Goal: Task Accomplishment & Management: Manage account settings

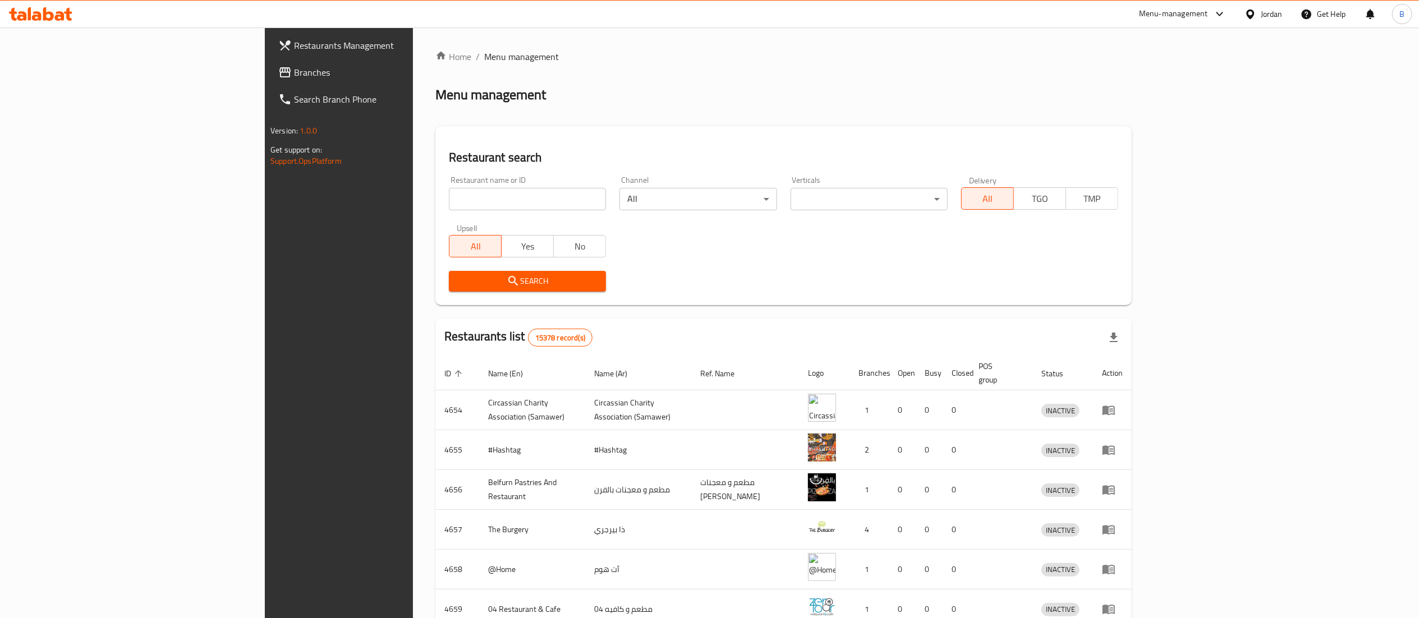
click at [48, 16] on icon at bounding box center [40, 13] width 63 height 13
click at [294, 76] on span "Branches" at bounding box center [393, 72] width 199 height 13
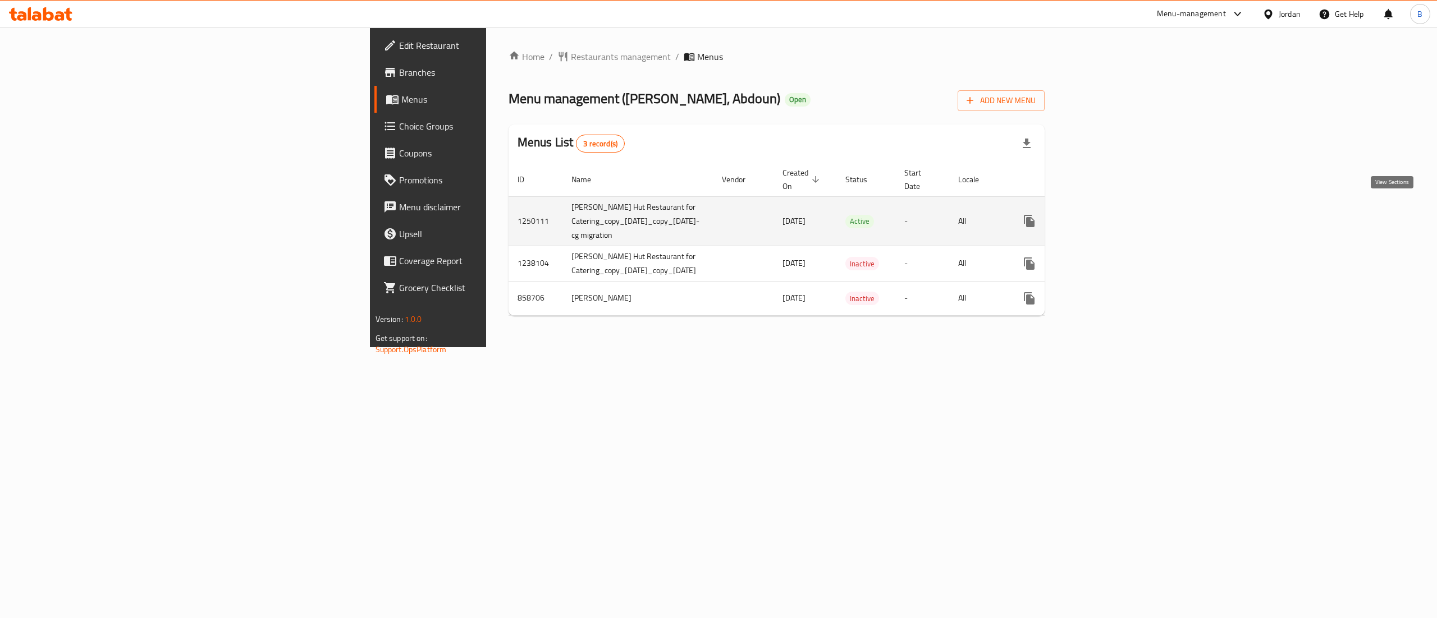
click at [1124, 208] on link "enhanced table" at bounding box center [1110, 221] width 27 height 27
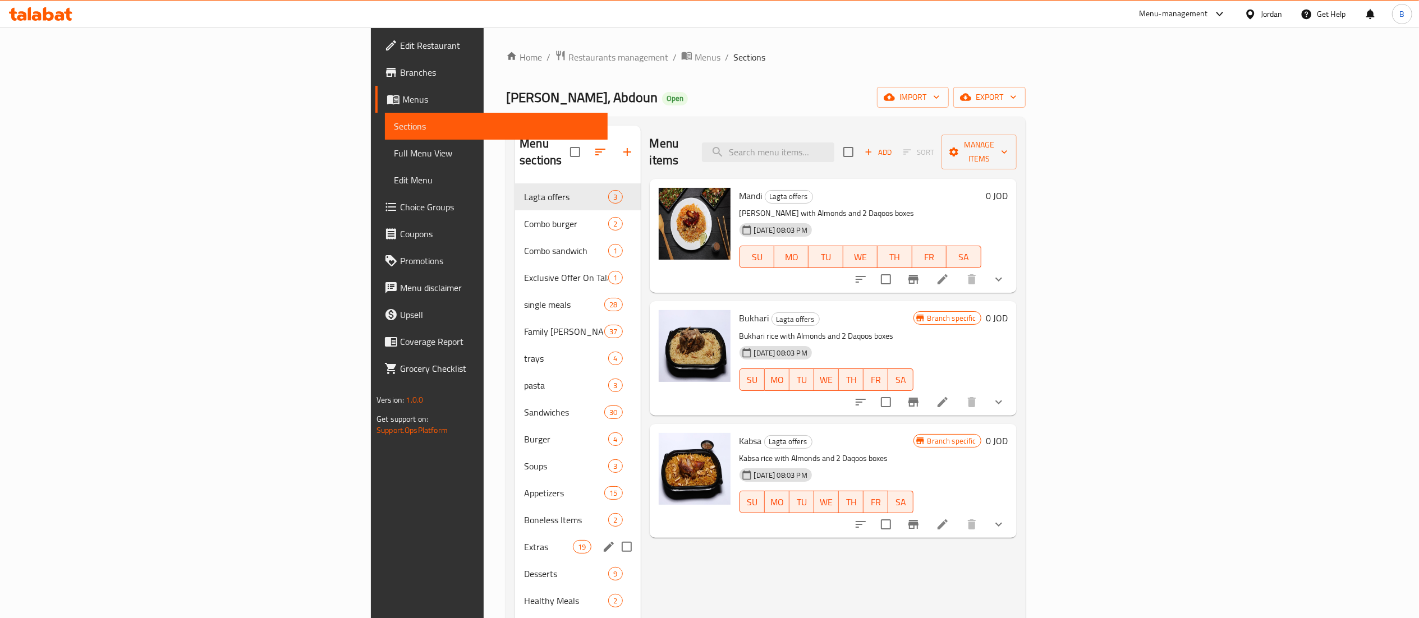
scroll to position [112, 0]
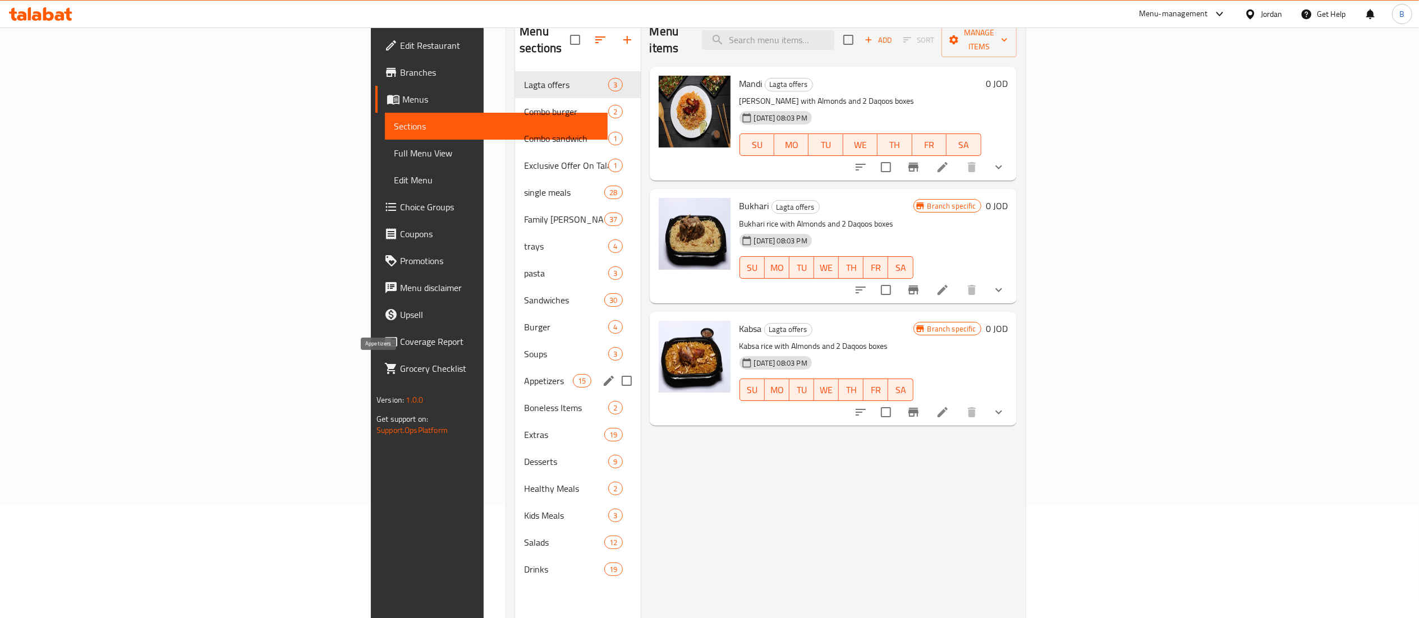
click at [524, 374] on span "Appetizers" at bounding box center [548, 380] width 49 height 13
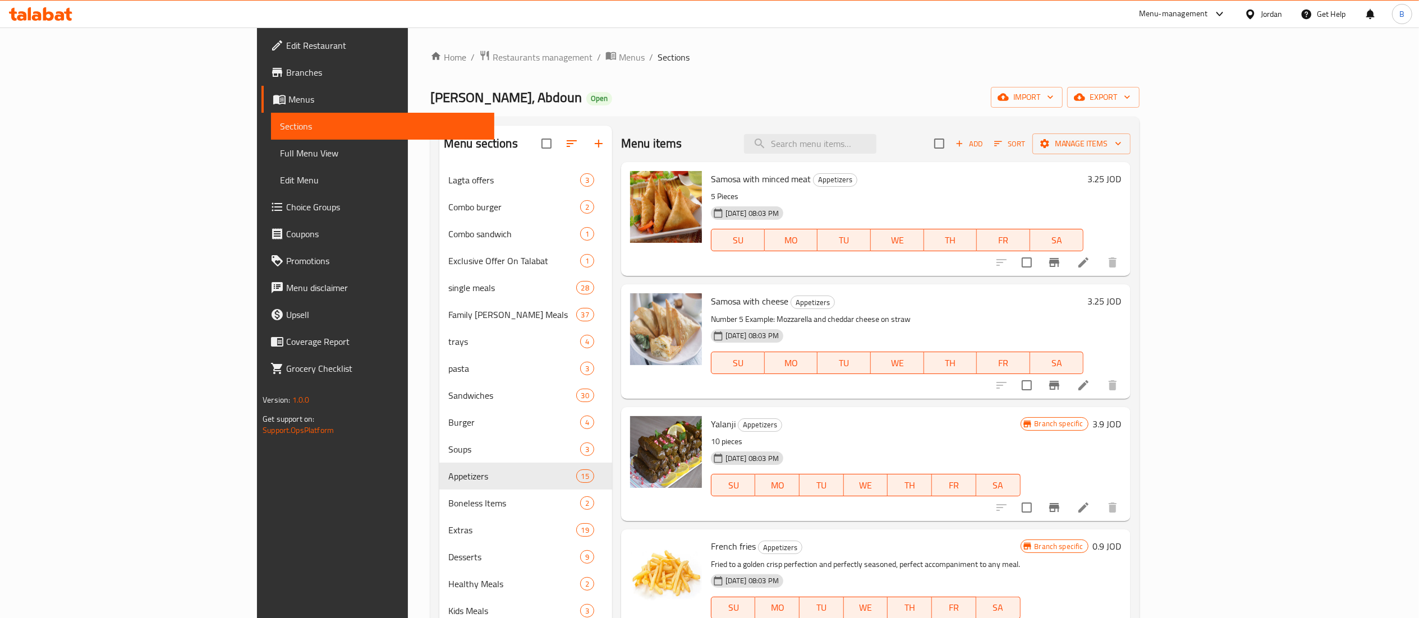
click at [987, 145] on button "Add" at bounding box center [969, 143] width 36 height 17
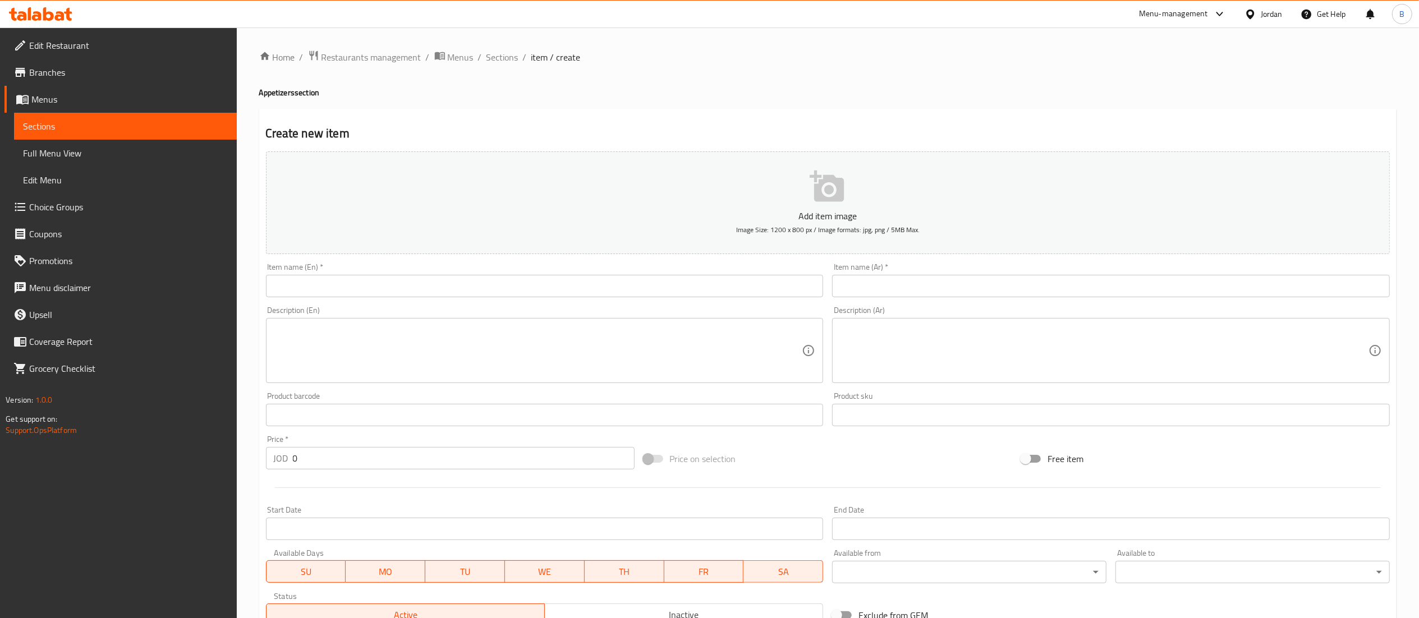
click at [579, 302] on div "Item name (En)   * Item name (En) *" at bounding box center [545, 280] width 567 height 43
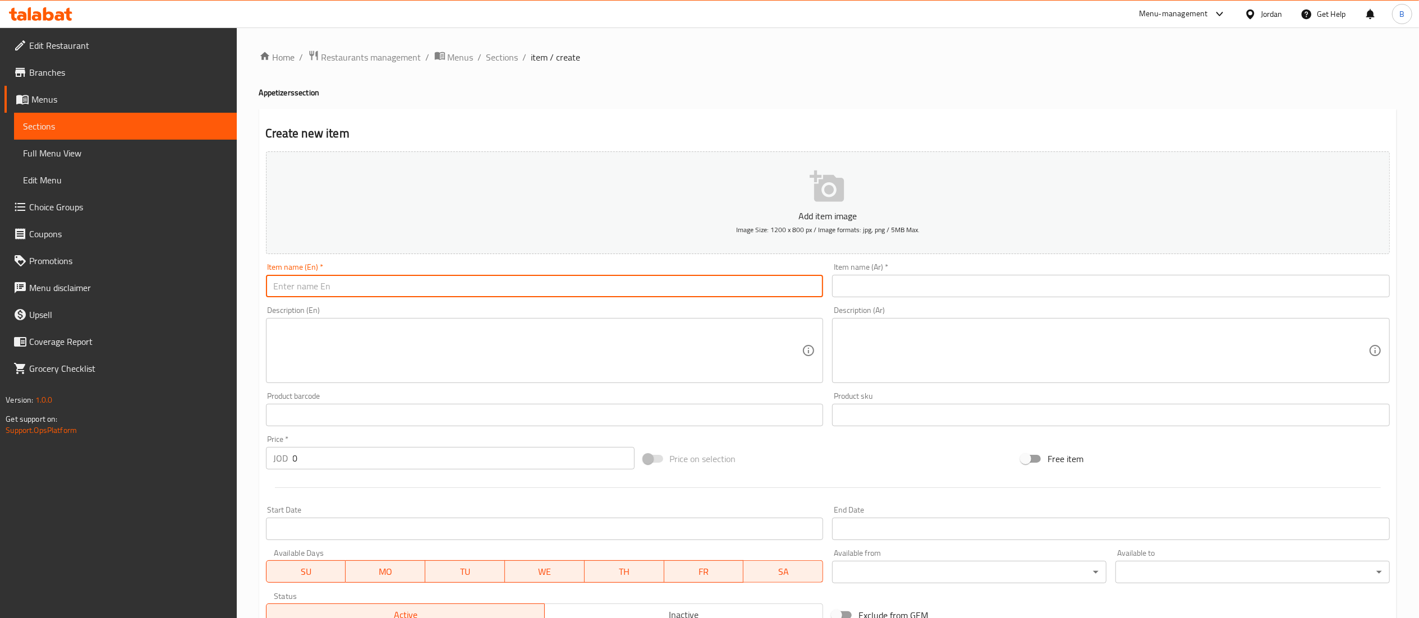
click at [588, 291] on input "text" at bounding box center [545, 286] width 558 height 22
paste input "kubbet yalanji"
type input "kubbet yalanji"
click at [930, 285] on input "text" at bounding box center [1111, 286] width 558 height 22
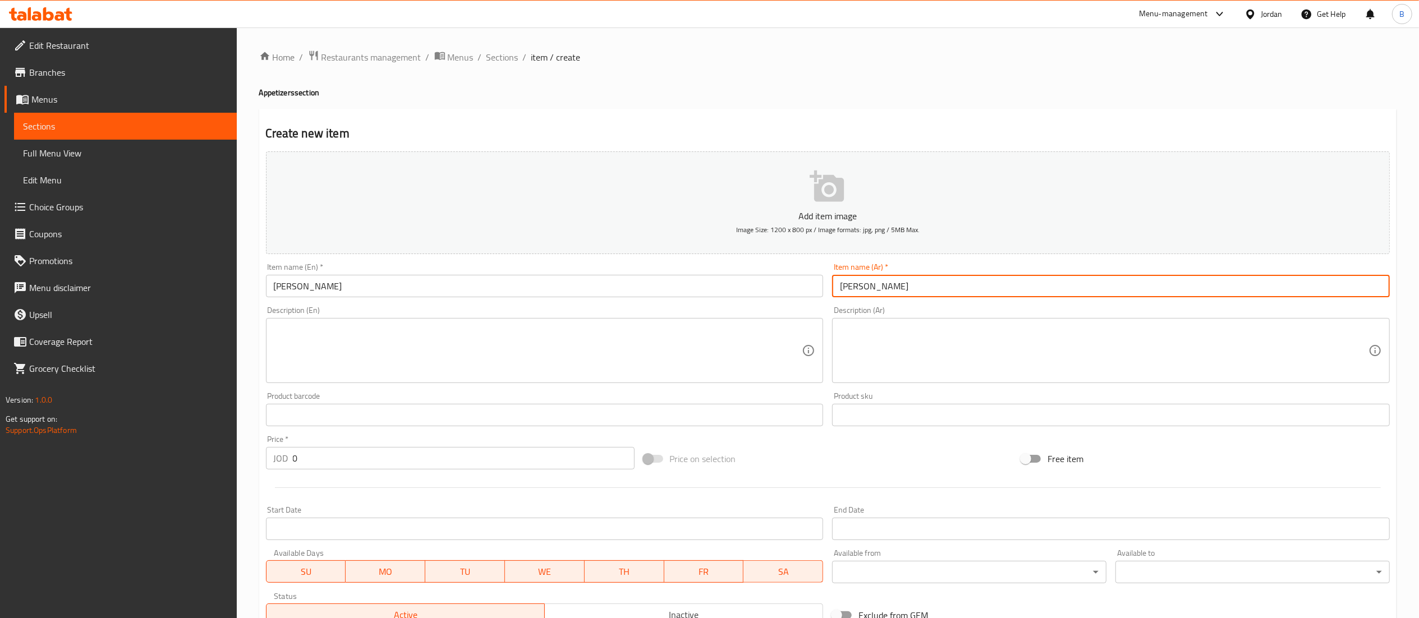
type input "[PERSON_NAME]"
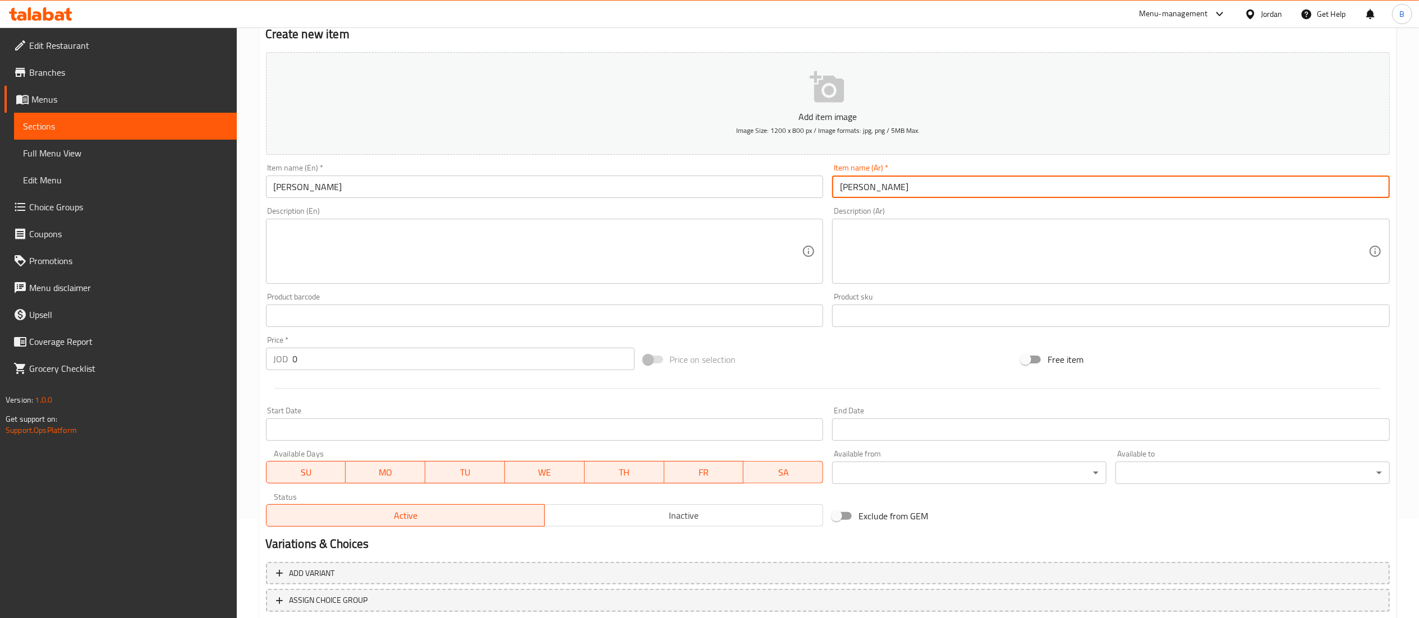
scroll to position [173, 0]
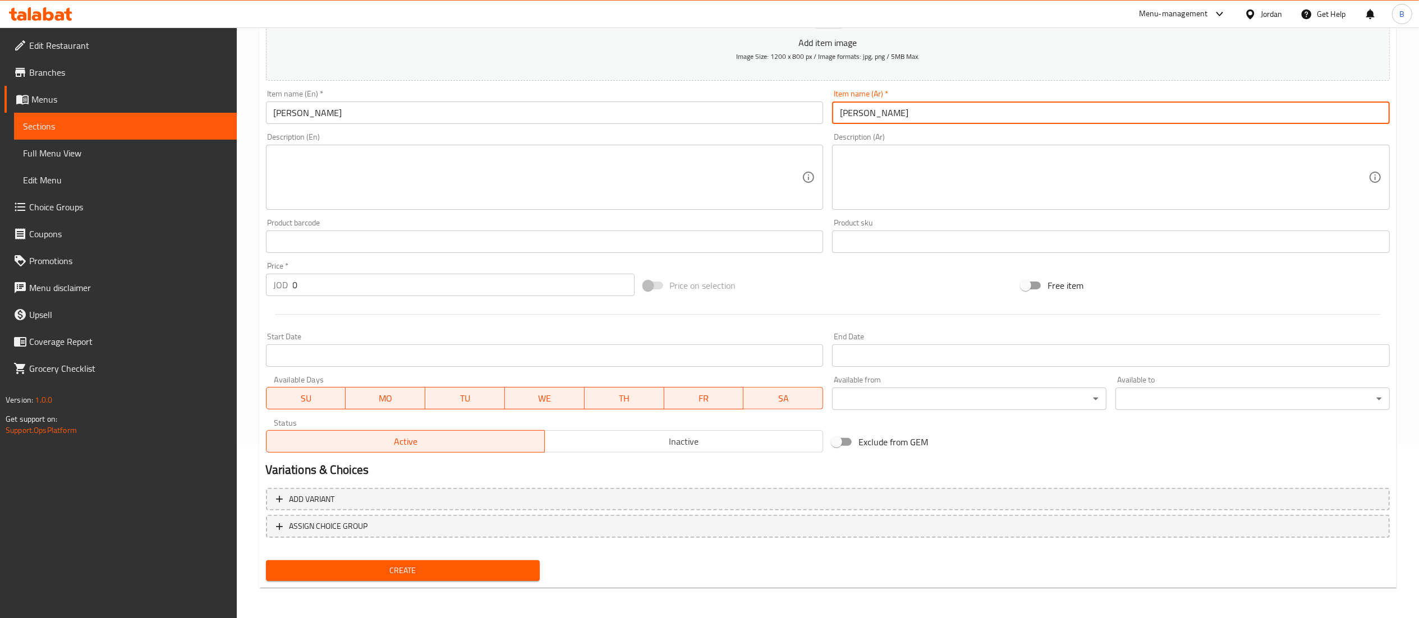
click at [434, 576] on span "Create" at bounding box center [403, 571] width 256 height 14
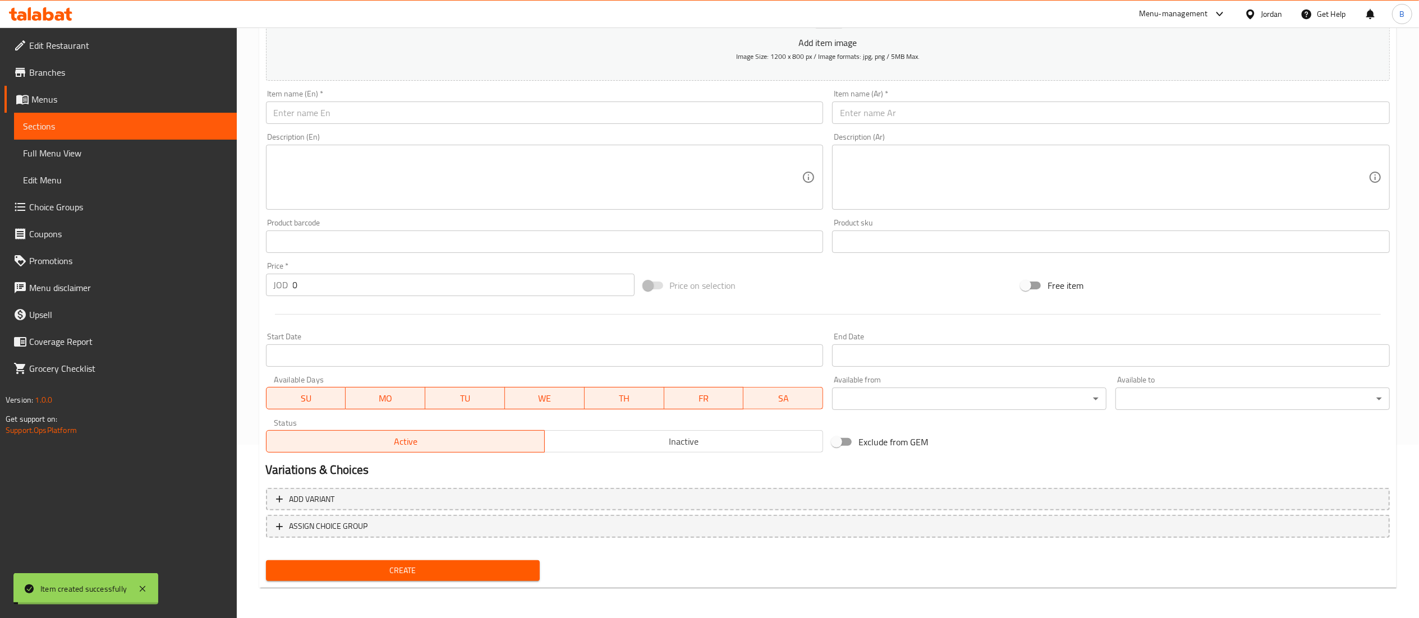
click at [95, 208] on span "Choice Groups" at bounding box center [128, 206] width 199 height 13
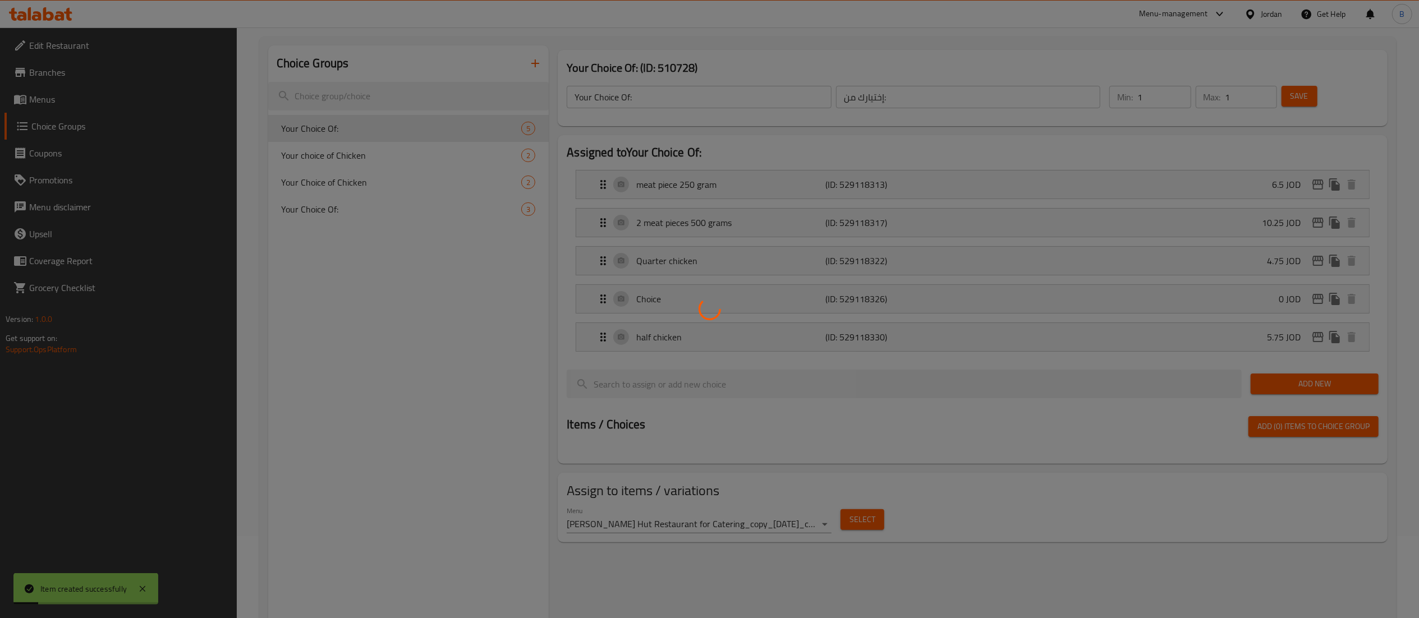
scroll to position [47, 0]
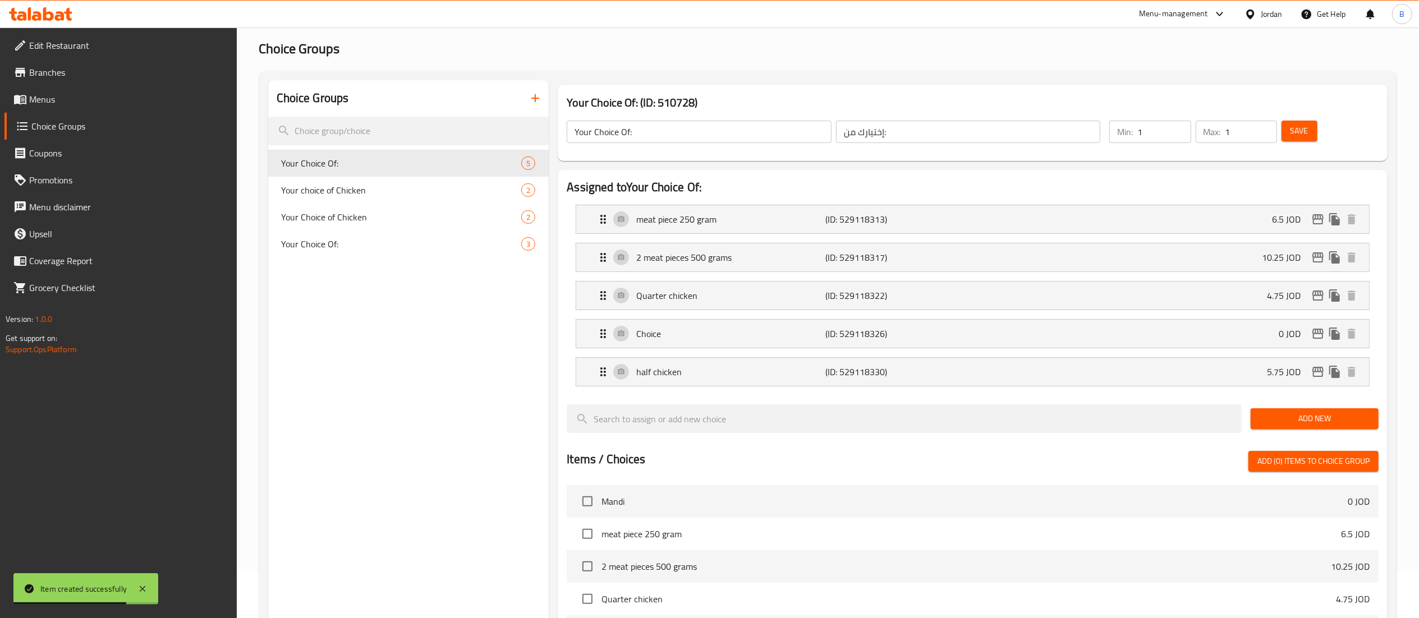
click at [532, 98] on icon "button" at bounding box center [535, 97] width 13 height 13
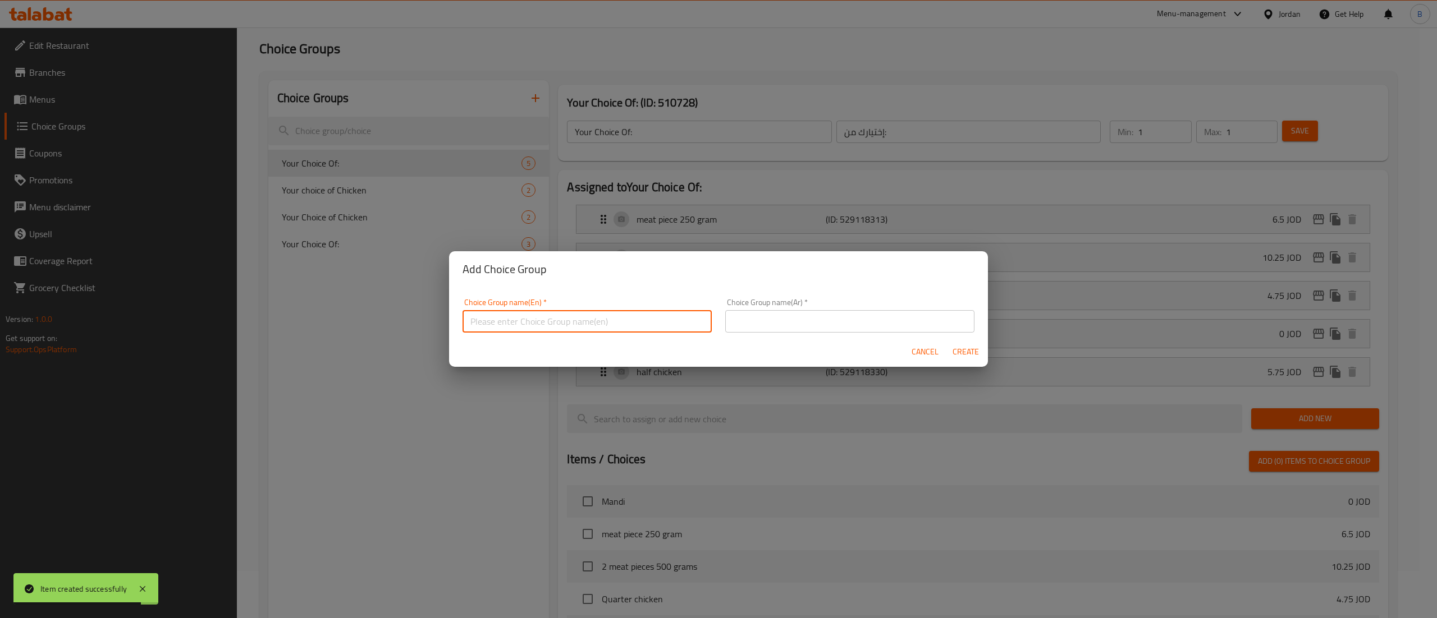
drag, startPoint x: 539, startPoint y: 318, endPoint x: 537, endPoint y: 310, distance: 8.3
click at [539, 318] on input "text" at bounding box center [586, 321] width 249 height 22
type input "your choice of pcs:"
click at [882, 318] on input "text" at bounding box center [849, 321] width 249 height 22
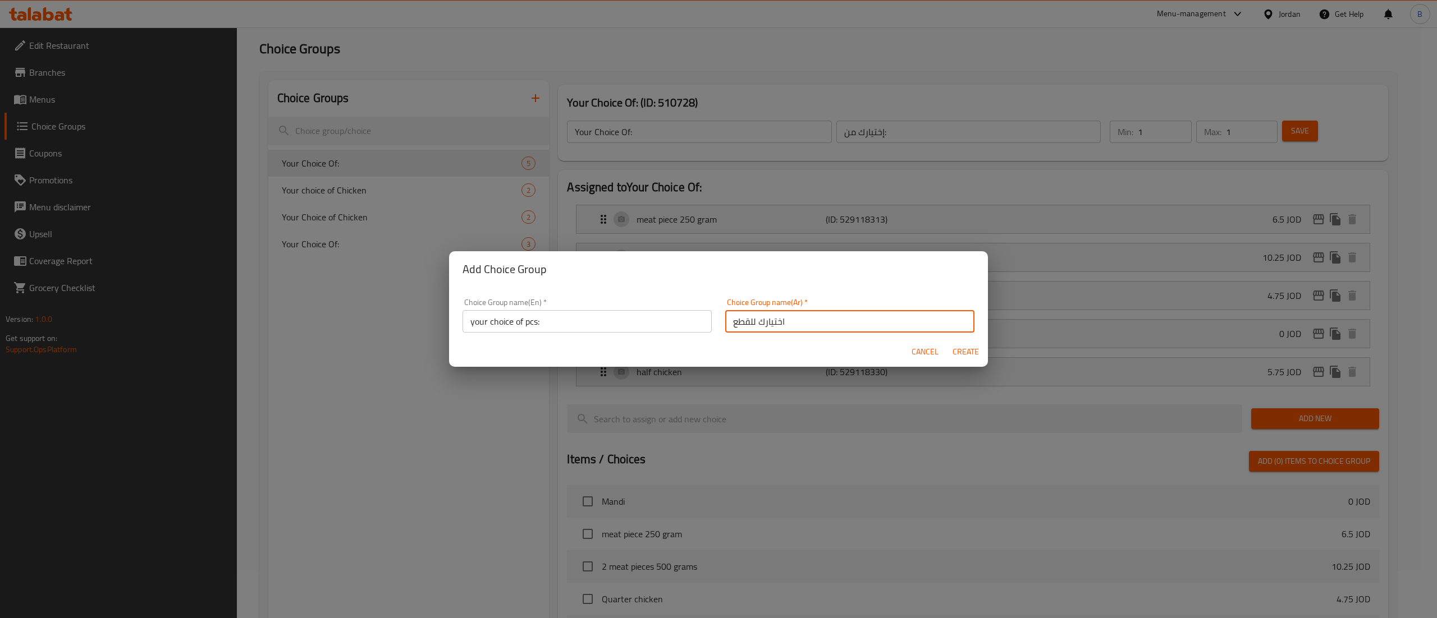
type input "اختيارك للقطع"
click at [959, 345] on span "Create" at bounding box center [965, 352] width 27 height 14
type input "your choice of pcs:"
type input "اختيارك للقطع"
type input "0"
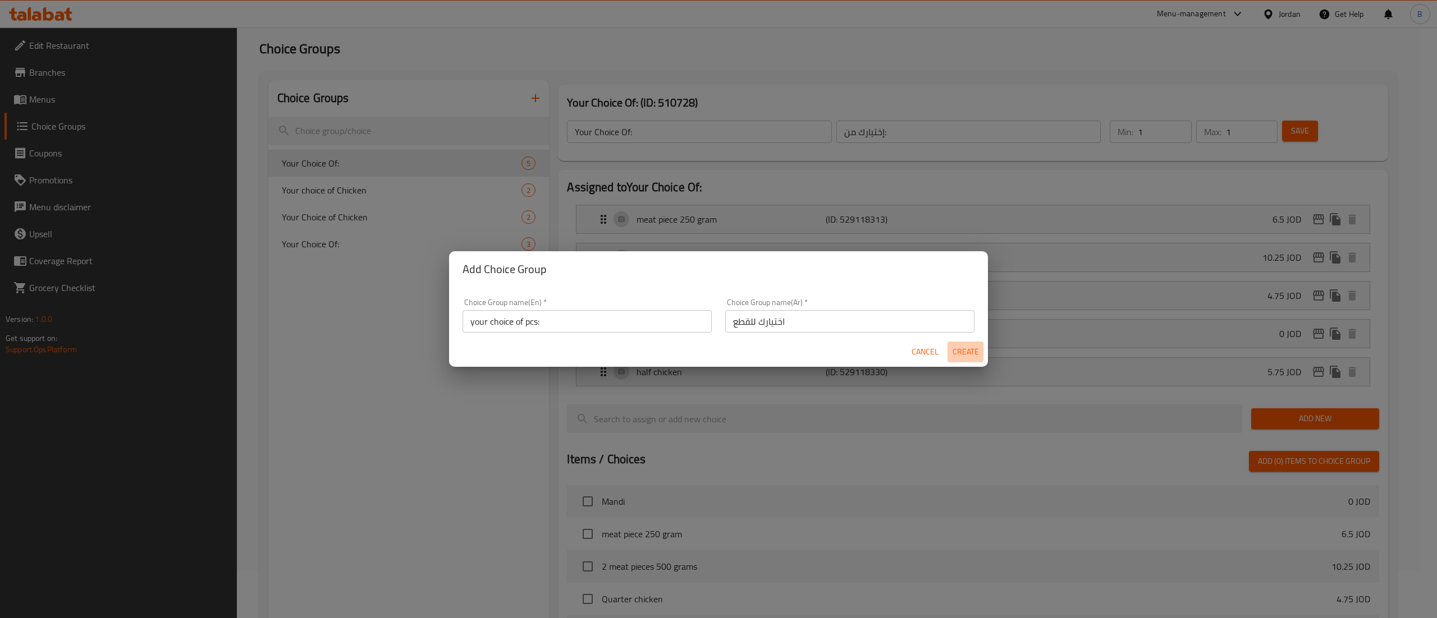
type input "0"
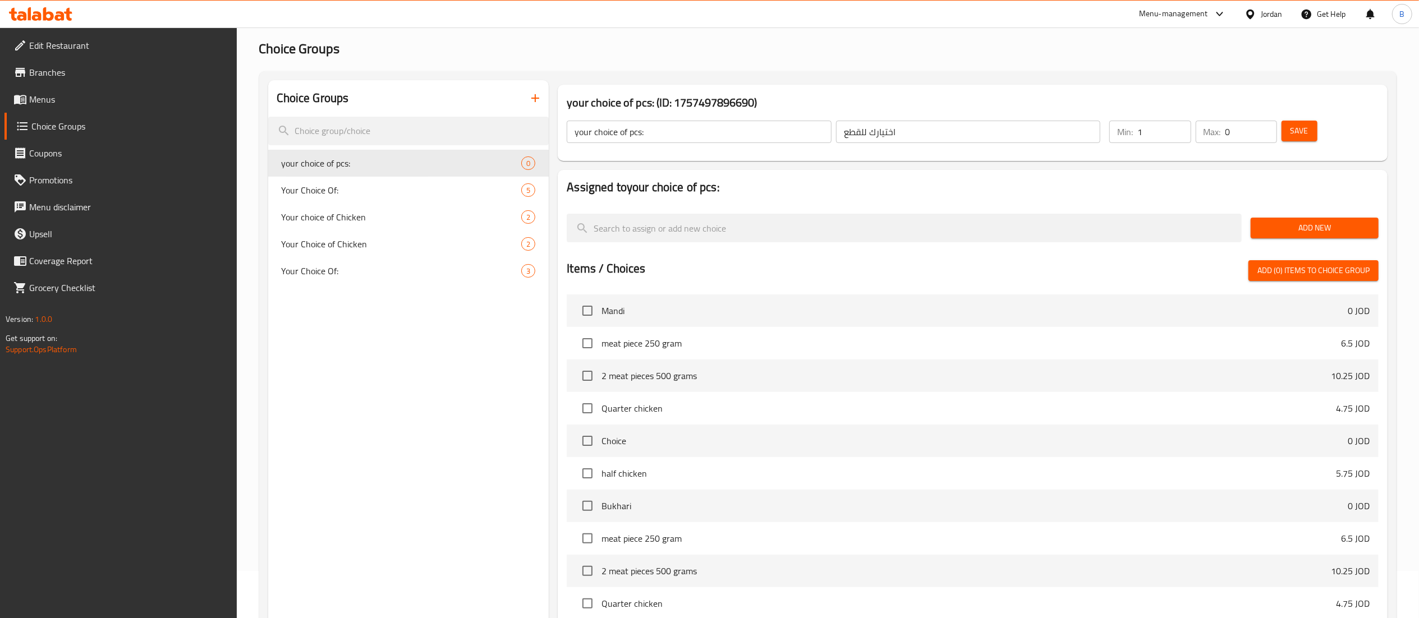
type input "1"
click at [1175, 127] on input "1" at bounding box center [1164, 132] width 53 height 22
type input "1"
click at [1266, 125] on input "1" at bounding box center [1252, 132] width 52 height 22
click at [1304, 129] on span "Save" at bounding box center [1300, 131] width 18 height 14
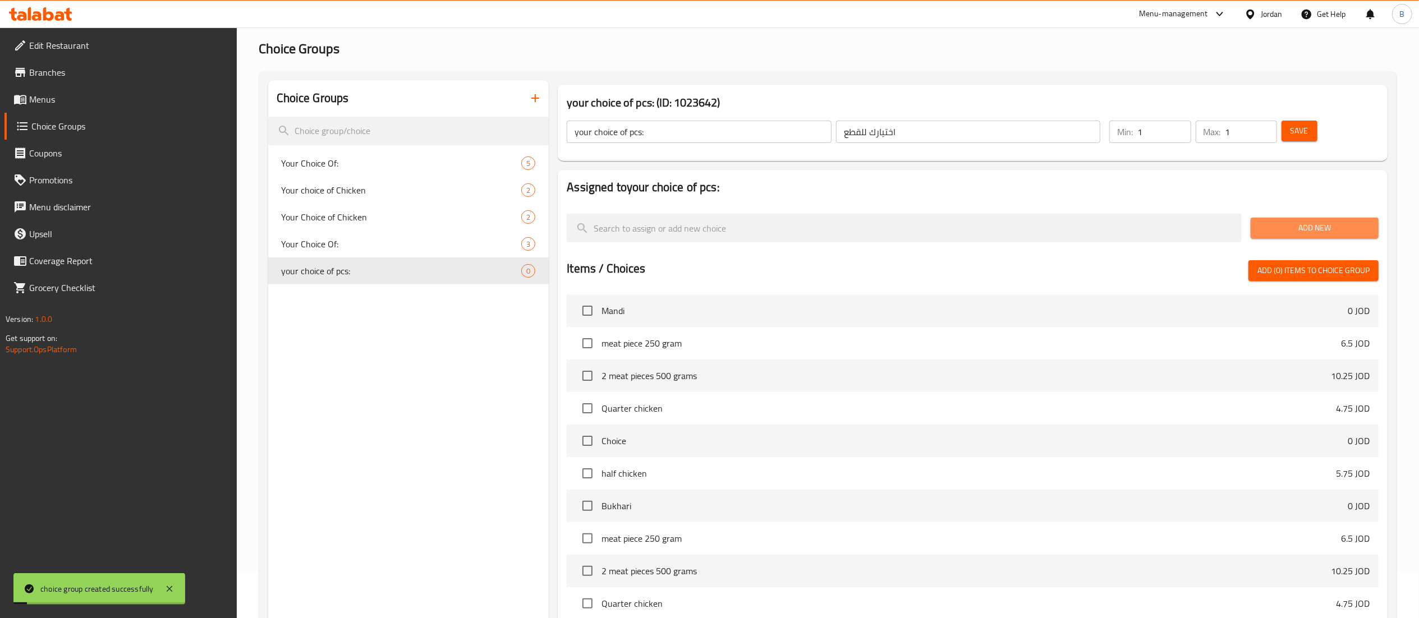
click at [1309, 226] on span "Add New" at bounding box center [1315, 228] width 110 height 14
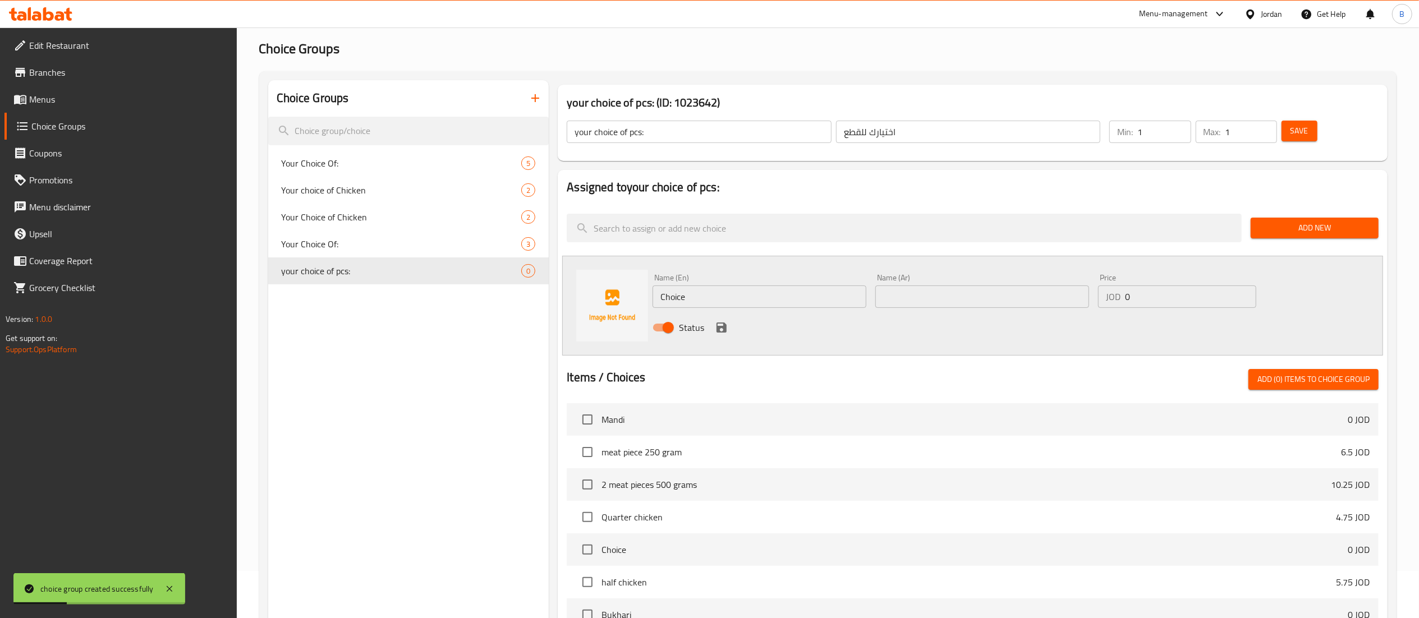
drag, startPoint x: 720, startPoint y: 296, endPoint x: 574, endPoint y: 268, distance: 148.5
click at [684, 288] on input "Choice" at bounding box center [760, 297] width 214 height 22
drag, startPoint x: 748, startPoint y: 301, endPoint x: 494, endPoint y: 267, distance: 256.5
click at [567, 269] on div "Name (En) Choice Name (En) Name (Ar) Name (Ar) Price JOD 0 Price Status" at bounding box center [972, 306] width 821 height 100
paste input "5 pieces"
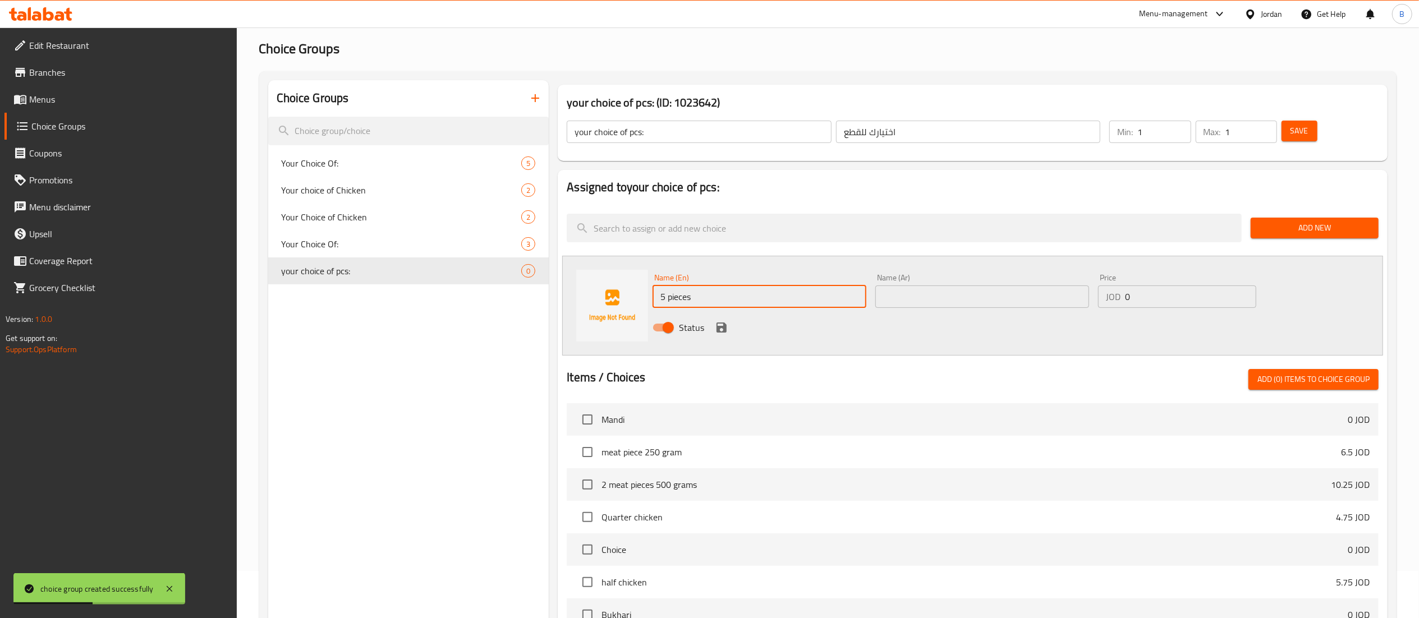
type input "5 pieces"
click at [937, 300] on input "text" at bounding box center [983, 297] width 214 height 22
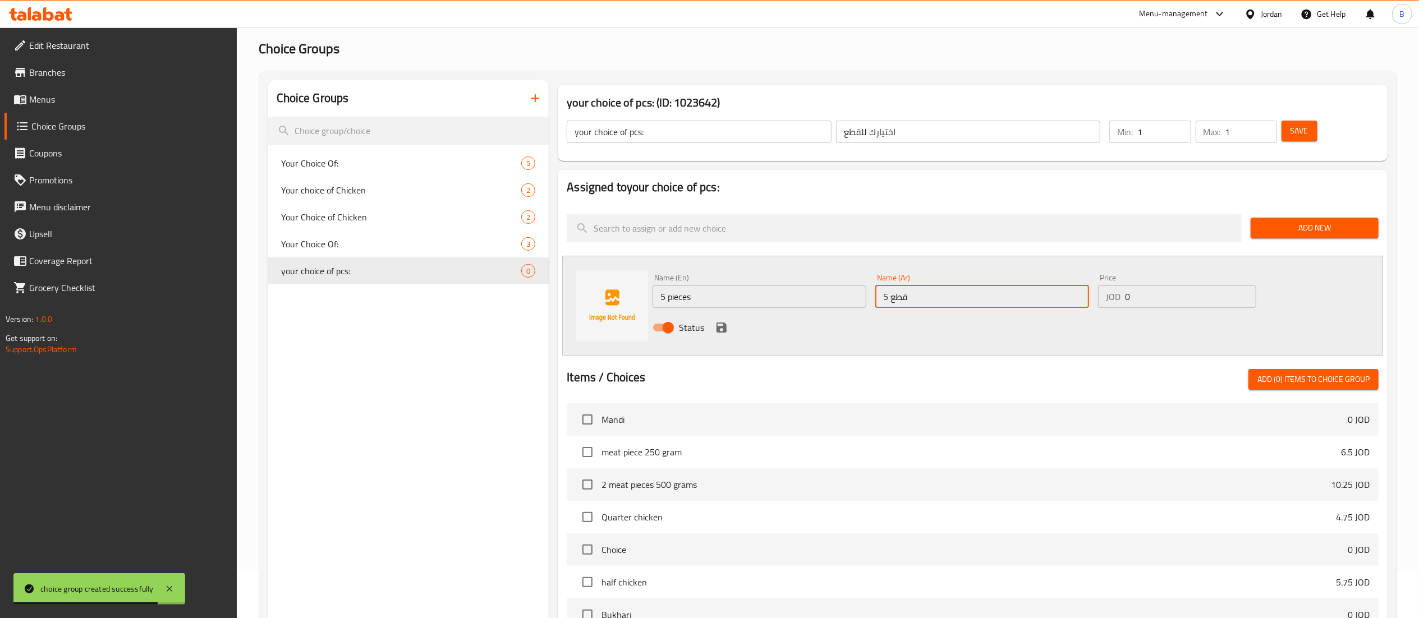
type input "5 قطع"
drag, startPoint x: 1145, startPoint y: 305, endPoint x: 959, endPoint y: 289, distance: 186.4
click at [979, 289] on div "Name (En) 5 pieces Name (En) Name (Ar) 5 قطع Name (Ar) Price JOD 0 Price Status" at bounding box center [982, 306] width 668 height 74
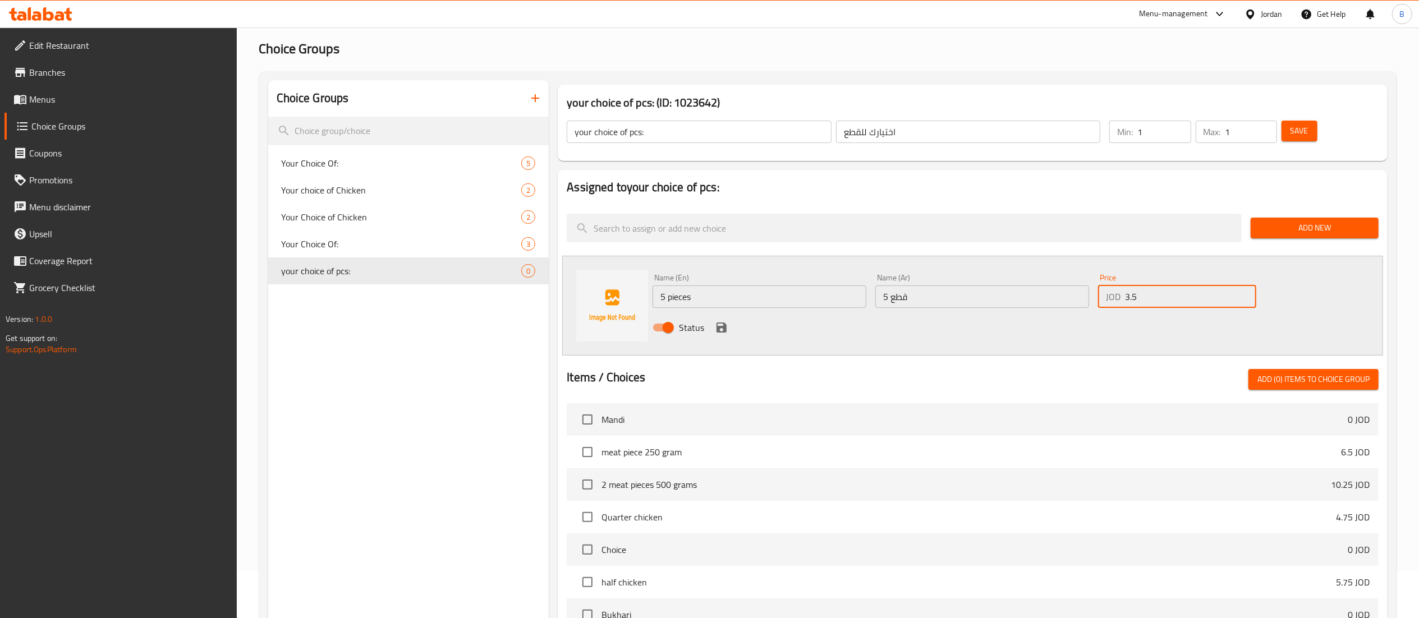
type input "3.5"
click at [714, 323] on button "save" at bounding box center [721, 327] width 17 height 17
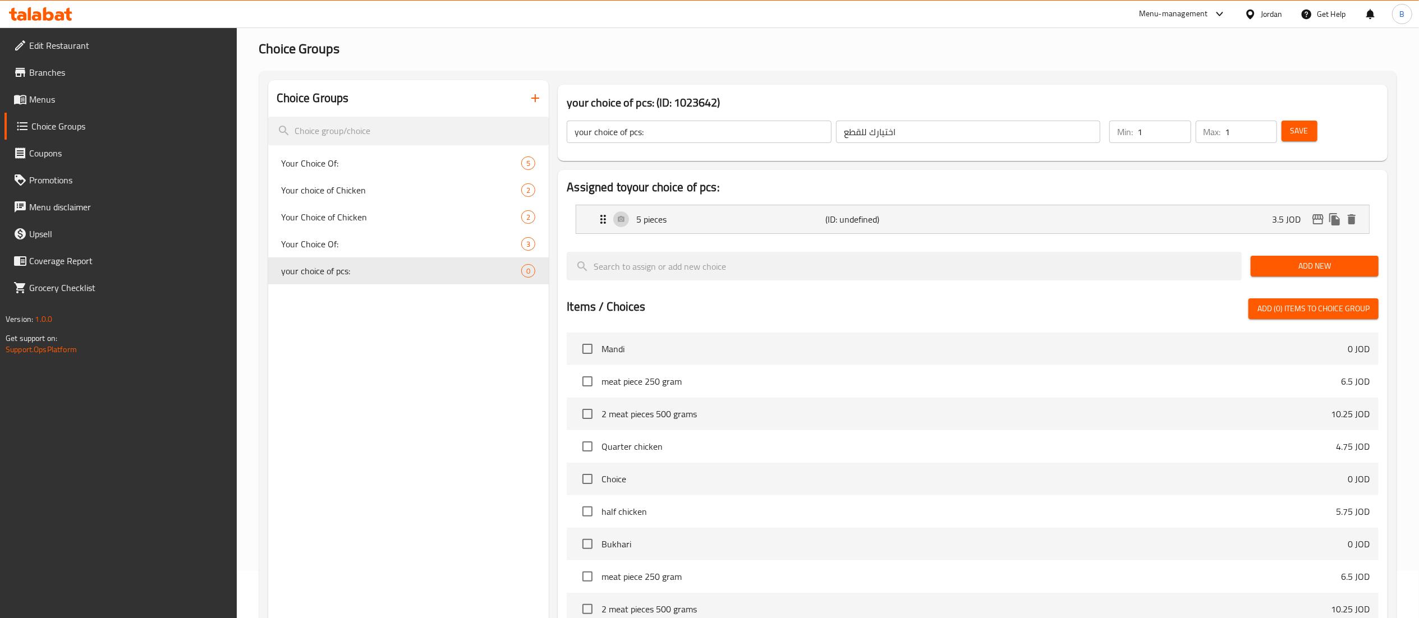
click at [1294, 264] on span "Add New" at bounding box center [1315, 266] width 110 height 14
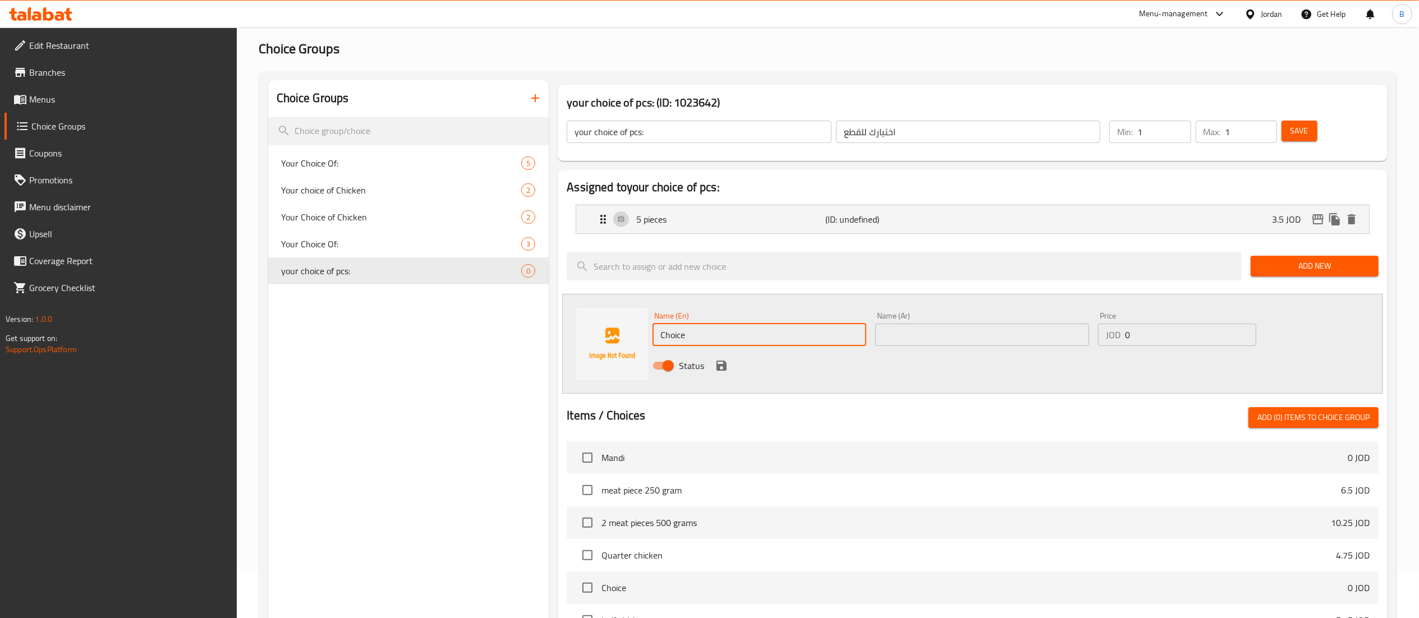
drag, startPoint x: 715, startPoint y: 327, endPoint x: 537, endPoint y: 300, distance: 179.9
click at [549, 296] on div "your choice of pcs: (ID: 1023642) your choice of pcs: ​ اختيارك للقطع ​ Min: 1 …" at bounding box center [971, 490] width 844 height 820
paste input "10 pieces"
type input "10 pieces"
click at [952, 322] on div "Name (Ar) Name (Ar)" at bounding box center [983, 329] width 214 height 34
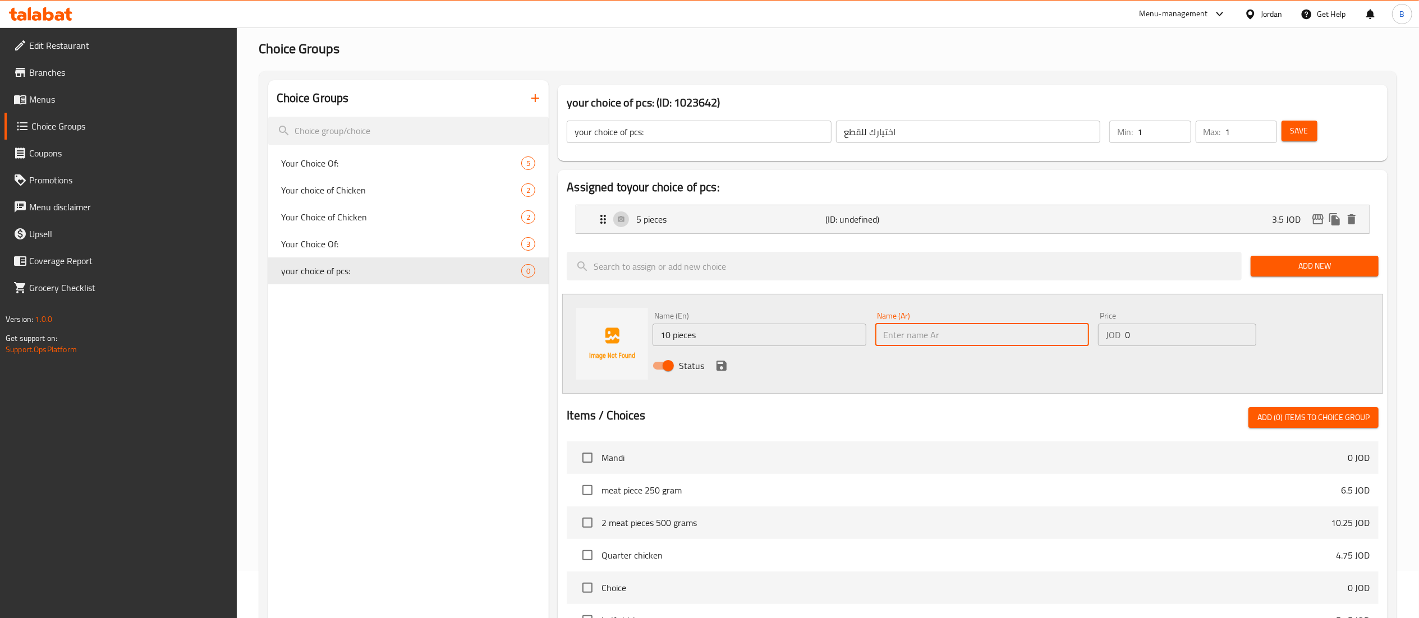
click at [955, 343] on input "text" at bounding box center [983, 335] width 214 height 22
type input "10 قطع"
drag, startPoint x: 1143, startPoint y: 322, endPoint x: 1018, endPoint y: 310, distance: 125.8
click at [1022, 310] on div "Name (En) 10 pieces Name (En) Name (Ar) 10 قطع Name (Ar) Price JOD 0 Price Stat…" at bounding box center [982, 345] width 668 height 74
drag, startPoint x: 1164, startPoint y: 333, endPoint x: 1063, endPoint y: 325, distance: 101.4
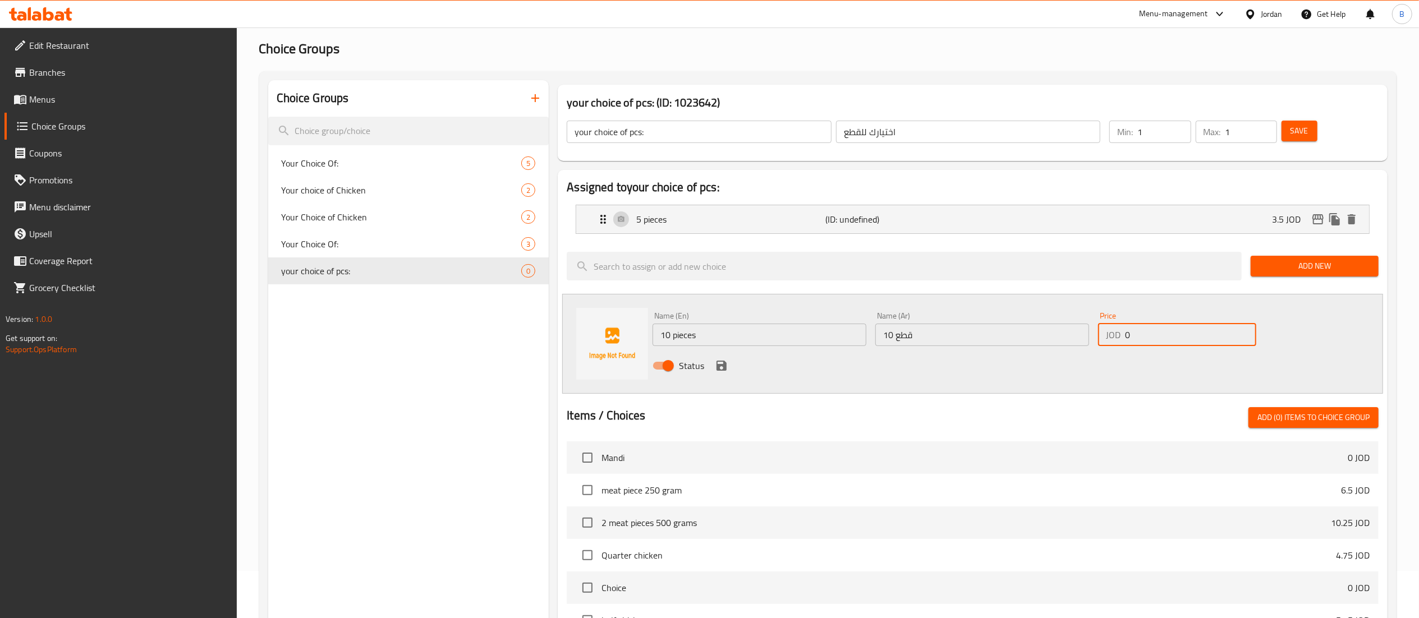
click at [1063, 325] on div "Name (En) 10 pieces Name (En) Name (Ar) 10 قطع Name (Ar) Price JOD 0 Price Stat…" at bounding box center [982, 345] width 668 height 74
type input "7"
click at [724, 365] on icon "save" at bounding box center [722, 366] width 10 height 10
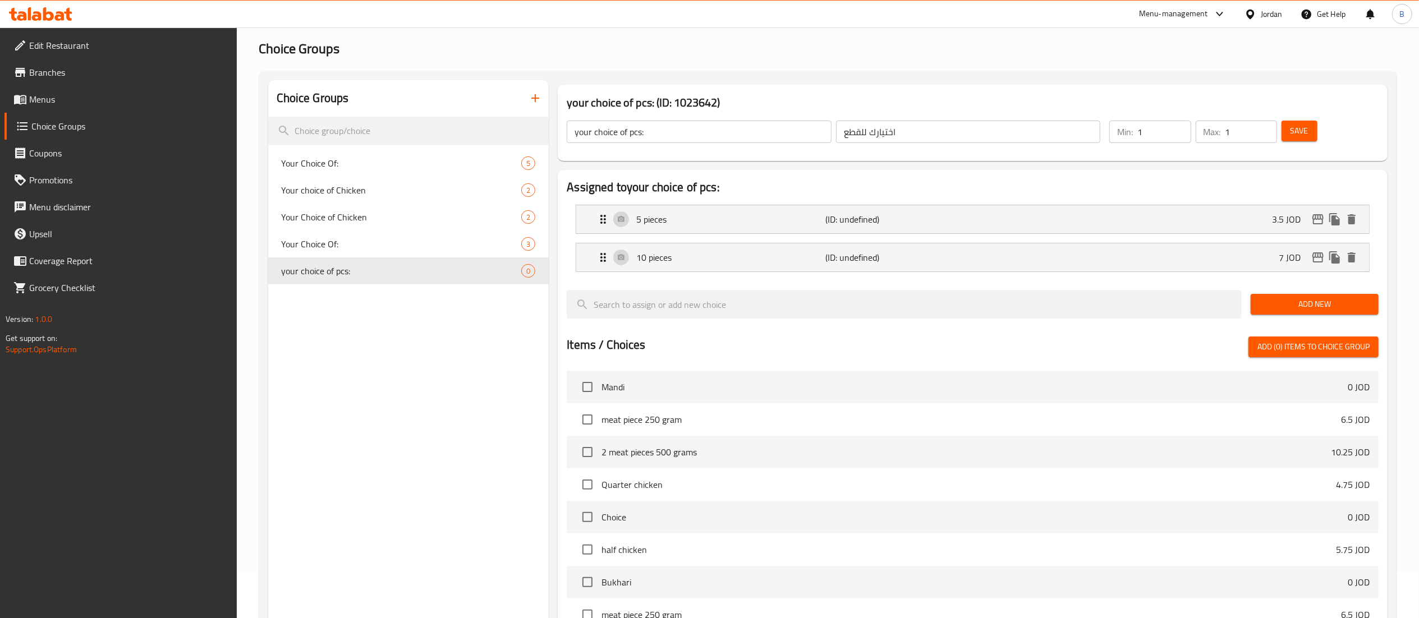
click at [1276, 309] on span "Add New" at bounding box center [1315, 304] width 110 height 14
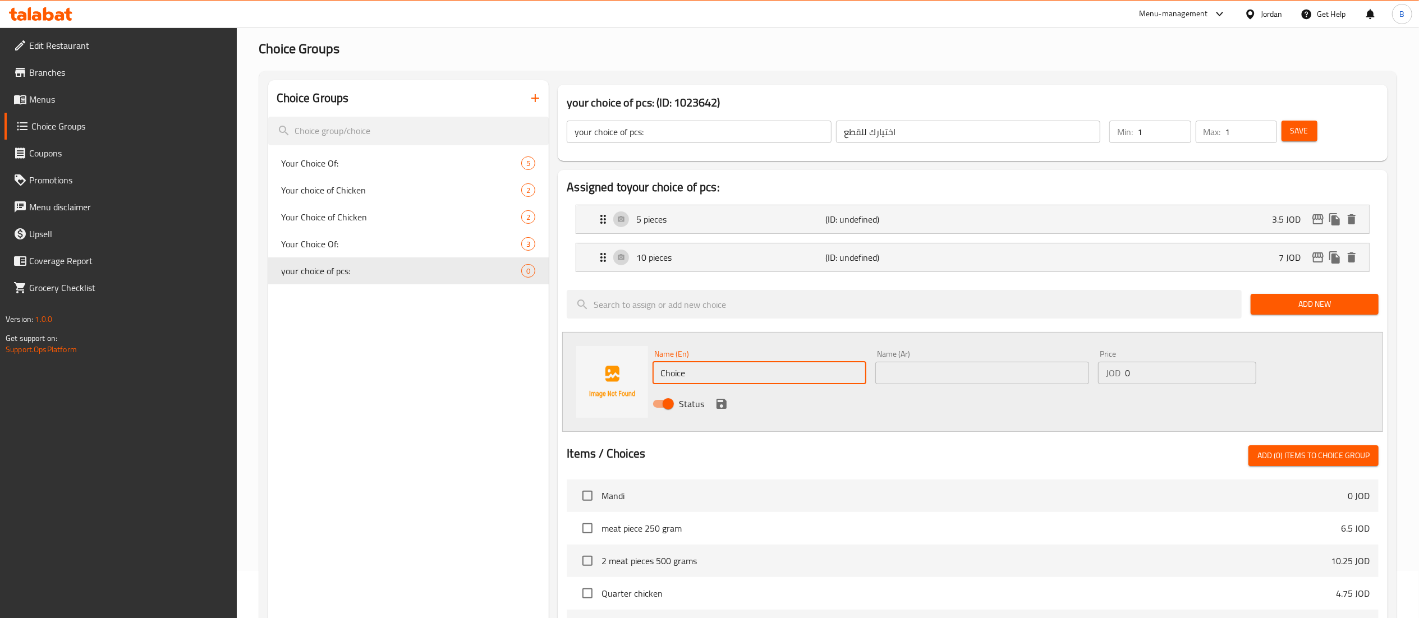
drag, startPoint x: 771, startPoint y: 381, endPoint x: 358, endPoint y: 352, distance: 413.5
click at [501, 352] on div "Choice Groups Your Choice Of: 5 Your choice of Chicken 2 Your Choice of Chicken…" at bounding box center [830, 509] width 1124 height 858
type input "20 pieces"
click at [912, 370] on input "text" at bounding box center [983, 373] width 214 height 22
type input "20 حبة"
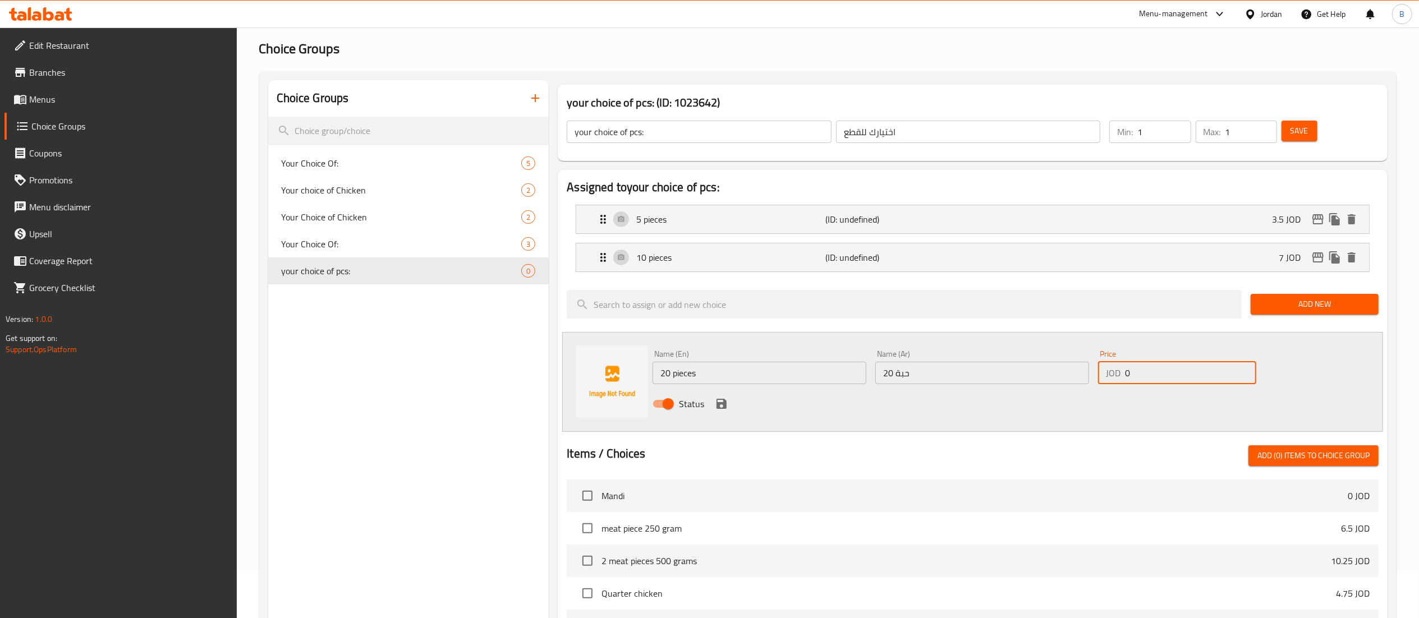
drag, startPoint x: 1147, startPoint y: 379, endPoint x: 1050, endPoint y: 377, distance: 97.7
click at [1052, 377] on div "Name (En) 20 pieces Name (En) Name (Ar) 20 حبة Name (Ar) Price JOD 0 Price Stat…" at bounding box center [982, 383] width 668 height 74
type input "14"
click at [720, 403] on icon "save" at bounding box center [721, 403] width 13 height 13
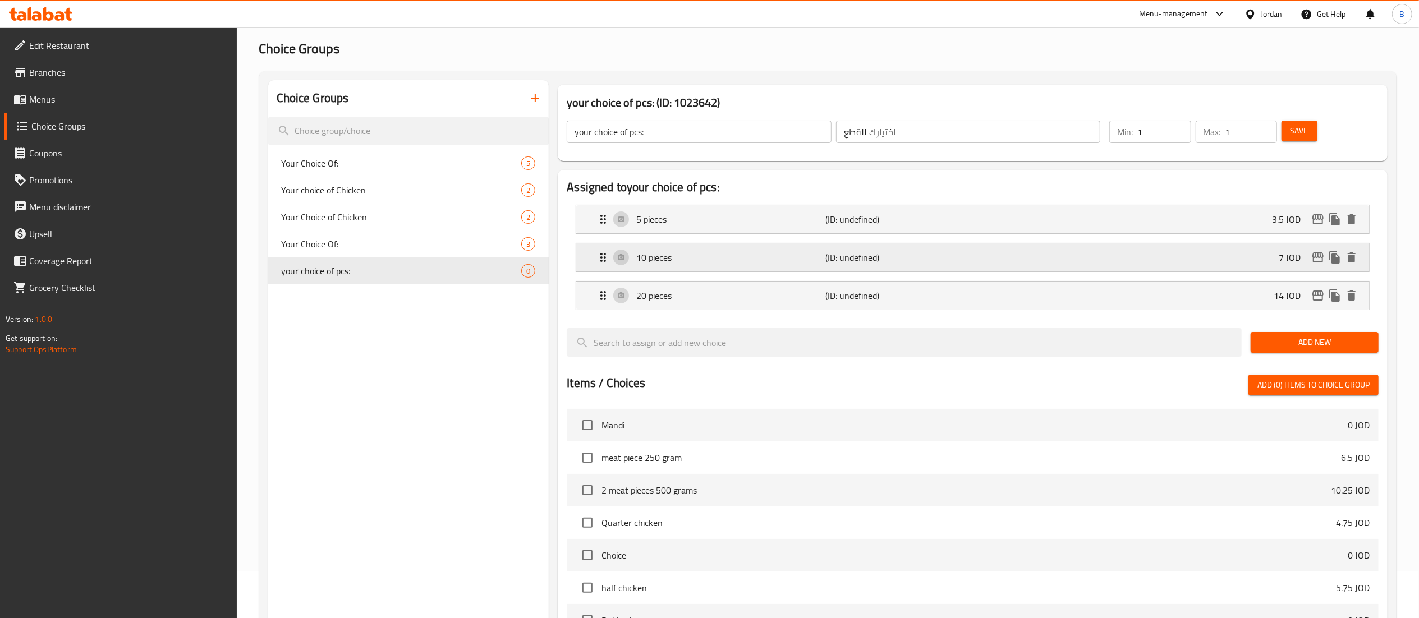
click at [978, 262] on div "10 pieces (ID: undefined) 7 JOD" at bounding box center [976, 258] width 759 height 28
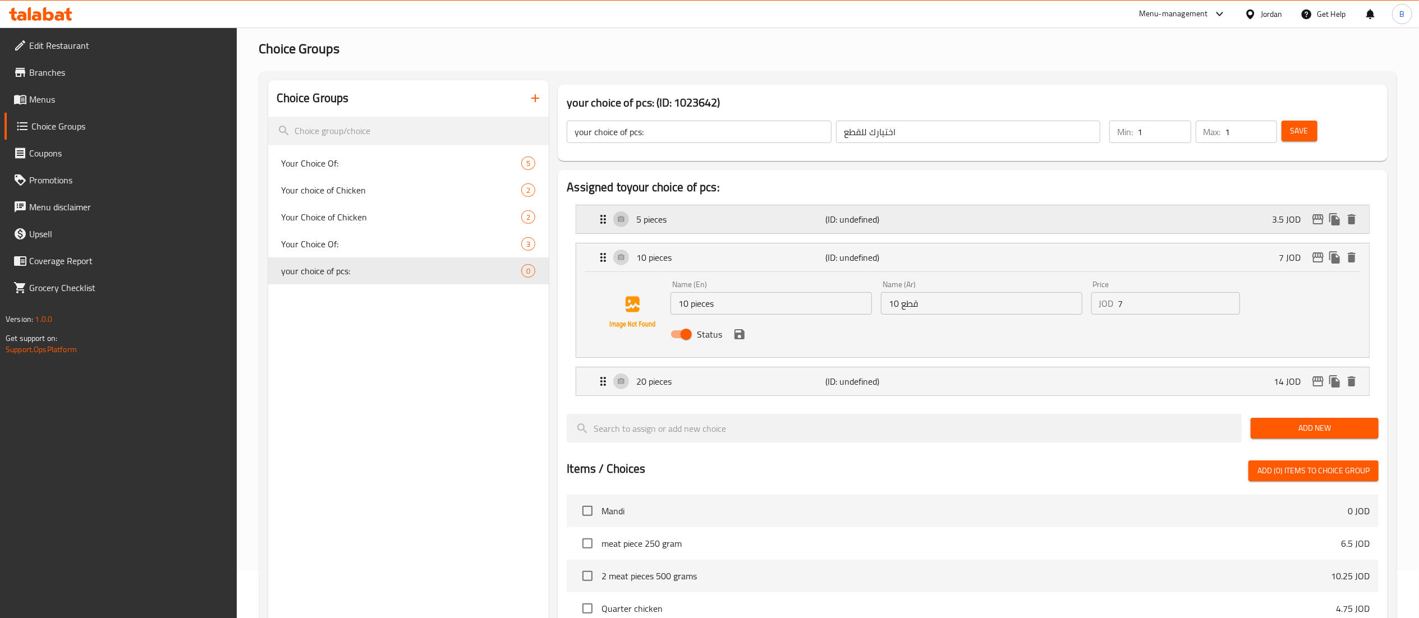
click at [899, 222] on p "(ID: undefined)" at bounding box center [889, 219] width 126 height 13
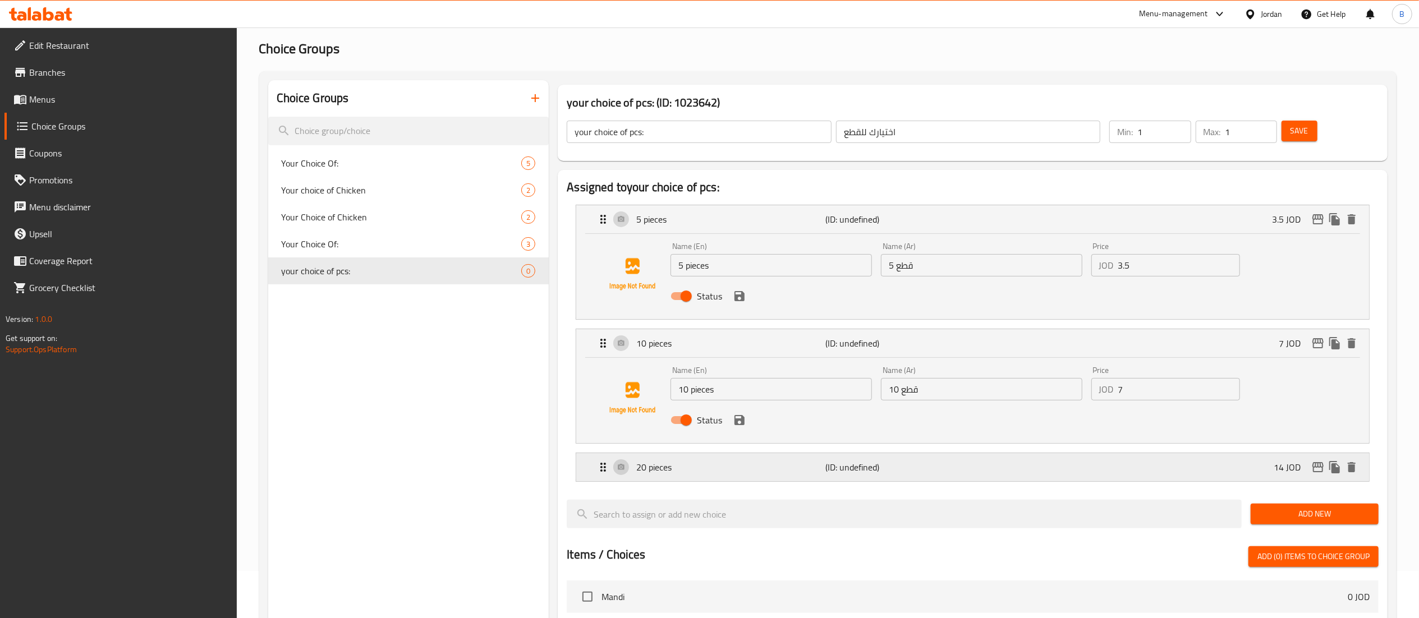
click at [906, 460] on div "20 pieces (ID: undefined) 14 JOD" at bounding box center [976, 467] width 759 height 28
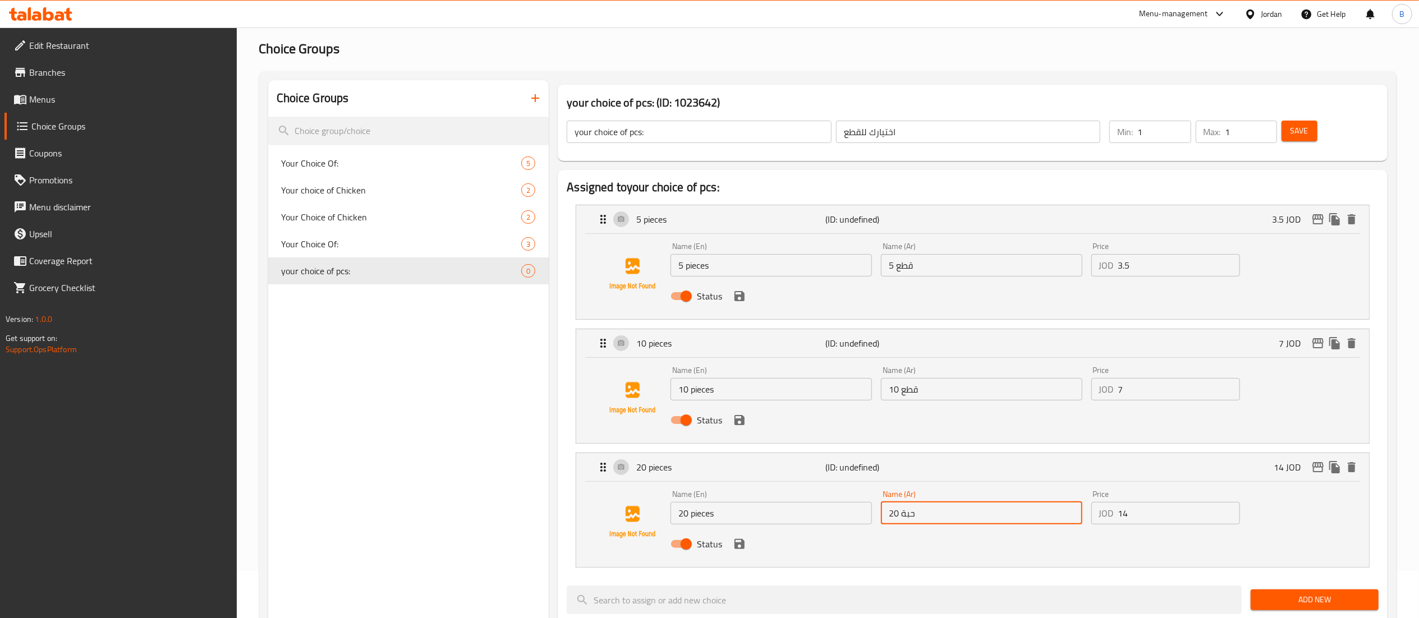
drag, startPoint x: 932, startPoint y: 510, endPoint x: 901, endPoint y: 511, distance: 30.9
click at [901, 511] on input "20 حبة" at bounding box center [981, 513] width 201 height 22
type input "20 قطعة"
click at [732, 543] on button "save" at bounding box center [739, 544] width 17 height 17
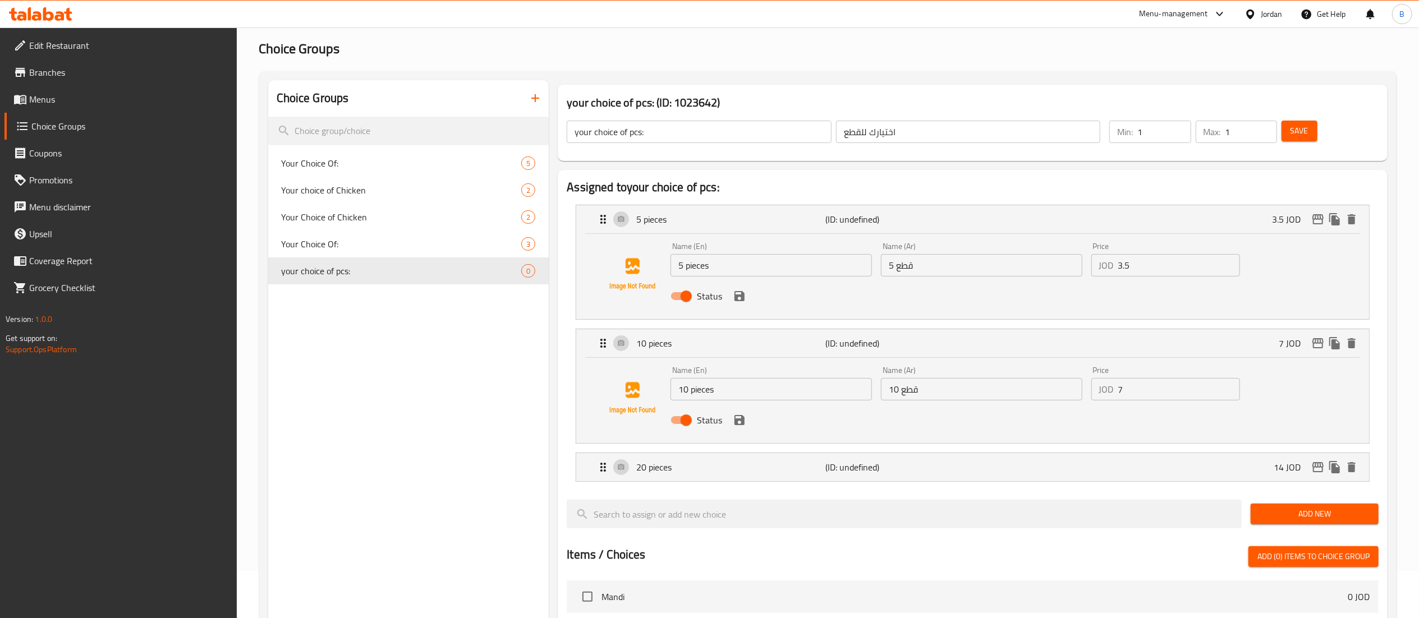
click at [1284, 123] on button "Save" at bounding box center [1300, 131] width 36 height 21
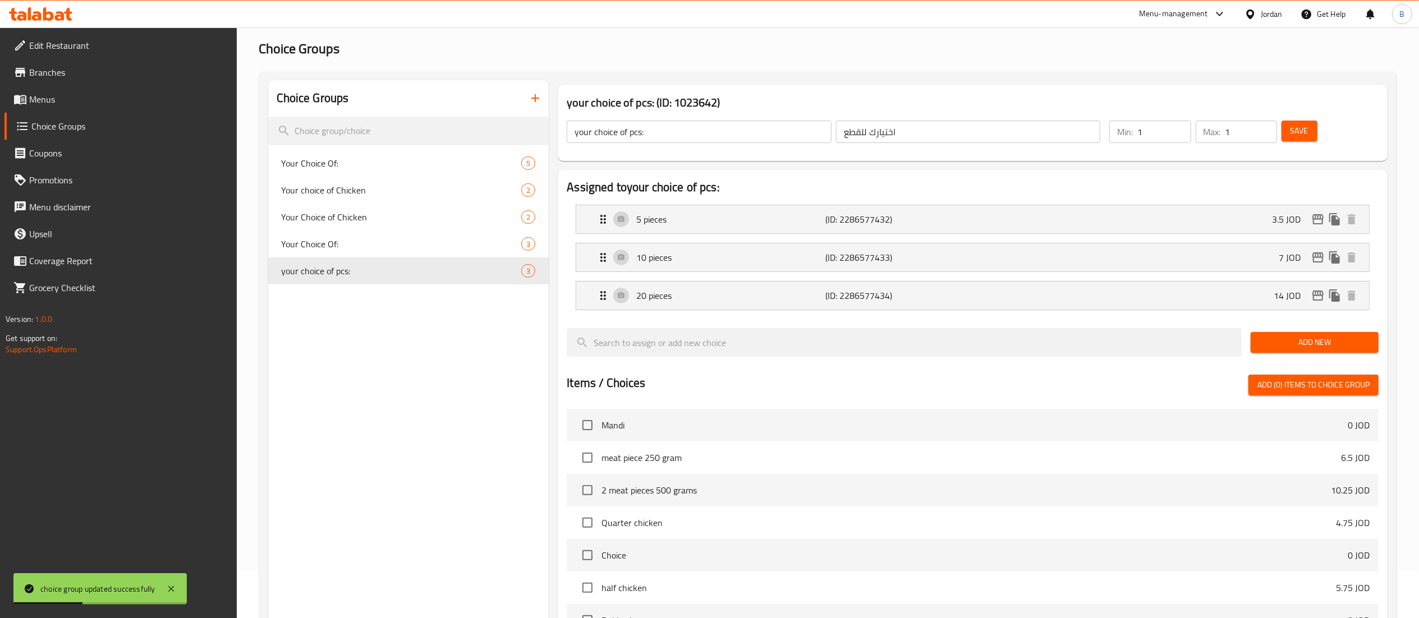
drag, startPoint x: 63, startPoint y: 103, endPoint x: 97, endPoint y: 114, distance: 35.0
click at [63, 103] on span "Menus" at bounding box center [128, 99] width 199 height 13
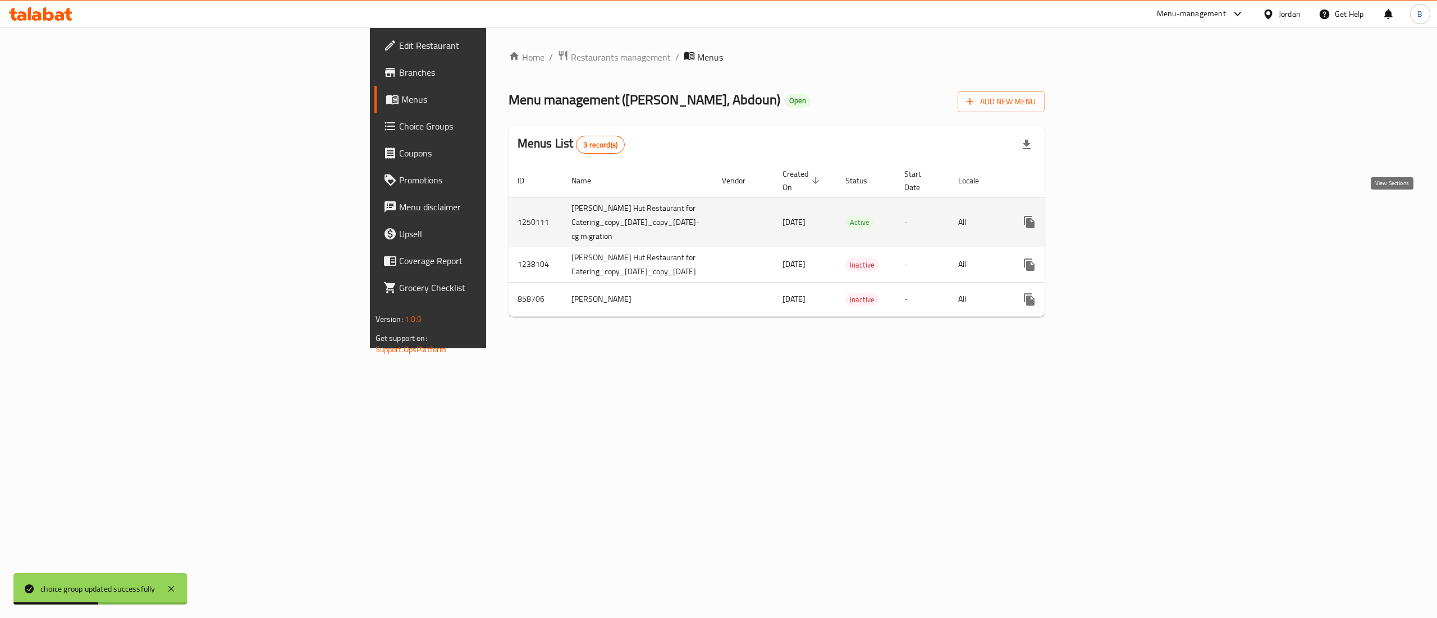
click at [1117, 216] on icon "enhanced table" at bounding box center [1109, 222] width 13 height 13
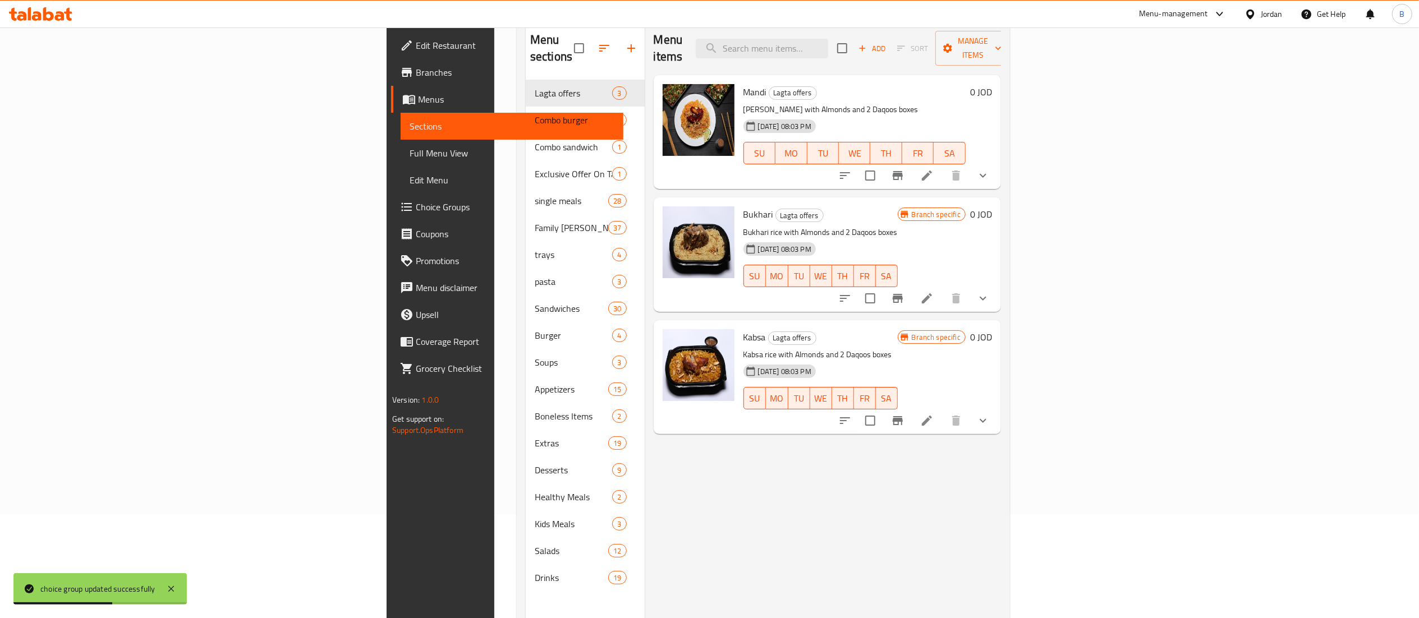
scroll to position [158, 0]
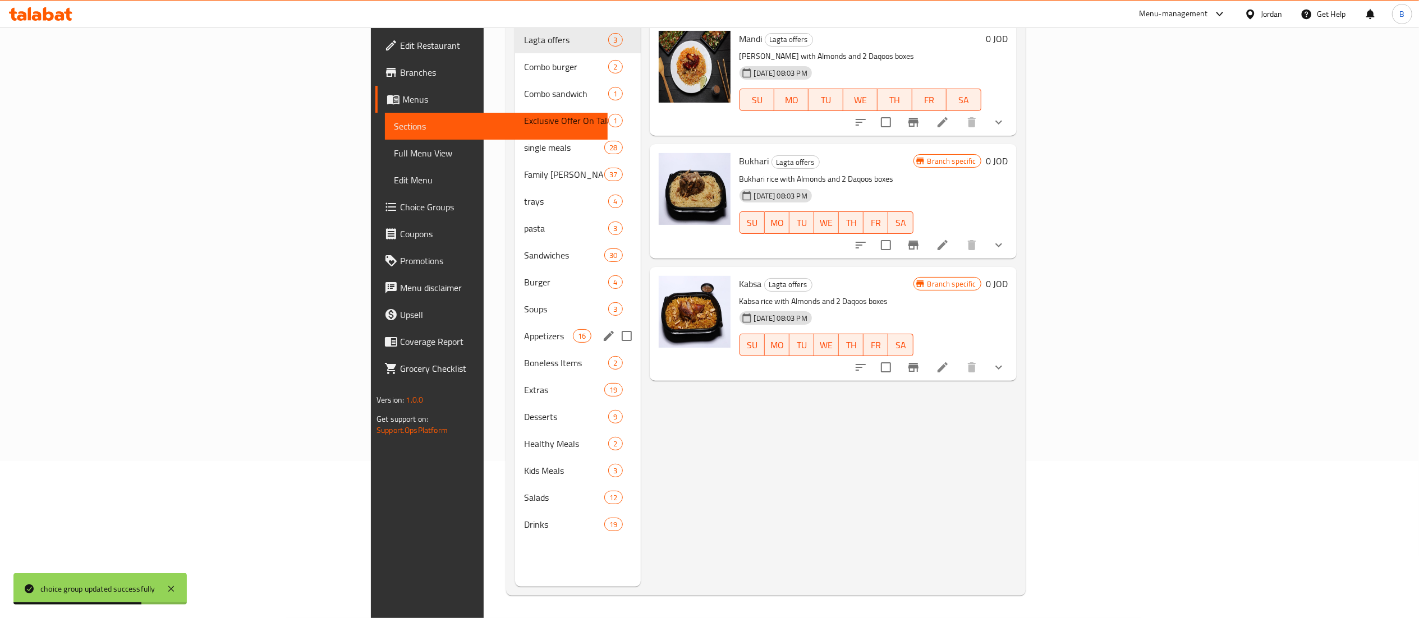
click at [515, 323] on div "Appetizers 16" at bounding box center [577, 336] width 125 height 27
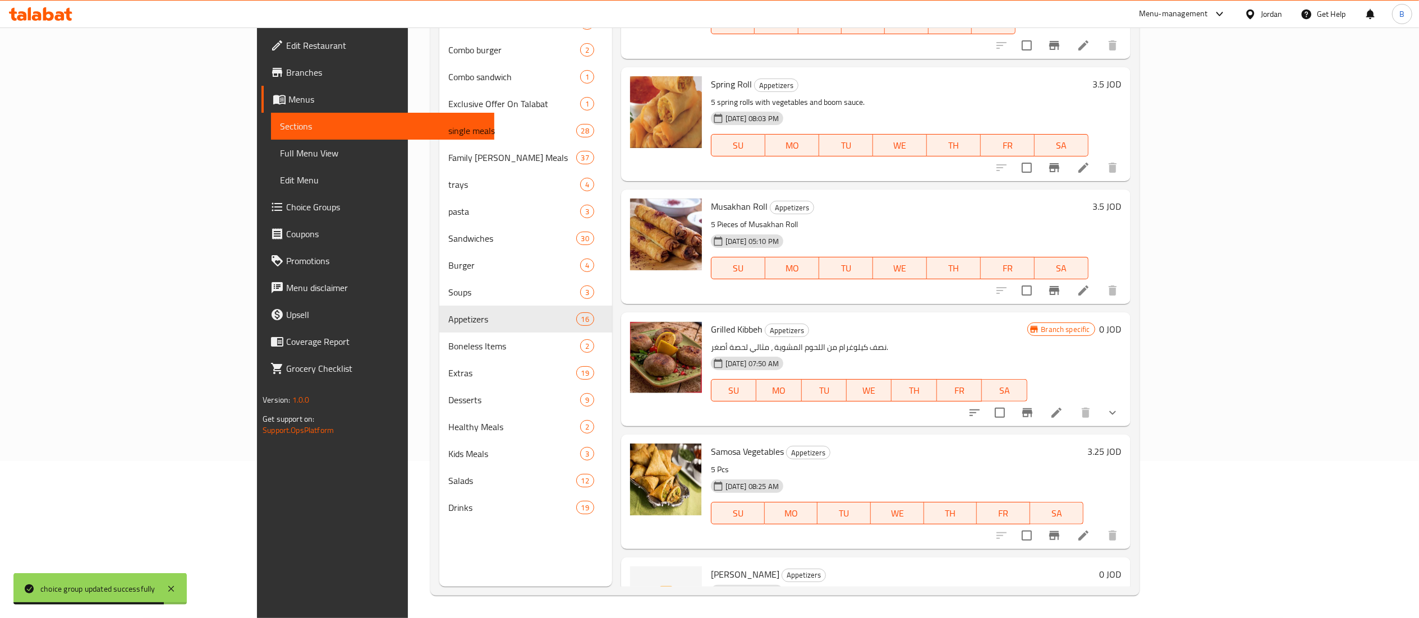
scroll to position [1354, 0]
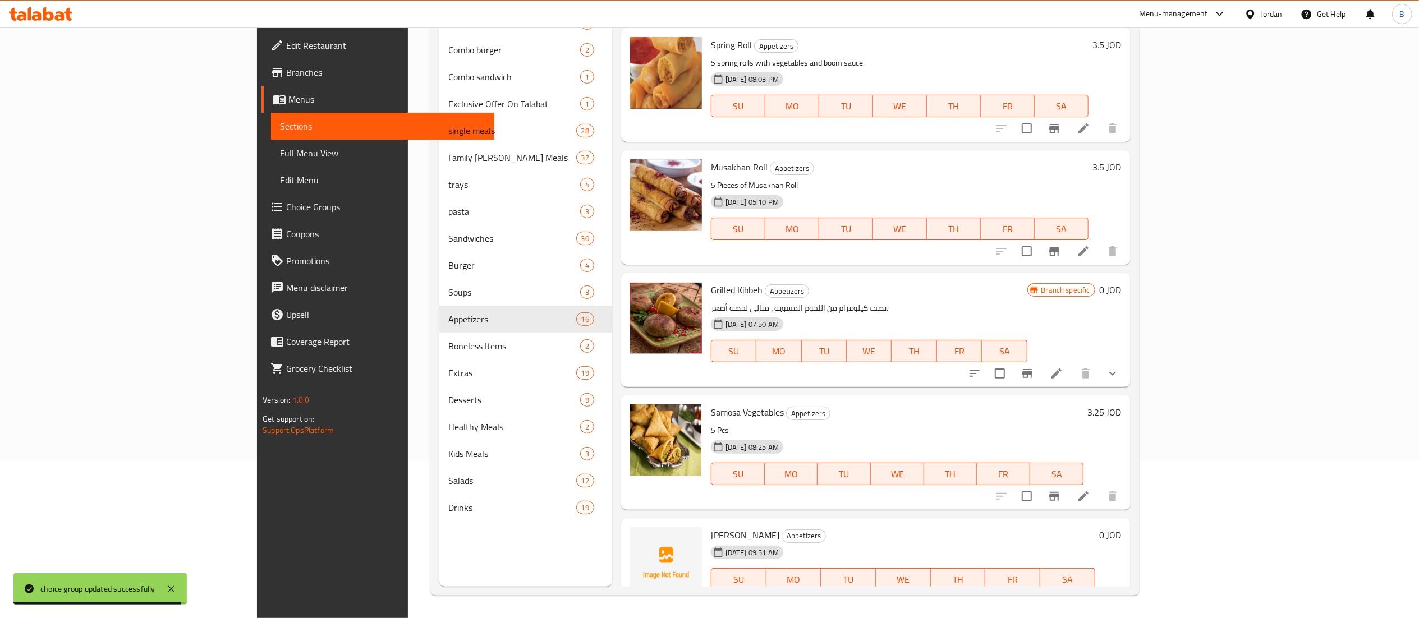
click at [1090, 595] on icon at bounding box center [1083, 601] width 13 height 13
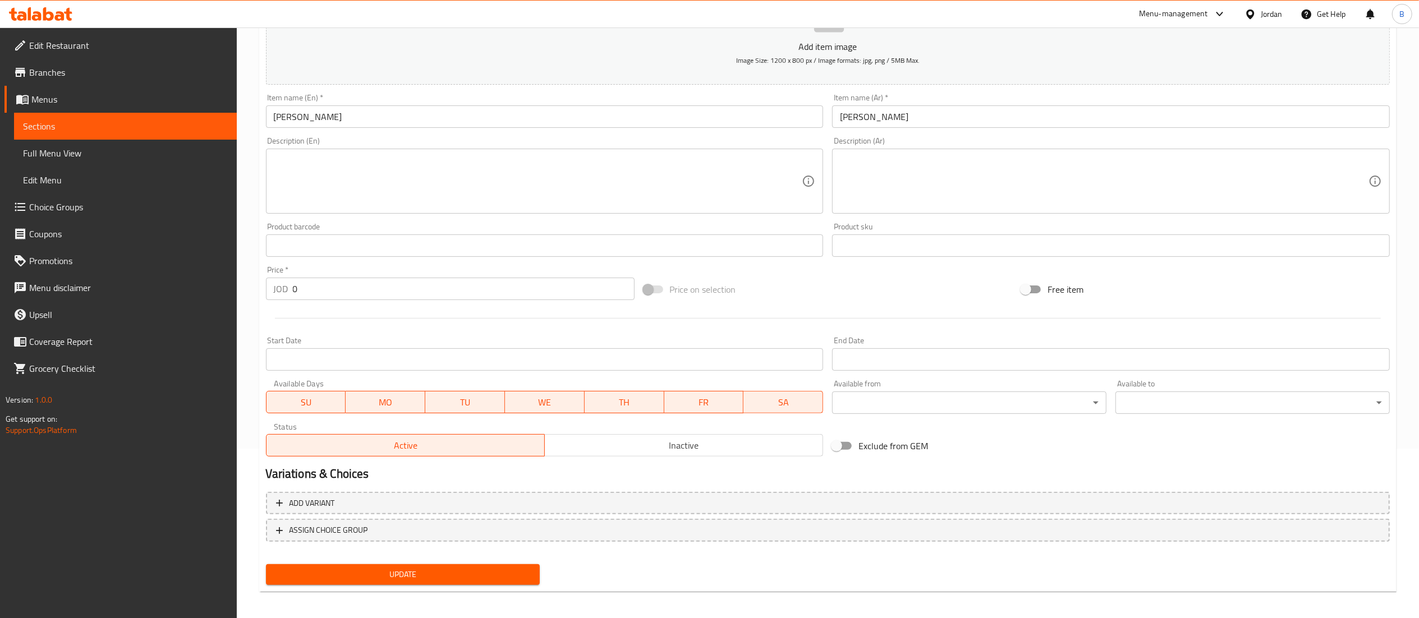
scroll to position [173, 0]
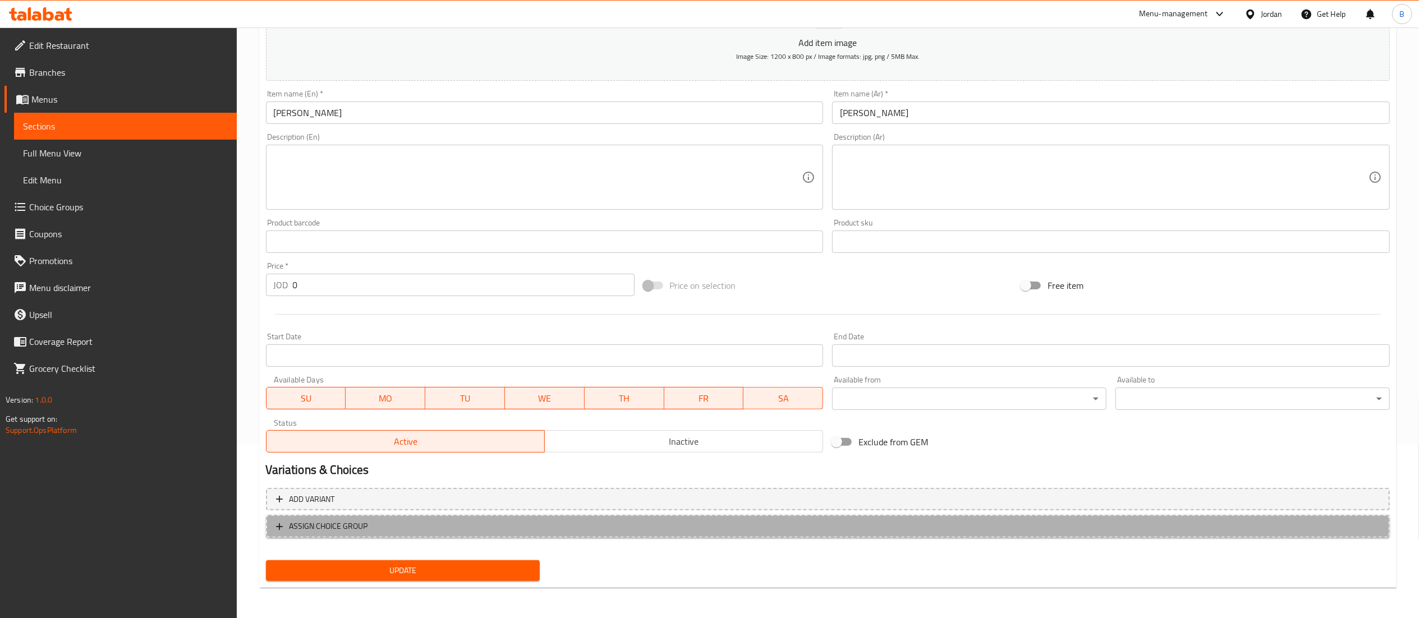
click at [331, 523] on span "ASSIGN CHOICE GROUP" at bounding box center [329, 527] width 79 height 14
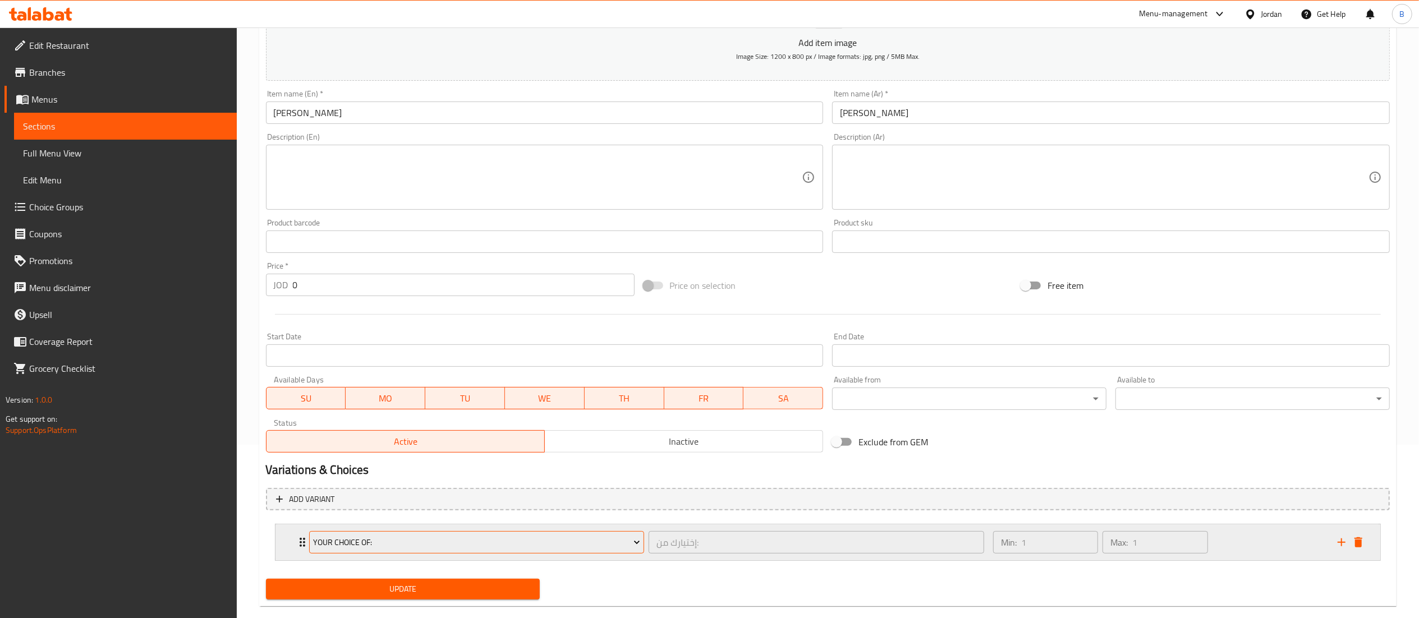
click at [376, 542] on span "Your Choice Of:" at bounding box center [476, 543] width 327 height 14
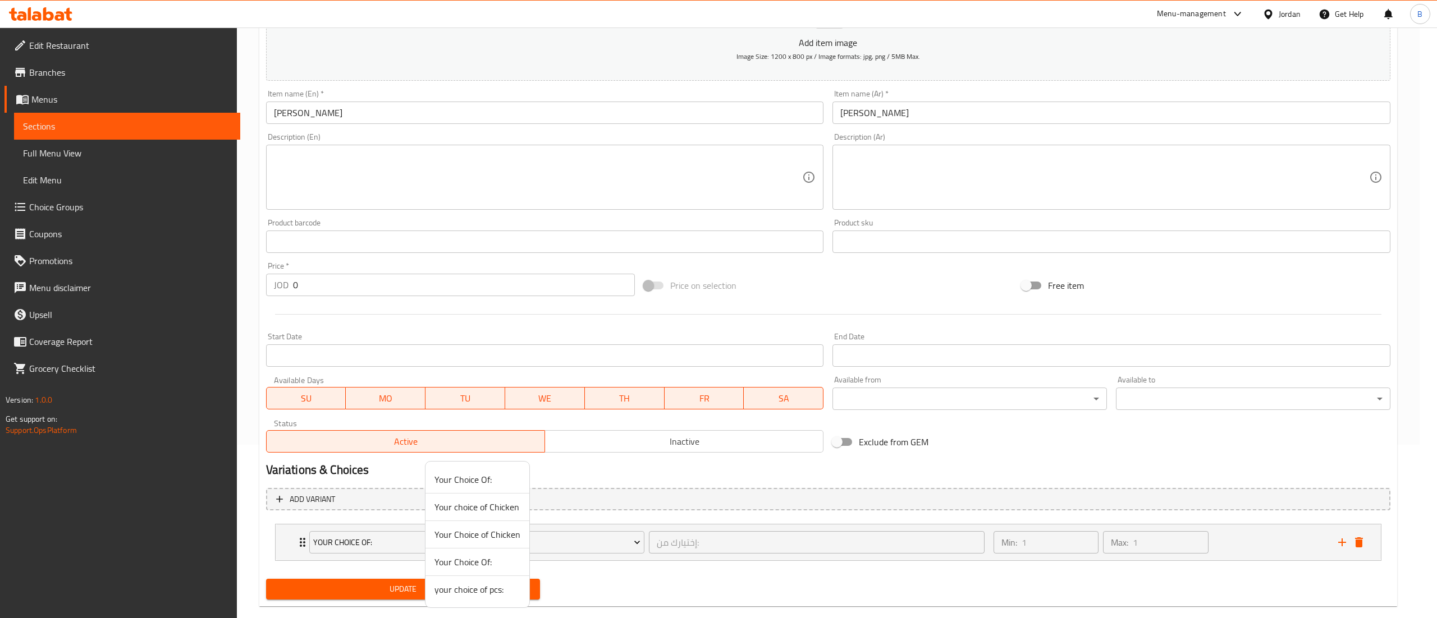
click at [479, 592] on span "your choice of pcs:" at bounding box center [477, 589] width 86 height 13
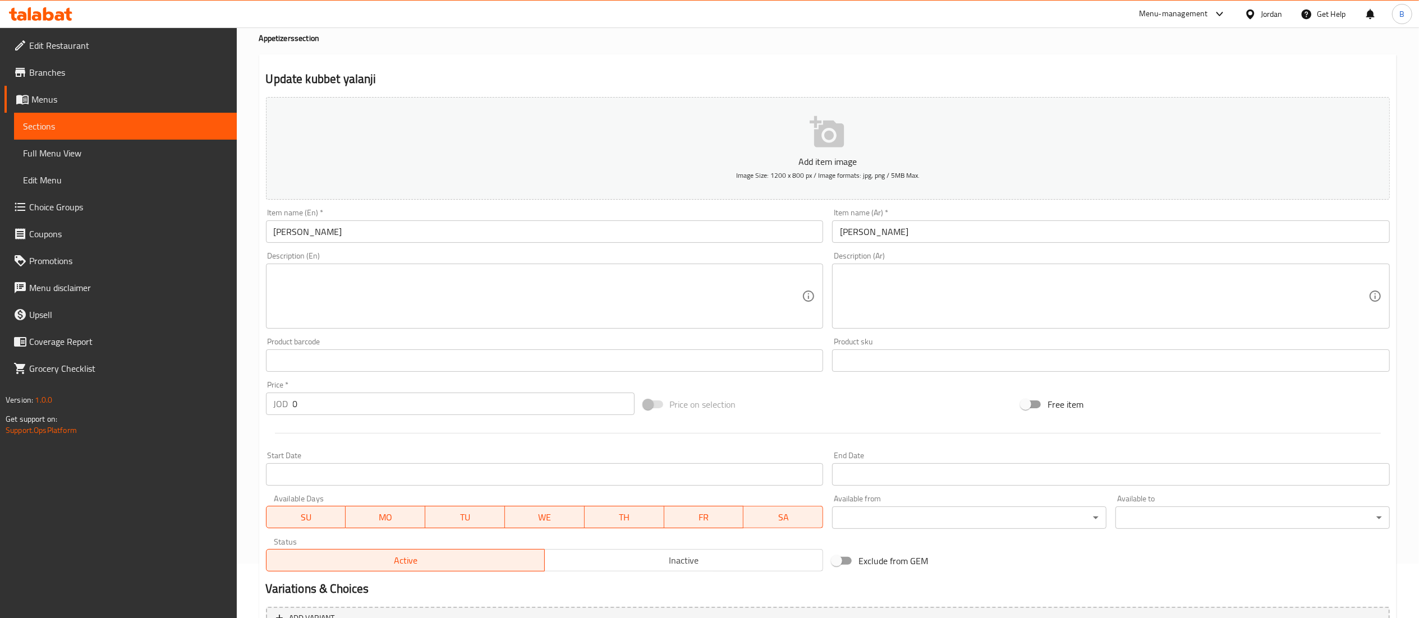
scroll to position [0, 0]
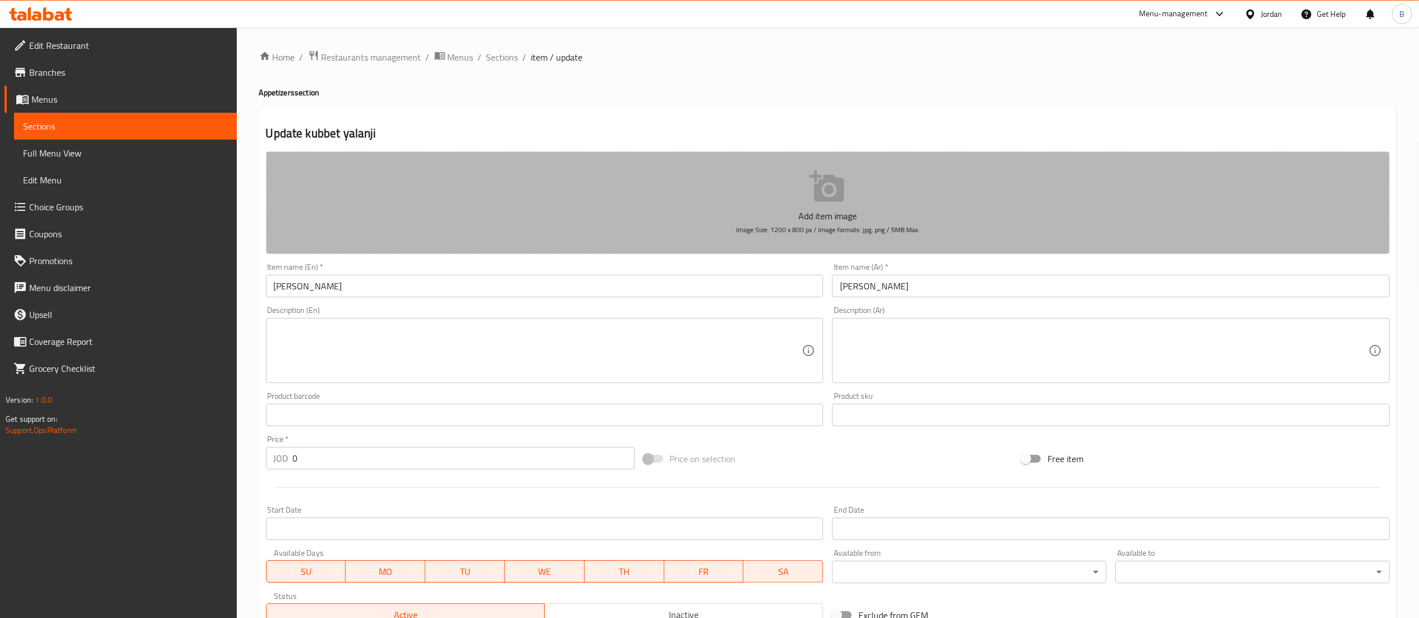
click at [780, 199] on button "Add item image Image Size: 1200 x 800 px / Image formats: jpg, png / 5MB Max." at bounding box center [828, 203] width 1124 height 103
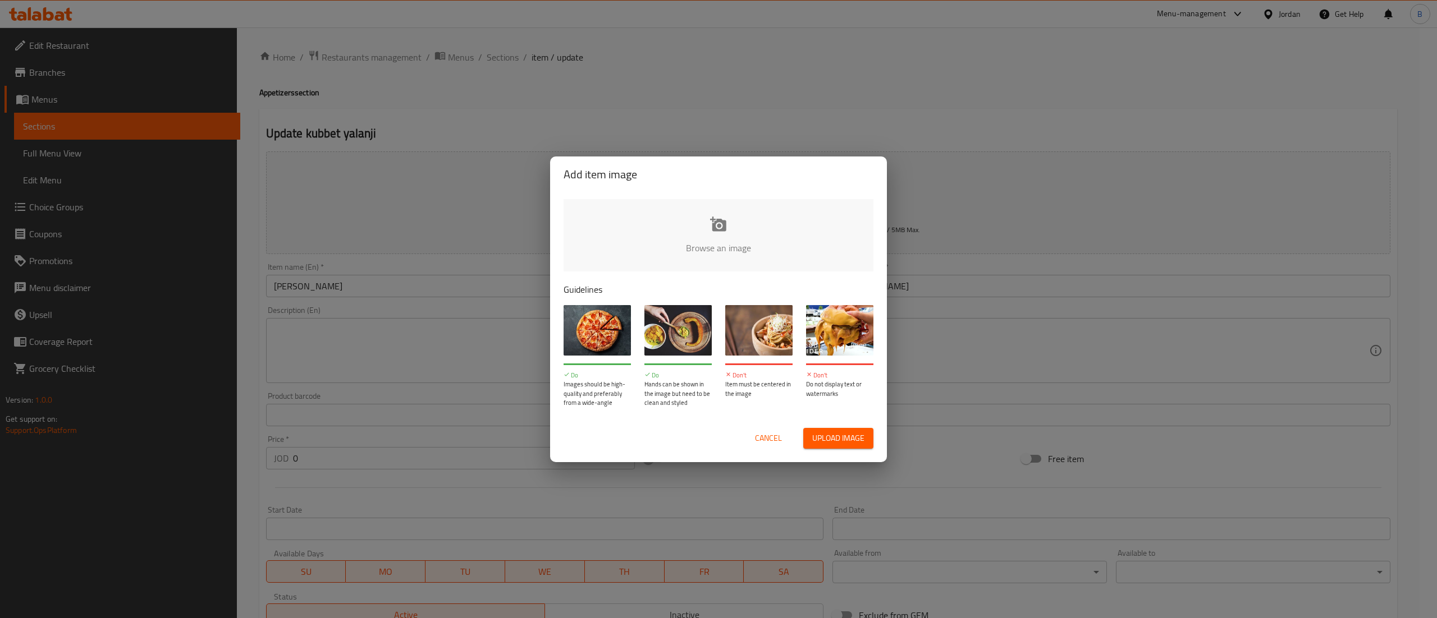
click at [708, 226] on input "file" at bounding box center [1097, 251] width 1069 height 105
type input "C:\fakepath\WhatsApp Image 2025-09-10 at 10.51.18.jpeg"
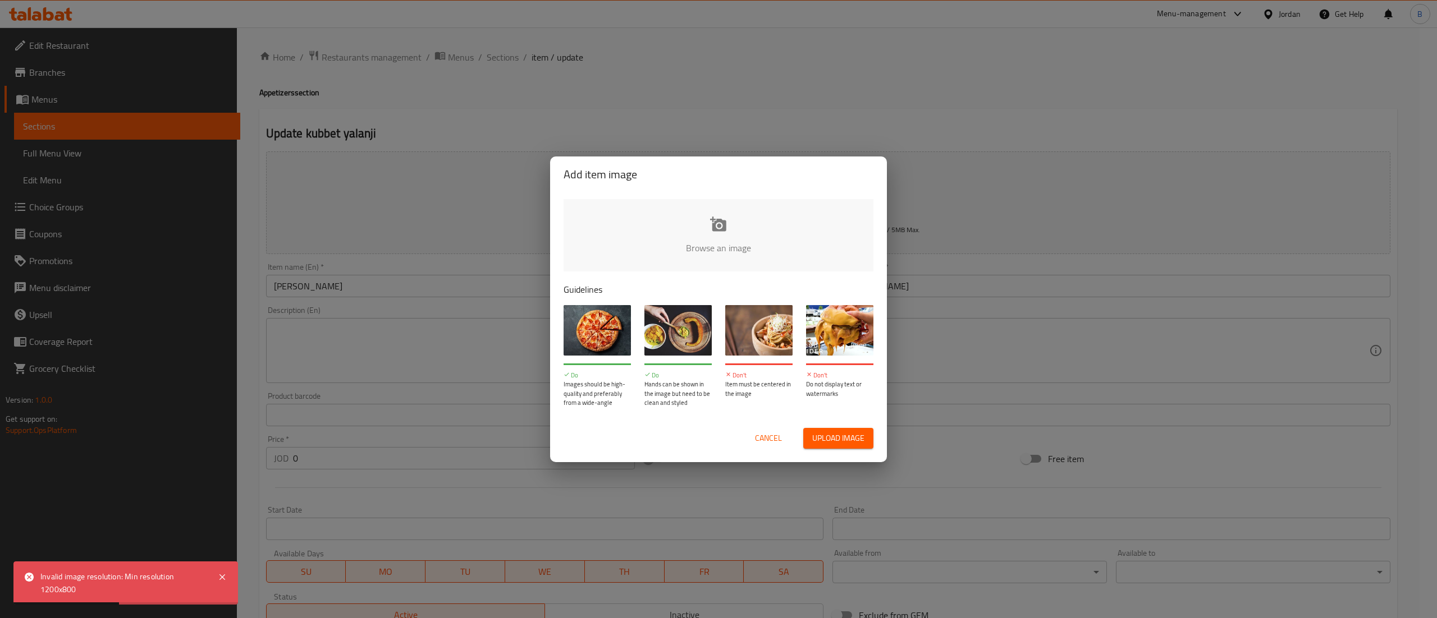
click at [725, 224] on input "file" at bounding box center [1097, 251] width 1069 height 105
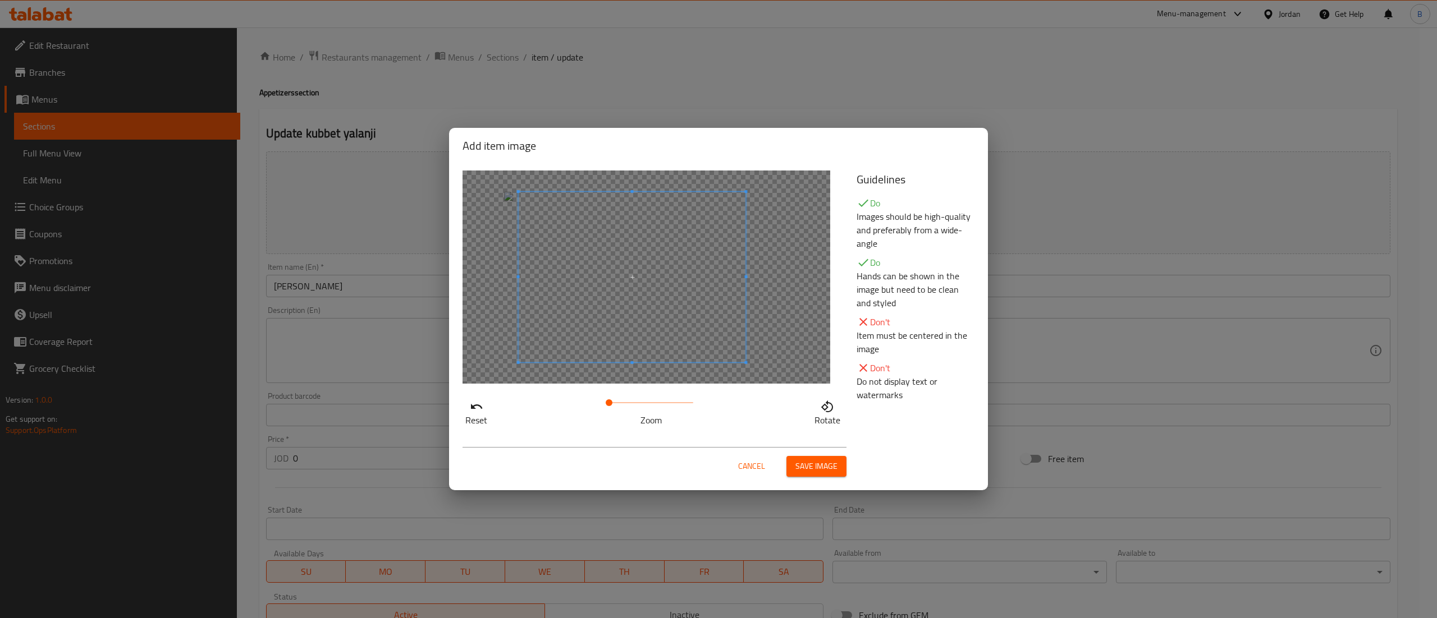
click at [710, 276] on span at bounding box center [632, 277] width 227 height 171
click at [831, 475] on button "Save image" at bounding box center [816, 466] width 60 height 21
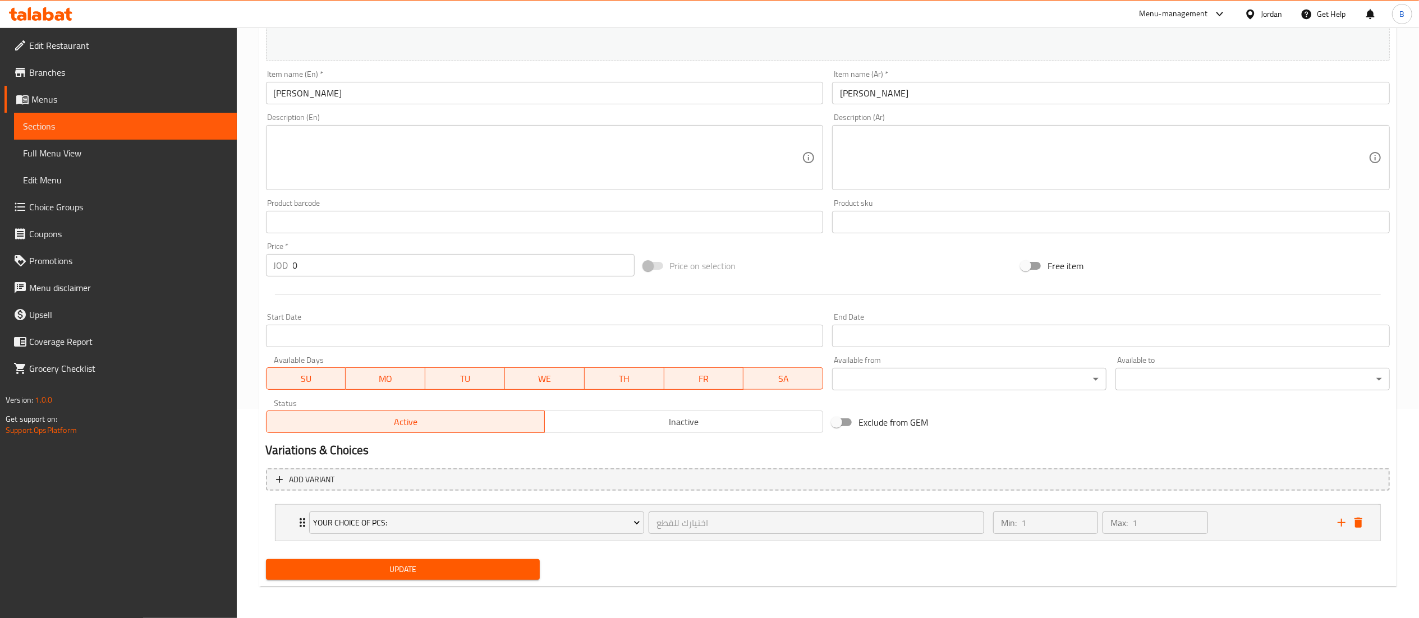
click at [423, 568] on span "Update" at bounding box center [403, 570] width 256 height 14
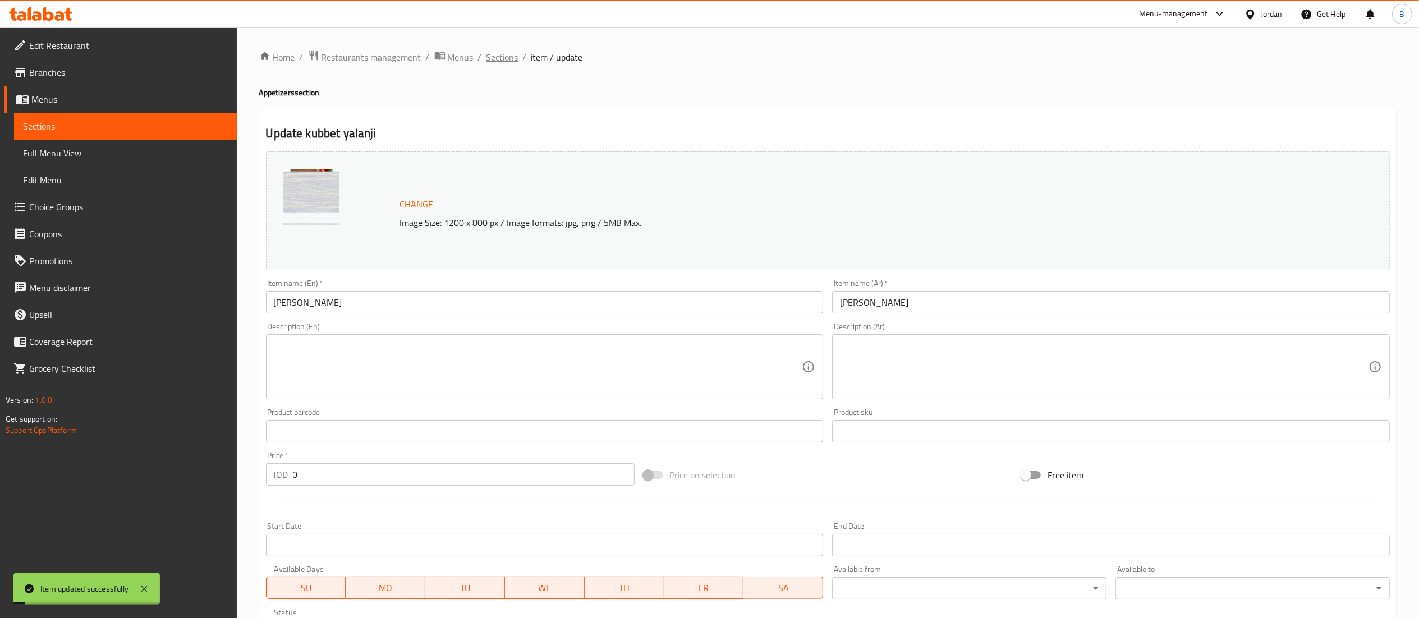
click at [499, 58] on span "Sections" at bounding box center [503, 57] width 32 height 13
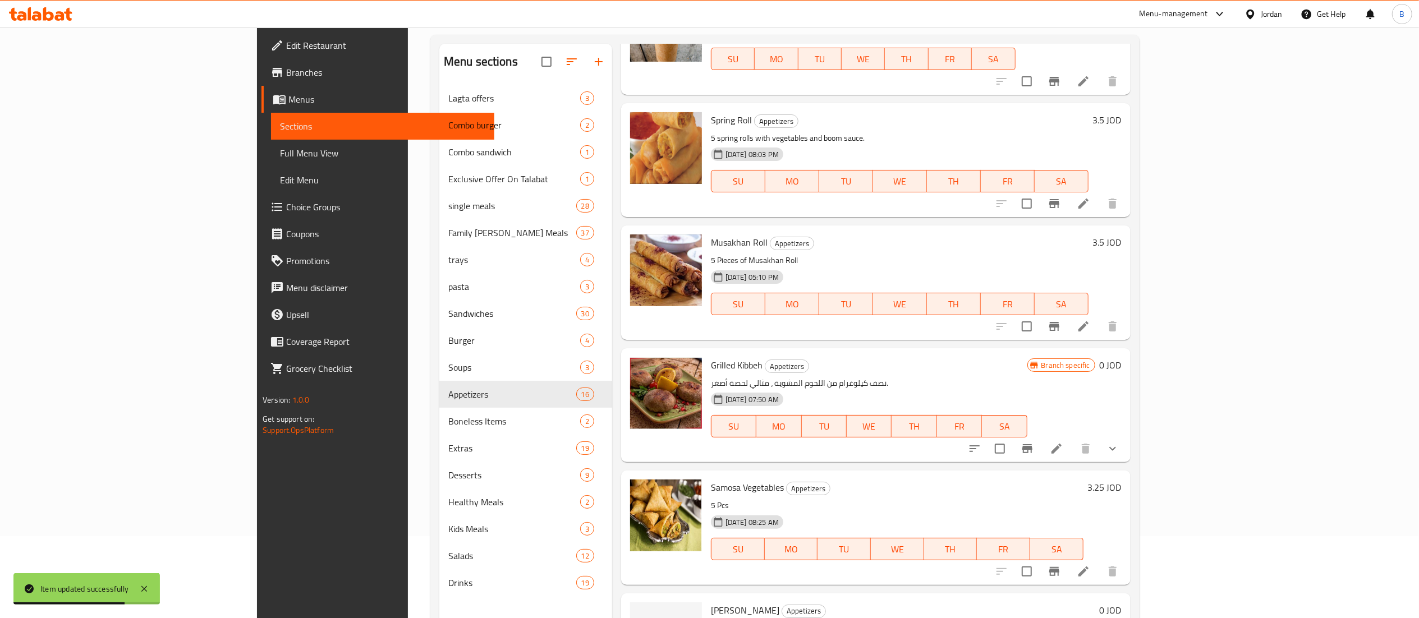
scroll to position [158, 0]
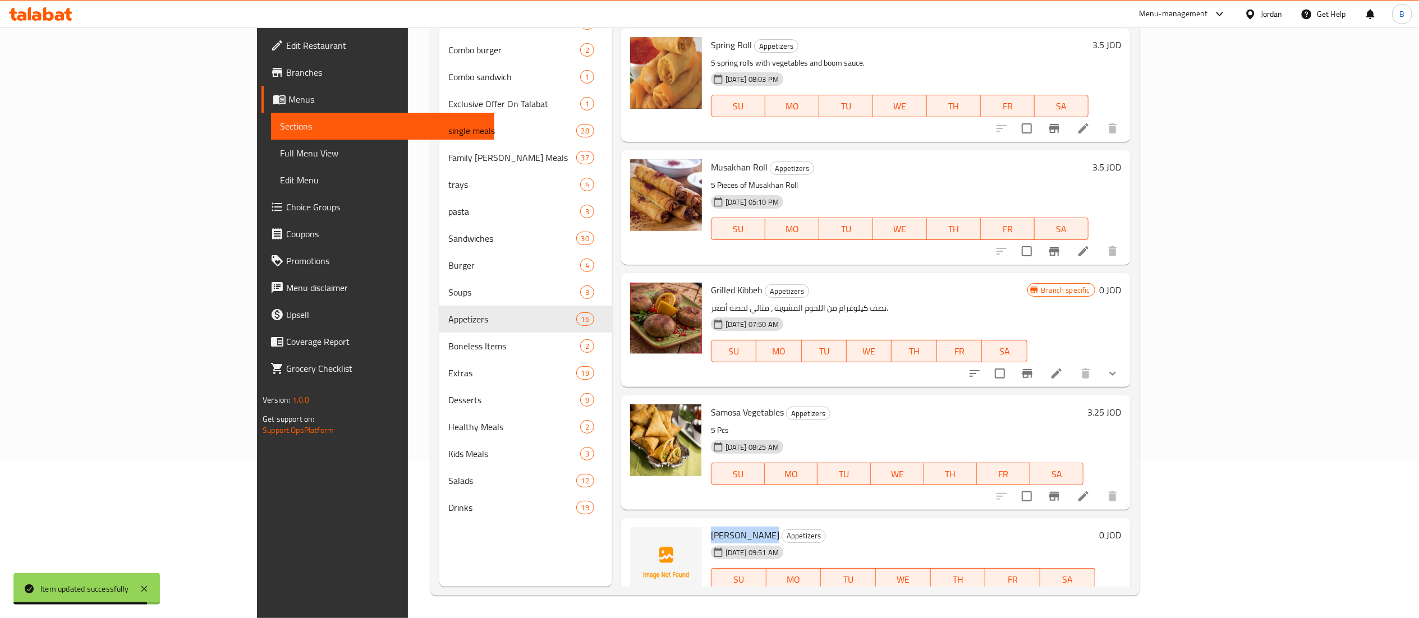
drag, startPoint x: 647, startPoint y: 502, endPoint x: 696, endPoint y: 504, distance: 49.4
click at [711, 527] on span "[PERSON_NAME]" at bounding box center [745, 535] width 68 height 17
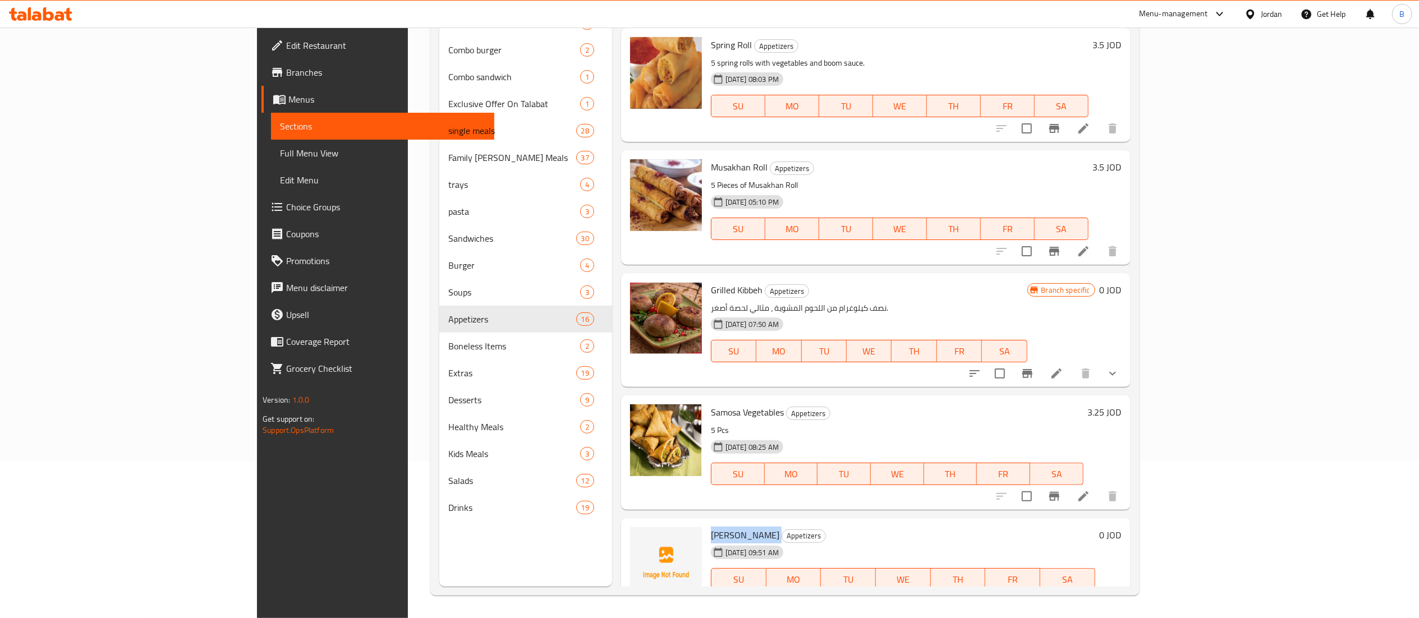
click at [1073, 592] on li at bounding box center [1056, 602] width 31 height 20
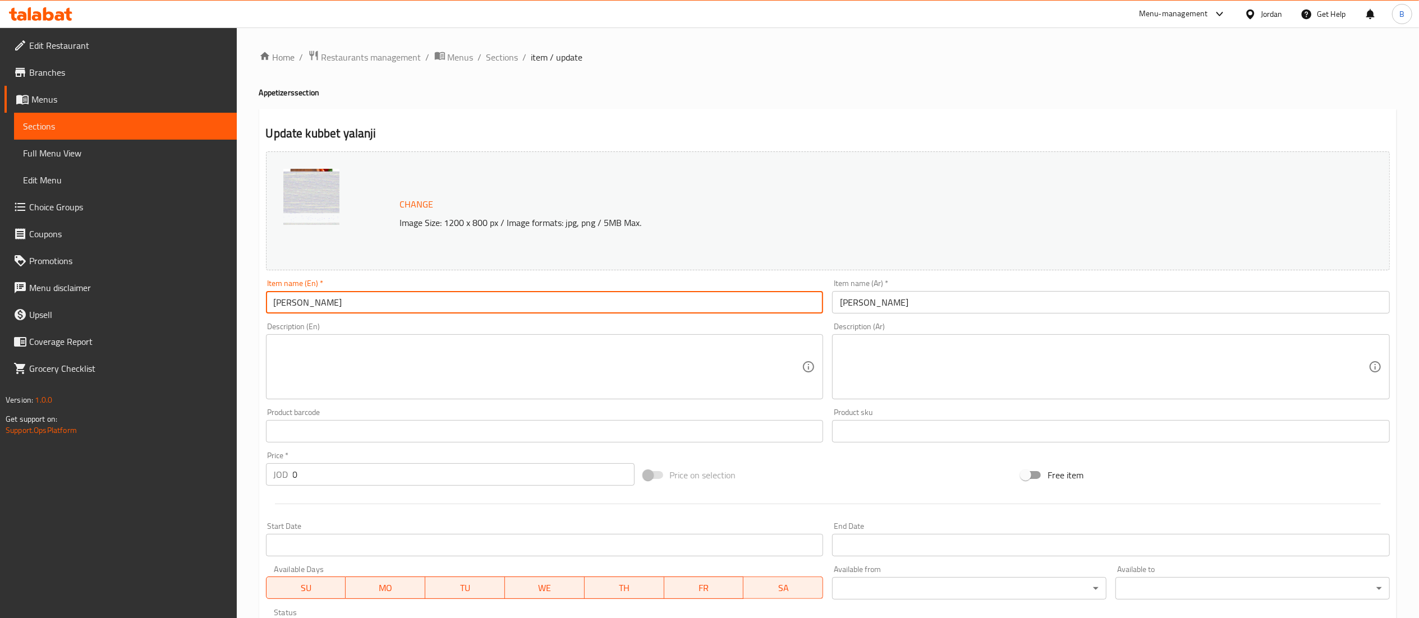
drag, startPoint x: 355, startPoint y: 305, endPoint x: 39, endPoint y: 260, distance: 318.7
click at [54, 260] on div "Edit Restaurant Branches Menus Sections Full Menu View Edit Menu Choice Groups …" at bounding box center [709, 428] width 1419 height 800
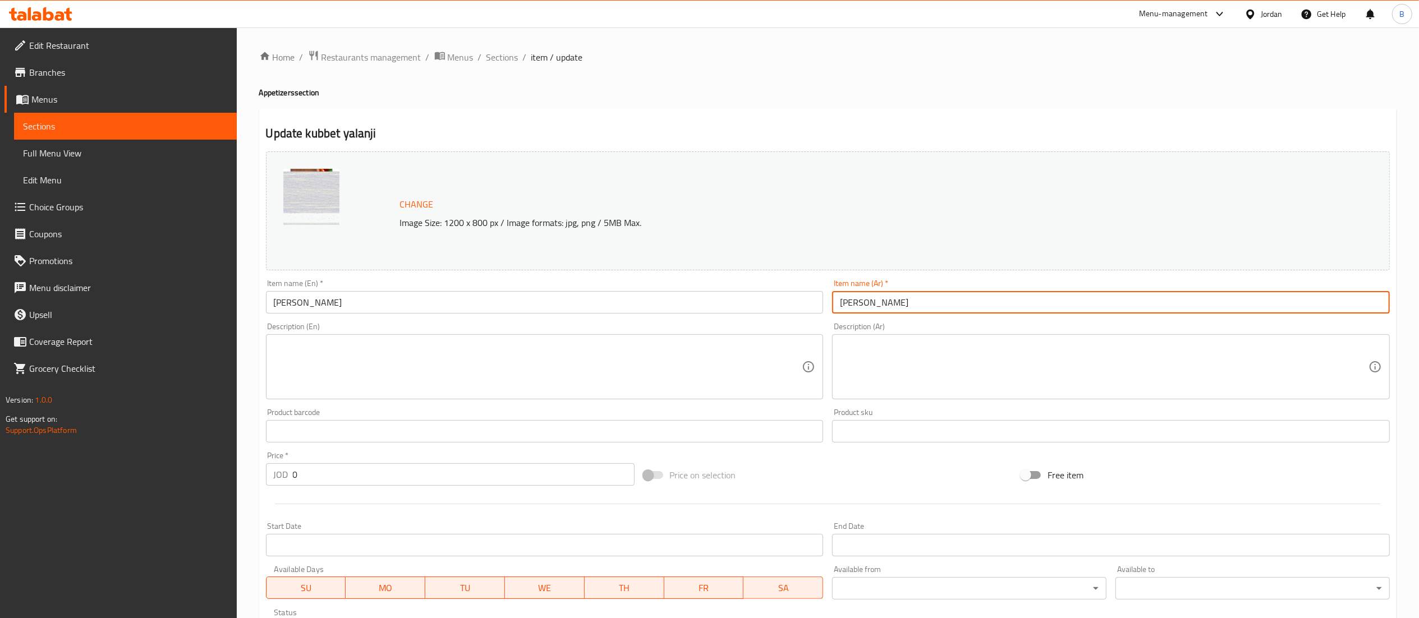
drag, startPoint x: 892, startPoint y: 294, endPoint x: 780, endPoint y: 282, distance: 112.9
click at [782, 282] on div "Change Image Size: 1200 x 800 px / Image formats: jpg, png / 5MB Max. Item name…" at bounding box center [828, 397] width 1133 height 500
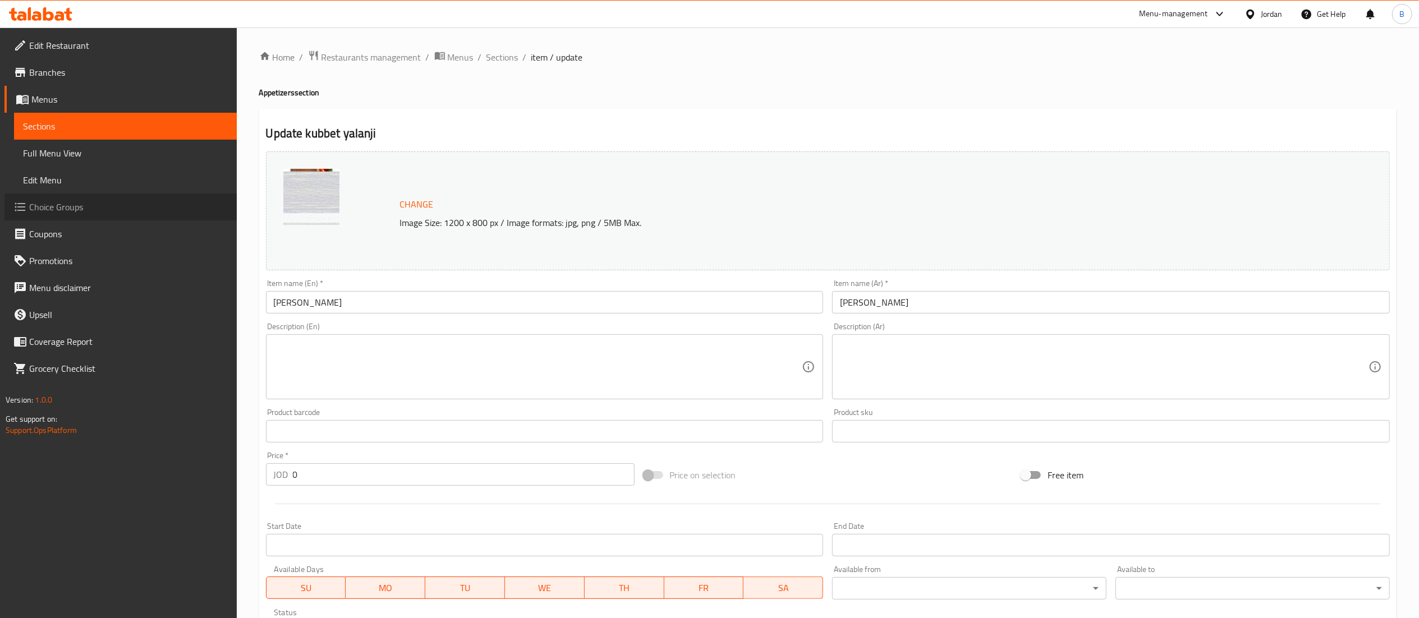
click at [83, 203] on span "Choice Groups" at bounding box center [128, 206] width 199 height 13
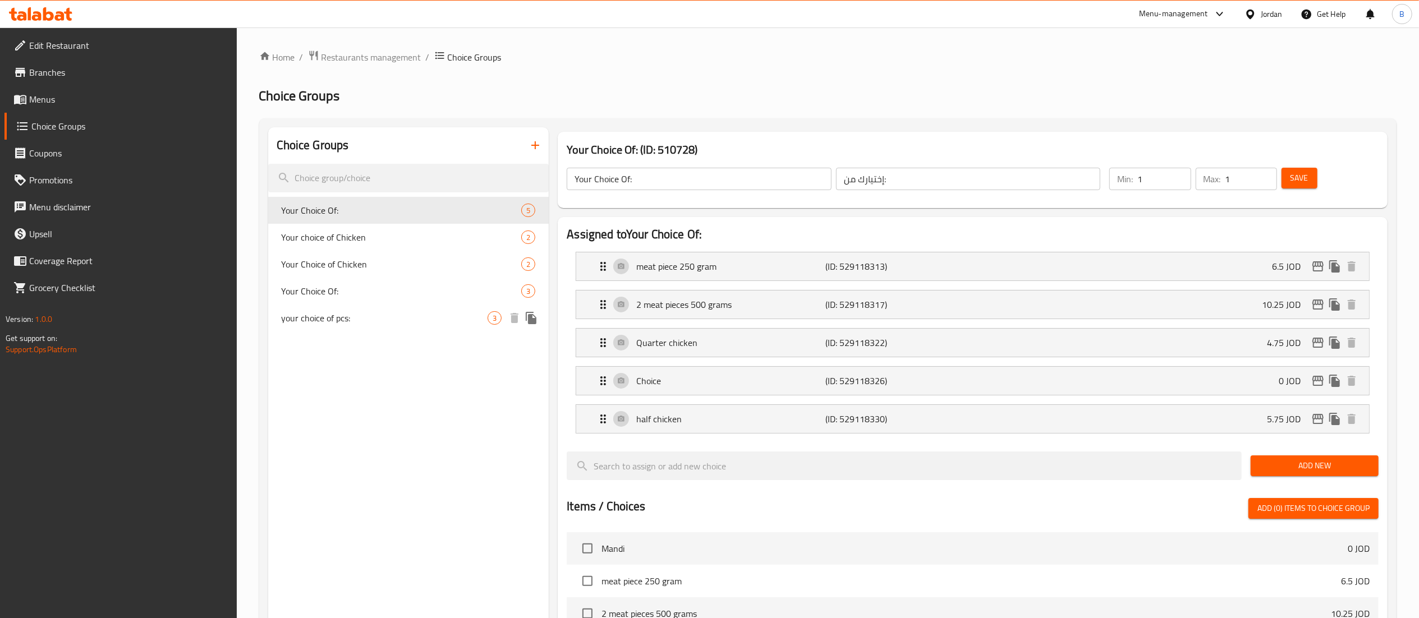
click at [310, 314] on span "your choice of pcs:" at bounding box center [385, 317] width 207 height 13
type input "your choice of pcs:"
type input "اختيارك للقطع"
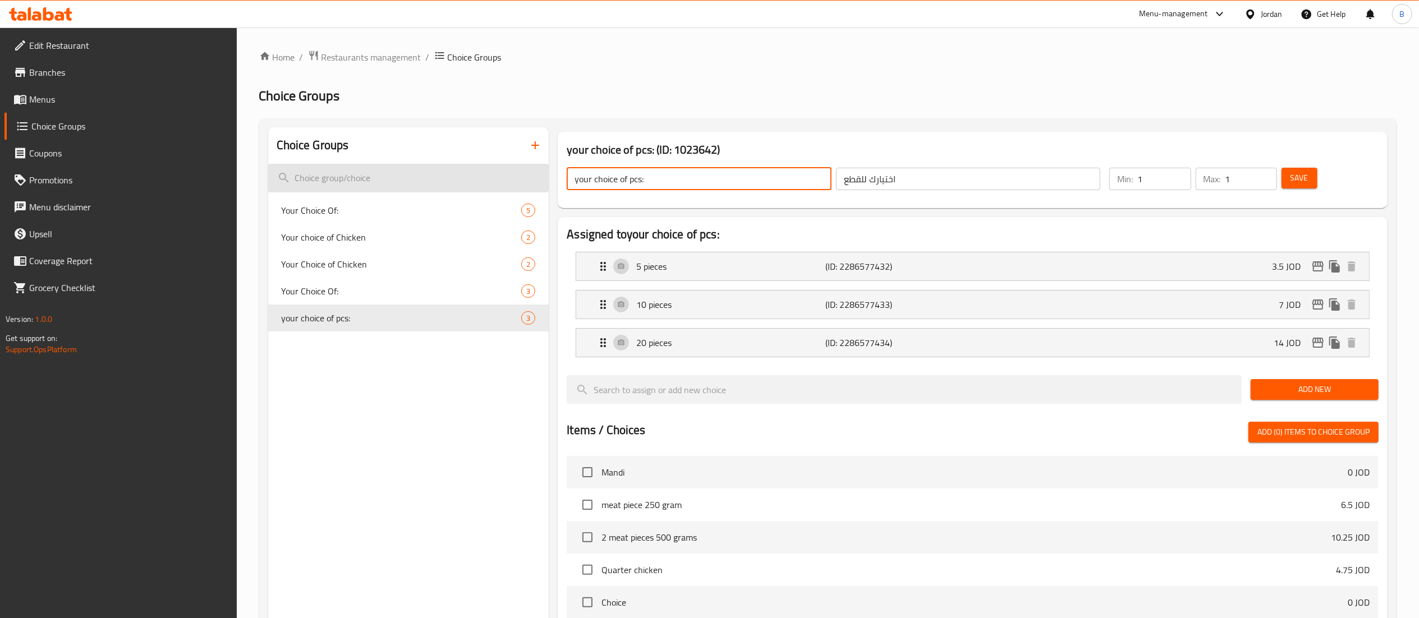
drag, startPoint x: 665, startPoint y: 174, endPoint x: 505, endPoint y: 176, distance: 159.4
click at [510, 176] on div "Choice Groups Your Choice Of: 5 Your choice of Chicken 2 Your Choice of Chicken…" at bounding box center [830, 520] width 1124 height 787
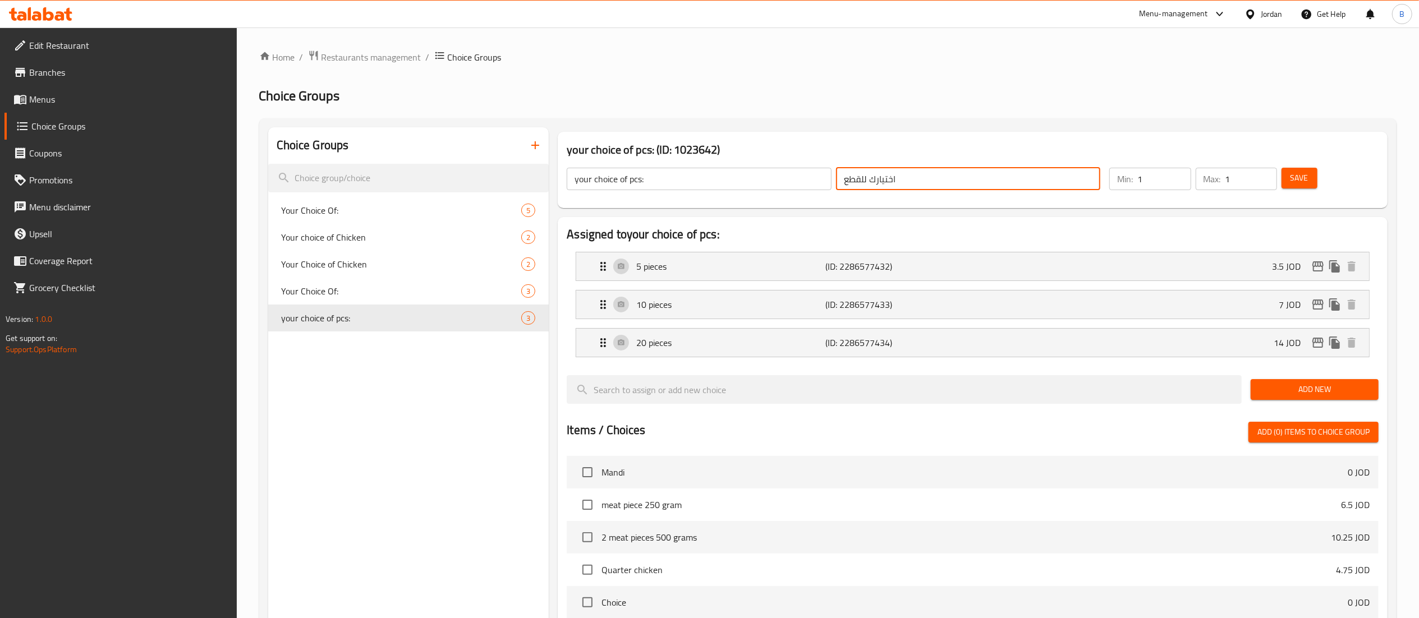
drag, startPoint x: 916, startPoint y: 186, endPoint x: 755, endPoint y: 174, distance: 161.5
click at [764, 174] on div "your choice of pcs: ​ اختيارك للقطع ​" at bounding box center [833, 179] width 547 height 36
click at [680, 273] on p "5 pieces" at bounding box center [730, 266] width 189 height 13
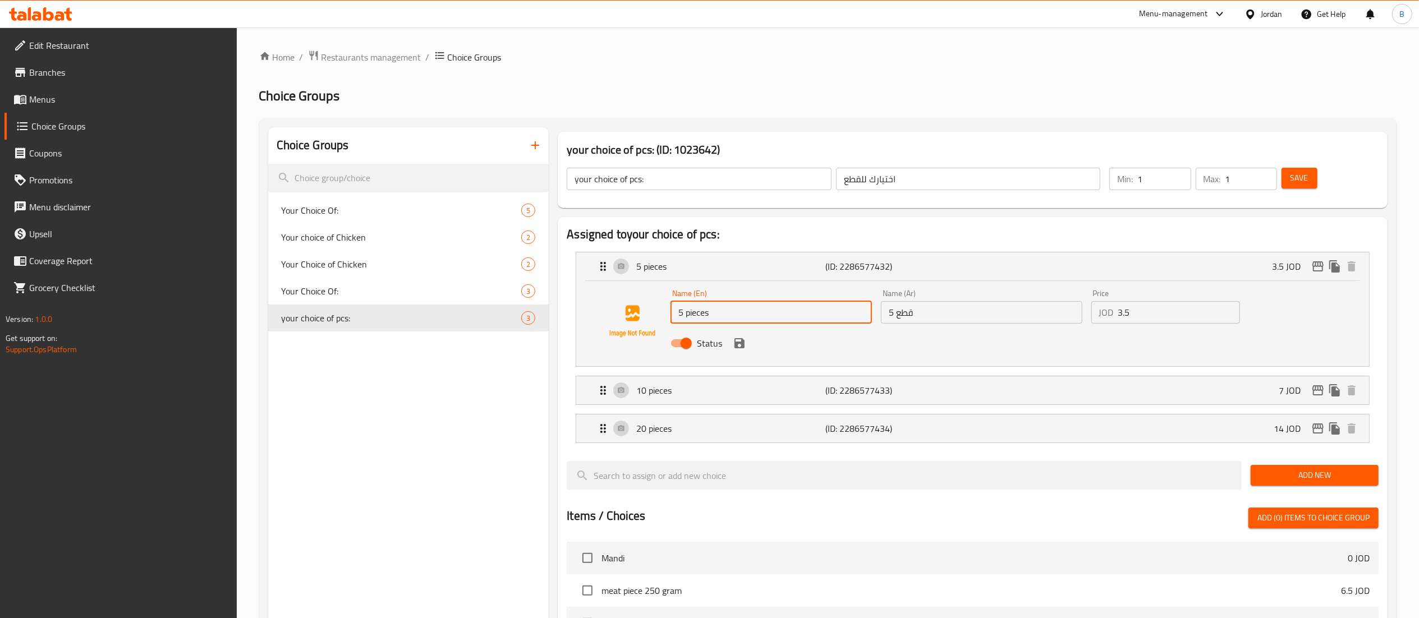
drag, startPoint x: 739, startPoint y: 323, endPoint x: 634, endPoint y: 305, distance: 106.5
click at [644, 305] on div "Name (En) 5 pieces Name (En) Name (Ar) 5 قطع Name (Ar) Price JOD 3.5 Price Stat…" at bounding box center [972, 321] width 757 height 76
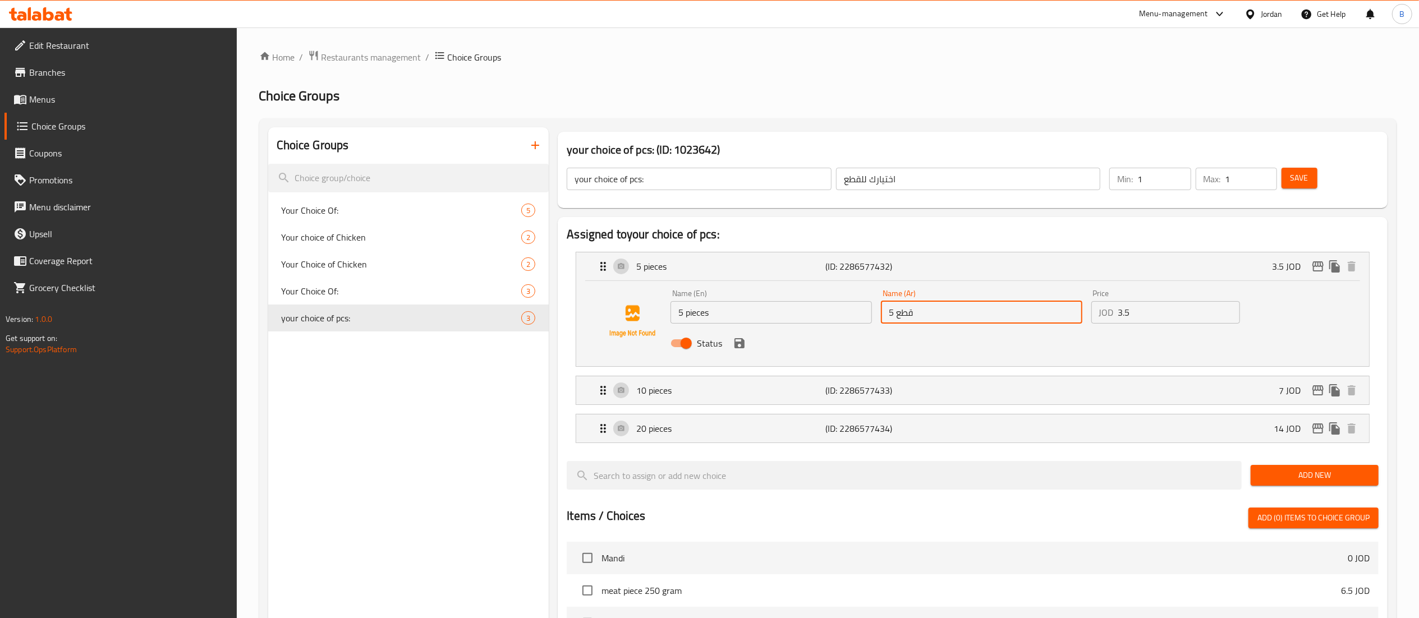
drag, startPoint x: 948, startPoint y: 311, endPoint x: 712, endPoint y: 306, distance: 236.3
click at [742, 306] on div "Name (En) 5 pieces Name (En) Name (Ar) 5 قطع Name (Ar) Price JOD 3.5 Price Stat…" at bounding box center [981, 322] width 631 height 74
click at [685, 392] on p "10 pieces" at bounding box center [730, 390] width 189 height 13
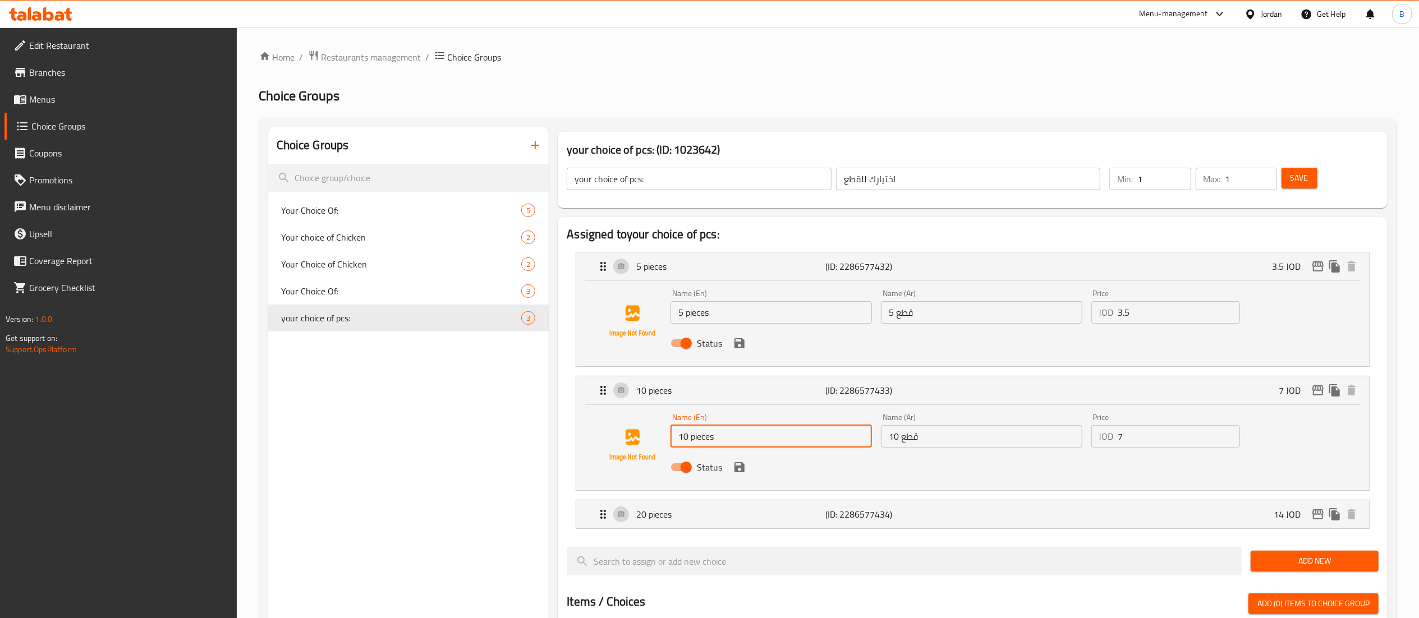
drag, startPoint x: 685, startPoint y: 434, endPoint x: 593, endPoint y: 431, distance: 92.1
click at [605, 431] on div "Name (En) 10 pieces Name (En) Name (Ar) 10 قطع Name (Ar) Price JOD 7 Price Stat…" at bounding box center [972, 445] width 757 height 76
click at [656, 498] on li "20 pieces (ID: 2286577434) 14 JOD Name (En) 20 pieces Name (En) Name (Ar) 20 قط…" at bounding box center [973, 515] width 812 height 38
click at [651, 516] on p "20 pieces" at bounding box center [730, 514] width 189 height 13
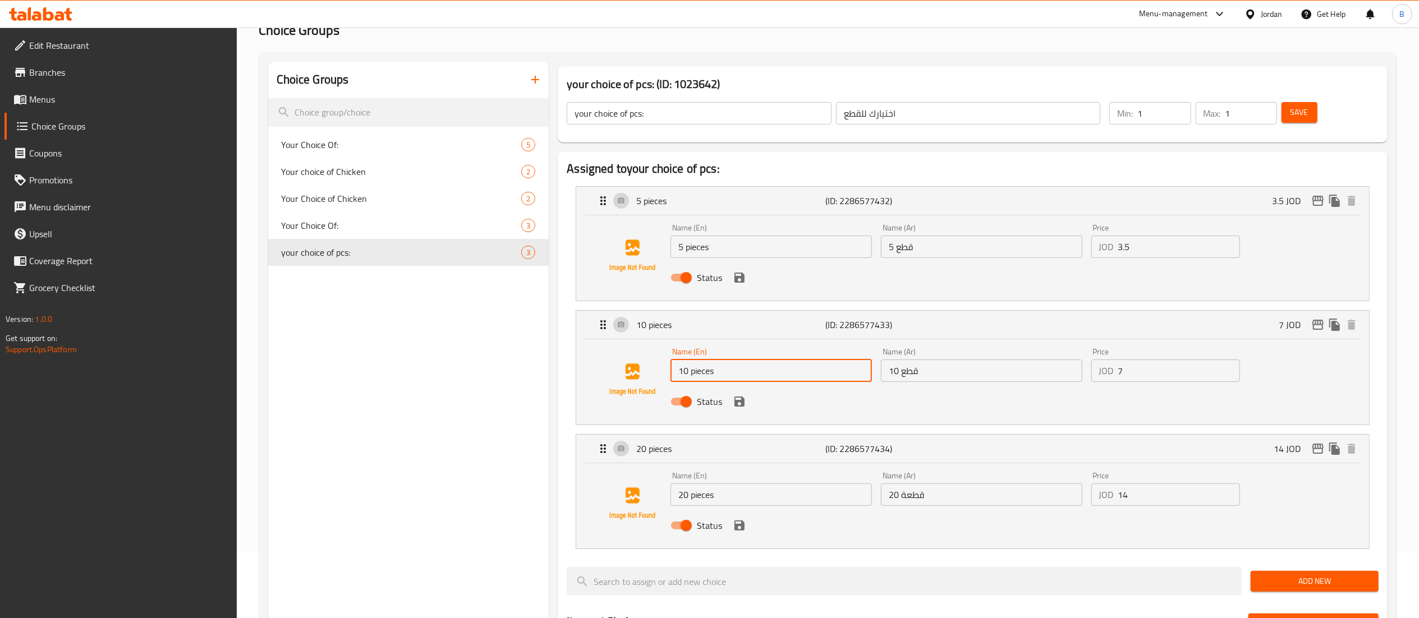
scroll to position [112, 0]
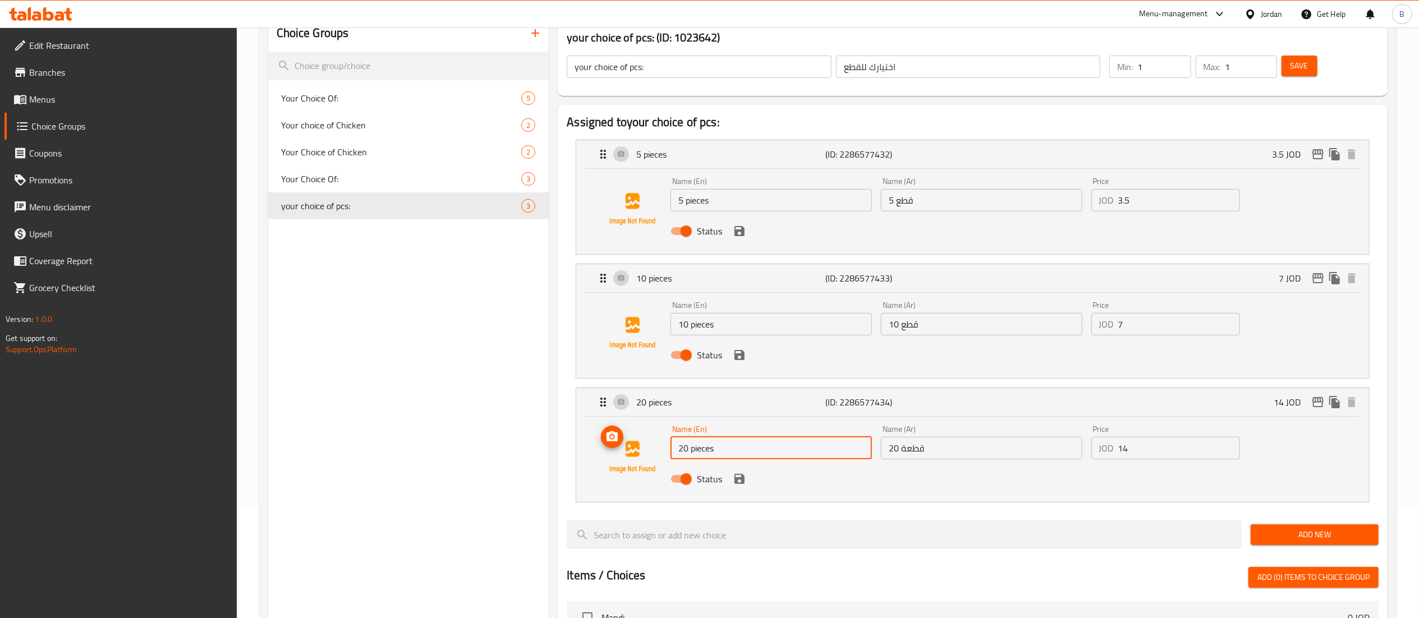
drag, startPoint x: 733, startPoint y: 442, endPoint x: 621, endPoint y: 443, distance: 112.3
click at [621, 443] on div "Name (En) 20 pieces Name (En) Name (Ar) 20 قطعة Name (Ar) Price JOD 14 Price St…" at bounding box center [972, 457] width 757 height 76
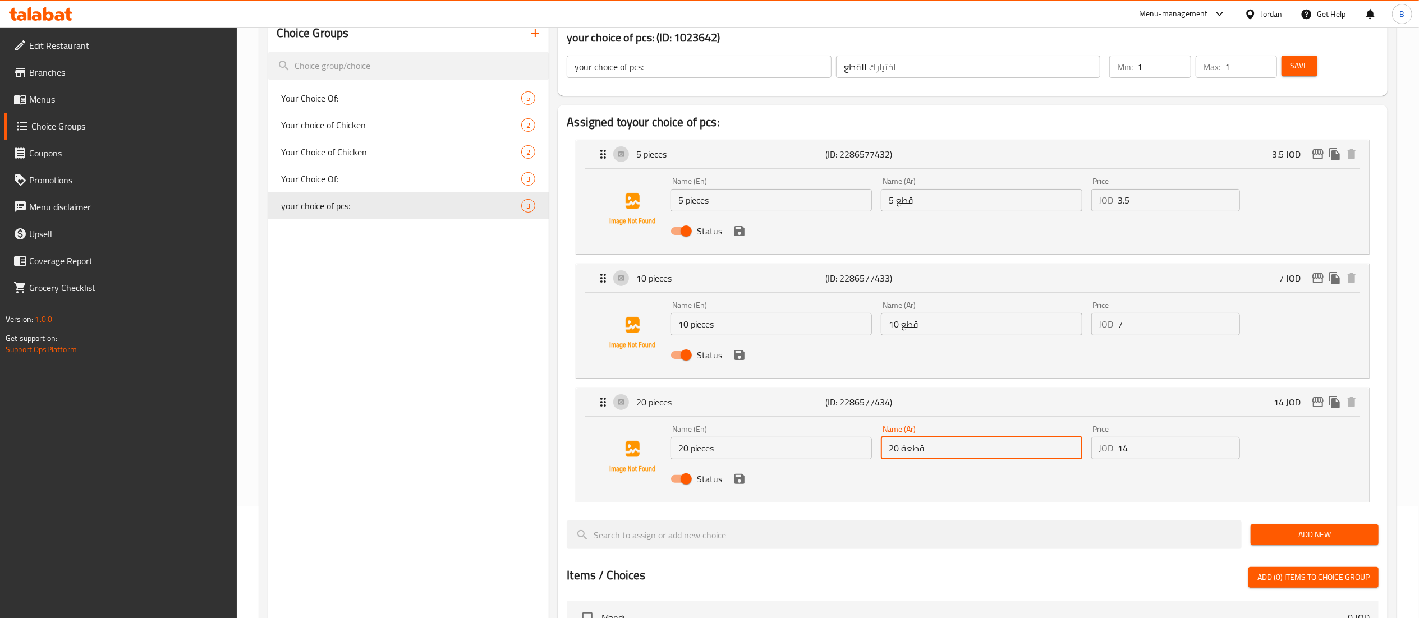
drag, startPoint x: 936, startPoint y: 451, endPoint x: 785, endPoint y: 437, distance: 152.1
click at [794, 439] on div "Name (En) 20 pieces Name (En) Name (Ar) 20 قطعة Name (Ar) Price JOD 14 Price St…" at bounding box center [981, 458] width 631 height 74
click at [26, 15] on icon at bounding box center [22, 16] width 10 height 10
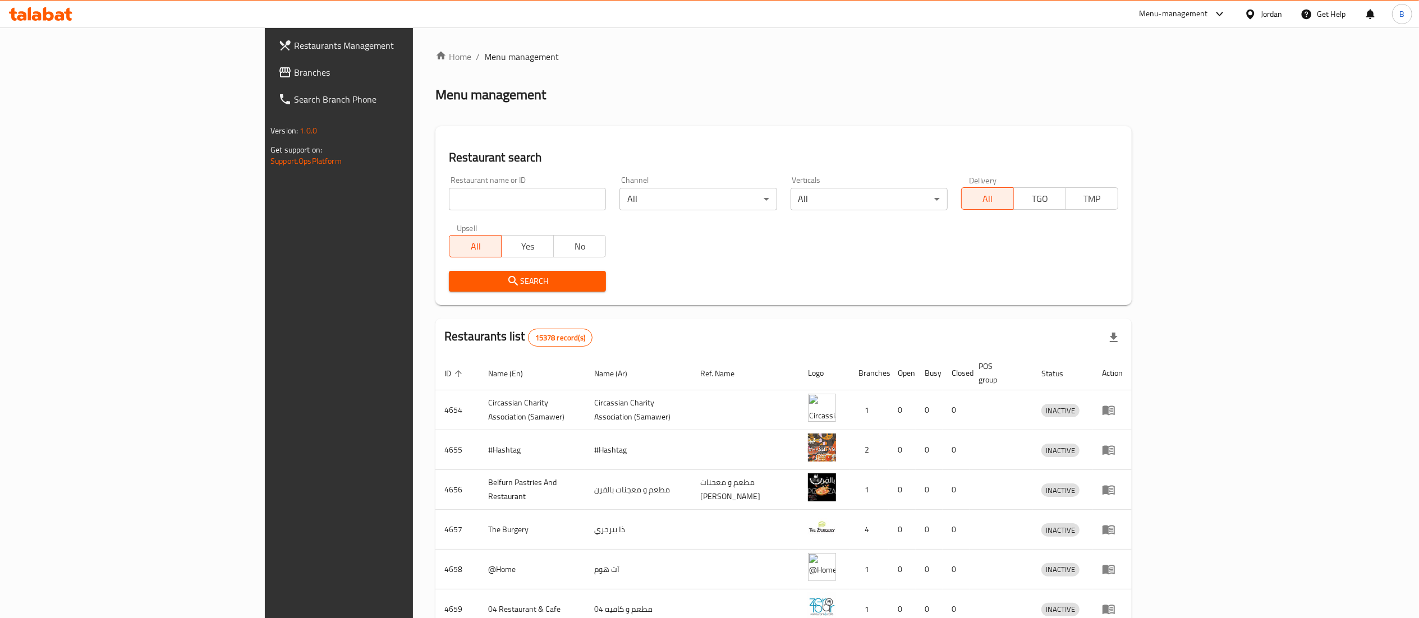
click at [294, 78] on span "Branches" at bounding box center [393, 72] width 199 height 13
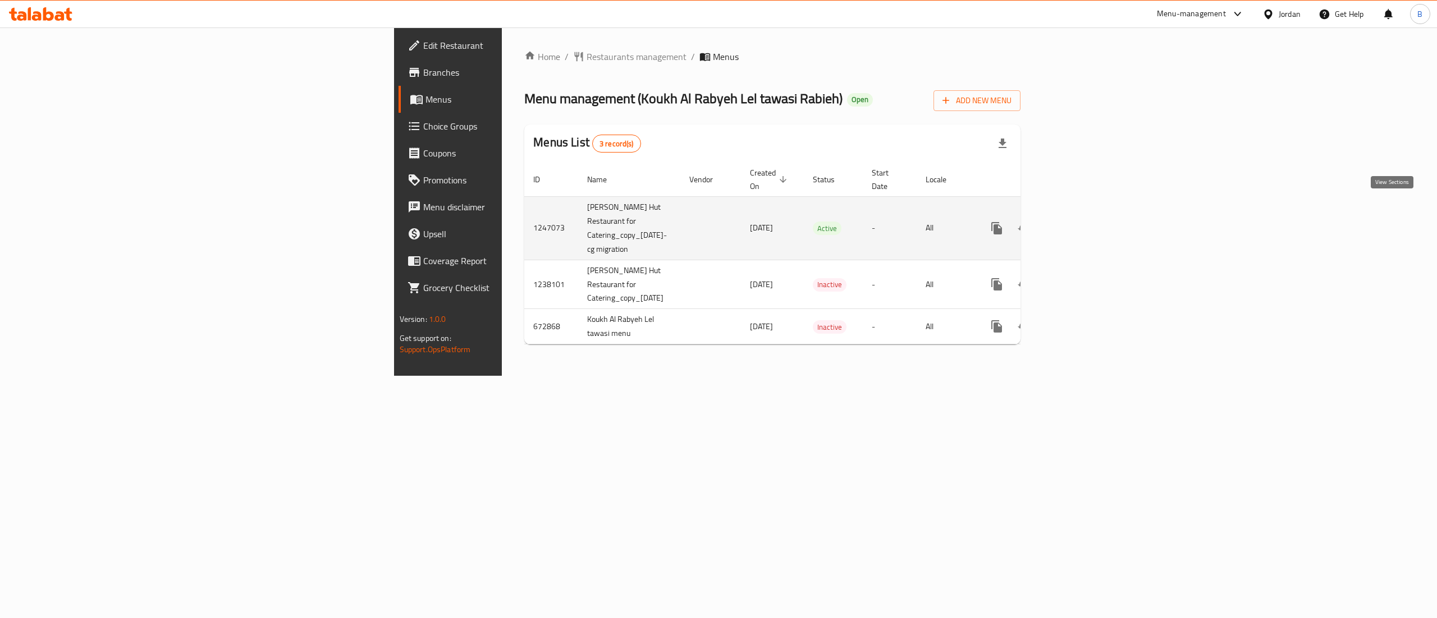
click at [1091, 215] on link "enhanced table" at bounding box center [1077, 228] width 27 height 27
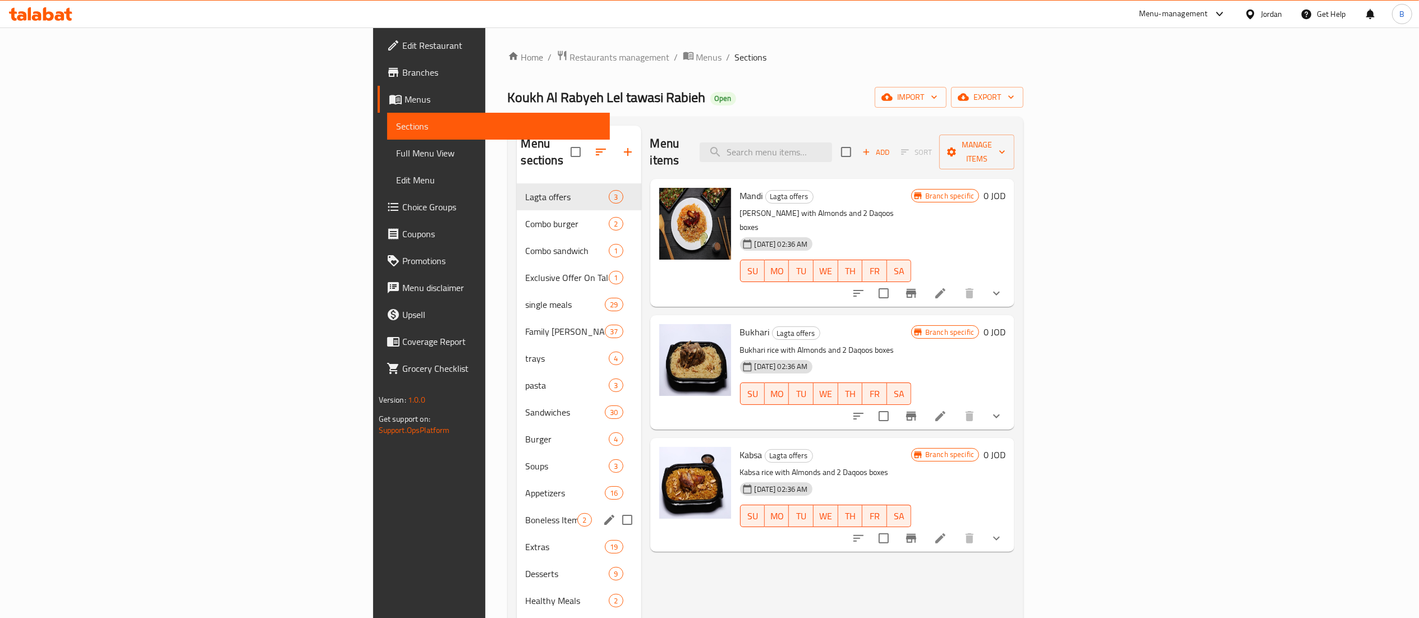
click at [526, 487] on span "Appetizers" at bounding box center [566, 493] width 80 height 13
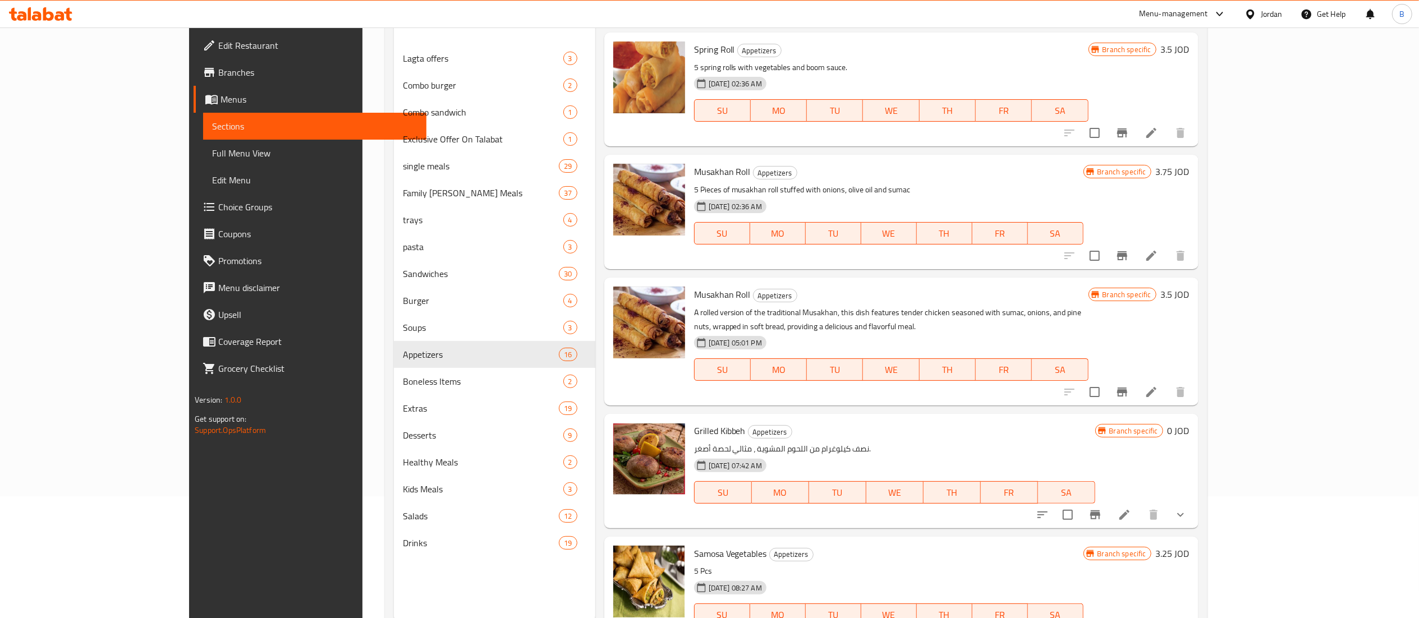
scroll to position [158, 0]
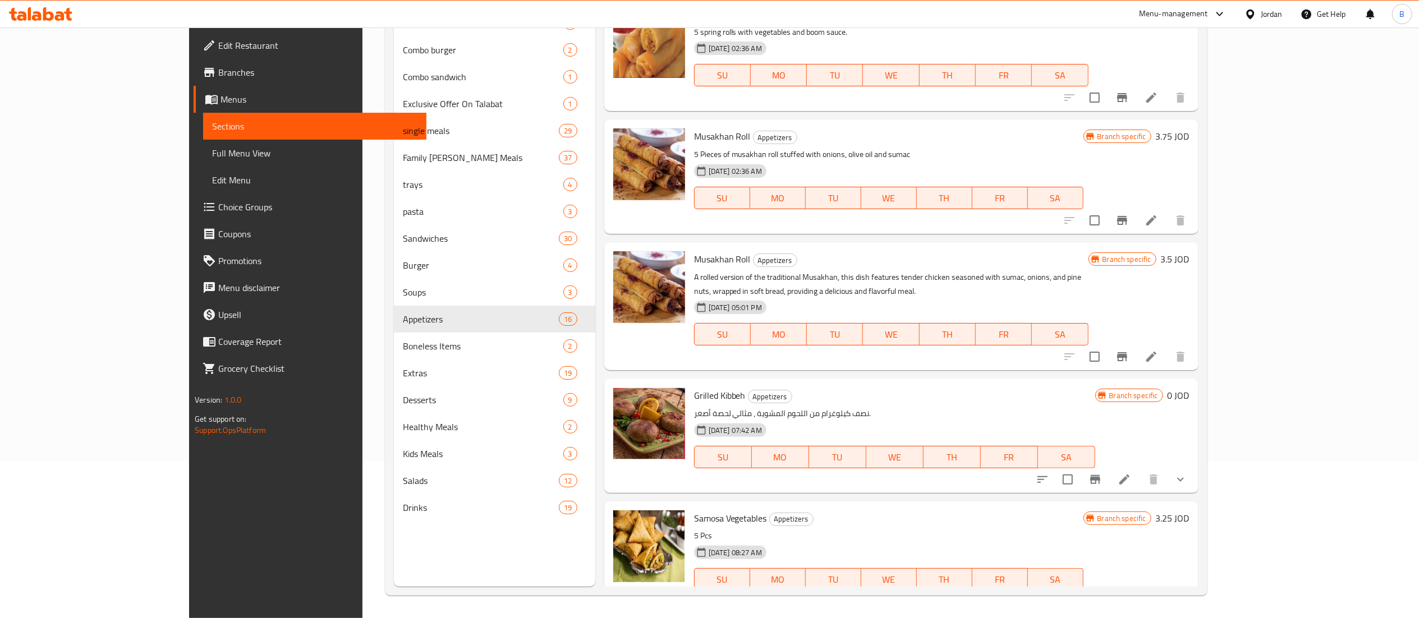
click at [1199, 509] on div "Samosa Vegetables Appetizers 5 Pcs 02-02-2025 08:27 AM SU MO TU WE TH FR SA Bra…" at bounding box center [901, 559] width 594 height 114
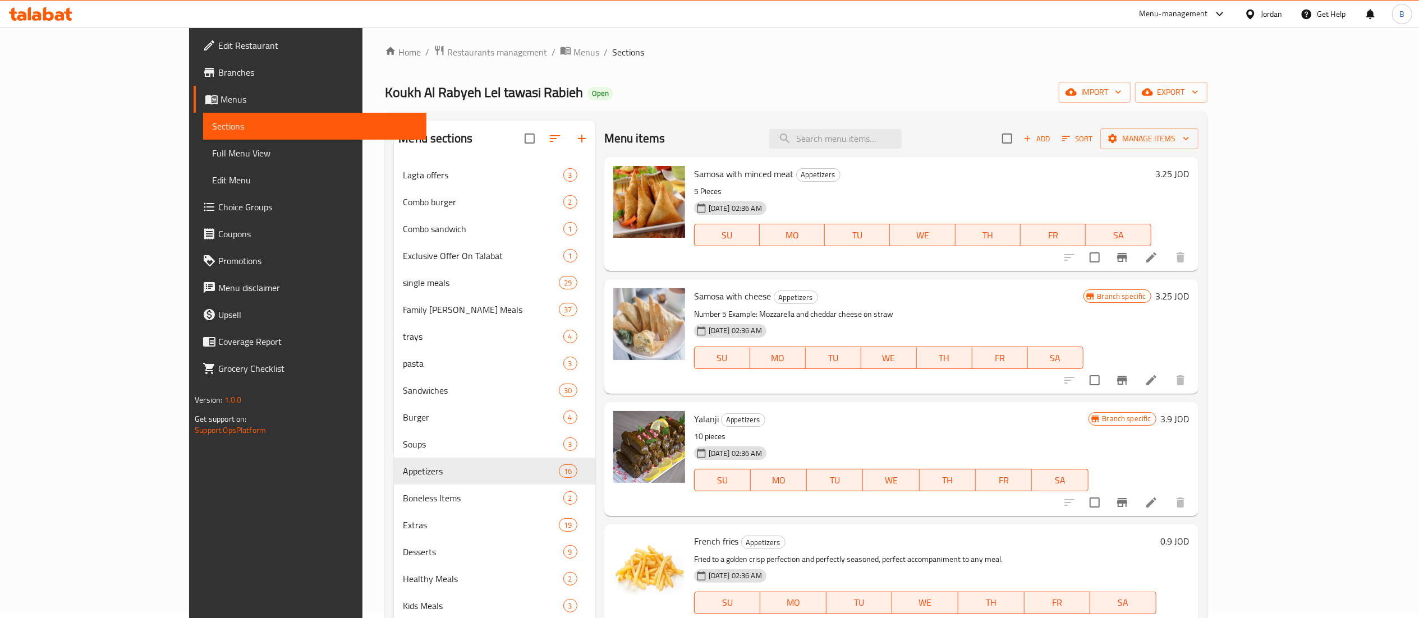
scroll to position [0, 0]
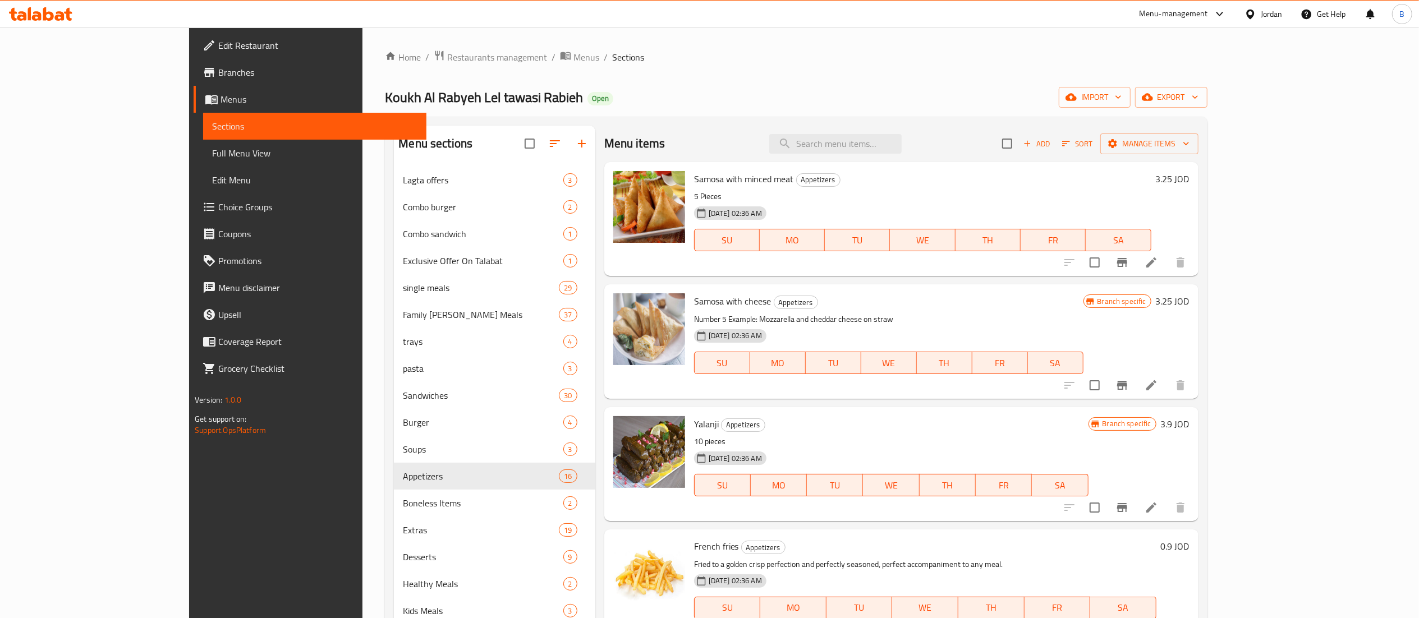
click at [1033, 143] on icon "button" at bounding box center [1028, 144] width 10 height 10
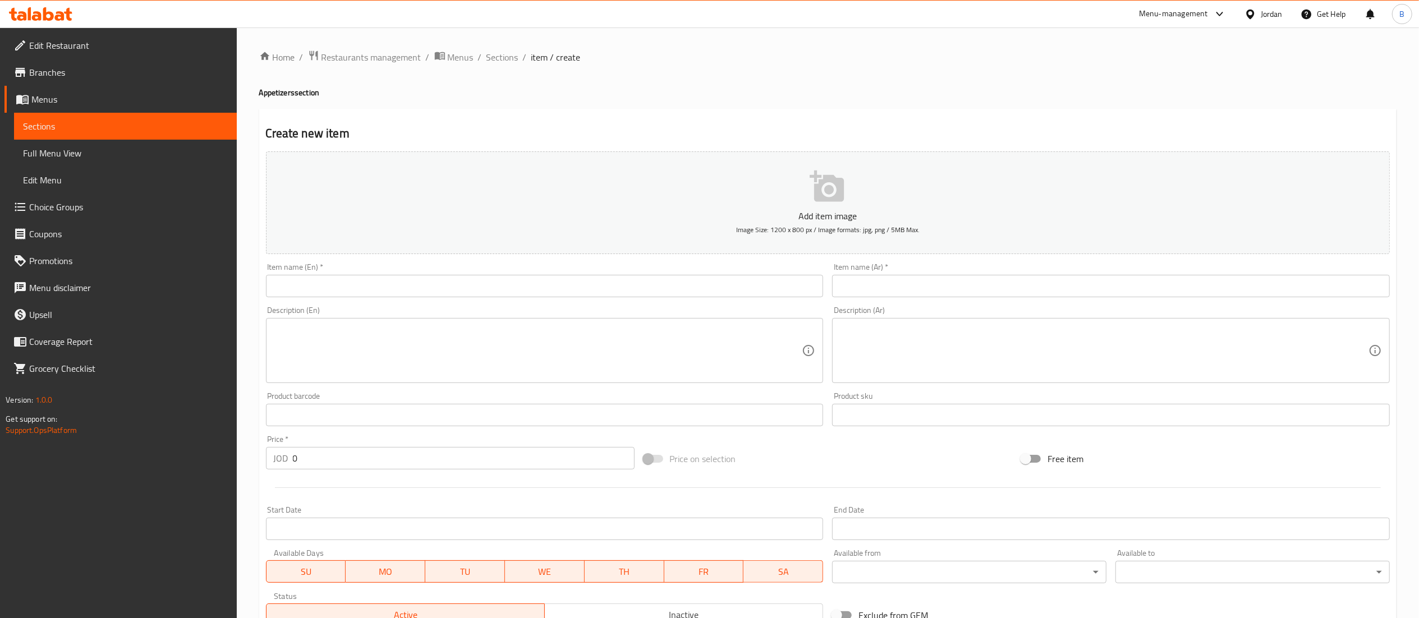
click at [607, 294] on input "text" at bounding box center [545, 286] width 558 height 22
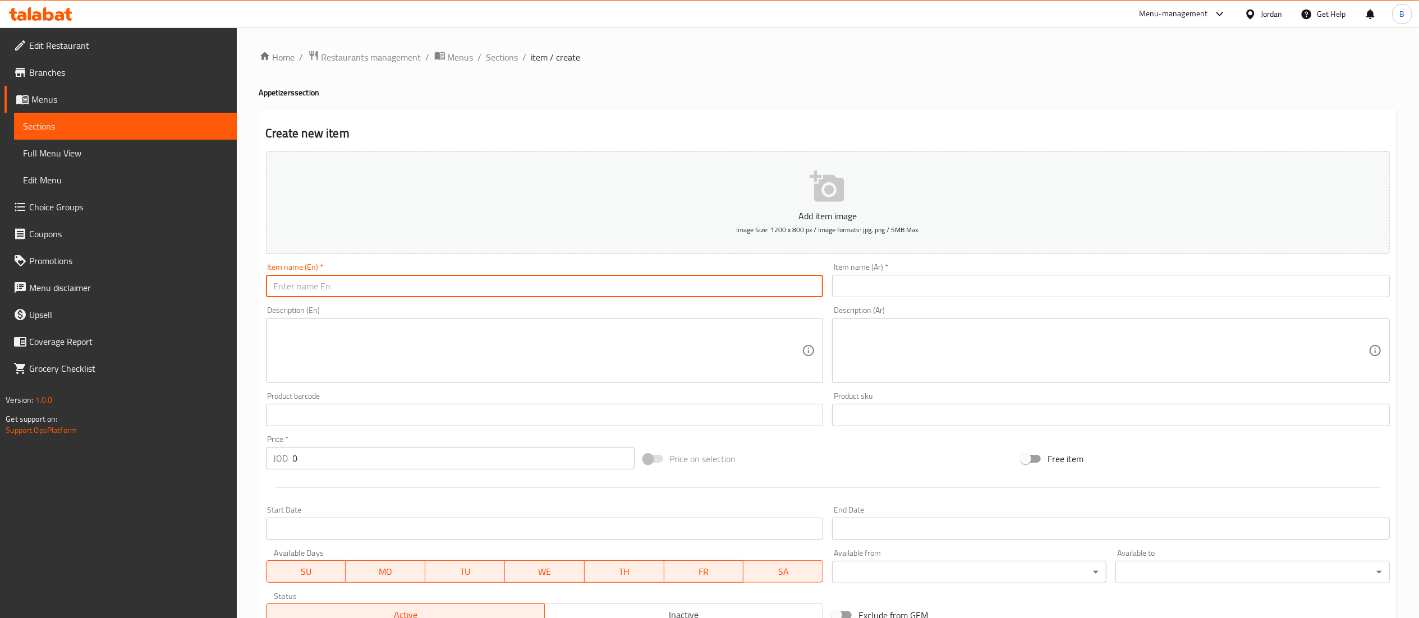
paste input "[PERSON_NAME]"
type input "[PERSON_NAME]"
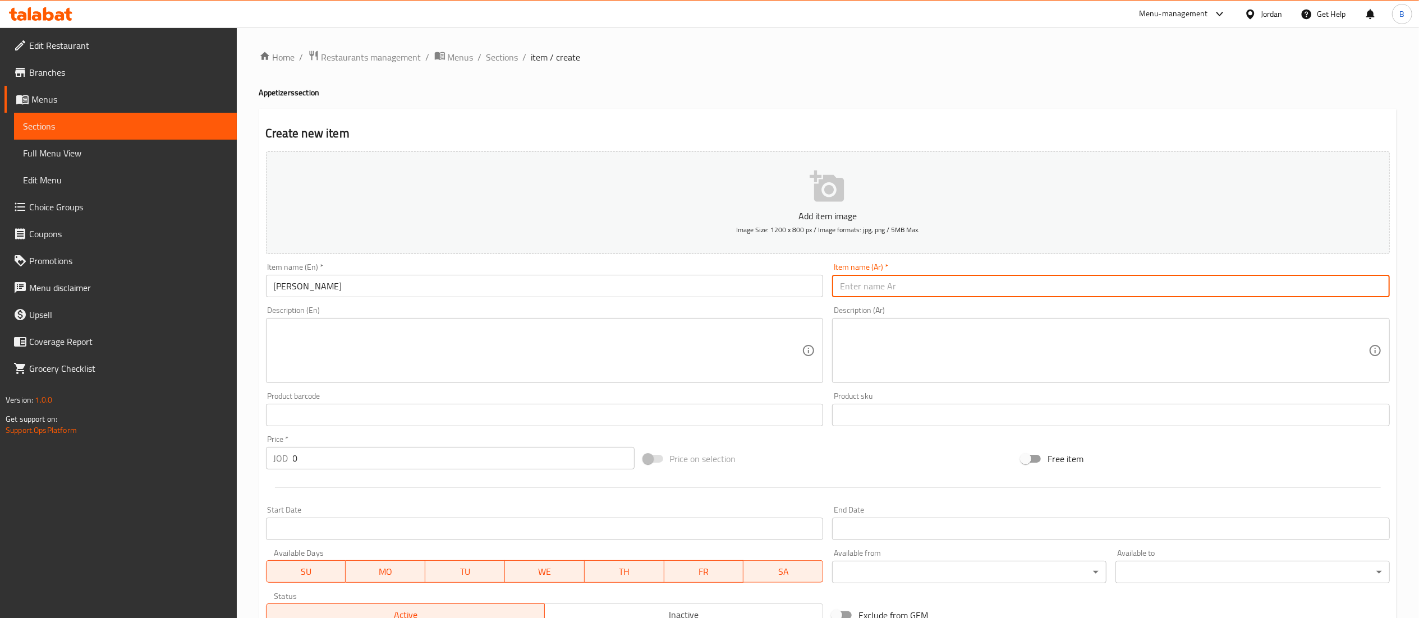
click at [948, 291] on input "text" at bounding box center [1111, 286] width 558 height 22
paste input "[PERSON_NAME]"
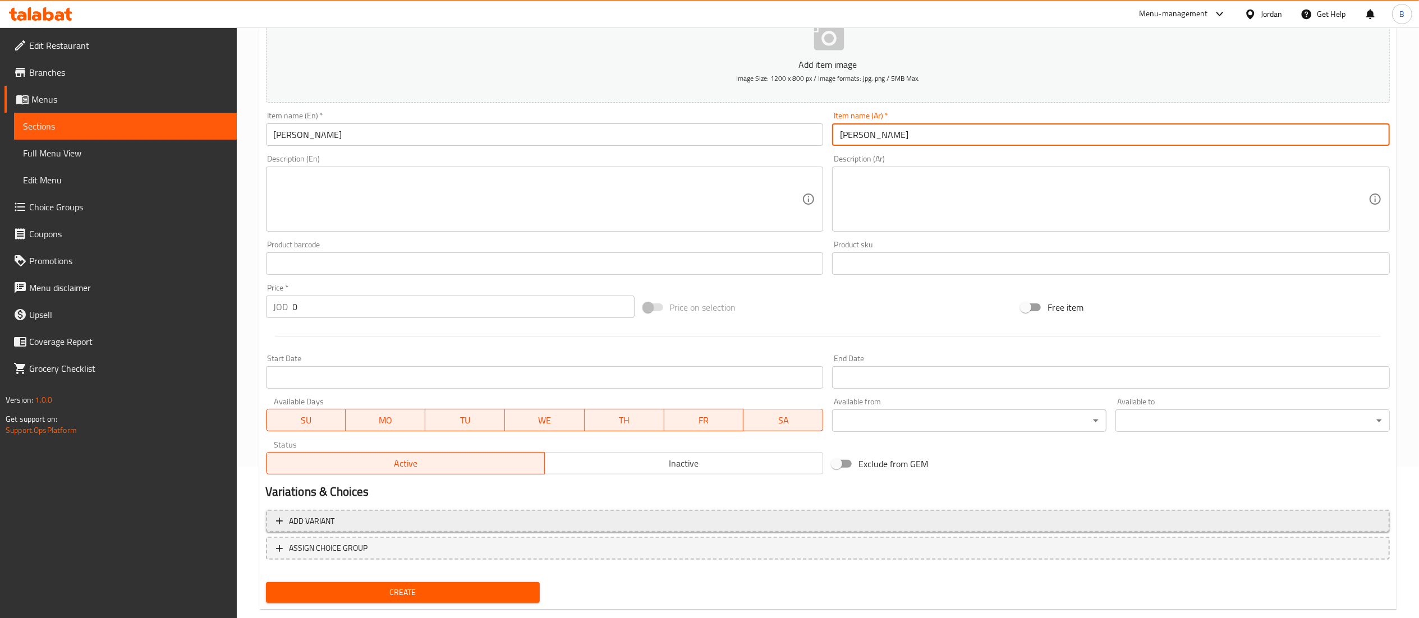
scroll to position [173, 0]
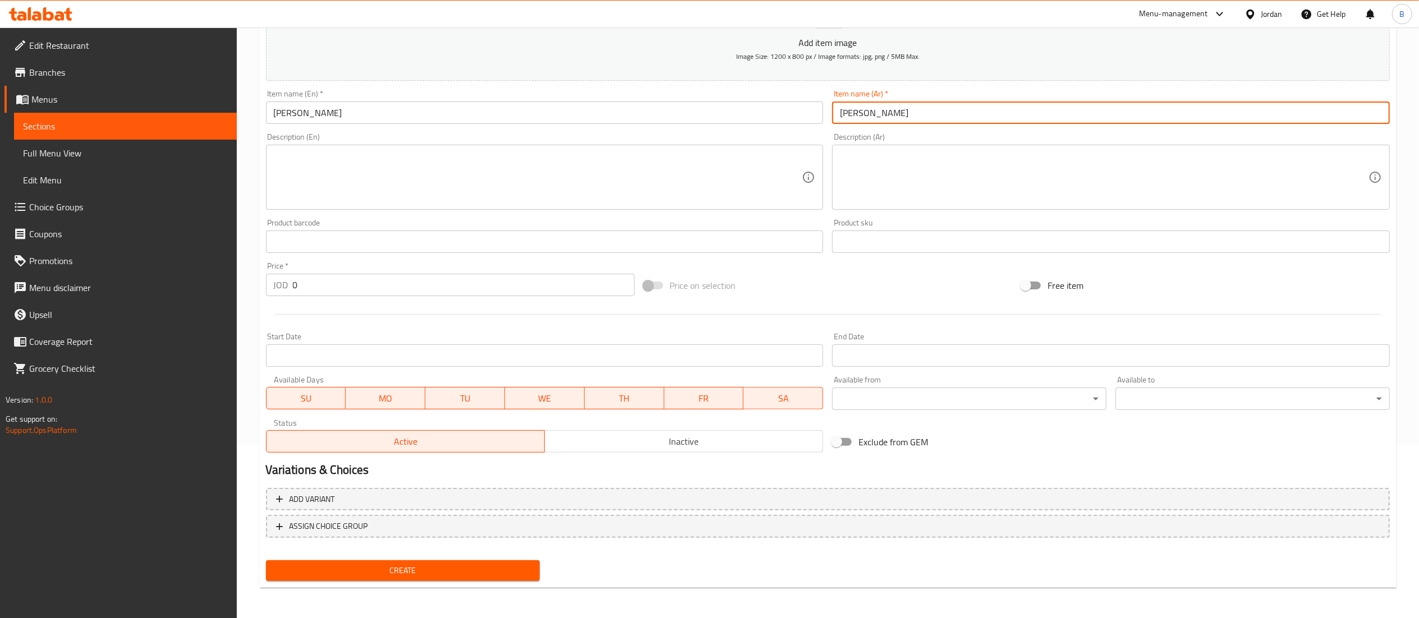
type input "[PERSON_NAME]"
click at [413, 564] on span "Create" at bounding box center [403, 571] width 256 height 14
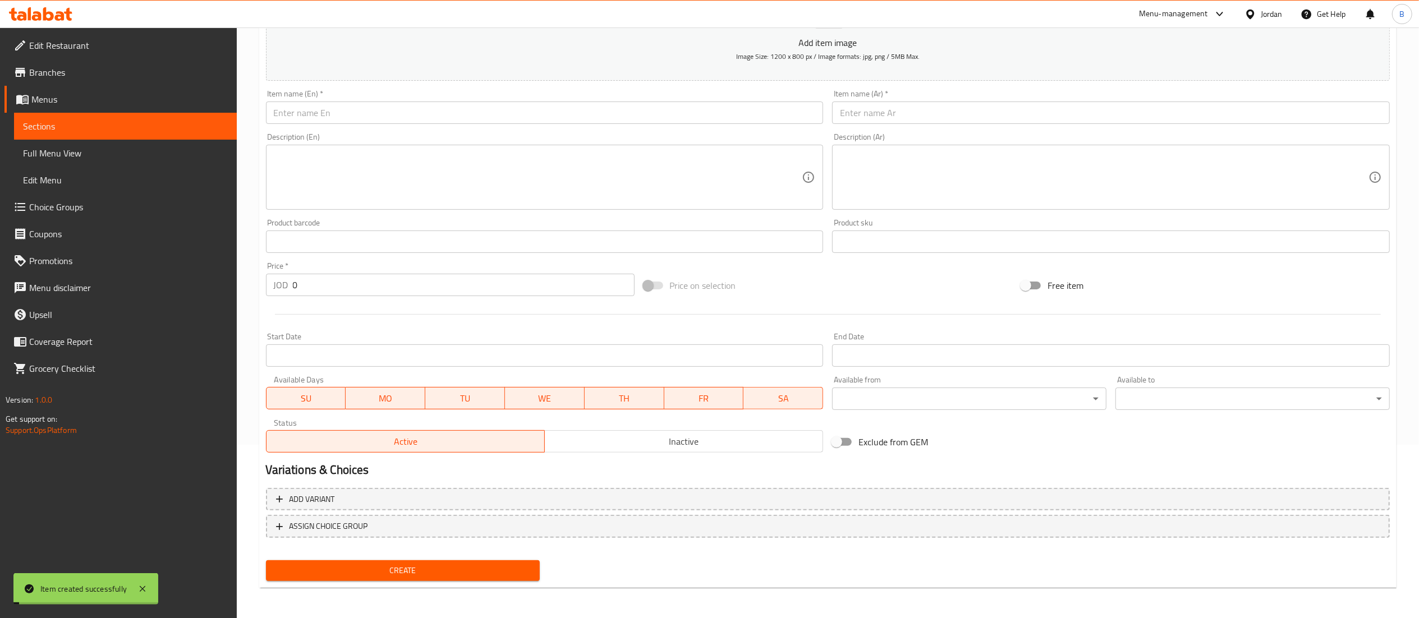
click at [75, 213] on span "Choice Groups" at bounding box center [128, 206] width 199 height 13
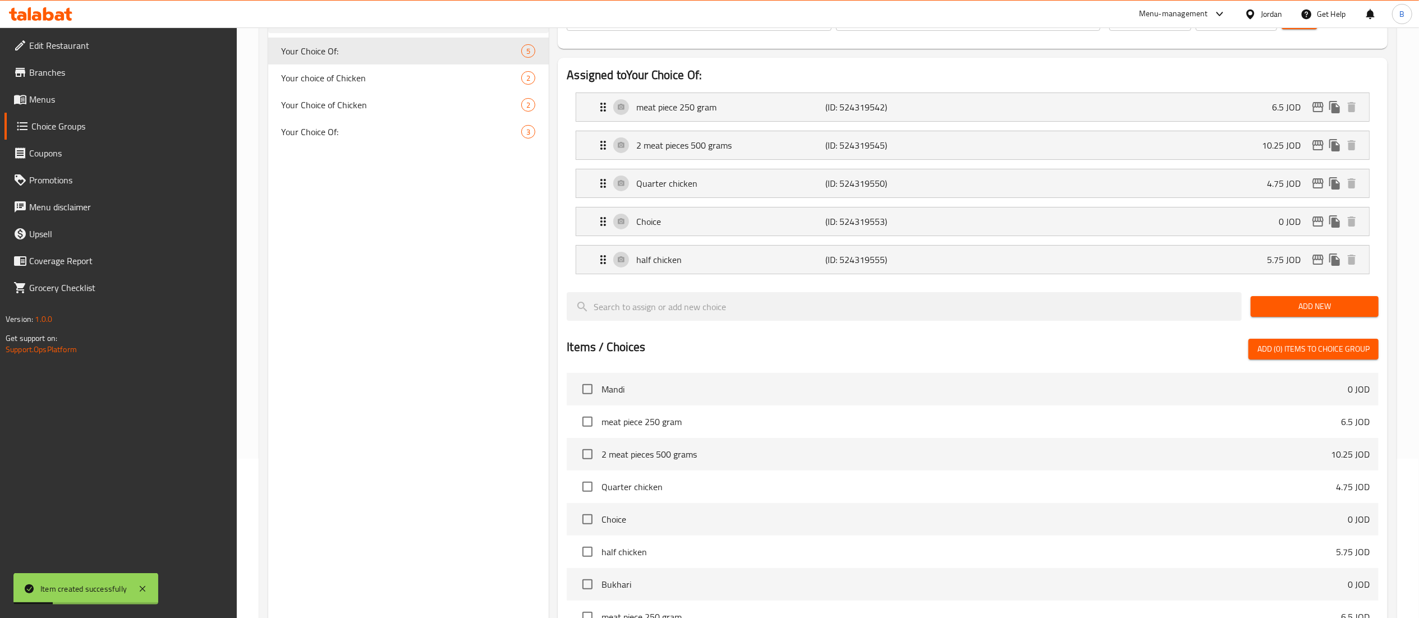
scroll to position [47, 0]
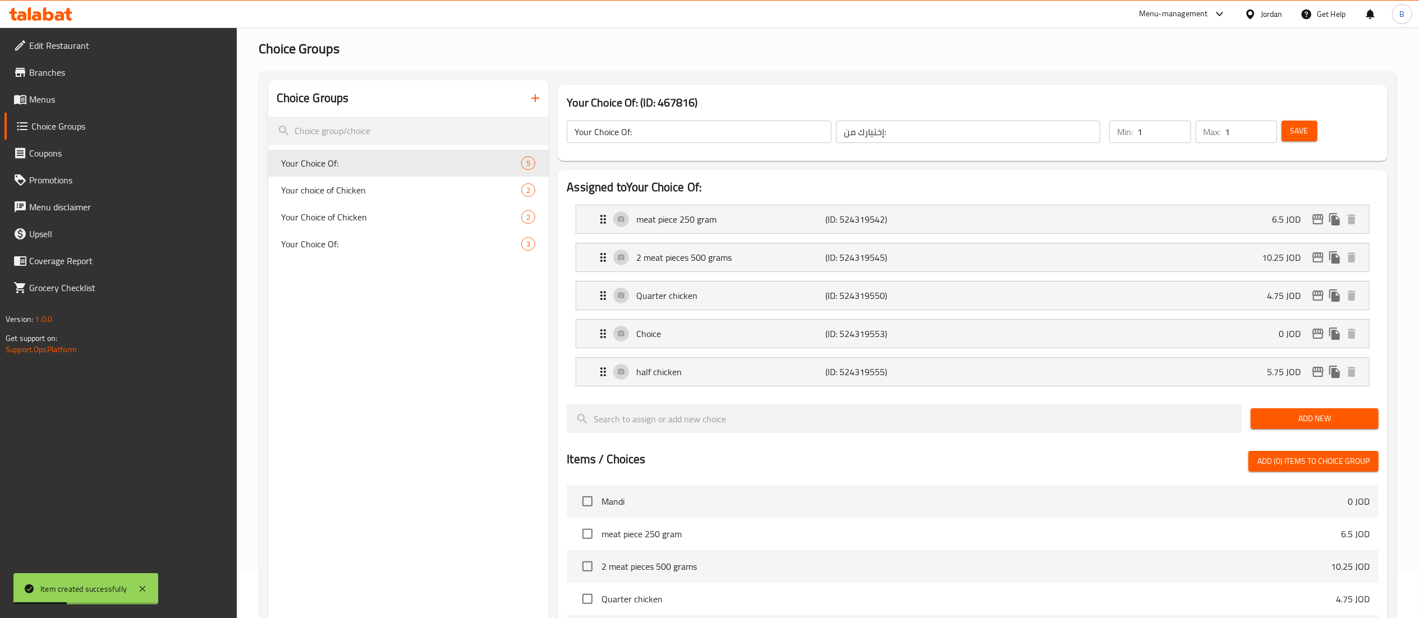
click at [543, 108] on button "button" at bounding box center [535, 98] width 27 height 27
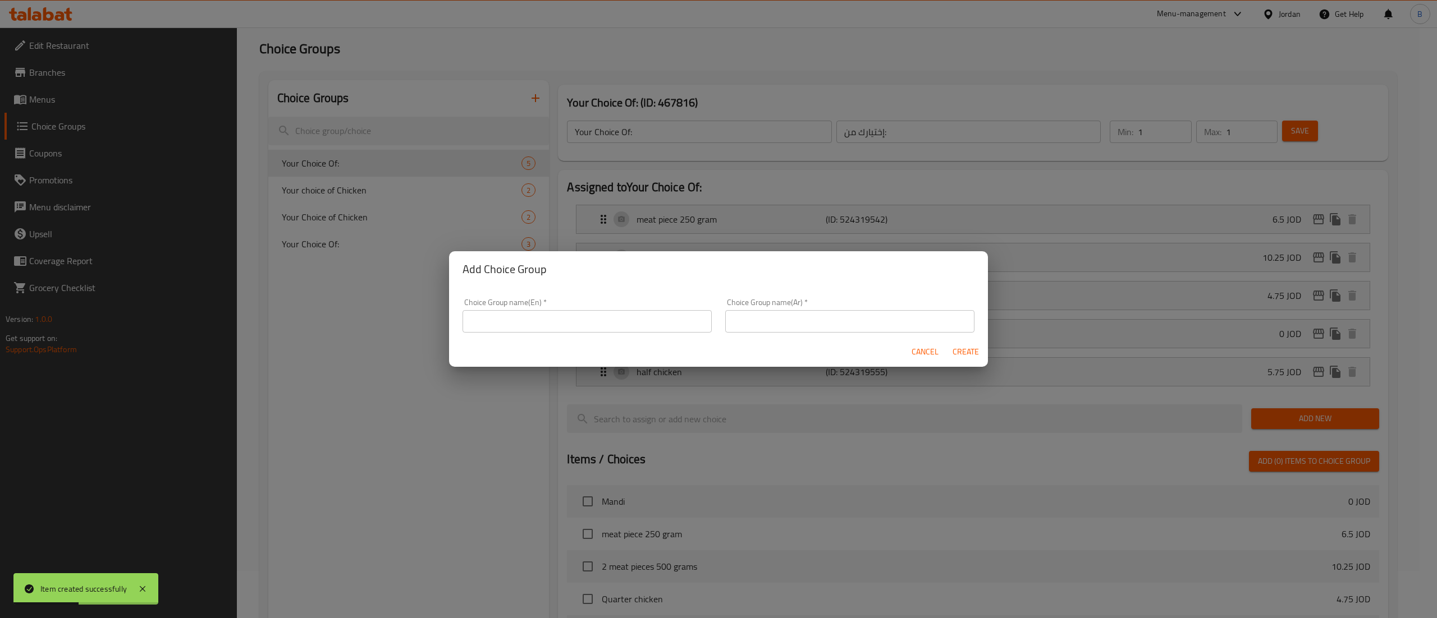
click at [513, 316] on input "text" at bounding box center [586, 321] width 249 height 22
paste input "your choice of pcs:"
type input "your choice of pcs:"
click at [827, 318] on input "text" at bounding box center [849, 321] width 249 height 22
paste input "اختيارك للقطع"
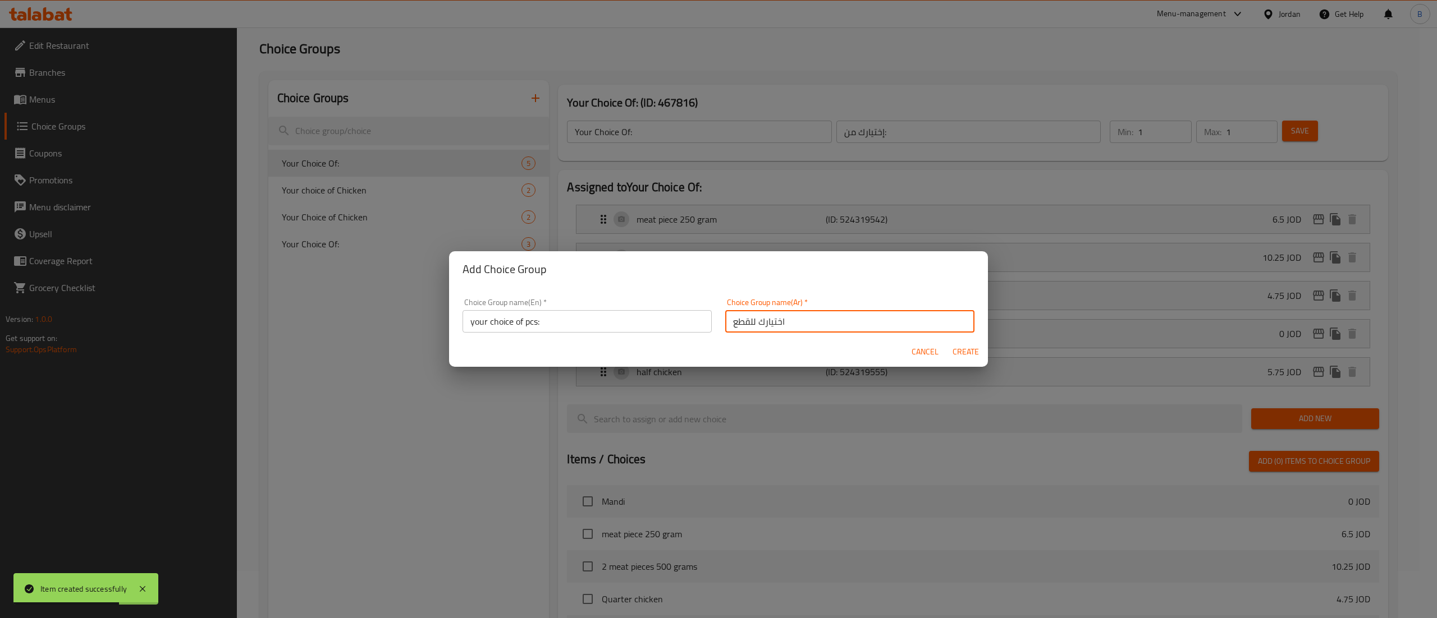
type input "اختيارك للقطع"
click at [959, 357] on span "Create" at bounding box center [965, 352] width 27 height 14
type input "your choice of pcs:"
type input "اختيارك للقطع"
type input "0"
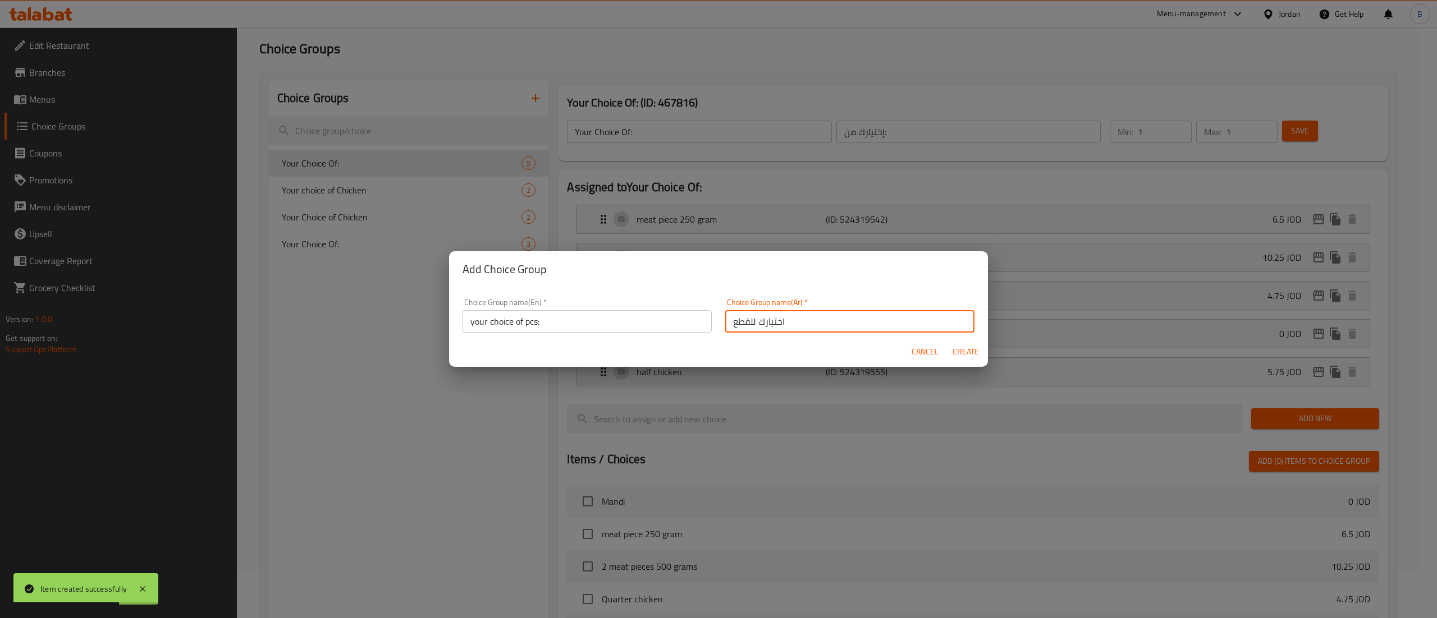
type input "0"
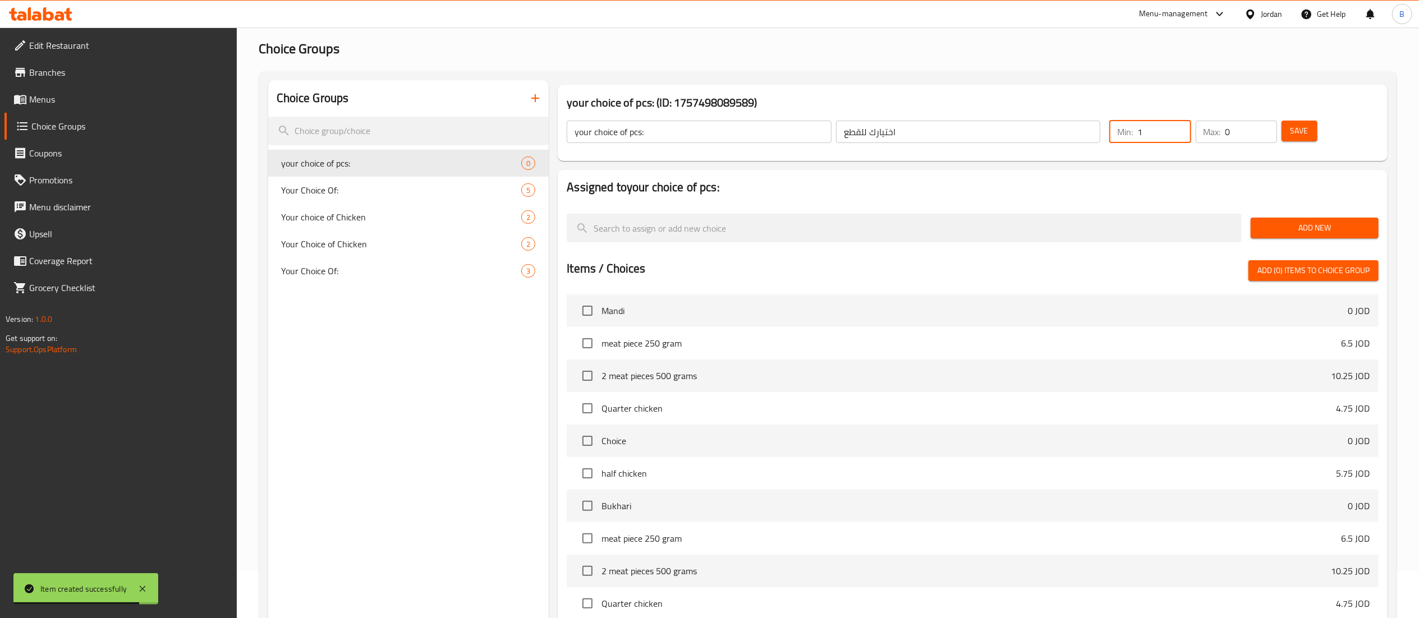
type input "1"
click at [1180, 127] on input "1" at bounding box center [1164, 132] width 53 height 22
type input "1"
click at [1265, 128] on input "1" at bounding box center [1252, 132] width 52 height 22
click at [1286, 128] on button "Save" at bounding box center [1300, 131] width 36 height 21
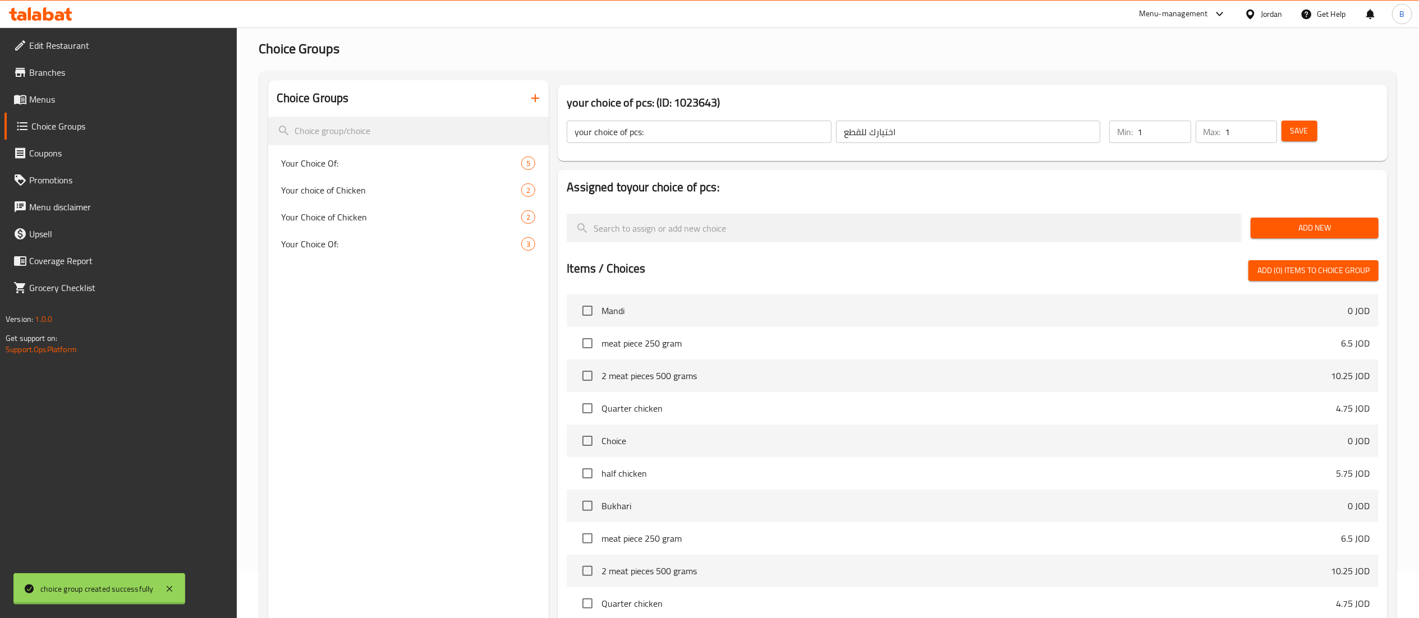
click at [1281, 229] on div at bounding box center [709, 309] width 1419 height 618
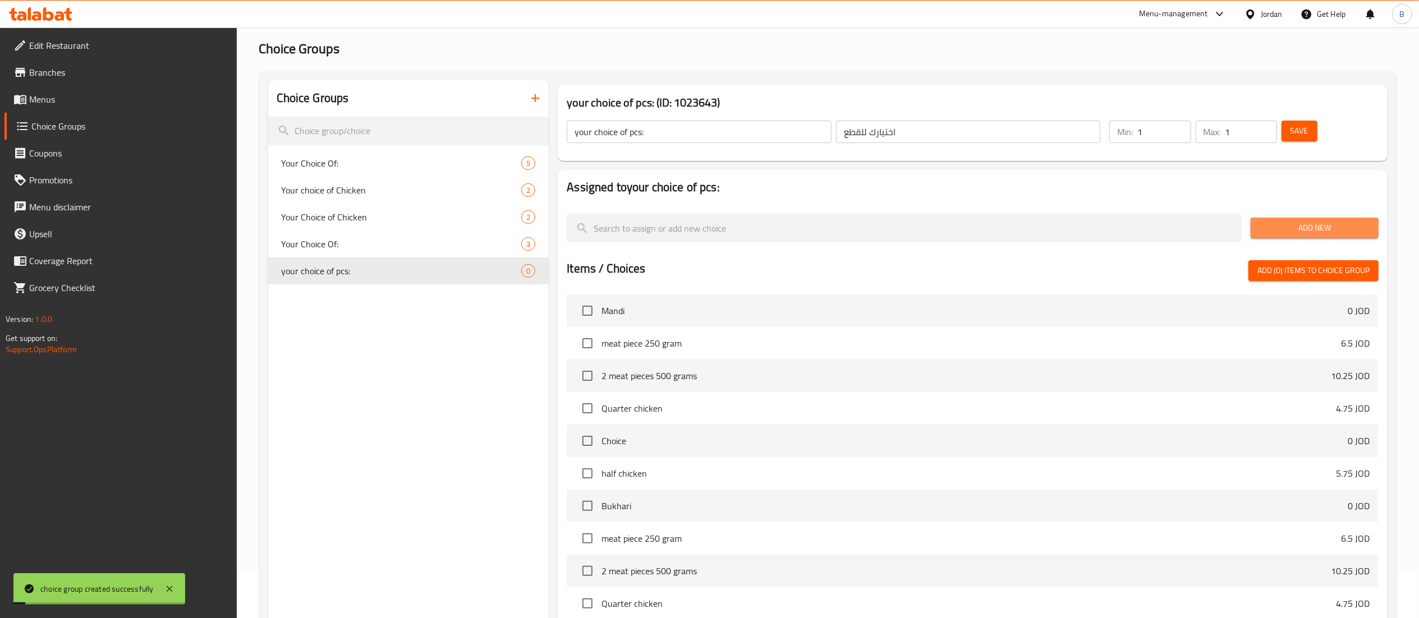
click at [1281, 229] on span "Add New" at bounding box center [1315, 228] width 110 height 14
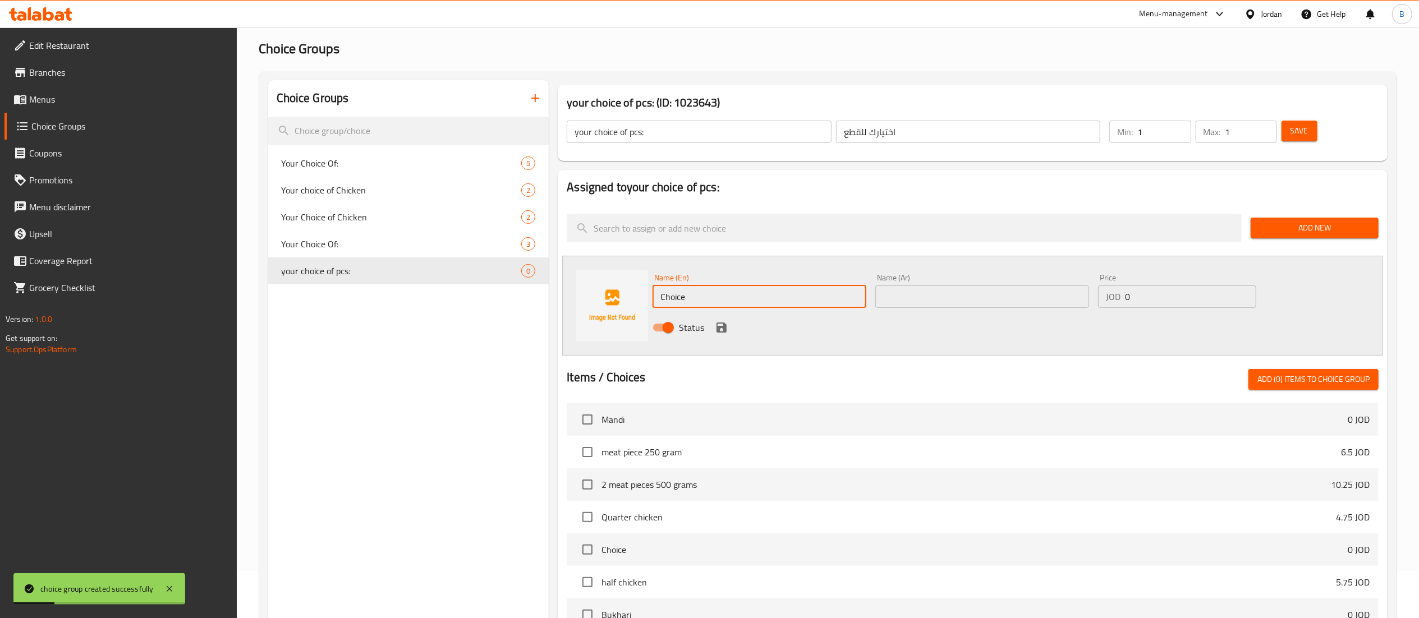
drag, startPoint x: 789, startPoint y: 290, endPoint x: 384, endPoint y: 244, distance: 407.2
click at [469, 254] on div "Choice Groups Your Choice Of: 5 Your choice of Chicken 2 Your Choice of Chicken…" at bounding box center [830, 471] width 1124 height 782
paste input "5 pieces"
type input "5 pieces"
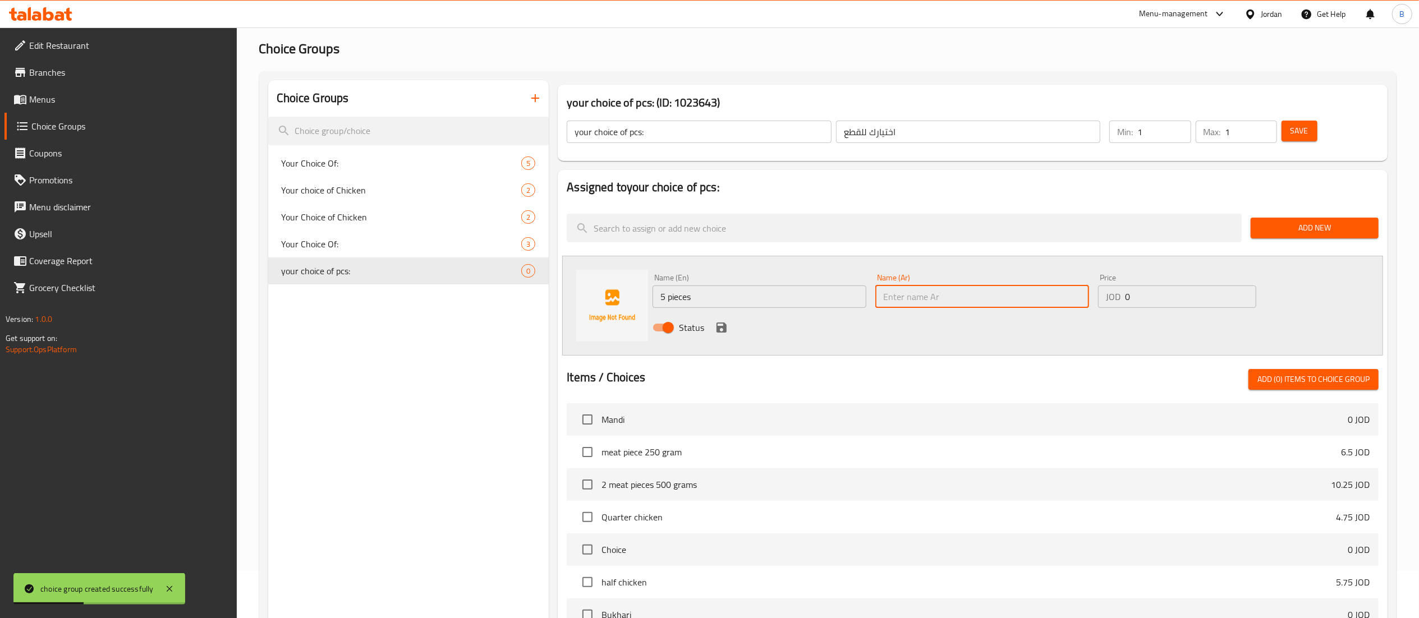
click at [931, 289] on input "text" at bounding box center [983, 297] width 214 height 22
paste input "5 قطع"
type input "5 قطع"
drag, startPoint x: 1159, startPoint y: 294, endPoint x: 1006, endPoint y: 292, distance: 152.7
click at [1021, 292] on div "Name (En) 5 pieces Name (En) Name (Ar) 5 قطع Name (Ar) Price JOD 0 Price Status" at bounding box center [982, 306] width 668 height 74
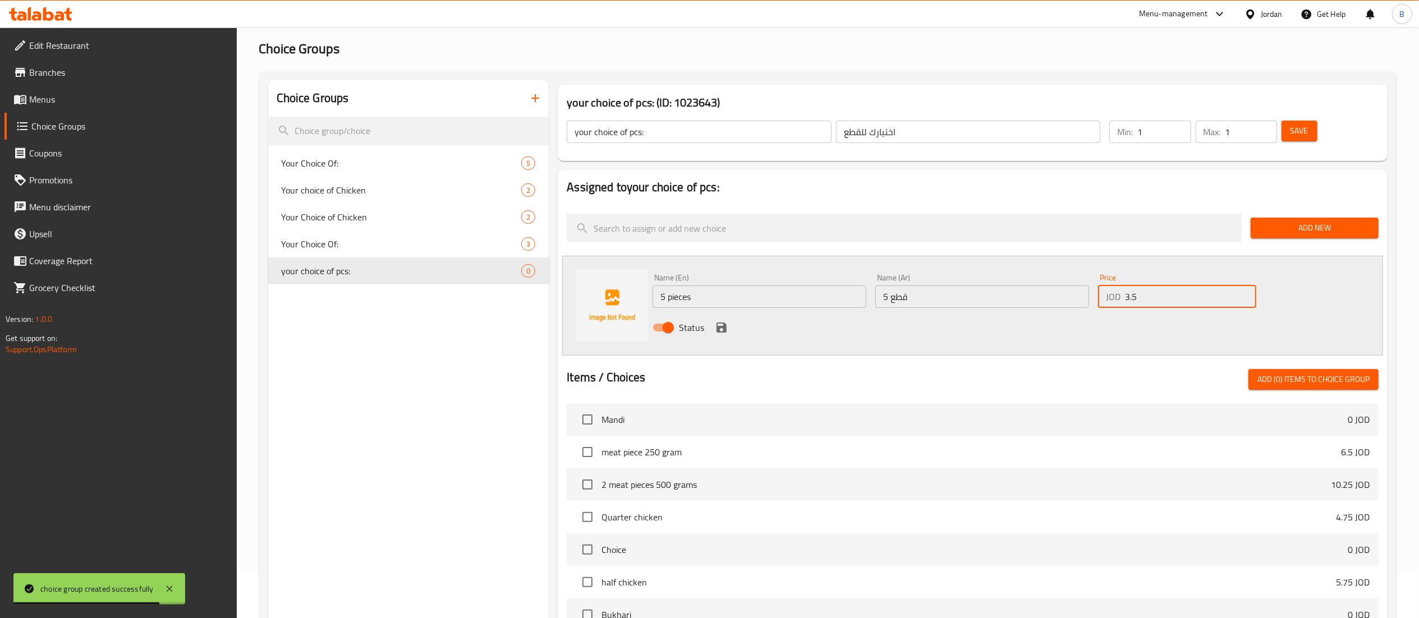
type input "3.5"
click at [723, 327] on icon "save" at bounding box center [722, 328] width 10 height 10
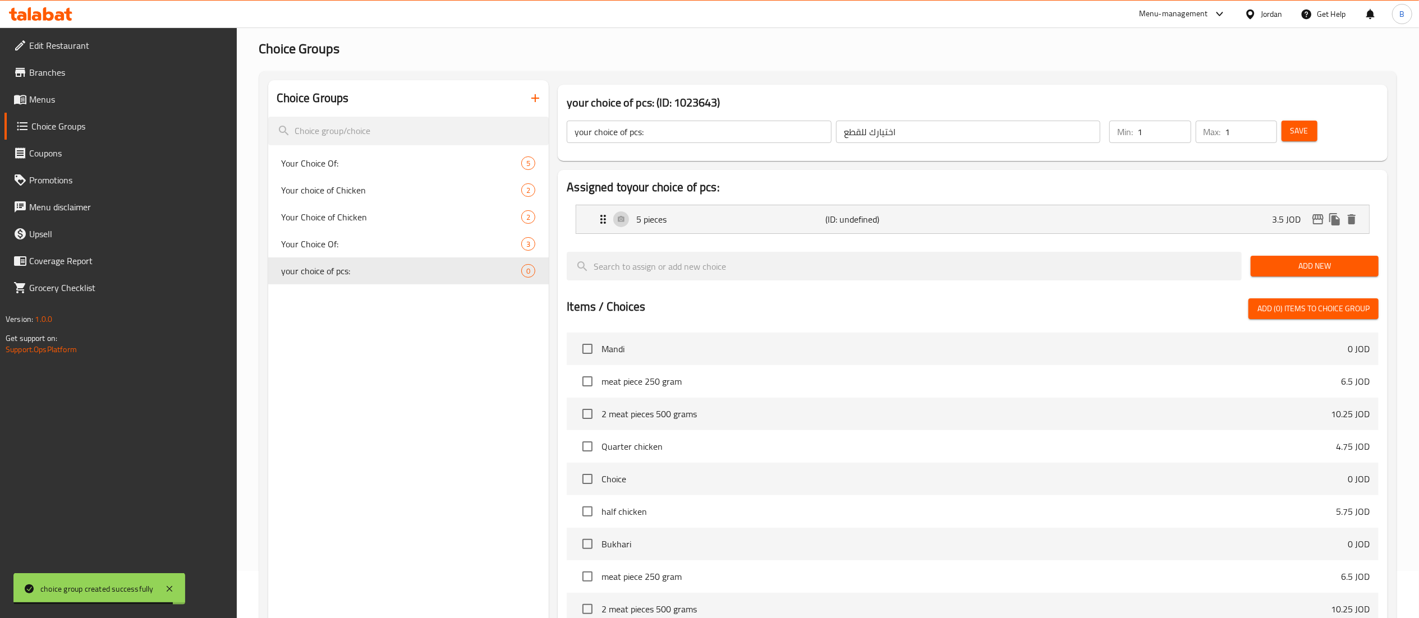
click at [1284, 267] on span "Add New" at bounding box center [1315, 266] width 110 height 14
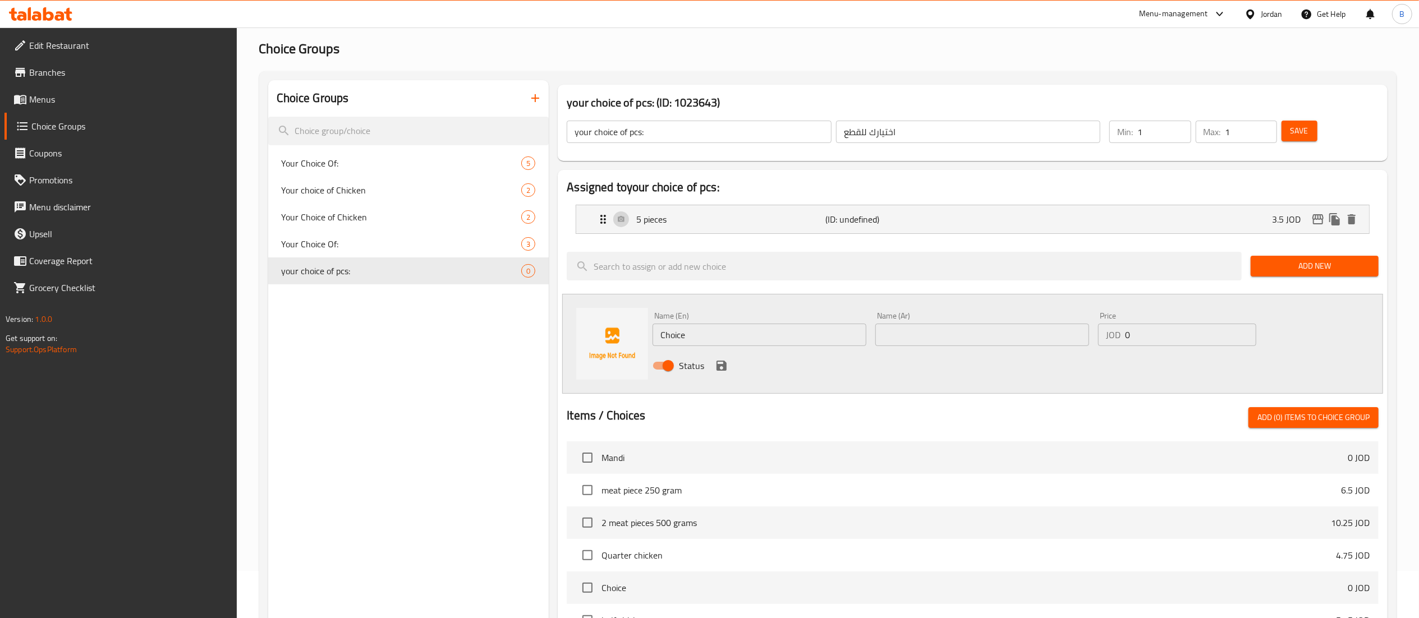
drag, startPoint x: 715, startPoint y: 333, endPoint x: 553, endPoint y: 326, distance: 161.8
click at [561, 320] on div "Assigned to your choice of pcs: 5 pieces (ID: undefined) 3.5 JOD Name (En) 5 pi…" at bounding box center [973, 493] width 830 height 647
paste input "10 pieces"
type input "10 pieces"
click at [908, 329] on input "text" at bounding box center [983, 335] width 214 height 22
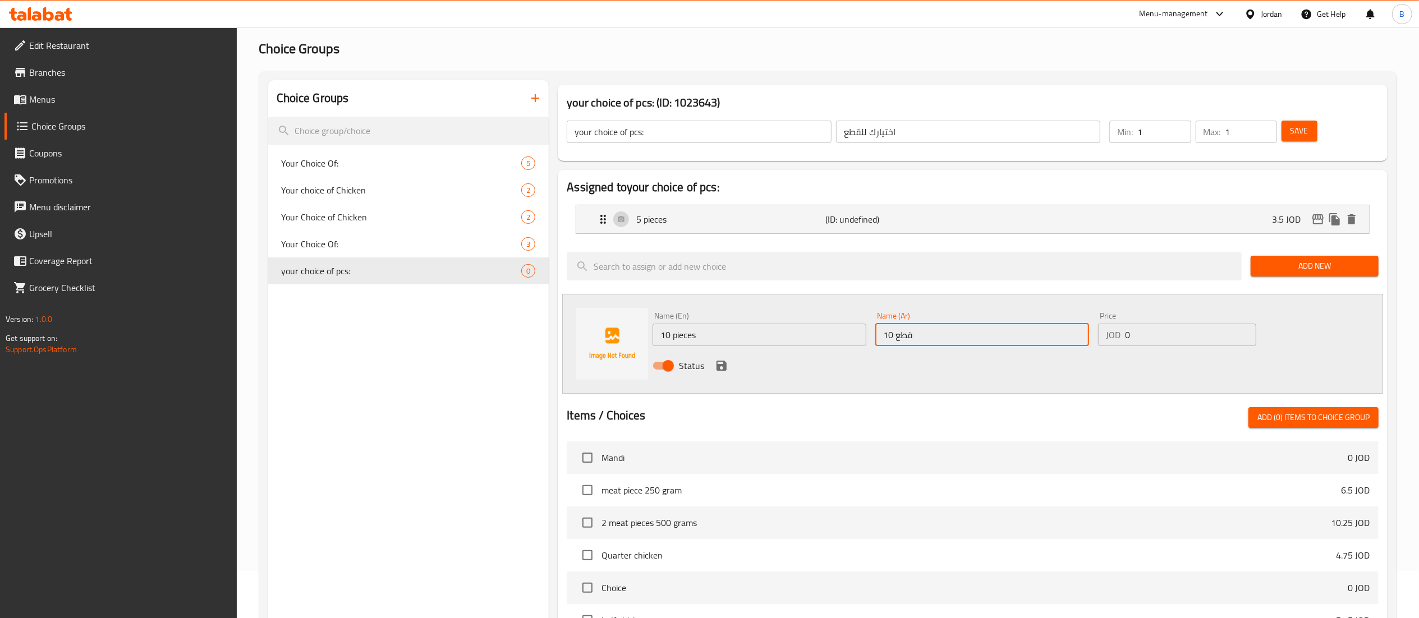
type input "10 قطع"
drag, startPoint x: 1112, startPoint y: 327, endPoint x: 1069, endPoint y: 329, distance: 43.3
click at [1080, 327] on div "Name (En) 10 pieces Name (En) Name (Ar) 10 قطع Name (Ar) Price JOD 0 Price Stat…" at bounding box center [982, 345] width 668 height 74
type input "7"
click at [727, 370] on icon "save" at bounding box center [721, 365] width 13 height 13
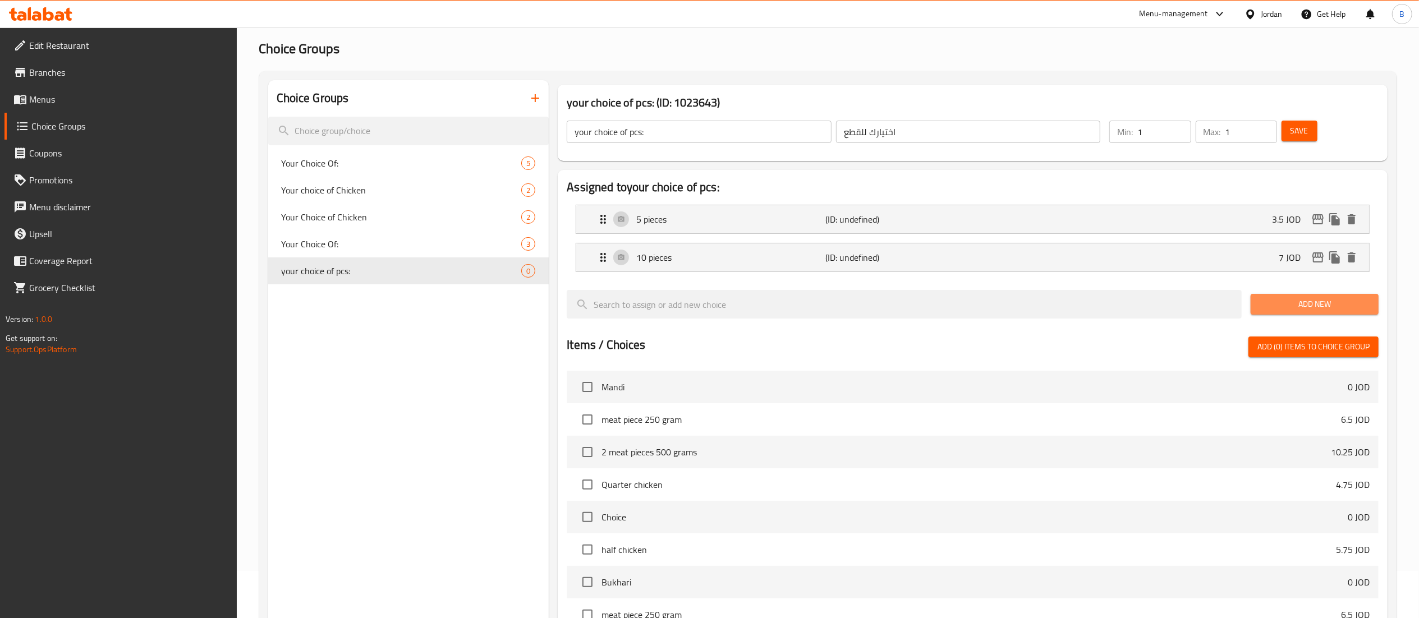
click at [1298, 298] on span "Add New" at bounding box center [1315, 304] width 110 height 14
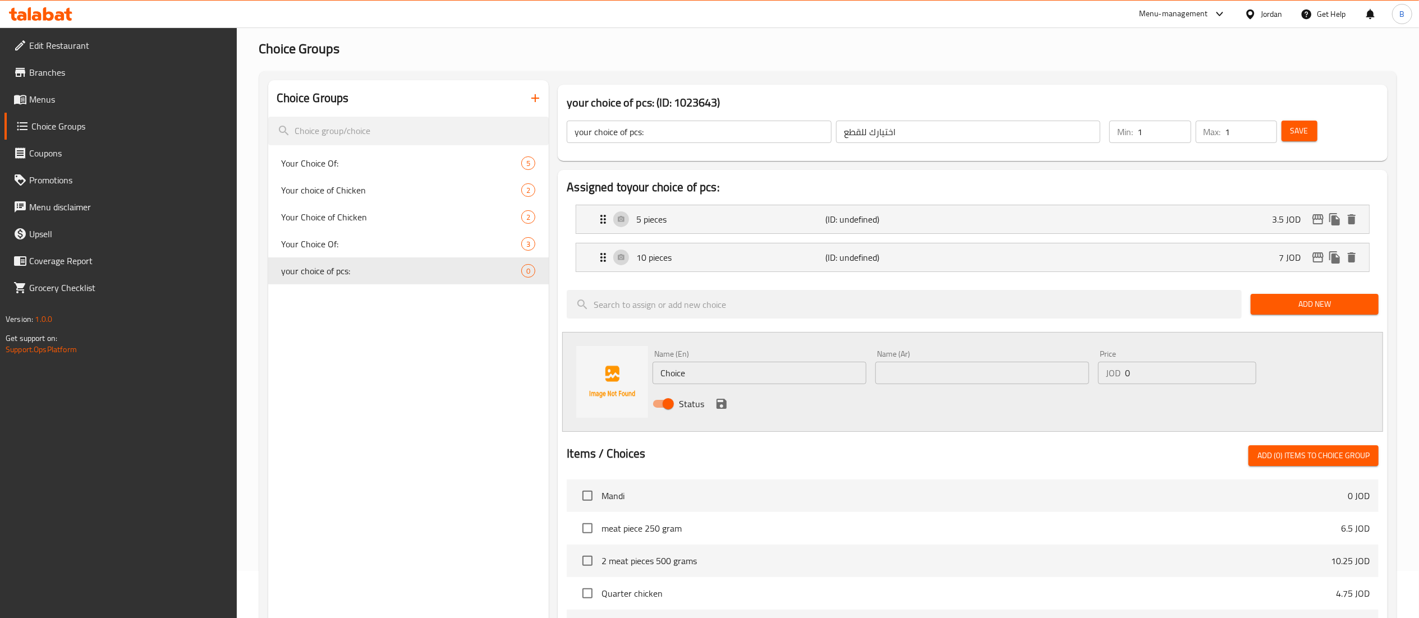
drag, startPoint x: 689, startPoint y: 379, endPoint x: 579, endPoint y: 363, distance: 111.1
click at [586, 363] on div "Name (En) Choice Name (En) Name (Ar) Name (Ar) Price JOD 0 Price Status" at bounding box center [972, 382] width 821 height 100
paste input "20 pieces"
type input "20 pieces"
click at [943, 376] on input "text" at bounding box center [983, 373] width 214 height 22
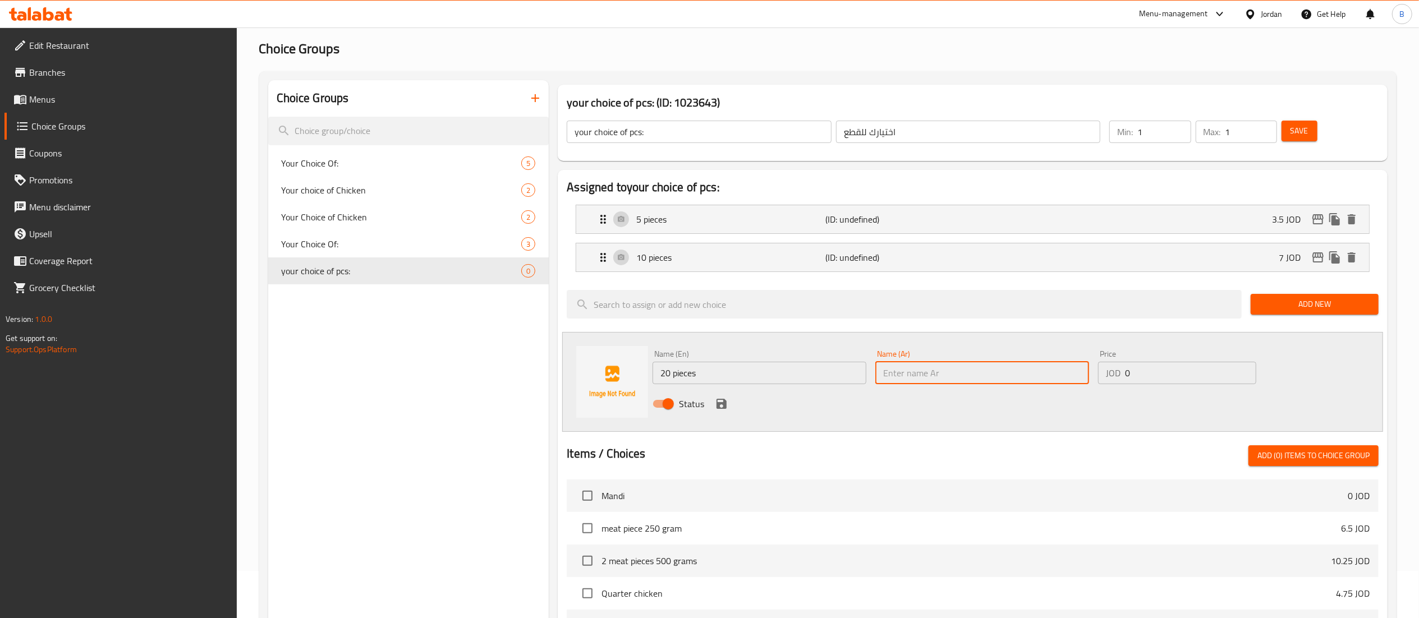
paste input "20 قطعة"
type input "20 قطعة"
drag, startPoint x: 1085, startPoint y: 375, endPoint x: 913, endPoint y: 375, distance: 172.3
click at [960, 375] on div "Name (En) 20 pieces Name (En) Name (Ar) 20 قطعة Name (Ar) Price JOD 0 Price Sta…" at bounding box center [982, 383] width 668 height 74
type input "14"
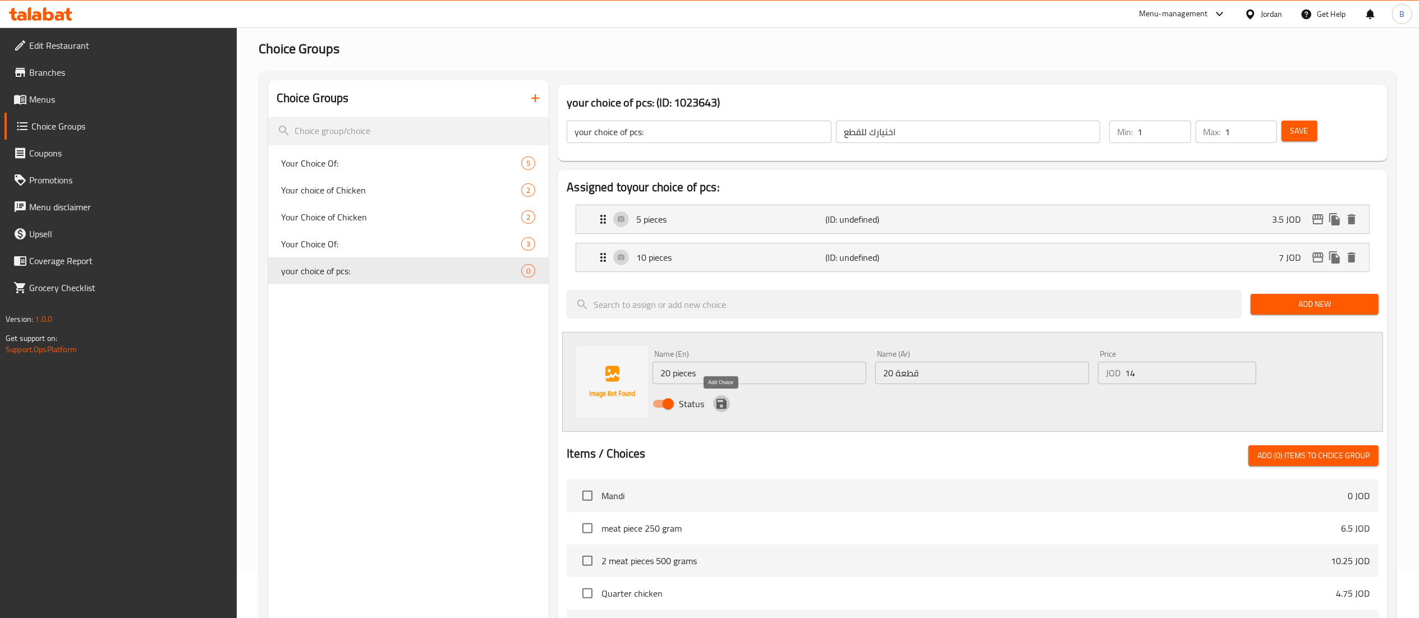
click at [718, 406] on icon "save" at bounding box center [722, 404] width 10 height 10
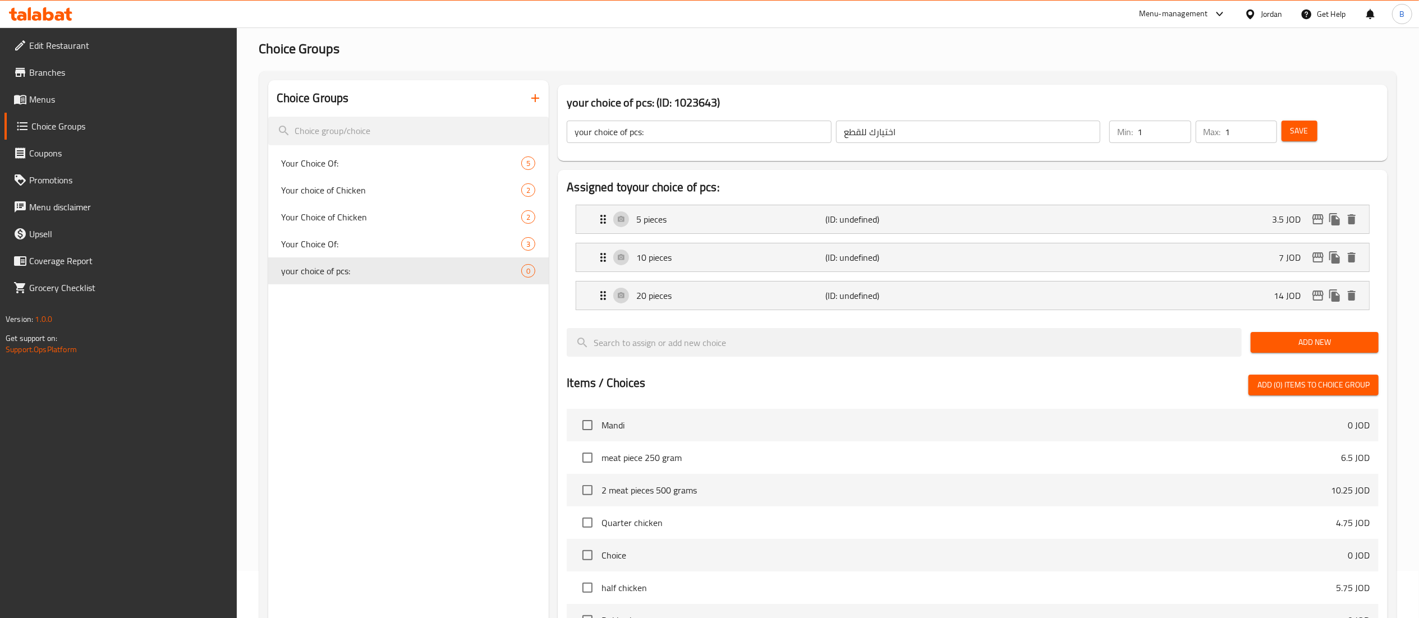
click at [1286, 135] on button "Save" at bounding box center [1300, 131] width 36 height 21
drag, startPoint x: 51, startPoint y: 106, endPoint x: 97, endPoint y: 118, distance: 48.3
click at [51, 106] on span "Menus" at bounding box center [128, 99] width 199 height 13
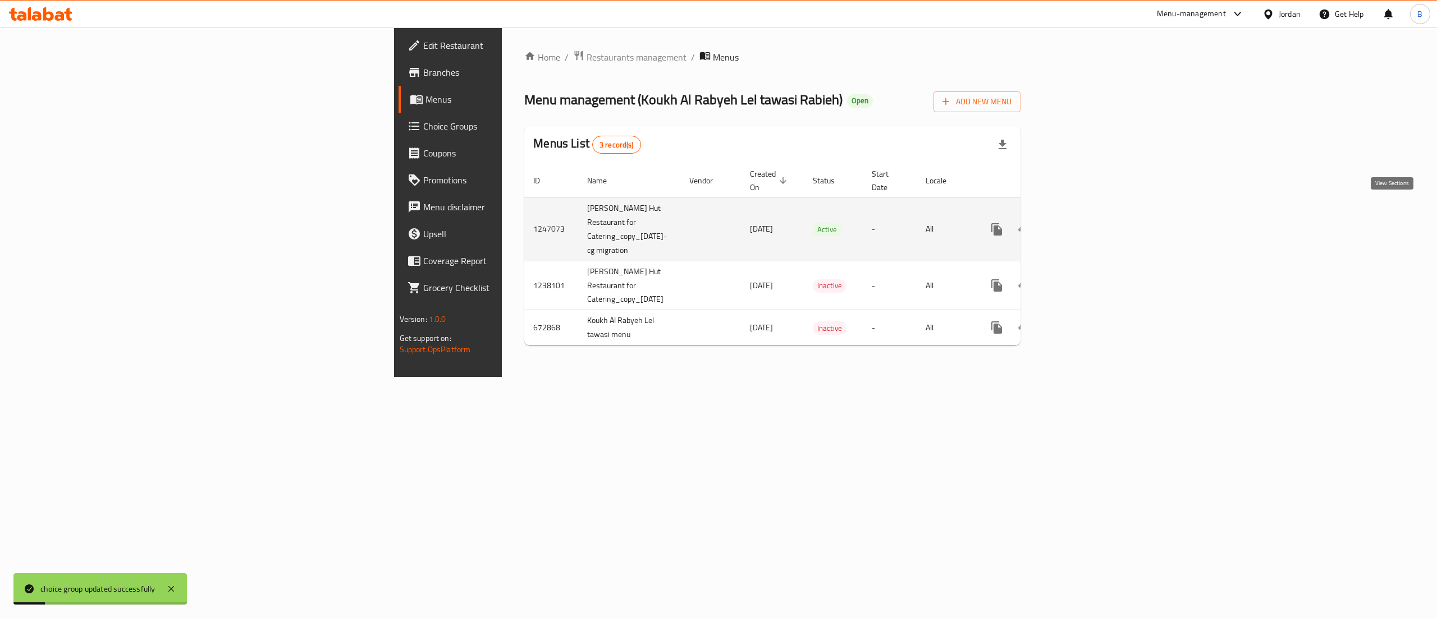
click at [1091, 216] on link "enhanced table" at bounding box center [1077, 229] width 27 height 27
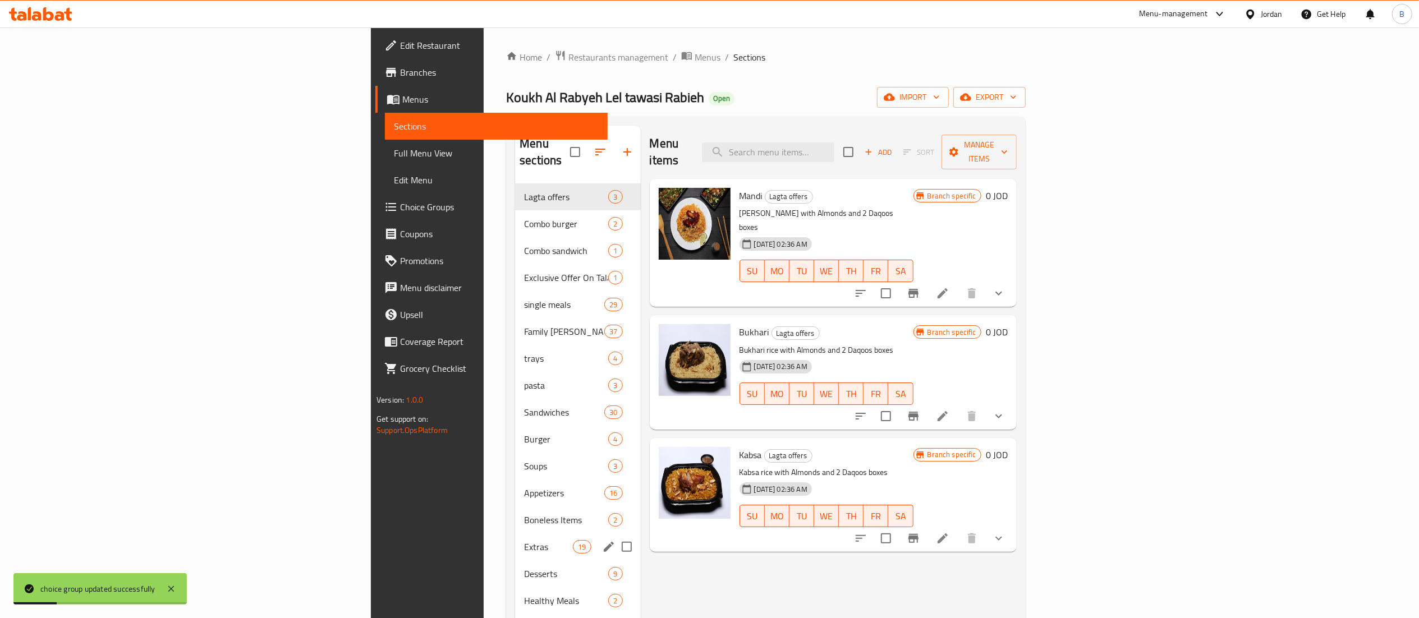
scroll to position [158, 0]
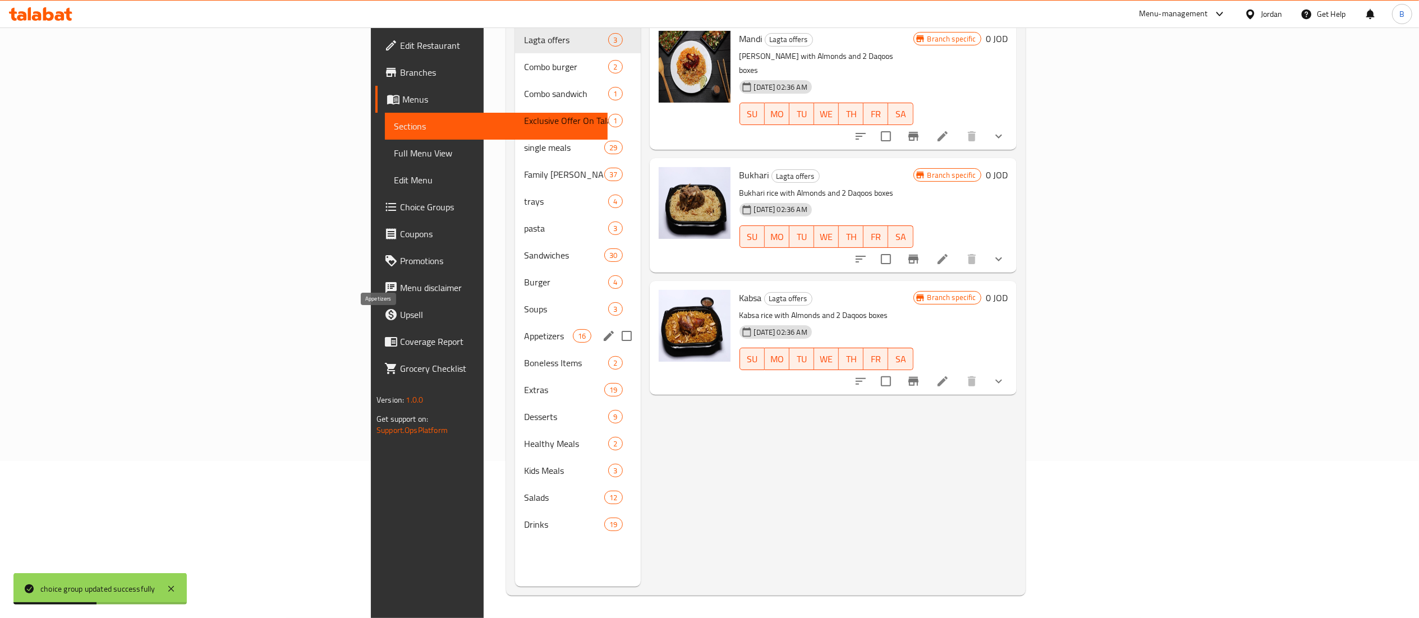
click at [524, 329] on span "Appetizers" at bounding box center [548, 335] width 49 height 13
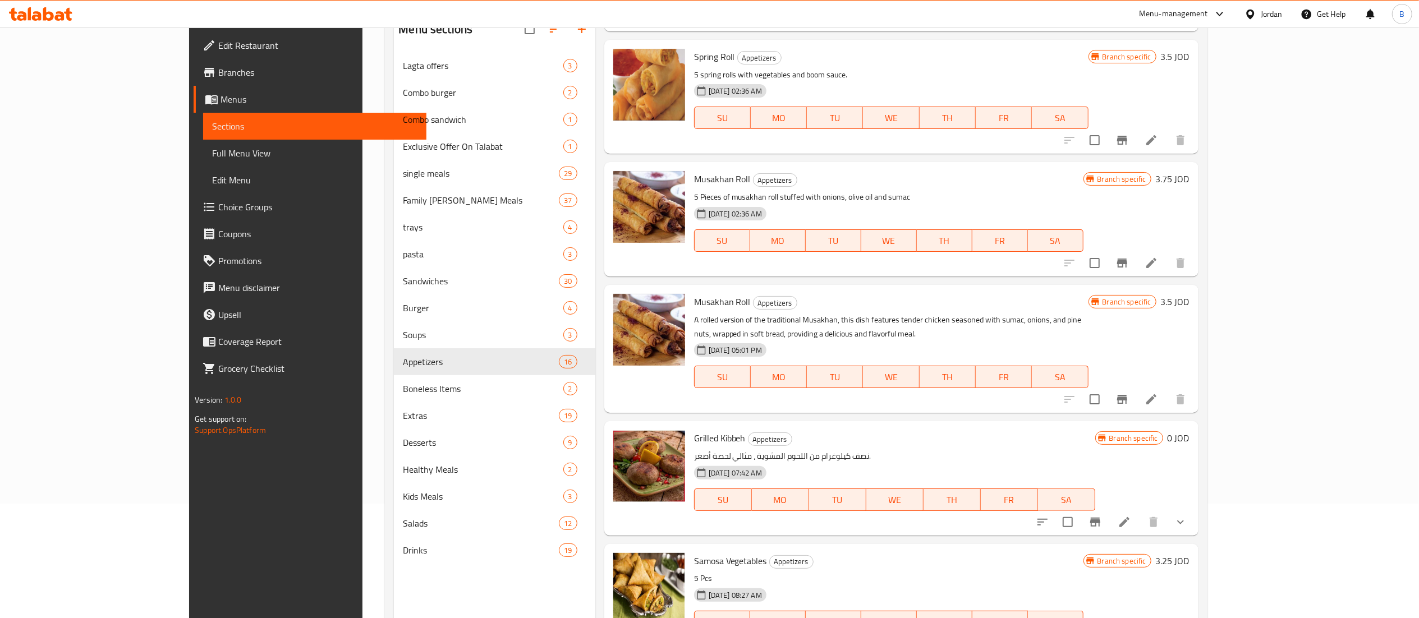
scroll to position [158, 0]
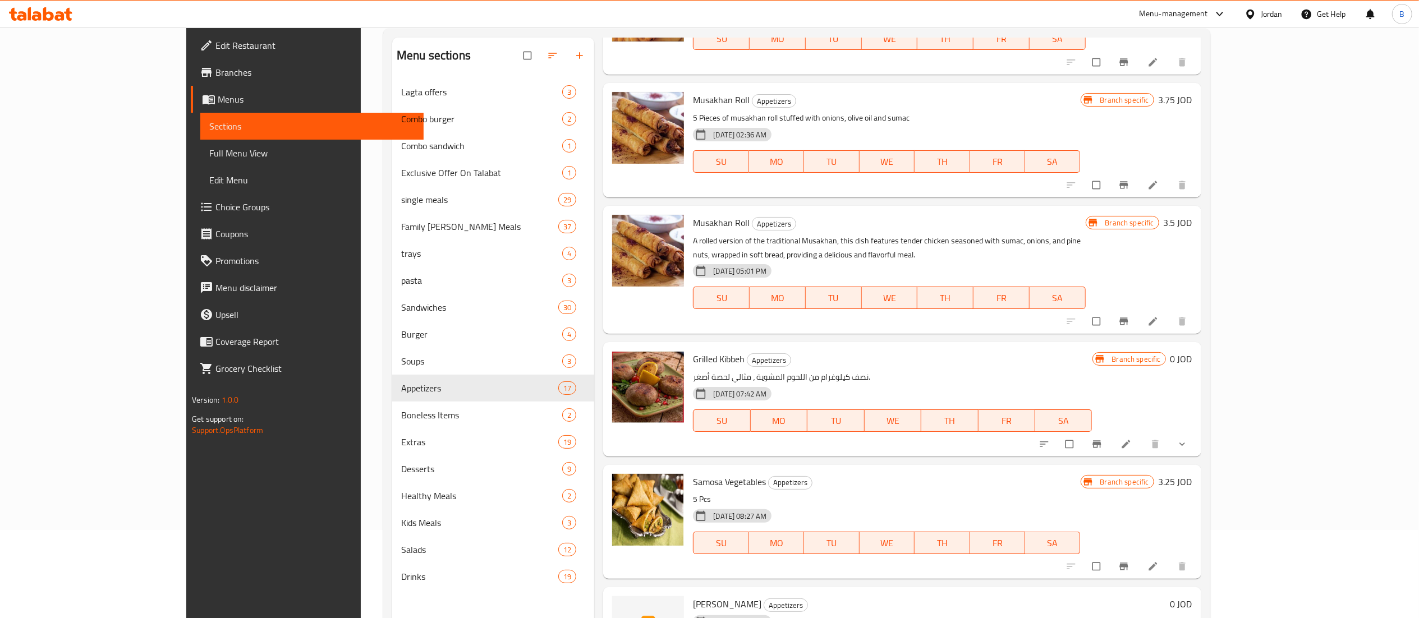
scroll to position [158, 0]
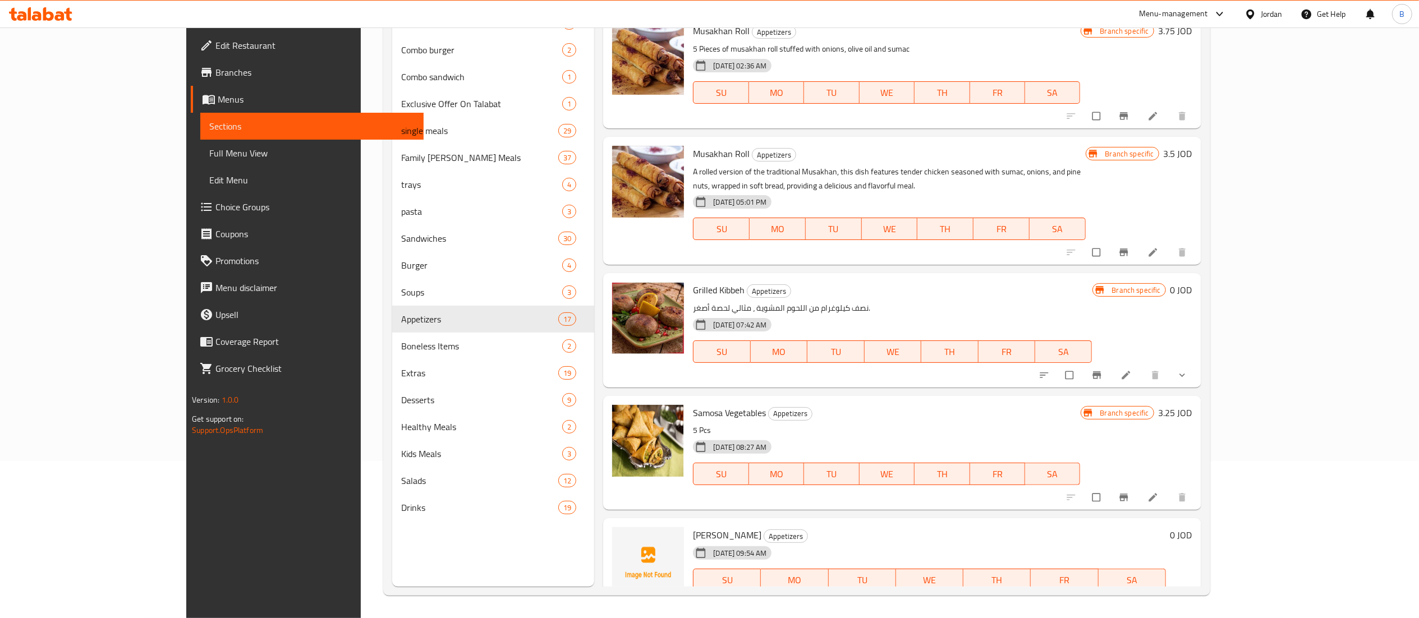
click at [1161, 598] on link at bounding box center [1154, 603] width 13 height 11
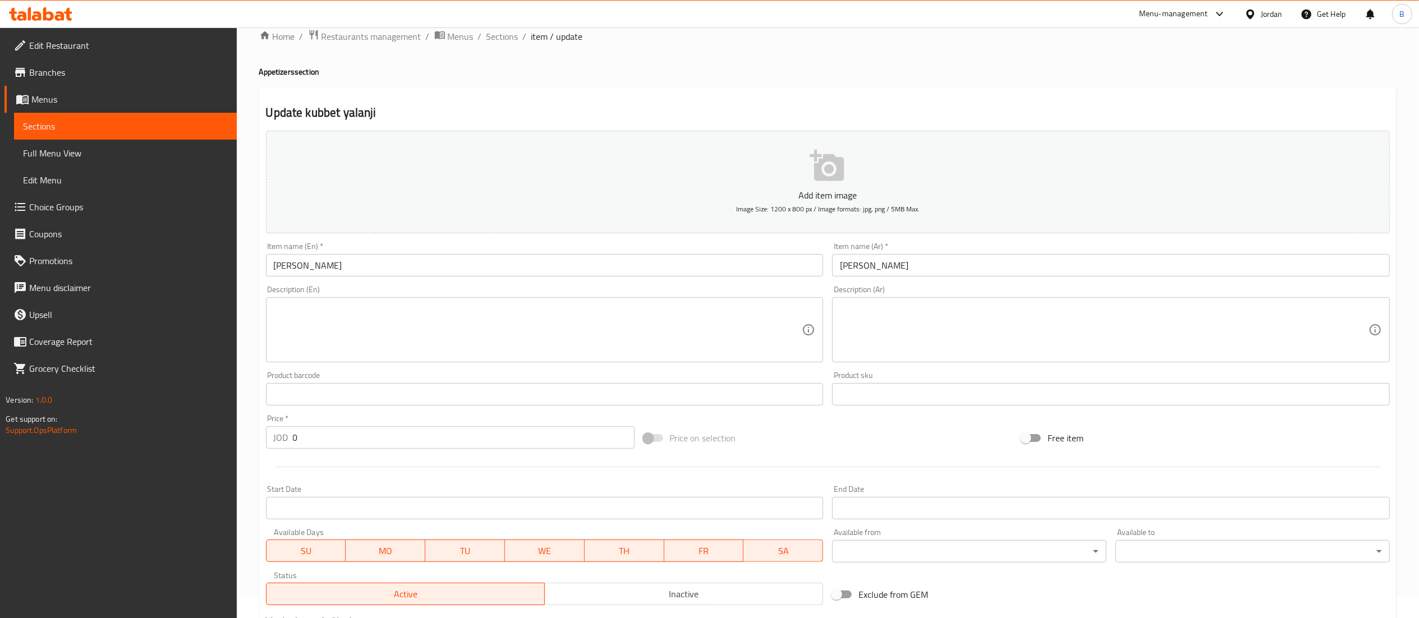
scroll to position [173, 0]
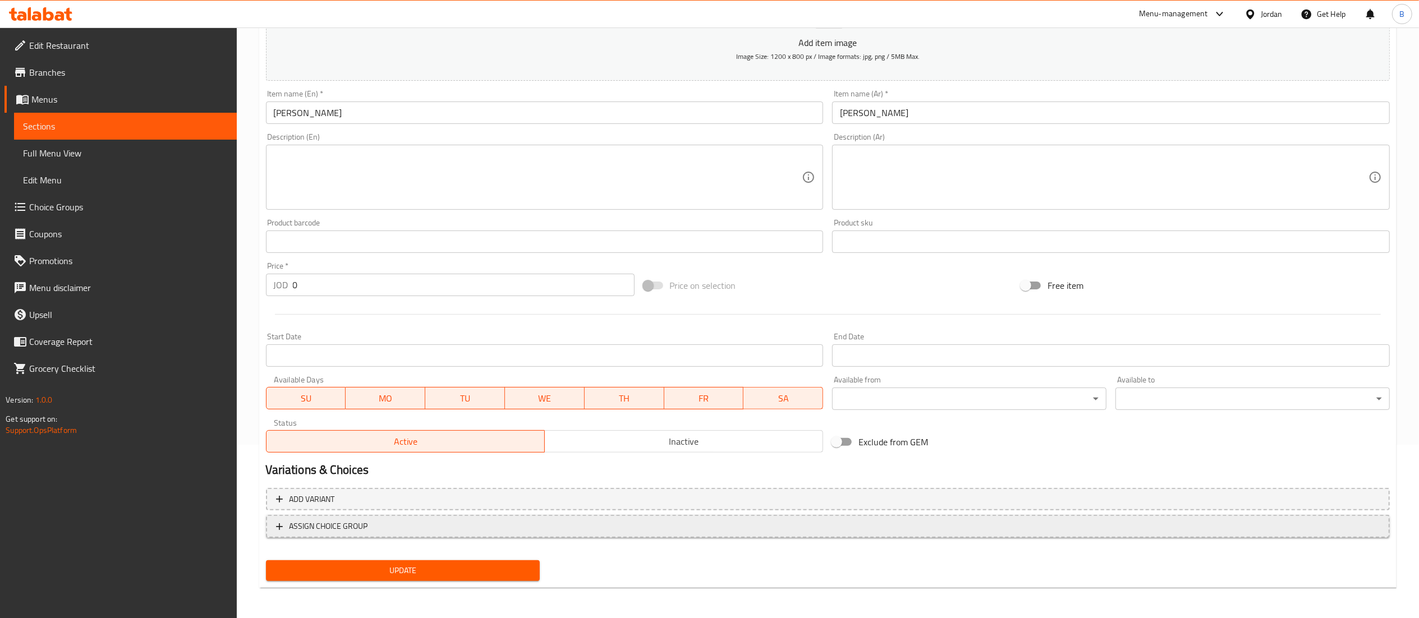
click at [384, 532] on span "ASSIGN CHOICE GROUP" at bounding box center [828, 527] width 1104 height 14
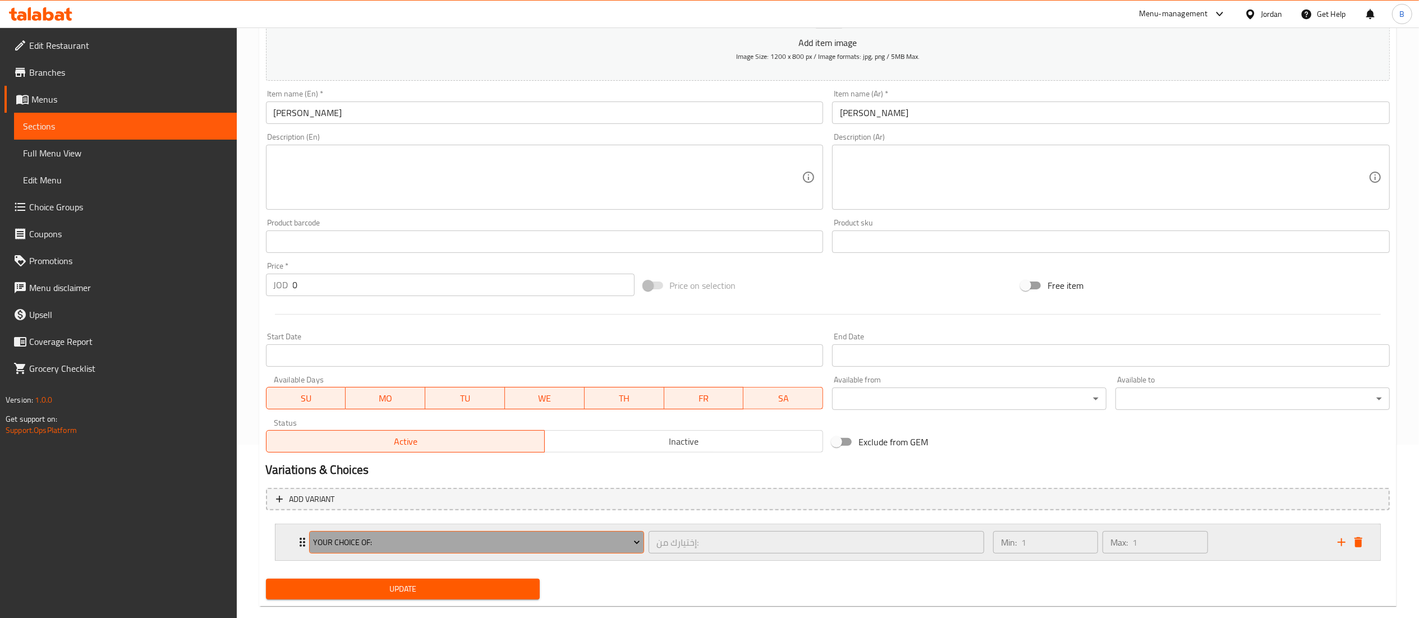
click at [400, 538] on span "Your Choice Of:" at bounding box center [476, 543] width 327 height 14
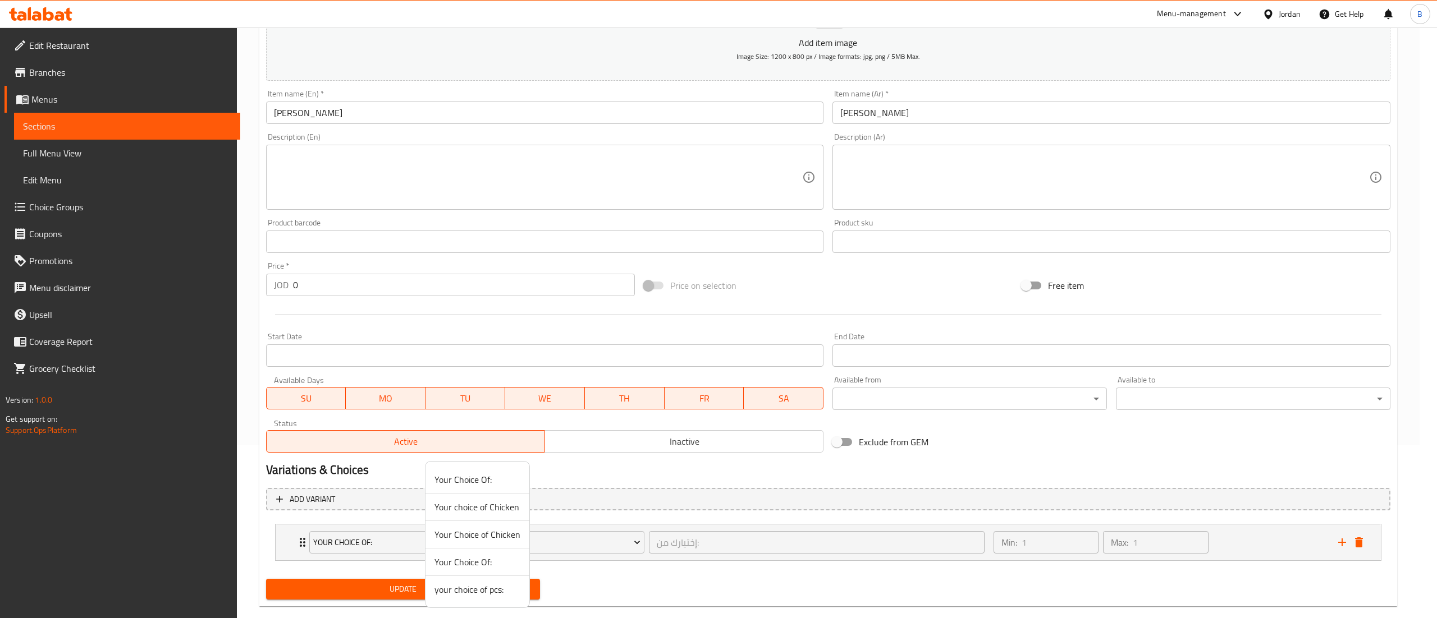
click at [478, 597] on span "your choice of pcs:" at bounding box center [477, 589] width 86 height 13
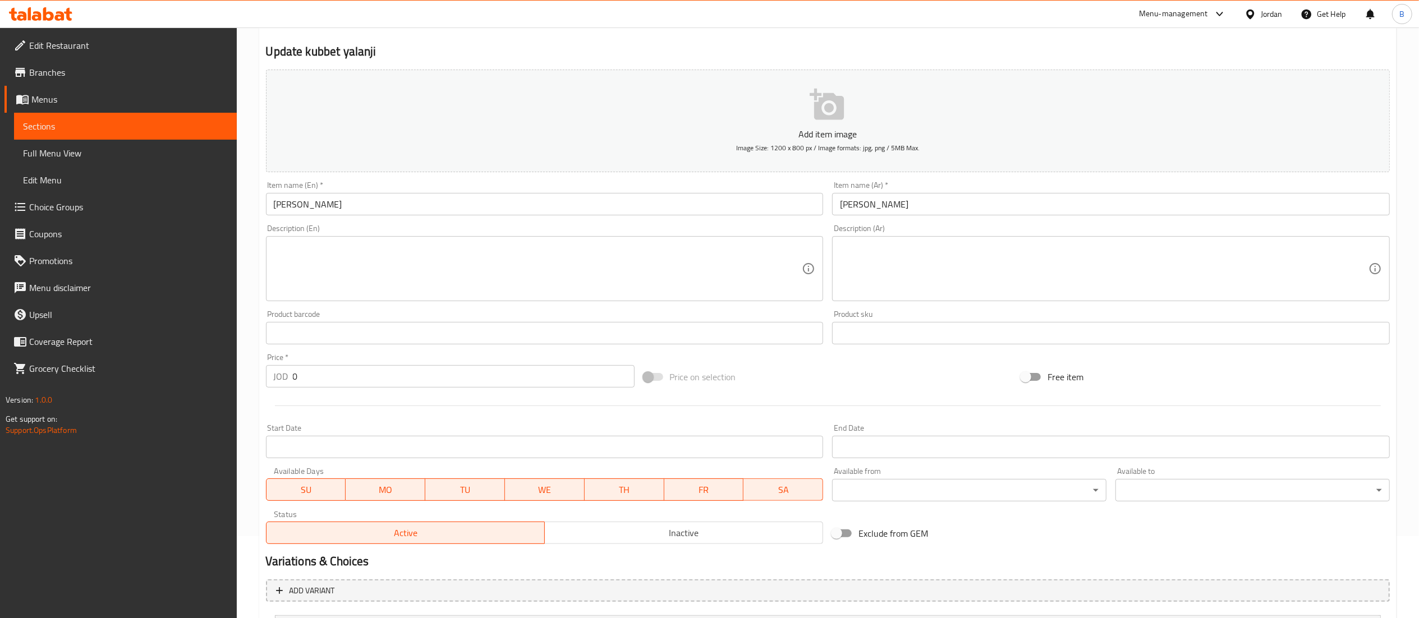
scroll to position [0, 0]
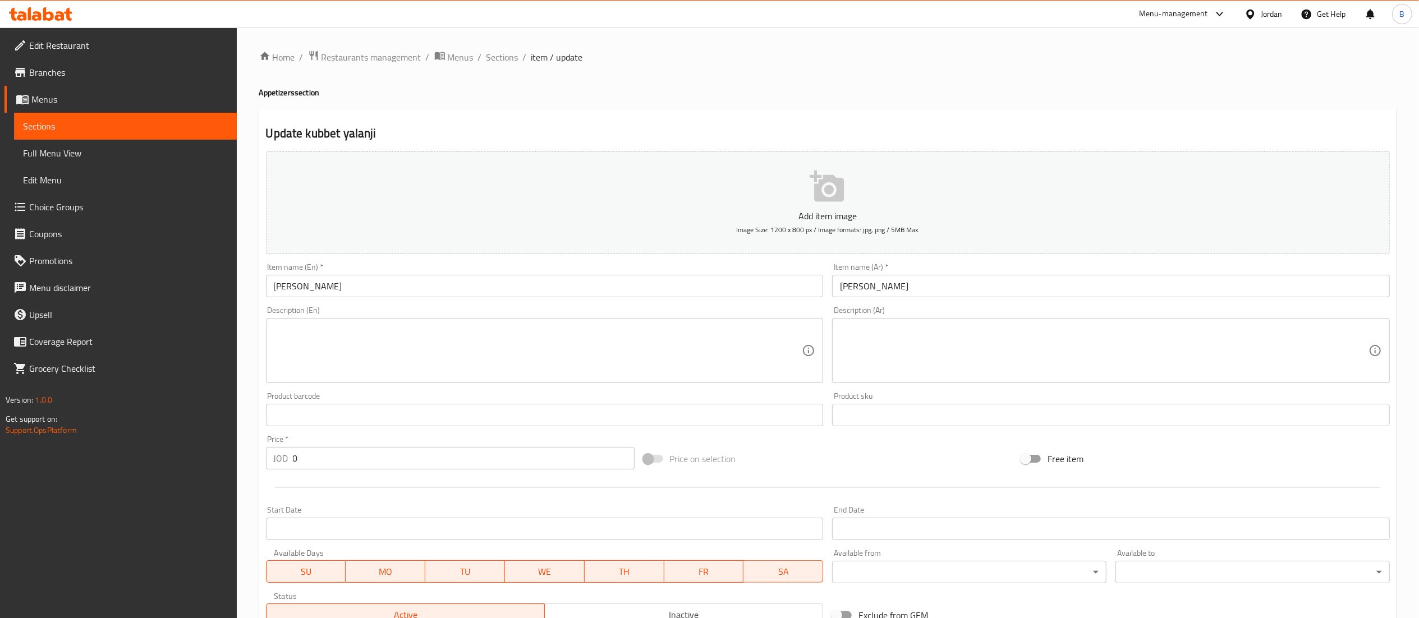
click at [790, 203] on button "Add item image Image Size: 1200 x 800 px / Image formats: jpg, png / 5MB Max." at bounding box center [828, 203] width 1124 height 103
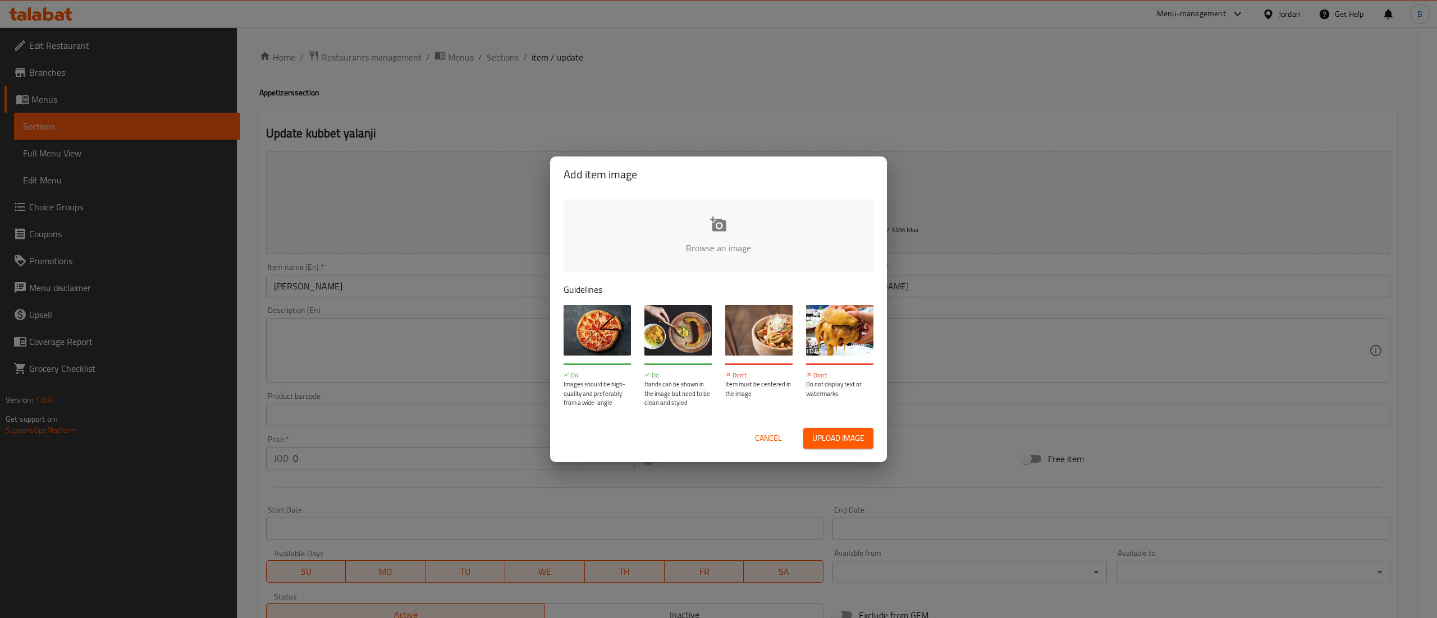
click at [687, 219] on input "file" at bounding box center [1097, 251] width 1069 height 105
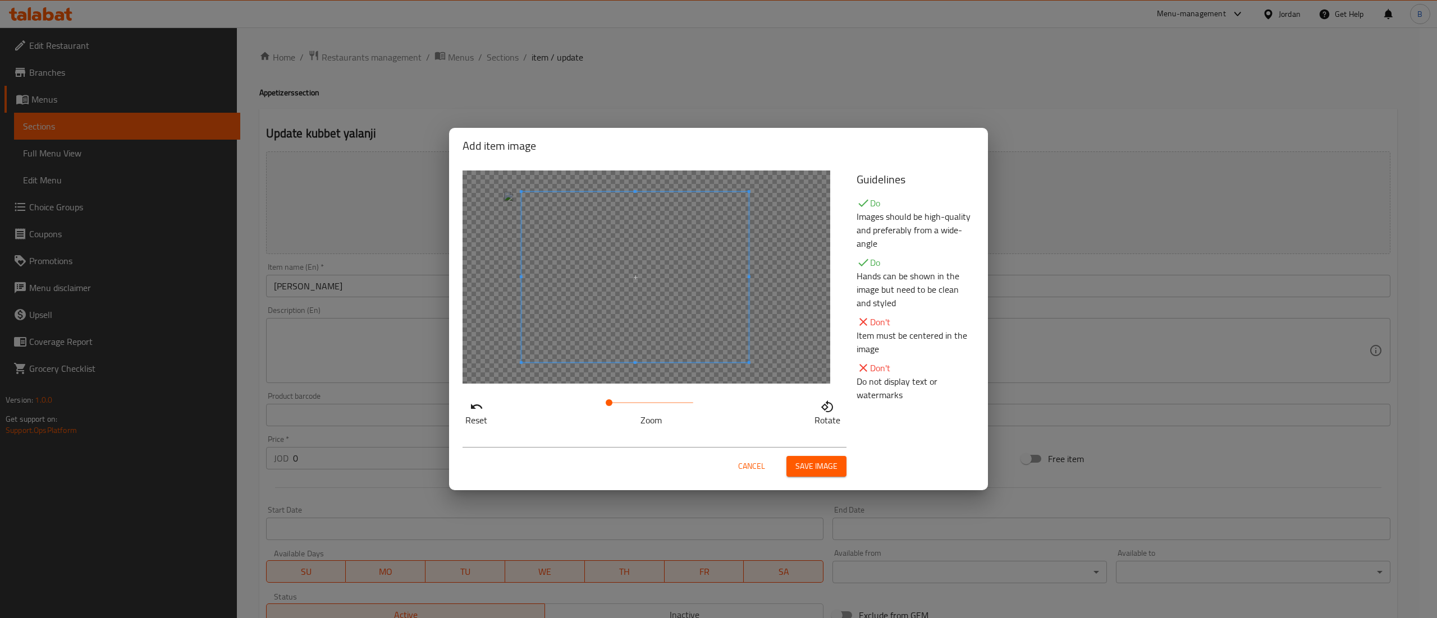
click at [662, 283] on span at bounding box center [634, 277] width 227 height 171
click at [809, 466] on span "Save image" at bounding box center [816, 467] width 42 height 14
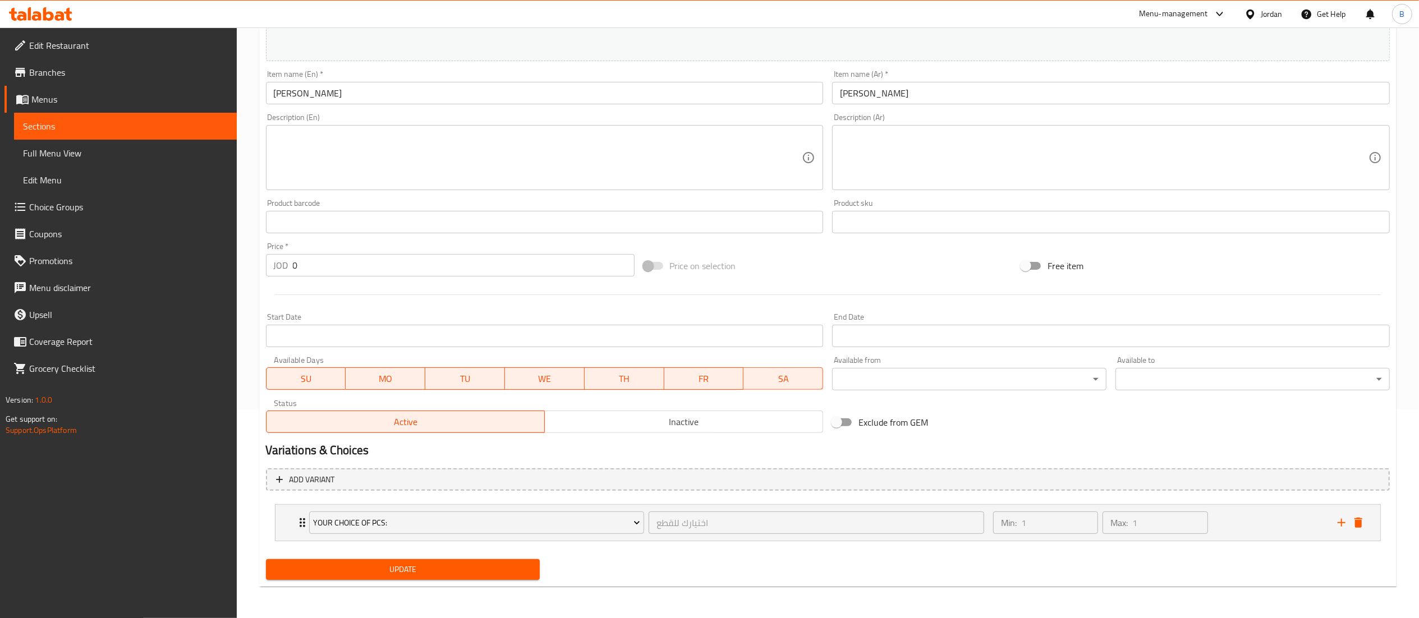
click at [466, 562] on button "Update" at bounding box center [403, 570] width 274 height 21
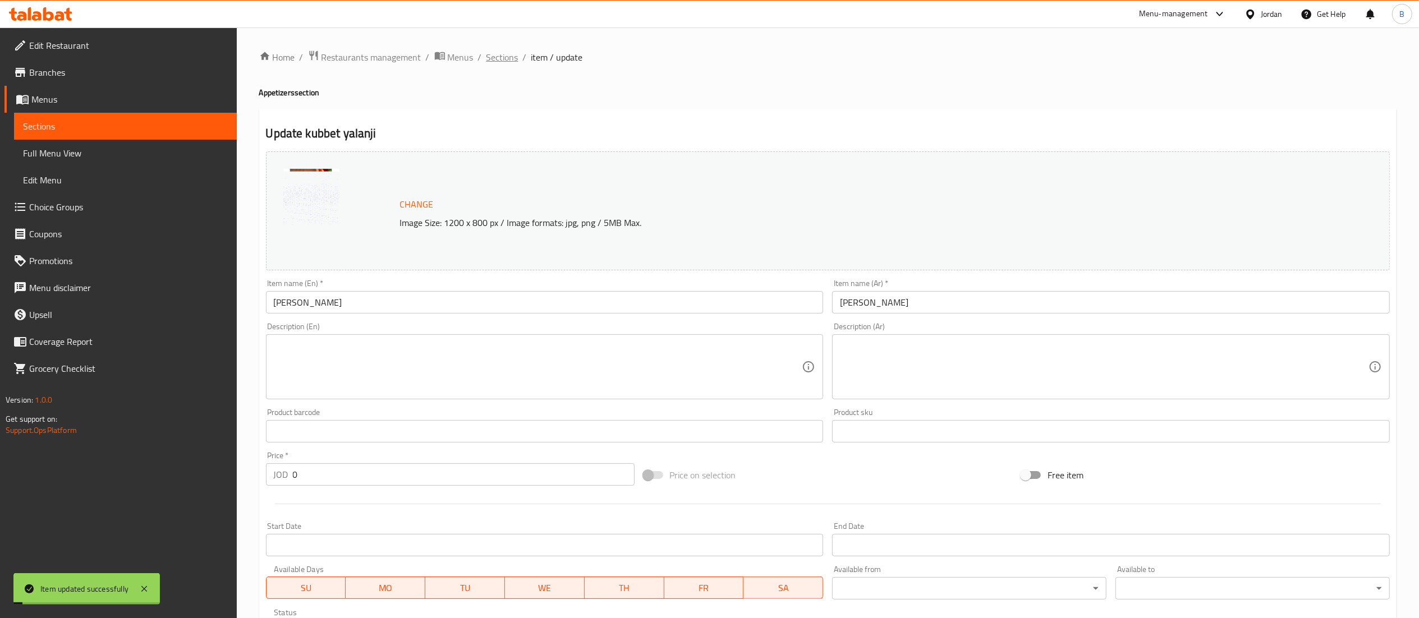
click at [510, 58] on span "Sections" at bounding box center [503, 57] width 32 height 13
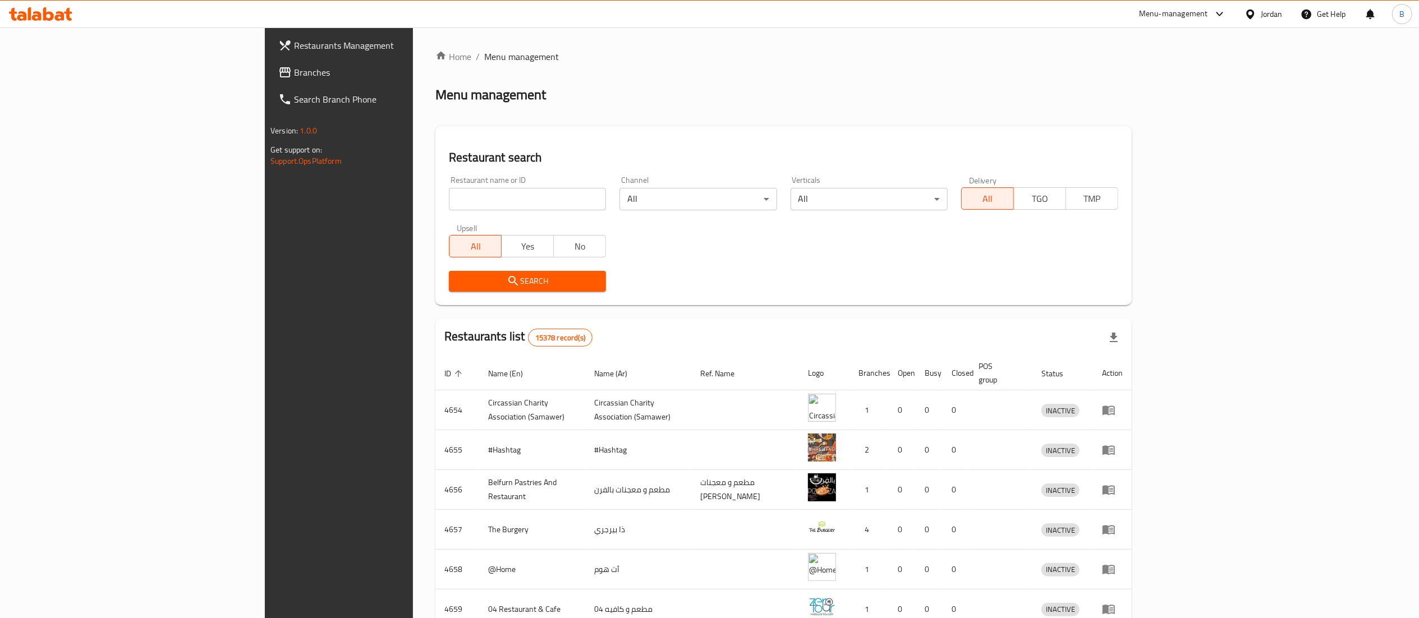
click at [294, 75] on span "Branches" at bounding box center [393, 72] width 199 height 13
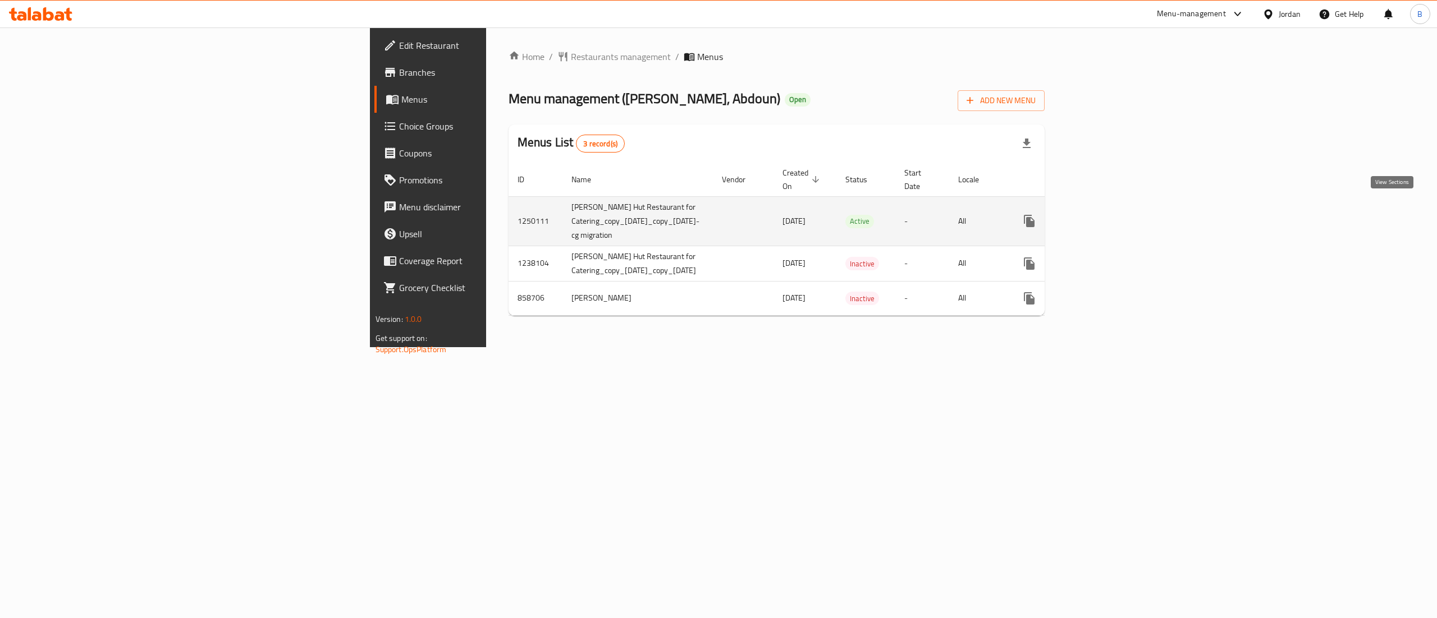
click at [1117, 214] on icon "enhanced table" at bounding box center [1109, 220] width 13 height 13
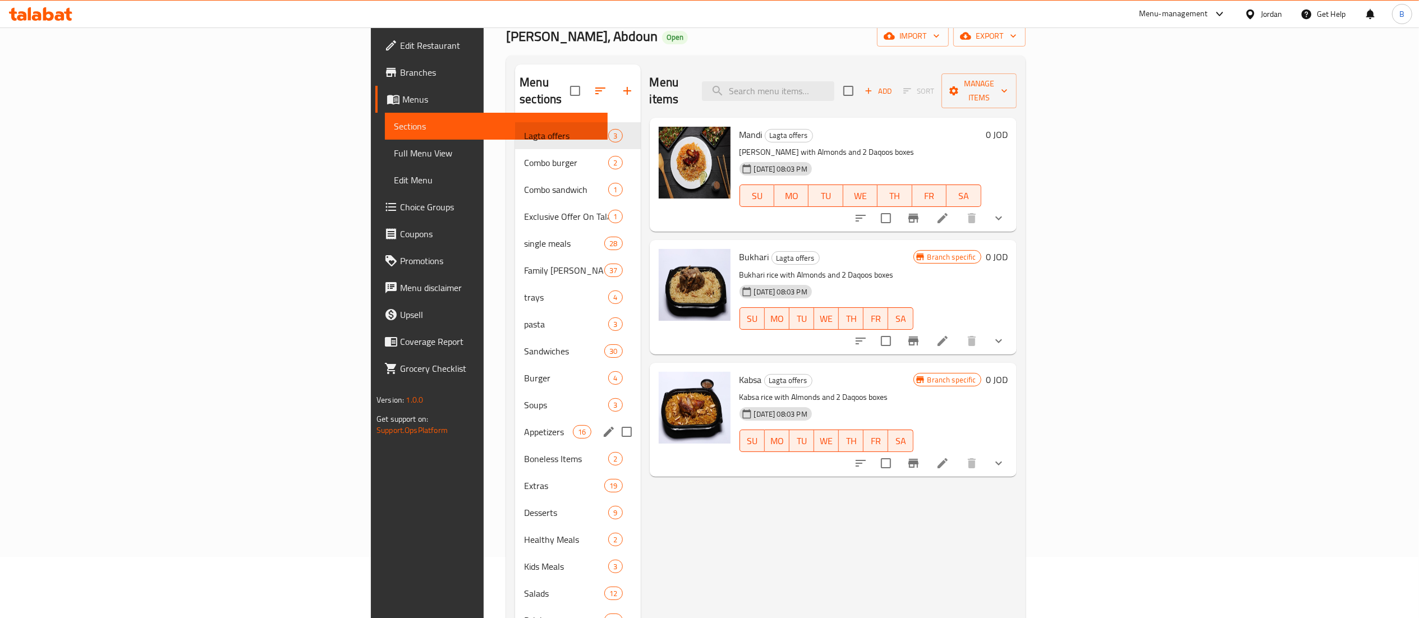
scroll to position [158, 0]
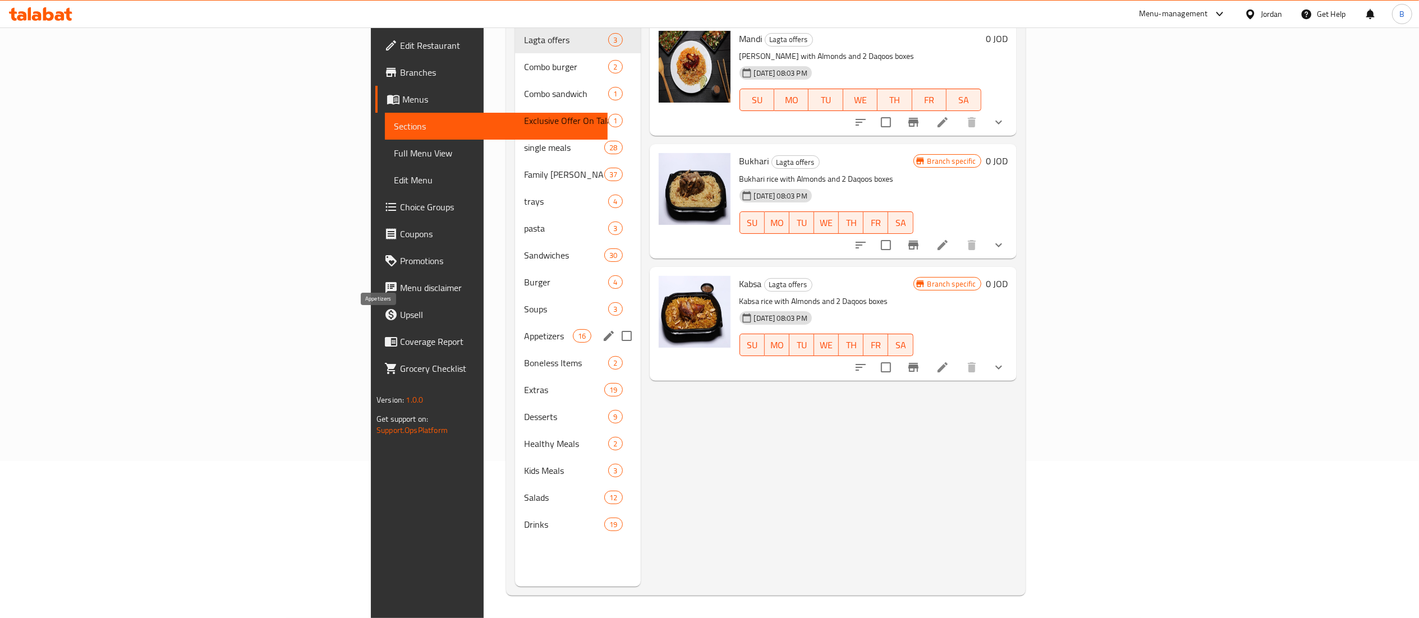
click at [524, 329] on span "Appetizers" at bounding box center [548, 335] width 49 height 13
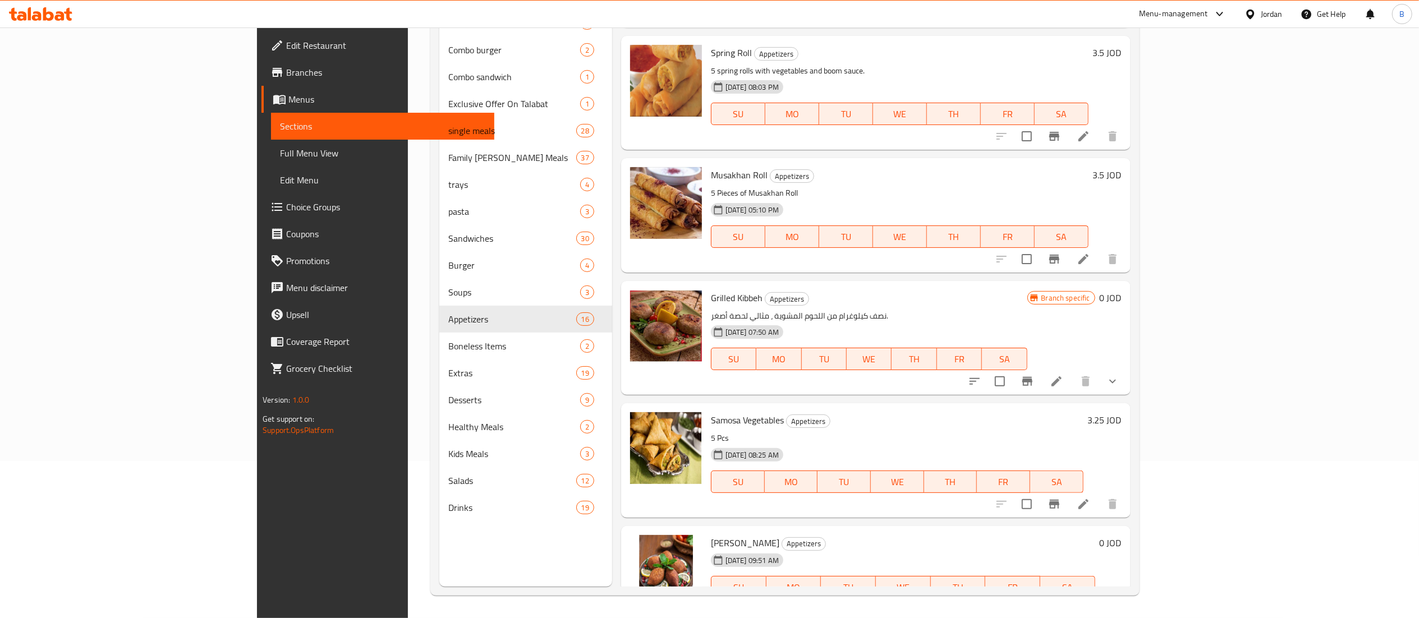
scroll to position [1354, 0]
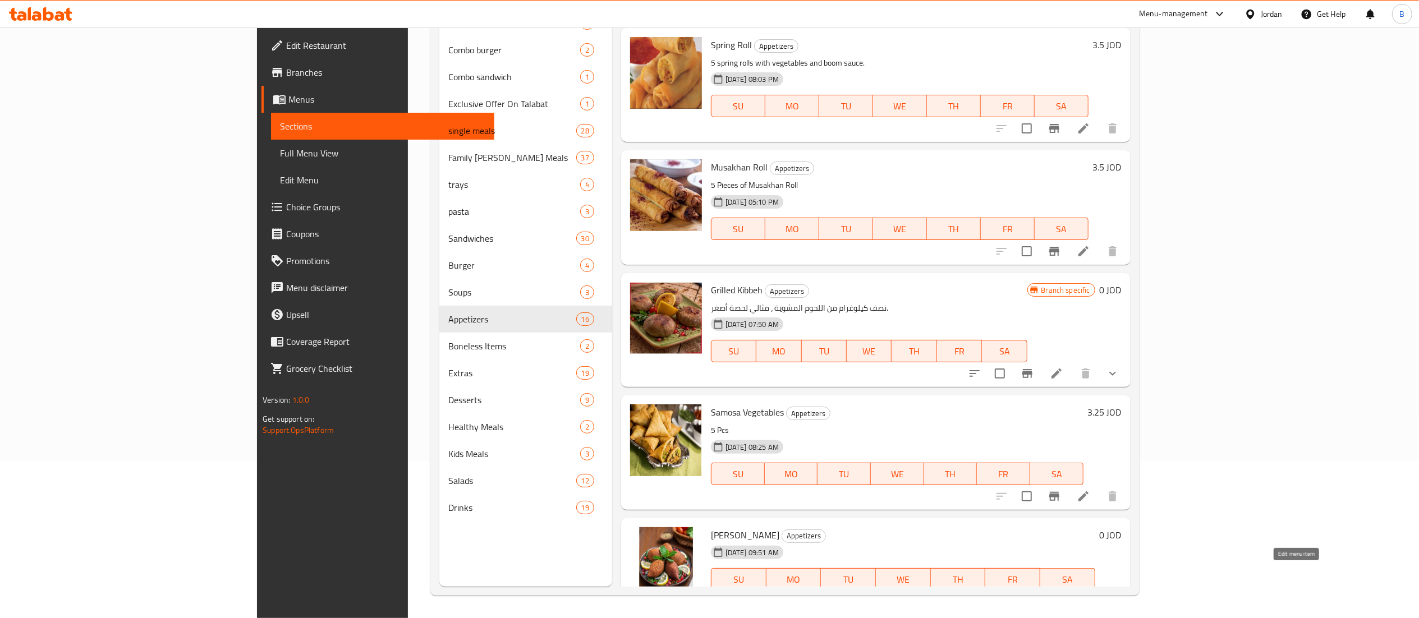
click at [1064, 595] on icon at bounding box center [1056, 601] width 13 height 13
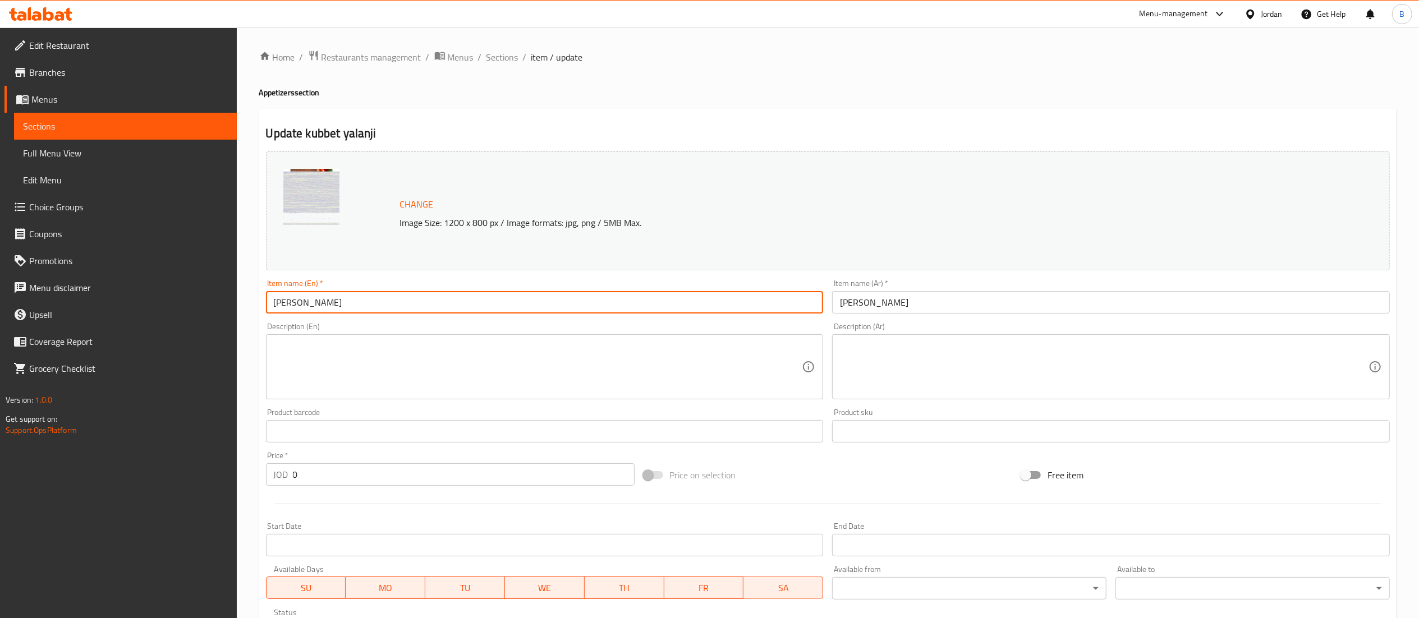
drag, startPoint x: 389, startPoint y: 309, endPoint x: 158, endPoint y: 306, distance: 231.2
click at [162, 307] on div "Edit Restaurant Branches Menus Sections Full Menu View Edit Menu Choice Groups …" at bounding box center [709, 428] width 1419 height 800
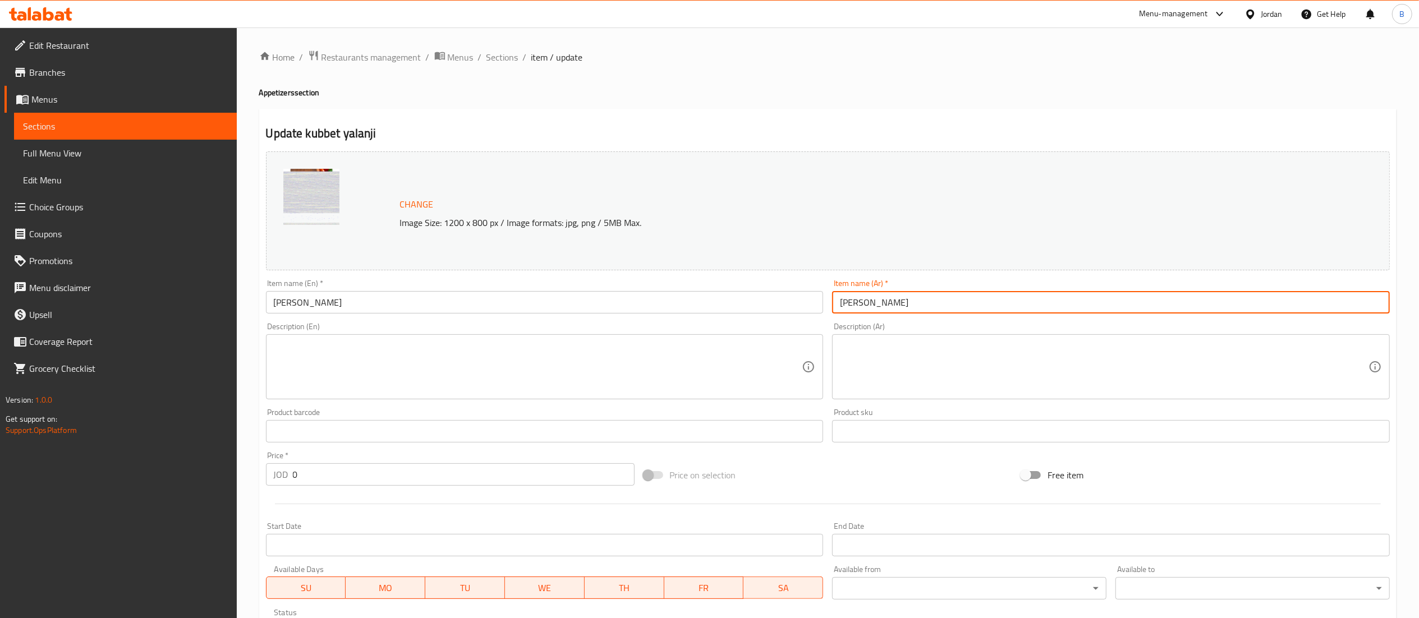
drag, startPoint x: 892, startPoint y: 301, endPoint x: 696, endPoint y: 278, distance: 196.6
click at [760, 282] on div "Change Image Size: 1200 x 800 px / Image formats: jpg, png / 5MB Max. Item name…" at bounding box center [828, 397] width 1133 height 500
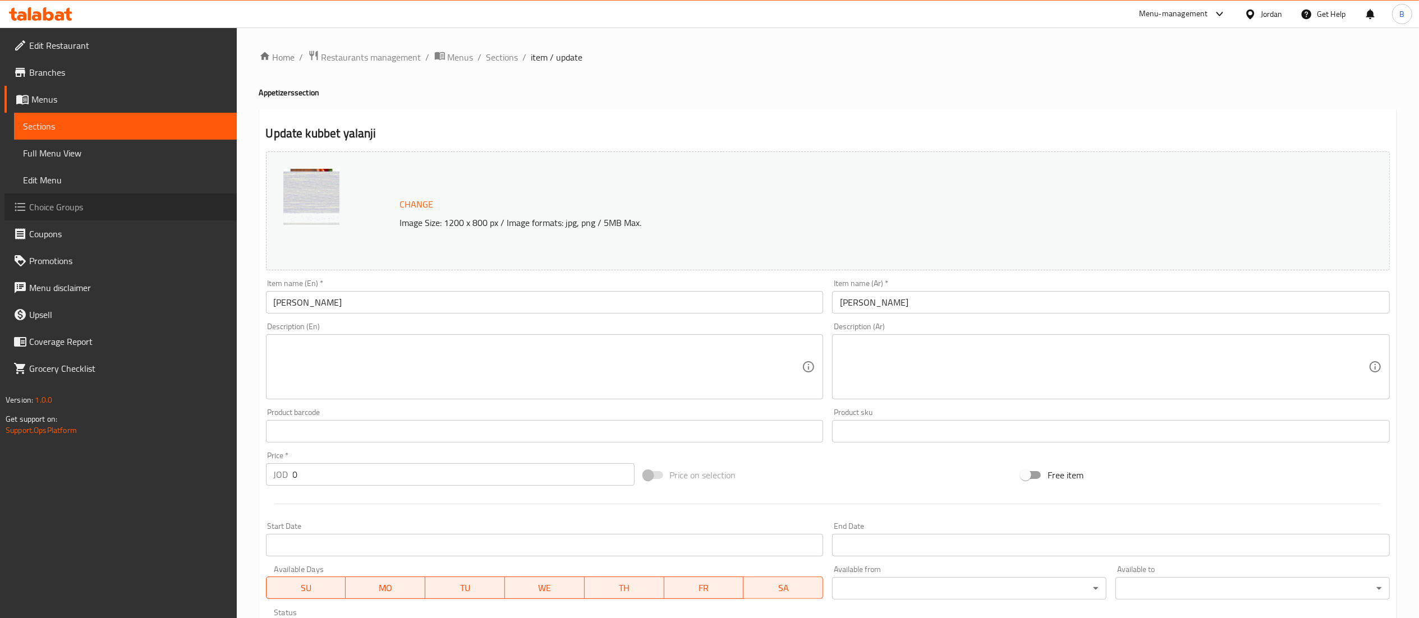
click at [82, 208] on span "Choice Groups" at bounding box center [128, 206] width 199 height 13
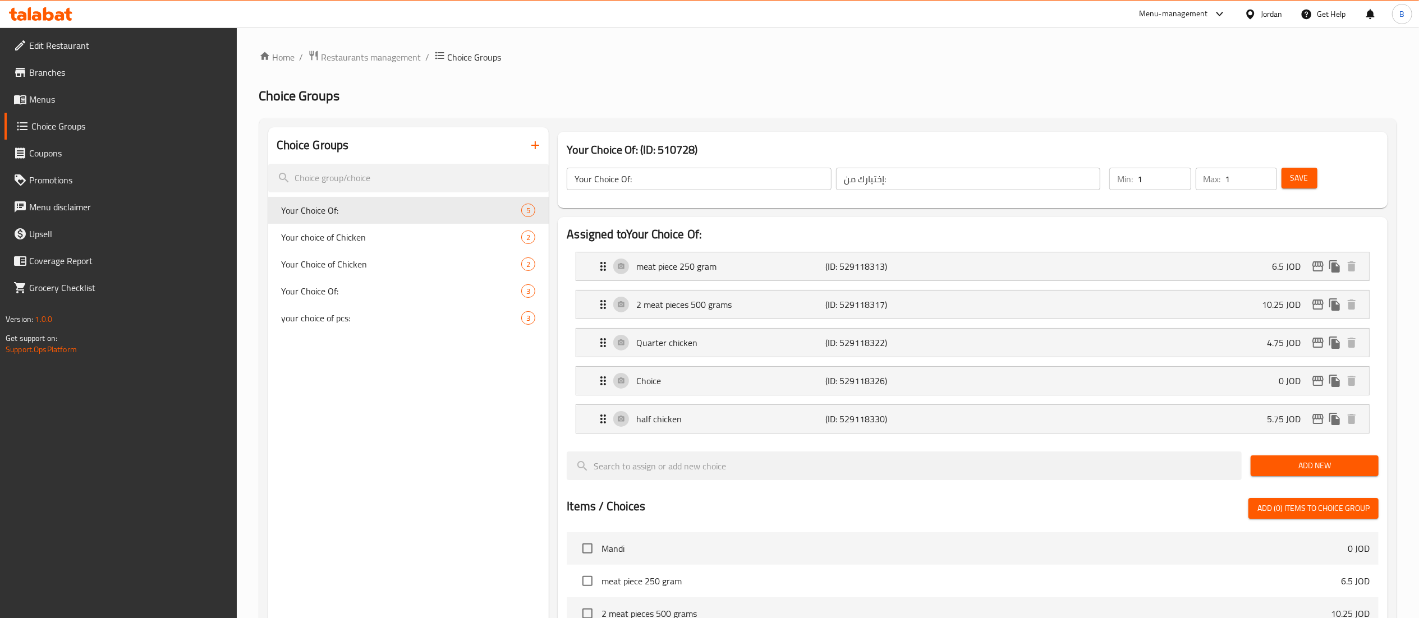
click at [333, 321] on div at bounding box center [709, 309] width 1419 height 618
click at [333, 321] on span "your choice of pcs:" at bounding box center [385, 317] width 207 height 13
type input "your choice of pcs:"
type input "اختيارك للقطع"
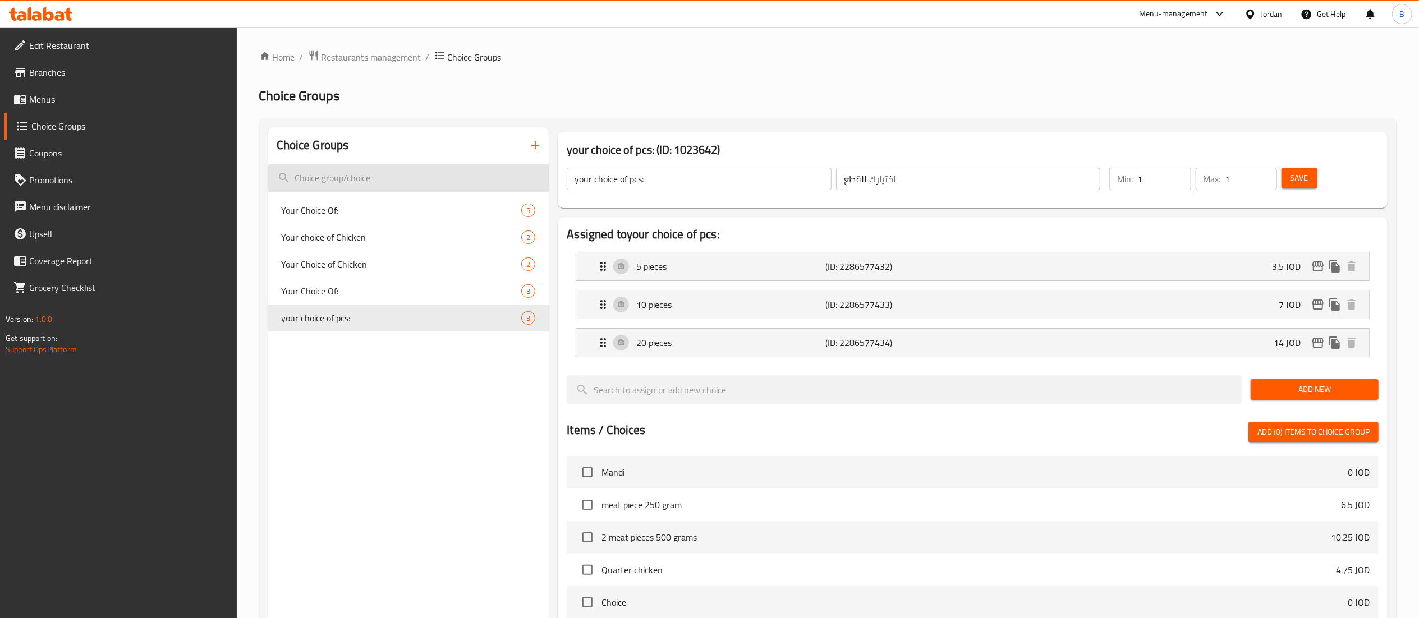
drag, startPoint x: 703, startPoint y: 178, endPoint x: 543, endPoint y: 183, distance: 160.0
click at [544, 182] on div "Choice Groups Your Choice Of: 5 Your choice of Chicken 2 Your Choice of Chicken…" at bounding box center [830, 520] width 1124 height 787
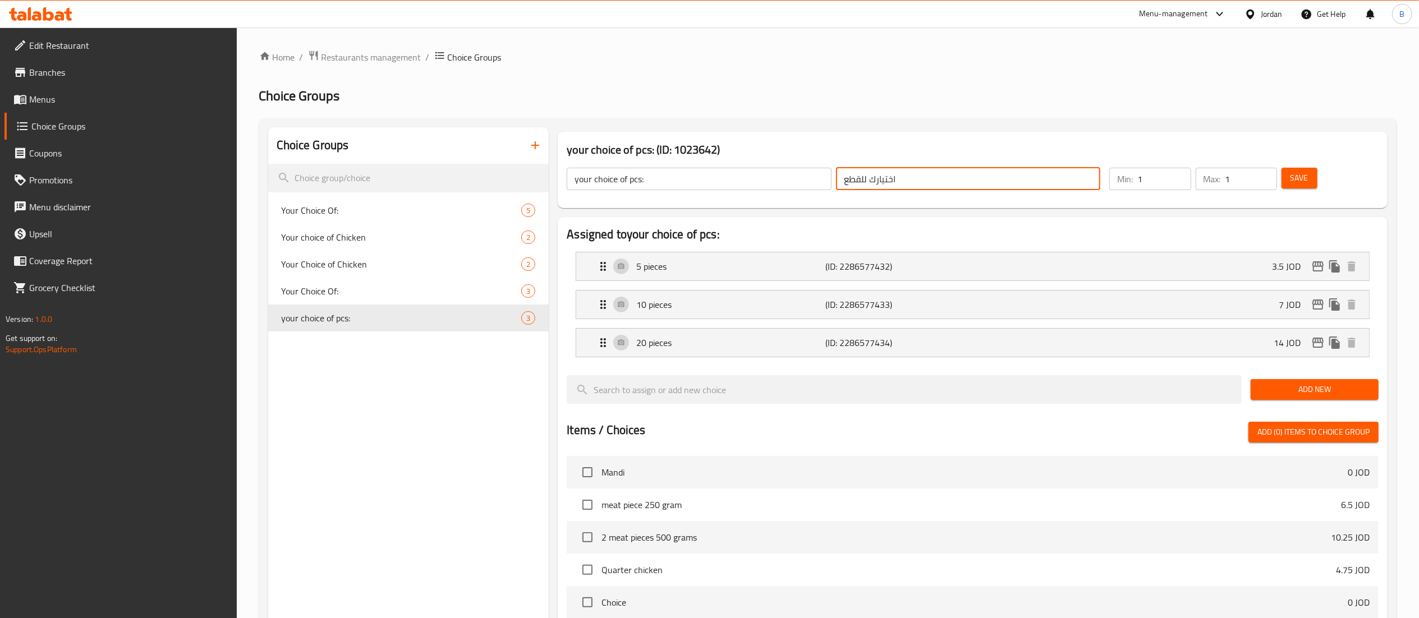
drag, startPoint x: 925, startPoint y: 184, endPoint x: 667, endPoint y: 165, distance: 258.8
click at [725, 168] on div "your choice of pcs: ​ اختيارك للقطع ​" at bounding box center [833, 179] width 547 height 36
click at [669, 273] on p "5 pieces" at bounding box center [730, 266] width 189 height 13
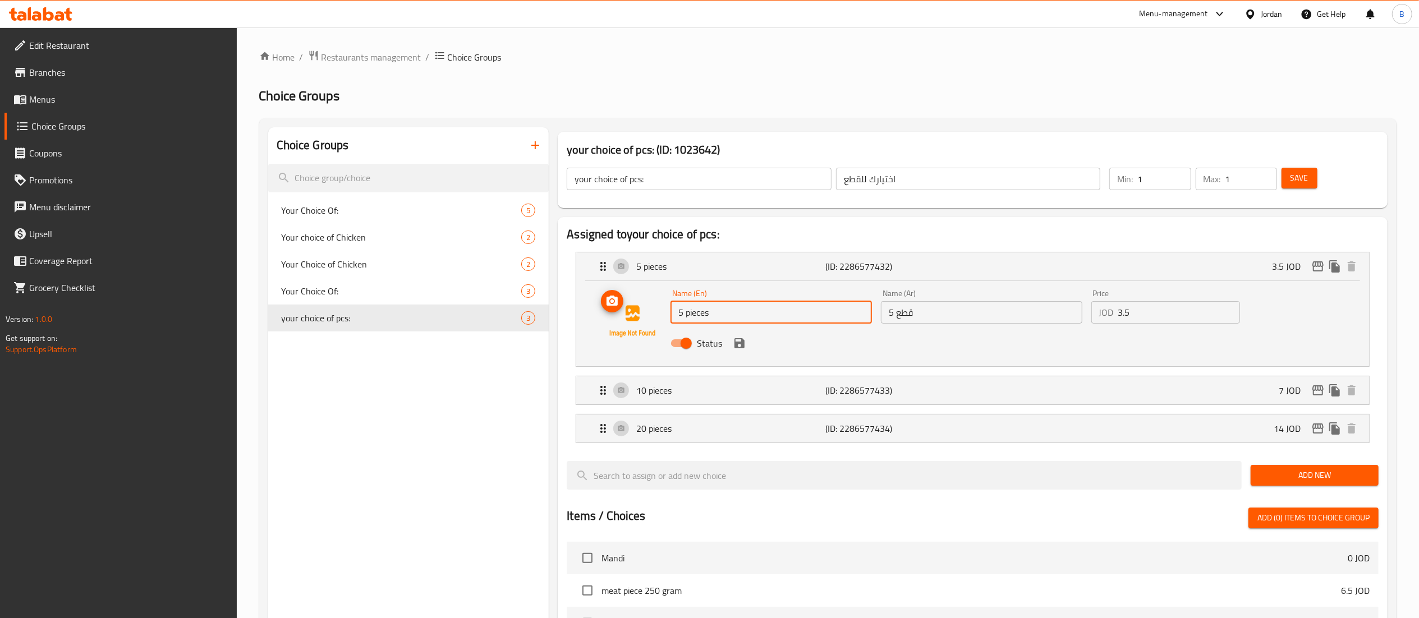
drag, startPoint x: 688, startPoint y: 306, endPoint x: 600, endPoint y: 305, distance: 88.1
click at [633, 305] on div "Name (En) 5 pieces Name (En) Name (Ar) 5 قطع Name (Ar) Price JOD 3.5 Price Stat…" at bounding box center [972, 321] width 757 height 76
drag, startPoint x: 939, startPoint y: 306, endPoint x: 682, endPoint y: 294, distance: 256.8
click at [724, 297] on div "Name (En) 5 pieces Name (En) Name (Ar) 5 قطع Name (Ar) Price JOD 3.5 Price Stat…" at bounding box center [981, 322] width 631 height 74
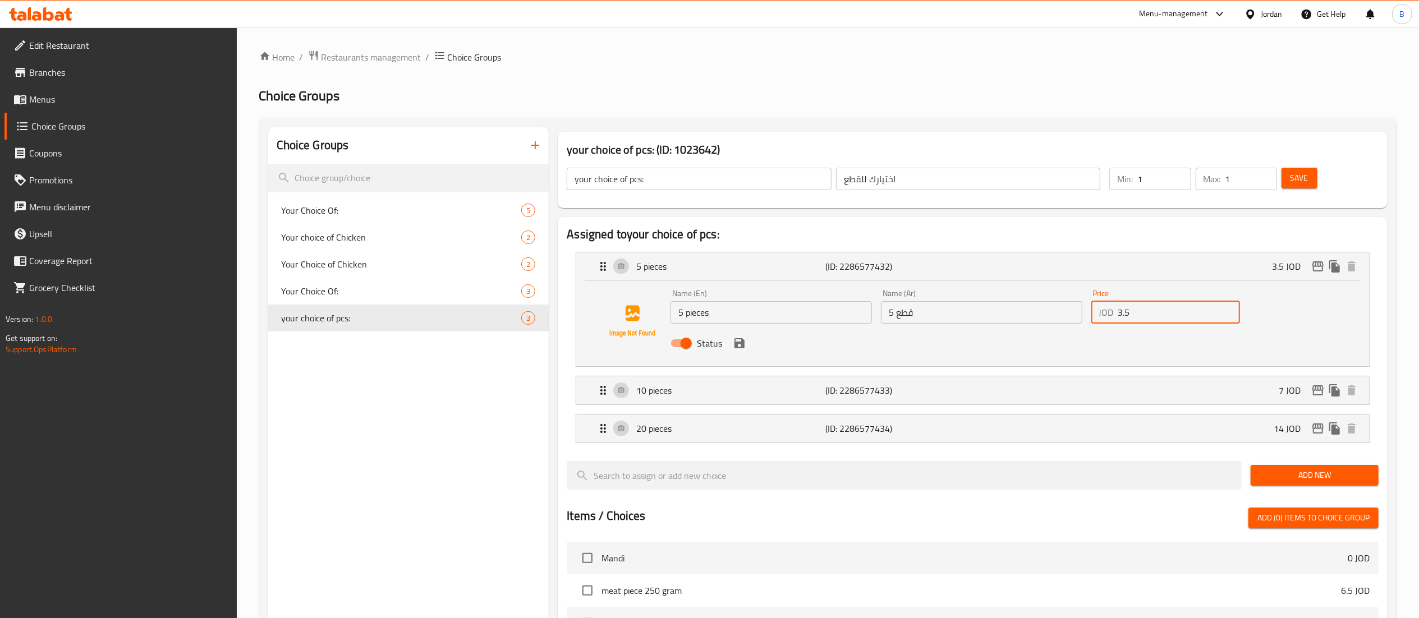
drag, startPoint x: 1139, startPoint y: 311, endPoint x: 941, endPoint y: 311, distance: 197.6
click at [1049, 311] on div "Name (En) 5 pieces Name (En) Name (Ar) 5 قطع Name (Ar) Price JOD 3.5 Price Stat…" at bounding box center [981, 322] width 631 height 74
click at [682, 395] on p "10 pieces" at bounding box center [730, 390] width 189 height 13
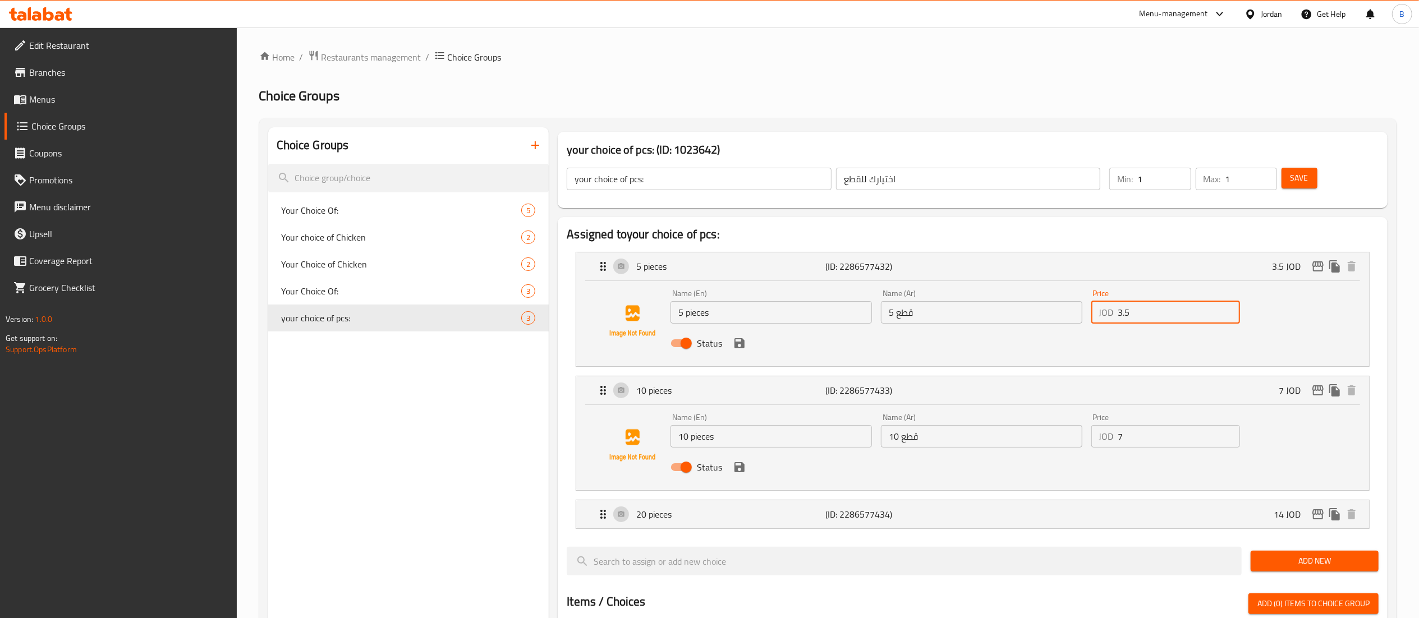
drag, startPoint x: 792, startPoint y: 442, endPoint x: 558, endPoint y: 402, distance: 238.1
click at [581, 406] on div "Name (En) 10 pieces Name (En) Name (Ar) 10 قطع Name (Ar) Price JOD 7 Price Stat…" at bounding box center [972, 447] width 793 height 85
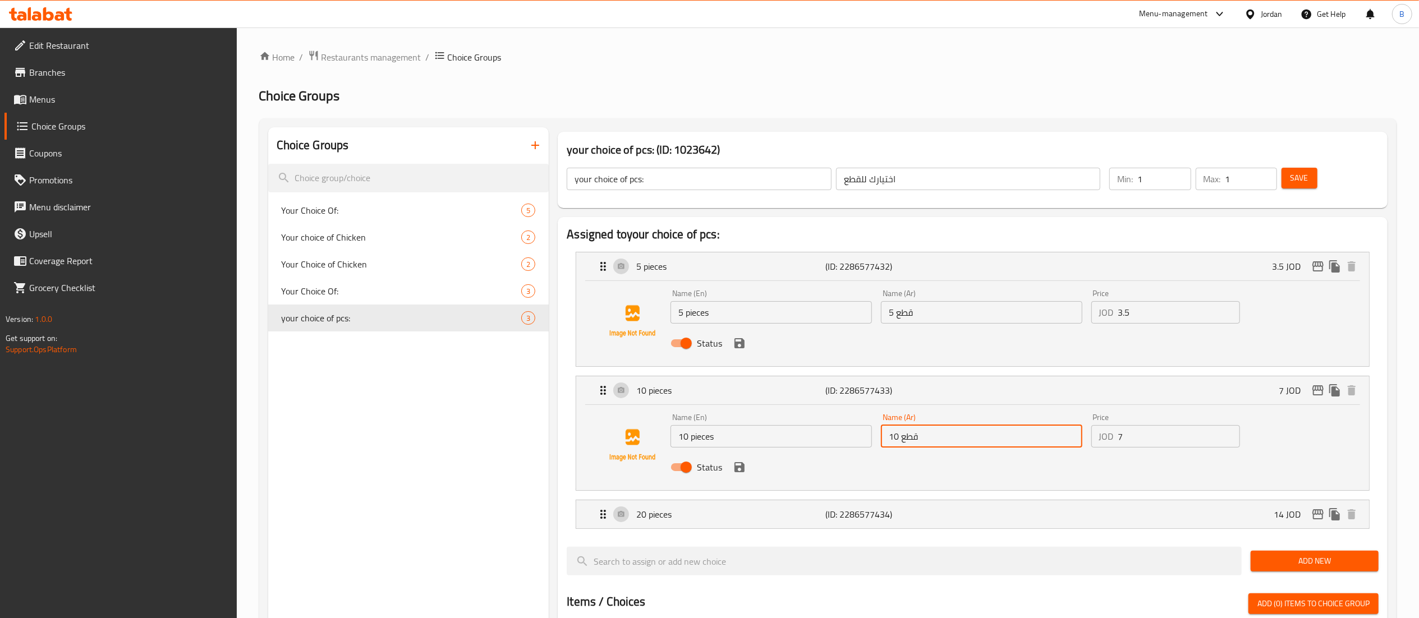
drag, startPoint x: 886, startPoint y: 420, endPoint x: 645, endPoint y: 432, distance: 241.1
click at [682, 401] on div "10 pieces (ID: 2286577433) 7 JOD Name (En) 10 pieces Name (En) Name (Ar) 10 قطع…" at bounding box center [972, 434] width 793 height 114
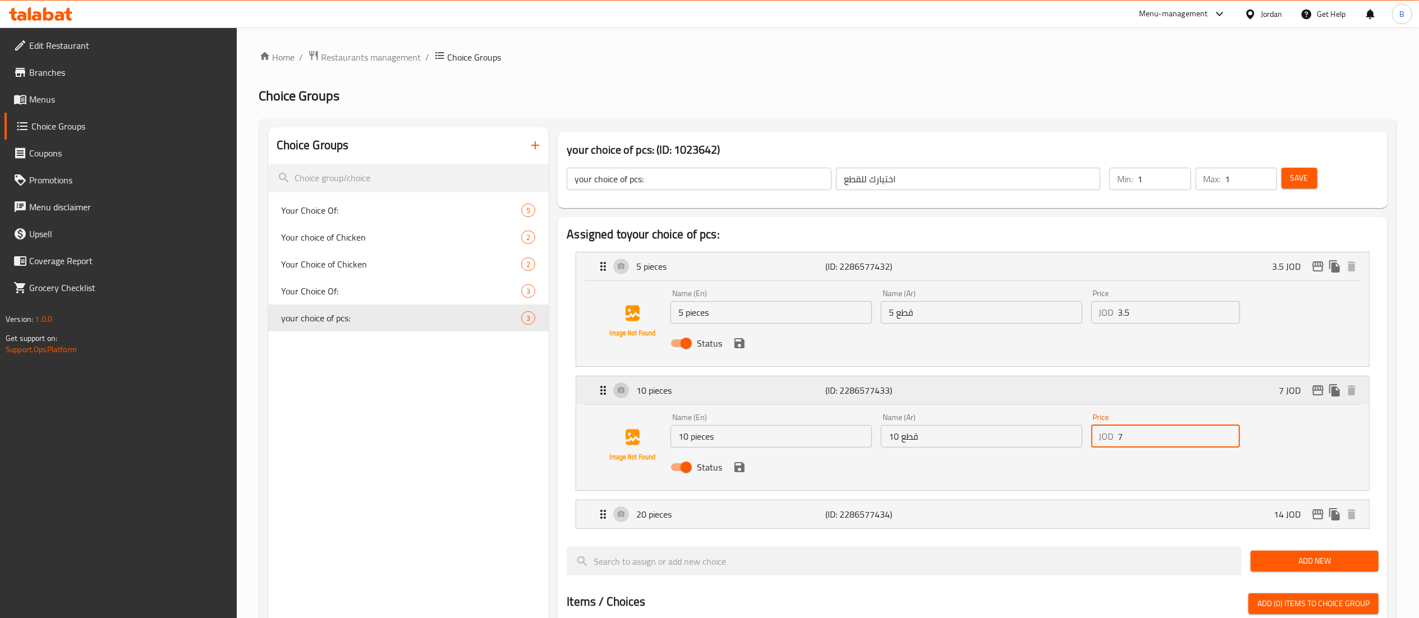
drag, startPoint x: 1184, startPoint y: 433, endPoint x: 895, endPoint y: 402, distance: 290.7
click at [961, 405] on div "10 pieces (ID: 2286577433) 7 JOD Name (En) 10 pieces Name (En) Name (Ar) 10 قطع…" at bounding box center [972, 434] width 793 height 114
click at [657, 508] on p "20 pieces" at bounding box center [730, 514] width 189 height 13
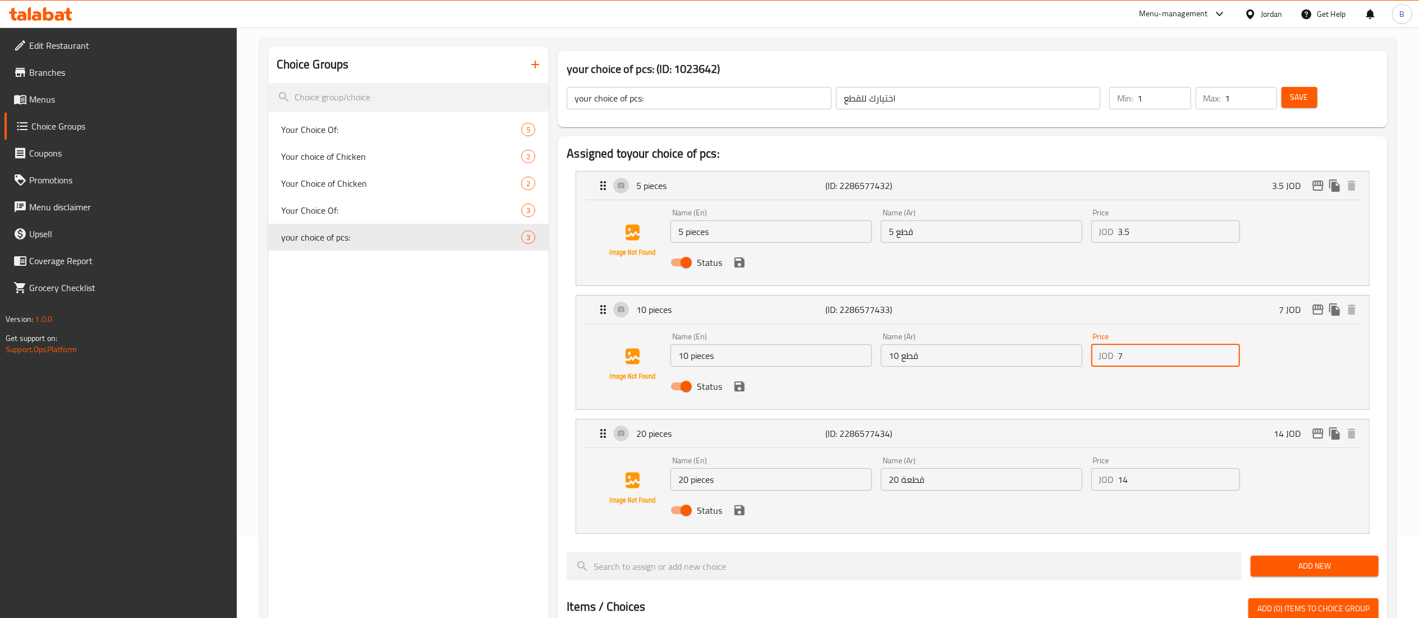
scroll to position [112, 0]
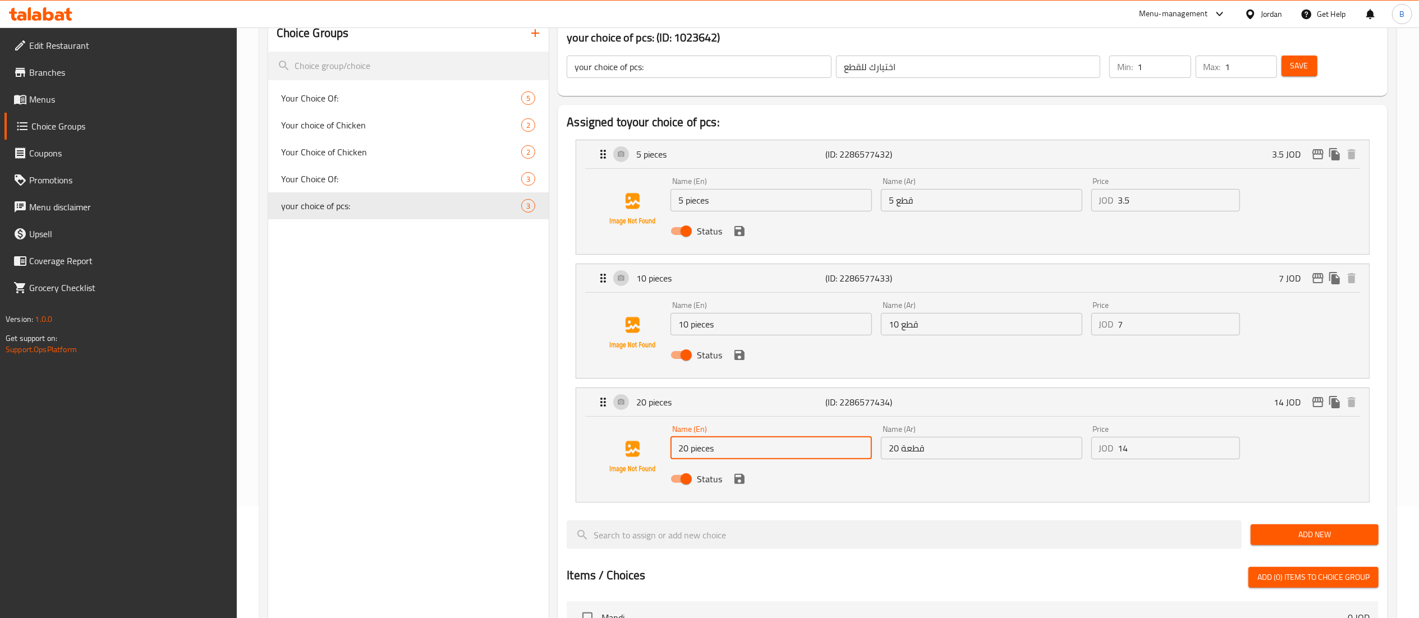
drag, startPoint x: 733, startPoint y: 443, endPoint x: 557, endPoint y: 443, distance: 175.7
click at [563, 443] on div "Assigned to your choice of pcs: 5 pieces (ID: 2286577432) 3.5 JOD Name (En) 5 p…" at bounding box center [973, 541] width 830 height 872
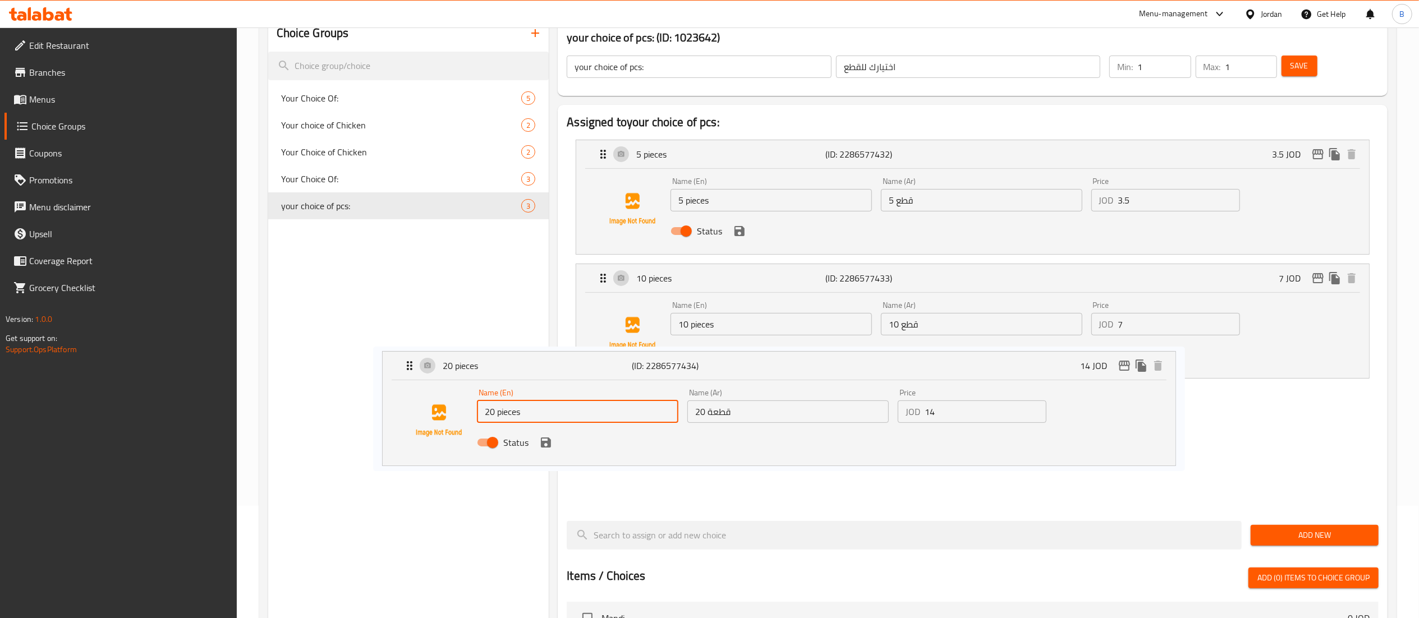
drag, startPoint x: 964, startPoint y: 462, endPoint x: 746, endPoint y: 420, distance: 221.8
click at [746, 420] on nav "5 pieces (ID: 2286577432) 3.5 JOD Name (En) 5 pieces Name (En) Name (Ar) 5 قطع …" at bounding box center [973, 322] width 812 height 382
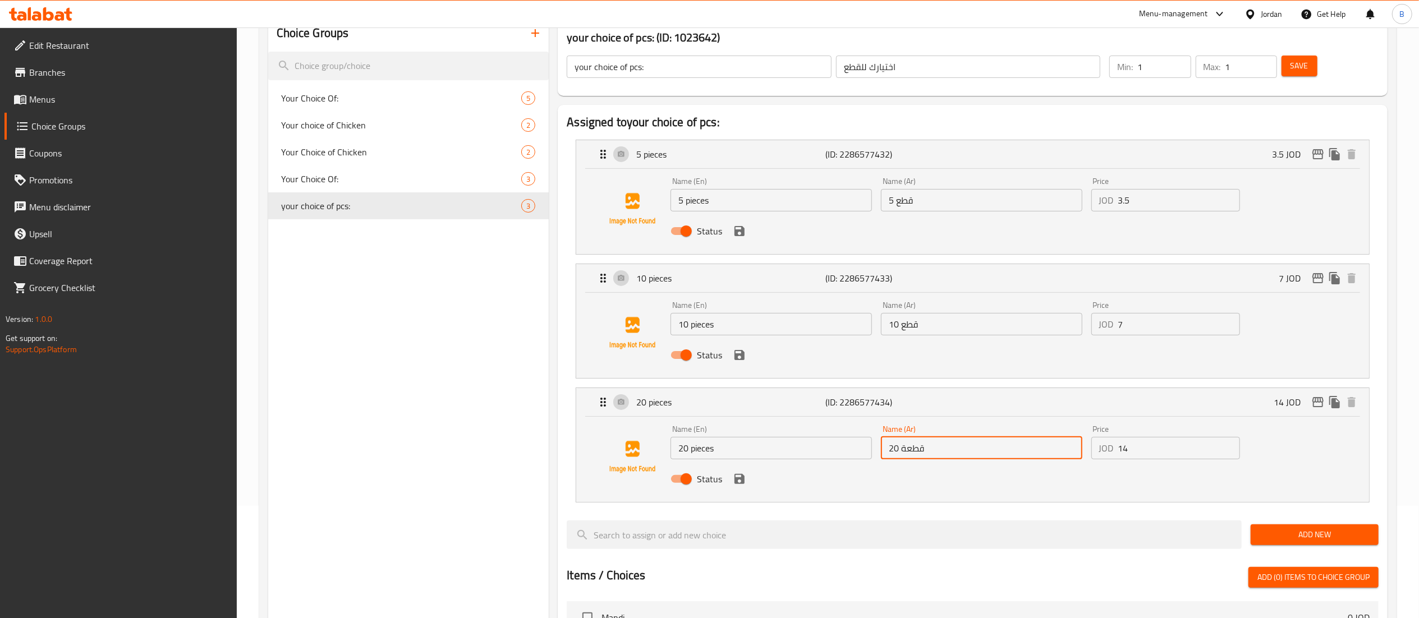
drag, startPoint x: 1017, startPoint y: 442, endPoint x: 682, endPoint y: 428, distance: 334.8
click at [714, 429] on div "Name (En) 20 pieces Name (En) Name (Ar) 20 قطعة Name (Ar) Price JOD 14 Price St…" at bounding box center [981, 458] width 631 height 74
click at [75, 107] on link "Menus" at bounding box center [120, 99] width 232 height 27
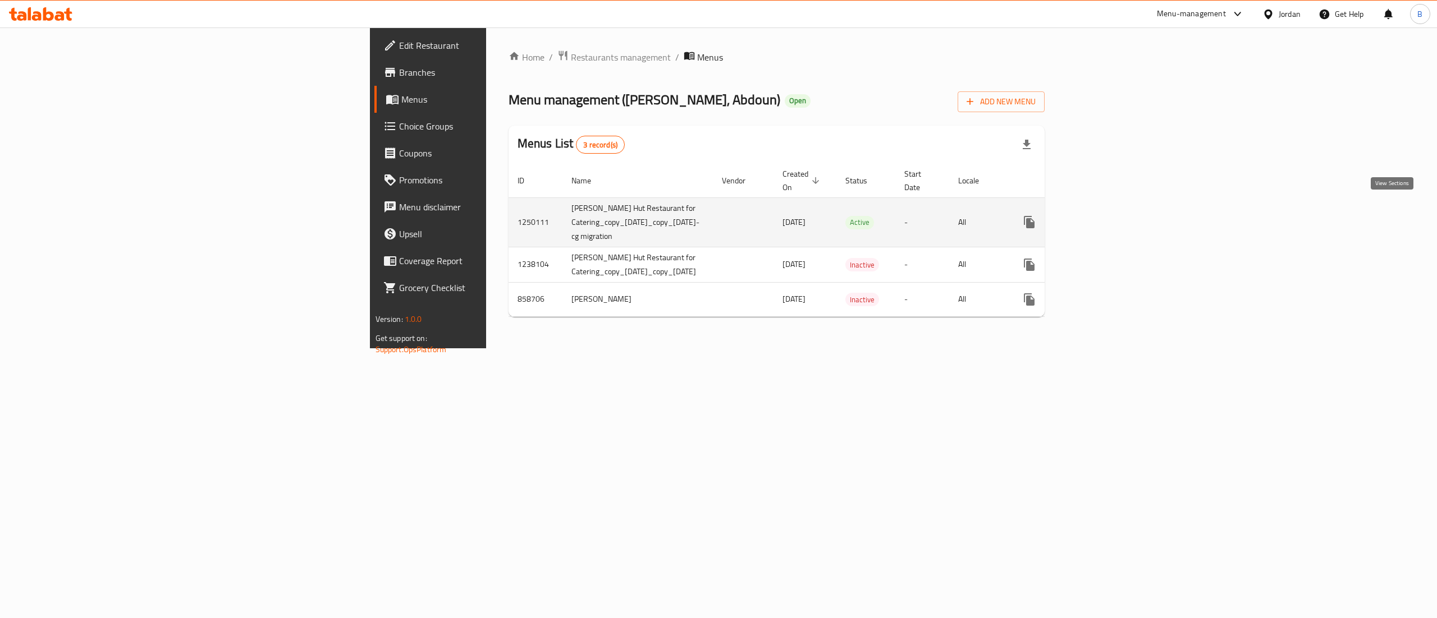
click at [1117, 216] on icon "enhanced table" at bounding box center [1109, 222] width 13 height 13
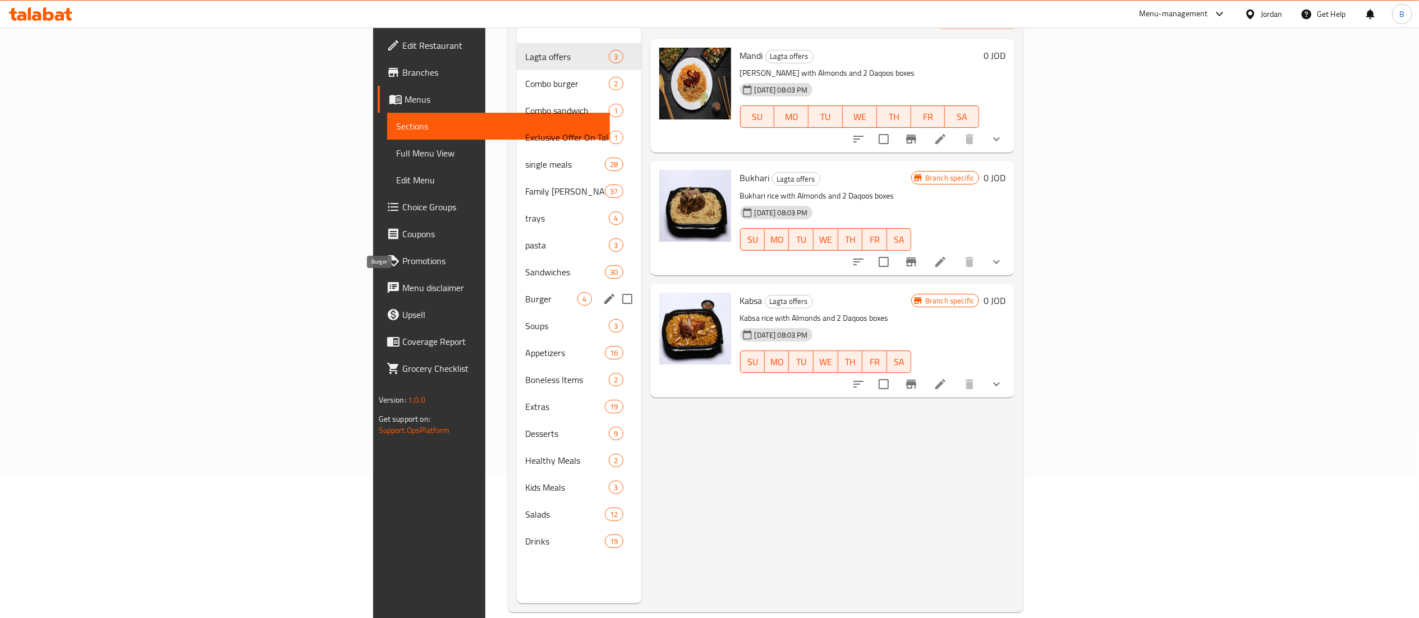
scroll to position [45, 0]
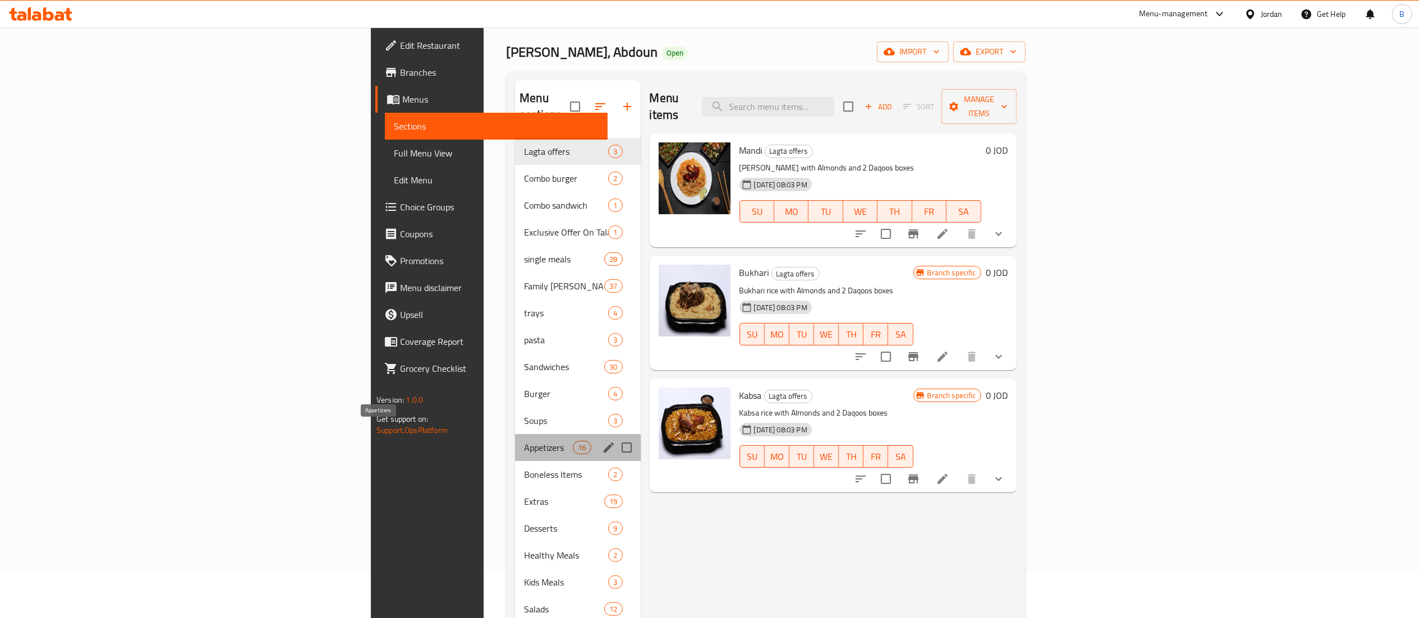
click at [524, 441] on span "Appetizers" at bounding box center [548, 447] width 49 height 13
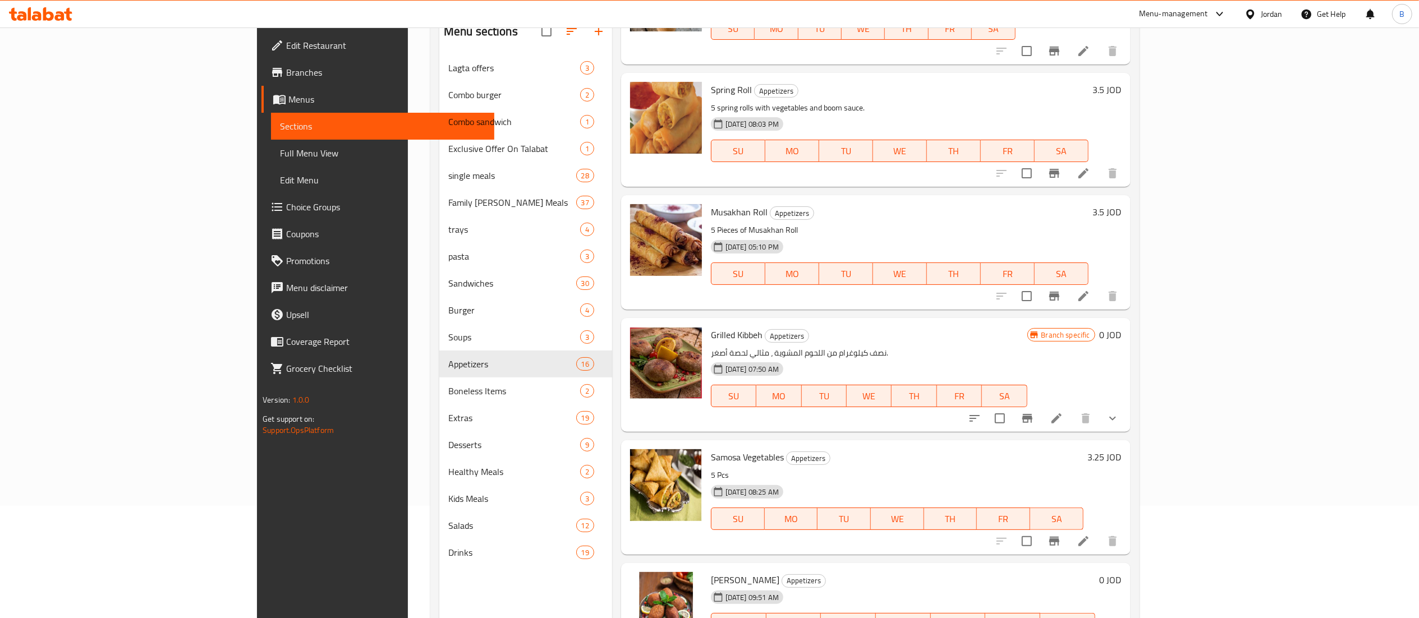
scroll to position [158, 0]
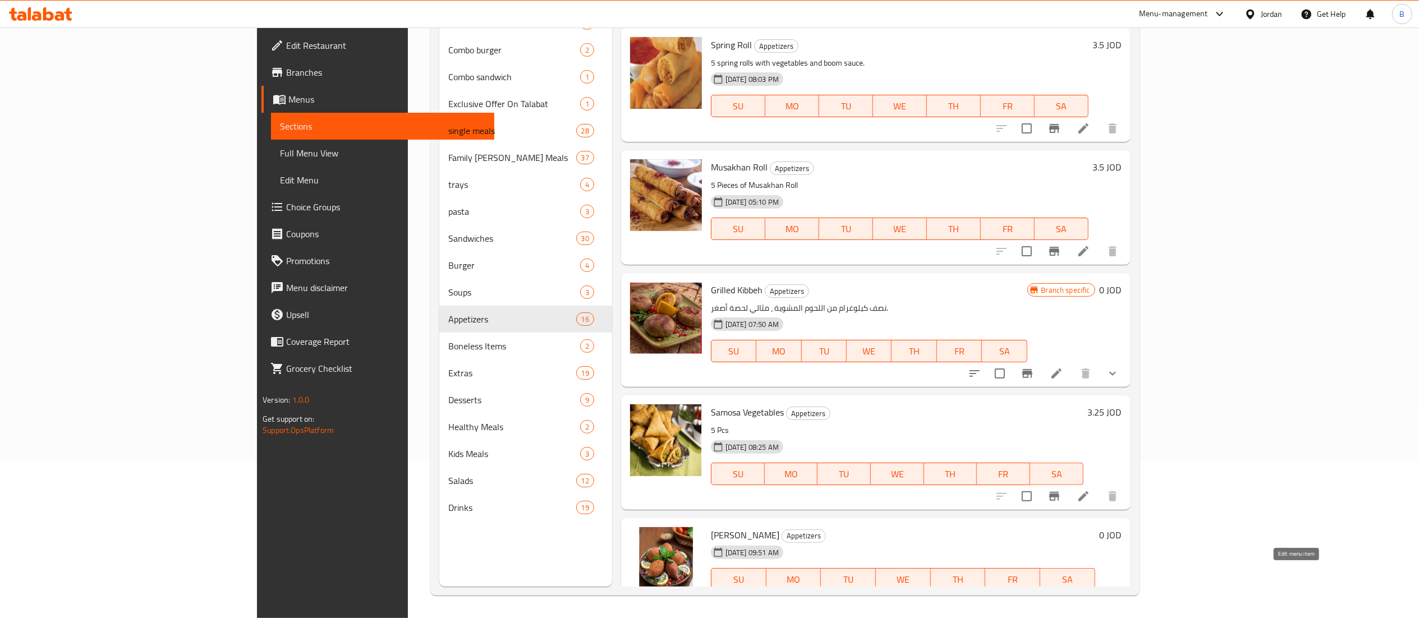
click at [1064, 595] on icon at bounding box center [1056, 601] width 13 height 13
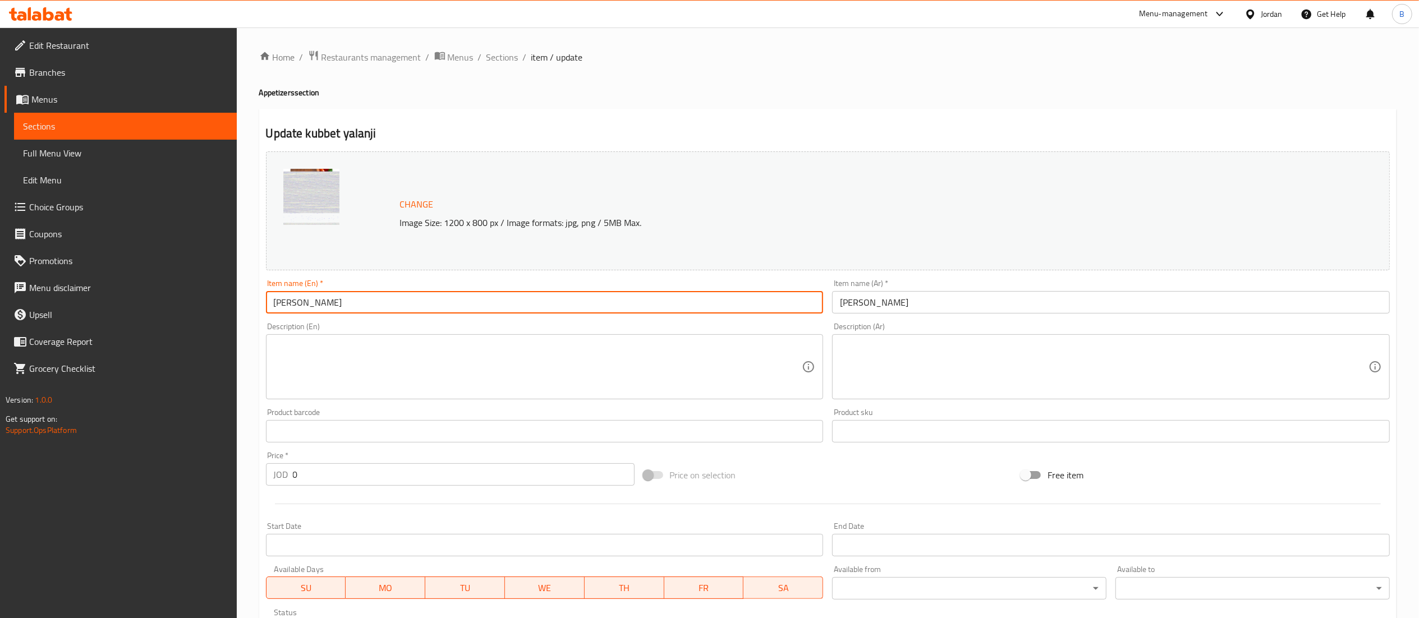
drag, startPoint x: 420, startPoint y: 308, endPoint x: 171, endPoint y: 273, distance: 251.1
click at [177, 273] on div "Edit Restaurant Branches Menus Sections Full Menu View Edit Menu Choice Groups …" at bounding box center [709, 428] width 1419 height 800
drag, startPoint x: 920, startPoint y: 300, endPoint x: 578, endPoint y: 266, distance: 344.6
click at [614, 267] on div "Change Image Size: 1200 x 800 px / Image formats: jpg, png / 5MB Max. Item name…" at bounding box center [828, 397] width 1133 height 500
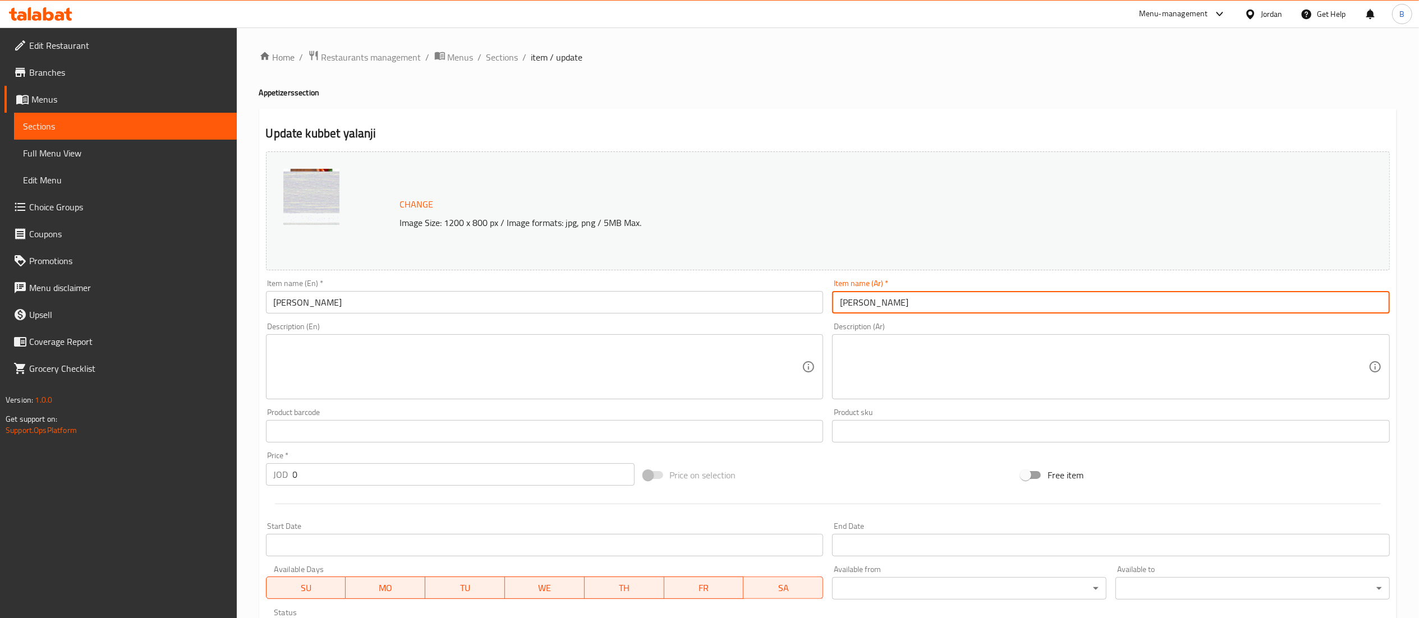
click at [45, 205] on span "Choice Groups" at bounding box center [128, 206] width 199 height 13
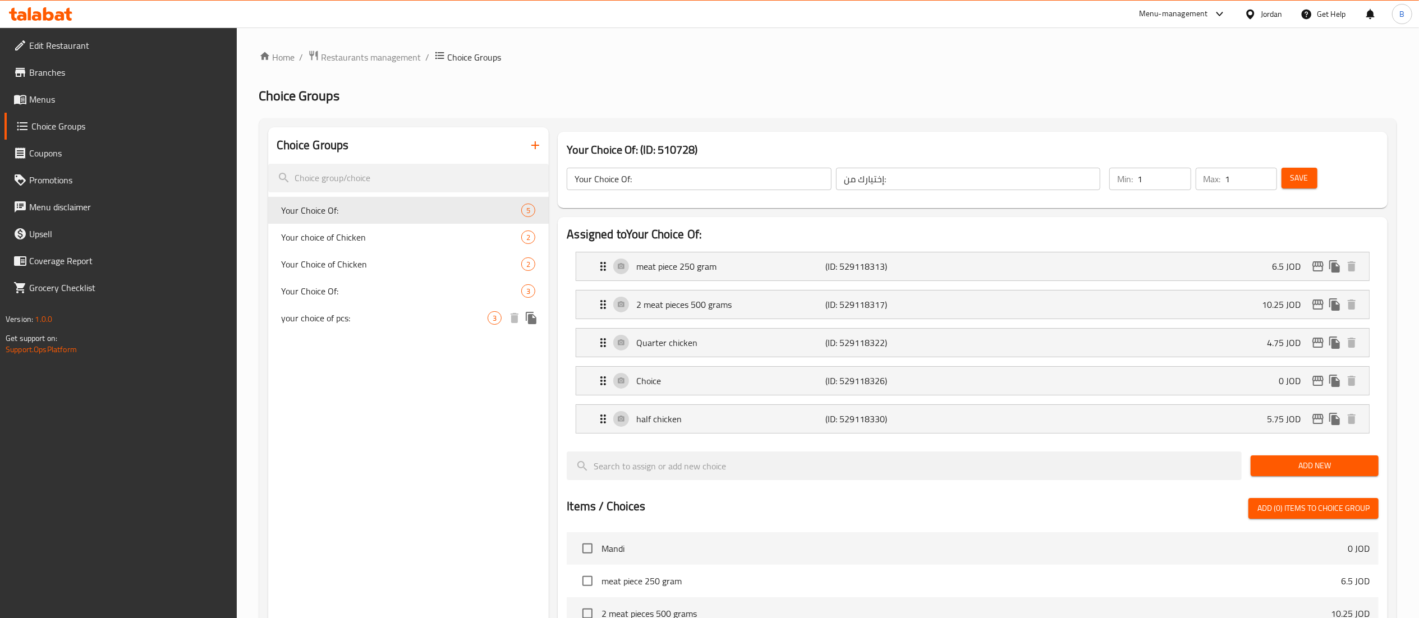
click at [367, 311] on div "your choice of pcs: 3" at bounding box center [408, 318] width 281 height 27
type input "your choice of pcs:"
type input "اختيارك للقطع"
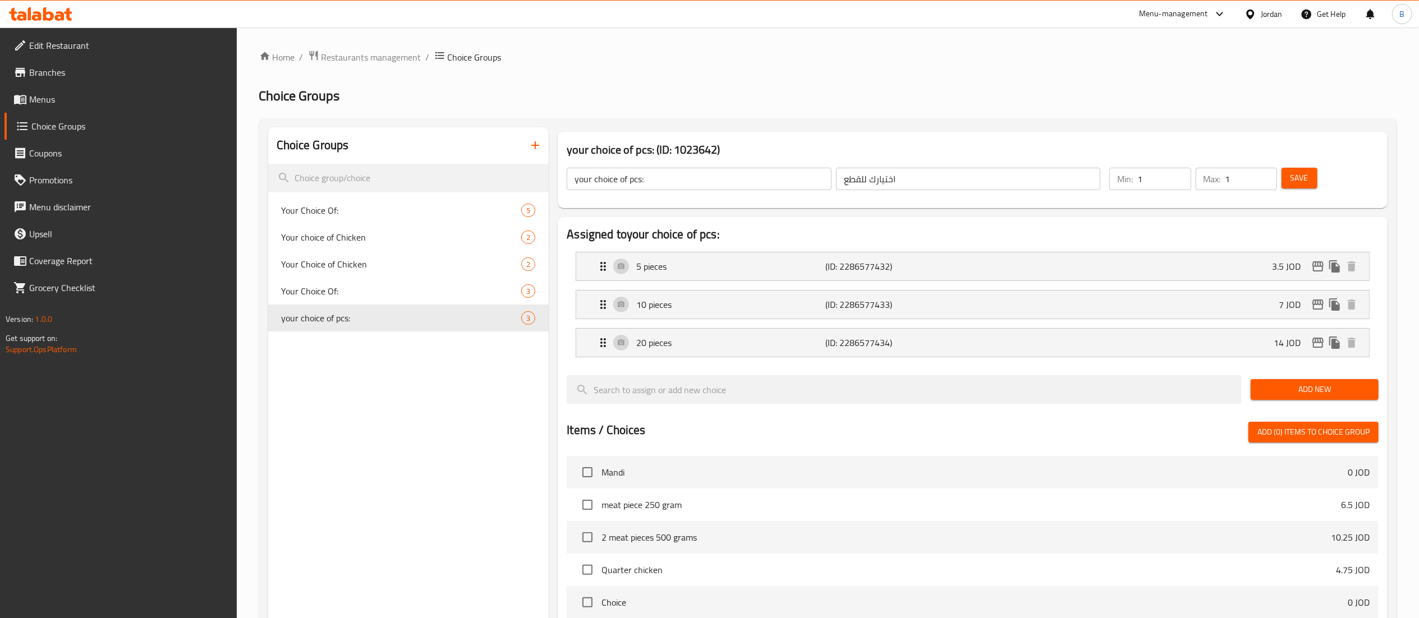
drag, startPoint x: 679, startPoint y: 184, endPoint x: 363, endPoint y: 145, distance: 318.3
click at [445, 158] on div "Choice Groups Your Choice Of: 5 Your choice of Chicken 2 Your Choice of Chicken…" at bounding box center [830, 520] width 1124 height 787
drag, startPoint x: 923, startPoint y: 178, endPoint x: 591, endPoint y: 144, distance: 334.1
click at [703, 148] on div "your choice of pcs: (ID: 1023642) your choice of pcs: ​ اختيارك للقطع ​ Min: 1 …" at bounding box center [973, 170] width 830 height 76
click at [990, 259] on div "5 pieces (ID: 2286577432) 3.5 JOD" at bounding box center [976, 267] width 759 height 28
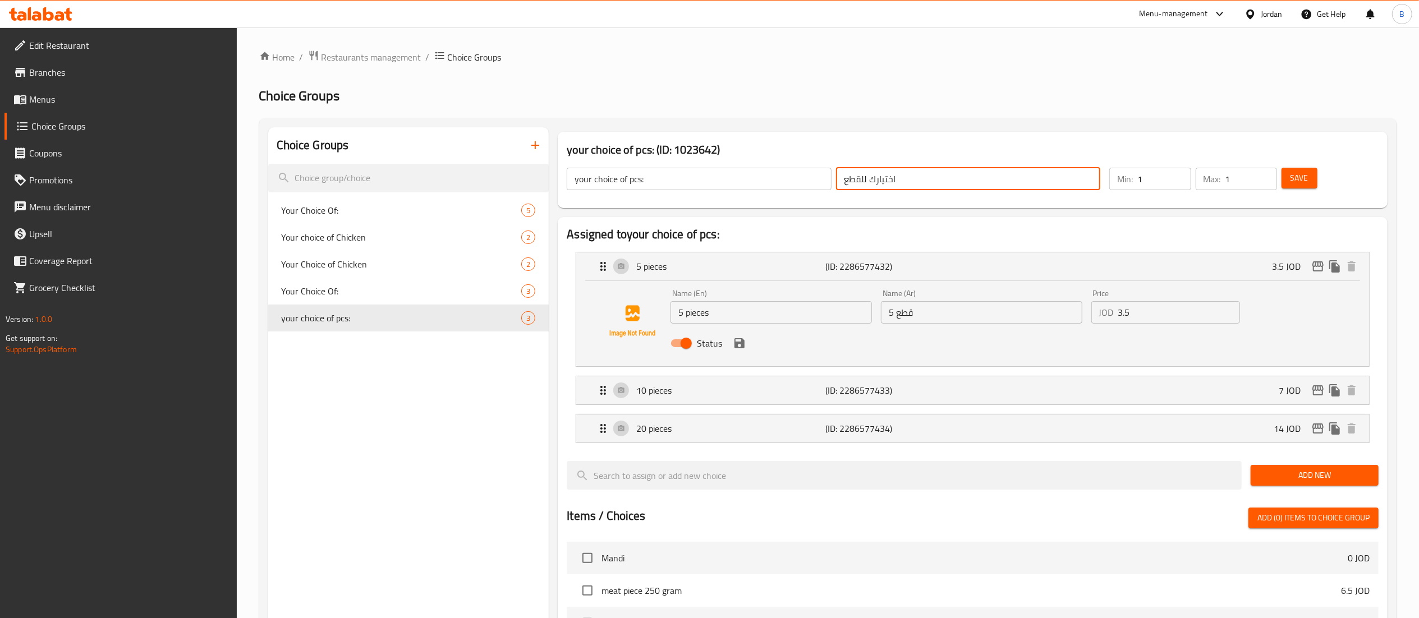
drag, startPoint x: 787, startPoint y: 310, endPoint x: 459, endPoint y: 289, distance: 329.0
click at [497, 292] on div "Choice Groups Your Choice Of: 5 Your choice of Chicken 2 Your Choice of Chicken…" at bounding box center [830, 563] width 1124 height 873
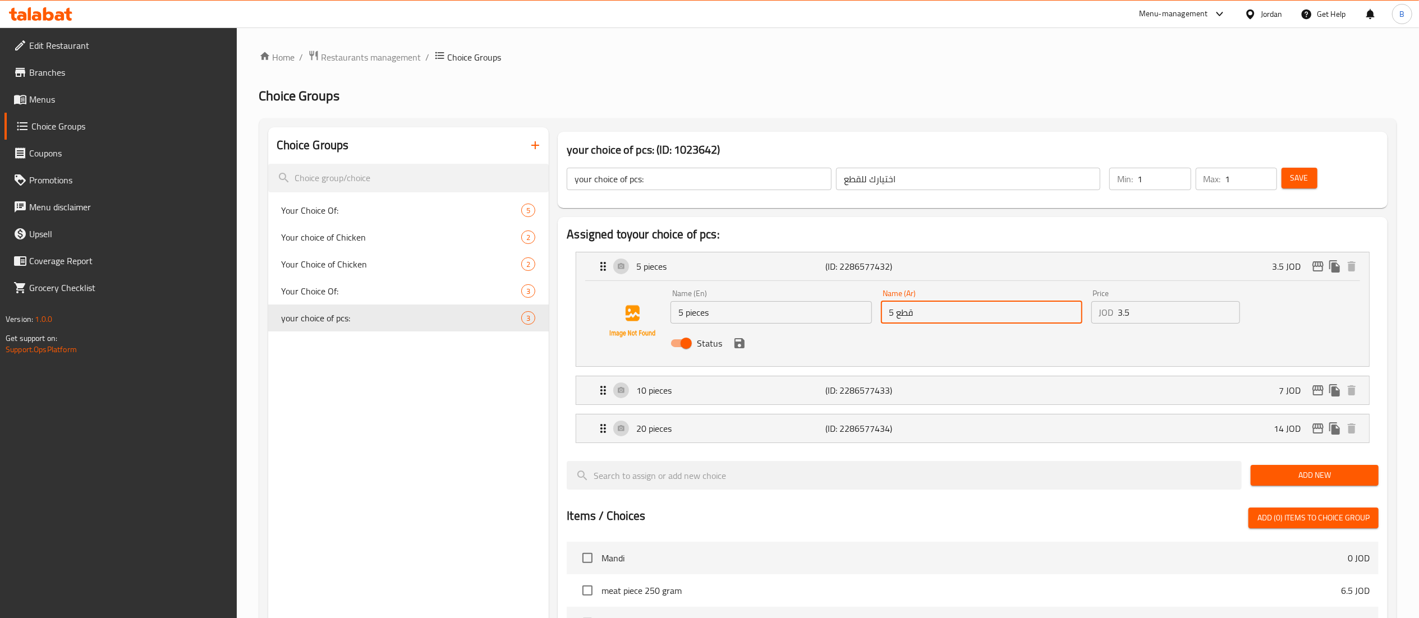
drag, startPoint x: 932, startPoint y: 316, endPoint x: 726, endPoint y: 304, distance: 205.8
click at [795, 304] on div "Name (En) 5 pieces Name (En) Name (Ar) 5 قطع Name (Ar) Price JOD 3.5 Price Stat…" at bounding box center [981, 322] width 631 height 74
drag, startPoint x: 1135, startPoint y: 316, endPoint x: 1031, endPoint y: 300, distance: 105.0
click at [1060, 300] on div "Name (En) 5 pieces Name (En) Name (Ar) 5 قطع Name (Ar) Price JOD 3.5 Price Stat…" at bounding box center [981, 322] width 631 height 74
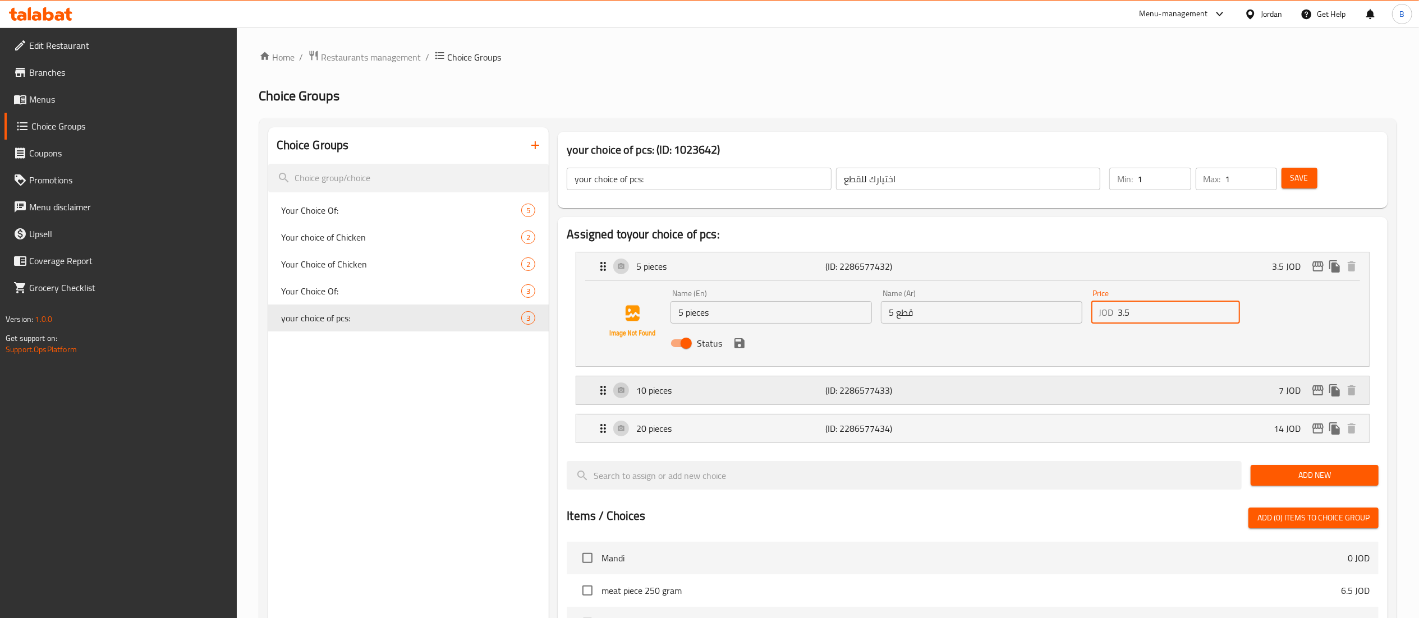
click at [701, 383] on div "10 pieces (ID: 2286577433) 7 JOD" at bounding box center [976, 391] width 759 height 28
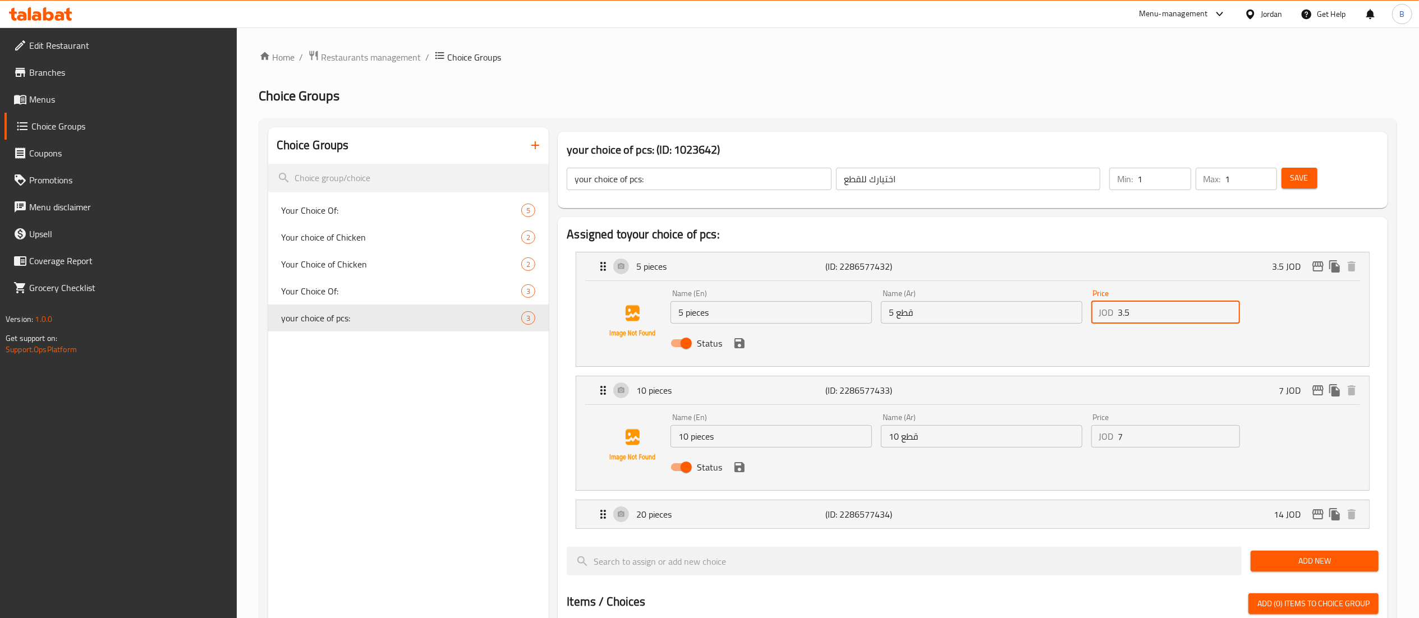
drag, startPoint x: 763, startPoint y: 433, endPoint x: 505, endPoint y: 419, distance: 258.6
click at [586, 424] on div "Name (En) 10 pieces Name (En) Name (Ar) 10 قطع Name (Ar) Price JOD 7 Price Stat…" at bounding box center [972, 447] width 793 height 85
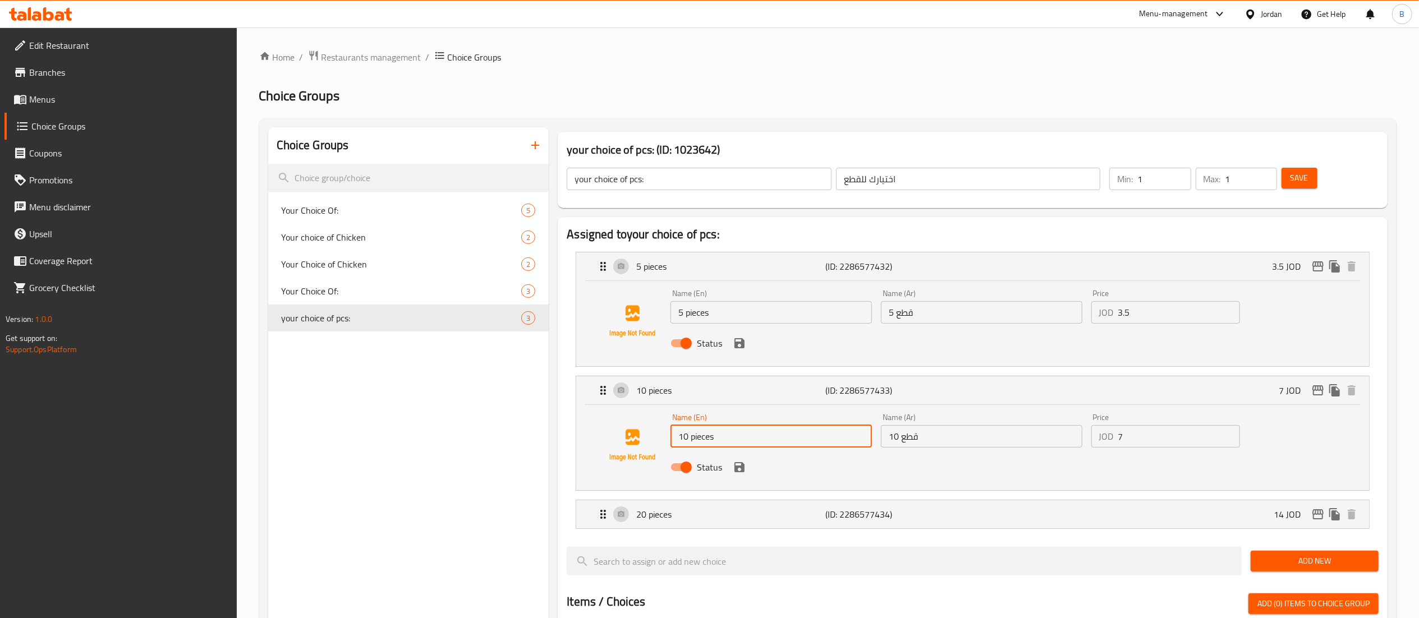
drag, startPoint x: 930, startPoint y: 447, endPoint x: 761, endPoint y: 446, distance: 168.9
click at [773, 446] on div "Name (En) 10 pieces Name (En) Name (Ar) 10 قطع Name (Ar) Price JOD 7 Price Stat…" at bounding box center [981, 446] width 631 height 74
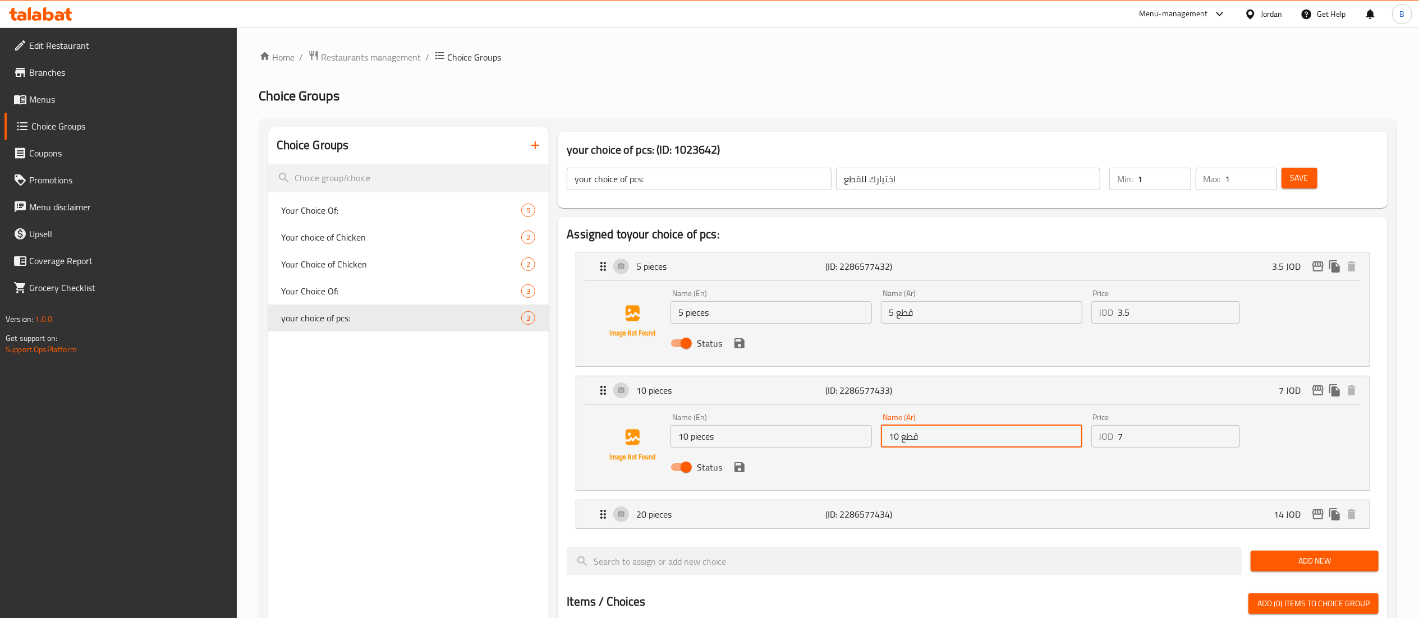
drag, startPoint x: 1134, startPoint y: 444, endPoint x: 1011, endPoint y: 437, distance: 123.7
click at [1036, 437] on div "Name (En) 10 pieces Name (En) Name (Ar) 10 قطع Name (Ar) Price JOD 7 Price Stat…" at bounding box center [981, 446] width 631 height 74
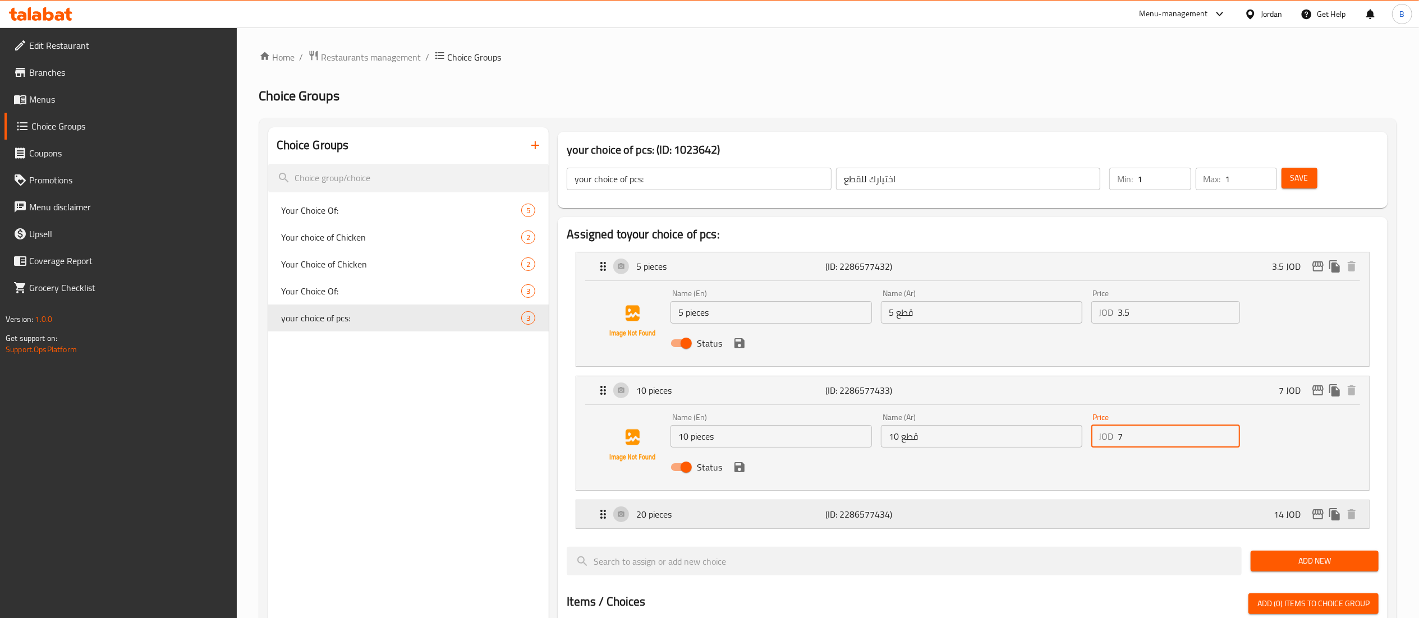
click at [694, 520] on p "20 pieces" at bounding box center [730, 514] width 189 height 13
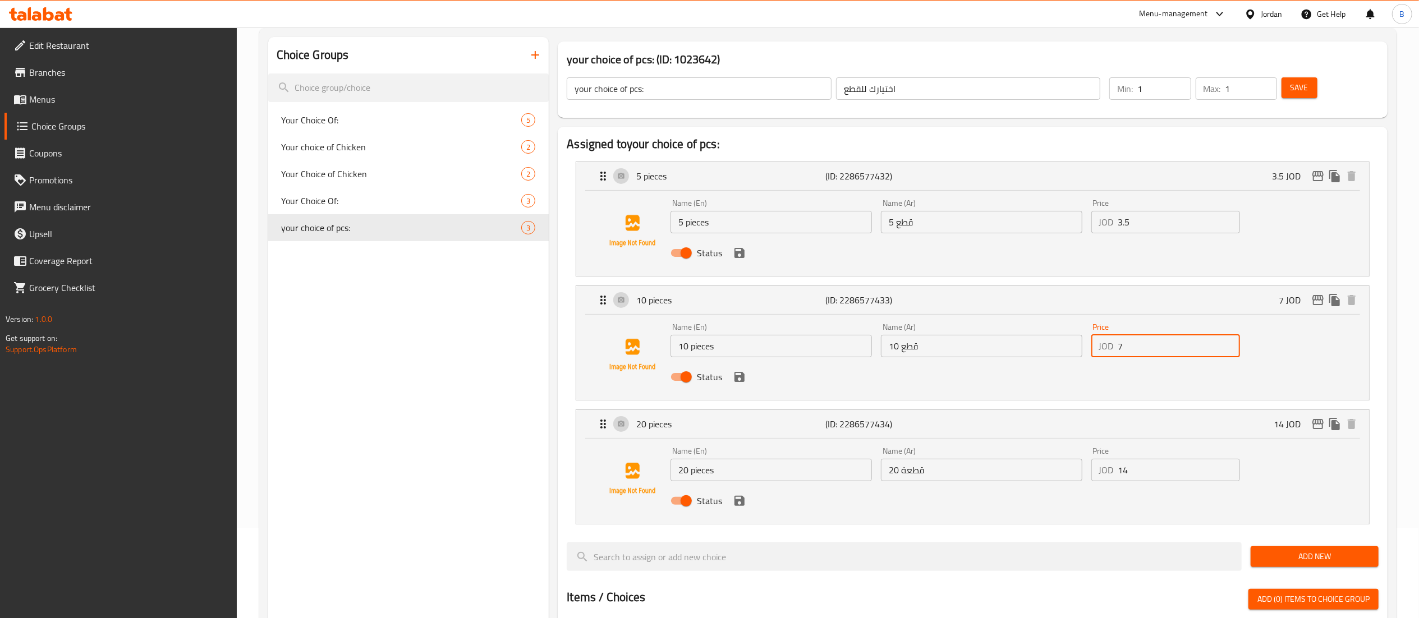
scroll to position [112, 0]
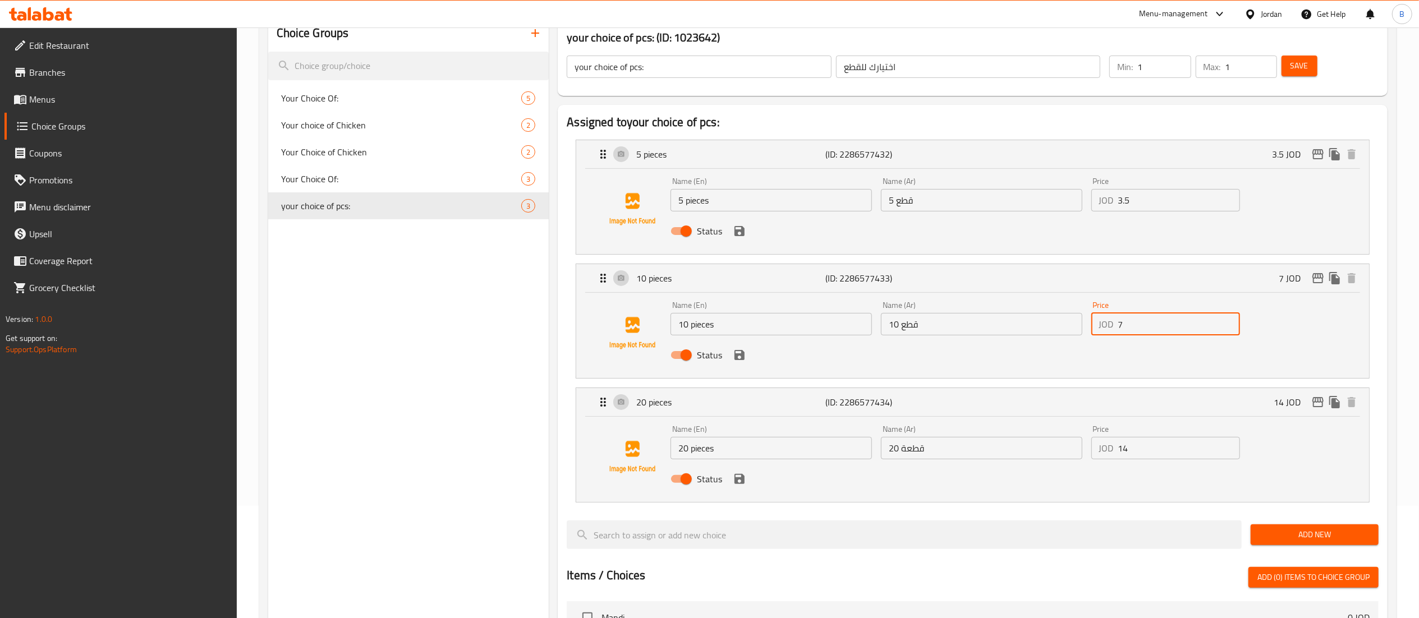
drag, startPoint x: 741, startPoint y: 448, endPoint x: 508, endPoint y: 429, distance: 233.1
click at [522, 429] on div "Choice Groups Your Choice Of: 5 Your choice of Chicken 2 Your Choice of Chicken…" at bounding box center [830, 537] width 1124 height 1045
drag, startPoint x: 961, startPoint y: 455, endPoint x: 712, endPoint y: 446, distance: 249.4
click at [739, 446] on div "Name (En) 20 pieces Name (En) Name (Ar) 20 قطعة Name (Ar) Price JOD 14 Price St…" at bounding box center [981, 458] width 631 height 74
click at [54, 96] on span "Menus" at bounding box center [128, 99] width 199 height 13
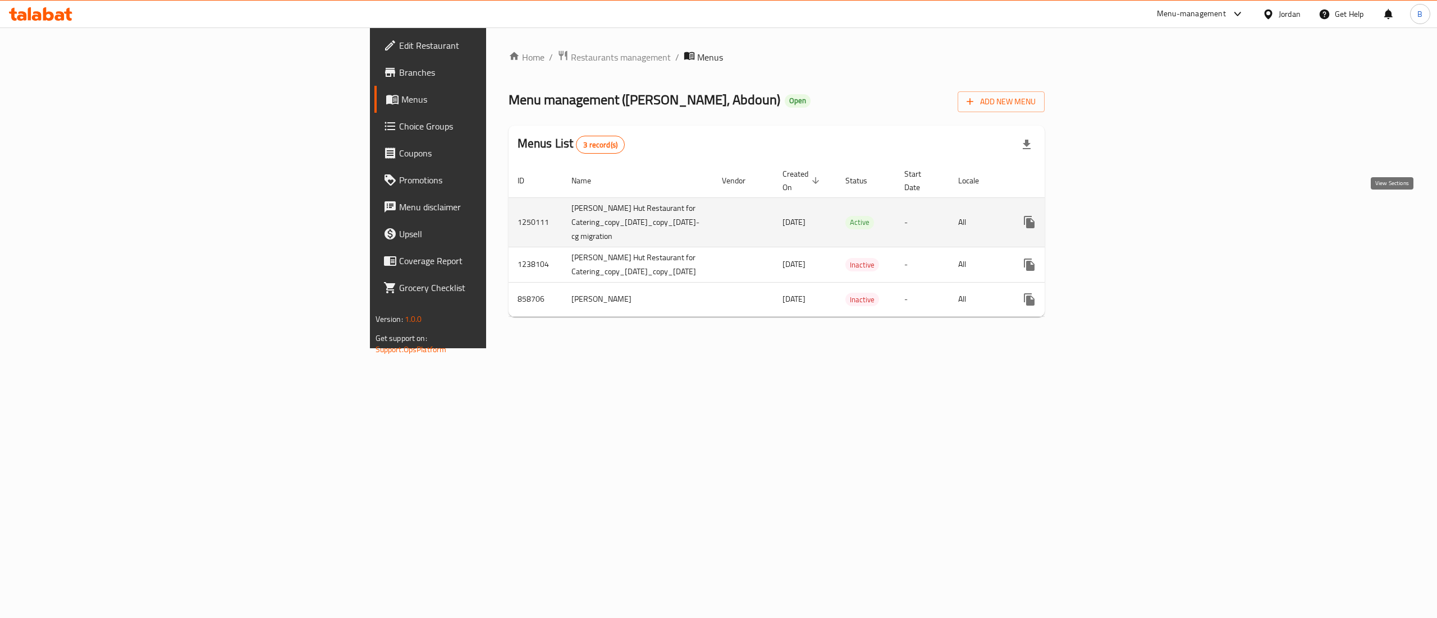
click at [1117, 216] on icon "enhanced table" at bounding box center [1109, 222] width 13 height 13
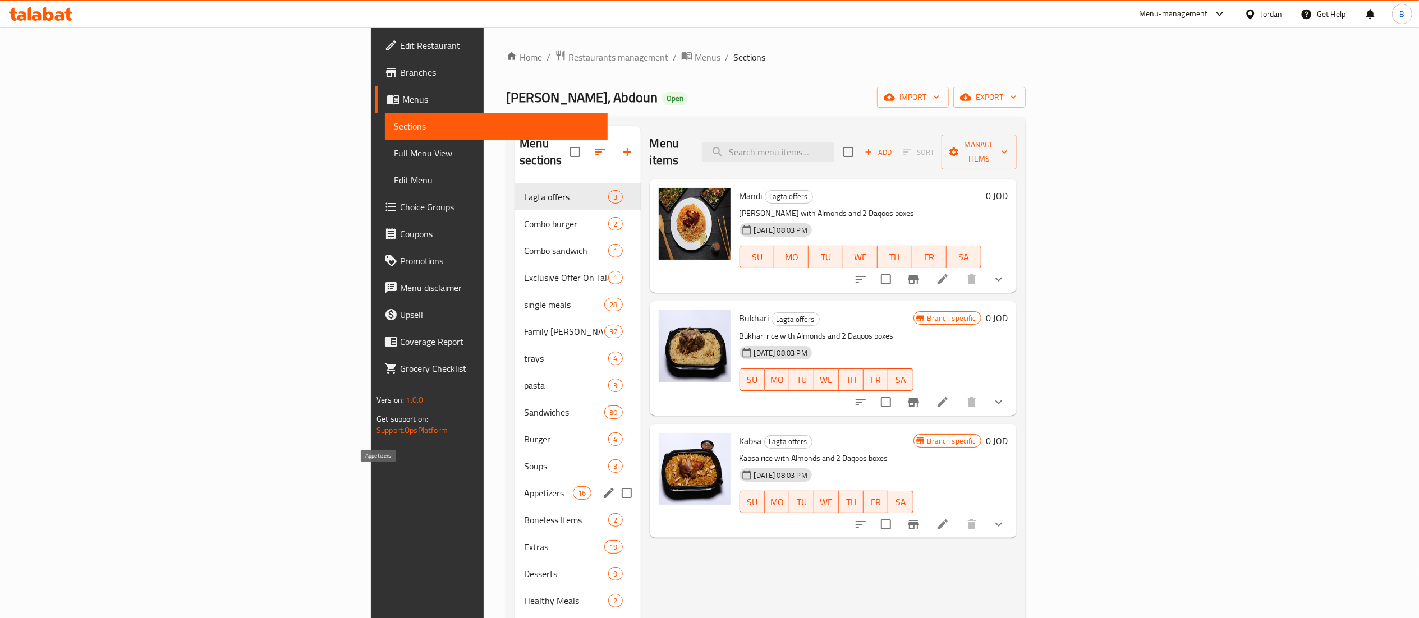
click at [524, 487] on span "Appetizers" at bounding box center [548, 493] width 49 height 13
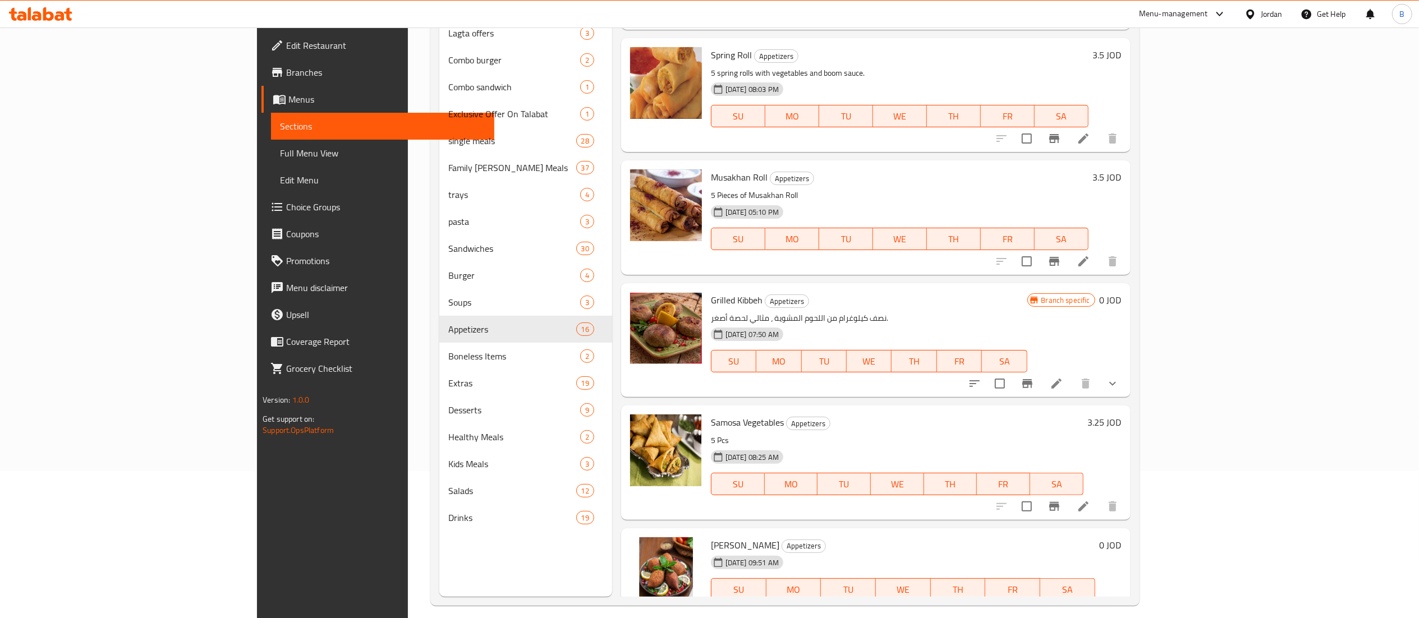
scroll to position [158, 0]
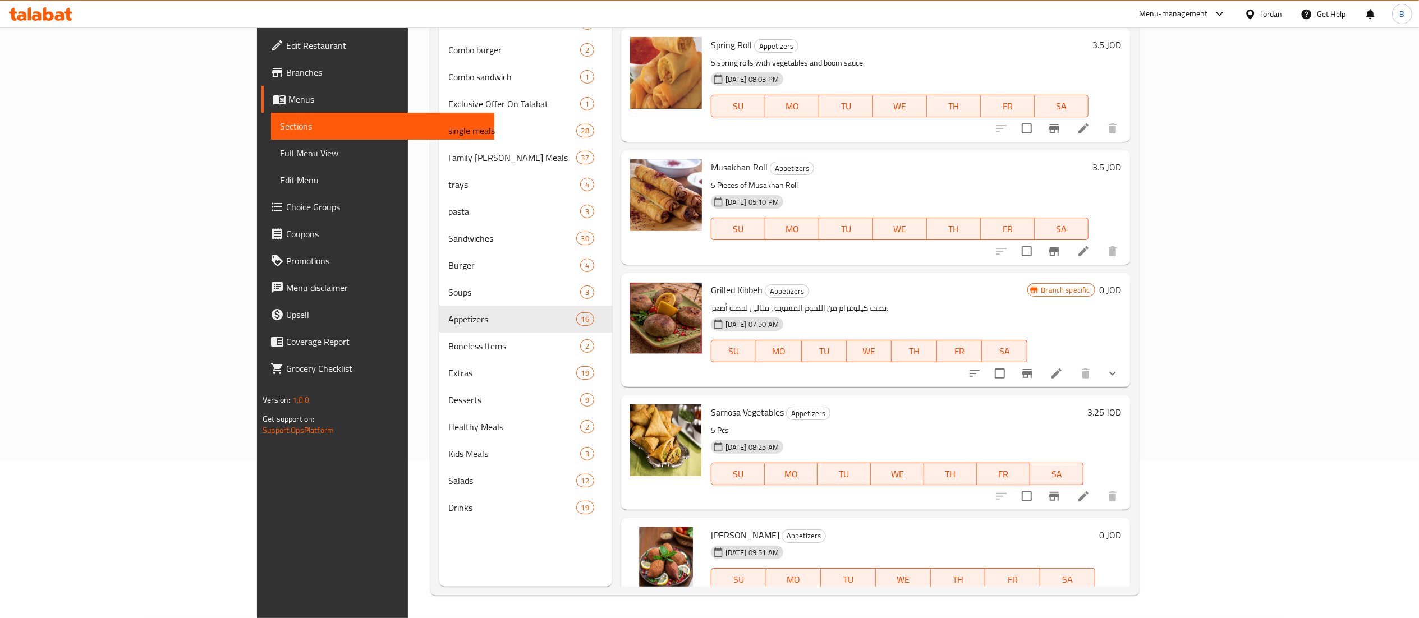
click at [1064, 595] on icon at bounding box center [1056, 601] width 13 height 13
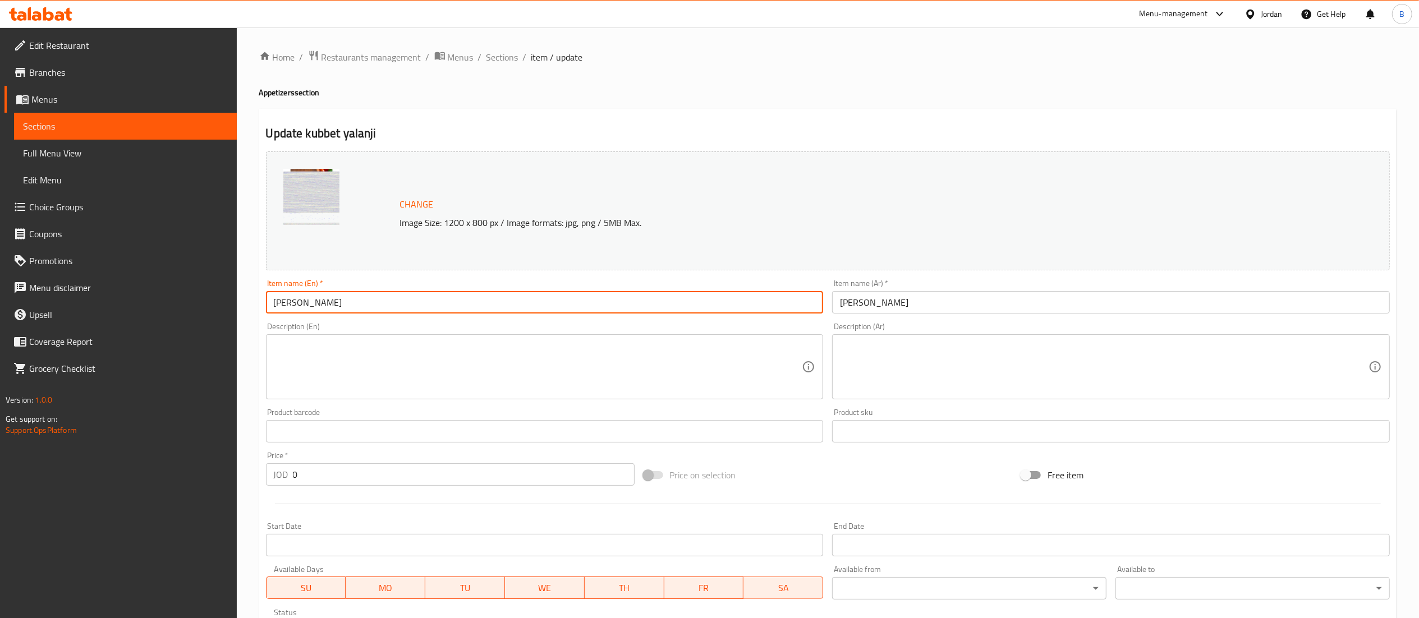
drag, startPoint x: 393, startPoint y: 300, endPoint x: 200, endPoint y: 290, distance: 192.8
click at [205, 290] on div "Edit Restaurant Branches Menus Sections Full Menu View Edit Menu Choice Groups …" at bounding box center [709, 428] width 1419 height 800
drag, startPoint x: 878, startPoint y: 303, endPoint x: 750, endPoint y: 283, distance: 129.0
click at [761, 283] on div "Change Image Size: 1200 x 800 px / Image formats: jpg, png / 5MB Max. Item name…" at bounding box center [828, 397] width 1133 height 500
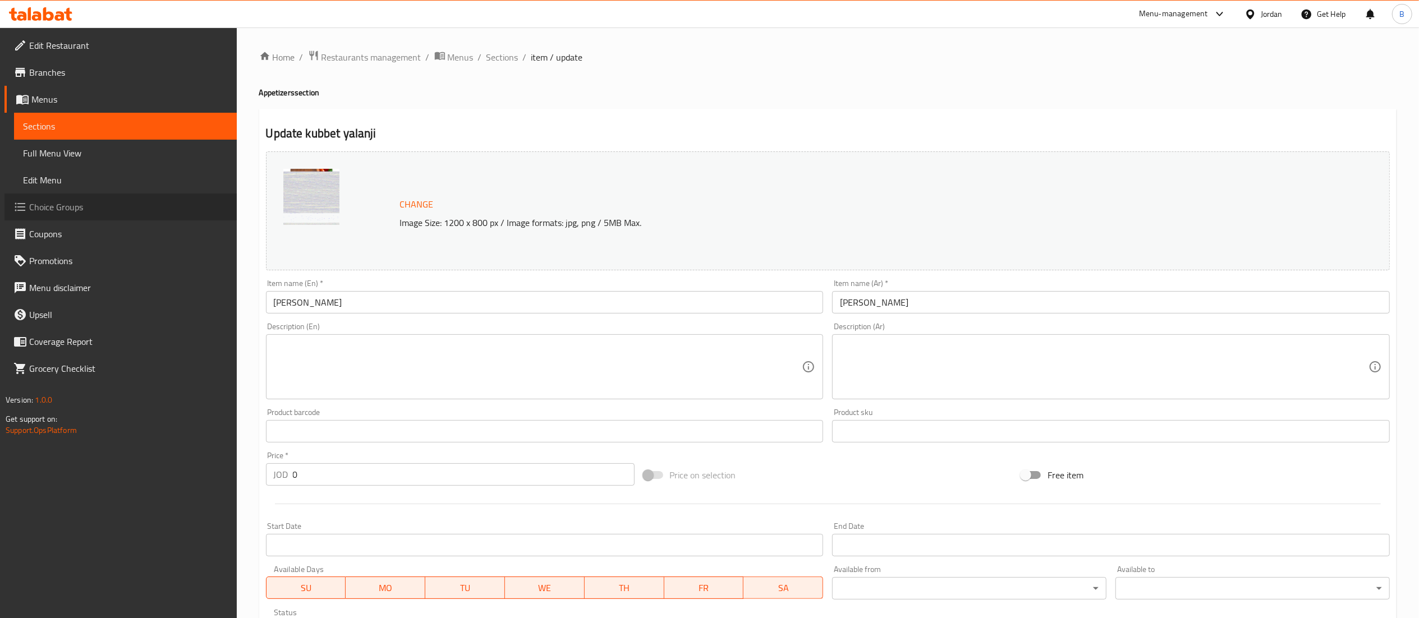
click at [106, 209] on span "Choice Groups" at bounding box center [128, 206] width 199 height 13
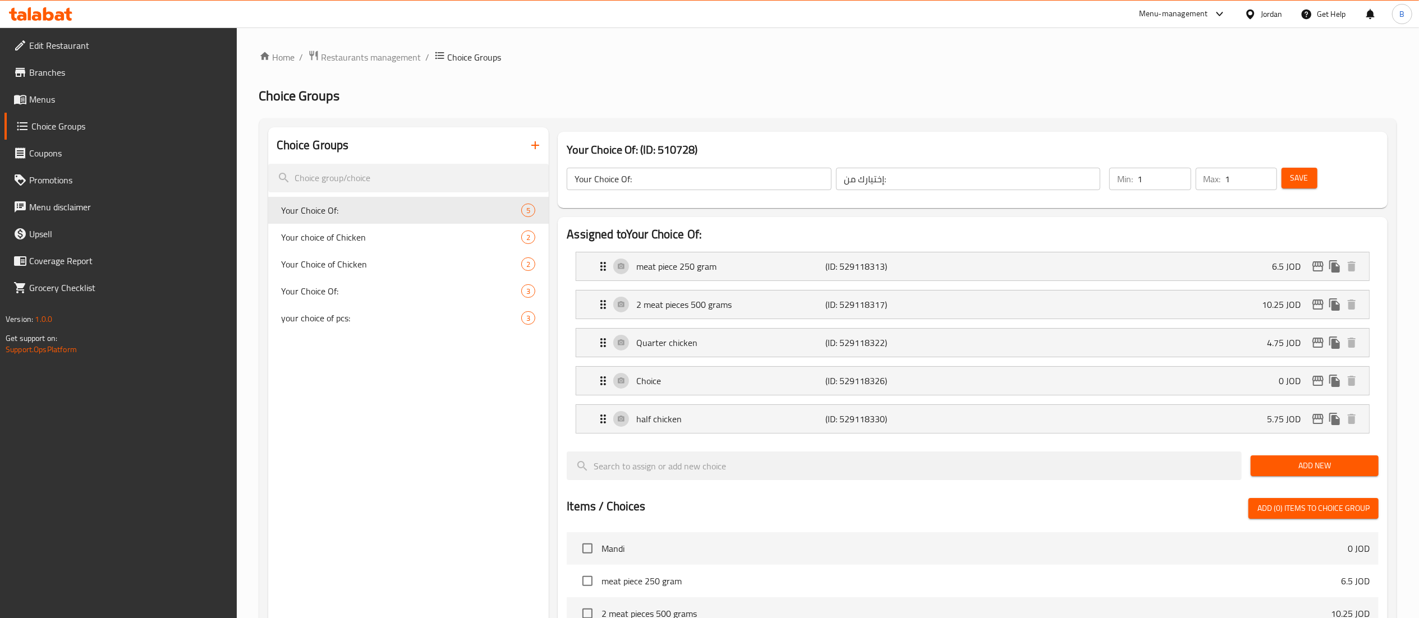
click at [301, 319] on span "your choice of pcs:" at bounding box center [402, 317] width 240 height 13
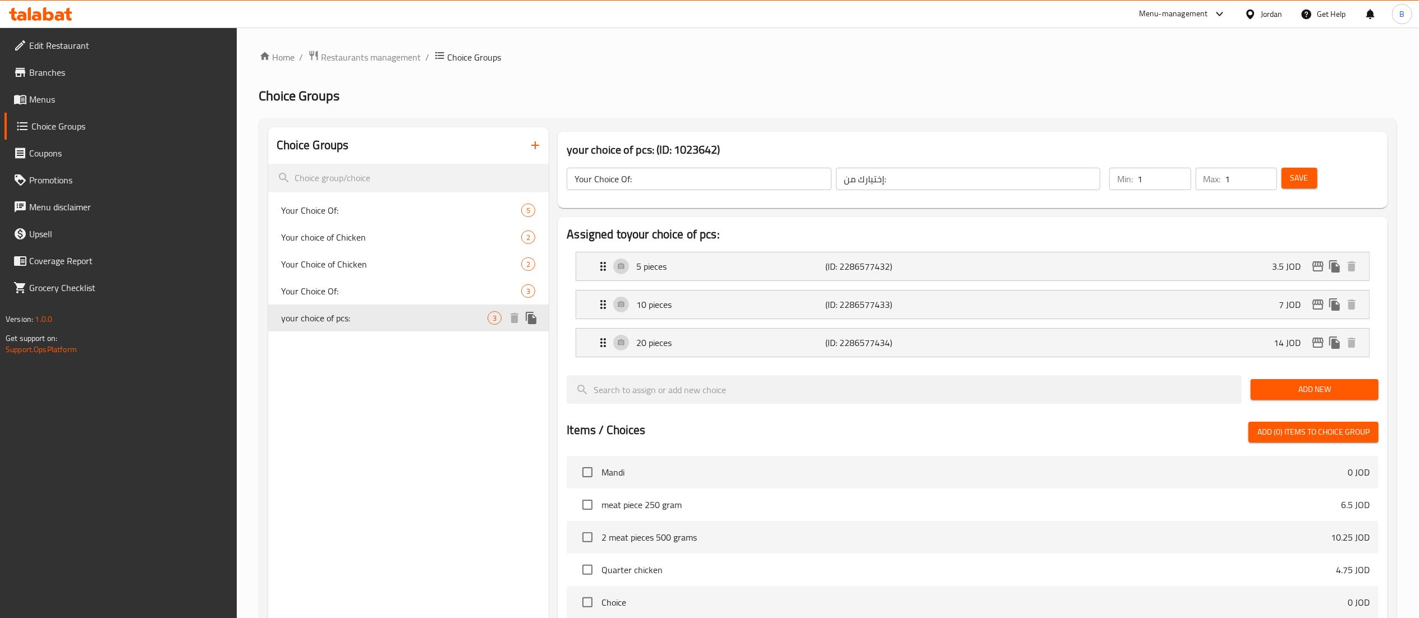
type input "your choice of pcs:"
type input "اختيارك للقطع"
drag, startPoint x: 679, startPoint y: 177, endPoint x: 322, endPoint y: 141, distance: 358.2
click at [391, 141] on div "Choice Groups Your Choice Of: 5 Your choice of Chicken 2 Your Choice of Chicken…" at bounding box center [830, 520] width 1124 height 787
drag, startPoint x: 955, startPoint y: 177, endPoint x: 693, endPoint y: 141, distance: 265.1
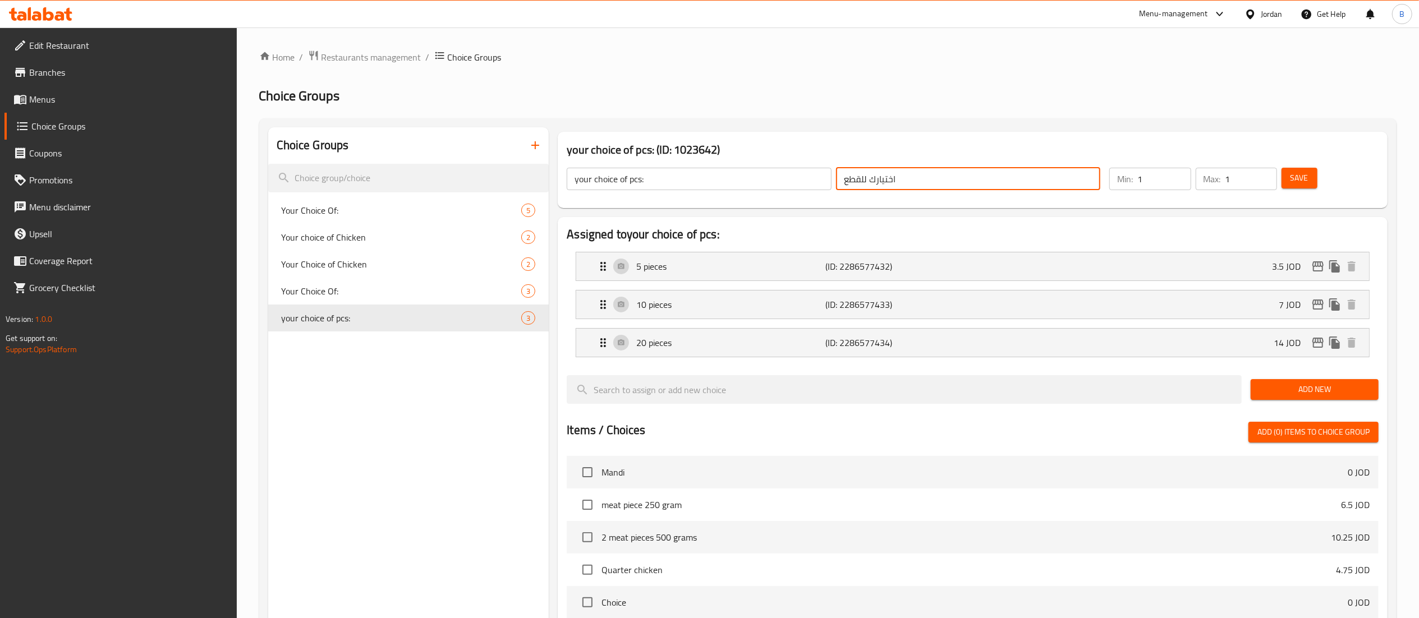
click at [730, 141] on div "your choice of pcs: (ID: 1023642) your choice of pcs: ​ اختيارك للقطع ​ Min: 1 …" at bounding box center [973, 170] width 830 height 76
click at [682, 265] on p "5 pieces" at bounding box center [730, 266] width 189 height 13
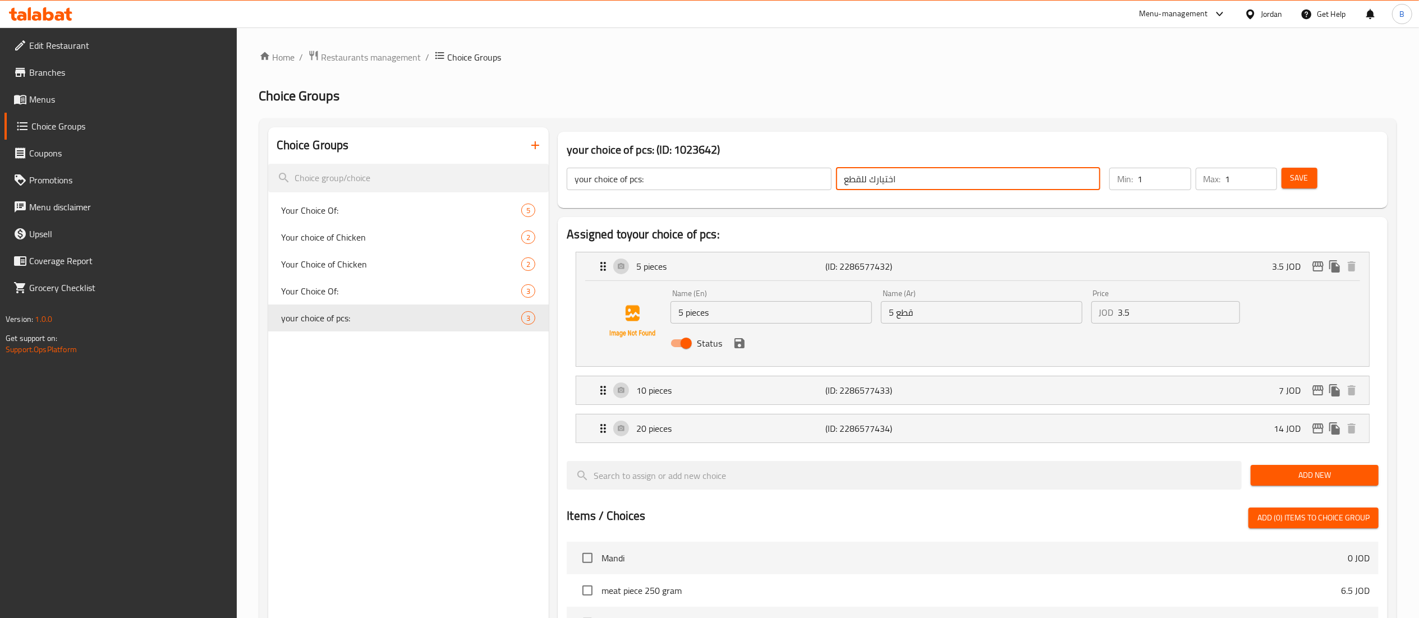
drag, startPoint x: 727, startPoint y: 318, endPoint x: 551, endPoint y: 301, distance: 177.6
click at [591, 303] on div "Name (En) 5 pieces Name (En) Name (Ar) 5 قطع Name (Ar) Price JOD 3.5 Price Stat…" at bounding box center [972, 323] width 793 height 85
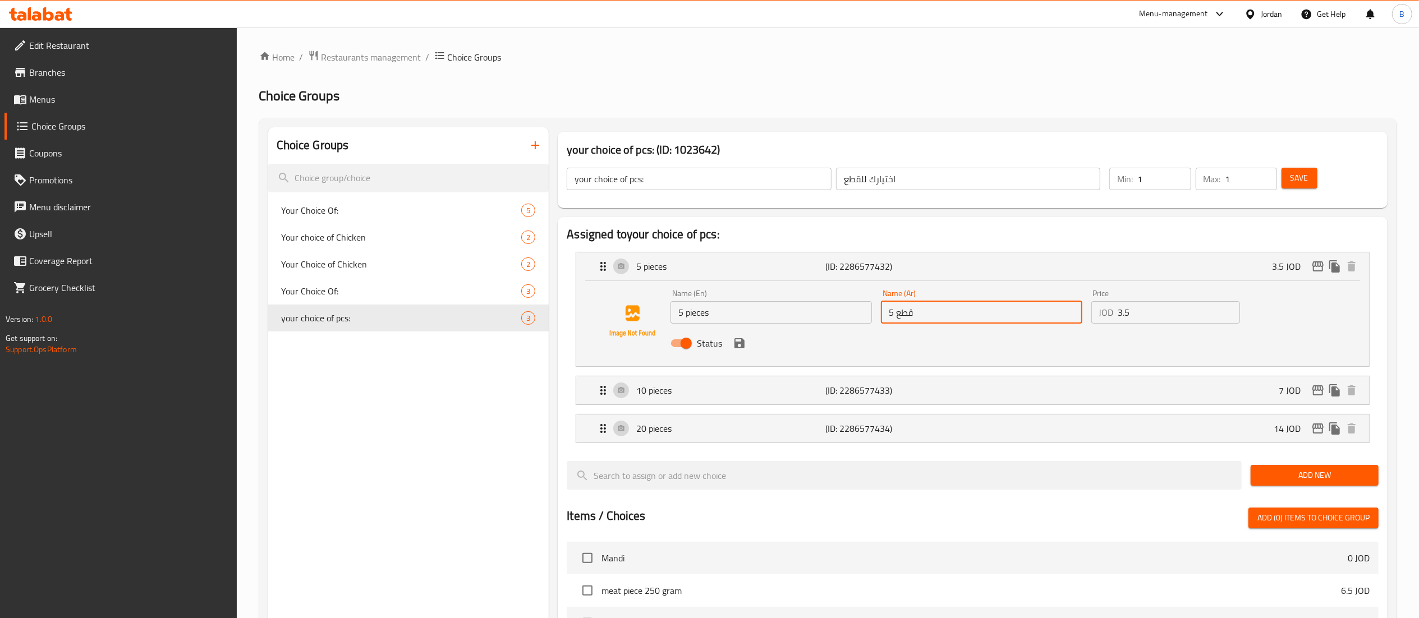
drag, startPoint x: 950, startPoint y: 311, endPoint x: 772, endPoint y: 307, distance: 177.4
click at [806, 307] on div "Name (En) 5 pieces Name (En) Name (Ar) 5 قطع Name (Ar) Price JOD 3.5 Price Stat…" at bounding box center [981, 322] width 631 height 74
drag, startPoint x: 1147, startPoint y: 315, endPoint x: 898, endPoint y: 290, distance: 250.5
click at [1006, 304] on div "Name (En) 5 pieces Name (En) Name (Ar) 5 قطع Name (Ar) Price JOD 3.5 Price Stat…" at bounding box center [981, 322] width 631 height 74
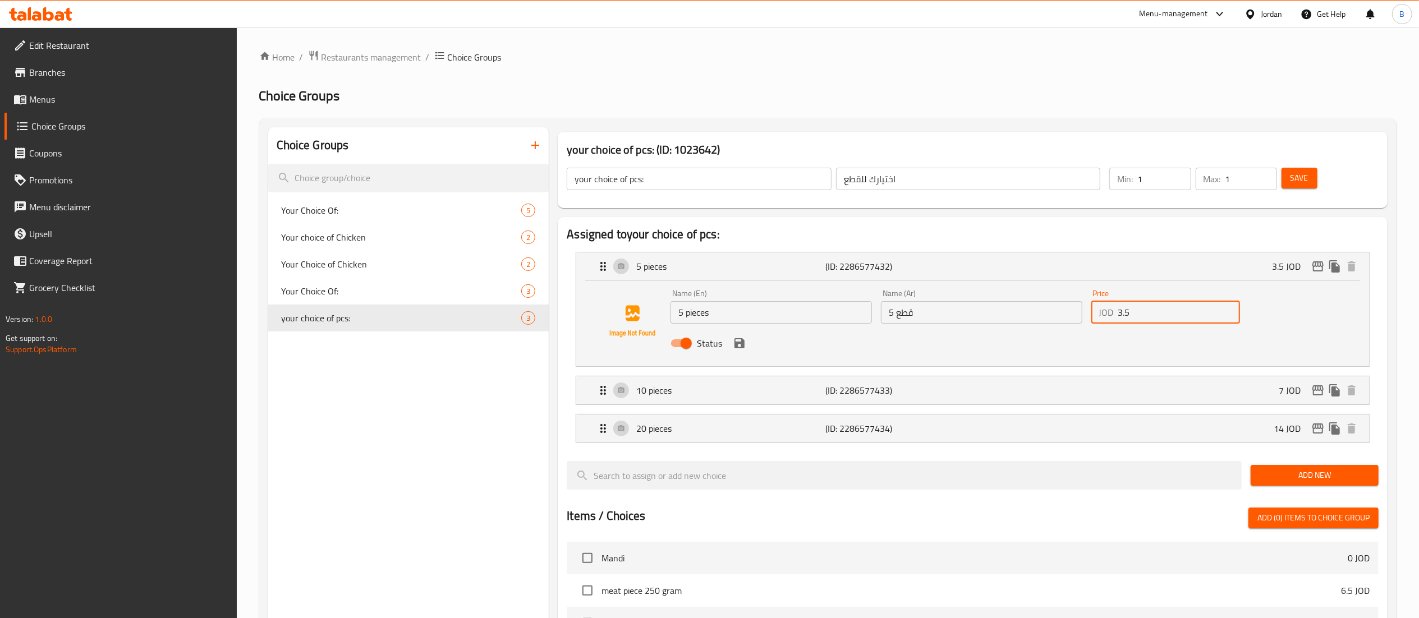
drag, startPoint x: 708, startPoint y: 397, endPoint x: 728, endPoint y: 436, distance: 43.4
click at [710, 397] on p "10 pieces" at bounding box center [730, 390] width 189 height 13
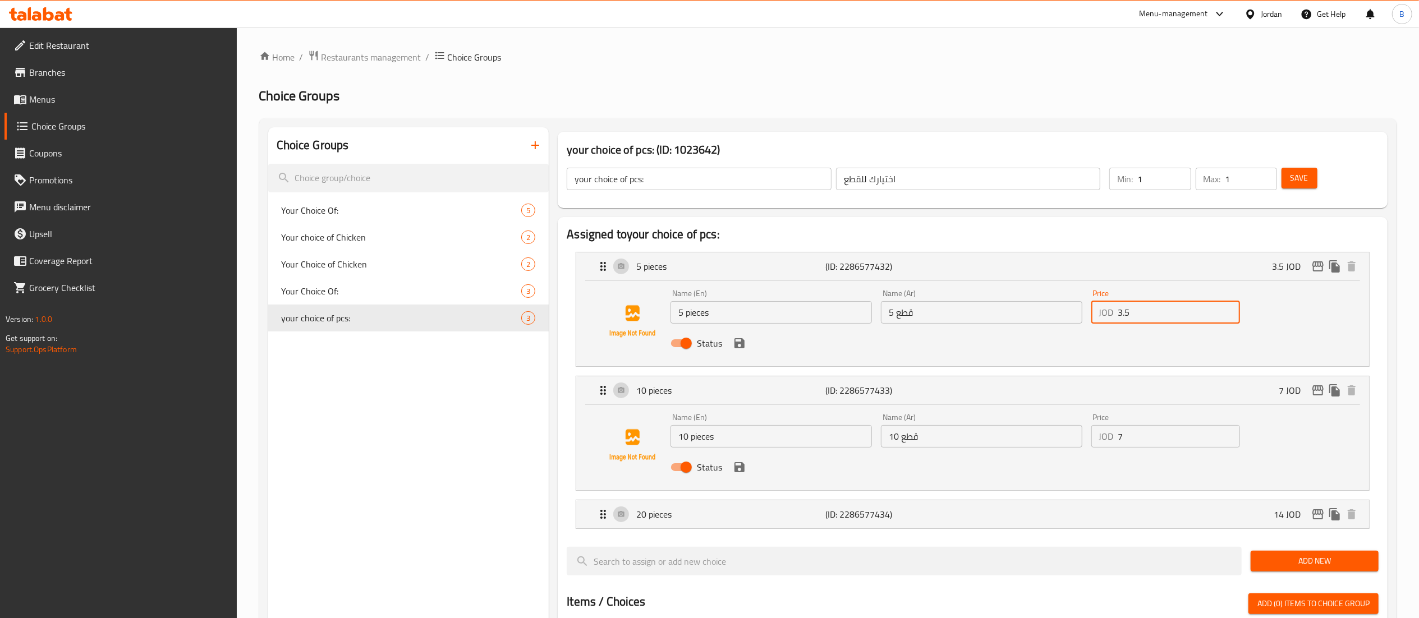
drag, startPoint x: 769, startPoint y: 446, endPoint x: 394, endPoint y: 410, distance: 376.6
click at [513, 415] on div "Choice Groups Your Choice Of: 5 Your choice of Chicken 2 Your Choice of Chicken…" at bounding box center [830, 606] width 1124 height 959
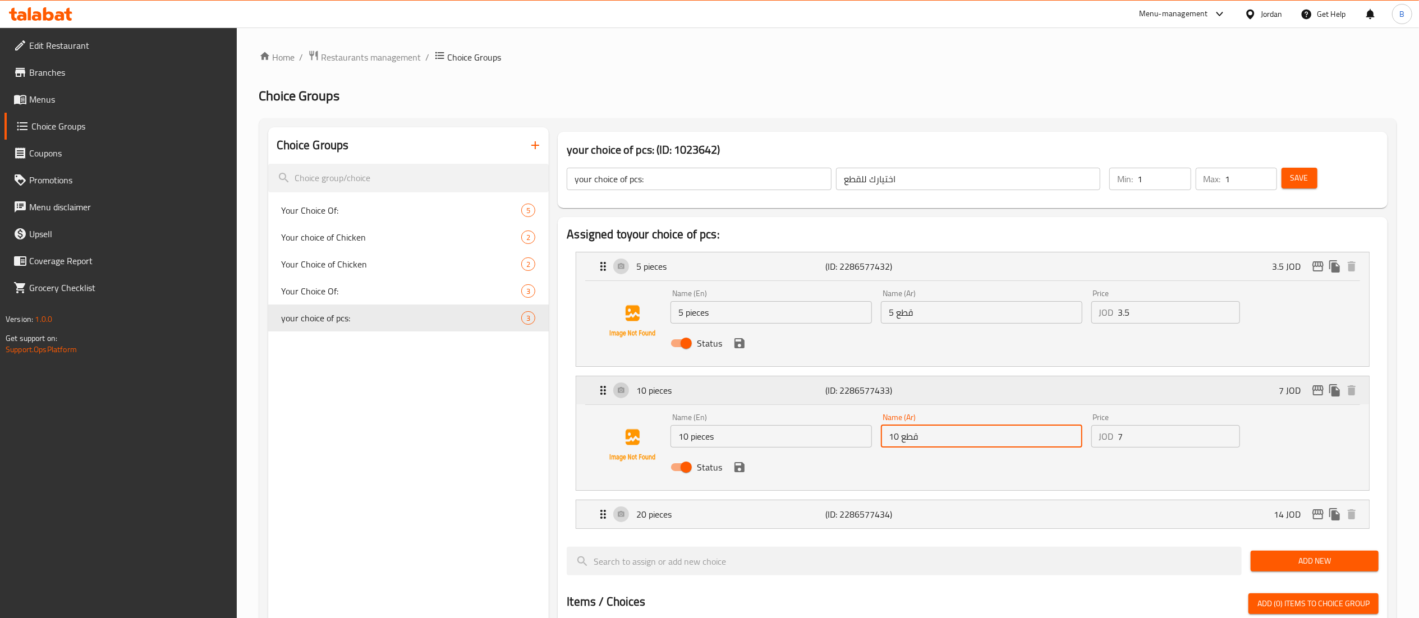
drag, startPoint x: 970, startPoint y: 442, endPoint x: 604, endPoint y: 399, distance: 369.0
click at [677, 399] on div "10 pieces (ID: 2286577433) 7 JOD Name (En) 10 pieces Name (En) Name (Ar) 10 قطع…" at bounding box center [972, 434] width 793 height 114
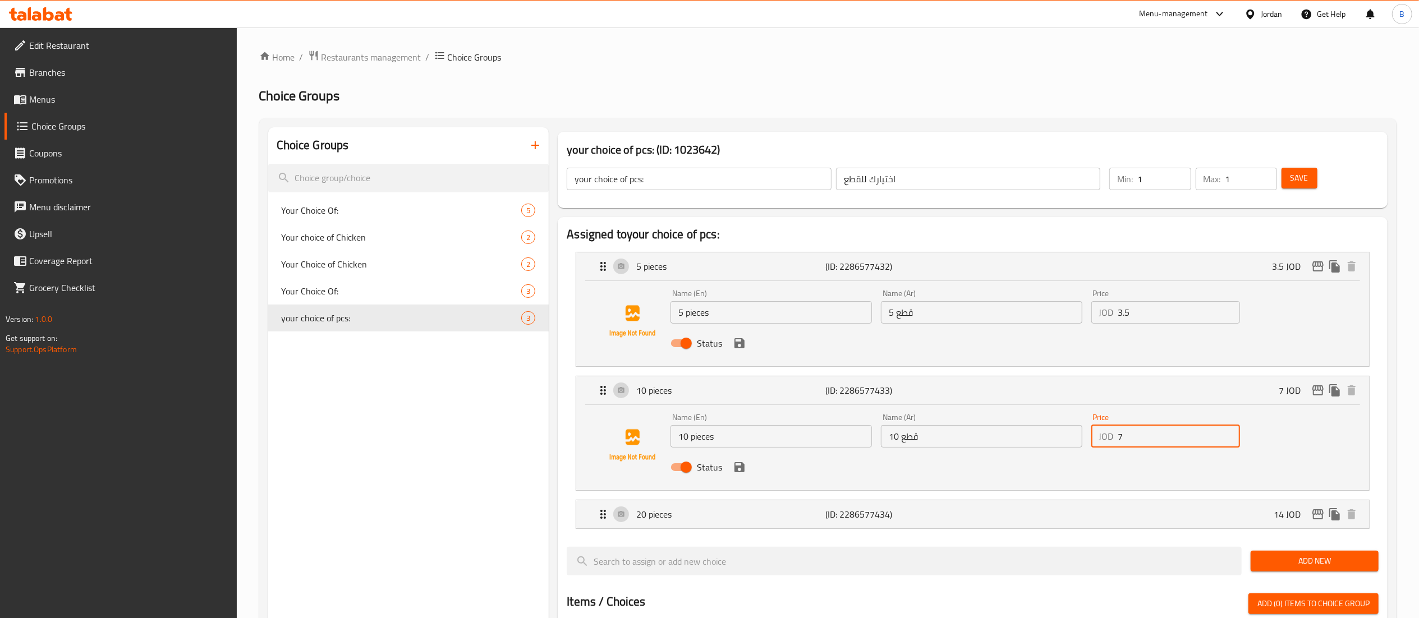
drag, startPoint x: 1119, startPoint y: 427, endPoint x: 1014, endPoint y: 410, distance: 106.8
click at [1053, 416] on div "Name (En) 10 pieces Name (En) Name (Ar) 10 قطع Name (Ar) Price JOD 7 Price Stat…" at bounding box center [981, 446] width 631 height 74
click at [696, 513] on p "20 pieces" at bounding box center [730, 514] width 189 height 13
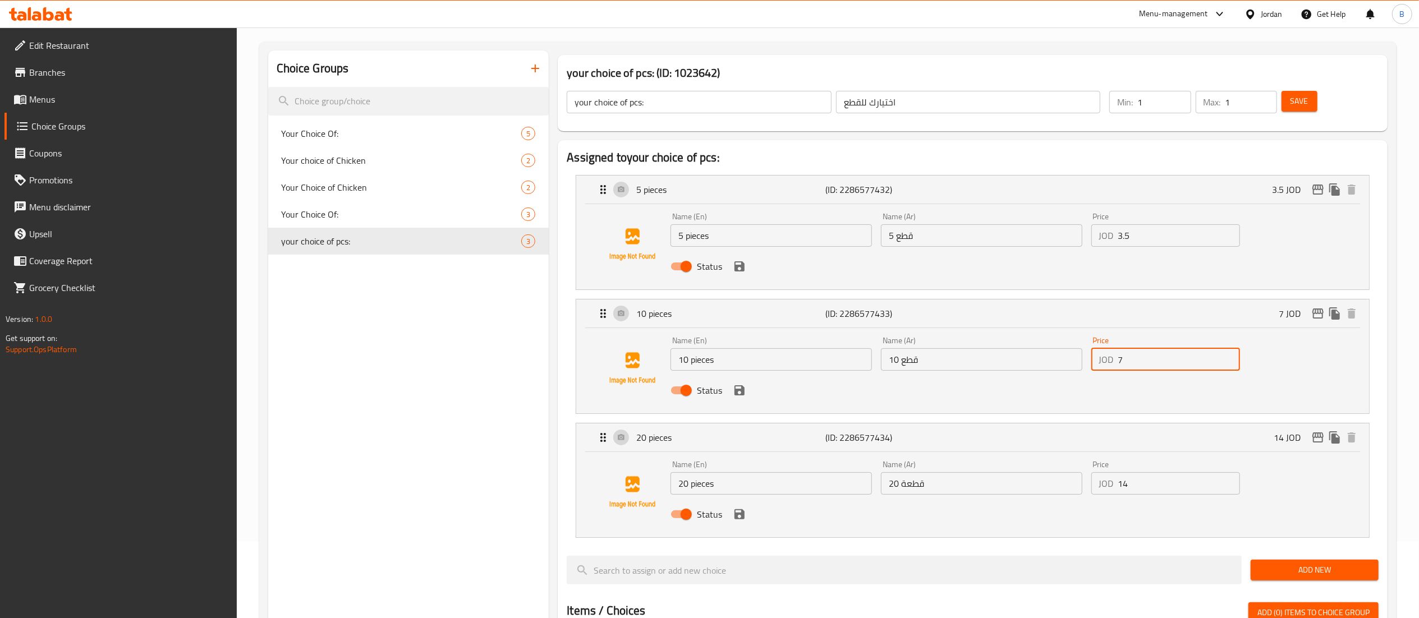
scroll to position [112, 0]
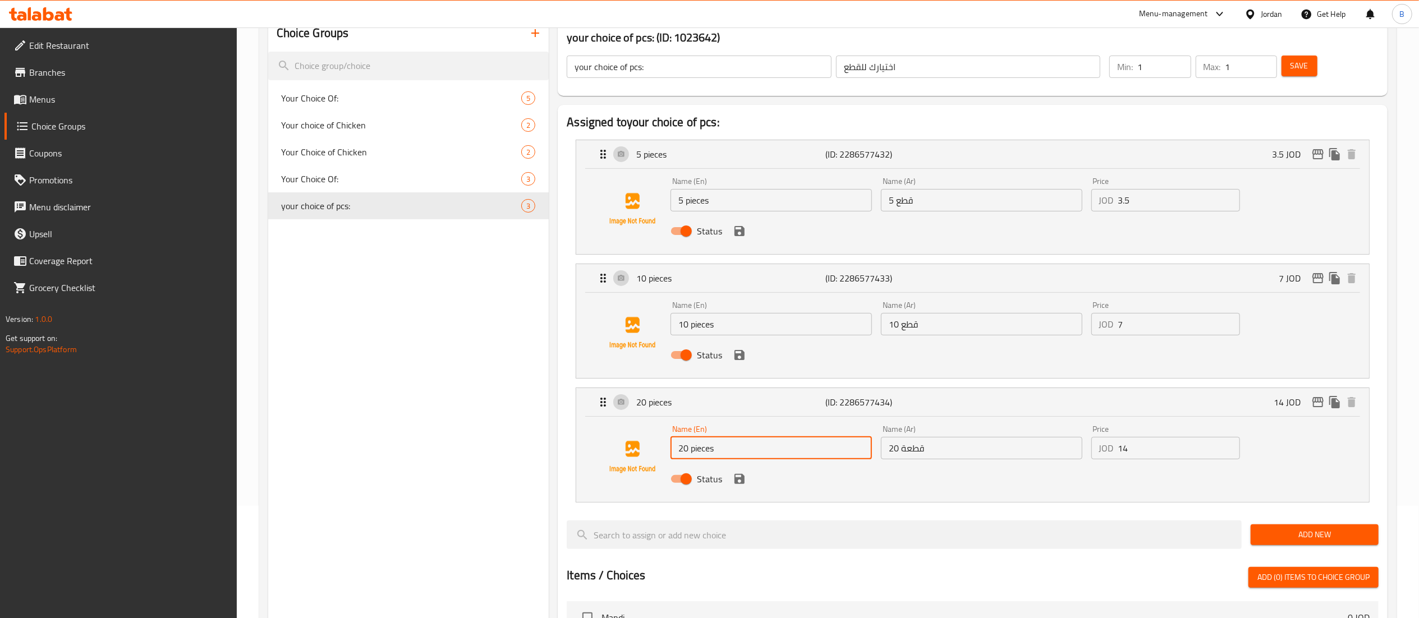
drag, startPoint x: 746, startPoint y: 453, endPoint x: 465, endPoint y: 398, distance: 287.0
click at [540, 412] on div "Choice Groups Your Choice Of: 5 Your choice of Chicken 2 Your Choice of Chicken…" at bounding box center [830, 537] width 1124 height 1045
drag, startPoint x: 961, startPoint y: 461, endPoint x: 611, endPoint y: 401, distance: 356.0
click at [714, 410] on nav "5 pieces (ID: 2286577432) 3.5 JOD Name (En) 5 pieces Name (En) Name (Ar) 5 قطع …" at bounding box center [973, 321] width 812 height 381
drag, startPoint x: 907, startPoint y: 449, endPoint x: 838, endPoint y: 451, distance: 69.1
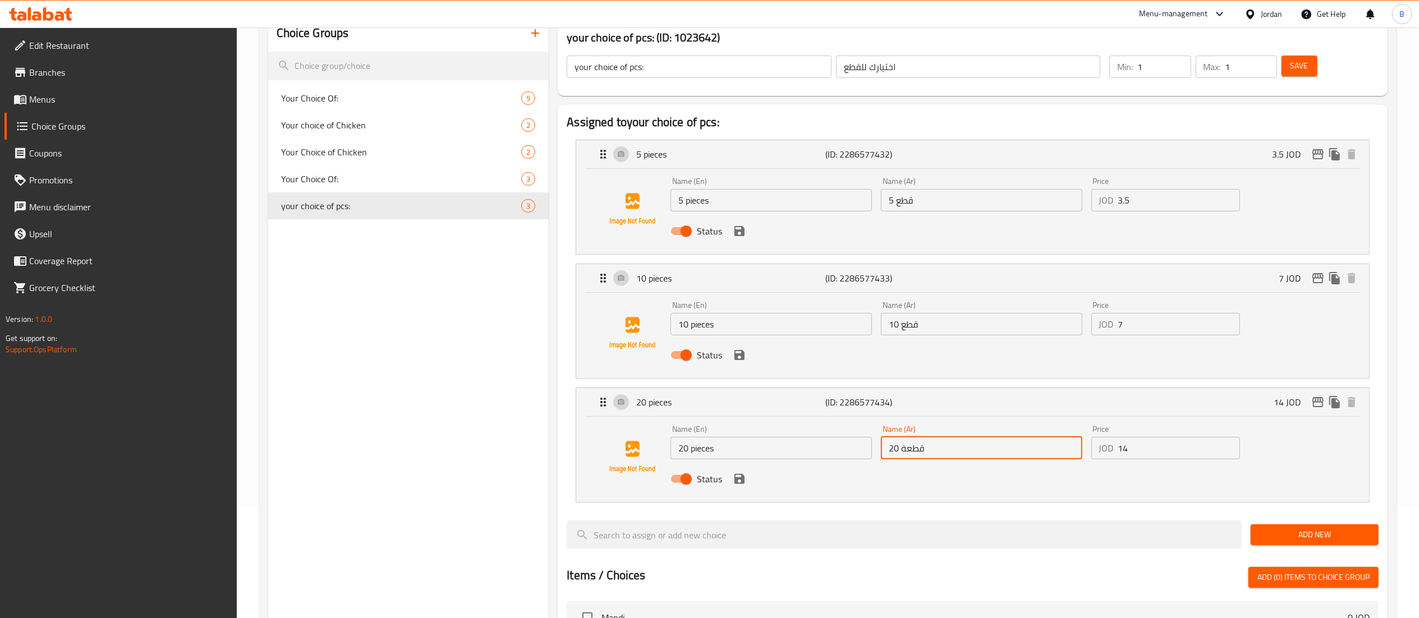
click at [834, 449] on div "Name (En) 20 pieces Name (En) Name (Ar) 20 قطعة Name (Ar) Price JOD 14 Price St…" at bounding box center [981, 458] width 631 height 74
click at [61, 93] on span "Menus" at bounding box center [128, 99] width 199 height 13
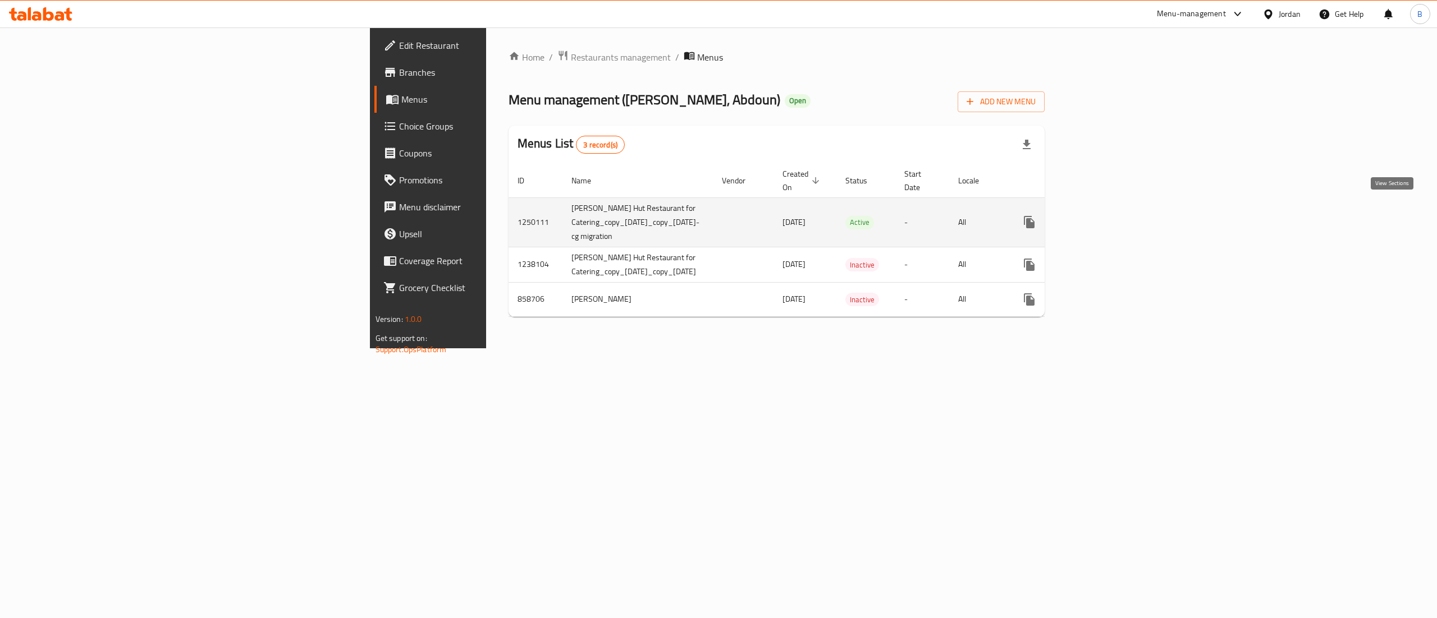
click at [1117, 216] on icon "enhanced table" at bounding box center [1109, 222] width 13 height 13
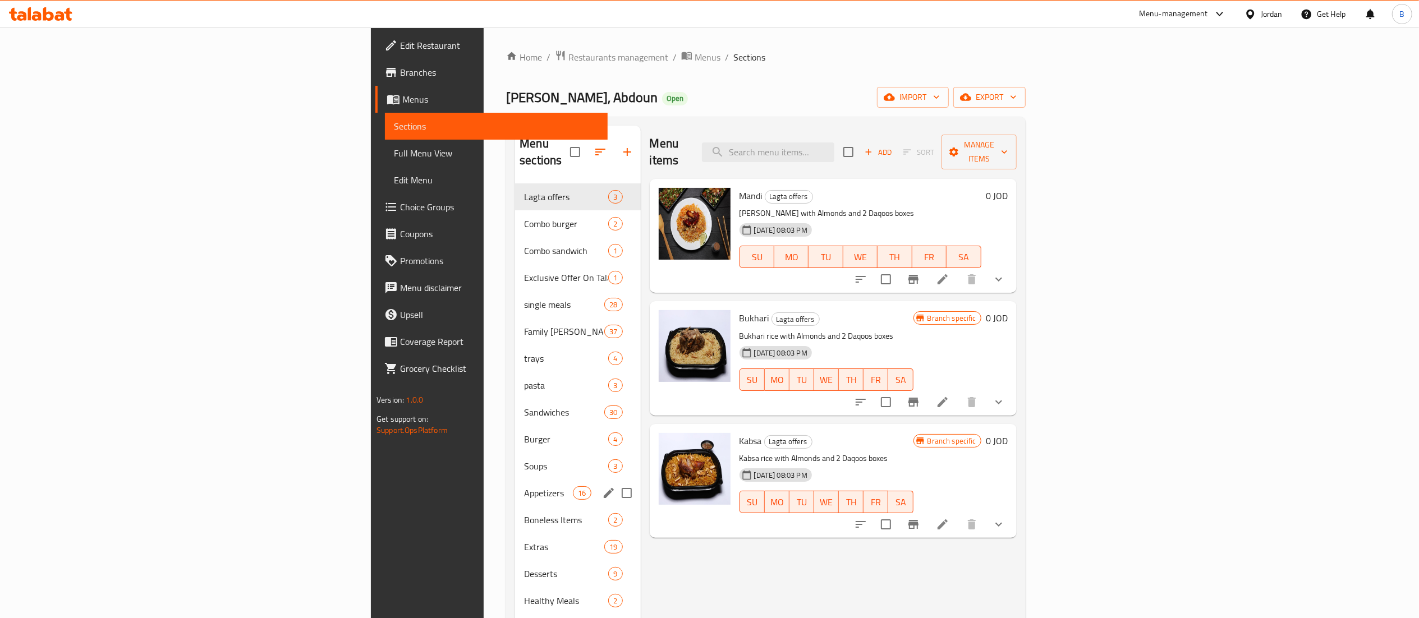
click at [515, 485] on div "Appetizers 16" at bounding box center [577, 493] width 125 height 27
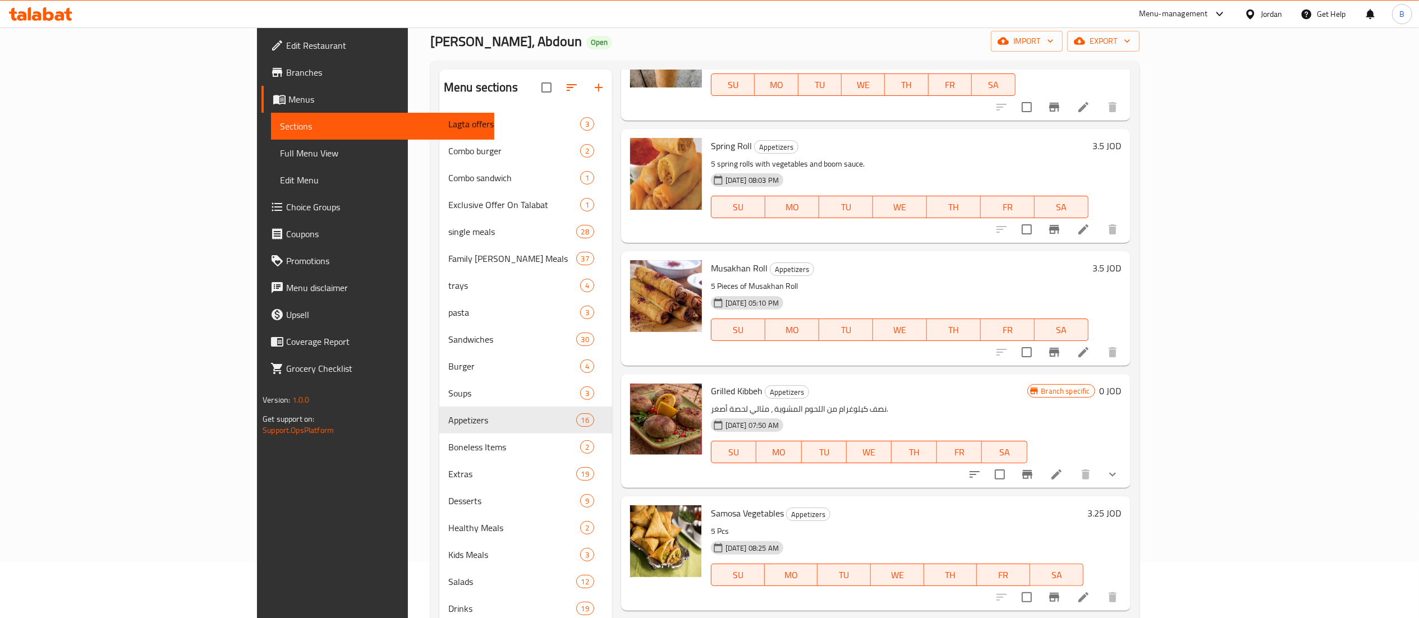
scroll to position [158, 0]
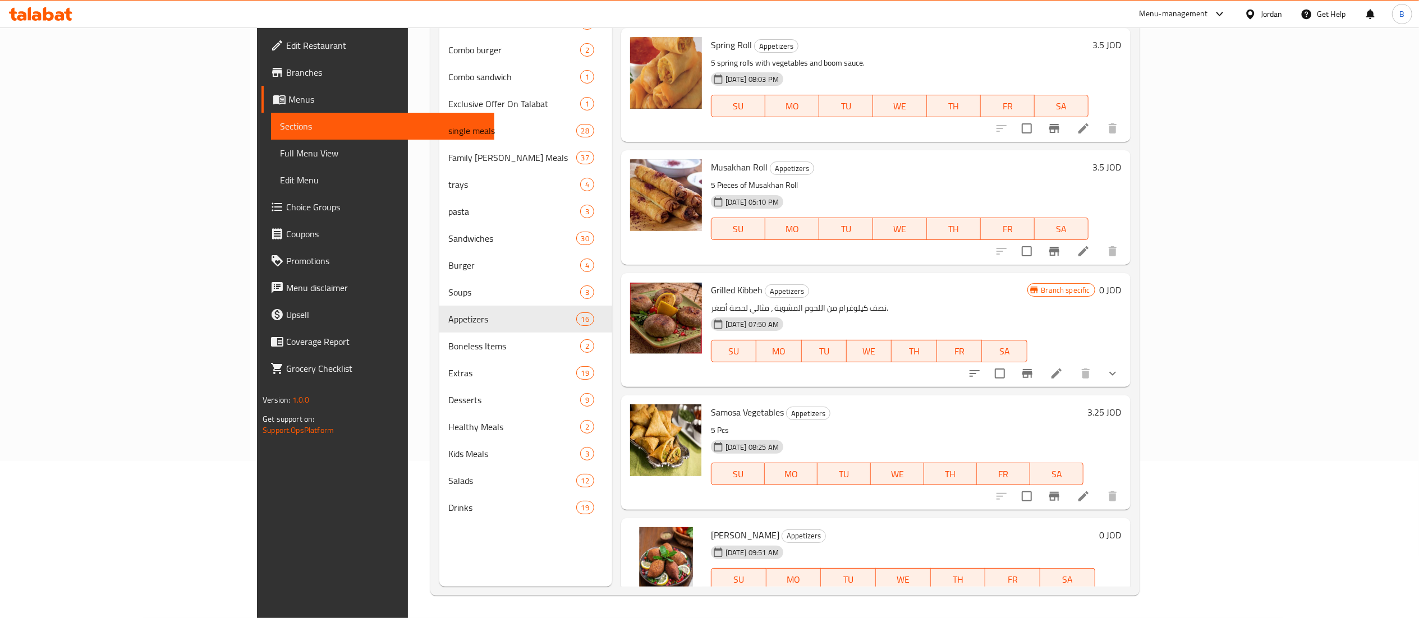
click at [1062, 597] on icon at bounding box center [1057, 602] width 10 height 10
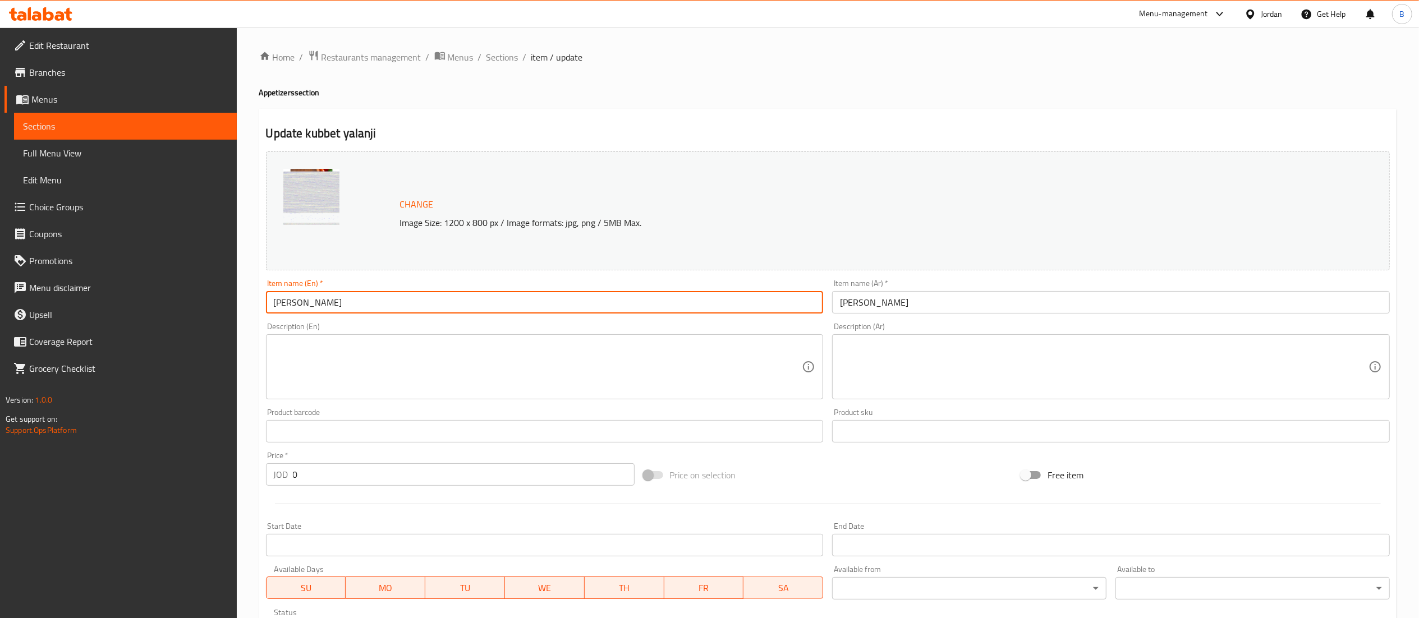
drag, startPoint x: 378, startPoint y: 295, endPoint x: 140, endPoint y: 296, distance: 238.0
click at [159, 296] on div "Edit Restaurant Branches Menus Sections Full Menu View Edit Menu Choice Groups …" at bounding box center [709, 428] width 1419 height 800
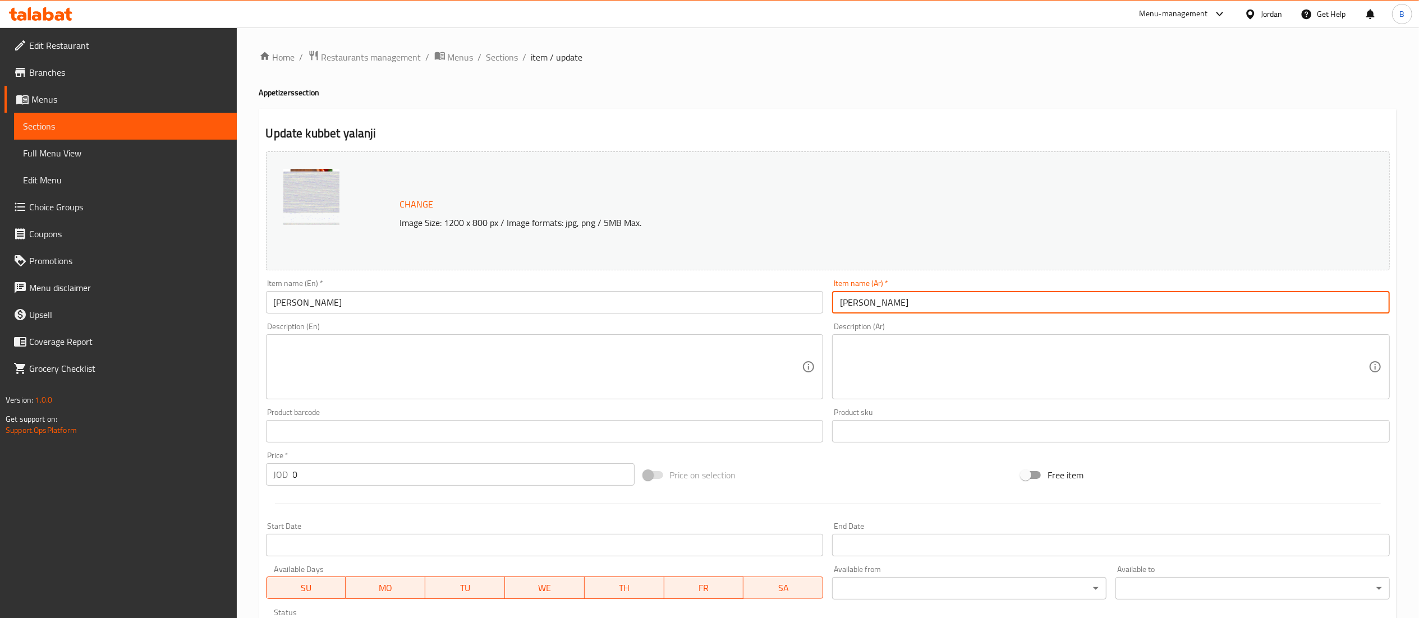
drag, startPoint x: 960, startPoint y: 305, endPoint x: 539, endPoint y: 288, distance: 420.7
click at [684, 288] on div "Change Image Size: 1200 x 800 px / Image formats: jpg, png / 5MB Max. Item name…" at bounding box center [828, 397] width 1133 height 500
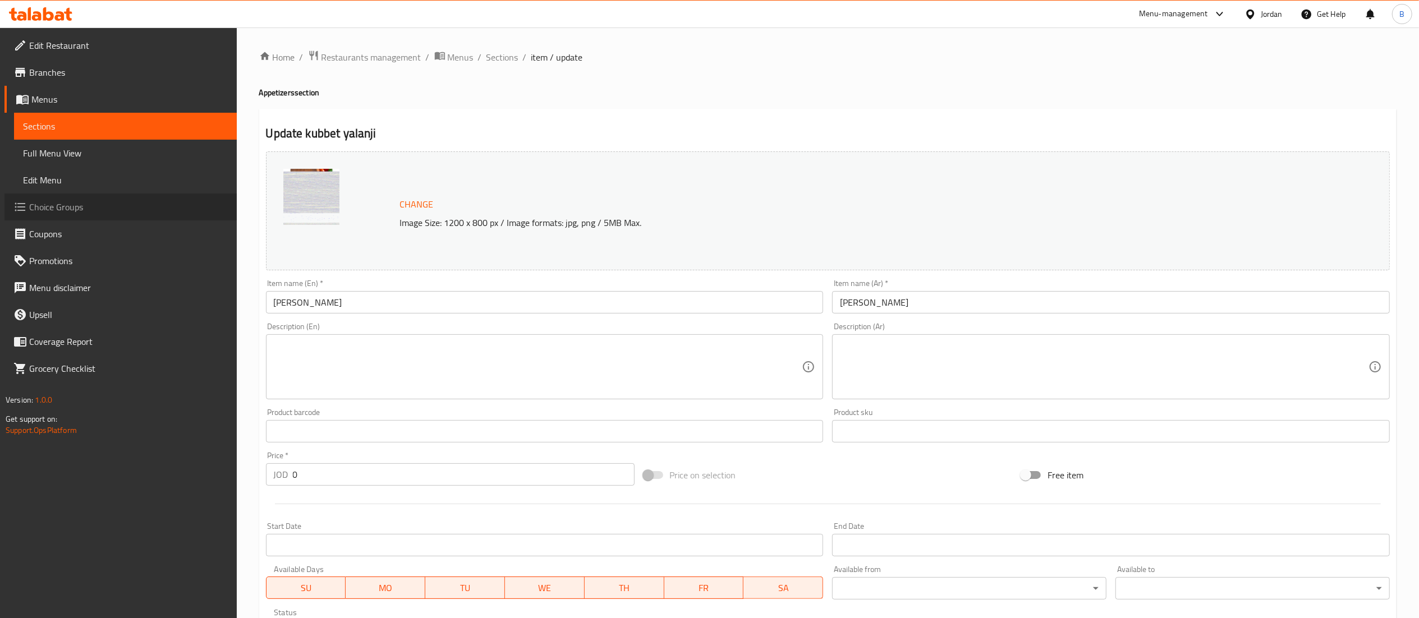
click at [20, 211] on icon at bounding box center [19, 206] width 13 height 13
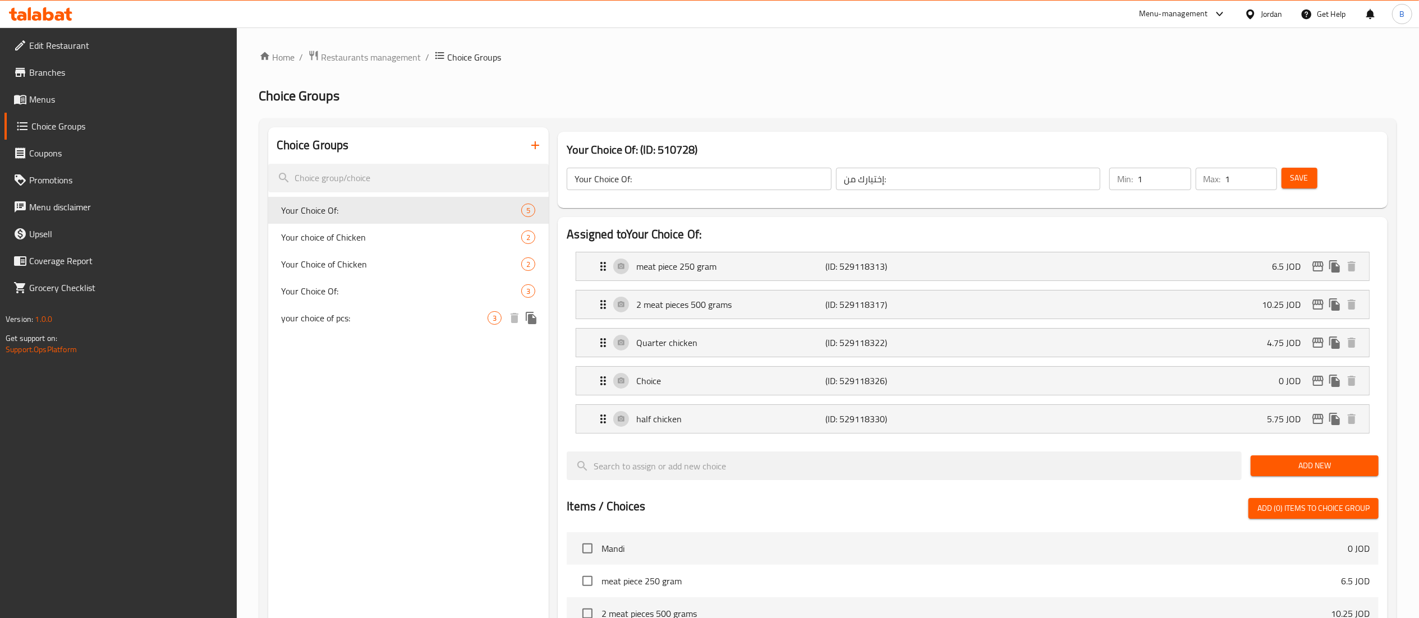
click at [357, 320] on span "your choice of pcs:" at bounding box center [385, 317] width 207 height 13
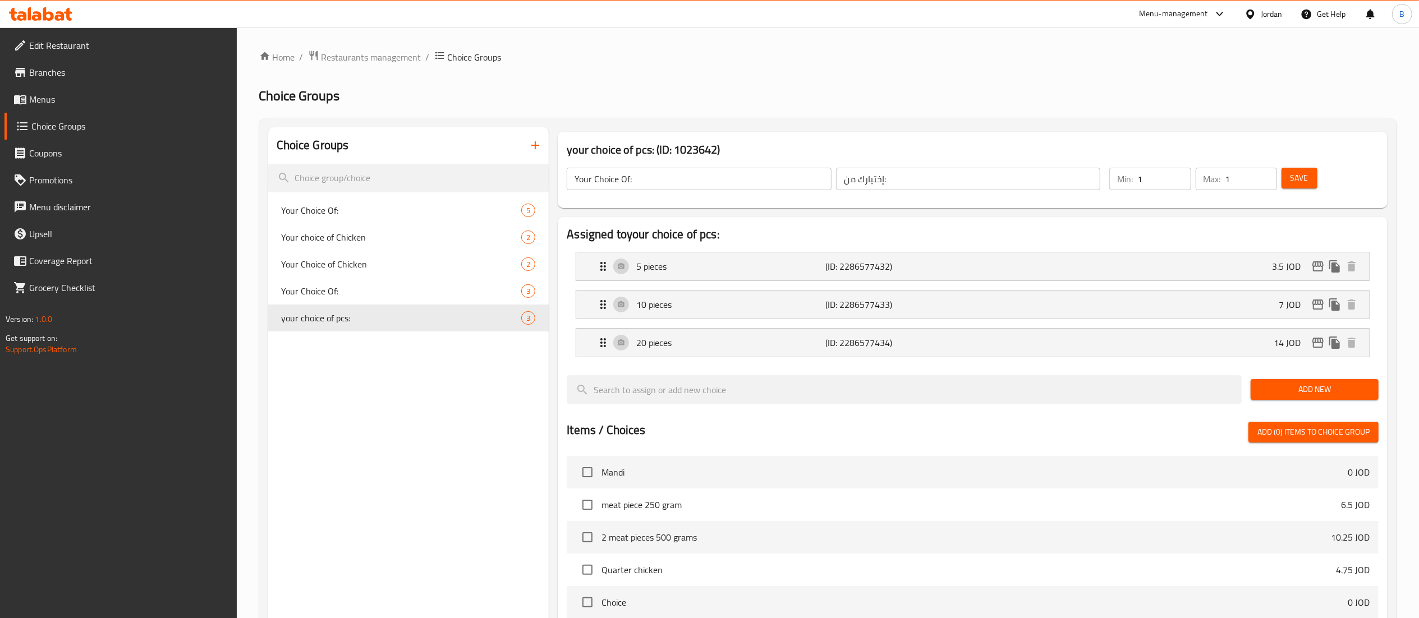
type input "your choice of pcs:"
type input "اختيارك للقطع"
click at [553, 178] on div "your choice of pcs: (ID: 1023642) your choice of pcs: ​ اختيارك للقطع ​ Min: 1 …" at bounding box center [972, 169] width 839 height 85
drag, startPoint x: 952, startPoint y: 179, endPoint x: 690, endPoint y: 185, distance: 262.2
click at [867, 178] on input "اختيارك للقطع" at bounding box center [968, 179] width 265 height 22
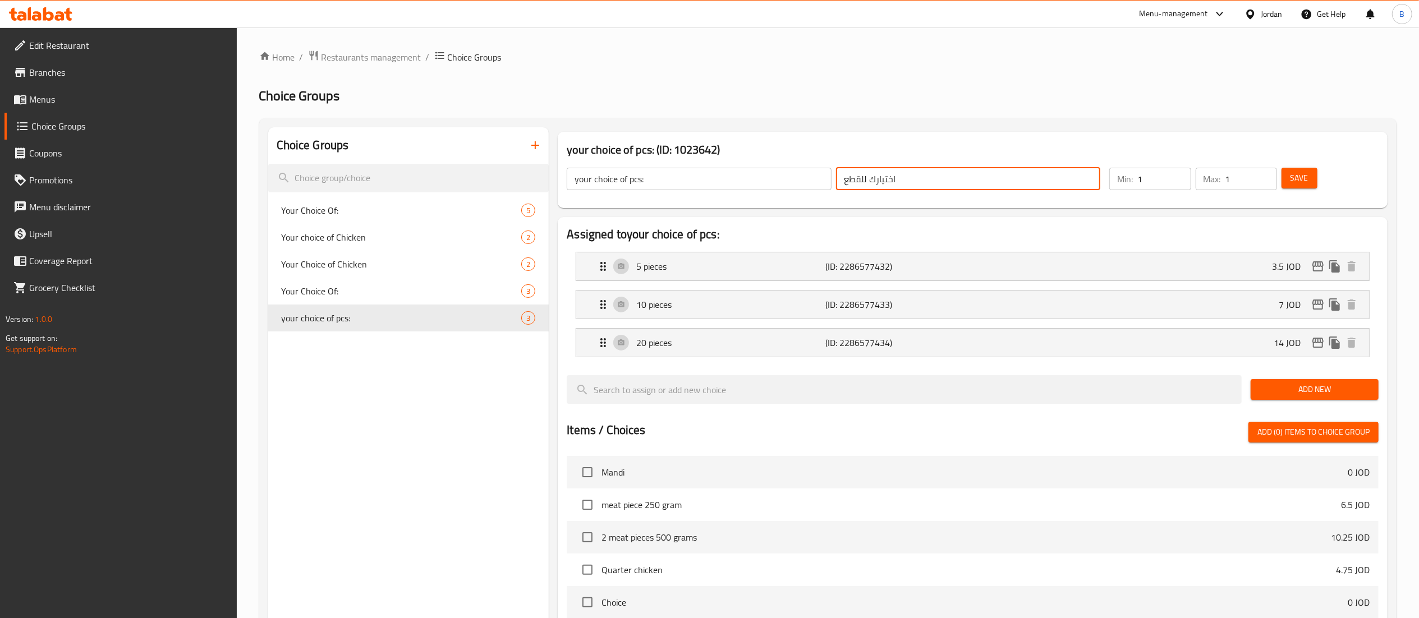
click at [959, 172] on input "اختيارك للقطع" at bounding box center [968, 179] width 265 height 22
click at [959, 173] on input "اختيارك للقطع" at bounding box center [968, 179] width 265 height 22
click at [724, 271] on p "5 pieces" at bounding box center [730, 266] width 189 height 13
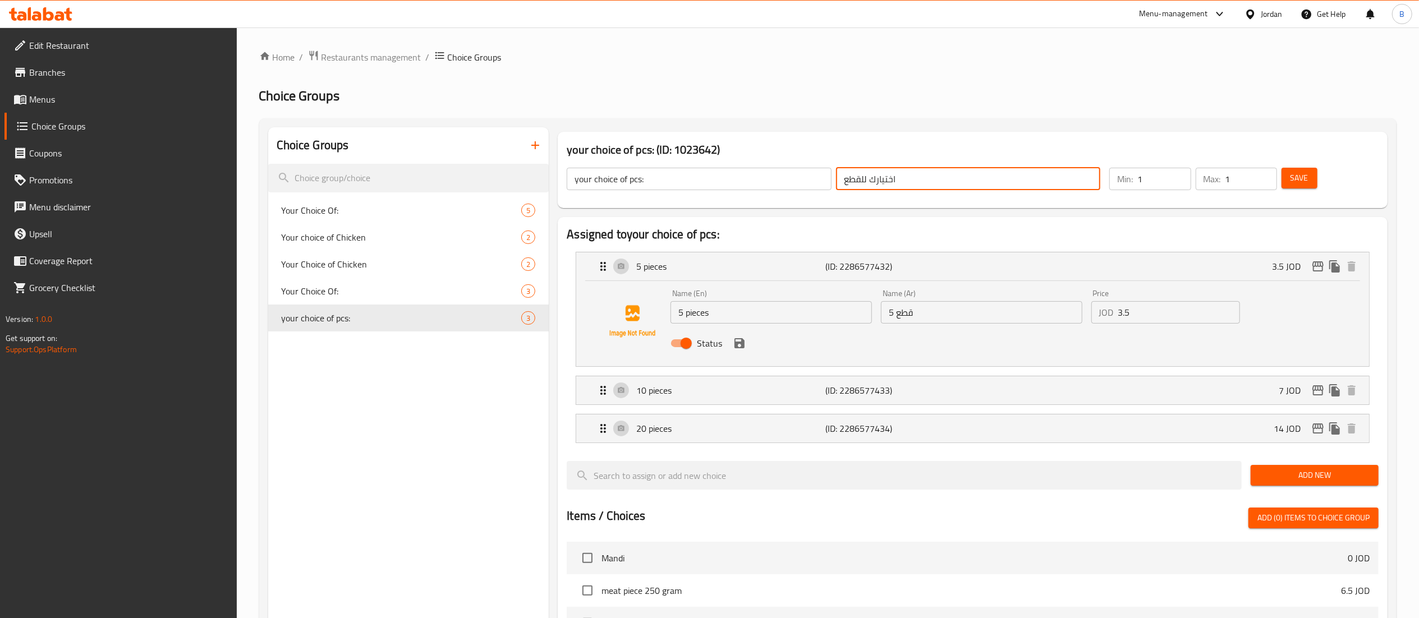
drag, startPoint x: 758, startPoint y: 323, endPoint x: 565, endPoint y: 308, distance: 193.7
click at [592, 309] on div "Name (En) 5 pieces Name (En) Name (Ar) 5 قطع Name (Ar) Price JOD 3.5 Price Stat…" at bounding box center [972, 323] width 793 height 85
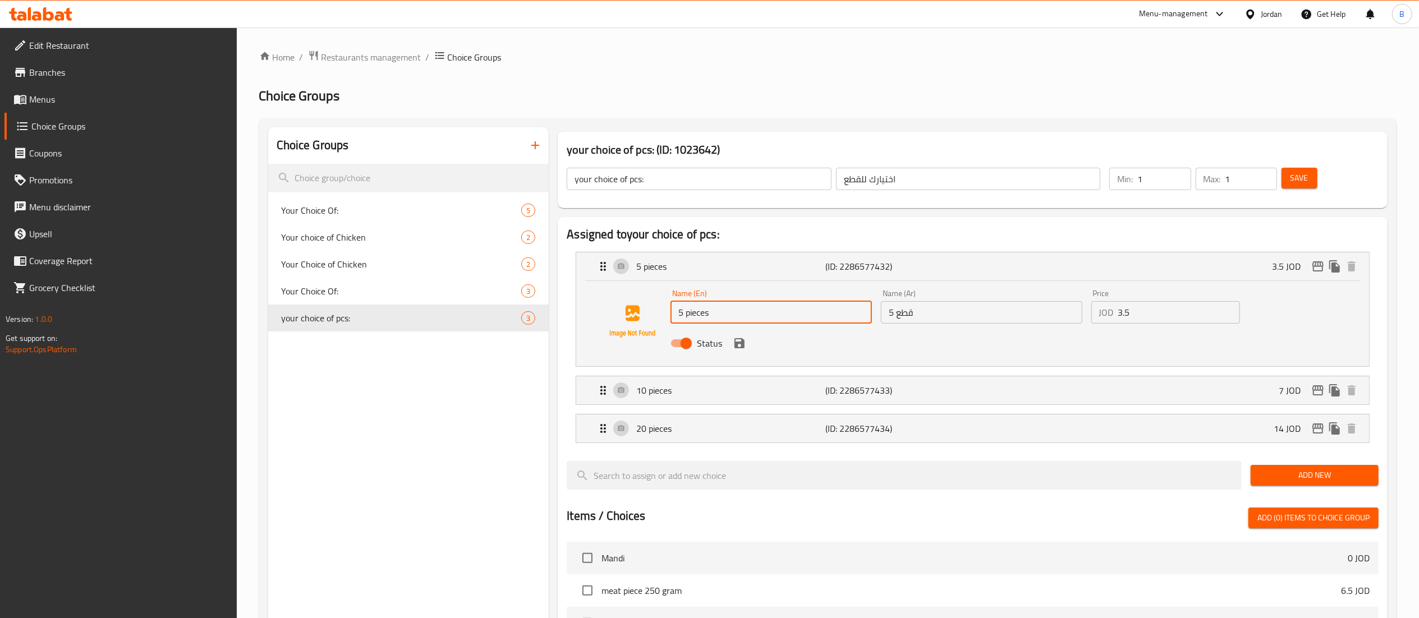
drag, startPoint x: 965, startPoint y: 320, endPoint x: 802, endPoint y: 319, distance: 163.3
click at [865, 320] on div "Name (En) 5 pieces Name (En) Name (Ar) 5 قطع Name (Ar) Price JOD 3.5 Price Stat…" at bounding box center [981, 322] width 631 height 74
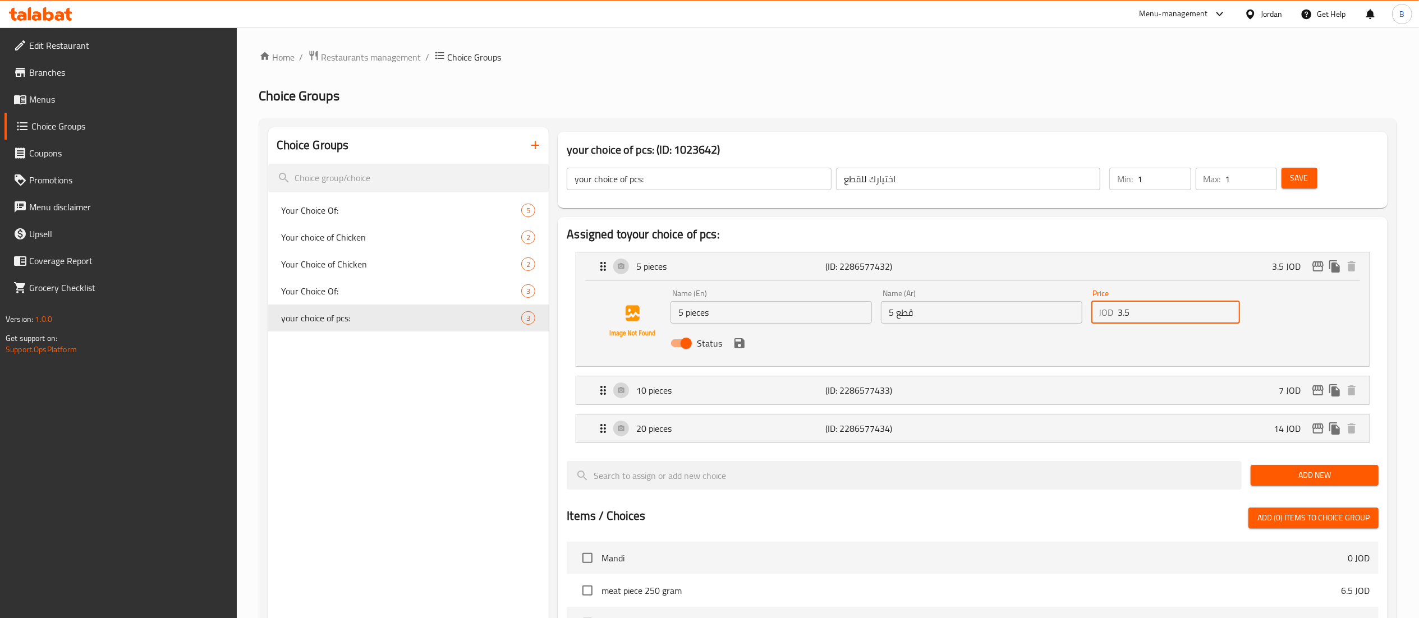
drag, startPoint x: 1145, startPoint y: 316, endPoint x: 996, endPoint y: 303, distance: 149.9
click at [996, 303] on div "Name (En) 5 pieces Name (En) Name (Ar) 5 قطع Name (Ar) Price JOD 3.5 Price Stat…" at bounding box center [981, 322] width 631 height 74
click at [699, 399] on div "10 pieces (ID: 2286577433) 7 JOD" at bounding box center [976, 391] width 759 height 28
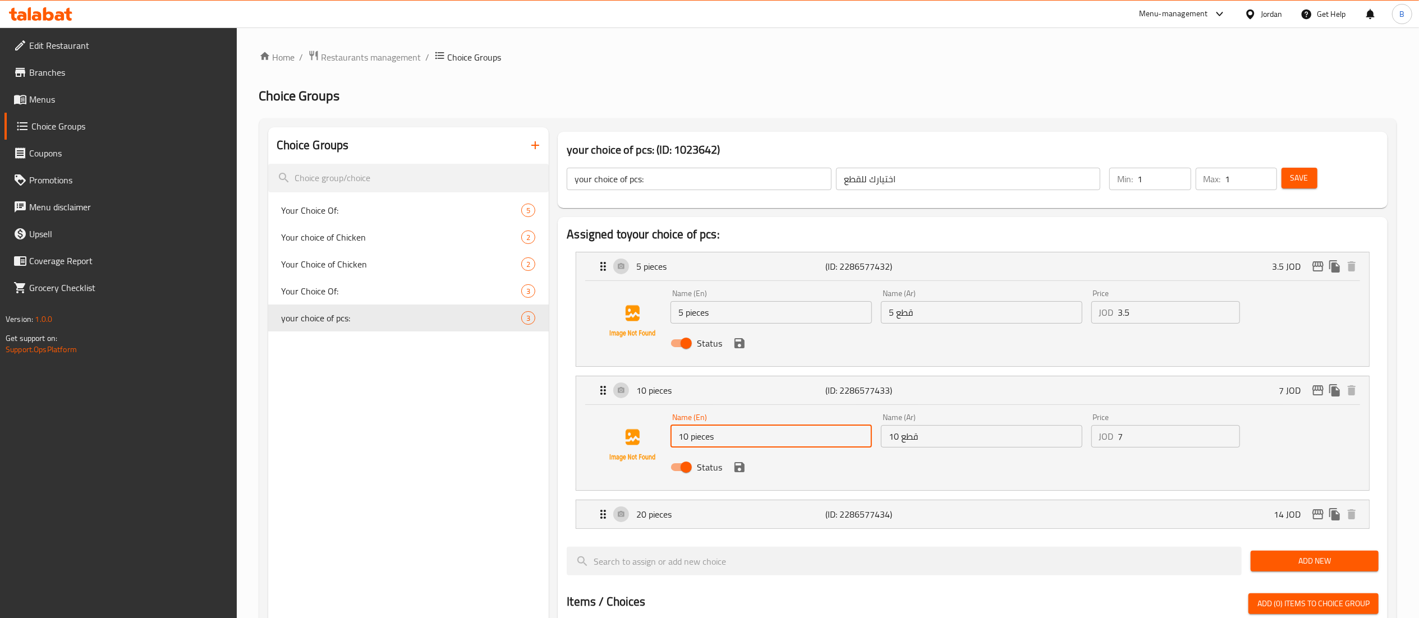
drag, startPoint x: 777, startPoint y: 446, endPoint x: 524, endPoint y: 401, distance: 257.6
click at [551, 405] on div "your choice of pcs: (ID: 1023642) your choice of pcs: ​ اختيارك للقطع ​ Min: 1 …" at bounding box center [971, 606] width 844 height 959
drag, startPoint x: 977, startPoint y: 451, endPoint x: 751, endPoint y: 418, distance: 228.0
click at [778, 419] on nav "5 pieces (ID: 2286577432) 3.5 JOD Name (En) 5 pieces Name (En) Name (Ar) 5 قطع …" at bounding box center [973, 390] width 812 height 295
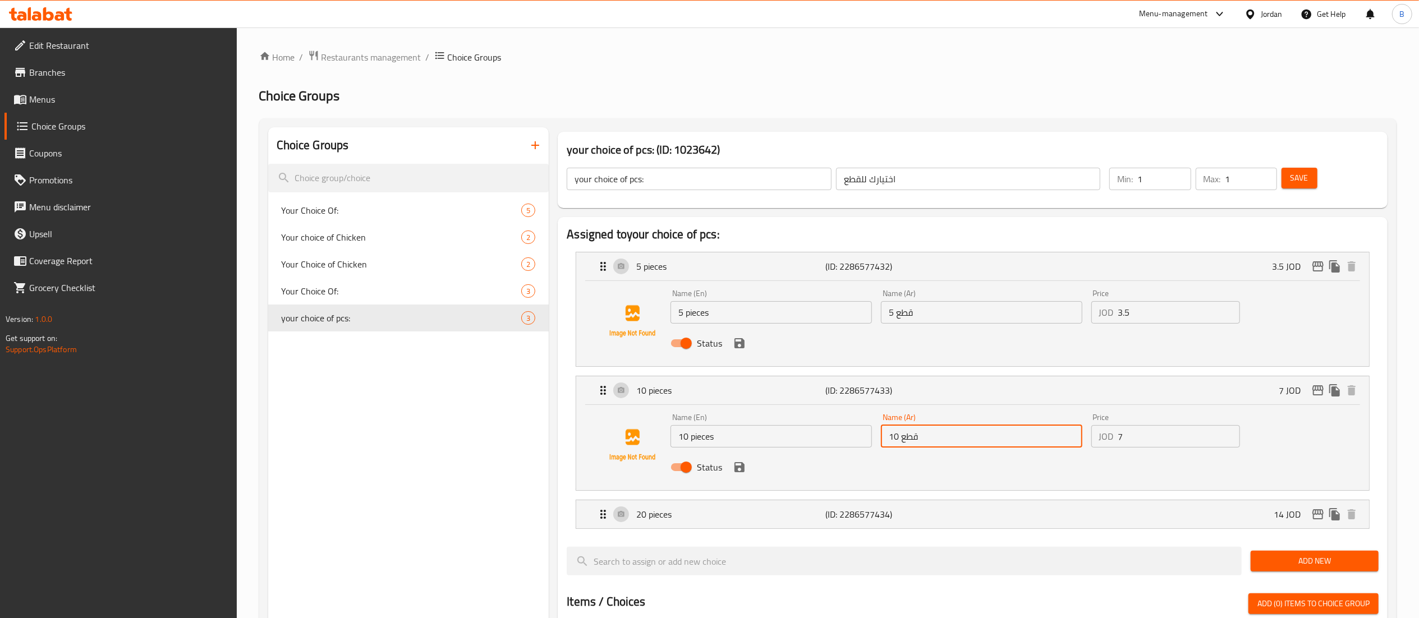
drag, startPoint x: 953, startPoint y: 439, endPoint x: 777, endPoint y: 424, distance: 176.8
click at [791, 426] on div "Name (En) 10 pieces Name (En) Name (Ar) 10 قطع Name (Ar) Price JOD 7 Price Stat…" at bounding box center [981, 446] width 631 height 74
click at [1106, 436] on div "JOD 7 Price" at bounding box center [1166, 436] width 149 height 22
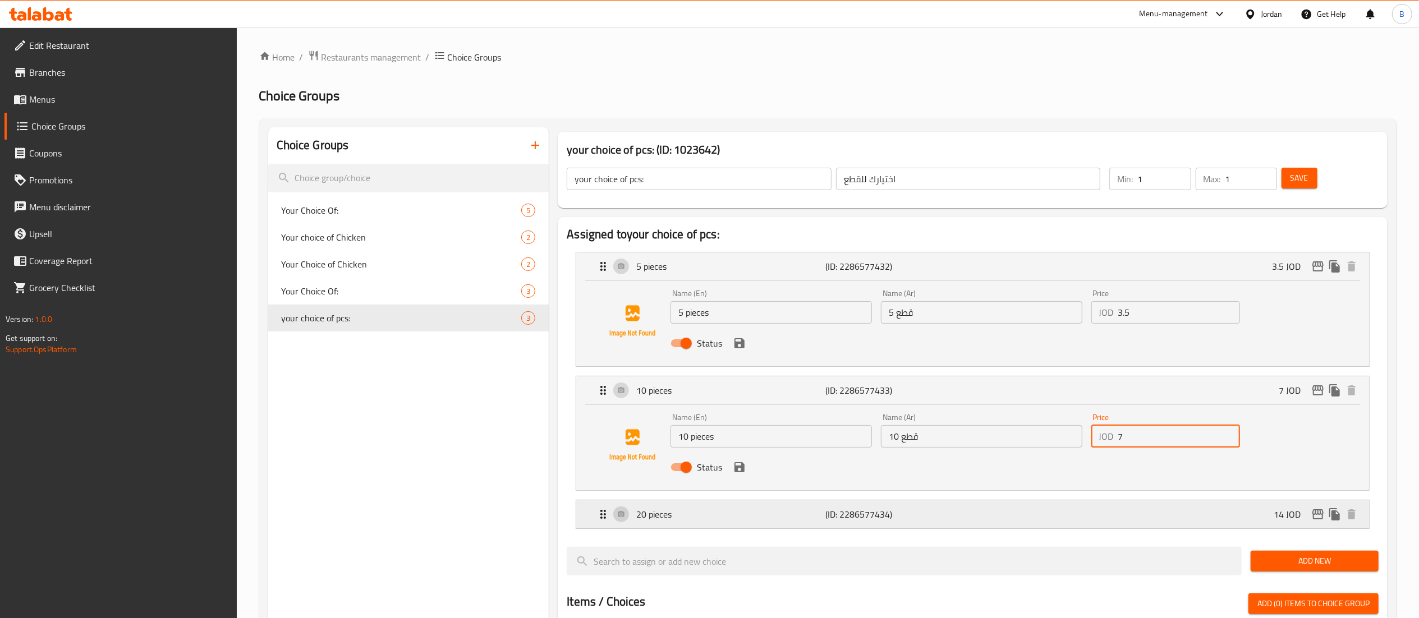
click at [723, 505] on div "20 pieces (ID: 2286577434) 14 JOD" at bounding box center [976, 515] width 759 height 28
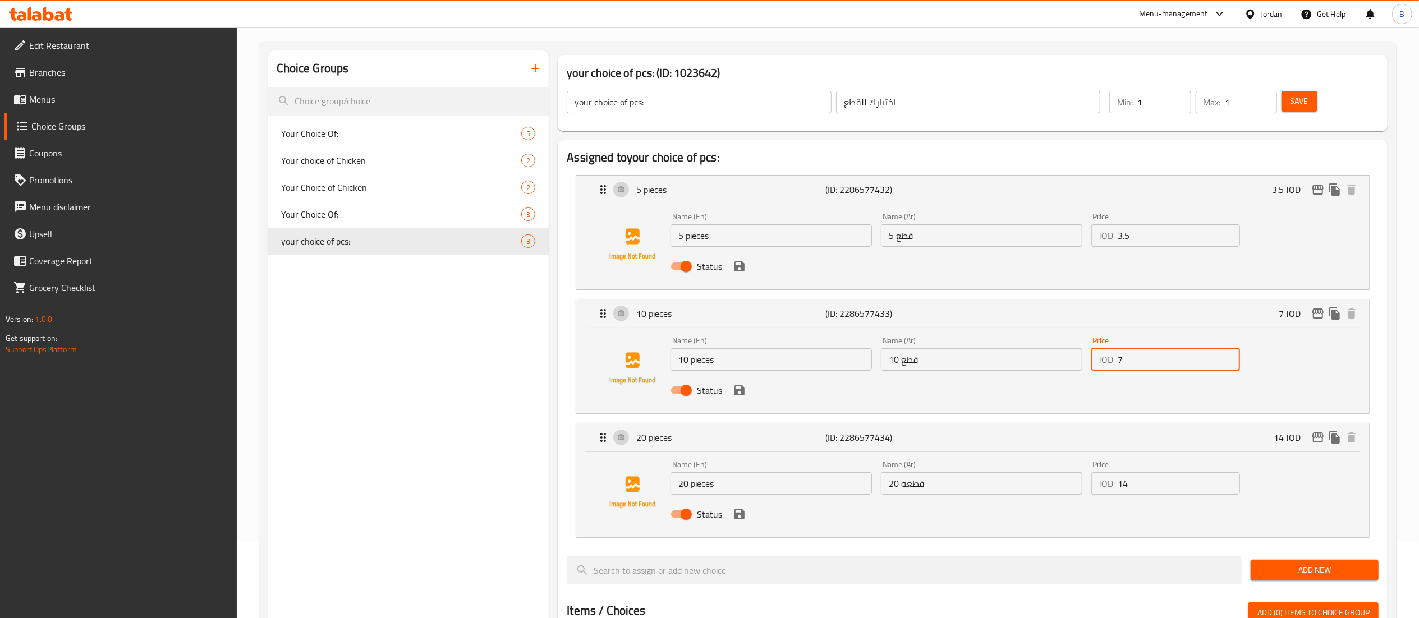
scroll to position [112, 0]
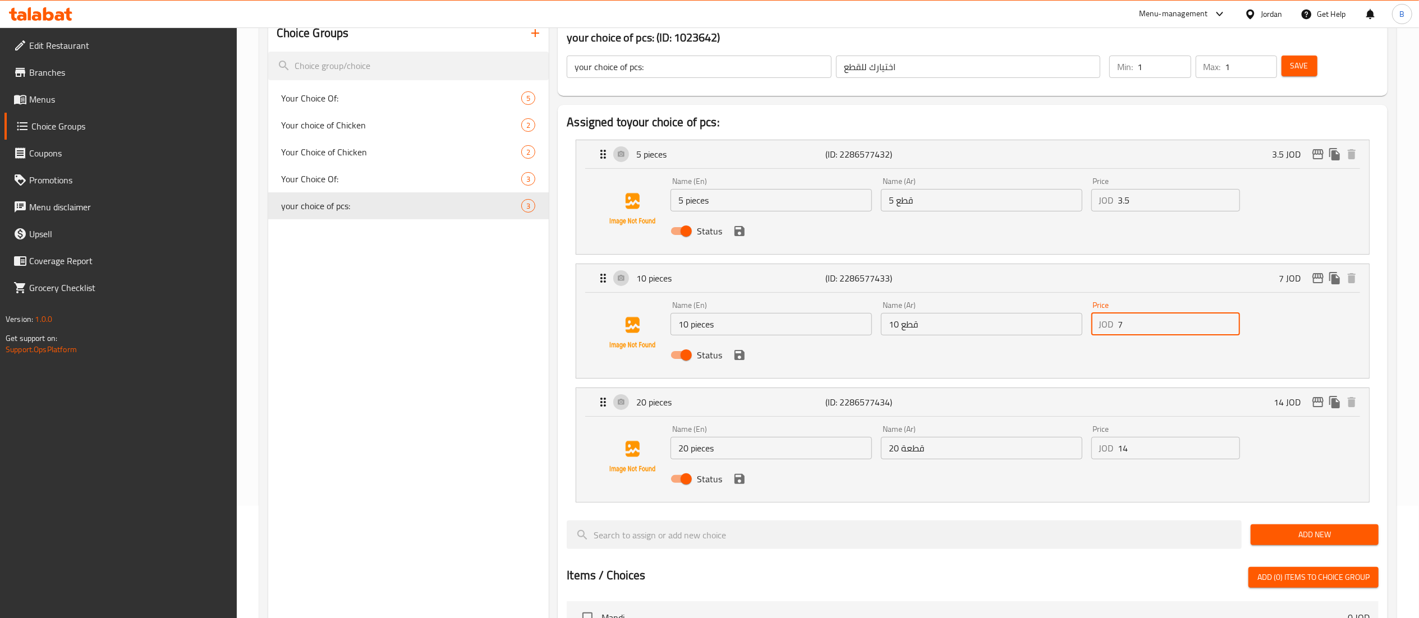
click at [732, 441] on input "20 pieces" at bounding box center [771, 448] width 201 height 22
drag, startPoint x: 730, startPoint y: 451, endPoint x: 552, endPoint y: 452, distance: 177.9
click at [644, 452] on div "Name (En) 20 pieces Name (En) Name (Ar) 20 قطعة Name (Ar) Price JOD 14 Price St…" at bounding box center [972, 457] width 757 height 76
drag, startPoint x: 1020, startPoint y: 451, endPoint x: 652, endPoint y: 428, distance: 368.9
click at [721, 428] on div "Name (En) 20 pieces Name (En) Name (Ar) 20 قطعة Name (Ar) Price JOD 14 Price St…" at bounding box center [981, 458] width 631 height 74
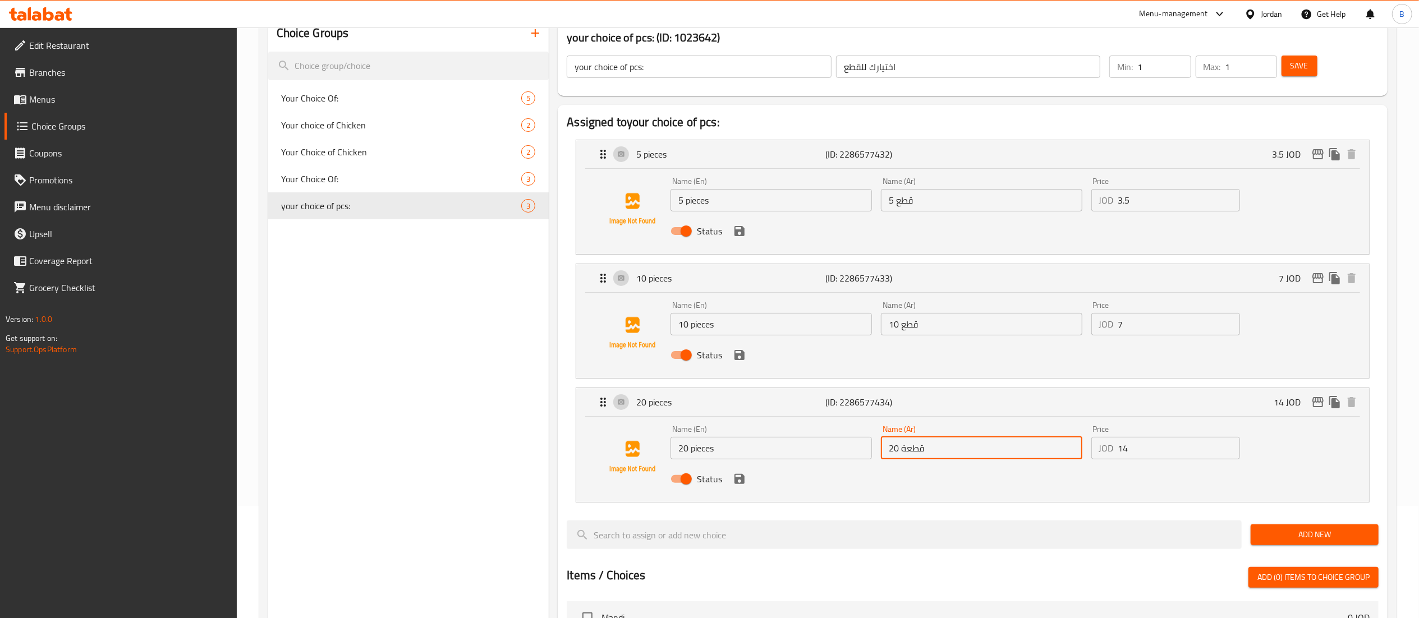
click at [59, 99] on span "Menus" at bounding box center [128, 99] width 199 height 13
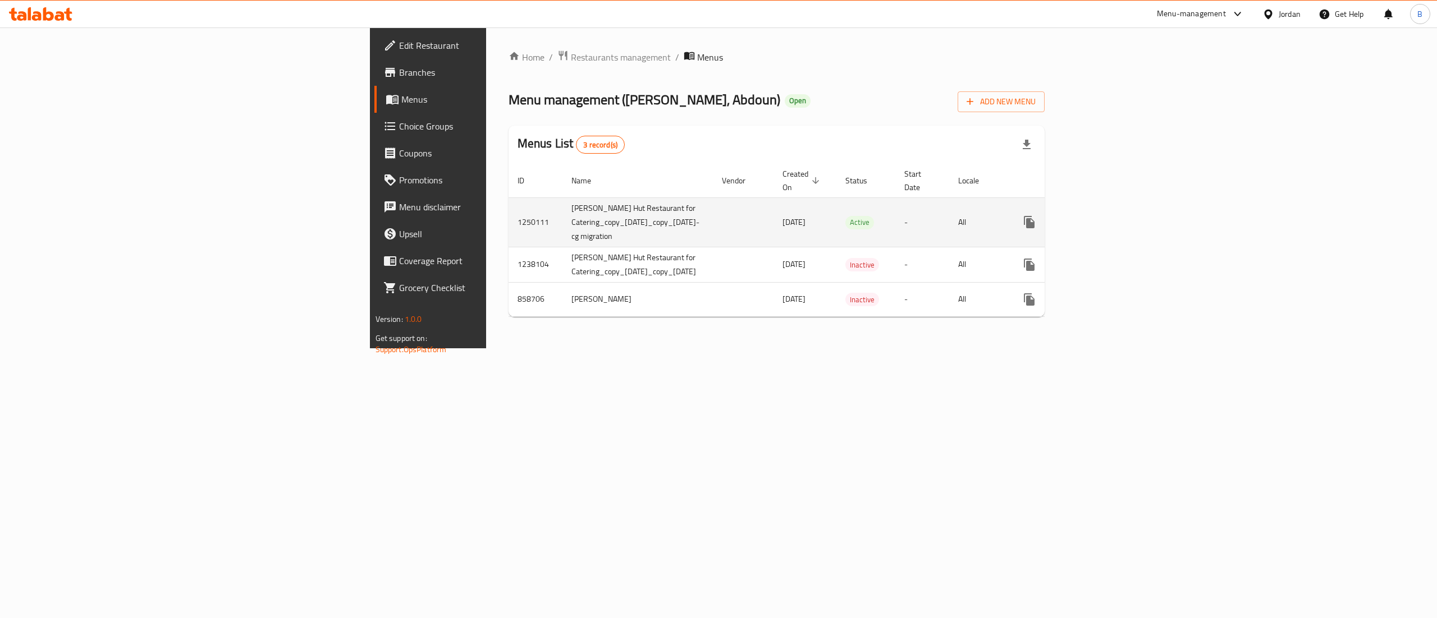
click at [1117, 216] on icon "enhanced table" at bounding box center [1109, 222] width 13 height 13
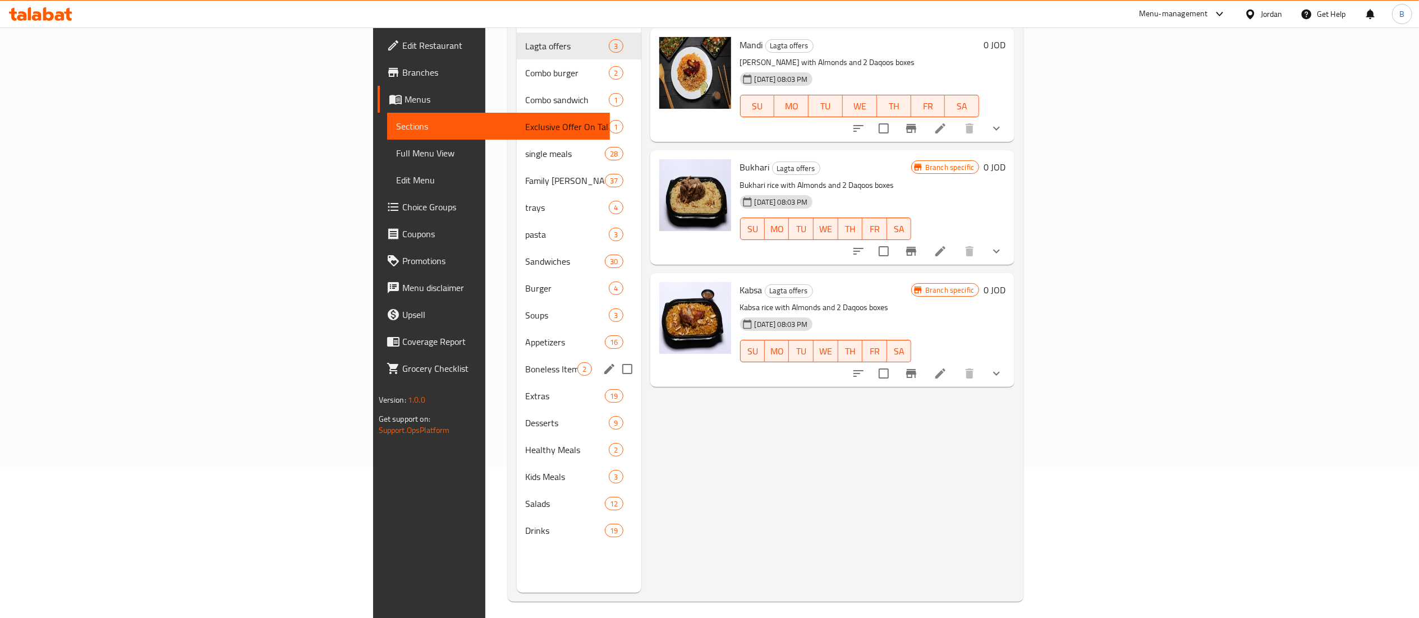
scroll to position [158, 0]
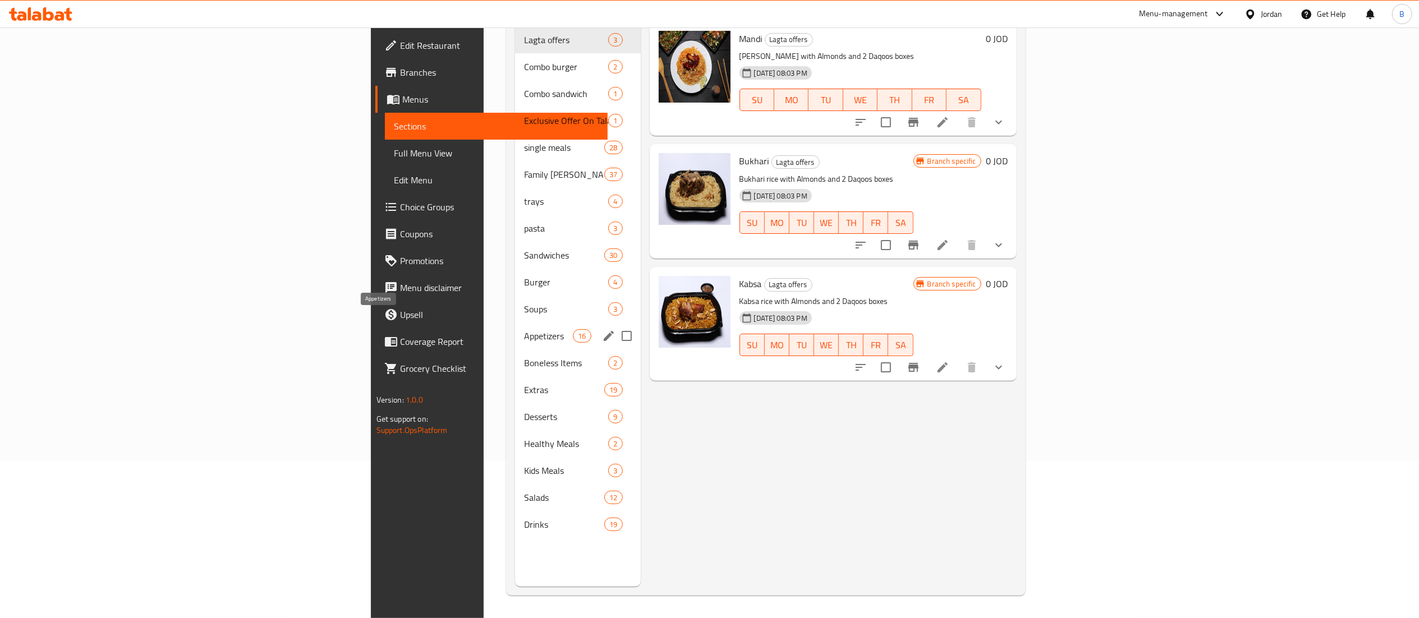
click at [524, 329] on span "Appetizers" at bounding box center [548, 335] width 49 height 13
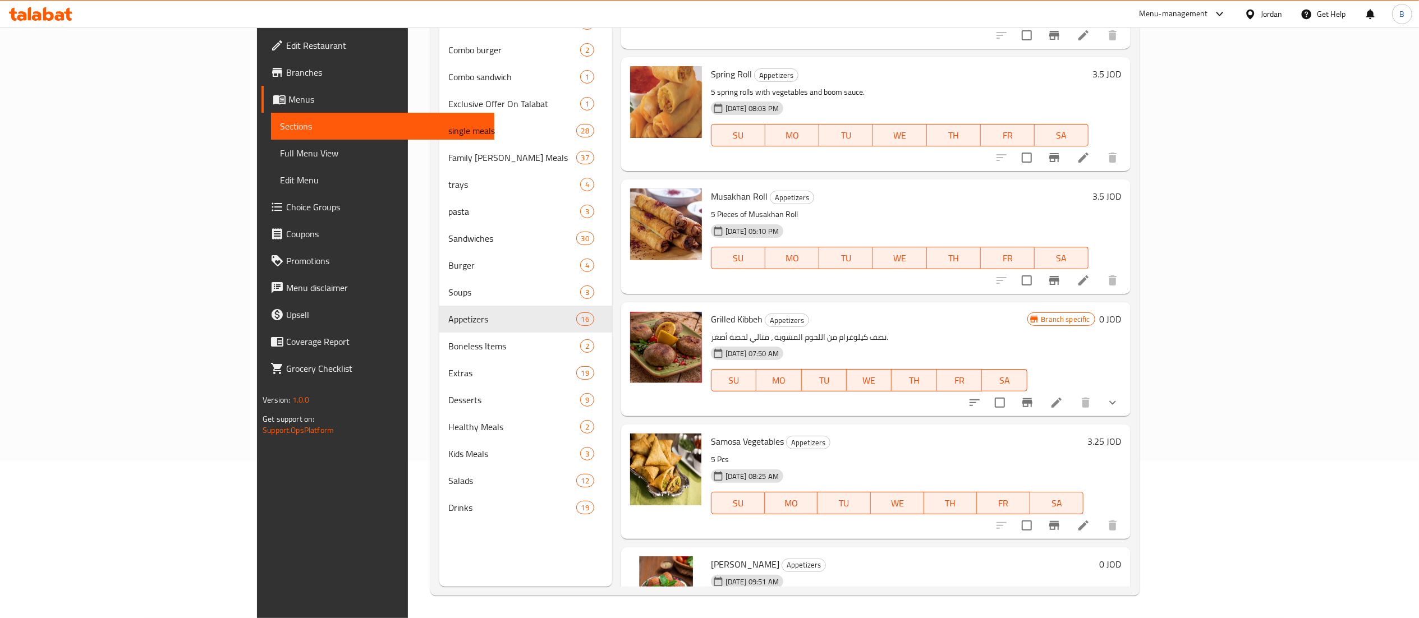
scroll to position [1354, 0]
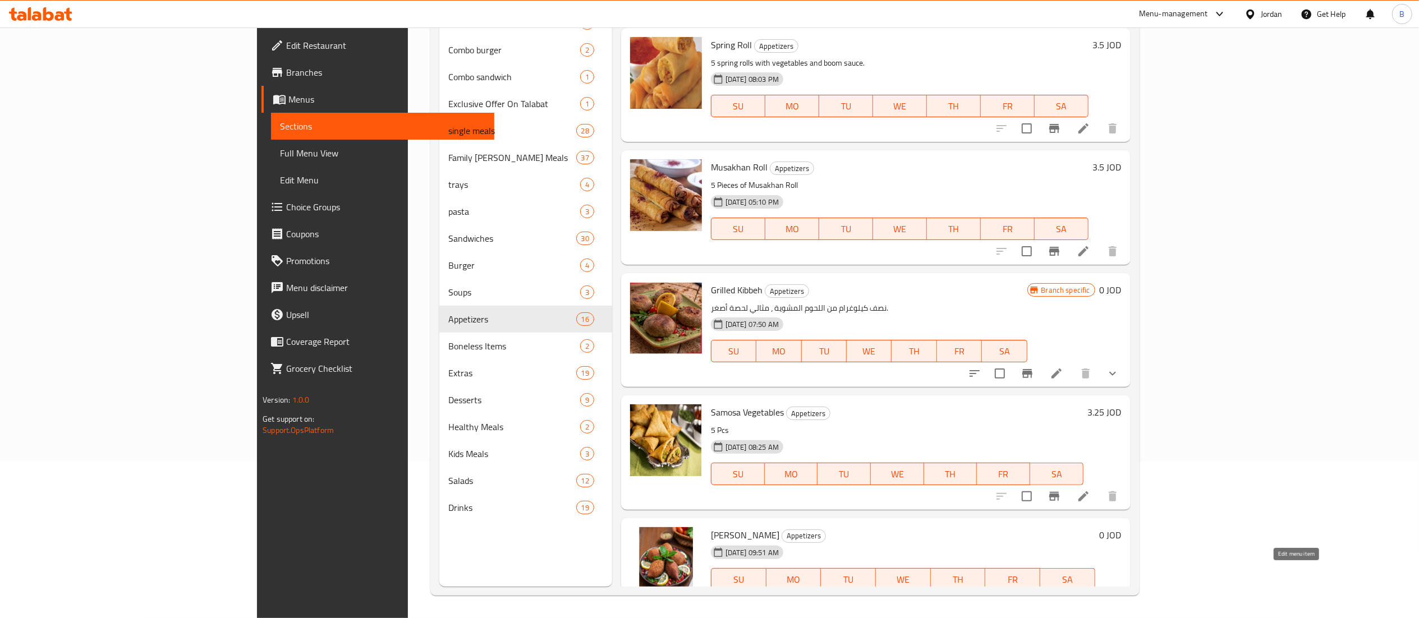
click at [1064, 595] on icon at bounding box center [1056, 601] width 13 height 13
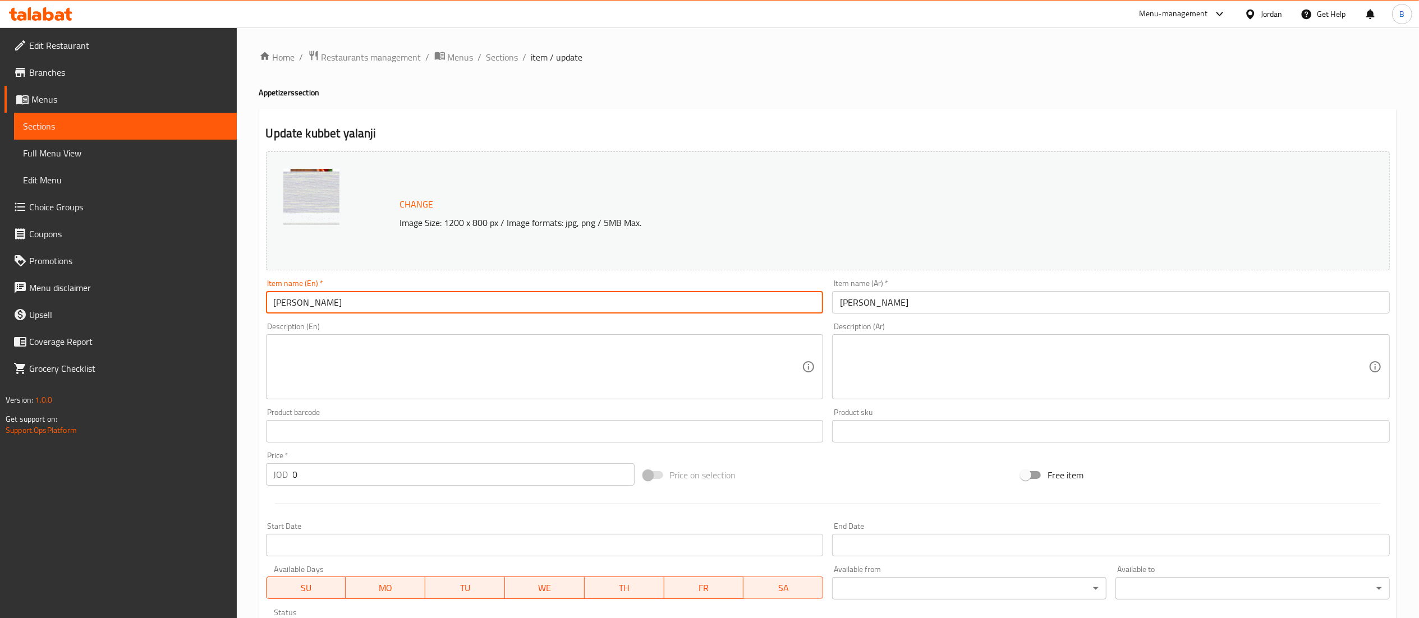
drag, startPoint x: 396, startPoint y: 303, endPoint x: 122, endPoint y: 286, distance: 275.0
click at [140, 286] on div "Edit Restaurant Branches Menus Sections Full Menu View Edit Menu Choice Groups …" at bounding box center [709, 428] width 1419 height 800
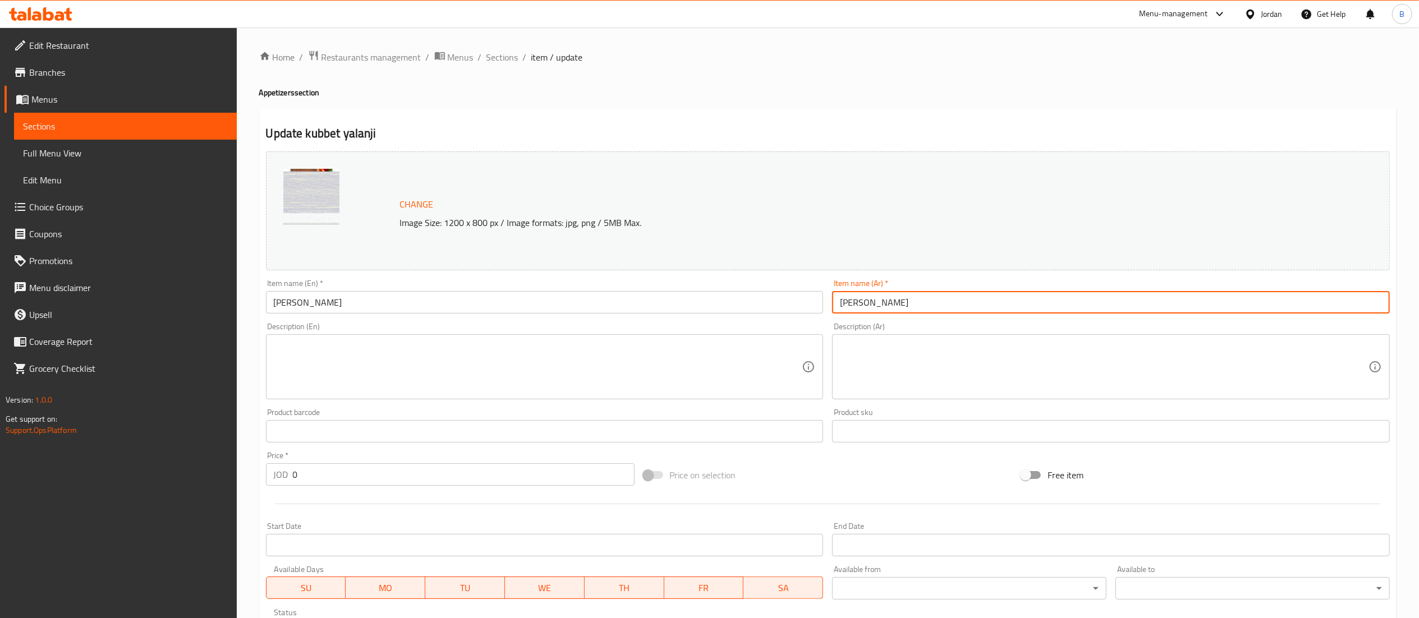
drag, startPoint x: 931, startPoint y: 305, endPoint x: 647, endPoint y: 303, distance: 283.4
click at [720, 304] on div "Change Image Size: 1200 x 800 px / Image formats: jpg, png / 5MB Max. Item name…" at bounding box center [828, 397] width 1133 height 500
click at [70, 217] on link "Choice Groups" at bounding box center [120, 207] width 232 height 27
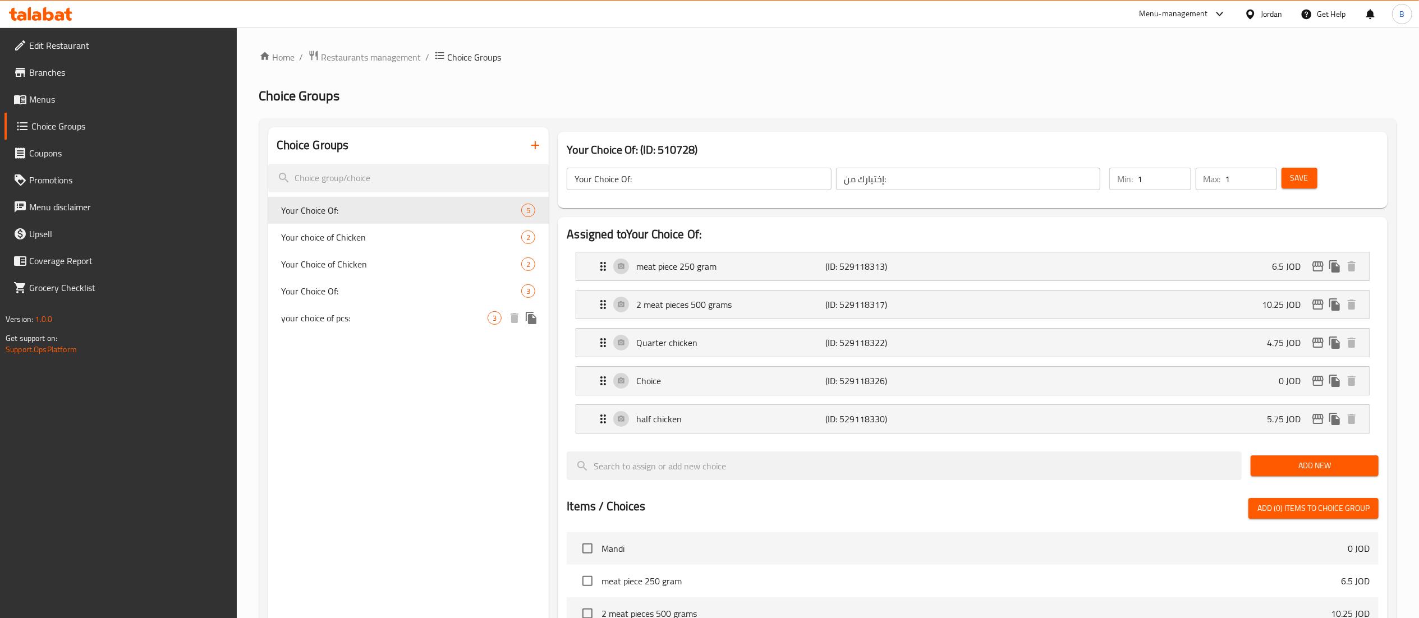
click at [363, 318] on span "your choice of pcs:" at bounding box center [385, 317] width 207 height 13
type input "your choice of pcs:"
type input "اختيارك للقطع"
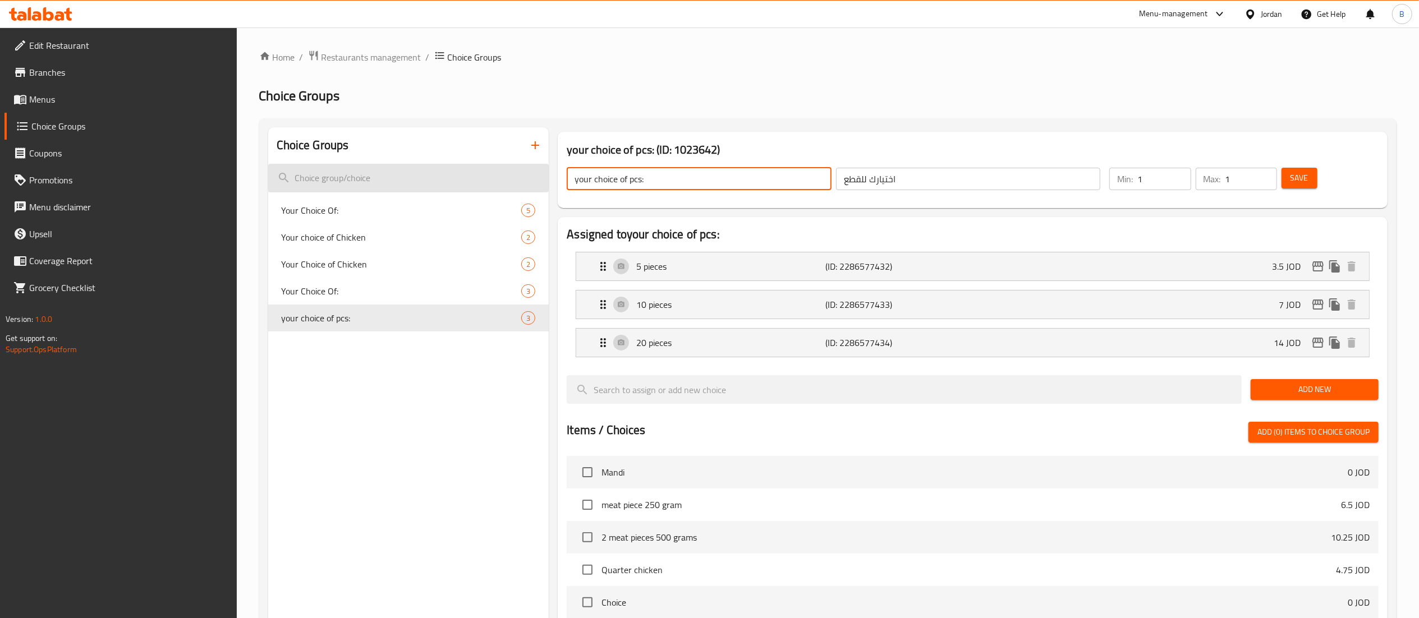
drag, startPoint x: 713, startPoint y: 187, endPoint x: 410, endPoint y: 172, distance: 303.5
click at [450, 175] on div "Choice Groups Your Choice Of: 5 Your choice of Chicken 2 Your Choice of Chicken…" at bounding box center [830, 520] width 1124 height 787
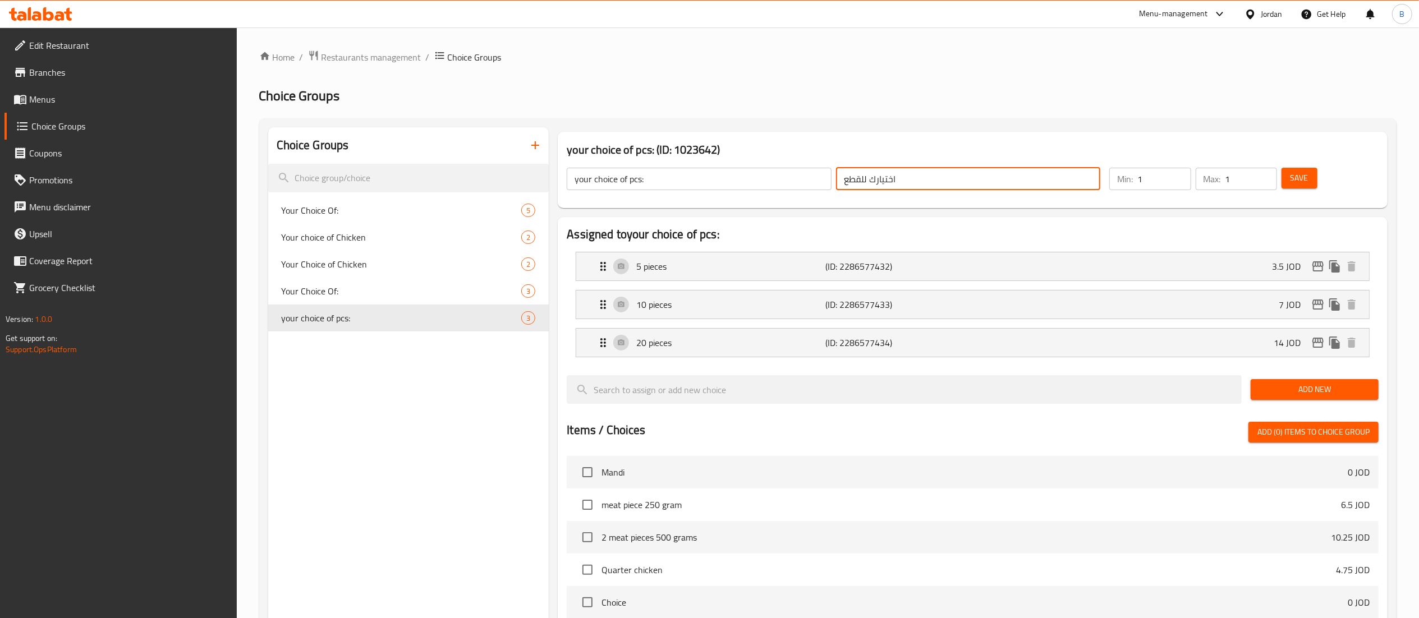
drag, startPoint x: 897, startPoint y: 184, endPoint x: 745, endPoint y: 180, distance: 151.6
click at [767, 180] on div "your choice of pcs: ​ اختيارك للقطع ​" at bounding box center [833, 179] width 547 height 36
click at [634, 278] on div "5 pieces (ID: 2286577432) 3.5 JOD" at bounding box center [976, 267] width 759 height 28
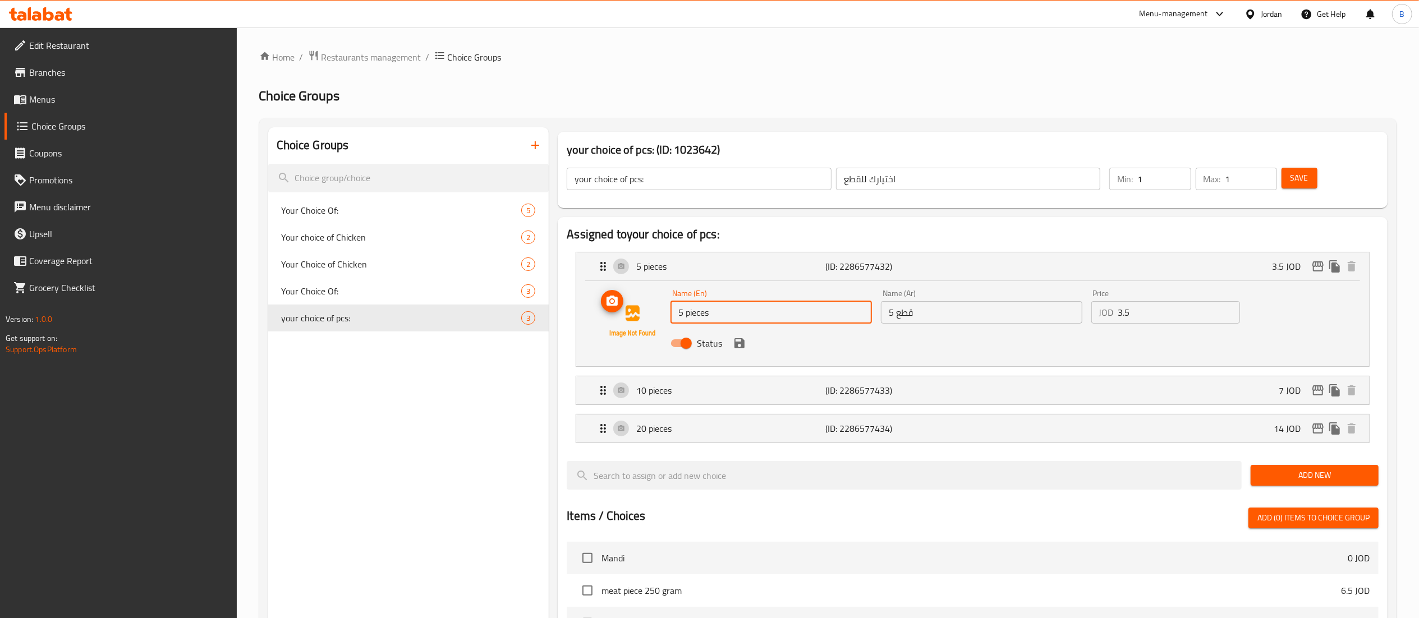
drag, startPoint x: 709, startPoint y: 312, endPoint x: 535, endPoint y: 300, distance: 174.4
click at [606, 305] on div "Name (En) 5 pieces Name (En) Name (Ar) 5 قطع Name (Ar) Price JOD 3.5 Price Stat…" at bounding box center [972, 321] width 757 height 76
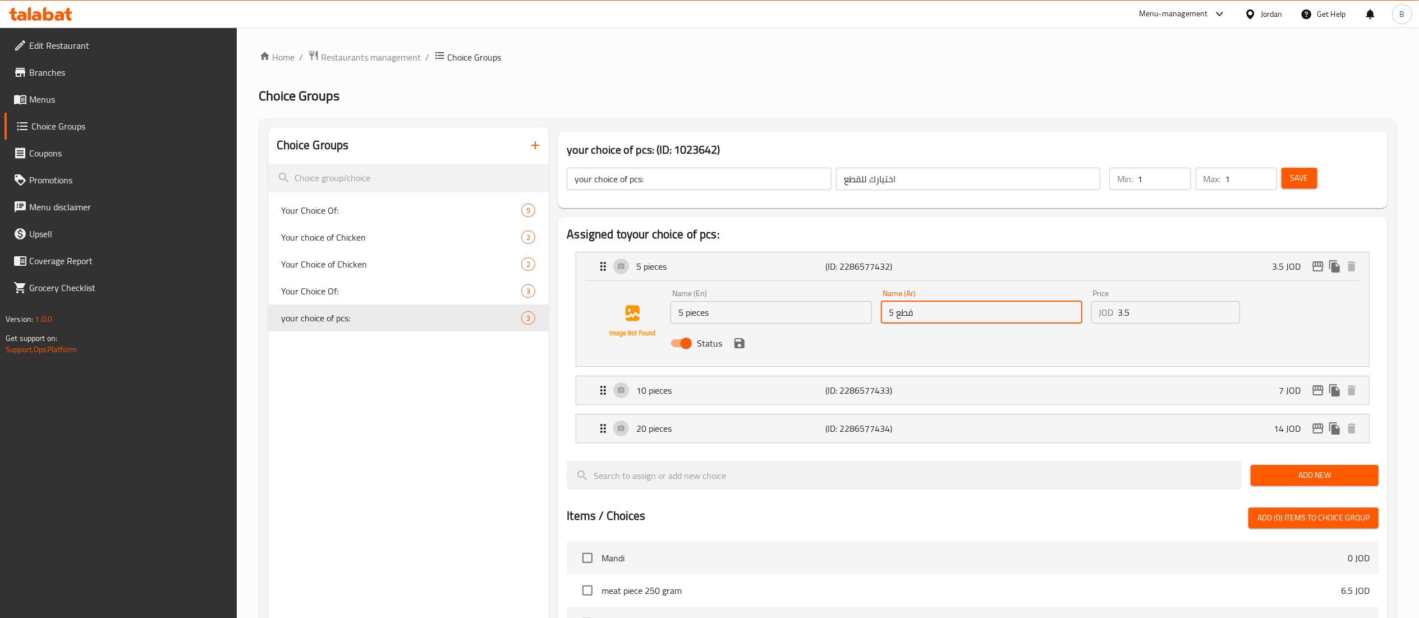
drag, startPoint x: 932, startPoint y: 311, endPoint x: 640, endPoint y: 282, distance: 293.3
click at [717, 286] on div "Name (En) 5 pieces Name (En) Name (Ar) 5 قطع Name (Ar) Price JOD 3.5 Price Stat…" at bounding box center [981, 322] width 631 height 74
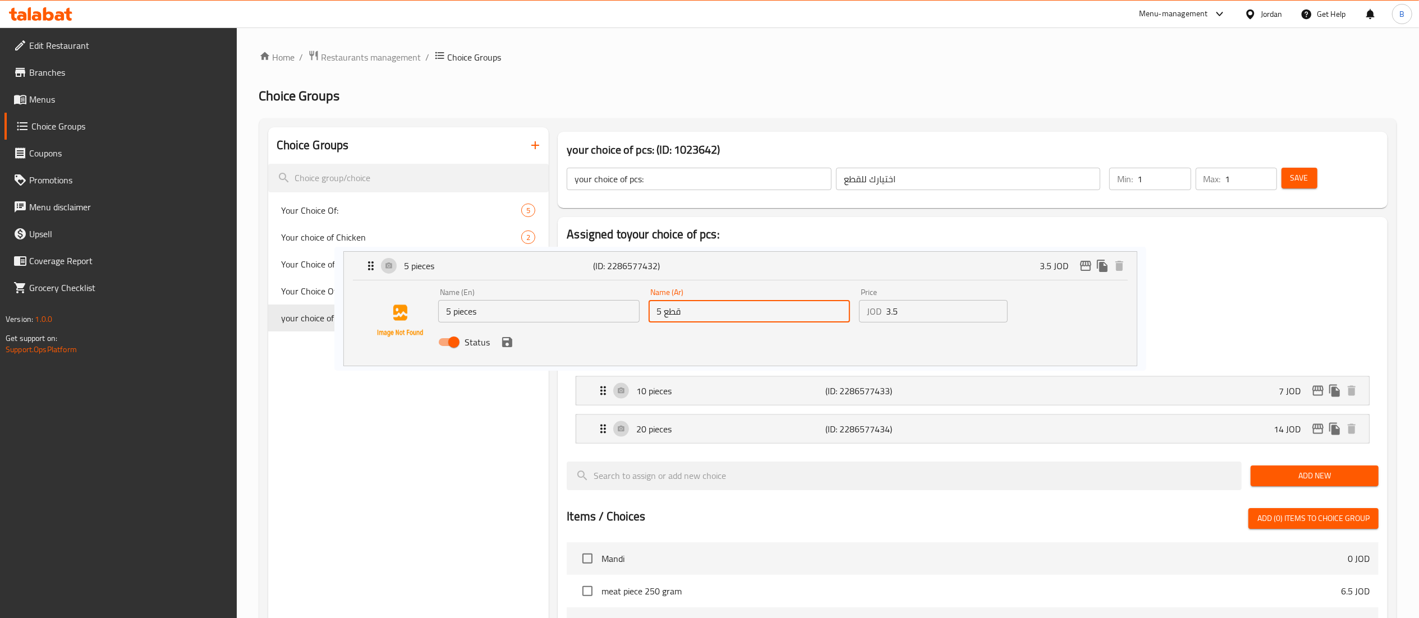
drag, startPoint x: 1184, startPoint y: 327, endPoint x: 925, endPoint y: 324, distance: 258.2
click at [925, 324] on nav "5 pieces (ID: 2286577432) 3.5 JOD Name (En) 5 pieces Name (En) Name (Ar) 5 قطع …" at bounding box center [973, 348] width 812 height 210
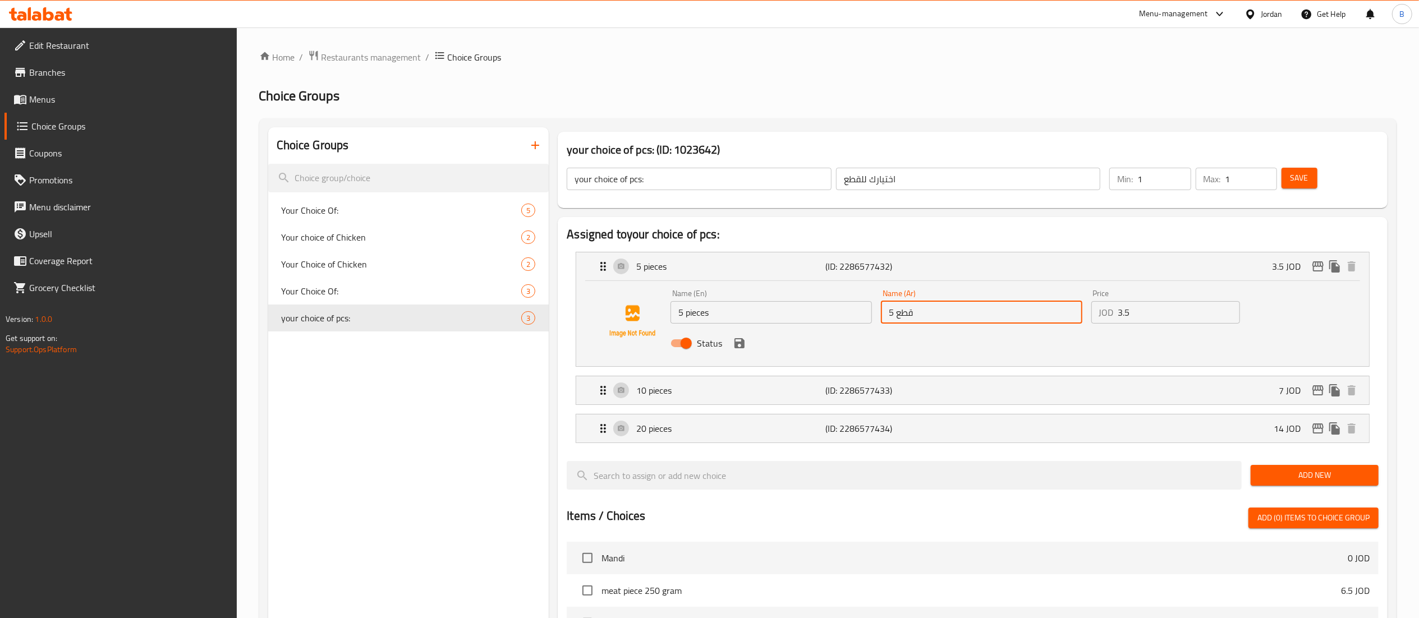
drag, startPoint x: 1129, startPoint y: 313, endPoint x: 935, endPoint y: 307, distance: 194.3
click at [1006, 309] on div "Name (En) 5 pieces Name (En) Name (Ar) 5 قطع Name (Ar) Price JOD 3.5 Price Stat…" at bounding box center [981, 322] width 631 height 74
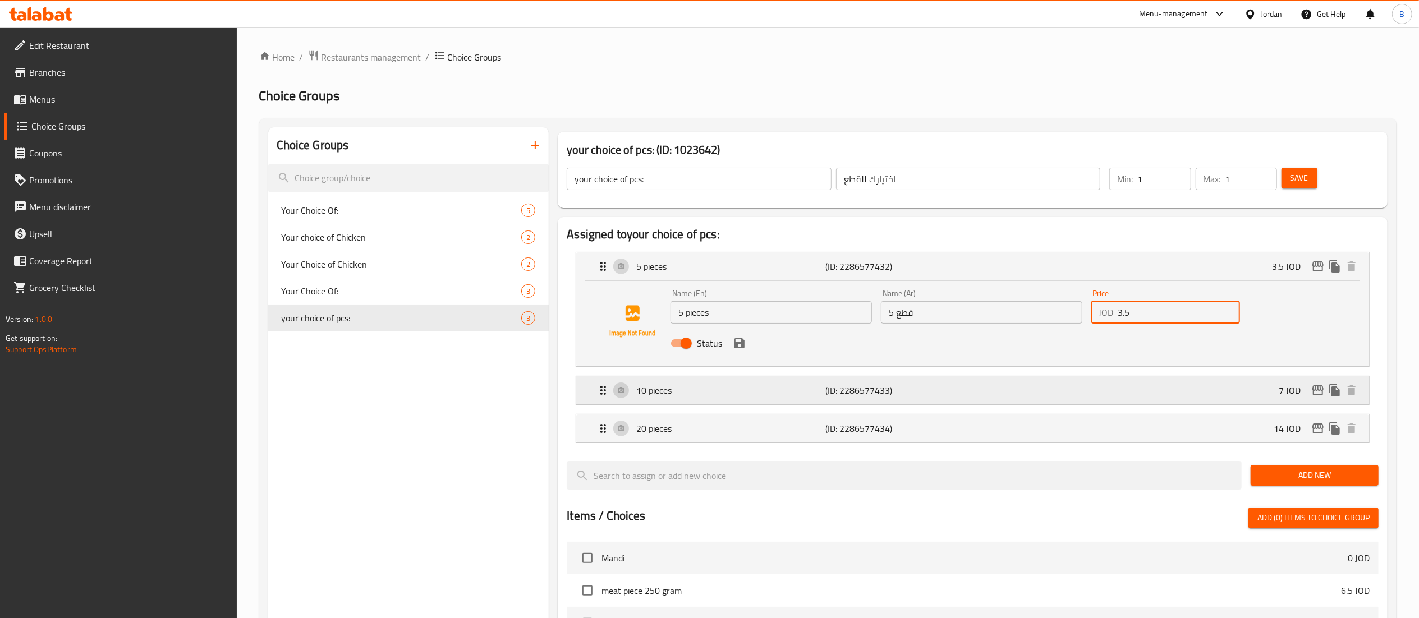
click at [681, 388] on p "10 pieces" at bounding box center [730, 390] width 189 height 13
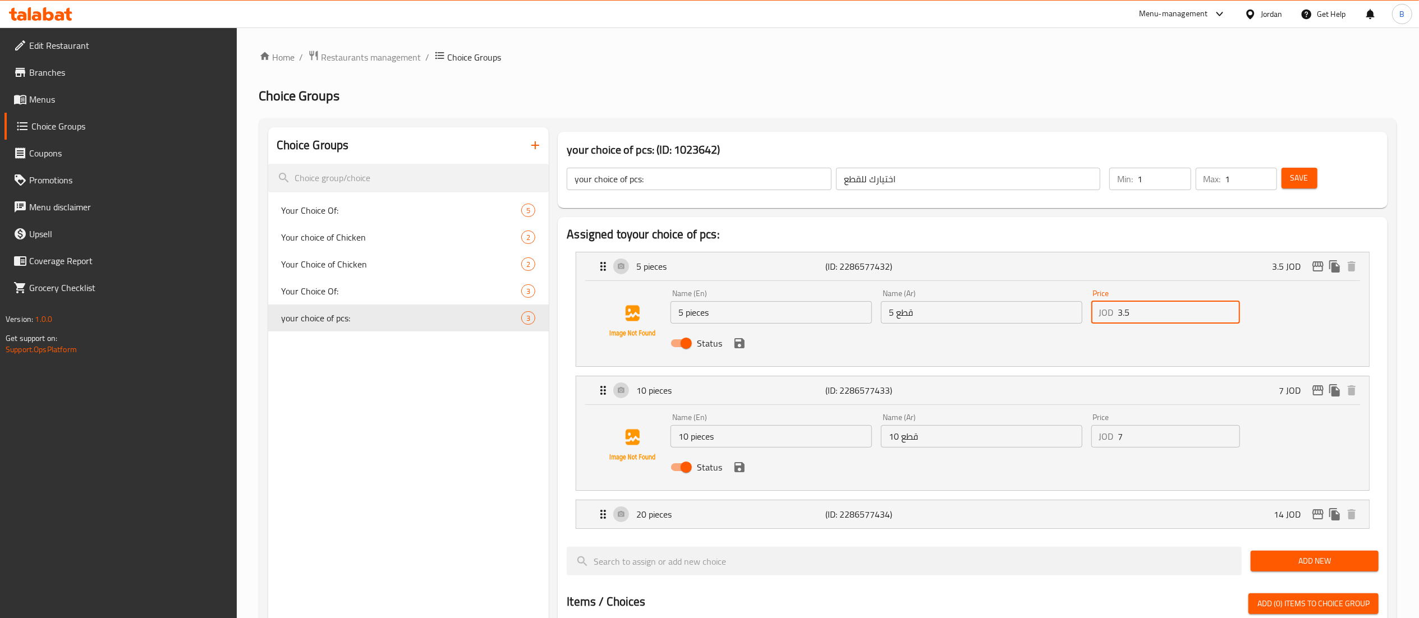
drag, startPoint x: 759, startPoint y: 446, endPoint x: 506, endPoint y: 432, distance: 254.1
click at [553, 433] on div "Assigned to your choice of pcs: 5 pieces (ID: 2286577432) 3.5 JOD Name (En) 5 p…" at bounding box center [972, 610] width 839 height 795
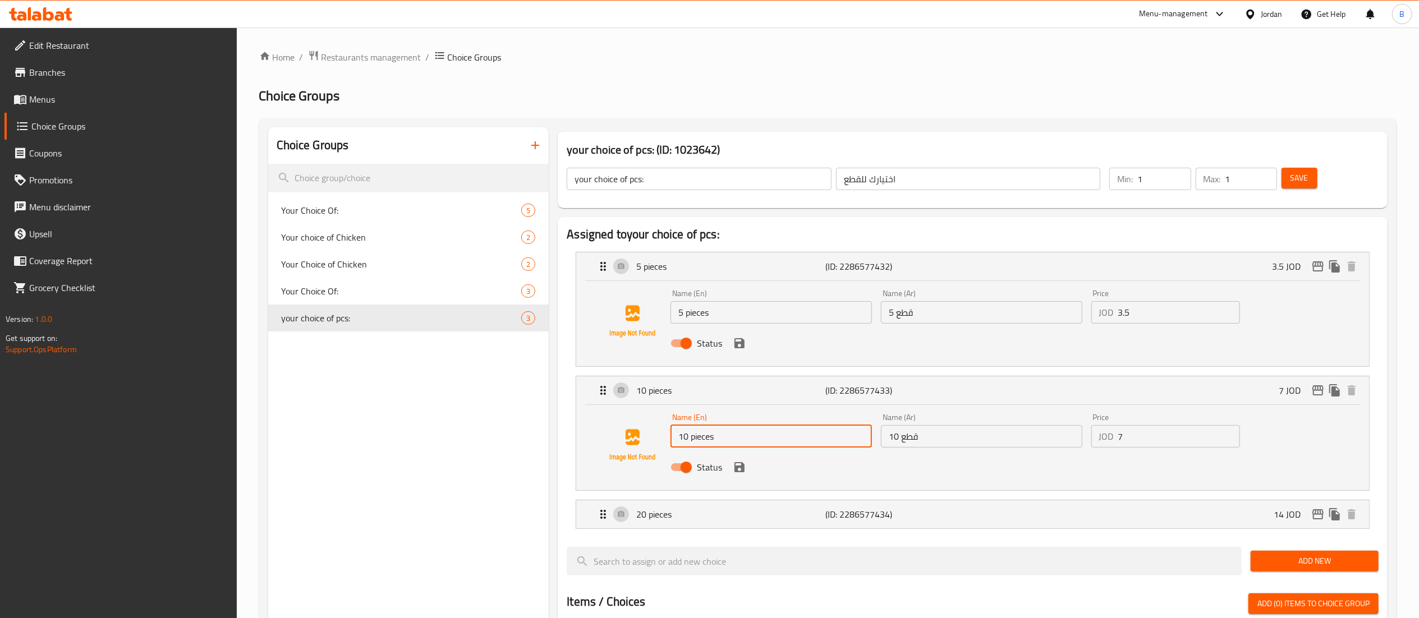
drag, startPoint x: 947, startPoint y: 425, endPoint x: 693, endPoint y: 428, distance: 254.8
click at [753, 427] on div "Name (En) 10 pieces Name (En) Name (Ar) 10 قطع Name (Ar) Price JOD 7 Price Stat…" at bounding box center [981, 446] width 631 height 74
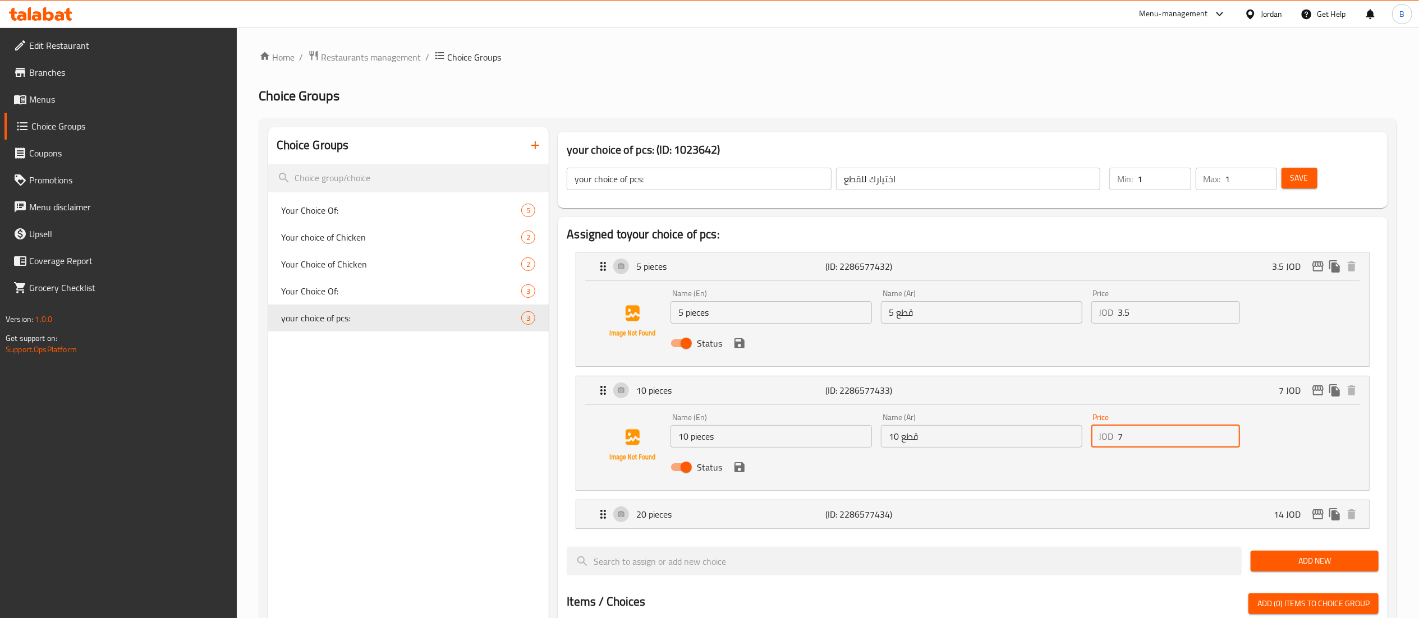
drag, startPoint x: 1144, startPoint y: 440, endPoint x: 997, endPoint y: 443, distance: 146.5
click at [1027, 442] on div "Name (En) 10 pieces Name (En) Name (Ar) 10 قطع Name (Ar) Price JOD 7 Price Stat…" at bounding box center [981, 446] width 631 height 74
click at [686, 534] on li "20 pieces (ID: 2286577434) 14 JOD Name (En) 20 pieces Name (En) Name (Ar) 20 قط…" at bounding box center [973, 515] width 812 height 38
click at [690, 525] on div "20 pieces (ID: 2286577434) 14 JOD" at bounding box center [976, 515] width 759 height 28
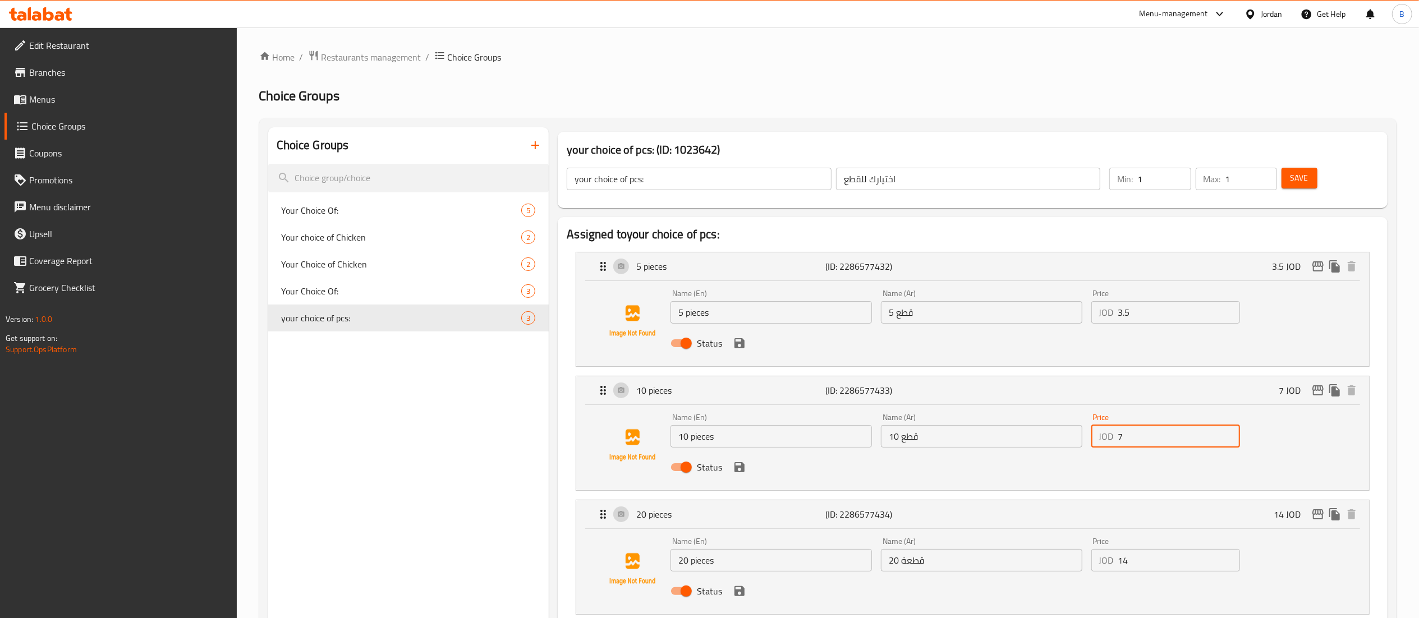
scroll to position [112, 0]
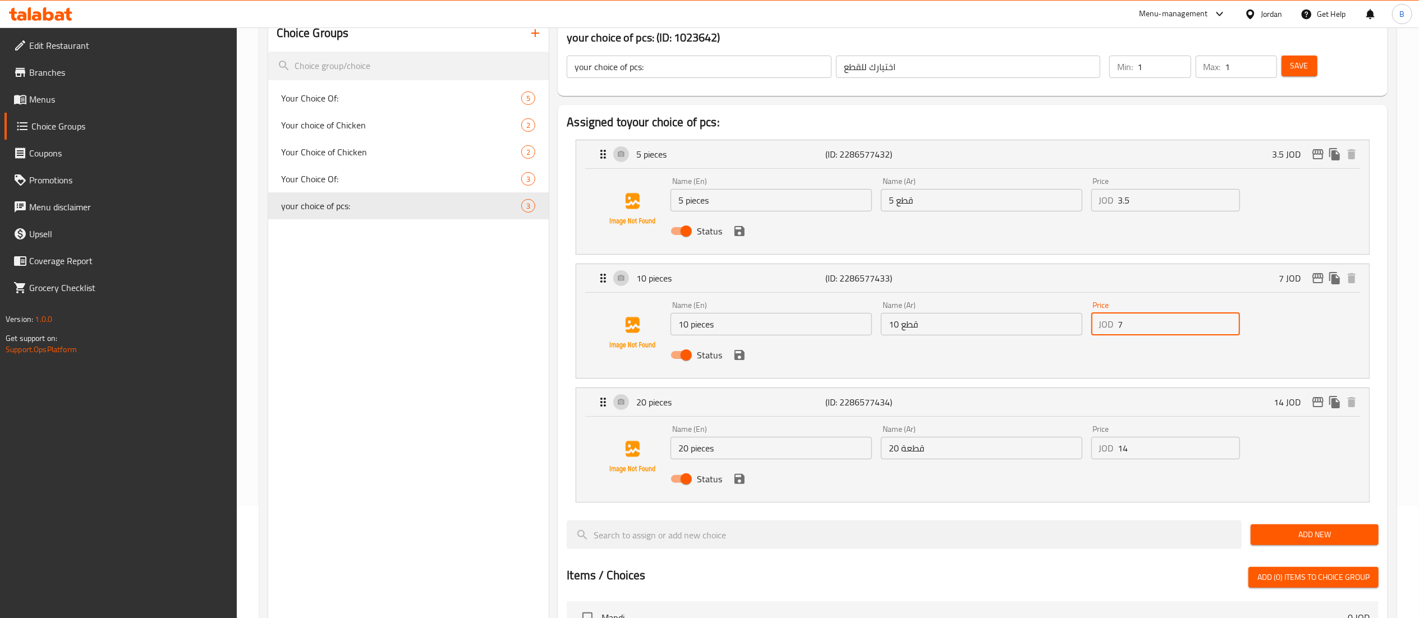
drag, startPoint x: 731, startPoint y: 448, endPoint x: 481, endPoint y: 438, distance: 250.0
click at [541, 438] on div "Choice Groups Your Choice Of: 5 Your choice of Chicken 2 Your Choice of Chicken…" at bounding box center [830, 537] width 1124 height 1045
drag, startPoint x: 966, startPoint y: 448, endPoint x: 665, endPoint y: 450, distance: 300.8
click at [706, 451] on div "Name (En) 20 pieces Name (En) Name (Ar) 20 قطعة Name (Ar) Price JOD 14 Price St…" at bounding box center [981, 458] width 631 height 74
click at [59, 105] on span "Menus" at bounding box center [128, 99] width 199 height 13
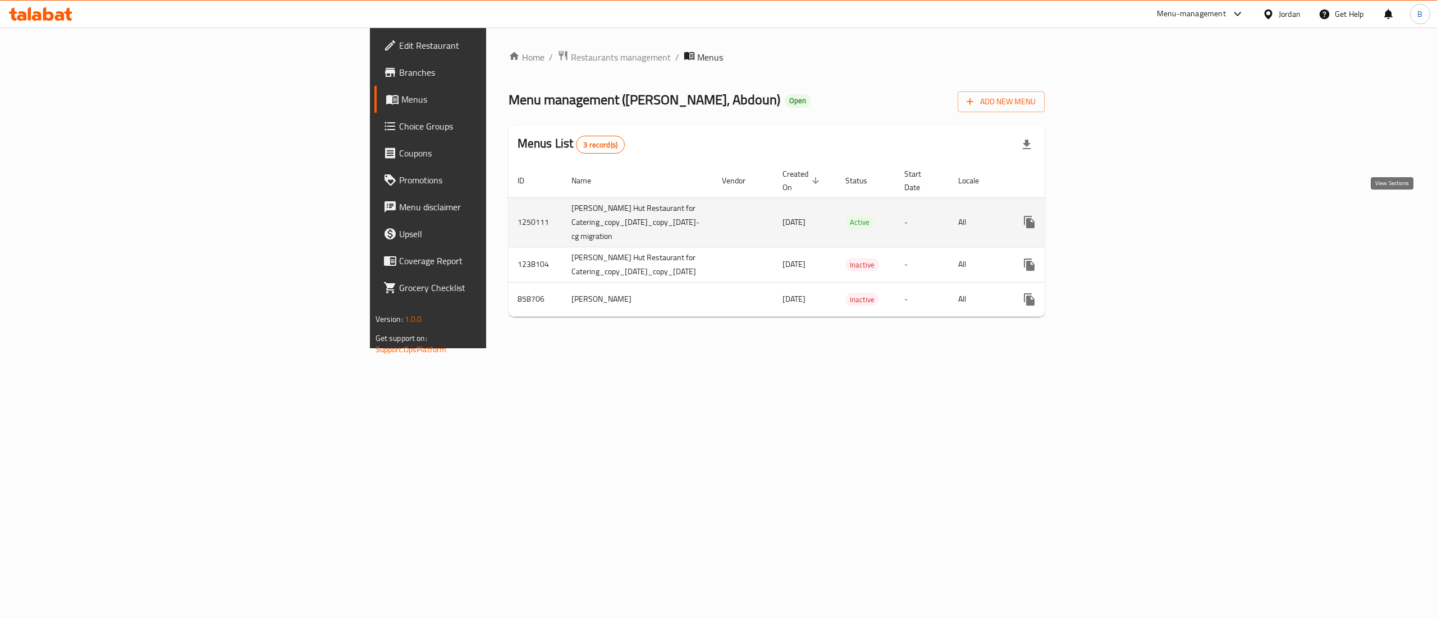
click at [1124, 209] on link "enhanced table" at bounding box center [1110, 222] width 27 height 27
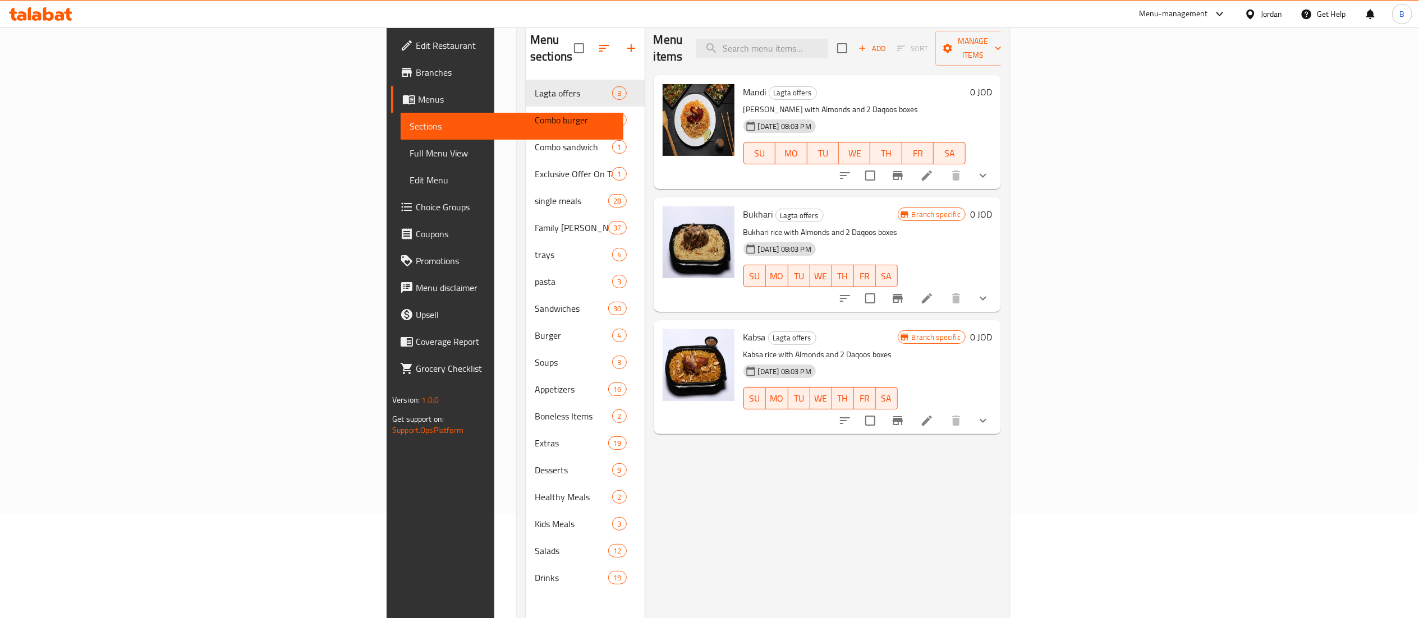
scroll to position [158, 0]
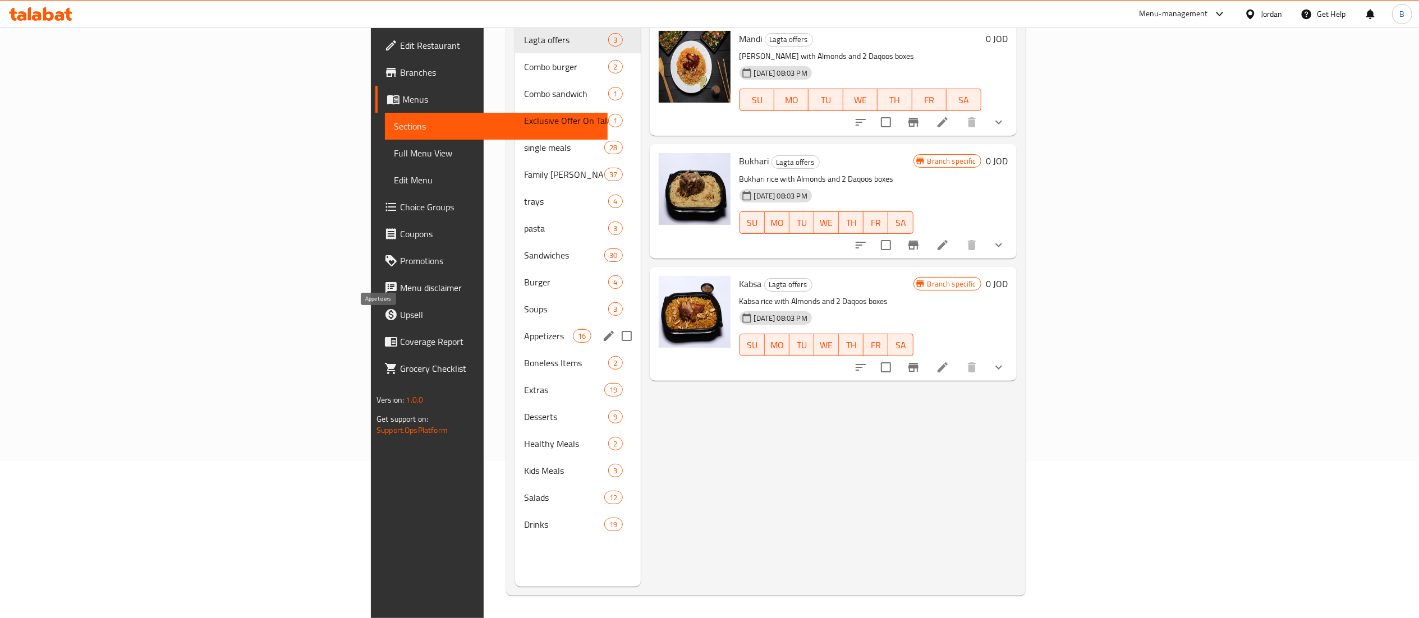
click at [524, 329] on span "Appetizers" at bounding box center [548, 335] width 49 height 13
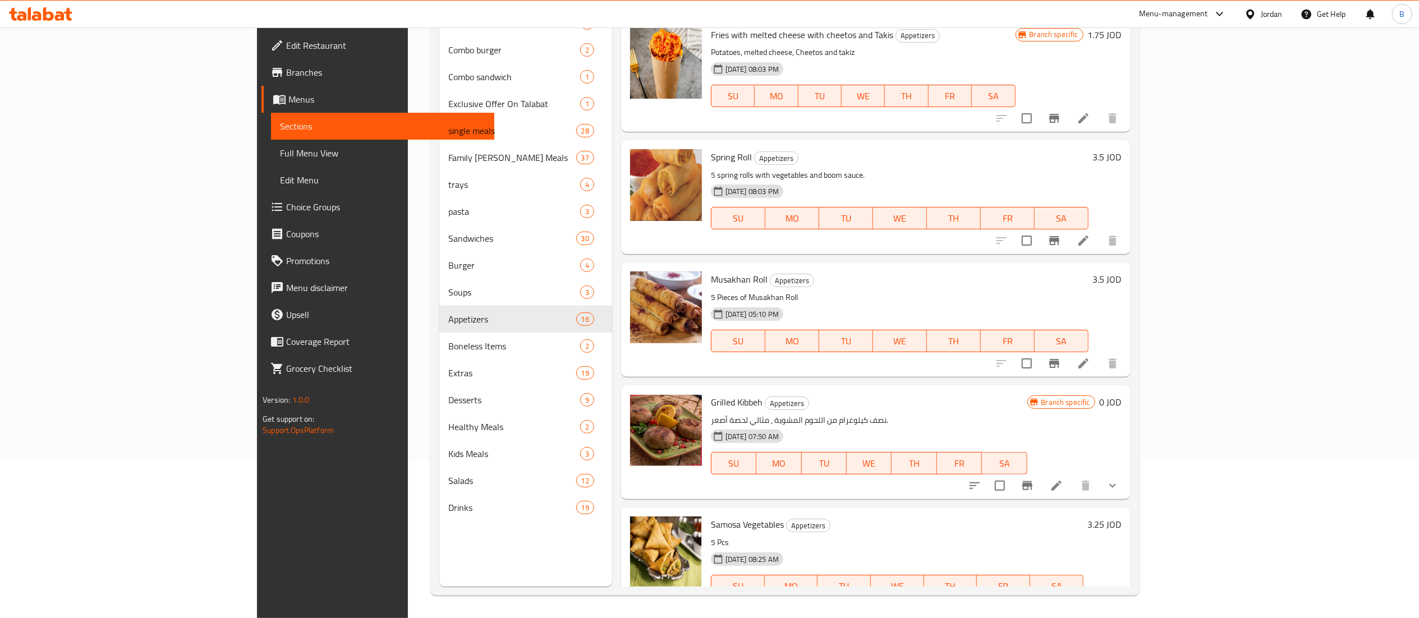
scroll to position [1354, 0]
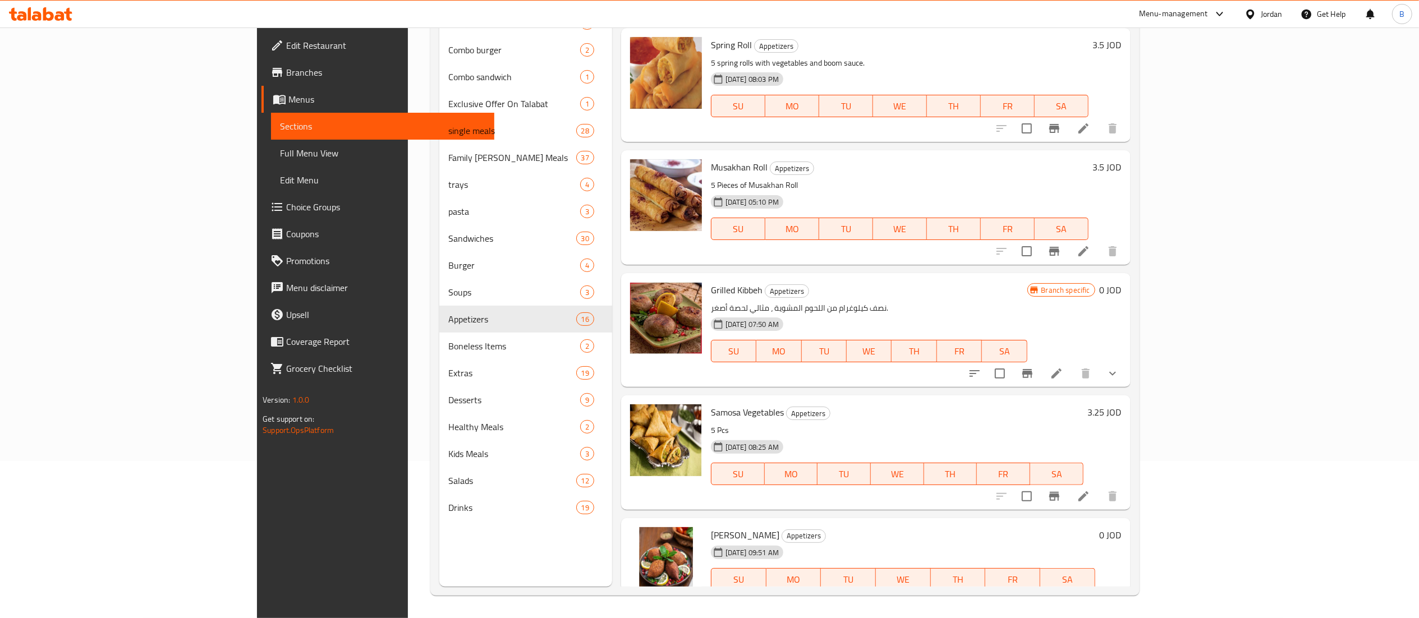
click at [1064, 595] on icon at bounding box center [1056, 601] width 13 height 13
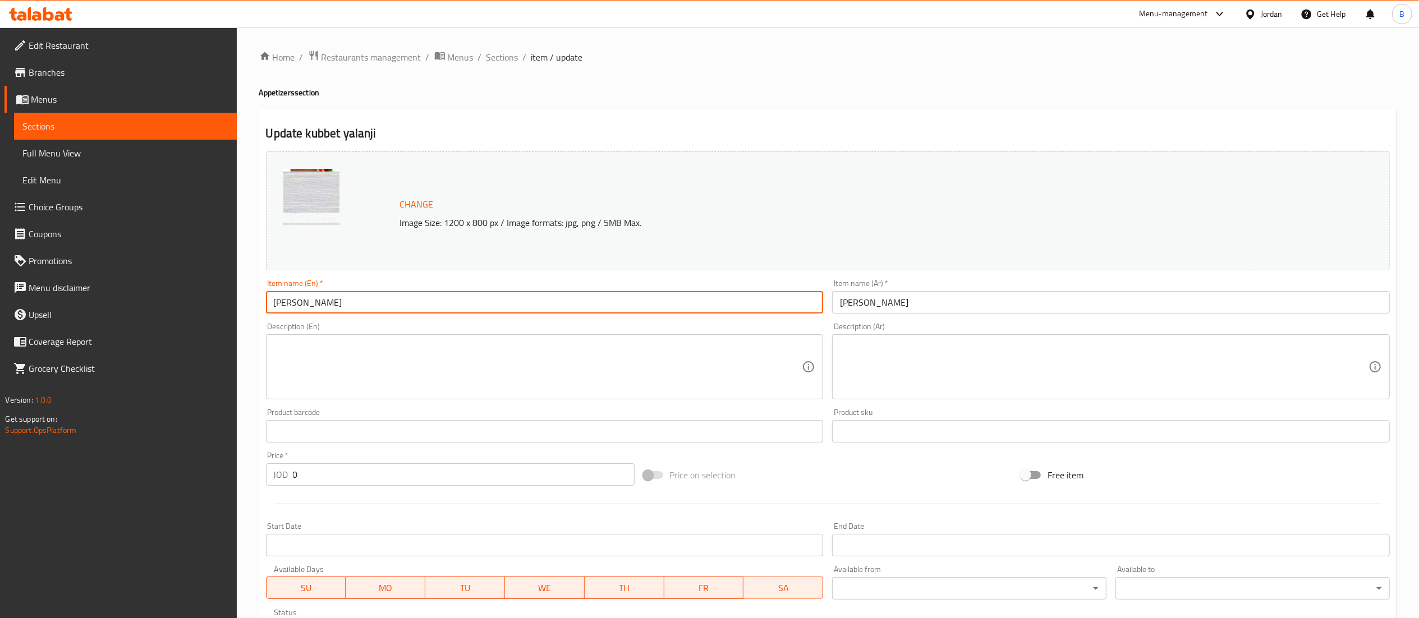
drag, startPoint x: 351, startPoint y: 299, endPoint x: 72, endPoint y: 293, distance: 278.4
click at [194, 299] on div "Edit Restaurant Branches Menus Sections Full Menu View Edit Menu Choice Groups …" at bounding box center [709, 428] width 1419 height 800
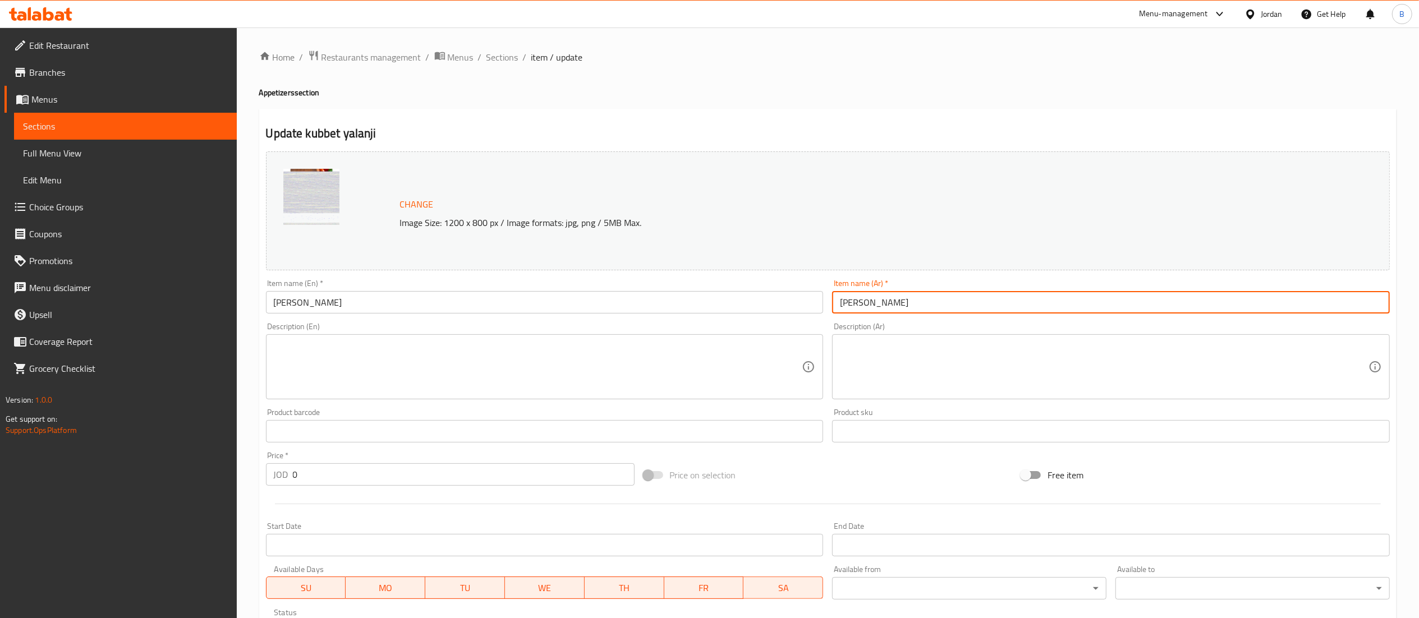
drag, startPoint x: 894, startPoint y: 298, endPoint x: 573, endPoint y: 287, distance: 321.2
click at [639, 284] on div "Change Image Size: 1200 x 800 px / Image formats: jpg, png / 5MB Max. Item name…" at bounding box center [828, 397] width 1133 height 500
drag, startPoint x: 75, startPoint y: 218, endPoint x: 174, endPoint y: 271, distance: 112.2
click at [75, 218] on link "Choice Groups" at bounding box center [120, 207] width 232 height 27
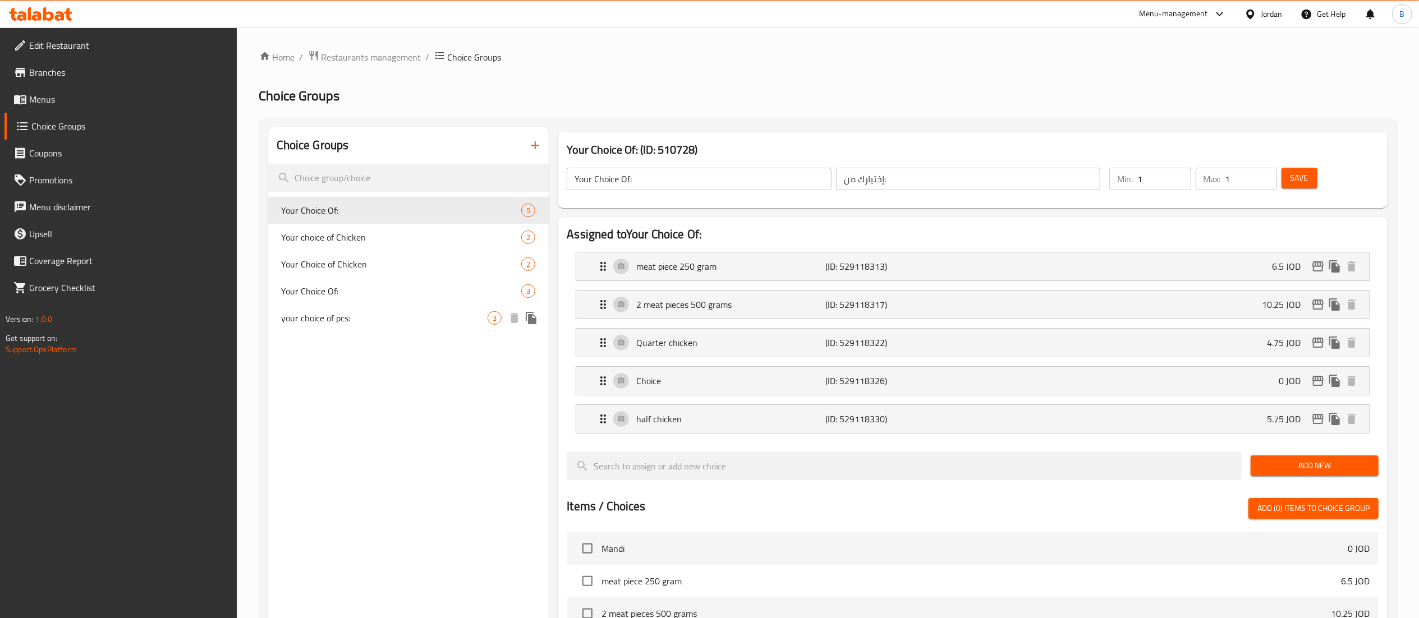
click at [310, 325] on span "your choice of pcs:" at bounding box center [385, 317] width 207 height 13
type input "your choice of pcs:"
type input "اختيارك للقطع"
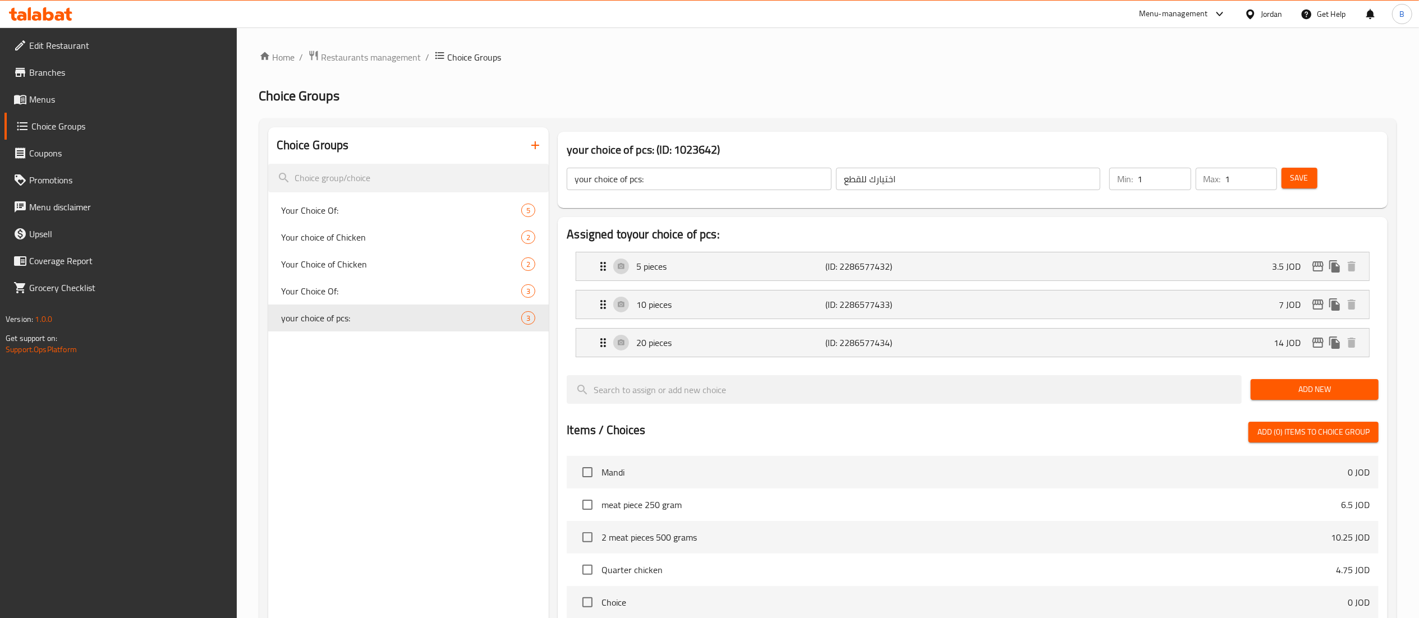
drag, startPoint x: 656, startPoint y: 180, endPoint x: 436, endPoint y: 150, distance: 221.9
click at [436, 150] on div "Choice Groups Your Choice Of: 5 Your choice of Chicken 2 Your Choice of Chicken…" at bounding box center [830, 520] width 1124 height 787
drag, startPoint x: 933, startPoint y: 186, endPoint x: 717, endPoint y: 149, distance: 219.1
click at [734, 150] on div "your choice of pcs: (ID: 1023642) your choice of pcs: ​ اختيارك للقطع ​ Min: 1 …" at bounding box center [973, 170] width 830 height 76
click at [658, 260] on p "5 pieces" at bounding box center [730, 266] width 189 height 13
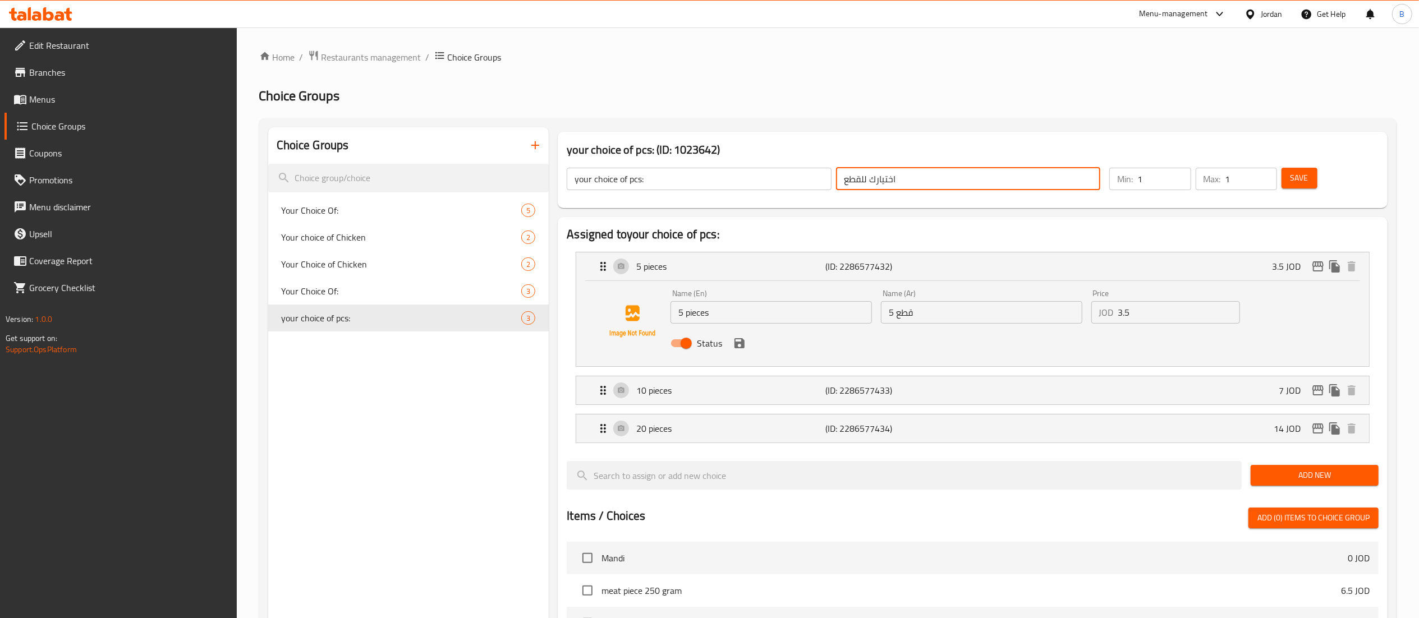
drag, startPoint x: 723, startPoint y: 309, endPoint x: 535, endPoint y: 312, distance: 188.0
click at [598, 309] on div "Name (En) 5 pieces Name (En) Name (Ar) 5 قطع Name (Ar) Price JOD 3.5 Price Stat…" at bounding box center [972, 321] width 757 height 76
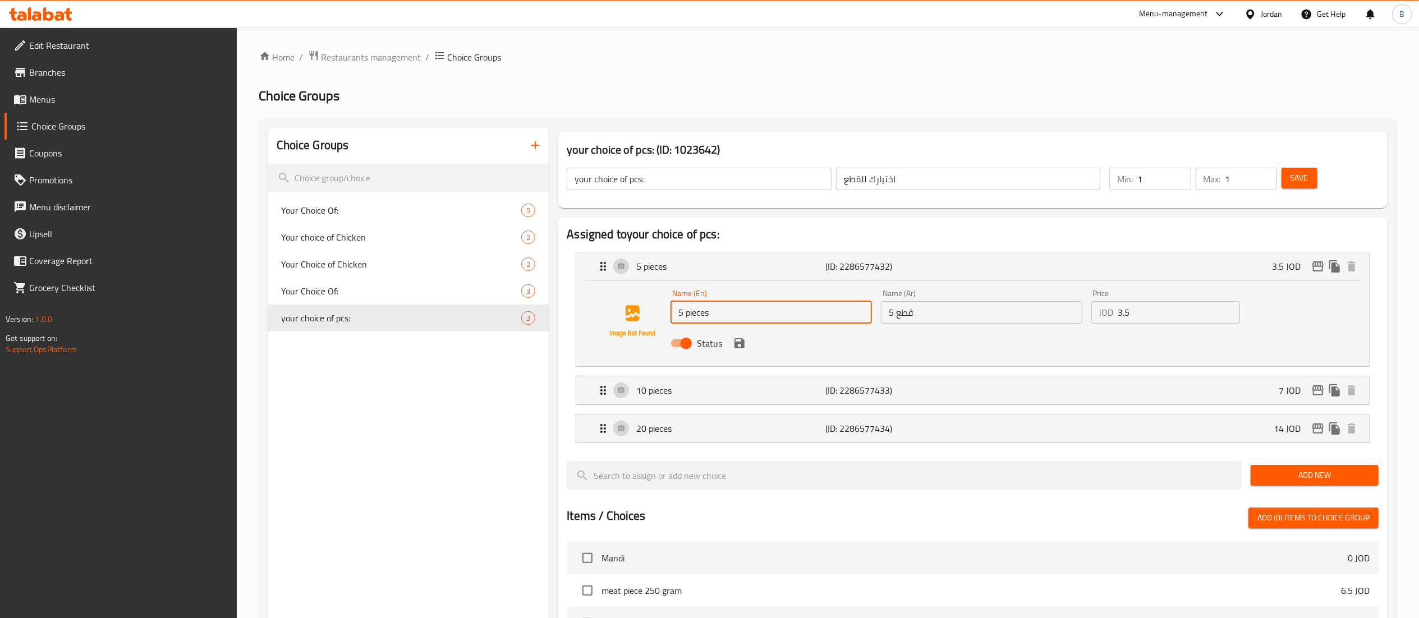
drag, startPoint x: 934, startPoint y: 311, endPoint x: 696, endPoint y: 311, distance: 237.4
click at [779, 311] on div "Name (En) 5 pieces Name (En) Name (Ar) 5 قطع Name (Ar) Price JOD 3.5 Price Stat…" at bounding box center [981, 322] width 631 height 74
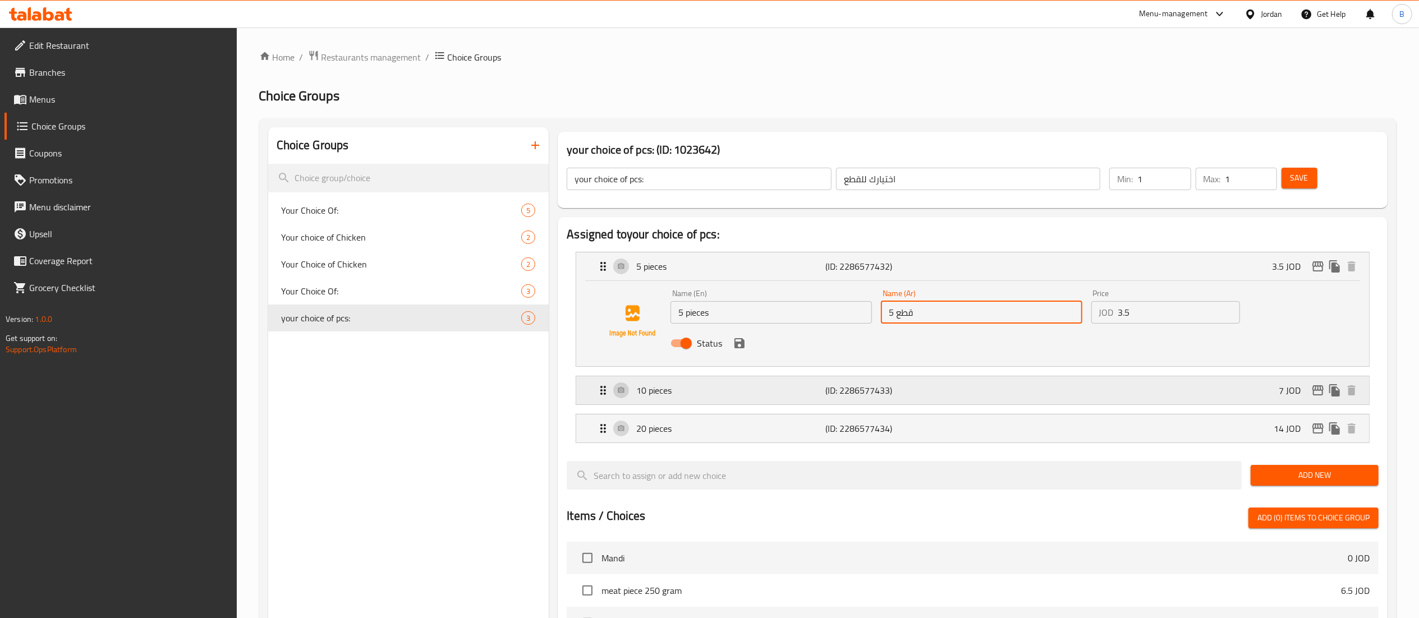
click at [649, 392] on p "10 pieces" at bounding box center [730, 390] width 189 height 13
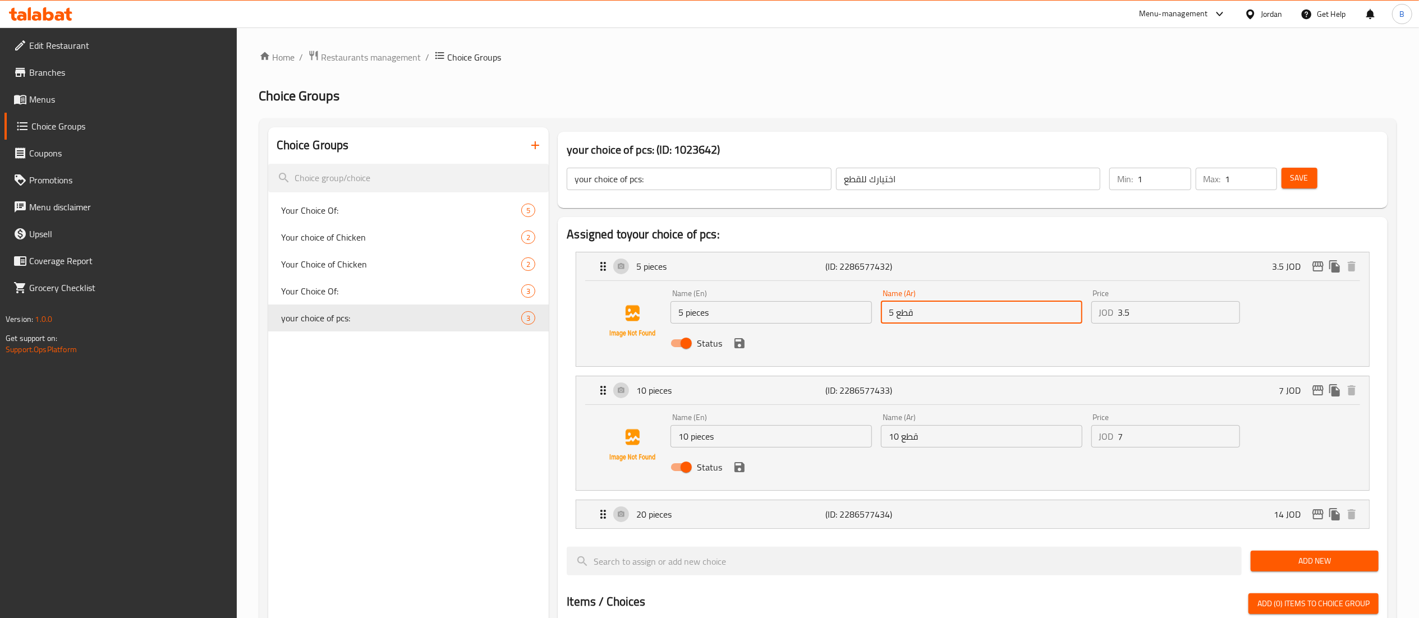
drag, startPoint x: 762, startPoint y: 432, endPoint x: 548, endPoint y: 428, distance: 213.9
click at [562, 428] on div "Assigned to your choice of pcs: 5 pieces (ID: 2286577432) 3.5 JOD Name (En) 5 p…" at bounding box center [973, 610] width 830 height 786
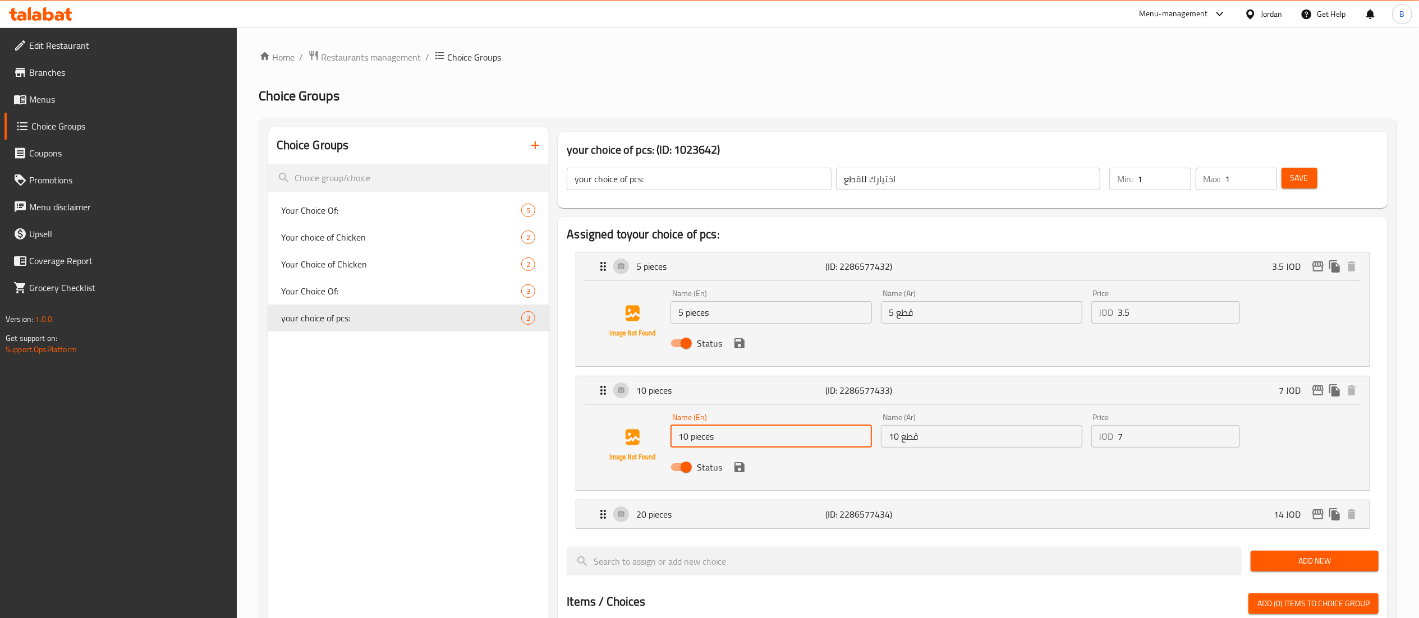
drag, startPoint x: 987, startPoint y: 446, endPoint x: 728, endPoint y: 446, distance: 258.2
click at [780, 446] on div "Name (En) 10 pieces Name (En) Name (Ar) 10 قطع Name (Ar) Price JOD 7 Price Stat…" at bounding box center [981, 446] width 631 height 74
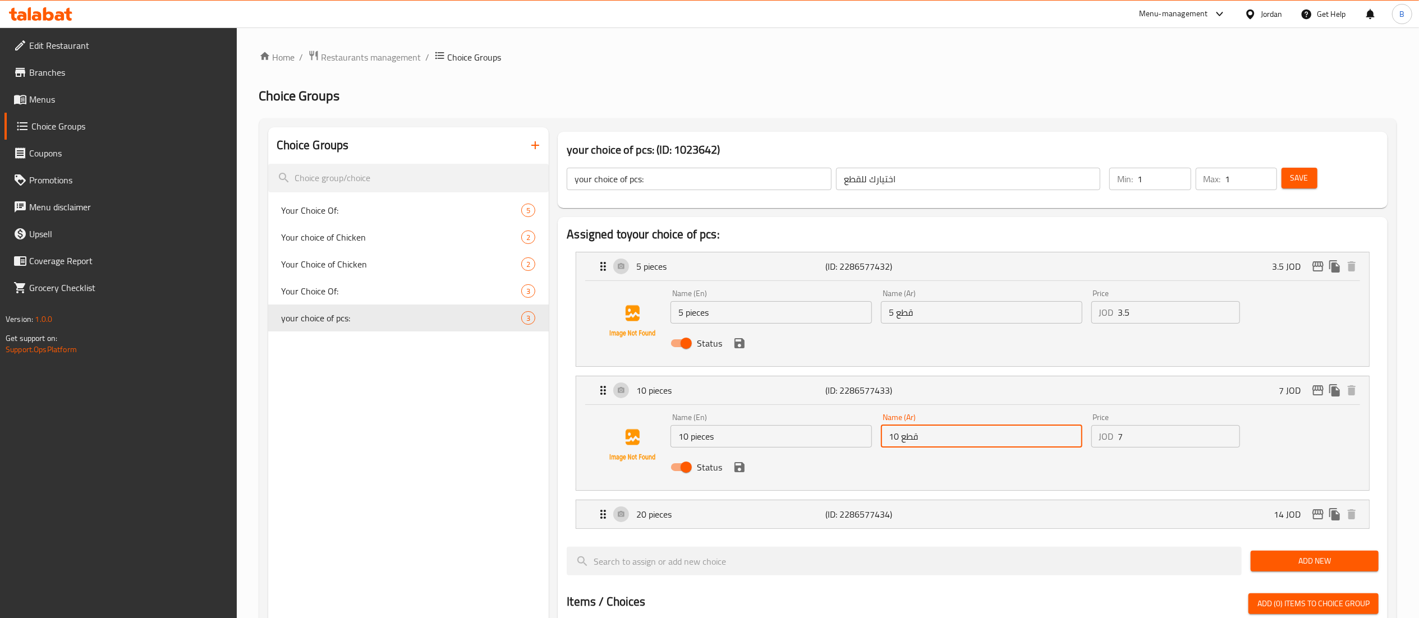
drag, startPoint x: 1148, startPoint y: 425, endPoint x: 1027, endPoint y: 433, distance: 120.9
click at [1075, 433] on div "Name (En) 10 pieces Name (En) Name (Ar) 10 قطع Name (Ar) Price JOD 7 Price Stat…" at bounding box center [981, 446] width 631 height 74
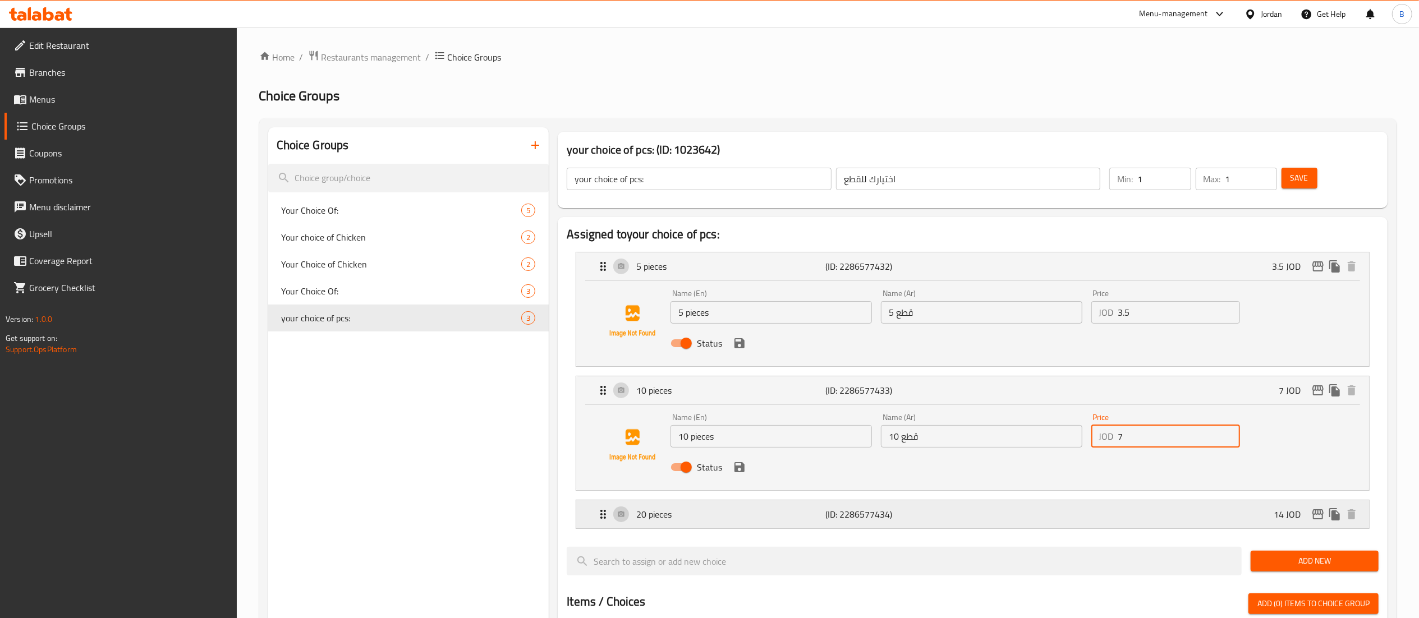
click at [659, 510] on p "20 pieces" at bounding box center [730, 514] width 189 height 13
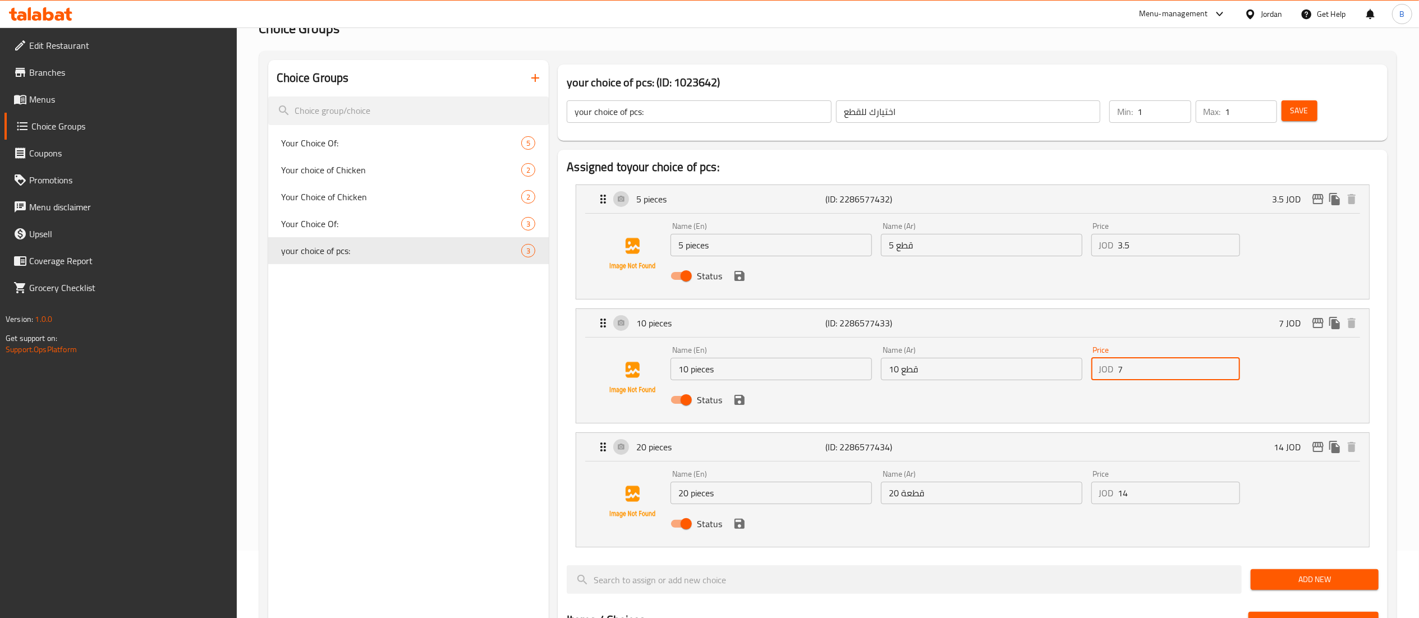
scroll to position [112, 0]
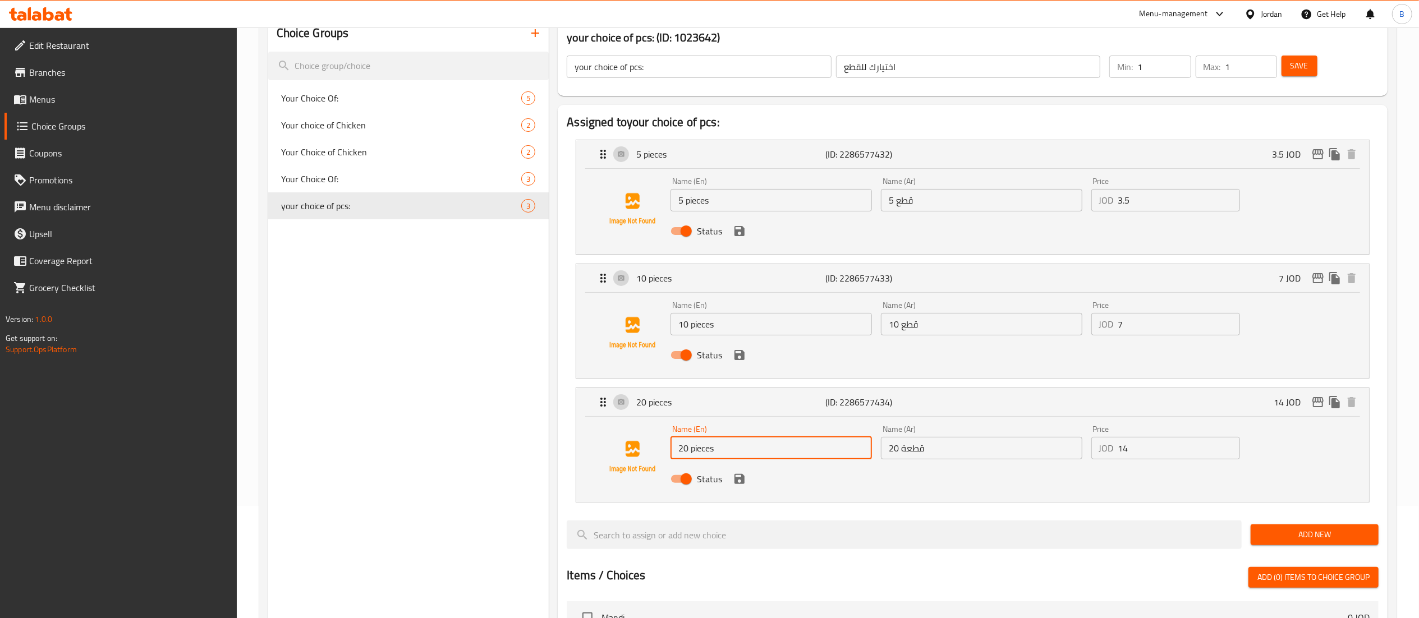
drag, startPoint x: 732, startPoint y: 451, endPoint x: 472, endPoint y: 430, distance: 260.7
click at [524, 433] on div "Choice Groups Your Choice Of: 5 Your choice of Chicken 2 Your Choice of Chicken…" at bounding box center [830, 537] width 1124 height 1045
drag, startPoint x: 1021, startPoint y: 452, endPoint x: 522, endPoint y: 424, distance: 500.3
click at [689, 442] on div "Name (En) 20 pieces Name (En) Name (Ar) 20 قطعة Name (Ar) Price JOD 14 Price St…" at bounding box center [981, 458] width 631 height 74
click at [54, 96] on span "Menus" at bounding box center [128, 99] width 199 height 13
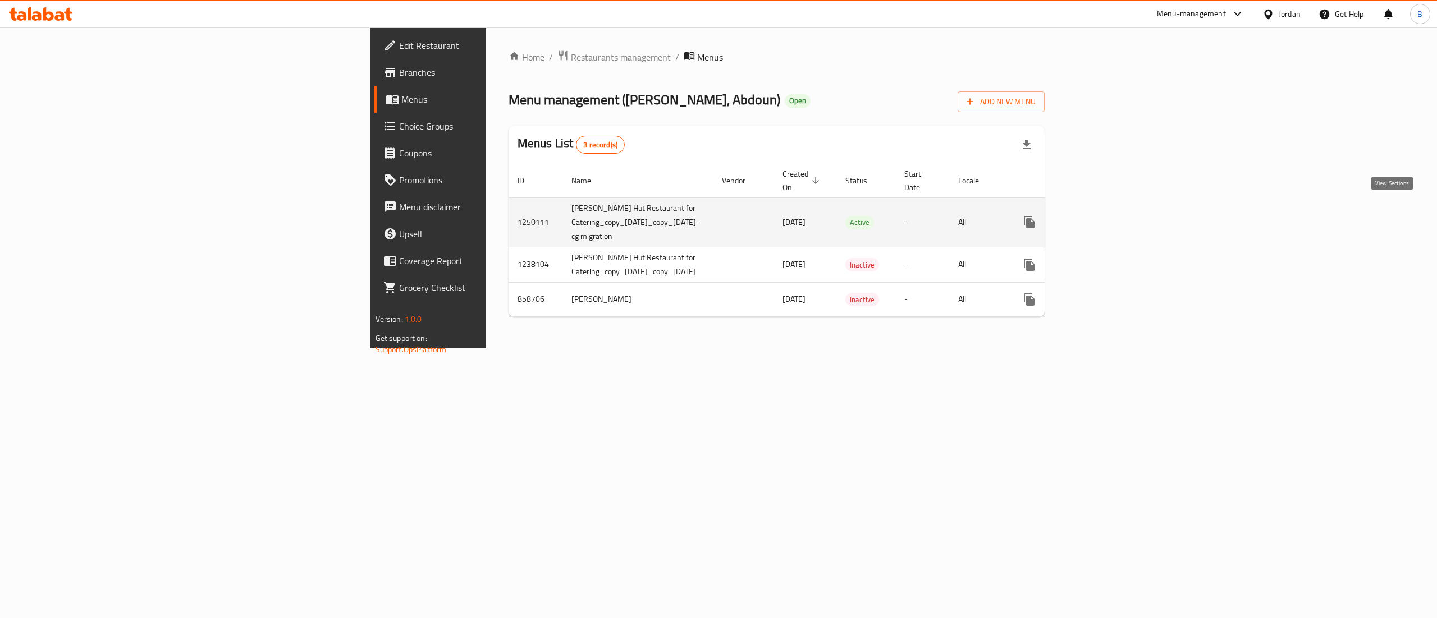
click at [1124, 209] on link "enhanced table" at bounding box center [1110, 222] width 27 height 27
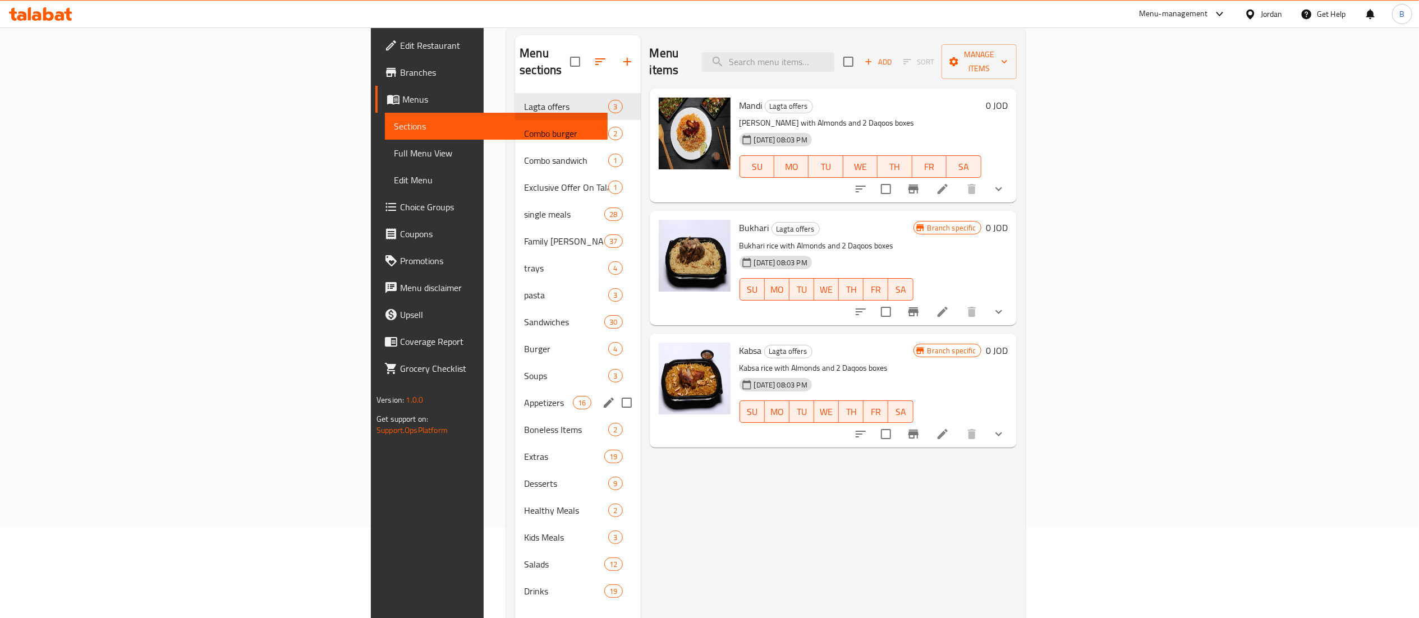
scroll to position [112, 0]
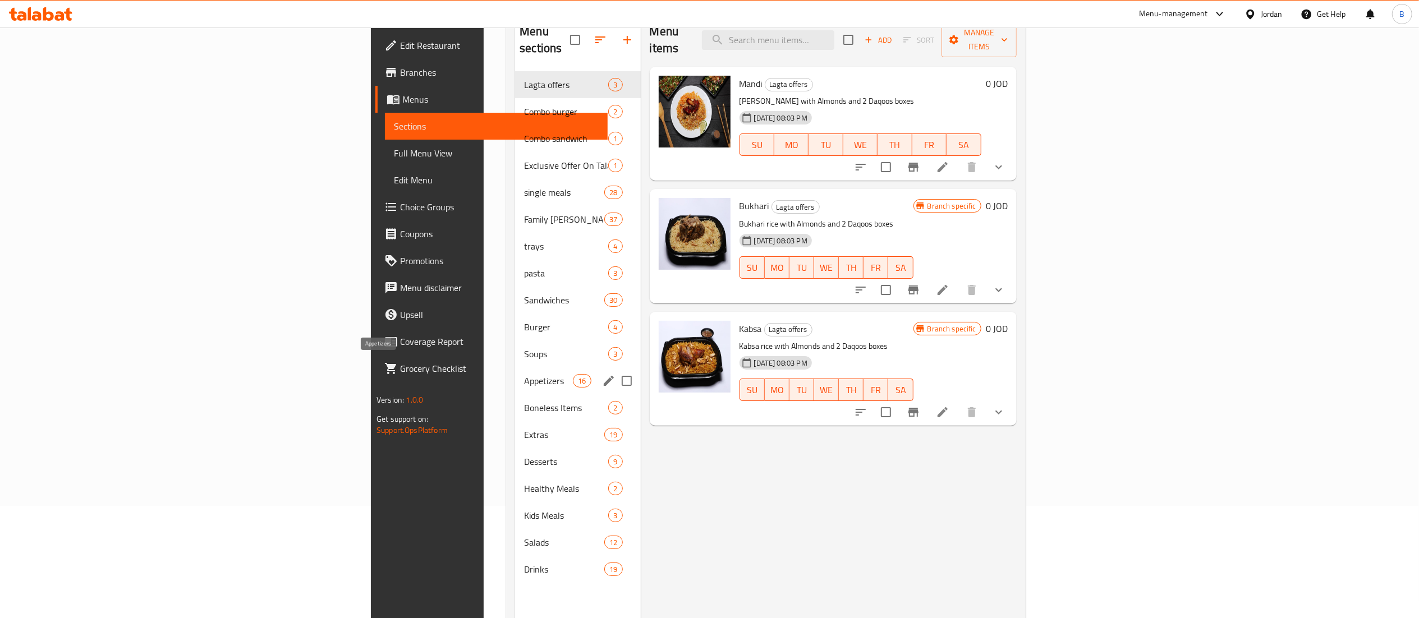
click at [524, 374] on span "Appetizers" at bounding box center [548, 380] width 49 height 13
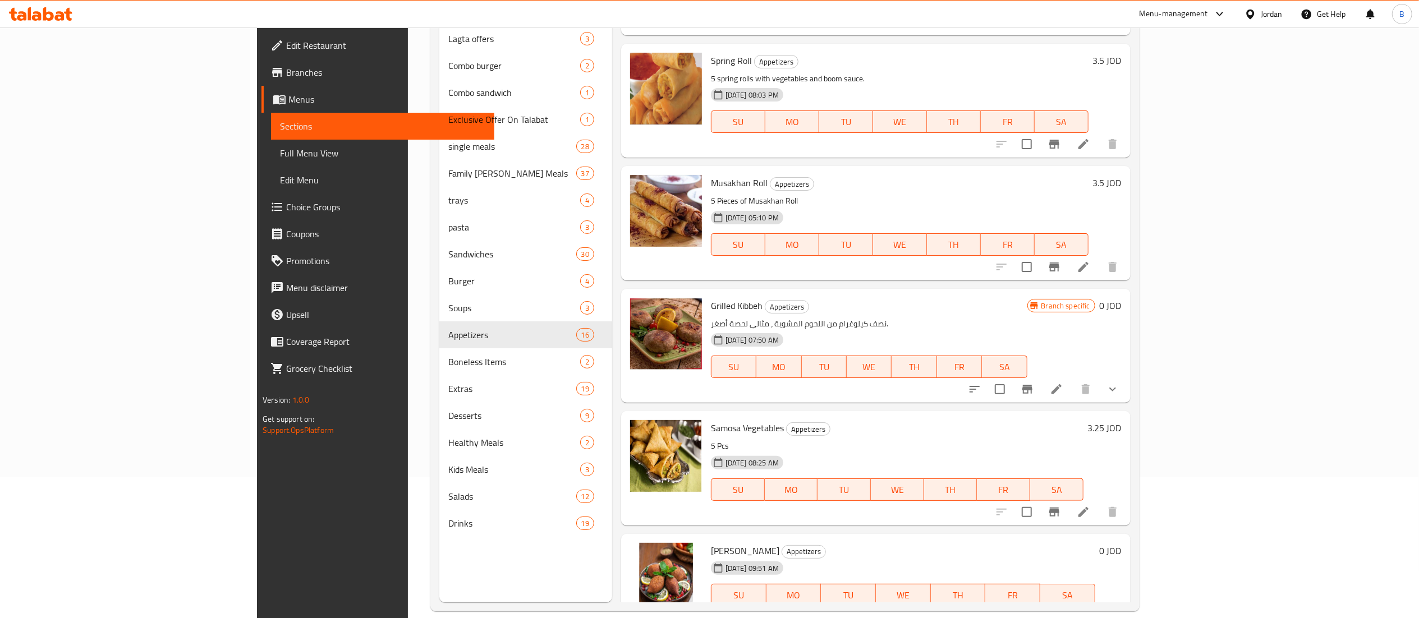
scroll to position [158, 0]
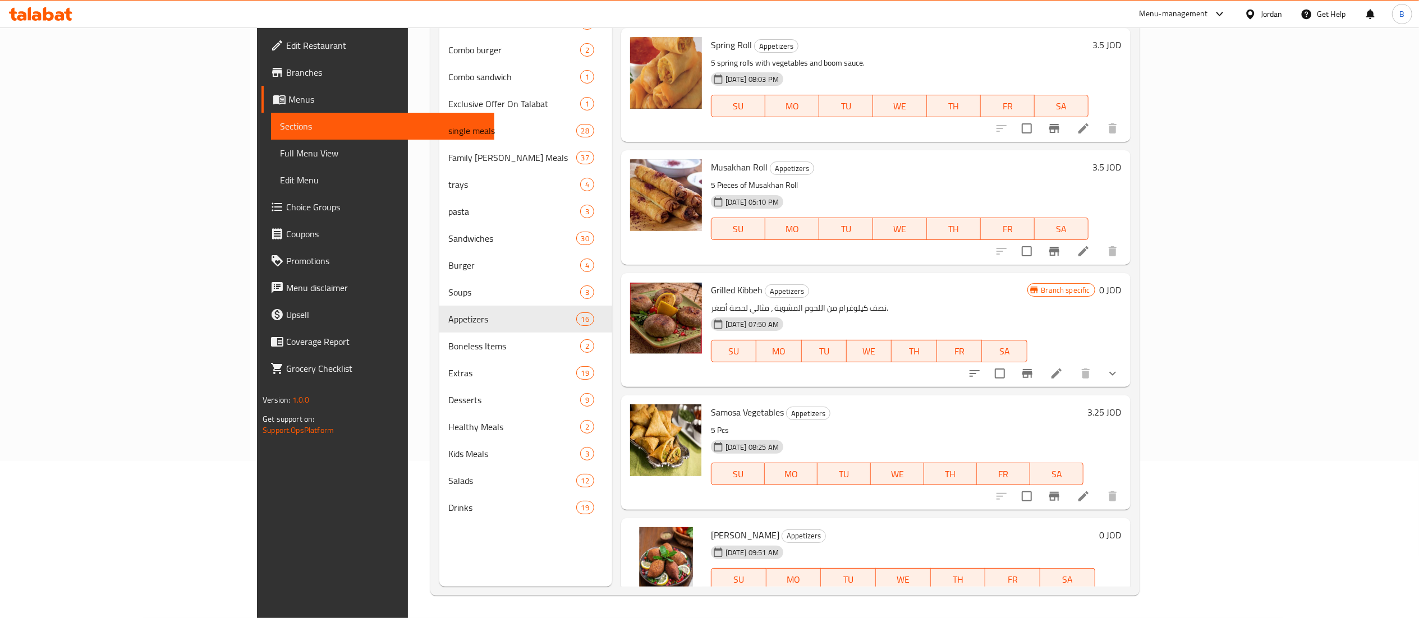
click at [1073, 592] on li at bounding box center [1056, 602] width 31 height 20
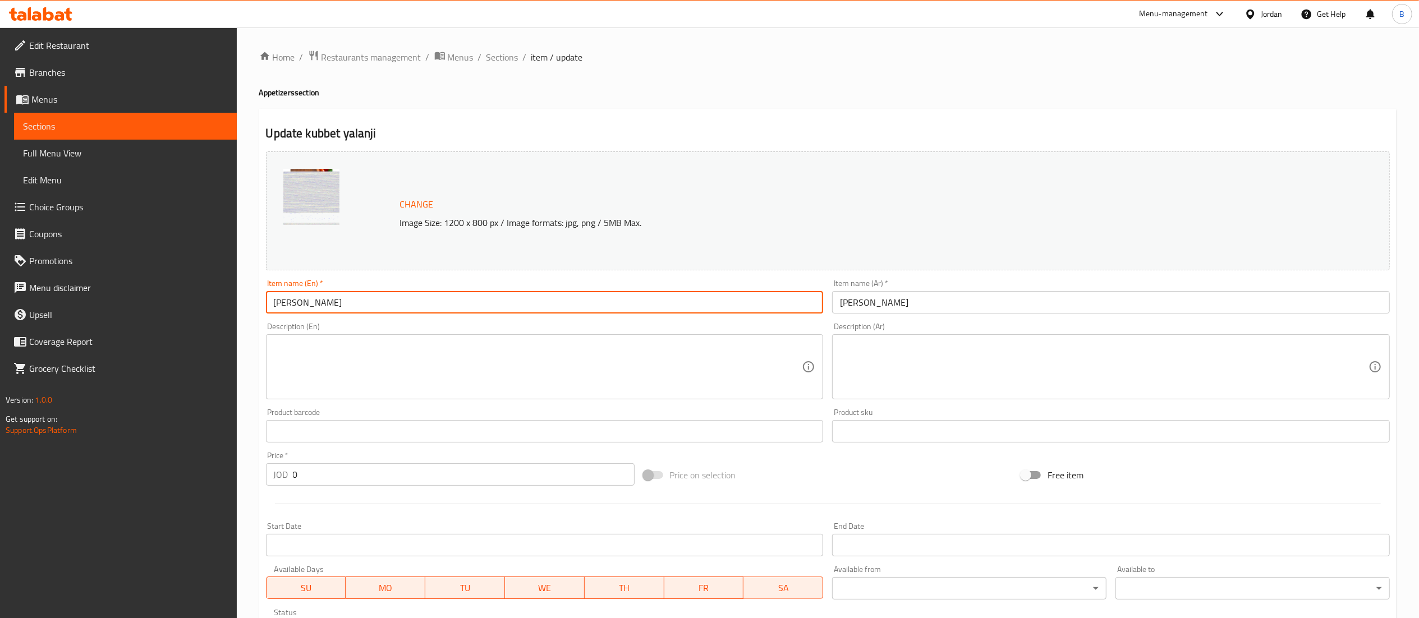
drag, startPoint x: 348, startPoint y: 303, endPoint x: 134, endPoint y: 315, distance: 214.7
click at [145, 313] on div "Edit Restaurant Branches Menus Sections Full Menu View Edit Menu Choice Groups …" at bounding box center [709, 428] width 1419 height 800
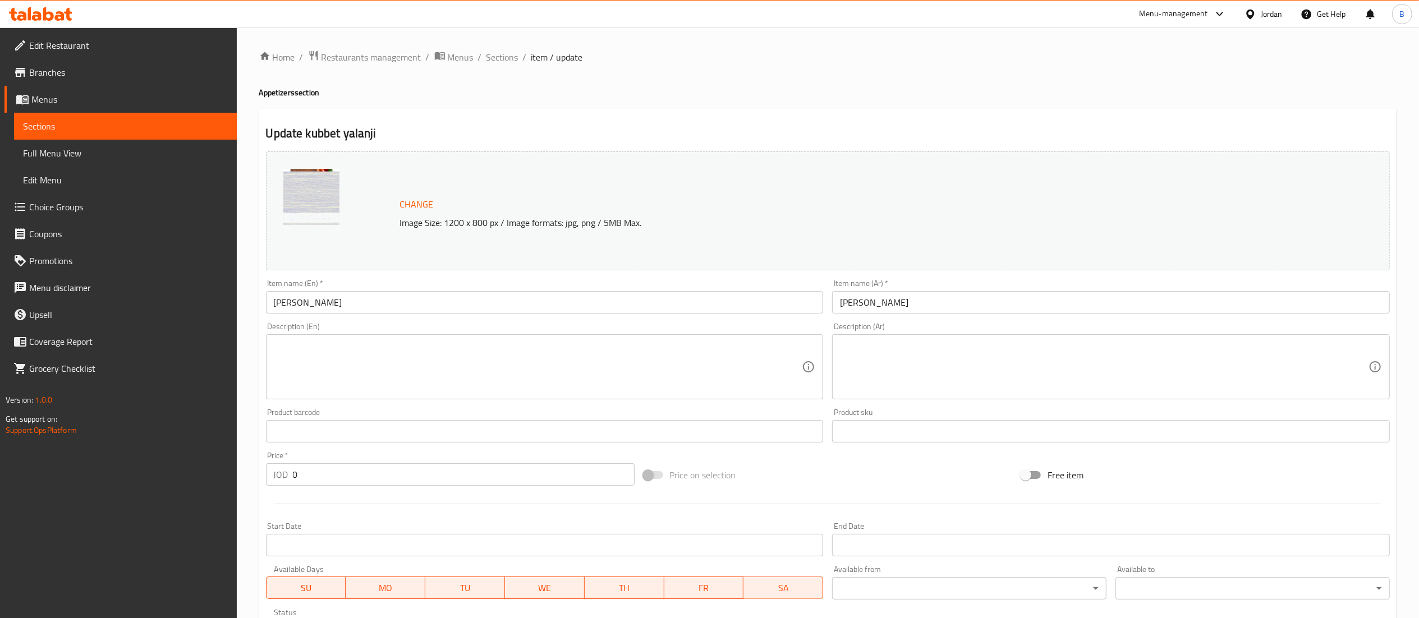
drag, startPoint x: 917, startPoint y: 318, endPoint x: 736, endPoint y: 306, distance: 180.5
click at [739, 306] on div "Change Image Size: 1200 x 800 px / Image formats: jpg, png / 5MB Max. Item name…" at bounding box center [828, 397] width 1133 height 500
click at [880, 312] on input "[PERSON_NAME]" at bounding box center [1111, 302] width 558 height 22
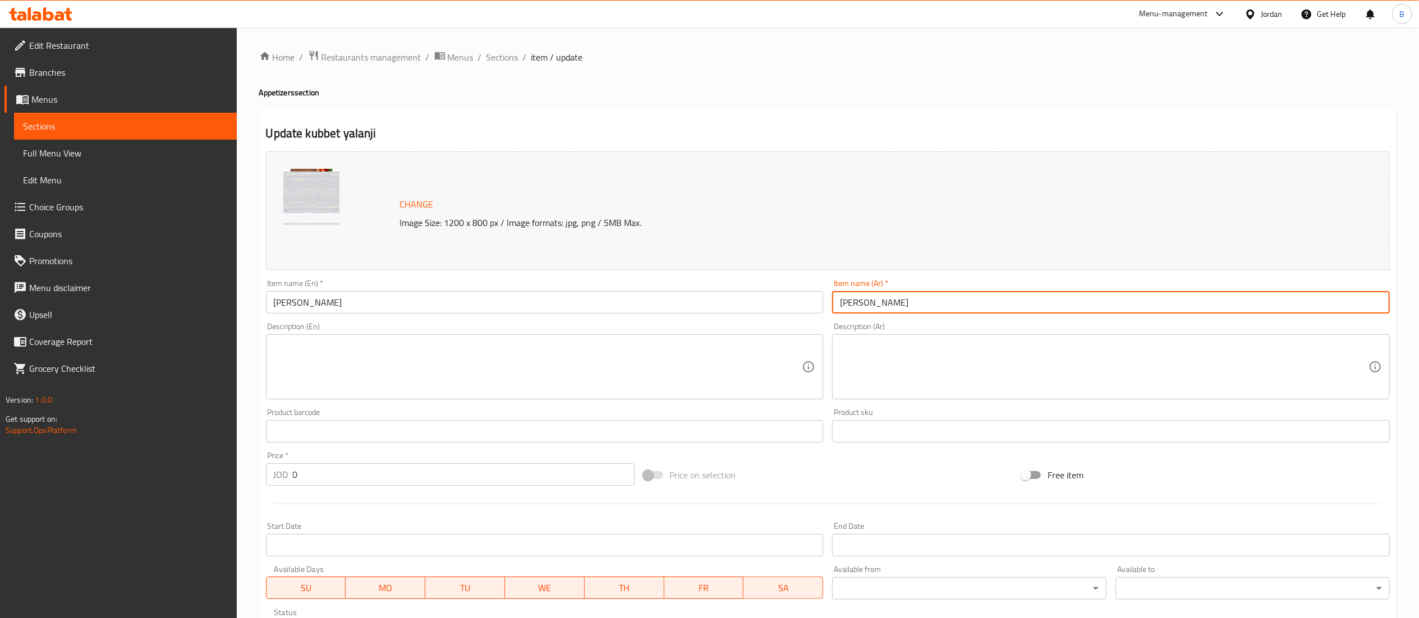
click at [880, 312] on input "[PERSON_NAME]" at bounding box center [1111, 302] width 558 height 22
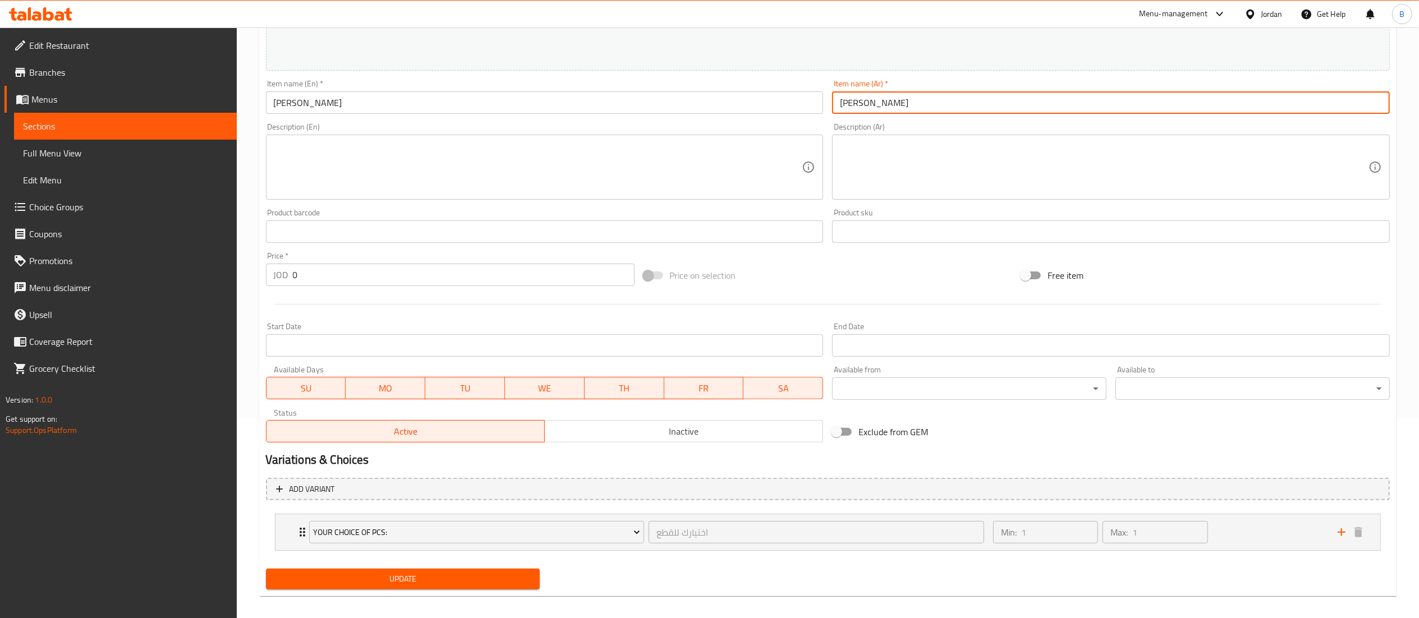
scroll to position [209, 0]
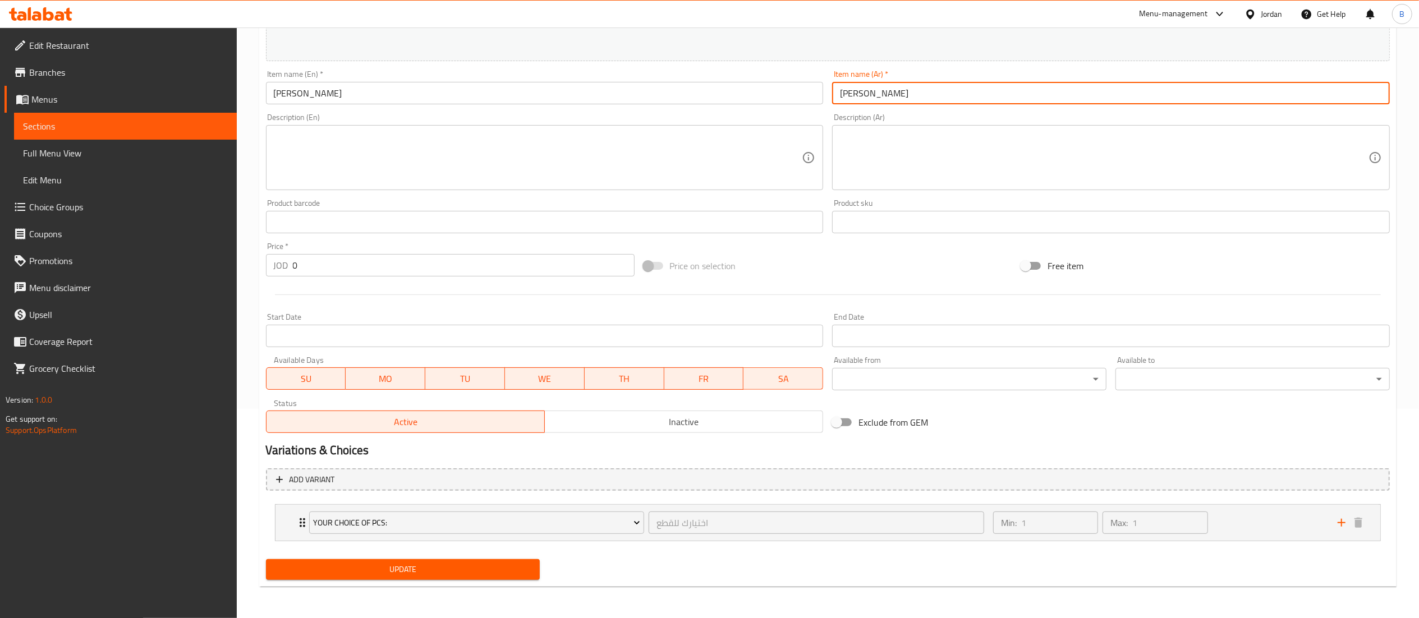
drag, startPoint x: 90, startPoint y: 215, endPoint x: 151, endPoint y: 228, distance: 62.6
click at [90, 215] on link "Choice Groups" at bounding box center [120, 207] width 232 height 27
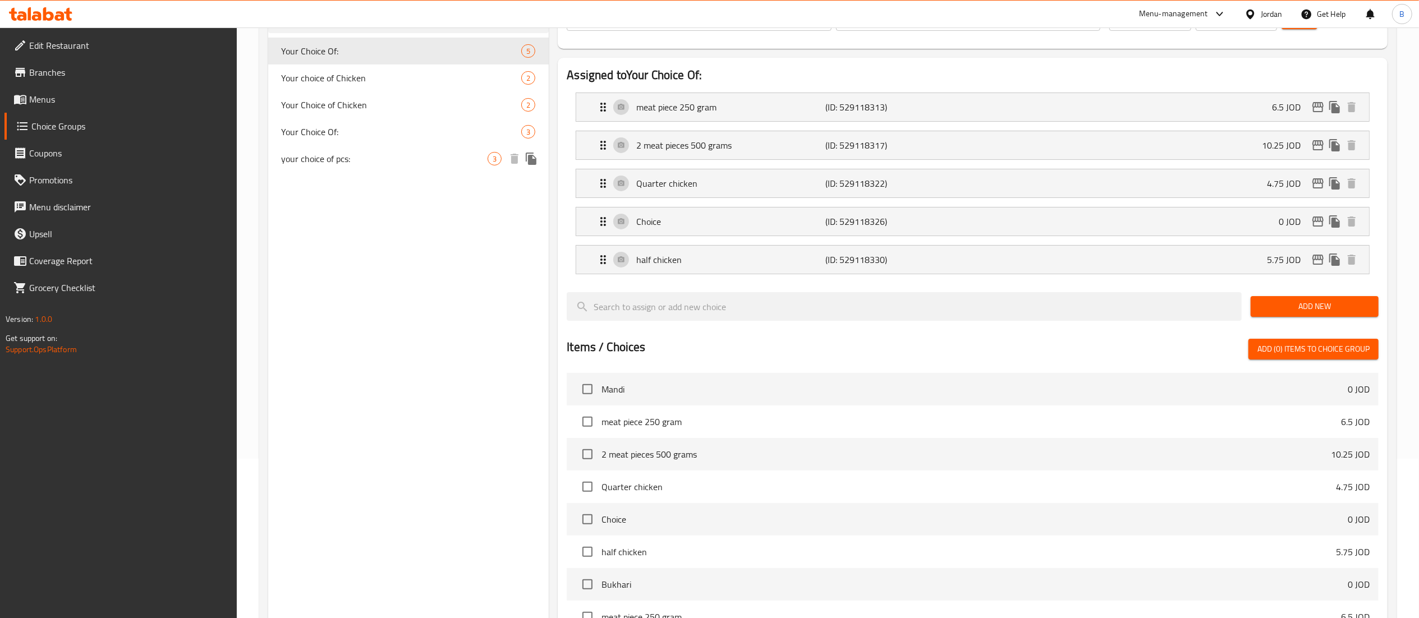
click at [353, 166] on span "your choice of pcs:" at bounding box center [385, 158] width 207 height 13
type input "your choice of pcs:"
type input "اختيارك للقطع"
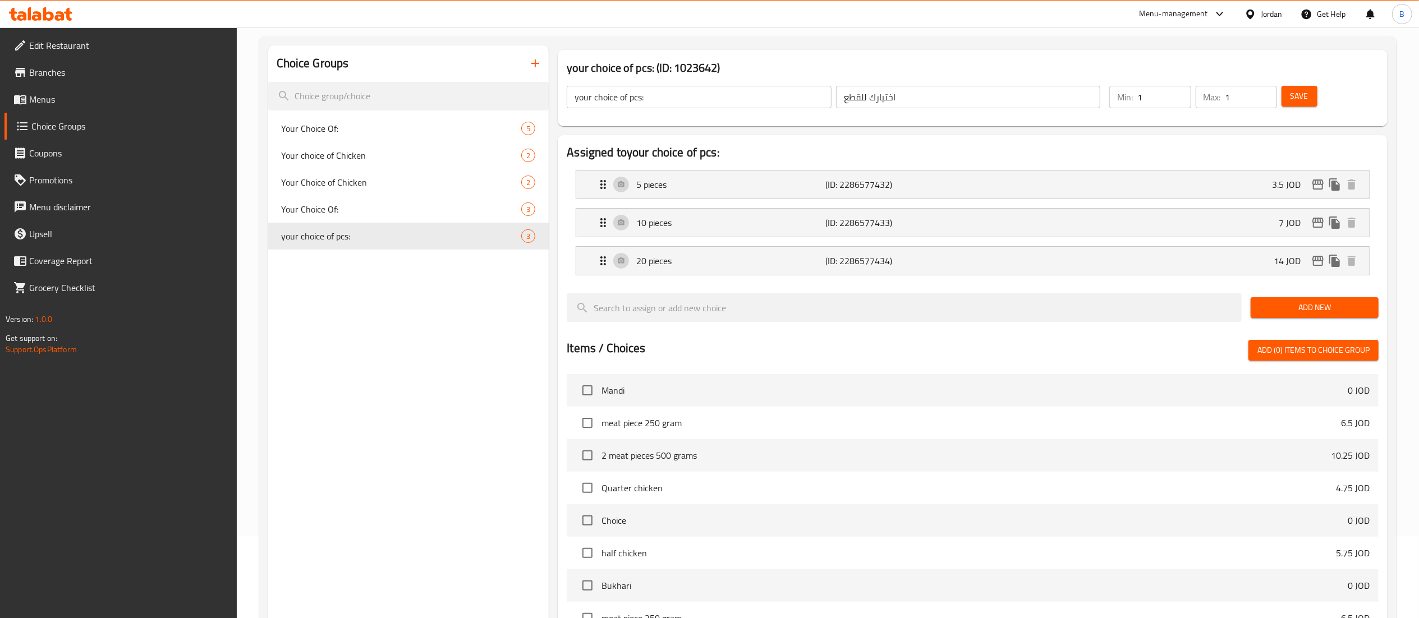
scroll to position [47, 0]
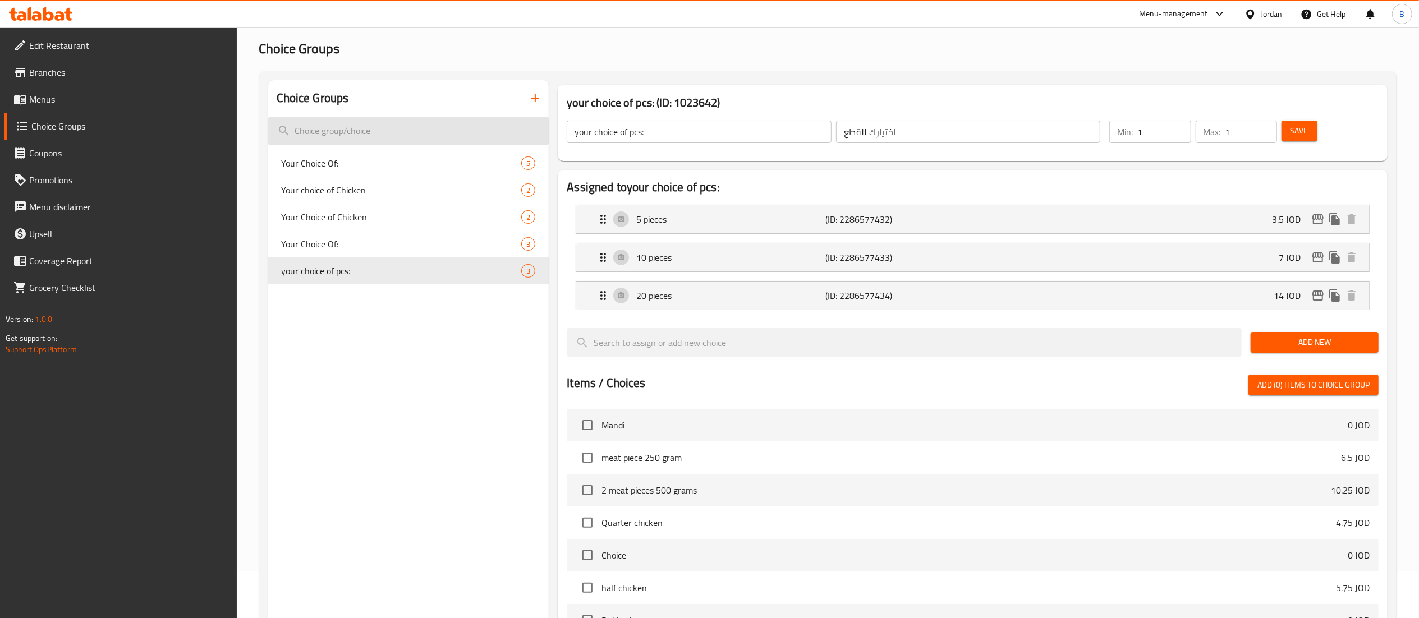
drag, startPoint x: 732, startPoint y: 129, endPoint x: 421, endPoint y: 138, distance: 311.6
click at [429, 138] on div "Choice Groups Your Choice Of: 5 Your choice of Chicken 2 Your Choice of Chicken…" at bounding box center [830, 473] width 1124 height 787
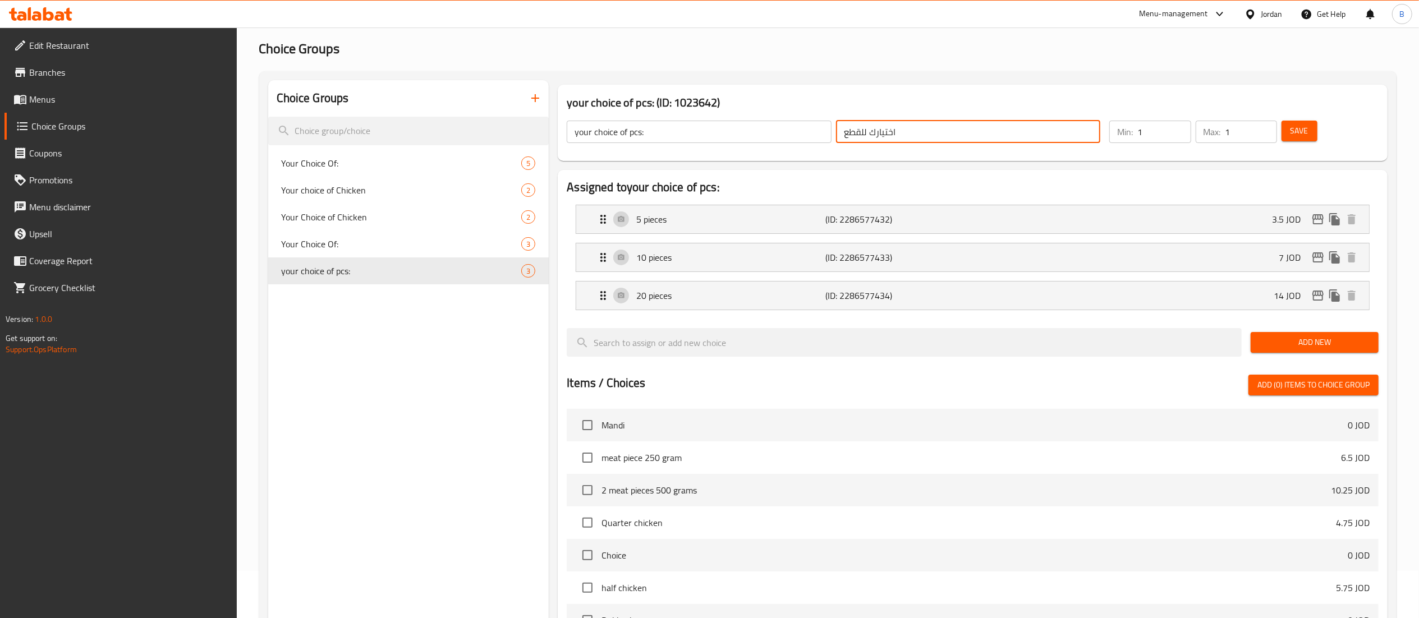
drag, startPoint x: 937, startPoint y: 125, endPoint x: 652, endPoint y: 135, distance: 285.9
click at [661, 135] on div "your choice of pcs: ​ اختيارك للقطع ​" at bounding box center [833, 132] width 547 height 36
click at [688, 233] on div "5 pieces (ID: 2286577432) 3.5 JOD" at bounding box center [976, 219] width 759 height 28
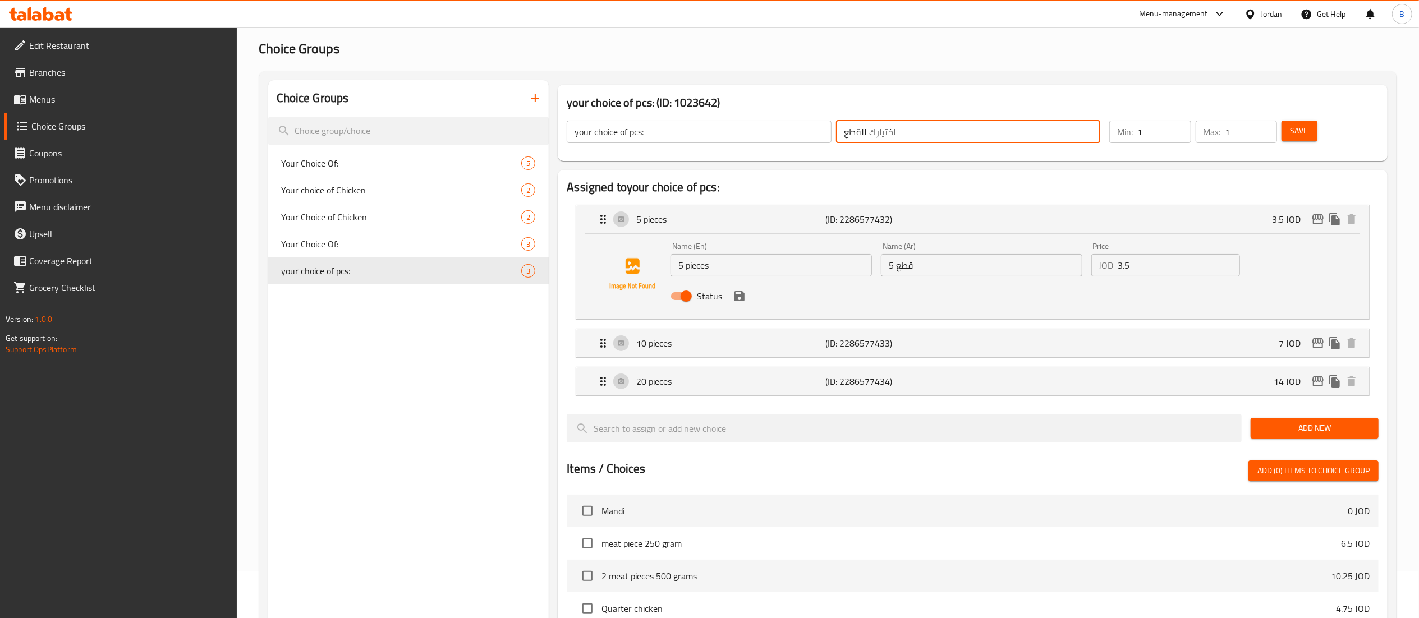
drag, startPoint x: 684, startPoint y: 262, endPoint x: 559, endPoint y: 250, distance: 125.2
click at [589, 251] on div "Name (En) 5 pieces Name (En) Name (Ar) 5 قطع Name (Ar) Price JOD 3.5 Price Stat…" at bounding box center [972, 276] width 793 height 85
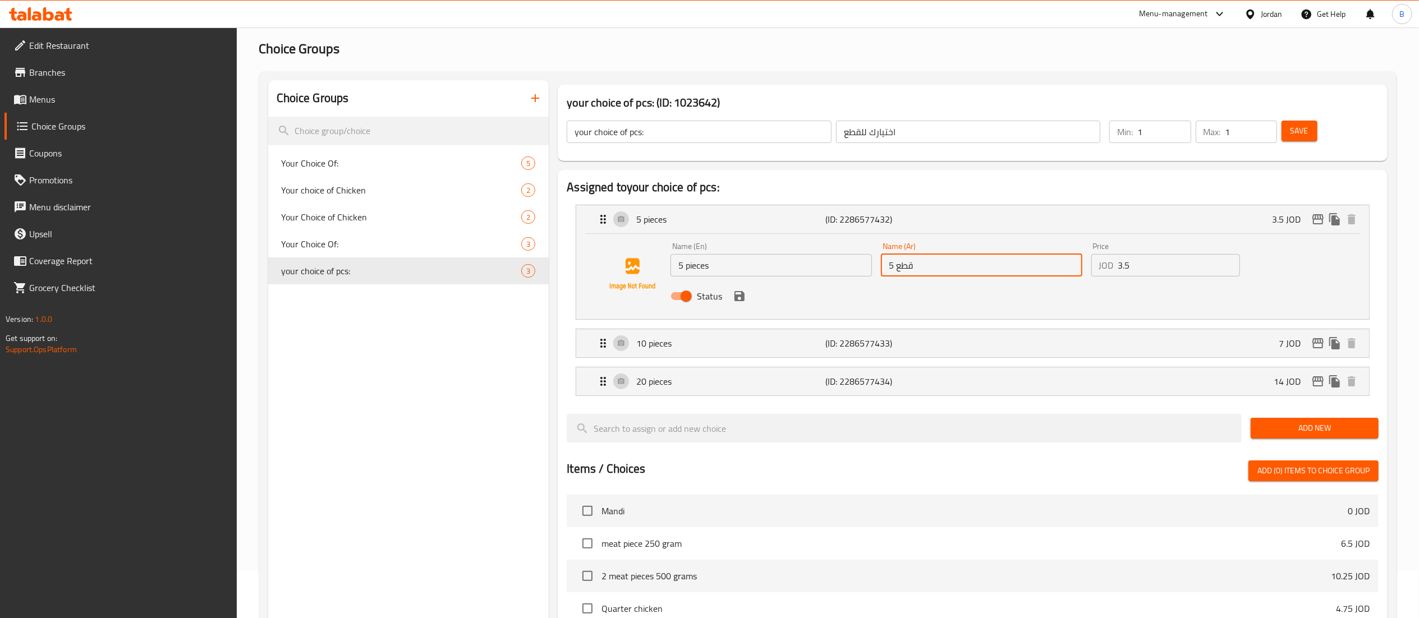
drag, startPoint x: 948, startPoint y: 276, endPoint x: 795, endPoint y: 267, distance: 154.0
click at [826, 267] on div "Name (En) 5 pieces Name (En) Name (Ar) 5 قطع Name (Ar) Price JOD 3.5 Price Stat…" at bounding box center [981, 275] width 631 height 74
drag, startPoint x: 1142, startPoint y: 272, endPoint x: 981, endPoint y: 268, distance: 160.6
click at [1005, 268] on div "Name (En) 5 pieces Name (En) Name (Ar) 5 قطع Name (Ar) Price JOD 3.5 Price Stat…" at bounding box center [981, 275] width 631 height 74
click at [740, 343] on p "10 pieces" at bounding box center [730, 343] width 189 height 13
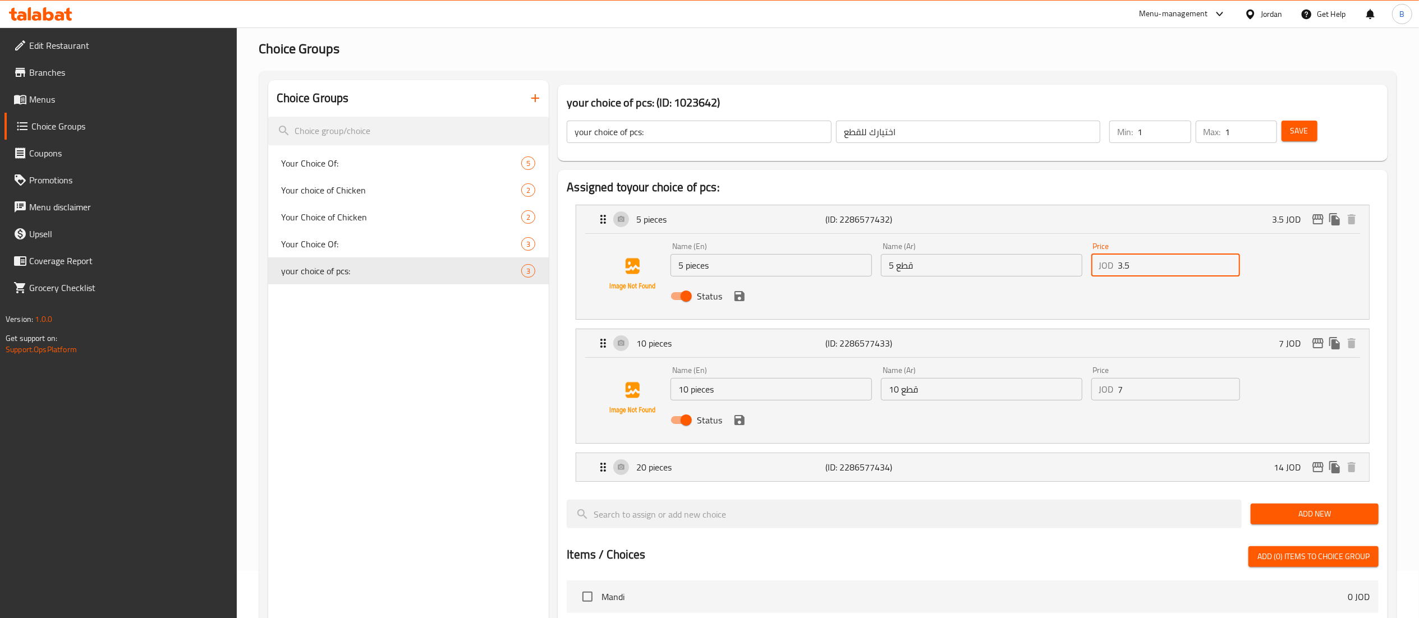
drag, startPoint x: 766, startPoint y: 391, endPoint x: 459, endPoint y: 390, distance: 307.0
click at [558, 388] on div "Assigned to your choice of pcs: 5 pieces (ID: 2286577432) 3.5 JOD Name (En) 5 p…" at bounding box center [973, 563] width 830 height 786
drag, startPoint x: 959, startPoint y: 394, endPoint x: 732, endPoint y: 392, distance: 226.7
click at [737, 392] on div "Name (En) 10 pieces Name (En) Name (Ar) 10 قطع Name (Ar) Price JOD 7 Price Stat…" at bounding box center [981, 399] width 631 height 74
drag, startPoint x: 1139, startPoint y: 394, endPoint x: 997, endPoint y: 397, distance: 142.6
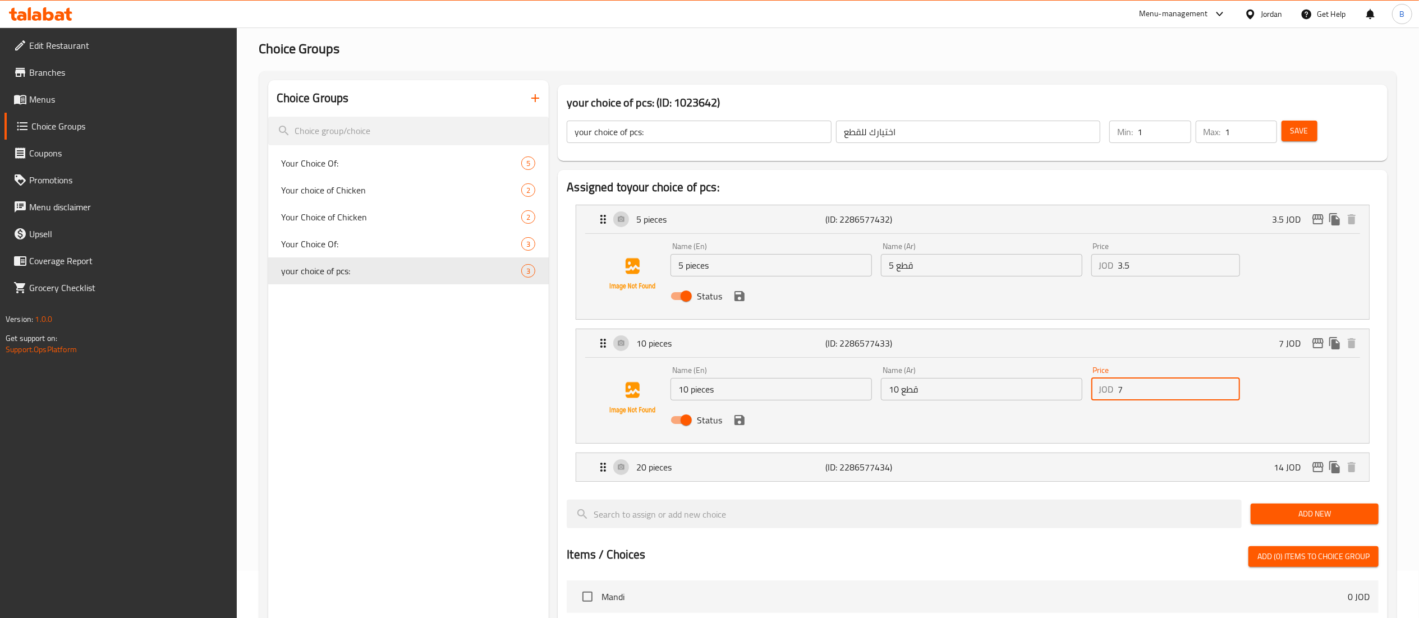
click at [1074, 394] on div "Name (En) 10 pieces Name (En) Name (Ar) 10 قطع Name (Ar) Price JOD 7 Price Stat…" at bounding box center [981, 399] width 631 height 74
click at [712, 473] on p "20 pieces" at bounding box center [730, 467] width 189 height 13
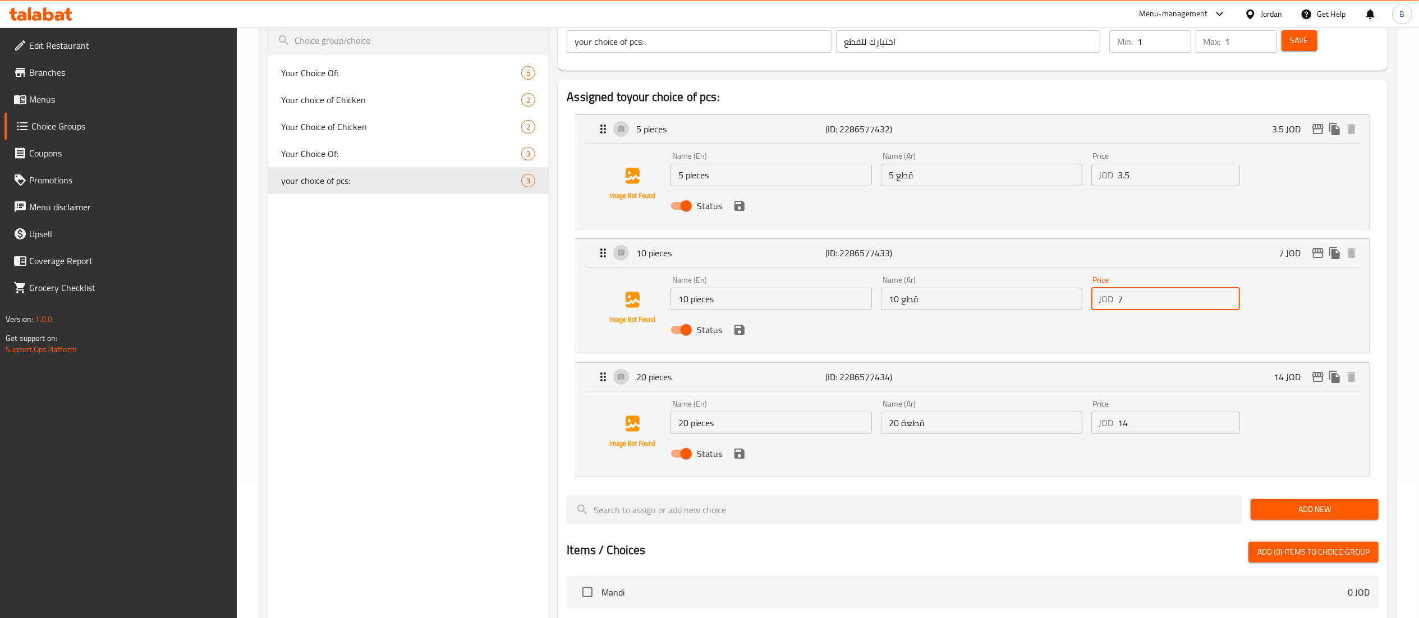
scroll to position [159, 0]
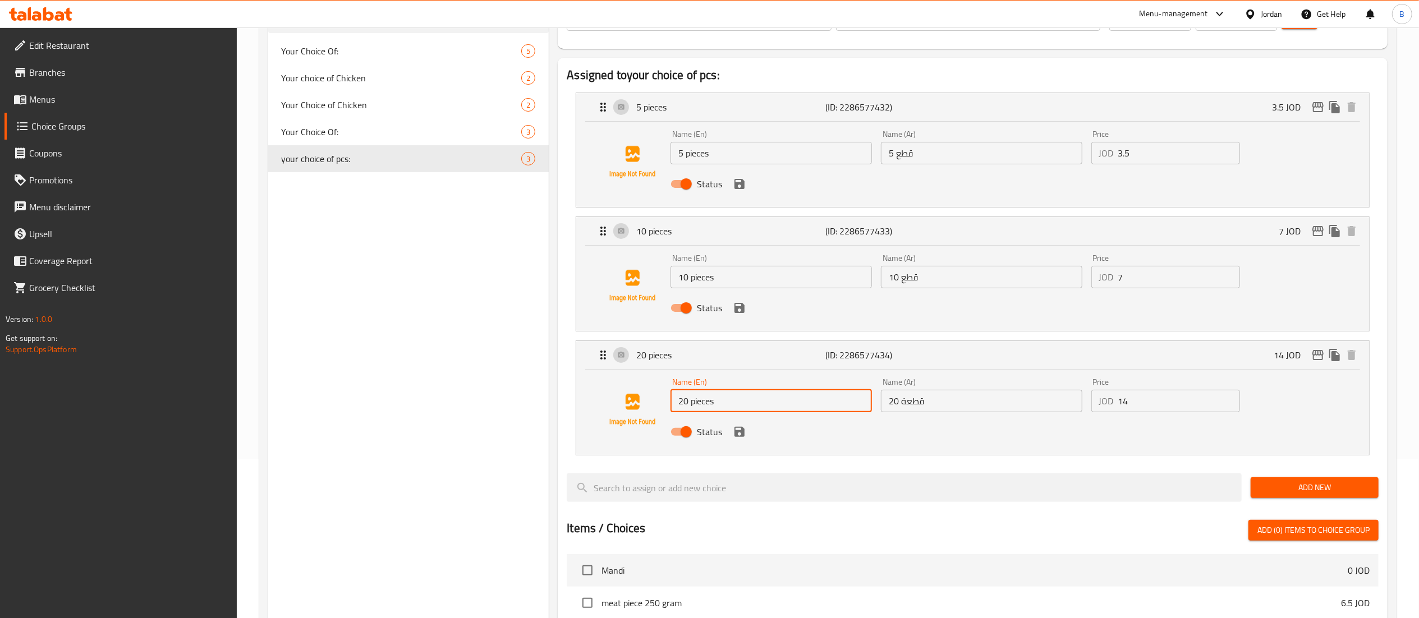
drag, startPoint x: 732, startPoint y: 405, endPoint x: 475, endPoint y: 405, distance: 257.0
click at [513, 405] on div "Choice Groups Your Choice Of: 5 Your choice of Chicken 2 Your Choice of Chicken…" at bounding box center [830, 490] width 1124 height 1045
drag, startPoint x: 957, startPoint y: 413, endPoint x: 721, endPoint y: 433, distance: 237.1
click at [779, 422] on div "Name (En) 20 pieces Name (En) Name (Ar) 20 قطعة Name (Ar) Price JOD 14 Price St…" at bounding box center [981, 411] width 631 height 74
drag, startPoint x: 27, startPoint y: 96, endPoint x: 42, endPoint y: 103, distance: 16.1
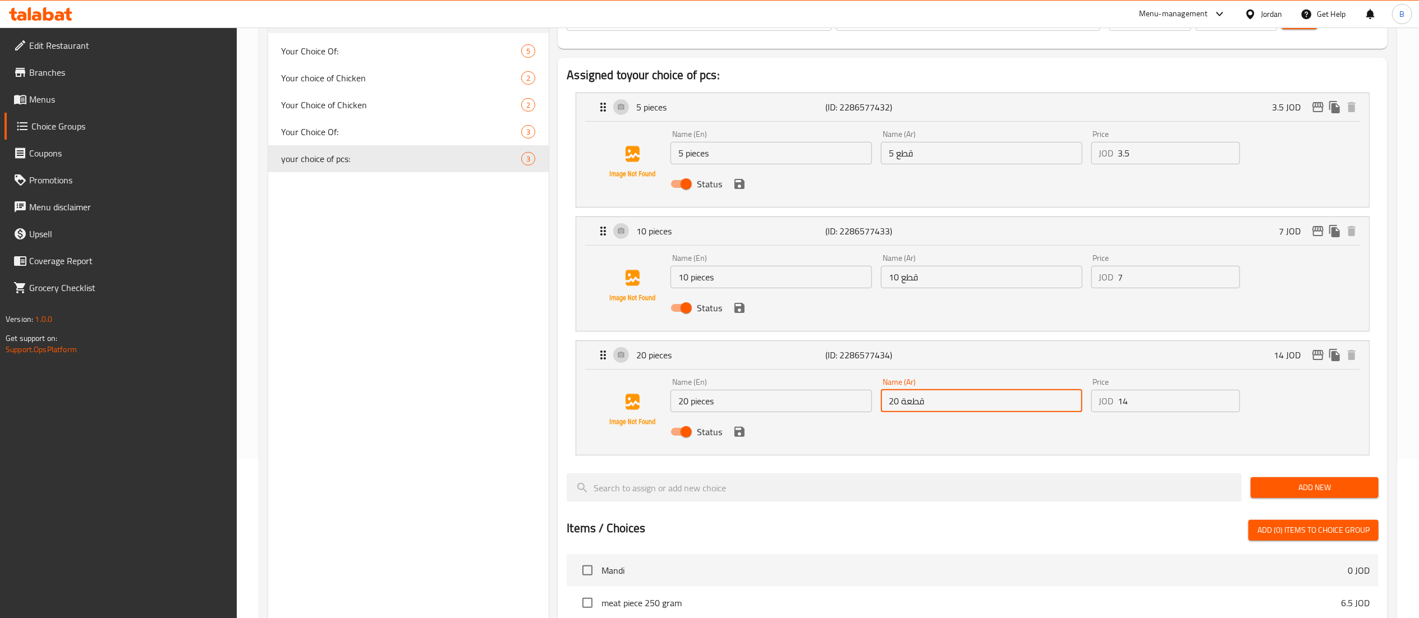
click at [27, 96] on span at bounding box center [21, 99] width 16 height 13
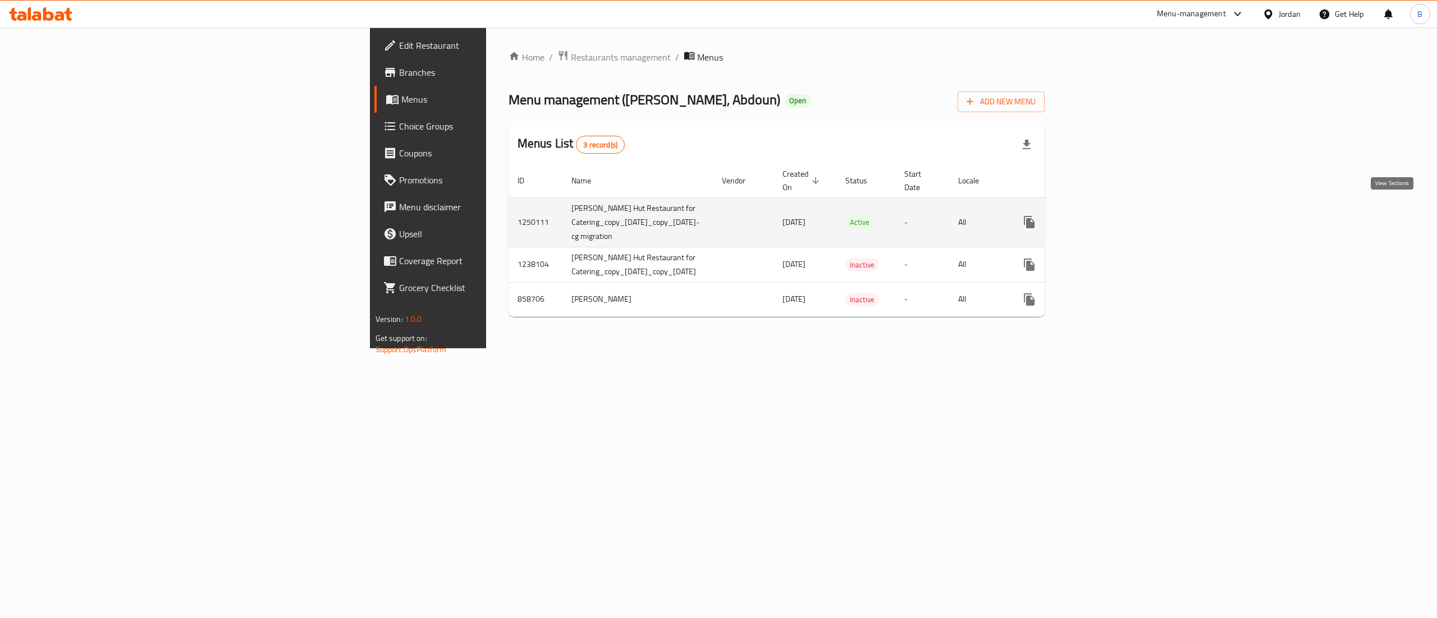
click at [1124, 211] on link "enhanced table" at bounding box center [1110, 222] width 27 height 27
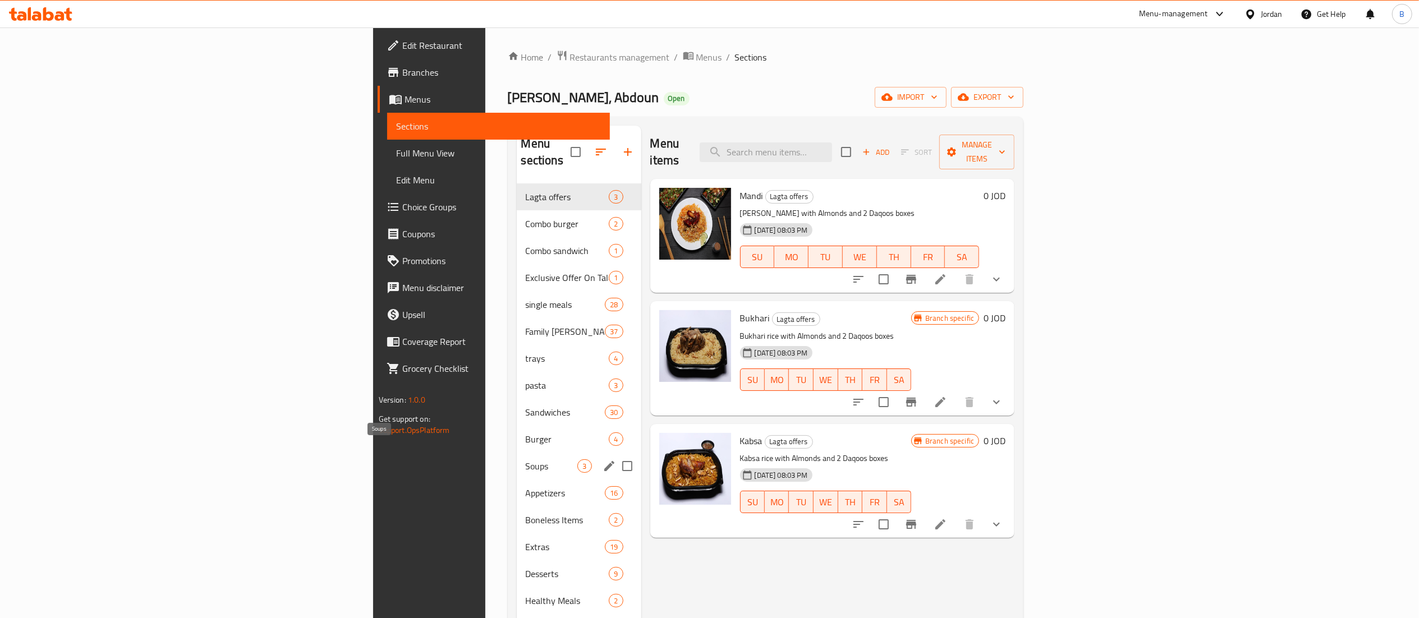
click at [526, 487] on span "Appetizers" at bounding box center [566, 493] width 80 height 13
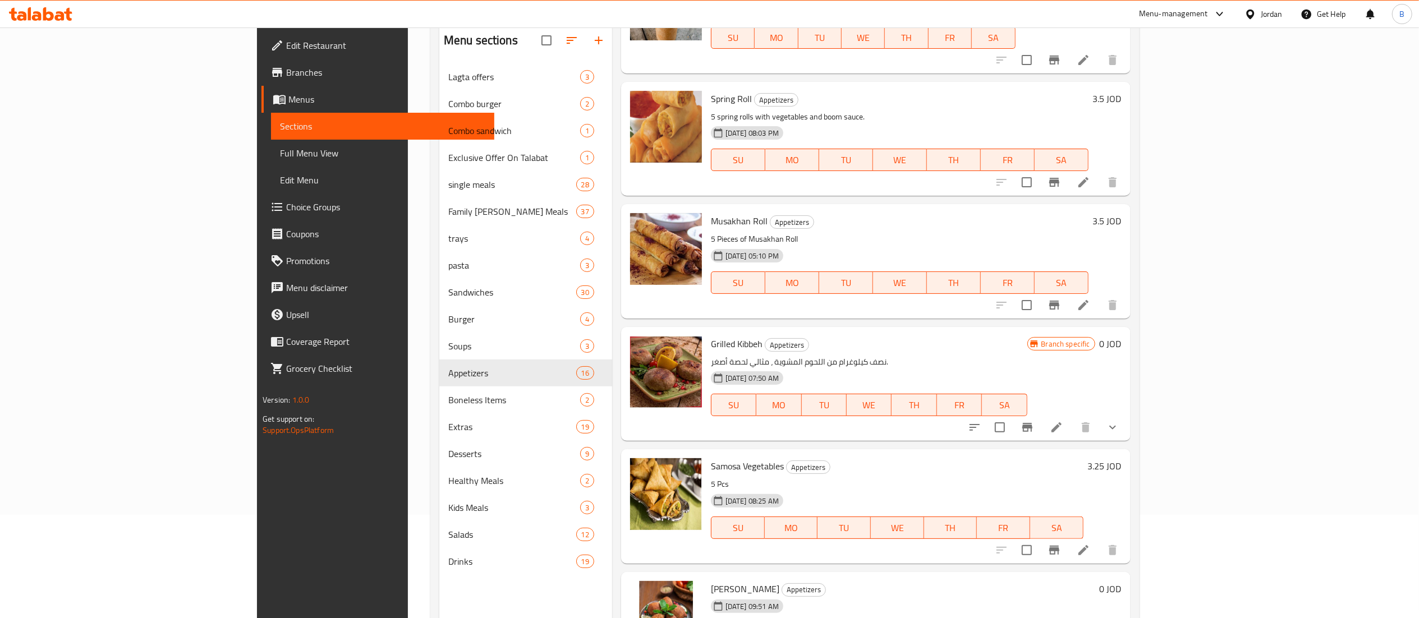
scroll to position [158, 0]
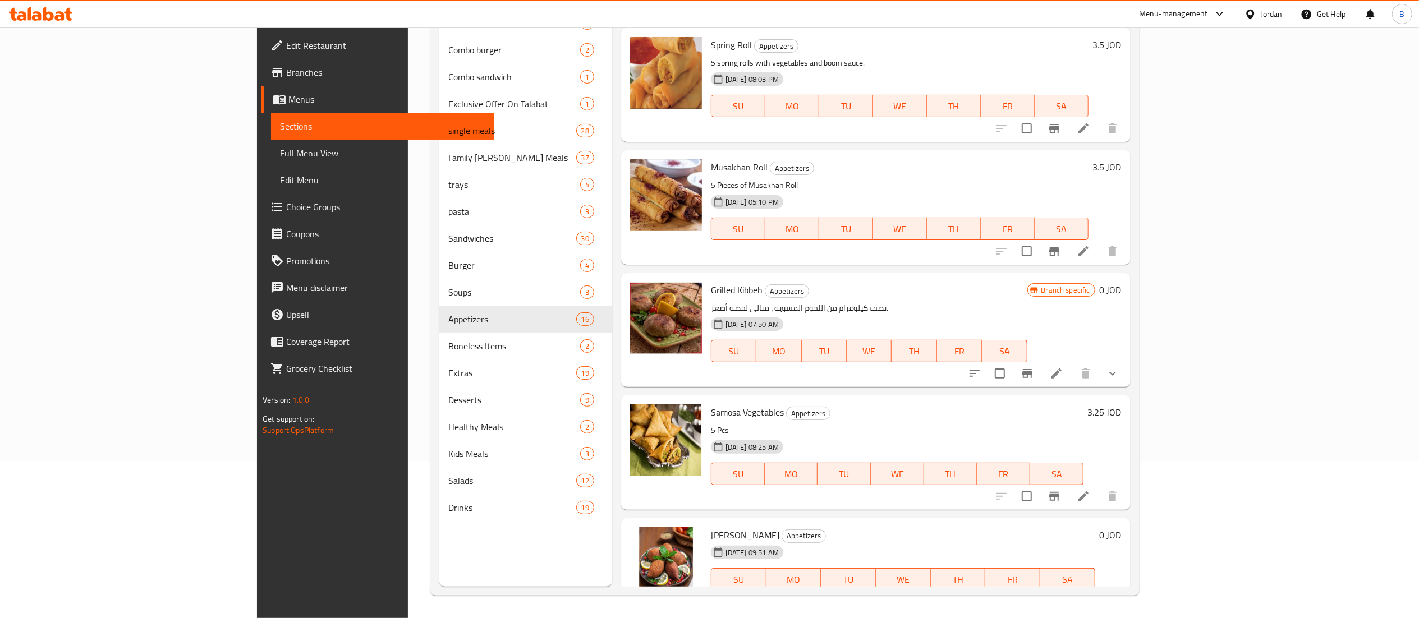
click at [1062, 597] on icon at bounding box center [1057, 602] width 10 height 10
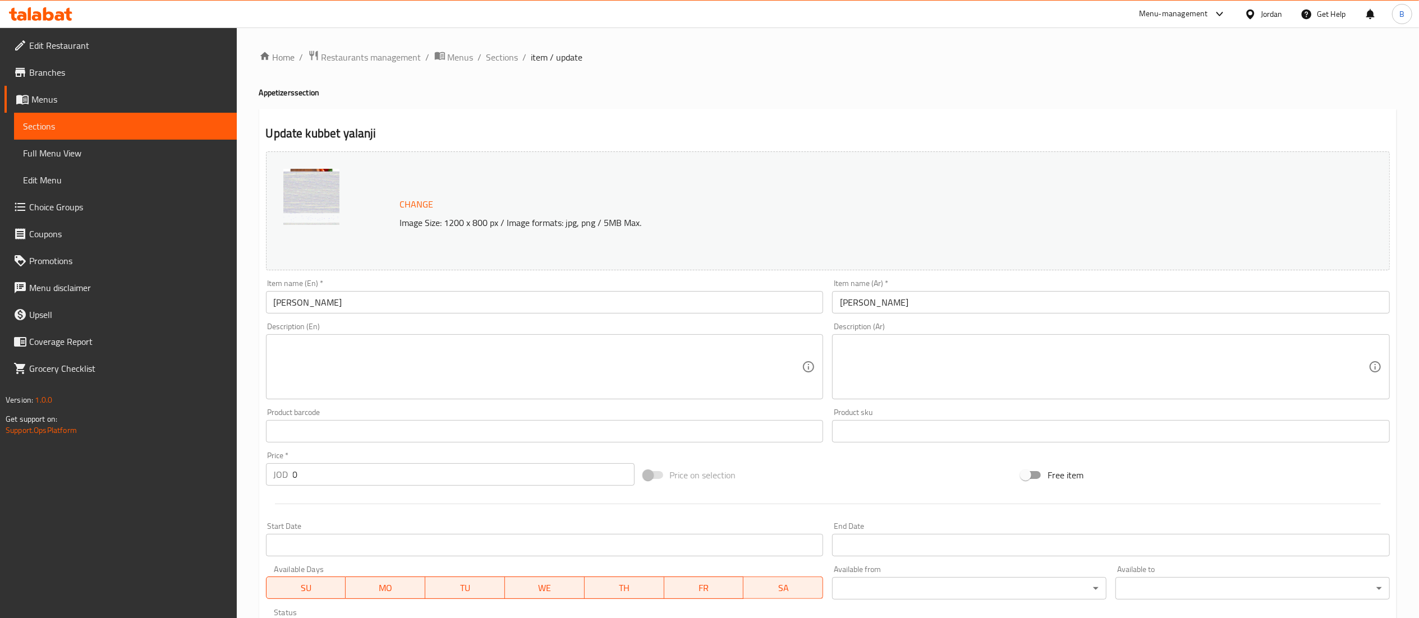
drag, startPoint x: 464, startPoint y: 302, endPoint x: 72, endPoint y: 302, distance: 391.7
click at [108, 302] on div "Edit Restaurant Branches Menus Sections Full Menu View Edit Menu Choice Groups …" at bounding box center [709, 428] width 1419 height 800
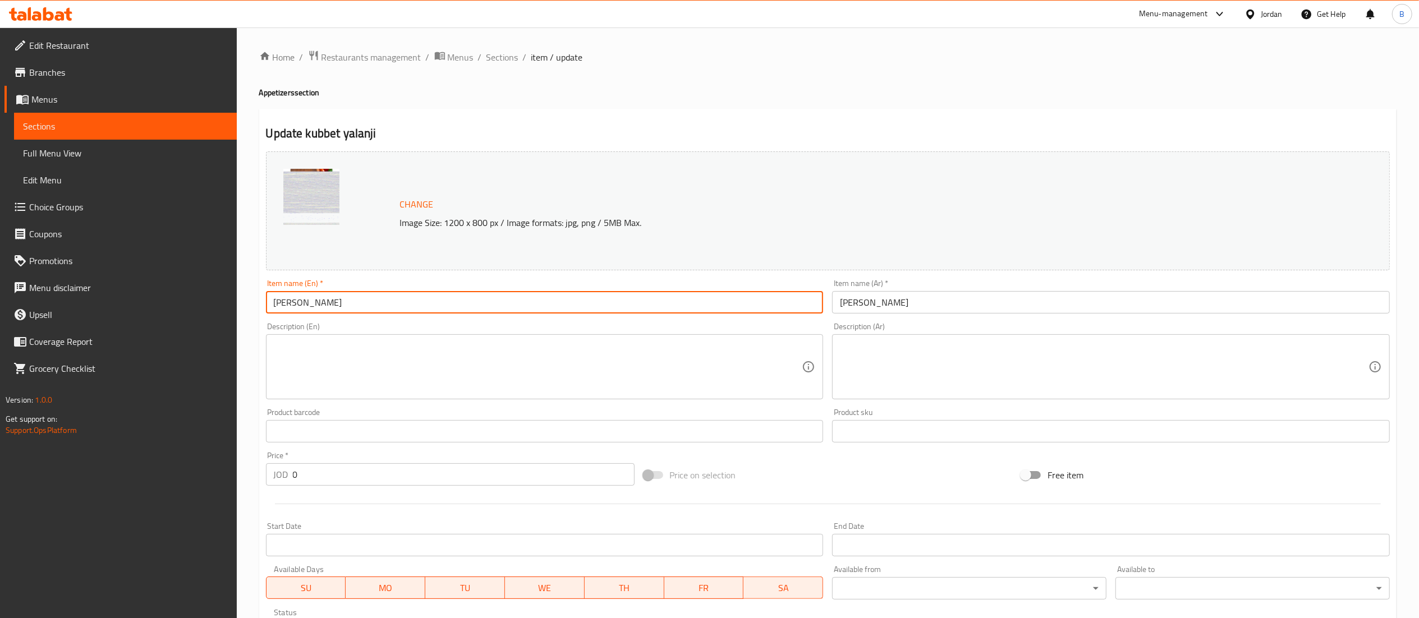
drag, startPoint x: 885, startPoint y: 297, endPoint x: 739, endPoint y: 287, distance: 146.3
click at [739, 287] on div "Change Image Size: 1200 x 800 px / Image formats: jpg, png / 5MB Max. Item name…" at bounding box center [828, 397] width 1133 height 500
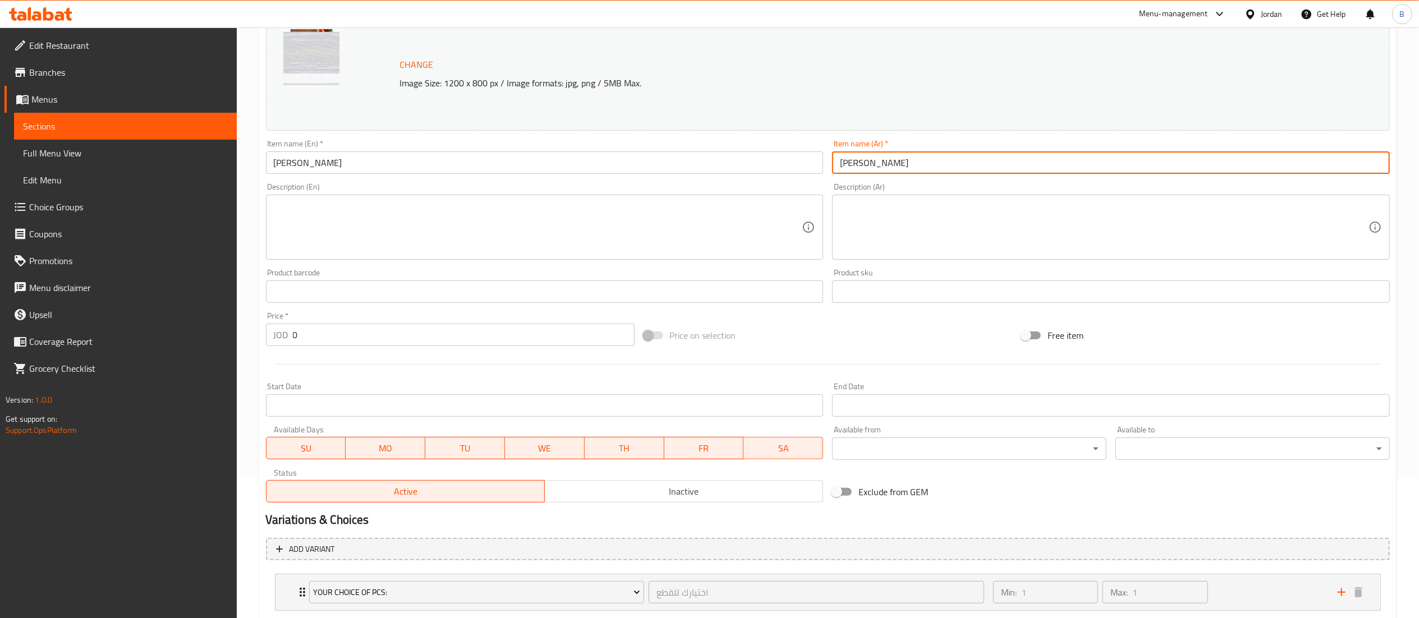
scroll to position [209, 0]
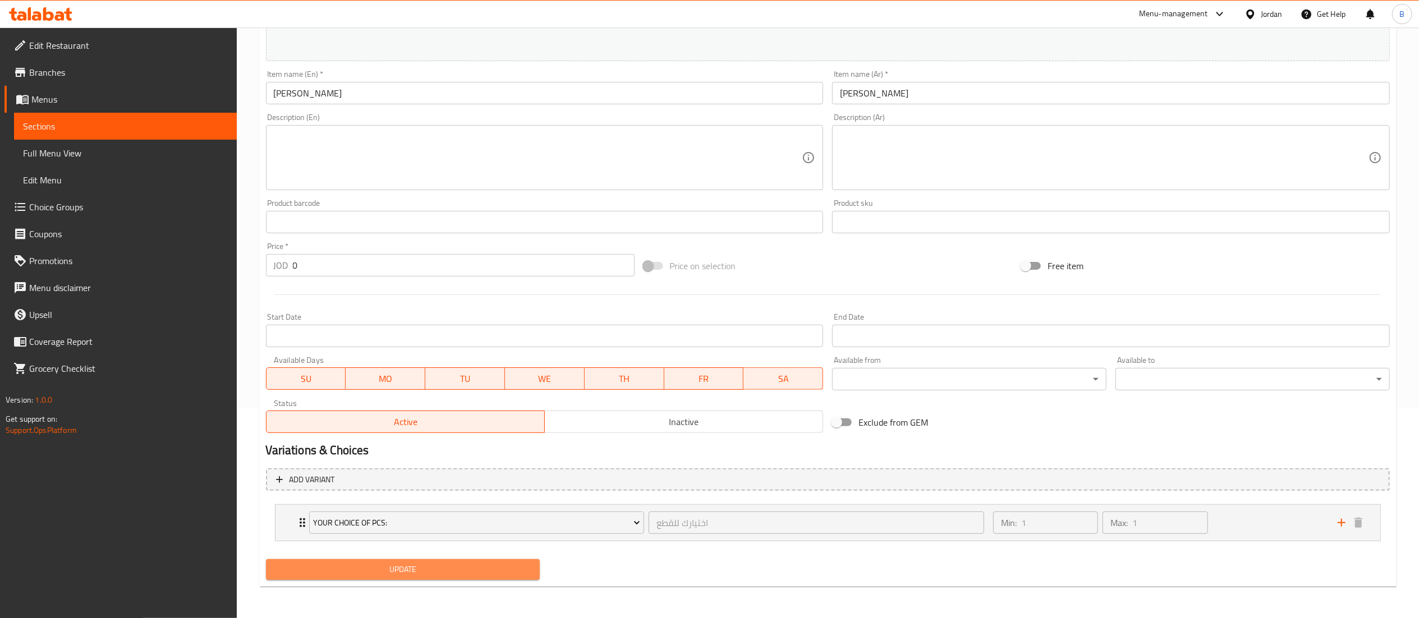
click at [360, 570] on span "Update" at bounding box center [403, 570] width 256 height 14
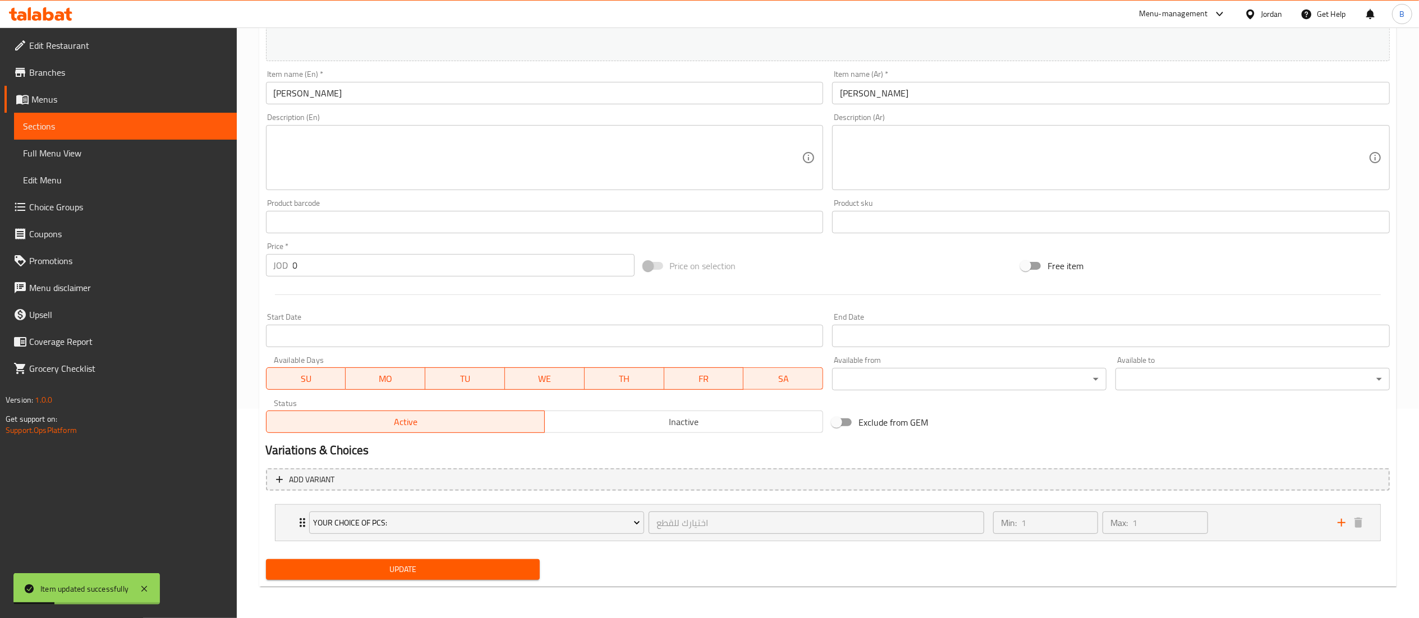
click at [109, 210] on span "Choice Groups" at bounding box center [128, 206] width 199 height 13
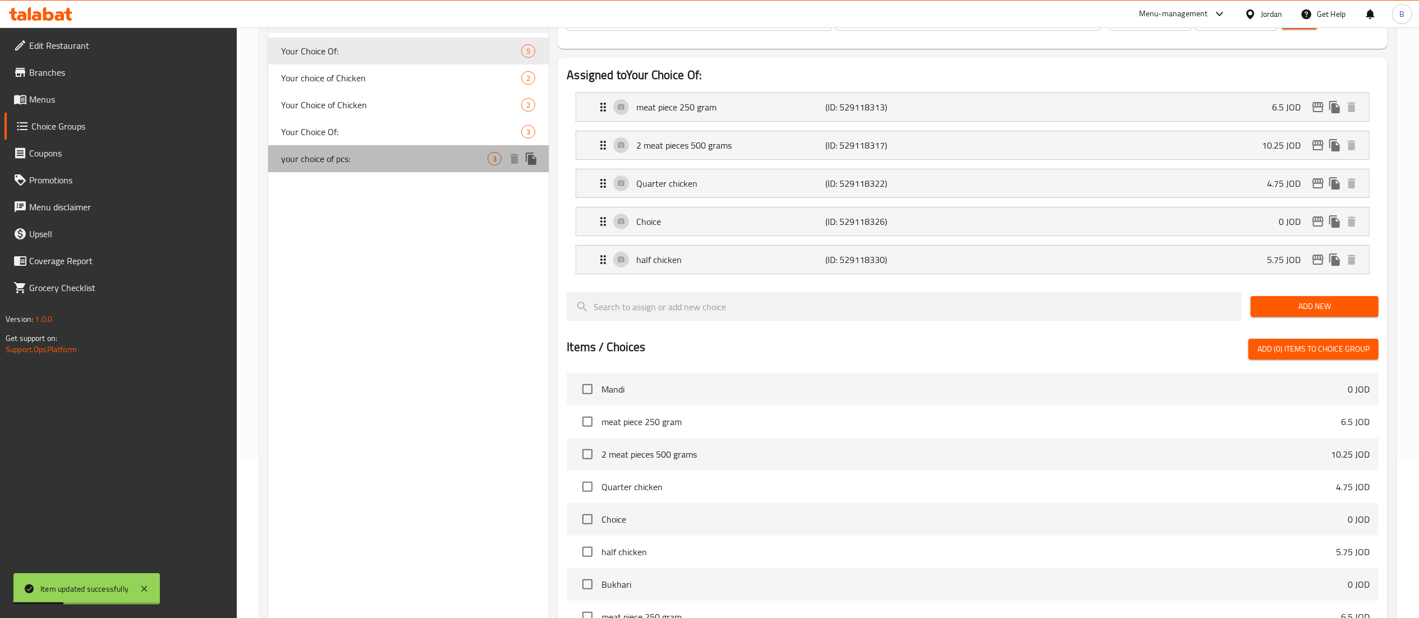
click at [339, 158] on span "your choice of pcs:" at bounding box center [385, 158] width 207 height 13
type input "your choice of pcs:"
type input "اختيارك للقطع"
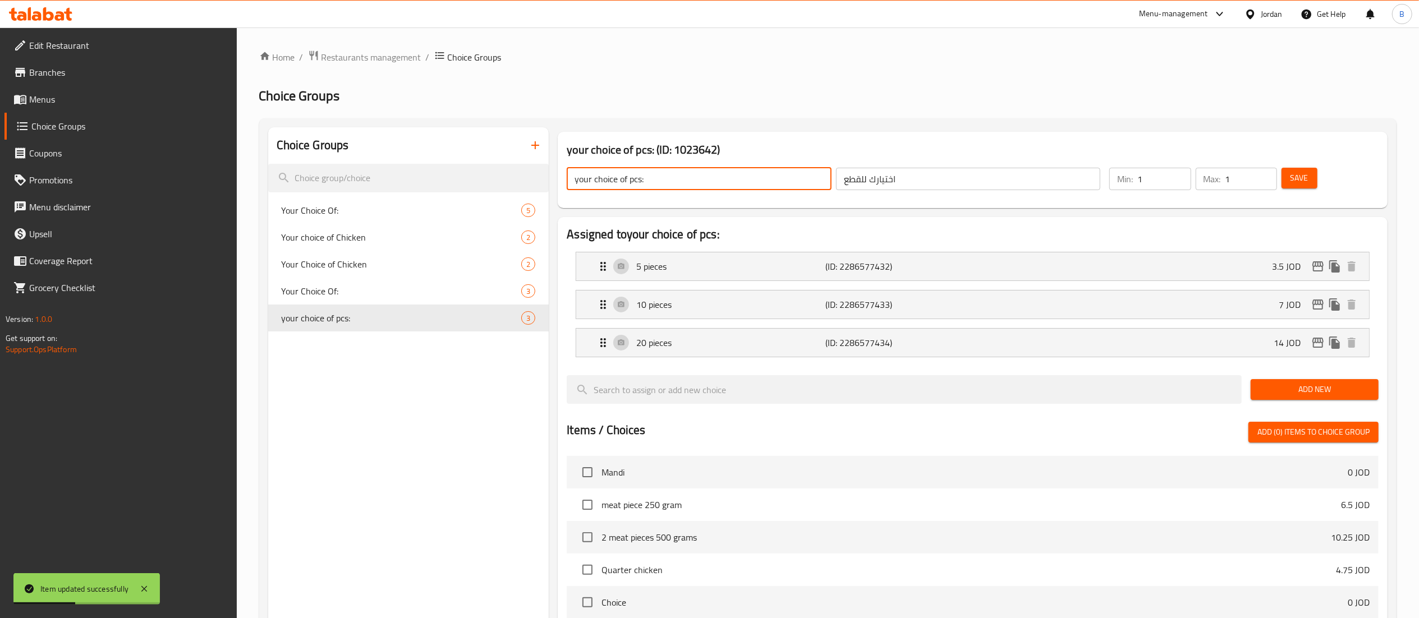
drag, startPoint x: 725, startPoint y: 183, endPoint x: 382, endPoint y: 152, distance: 344.3
click at [456, 161] on div "Choice Groups Your Choice Of: 5 Your choice of Chicken 2 Your Choice of Chicken…" at bounding box center [830, 520] width 1124 height 787
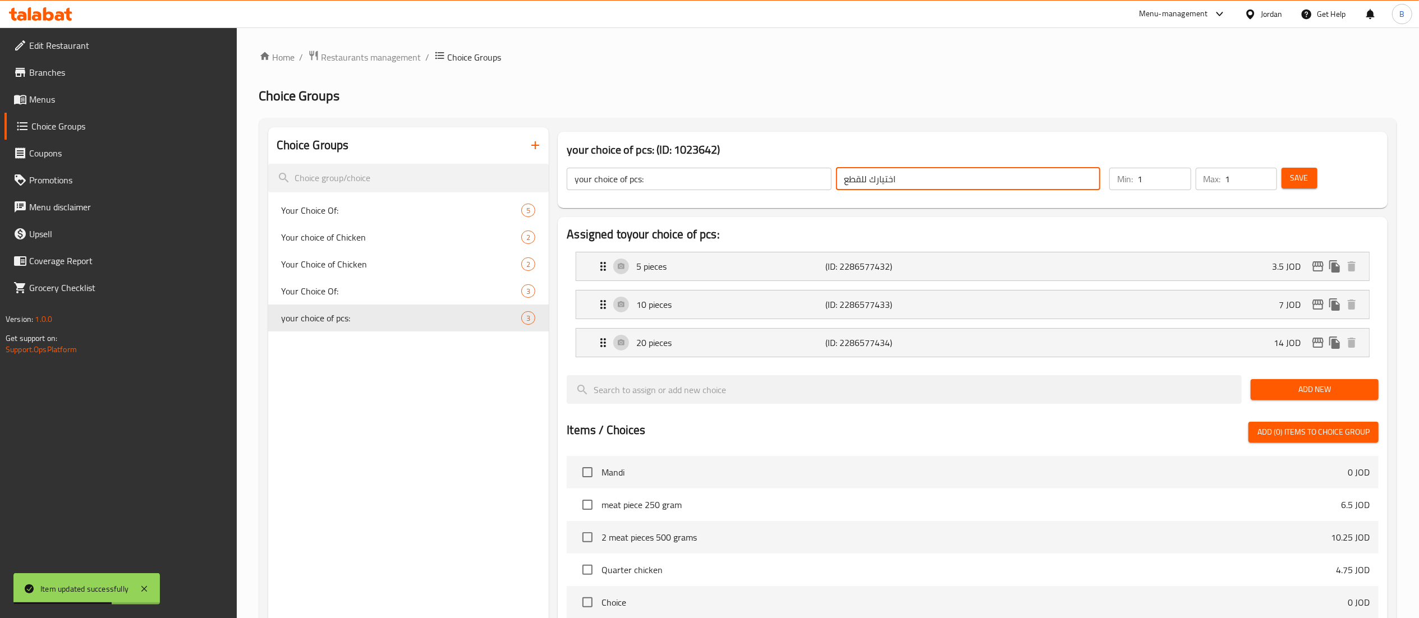
drag, startPoint x: 931, startPoint y: 186, endPoint x: 681, endPoint y: 172, distance: 249.6
click at [683, 172] on div "your choice of pcs: ​ اختيارك للقطع ​" at bounding box center [833, 179] width 547 height 36
click at [702, 280] on div "5 pieces (ID: 2286577432) 3.5 JOD" at bounding box center [976, 267] width 759 height 28
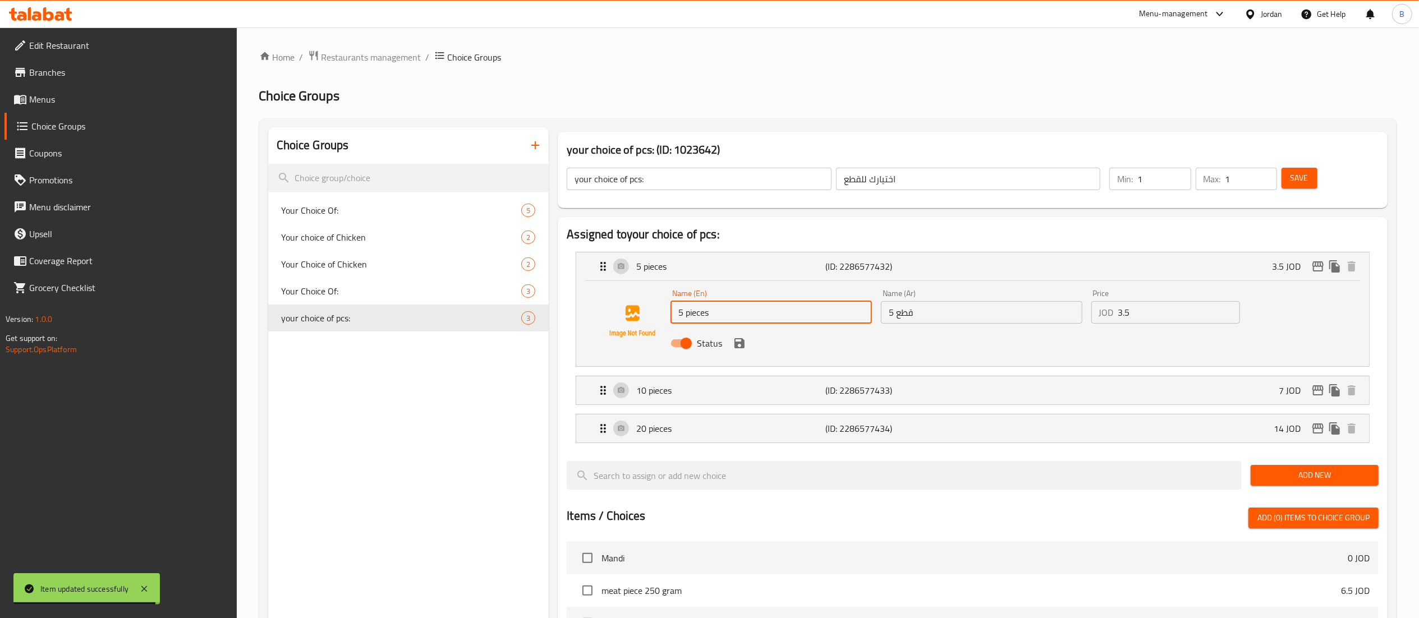
drag, startPoint x: 723, startPoint y: 309, endPoint x: 584, endPoint y: 309, distance: 138.6
click at [616, 309] on div "Name (En) 5 pieces Name (En) Name (Ar) 5 قطع Name (Ar) Price JOD 3.5 Price Stat…" at bounding box center [972, 321] width 757 height 76
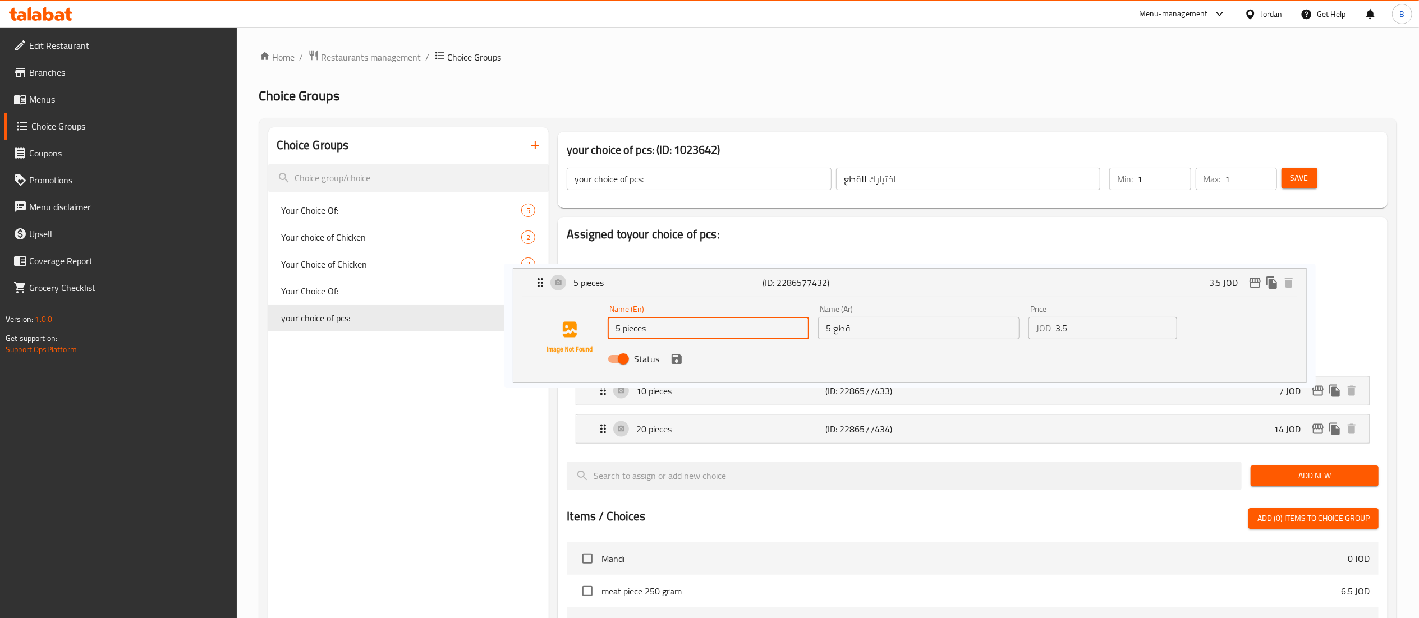
drag, startPoint x: 928, startPoint y: 299, endPoint x: 852, endPoint y: 320, distance: 79.4
click at [852, 320] on nav "5 pieces (ID: 2286577432) 3.5 JOD Name (En) 5 pieces Name (En) Name (Ar) 5 قطع …" at bounding box center [973, 348] width 812 height 210
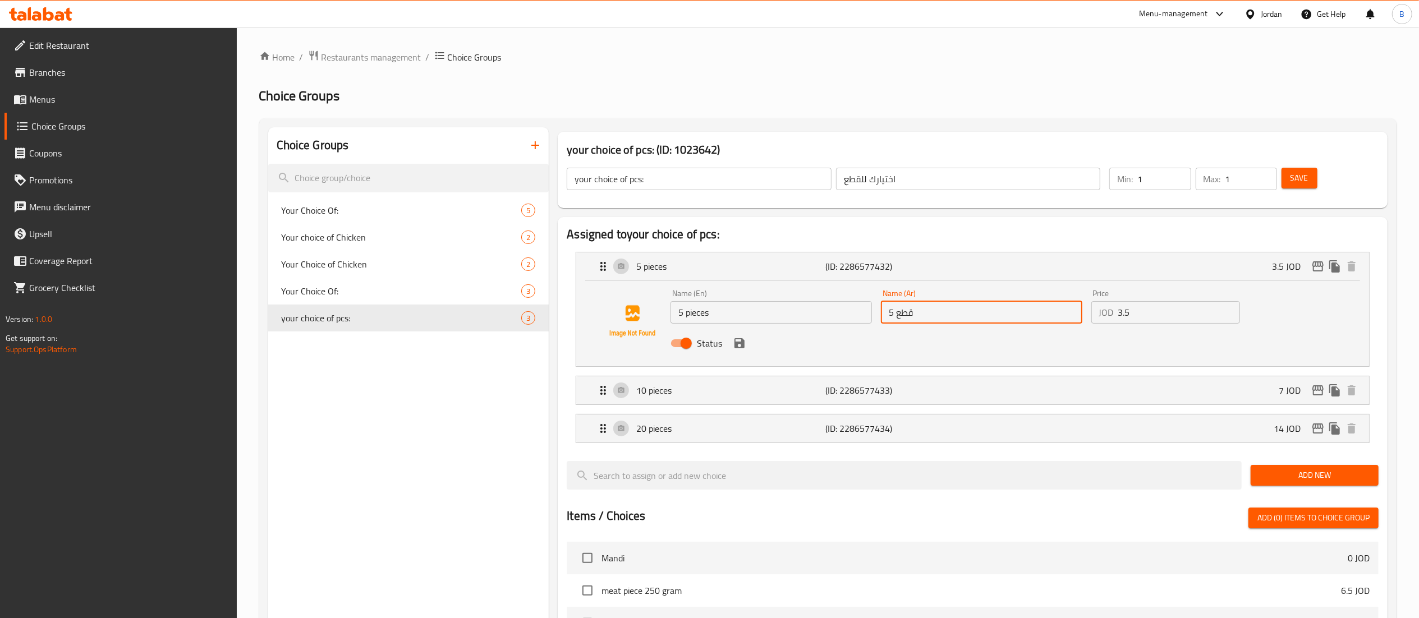
drag, startPoint x: 928, startPoint y: 314, endPoint x: 858, endPoint y: 314, distance: 70.2
click at [865, 314] on div "Name (En) 5 pieces Name (En) Name (Ar) 5 قطع Name (Ar) Price JOD 3.5 Price Stat…" at bounding box center [981, 322] width 631 height 74
click at [699, 384] on p "10 pieces" at bounding box center [730, 390] width 189 height 13
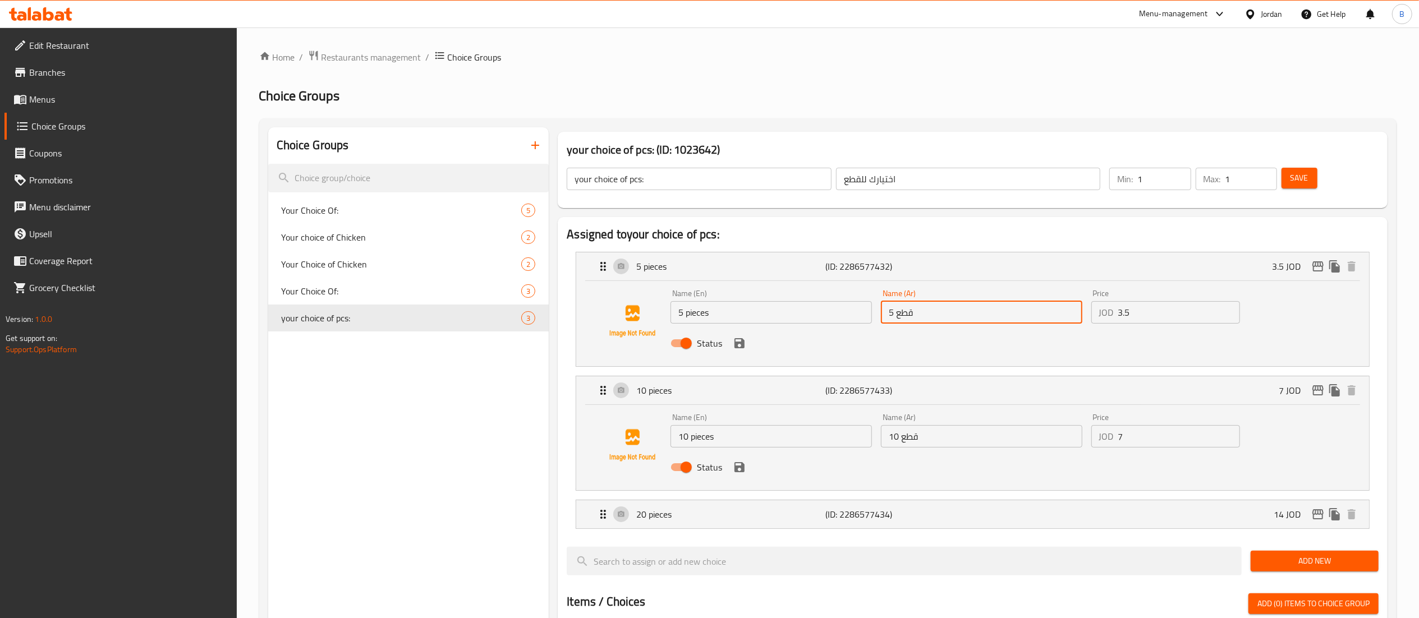
drag, startPoint x: 783, startPoint y: 439, endPoint x: 544, endPoint y: 439, distance: 239.6
click at [588, 439] on div "Name (En) 10 pieces Name (En) Name (Ar) 10 قطع Name (Ar) Price JOD 7 Price Stat…" at bounding box center [972, 447] width 793 height 85
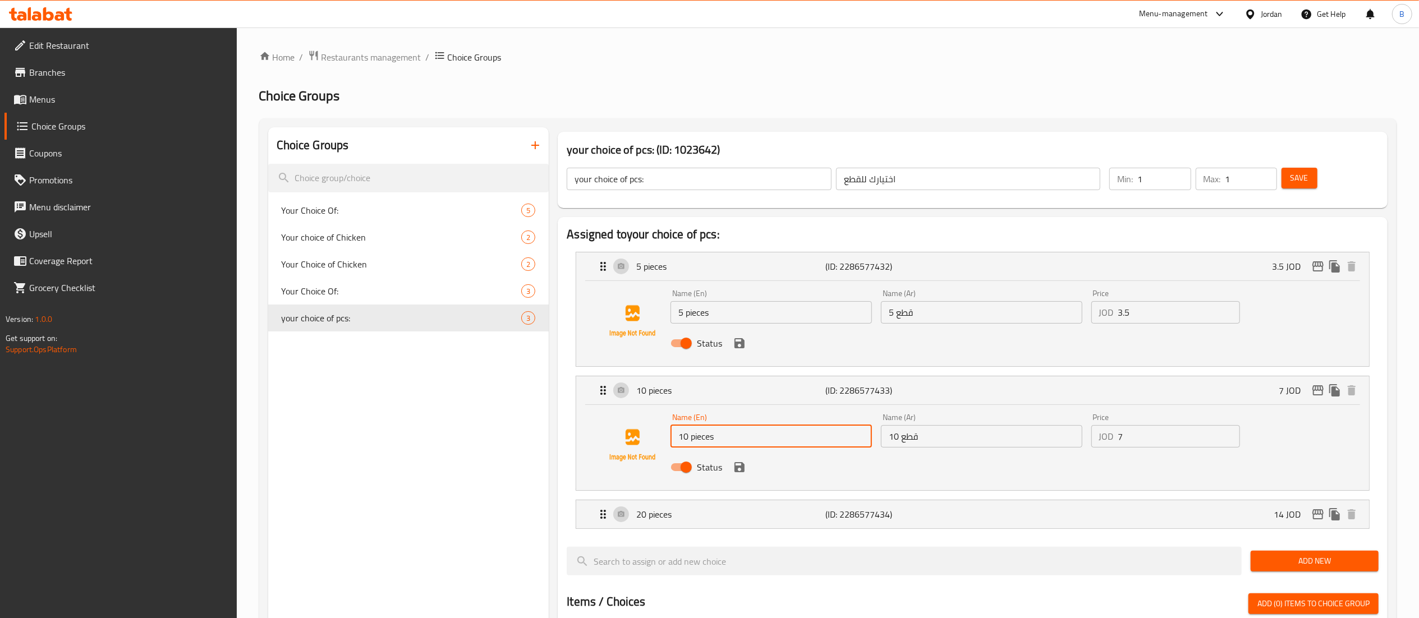
drag, startPoint x: 936, startPoint y: 447, endPoint x: 804, endPoint y: 442, distance: 132.5
click at [824, 444] on div "Name (En) 10 pieces Name (En) Name (Ar) 10 قطع Name (Ar) Price JOD 7 Price Stat…" at bounding box center [981, 446] width 631 height 74
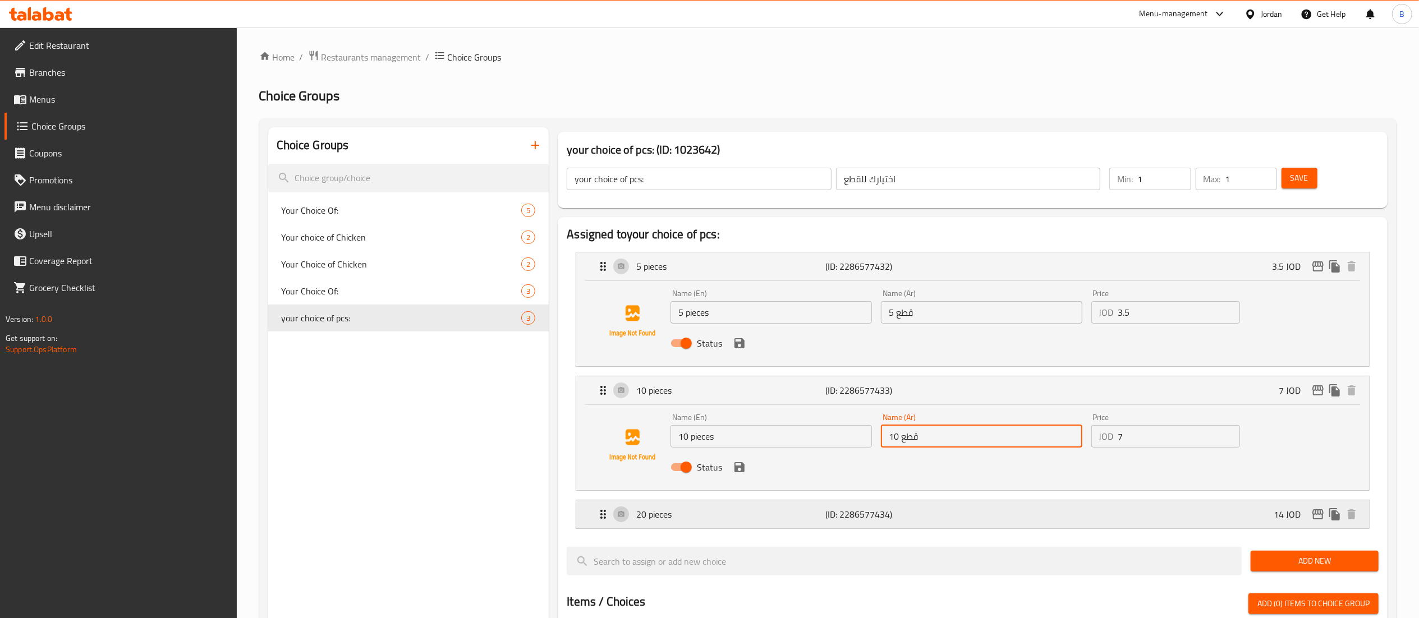
click at [704, 520] on p "20 pieces" at bounding box center [730, 514] width 189 height 13
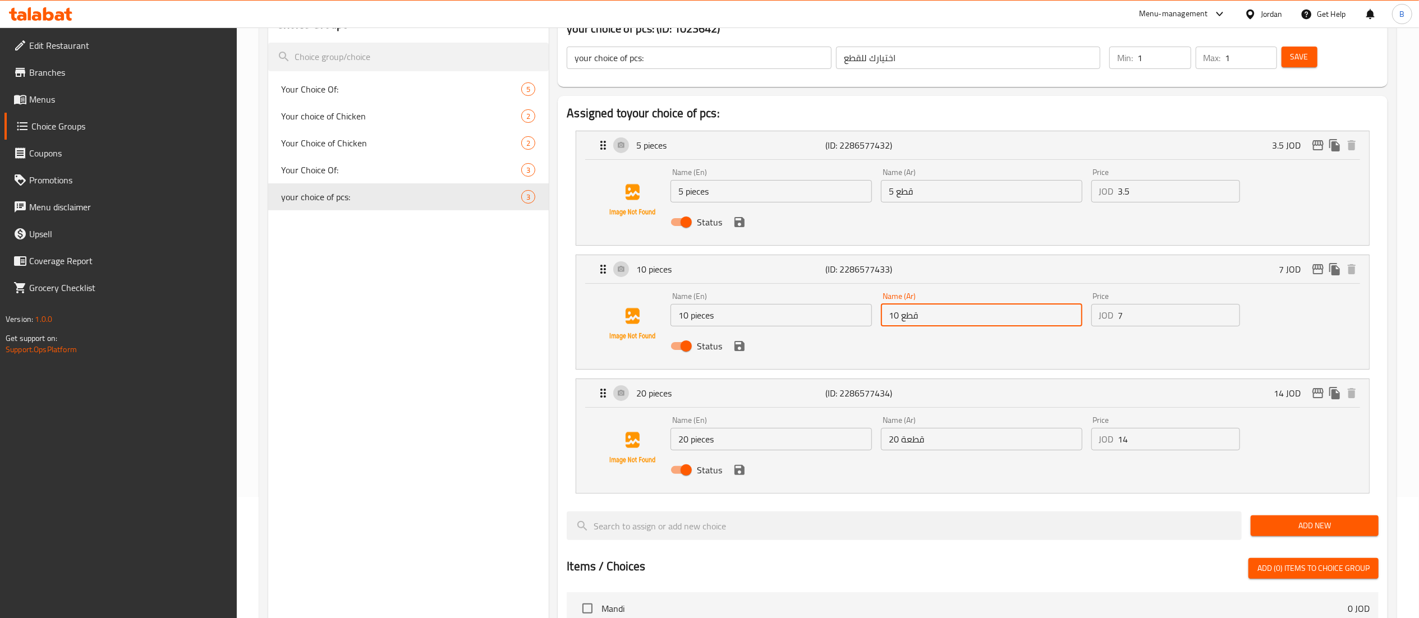
scroll to position [224, 0]
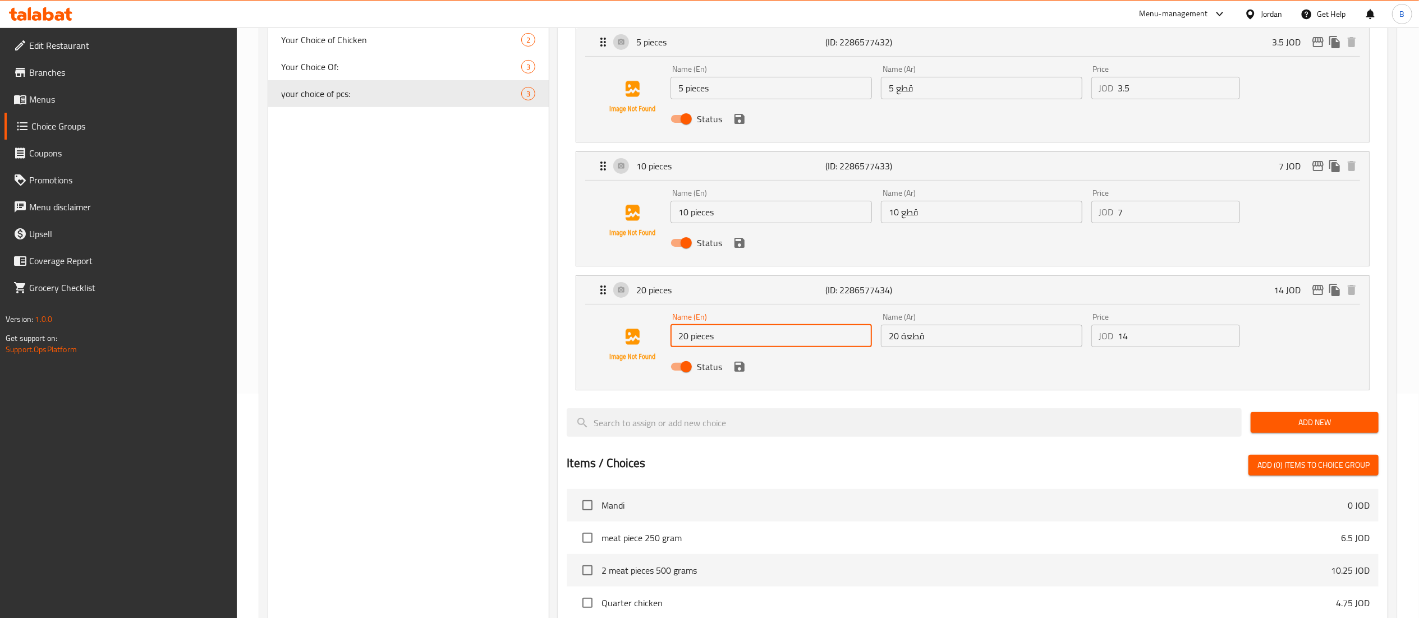
drag, startPoint x: 735, startPoint y: 339, endPoint x: 557, endPoint y: 368, distance: 180.8
click at [604, 359] on div "Name (En) 20 pieces Name (En) Name (Ar) 20 قطعة Name (Ar) Price JOD 14 Price St…" at bounding box center [972, 345] width 757 height 76
drag, startPoint x: 964, startPoint y: 338, endPoint x: 748, endPoint y: 342, distance: 216.1
click at [796, 342] on div "Name (En) 20 pieces Name (En) Name (Ar) 20 قطعة Name (Ar) Price JOD 14 Price St…" at bounding box center [981, 346] width 631 height 74
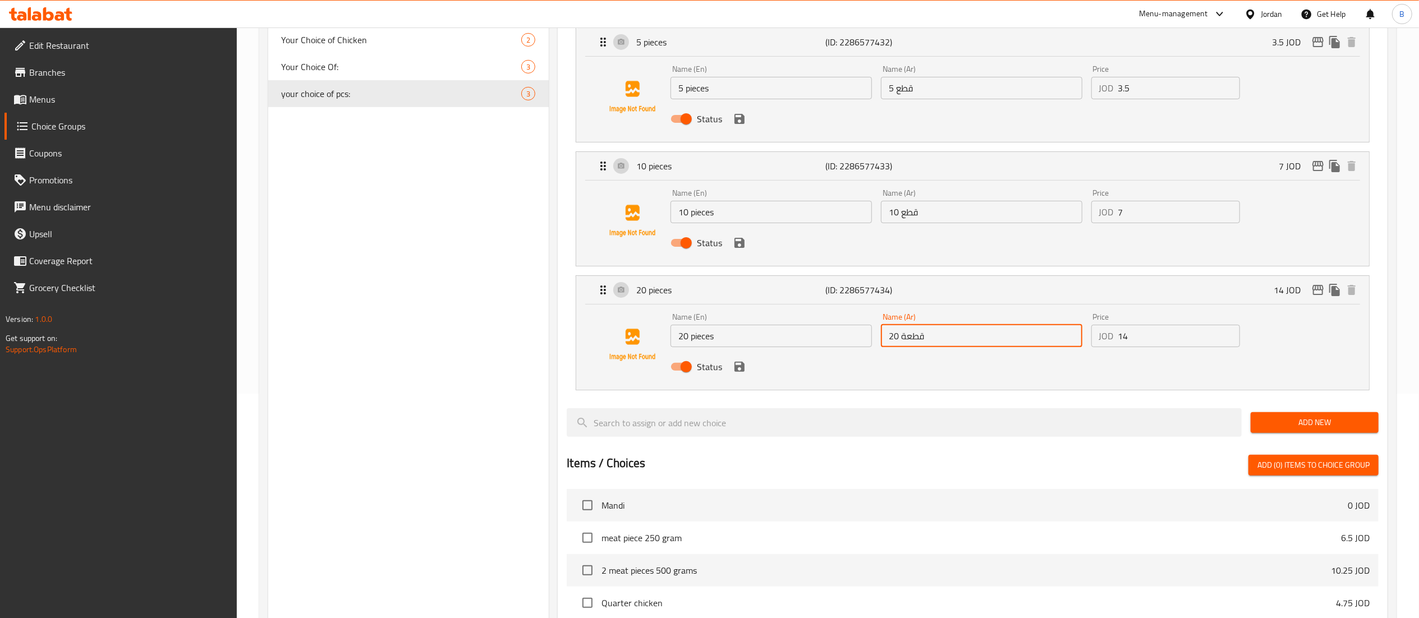
drag, startPoint x: 47, startPoint y: 98, endPoint x: 237, endPoint y: 108, distance: 190.0
click at [48, 98] on span "Menus" at bounding box center [128, 99] width 199 height 13
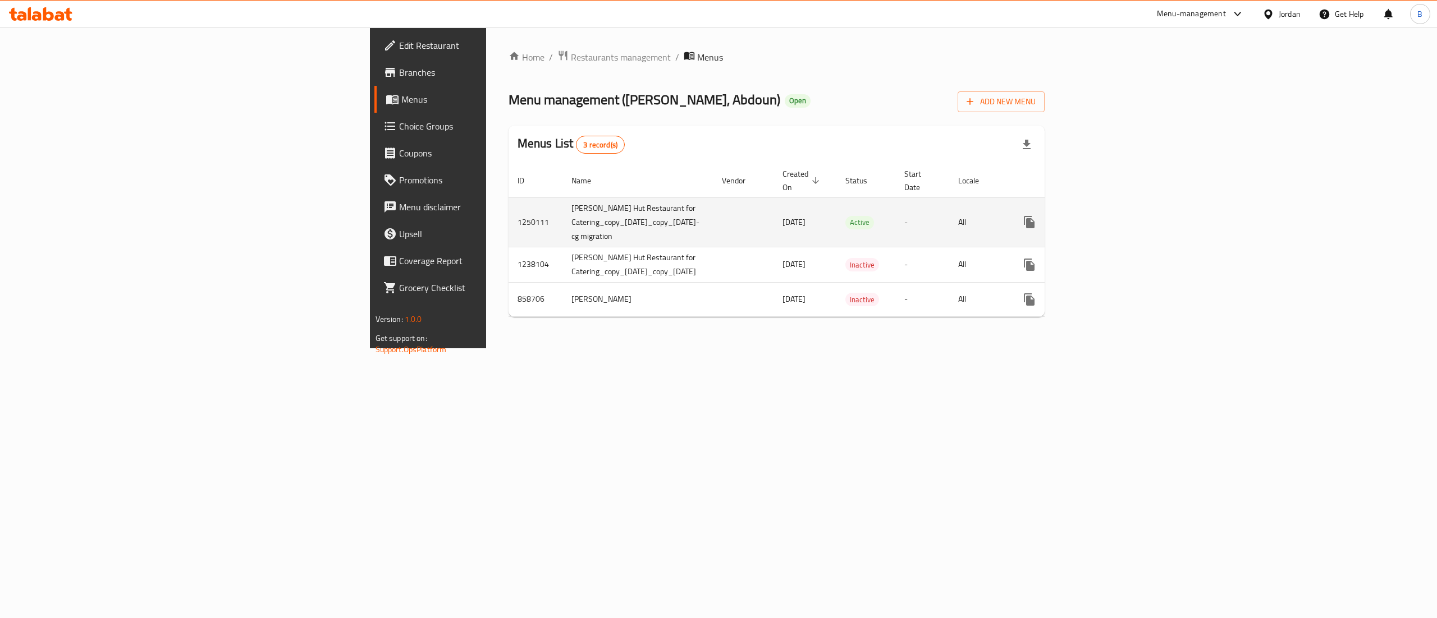
click at [1117, 216] on icon "enhanced table" at bounding box center [1109, 222] width 13 height 13
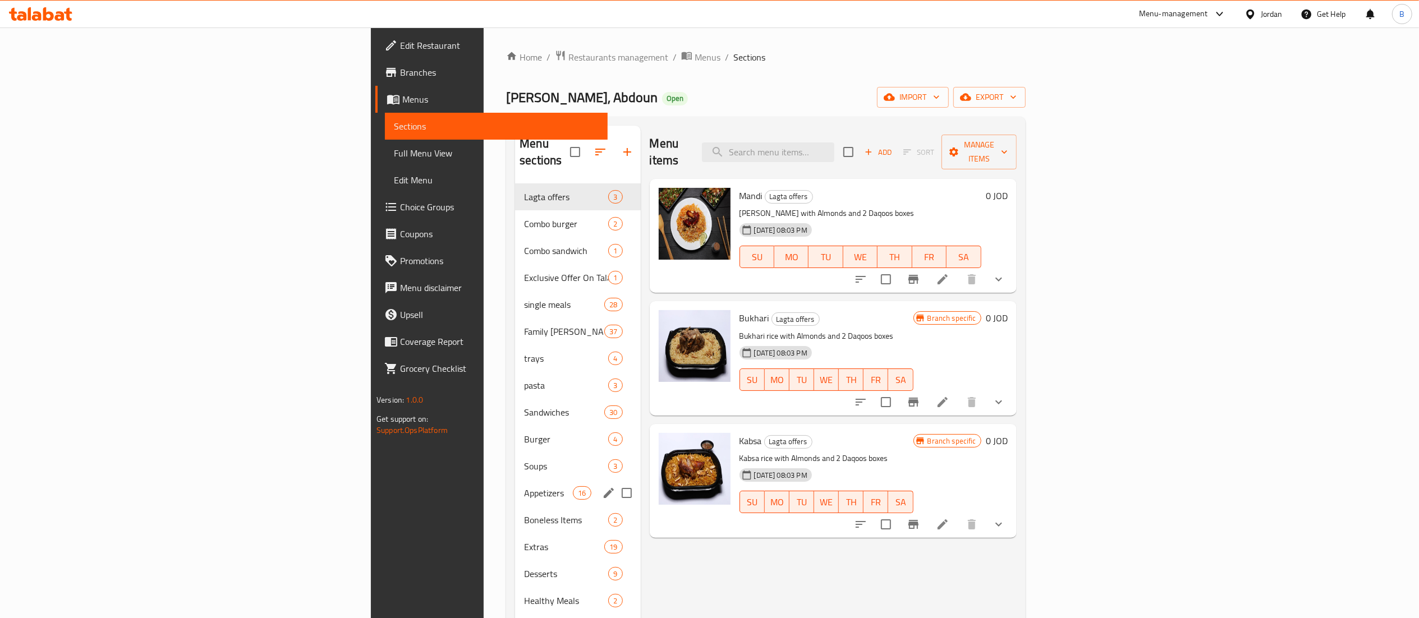
click at [524, 487] on span "Appetizers" at bounding box center [548, 493] width 49 height 13
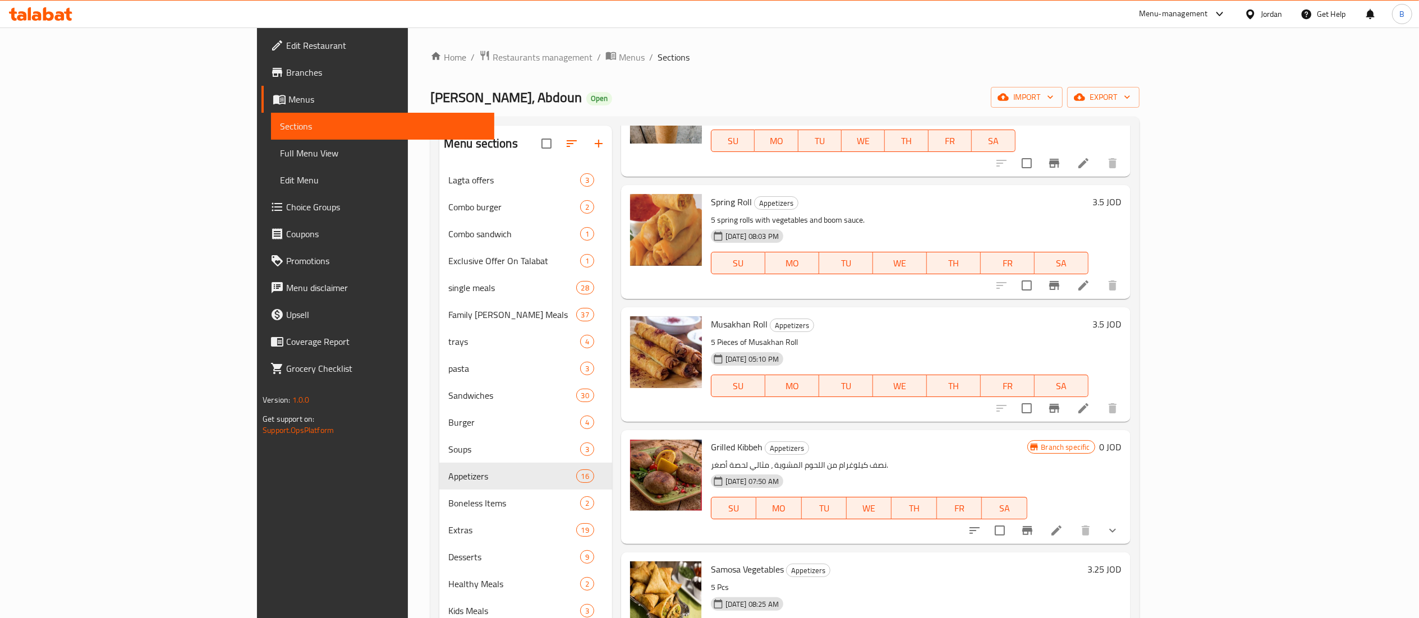
scroll to position [158, 0]
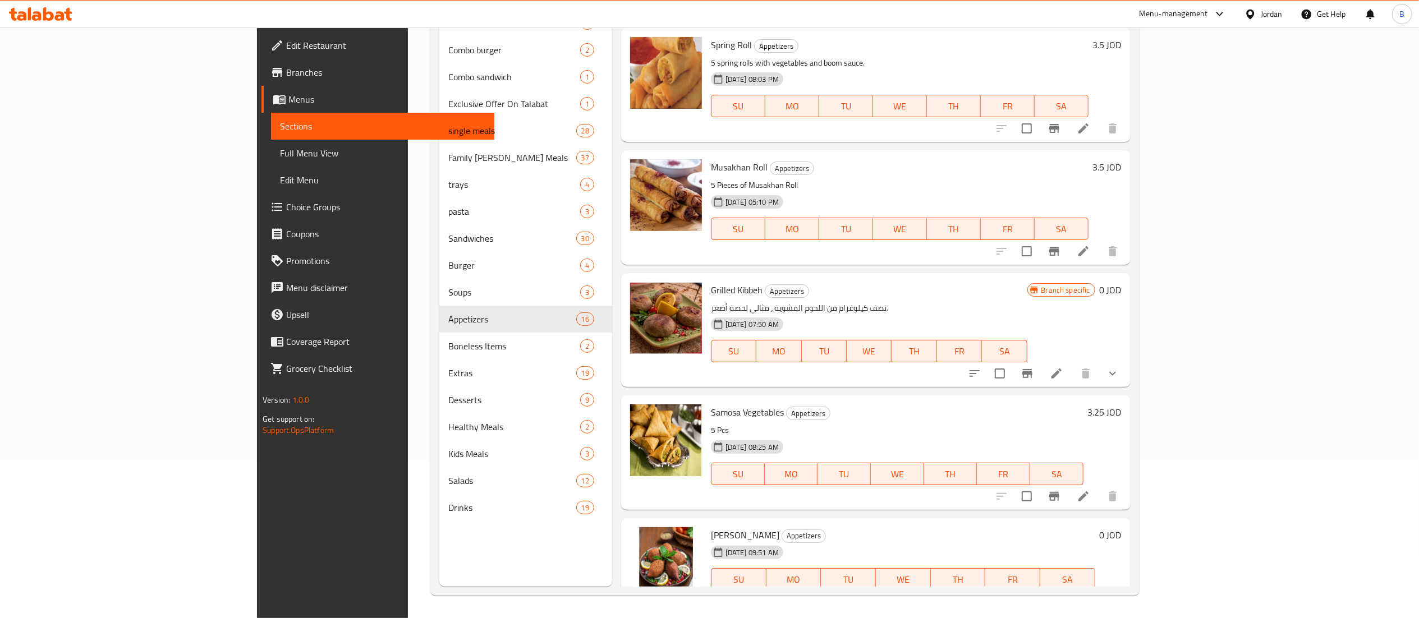
click at [1126, 589] on div at bounding box center [1043, 602] width 165 height 27
click at [1073, 592] on li at bounding box center [1056, 602] width 31 height 20
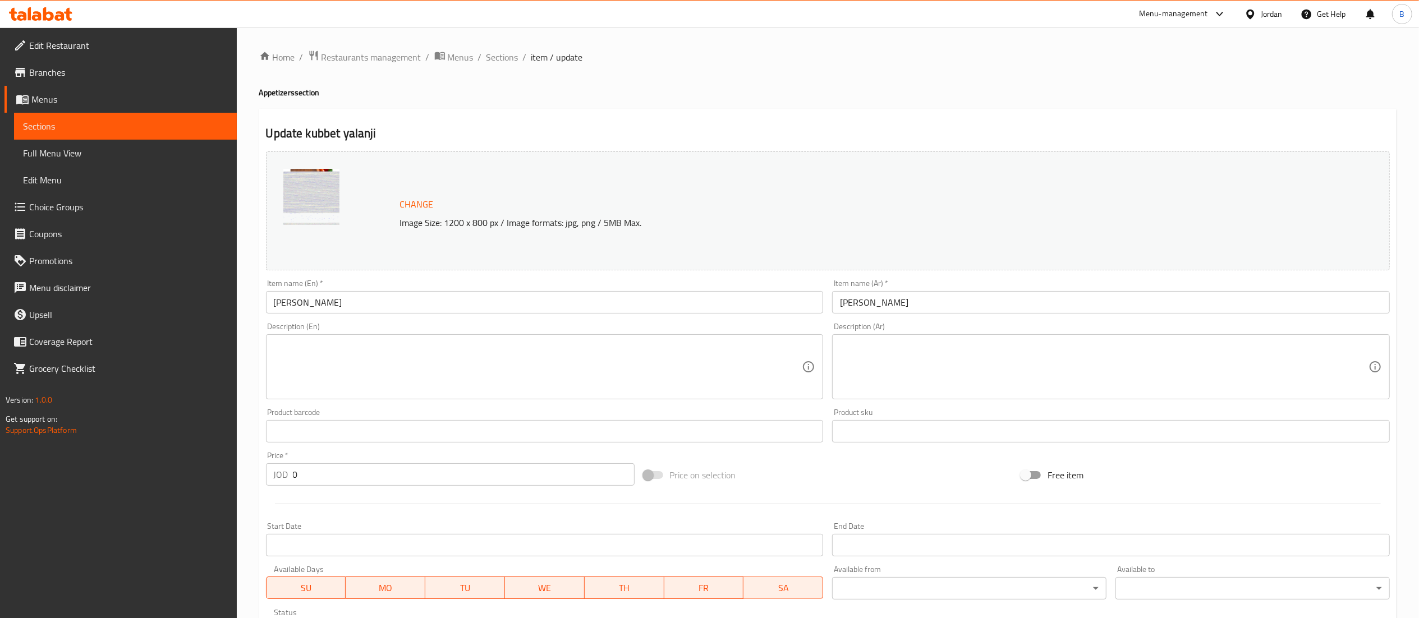
drag, startPoint x: 405, startPoint y: 294, endPoint x: 205, endPoint y: 296, distance: 199.8
click at [232, 296] on div "Edit Restaurant Branches Menus Sections Full Menu View Edit Menu Choice Groups …" at bounding box center [709, 428] width 1419 height 800
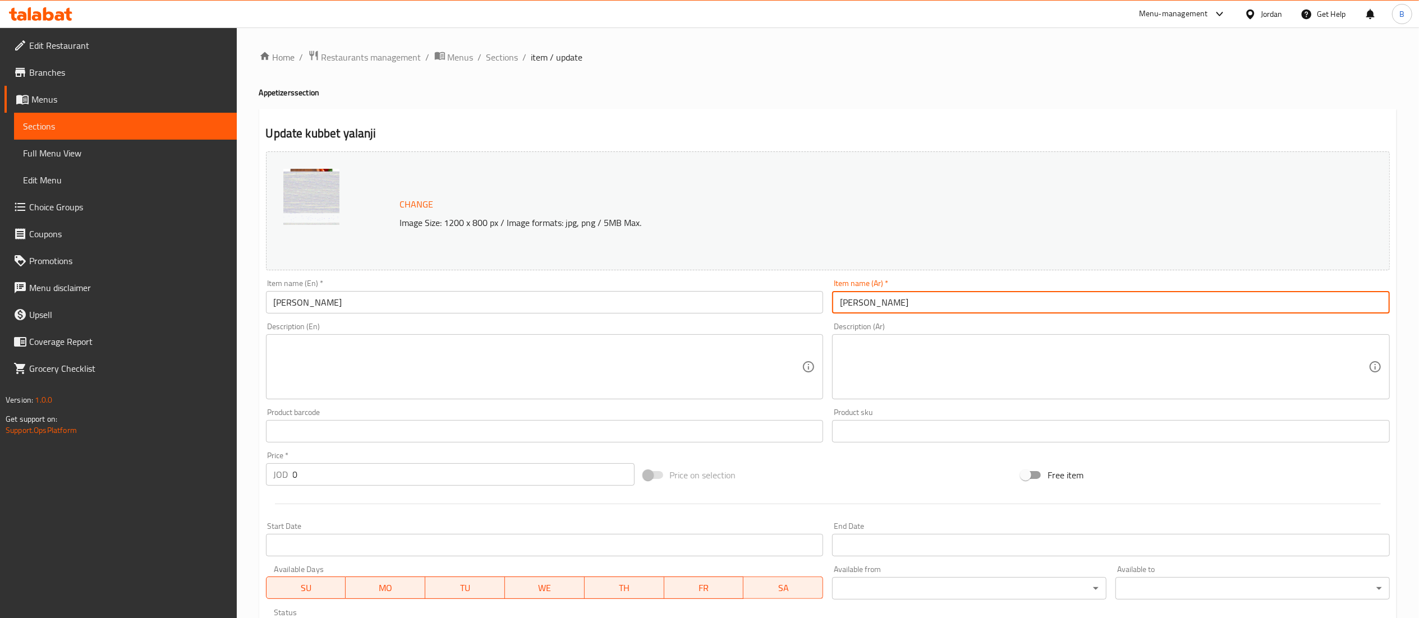
drag, startPoint x: 924, startPoint y: 294, endPoint x: 705, endPoint y: 308, distance: 219.3
click at [709, 308] on div "Change Image Size: 1200 x 800 px / Image formats: jpg, png / 5MB Max. Item name…" at bounding box center [828, 397] width 1133 height 500
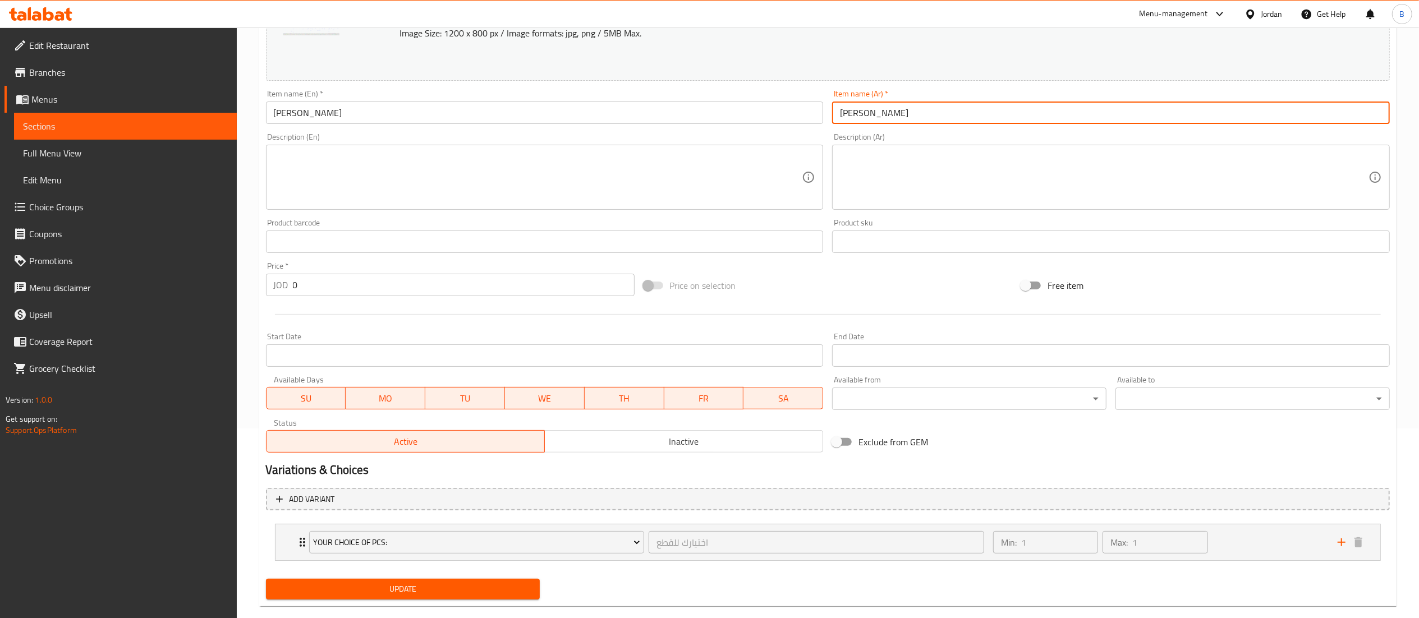
scroll to position [209, 0]
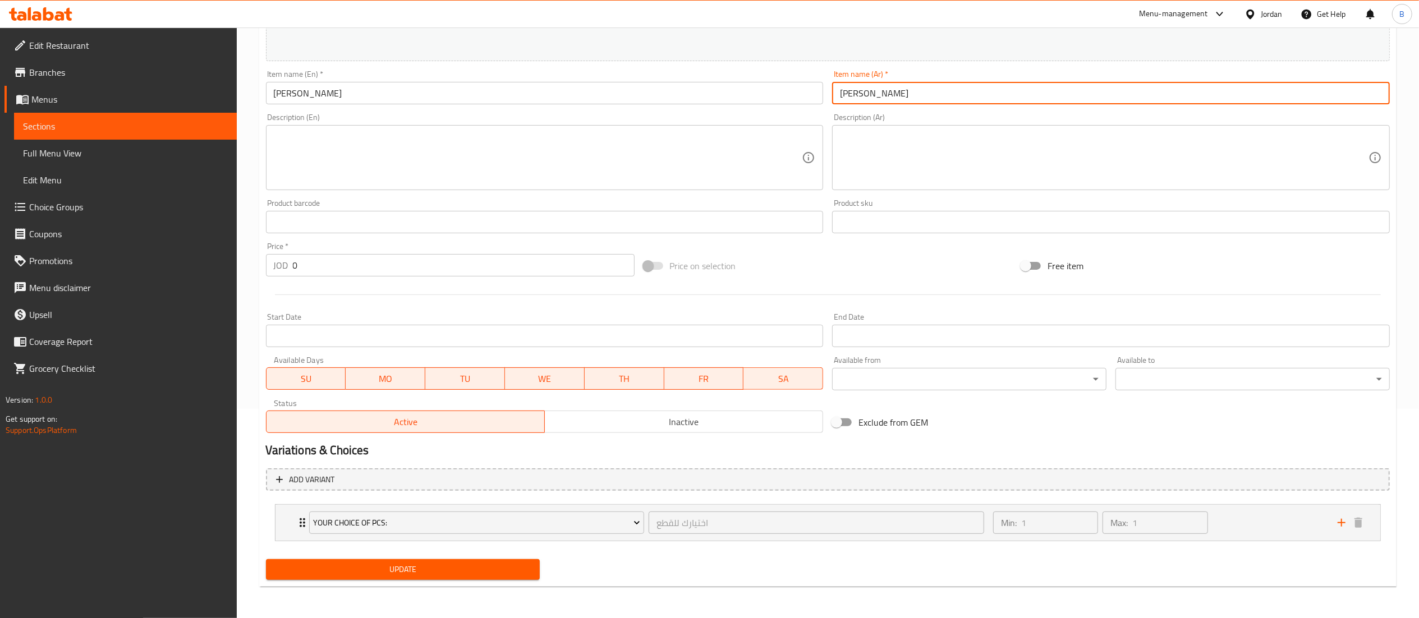
drag, startPoint x: 89, startPoint y: 215, endPoint x: 214, endPoint y: 236, distance: 126.9
click at [89, 215] on link "Choice Groups" at bounding box center [120, 207] width 232 height 27
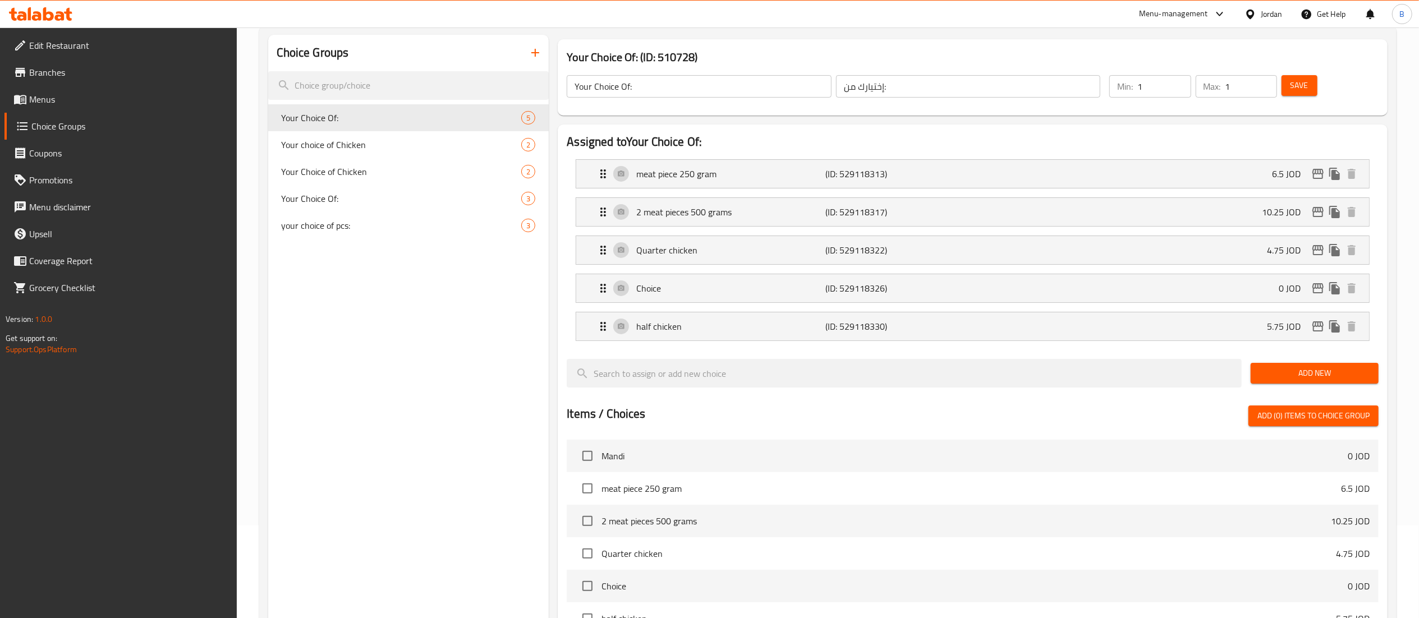
scroll to position [47, 0]
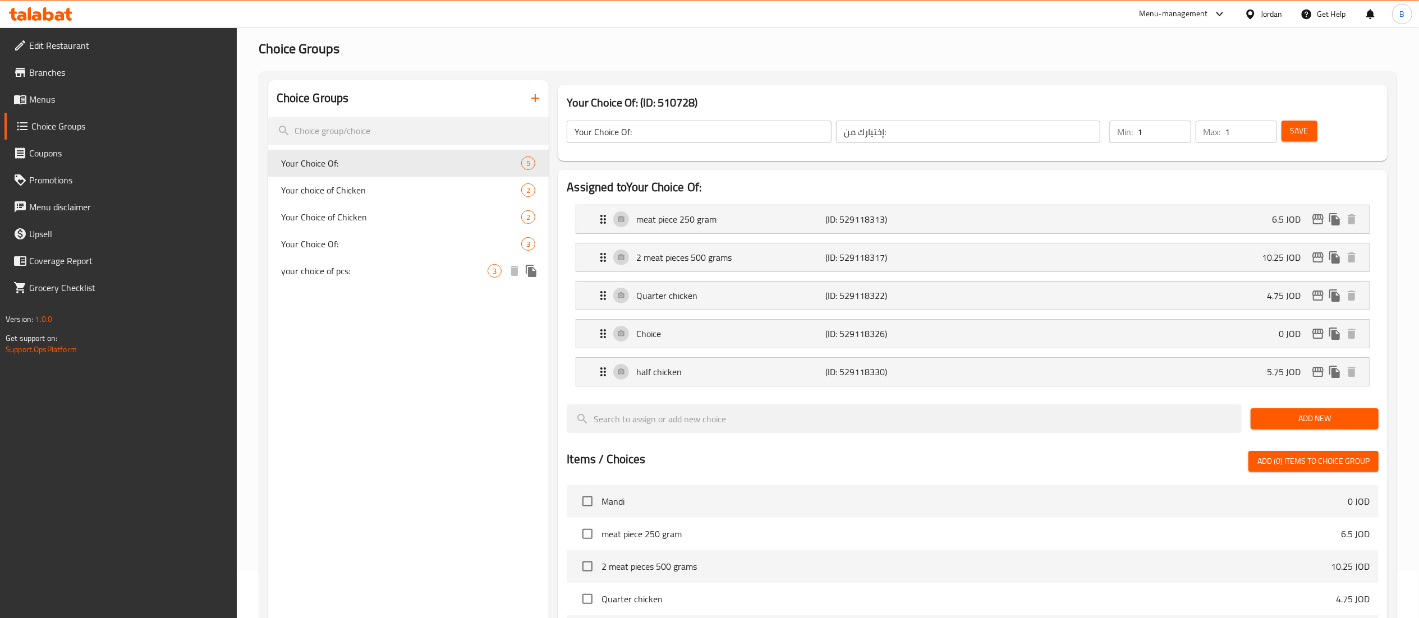
click at [326, 271] on span "your choice of pcs:" at bounding box center [385, 270] width 207 height 13
type input "your choice of pcs:"
type input "اختيارك للقطع"
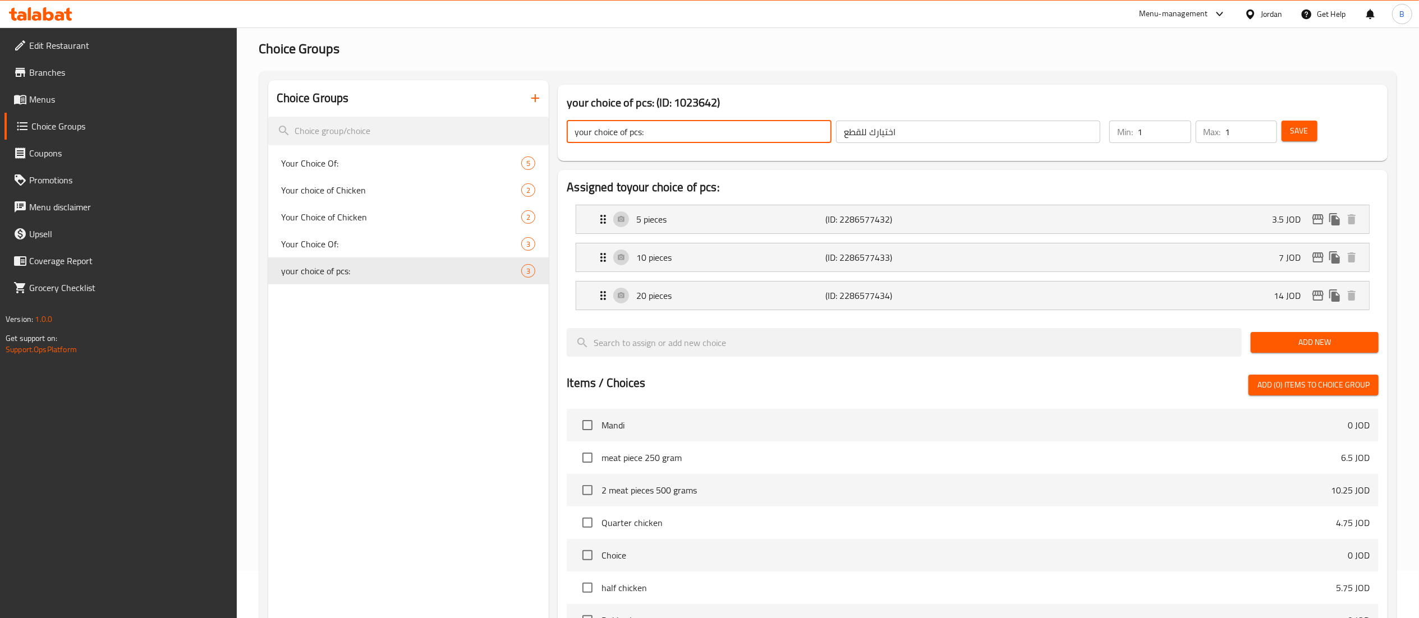
click at [713, 138] on input "your choice of pcs:" at bounding box center [699, 132] width 265 height 22
drag, startPoint x: 692, startPoint y: 136, endPoint x: 576, endPoint y: 136, distance: 116.2
click at [577, 136] on input "your choice of pcs:" at bounding box center [699, 132] width 265 height 22
drag, startPoint x: 903, startPoint y: 132, endPoint x: 683, endPoint y: 127, distance: 220.1
click at [694, 127] on div "your choice of pcs: ​ اختيارك للقطع ​" at bounding box center [833, 132] width 547 height 36
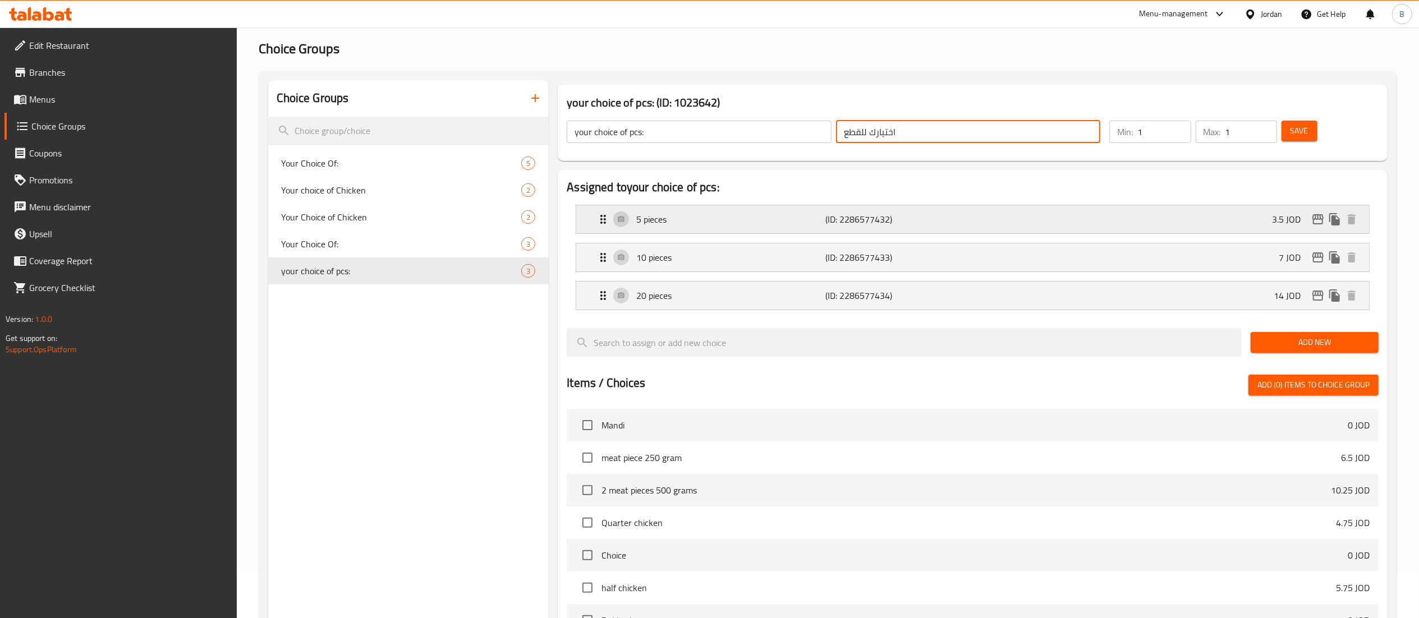
click at [682, 216] on p "5 pieces" at bounding box center [730, 219] width 189 height 13
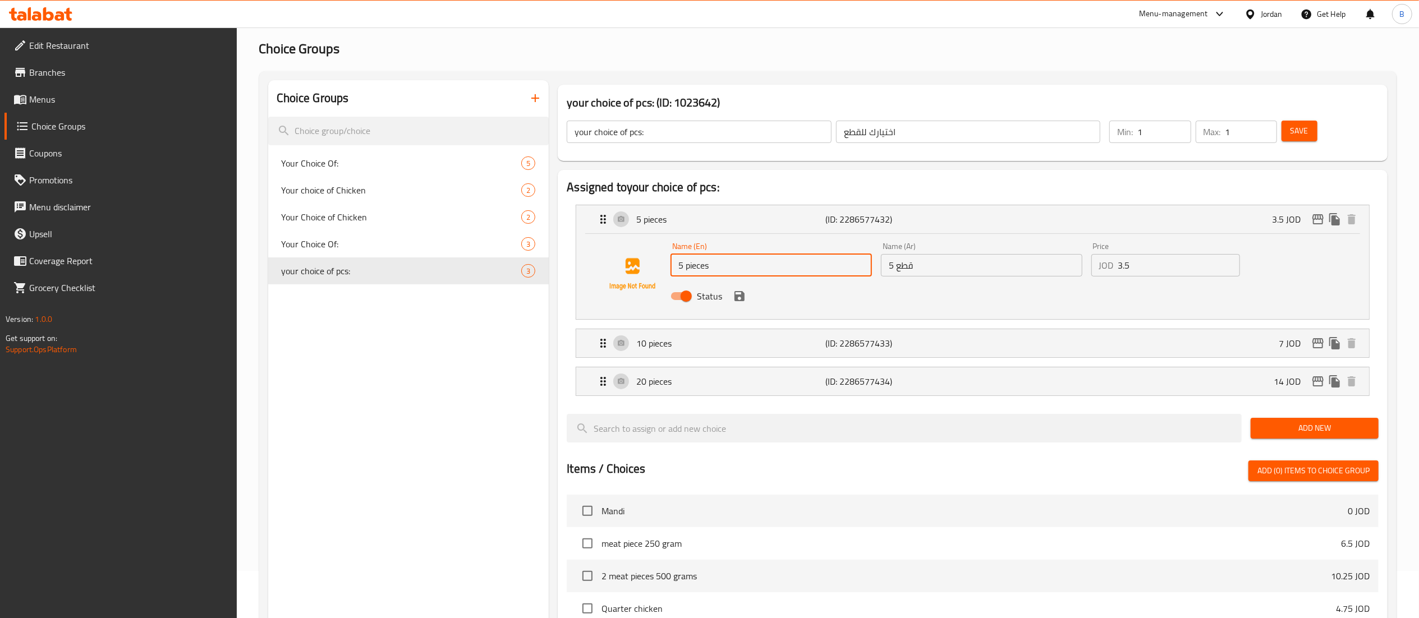
drag, startPoint x: 737, startPoint y: 264, endPoint x: 581, endPoint y: 264, distance: 155.5
click at [642, 264] on div "Name (En) 5 pieces Name (En) Name (Ar) 5 قطع Name (Ar) Price JOD 3.5 Price Stat…" at bounding box center [972, 274] width 757 height 76
drag, startPoint x: 934, startPoint y: 259, endPoint x: 704, endPoint y: 269, distance: 230.9
click at [784, 267] on div "Name (En) 5 pieces Name (En) Name (Ar) 5 قطع Name (Ar) Price JOD 3.5 Price Stat…" at bounding box center [981, 275] width 631 height 74
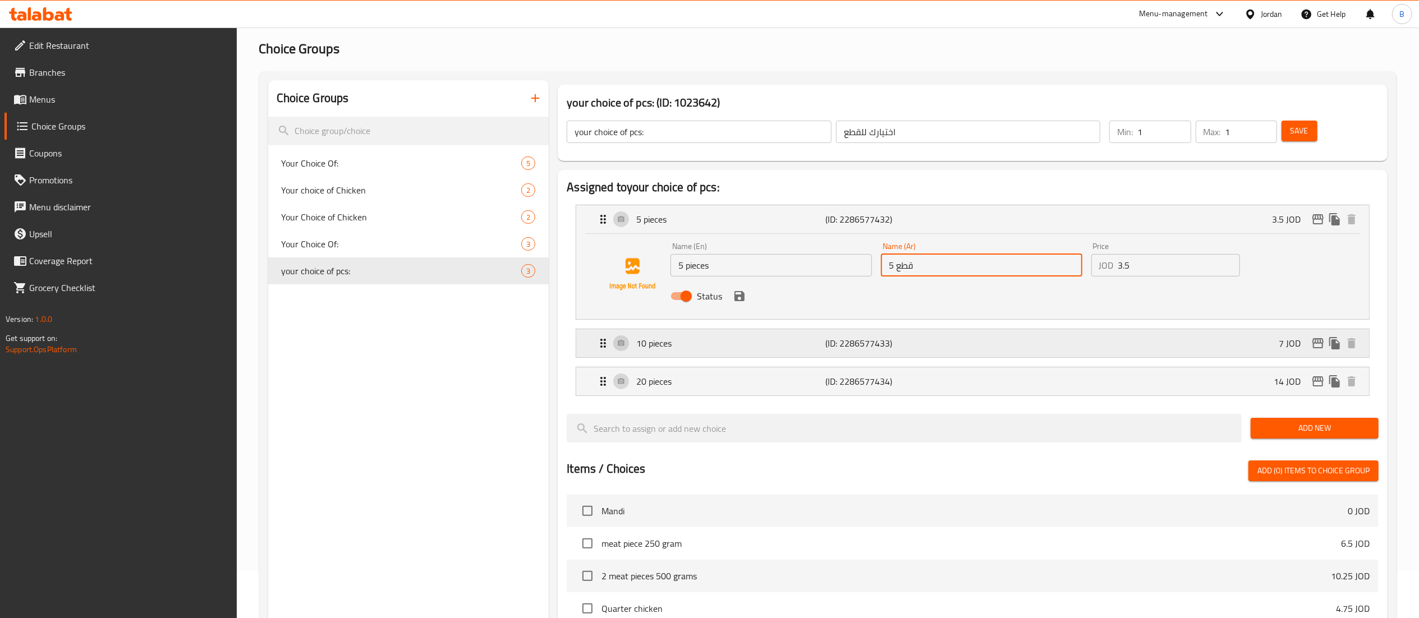
click at [691, 343] on p "10 pieces" at bounding box center [730, 343] width 189 height 13
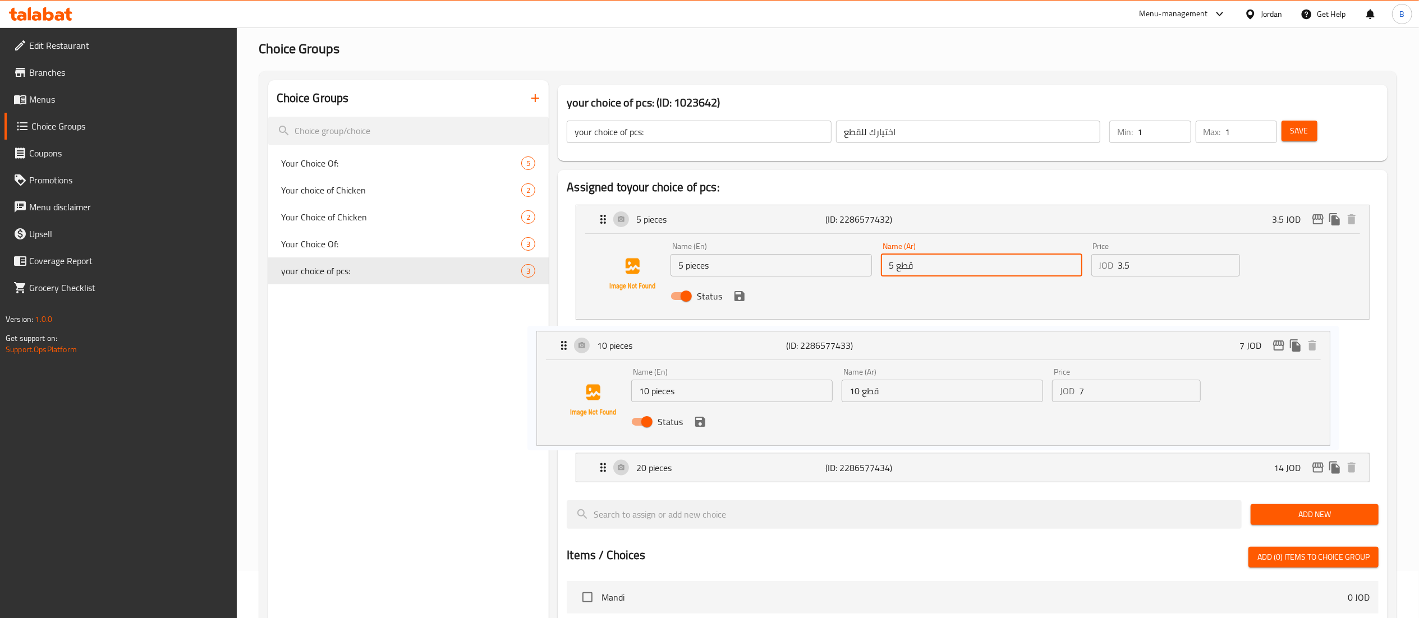
drag, startPoint x: 780, startPoint y: 377, endPoint x: 571, endPoint y: 390, distance: 209.1
click at [612, 386] on nav "5 pieces (ID: 2286577432) 3.5 JOD Name (En) 5 pieces Name (En) Name (Ar) 5 قطع …" at bounding box center [973, 344] width 812 height 296
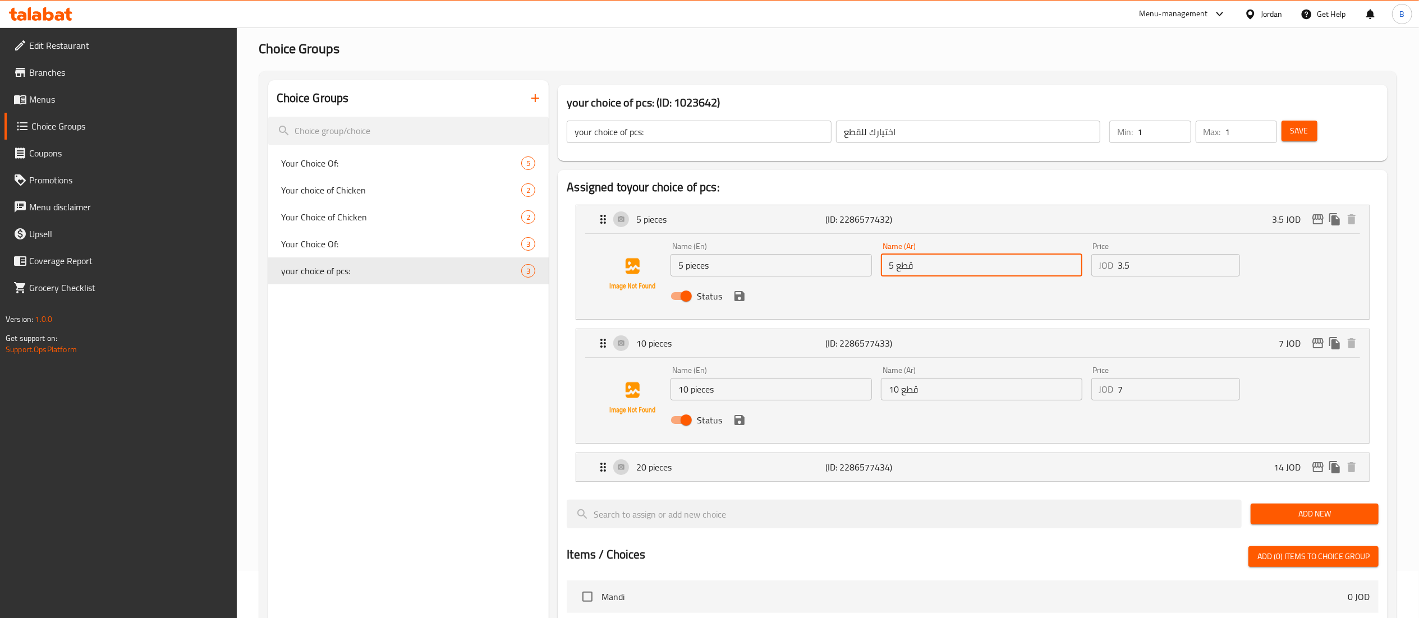
drag, startPoint x: 759, startPoint y: 390, endPoint x: 521, endPoint y: 408, distance: 238.7
click at [544, 406] on div "Choice Groups Your Choice Of: 5 Your choice of Chicken 2 Your Choice of Chicken…" at bounding box center [830, 559] width 1124 height 959
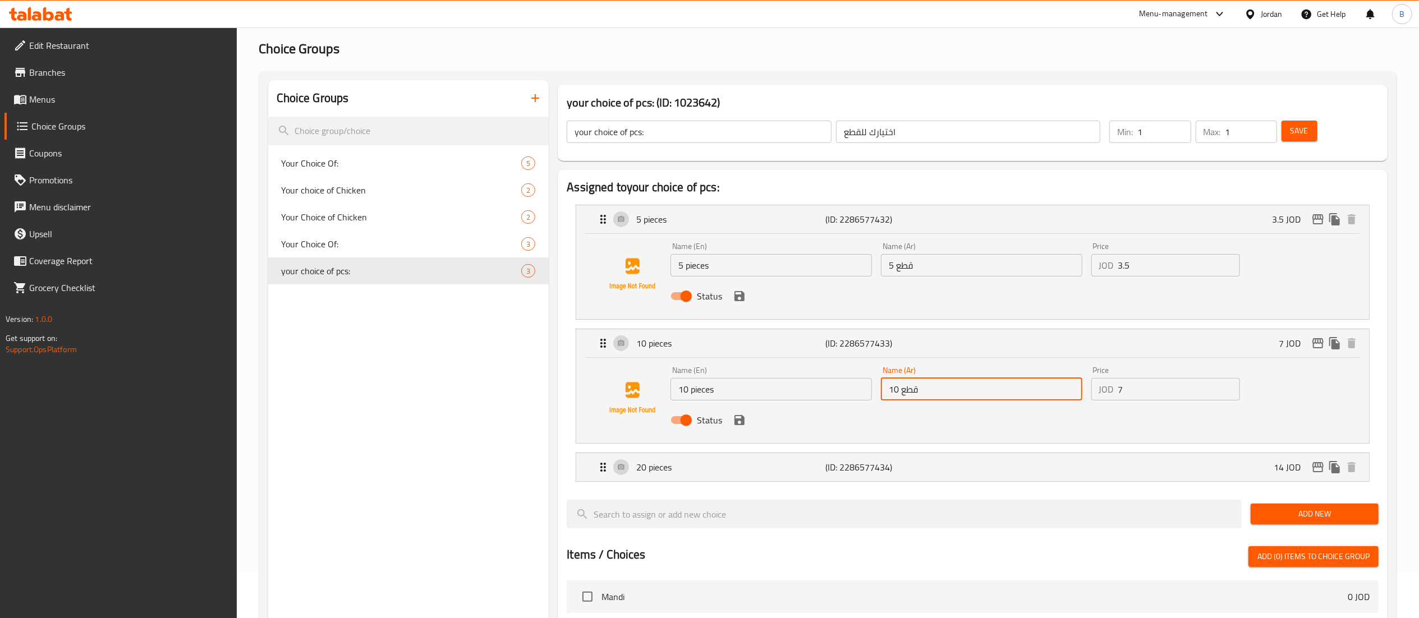
drag, startPoint x: 931, startPoint y: 386, endPoint x: 696, endPoint y: 386, distance: 234.0
click at [821, 384] on div "Name (En) 10 pieces Name (En) Name (Ar) 10 قطع Name (Ar) Price JOD 7 Price Stat…" at bounding box center [981, 399] width 631 height 74
click at [703, 469] on p "20 pieces" at bounding box center [730, 467] width 189 height 13
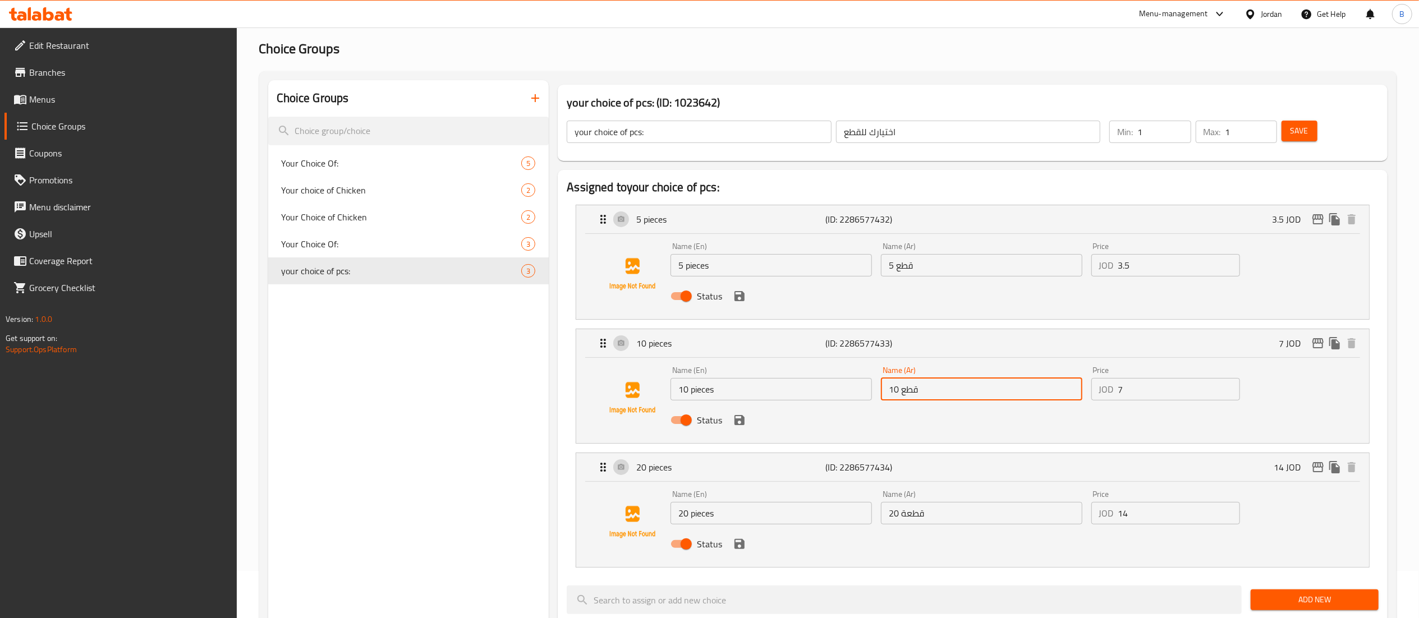
drag, startPoint x: 730, startPoint y: 511, endPoint x: 450, endPoint y: 508, distance: 280.6
click at [502, 508] on div "Choice Groups Your Choice Of: 5 Your choice of Chicken 2 Your Choice of Chicken…" at bounding box center [830, 602] width 1124 height 1045
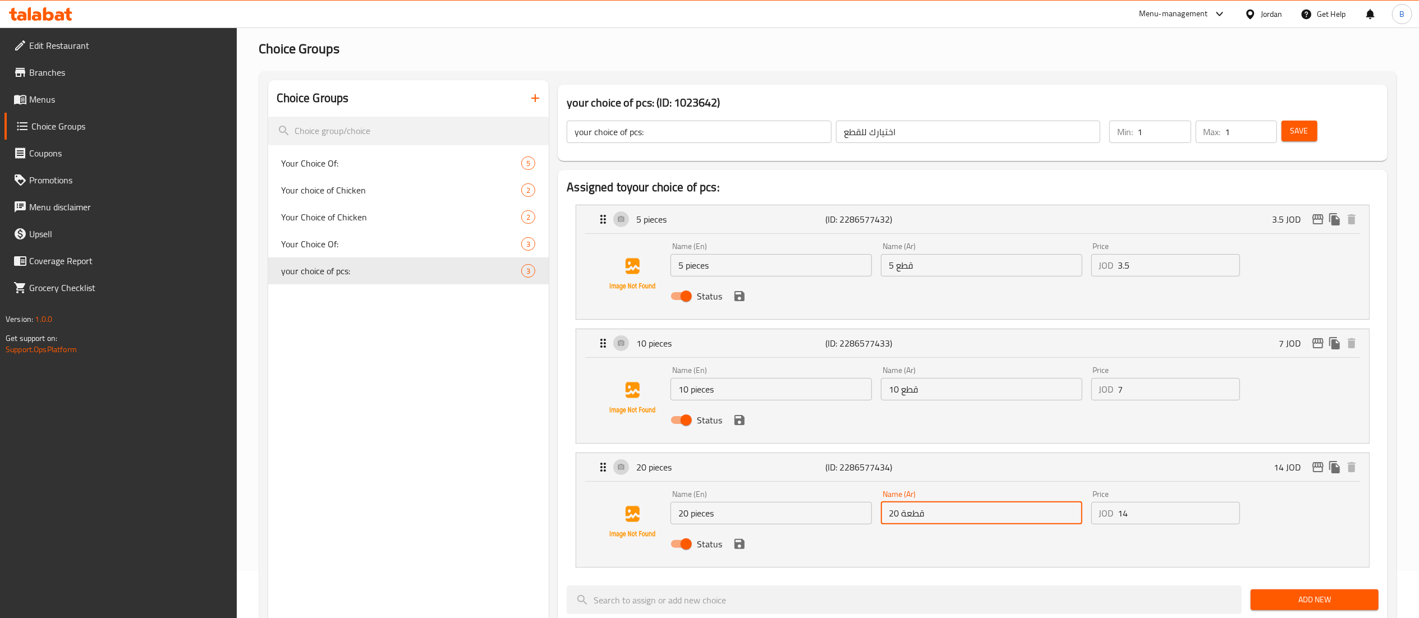
drag, startPoint x: 937, startPoint y: 513, endPoint x: 701, endPoint y: 514, distance: 235.7
click at [808, 515] on div "Name (En) 20 pieces Name (En) Name (Ar) 20 قطعة Name (Ar) Price JOD 14 Price St…" at bounding box center [981, 523] width 631 height 74
drag, startPoint x: 30, startPoint y: 92, endPoint x: 66, endPoint y: 104, distance: 38.0
click at [30, 93] on span "Menus" at bounding box center [128, 99] width 199 height 13
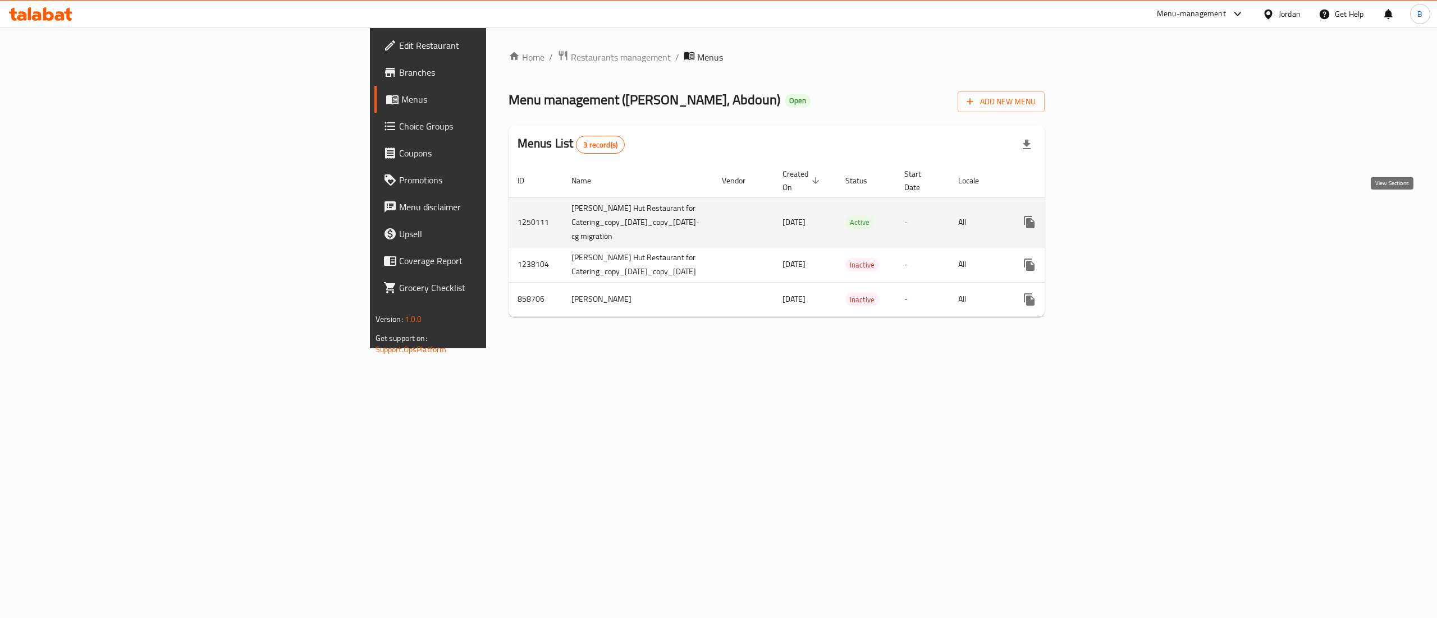
click at [1124, 215] on link "enhanced table" at bounding box center [1110, 222] width 27 height 27
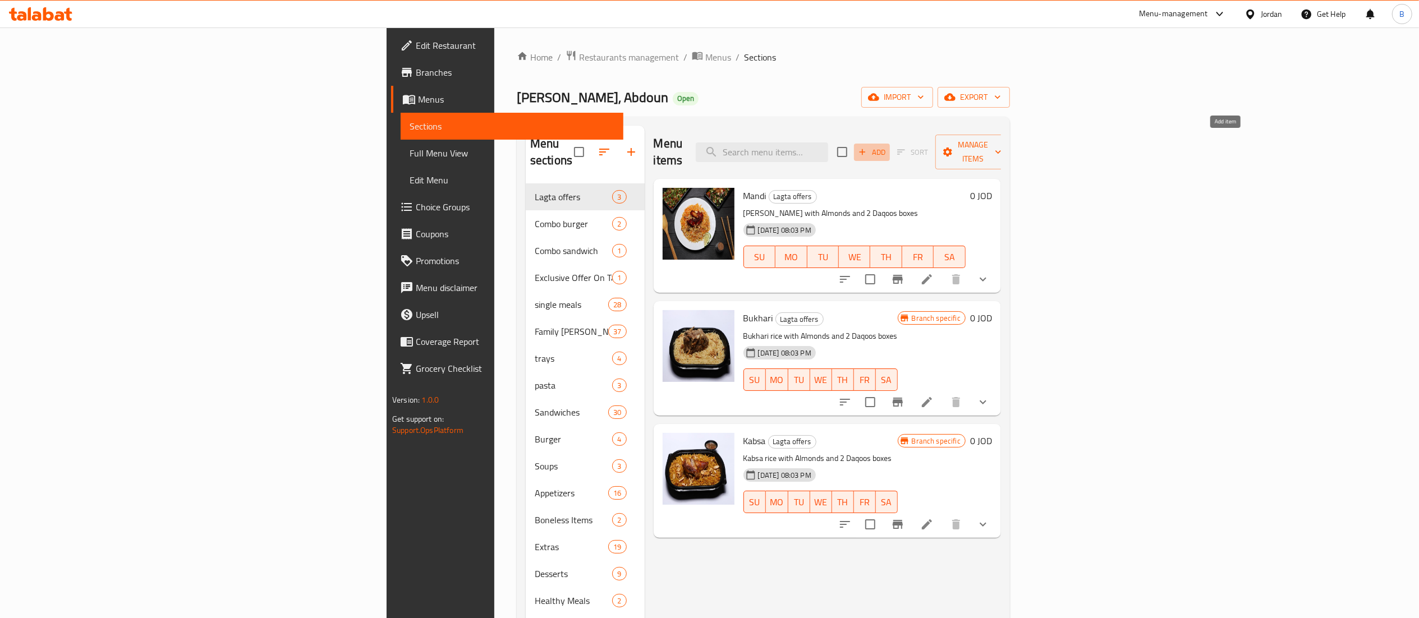
click at [887, 146] on span "Add" at bounding box center [872, 152] width 30 height 13
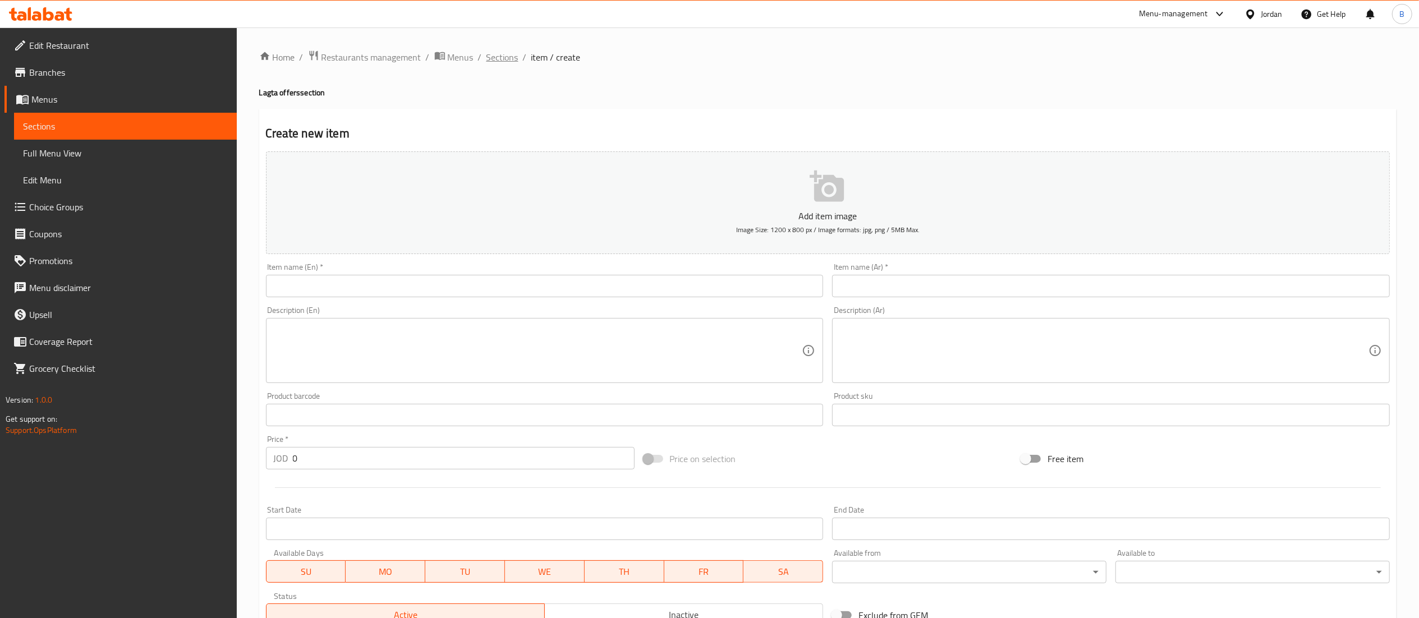
click at [503, 58] on span "Sections" at bounding box center [503, 57] width 32 height 13
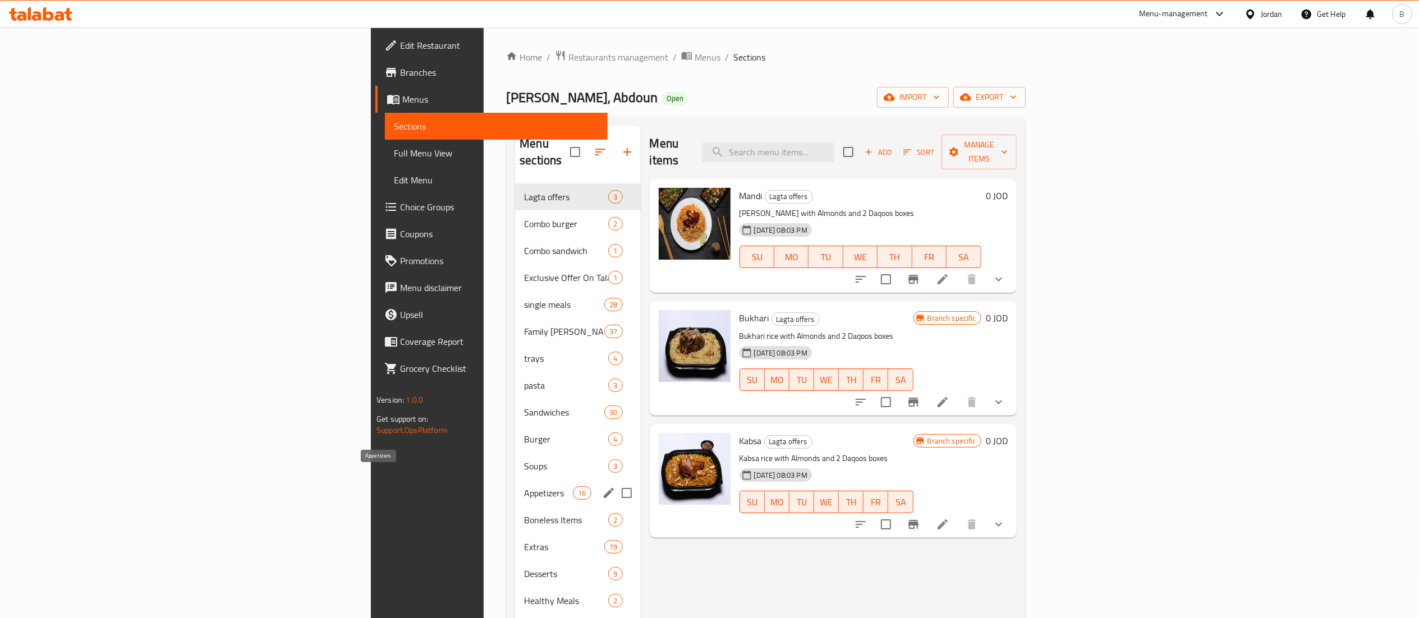
click at [524, 487] on span "Appetizers" at bounding box center [548, 493] width 49 height 13
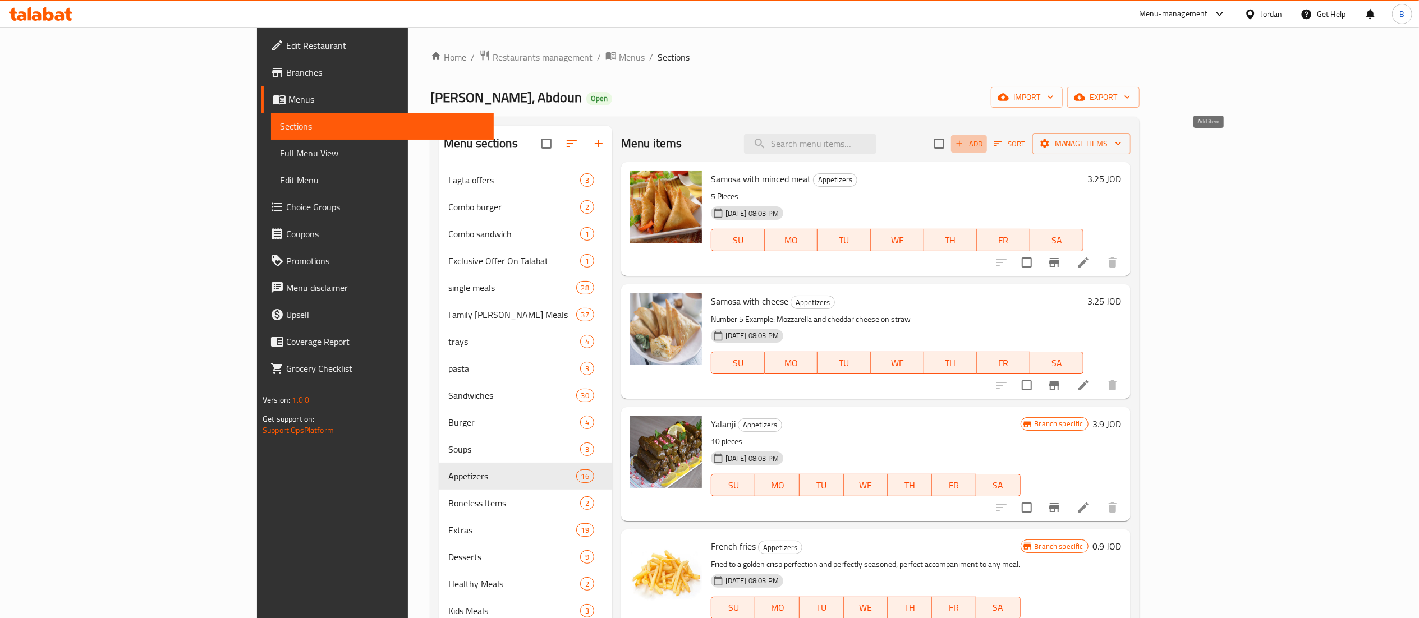
click at [984, 145] on span "Add" at bounding box center [969, 144] width 30 height 13
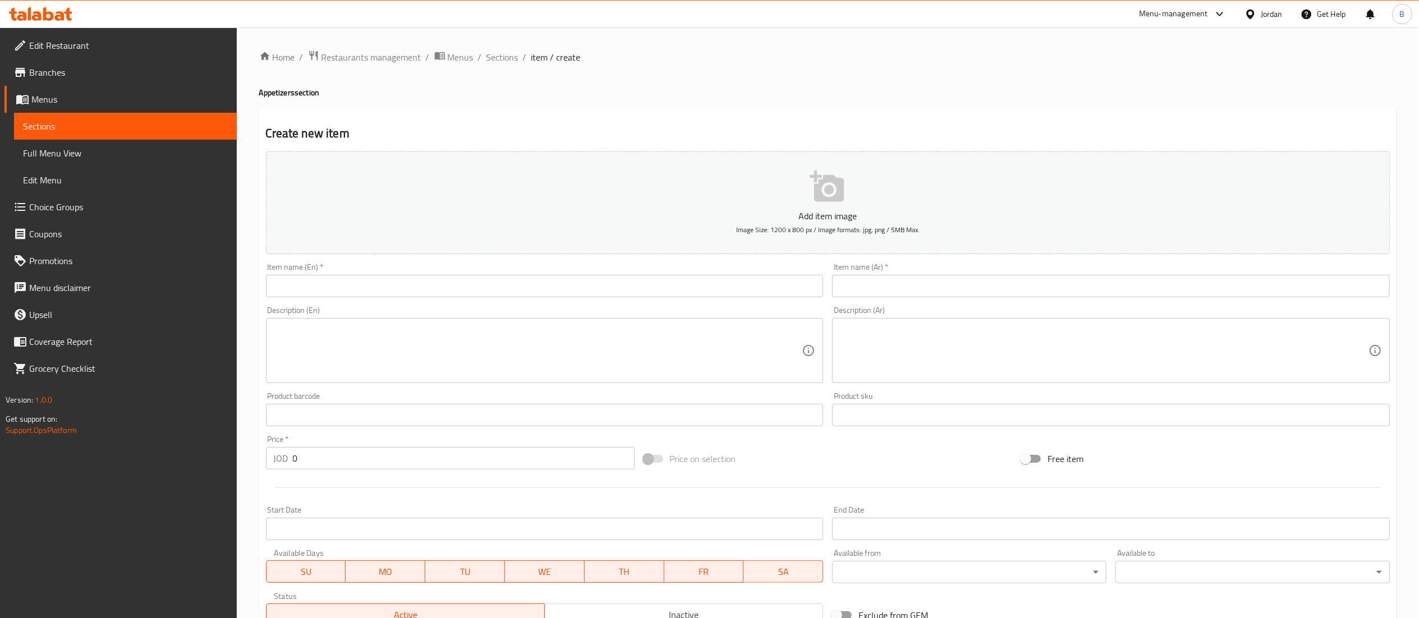
click at [589, 293] on input "text" at bounding box center [545, 286] width 558 height 22
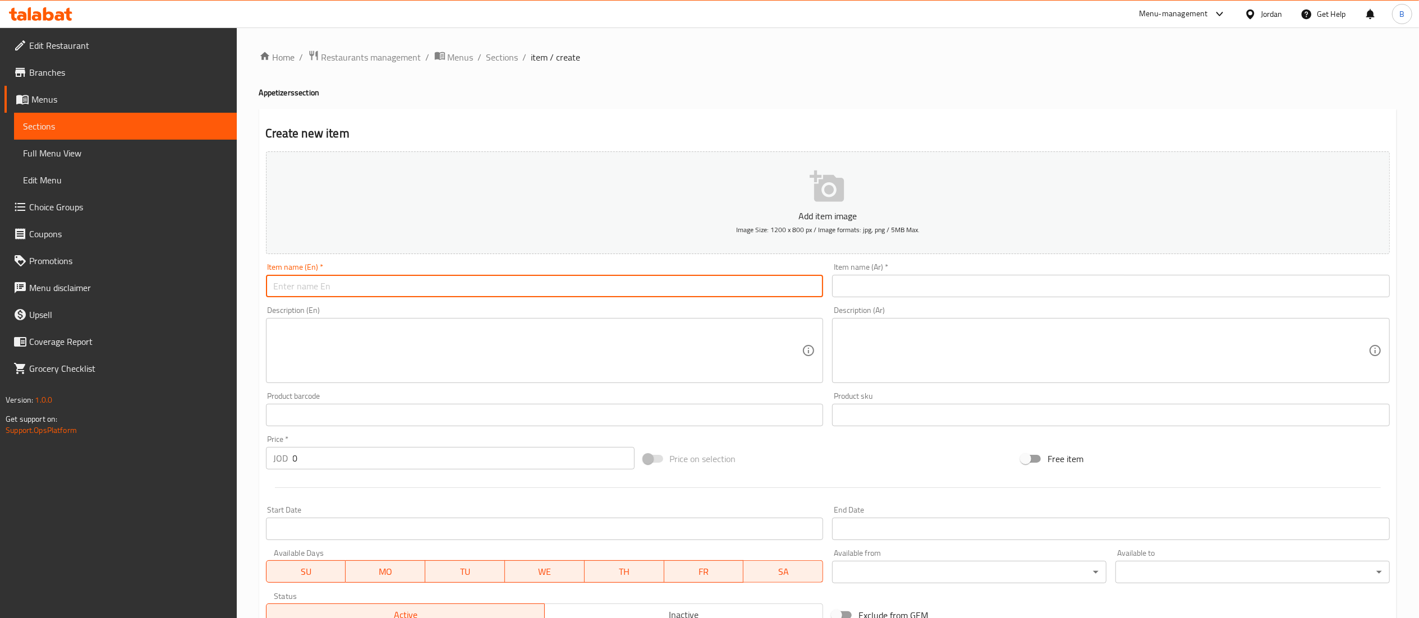
paste input "718889"
type input "718889"
drag, startPoint x: 387, startPoint y: 291, endPoint x: 192, endPoint y: 281, distance: 195.0
click at [207, 281] on div "Edit Restaurant Branches Menus Sections Full Menu View Edit Menu Choice Groups …" at bounding box center [709, 411] width 1419 height 766
click at [81, 100] on span "Menus" at bounding box center [129, 99] width 196 height 13
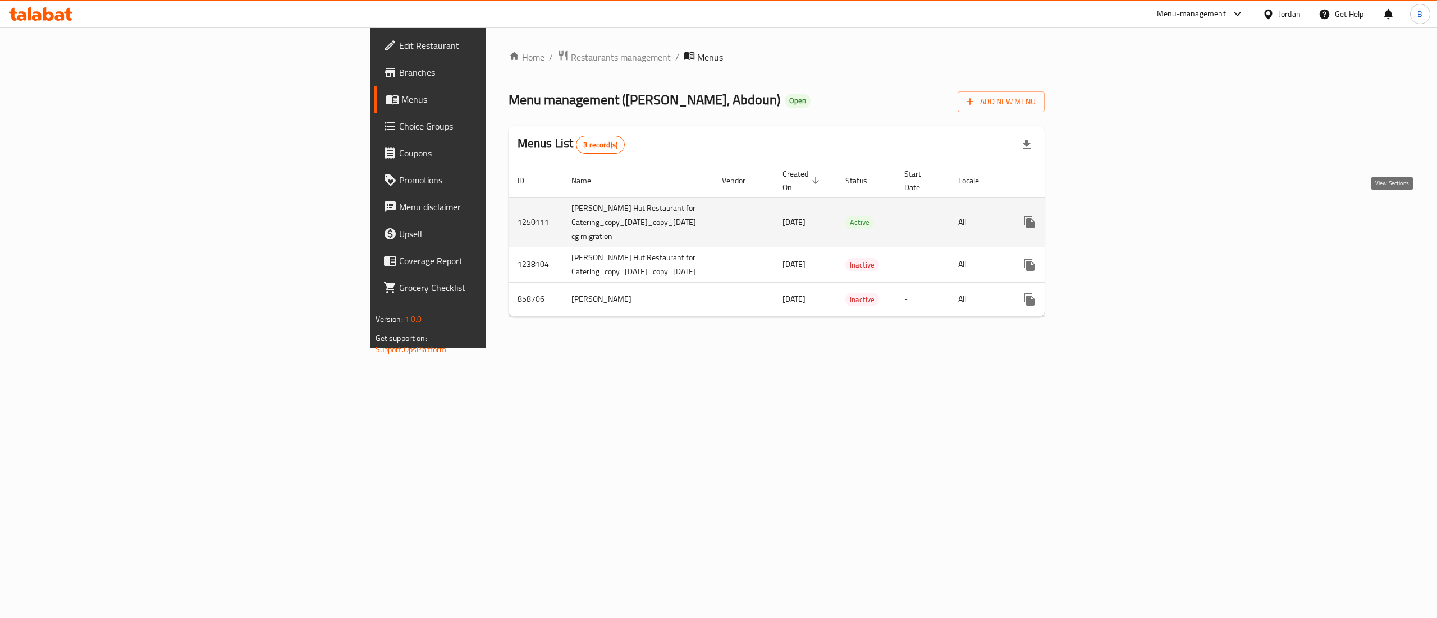
click at [1117, 216] on icon "enhanced table" at bounding box center [1109, 222] width 13 height 13
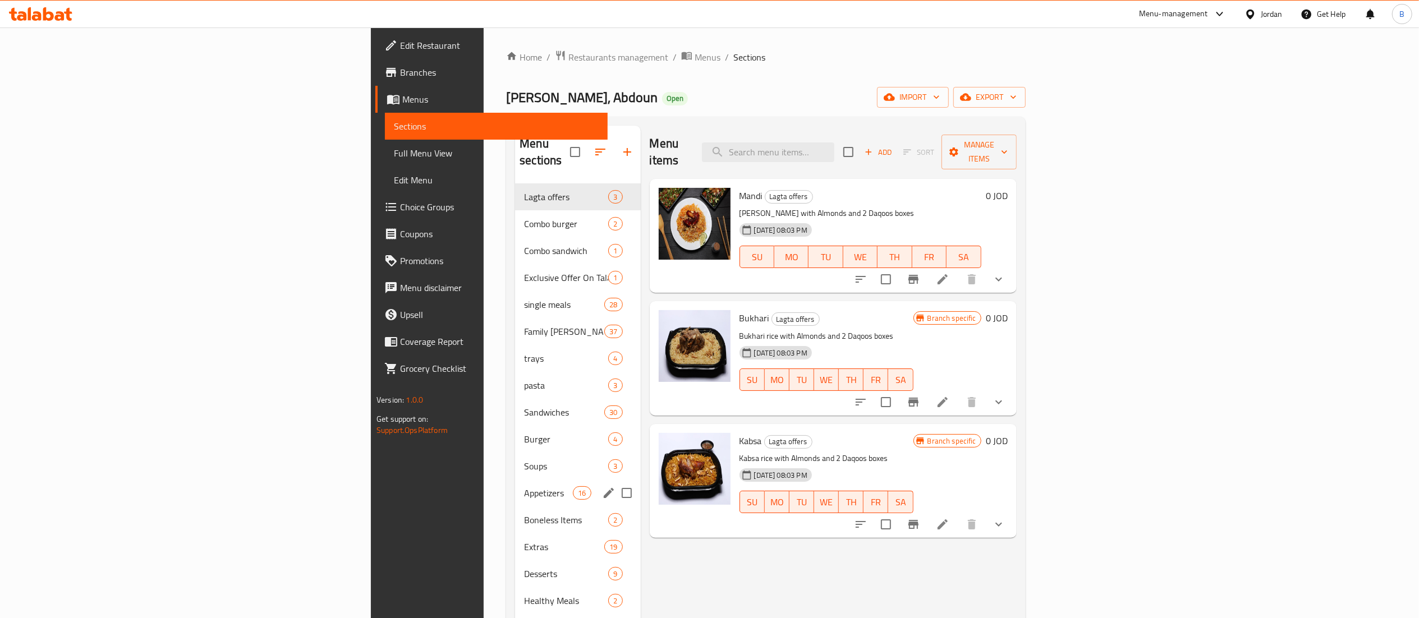
click at [524, 487] on span "Appetizers" at bounding box center [548, 493] width 49 height 13
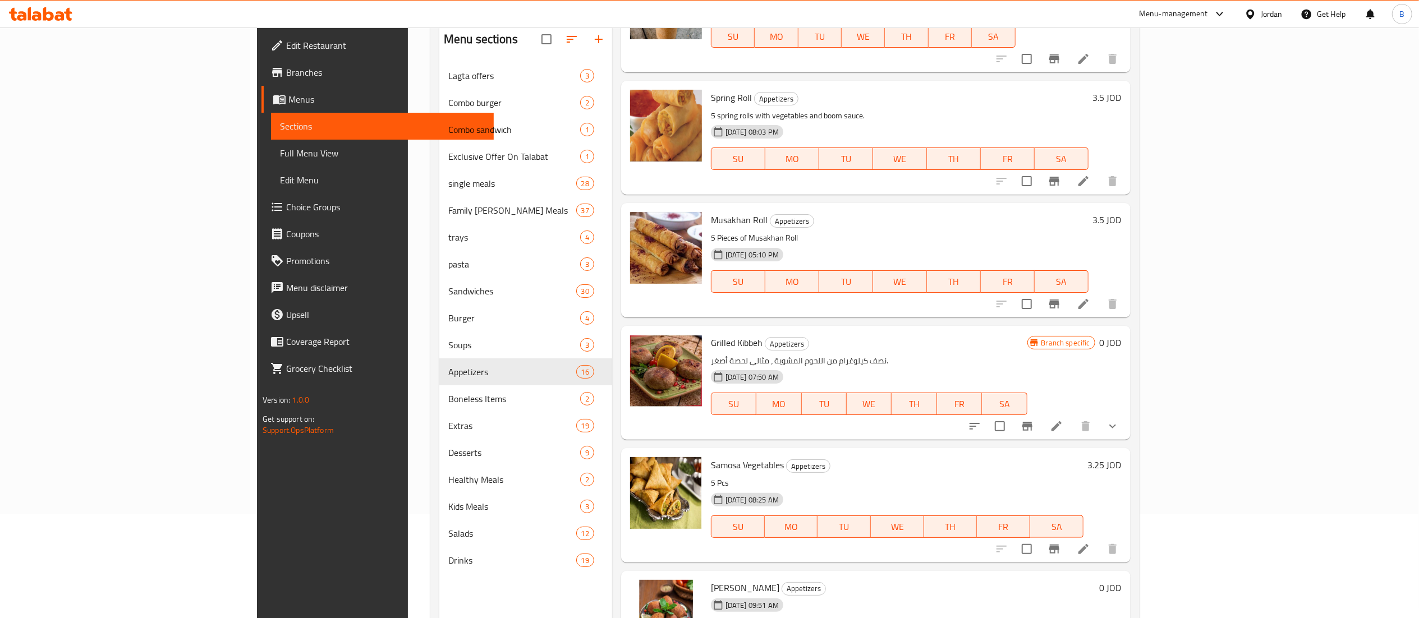
scroll to position [158, 0]
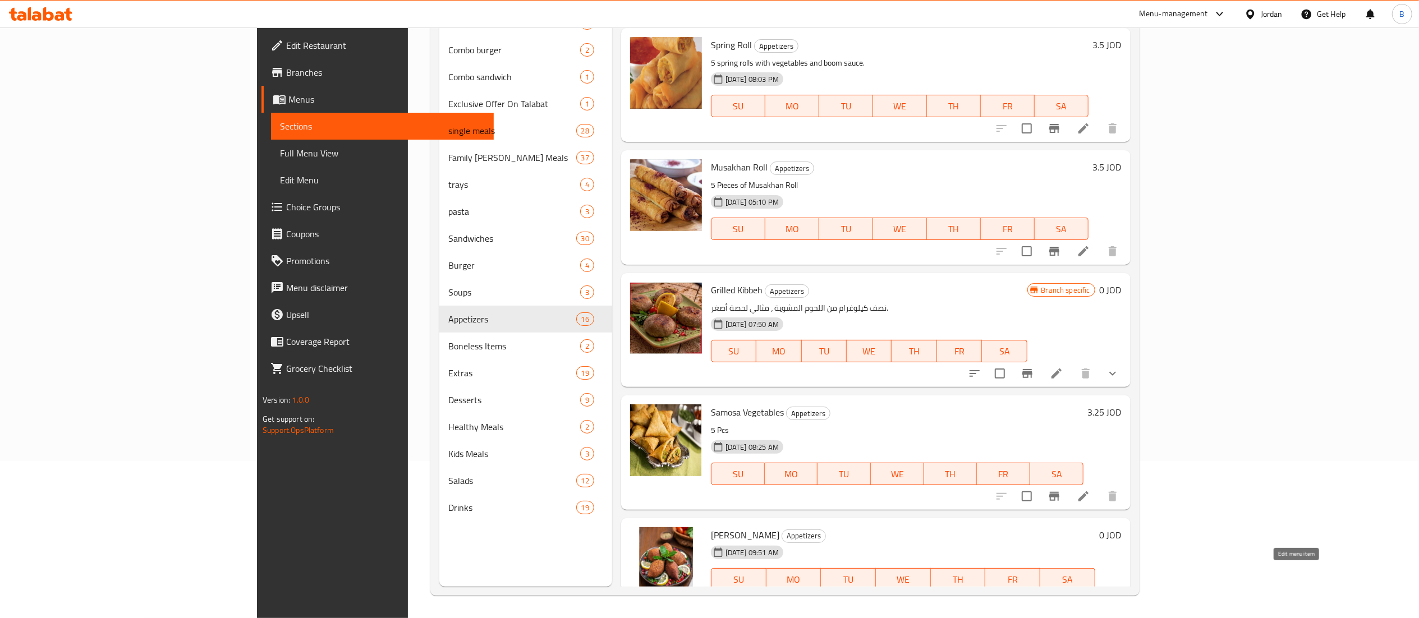
click at [1064, 595] on icon at bounding box center [1056, 601] width 13 height 13
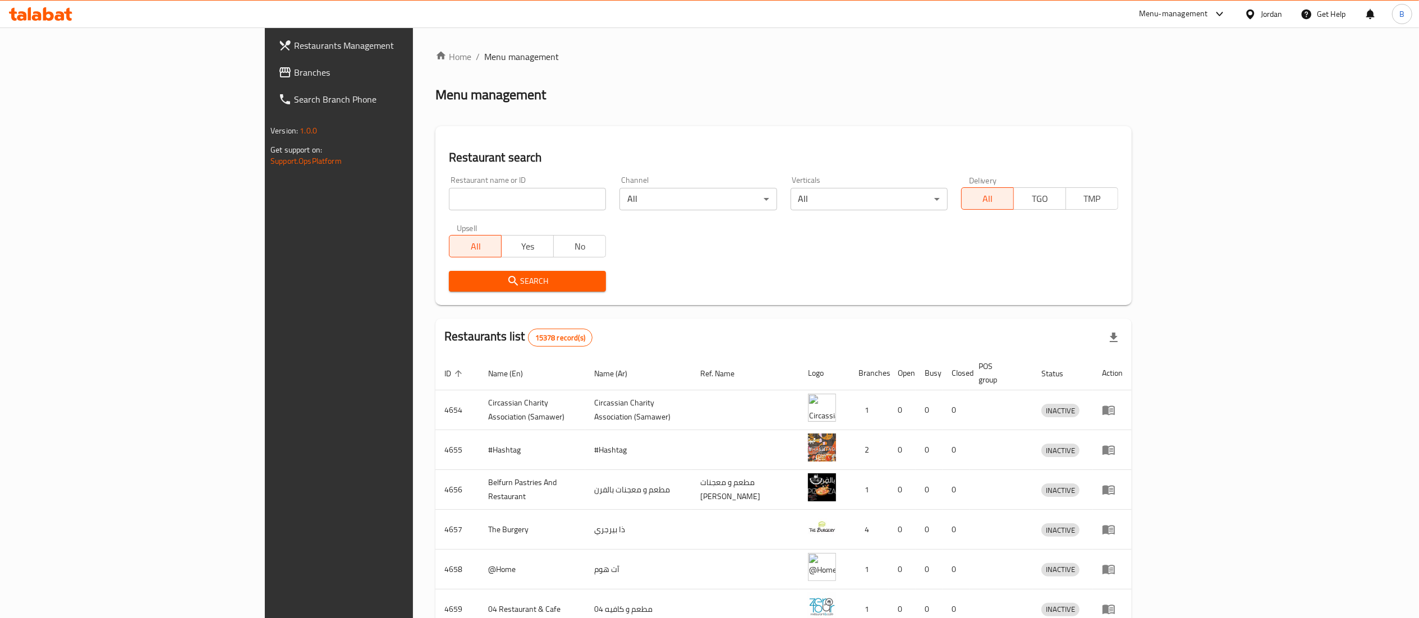
click at [442, 219] on div "Upsell All Yes No" at bounding box center [527, 240] width 171 height 47
click at [449, 201] on input "search" at bounding box center [527, 199] width 157 height 22
paste input "755670"
type input "755670"
click button "Search" at bounding box center [527, 281] width 157 height 21
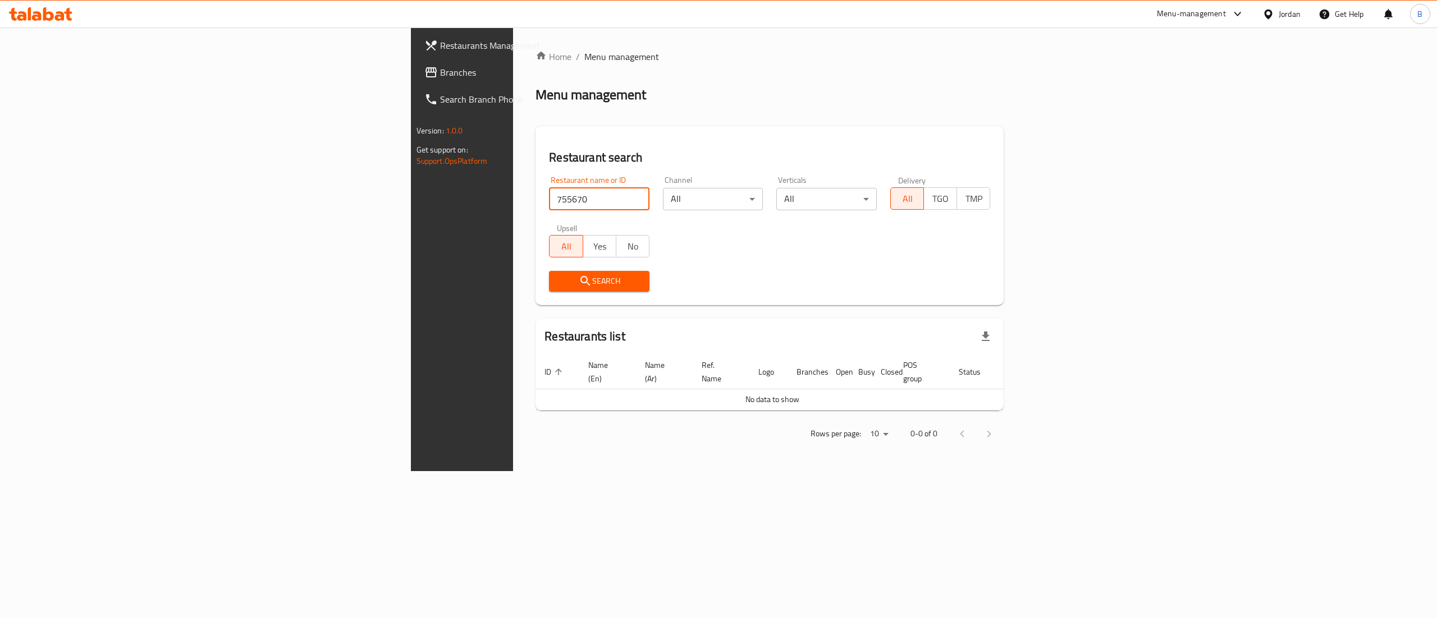
click at [415, 81] on link "Branches" at bounding box center [533, 72] width 236 height 27
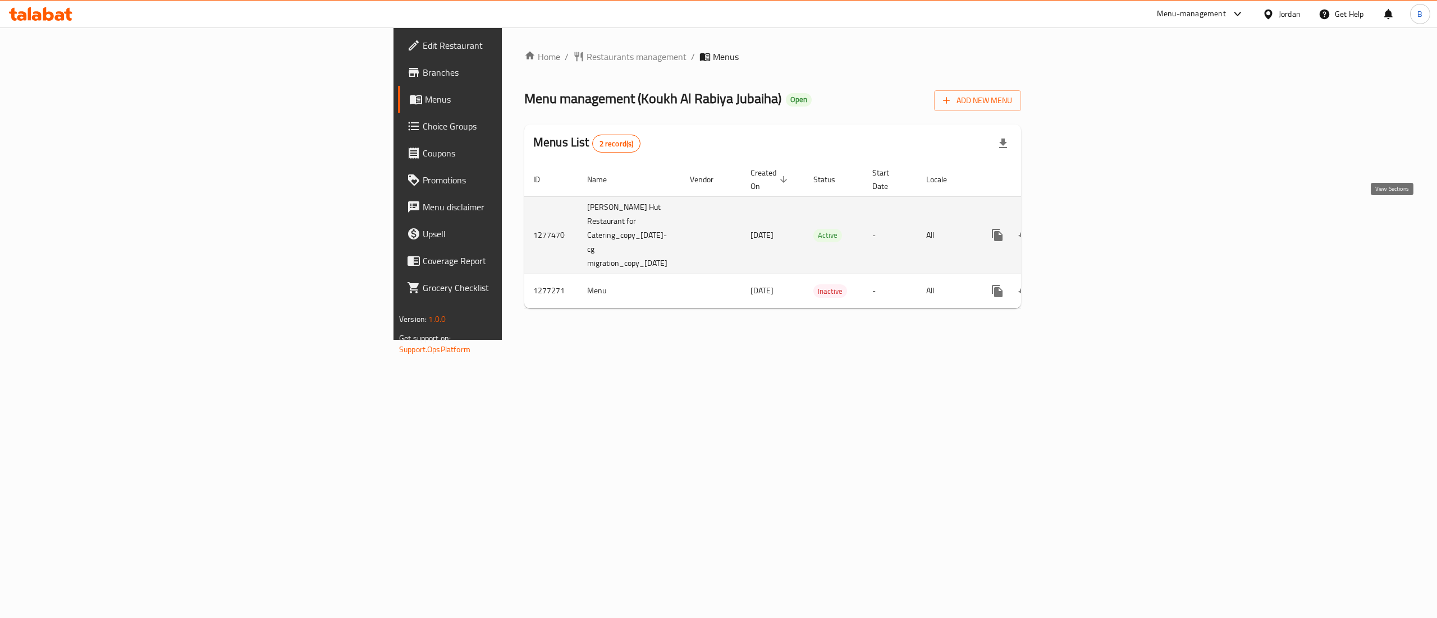
click at [1085, 228] on icon "enhanced table" at bounding box center [1077, 234] width 13 height 13
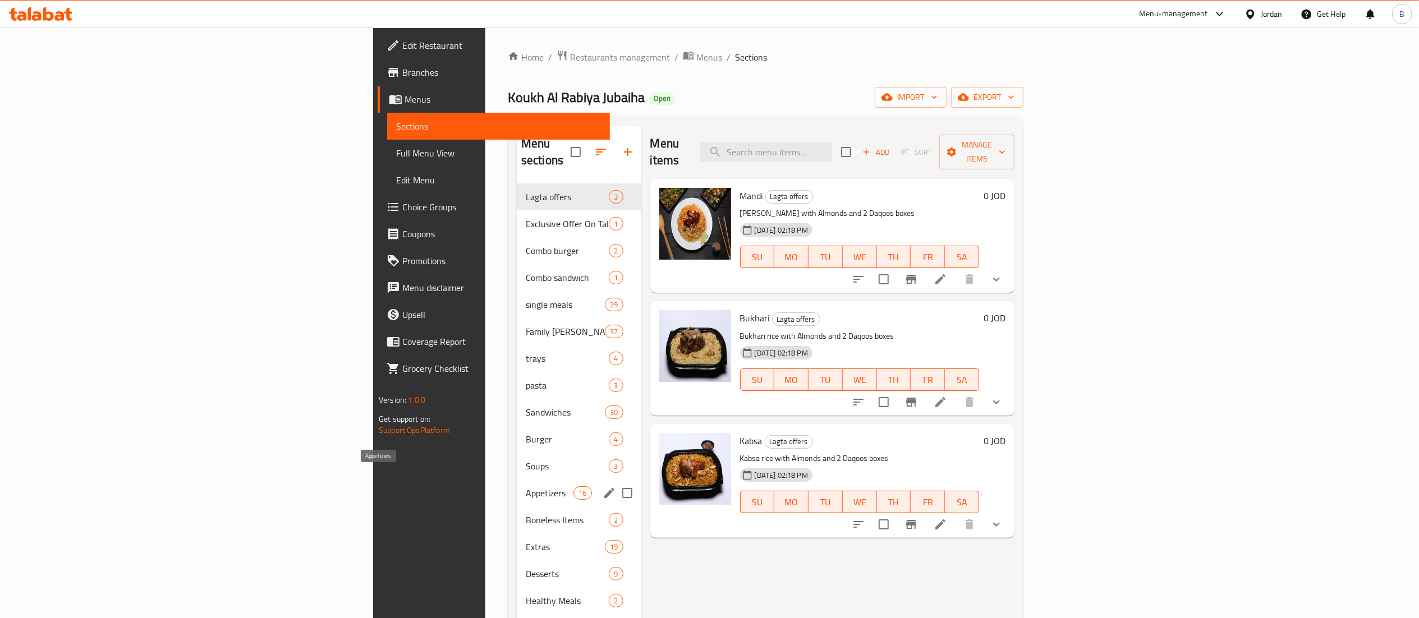
click at [526, 487] on span "Appetizers" at bounding box center [550, 493] width 48 height 13
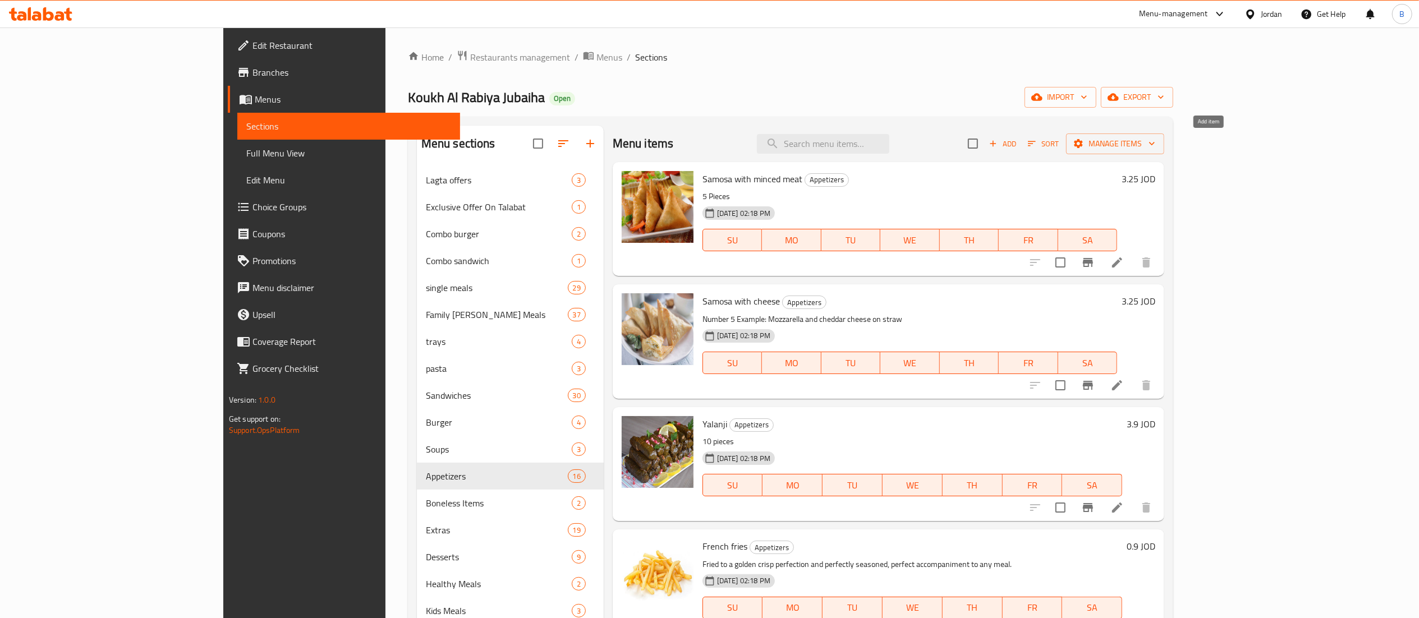
click at [1018, 140] on span "Add" at bounding box center [1003, 144] width 30 height 13
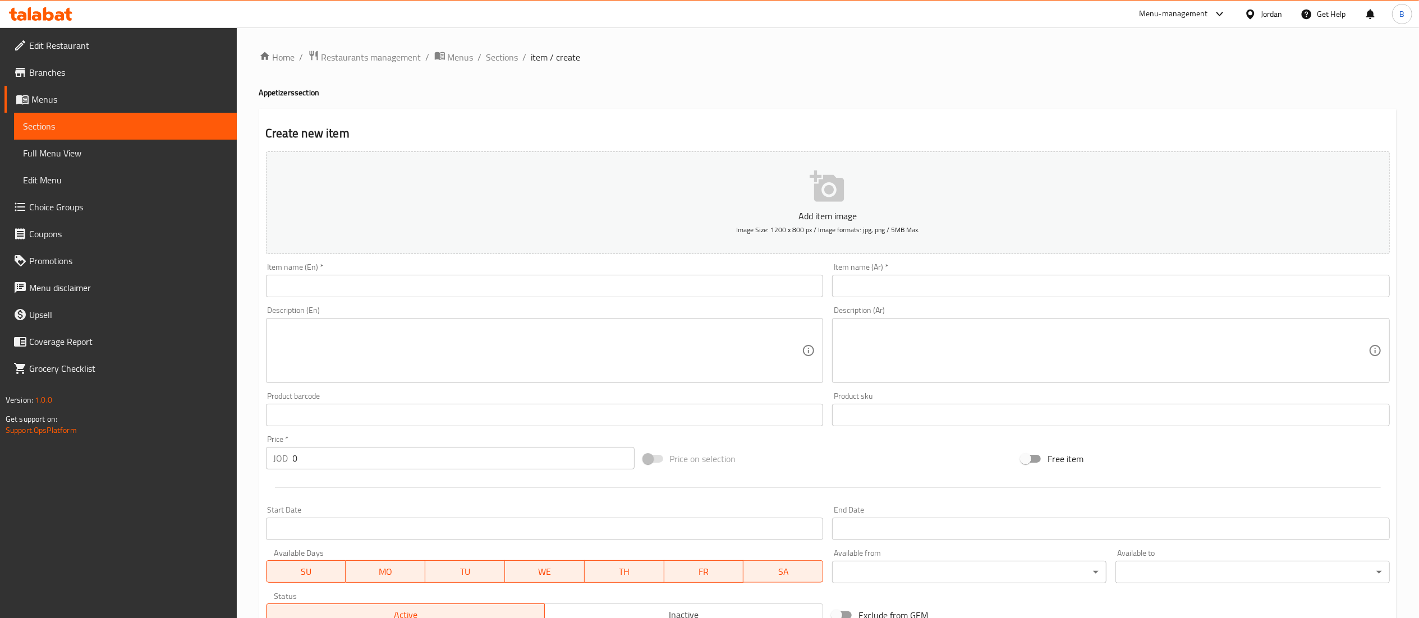
click at [496, 295] on input "text" at bounding box center [545, 286] width 558 height 22
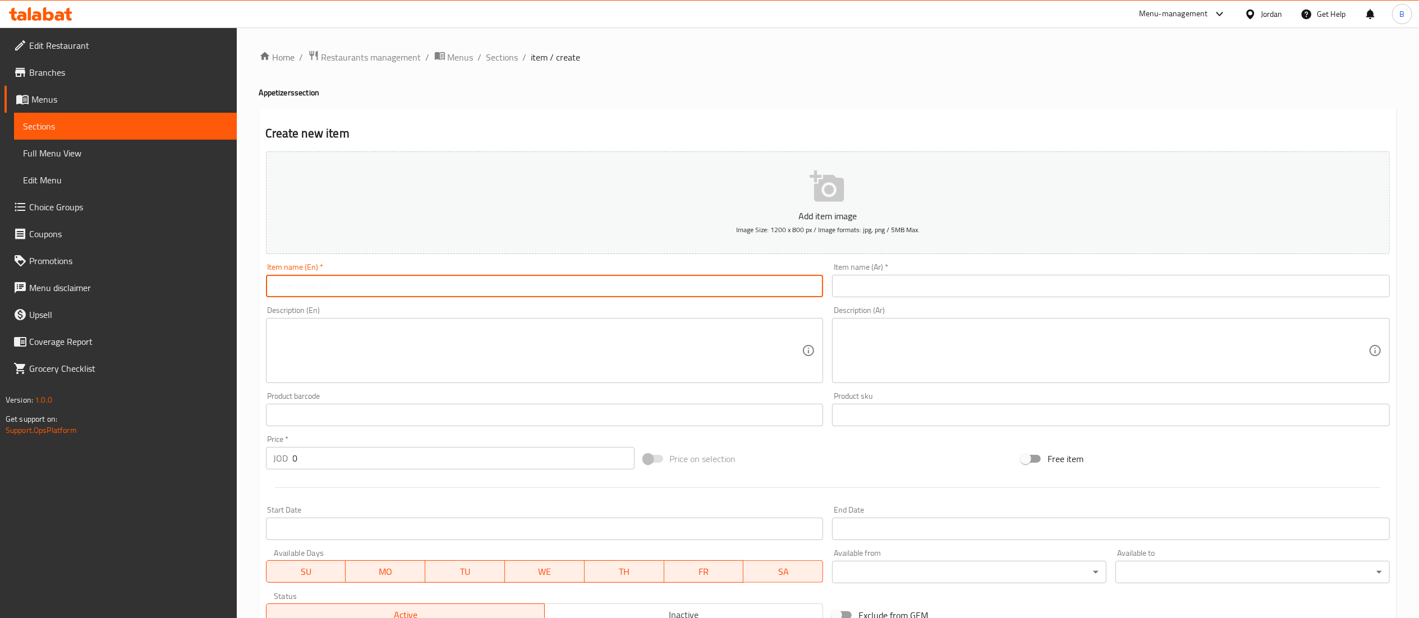
paste input "[PERSON_NAME]"
type input "[PERSON_NAME]"
click at [886, 303] on div "Description (Ar) Description (Ar)" at bounding box center [1111, 345] width 567 height 86
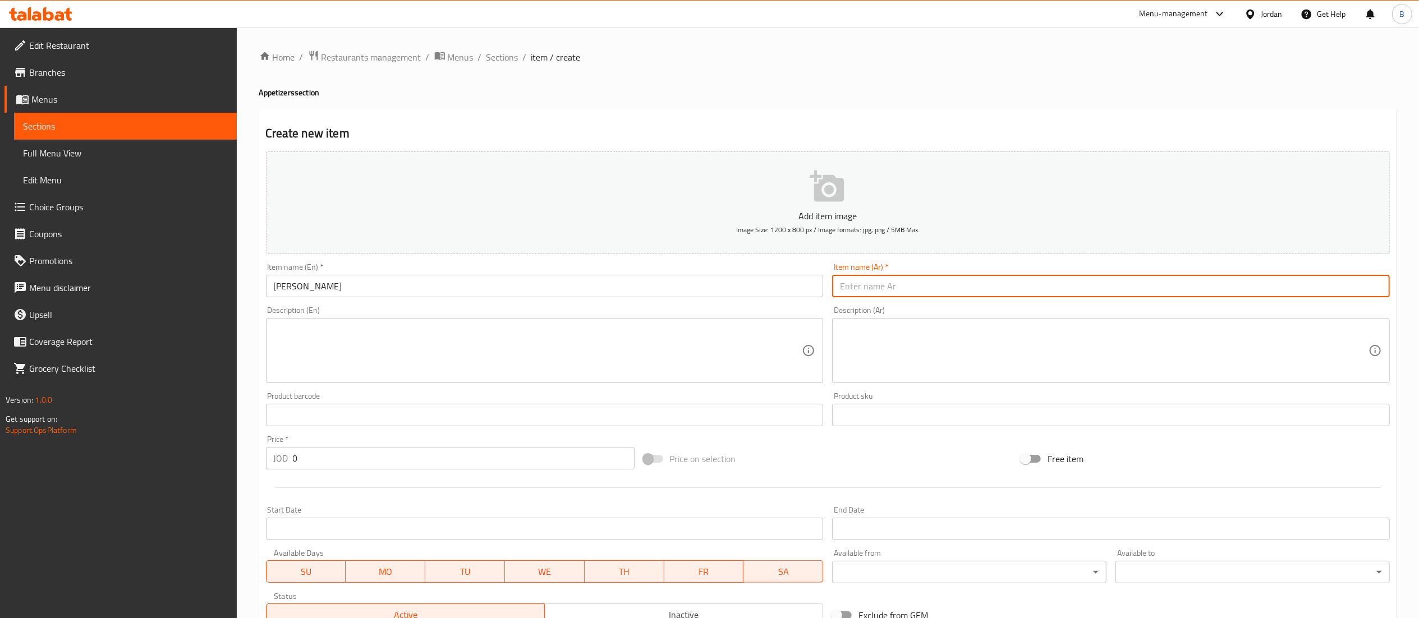
click at [888, 296] on input "text" at bounding box center [1111, 286] width 558 height 22
paste input "[PERSON_NAME]"
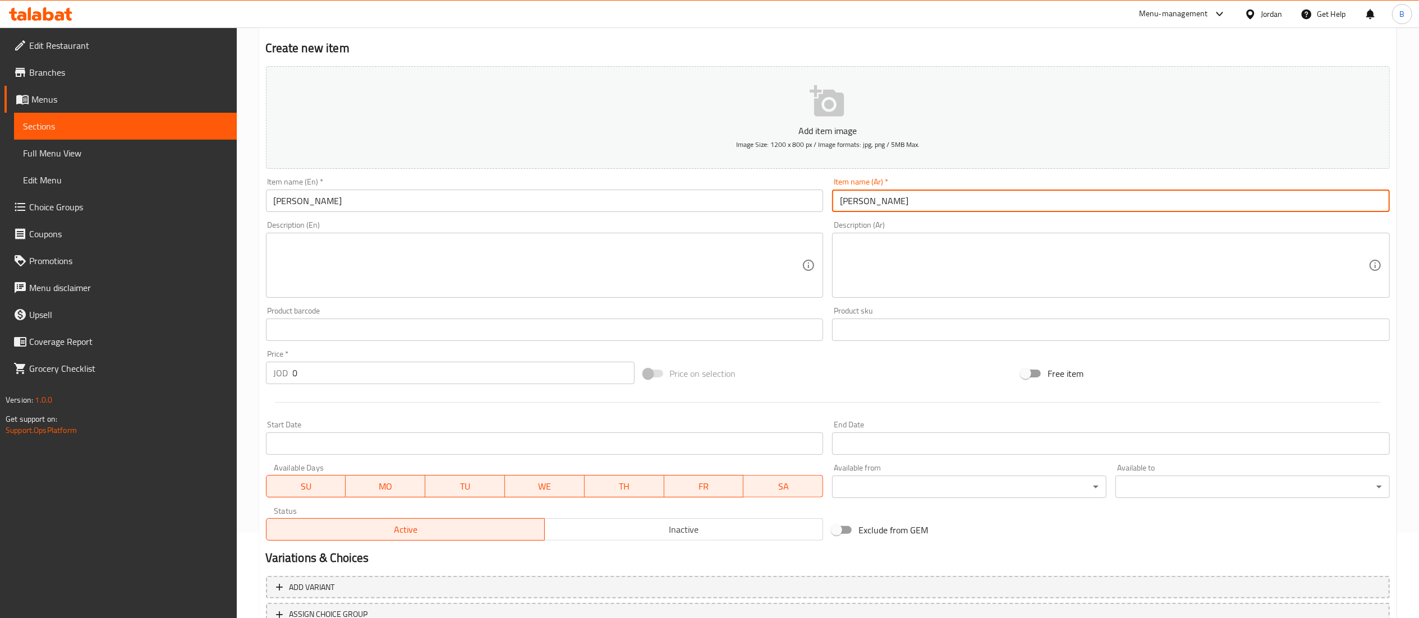
scroll to position [173, 0]
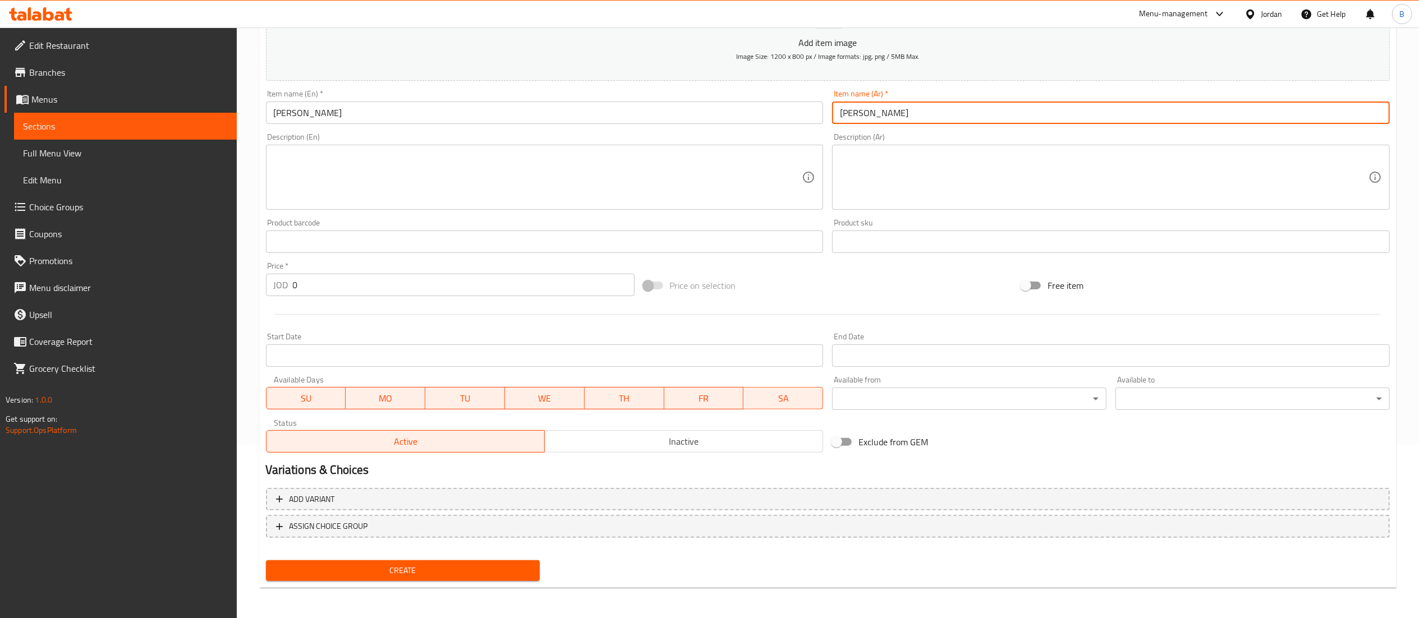
type input "[PERSON_NAME]"
click at [494, 574] on span "Create" at bounding box center [403, 571] width 256 height 14
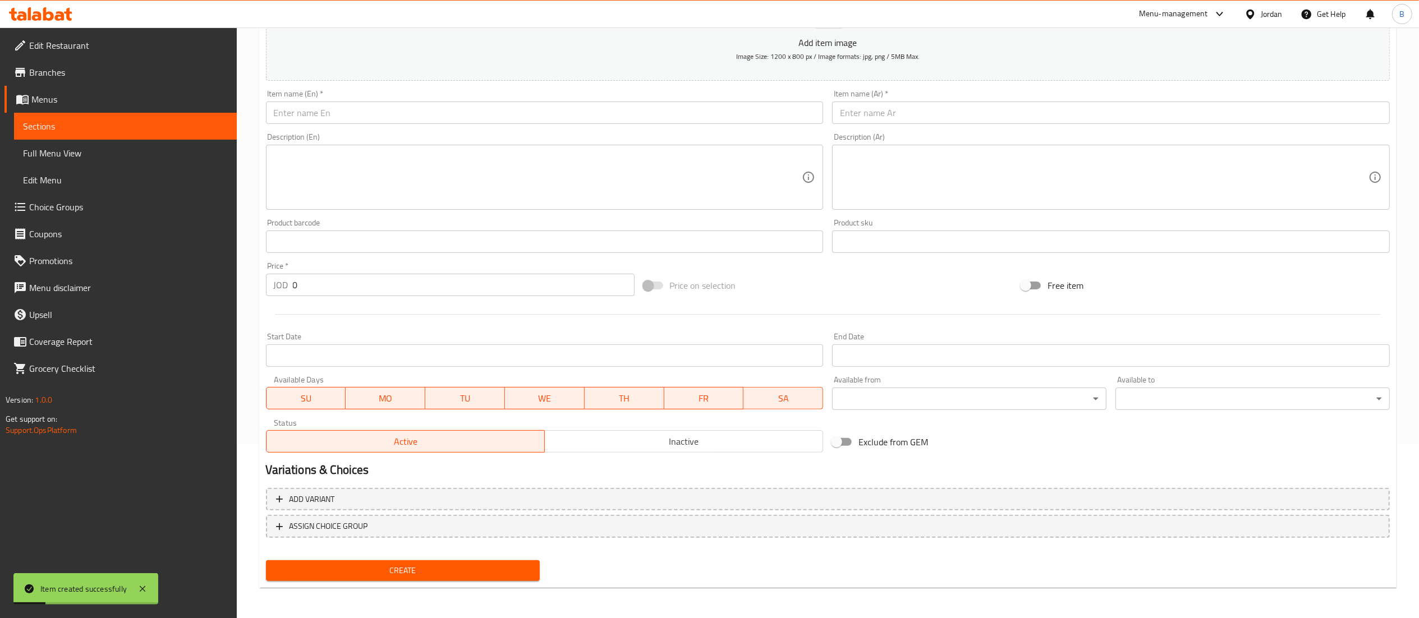
click at [93, 209] on span "Choice Groups" at bounding box center [128, 206] width 199 height 13
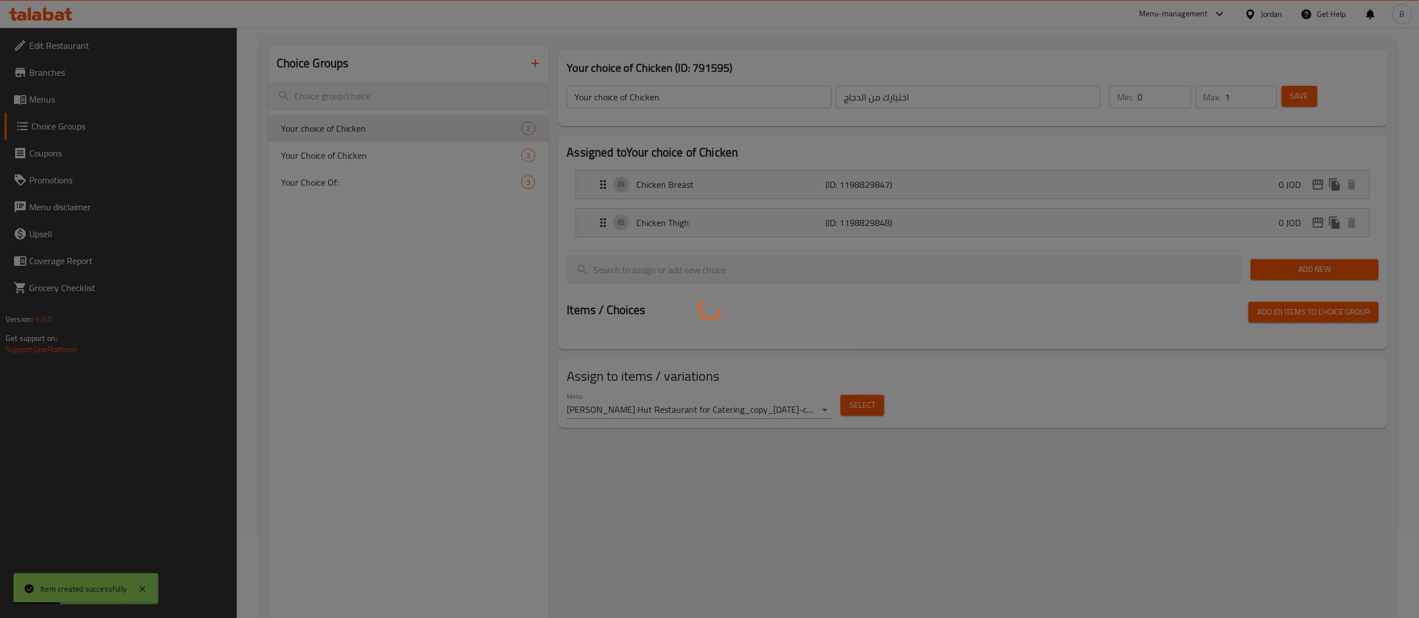
scroll to position [47, 0]
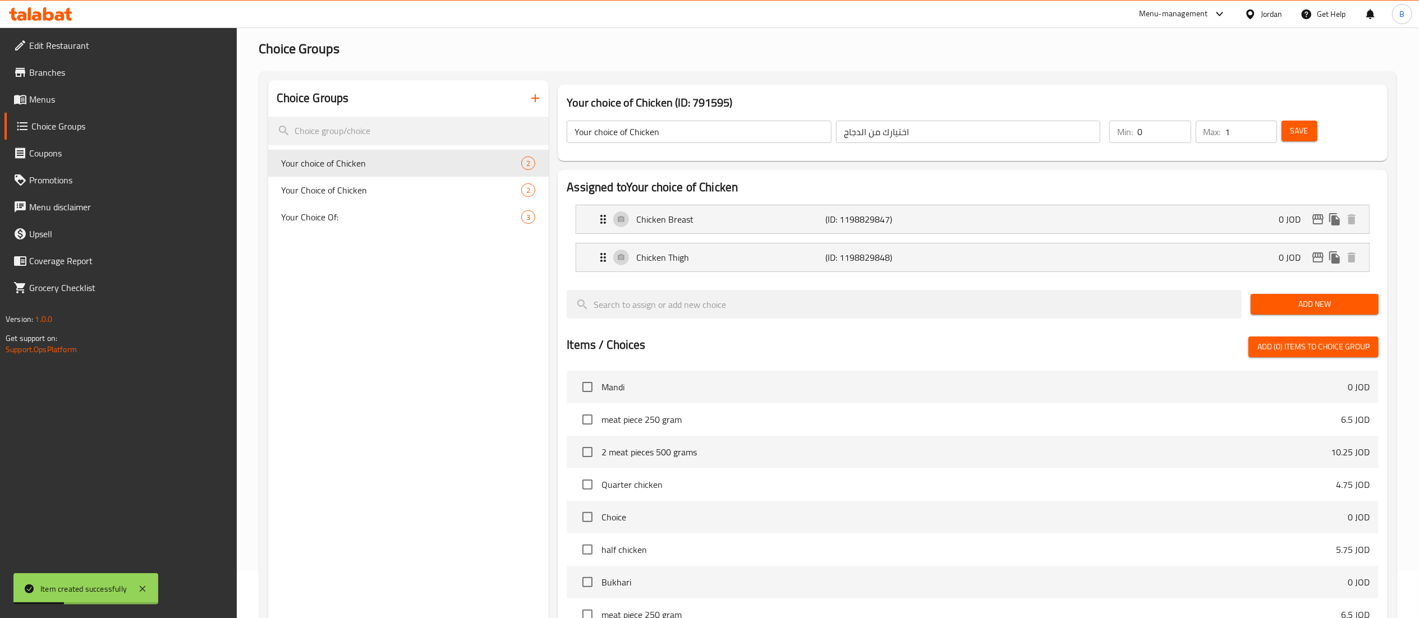
click at [543, 98] on div at bounding box center [709, 309] width 1419 height 618
click at [537, 98] on icon "button" at bounding box center [535, 97] width 13 height 13
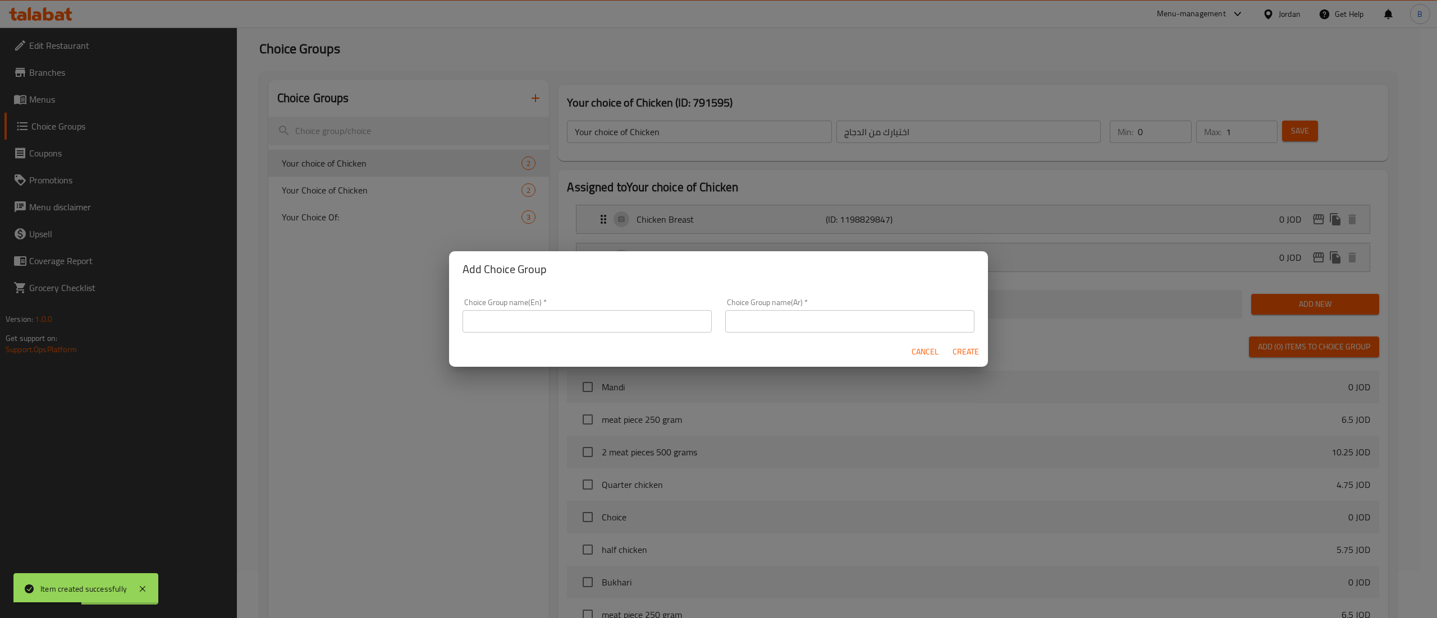
click at [534, 318] on input "text" at bounding box center [586, 321] width 249 height 22
paste input "your choice of pcs:"
type input "your choice of pcs:"
click at [864, 326] on input "text" at bounding box center [849, 321] width 249 height 22
paste input "اختيارك للقطع"
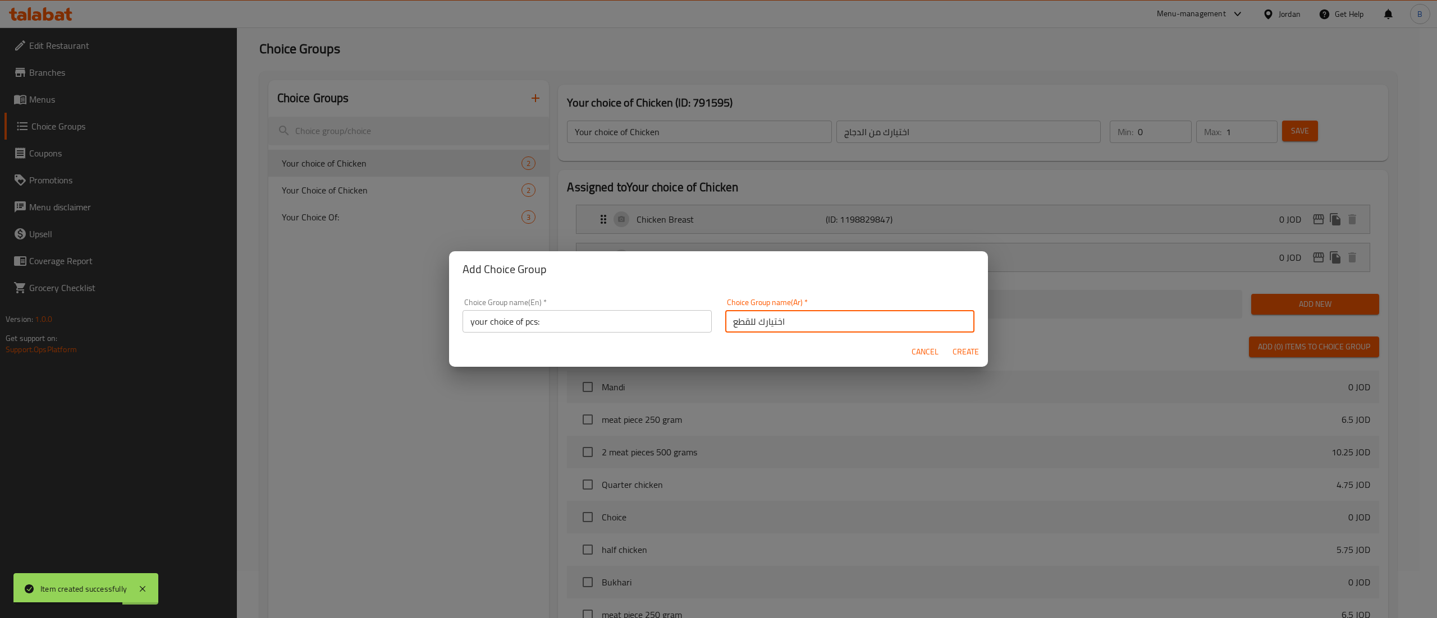
type input "اختيارك للقطع"
click at [970, 357] on span "Create" at bounding box center [965, 352] width 27 height 14
type input "your choice of pcs:"
type input "اختيارك للقطع"
type input "0"
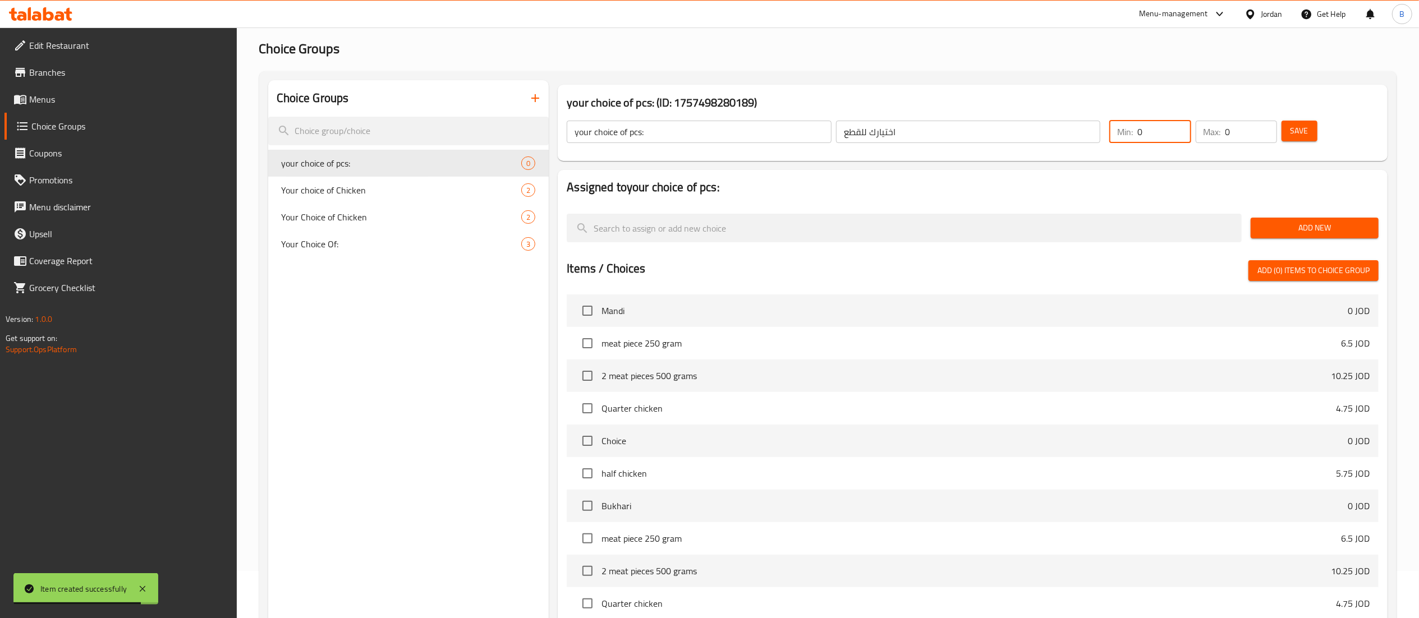
click at [1174, 121] on input "0" at bounding box center [1164, 132] width 53 height 22
type input "1"
click at [1182, 123] on input "1" at bounding box center [1164, 132] width 53 height 22
type input "1"
click at [1267, 125] on input "1" at bounding box center [1252, 132] width 52 height 22
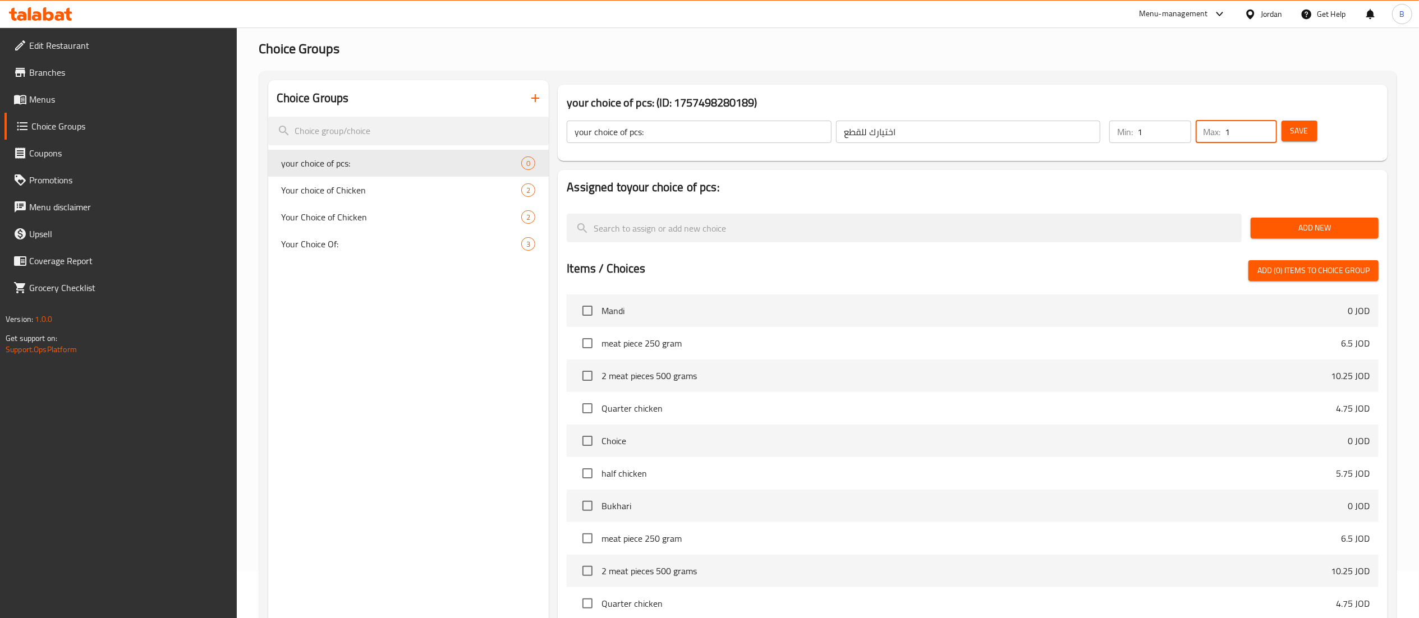
drag, startPoint x: 1283, startPoint y: 125, endPoint x: 1273, endPoint y: 126, distance: 9.6
click at [1284, 125] on button "Save" at bounding box center [1300, 131] width 36 height 21
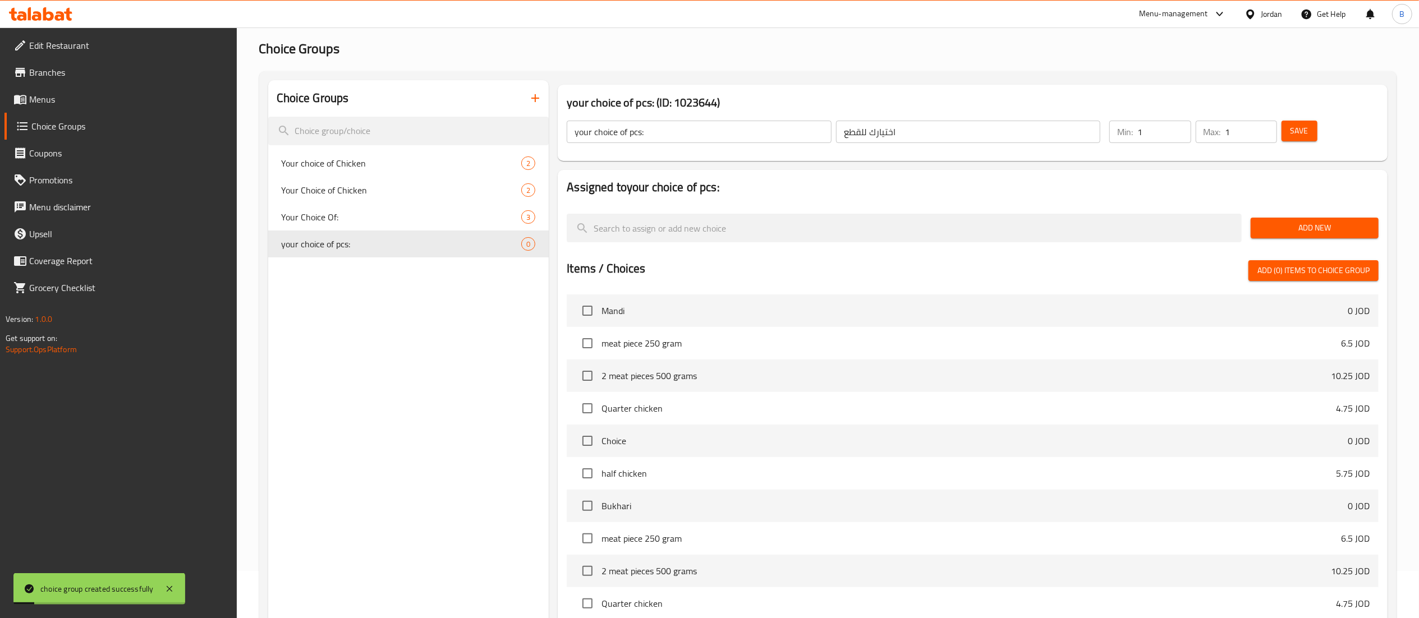
click at [1302, 228] on span "Add New" at bounding box center [1315, 228] width 110 height 14
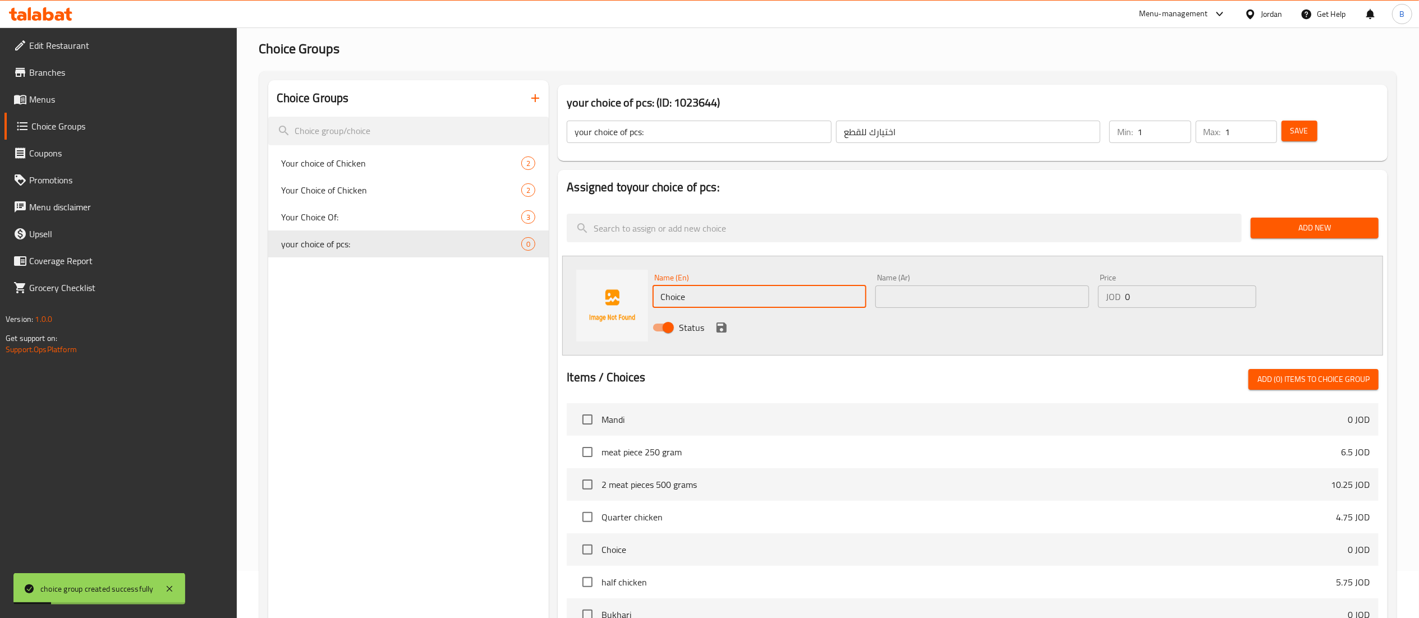
drag, startPoint x: 807, startPoint y: 288, endPoint x: 440, endPoint y: 264, distance: 367.3
click at [495, 268] on div "Choice Groups Your choice of Chicken 2 Your Choice of Chicken 2 Your Choice Of:…" at bounding box center [830, 471] width 1124 height 782
paste input "5 pieces"
type input "5 pieces"
drag, startPoint x: 956, startPoint y: 289, endPoint x: 948, endPoint y: 283, distance: 10.0
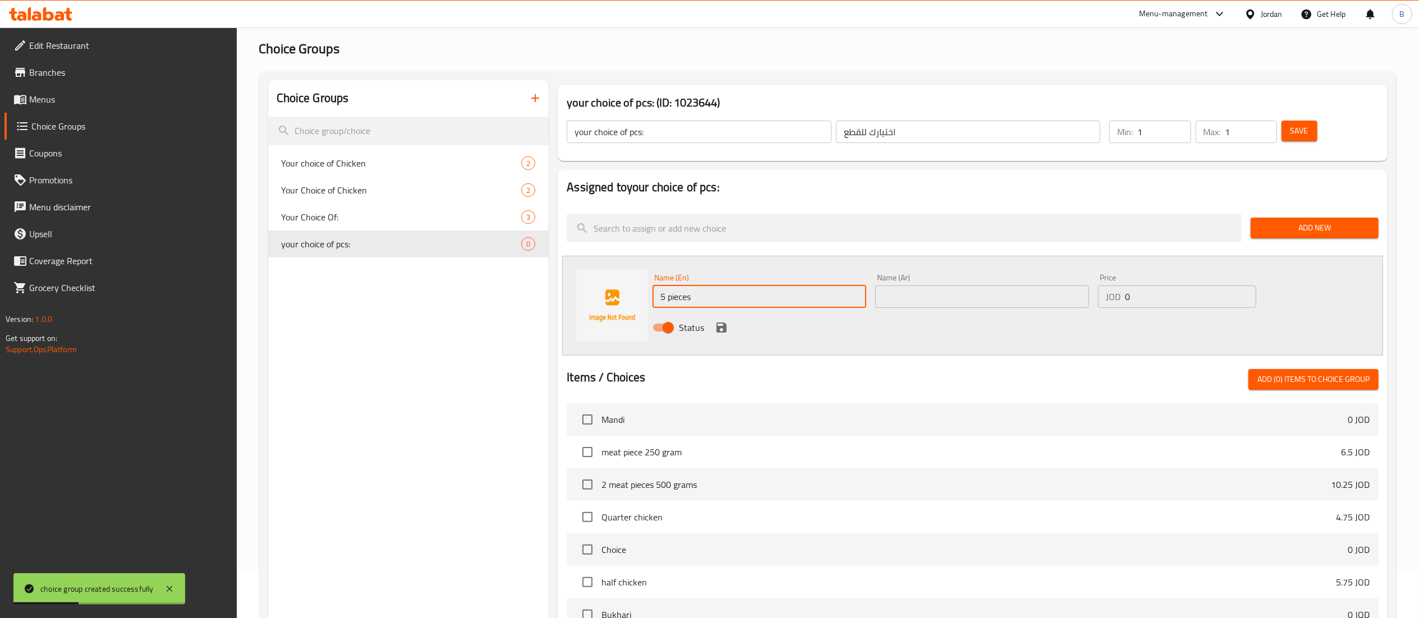
click at [956, 289] on input "text" at bounding box center [983, 297] width 214 height 22
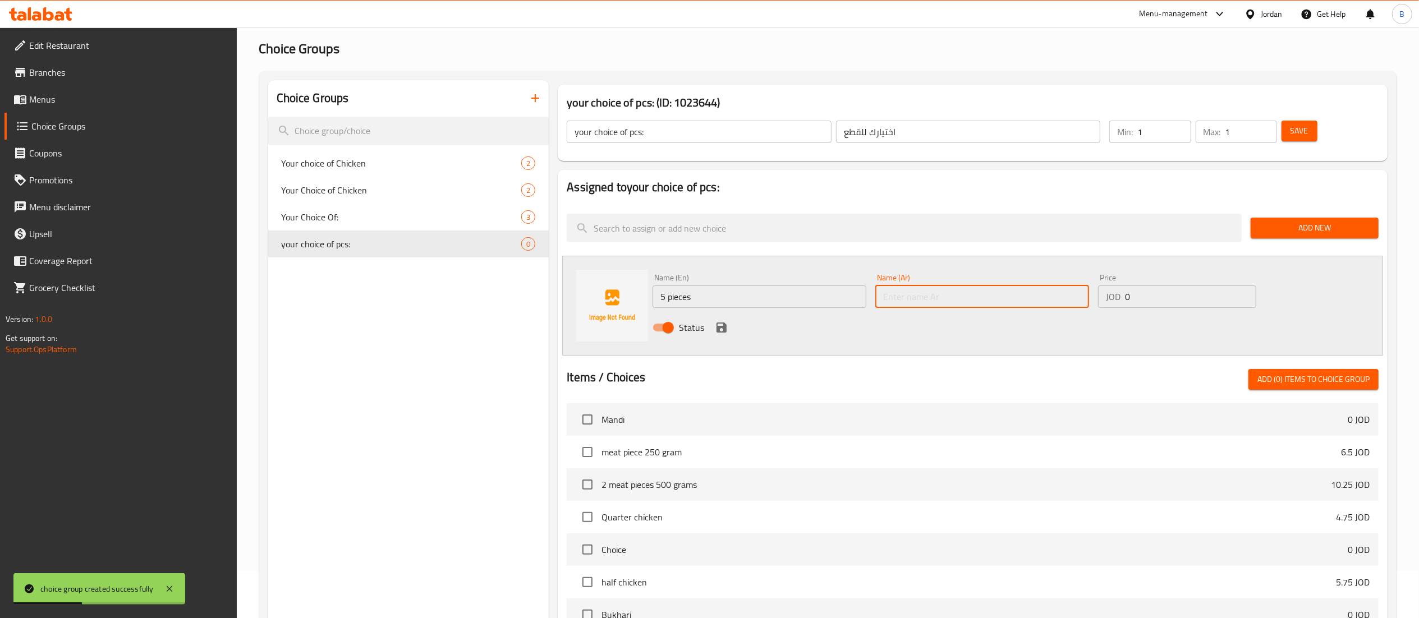
paste input "5 قطع"
type input "5 قطع"
drag, startPoint x: 1172, startPoint y: 295, endPoint x: 773, endPoint y: 259, distance: 400.7
click at [952, 271] on div "Name (En) 5 pieces Name (En) Name (Ar) 5 قطع Name (Ar) Price JOD 0 Price Status" at bounding box center [982, 306] width 668 height 74
paste input "3.5"
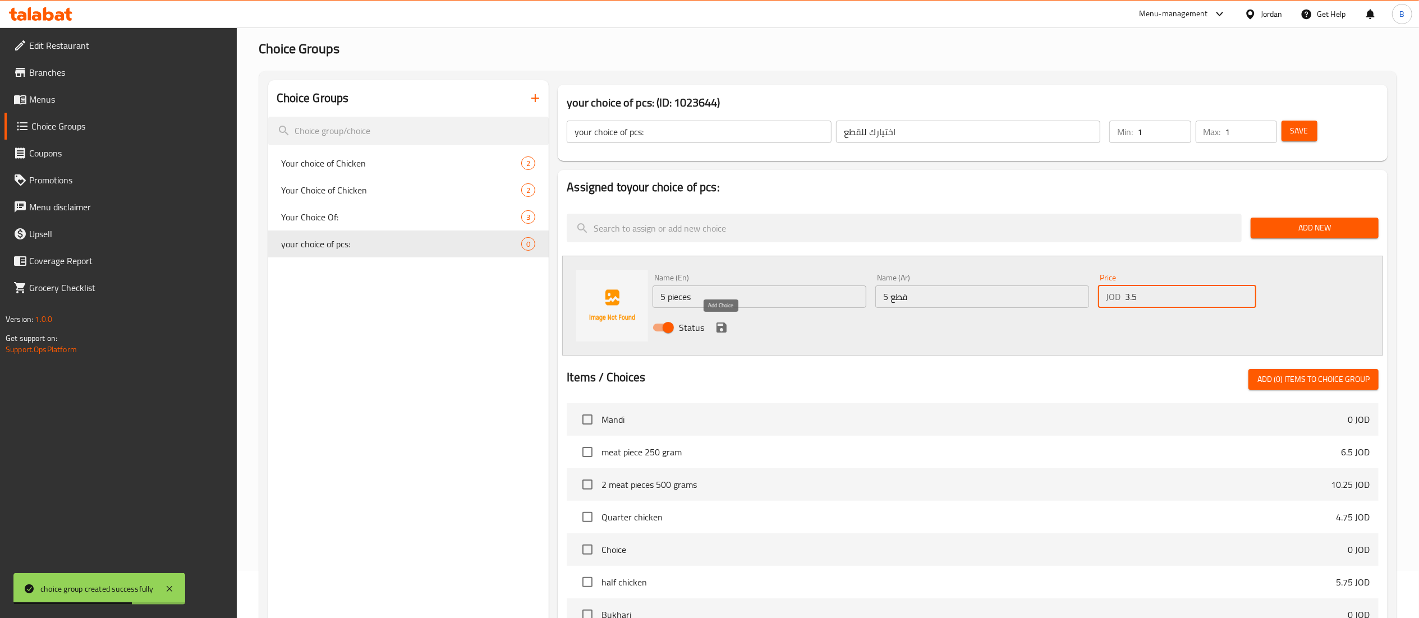
type input "3.5"
click at [723, 329] on icon "save" at bounding box center [721, 327] width 13 height 13
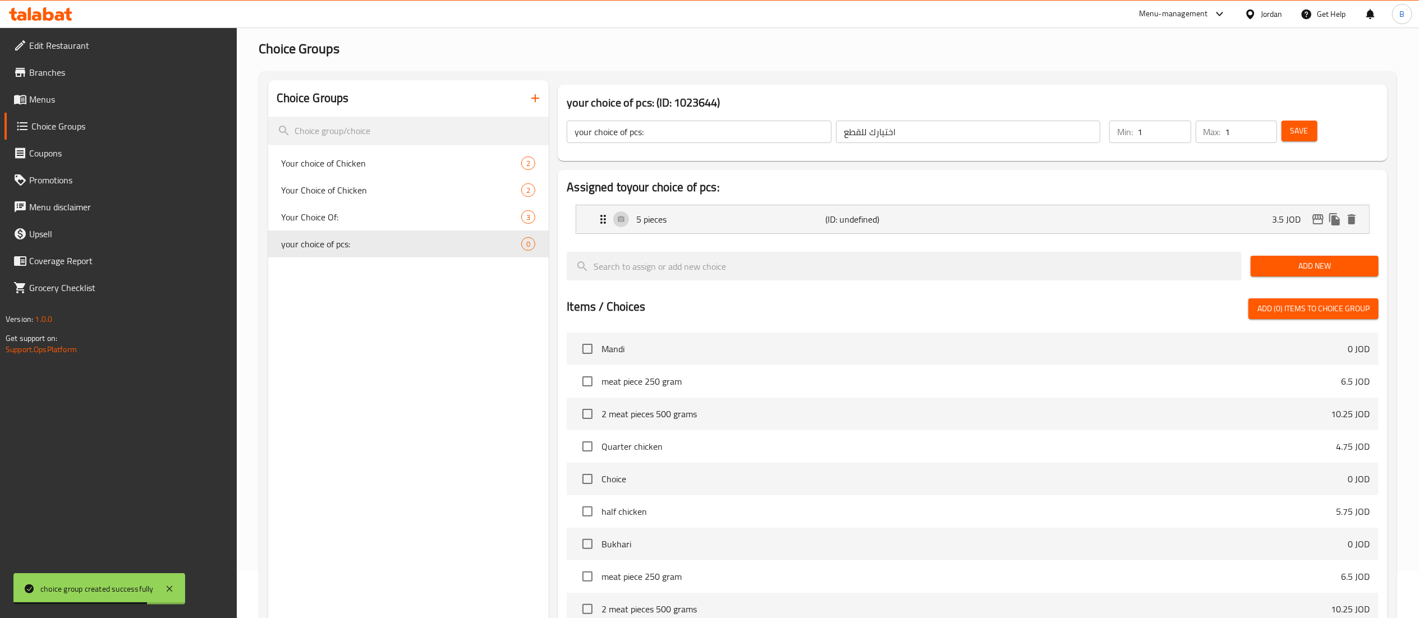
click at [1277, 267] on span "Add New" at bounding box center [1315, 266] width 110 height 14
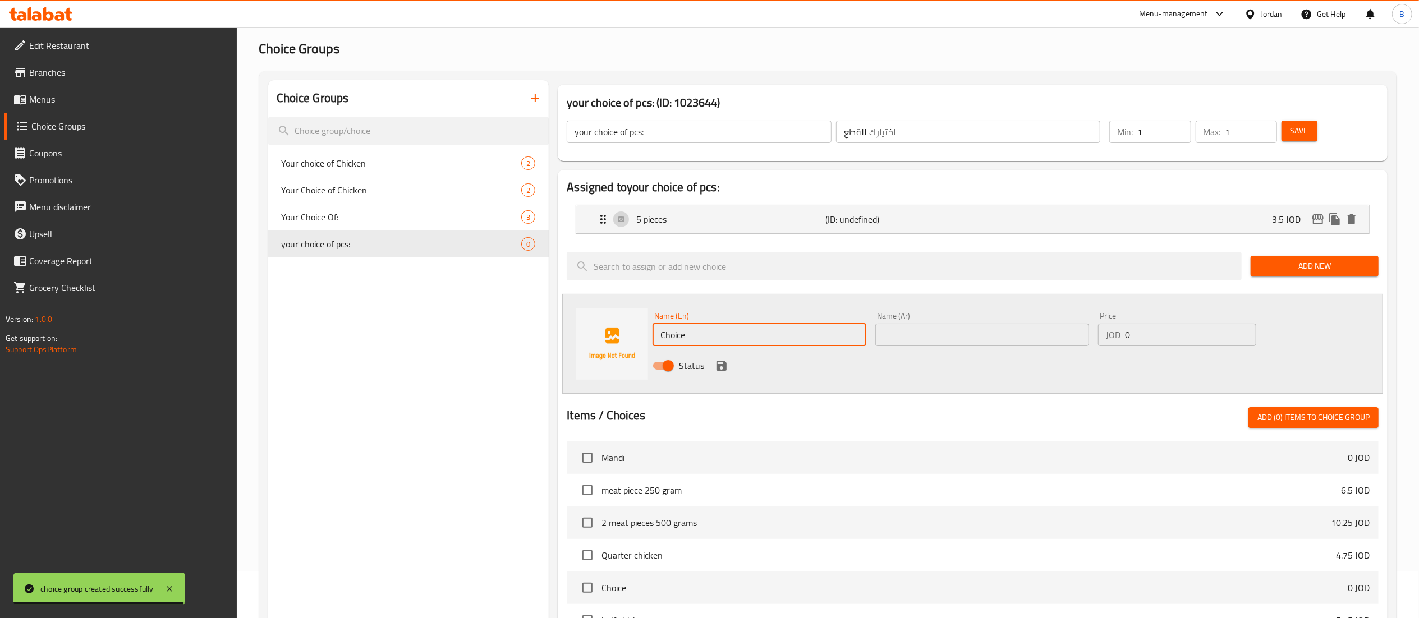
drag, startPoint x: 743, startPoint y: 339, endPoint x: 461, endPoint y: 290, distance: 286.6
click at [521, 296] on div "Choice Groups Your choice of Chicken 2 Your Choice of Chicken 2 Your Choice Of:…" at bounding box center [830, 490] width 1124 height 820
paste input "10 pieces"
type input "10 pieces"
click at [1042, 329] on input "text" at bounding box center [983, 335] width 214 height 22
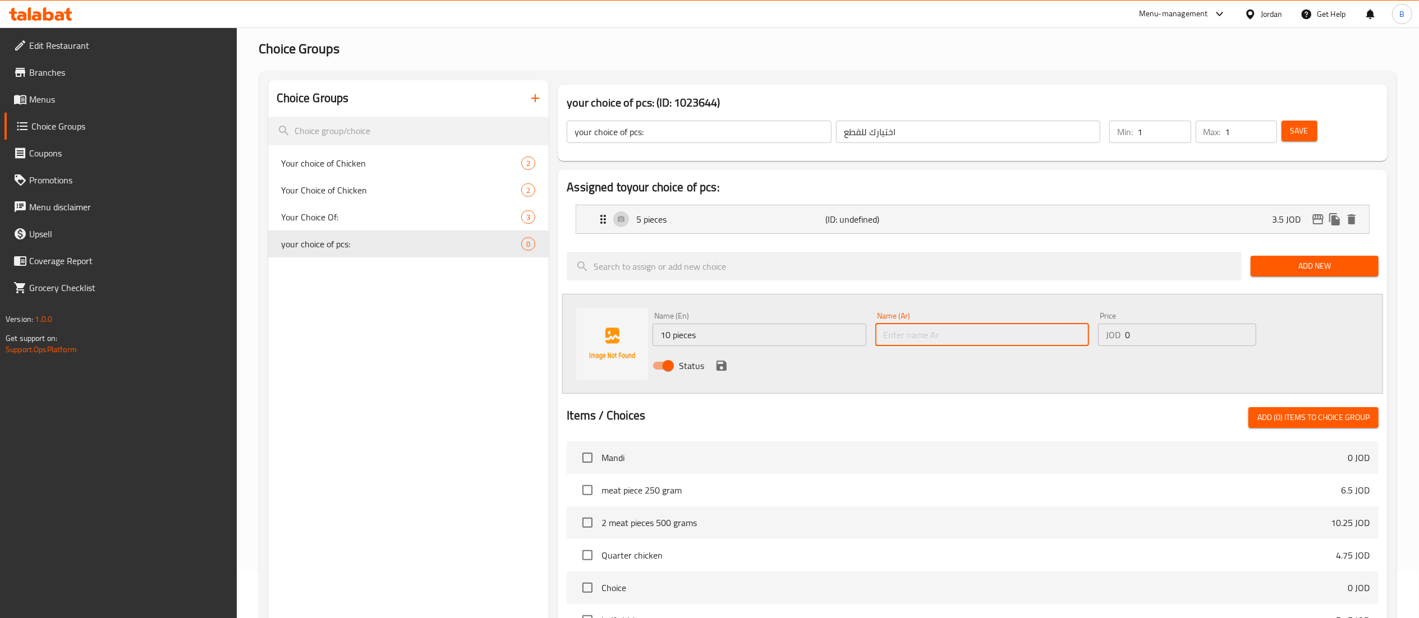
paste input "10 قطع"
type input "10 قطع"
drag, startPoint x: 1143, startPoint y: 341, endPoint x: 861, endPoint y: 307, distance: 284.3
click at [1016, 314] on div "Name (En) 10 pieces Name (En) Name (Ar) 10 قطع Name (Ar) Price JOD 0 Price Stat…" at bounding box center [982, 345] width 668 height 74
paste input "7"
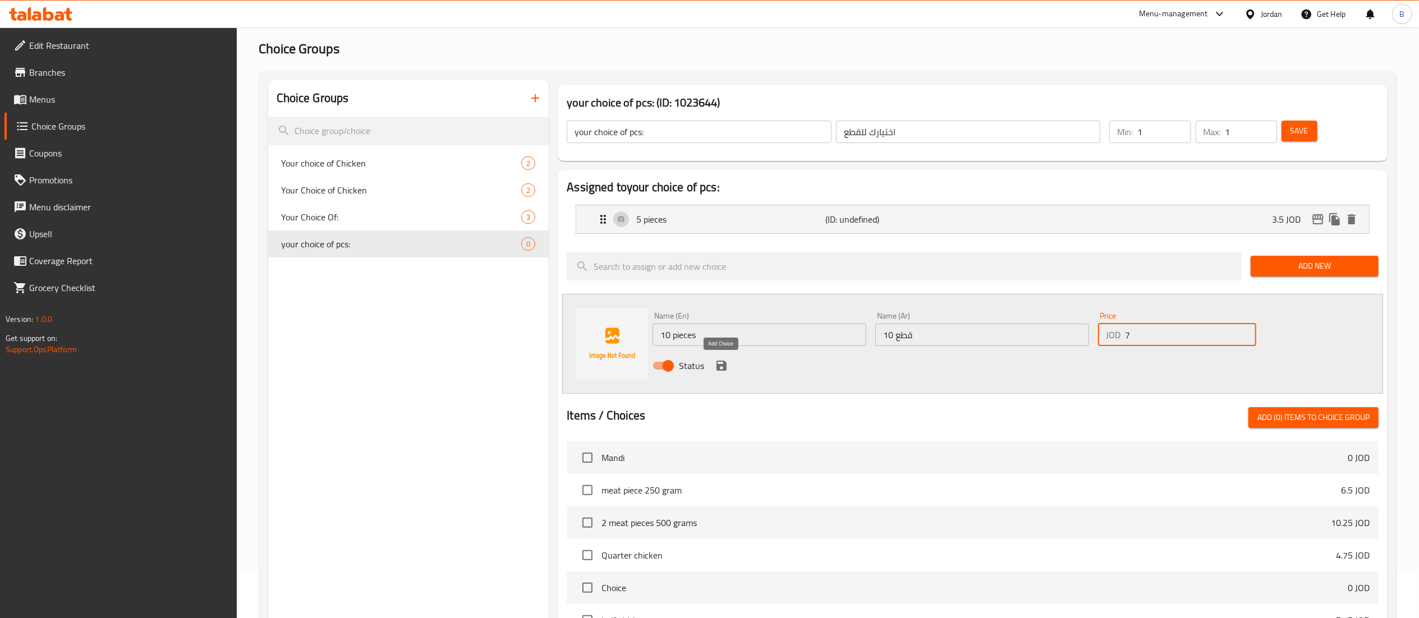
type input "7"
click at [727, 370] on icon "save" at bounding box center [721, 365] width 13 height 13
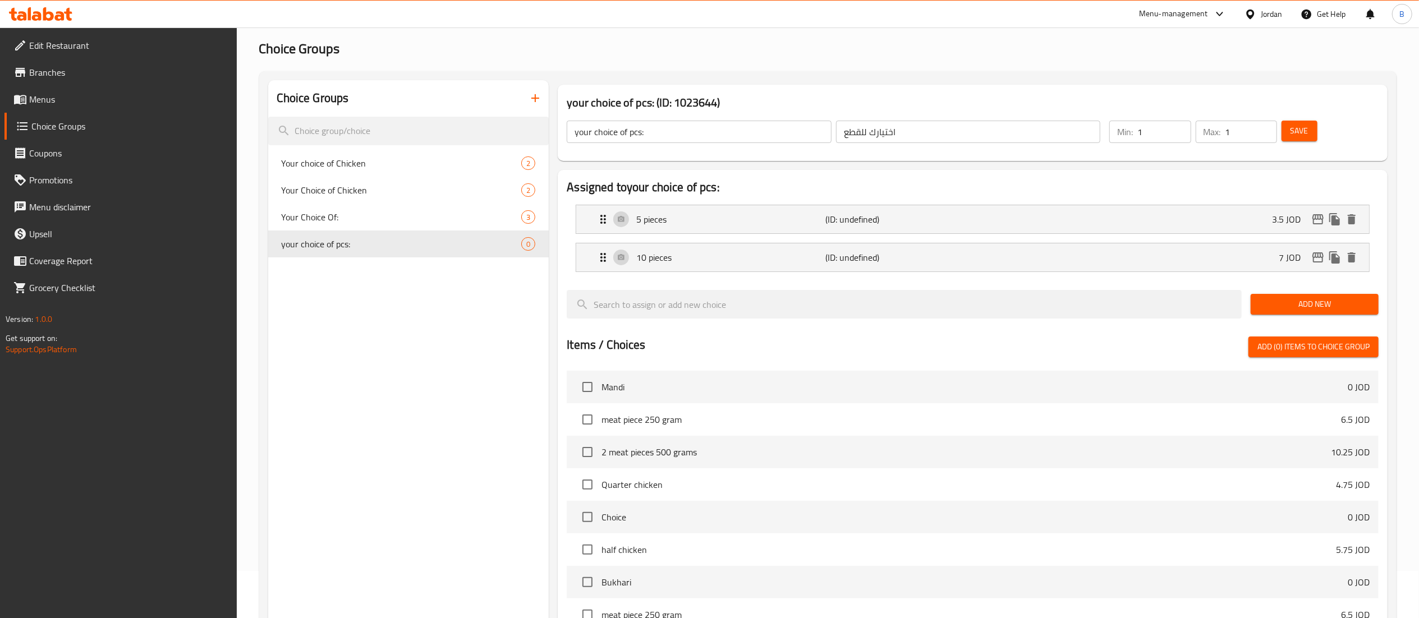
click at [1299, 309] on span "Add New" at bounding box center [1315, 304] width 110 height 14
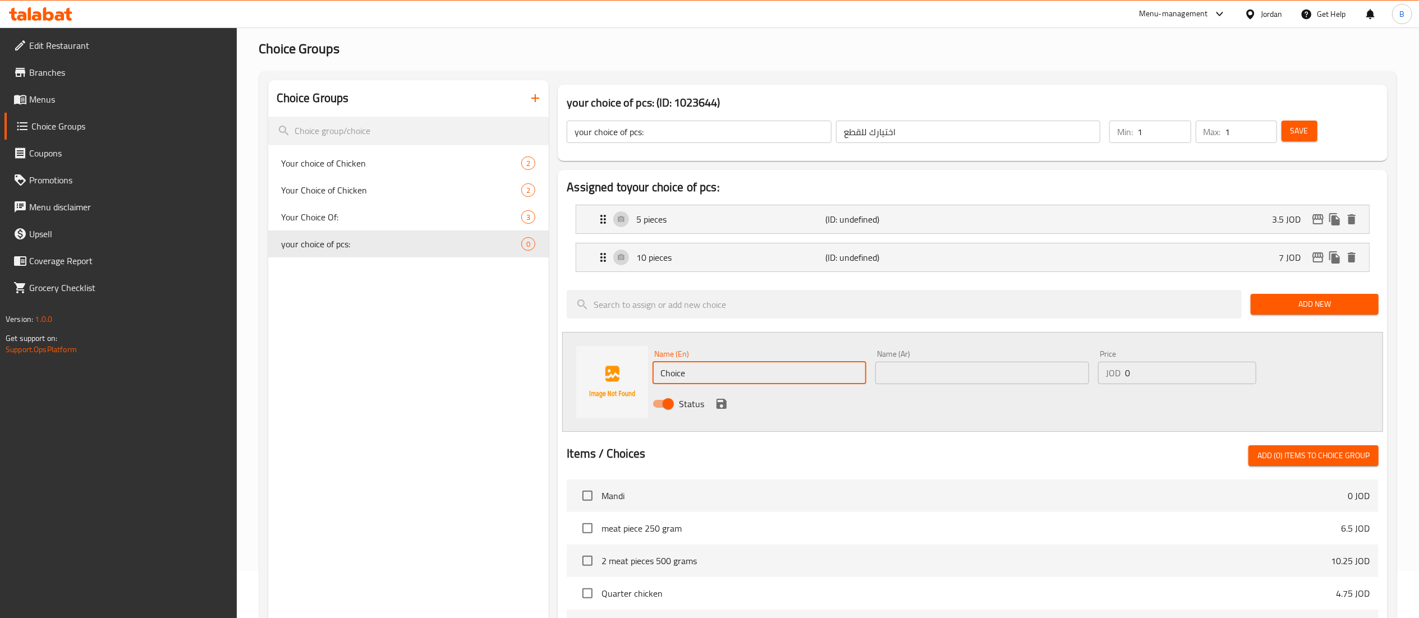
drag, startPoint x: 763, startPoint y: 374, endPoint x: 438, endPoint y: 334, distance: 327.9
click at [559, 349] on div "Assigned to your choice of pcs: 5 pieces (ID: undefined) 3.5 JOD Name (En) 5 pi…" at bounding box center [973, 512] width 830 height 685
paste input "20 pieces"
type input "20 pieces"
click at [975, 372] on input "text" at bounding box center [983, 373] width 214 height 22
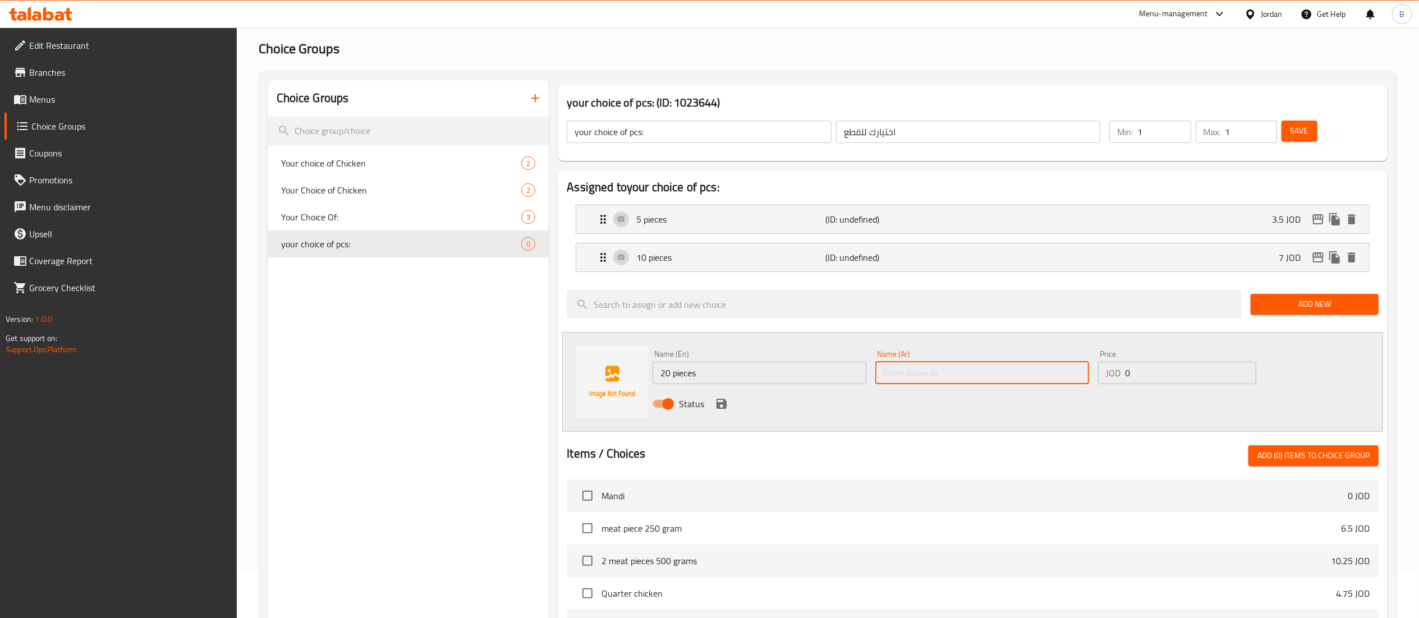
paste input "20 قطعة"
type input "20 قطعة"
drag, startPoint x: 984, startPoint y: 374, endPoint x: 926, endPoint y: 374, distance: 58.4
click at [961, 374] on div "Name (En) 20 pieces Name (En) Name (Ar) 20 قطعة Name (Ar) Price JOD 0 Price Sta…" at bounding box center [982, 383] width 668 height 74
type input "14"
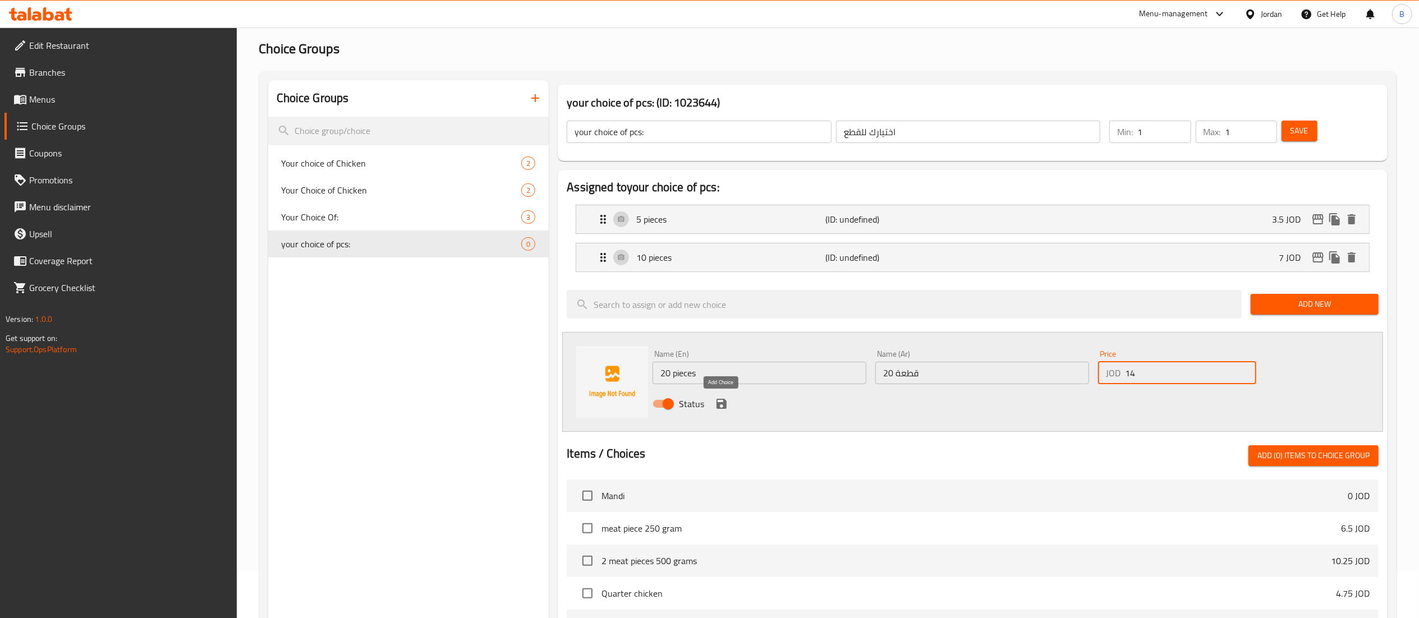
click at [723, 405] on icon "save" at bounding box center [722, 404] width 10 height 10
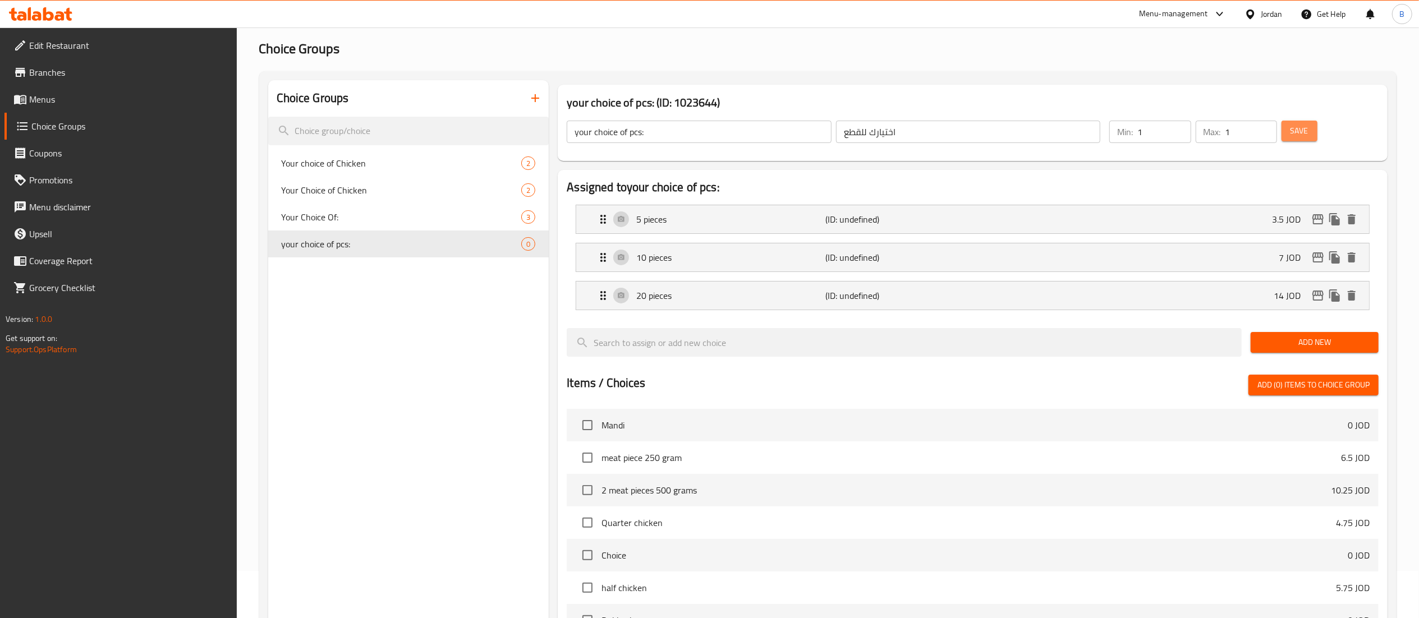
click at [1294, 130] on span "Save" at bounding box center [1300, 131] width 18 height 14
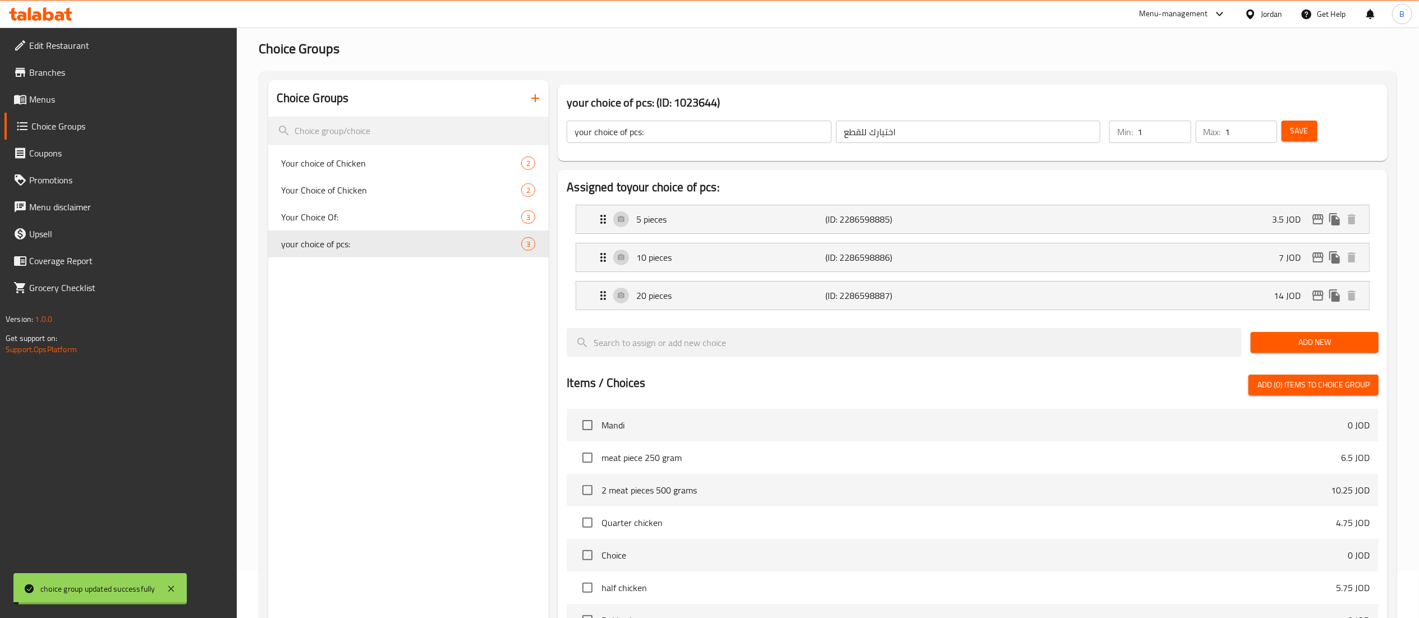
click at [59, 103] on span "Menus" at bounding box center [128, 99] width 199 height 13
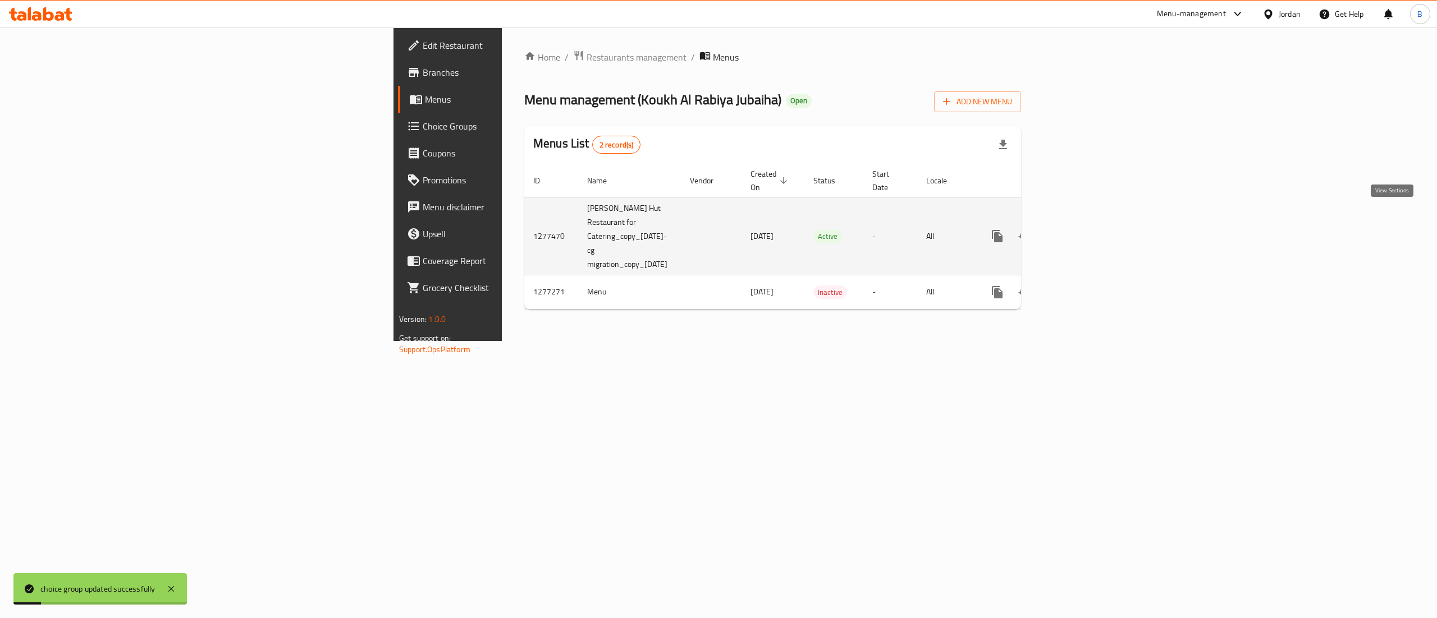
click at [1092, 223] on link "enhanced table" at bounding box center [1078, 236] width 27 height 27
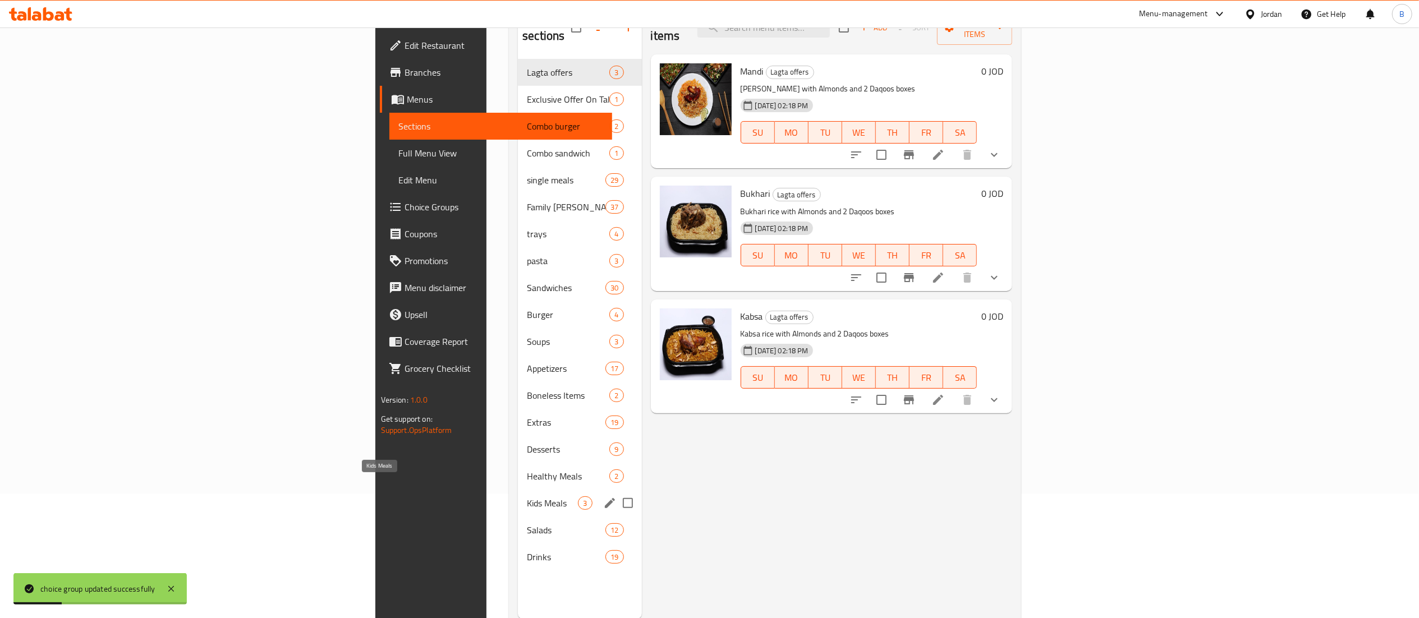
scroll to position [158, 0]
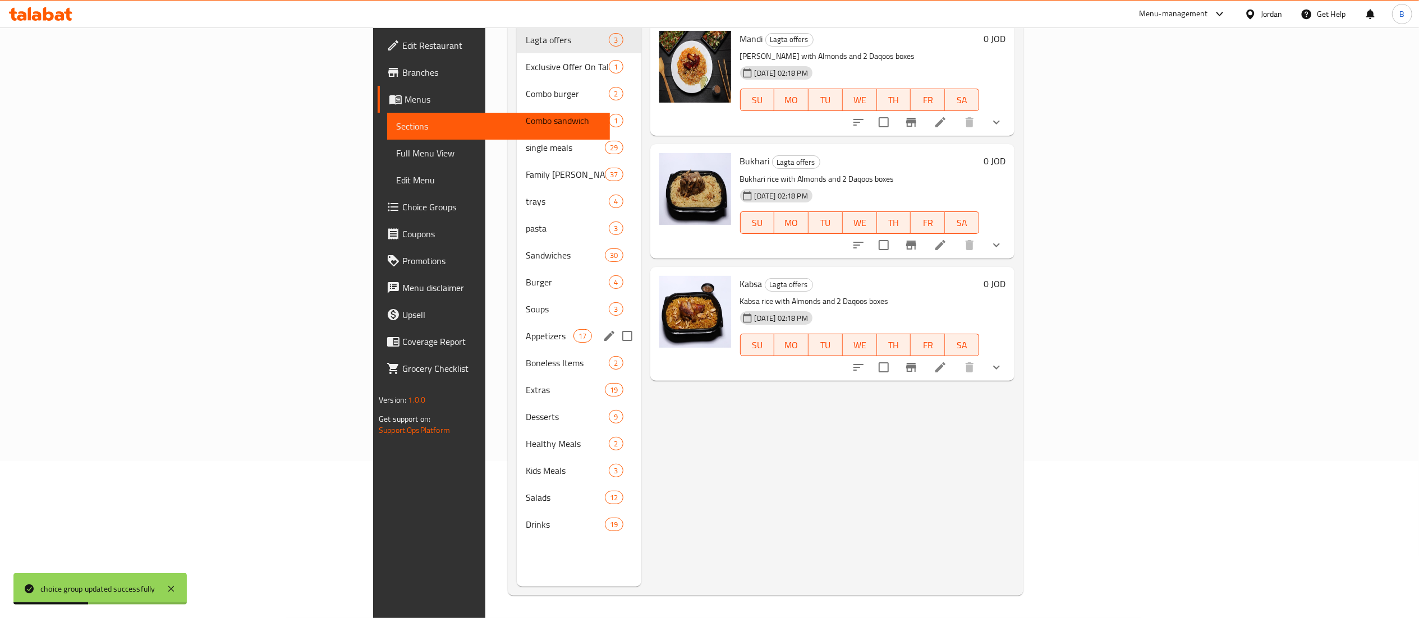
click at [526, 329] on span "Appetizers" at bounding box center [550, 335] width 48 height 13
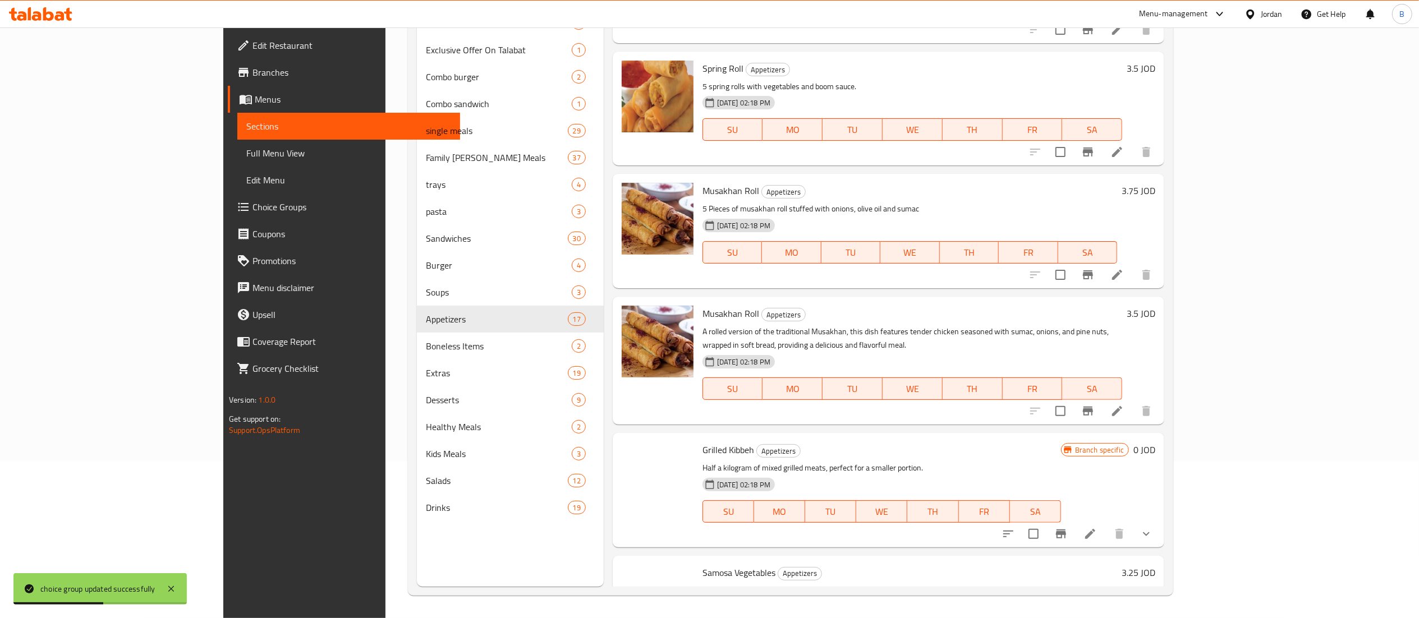
scroll to position [1476, 0]
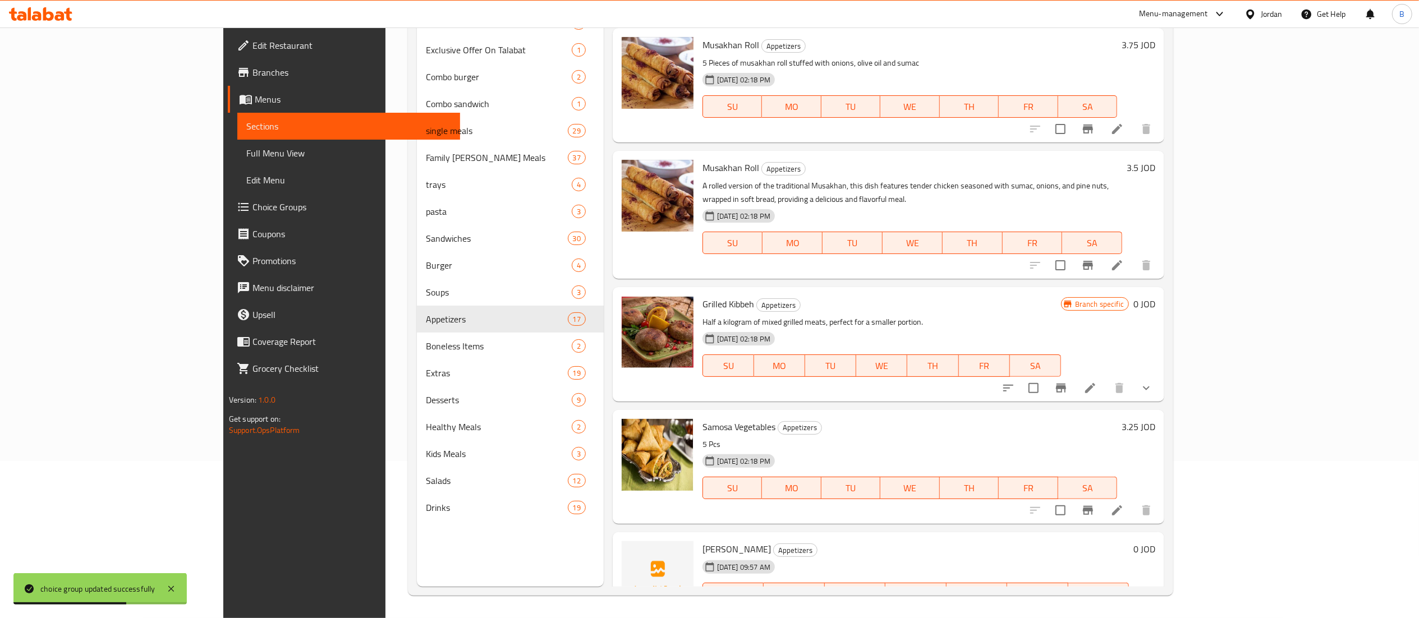
click at [1124, 610] on icon at bounding box center [1117, 616] width 13 height 13
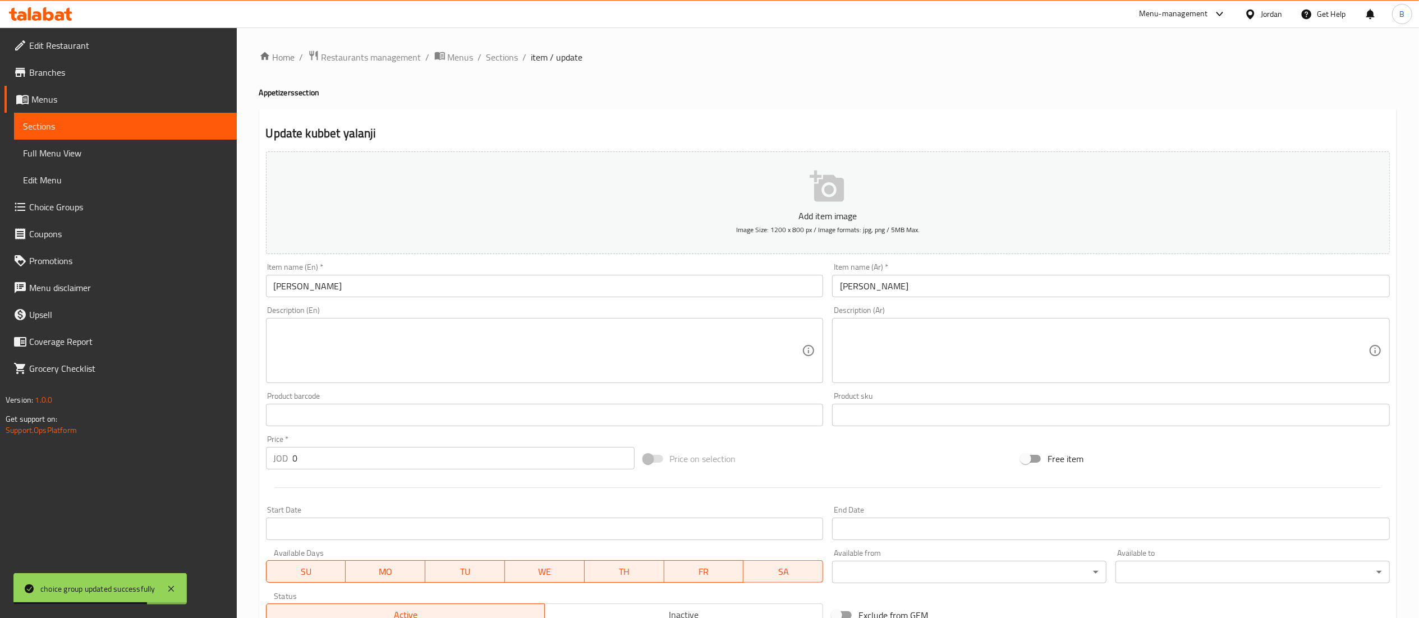
scroll to position [173, 0]
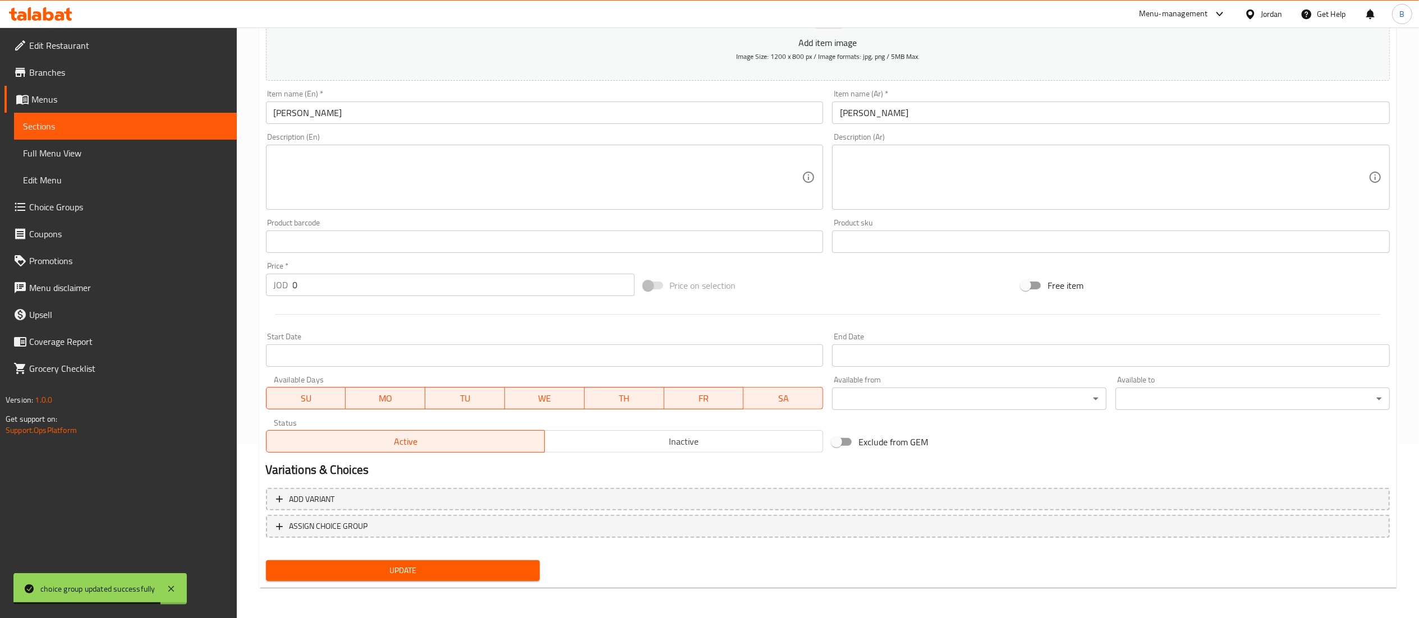
click at [393, 538] on div "Add variant ASSIGN CHOICE GROUP" at bounding box center [828, 520] width 1133 height 73
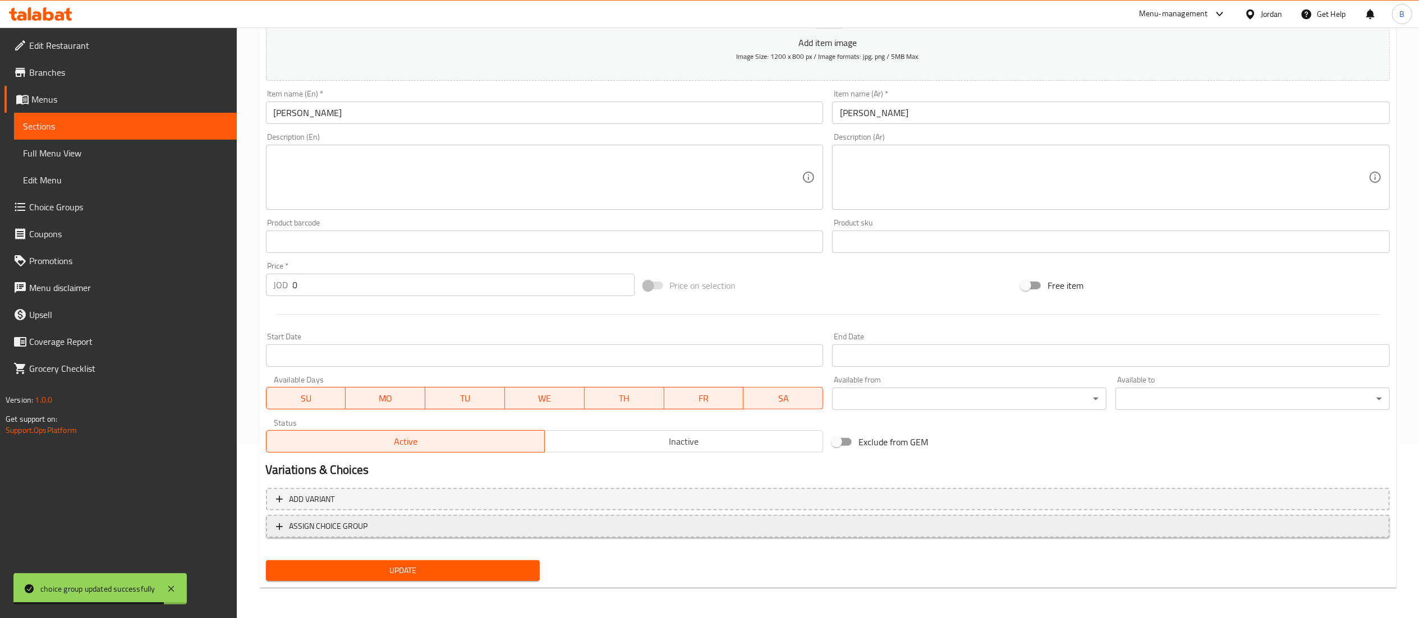
click at [405, 529] on span "ASSIGN CHOICE GROUP" at bounding box center [828, 527] width 1104 height 14
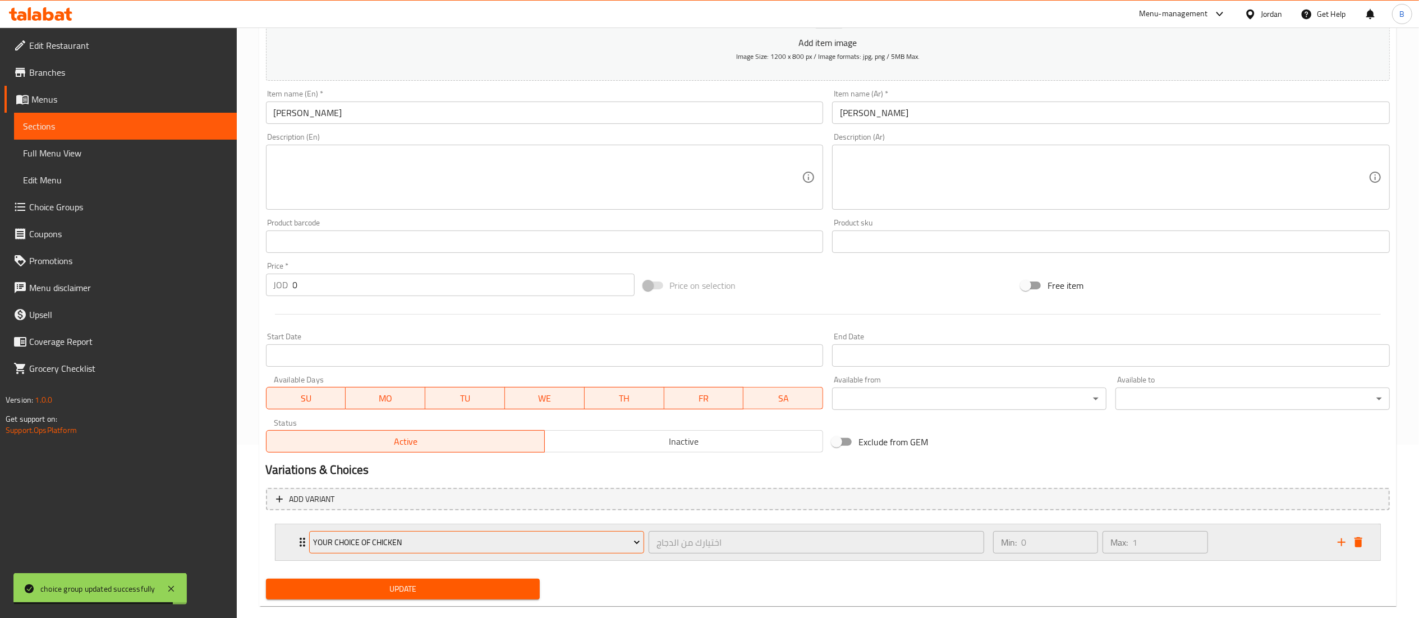
click at [429, 547] on span "Your choice of Chicken" at bounding box center [476, 543] width 327 height 14
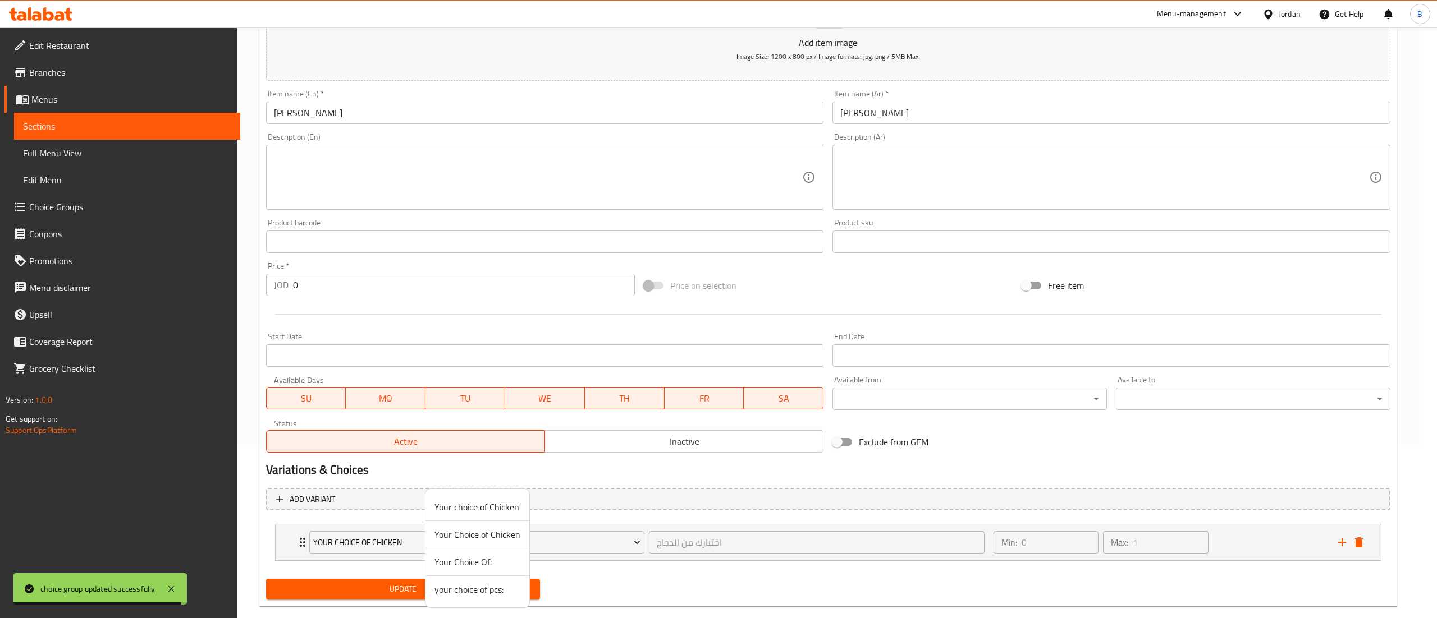
click at [486, 592] on span "your choice of pcs:" at bounding box center [477, 589] width 86 height 13
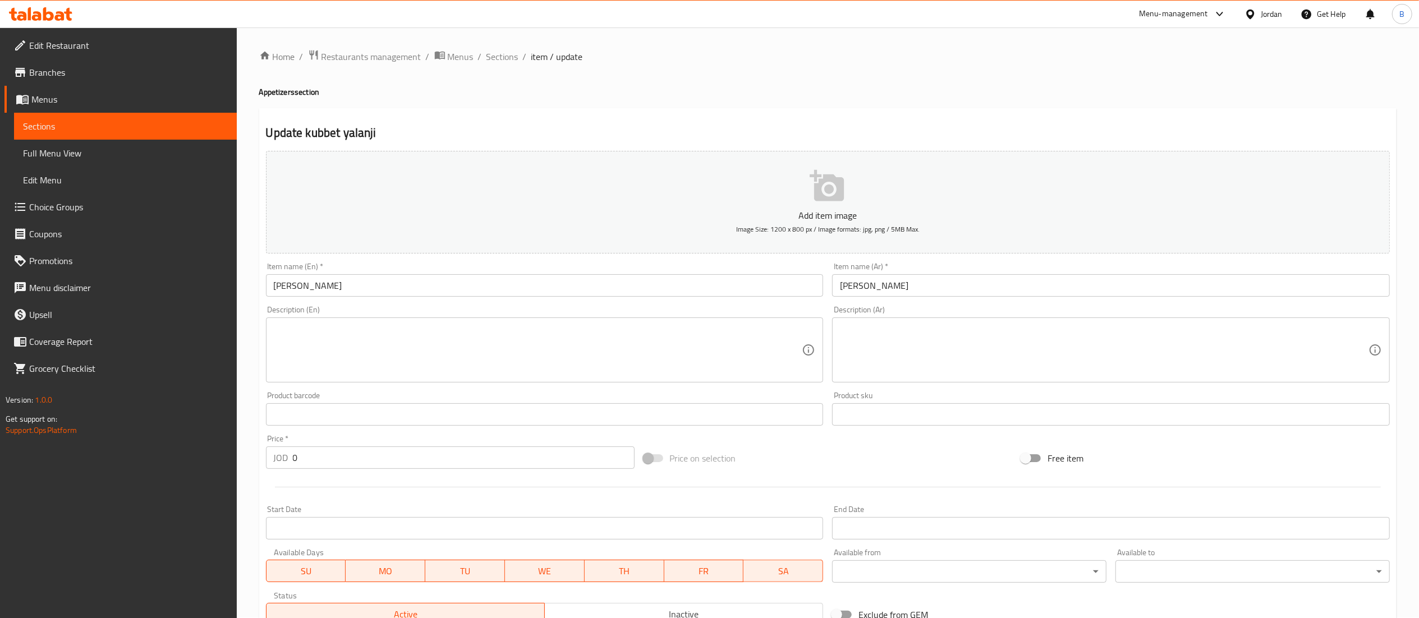
scroll to position [0, 0]
click at [833, 216] on p "Add item image" at bounding box center [827, 215] width 1089 height 13
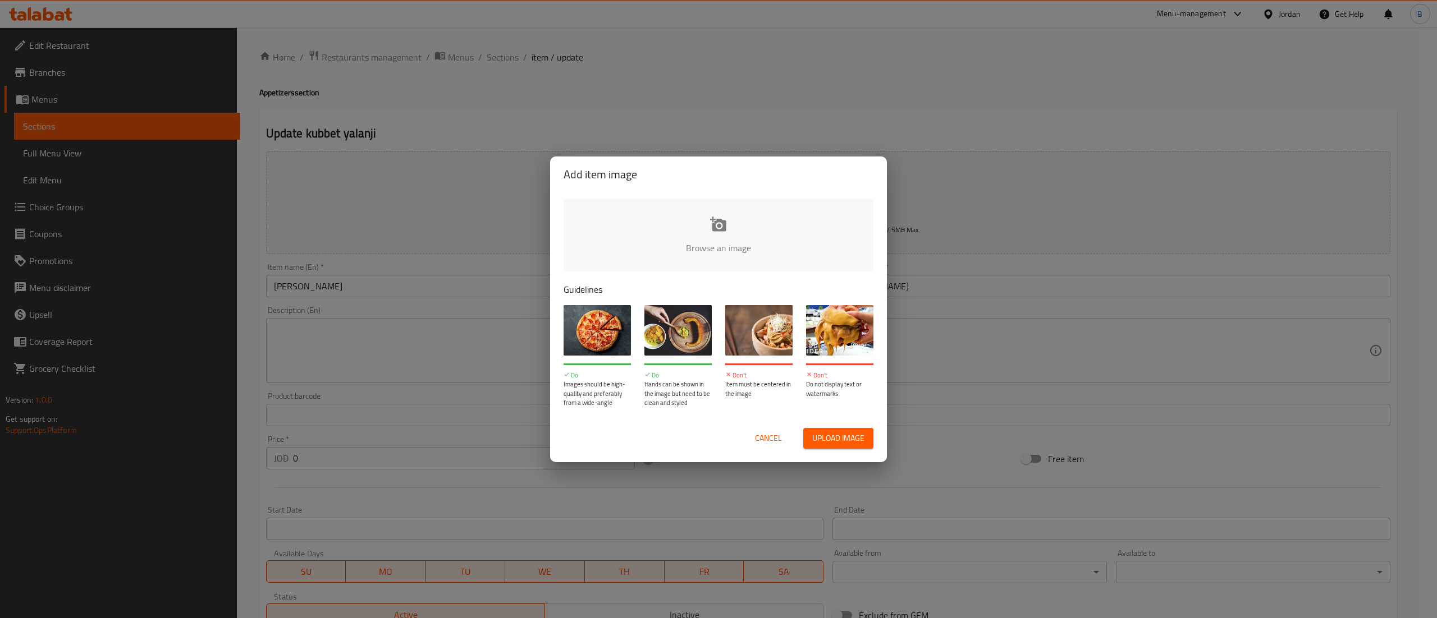
click at [766, 208] on input "file" at bounding box center [1097, 251] width 1069 height 105
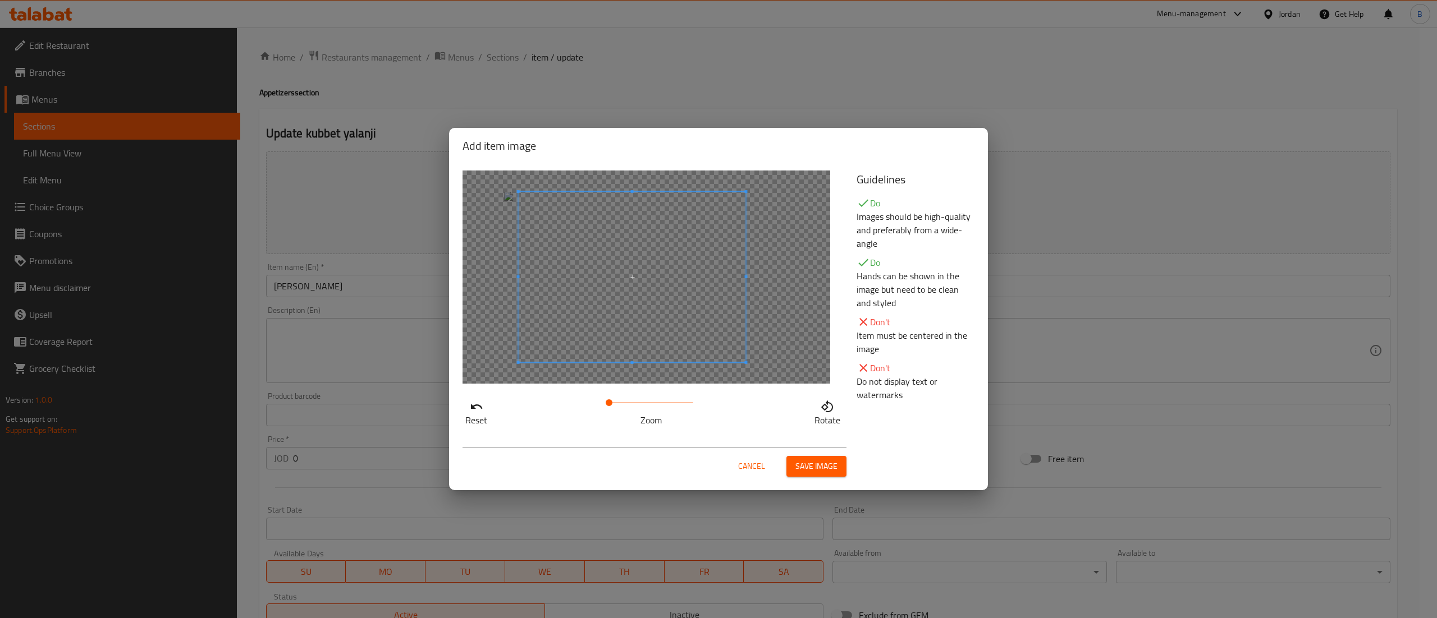
click at [684, 281] on span at bounding box center [632, 277] width 227 height 171
click at [808, 452] on div "Cancel Save image" at bounding box center [654, 462] width 384 height 30
click at [800, 465] on span "Save image" at bounding box center [816, 467] width 42 height 14
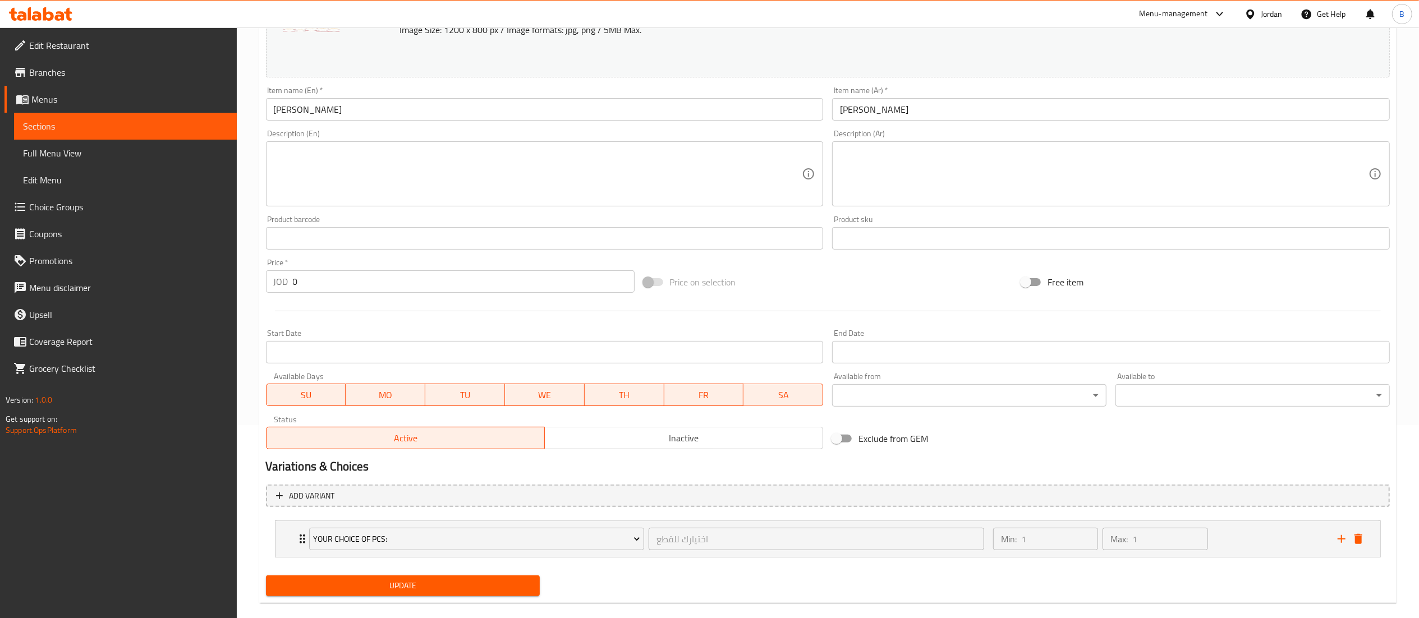
scroll to position [209, 0]
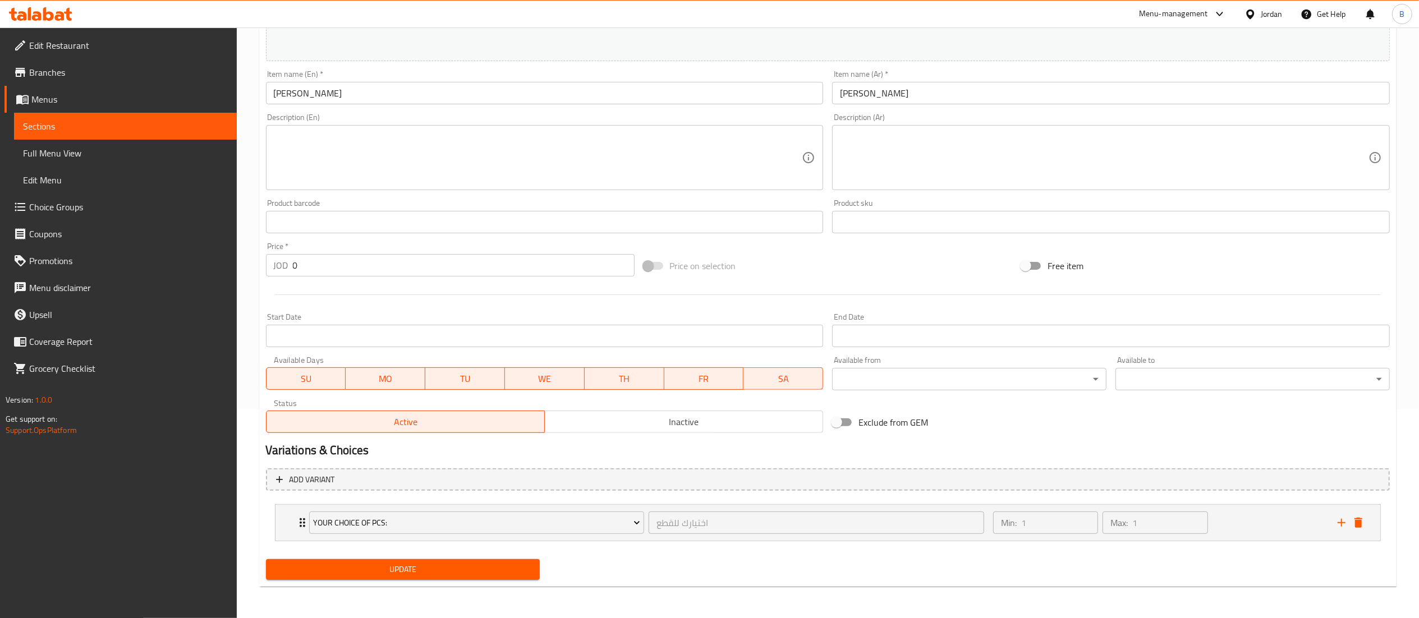
click at [455, 577] on span "Update" at bounding box center [403, 570] width 256 height 14
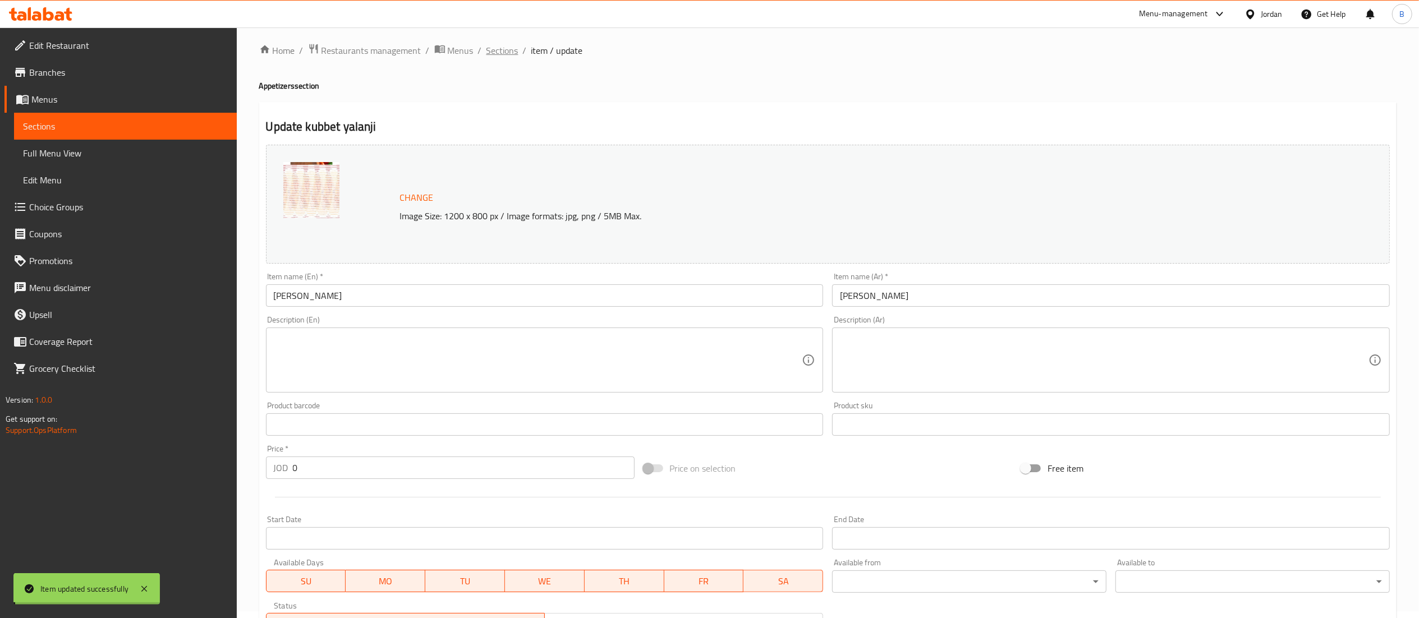
scroll to position [0, 0]
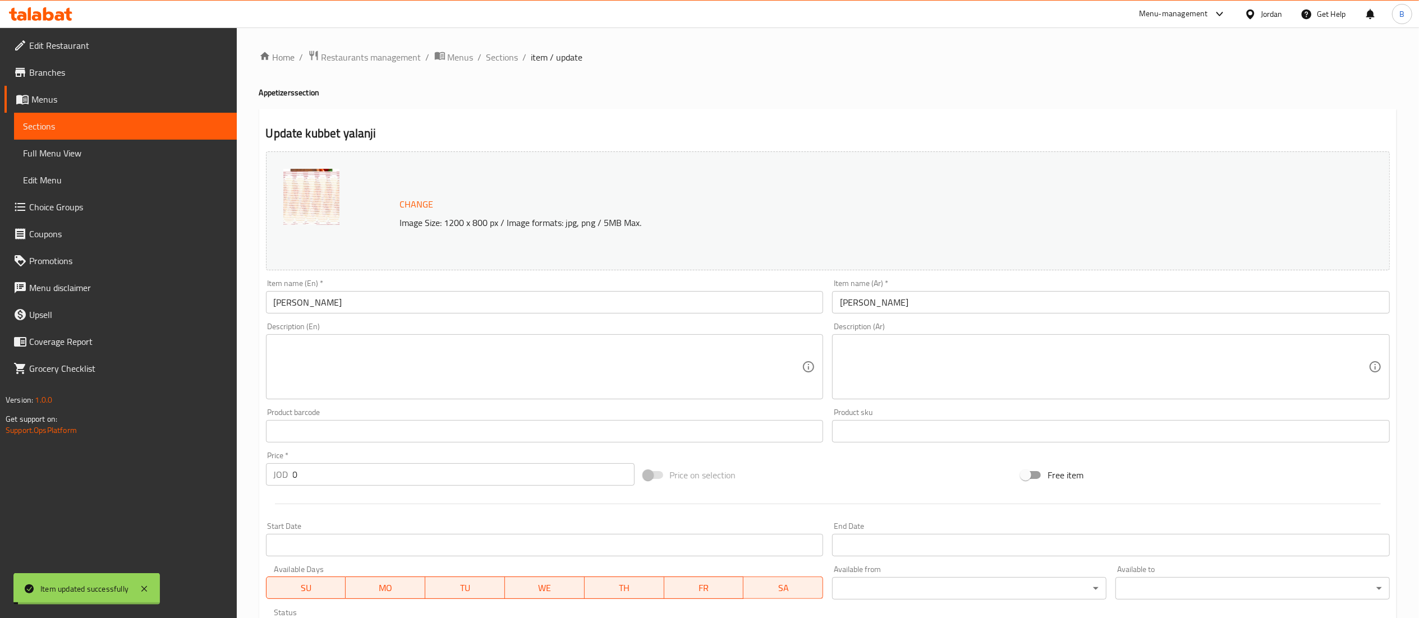
drag, startPoint x: 503, startPoint y: 58, endPoint x: 650, endPoint y: 24, distance: 150.6
click at [503, 58] on span "Sections" at bounding box center [503, 57] width 32 height 13
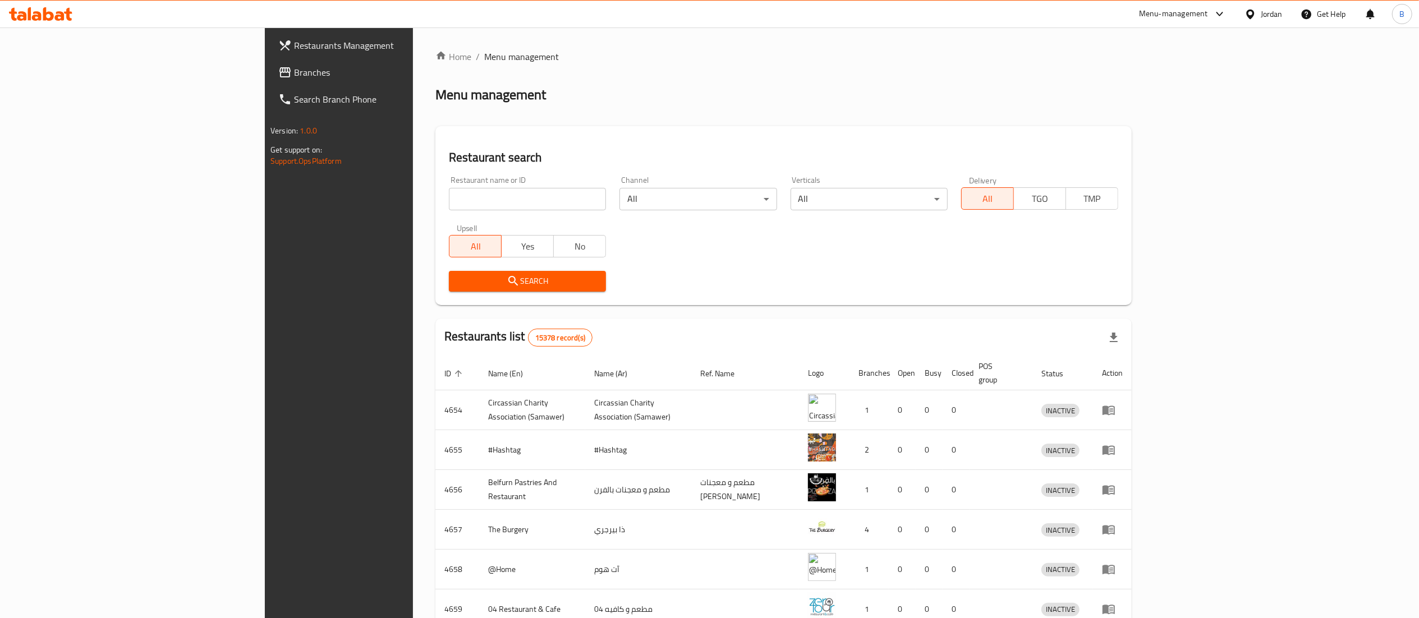
click at [294, 76] on span "Branches" at bounding box center [393, 72] width 199 height 13
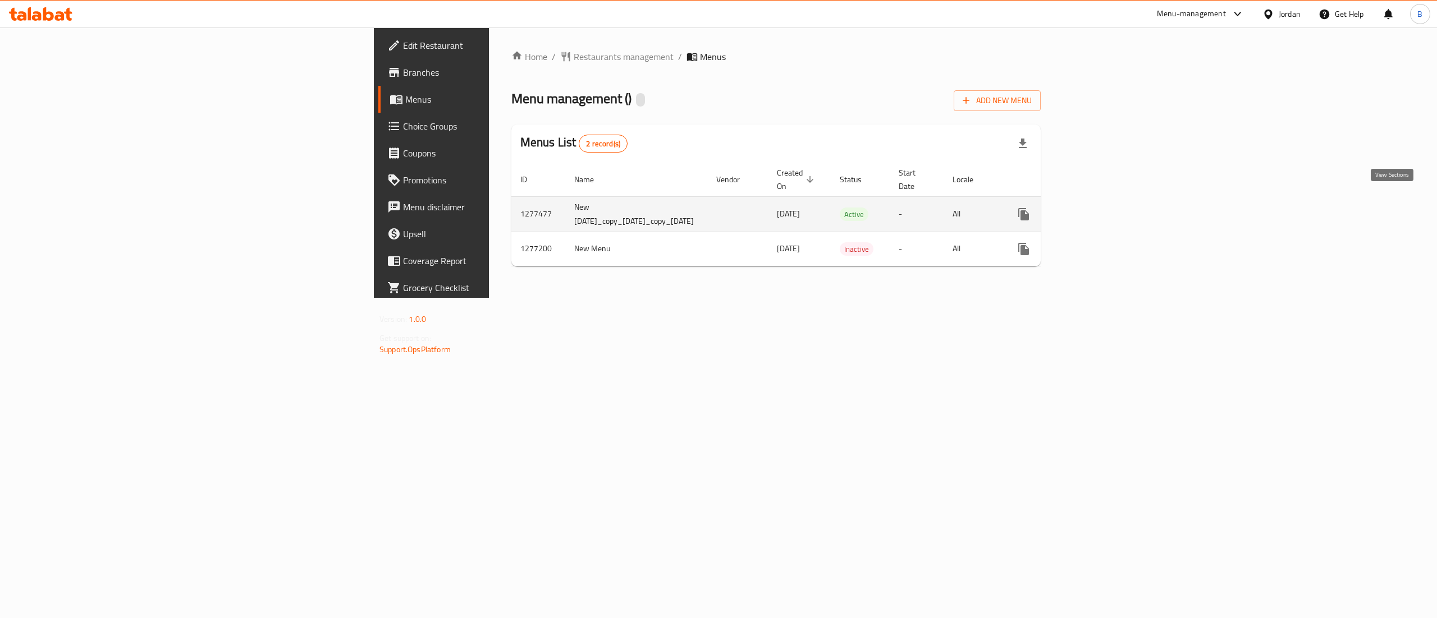
click at [1118, 205] on link "enhanced table" at bounding box center [1104, 214] width 27 height 27
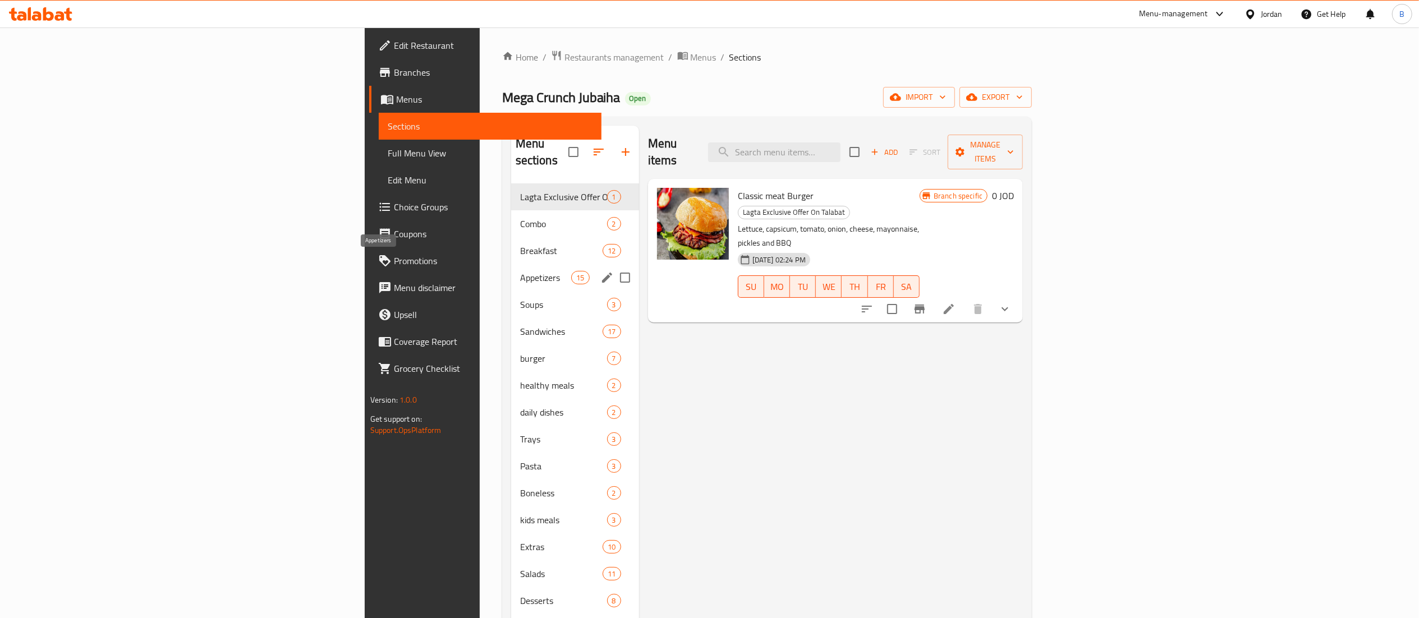
click at [520, 271] on span "Appetizers" at bounding box center [546, 277] width 52 height 13
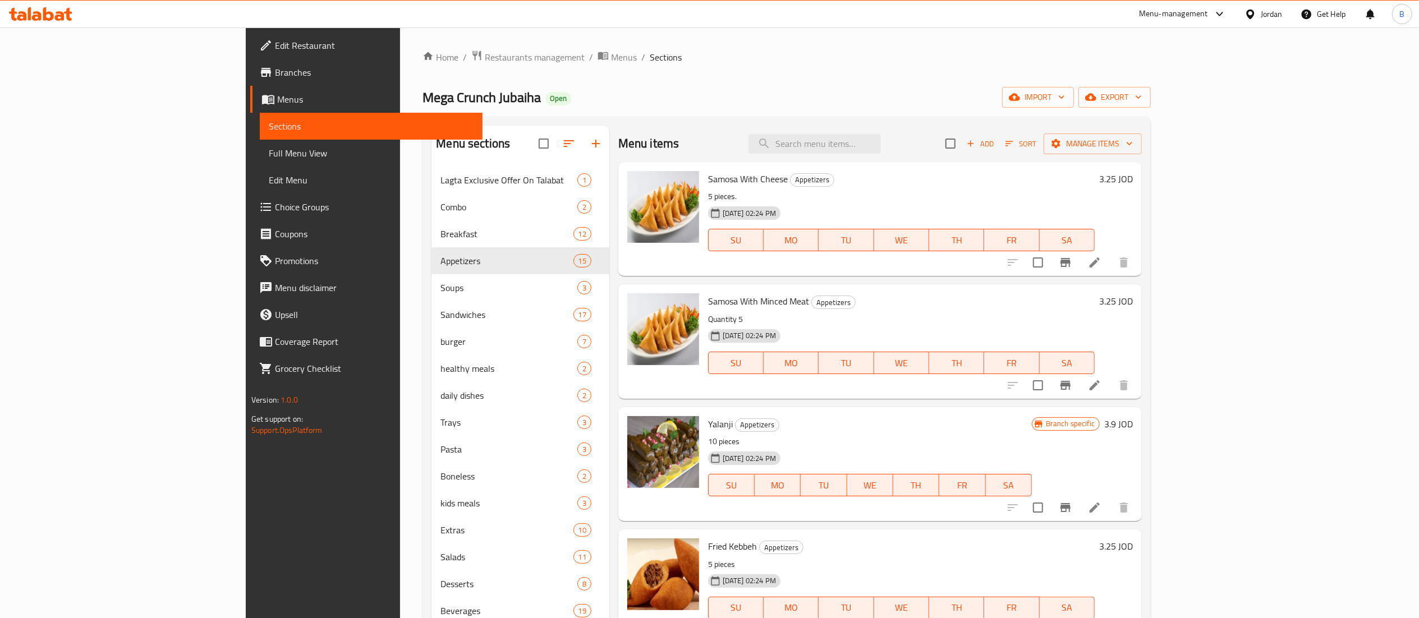
click at [996, 145] on span "Add" at bounding box center [980, 144] width 30 height 13
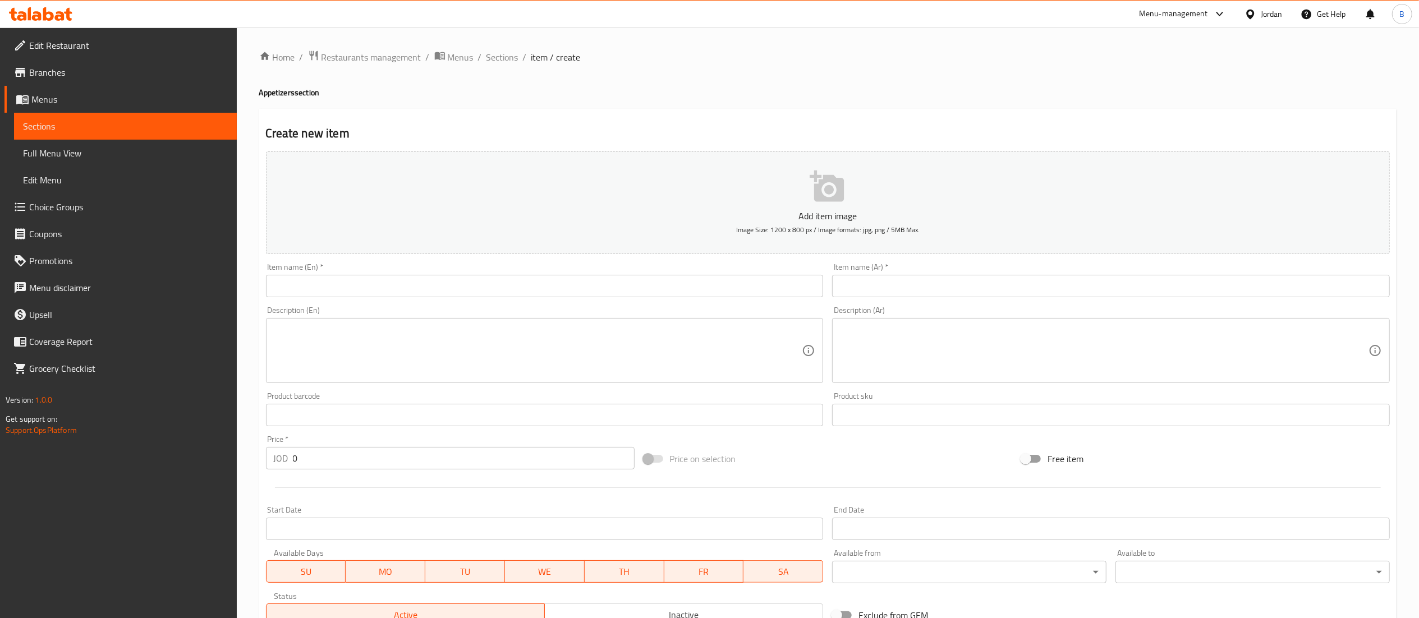
click at [589, 286] on input "text" at bounding box center [545, 286] width 558 height 22
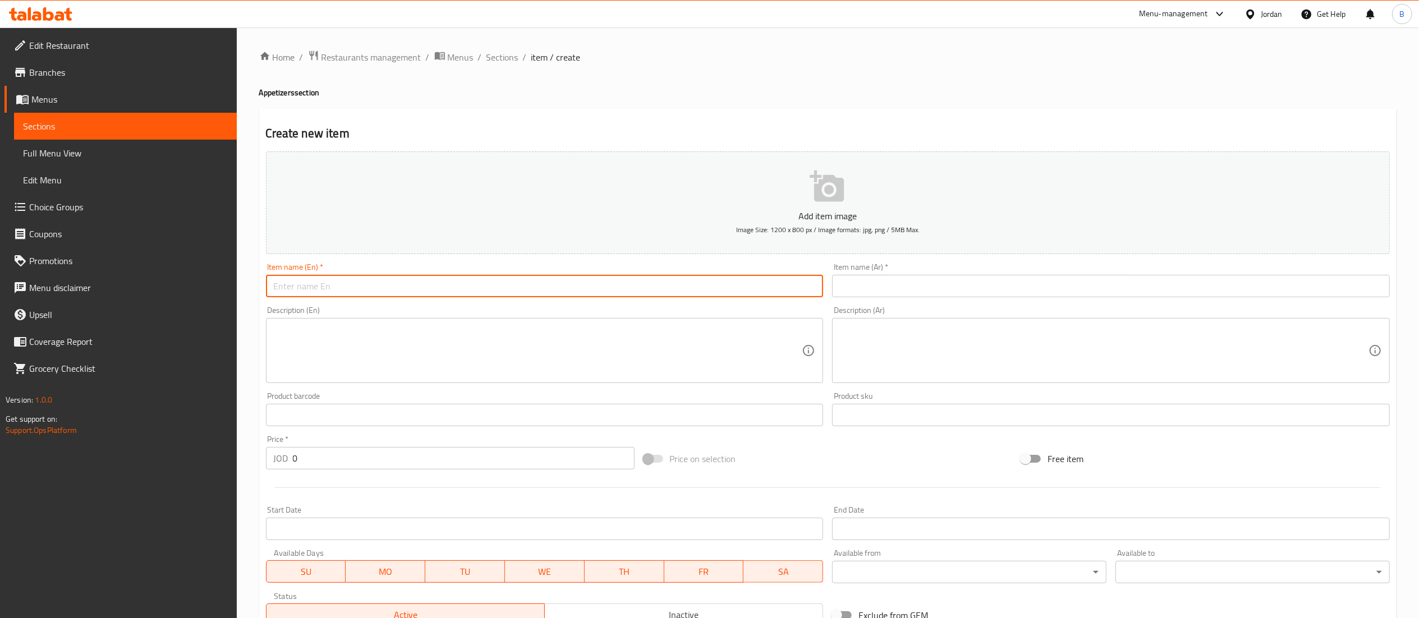
paste input "[PERSON_NAME]"
type input "[PERSON_NAME]"
click at [925, 295] on input "text" at bounding box center [1111, 286] width 558 height 22
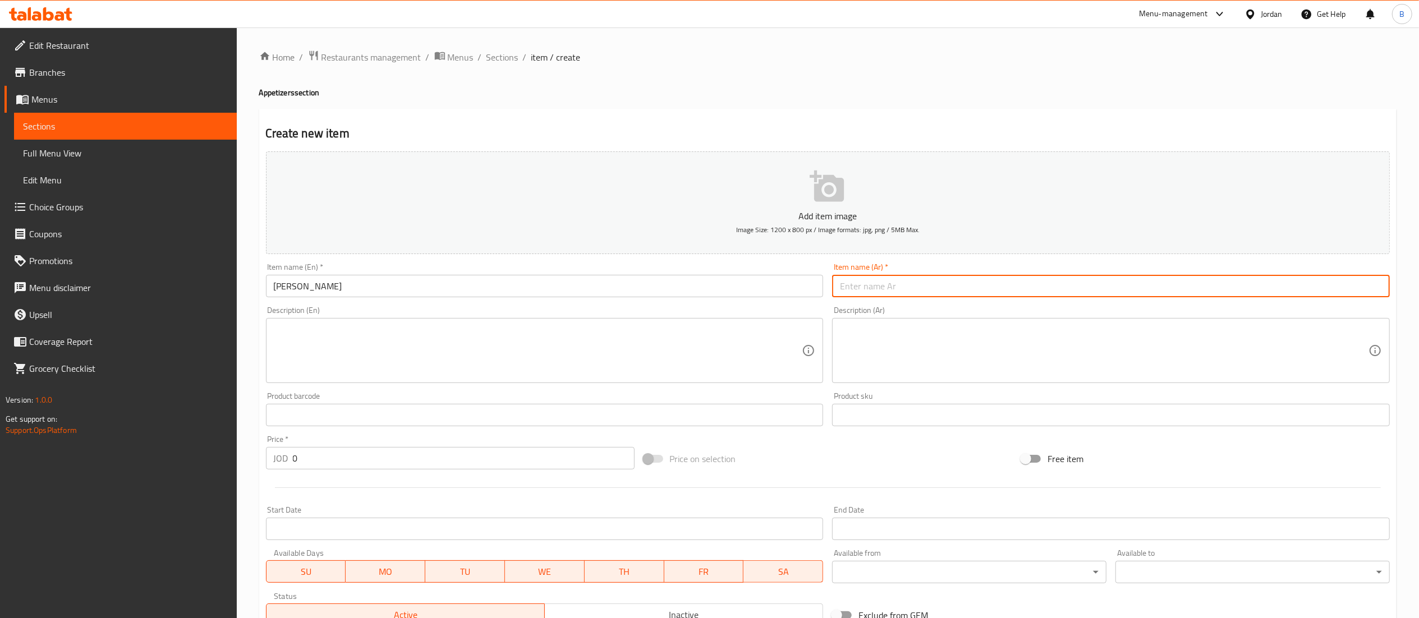
paste input "كبة يلنجي"
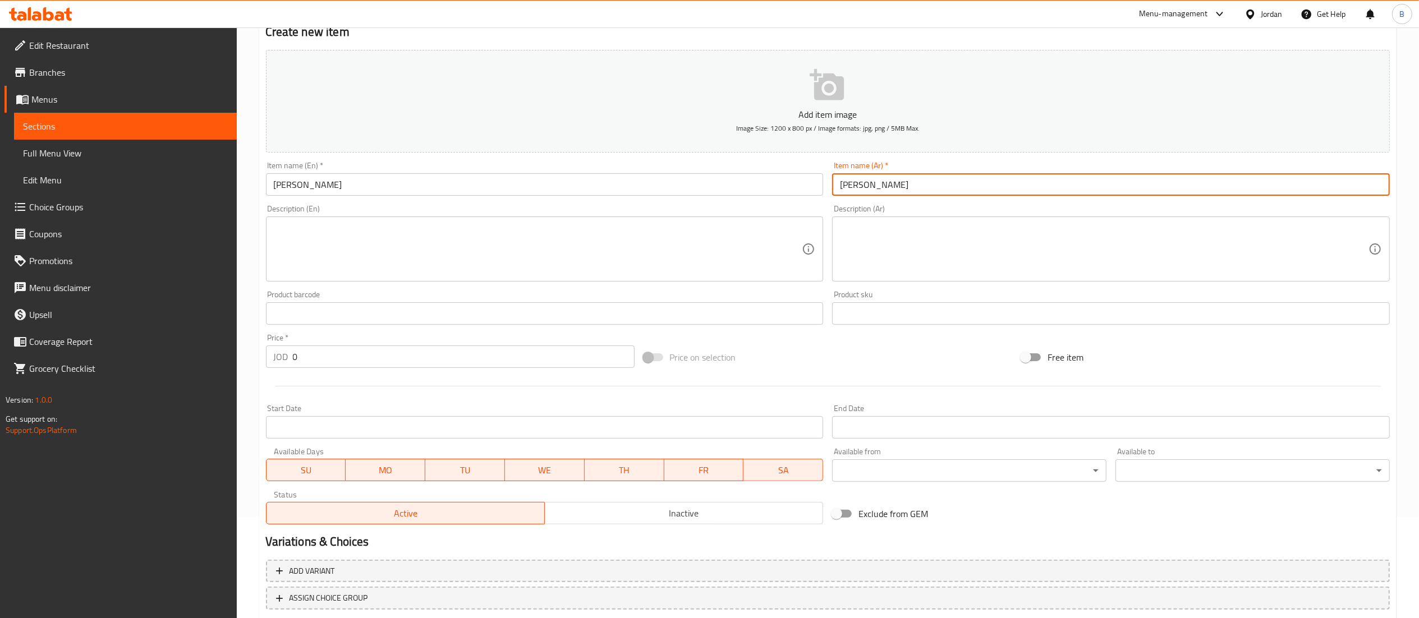
scroll to position [173, 0]
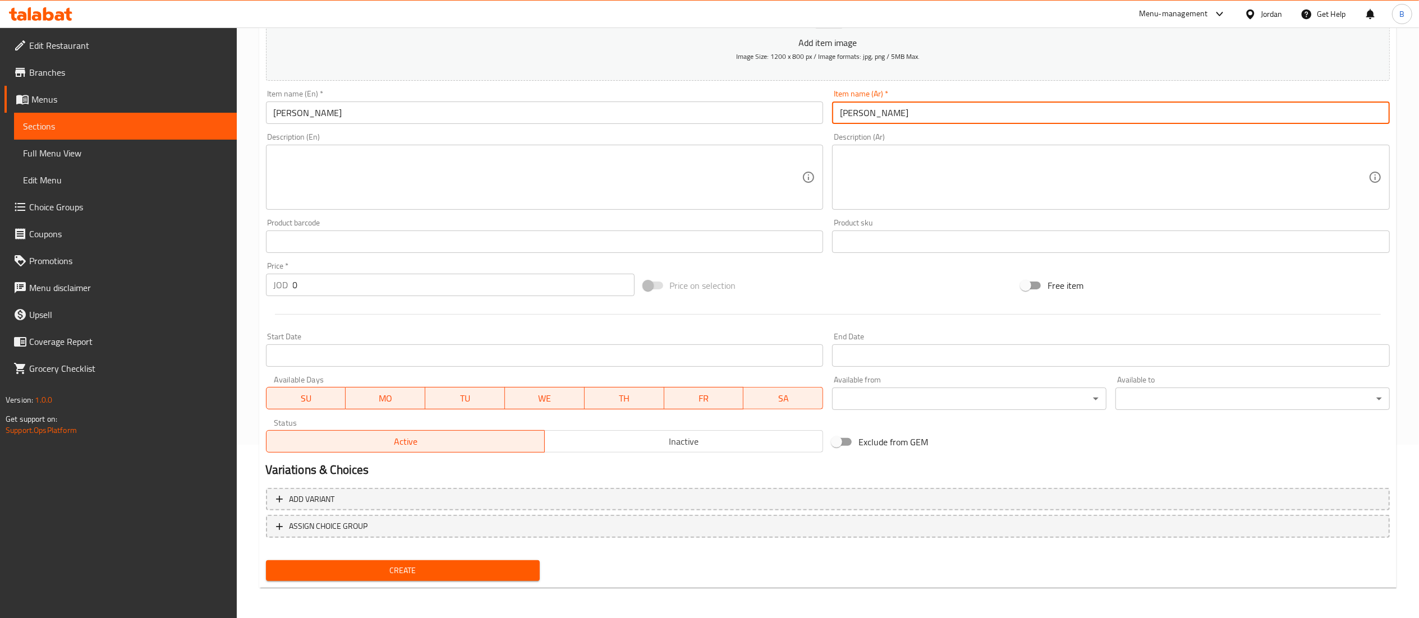
type input "كبة يلنجي"
click at [422, 561] on button "Create" at bounding box center [403, 571] width 274 height 21
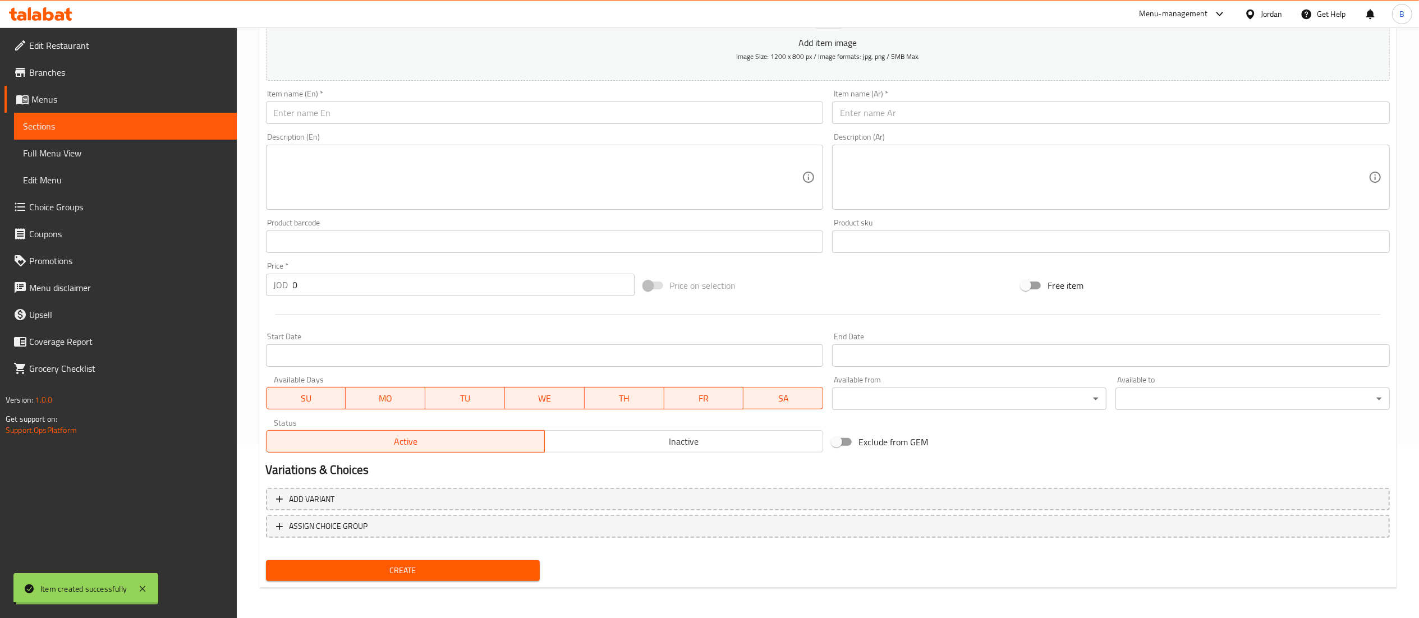
click at [66, 210] on span "Choice Groups" at bounding box center [128, 206] width 199 height 13
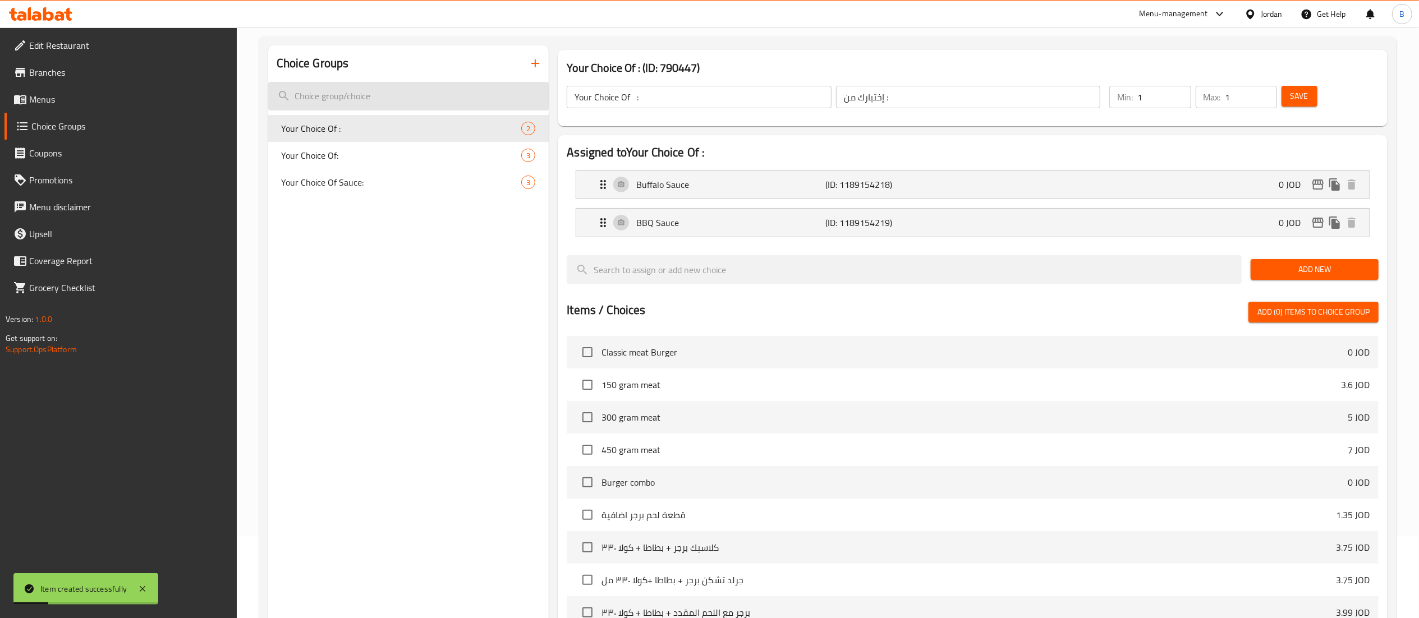
scroll to position [47, 0]
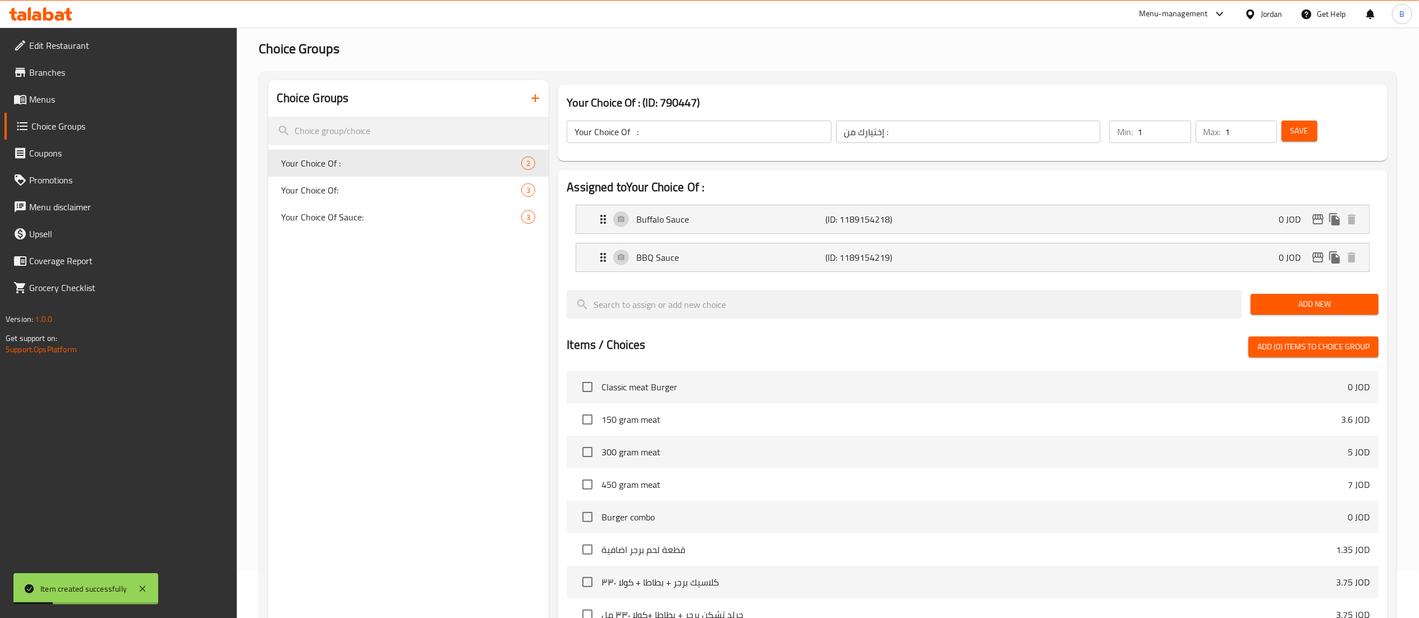
click at [533, 106] on button "button" at bounding box center [535, 98] width 27 height 27
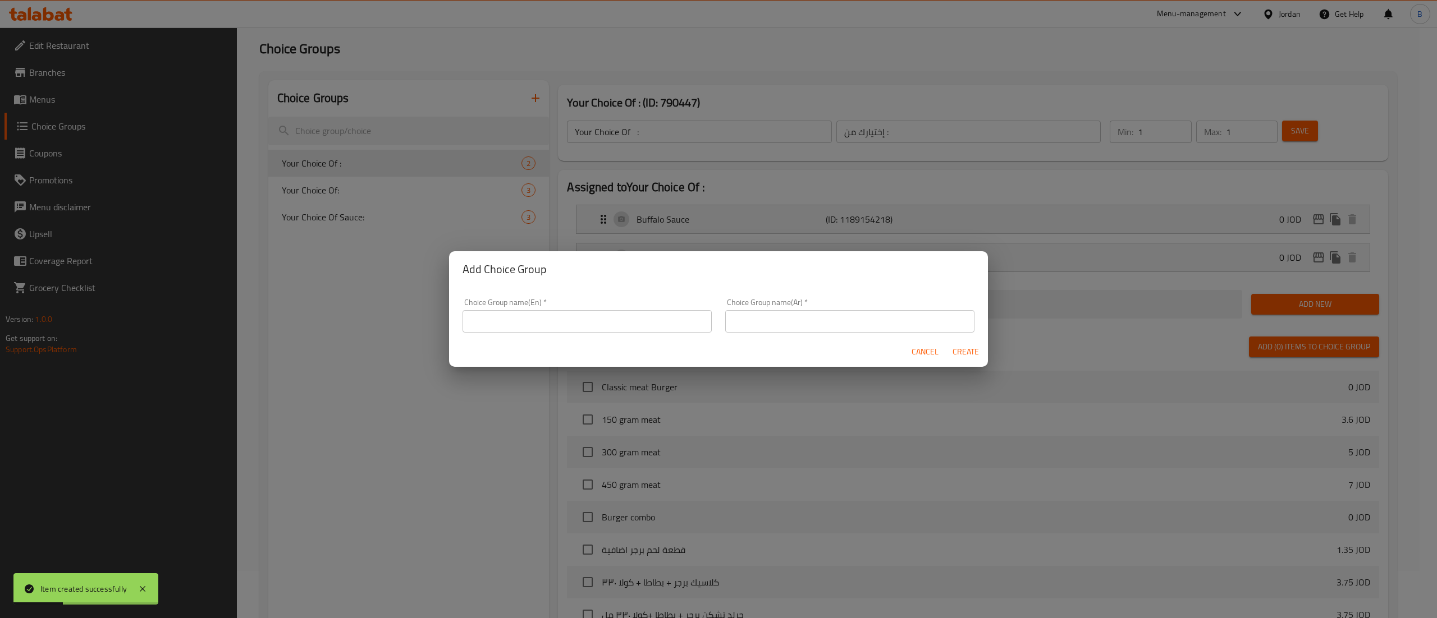
click at [508, 323] on input "text" at bounding box center [586, 321] width 249 height 22
paste input "your choice of pcs:"
type input "your choice of pcs:"
click at [806, 314] on input "text" at bounding box center [849, 321] width 249 height 22
paste input "اختيارك للقطع"
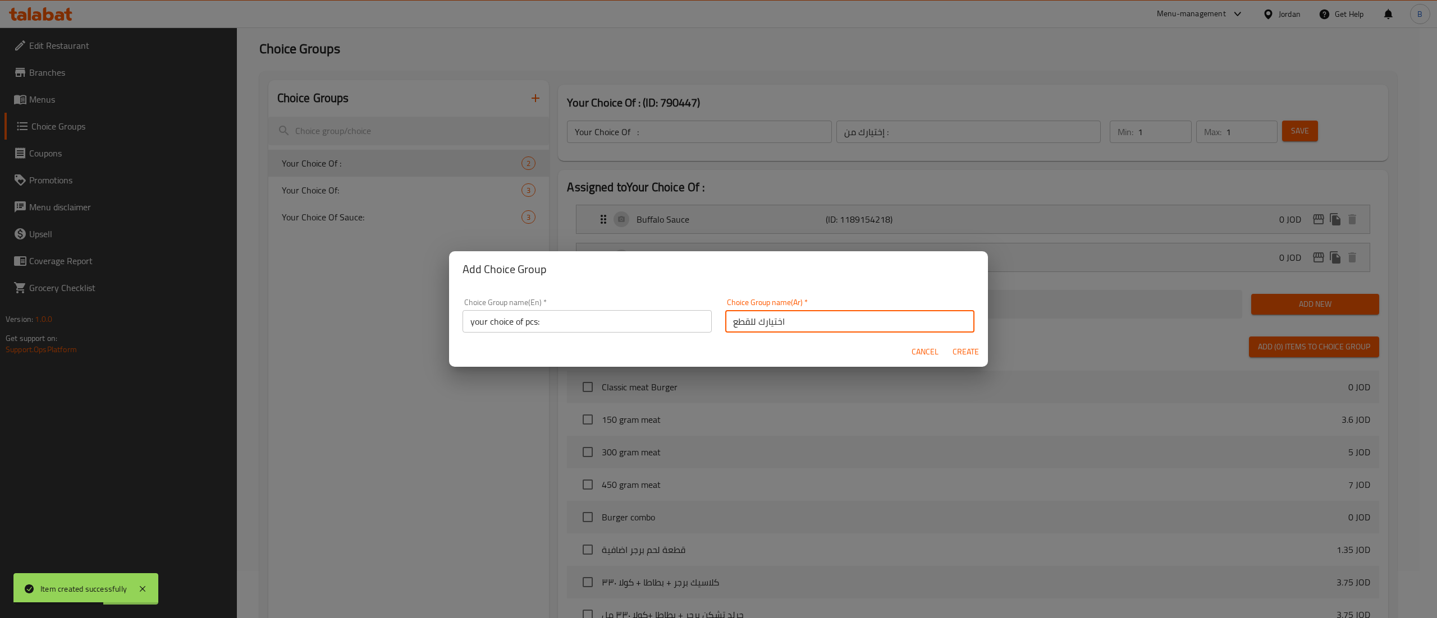
type input "اختيارك للقطع"
click at [974, 355] on span "Create" at bounding box center [965, 352] width 27 height 14
type input "your choice of pcs:"
type input "اختيارك للقطع"
type input "0"
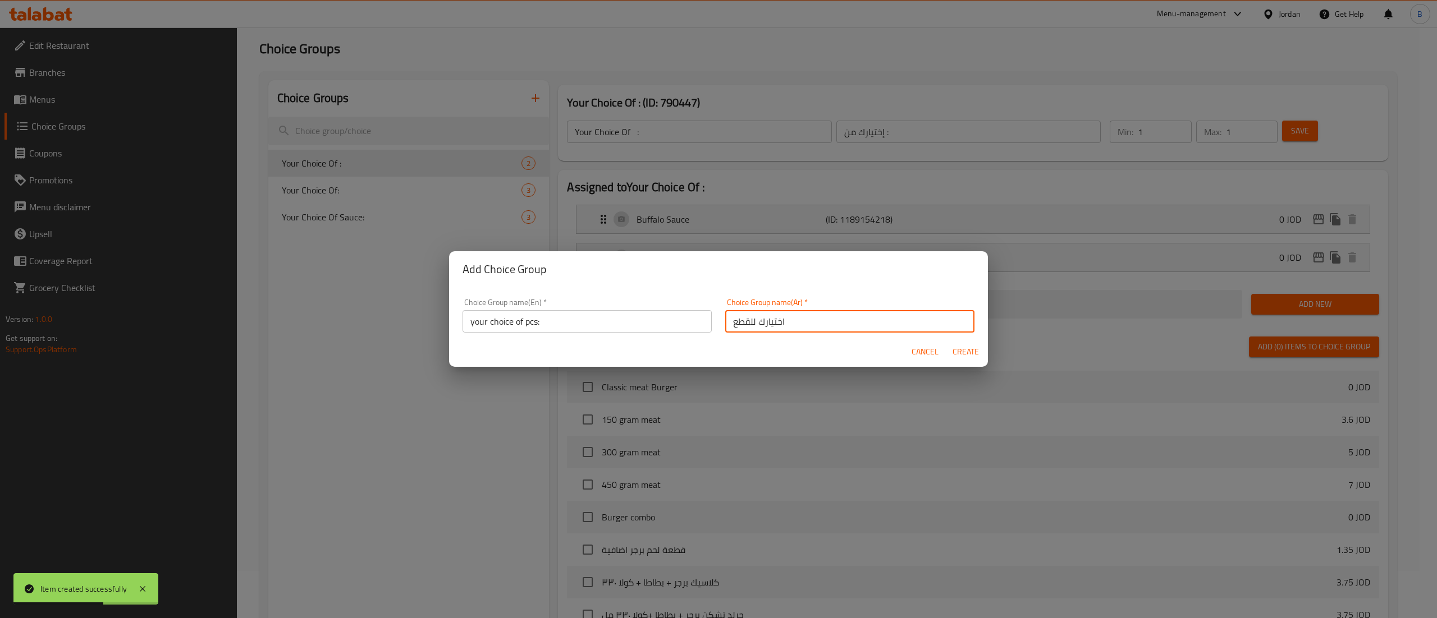
type input "0"
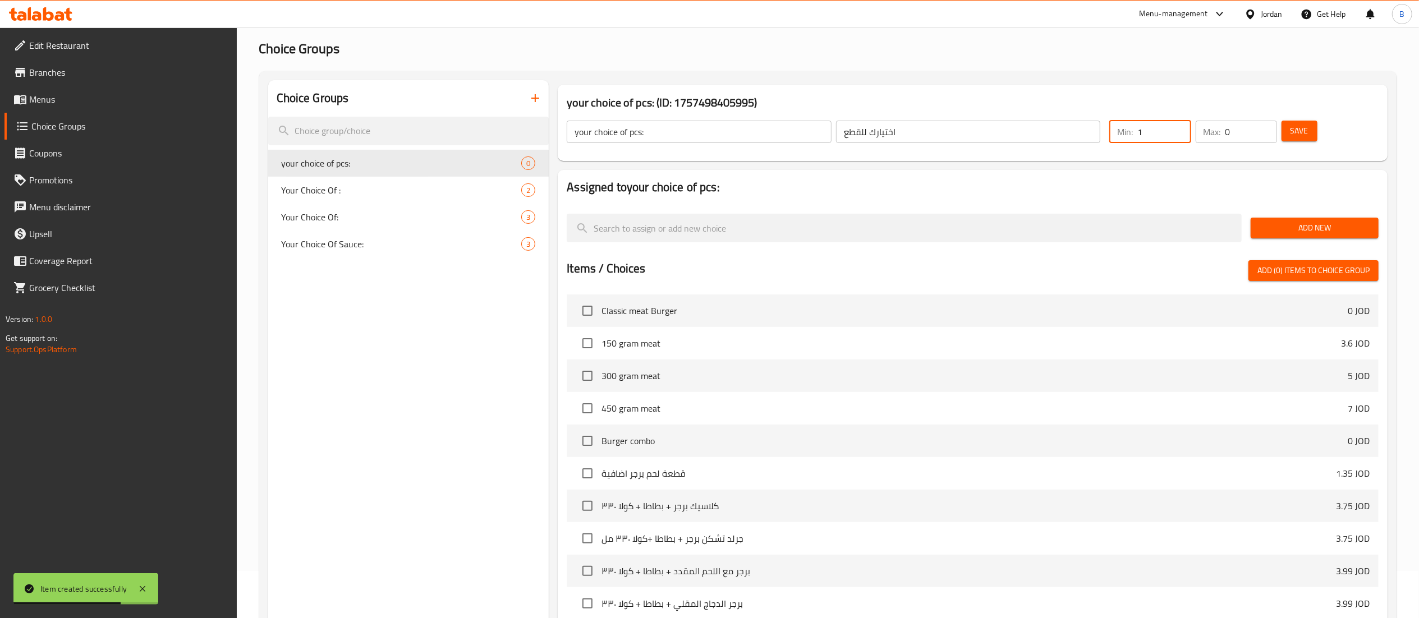
click at [1181, 125] on input "1" at bounding box center [1164, 132] width 53 height 22
click at [1181, 127] on input "2" at bounding box center [1164, 132] width 53 height 22
type input "1"
click at [1179, 136] on input "1" at bounding box center [1164, 132] width 53 height 22
type input "1"
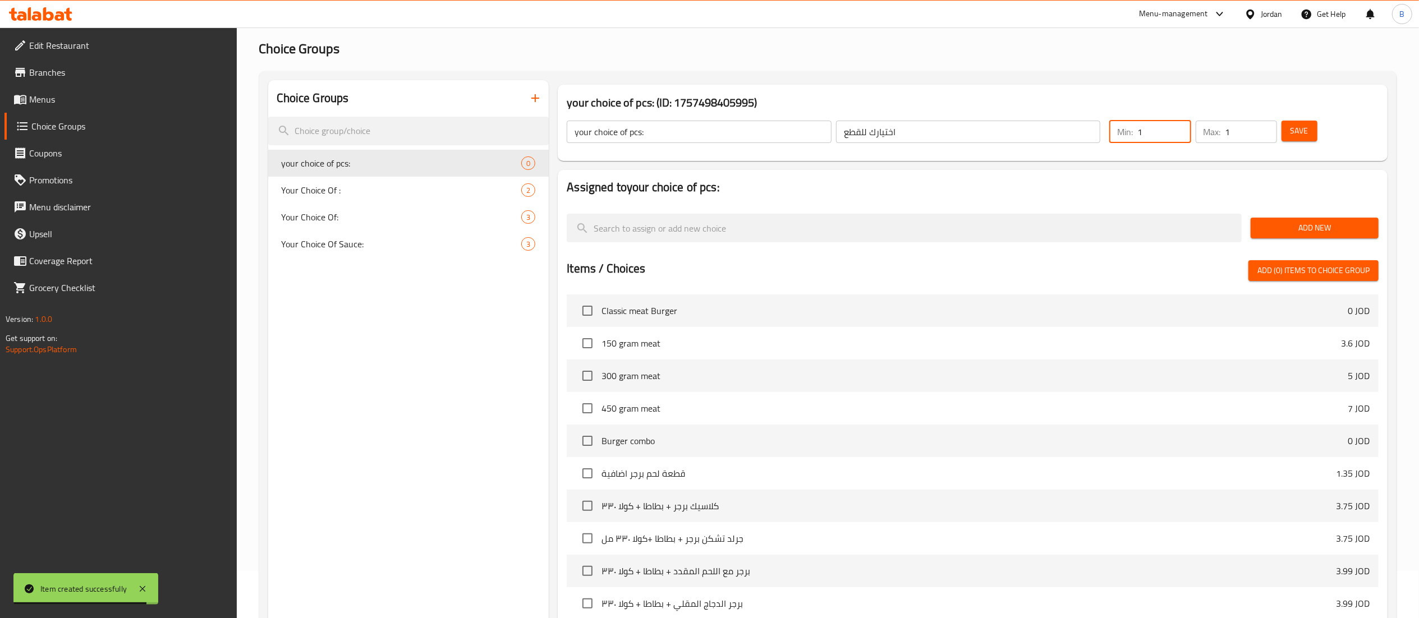
click at [1264, 123] on input "1" at bounding box center [1252, 132] width 52 height 22
click at [1307, 129] on span "Save" at bounding box center [1300, 131] width 18 height 14
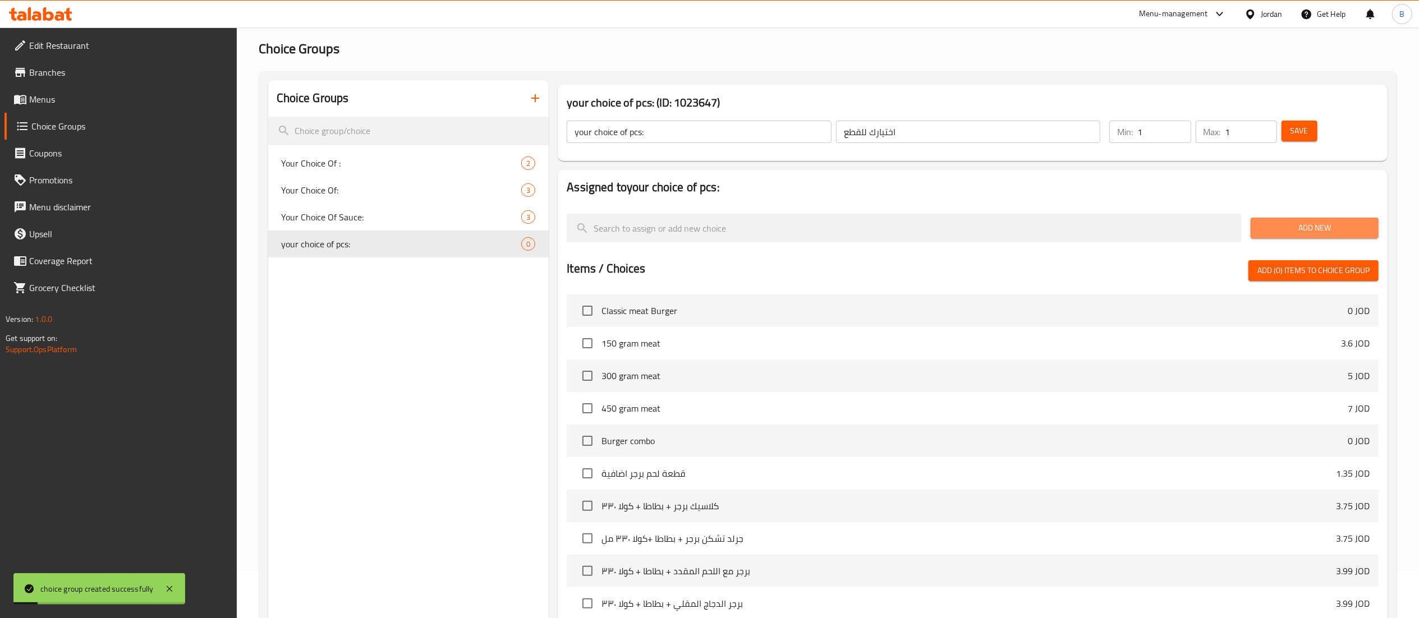
click at [1264, 237] on button "Add New" at bounding box center [1315, 228] width 128 height 21
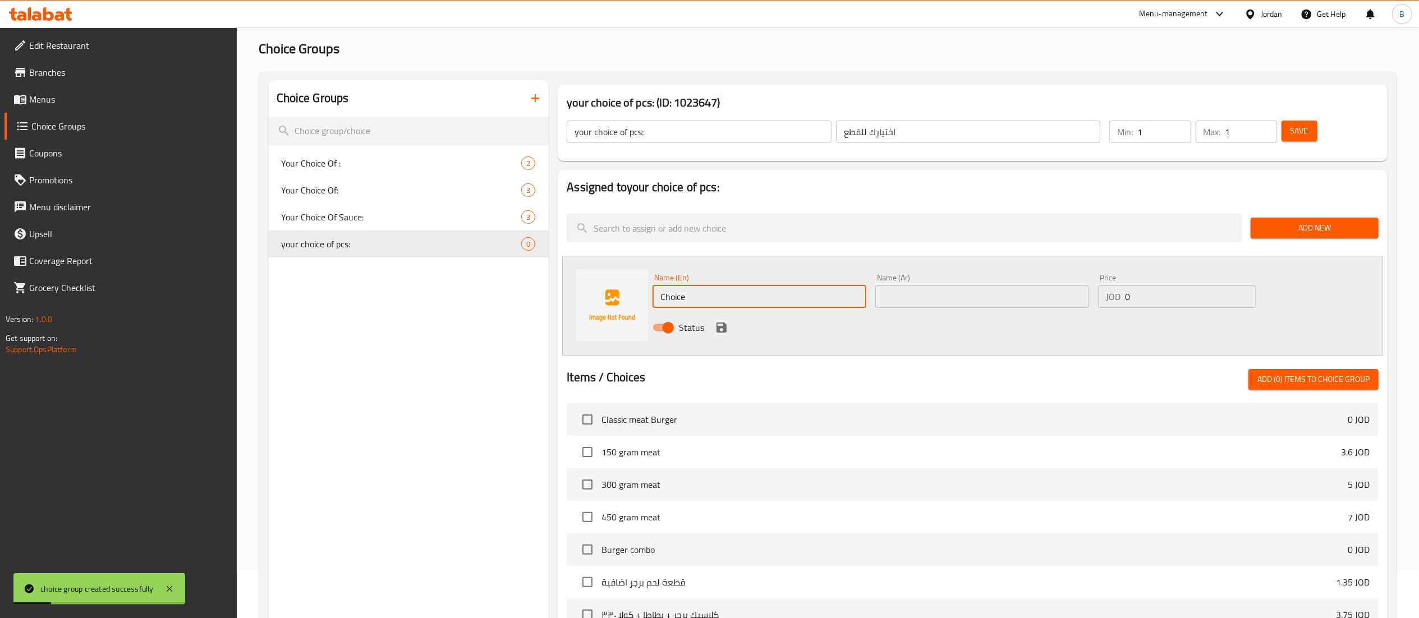
drag, startPoint x: 731, startPoint y: 298, endPoint x: 529, endPoint y: 285, distance: 202.5
click at [608, 293] on div "Name (En) Choice Name (En) Name (Ar) Name (Ar) Price JOD 0 Price Status" at bounding box center [972, 306] width 821 height 100
paste input "5 pieces"
type input "5 pieces"
drag, startPoint x: 962, startPoint y: 309, endPoint x: 961, endPoint y: 300, distance: 9.0
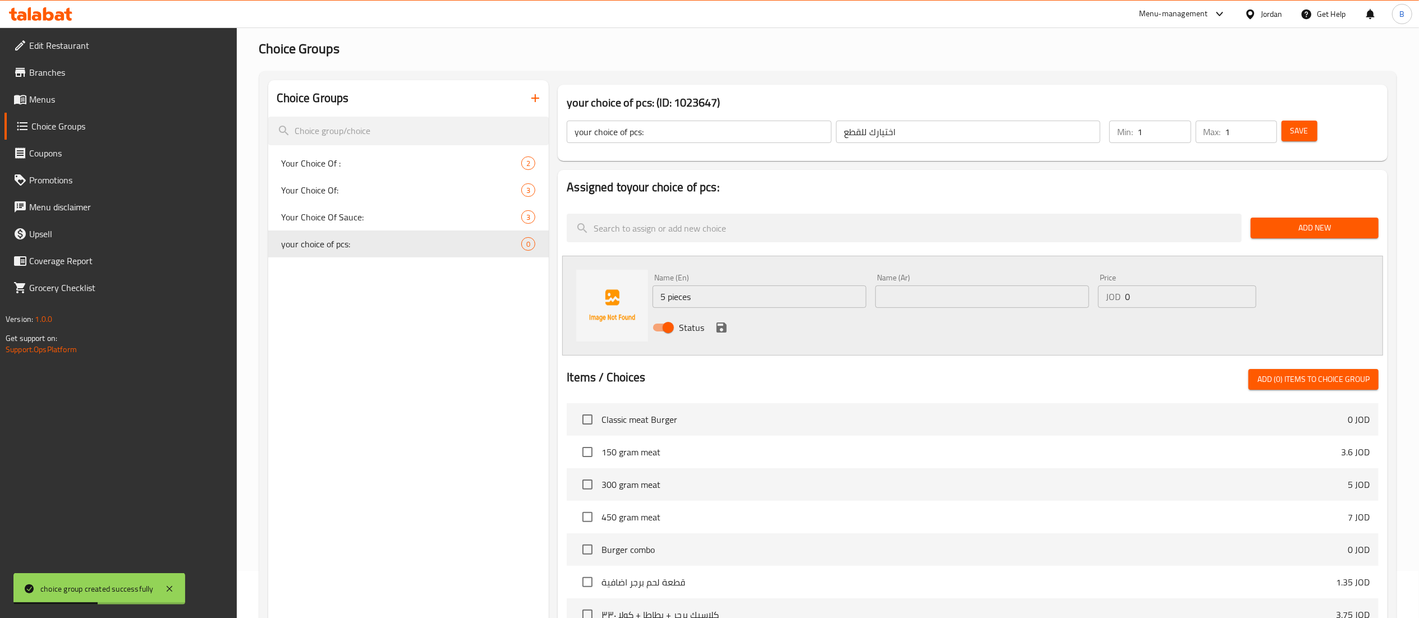
click at [961, 309] on div "Name (Ar) Name (Ar)" at bounding box center [982, 290] width 223 height 43
click at [961, 300] on input "text" at bounding box center [983, 297] width 214 height 22
paste input "5 قطع"
type input "5 قطع"
drag, startPoint x: 1140, startPoint y: 296, endPoint x: 972, endPoint y: 310, distance: 168.9
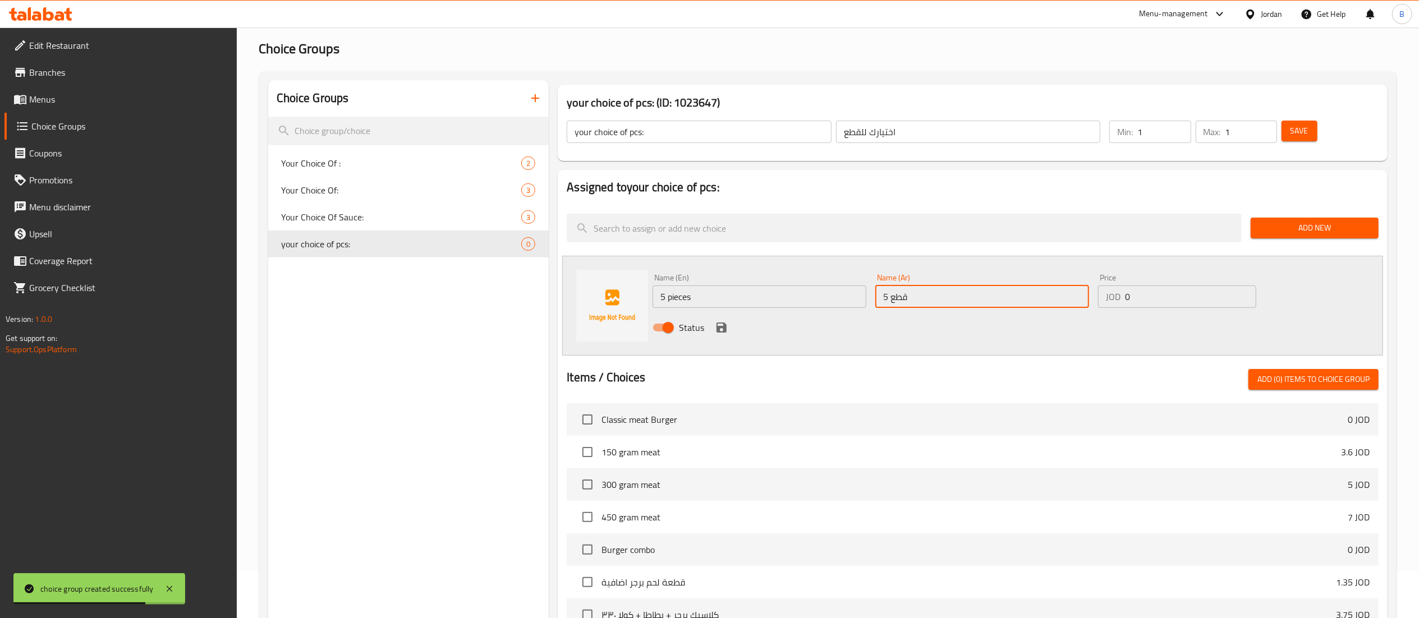
click at [1103, 296] on div "JOD 0 Price" at bounding box center [1177, 297] width 158 height 22
paste input "3.5"
type input "3.5"
click at [727, 322] on icon "save" at bounding box center [721, 327] width 13 height 13
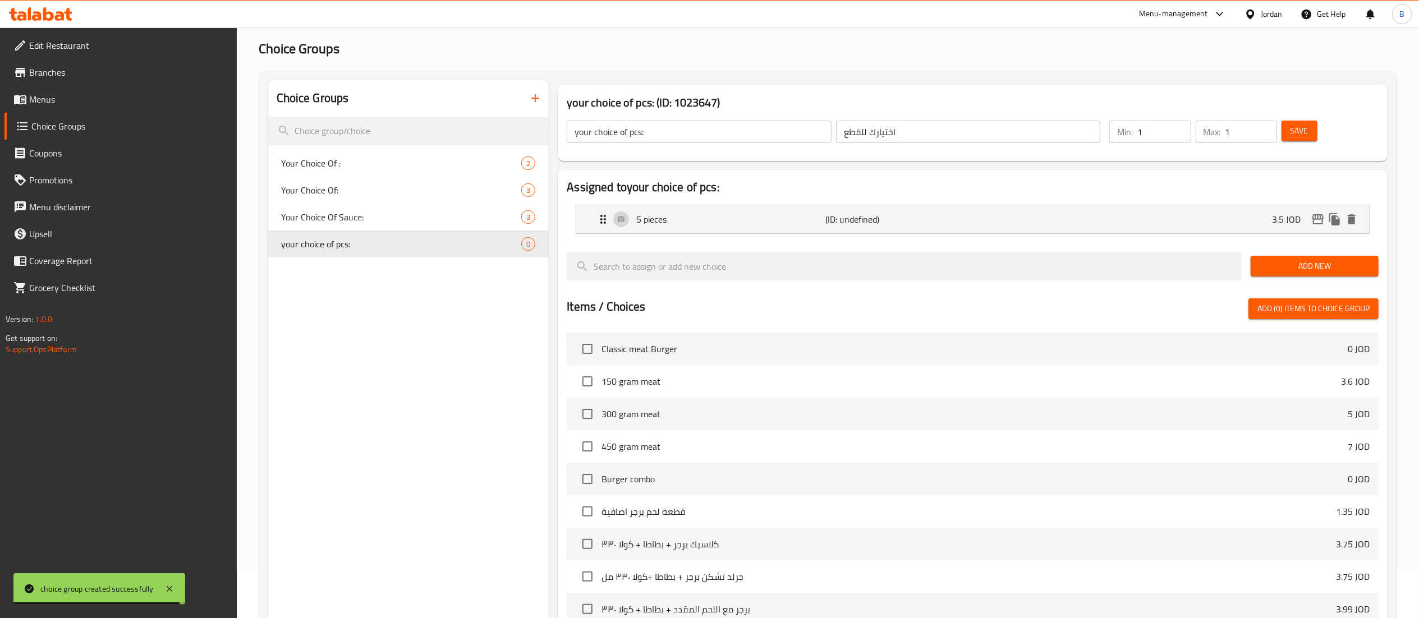
click at [1305, 269] on span "Add New" at bounding box center [1315, 266] width 110 height 14
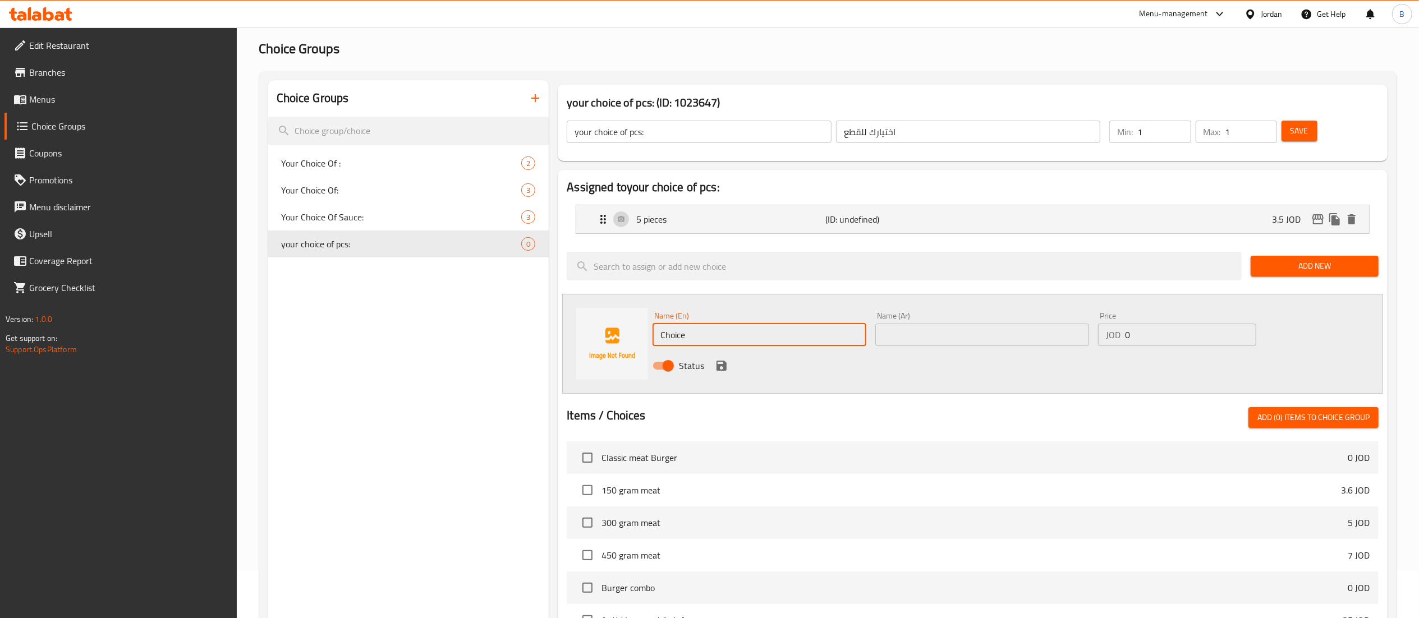
drag, startPoint x: 798, startPoint y: 336, endPoint x: 391, endPoint y: 311, distance: 407.6
click at [593, 320] on div "Name (En) Choice Name (En) Name (Ar) Name (Ar) Price JOD 0 Price Status" at bounding box center [972, 344] width 821 height 100
paste input "10 pieces"
type input "10 pieces"
click at [1016, 337] on input "text" at bounding box center [983, 335] width 214 height 22
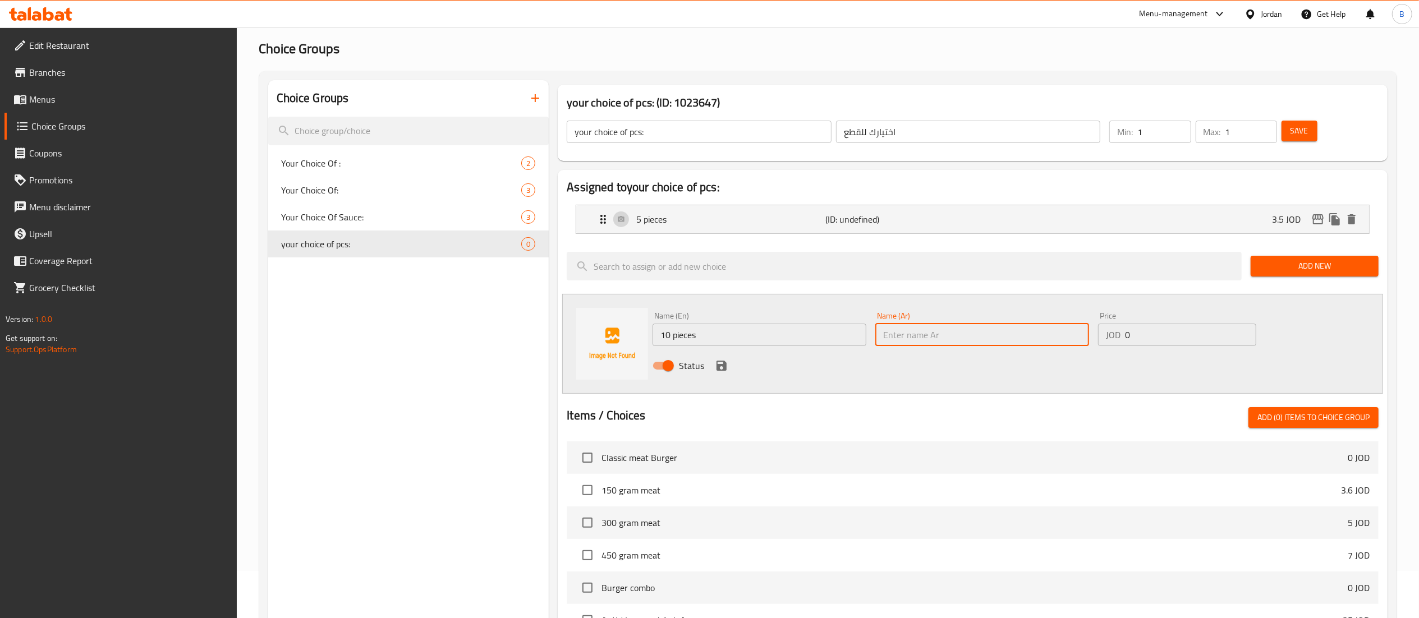
paste input "10 قطع"
type input "10 قطع"
drag, startPoint x: 1154, startPoint y: 334, endPoint x: 861, endPoint y: 347, distance: 293.8
click at [1003, 332] on div "Name (En) 10 pieces Name (En) Name (Ar) 10 قطع Name (Ar) Price JOD 0 Price Stat…" at bounding box center [982, 345] width 668 height 74
paste input "7"
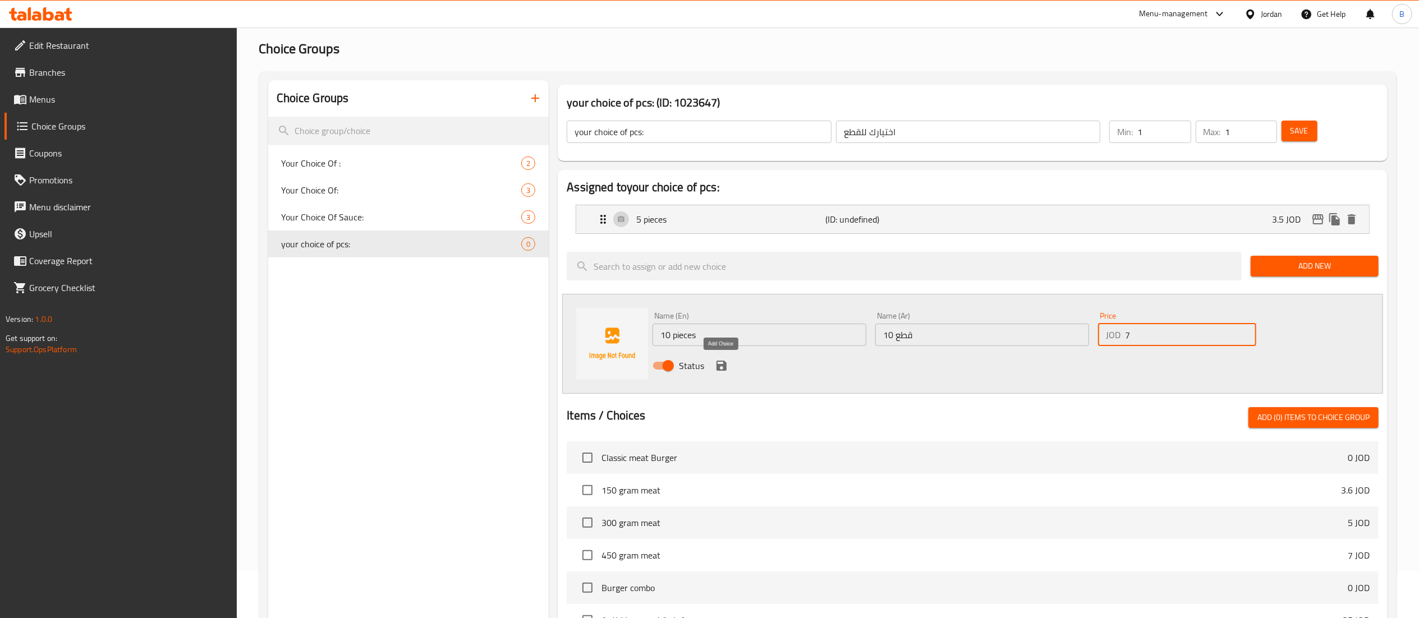
type input "7"
click at [718, 373] on icon "save" at bounding box center [721, 365] width 13 height 13
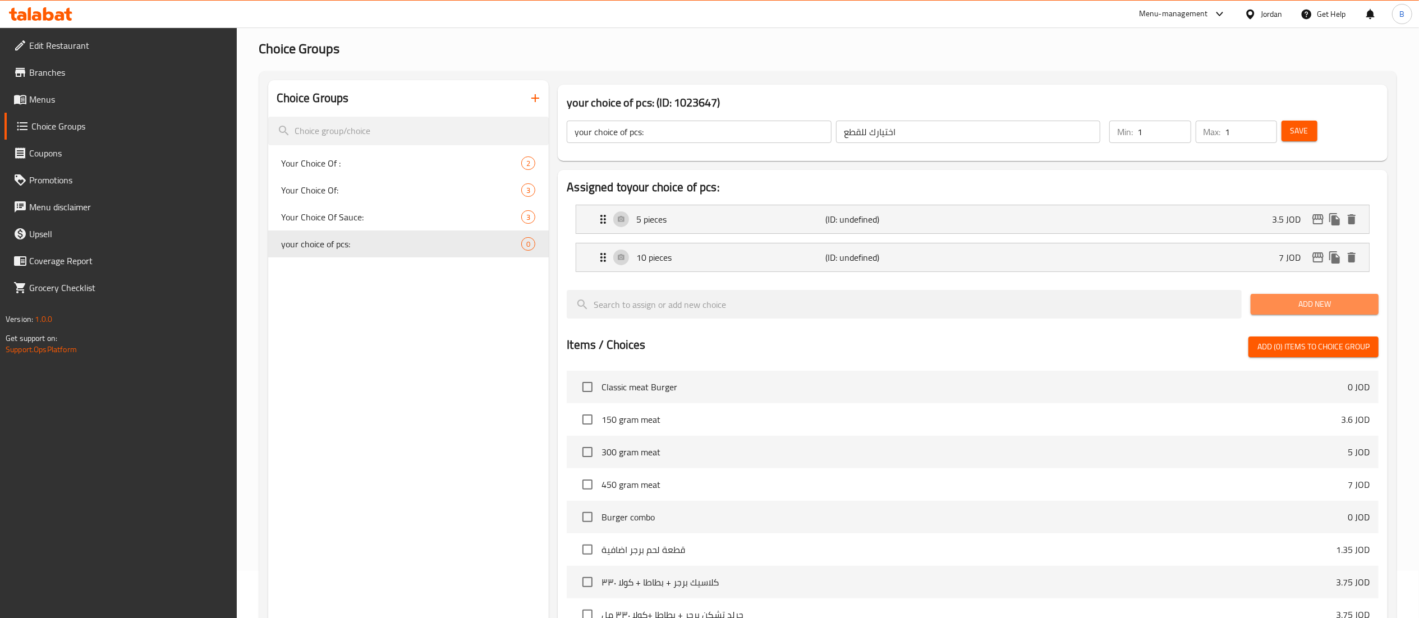
click at [1328, 301] on span "Add New" at bounding box center [1315, 304] width 110 height 14
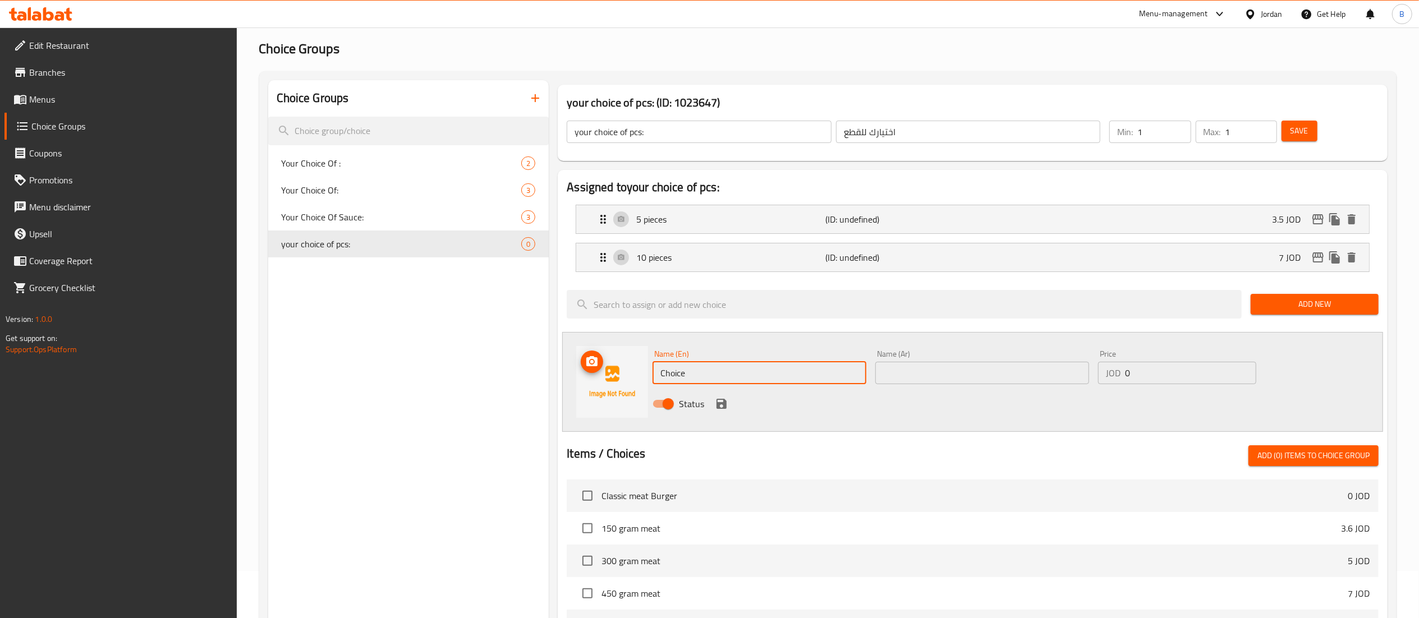
drag, startPoint x: 743, startPoint y: 379, endPoint x: 517, endPoint y: 350, distance: 228.1
click at [548, 350] on div "Choice Groups Your Choice Of : 2 Your Choice Of: 3 Your Choice Of Sauce: 3 your…" at bounding box center [830, 509] width 1124 height 858
paste input "20 pieces"
type input "20 pieces"
click at [905, 365] on input "text" at bounding box center [983, 373] width 214 height 22
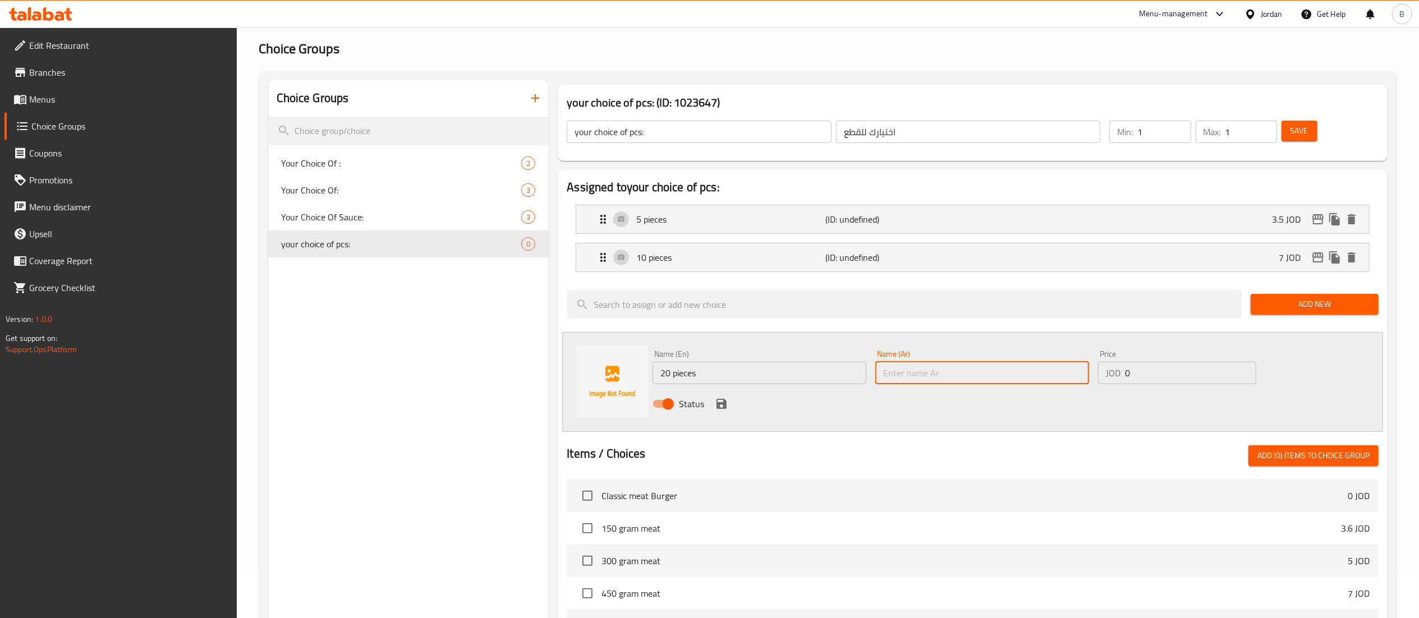
paste input "20 قطعة"
type input "20 قطعة"
drag, startPoint x: 1146, startPoint y: 392, endPoint x: 1140, endPoint y: 390, distance: 6.0
click at [1140, 390] on div "Status" at bounding box center [982, 404] width 668 height 30
drag, startPoint x: 1134, startPoint y: 372, endPoint x: 957, endPoint y: 369, distance: 176.8
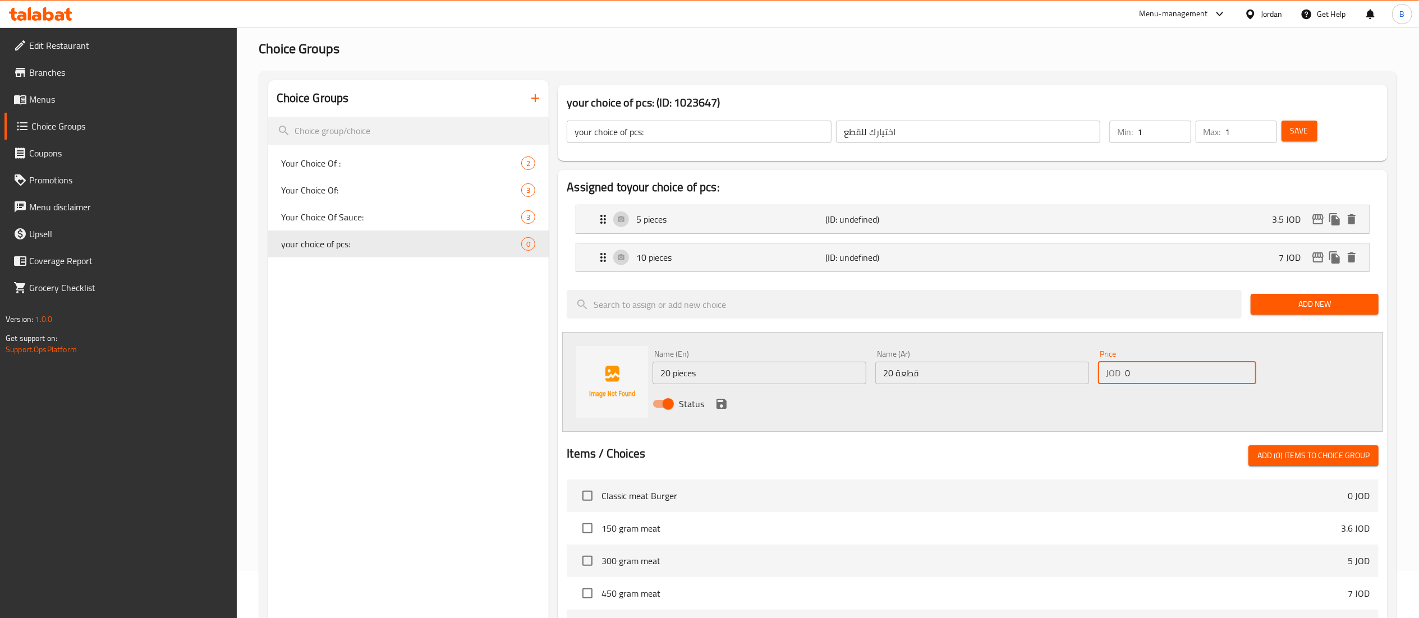
click at [1020, 367] on div "Name (En) 20 pieces Name (En) Name (Ar) 20 قطعة Name (Ar) Price JOD 0 Price Sta…" at bounding box center [982, 383] width 668 height 74
type input "14"
click at [717, 403] on icon "save" at bounding box center [722, 404] width 10 height 10
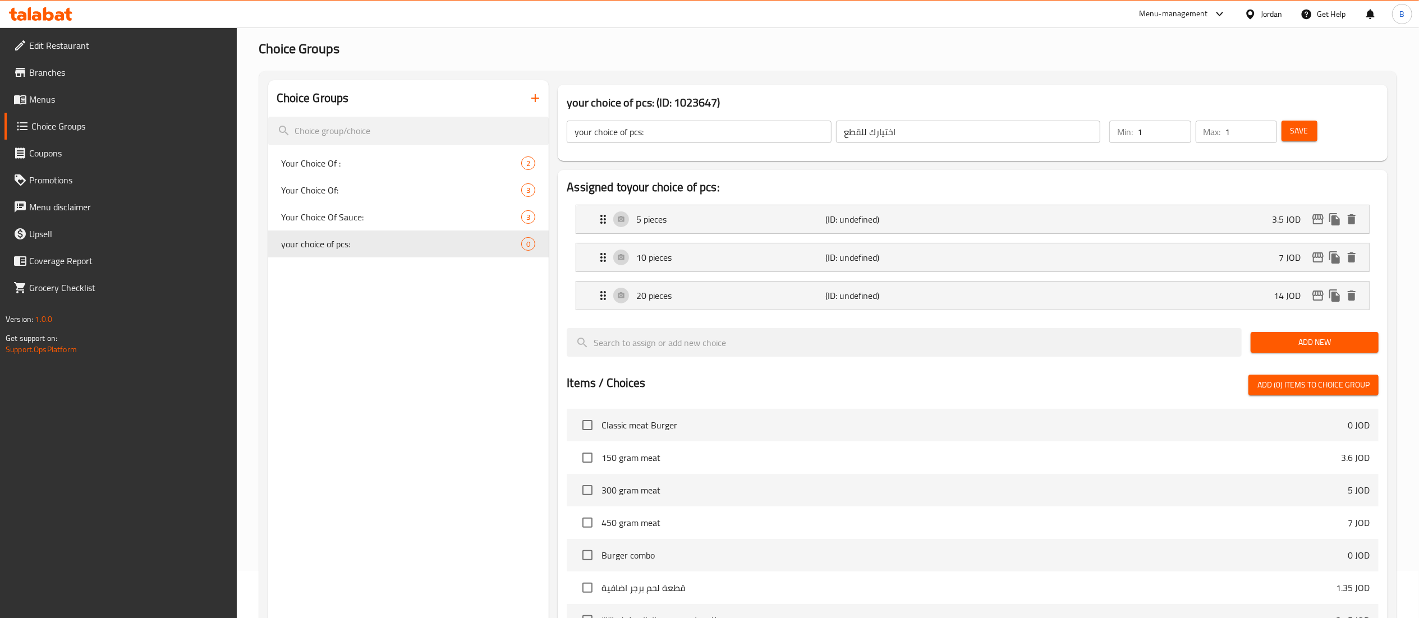
click at [1296, 124] on span "Save" at bounding box center [1300, 131] width 18 height 14
click at [44, 102] on span "Menus" at bounding box center [128, 99] width 199 height 13
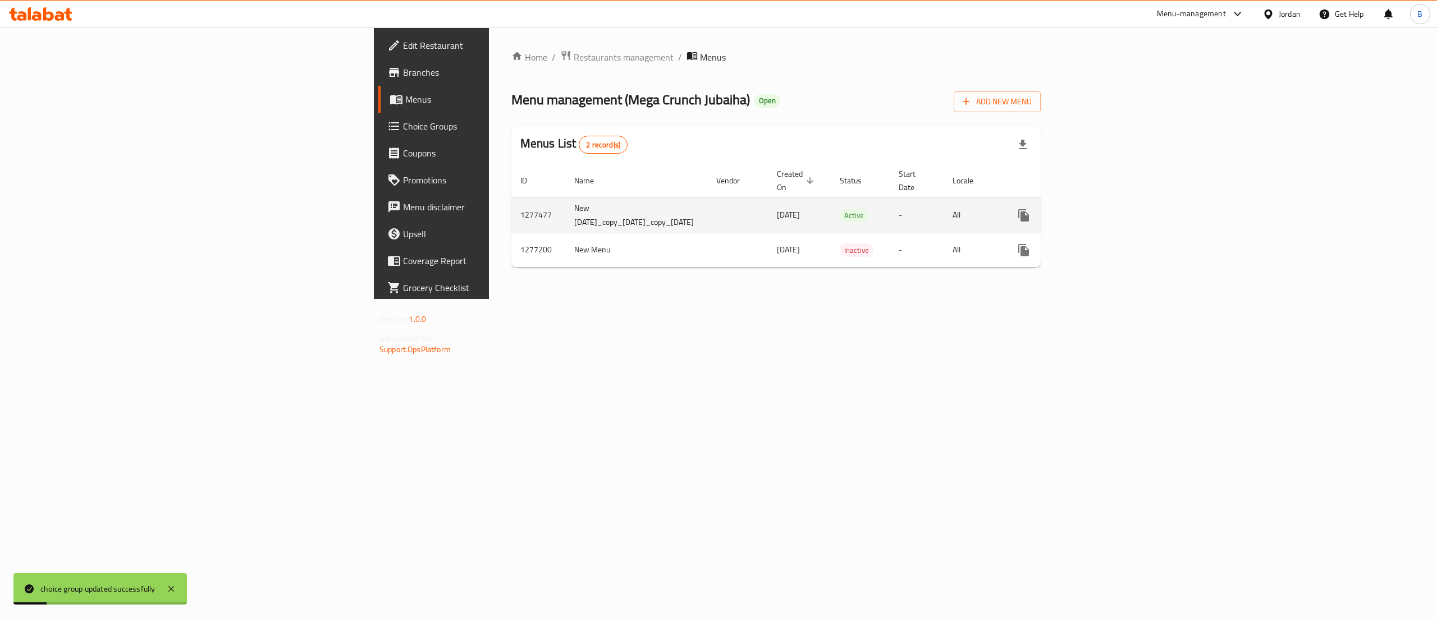
click at [1111, 210] on icon "enhanced table" at bounding box center [1104, 215] width 13 height 13
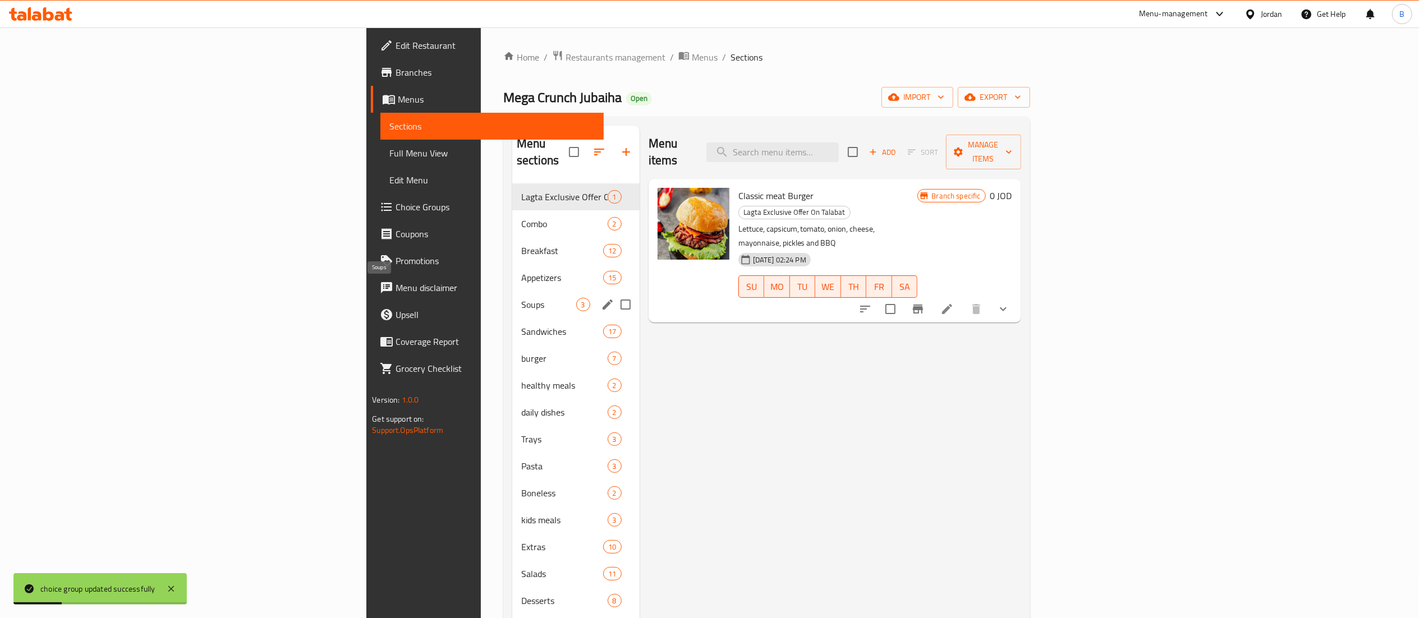
click at [521, 271] on span "Appetizers" at bounding box center [562, 277] width 82 height 13
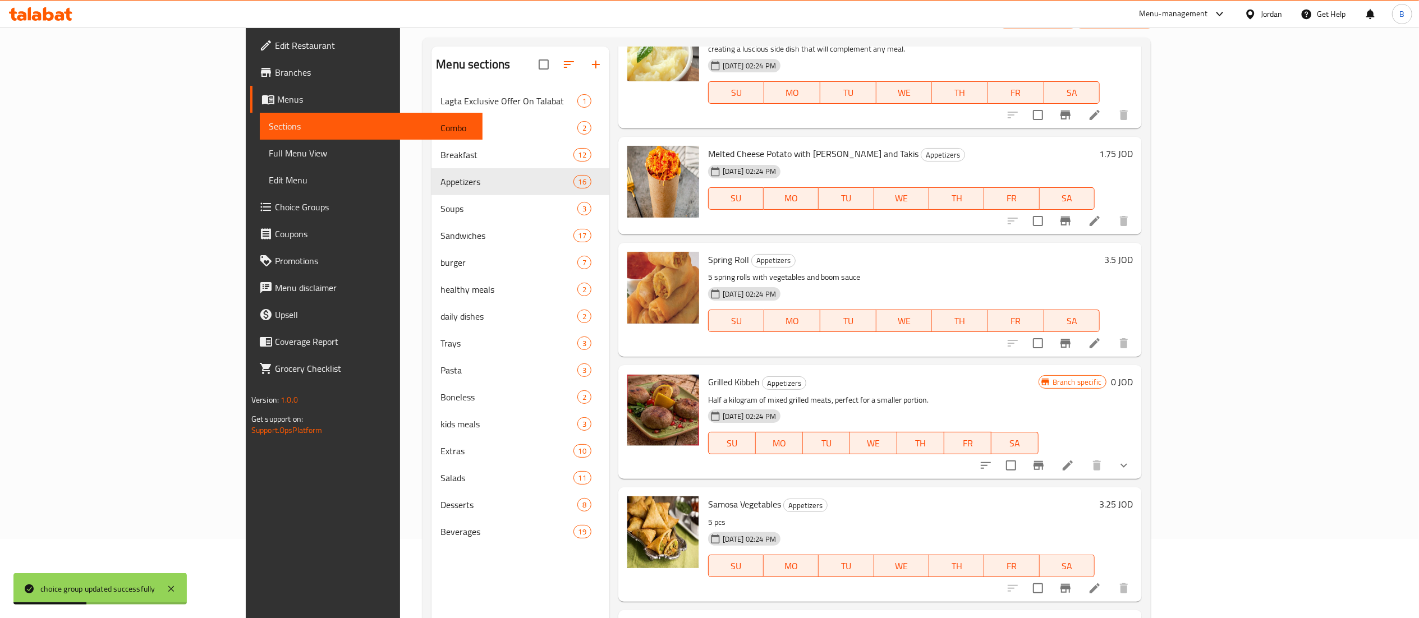
scroll to position [158, 0]
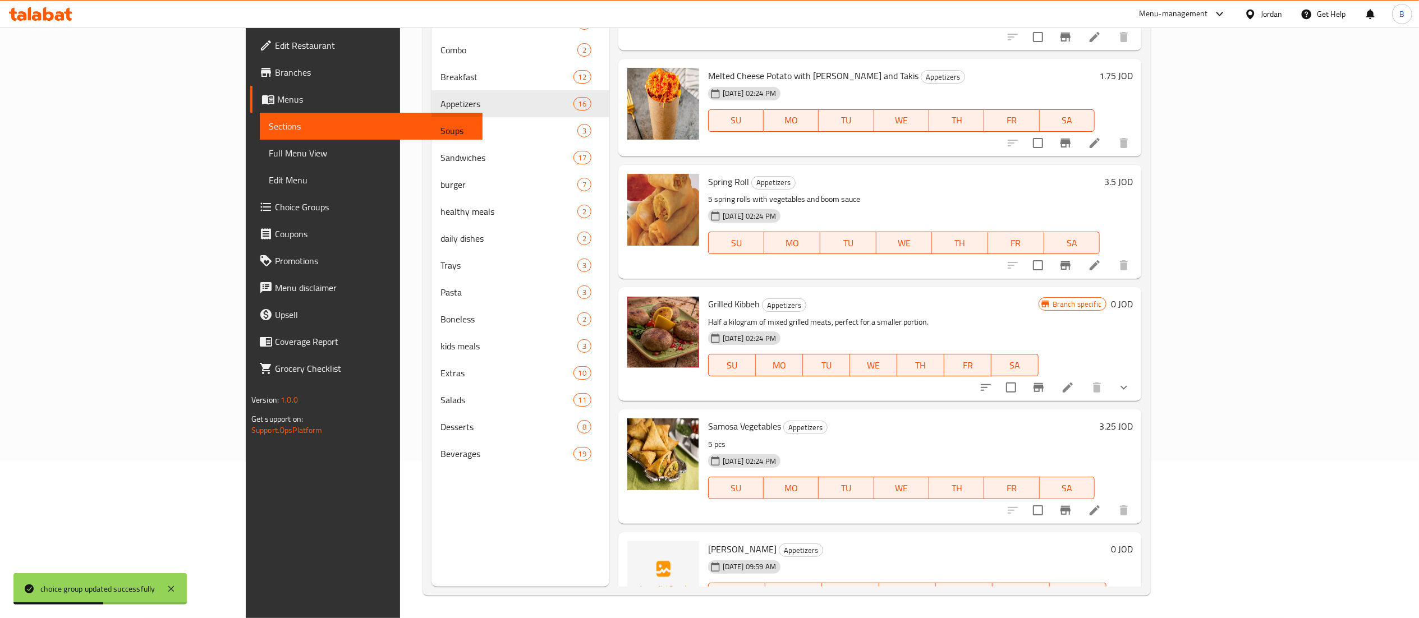
click at [1100, 612] on icon at bounding box center [1095, 617] width 10 height 10
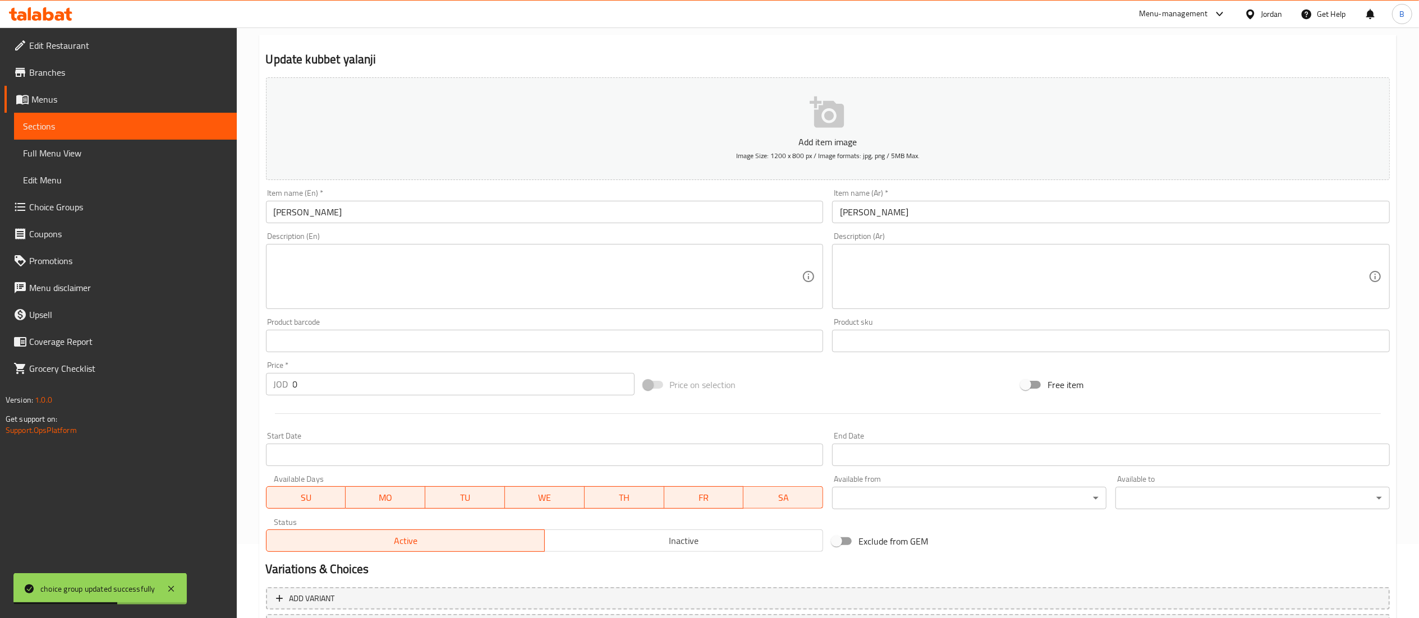
scroll to position [173, 0]
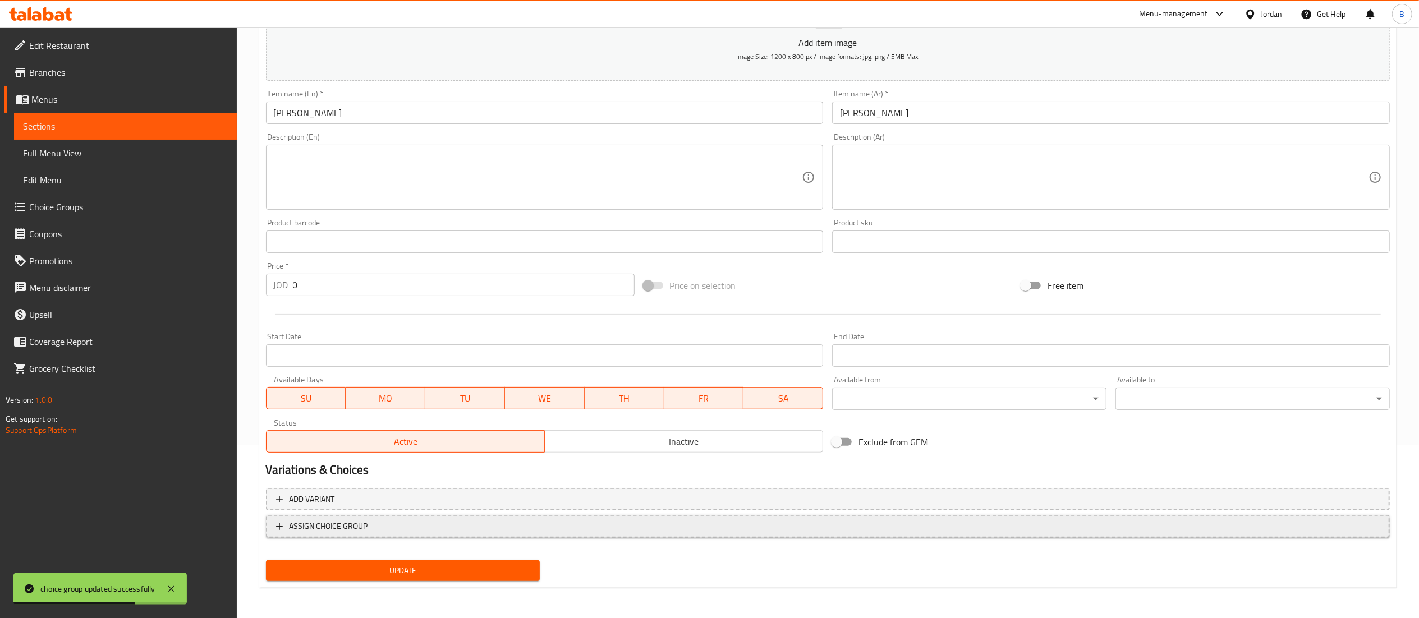
click at [382, 515] on button "ASSIGN CHOICE GROUP" at bounding box center [828, 526] width 1124 height 23
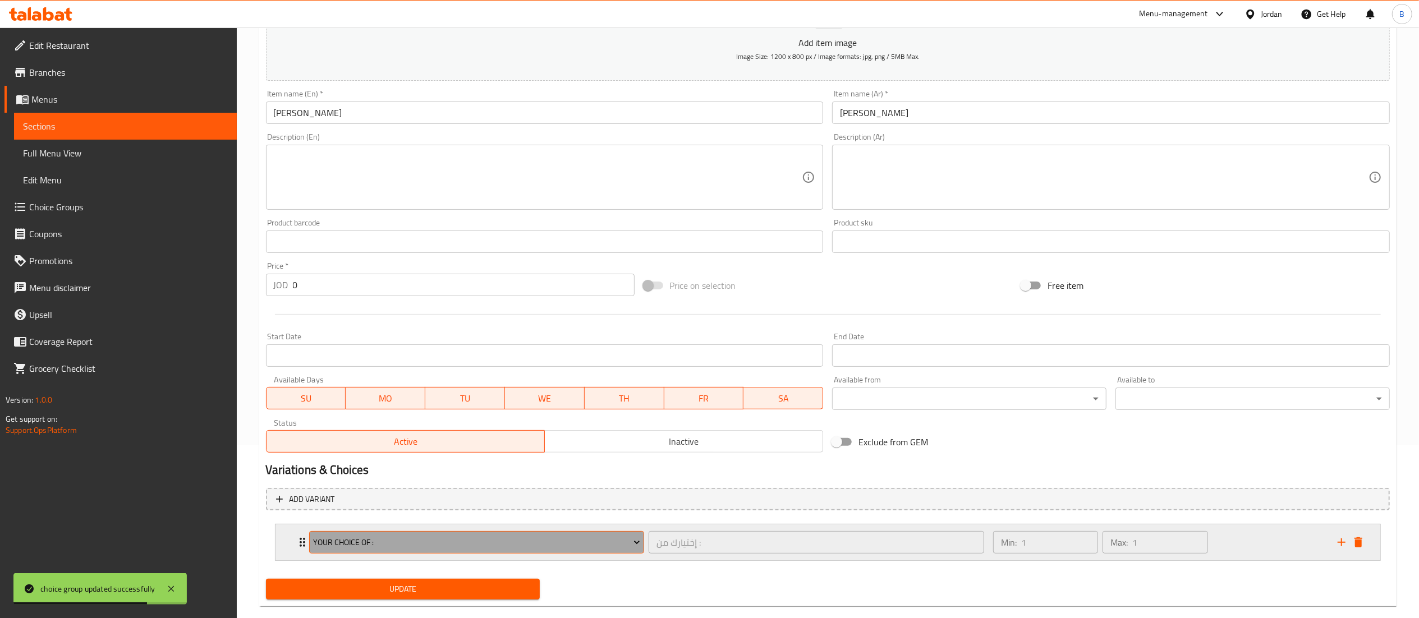
click at [407, 548] on span "Your Choice Of :" at bounding box center [476, 543] width 327 height 14
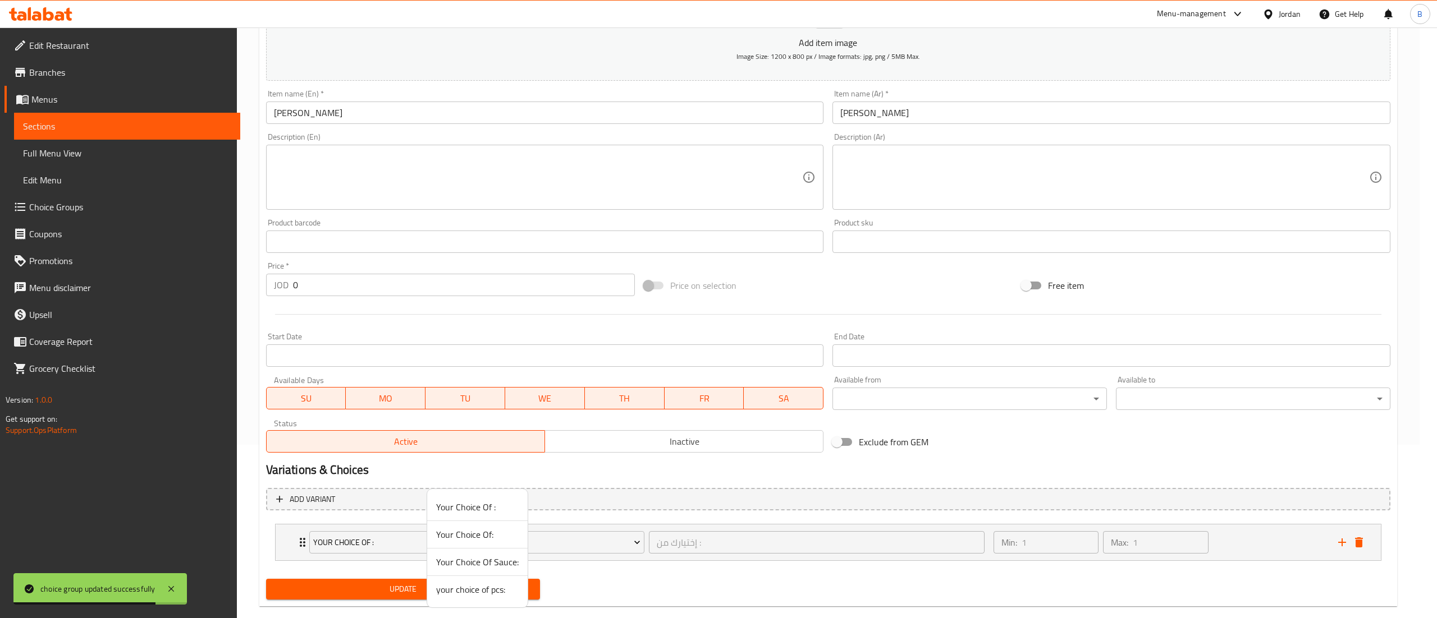
click at [467, 596] on span "your choice of pcs:" at bounding box center [477, 589] width 83 height 13
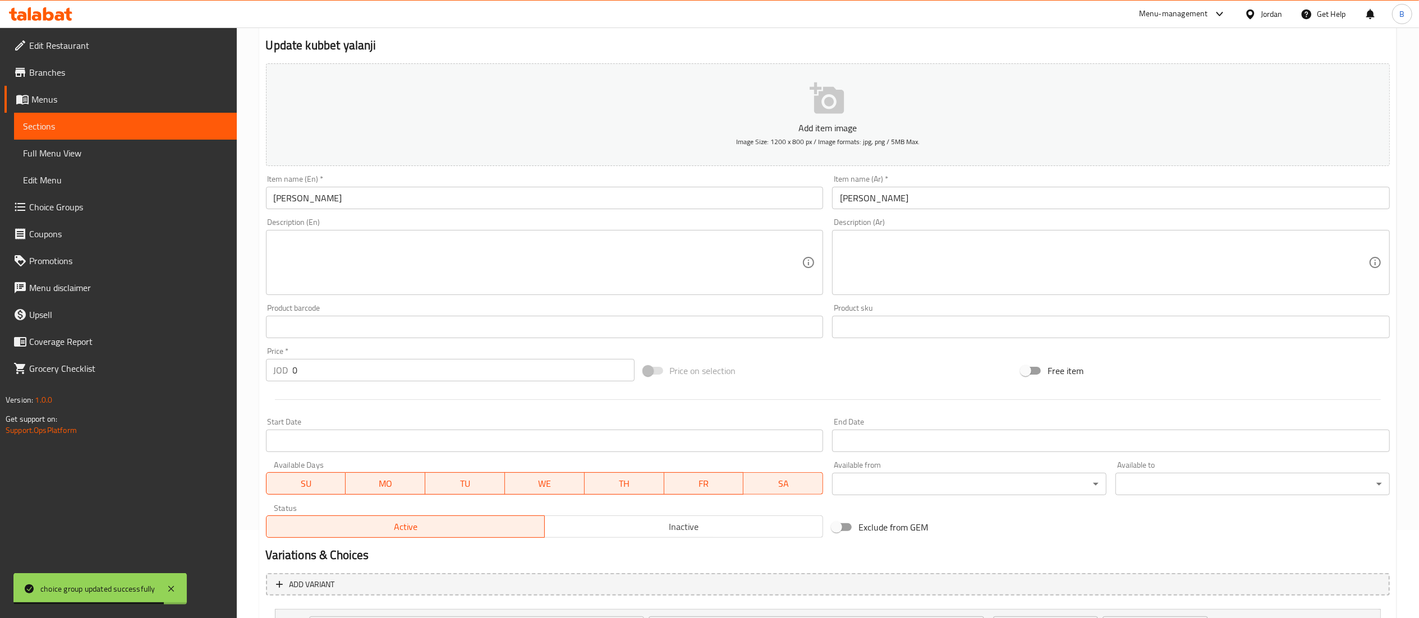
scroll to position [0, 0]
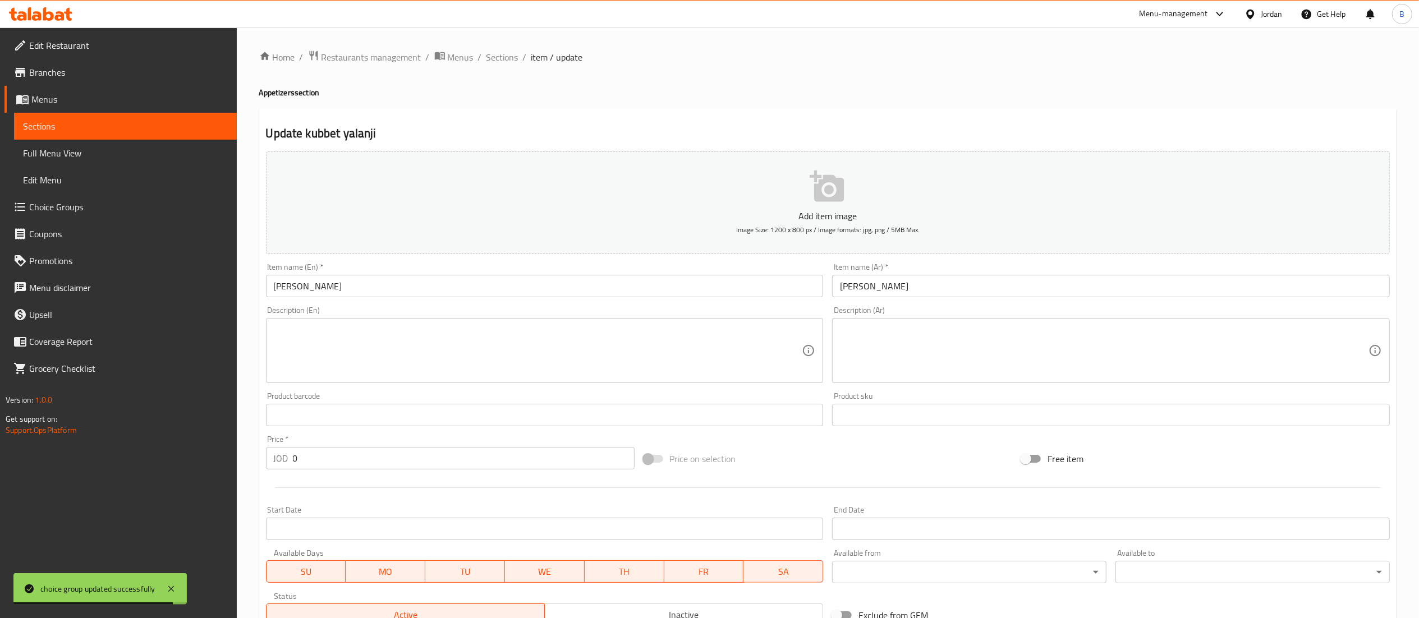
click at [837, 184] on icon "button" at bounding box center [827, 186] width 34 height 31
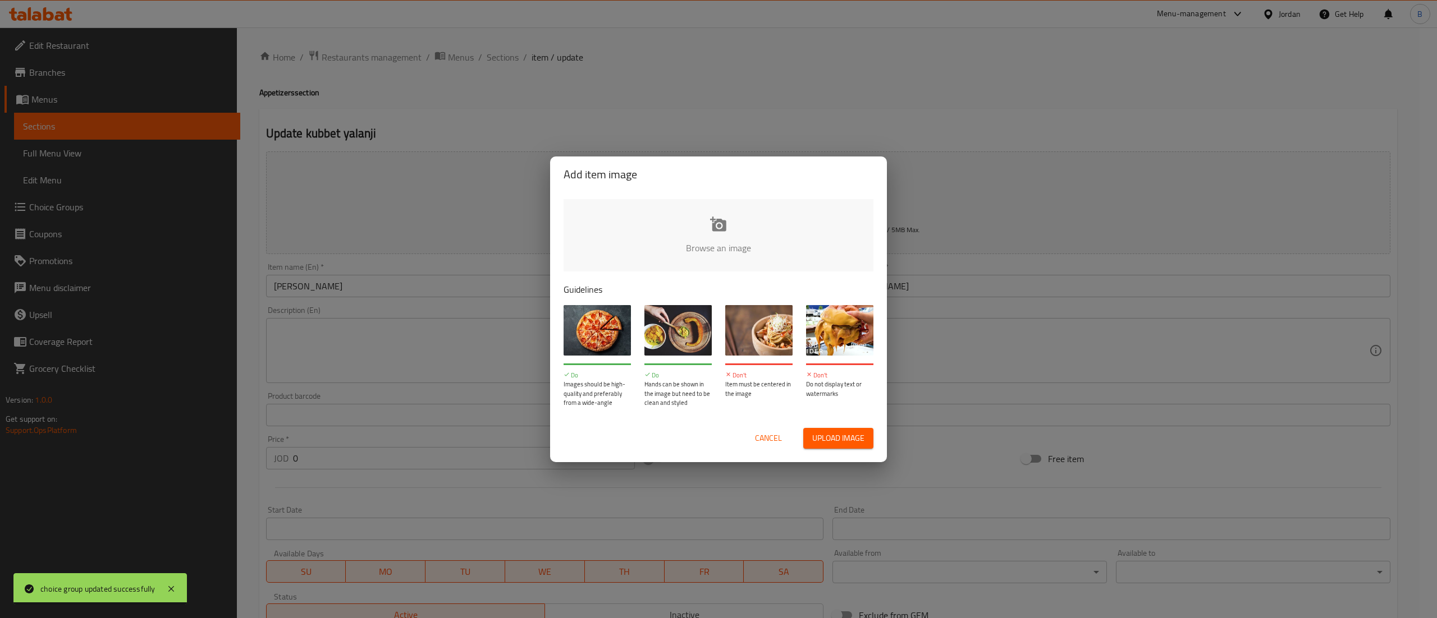
click at [681, 248] on input "file" at bounding box center [1097, 251] width 1069 height 105
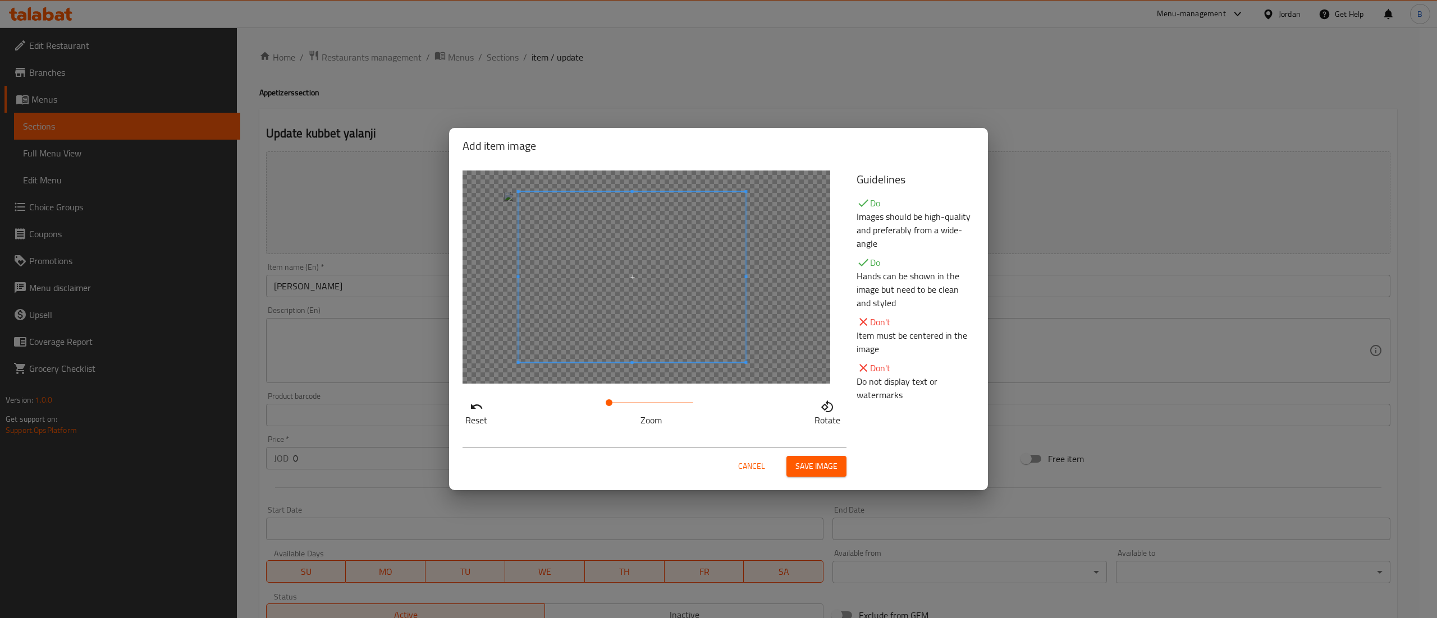
click at [615, 299] on span at bounding box center [632, 277] width 227 height 171
click at [810, 478] on div "Cancel Save image" at bounding box center [718, 462] width 530 height 48
click at [811, 471] on span "Save image" at bounding box center [816, 467] width 42 height 14
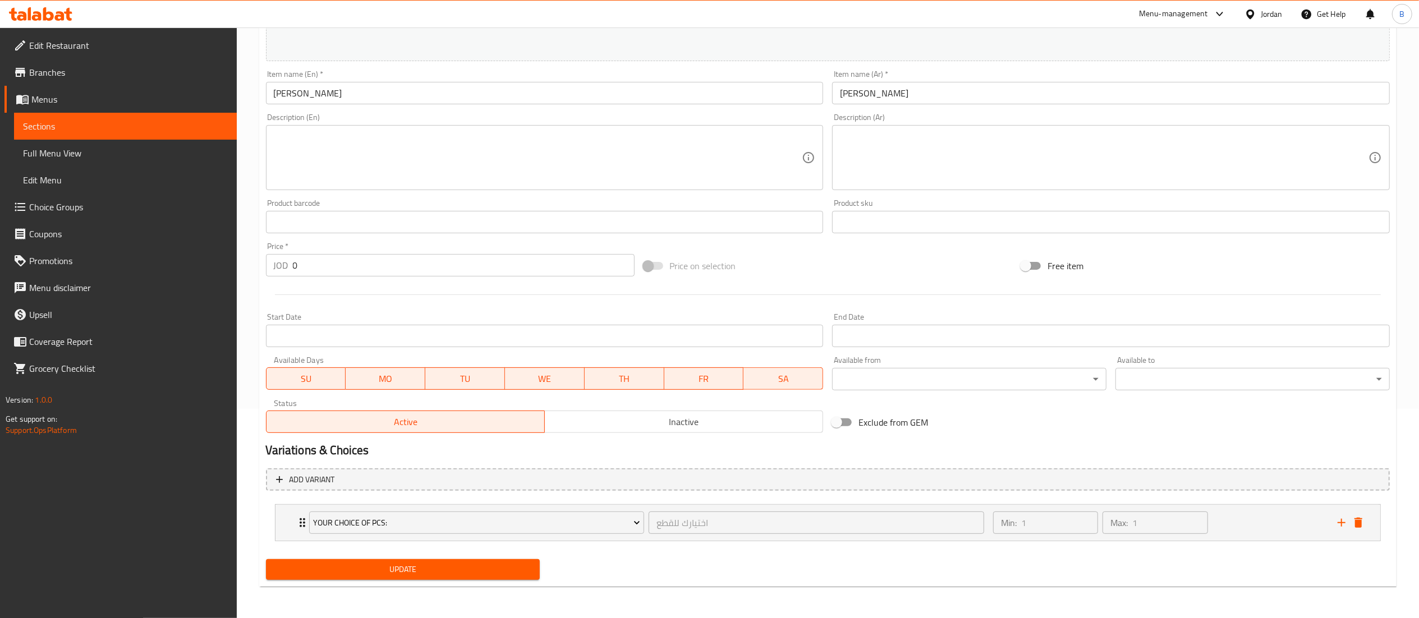
click at [483, 579] on button "Update" at bounding box center [403, 570] width 274 height 21
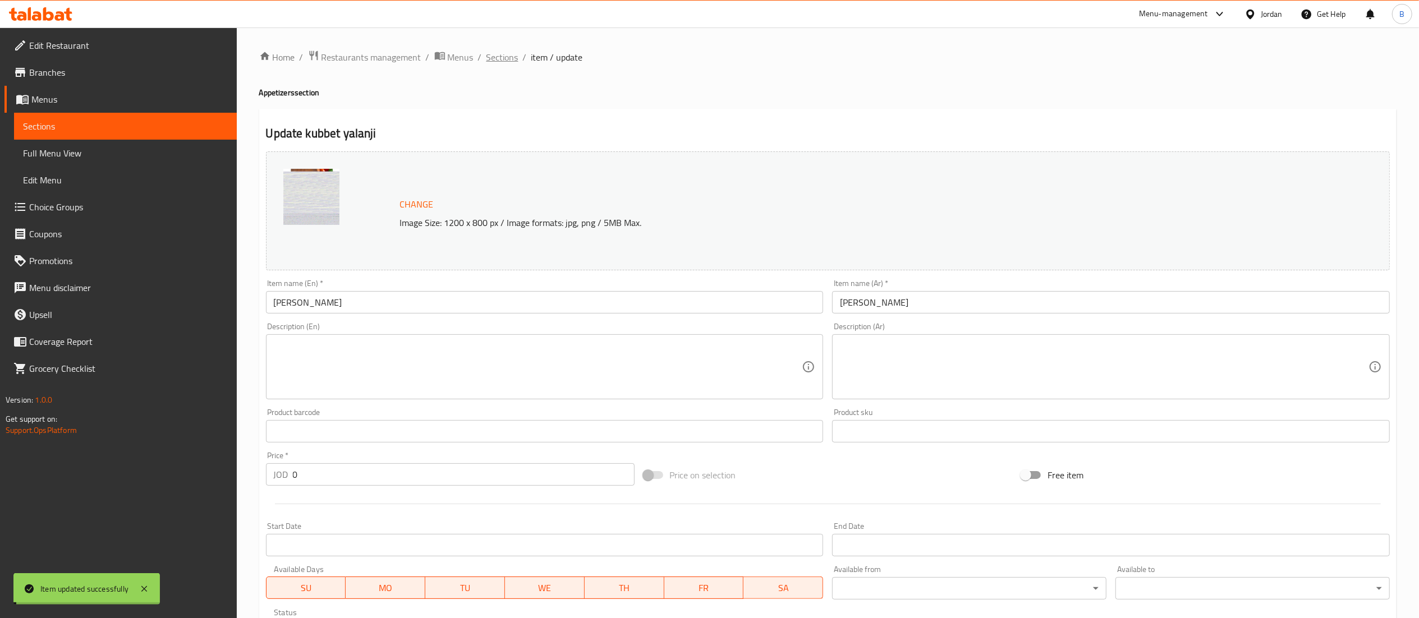
click at [508, 56] on span "Sections" at bounding box center [503, 57] width 32 height 13
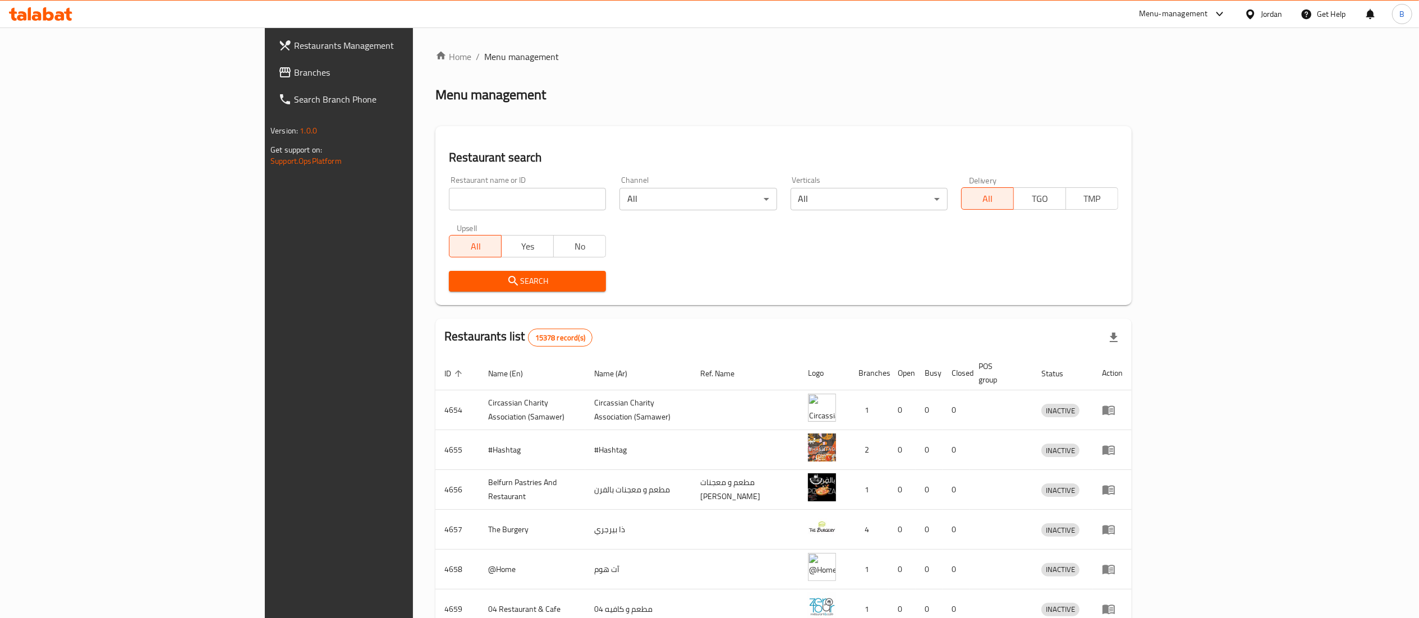
drag, startPoint x: 77, startPoint y: 77, endPoint x: 90, endPoint y: 87, distance: 16.1
click at [294, 77] on span "Branches" at bounding box center [393, 72] width 199 height 13
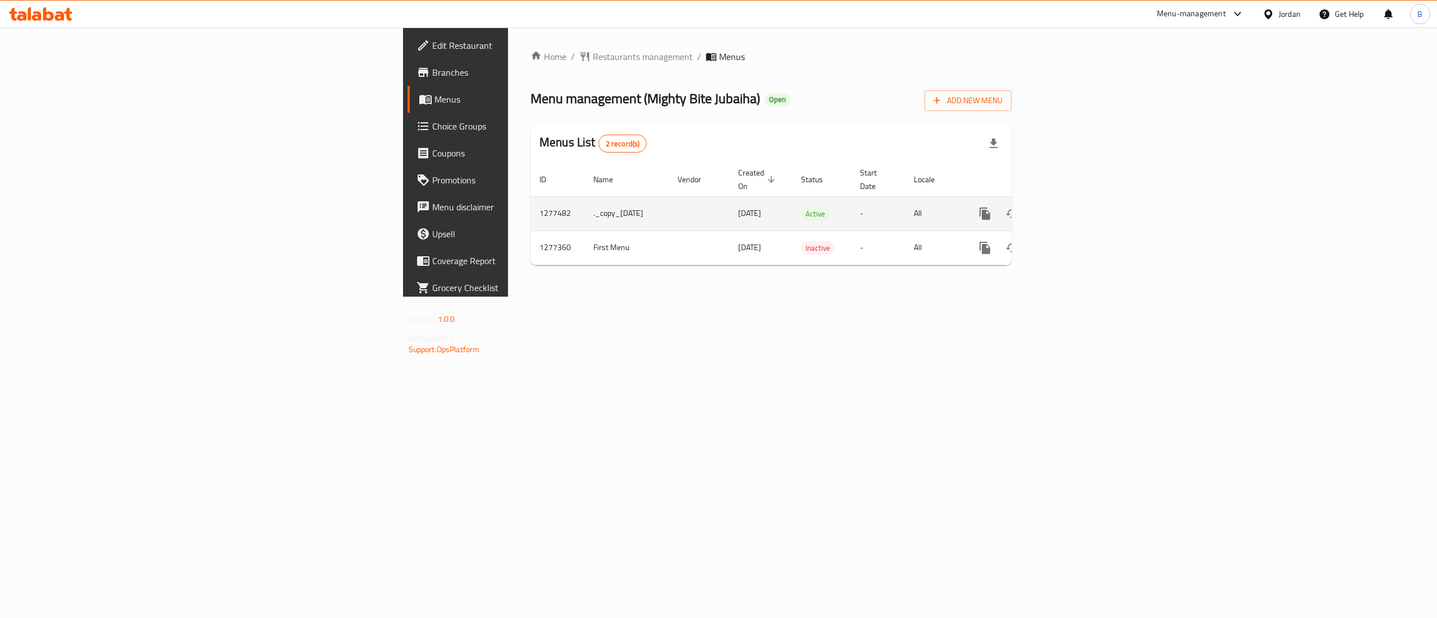
click at [1088, 201] on td "enhanced table" at bounding box center [1026, 213] width 126 height 34
click at [1079, 200] on div "enhanced table" at bounding box center [1026, 213] width 108 height 27
click at [1073, 207] on icon "enhanced table" at bounding box center [1065, 213] width 13 height 13
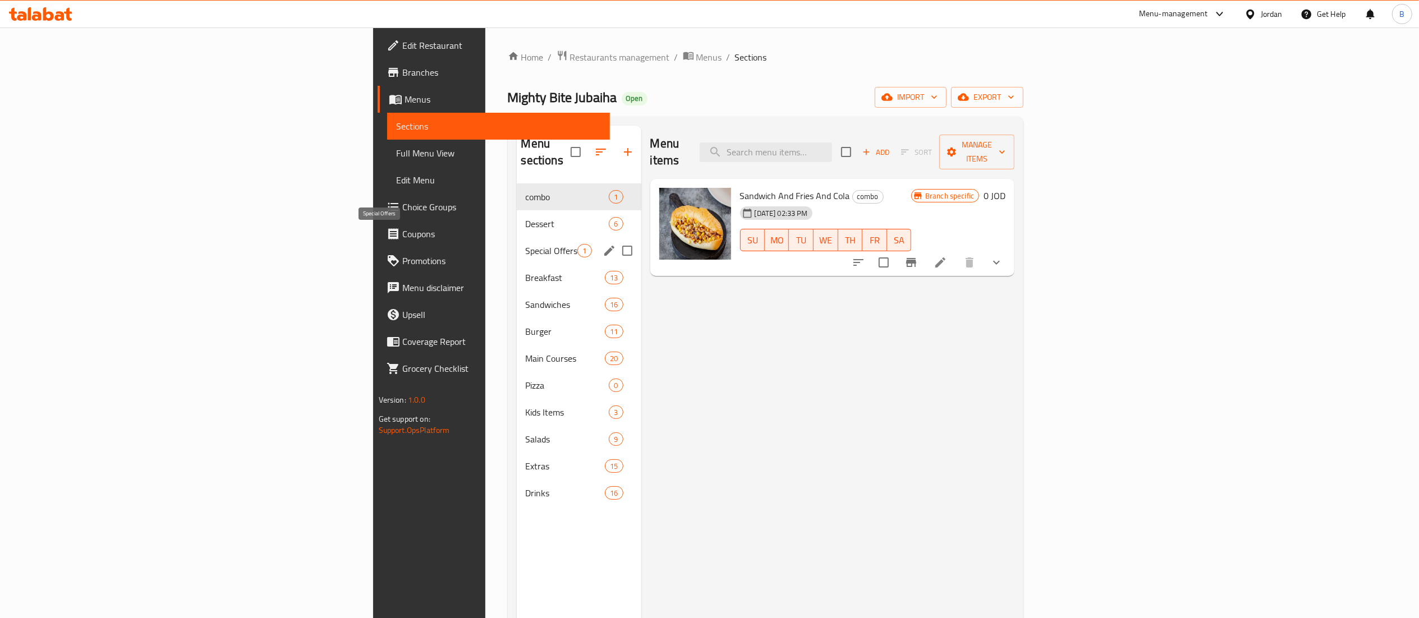
click at [526, 244] on span "Special Offers" at bounding box center [552, 250] width 52 height 13
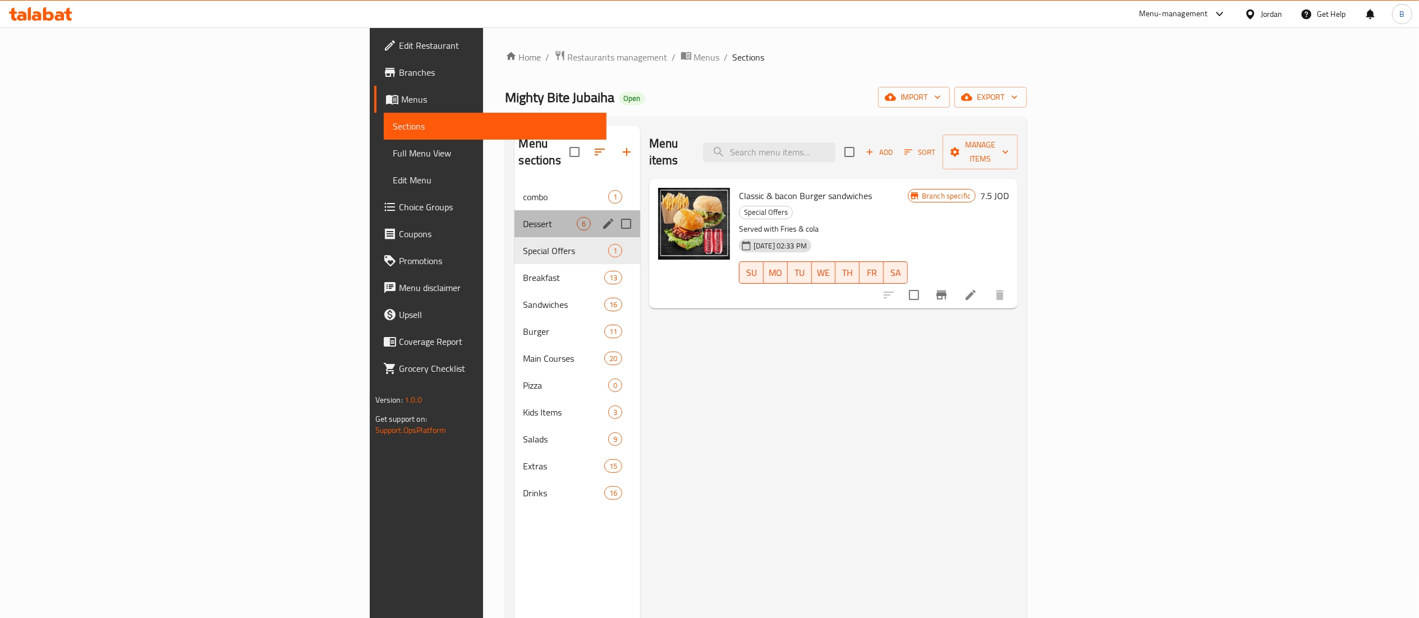
click at [515, 215] on div "Dessert 6" at bounding box center [578, 223] width 126 height 27
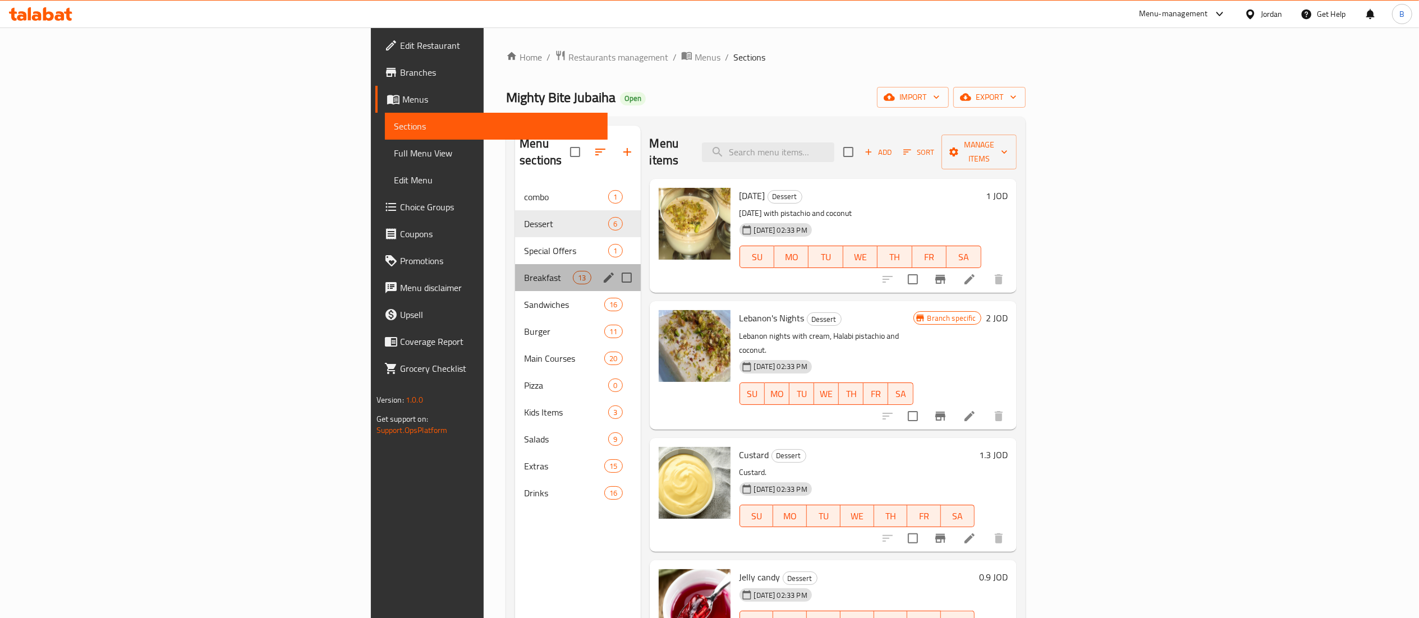
click at [515, 269] on div "Breakfast 13" at bounding box center [577, 277] width 125 height 27
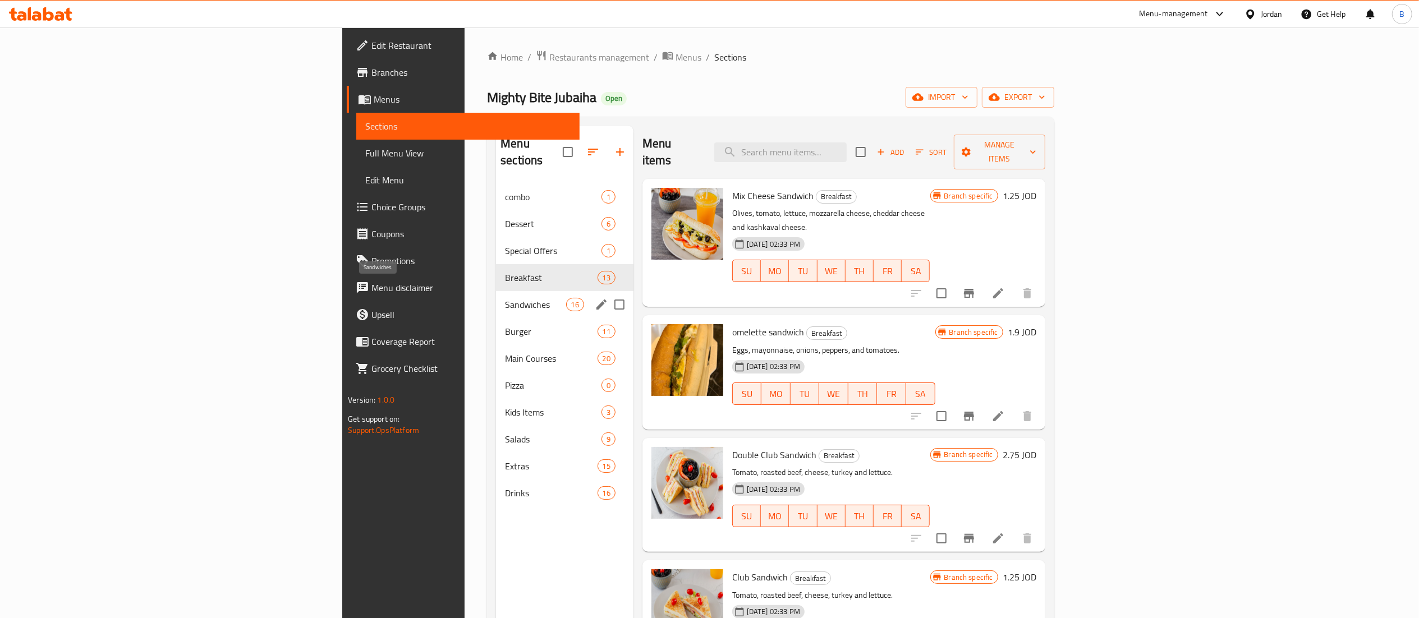
click at [505, 298] on span "Sandwiches" at bounding box center [535, 304] width 61 height 13
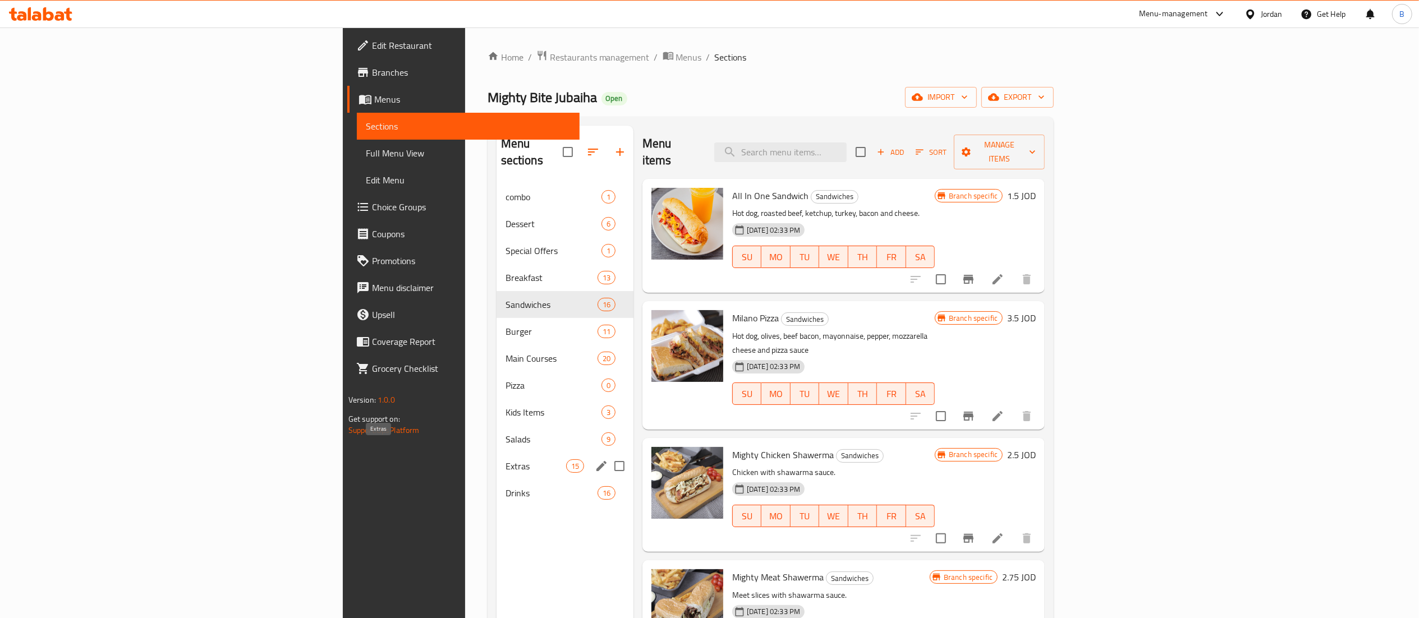
click at [506, 460] on span "Extras" at bounding box center [536, 466] width 61 height 13
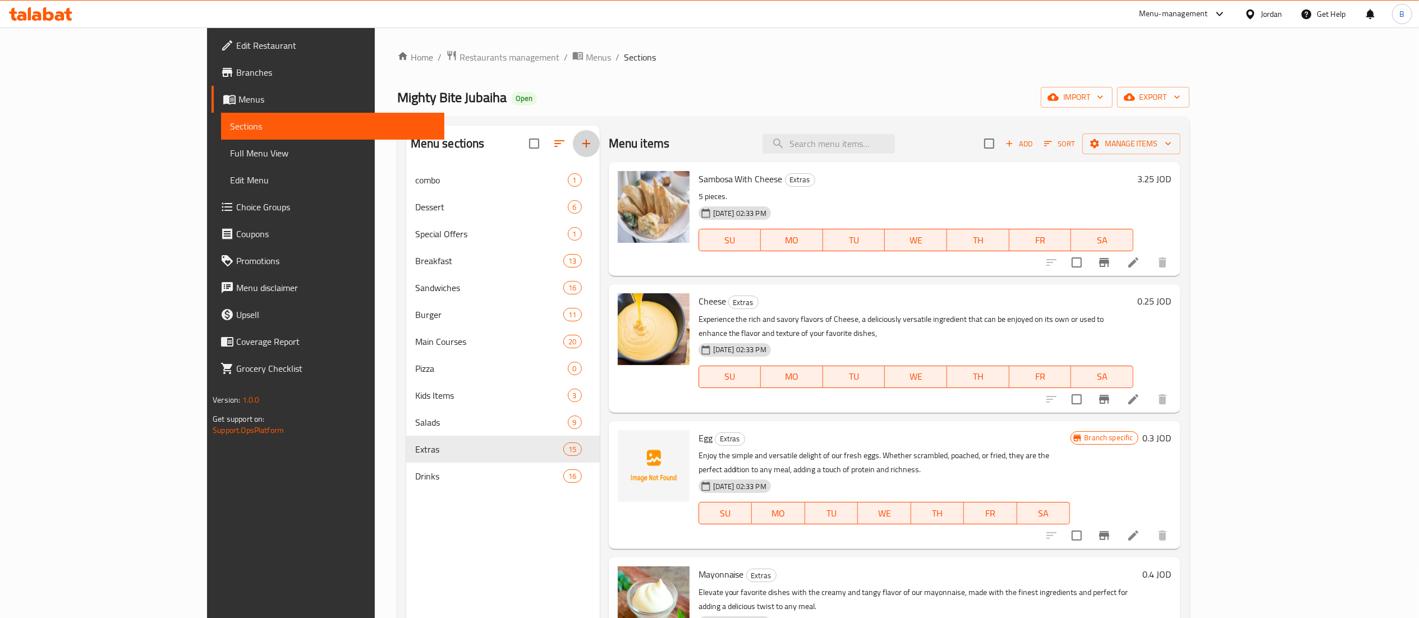
click at [573, 152] on button "button" at bounding box center [586, 143] width 27 height 27
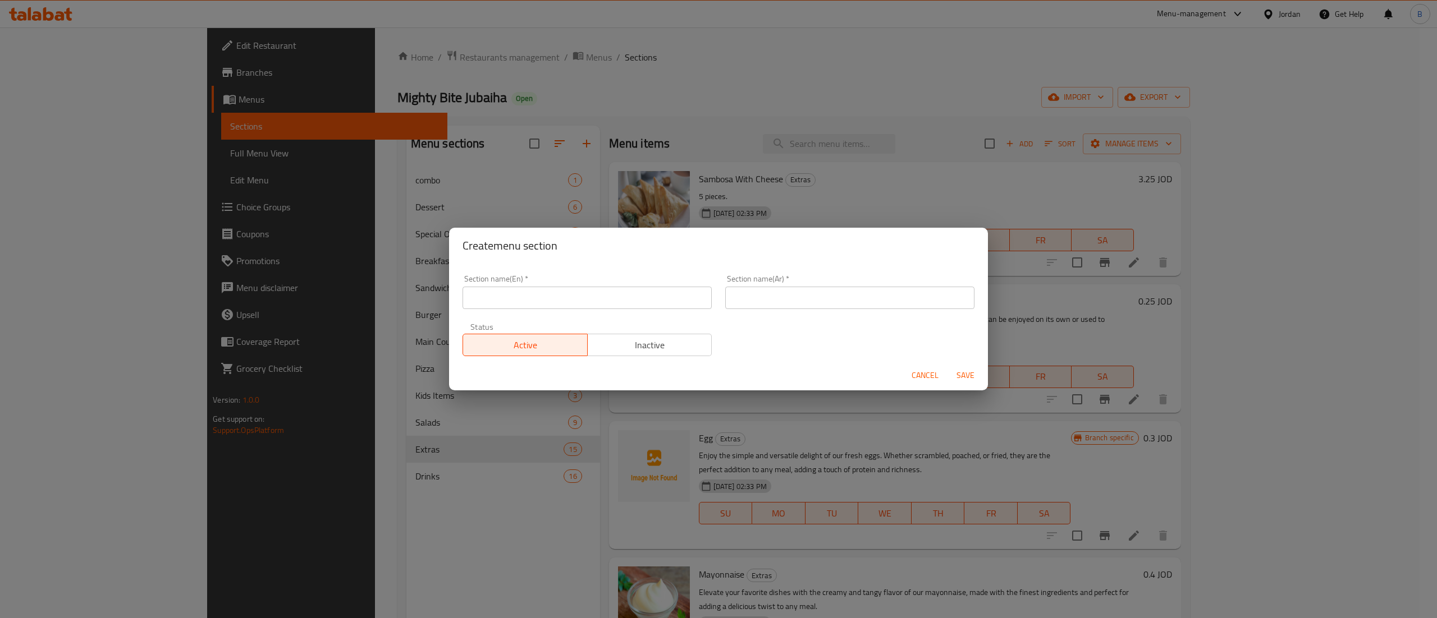
click at [580, 296] on input "text" at bounding box center [586, 298] width 249 height 22
type input "Appetizers"
click at [827, 296] on input "text" at bounding box center [849, 298] width 249 height 22
type input "مقبلات"
click at [973, 381] on span "Save" at bounding box center [965, 376] width 27 height 14
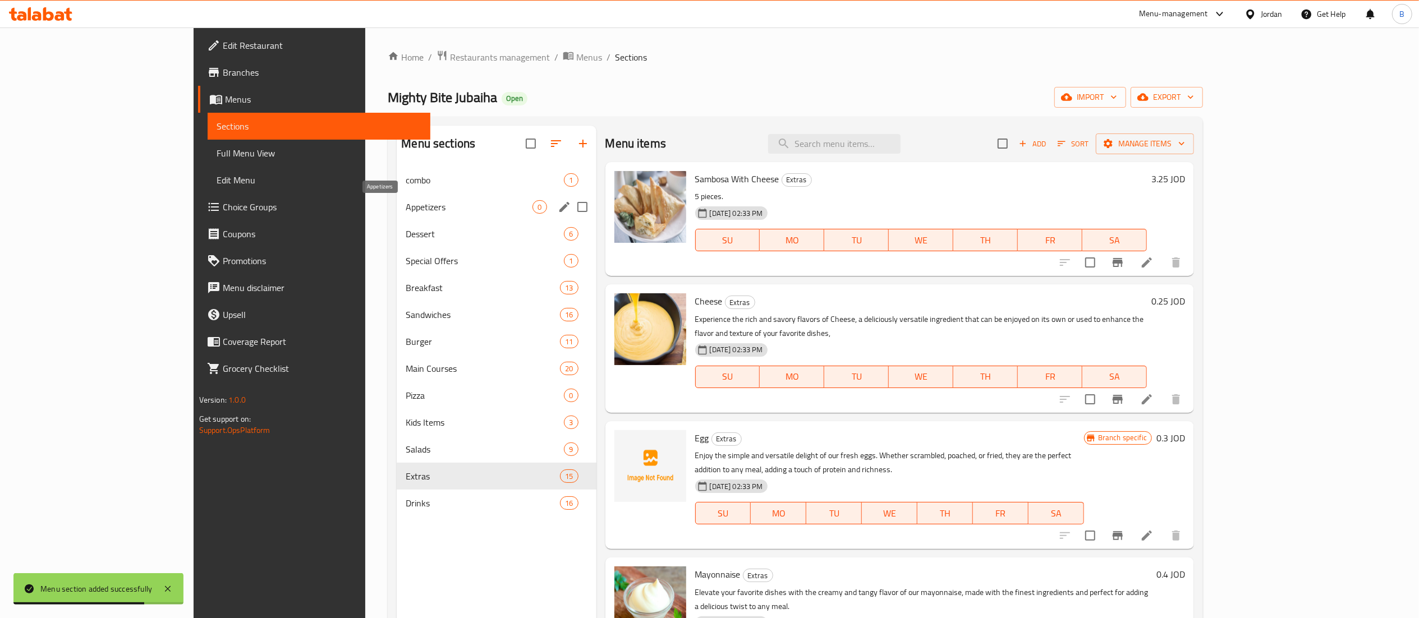
click at [406, 205] on span "Appetizers" at bounding box center [469, 206] width 127 height 13
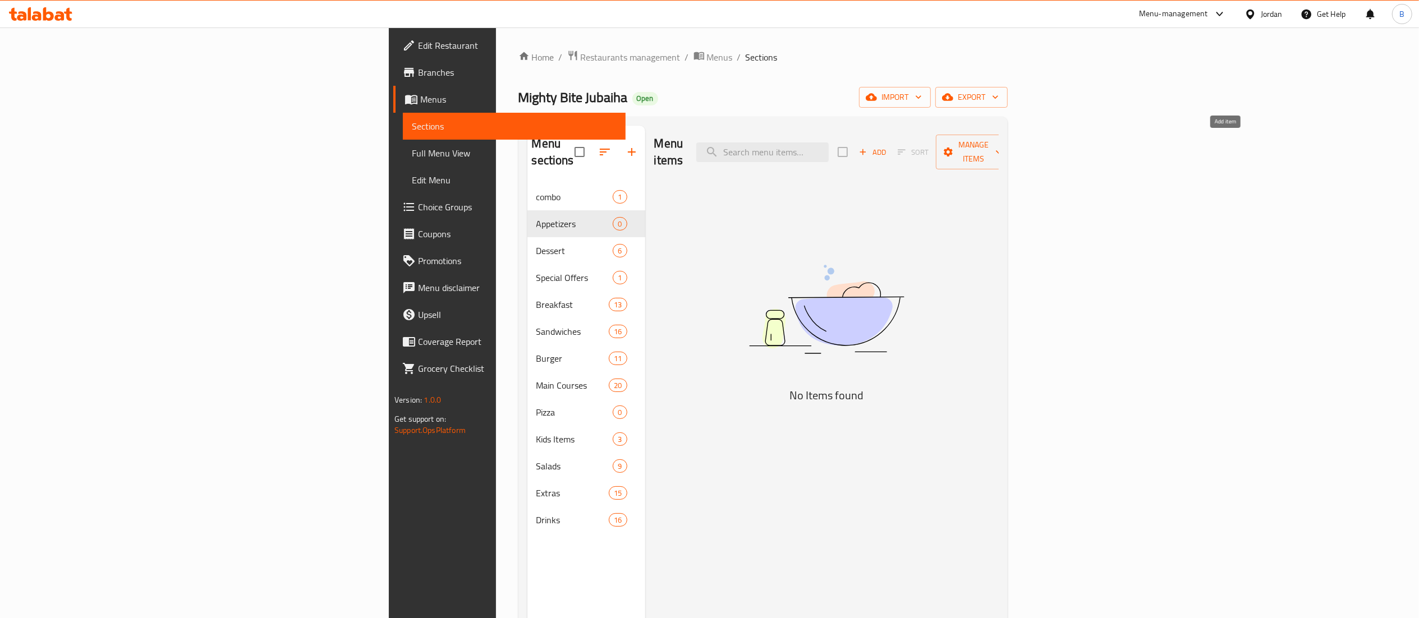
click at [888, 146] on span "Add" at bounding box center [873, 152] width 30 height 13
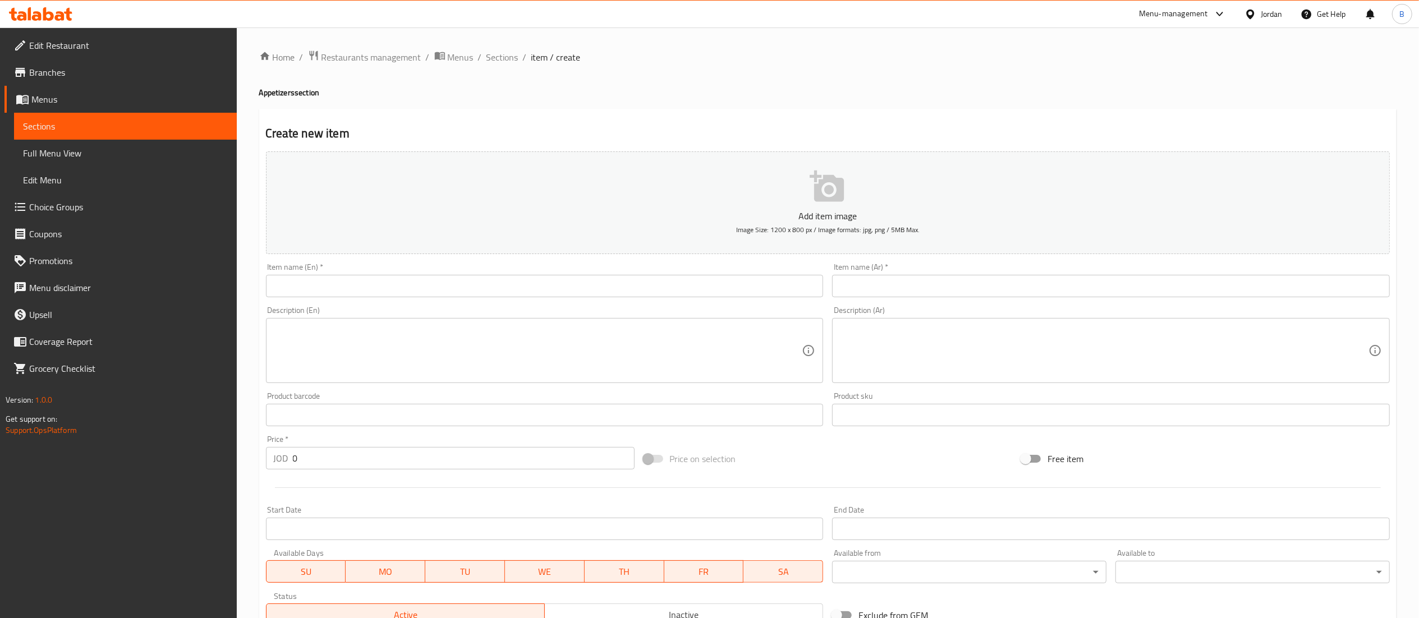
click at [521, 283] on input "text" at bounding box center [545, 286] width 558 height 22
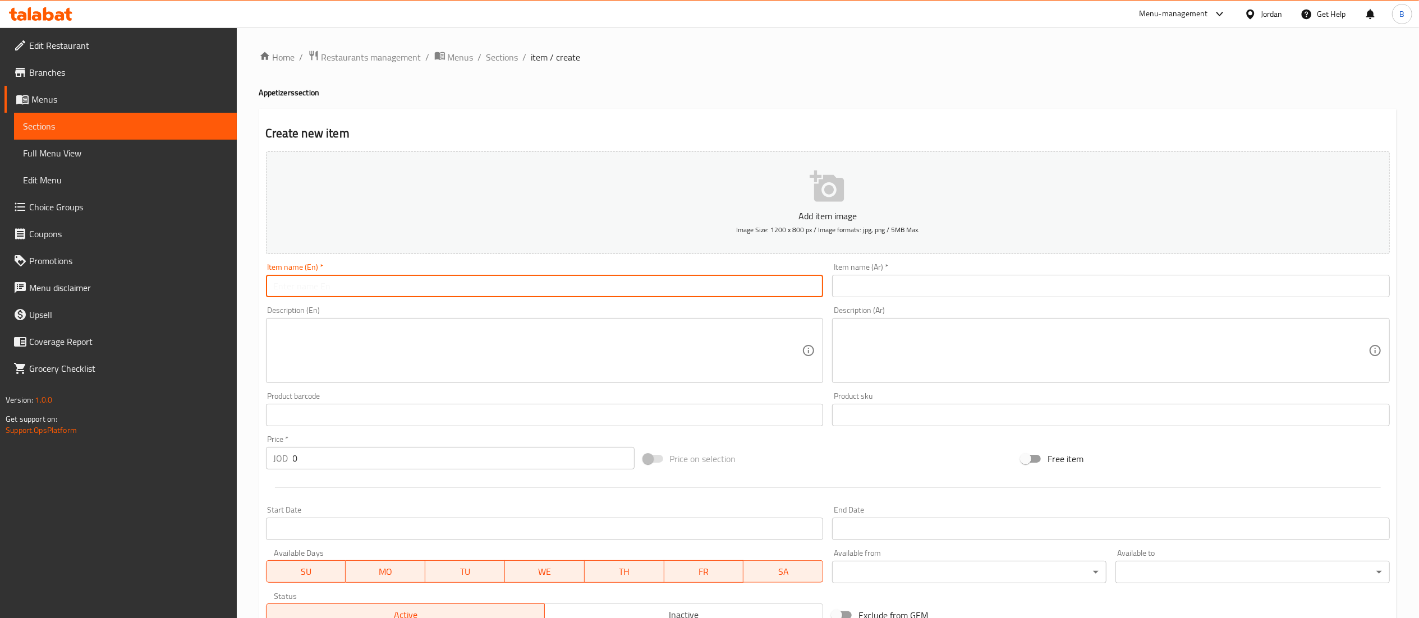
paste input "[PERSON_NAME]"
type input "[PERSON_NAME]"
click at [957, 269] on div "Item name (Ar)   * Item name (Ar) *" at bounding box center [1111, 280] width 558 height 34
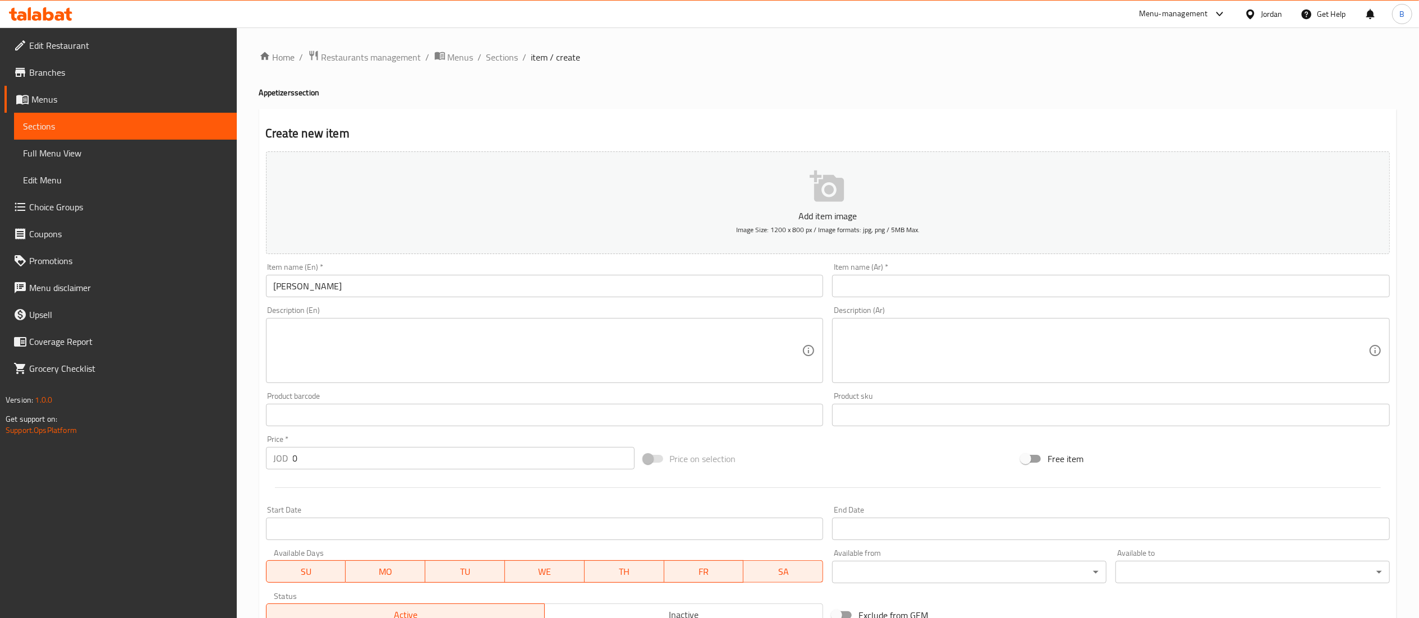
click at [953, 300] on div "Item name (Ar)   * Item name (Ar) *" at bounding box center [1111, 280] width 567 height 43
click at [953, 297] on input "text" at bounding box center [1111, 286] width 558 height 22
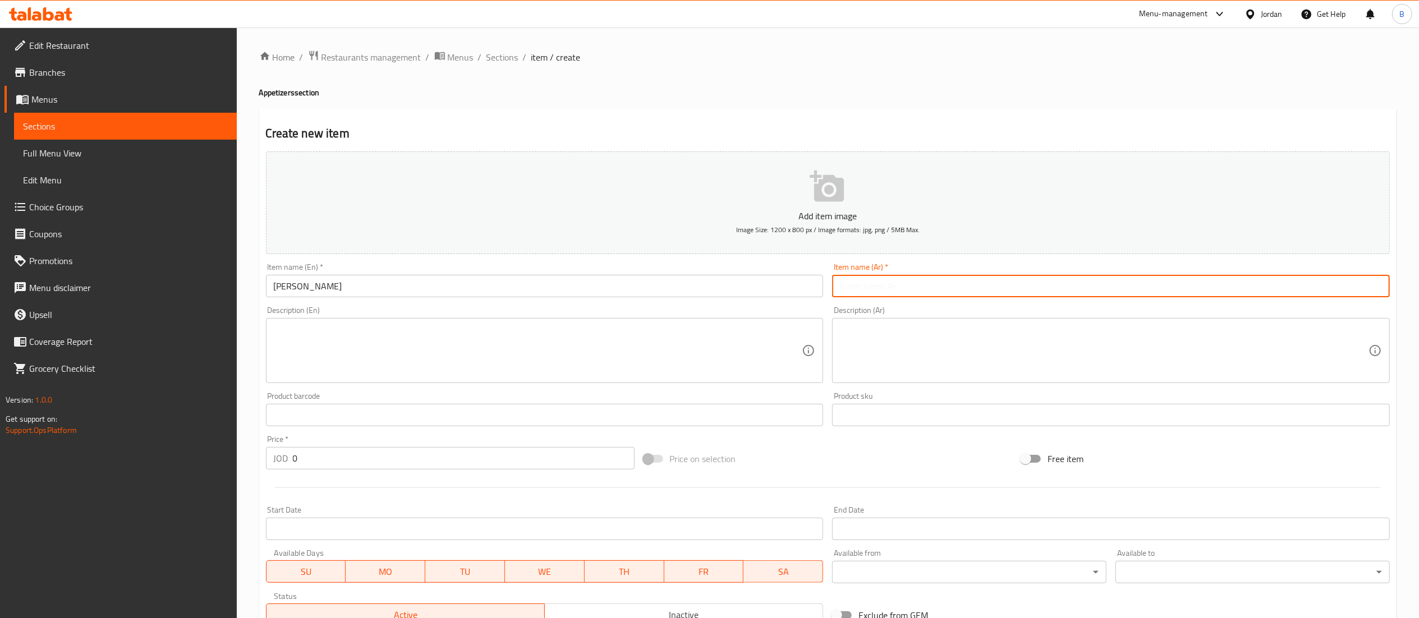
paste input "[PERSON_NAME]"
type input "[PERSON_NAME]"
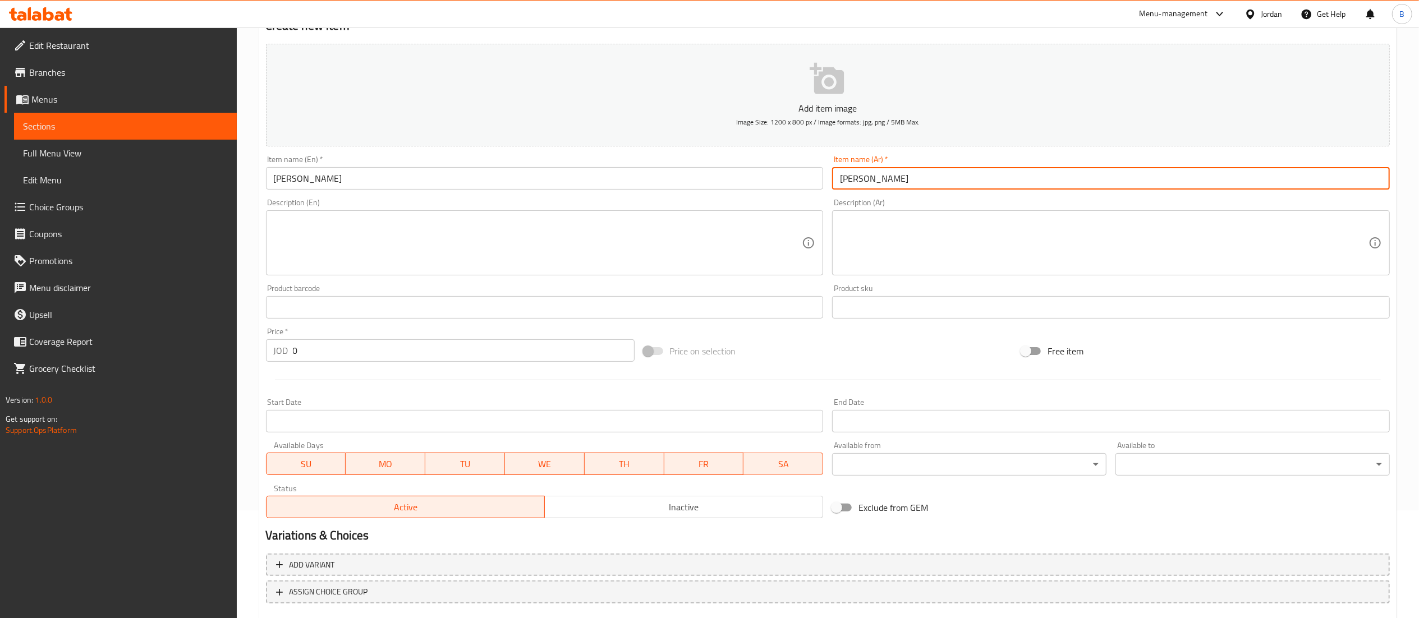
scroll to position [173, 0]
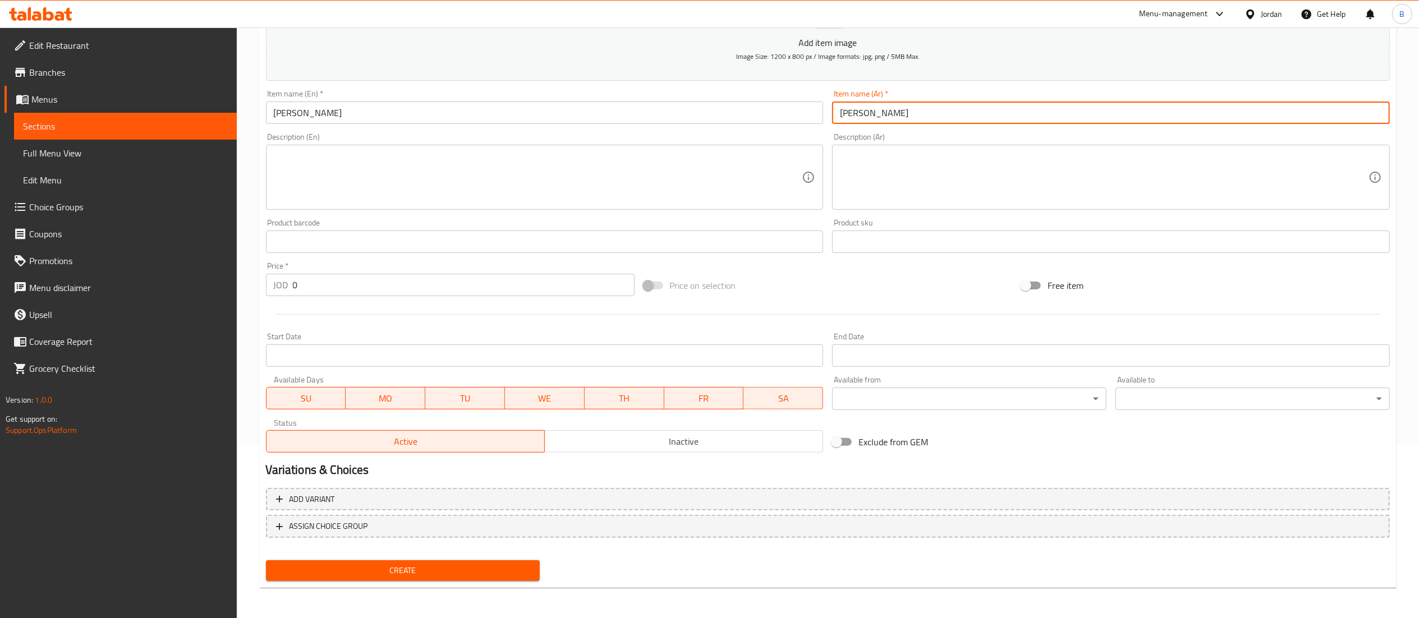
click at [338, 571] on span "Create" at bounding box center [403, 571] width 256 height 14
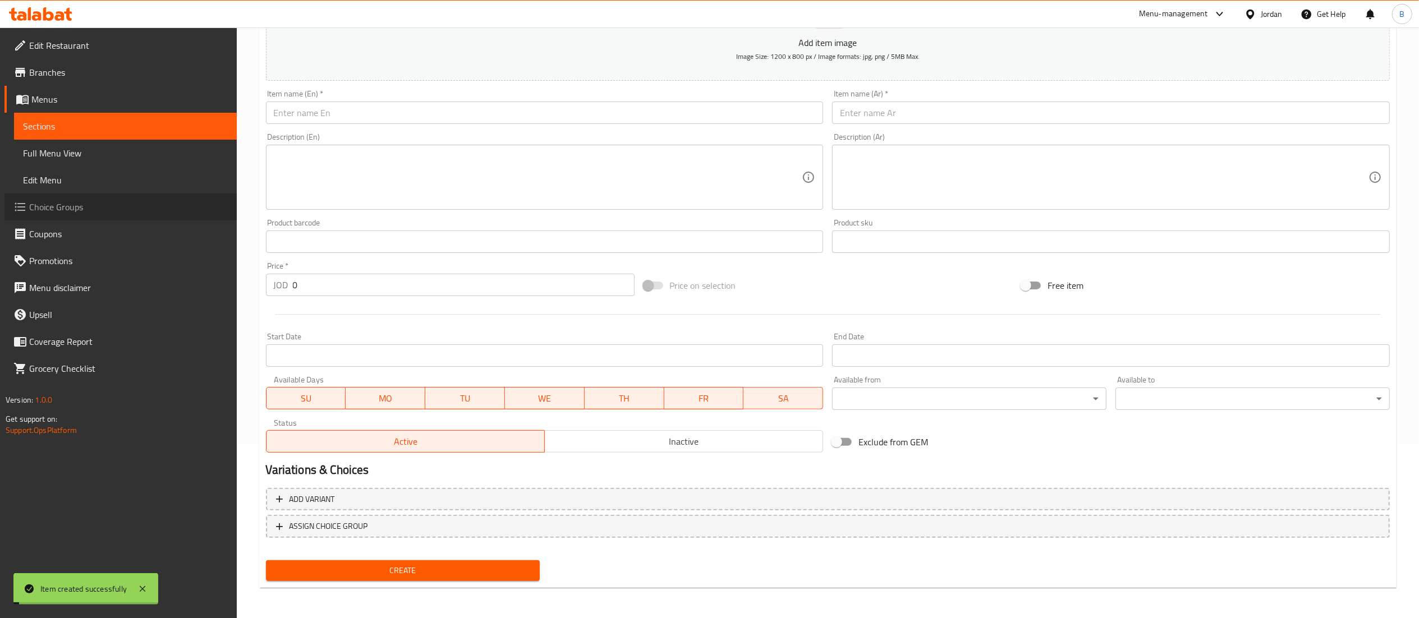
click at [67, 207] on span "Choice Groups" at bounding box center [128, 206] width 199 height 13
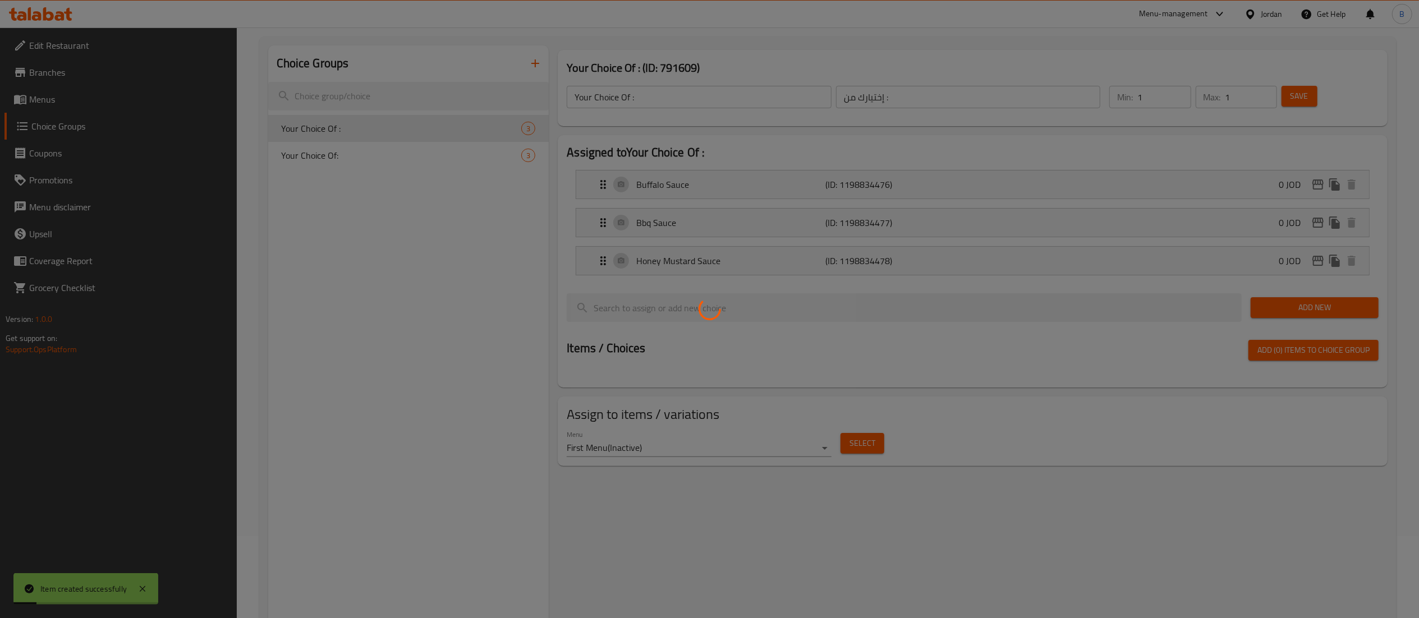
scroll to position [47, 0]
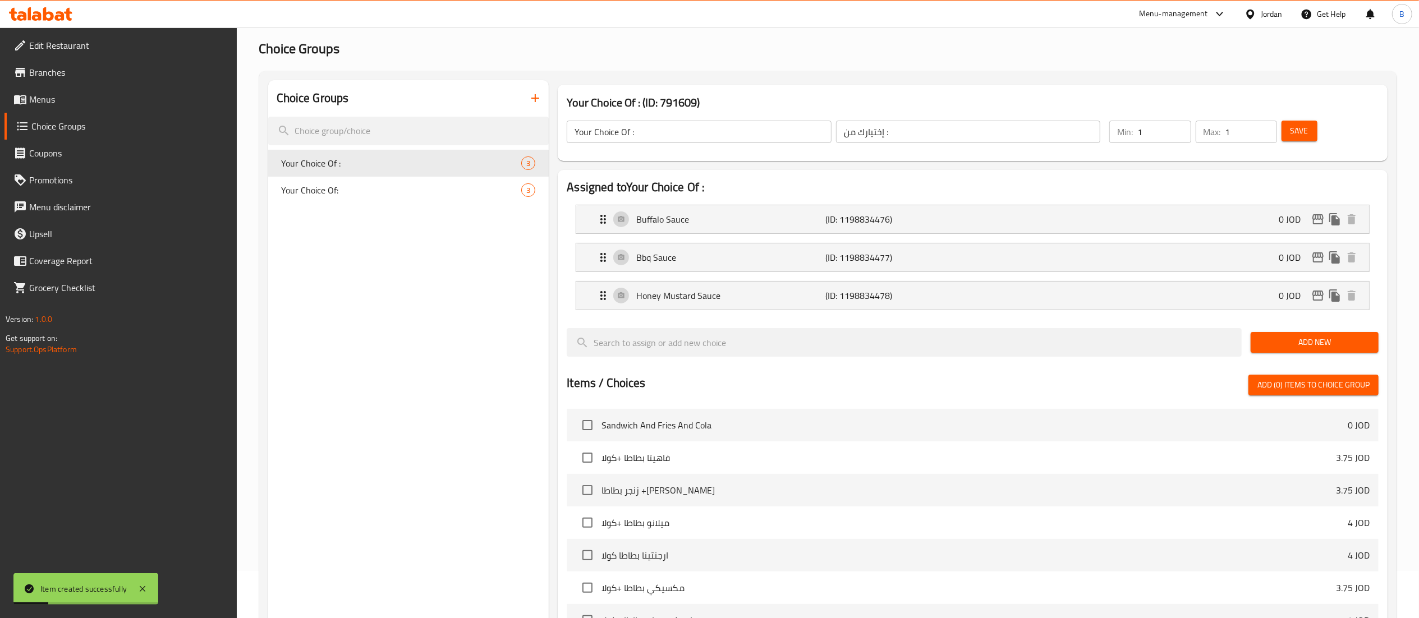
click at [538, 106] on button "button" at bounding box center [535, 98] width 27 height 27
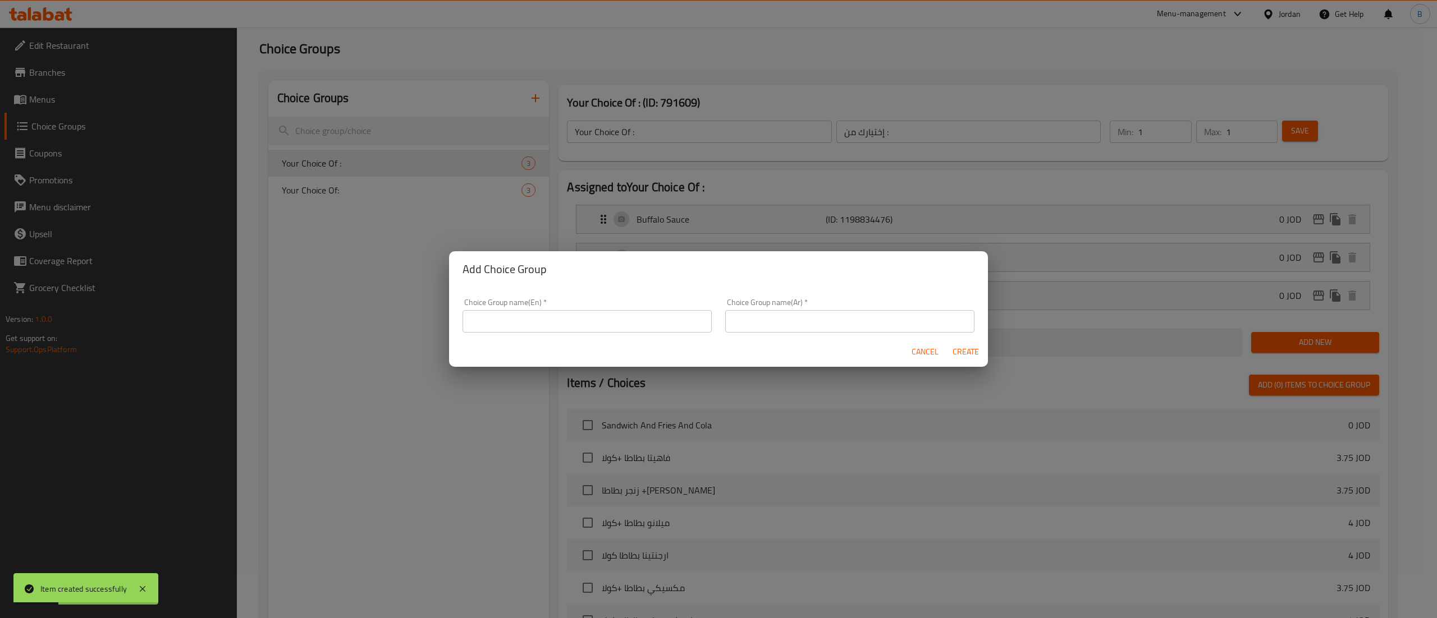
click at [555, 322] on input "text" at bounding box center [586, 321] width 249 height 22
paste input "your choice of pcs:"
type input "your choice of pcs:"
click at [793, 313] on input "text" at bounding box center [849, 321] width 249 height 22
paste input "اختيارك للقطع"
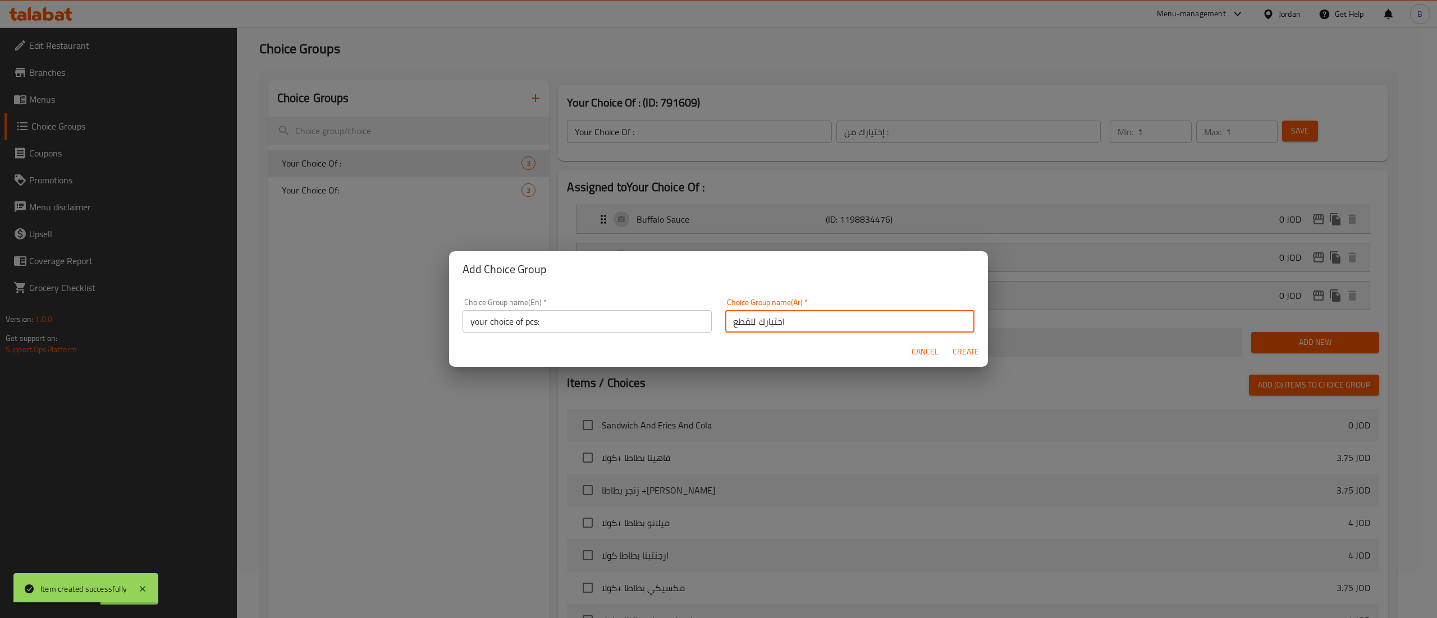
type input "اختيارك للقطع"
click at [977, 356] on span "Create" at bounding box center [965, 352] width 27 height 14
type input "your choice of pcs:"
type input "اختيارك للقطع"
type input "0"
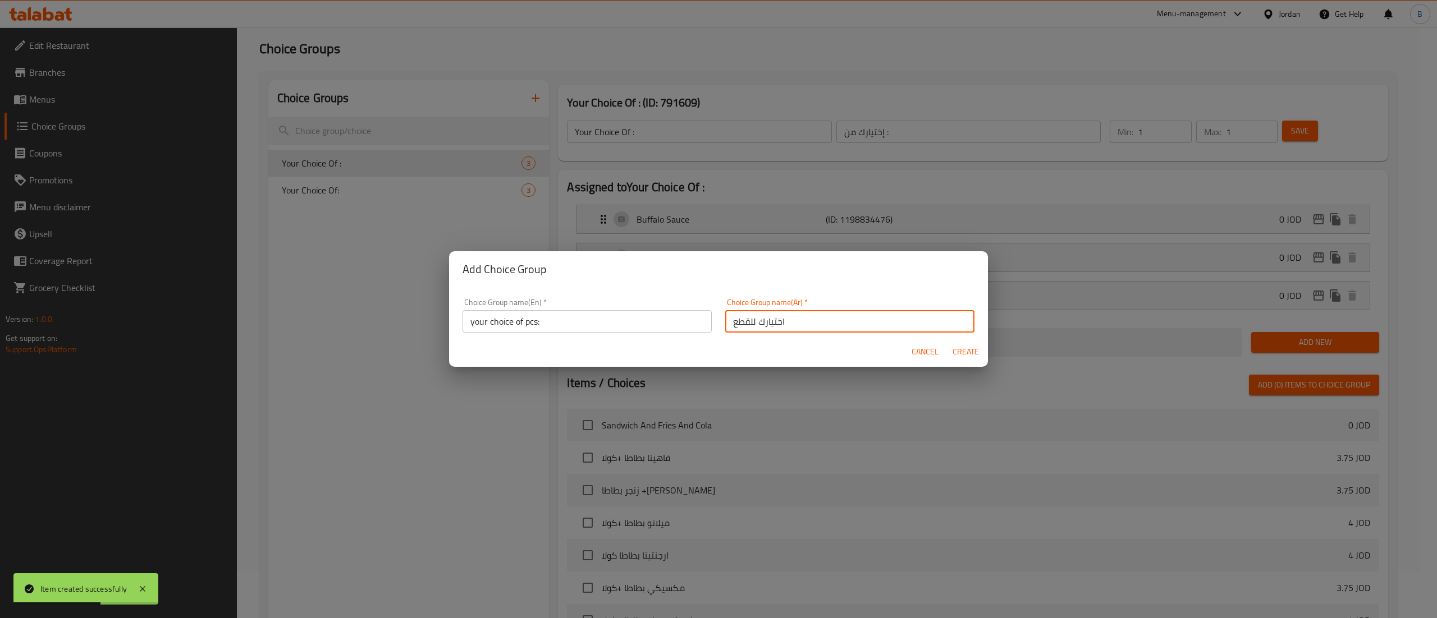
type input "0"
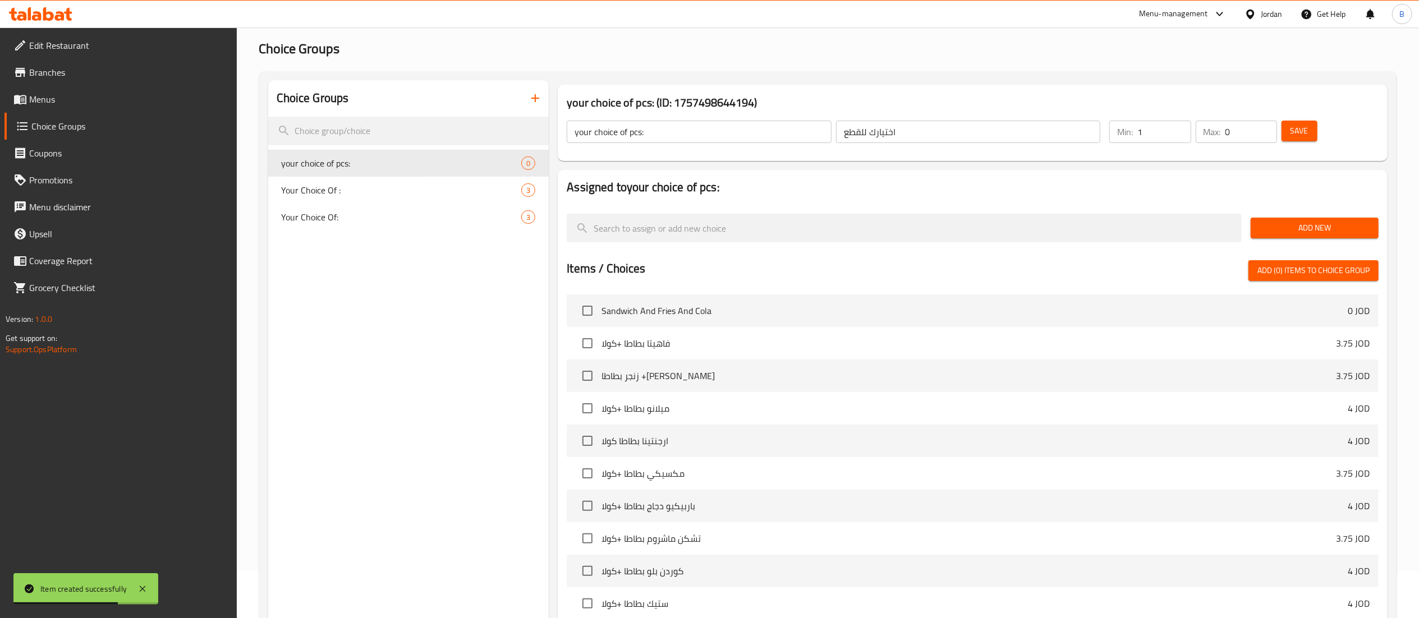
type input "1"
click at [1175, 126] on input "1" at bounding box center [1164, 132] width 53 height 22
type input "1"
click at [1266, 127] on input "1" at bounding box center [1252, 132] width 52 height 22
click at [1290, 126] on button "Save" at bounding box center [1300, 131] width 36 height 21
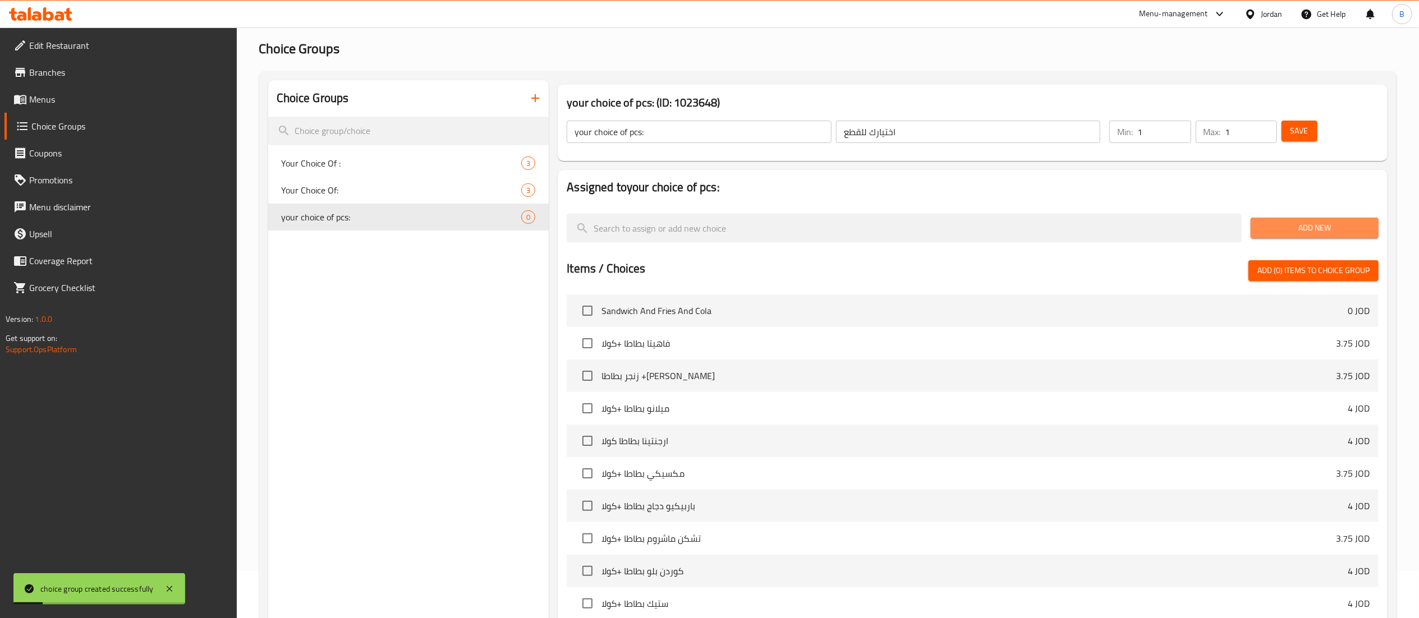
click at [1256, 233] on button "Add New" at bounding box center [1315, 228] width 128 height 21
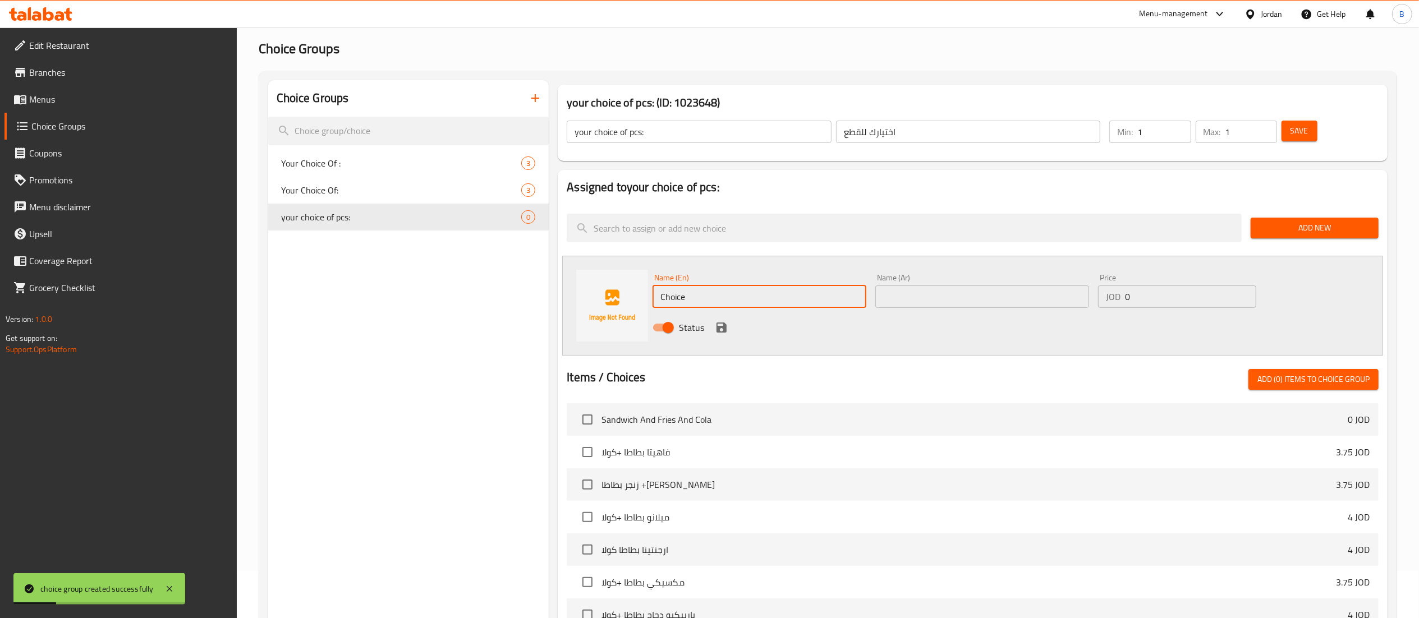
drag, startPoint x: 643, startPoint y: 262, endPoint x: 274, endPoint y: 217, distance: 372.0
click at [476, 235] on div "Choice Groups Your Choice Of : 3 Your Choice Of: 3 your choice of pcs: 0 your c…" at bounding box center [830, 471] width 1124 height 782
paste input "5 pieces"
type input "5 pieces"
drag, startPoint x: 984, startPoint y: 282, endPoint x: 818, endPoint y: 268, distance: 166.1
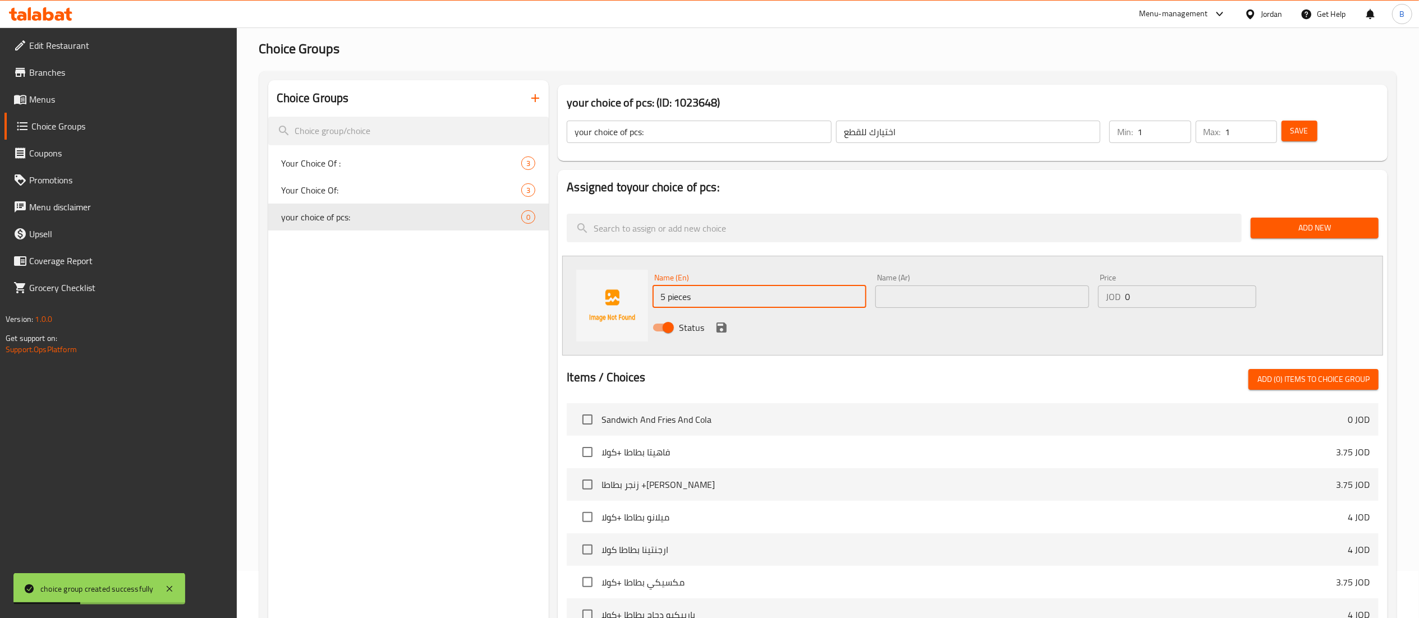
click at [917, 276] on div "Name (Ar) Name (Ar)" at bounding box center [983, 291] width 214 height 34
drag, startPoint x: 987, startPoint y: 303, endPoint x: 954, endPoint y: 279, distance: 40.2
click at [987, 303] on input "text" at bounding box center [983, 297] width 214 height 22
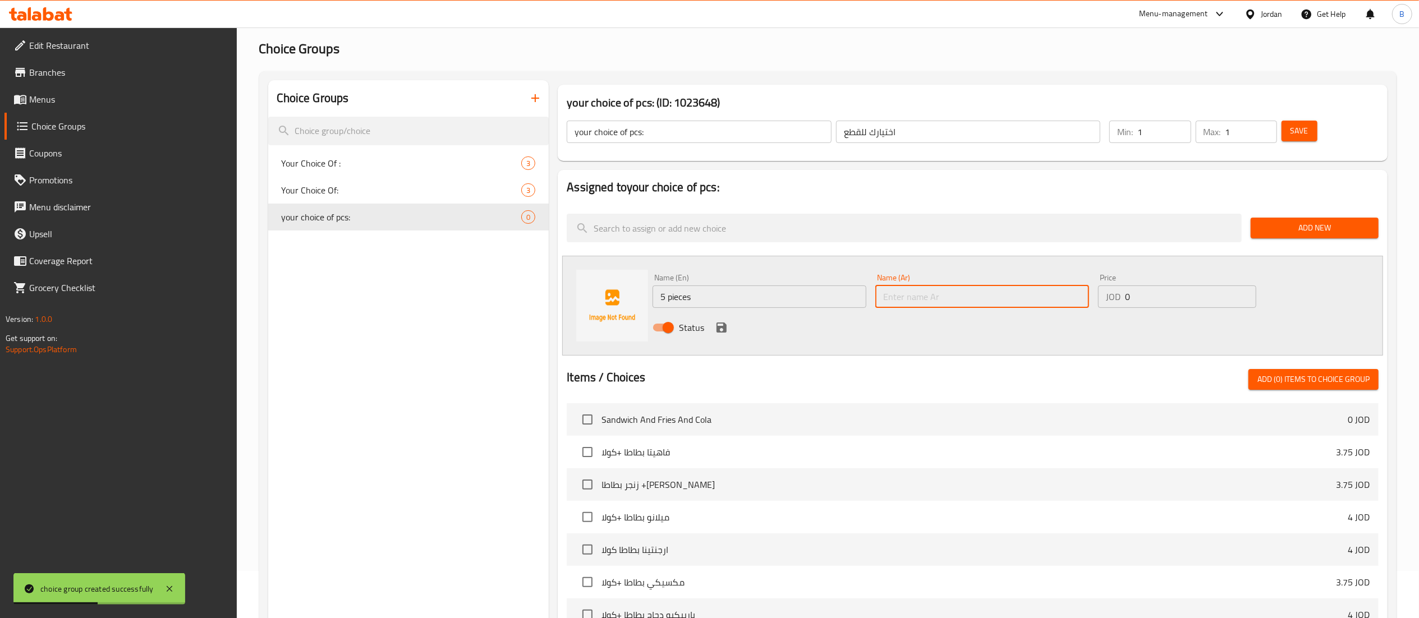
paste input "5 قطع"
type input "5 قطع"
click at [1126, 305] on input "0" at bounding box center [1190, 297] width 131 height 22
paste input "3.5"
type input "3.5"
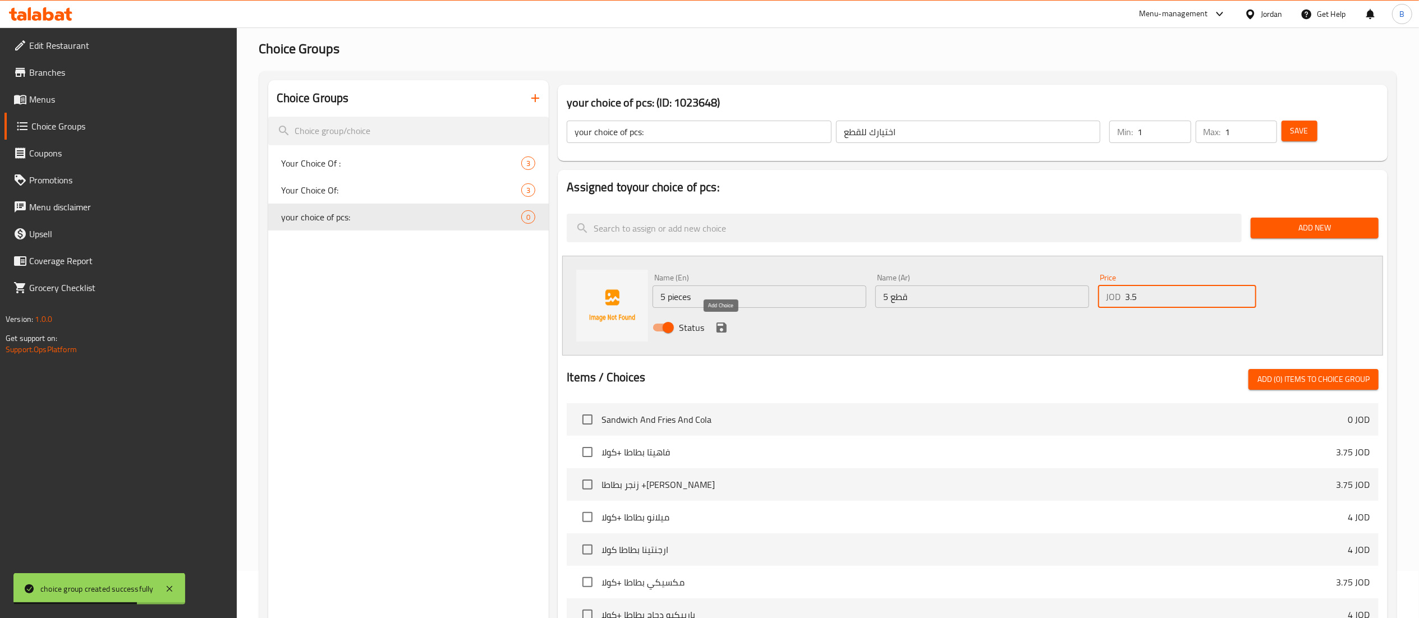
click at [721, 331] on icon "save" at bounding box center [721, 327] width 13 height 13
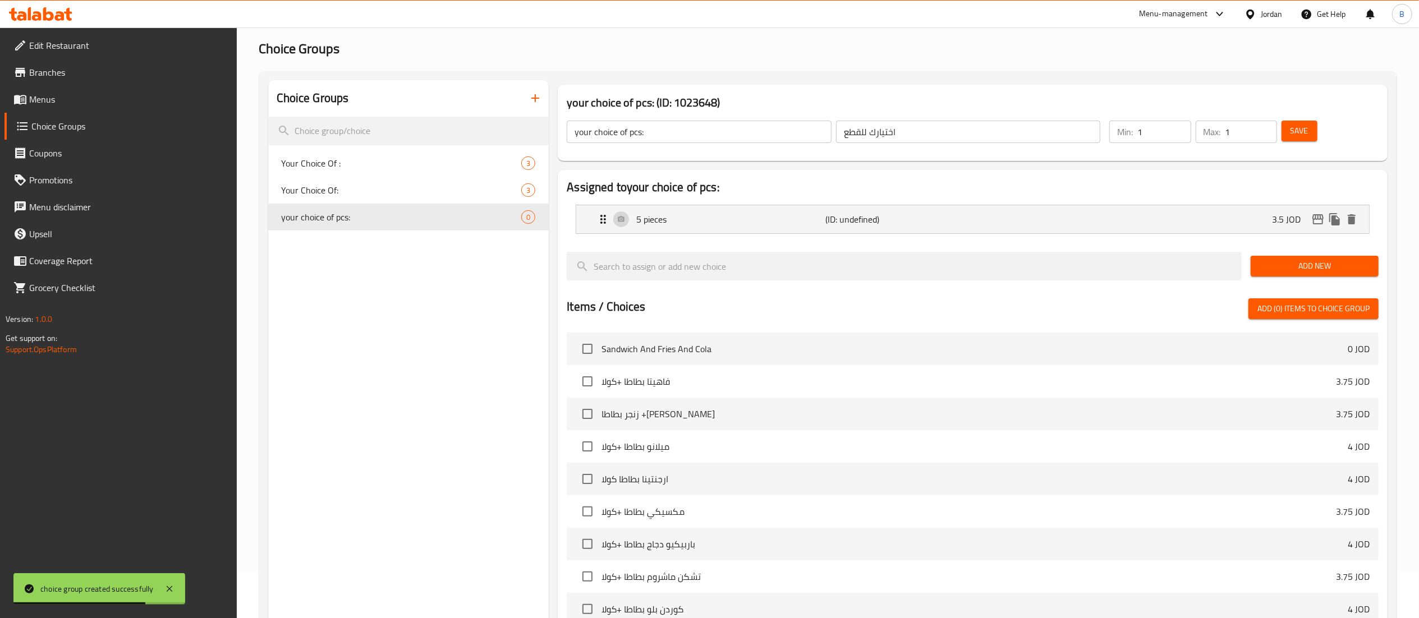
click at [1302, 259] on span "Add New" at bounding box center [1315, 266] width 110 height 14
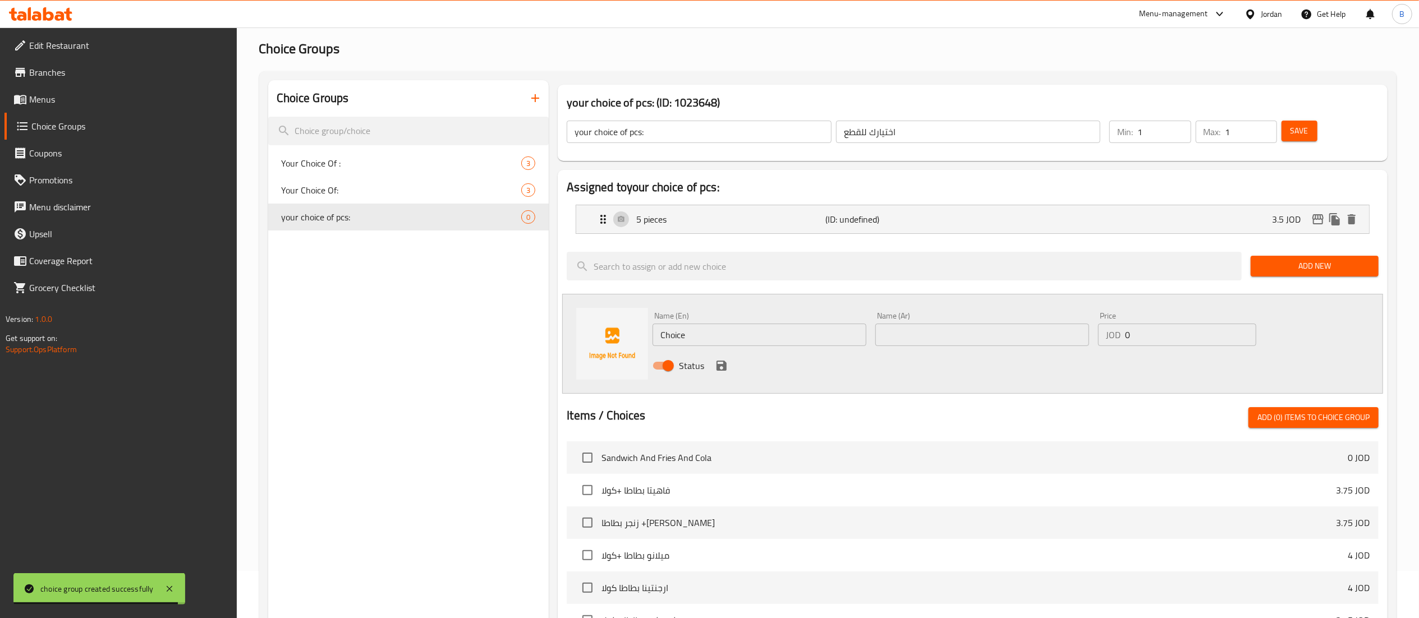
drag, startPoint x: 739, startPoint y: 338, endPoint x: 578, endPoint y: 303, distance: 164.9
click at [656, 318] on div "Name (En) Choice Name (En)" at bounding box center [760, 329] width 214 height 34
paste input "10 pieces"
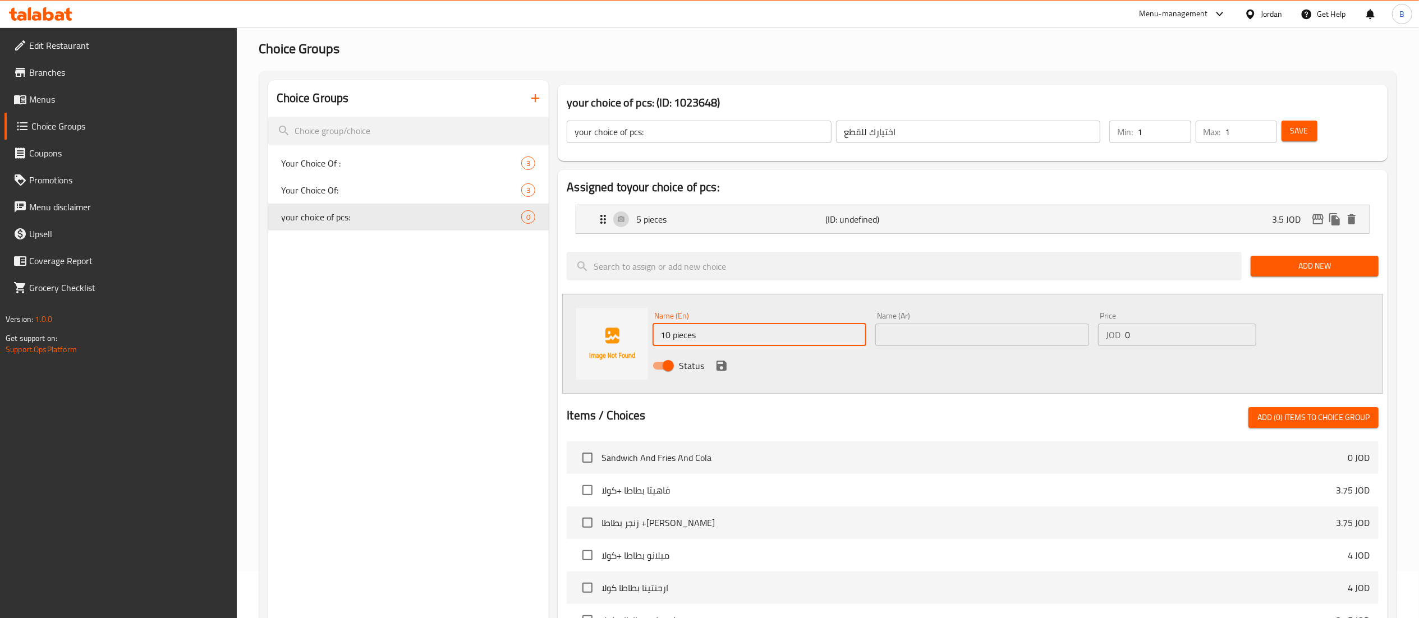
type input "10 pieces"
click at [924, 331] on input "text" at bounding box center [983, 335] width 214 height 22
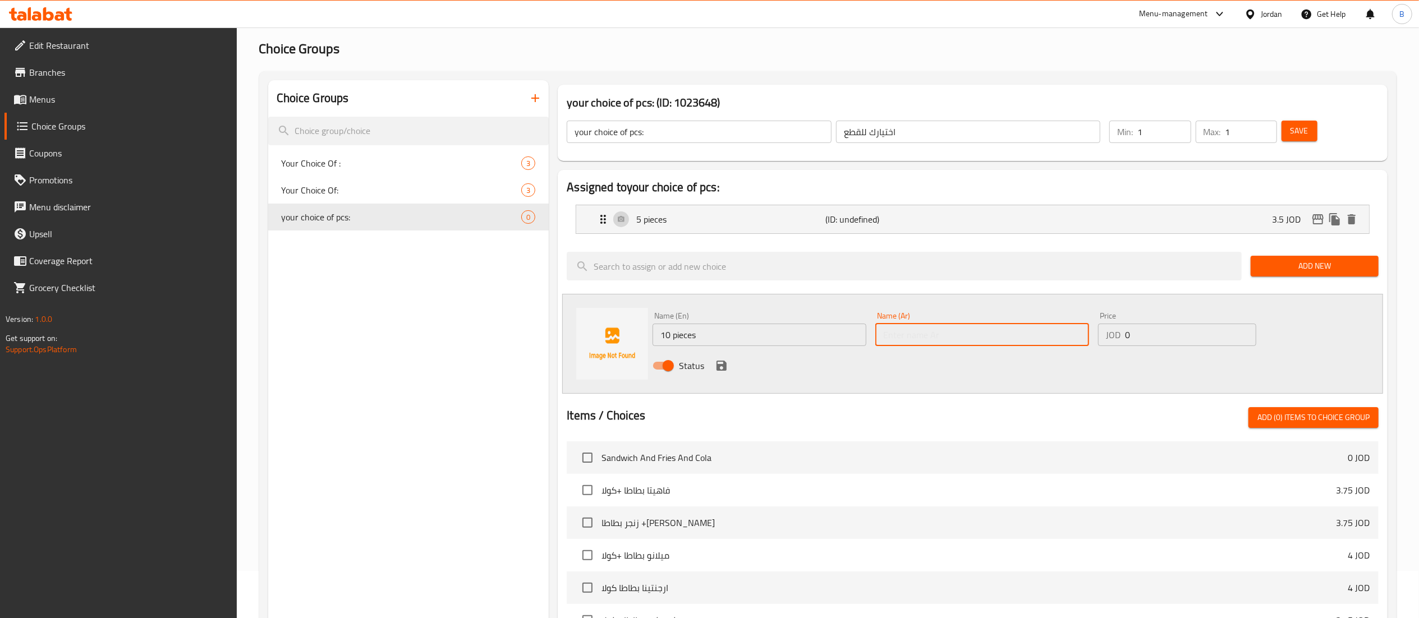
paste input "10 قطع"
type input "10 قطع"
drag, startPoint x: 1138, startPoint y: 333, endPoint x: 937, endPoint y: 325, distance: 201.7
click at [1070, 329] on div "Name (En) 10 pieces Name (En) Name (Ar) 10 قطع Name (Ar) Price JOD 0 Price Stat…" at bounding box center [982, 345] width 668 height 74
paste input "7"
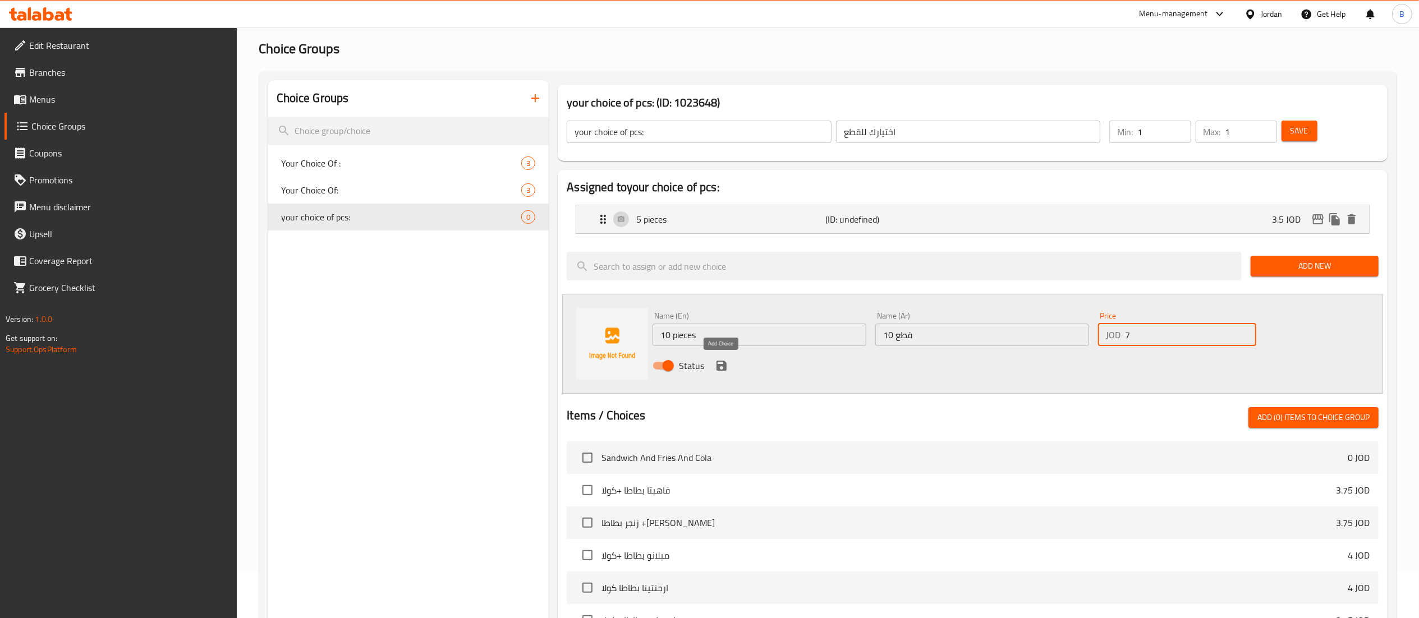
type input "7"
click at [719, 365] on icon "save" at bounding box center [721, 365] width 13 height 13
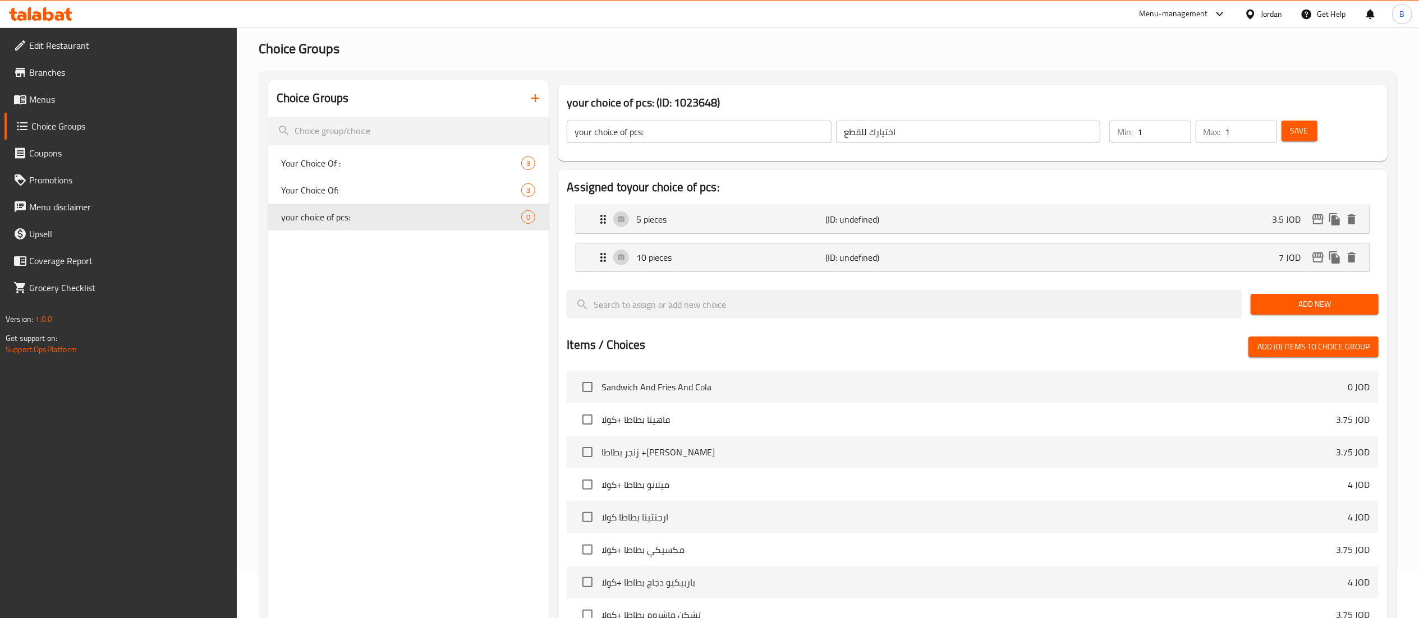
click at [1273, 311] on span "Add New" at bounding box center [1315, 304] width 110 height 14
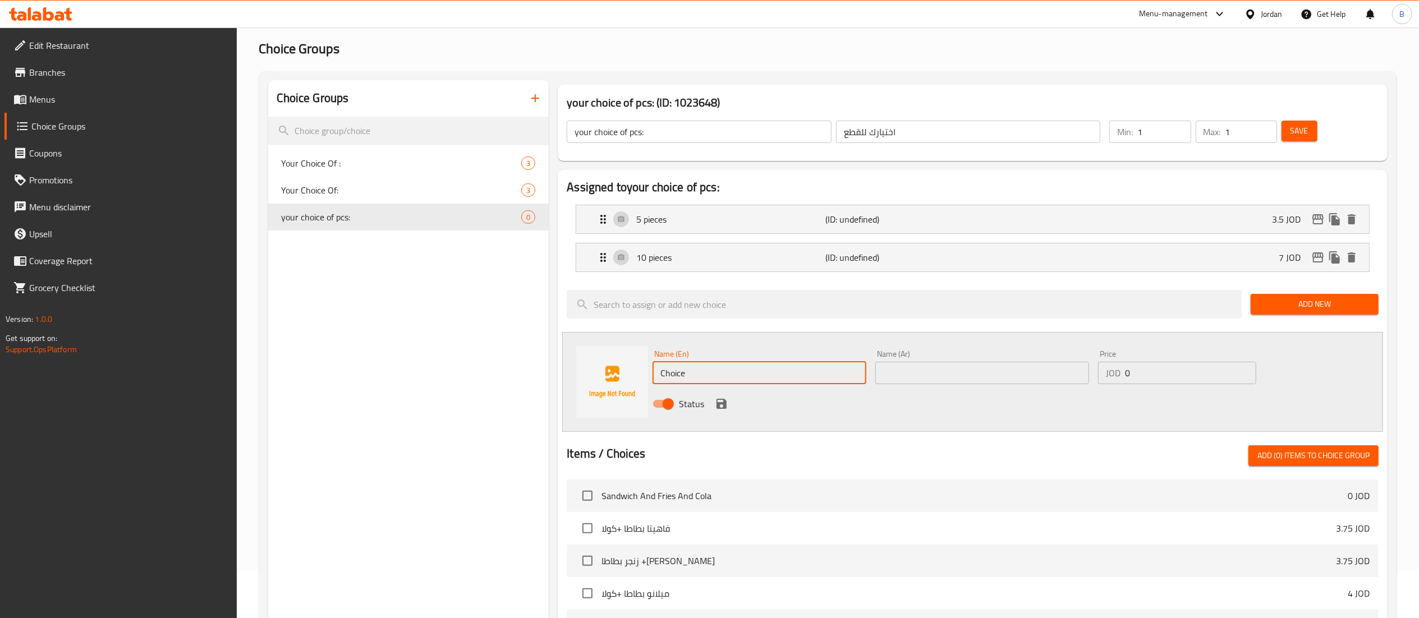
drag, startPoint x: 714, startPoint y: 382, endPoint x: 531, endPoint y: 356, distance: 184.8
click at [621, 367] on div "Name (En) Choice Name (En) Name (Ar) Name (Ar) Price JOD 0 Price Status" at bounding box center [972, 382] width 821 height 100
paste input "20 pieces"
type input "20 pieces"
drag, startPoint x: 919, startPoint y: 384, endPoint x: 960, endPoint y: 392, distance: 41.2
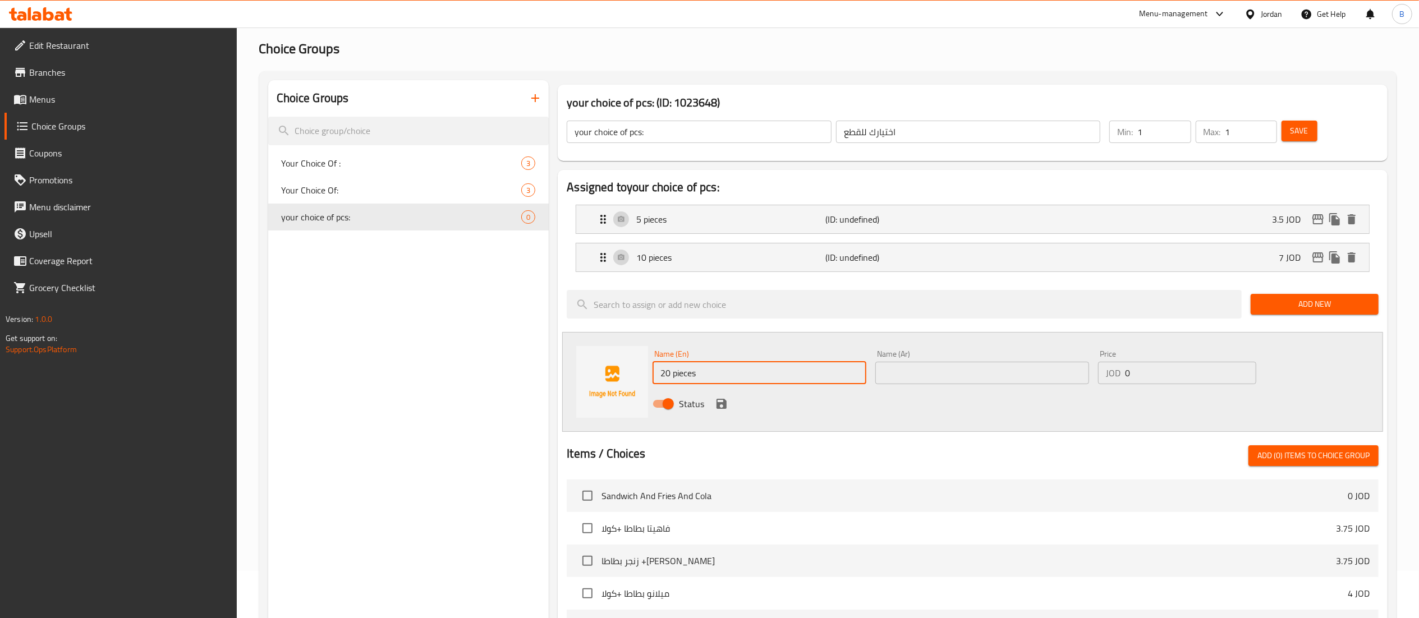
click at [919, 384] on input "text" at bounding box center [983, 373] width 214 height 22
paste input "20 قطعة"
type input "20 قطعة"
drag, startPoint x: 1161, startPoint y: 372, endPoint x: 1013, endPoint y: 374, distance: 147.6
click at [1018, 373] on div "Name (En) 20 pieces Name (En) Name (Ar) 20 قطعة Name (Ar) Price JOD 0 Price Sta…" at bounding box center [982, 383] width 668 height 74
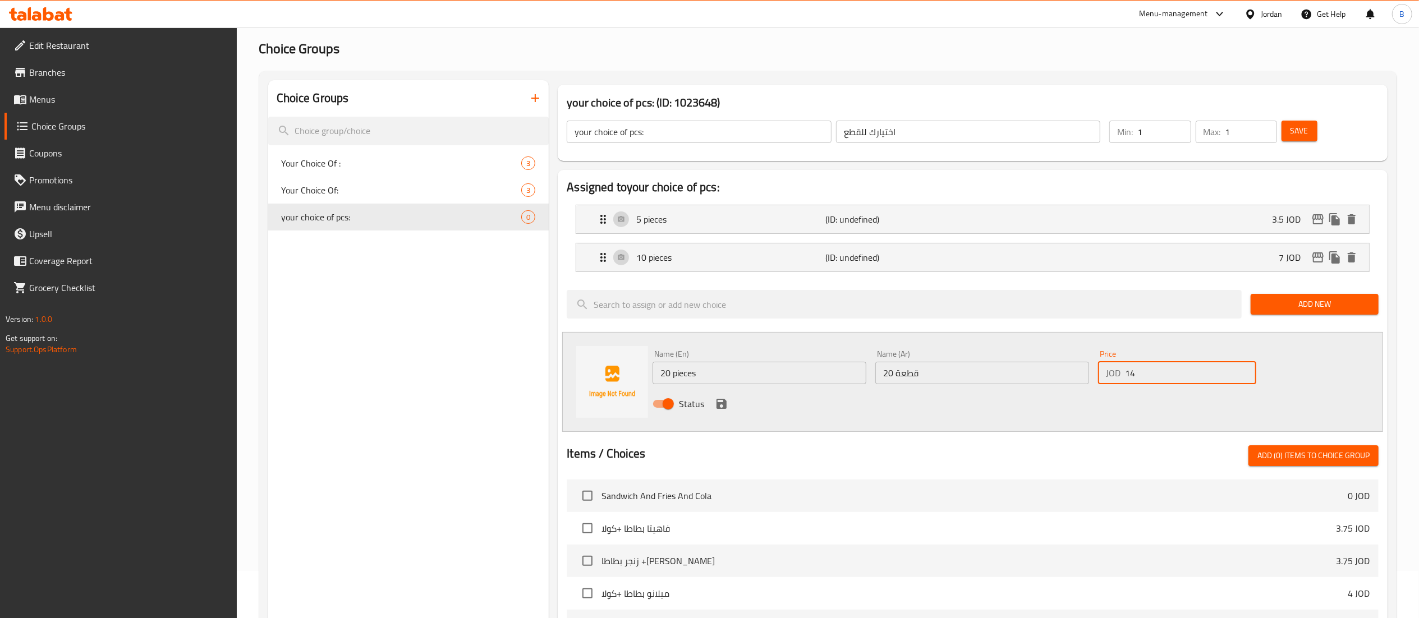
type input "14"
click at [723, 403] on icon "save" at bounding box center [721, 403] width 13 height 13
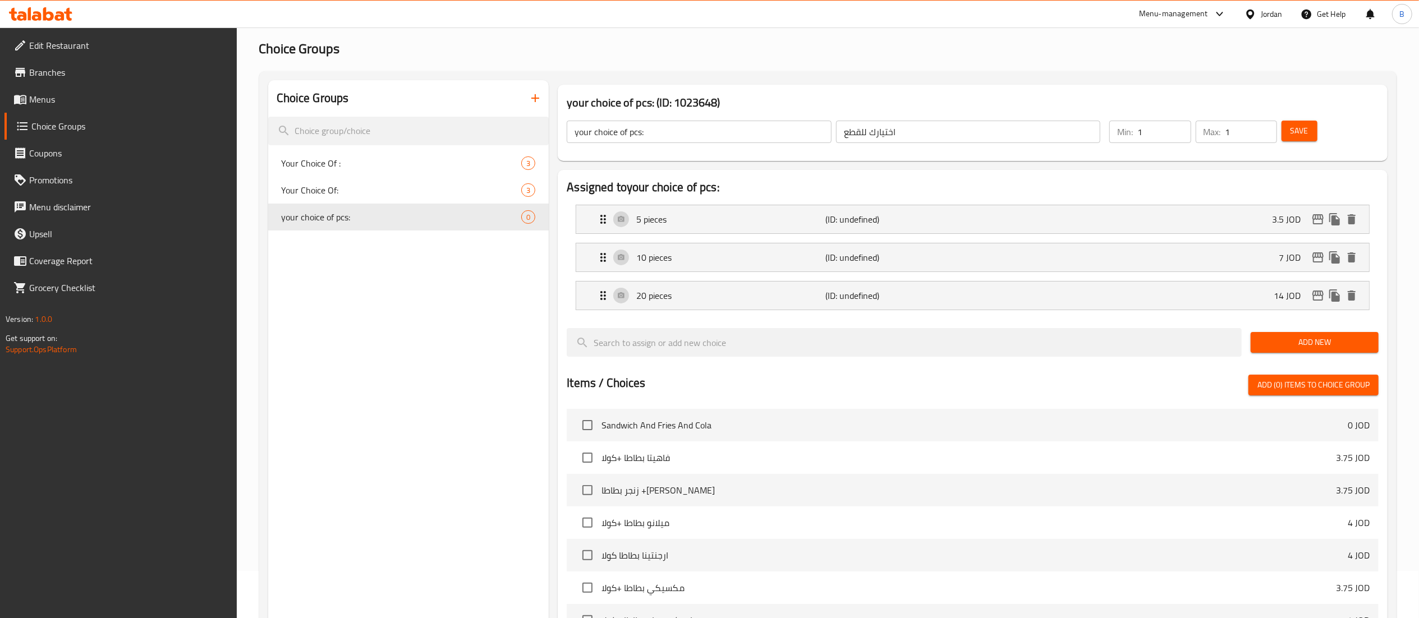
click at [1291, 129] on span "Save" at bounding box center [1300, 131] width 18 height 14
click at [62, 109] on link "Menus" at bounding box center [120, 99] width 232 height 27
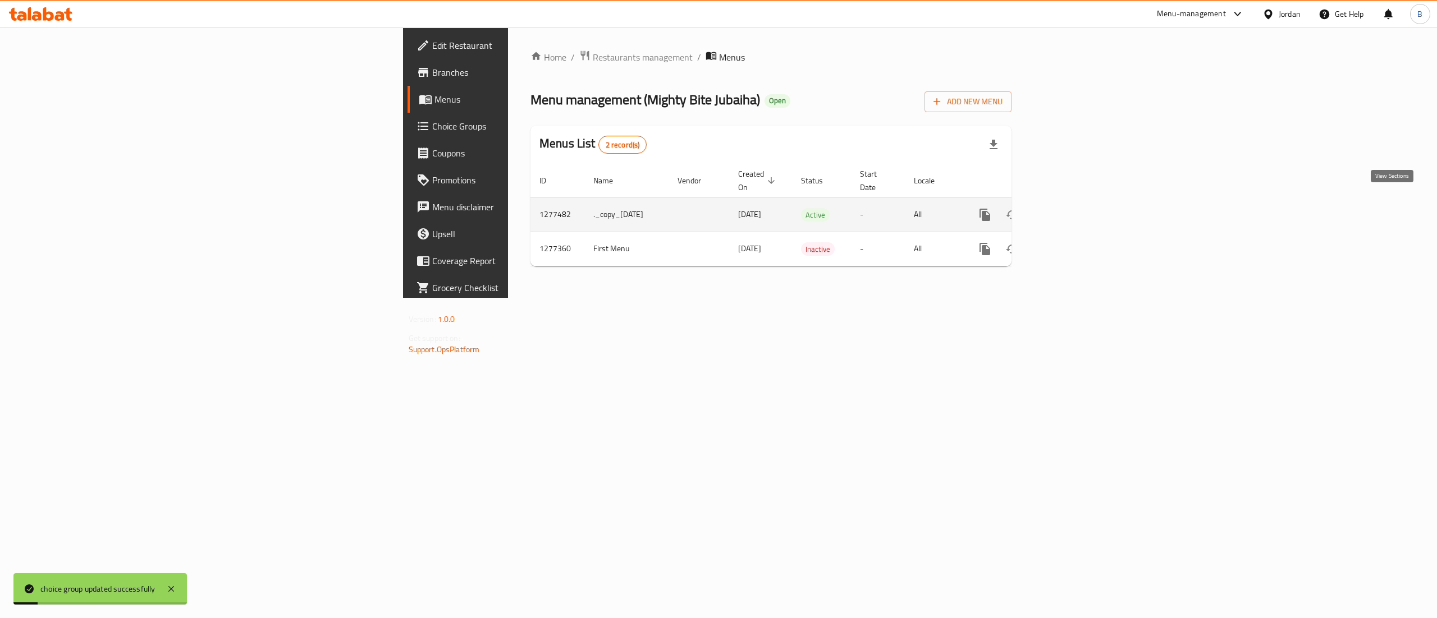
click at [1073, 208] on icon "enhanced table" at bounding box center [1065, 214] width 13 height 13
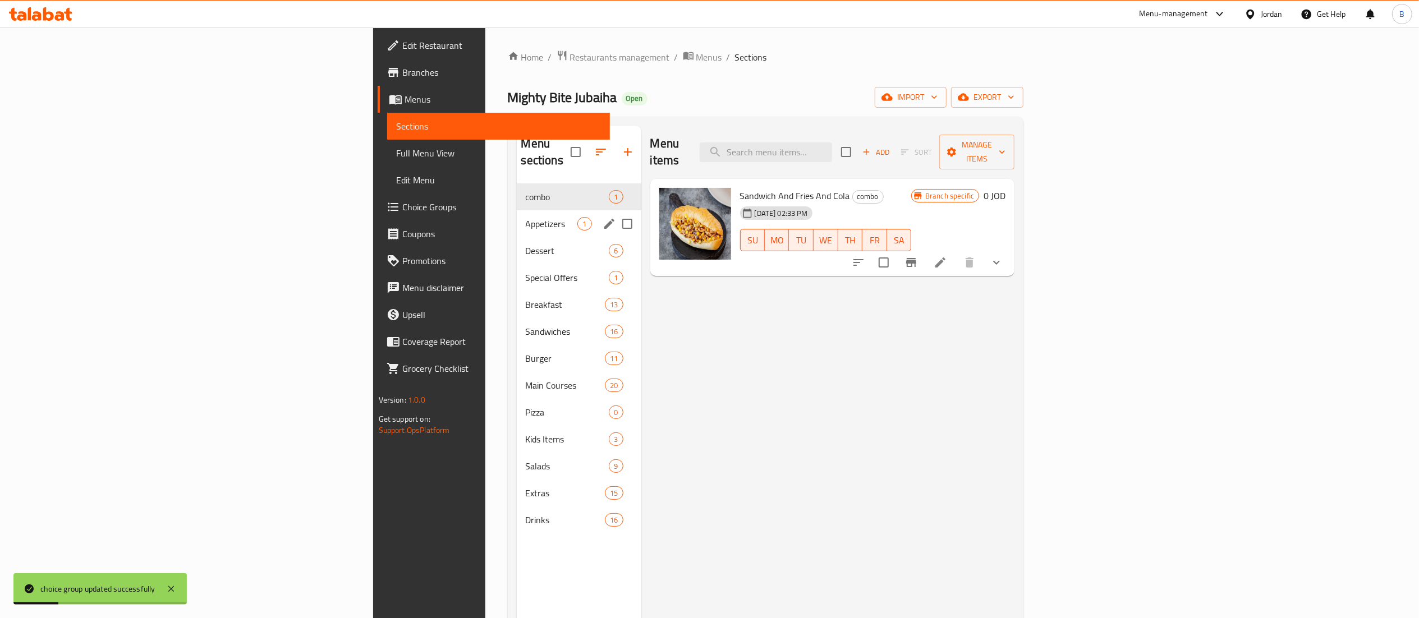
click at [517, 215] on div "Appetizers 1" at bounding box center [579, 223] width 125 height 27
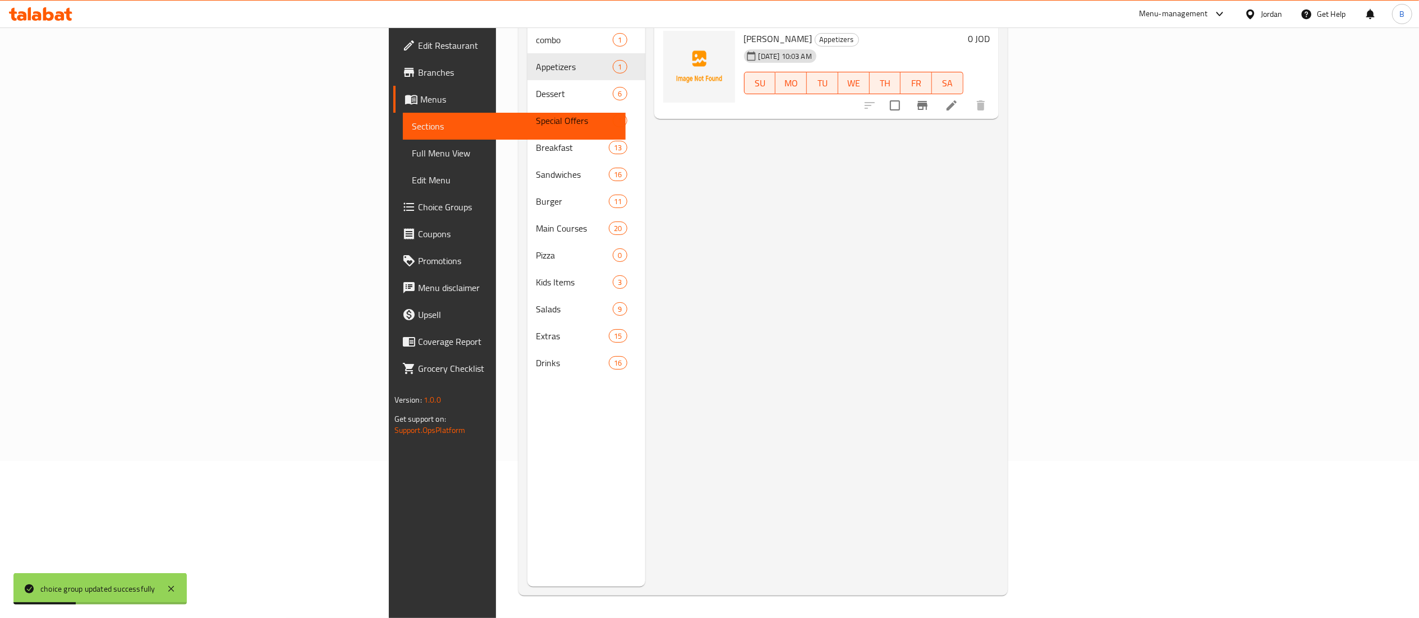
scroll to position [45, 0]
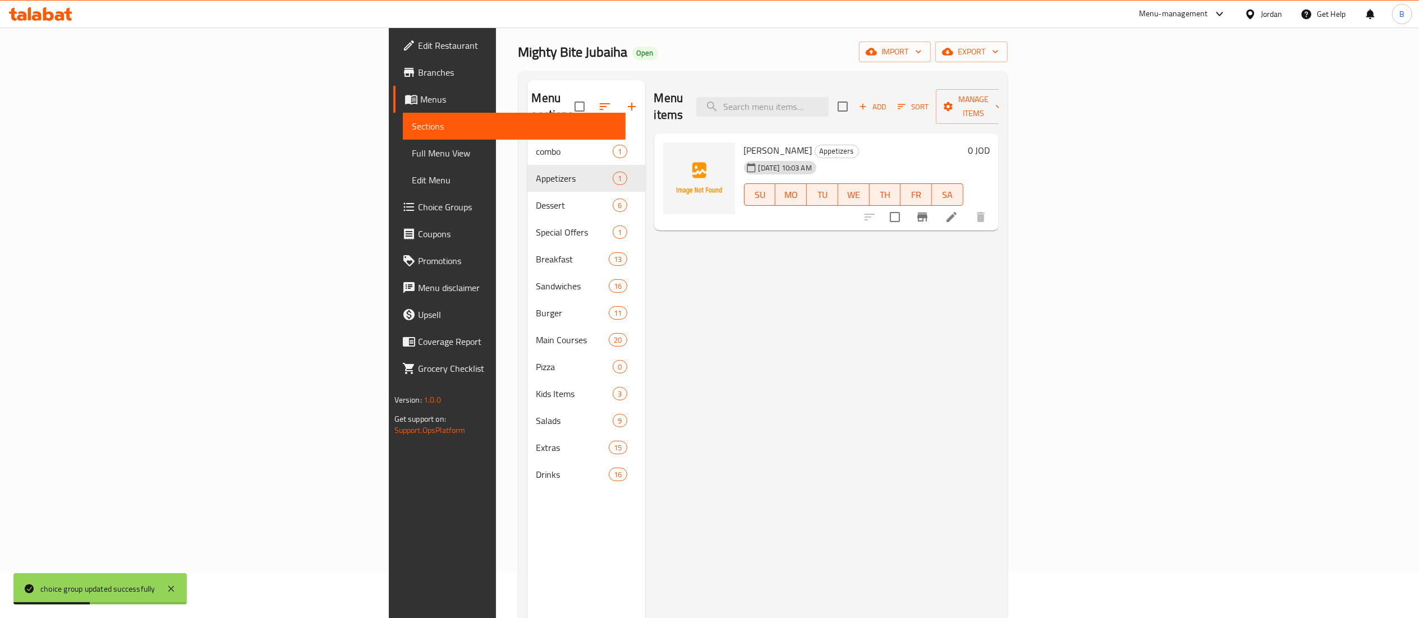
click at [959, 210] on icon at bounding box center [951, 216] width 13 height 13
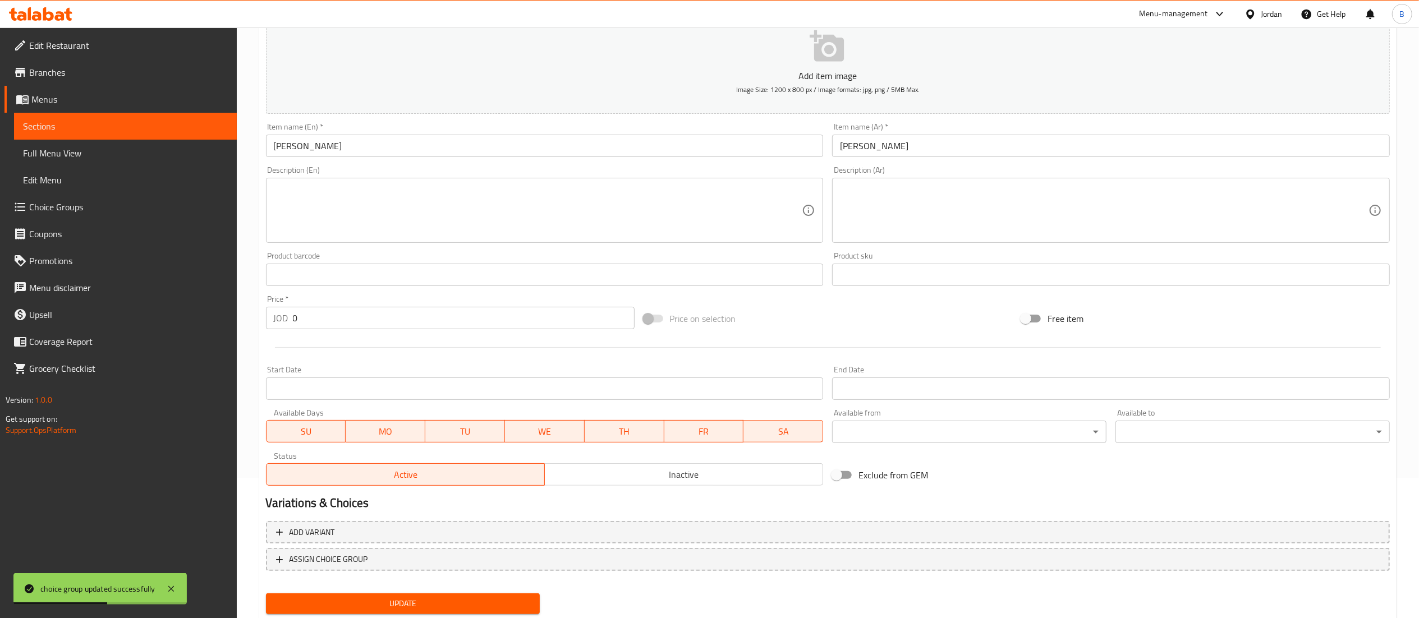
scroll to position [173, 0]
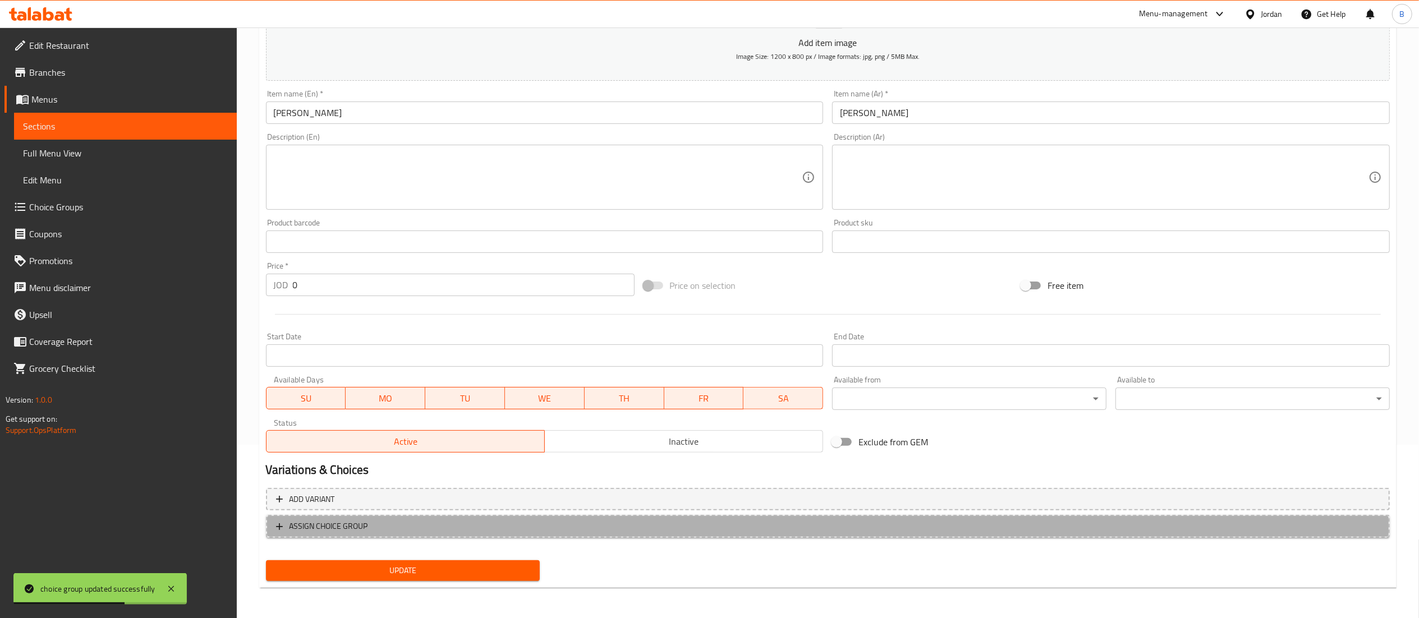
click at [376, 533] on span "ASSIGN CHOICE GROUP" at bounding box center [828, 527] width 1104 height 14
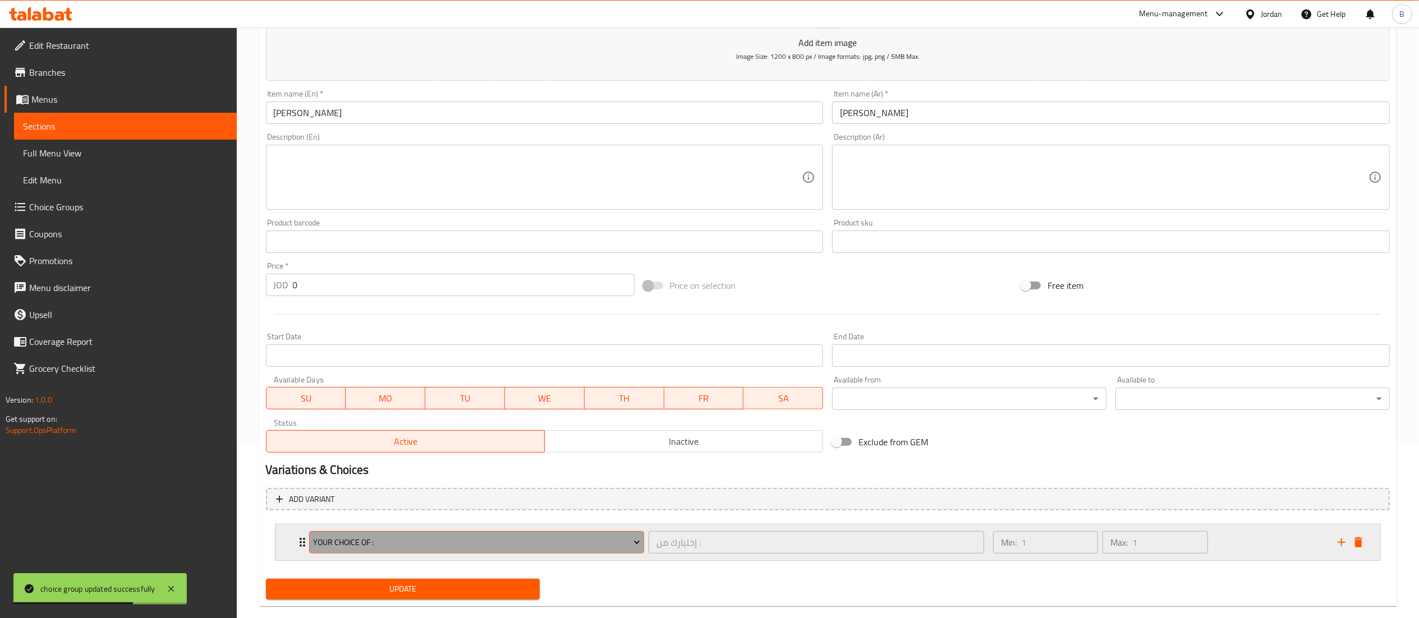
click at [438, 546] on span "Your Choice Of :" at bounding box center [476, 543] width 327 height 14
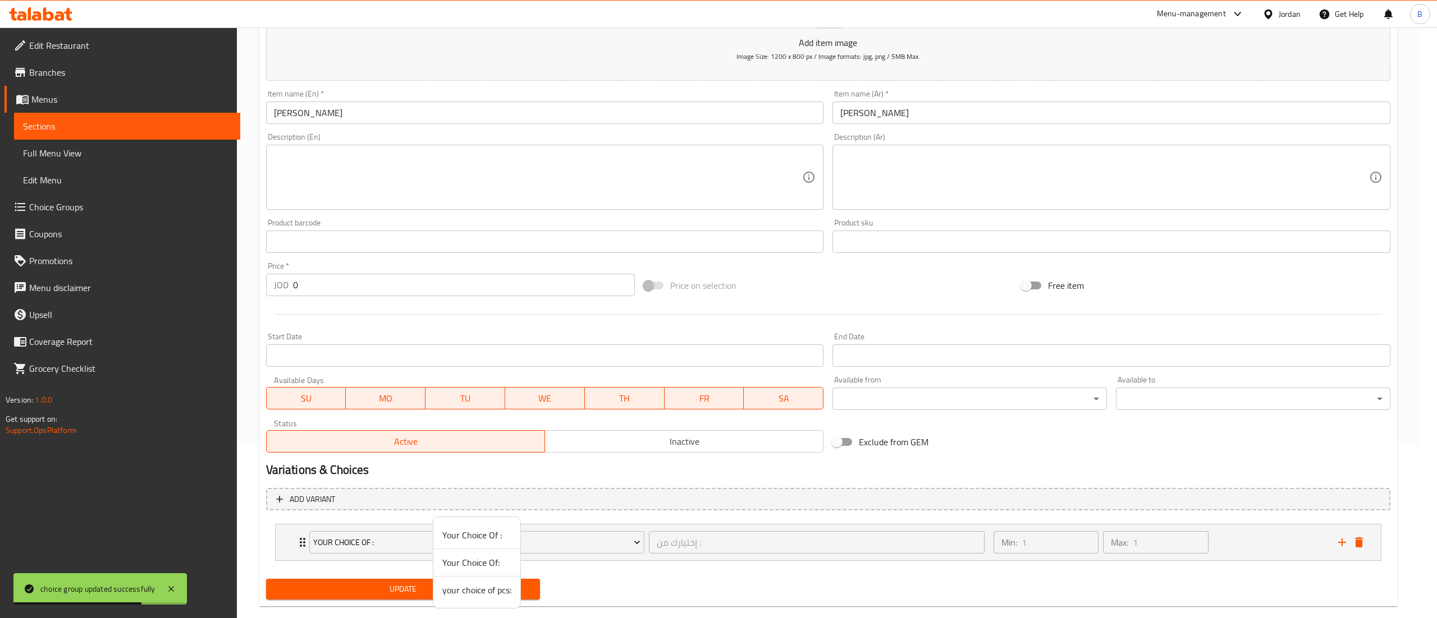
click at [487, 597] on span "your choice of pcs:" at bounding box center [476, 590] width 69 height 13
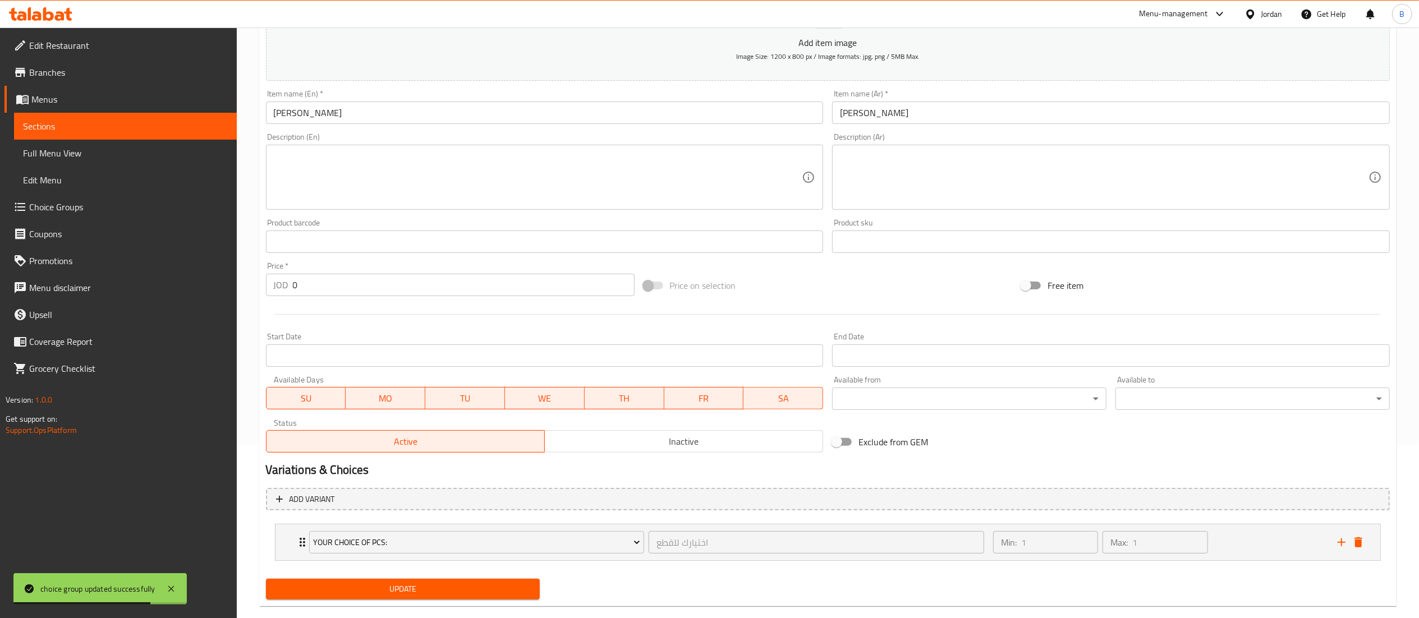
scroll to position [0, 0]
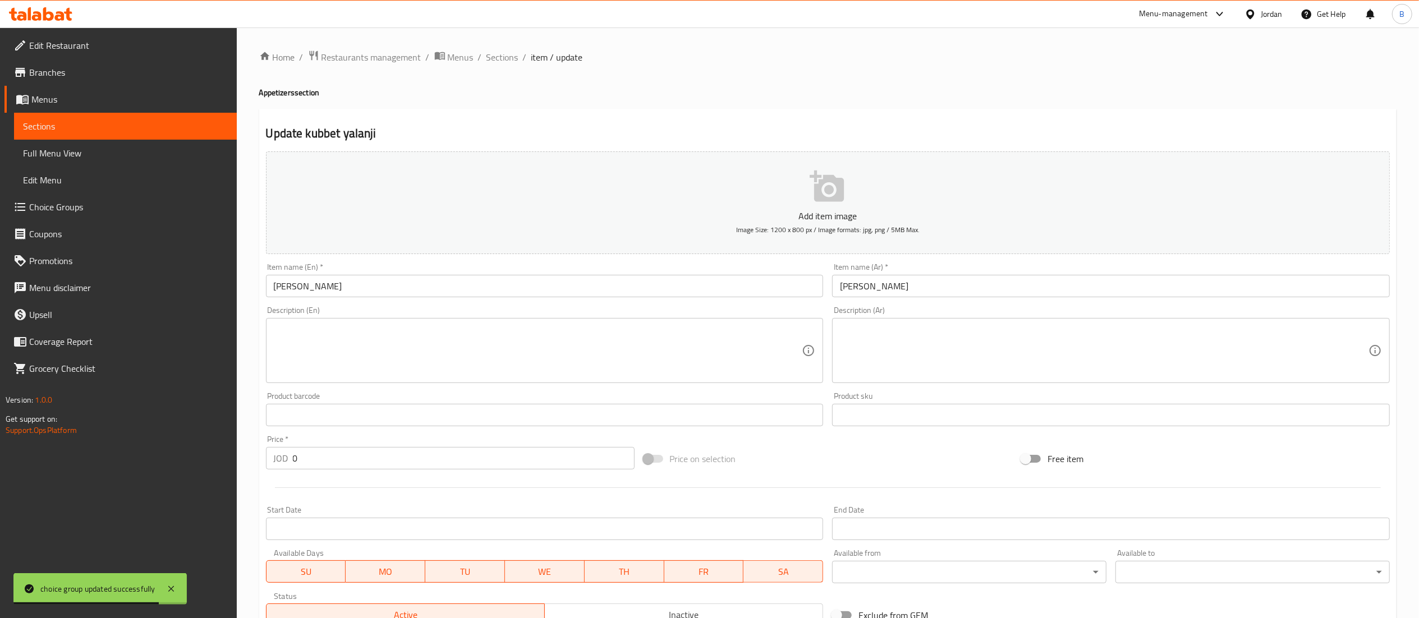
click at [811, 190] on icon "button" at bounding box center [828, 187] width 36 height 36
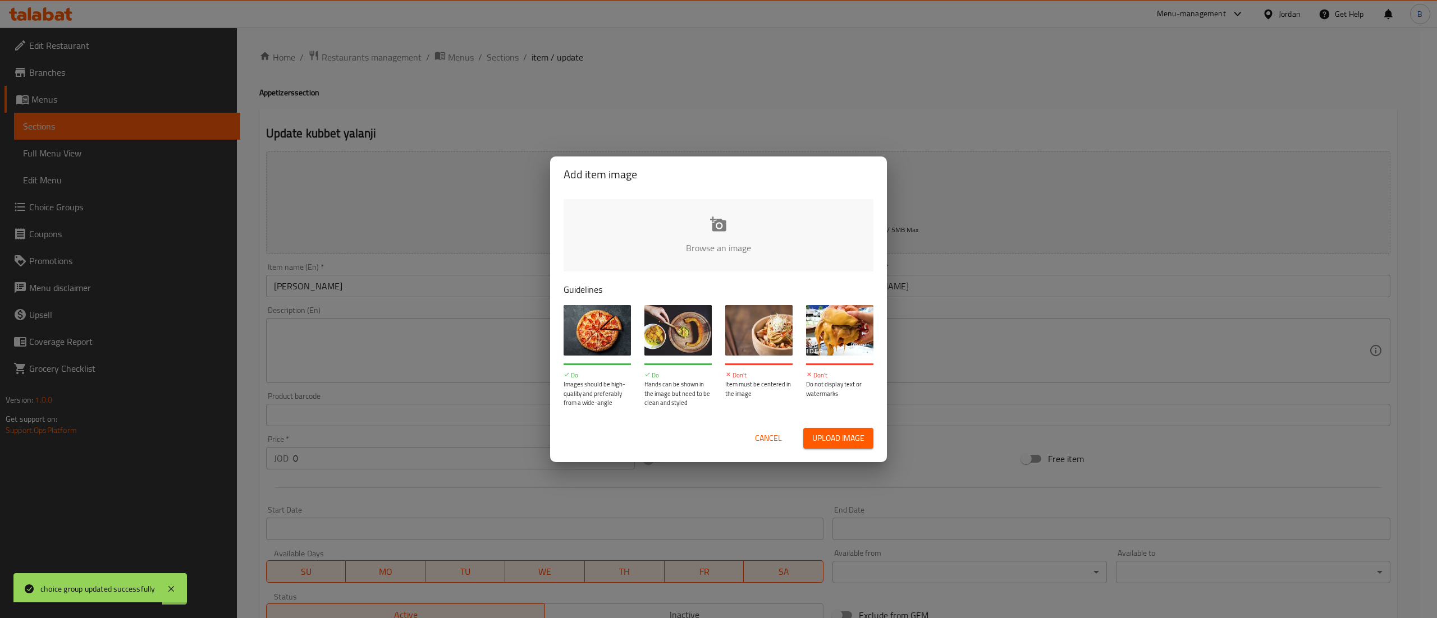
click at [773, 178] on h2 "Add item image" at bounding box center [718, 175] width 310 height 18
click at [744, 224] on input "file" at bounding box center [1097, 251] width 1069 height 105
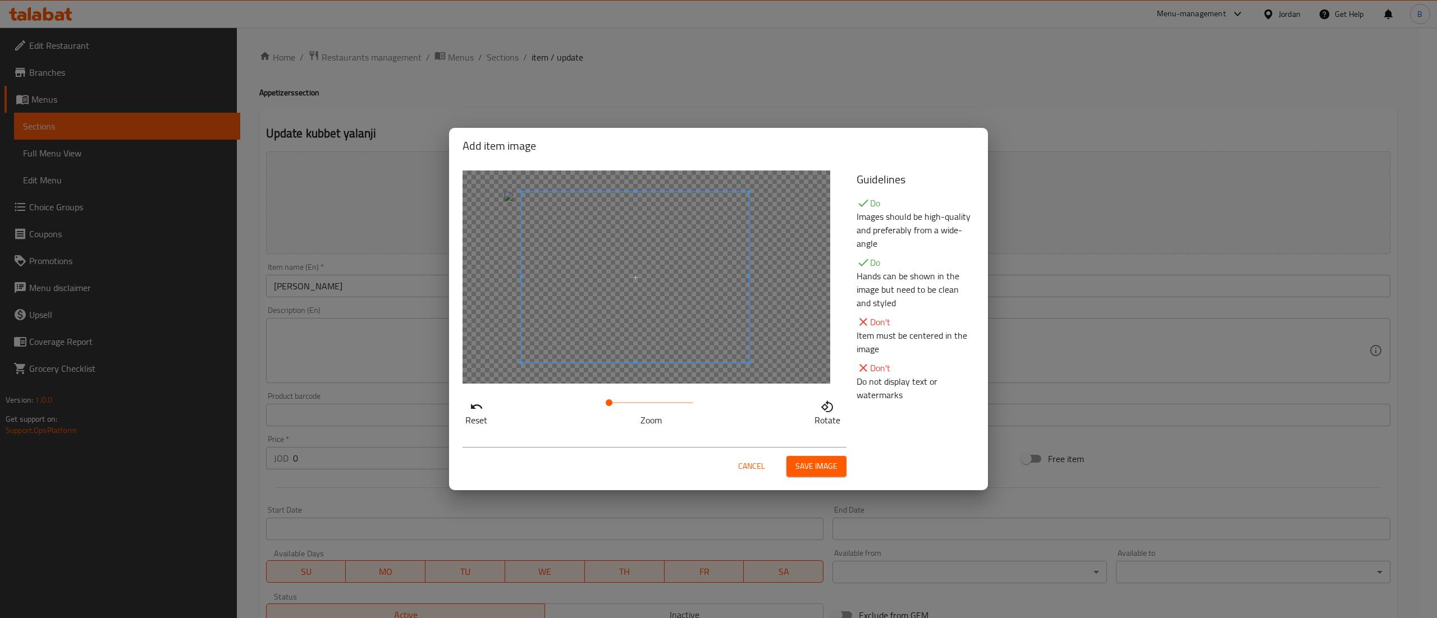
click at [701, 290] on span at bounding box center [634, 277] width 227 height 171
click at [652, 338] on span at bounding box center [630, 277] width 227 height 171
click at [815, 475] on button "Save image" at bounding box center [816, 466] width 60 height 21
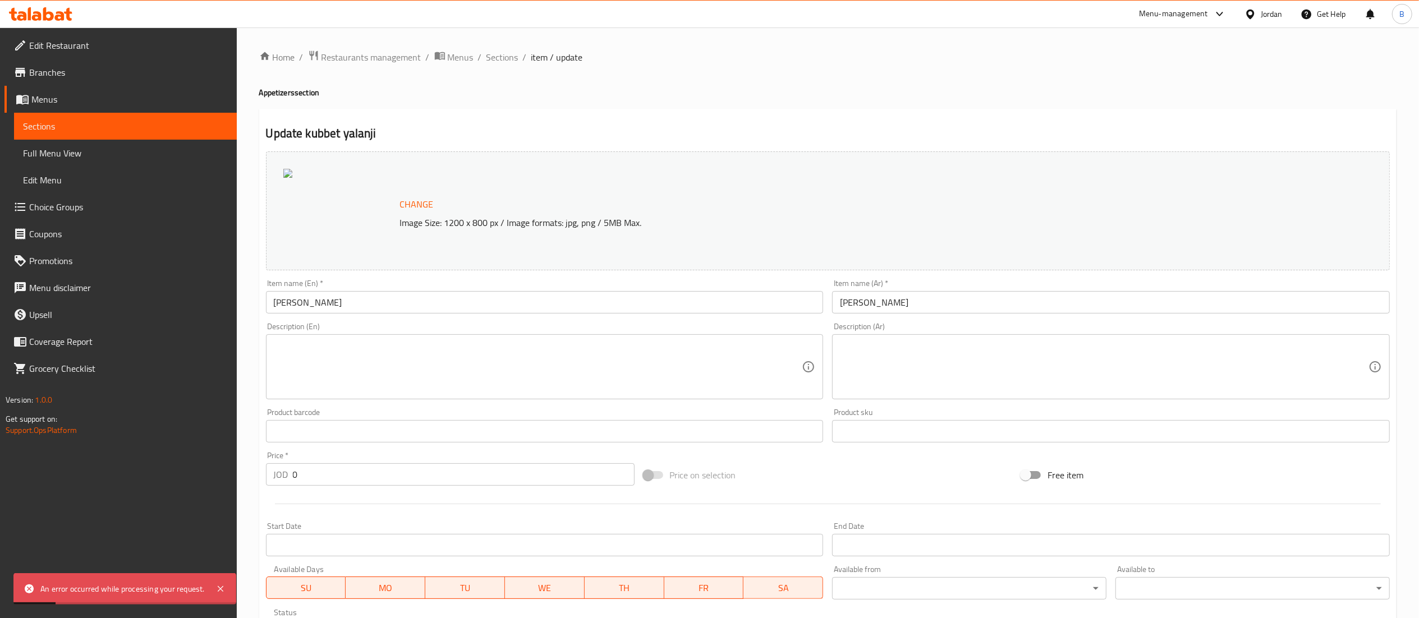
click at [405, 202] on span "Change" at bounding box center [417, 204] width 34 height 16
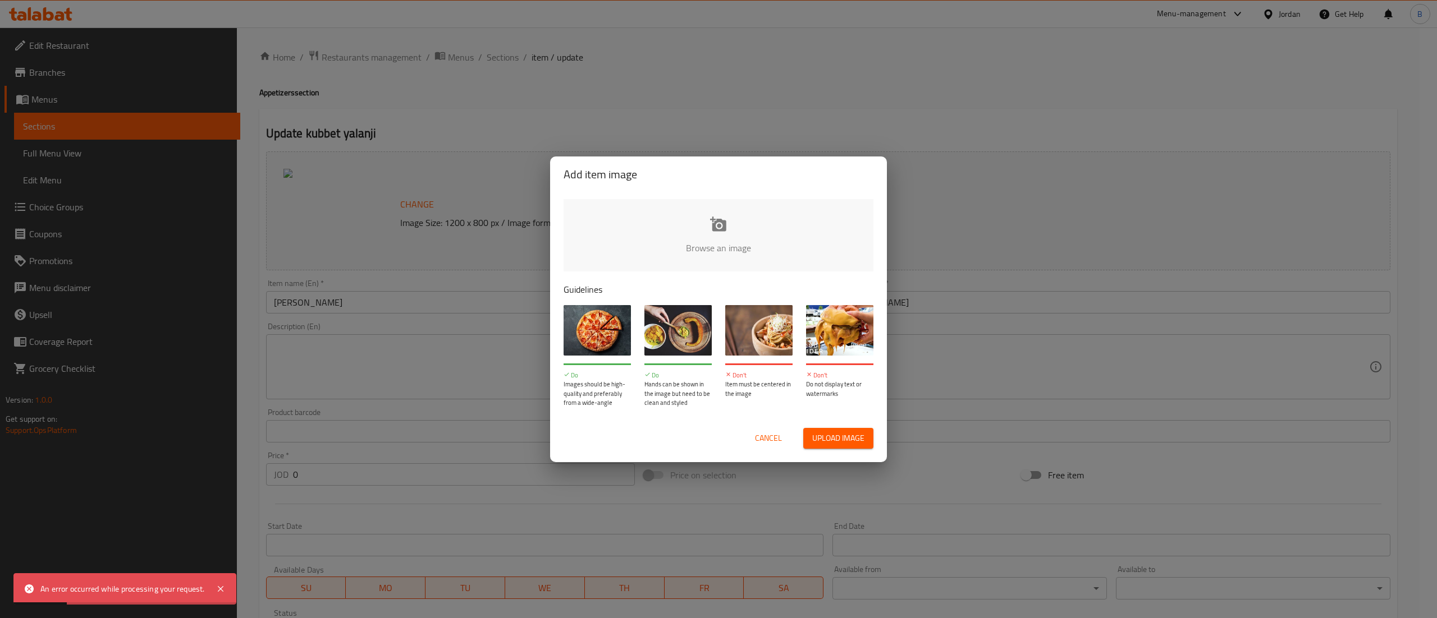
click at [676, 228] on input "file" at bounding box center [1097, 251] width 1069 height 105
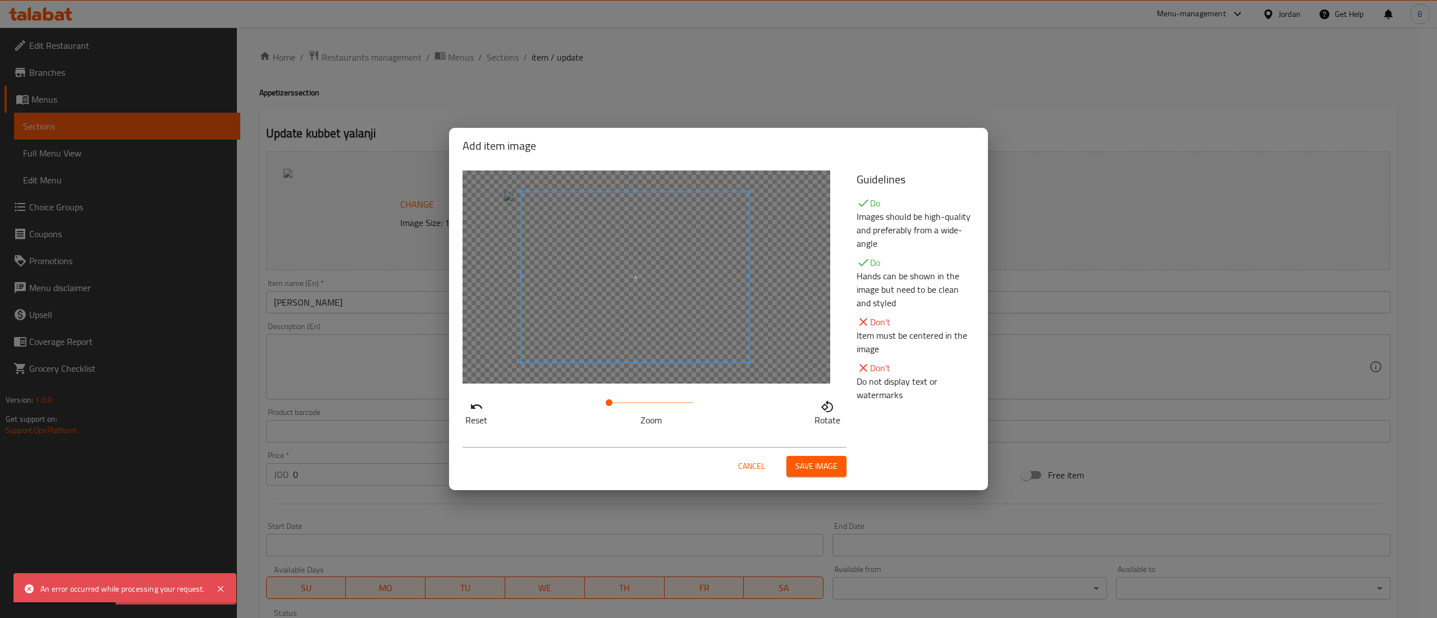
click at [657, 296] on span at bounding box center [634, 277] width 227 height 171
click at [831, 475] on button "Save image" at bounding box center [816, 466] width 60 height 21
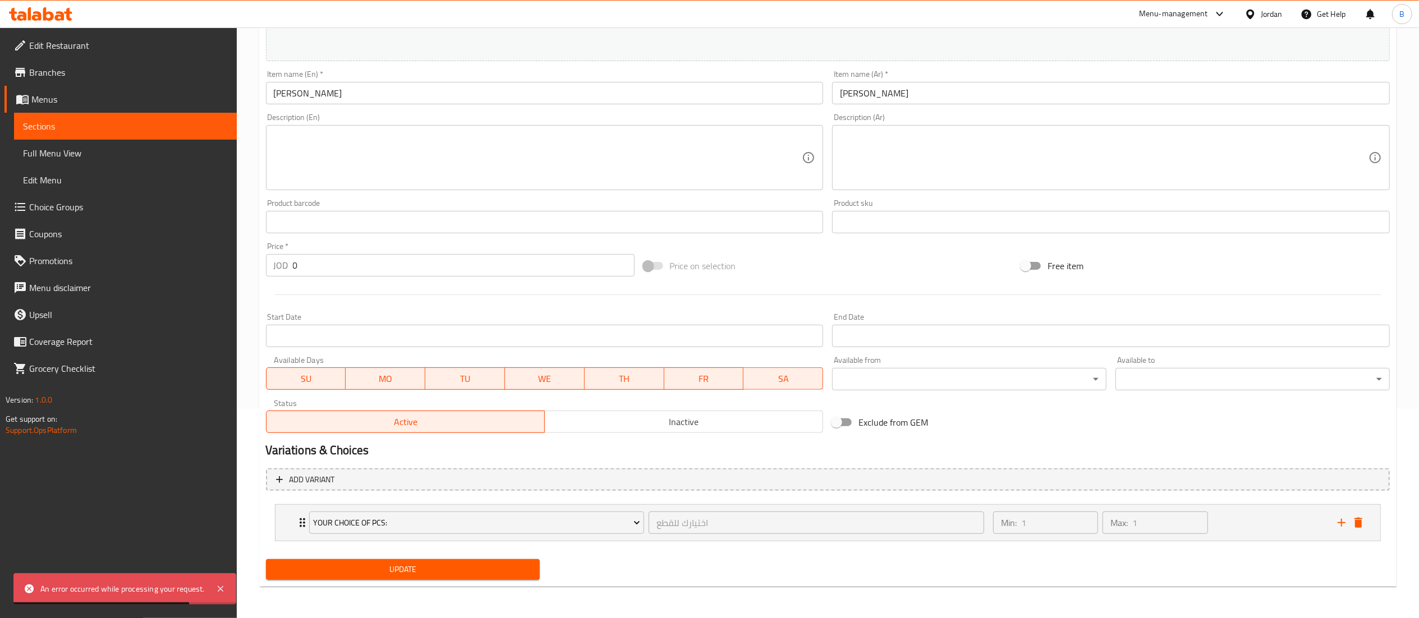
click at [438, 565] on span "Update" at bounding box center [403, 570] width 256 height 14
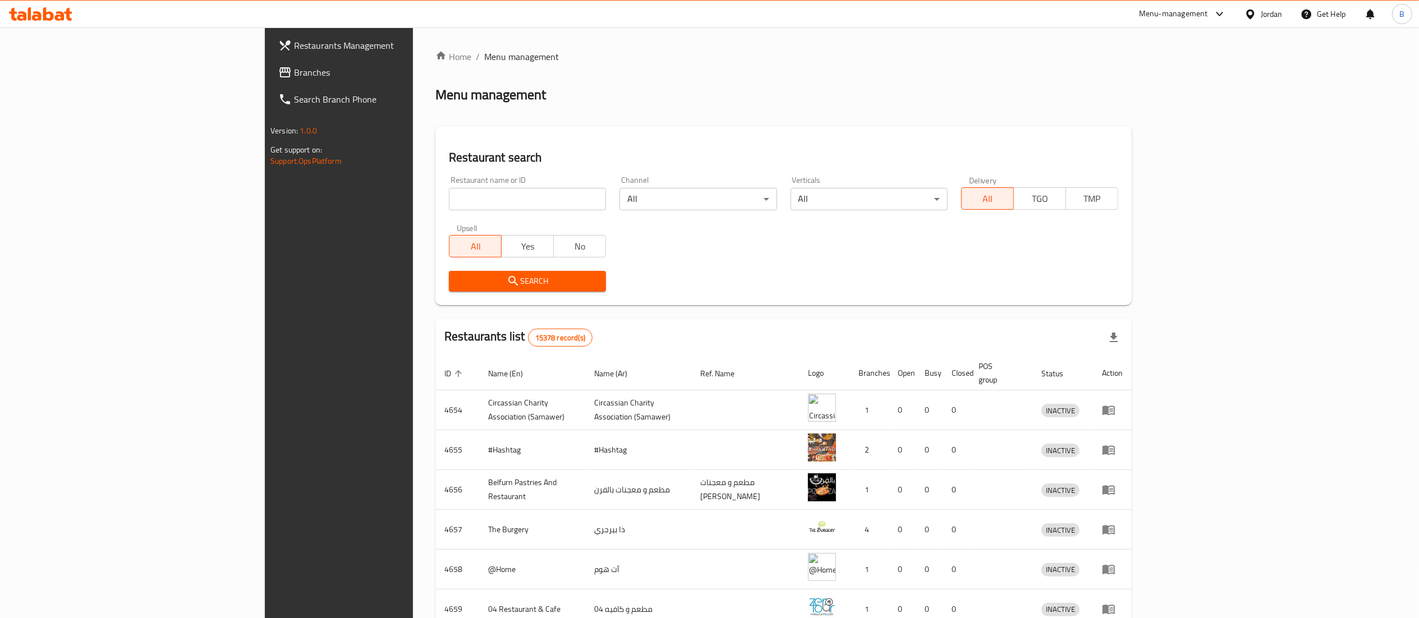
click at [294, 76] on span "Branches" at bounding box center [393, 72] width 199 height 13
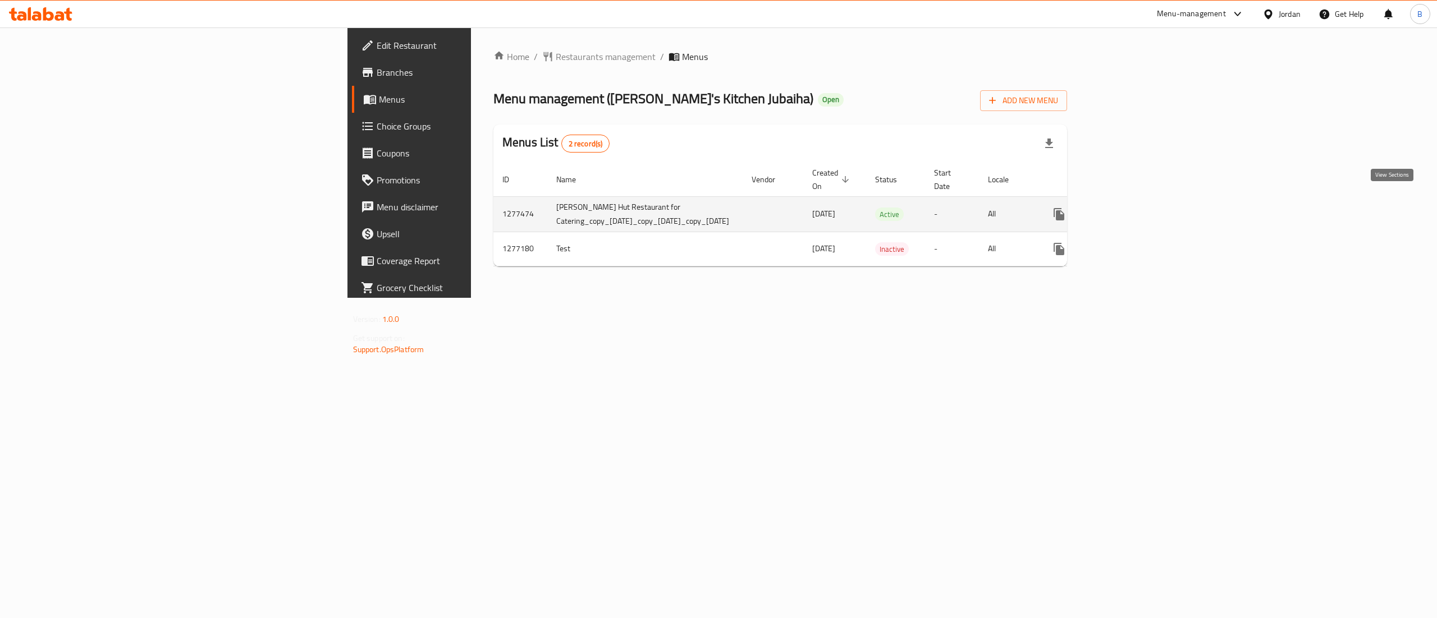
click at [1145, 209] on icon "enhanced table" at bounding box center [1140, 214] width 10 height 10
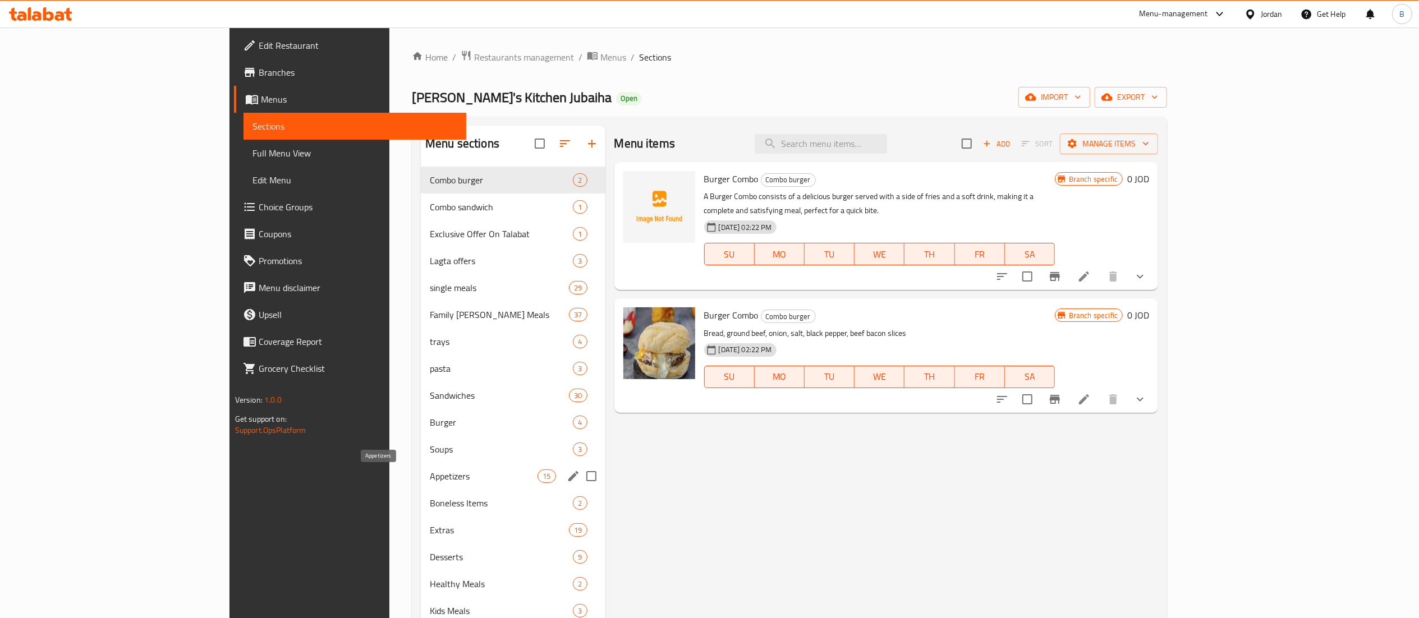
click at [430, 473] on span "Appetizers" at bounding box center [484, 476] width 108 height 13
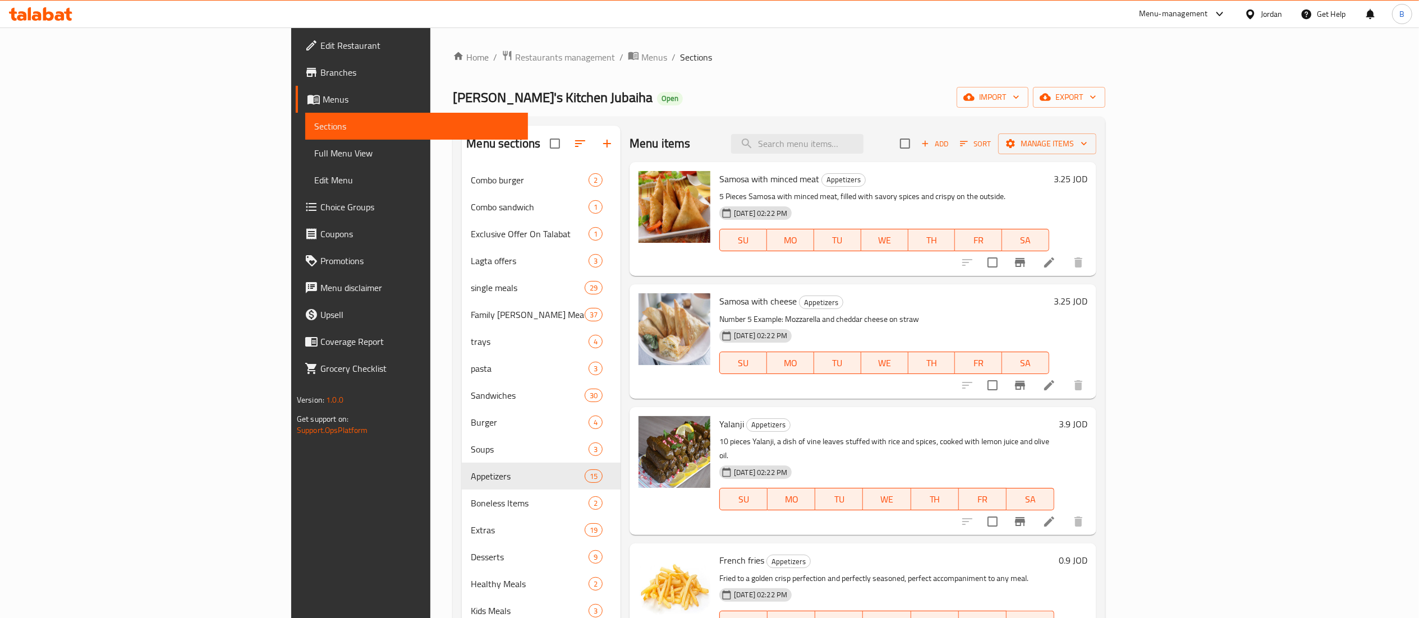
click at [953, 153] on button "Add" at bounding box center [935, 143] width 36 height 17
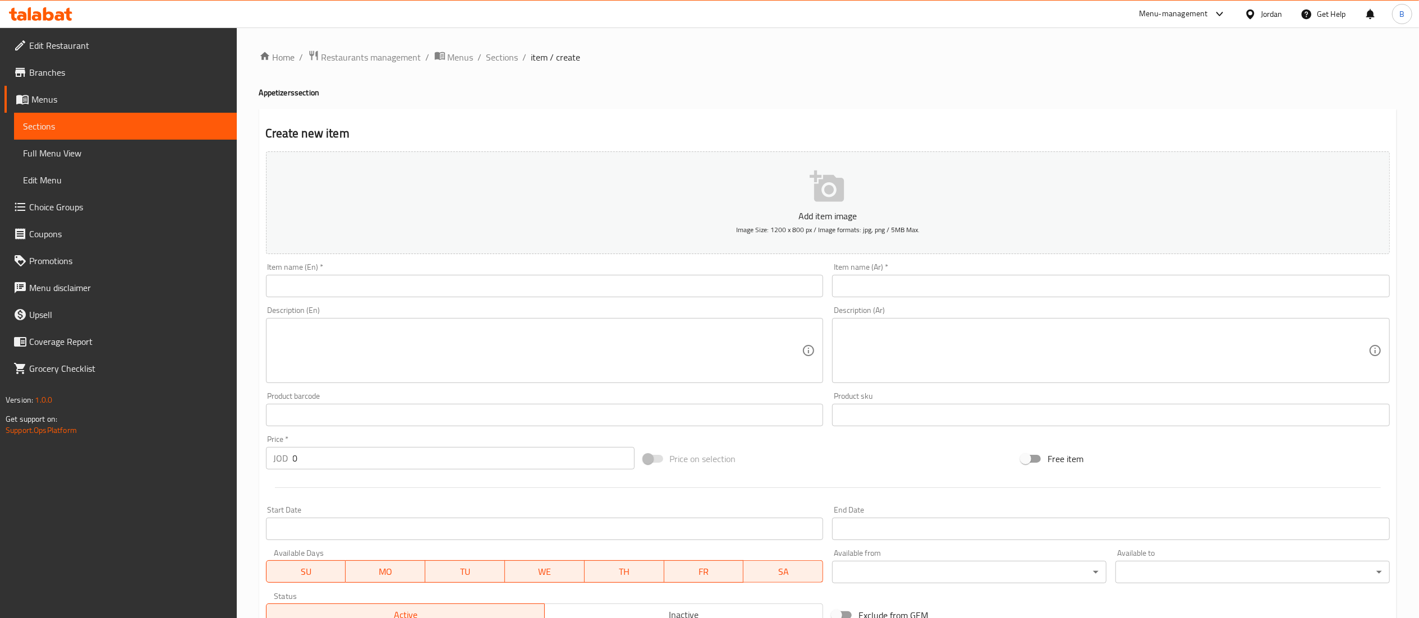
click at [524, 285] on input "text" at bounding box center [545, 286] width 558 height 22
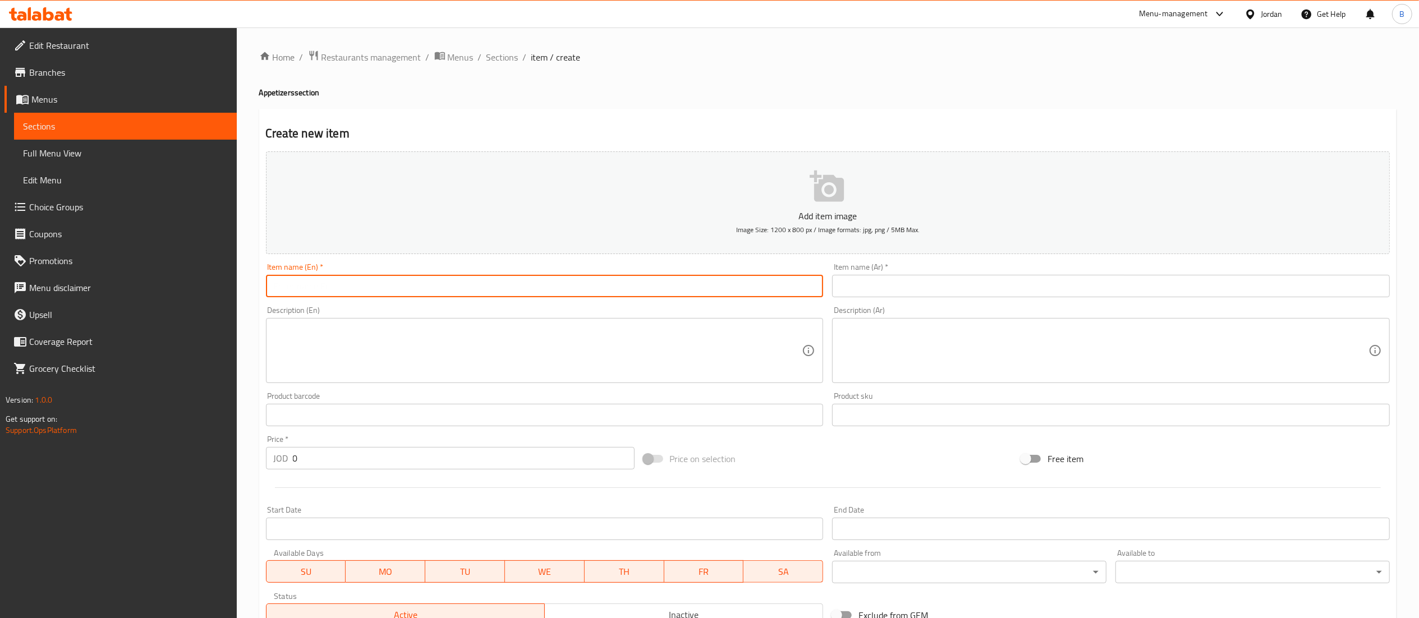
paste input "[PERSON_NAME]"
type input "[PERSON_NAME]"
click at [937, 282] on input "text" at bounding box center [1111, 286] width 558 height 22
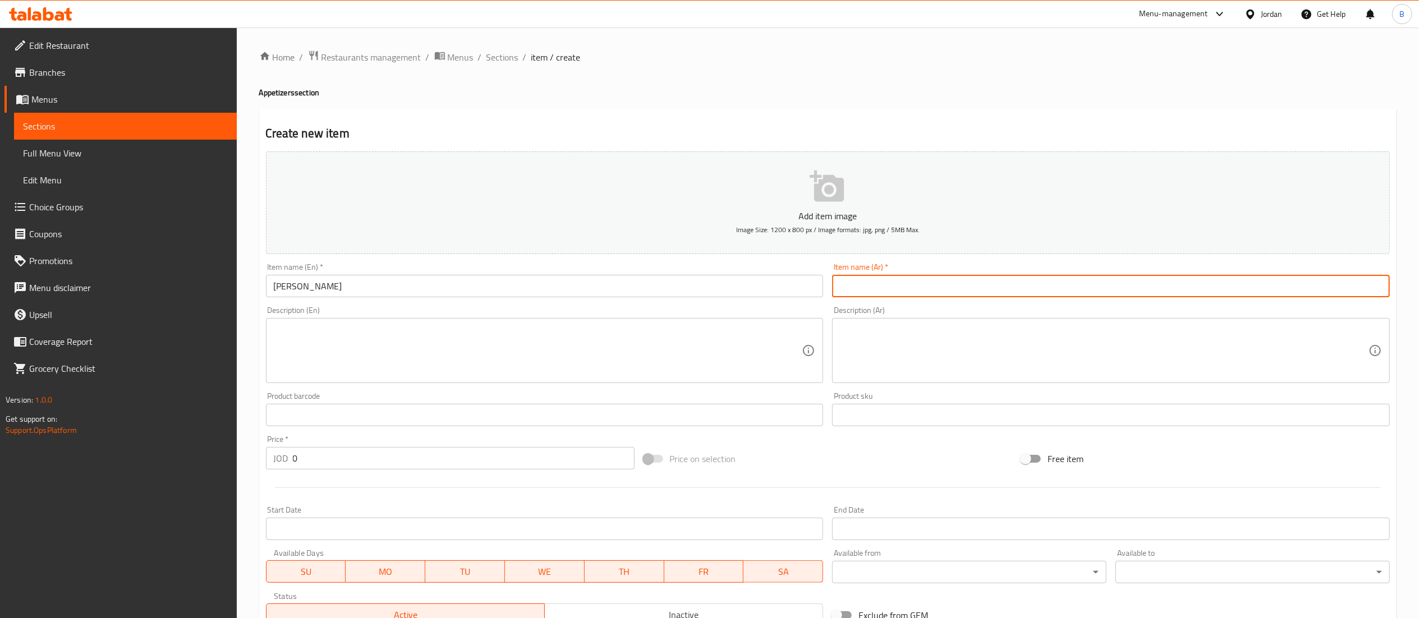
paste input "[PERSON_NAME]"
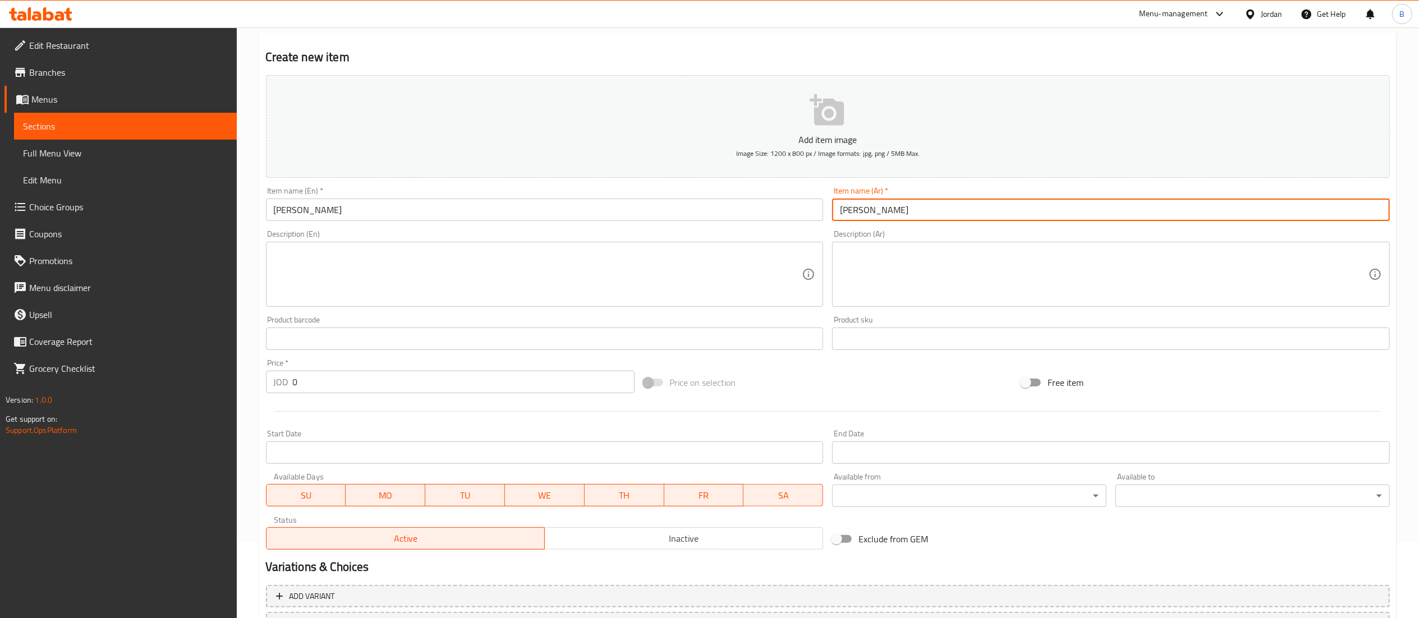
scroll to position [173, 0]
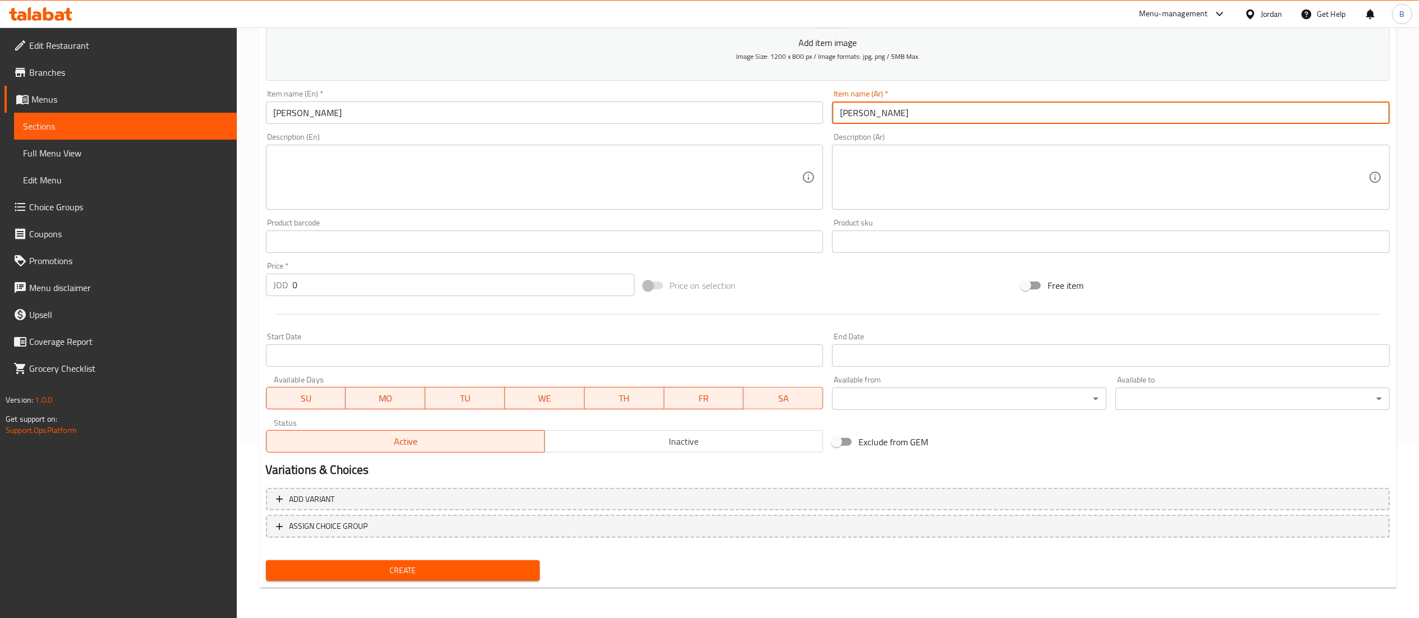
type input "[PERSON_NAME]"
click at [505, 574] on span "Create" at bounding box center [403, 571] width 256 height 14
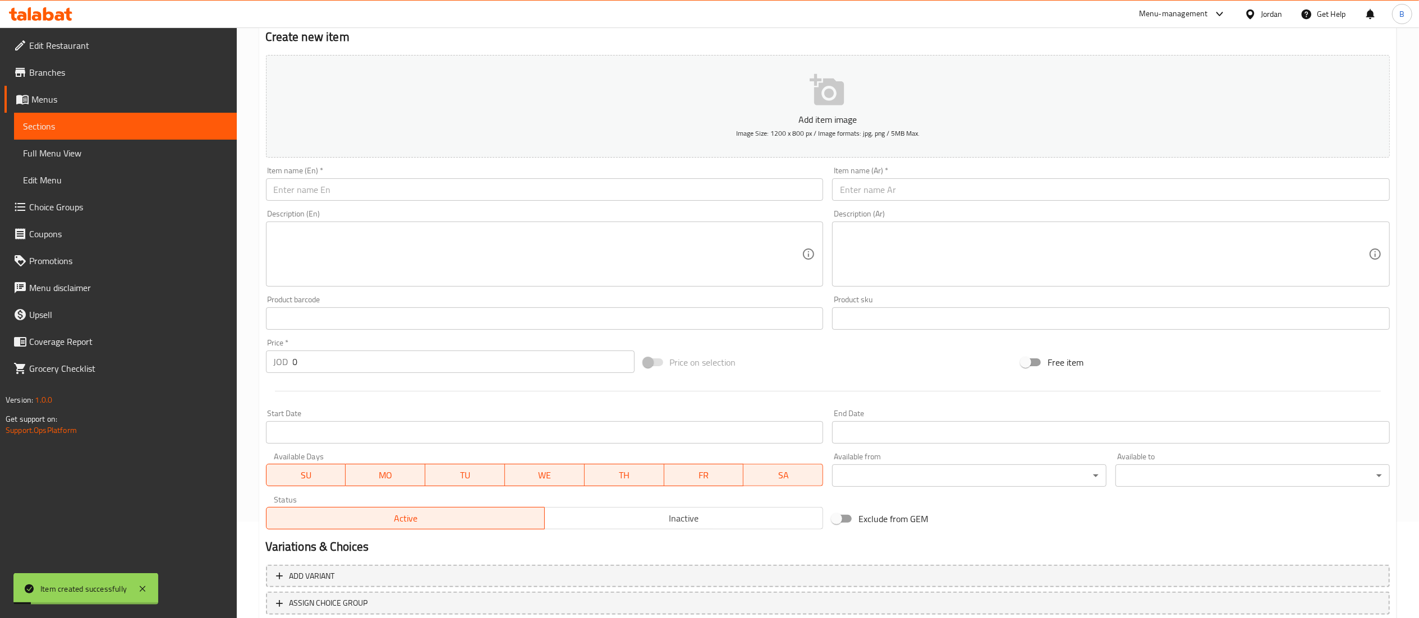
scroll to position [61, 0]
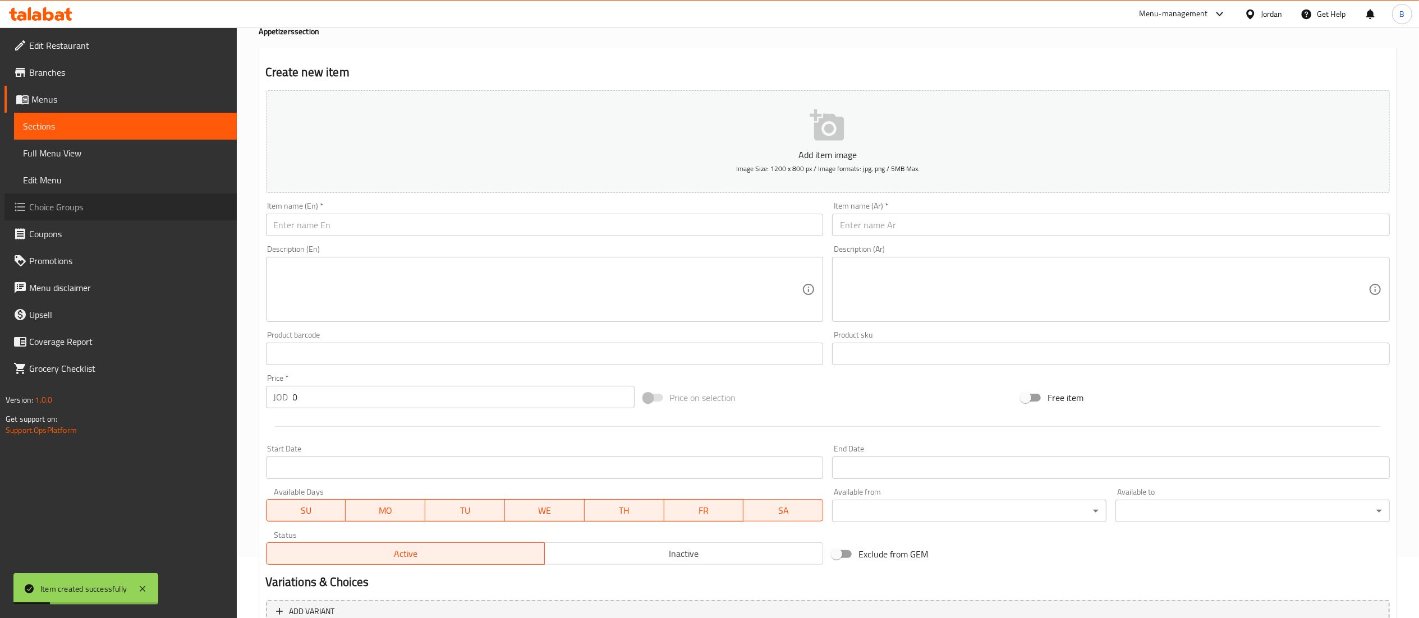
click at [61, 202] on span "Choice Groups" at bounding box center [128, 206] width 199 height 13
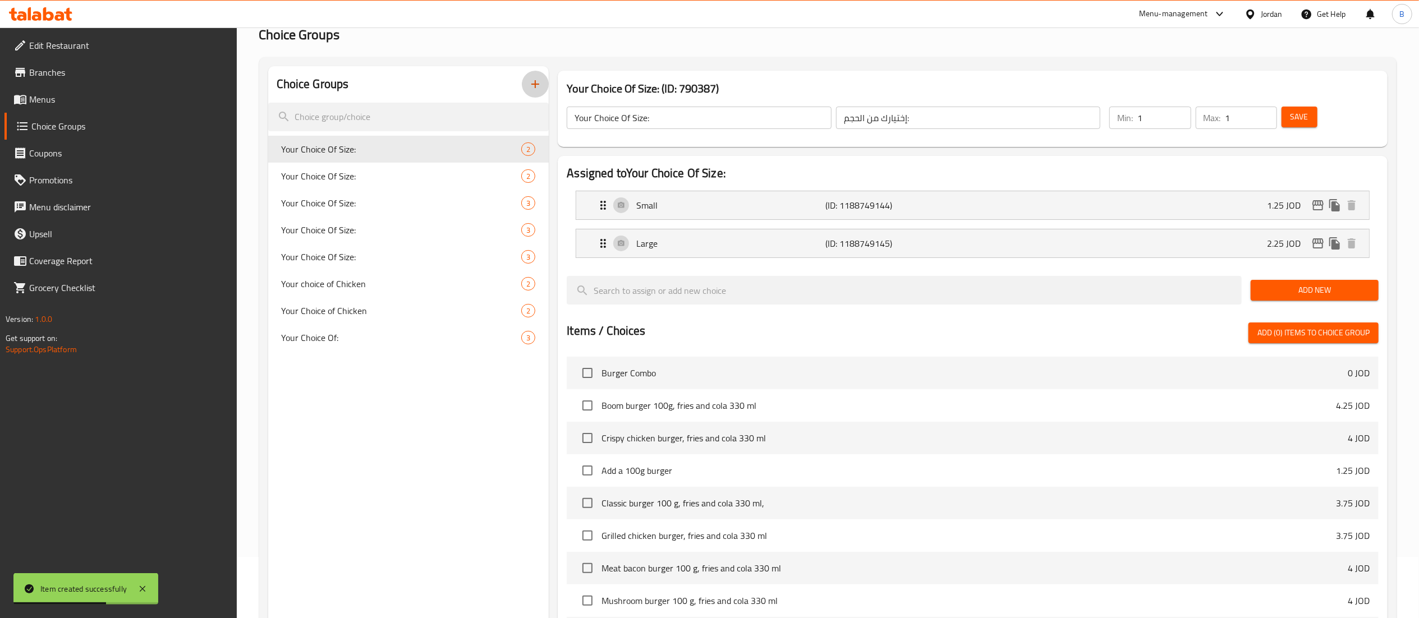
click at [542, 91] on button "button" at bounding box center [535, 84] width 27 height 27
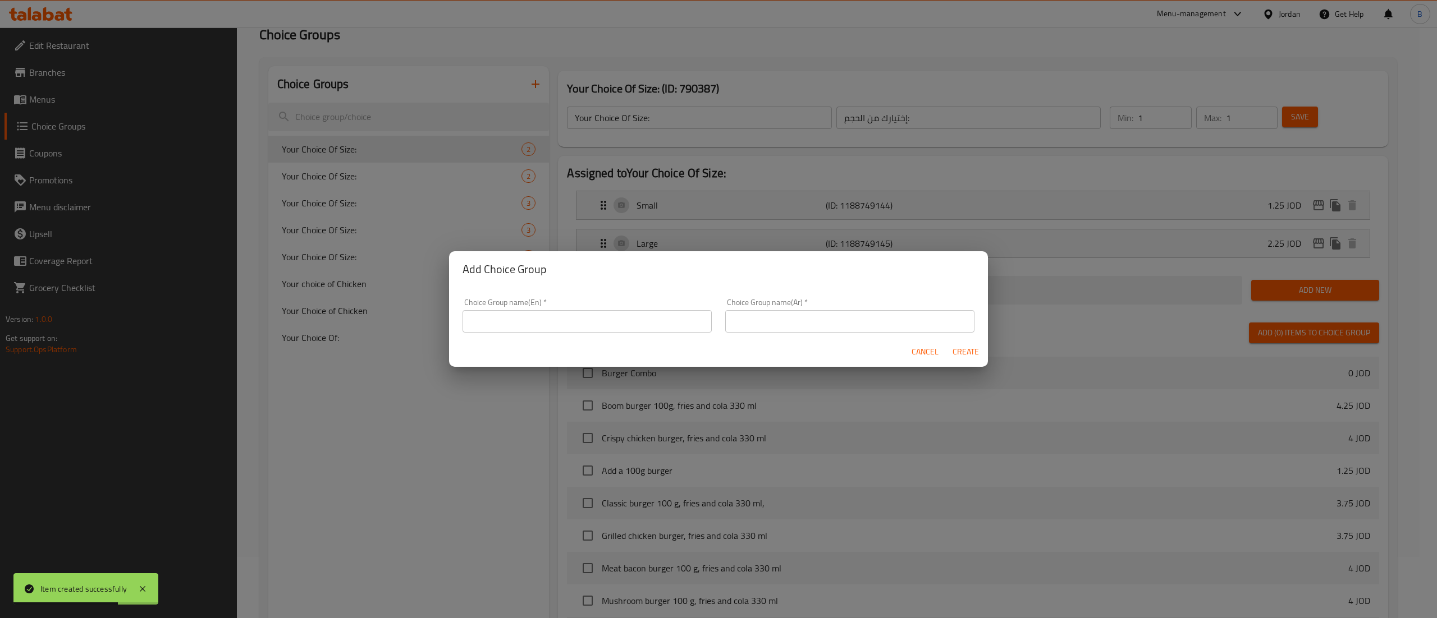
click at [576, 313] on div "Choice Group name(En)   * Choice Group name(En) *" at bounding box center [586, 316] width 249 height 34
click at [575, 314] on input "text" at bounding box center [586, 321] width 249 height 22
paste input "your choice of pcs:"
type input "your choice of pcs:"
click at [880, 323] on input "text" at bounding box center [849, 321] width 249 height 22
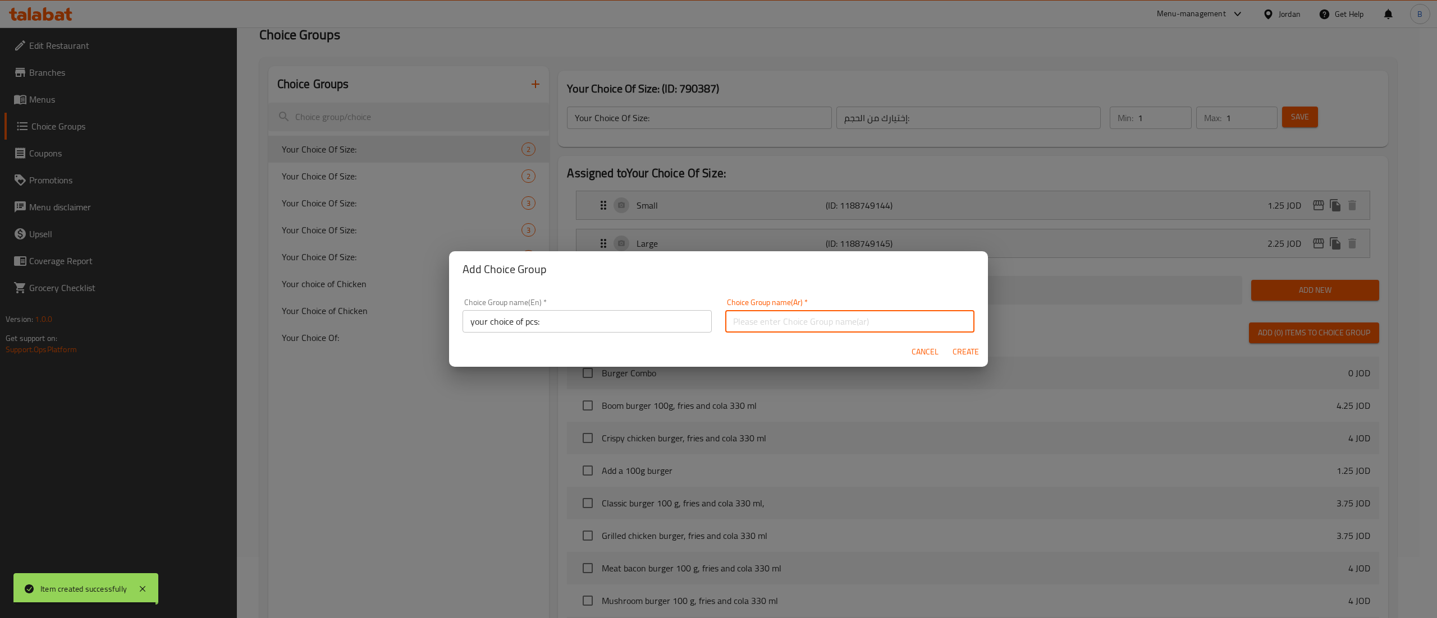
paste input "اختيارك للقطع"
type input "اختيارك للقطع"
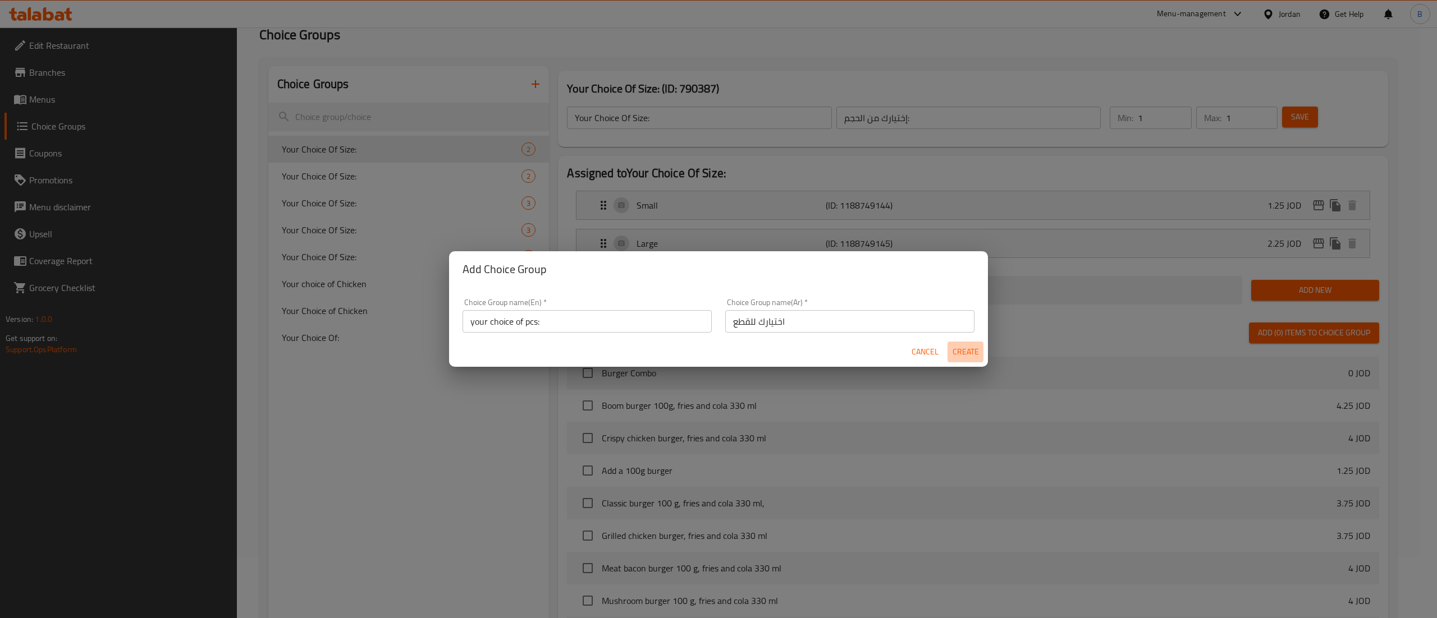
click at [975, 356] on span "Create" at bounding box center [965, 352] width 27 height 14
type input "your choice of pcs:"
type input "اختيارك للقطع"
type input "0"
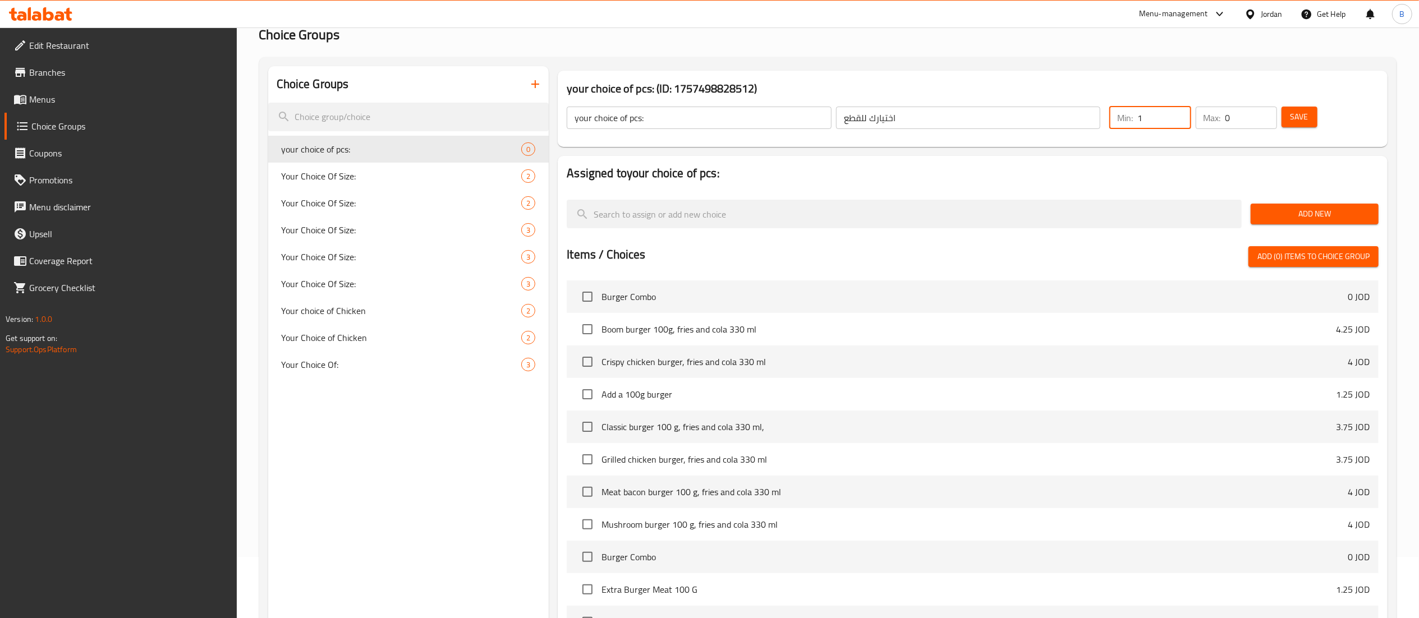
type input "1"
click at [1181, 112] on input "1" at bounding box center [1164, 118] width 53 height 22
type input "1"
click at [1268, 116] on input "1" at bounding box center [1252, 118] width 52 height 22
click at [1295, 110] on span "Save" at bounding box center [1300, 117] width 18 height 14
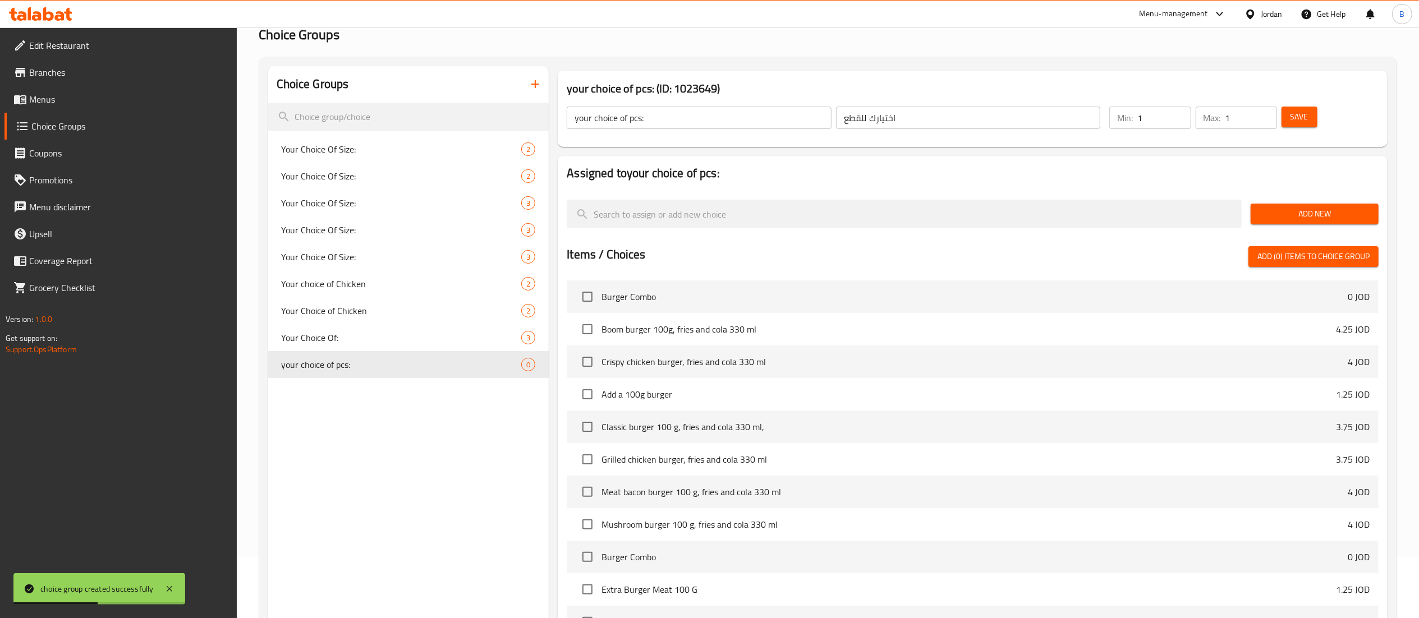
click at [1269, 216] on span "Add New" at bounding box center [1315, 214] width 110 height 14
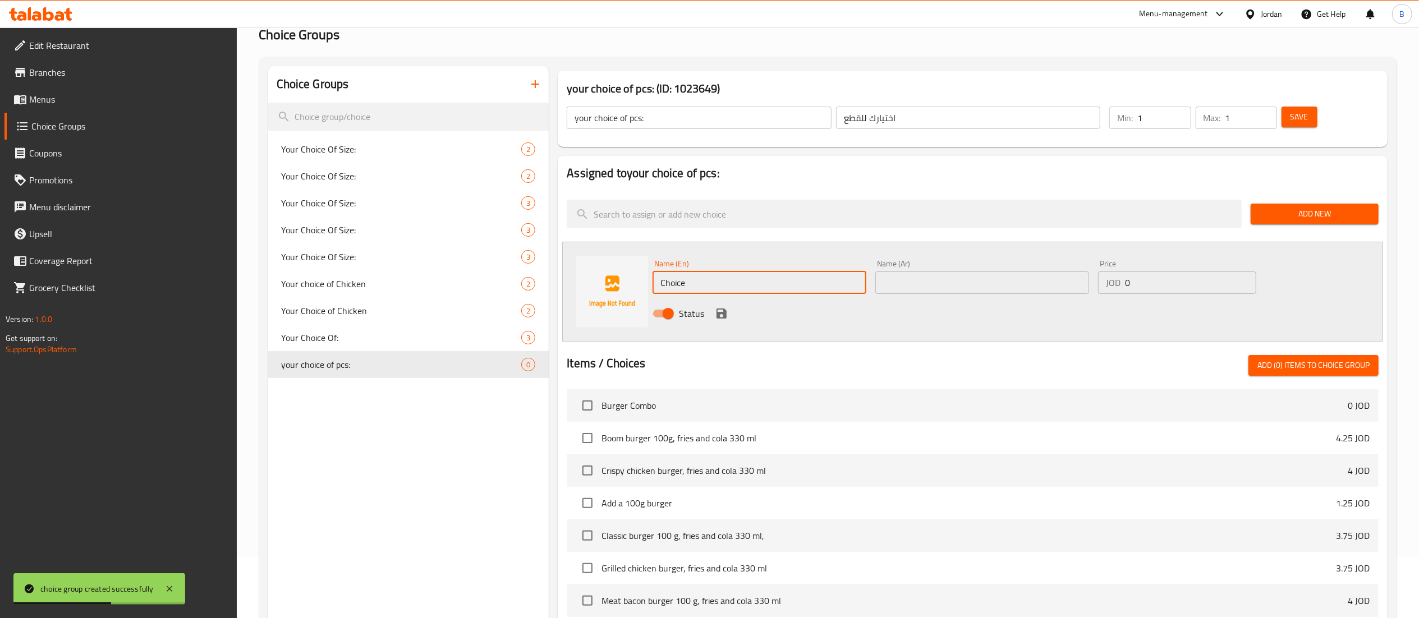
drag, startPoint x: 758, startPoint y: 287, endPoint x: 301, endPoint y: 276, distance: 456.4
click at [419, 276] on div "Choice Groups Your Choice Of Size: 2 Your Choice Of Size: 2 Your Choice Of Size…" at bounding box center [830, 457] width 1124 height 782
paste input "5 pieces"
type input "5 pieces"
click at [973, 286] on input "text" at bounding box center [983, 283] width 214 height 22
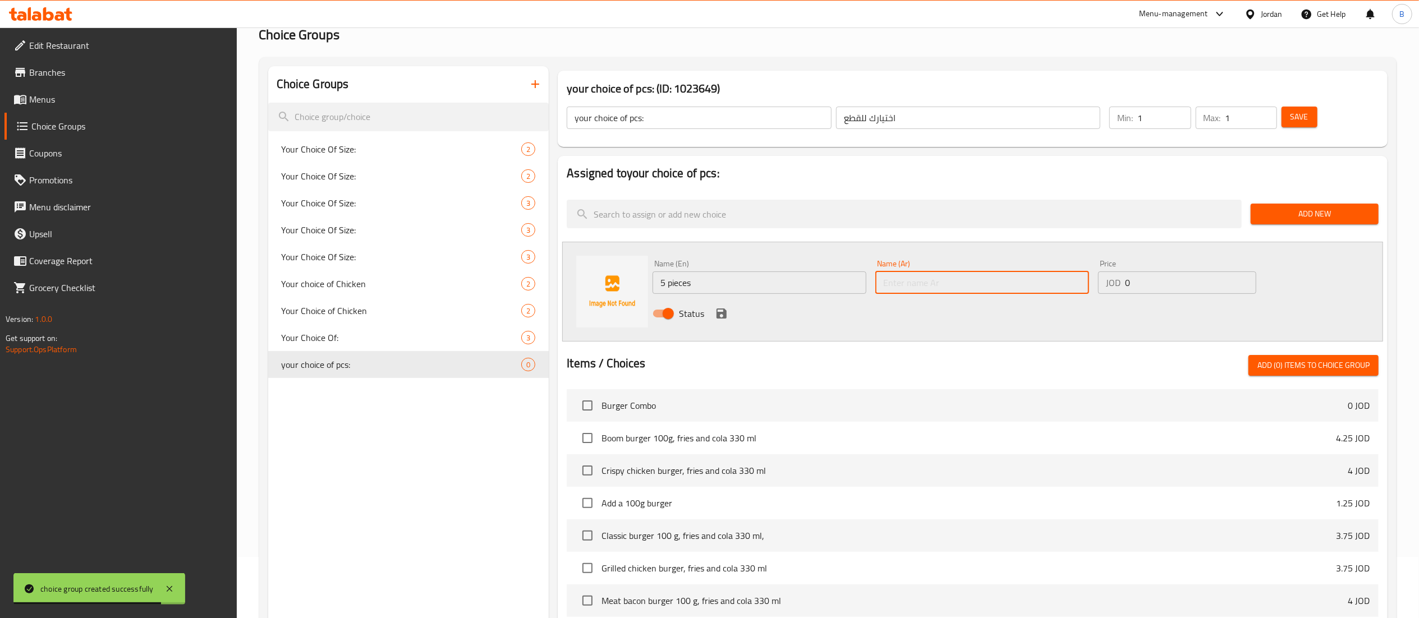
paste input "5 قطع"
type input "5 قطع"
click at [1016, 264] on div "Name (En) 5 pieces Name (En) Name (Ar) 5 قطع Name (Ar) Price JOD 0 Price Status" at bounding box center [982, 292] width 668 height 74
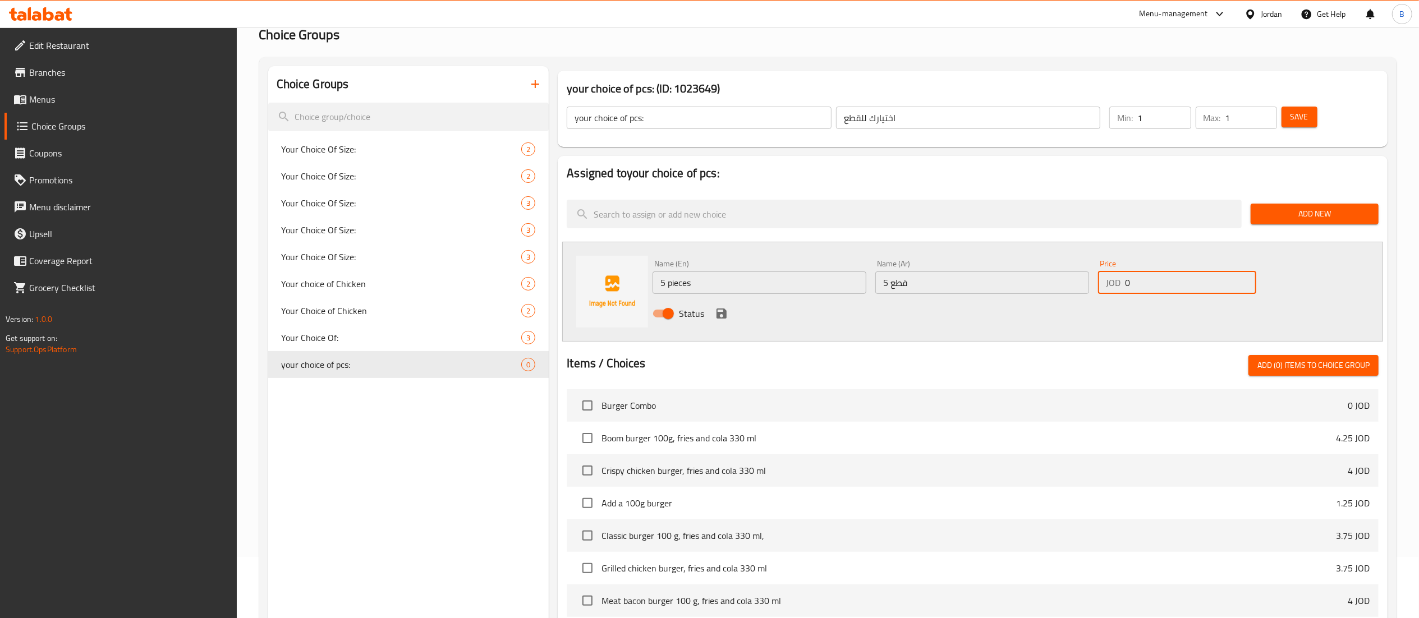
paste input "3.5"
type input "3.5"
click at [712, 311] on div "Status" at bounding box center [982, 314] width 668 height 30
click at [717, 312] on icon "save" at bounding box center [722, 314] width 10 height 10
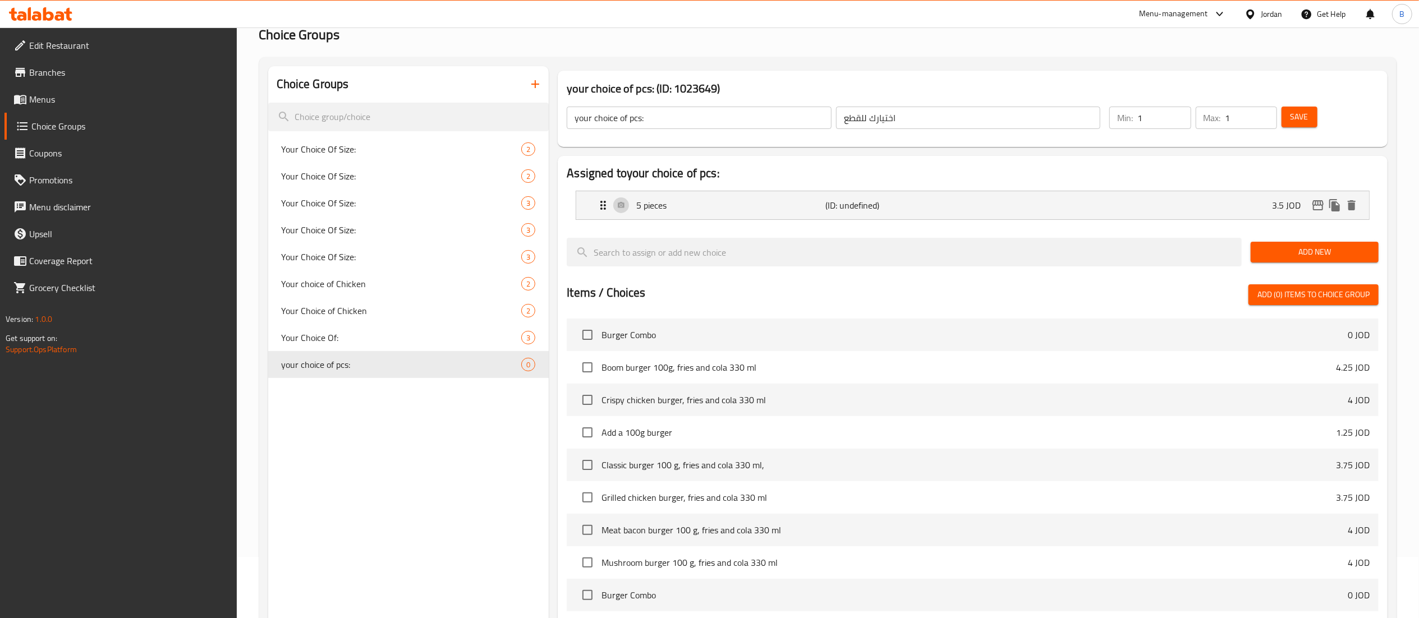
click at [1312, 260] on button "Add New" at bounding box center [1315, 252] width 128 height 21
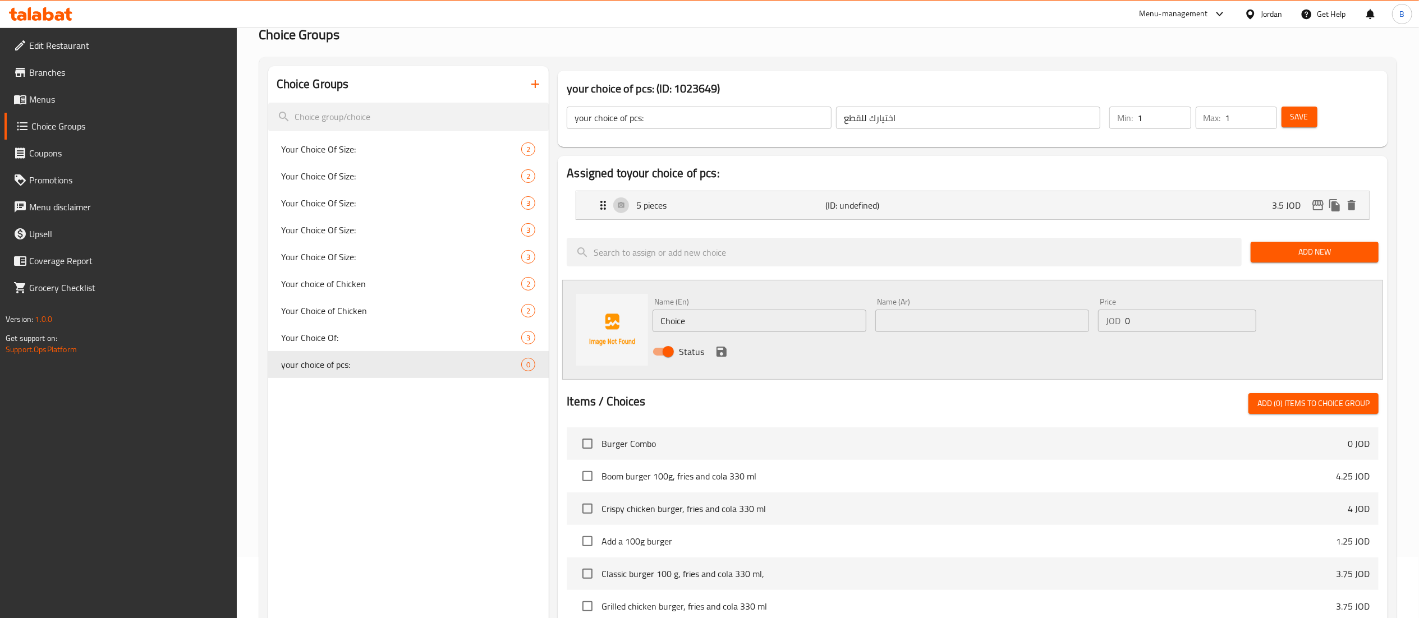
click at [813, 317] on input "Choice" at bounding box center [760, 321] width 214 height 22
click at [719, 331] on input "Choice" at bounding box center [760, 321] width 214 height 22
drag, startPoint x: 730, startPoint y: 336, endPoint x: 652, endPoint y: 322, distance: 79.3
click at [652, 322] on div "Name (En) Choice Name (En)" at bounding box center [759, 315] width 223 height 43
click at [714, 326] on input "Choice" at bounding box center [760, 321] width 214 height 22
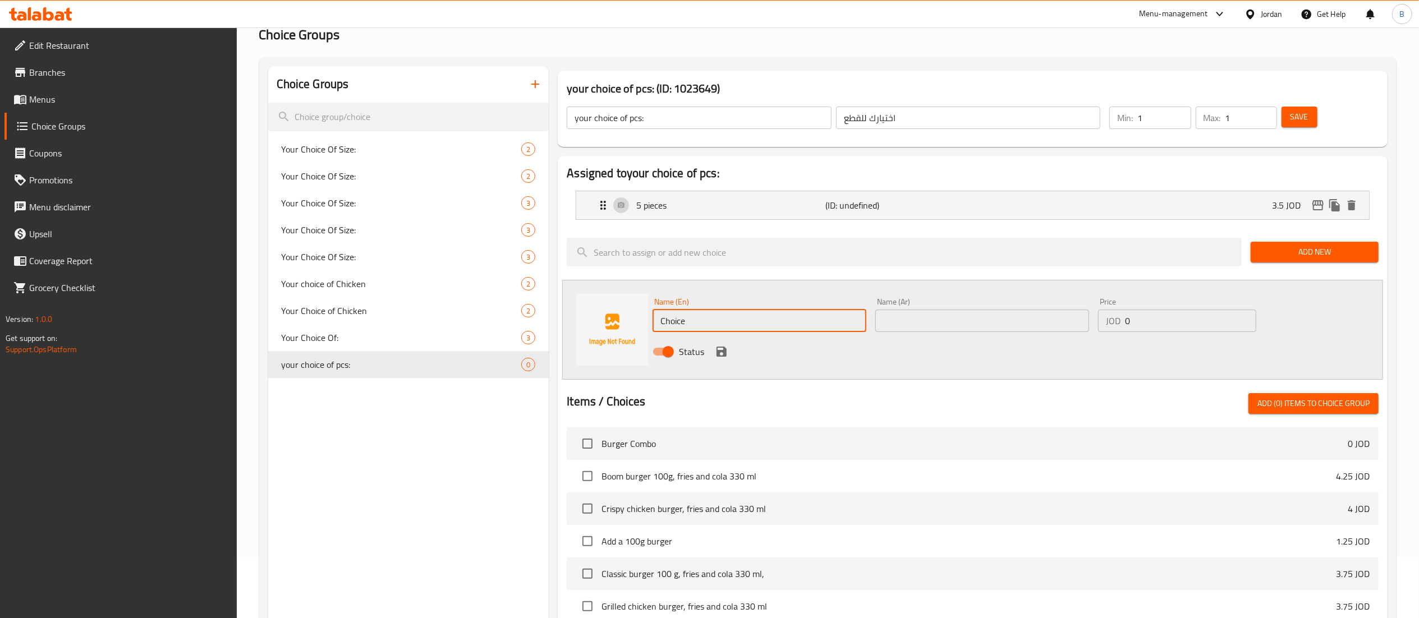
click at [714, 326] on input "Choice" at bounding box center [760, 321] width 214 height 22
paste input "10 pieces"
type input "10 pieces"
click at [971, 325] on input "text" at bounding box center [983, 321] width 214 height 22
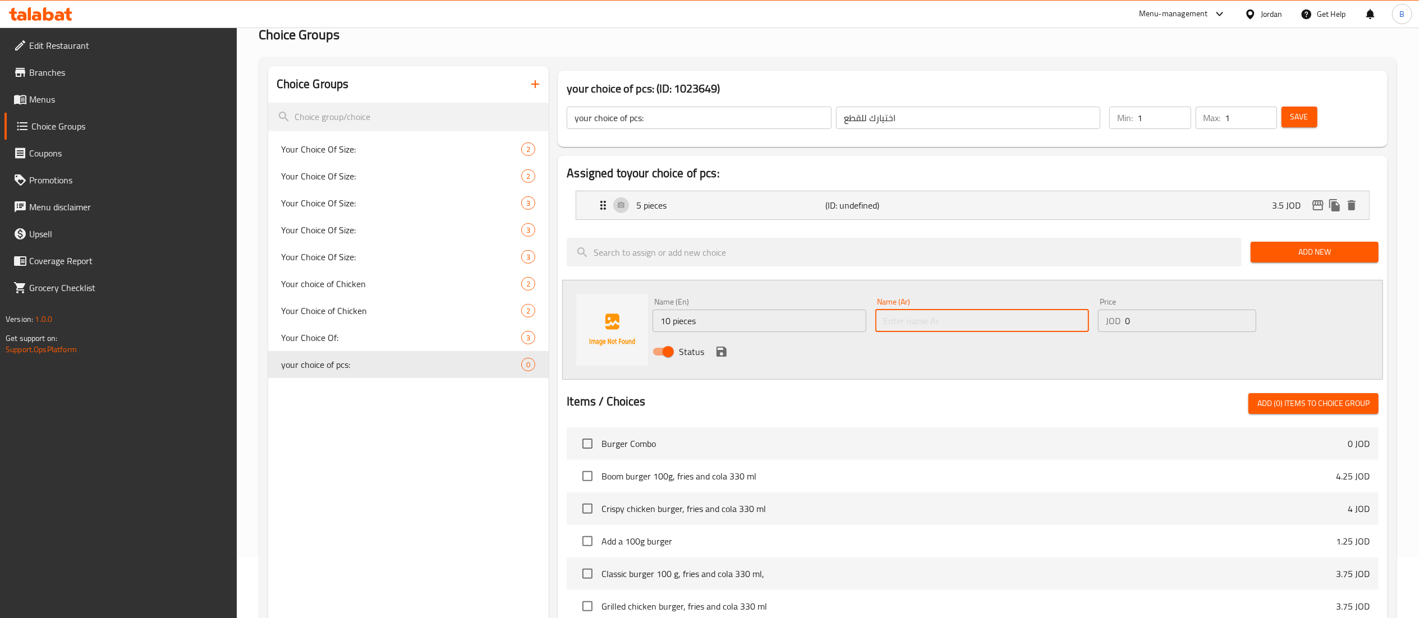
paste input "10 قطع"
type input "10 قطع"
drag, startPoint x: 1127, startPoint y: 324, endPoint x: 1000, endPoint y: 327, distance: 127.4
click at [1024, 326] on div "Name (En) 10 pieces Name (En) Name (Ar) 10 قطع Name (Ar) Price JOD 0 Price Stat…" at bounding box center [982, 331] width 668 height 74
paste input "7"
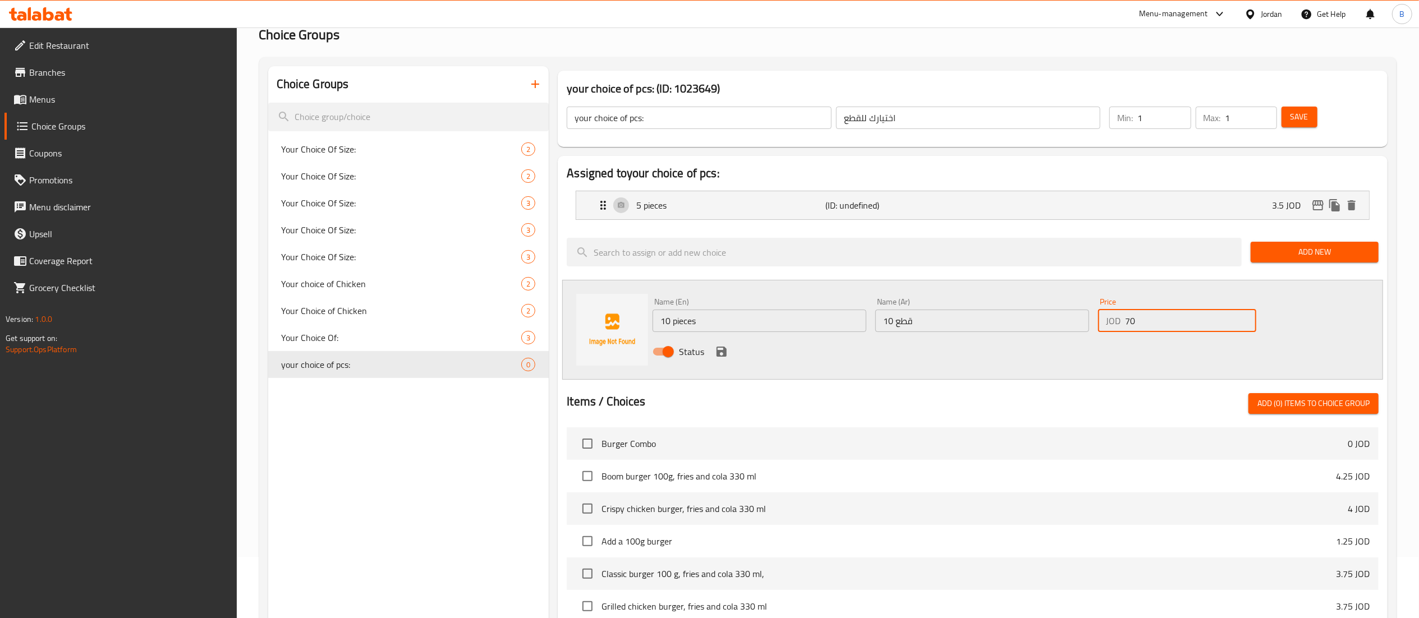
drag, startPoint x: 1174, startPoint y: 327, endPoint x: 1005, endPoint y: 325, distance: 169.5
click at [1078, 325] on div "Name (En) 10 pieces Name (En) Name (Ar) 10 قطع Name (Ar) Price JOD 70 Price Sta…" at bounding box center [982, 331] width 668 height 74
paste input "number"
type input "7"
click at [727, 350] on icon "save" at bounding box center [721, 351] width 13 height 13
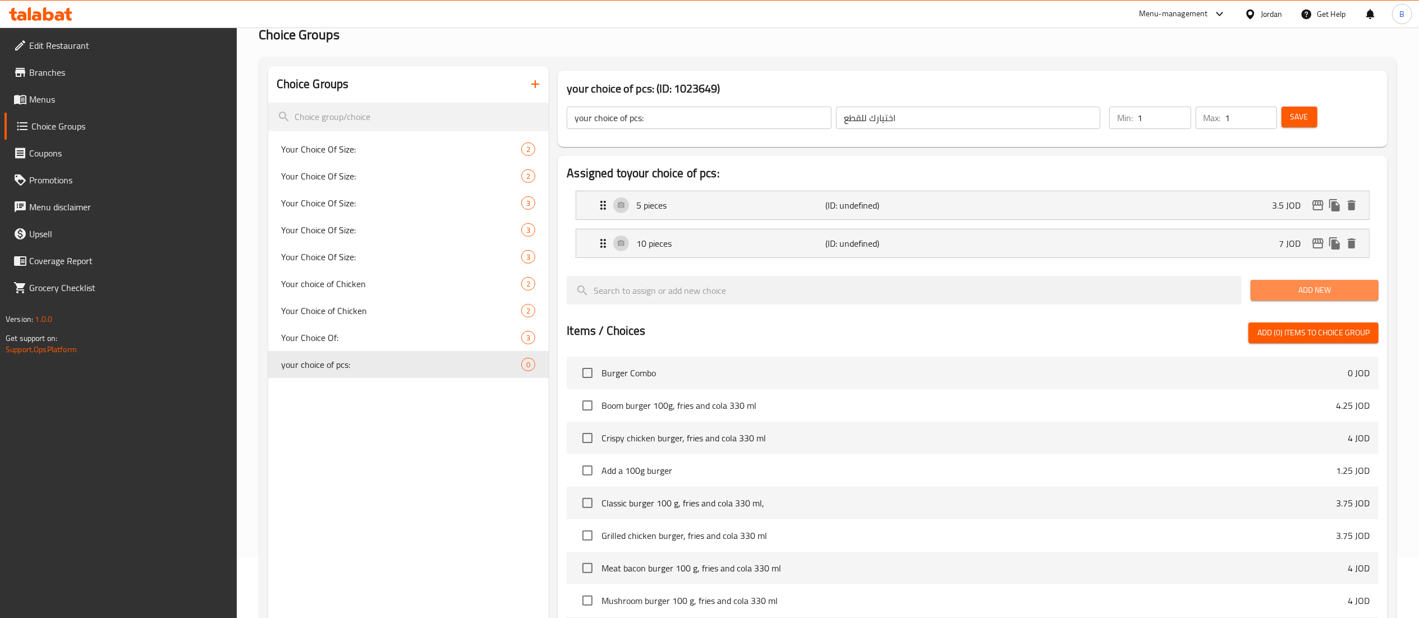
click at [1298, 287] on span "Add New" at bounding box center [1315, 290] width 110 height 14
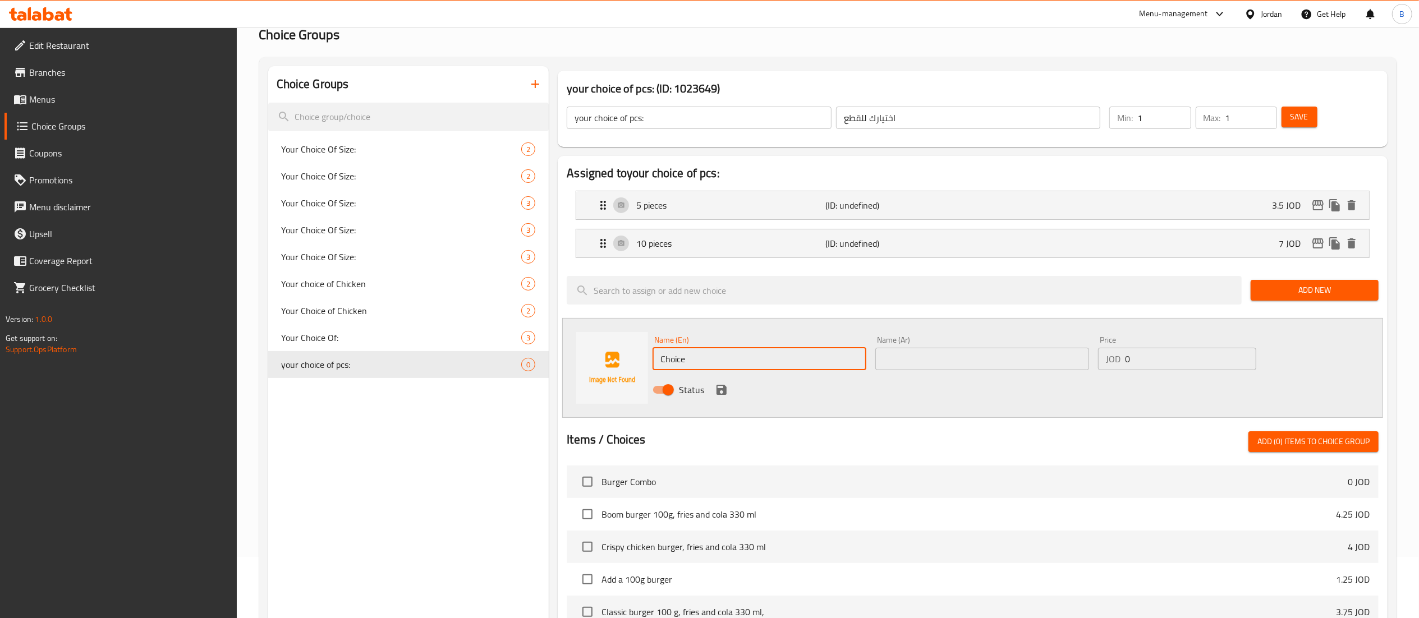
drag, startPoint x: 771, startPoint y: 359, endPoint x: 548, endPoint y: 343, distance: 223.3
click at [548, 343] on div "Choice Groups Your Choice Of Size: 2 Your Choice Of Size: 2 Your Choice Of Size…" at bounding box center [830, 495] width 1124 height 858
paste input "20 pieces"
type input "20 pieces"
click at [916, 359] on input "text" at bounding box center [983, 359] width 214 height 22
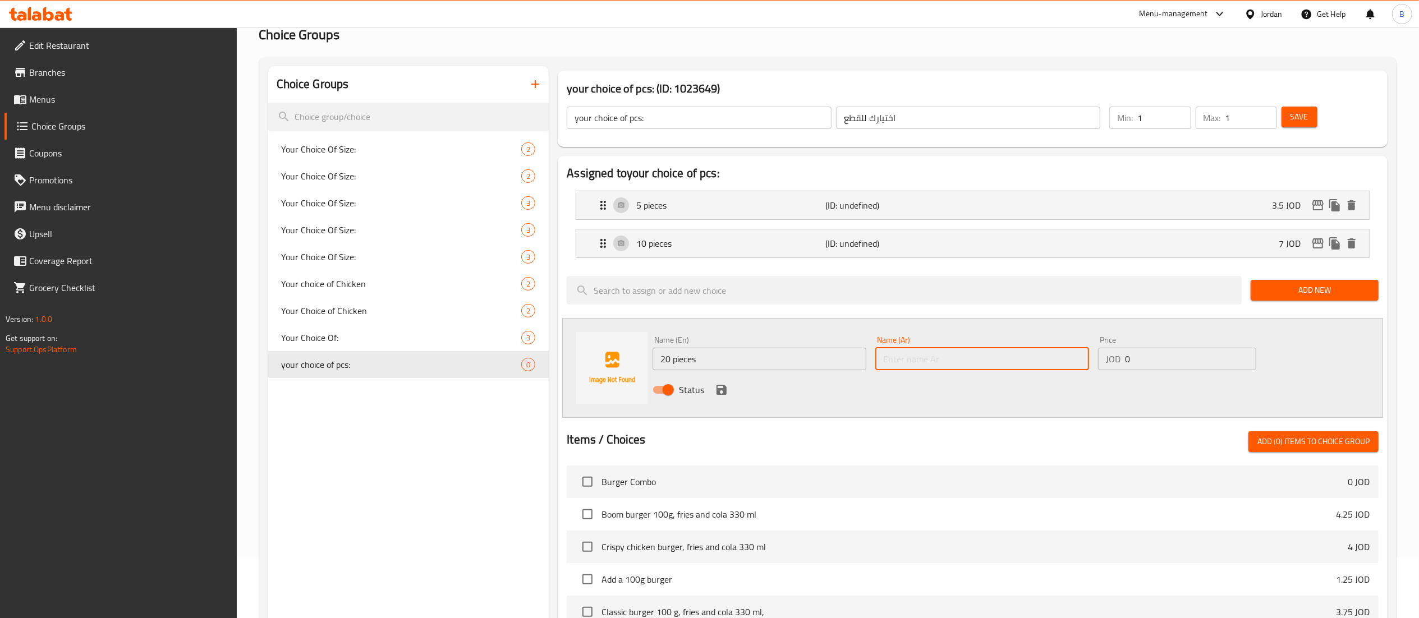
paste input "20 قطعة"
type input "20 قطعة"
drag, startPoint x: 1160, startPoint y: 365, endPoint x: 926, endPoint y: 398, distance: 235.9
click at [1035, 374] on div "Name (En) 20 pieces Name (En) Name (Ar) 20 قطعة Name (Ar) Price JOD 0 Price Sta…" at bounding box center [982, 369] width 668 height 74
type input "14"
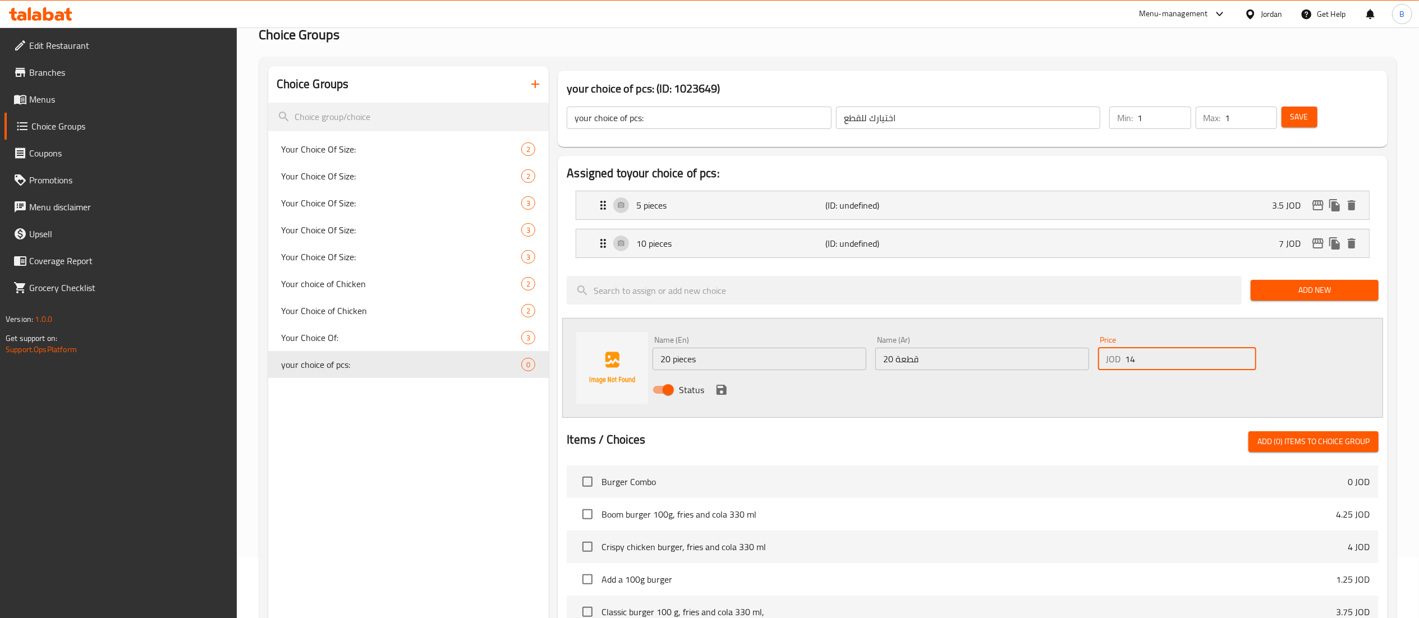
click at [723, 387] on icon "save" at bounding box center [721, 389] width 13 height 13
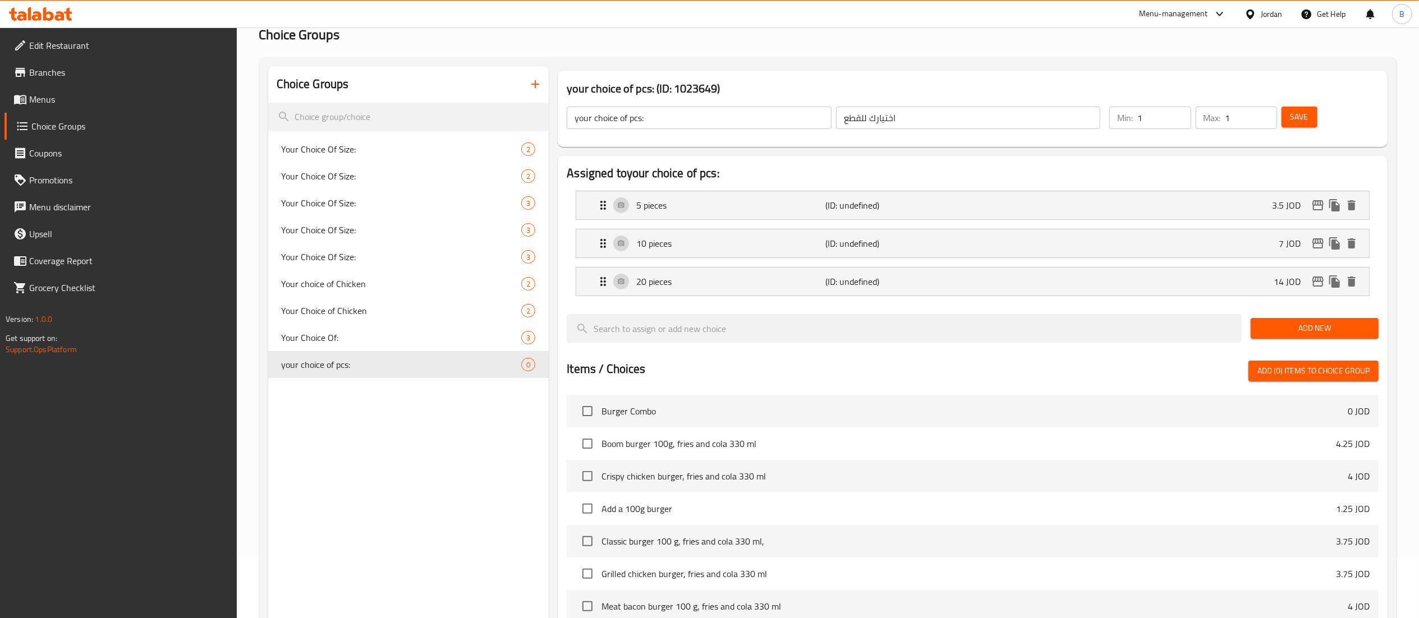
click at [1282, 117] on button "Save" at bounding box center [1300, 117] width 36 height 21
click at [84, 106] on span "Menus" at bounding box center [128, 99] width 199 height 13
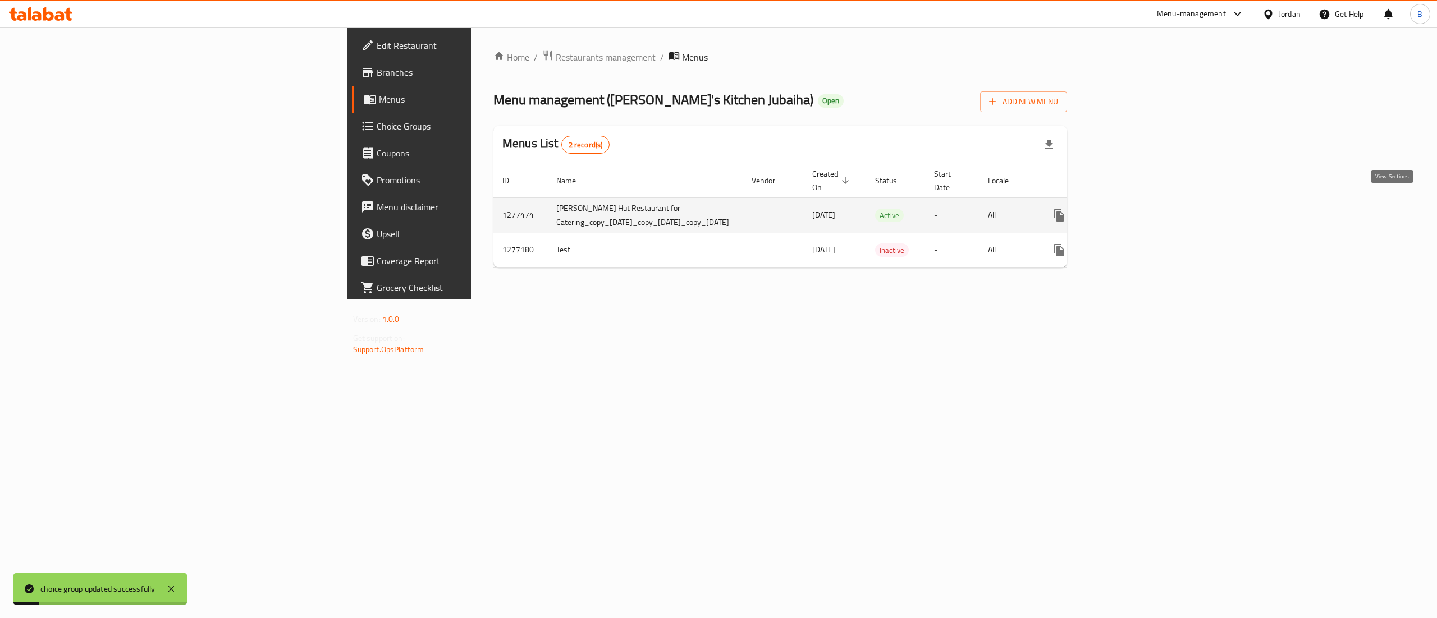
click at [1147, 209] on icon "enhanced table" at bounding box center [1139, 215] width 13 height 13
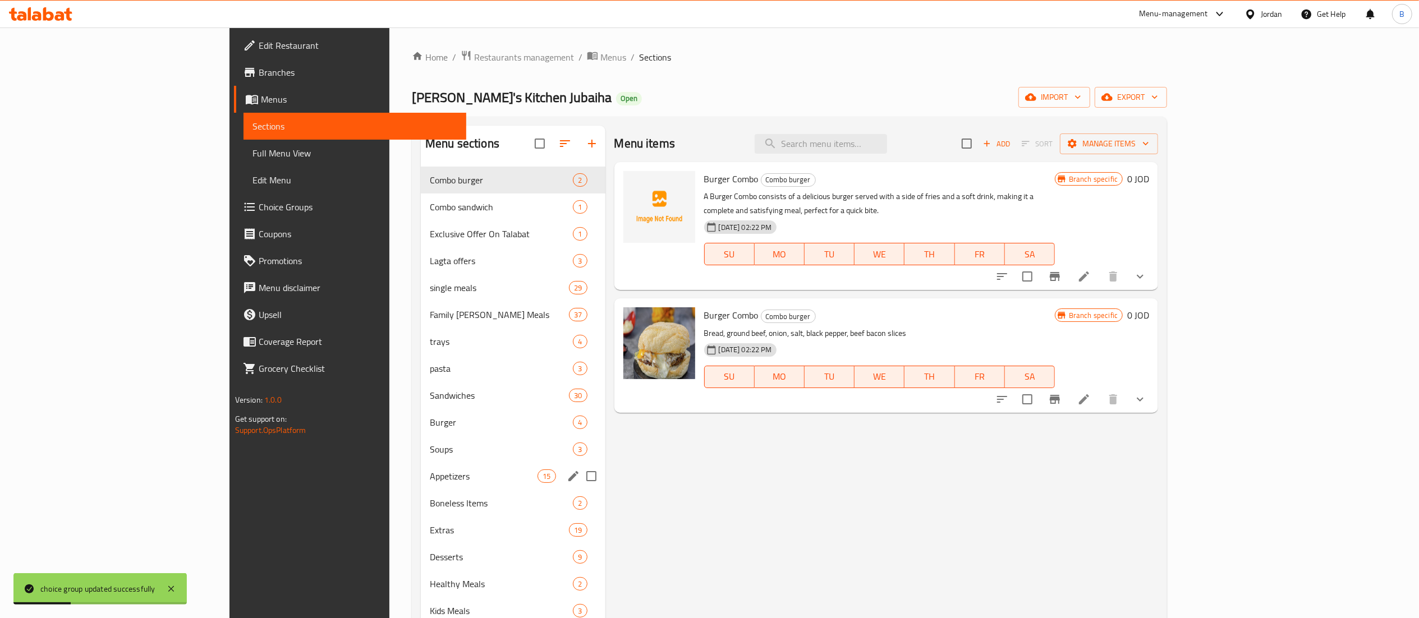
click at [421, 467] on div "Appetizers 15" at bounding box center [513, 476] width 185 height 27
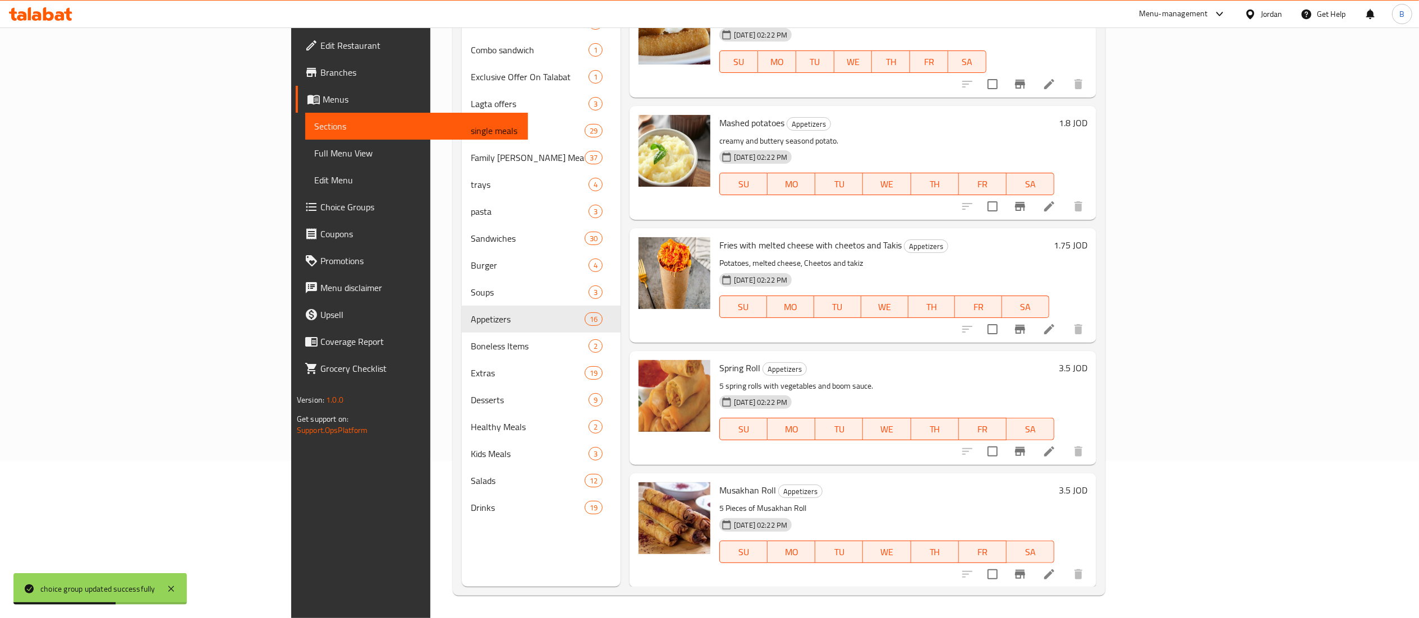
scroll to position [1337, 0]
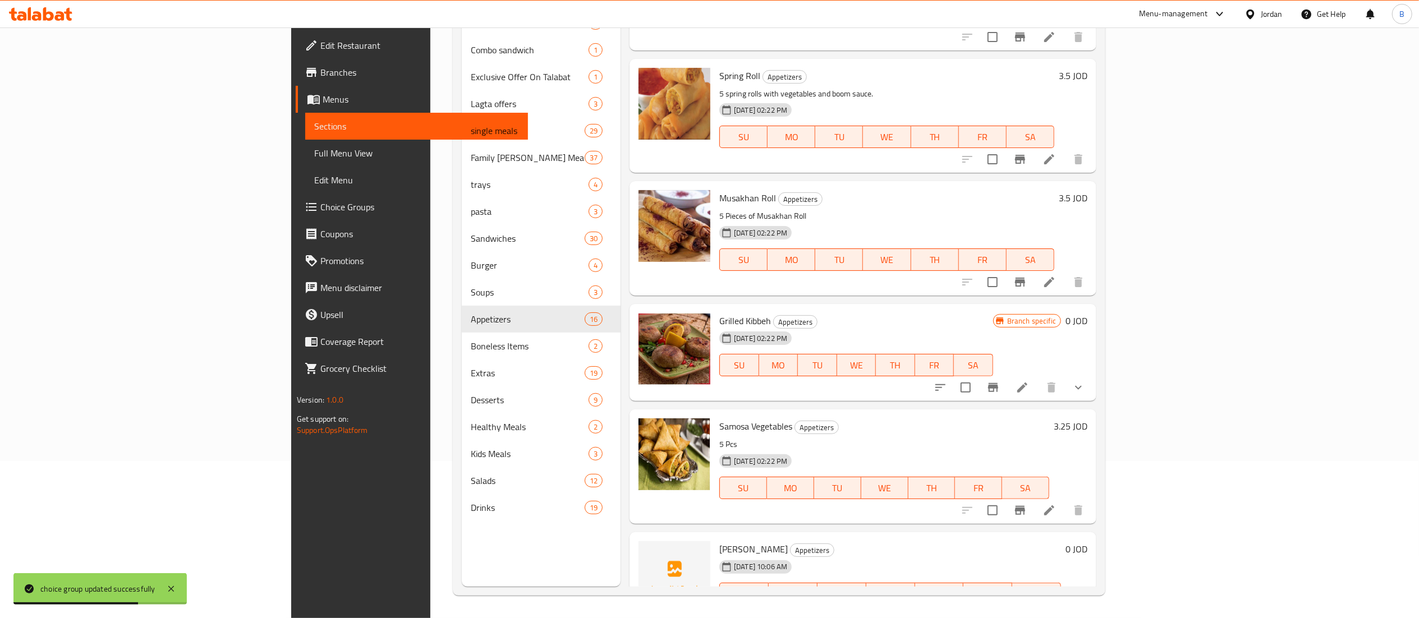
click at [1065, 607] on li at bounding box center [1049, 617] width 31 height 20
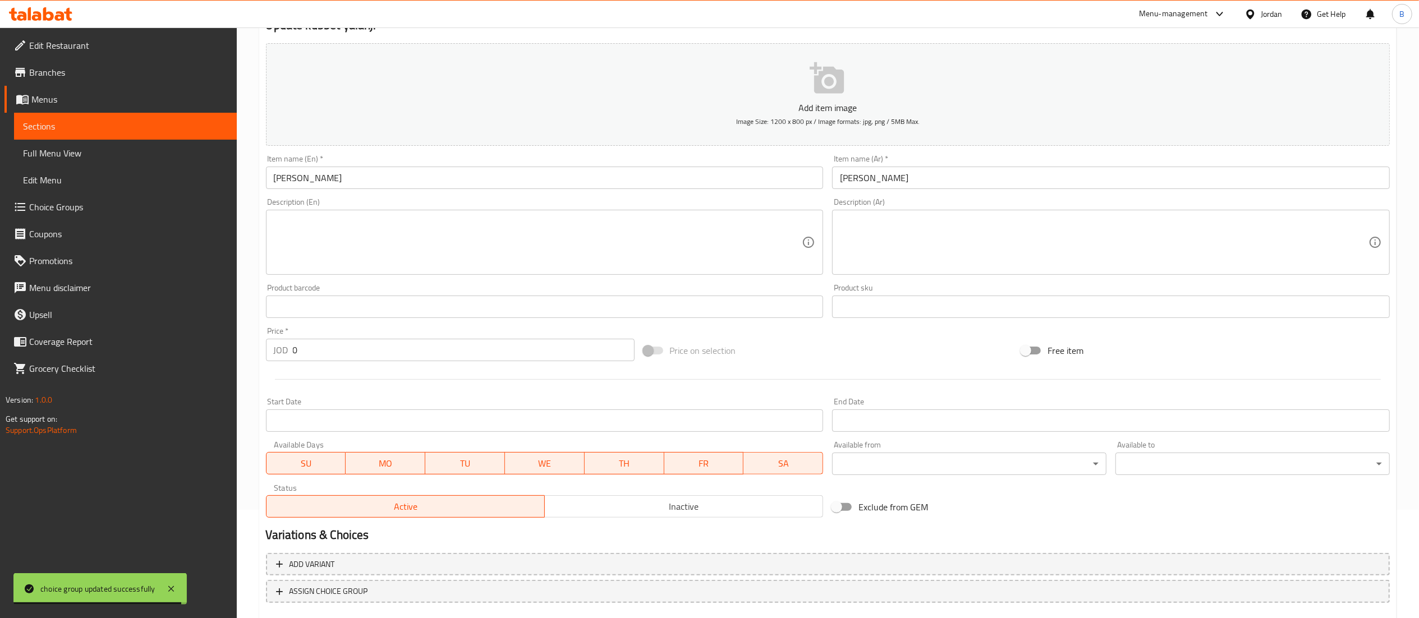
scroll to position [173, 0]
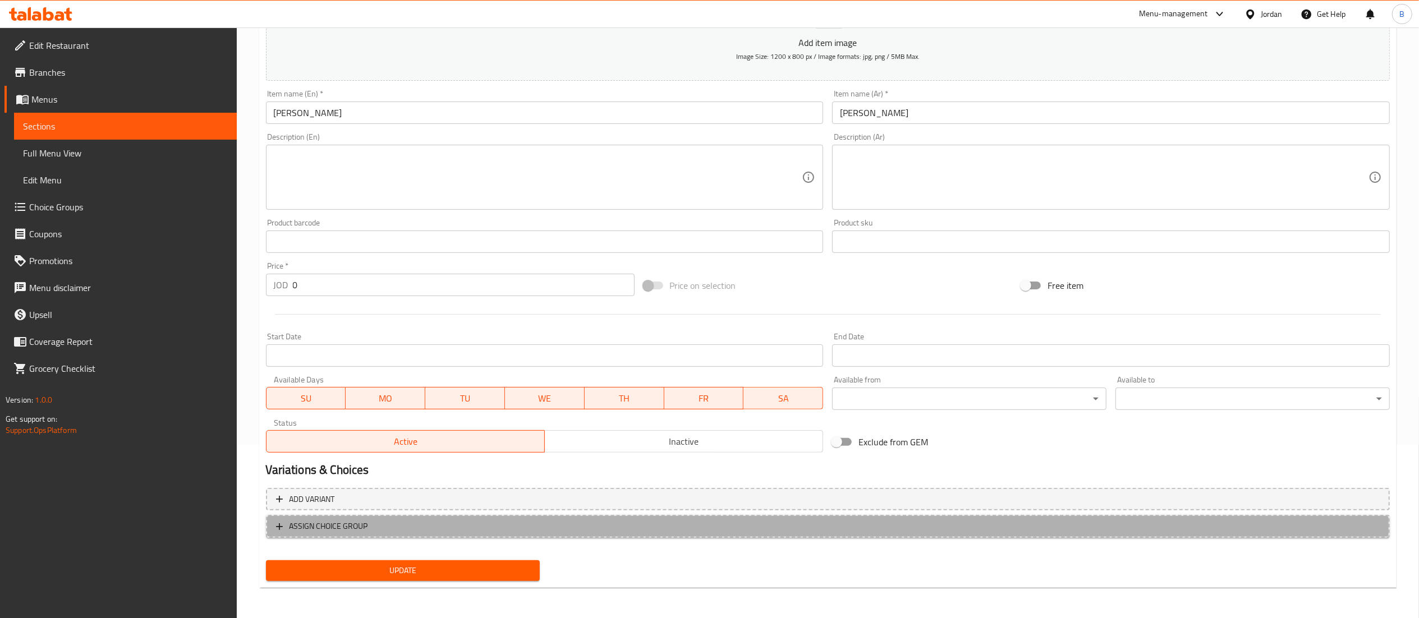
click at [372, 529] on span "ASSIGN CHOICE GROUP" at bounding box center [828, 527] width 1104 height 14
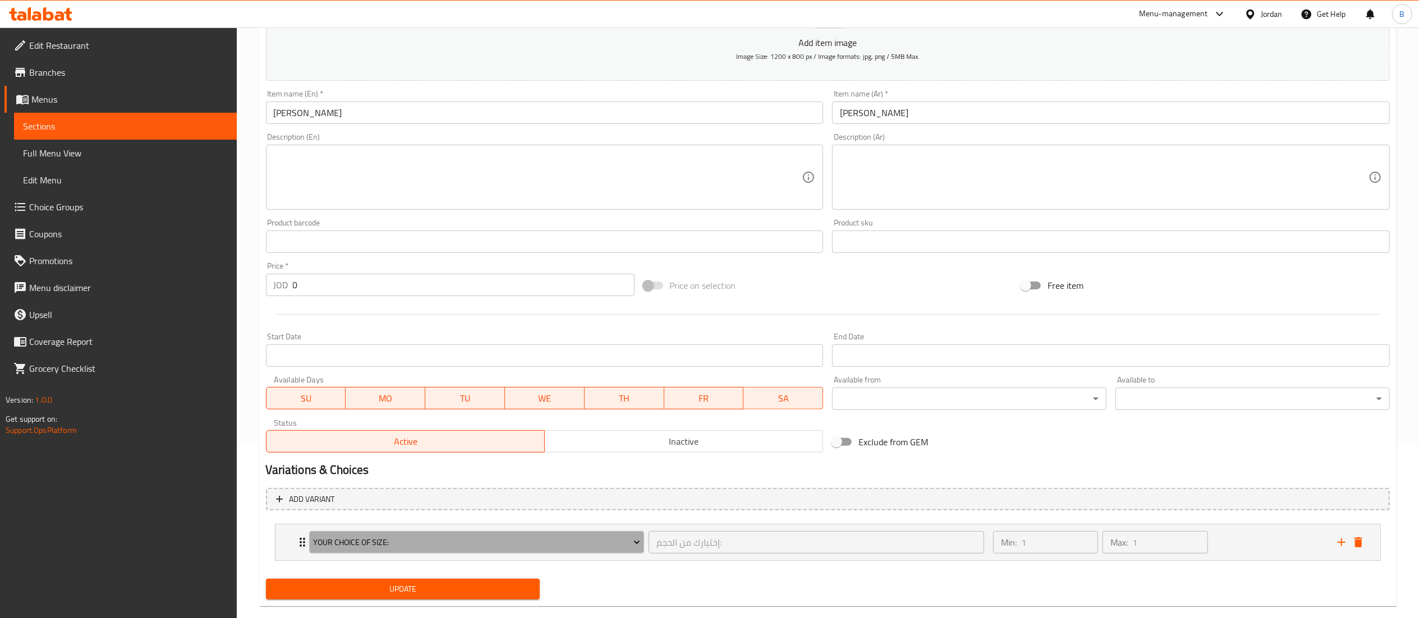
click at [393, 540] on span "Your Choice Of Size:" at bounding box center [476, 543] width 327 height 14
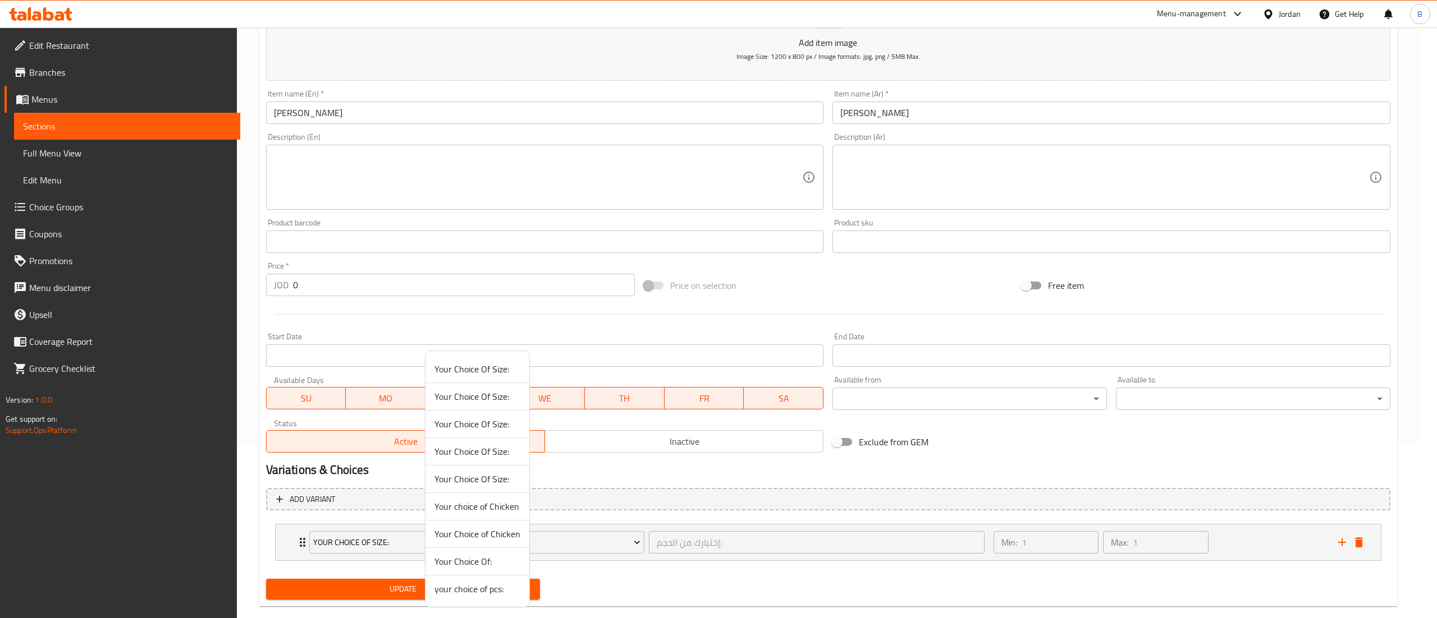
click at [488, 589] on span "your choice of pcs:" at bounding box center [477, 589] width 86 height 13
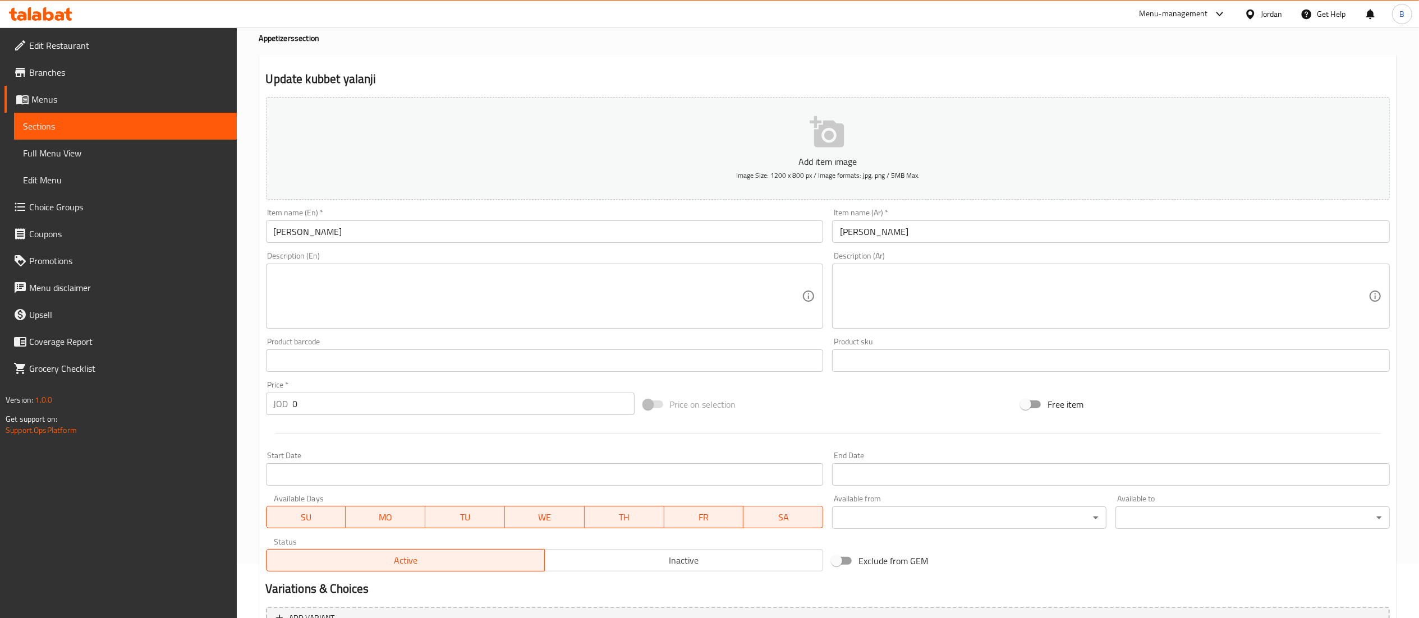
scroll to position [0, 0]
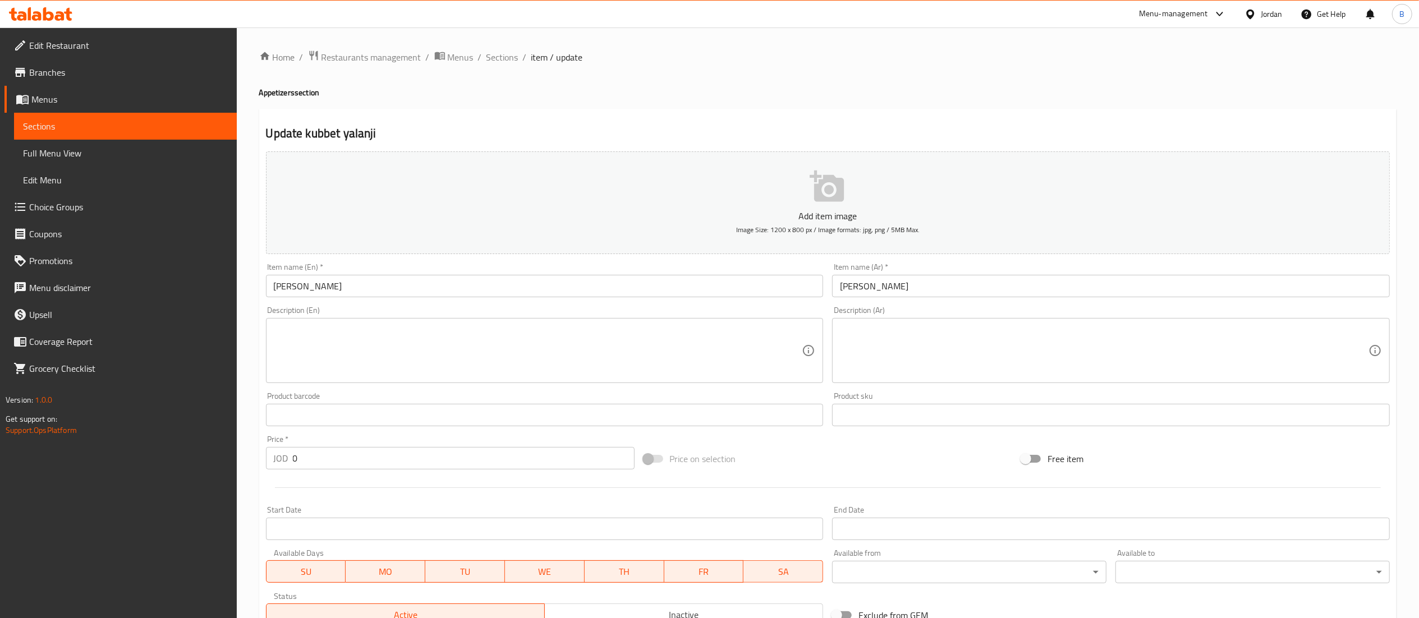
click at [828, 215] on p "Add item image" at bounding box center [827, 215] width 1089 height 13
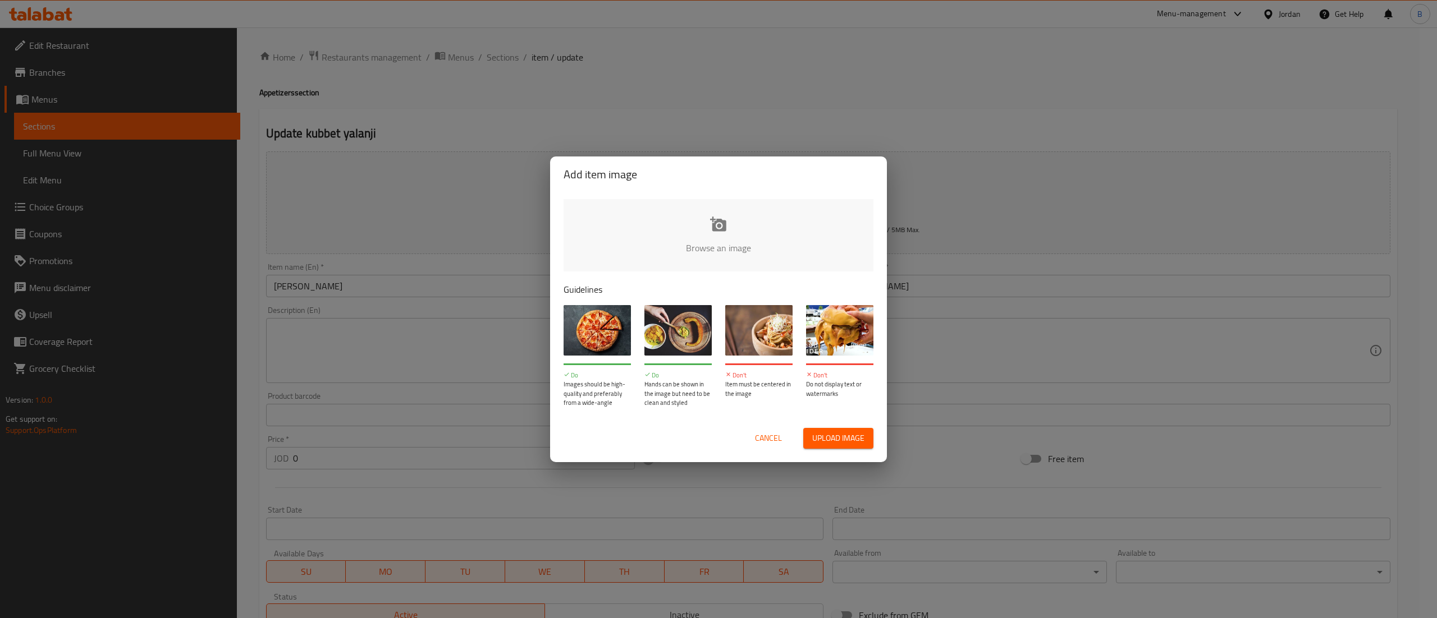
click at [771, 215] on input "file" at bounding box center [1097, 251] width 1069 height 105
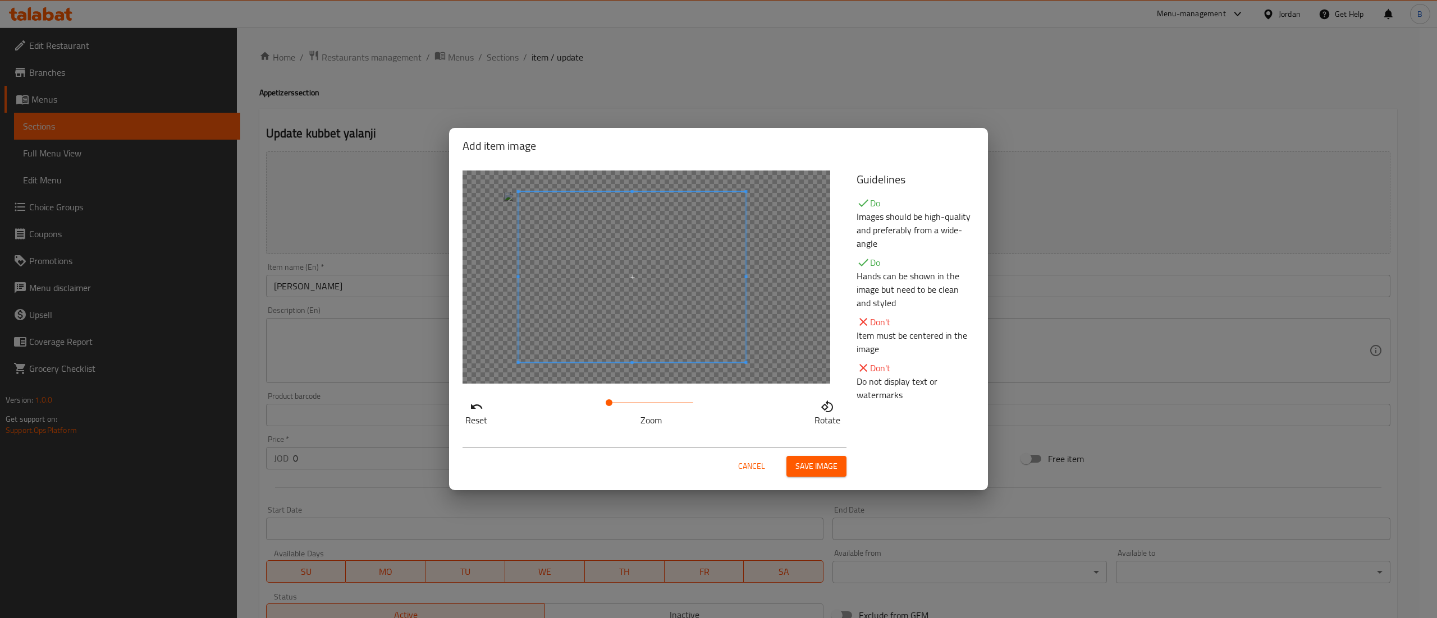
click at [705, 305] on span at bounding box center [632, 277] width 227 height 171
click at [828, 474] on span "Save image" at bounding box center [816, 467] width 42 height 14
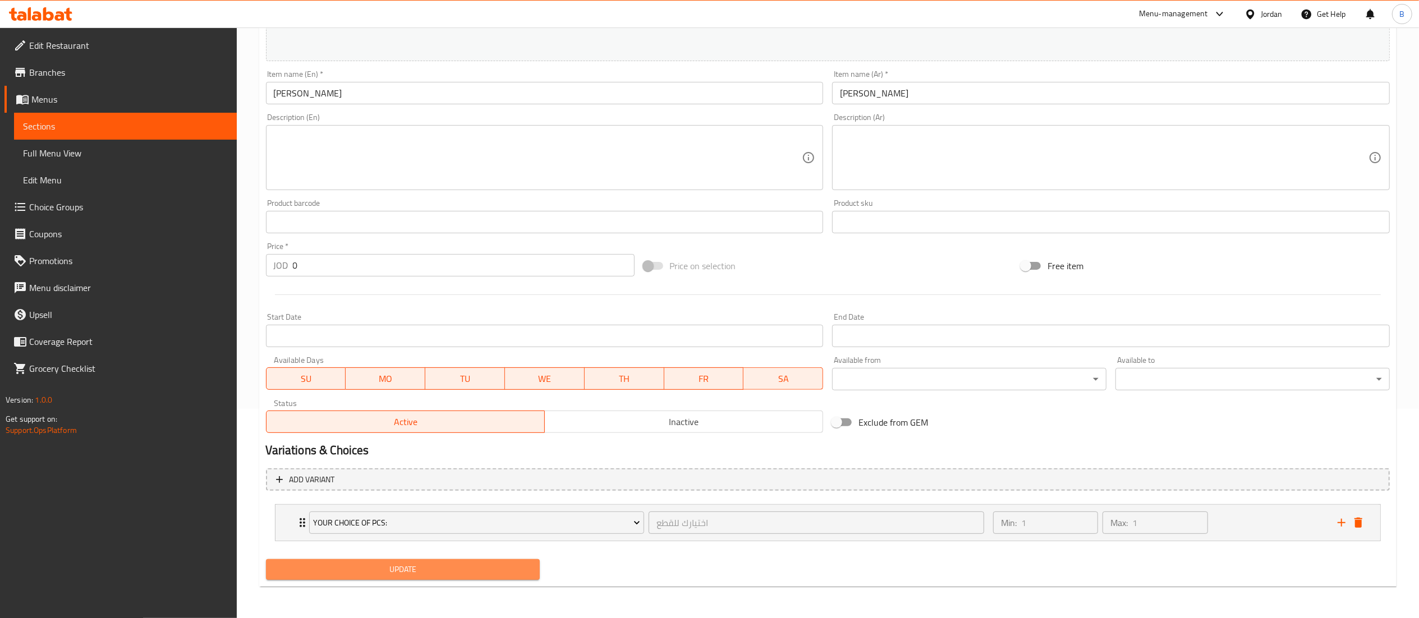
click at [501, 563] on span "Update" at bounding box center [403, 570] width 256 height 14
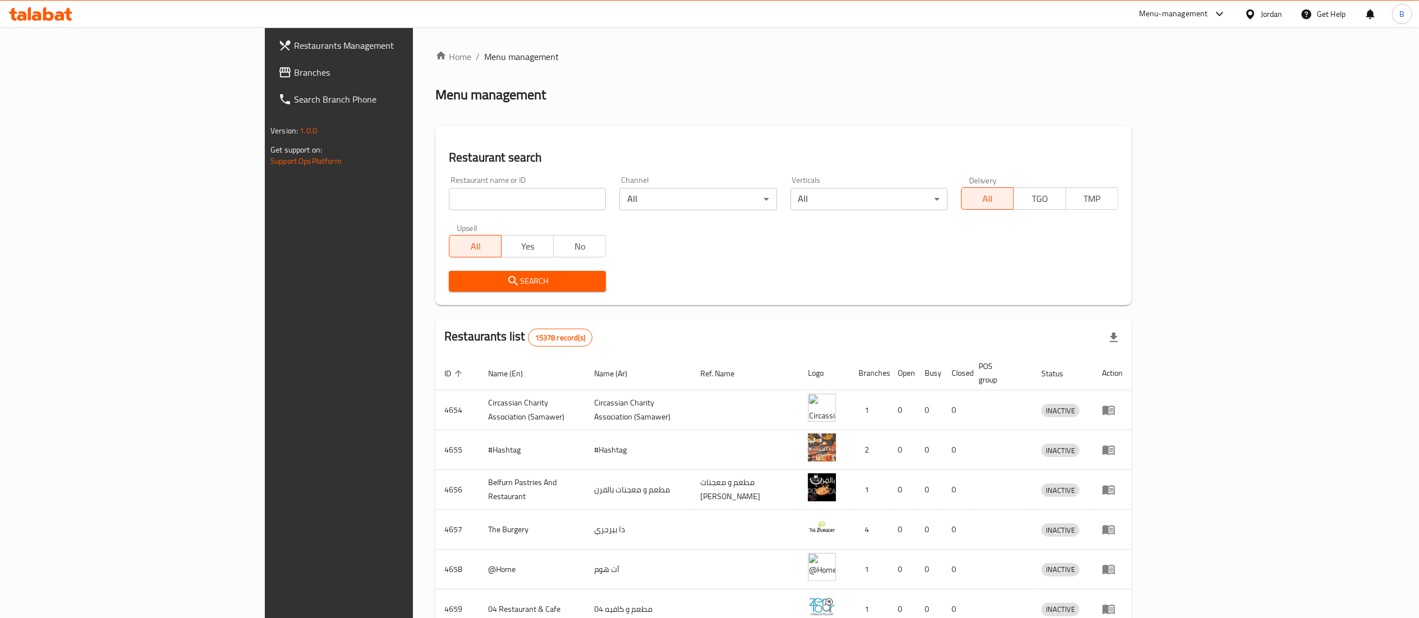
drag, startPoint x: 72, startPoint y: 76, endPoint x: 94, endPoint y: 92, distance: 27.4
click at [294, 76] on span "Branches" at bounding box center [393, 72] width 199 height 13
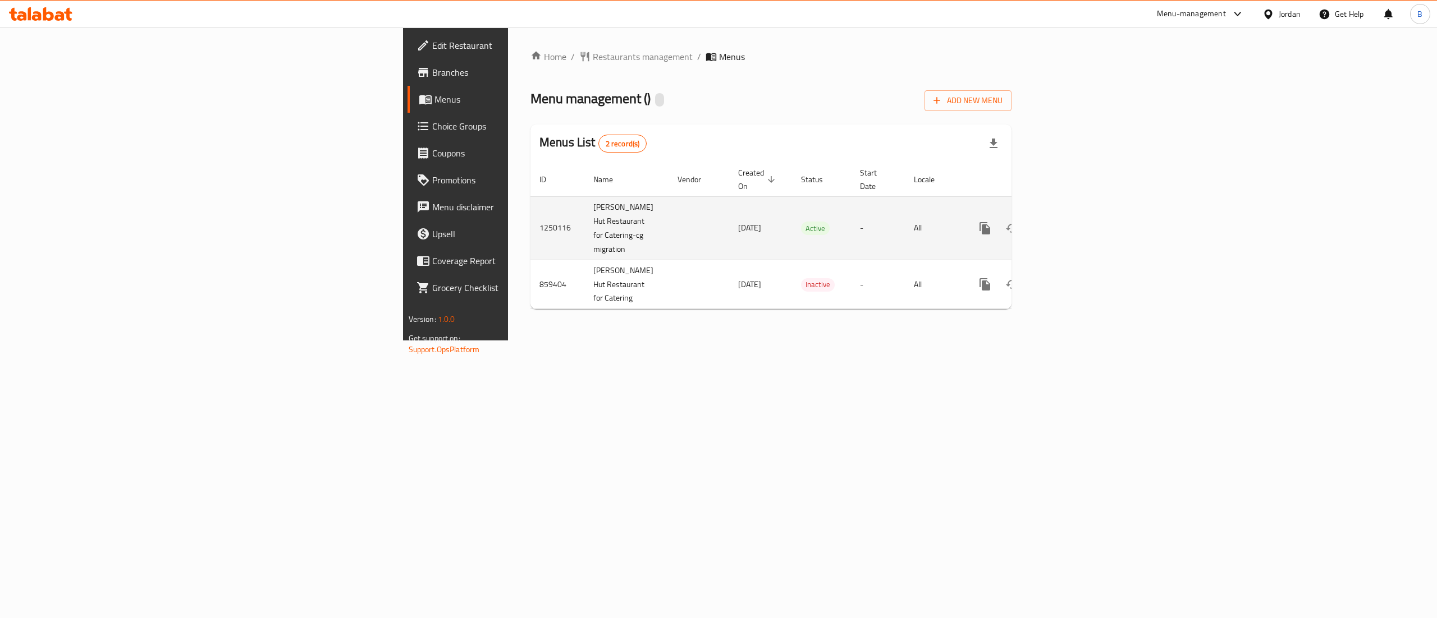
click at [1073, 222] on icon "enhanced table" at bounding box center [1065, 228] width 13 height 13
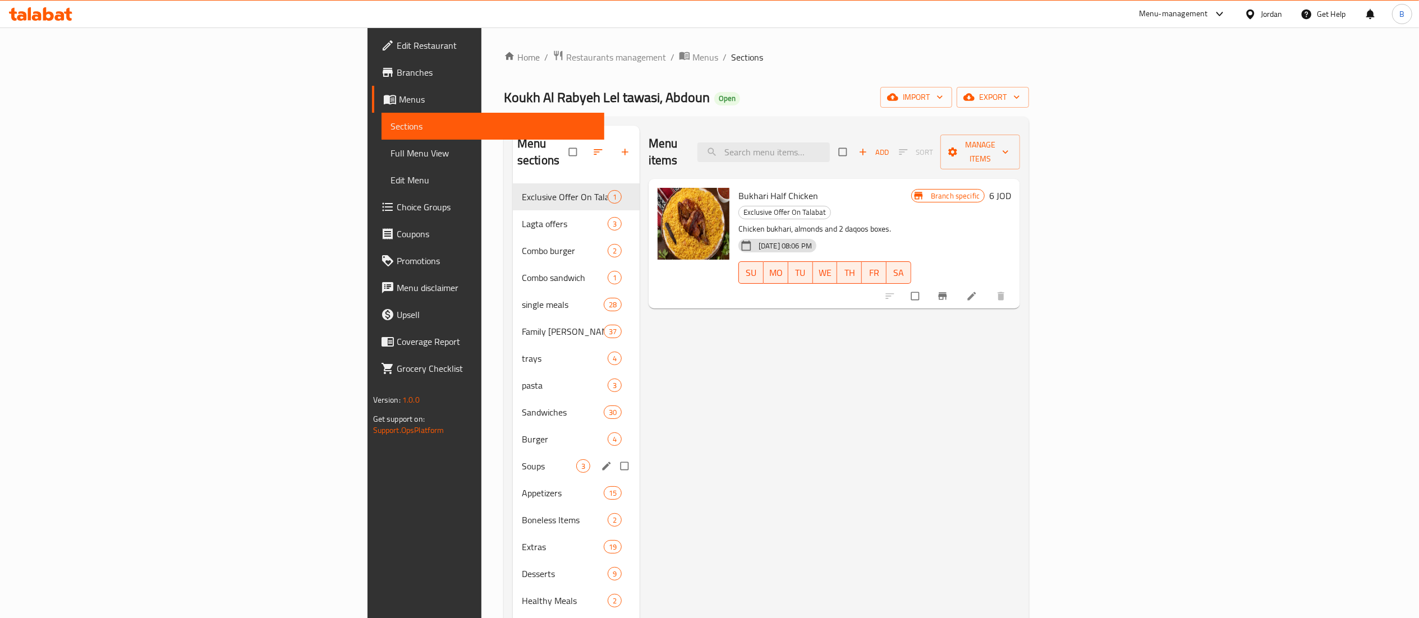
click at [522, 487] on span "Appetizers" at bounding box center [563, 493] width 82 height 13
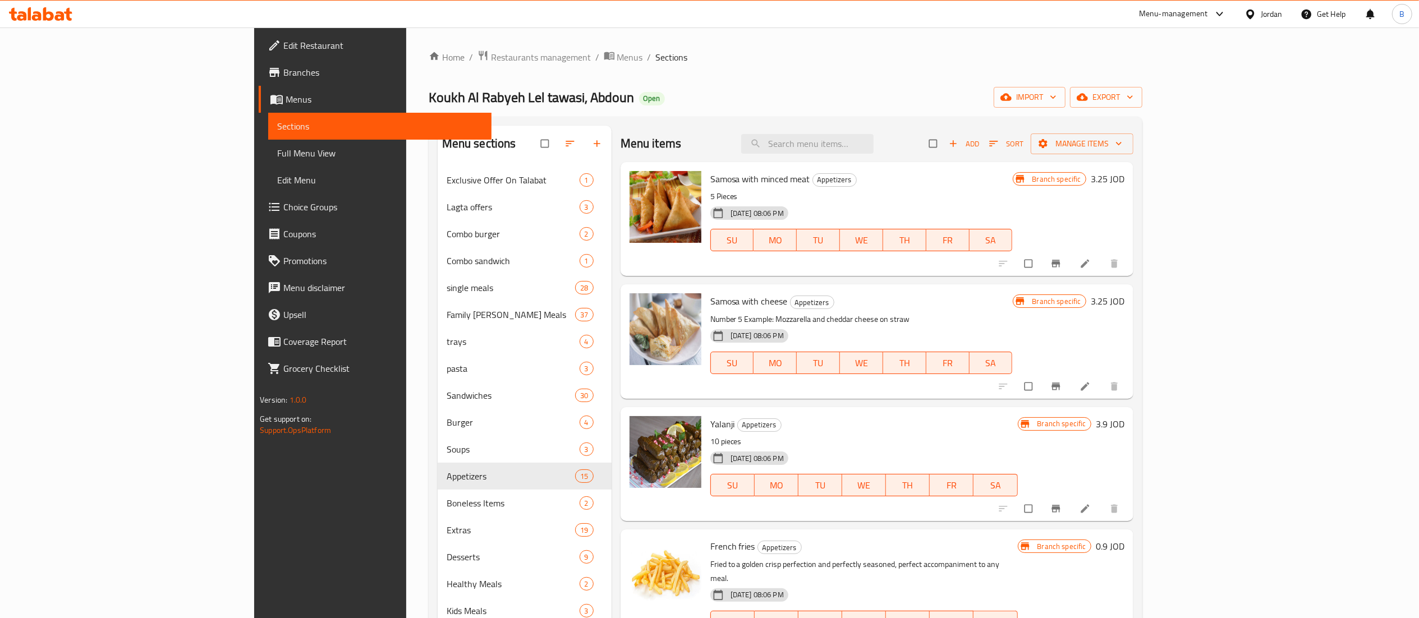
click at [979, 150] on span "Add" at bounding box center [964, 144] width 30 height 13
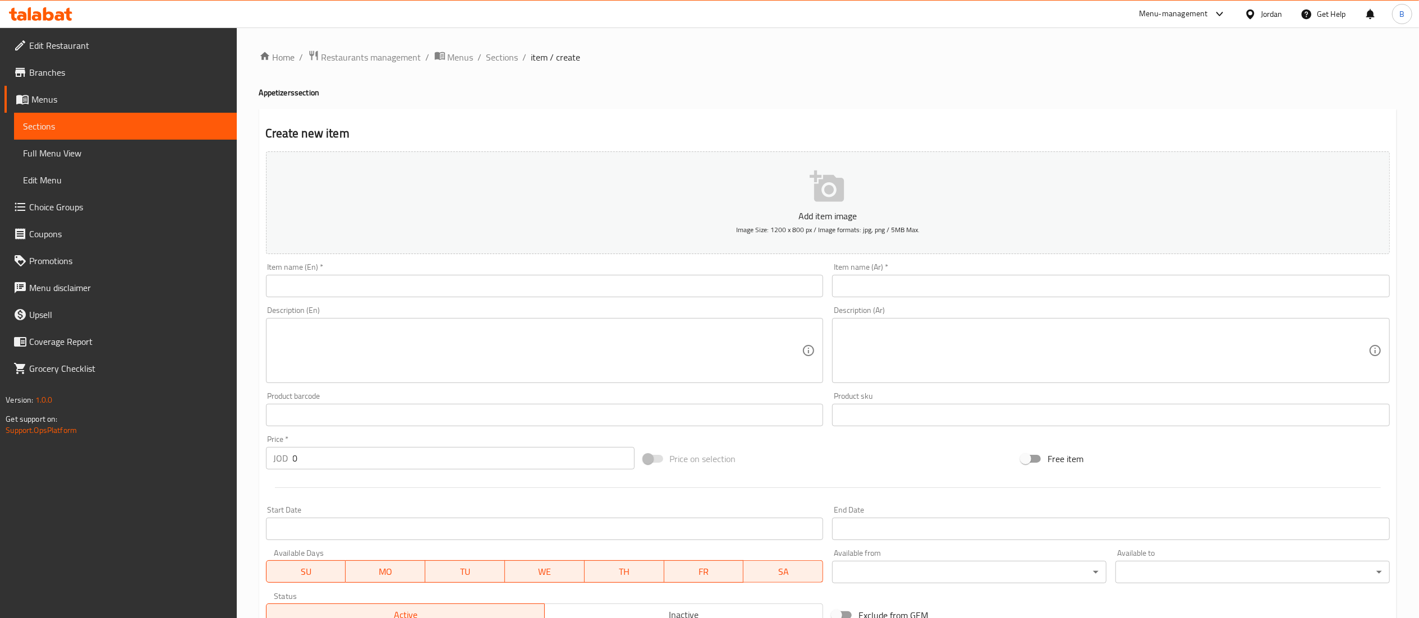
click at [485, 294] on input "text" at bounding box center [545, 286] width 558 height 22
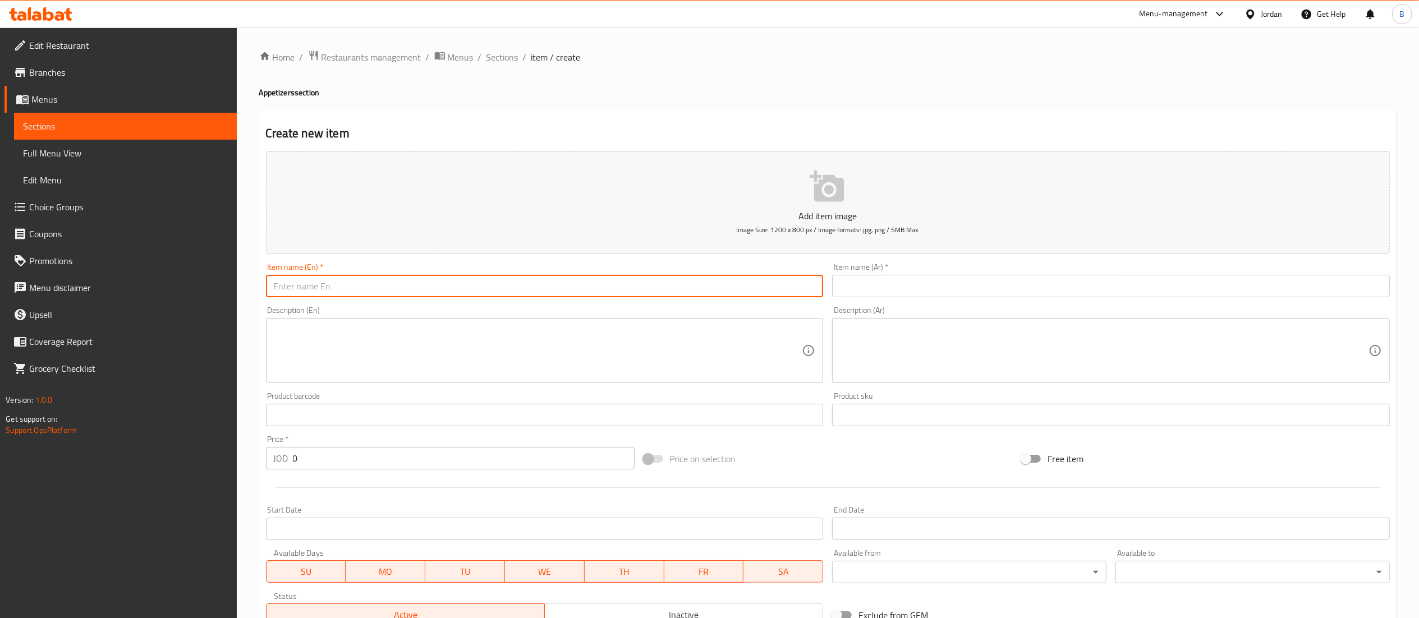
paste input "[PERSON_NAME]"
type input "[PERSON_NAME]"
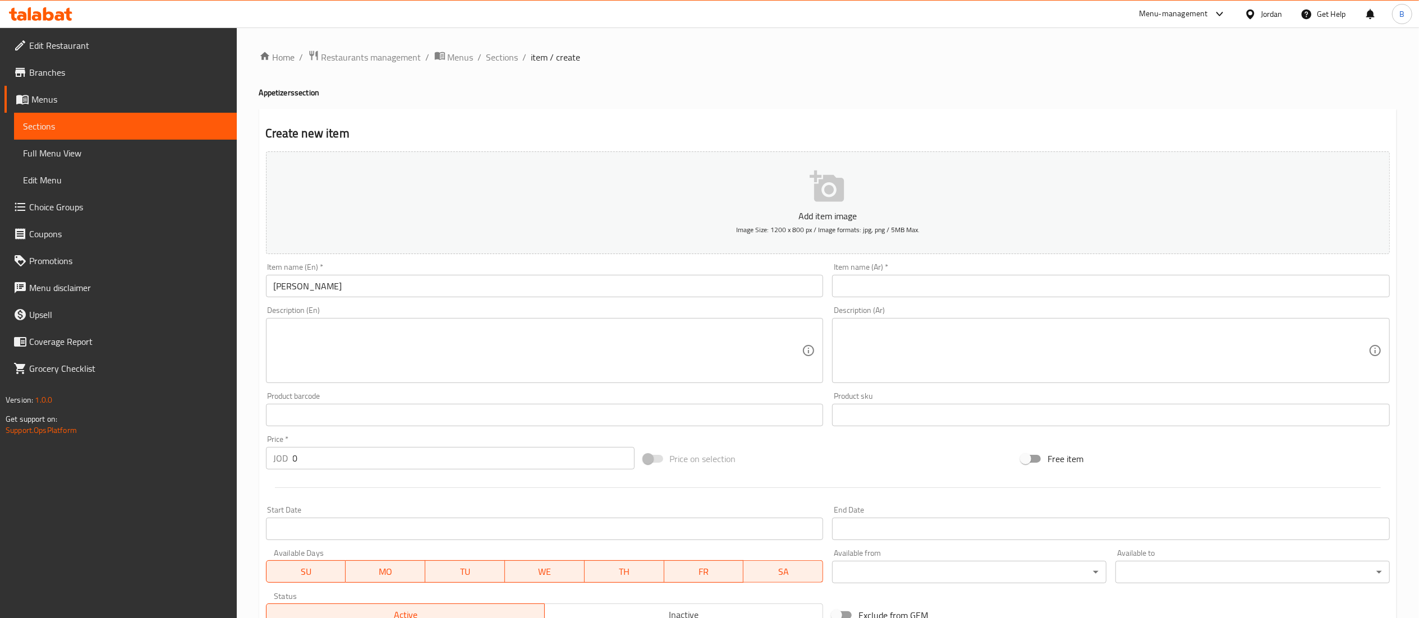
click at [943, 318] on div "Description (Ar) Description (Ar)" at bounding box center [1111, 344] width 558 height 77
click at [944, 293] on input "text" at bounding box center [1111, 286] width 558 height 22
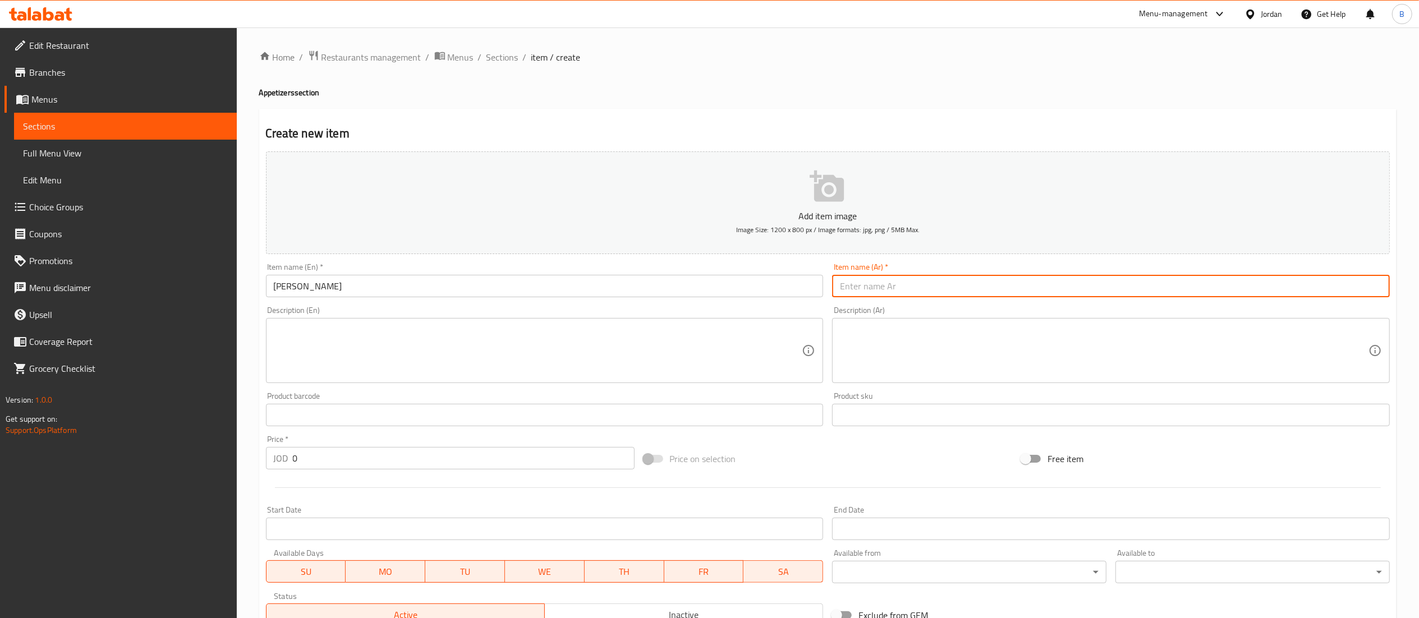
paste input "[PERSON_NAME]"
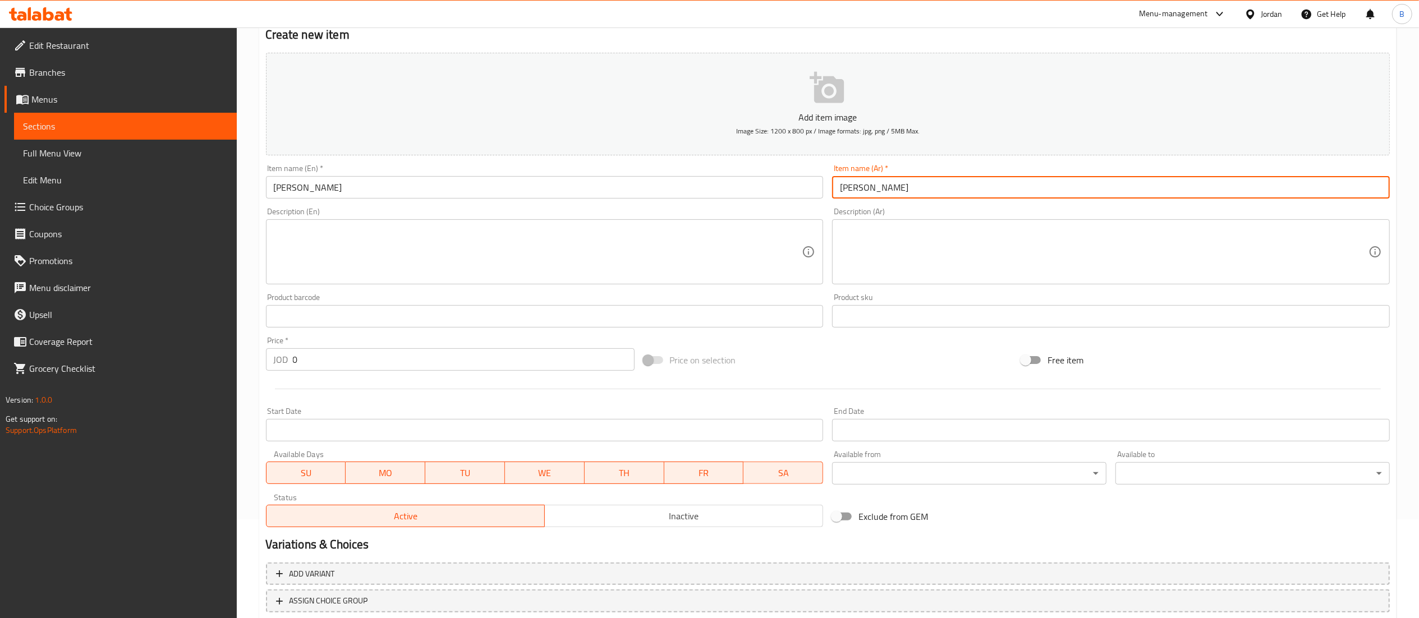
scroll to position [173, 0]
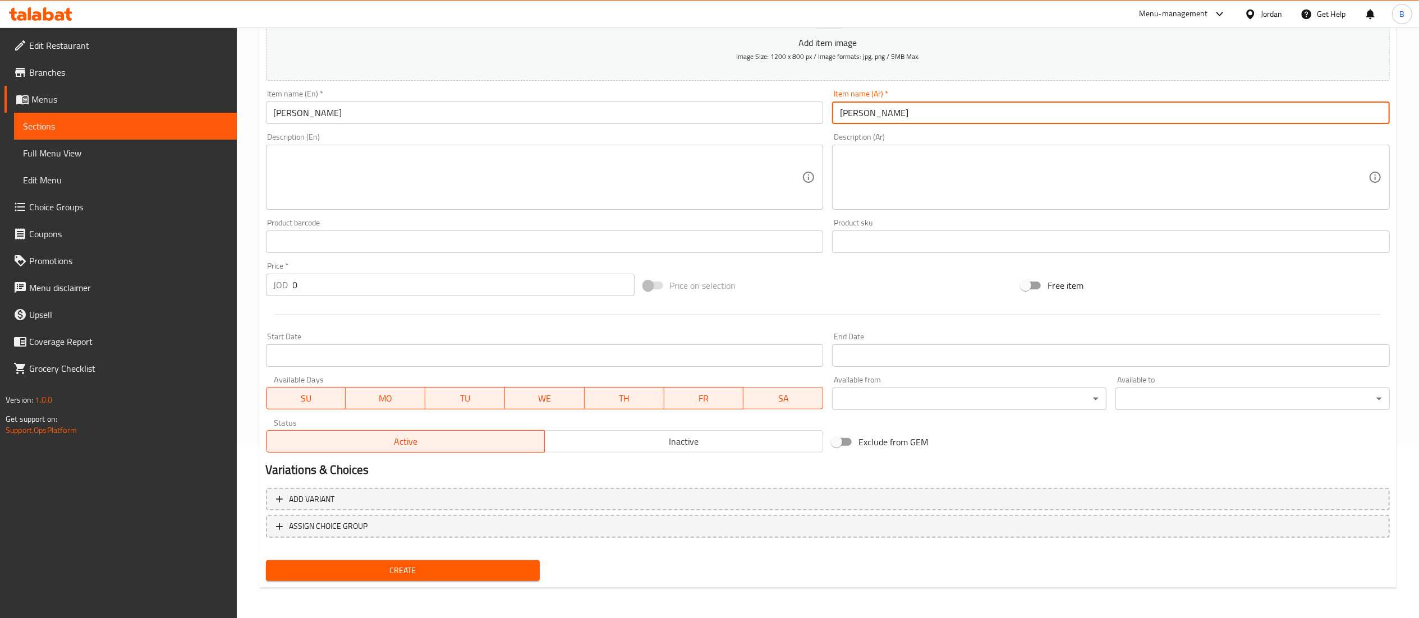
type input "كبة يلنجي"
click at [400, 579] on button "Create" at bounding box center [403, 571] width 274 height 21
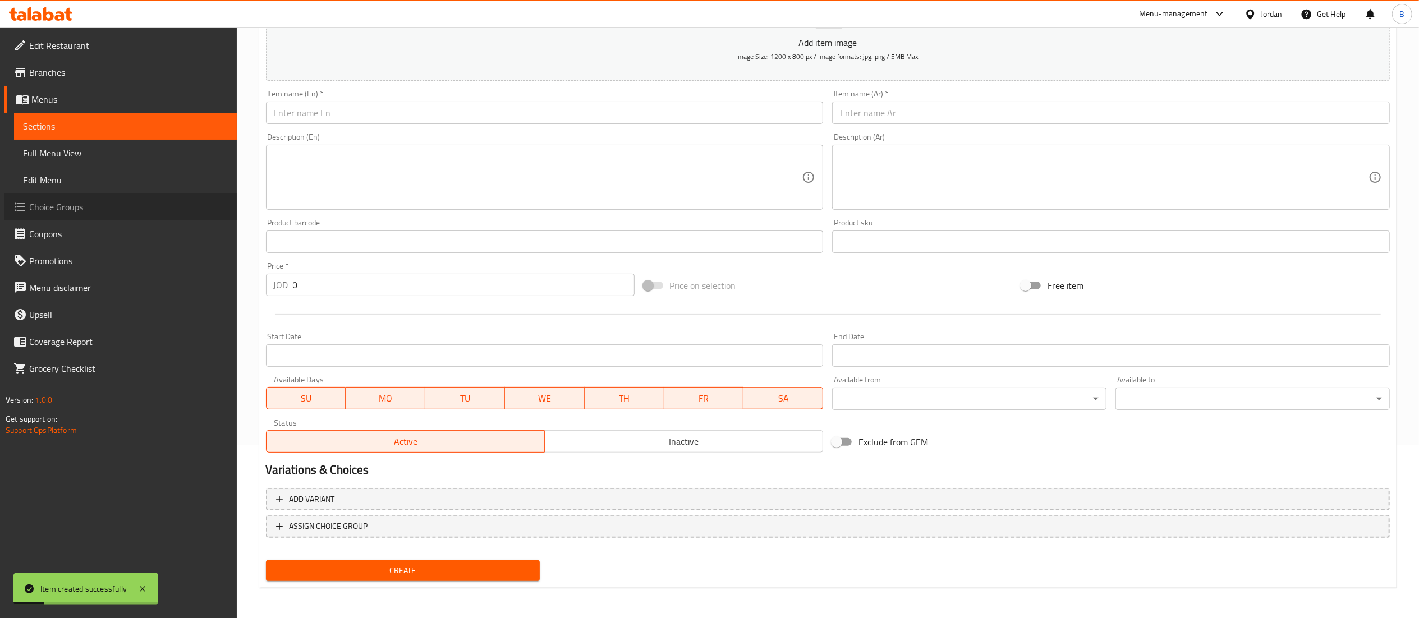
click at [66, 213] on span "Choice Groups" at bounding box center [128, 206] width 199 height 13
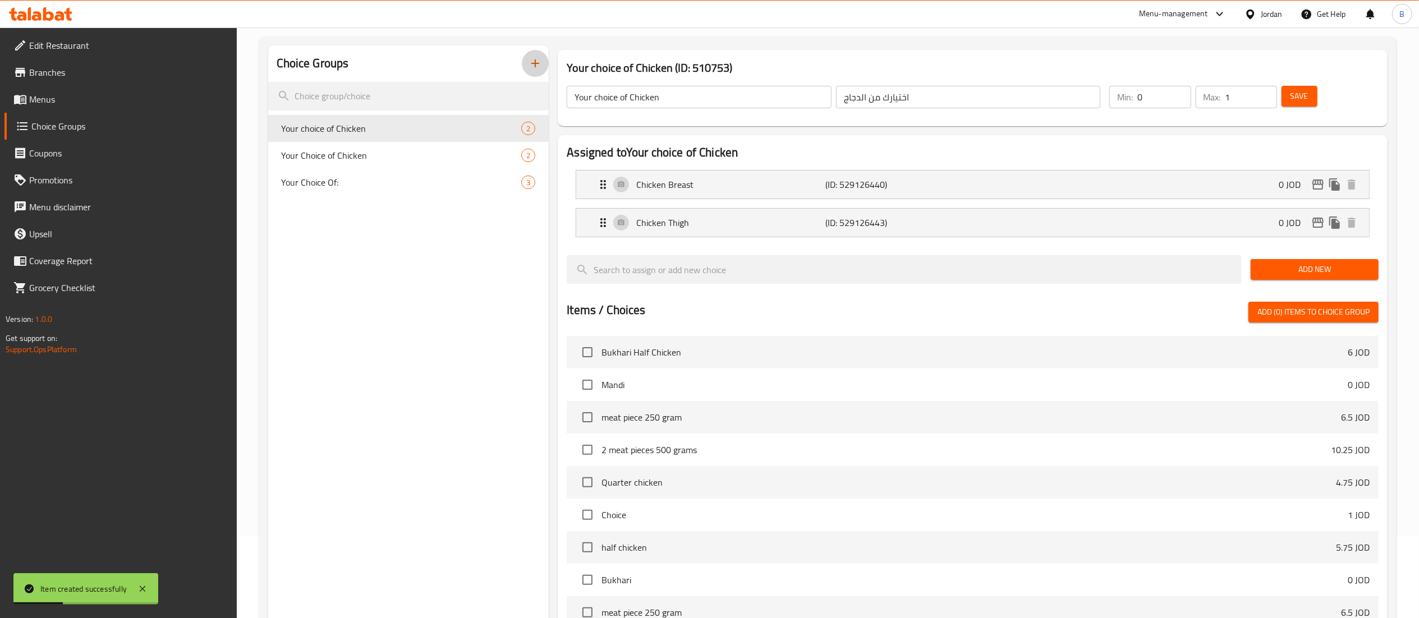
scroll to position [47, 0]
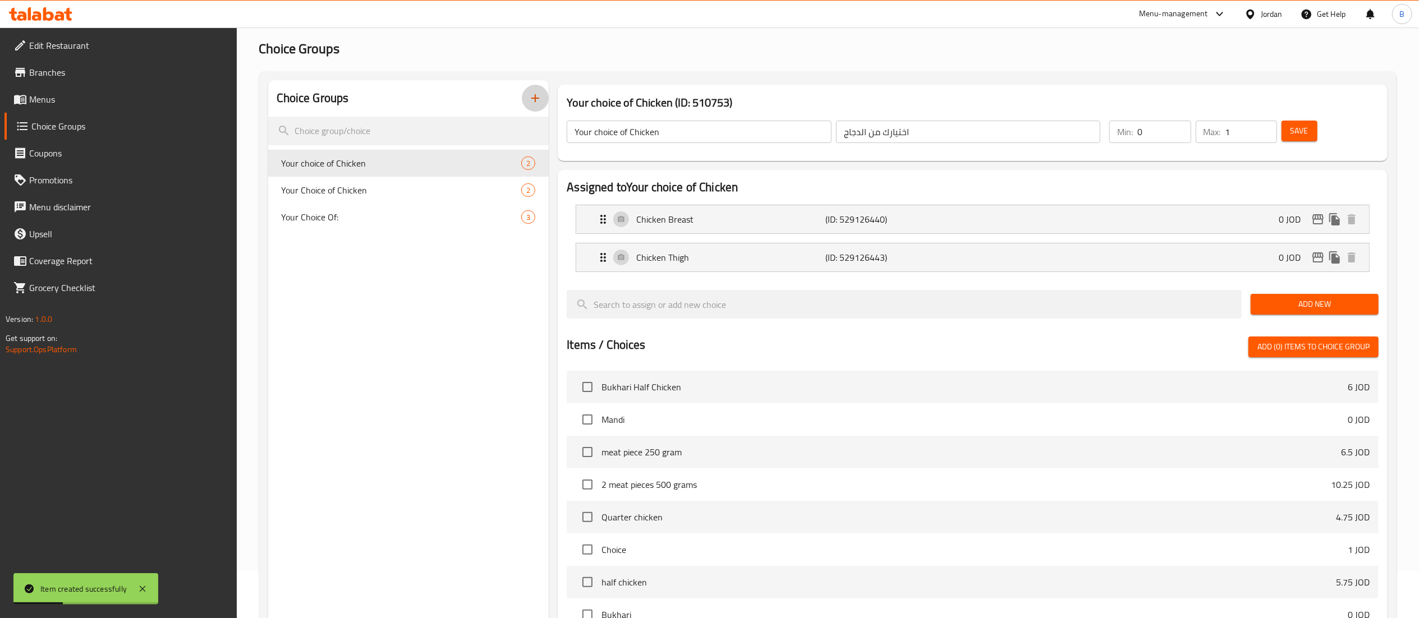
click at [534, 103] on icon "button" at bounding box center [535, 97] width 13 height 13
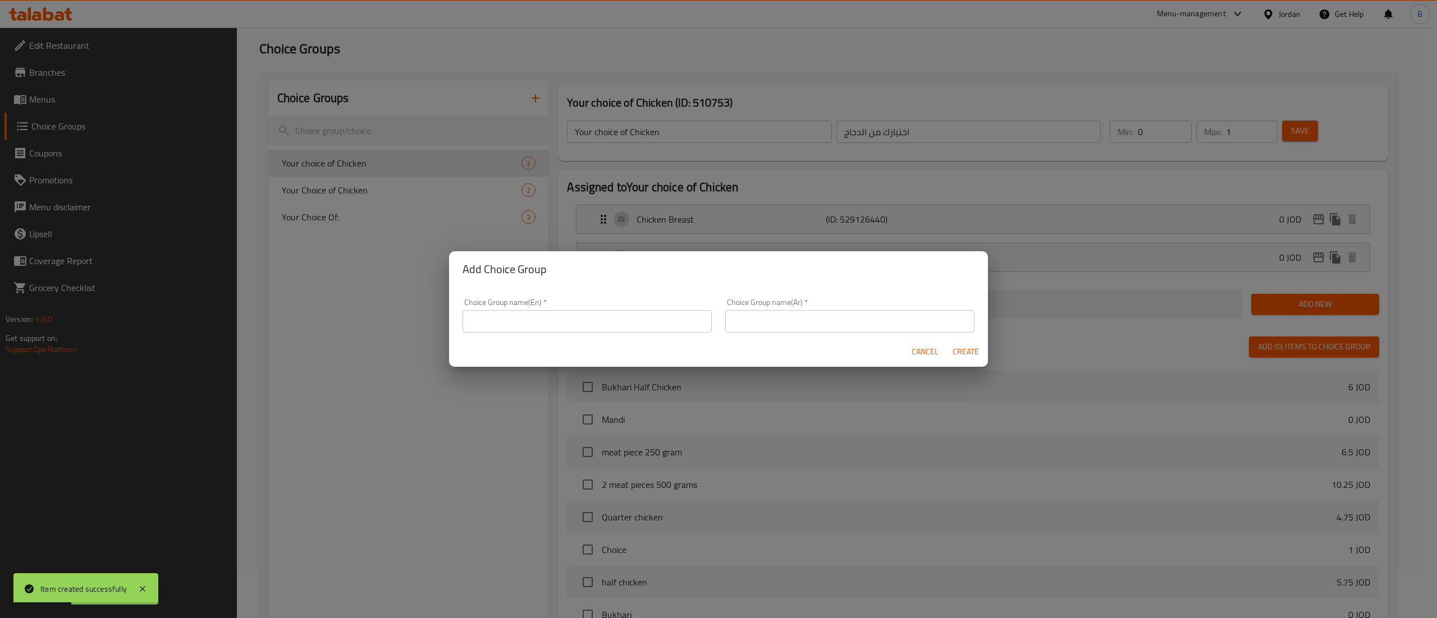
click at [546, 320] on input "text" at bounding box center [586, 321] width 249 height 22
paste input "your choice of pcs:"
type input "your choice of pcs:"
click at [826, 331] on input "text" at bounding box center [849, 321] width 249 height 22
paste input "اختيارك للقطع"
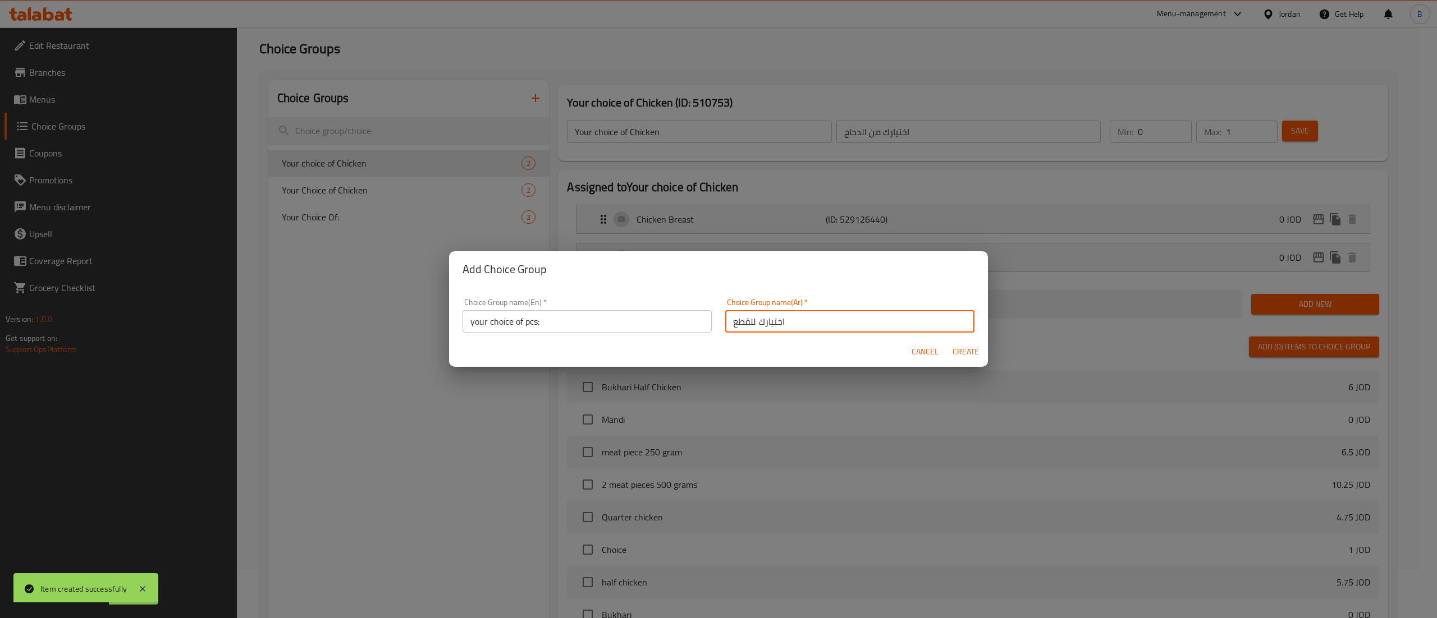
type input "اختيارك للقطع"
click at [966, 352] on span "Create" at bounding box center [965, 352] width 27 height 14
type input "your choice of pcs:"
type input "اختيارك للقطع"
type input "0"
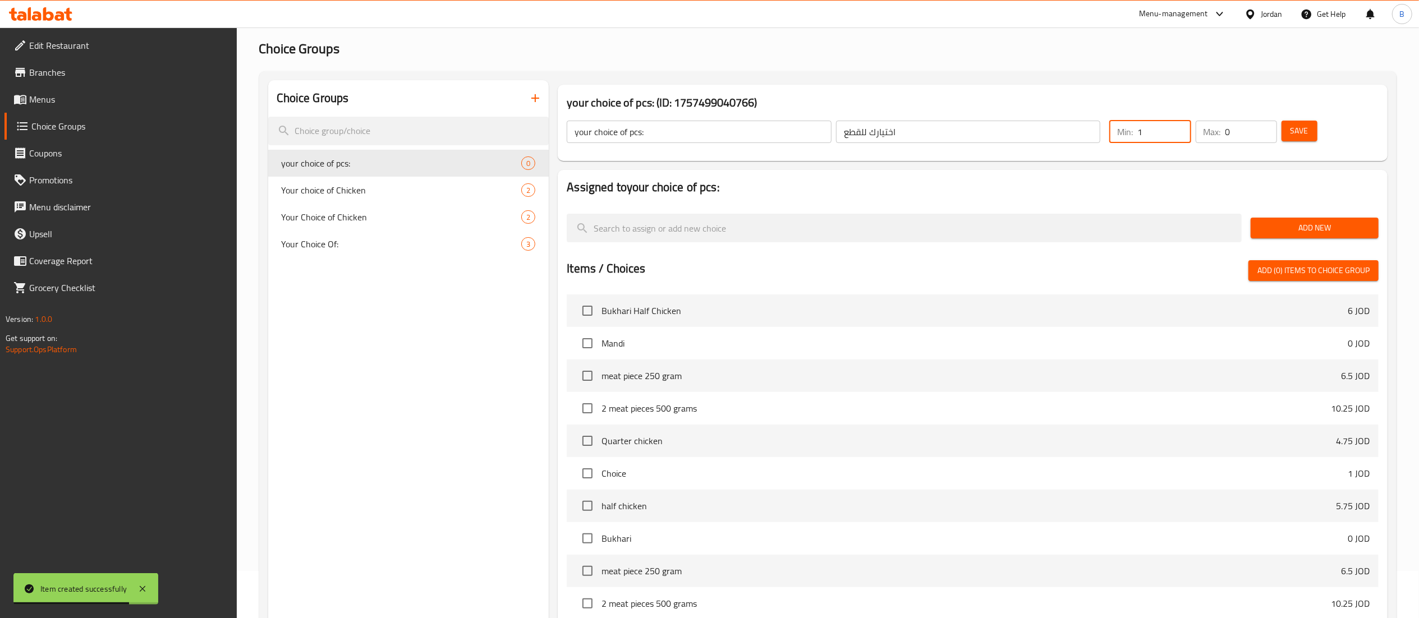
type input "1"
click at [1182, 127] on input "1" at bounding box center [1164, 132] width 53 height 22
type input "1"
click at [1267, 128] on input "1" at bounding box center [1252, 132] width 52 height 22
click at [1308, 128] on span "Save" at bounding box center [1300, 131] width 18 height 14
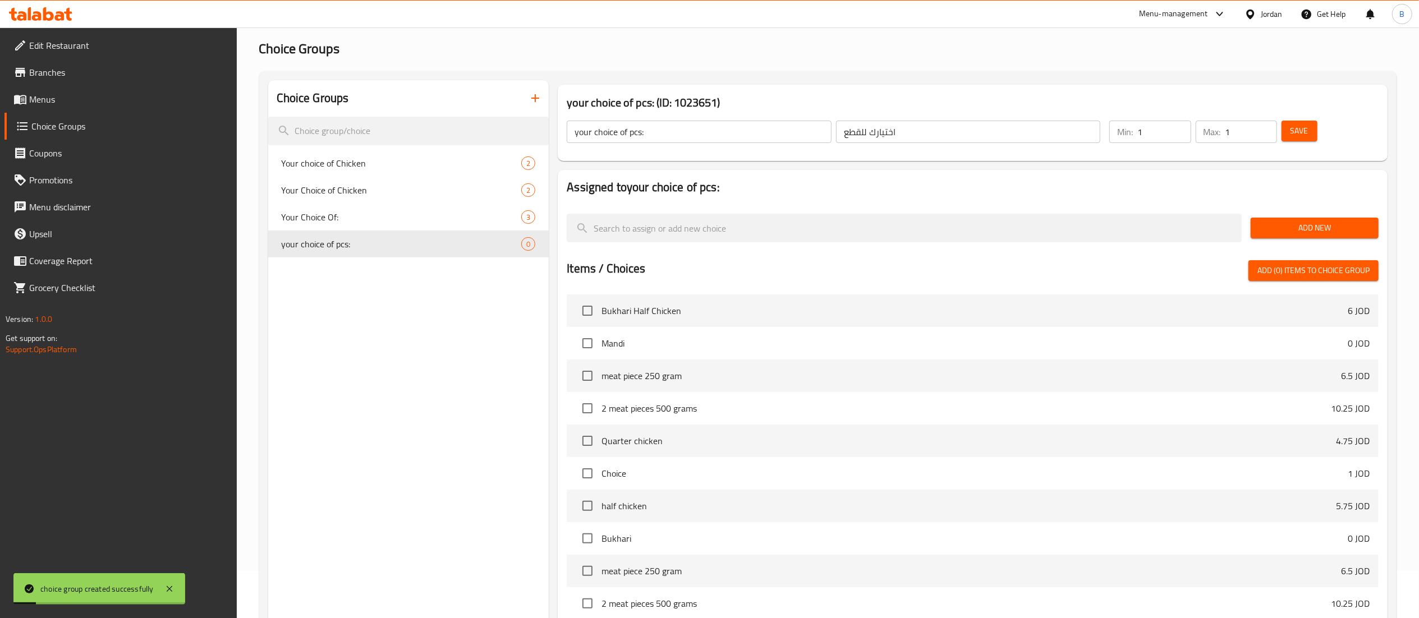
click at [1273, 231] on span "Add New" at bounding box center [1315, 228] width 110 height 14
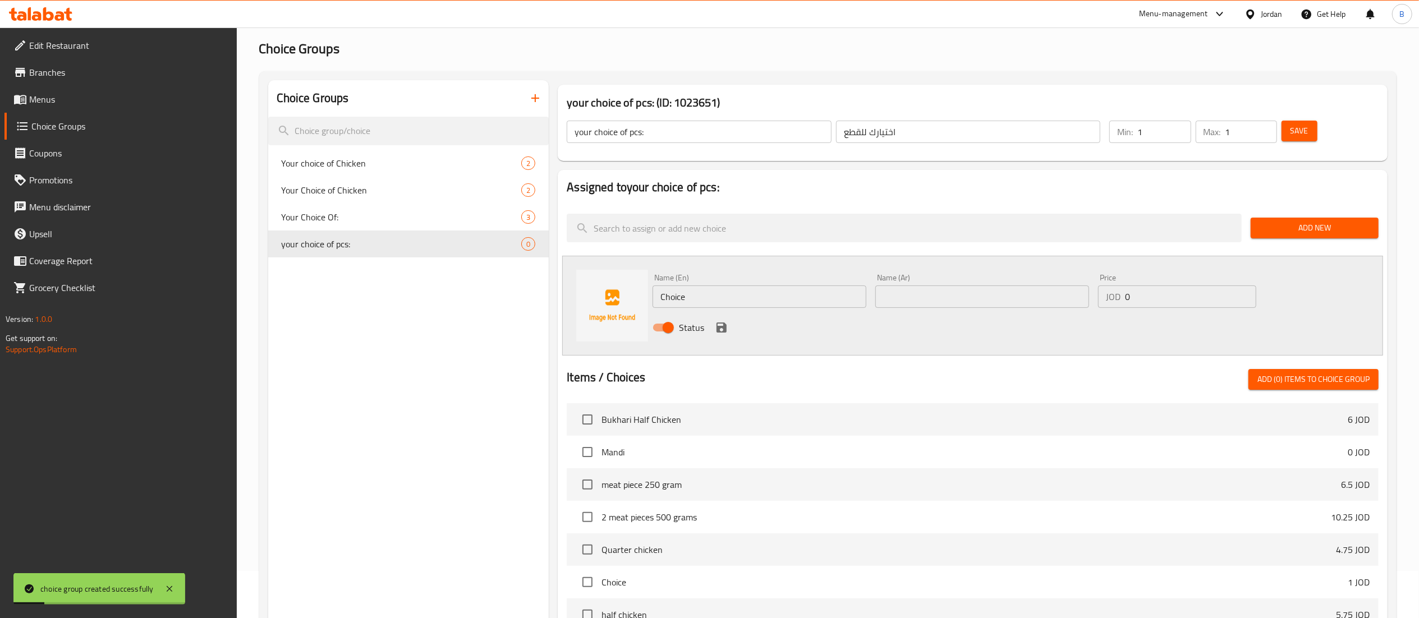
drag, startPoint x: 777, startPoint y: 297, endPoint x: 376, endPoint y: 290, distance: 401.4
click at [515, 292] on div "Choice Groups Your choice of Chicken 2 Your Choice of Chicken 2 Your Choice Of:…" at bounding box center [830, 471] width 1124 height 782
paste input "5 pieces"
type input "5 pieces"
click at [1062, 299] on input "text" at bounding box center [983, 297] width 214 height 22
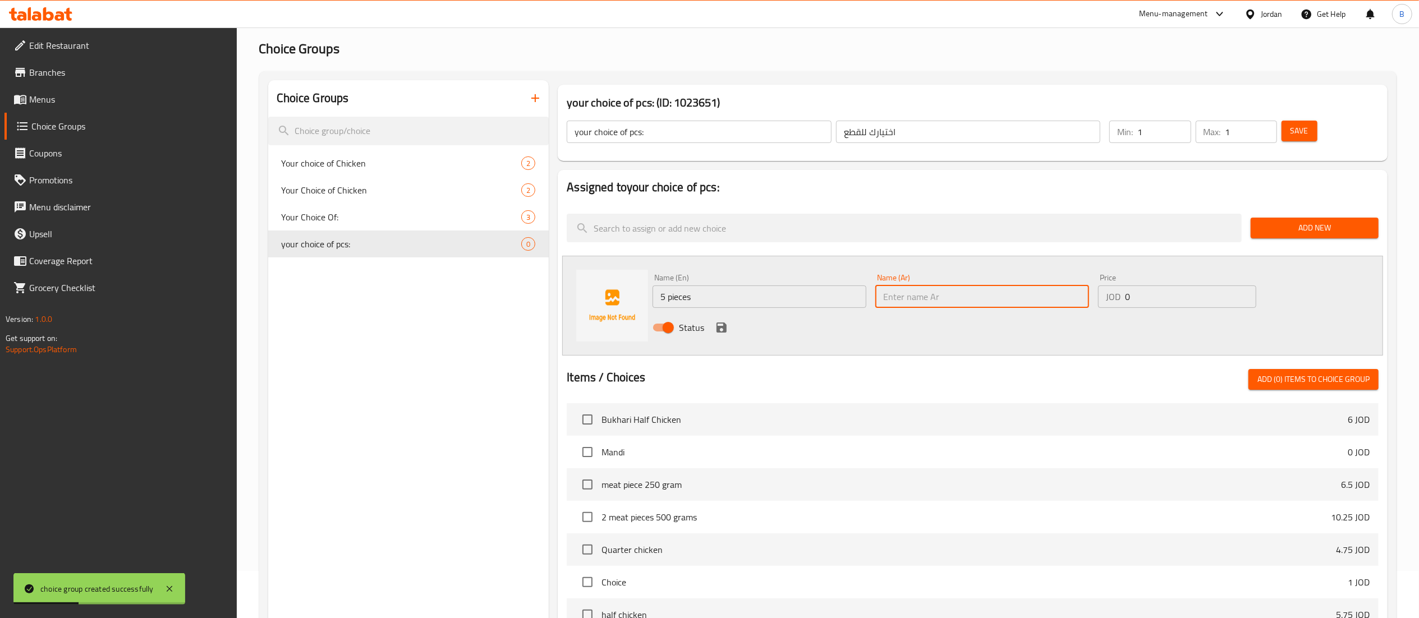
paste input "5 قطع"
type input "5 قطع"
drag, startPoint x: 1154, startPoint y: 295, endPoint x: 845, endPoint y: 303, distance: 309.3
click at [1050, 294] on div "Name (En) 5 pieces Name (En) Name (Ar) 5 قطع Name (Ar) Price JOD 0 Price Status" at bounding box center [982, 306] width 668 height 74
paste input "3.5"
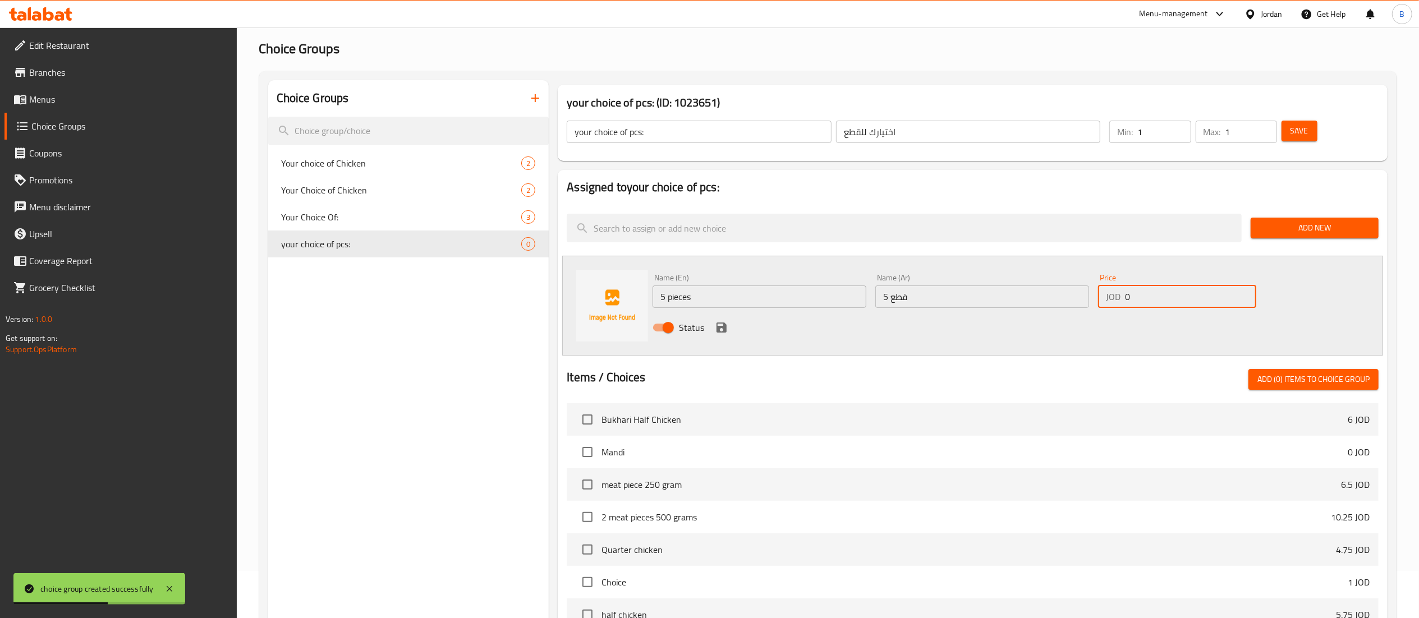
type input "3.5"
click at [716, 330] on icon "save" at bounding box center [721, 327] width 13 height 13
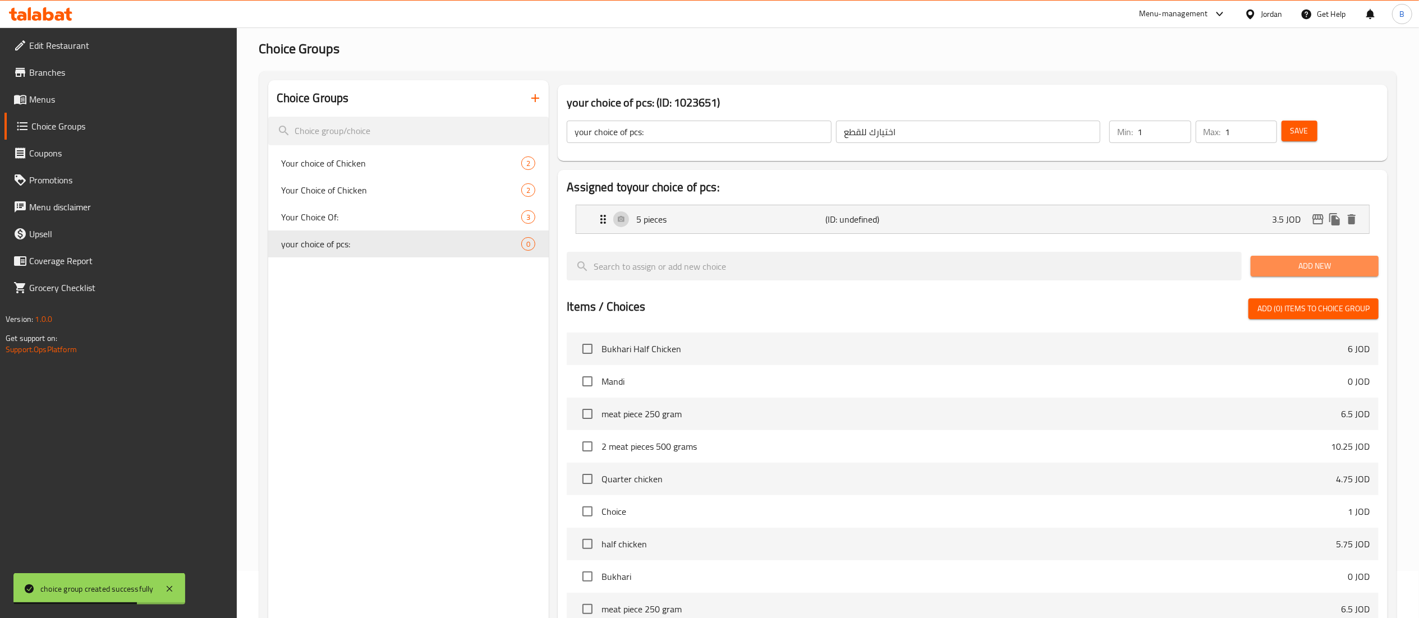
click at [1327, 269] on span "Add New" at bounding box center [1315, 266] width 110 height 14
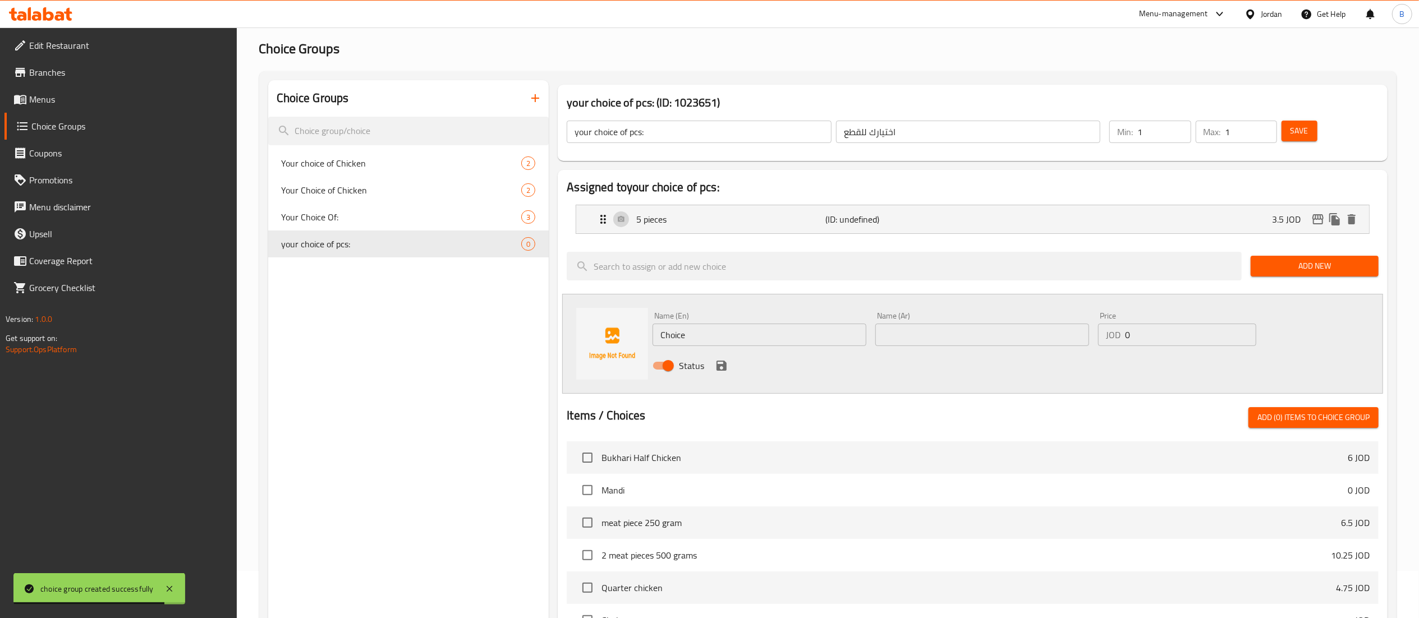
click at [521, 323] on div "Choice Groups Your choice of Chicken 2 Your Choice of Chicken 2 Your Choice Of:…" at bounding box center [830, 490] width 1124 height 820
paste input "10 pieces"
type input "10 pieces"
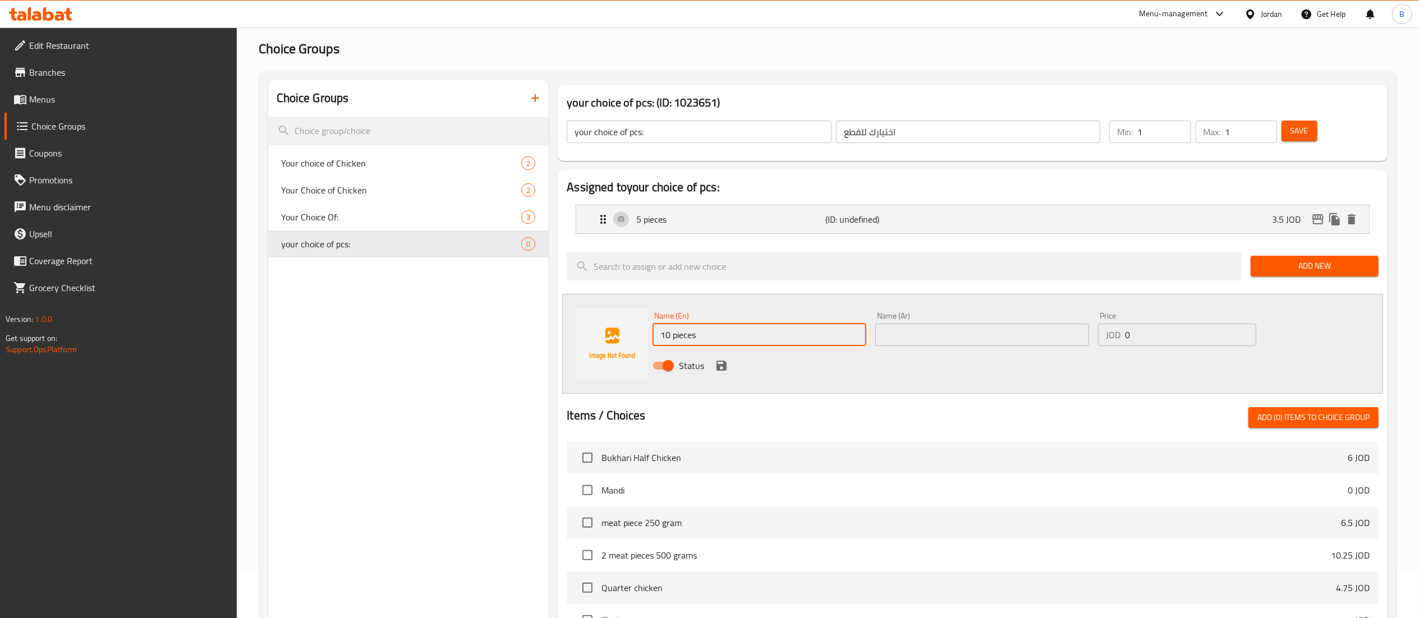
click at [1021, 337] on input "text" at bounding box center [983, 335] width 214 height 22
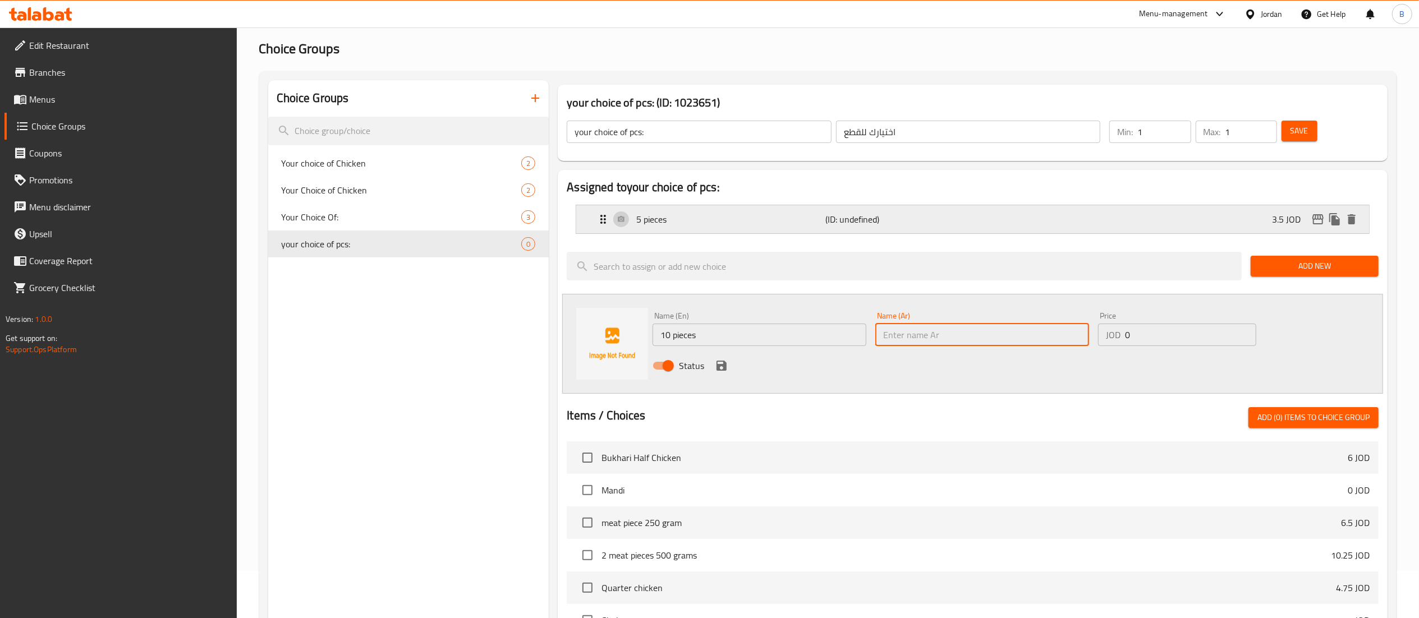
paste input "10 قطع"
type input "10 قطع"
drag, startPoint x: 1190, startPoint y: 348, endPoint x: 1190, endPoint y: 341, distance: 6.7
click at [1190, 343] on div "Price JOD 0 Price" at bounding box center [1177, 329] width 167 height 43
drag, startPoint x: 1190, startPoint y: 336, endPoint x: 802, endPoint y: 336, distance: 387.8
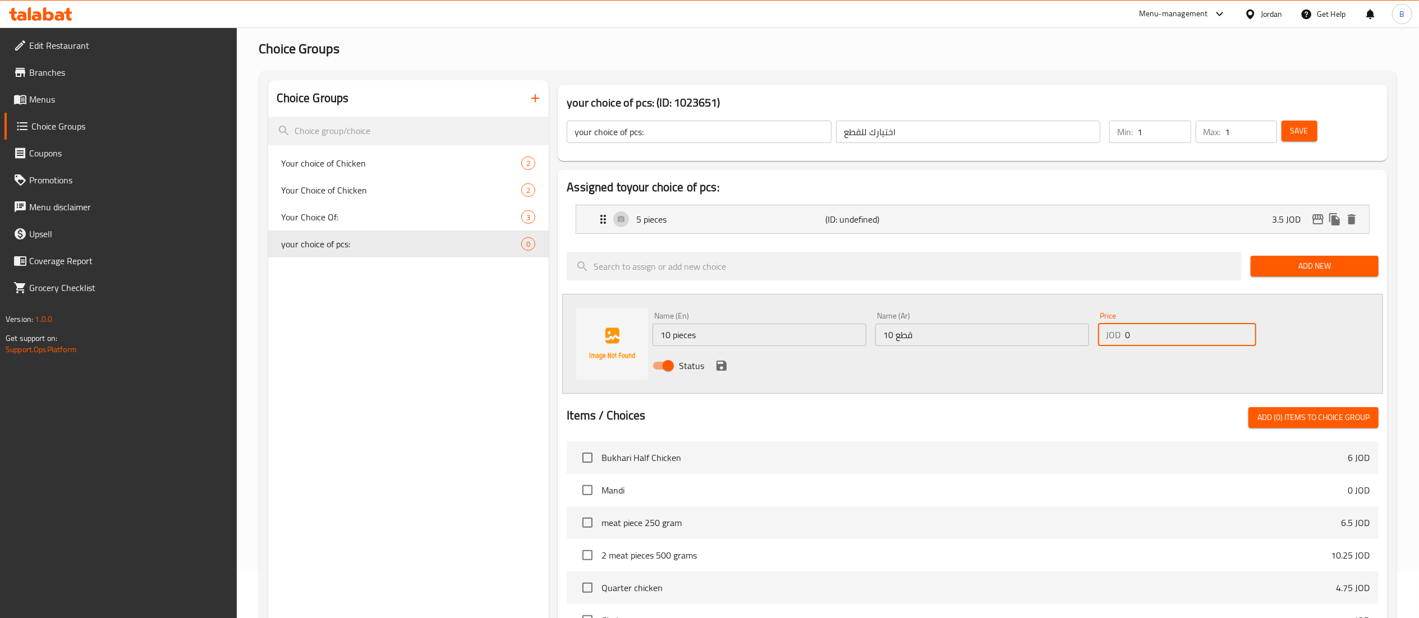
click at [944, 336] on div "Name (En) 10 pieces Name (En) Name (Ar) 10 قطع Name (Ar) Price JOD 0 Price Stat…" at bounding box center [982, 345] width 668 height 74
paste input "7"
type input "7"
click at [723, 369] on icon "save" at bounding box center [721, 365] width 13 height 13
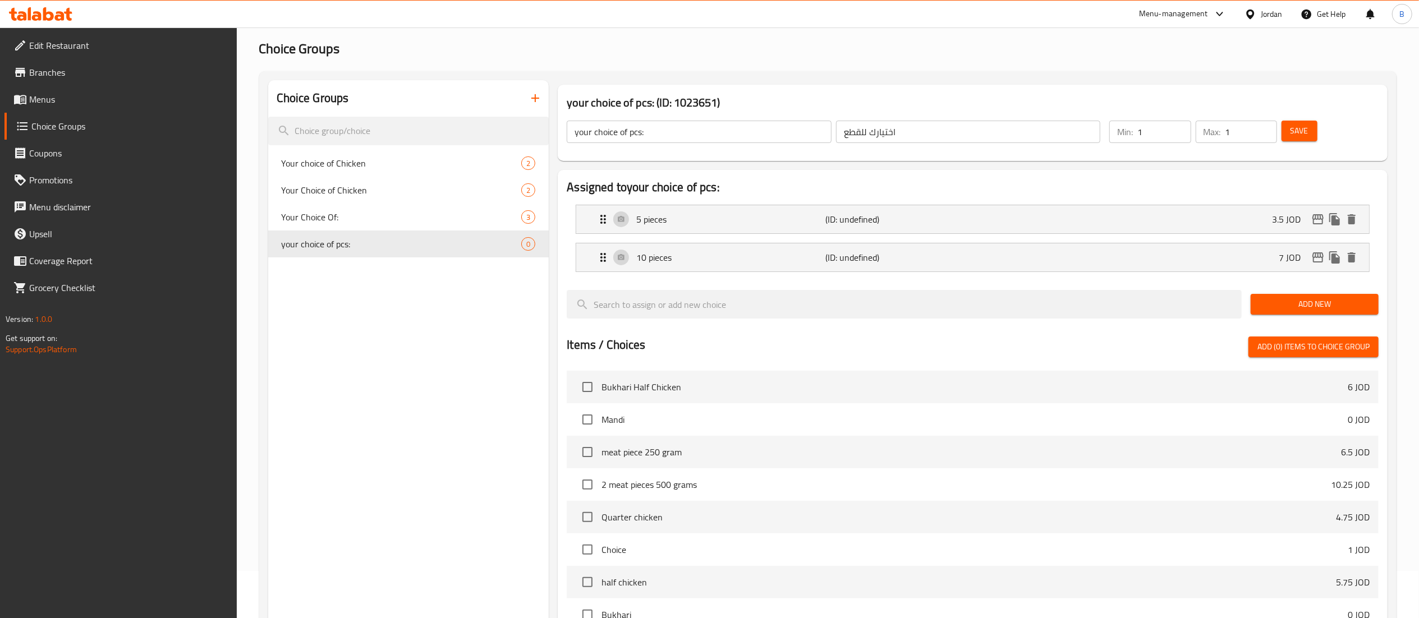
click at [1336, 301] on span "Add New" at bounding box center [1315, 304] width 110 height 14
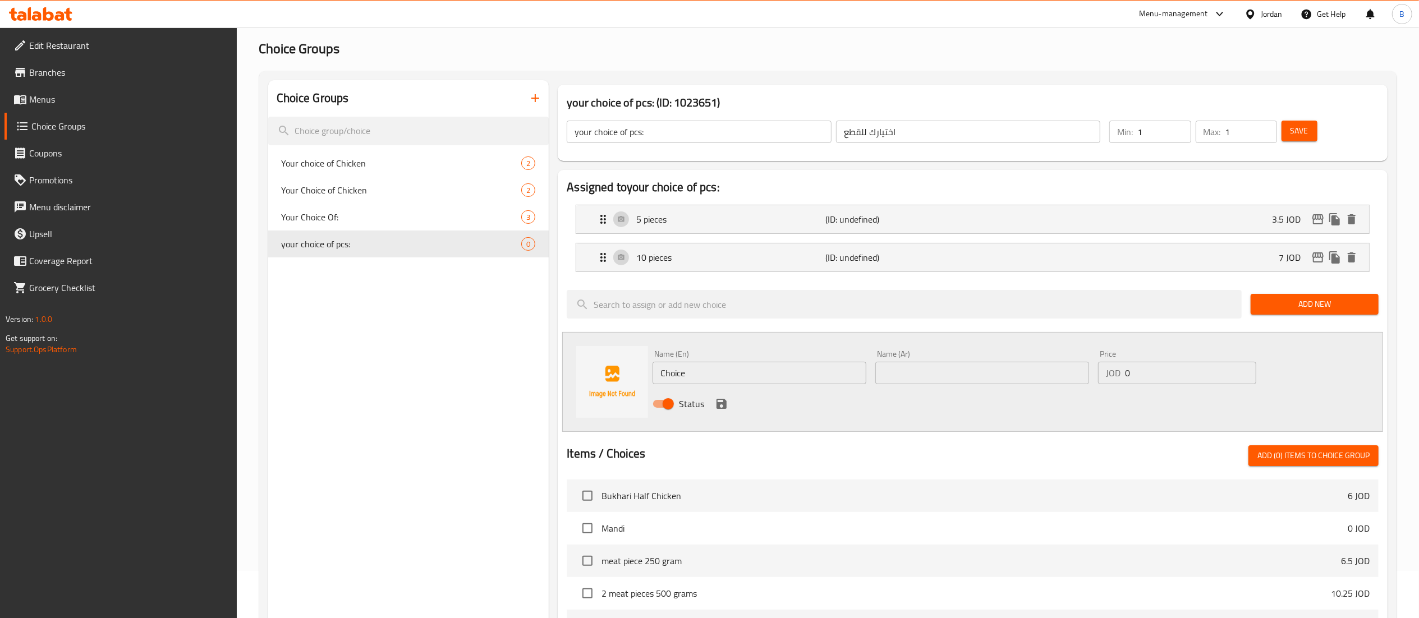
click at [503, 337] on div "Choice Groups Your choice of Chicken 2 Your Choice of Chicken 2 Your Choice Of:…" at bounding box center [830, 509] width 1124 height 858
paste input "20 pieces"
type input "20 pieces"
click at [1044, 388] on div "Name (Ar) Name (Ar)" at bounding box center [982, 367] width 223 height 43
click at [986, 372] on input "text" at bounding box center [983, 373] width 214 height 22
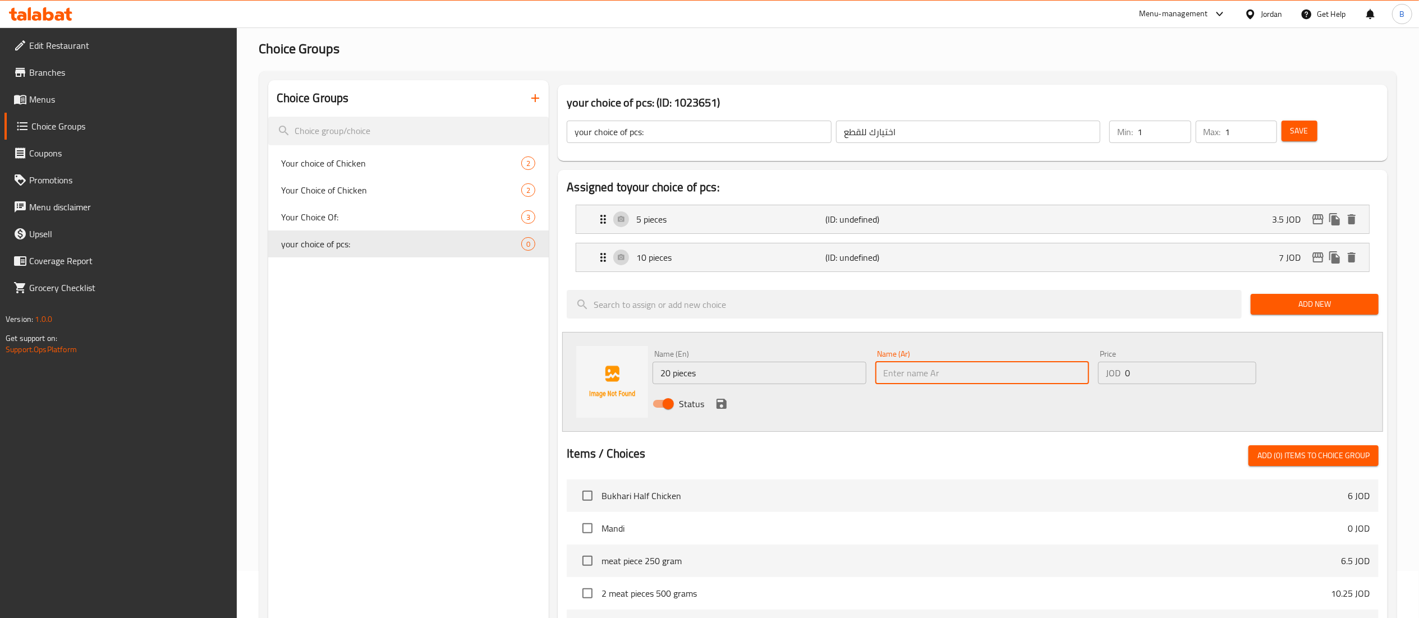
paste input "20 قطعة"
type input "20 قطعة"
drag, startPoint x: 1179, startPoint y: 366, endPoint x: 1001, endPoint y: 376, distance: 177.6
click at [1029, 366] on div "Name (En) 20 pieces Name (En) Name (Ar) 20 قطعة Name (Ar) Price JOD 0 Price Sta…" at bounding box center [982, 383] width 668 height 74
type input "14"
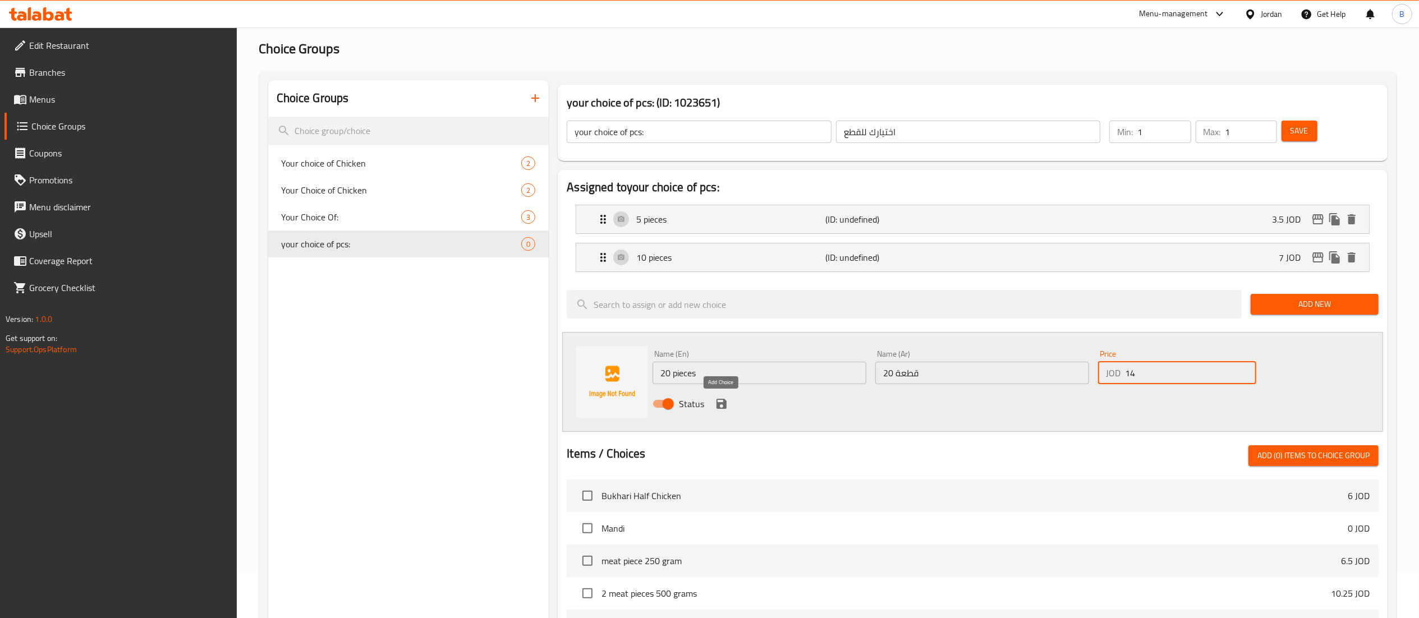
click at [721, 402] on icon "save" at bounding box center [721, 403] width 13 height 13
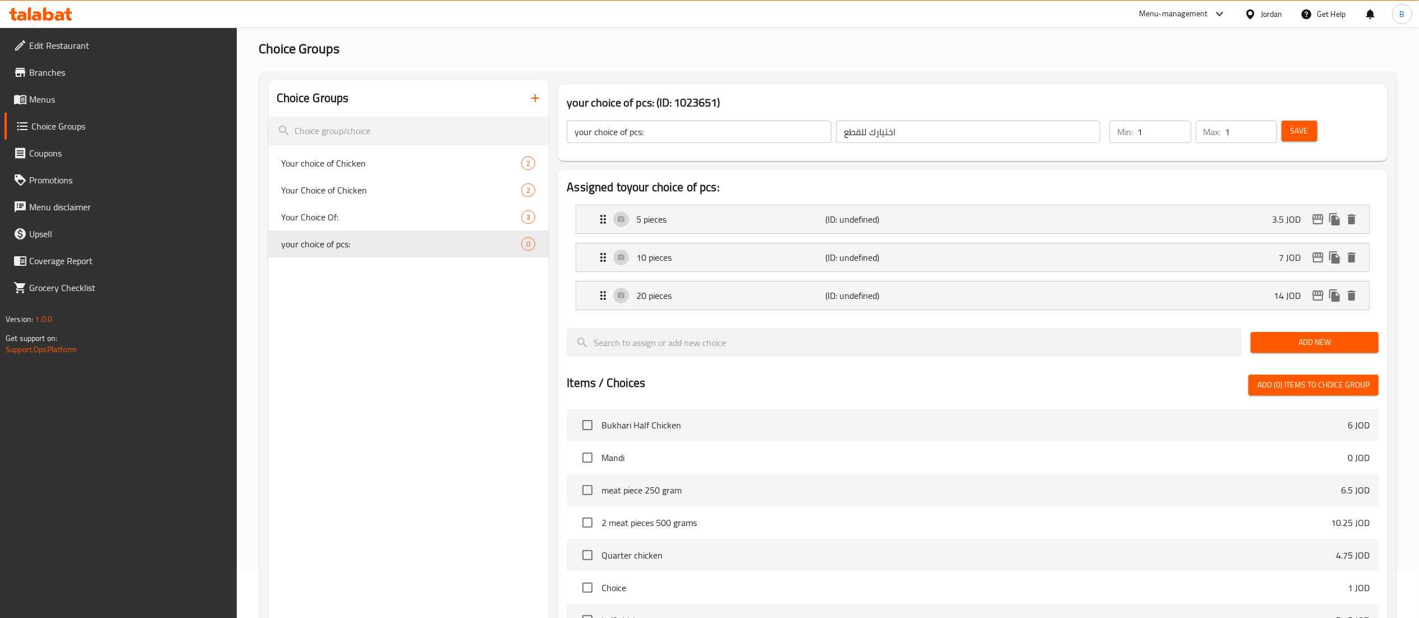
click at [1296, 127] on span "Save" at bounding box center [1300, 131] width 18 height 14
click at [70, 102] on span "Menus" at bounding box center [128, 99] width 199 height 13
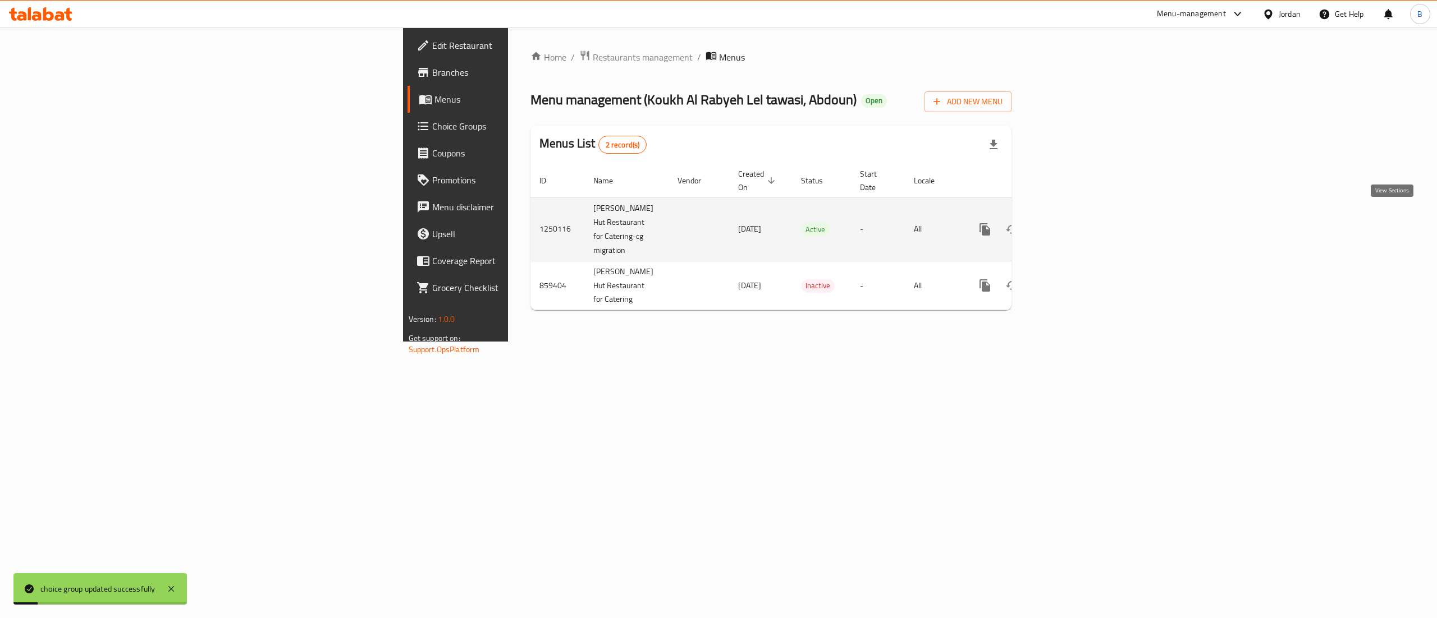
click at [1073, 223] on icon "enhanced table" at bounding box center [1065, 229] width 13 height 13
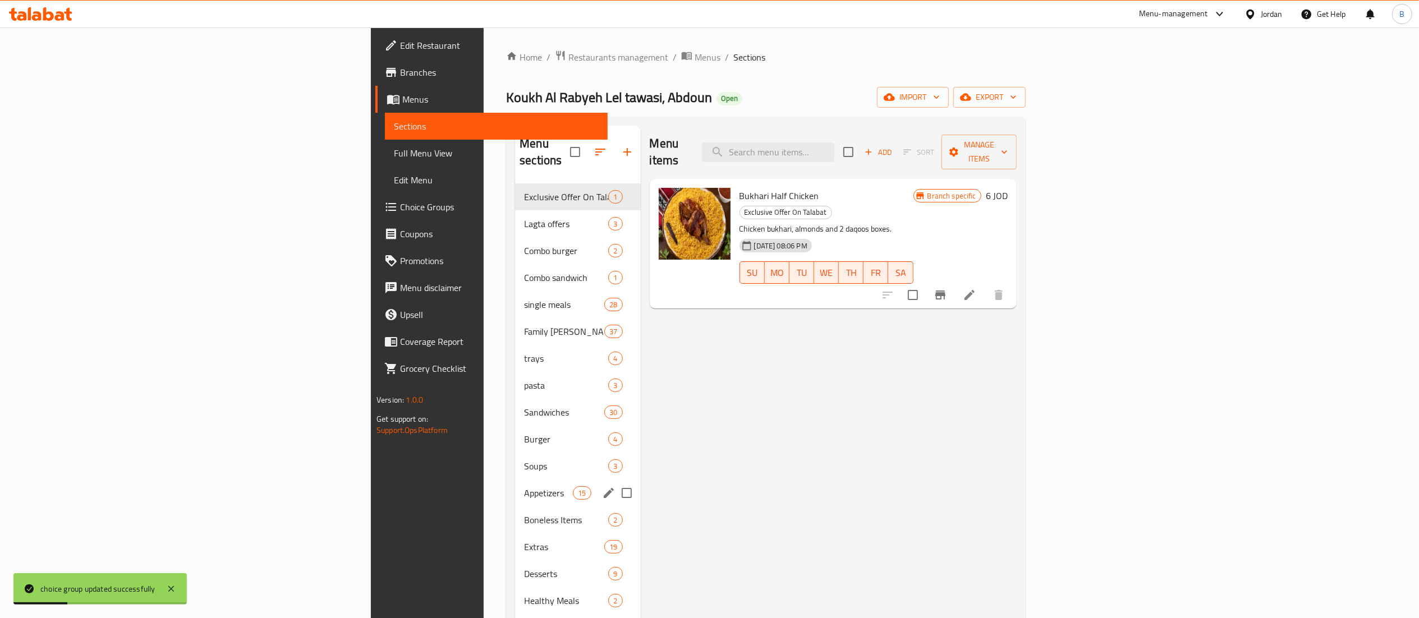
click at [515, 480] on div "Appetizers 15" at bounding box center [577, 493] width 125 height 27
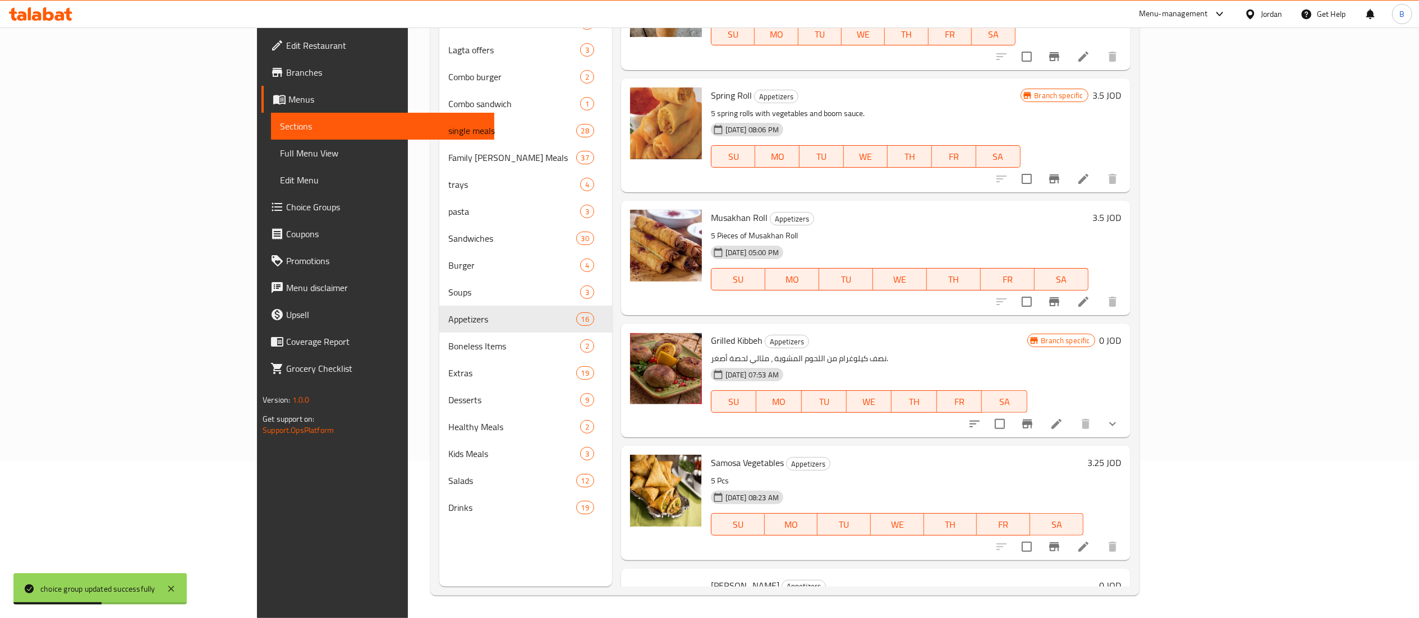
scroll to position [1354, 0]
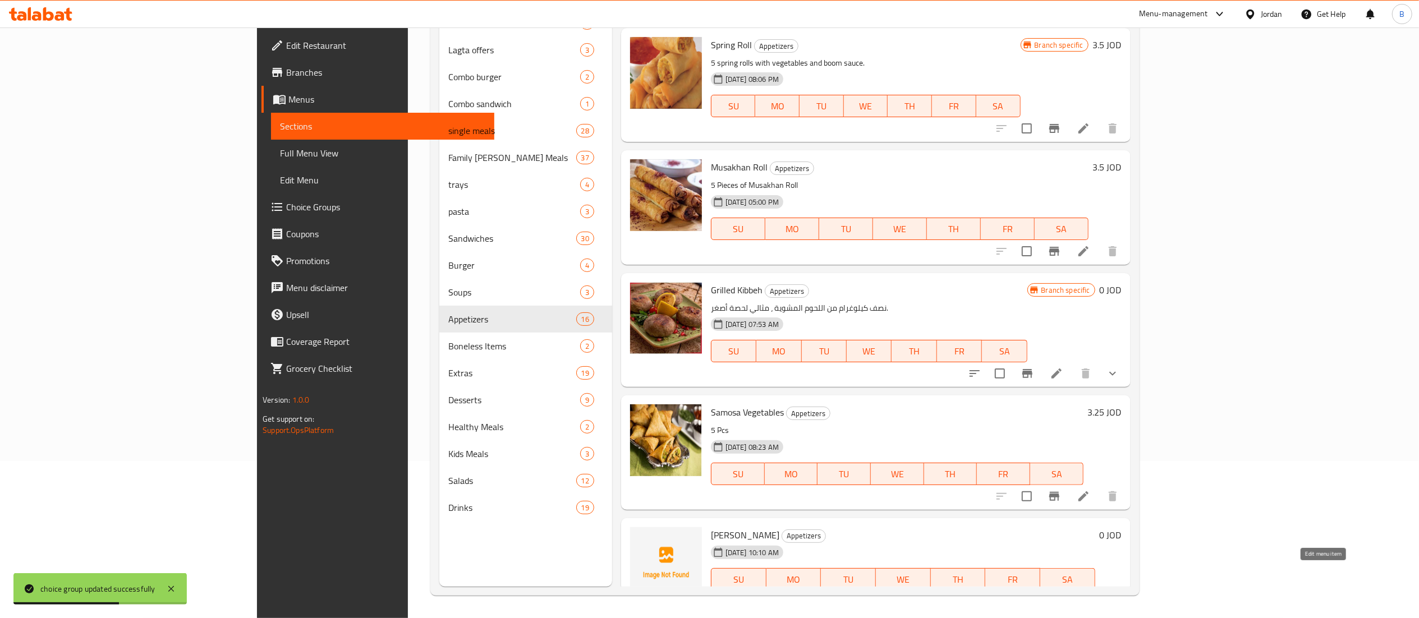
click at [1089, 597] on icon at bounding box center [1084, 602] width 10 height 10
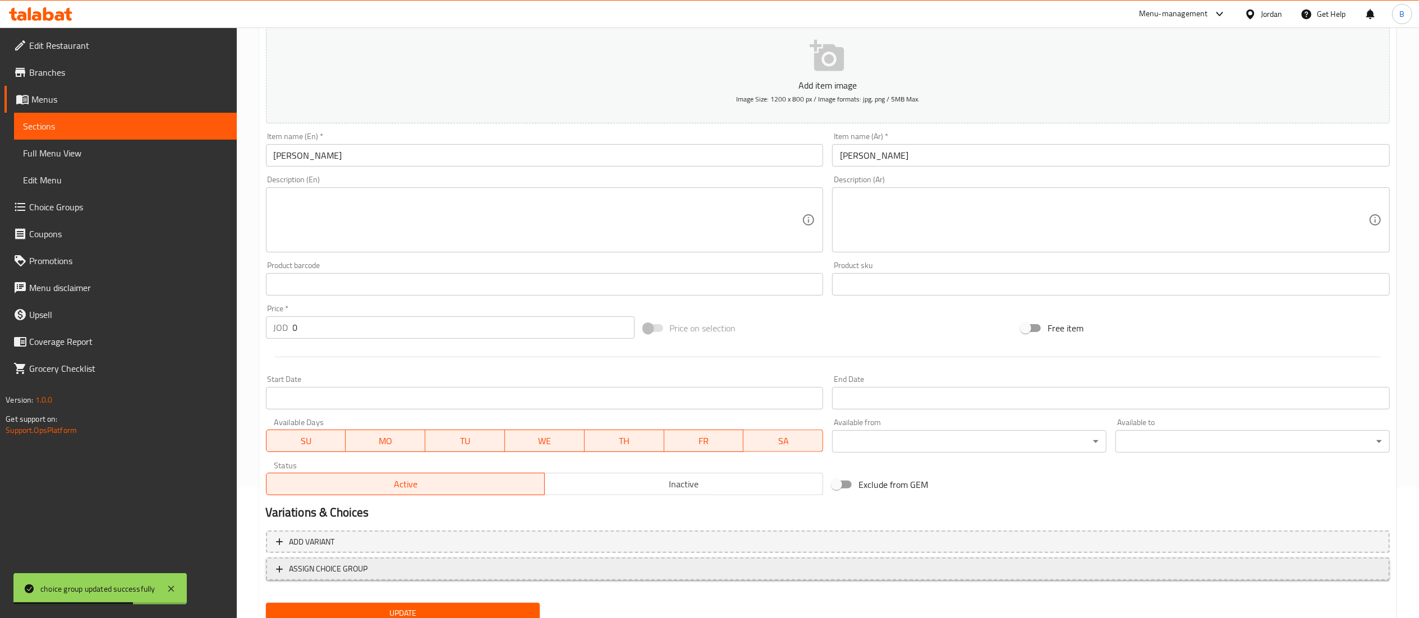
scroll to position [173, 0]
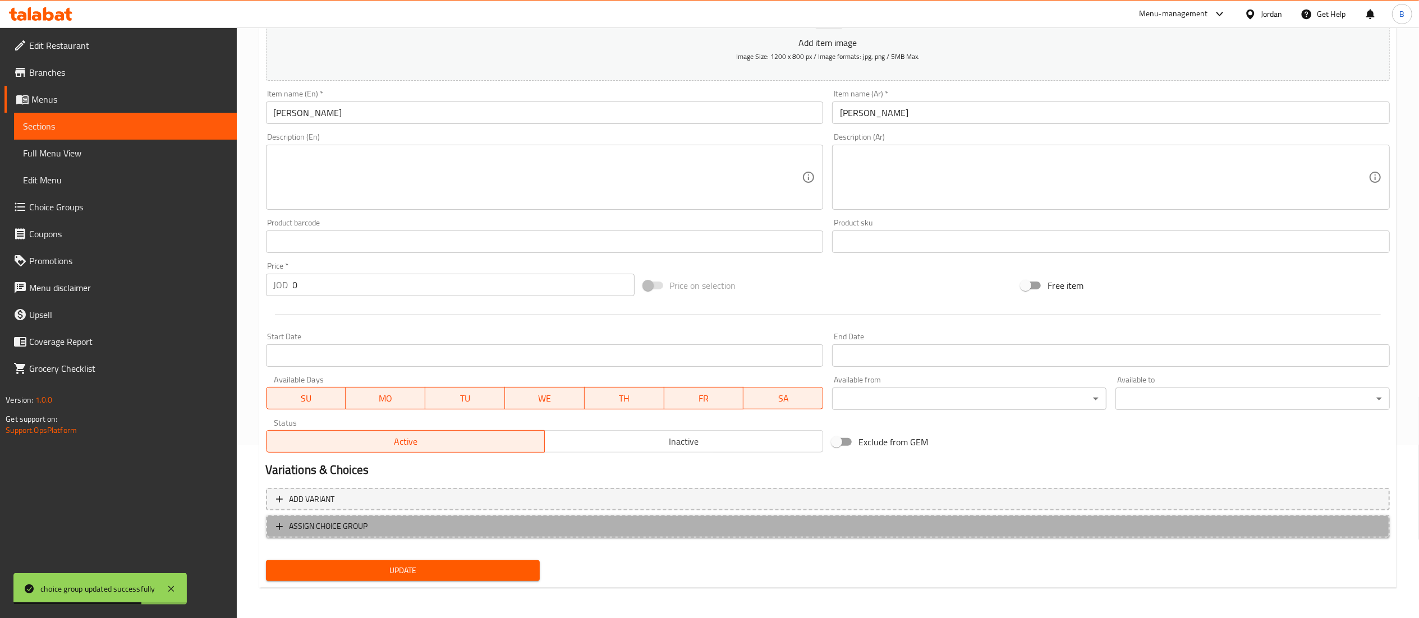
click at [436, 521] on span "ASSIGN CHOICE GROUP" at bounding box center [828, 527] width 1104 height 14
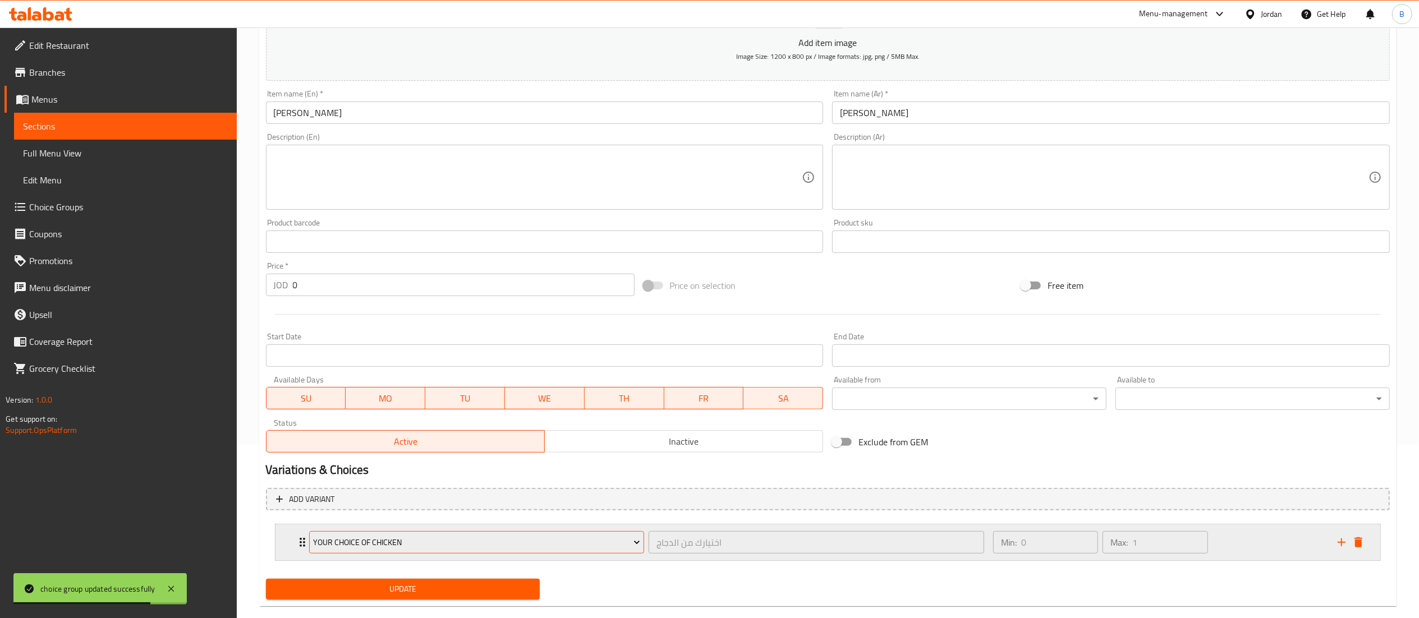
click at [438, 538] on span "Your choice of Chicken" at bounding box center [476, 543] width 327 height 14
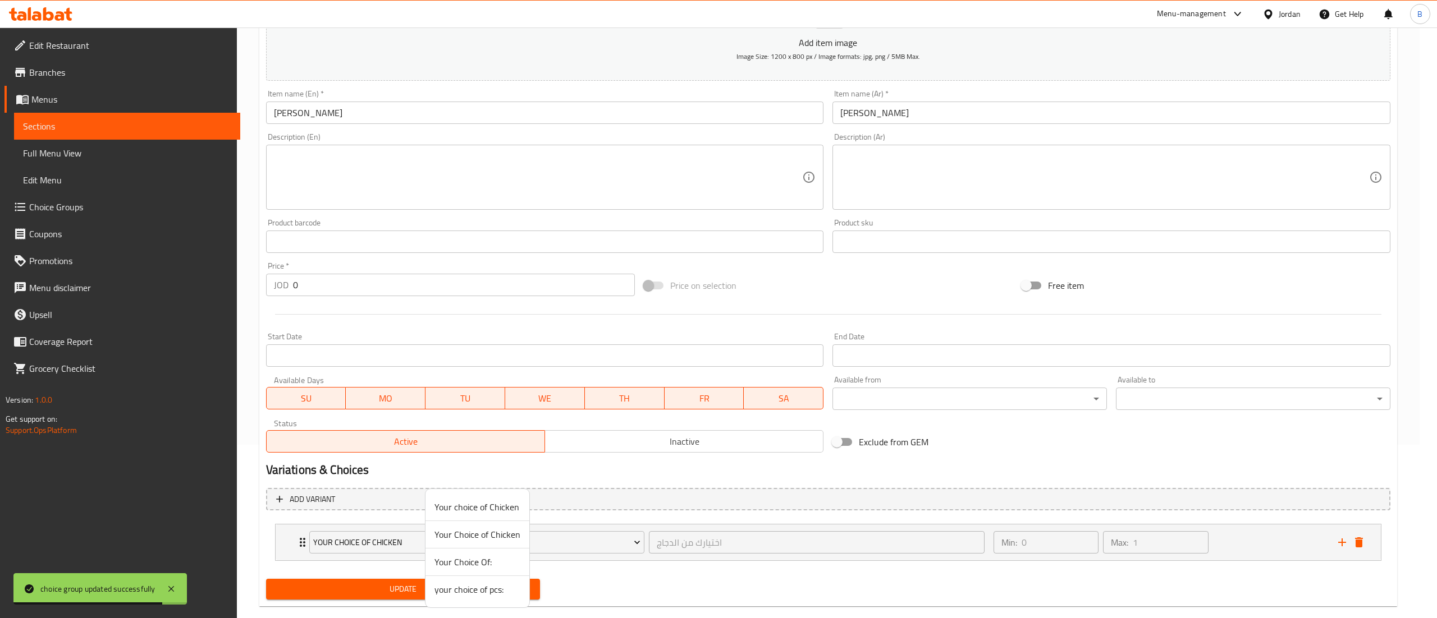
click at [461, 584] on span "your choice of pcs:" at bounding box center [477, 589] width 86 height 13
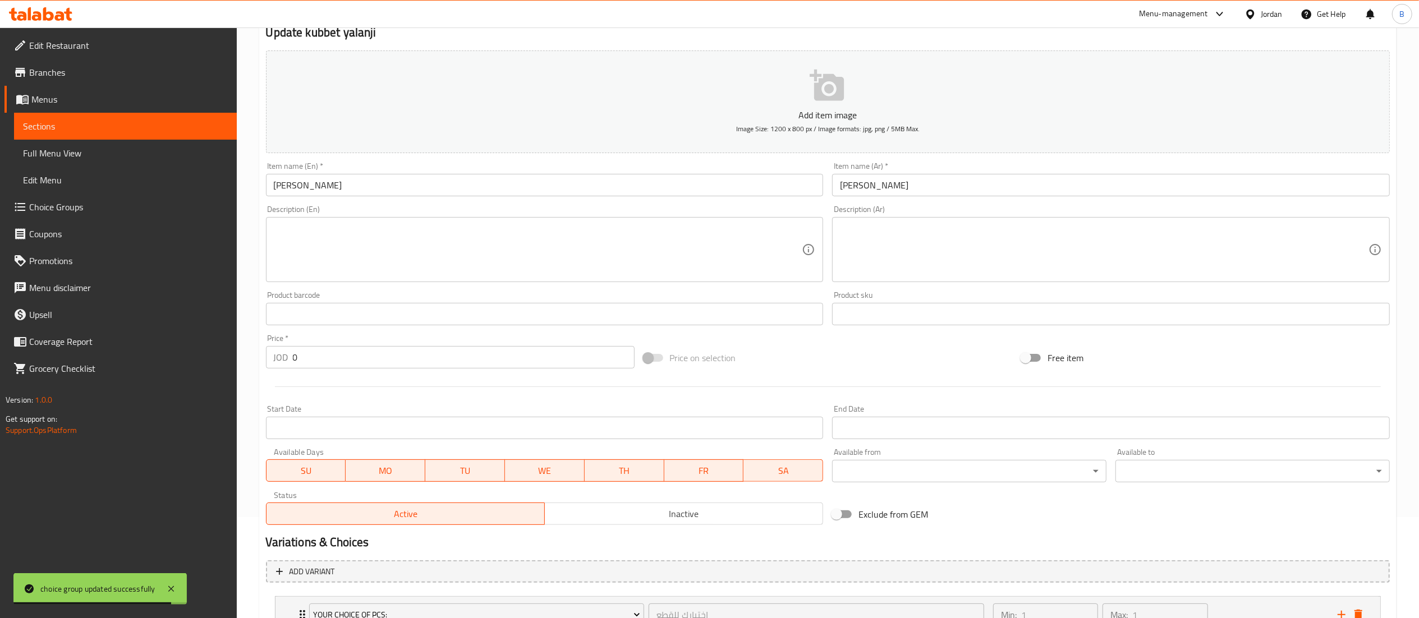
scroll to position [0, 0]
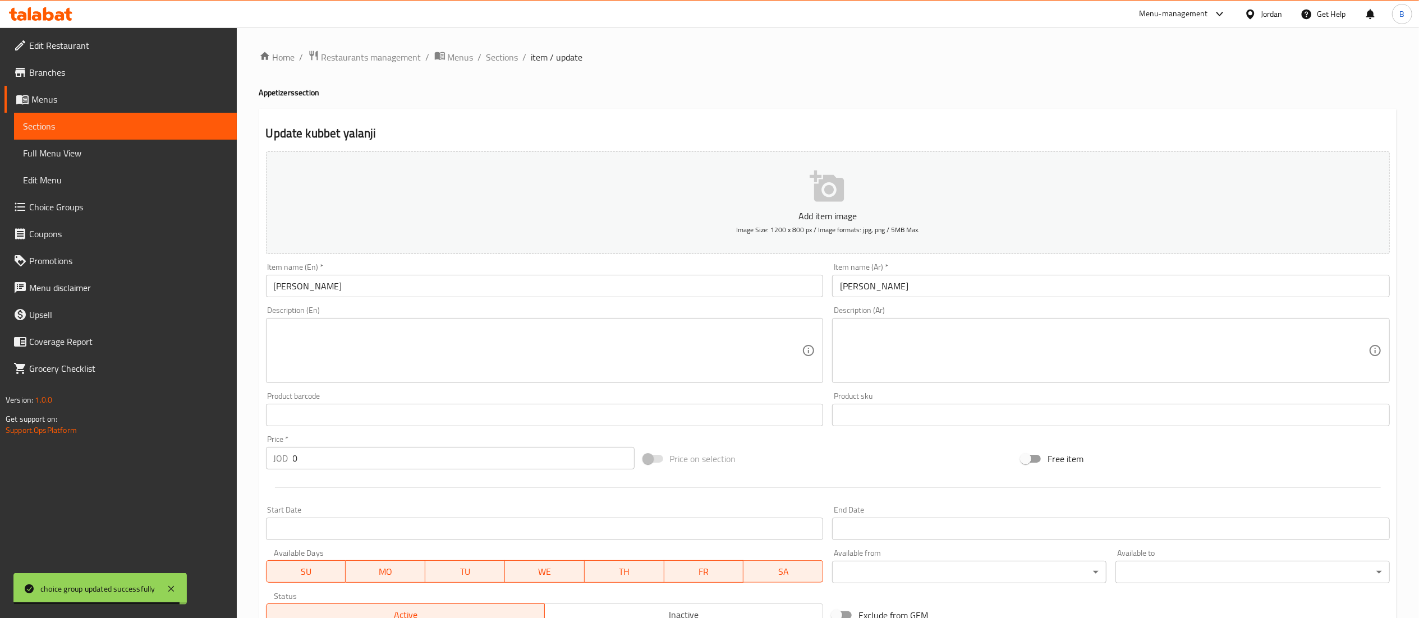
click at [784, 198] on button "Add item image Image Size: 1200 x 800 px / Image formats: jpg, png / 5MB Max." at bounding box center [828, 203] width 1124 height 103
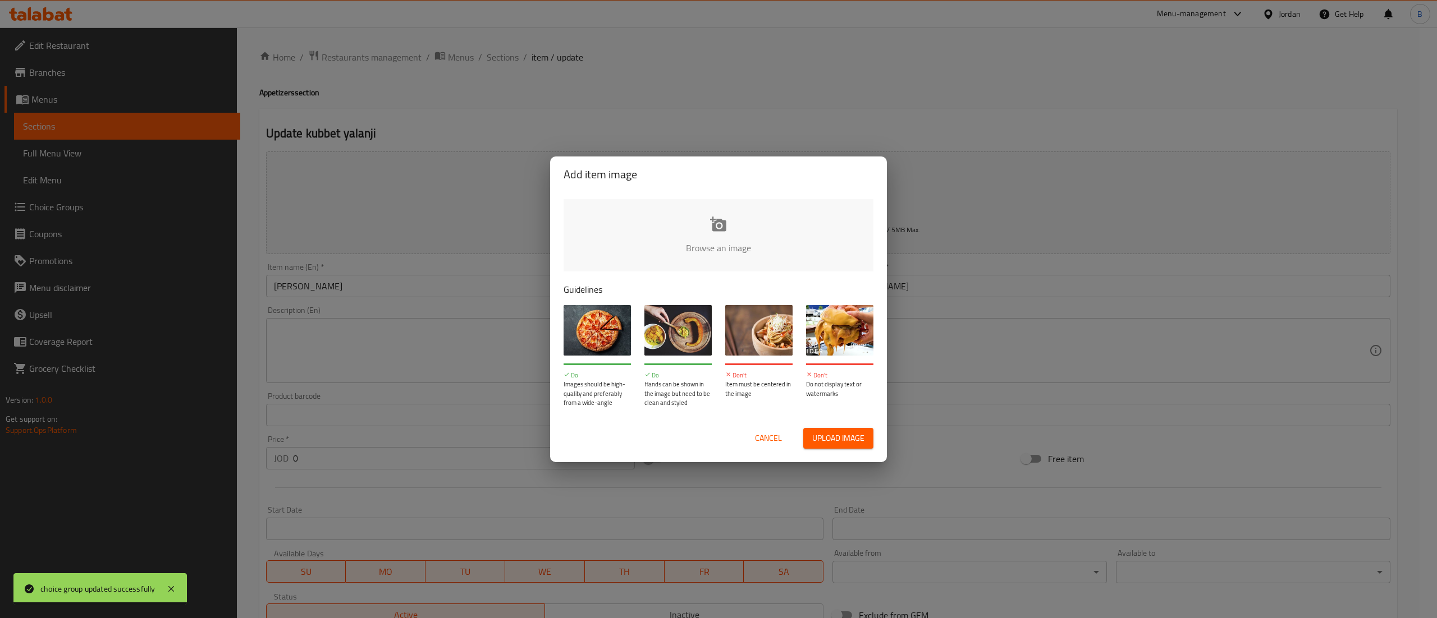
click at [714, 244] on input "file" at bounding box center [1097, 251] width 1069 height 105
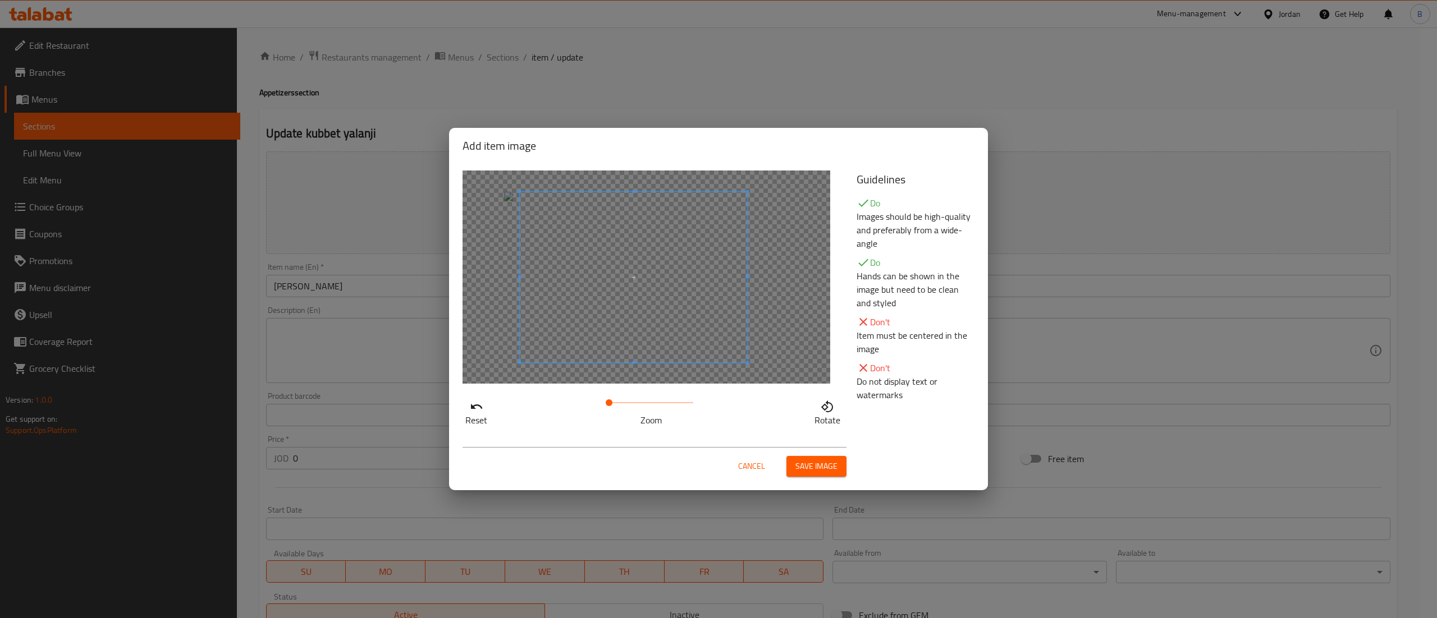
click at [668, 302] on span at bounding box center [633, 277] width 227 height 171
click at [833, 466] on span "Save image" at bounding box center [816, 467] width 42 height 14
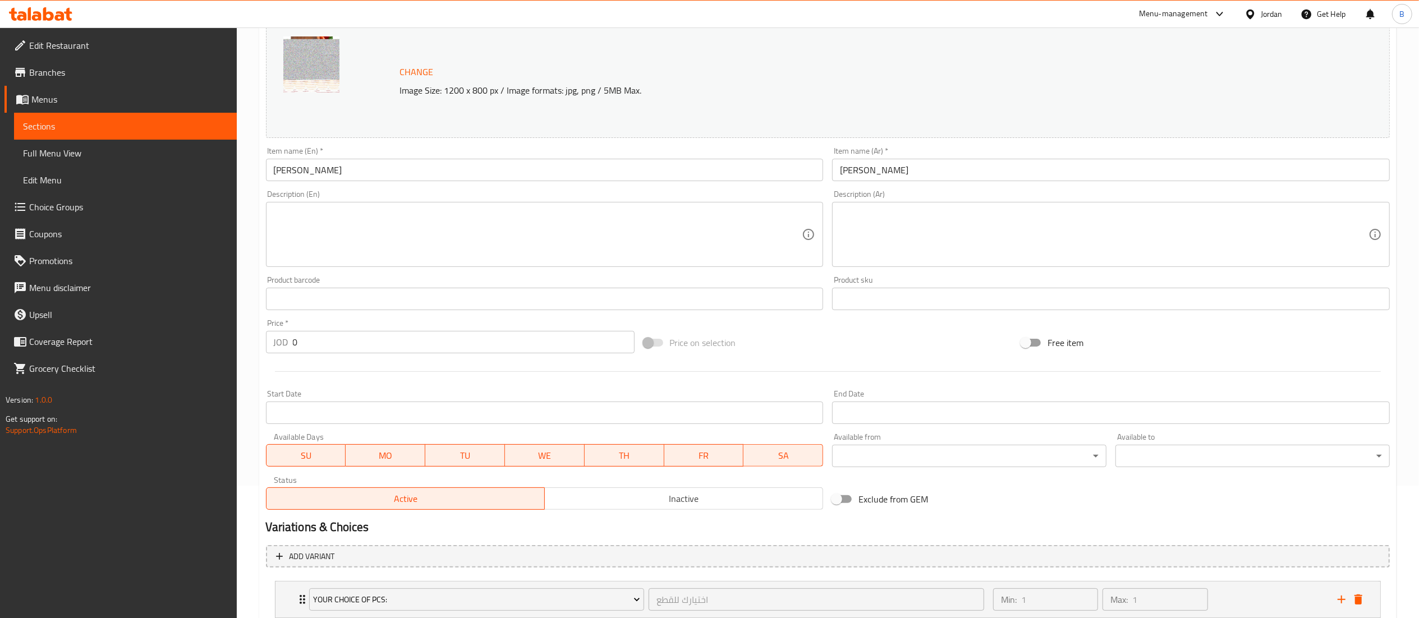
scroll to position [209, 0]
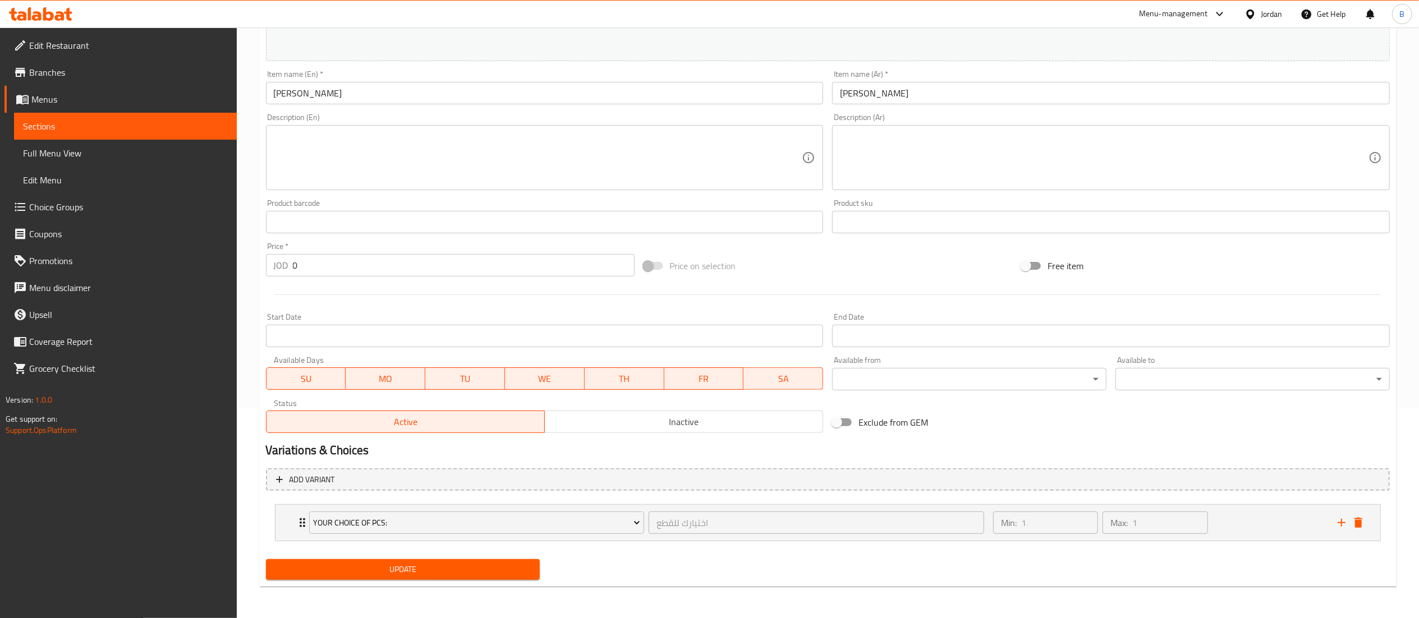
click at [468, 570] on span "Update" at bounding box center [403, 570] width 256 height 14
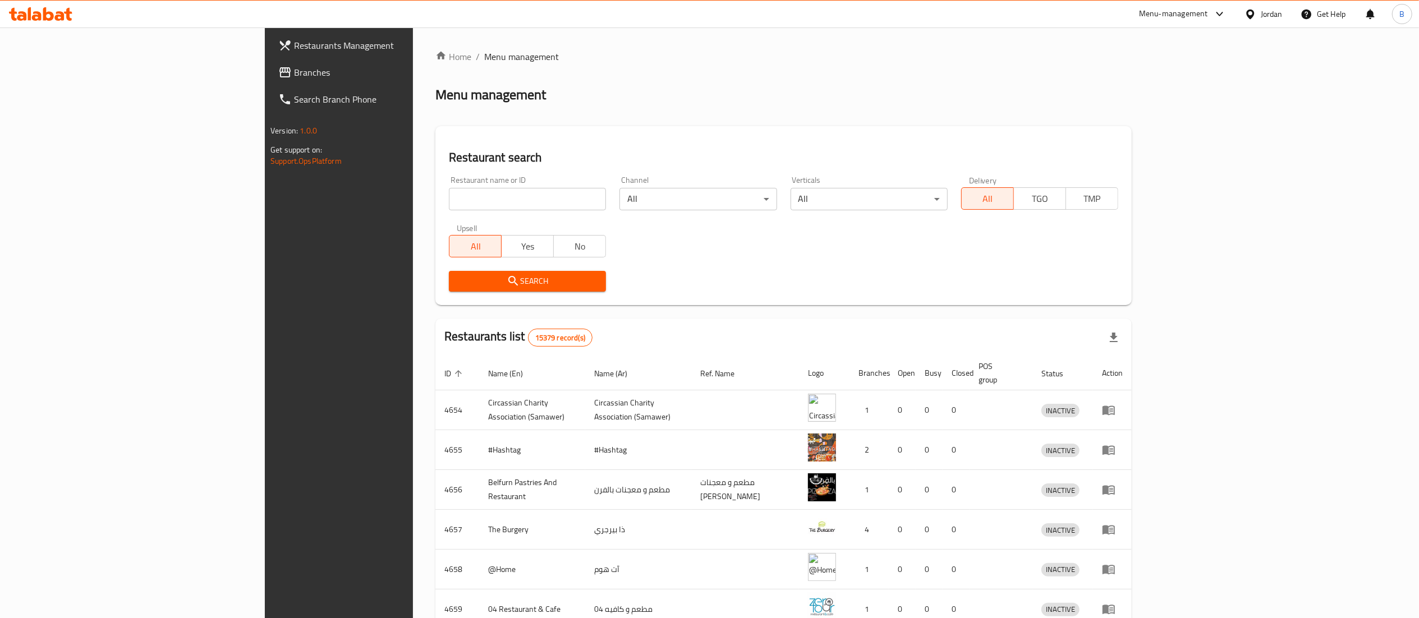
click at [294, 74] on span "Branches" at bounding box center [393, 72] width 199 height 13
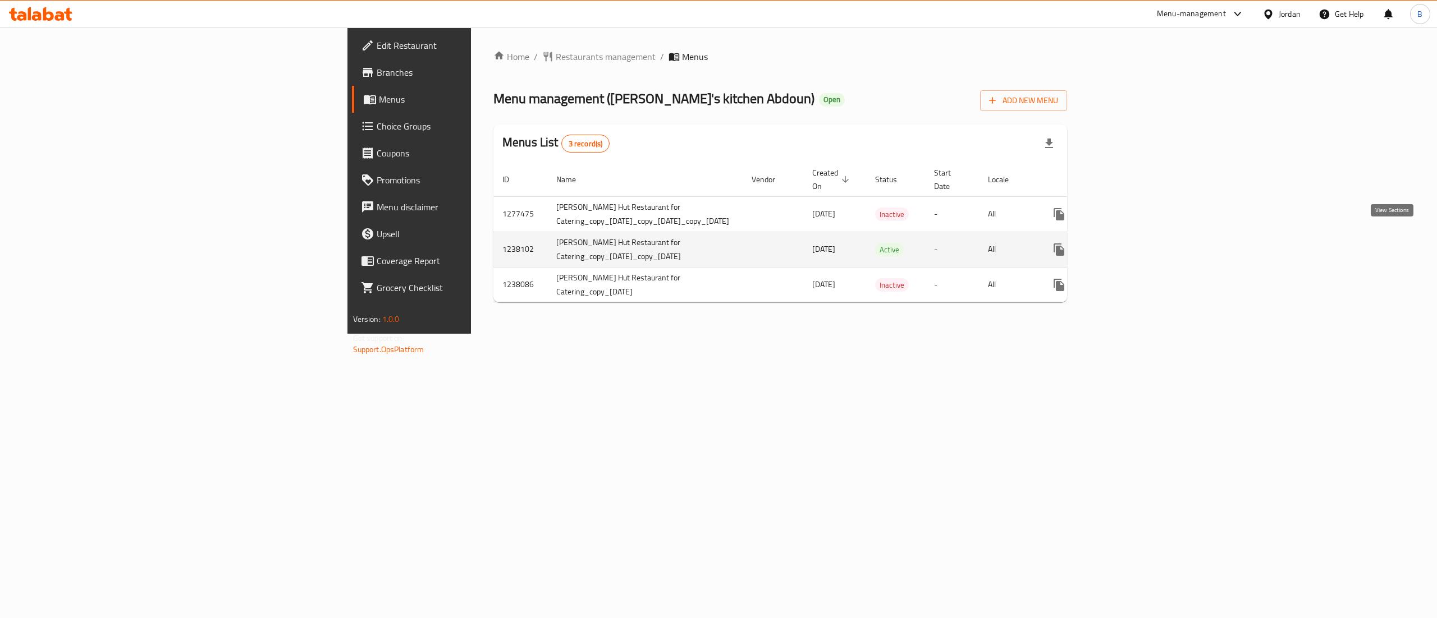
click at [1153, 244] on link "enhanced table" at bounding box center [1139, 249] width 27 height 27
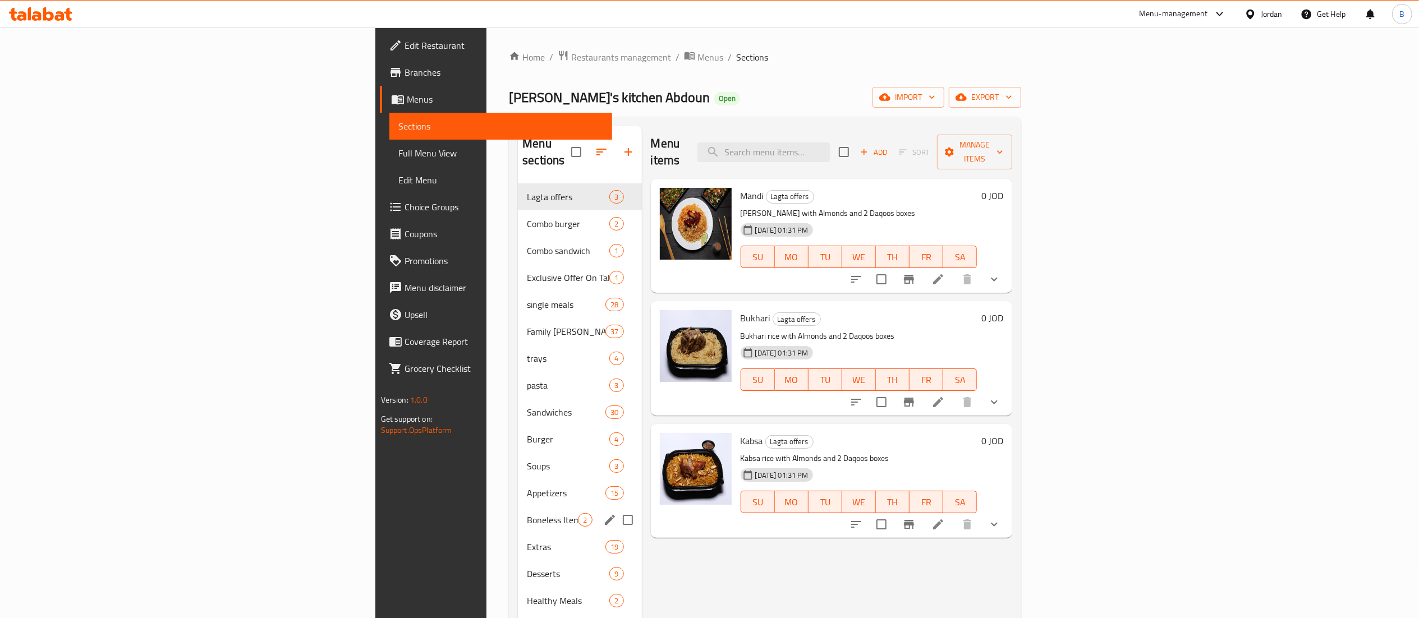
click at [527, 487] on span "Appetizers" at bounding box center [566, 493] width 79 height 13
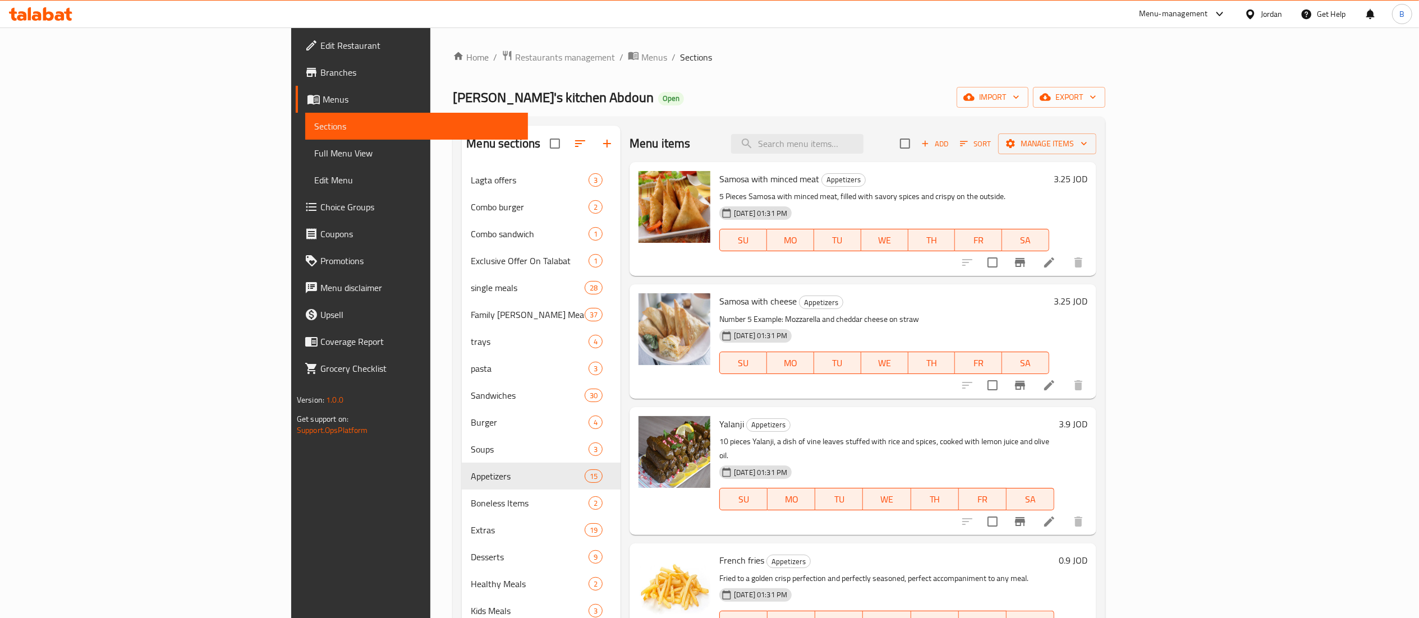
click at [950, 141] on span "Add" at bounding box center [935, 144] width 30 height 13
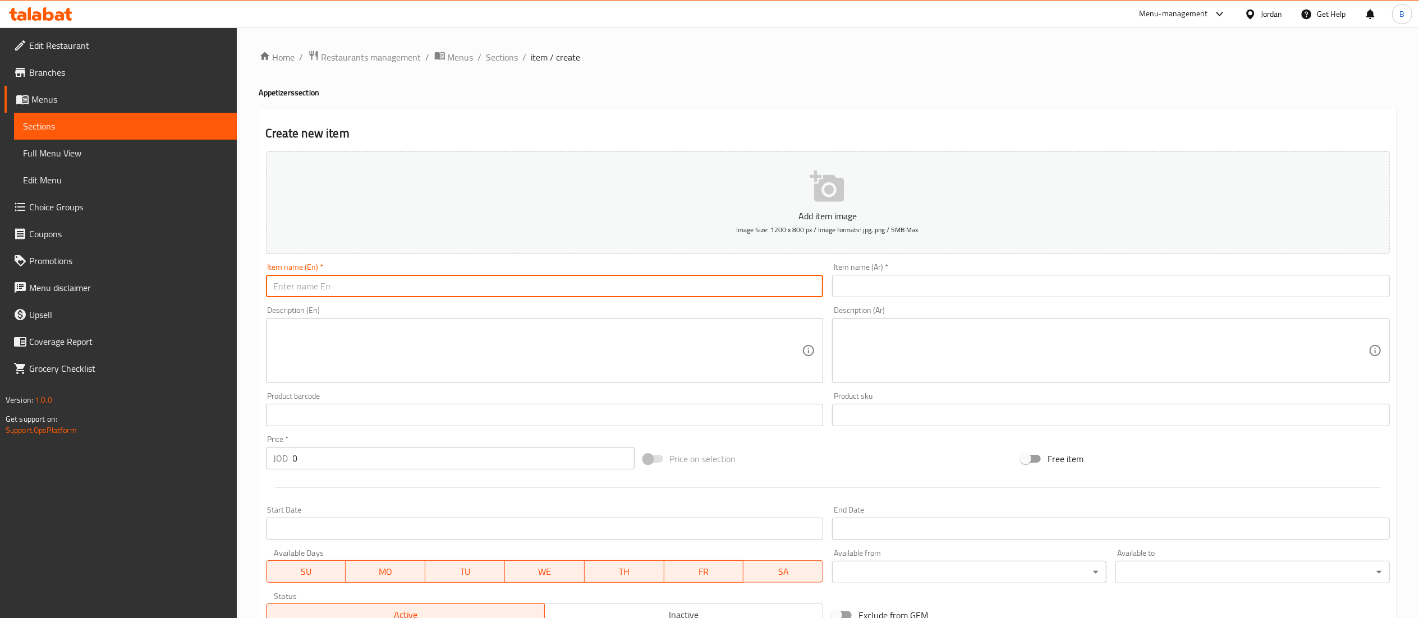
click at [577, 287] on input "text" at bounding box center [545, 286] width 558 height 22
paste input "[PERSON_NAME]"
type input "[PERSON_NAME]"
click at [956, 291] on input "text" at bounding box center [1111, 286] width 558 height 22
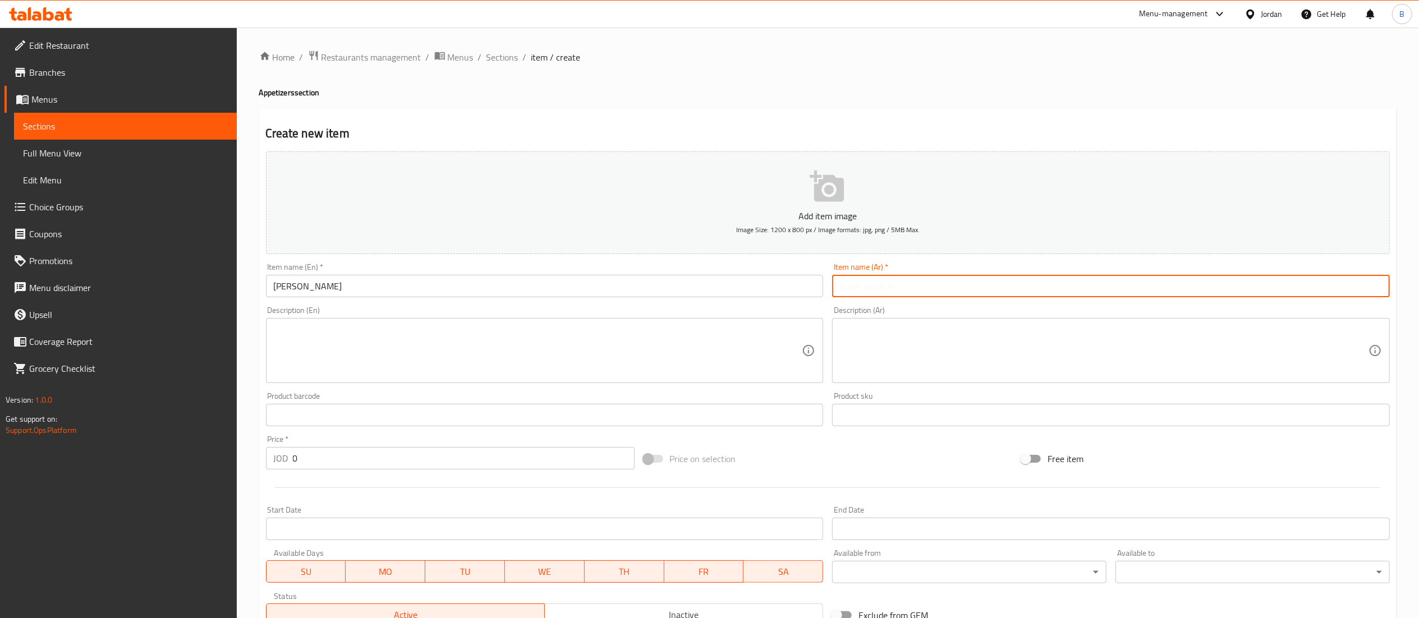
paste input "[PERSON_NAME]"
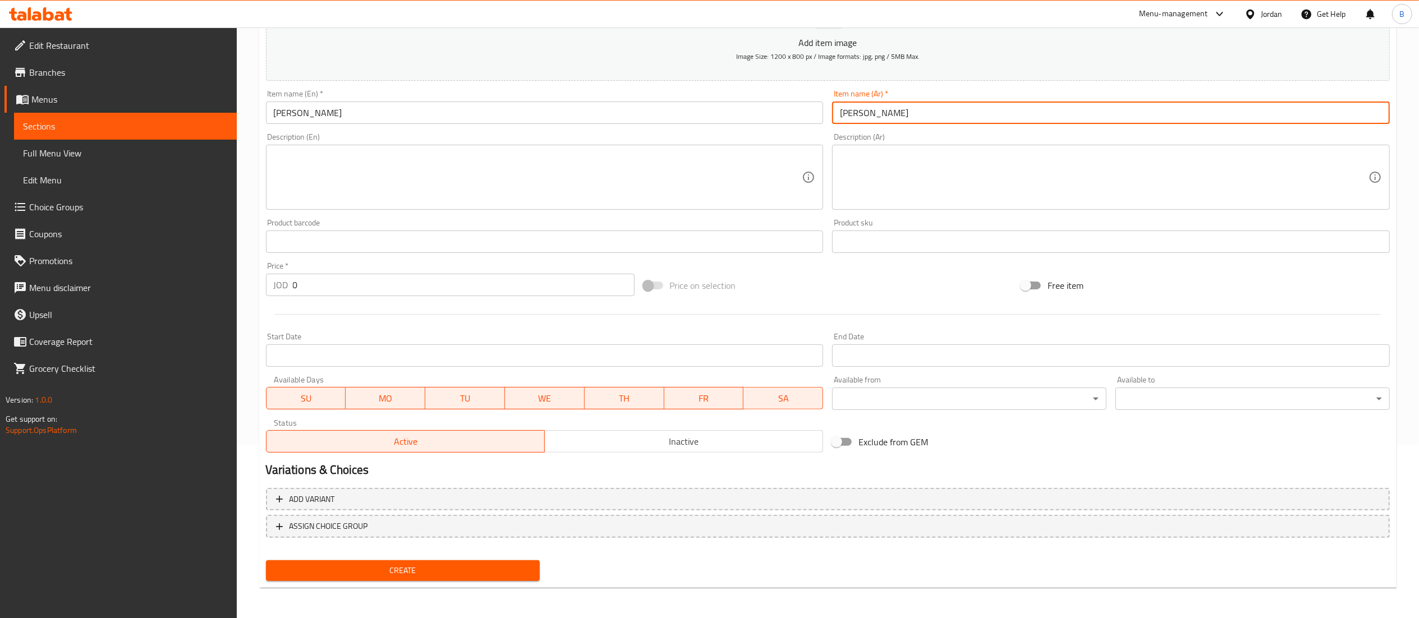
type input "[PERSON_NAME]"
click at [397, 585] on div "Create new item Add item image Image Size: 1200 x 800 px / Image formats: jpg, …" at bounding box center [828, 261] width 1138 height 653
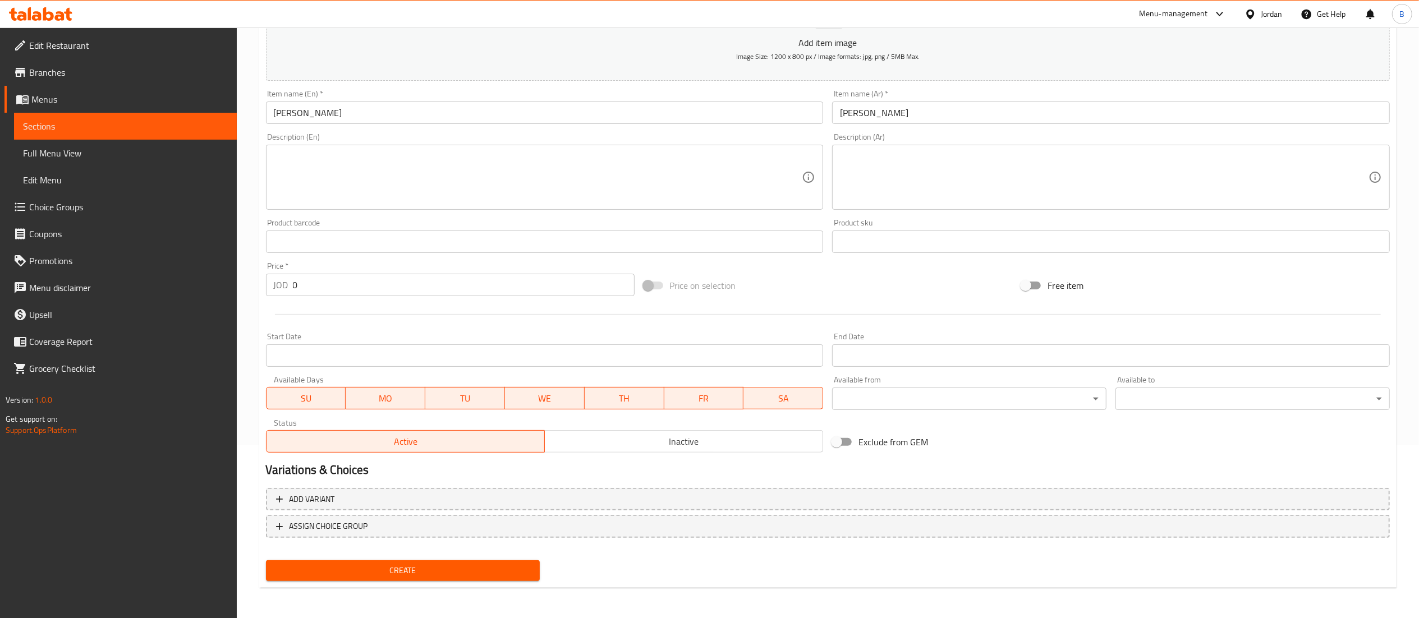
click at [413, 575] on span "Create" at bounding box center [403, 571] width 256 height 14
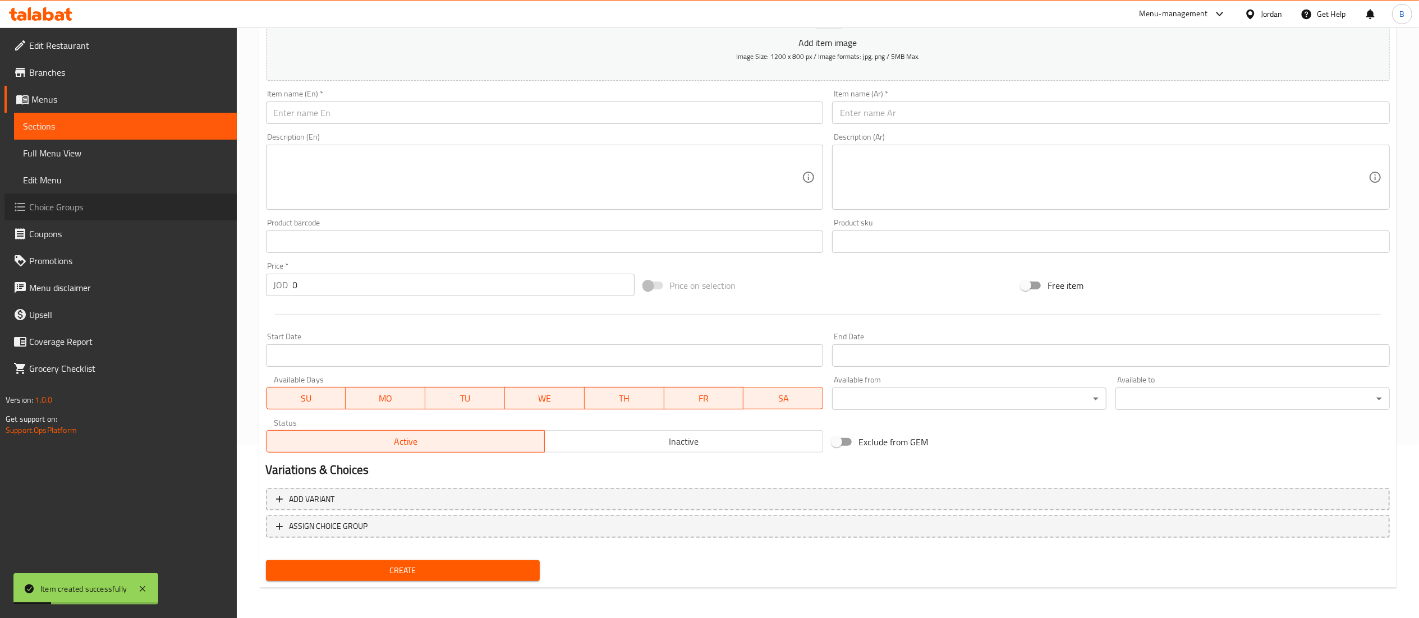
click at [48, 212] on span "Choice Groups" at bounding box center [128, 206] width 199 height 13
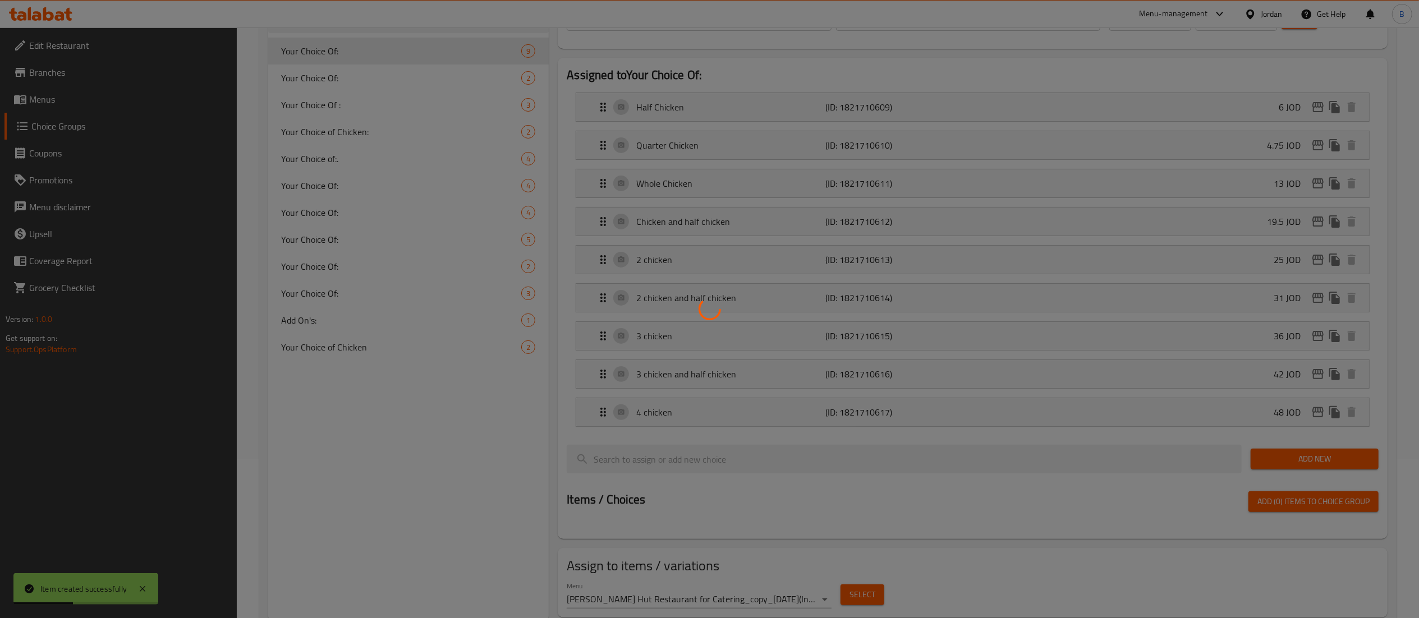
scroll to position [47, 0]
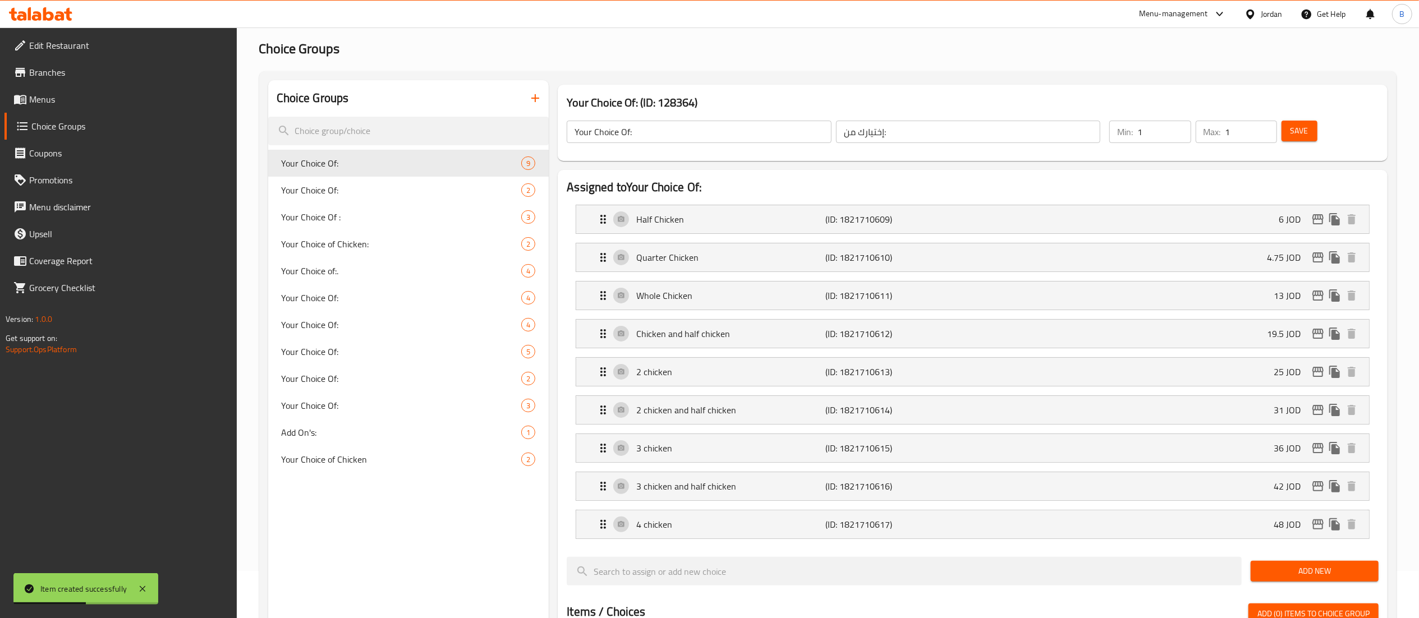
click at [546, 108] on div "Choice Groups" at bounding box center [408, 98] width 281 height 36
click at [539, 106] on button "button" at bounding box center [535, 98] width 27 height 27
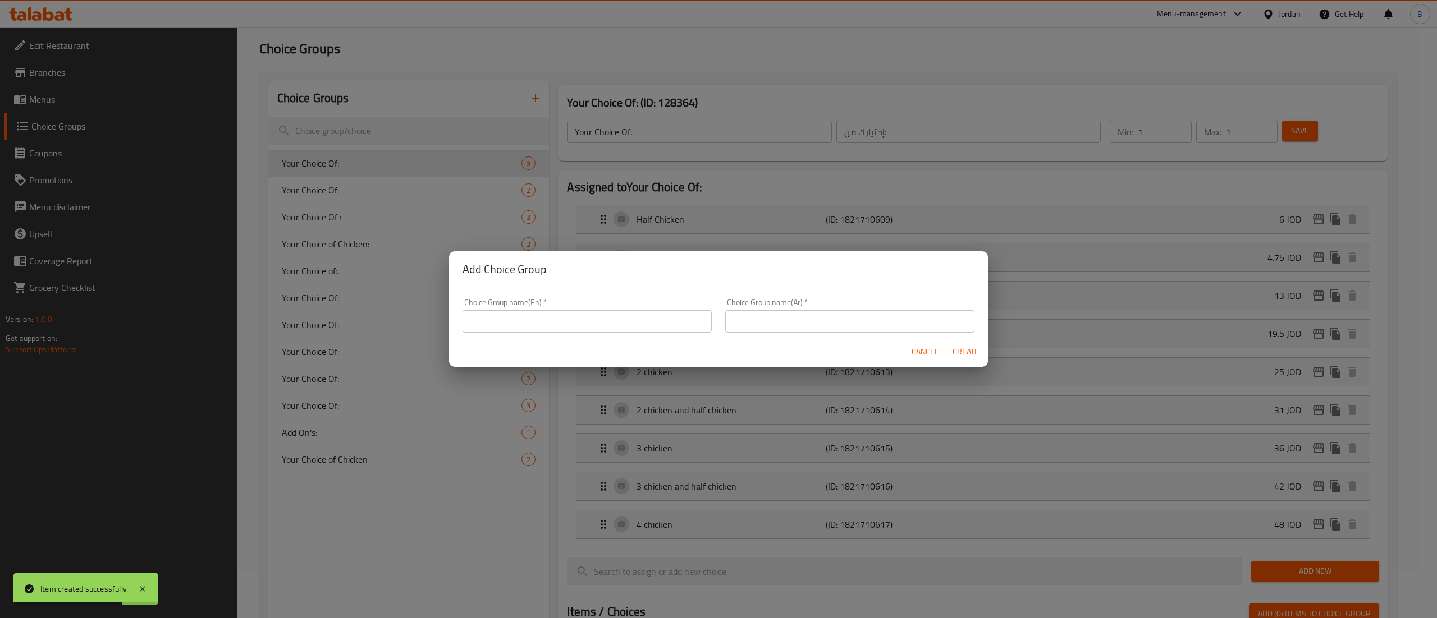
click at [562, 316] on input "text" at bounding box center [586, 321] width 249 height 22
paste input "your choice of pcs:"
type input "your choice of pcs:"
click at [833, 313] on input "text" at bounding box center [849, 321] width 249 height 22
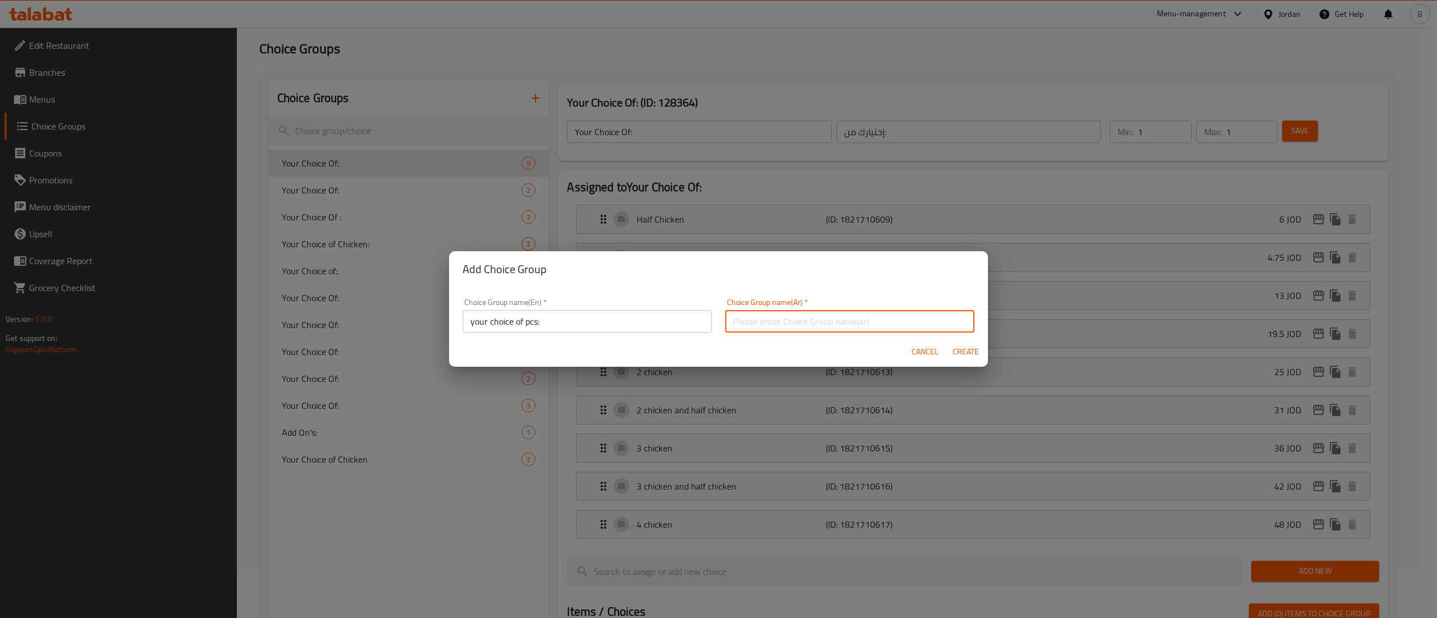
paste input "اختيارك للقطع"
type input "اختيارك للقطع"
click at [956, 350] on span "Create" at bounding box center [965, 352] width 27 height 14
type input "your choice of pcs:"
type input "اختيارك للقطع"
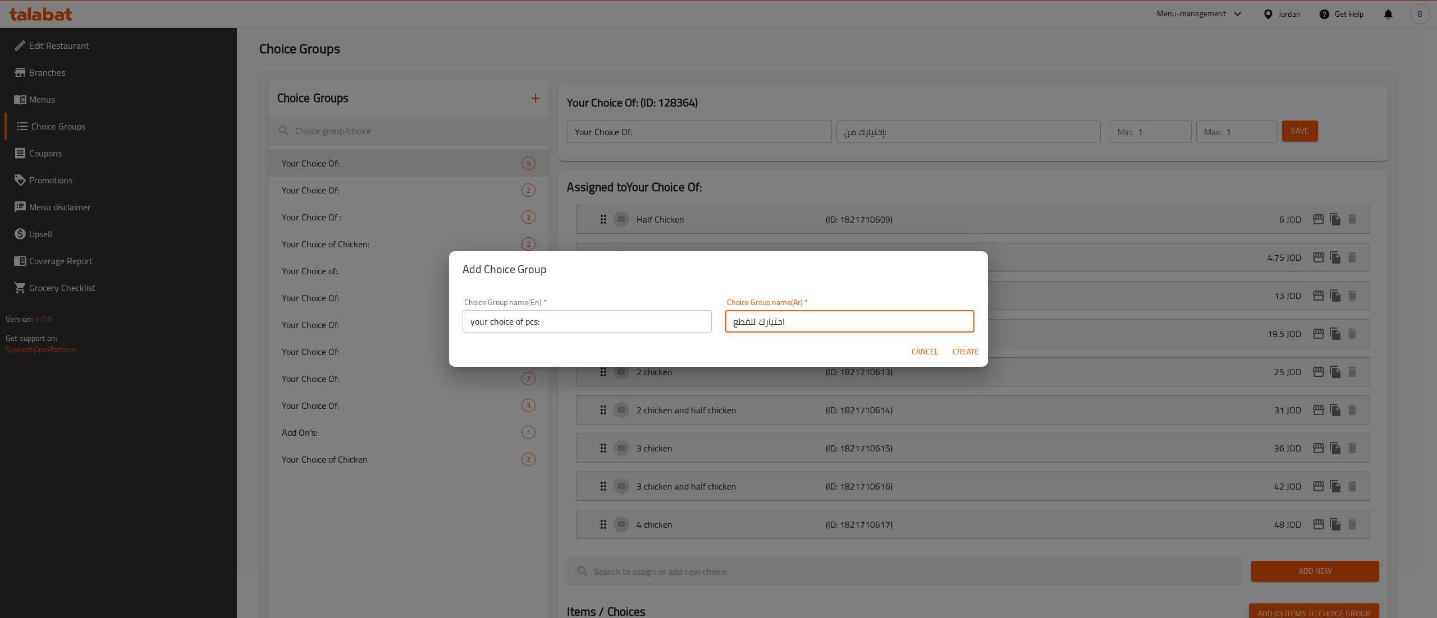
type input "0"
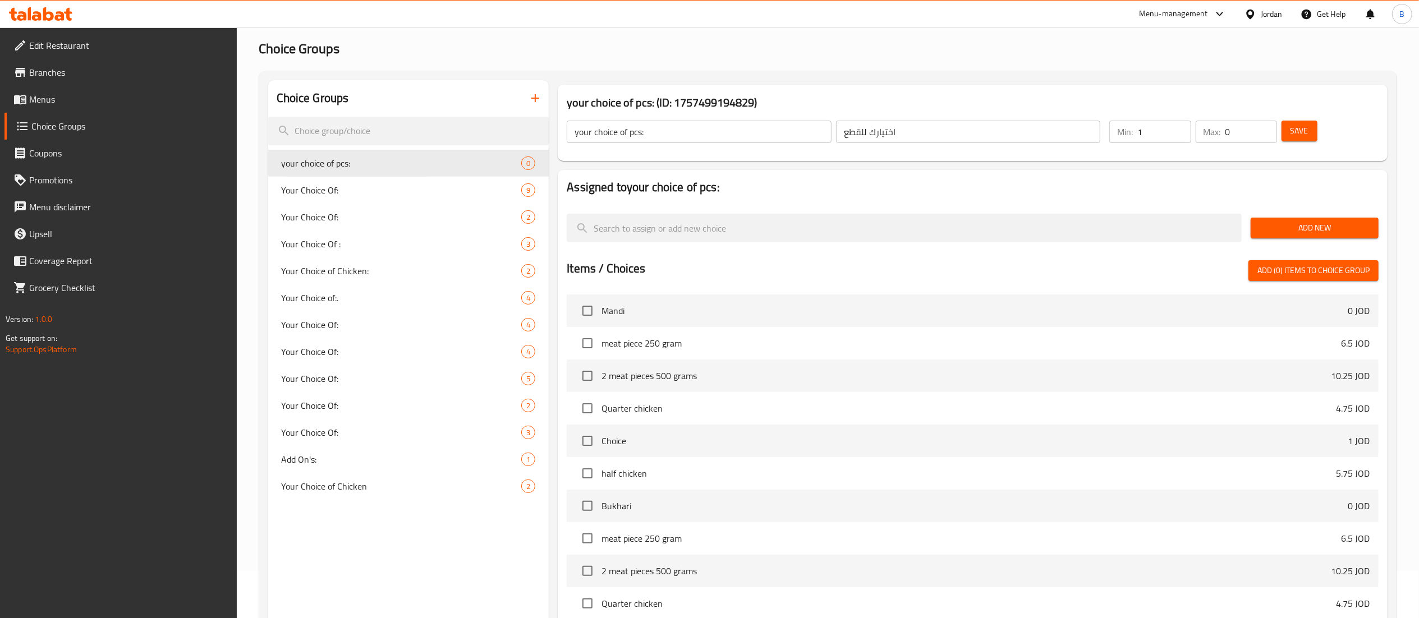
type input "1"
click at [1179, 126] on input "1" at bounding box center [1164, 132] width 53 height 22
type input "1"
click at [1268, 128] on input "1" at bounding box center [1252, 132] width 52 height 22
click at [1296, 129] on span "Save" at bounding box center [1300, 131] width 18 height 14
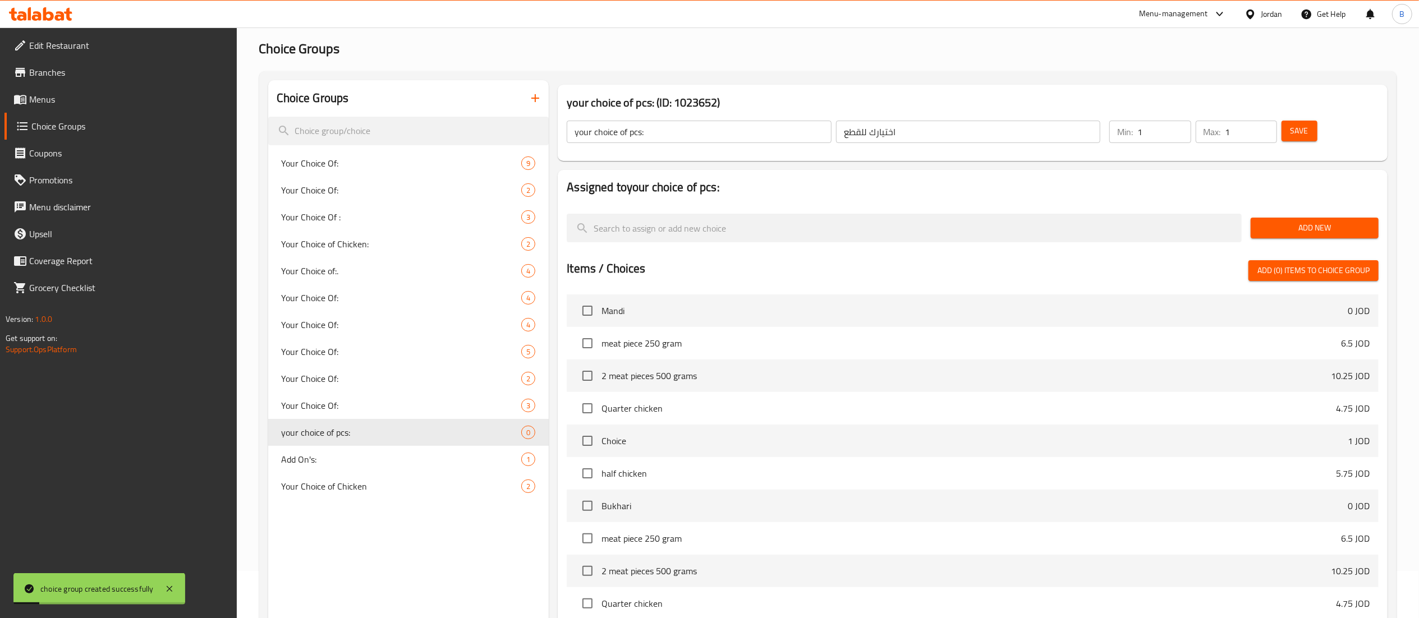
click at [1255, 224] on button "Add New" at bounding box center [1315, 228] width 128 height 21
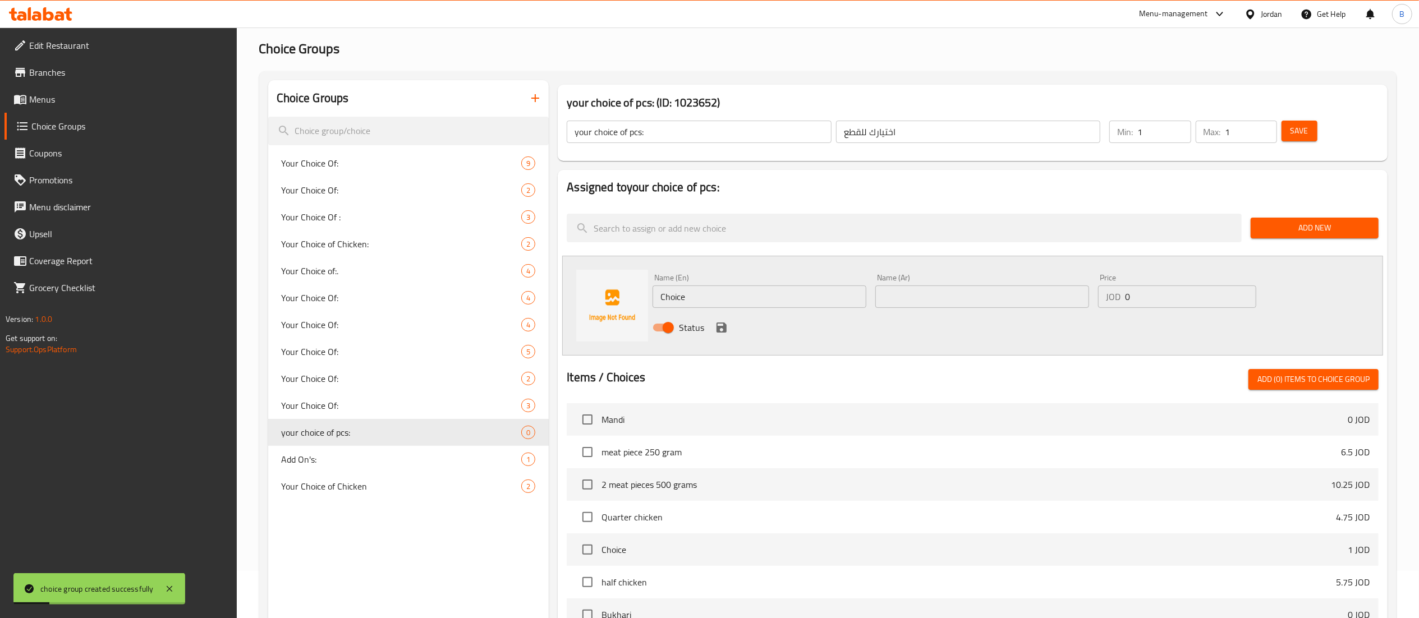
click at [555, 269] on div "Assigned to your choice of pcs: Add New Name (En) Choice Name (En) Name (Ar) Na…" at bounding box center [972, 475] width 839 height 618
paste input "5 pieces"
type input "5 pieces"
click at [1030, 309] on div "Name (Ar) Name (Ar)" at bounding box center [982, 290] width 223 height 43
click at [1007, 298] on input "text" at bounding box center [983, 297] width 214 height 22
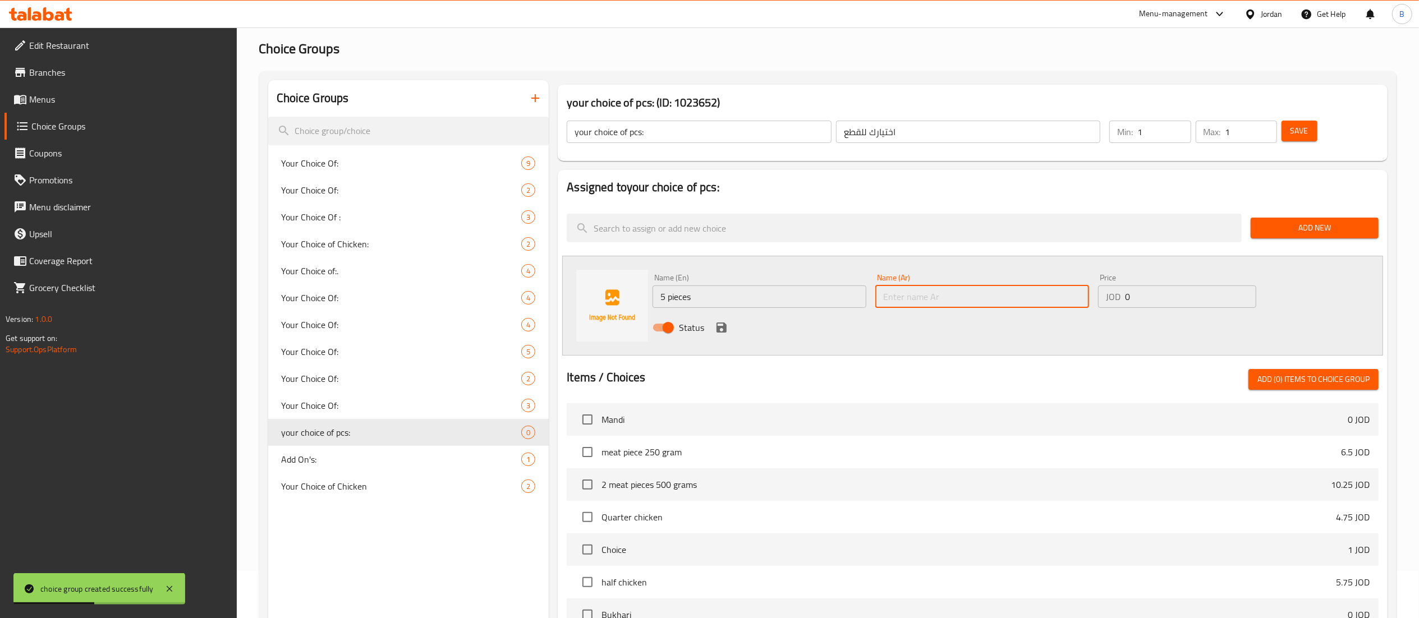
paste input "5 قطع"
type input "5 قطع"
drag, startPoint x: 1181, startPoint y: 299, endPoint x: 936, endPoint y: 321, distance: 245.7
click at [980, 311] on div "Name (En) 5 pieces Name (En) Name (Ar) 5 قطع Name (Ar) Price JOD 0 Price Status" at bounding box center [982, 306] width 668 height 74
type input "3.5"
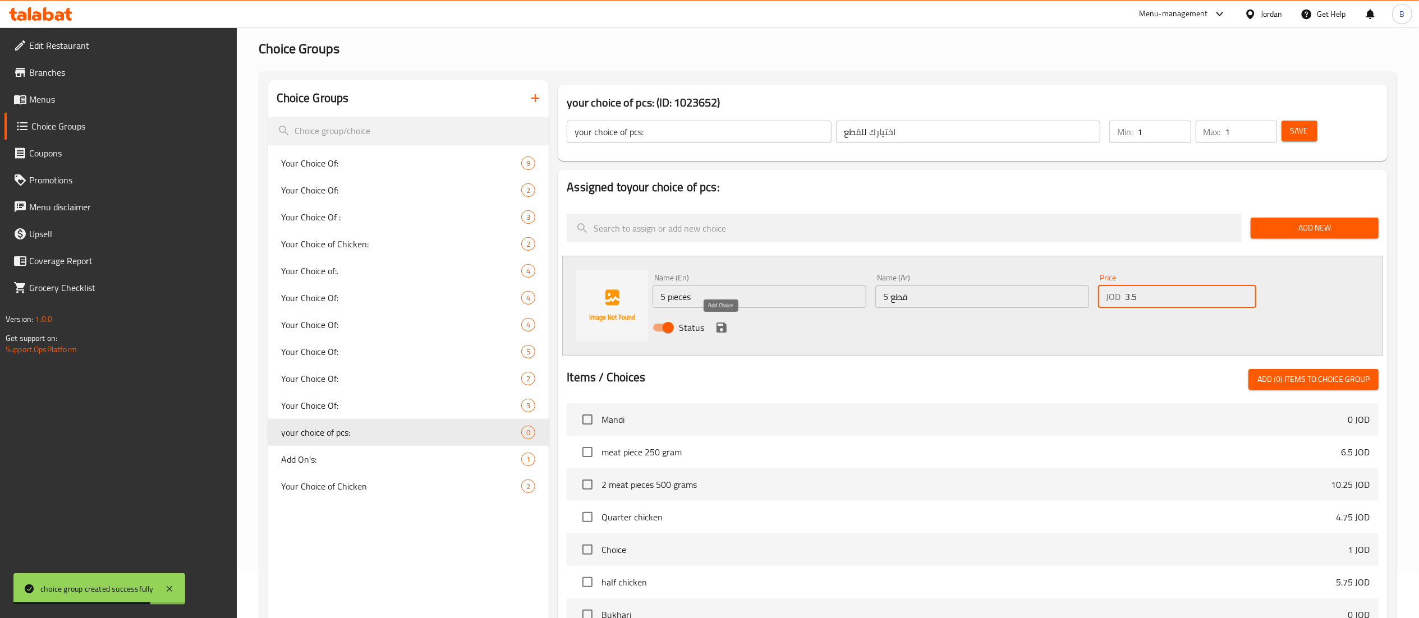
click at [724, 329] on icon "save" at bounding box center [722, 328] width 10 height 10
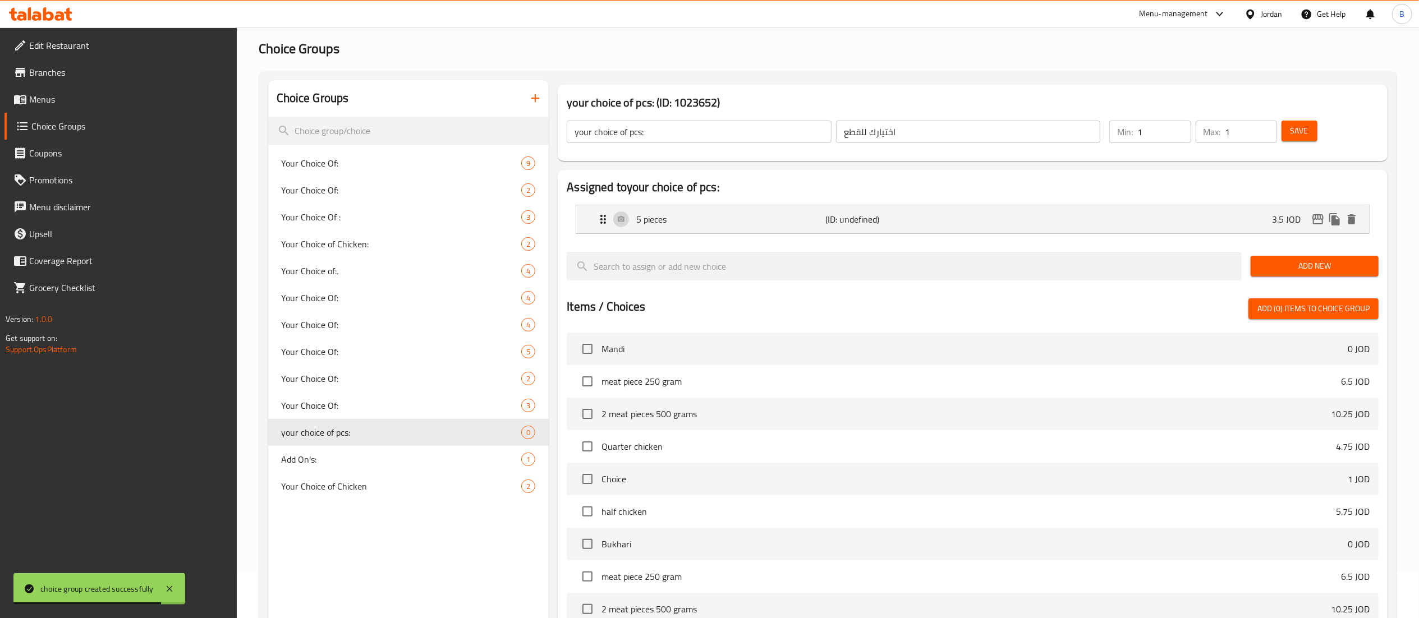
click at [1331, 264] on span "Add New" at bounding box center [1315, 266] width 110 height 14
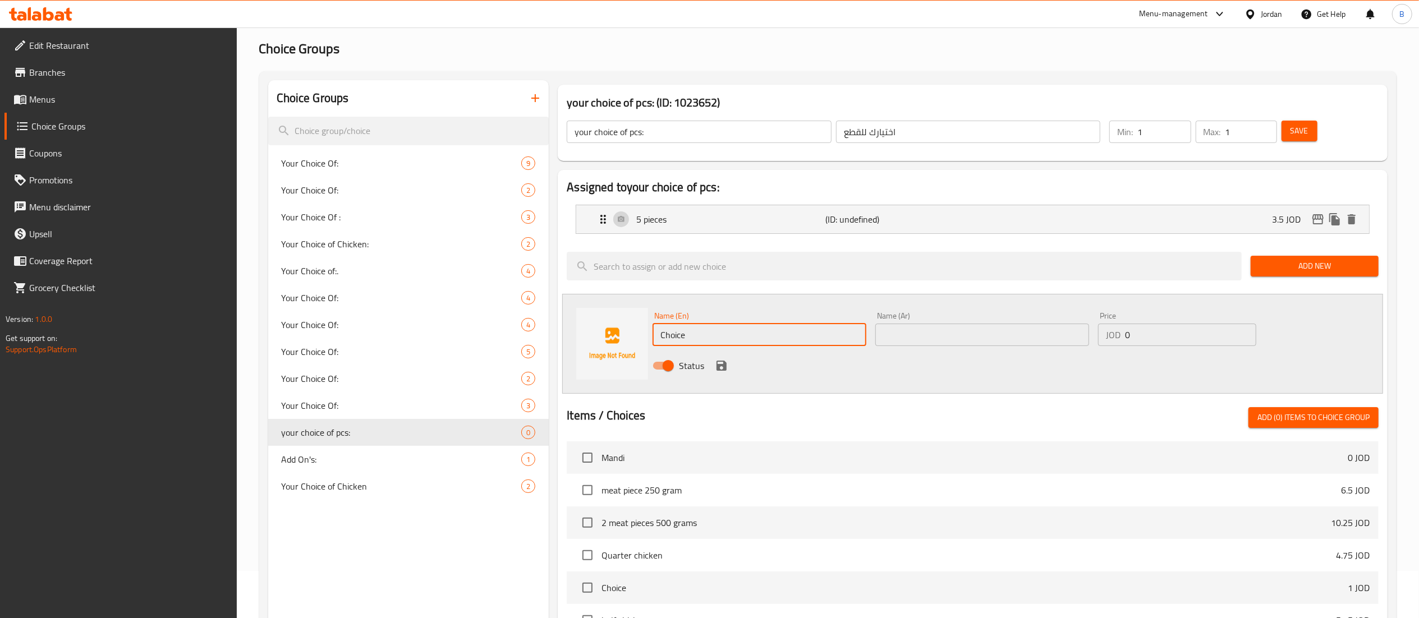
drag, startPoint x: 769, startPoint y: 341, endPoint x: 575, endPoint y: 329, distance: 194.0
click at [601, 329] on div "Name (En) Choice Name (En) Name (Ar) Name (Ar) Price JOD 0 Price Status" at bounding box center [972, 344] width 821 height 100
paste input "10 pieces"
type input "10 pieces"
click at [961, 345] on input "text" at bounding box center [983, 335] width 214 height 22
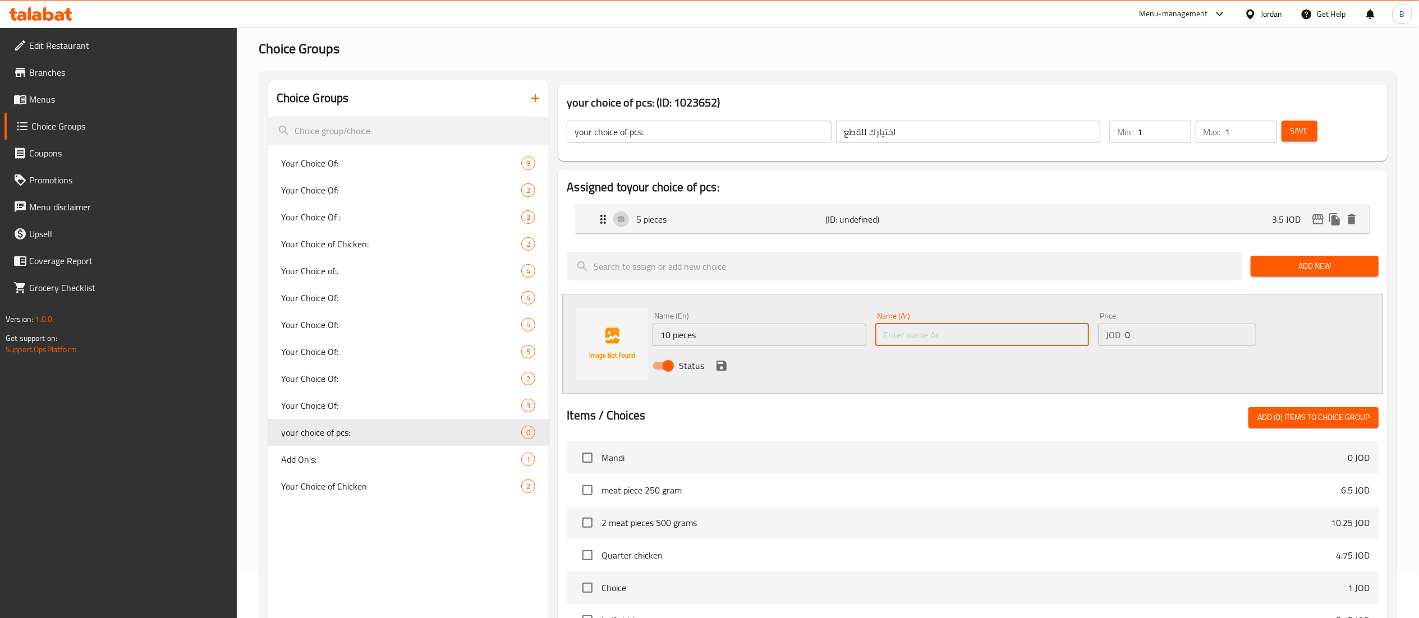
paste input "10 قطع"
type input "10 قطع"
drag, startPoint x: 1132, startPoint y: 332, endPoint x: 980, endPoint y: 366, distance: 155.8
click at [1117, 333] on div "JOD 0 Price" at bounding box center [1177, 335] width 158 height 22
paste input "7"
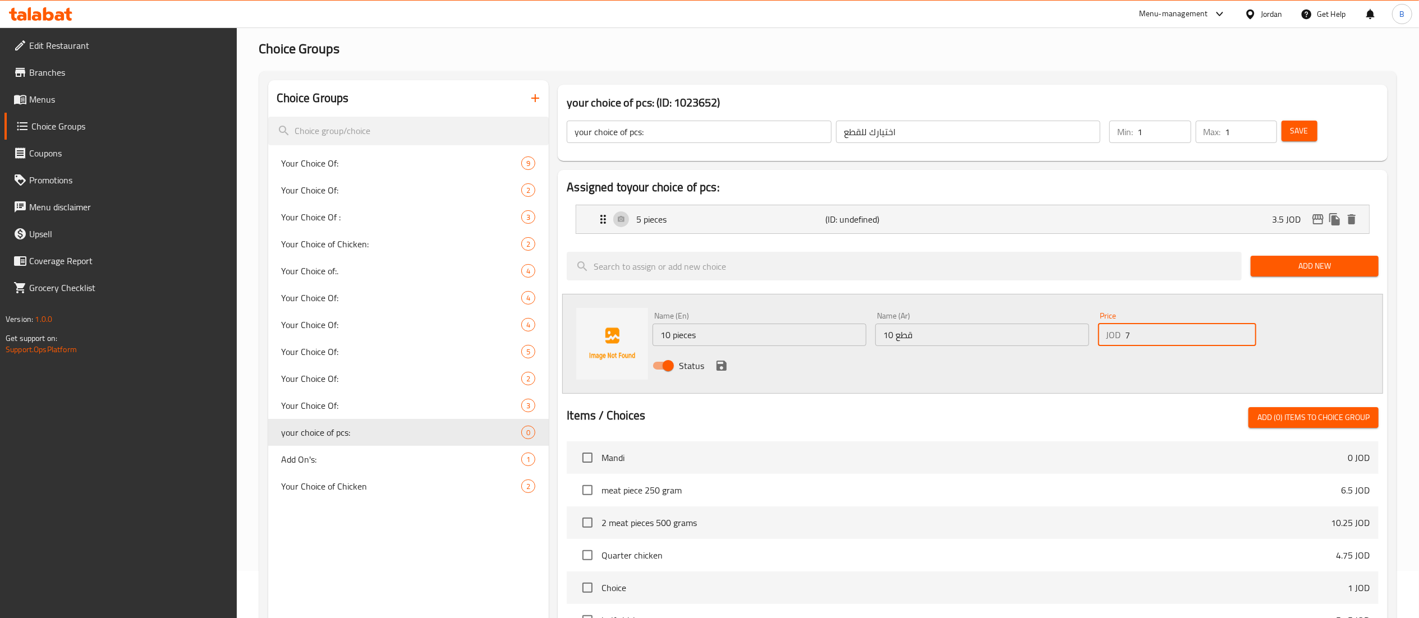
type input "7"
drag, startPoint x: 720, startPoint y: 369, endPoint x: 1267, endPoint y: 349, distance: 547.6
click at [721, 369] on icon "save" at bounding box center [721, 365] width 13 height 13
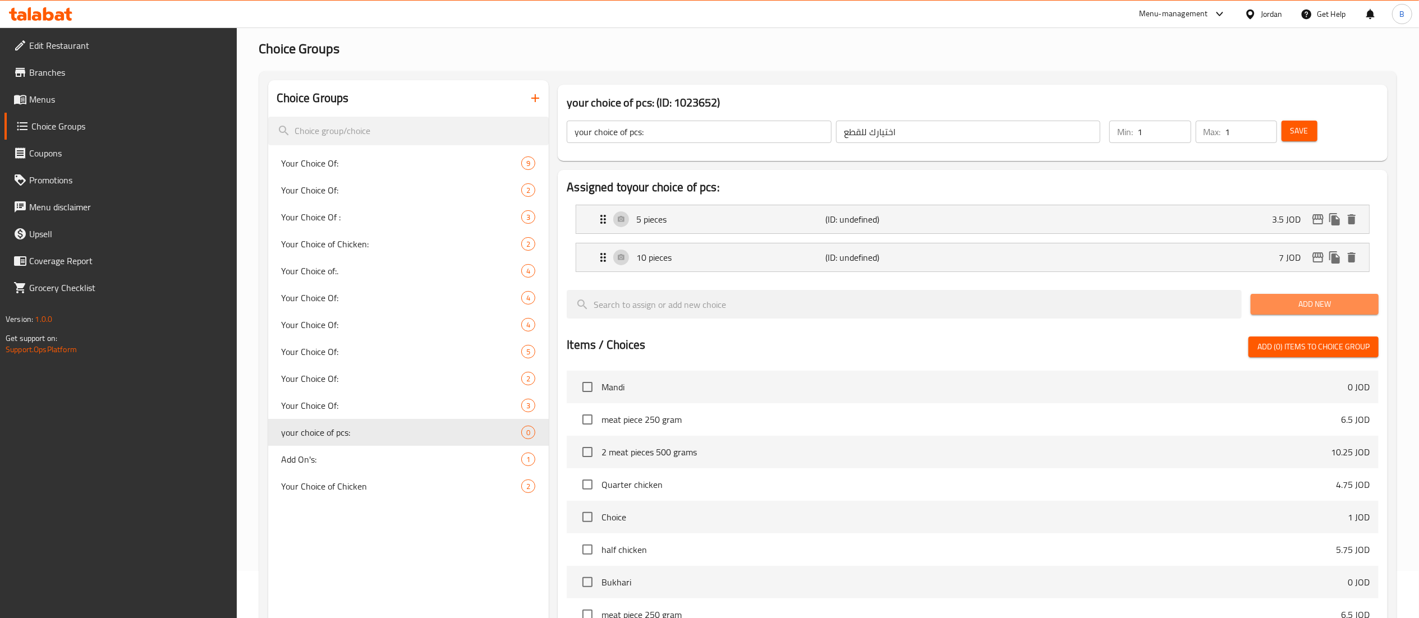
click at [1284, 303] on span "Add New" at bounding box center [1315, 304] width 110 height 14
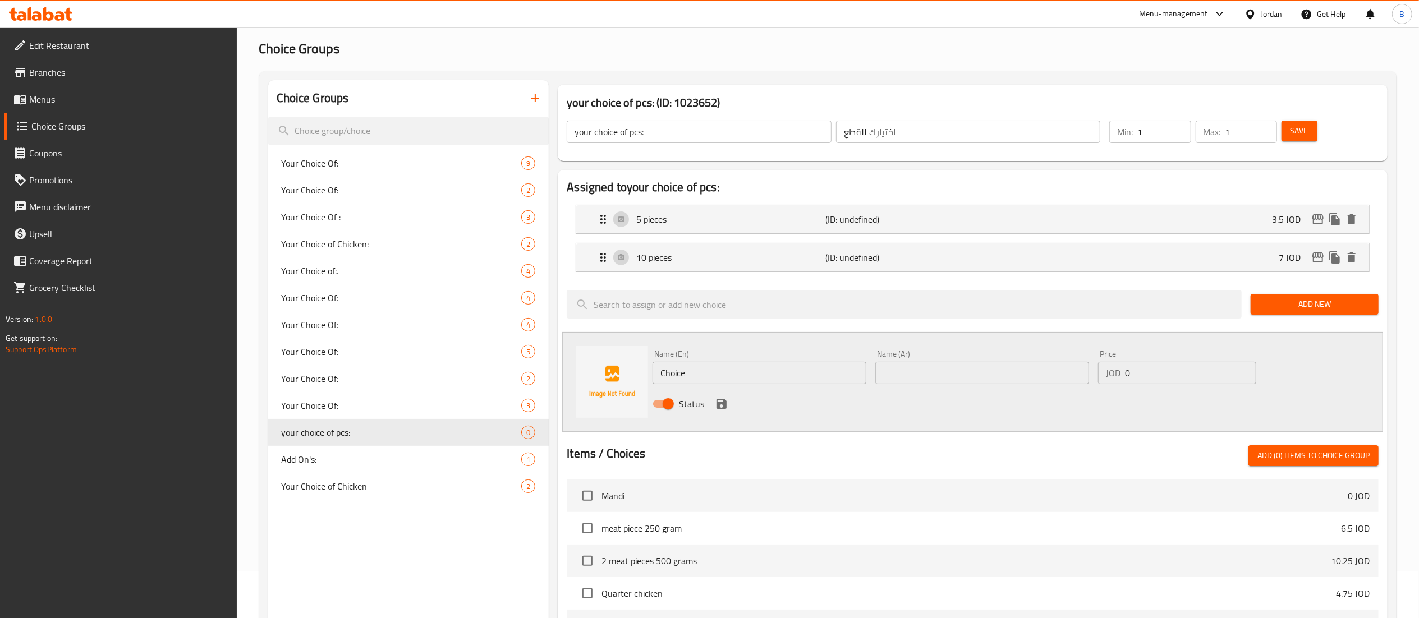
drag, startPoint x: 740, startPoint y: 366, endPoint x: 452, endPoint y: 366, distance: 287.9
click at [557, 366] on div "Assigned to your choice of pcs: 5 pieces (ID: undefined) 3.5 JOD Name (En) 5 pi…" at bounding box center [972, 513] width 839 height 694
paste input "20 pieces"
type input "20 pieces"
click at [997, 373] on input "text" at bounding box center [983, 373] width 214 height 22
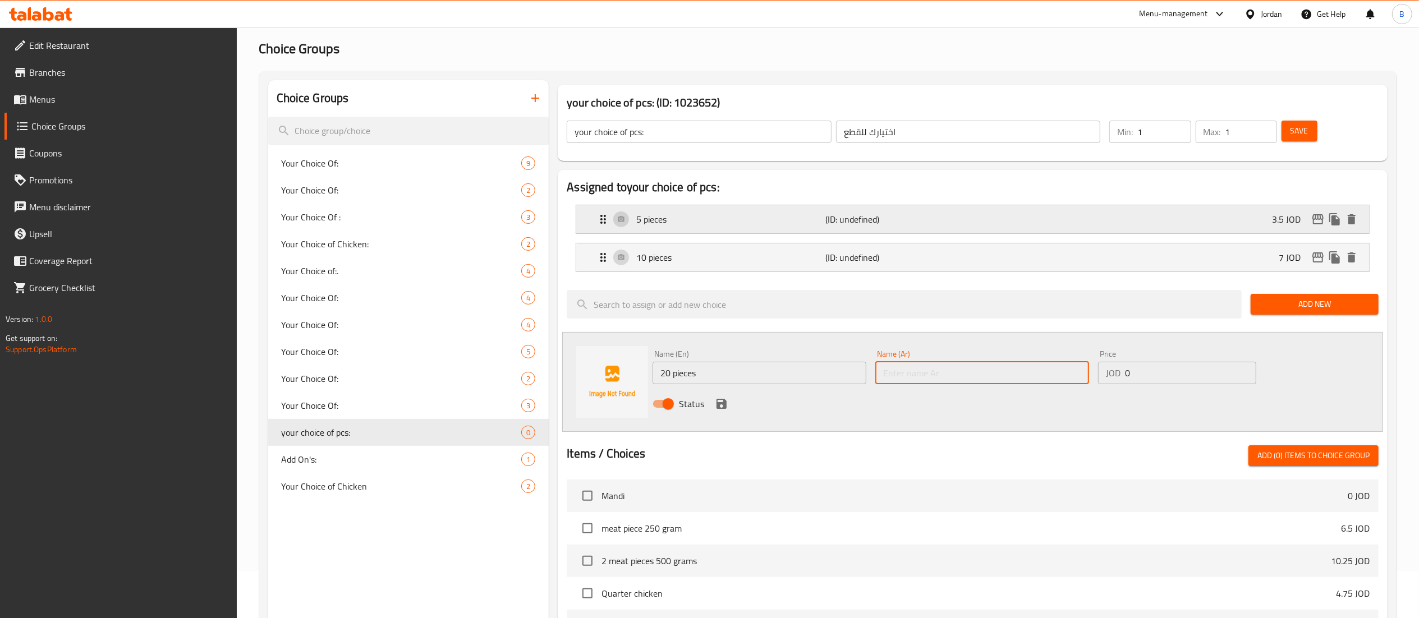
paste input "20 قطعة"
type input "20 قطعة"
drag, startPoint x: 1161, startPoint y: 370, endPoint x: 1009, endPoint y: 381, distance: 151.9
click at [1085, 379] on div "Name (En) 20 pieces Name (En) Name (Ar) 20 قطعة Name (Ar) Price JOD 0 Price Sta…" at bounding box center [982, 383] width 668 height 74
type input "14"
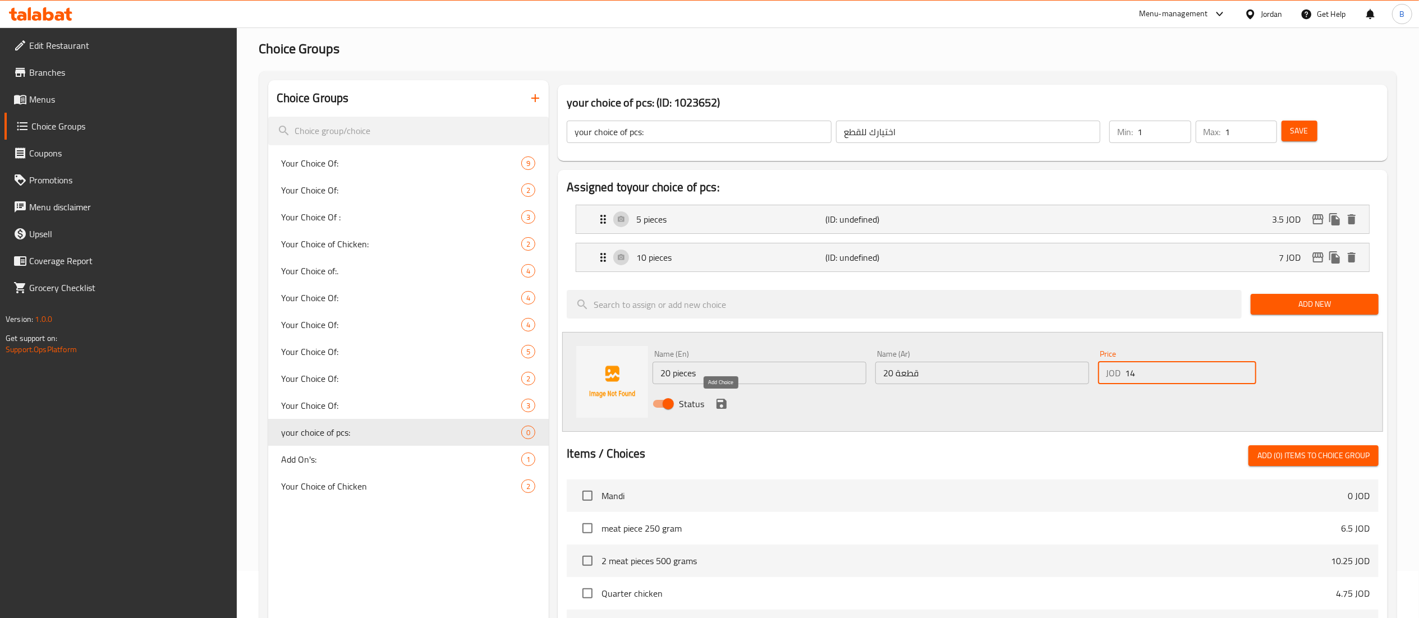
click at [725, 407] on icon "save" at bounding box center [722, 404] width 10 height 10
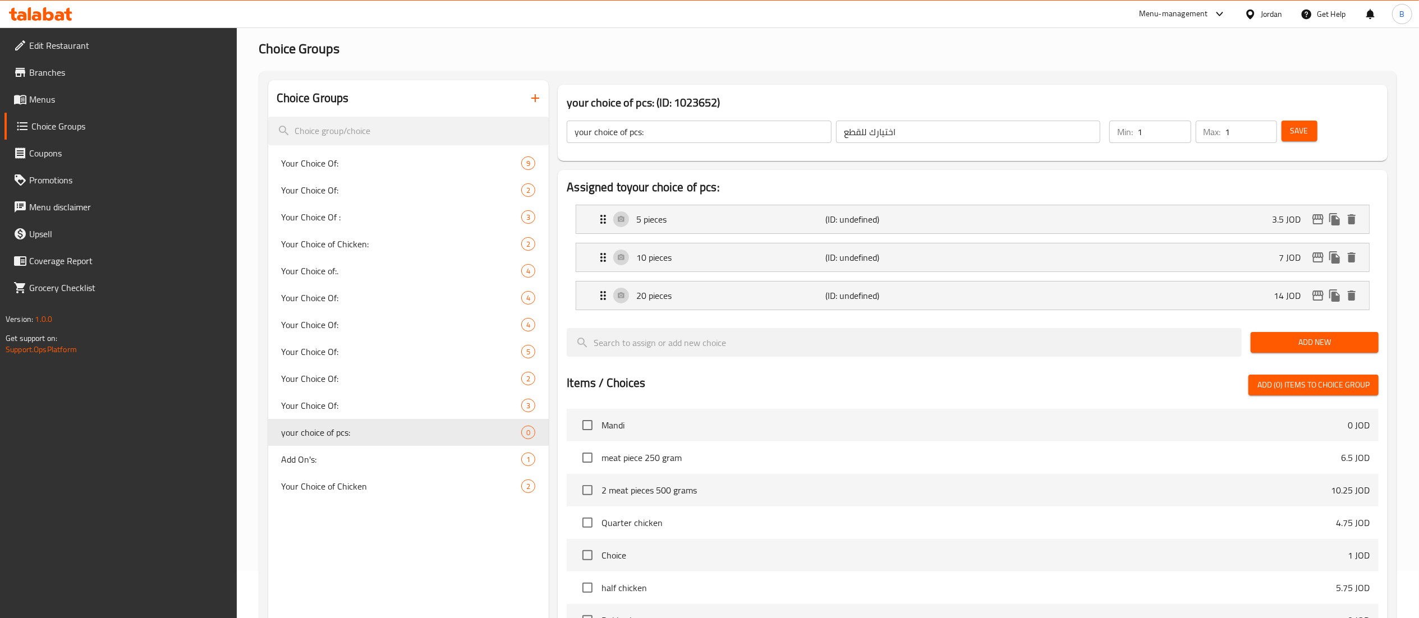
click at [1300, 125] on span "Save" at bounding box center [1300, 131] width 18 height 14
drag, startPoint x: 72, startPoint y: 101, endPoint x: 111, endPoint y: 110, distance: 39.8
click at [72, 101] on span "Menus" at bounding box center [128, 99] width 199 height 13
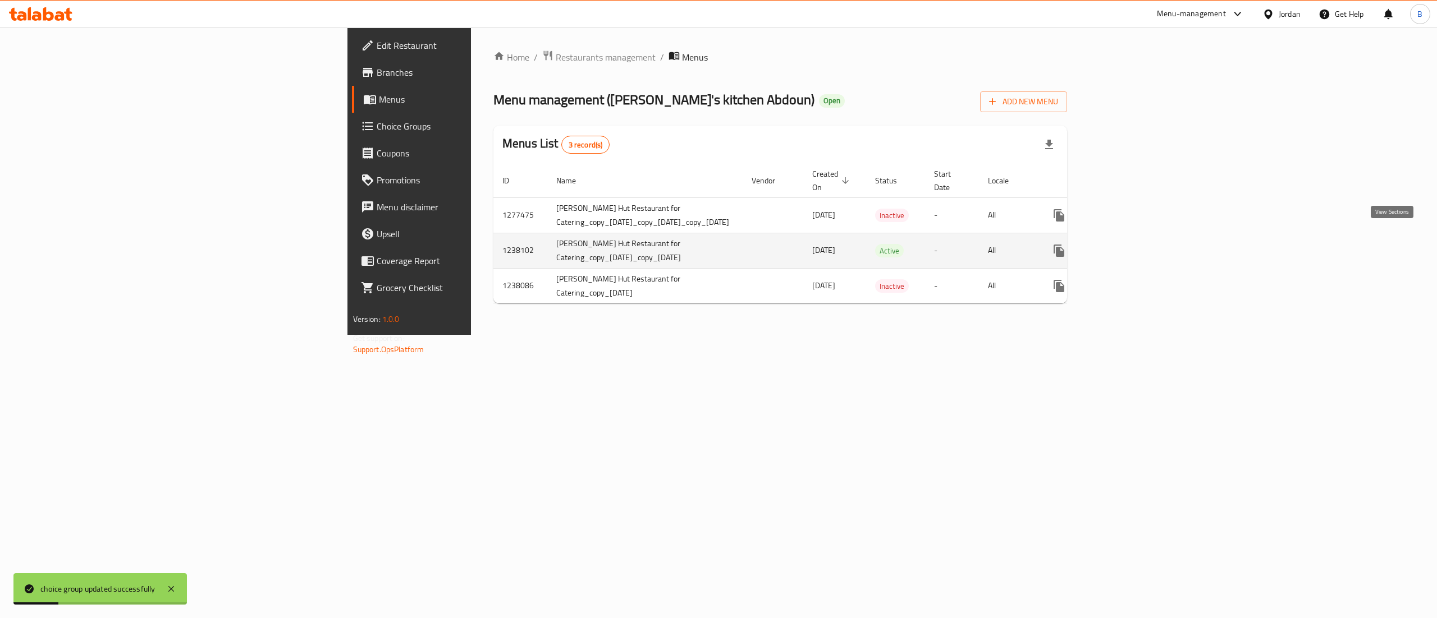
click at [1145, 246] on icon "enhanced table" at bounding box center [1140, 251] width 10 height 10
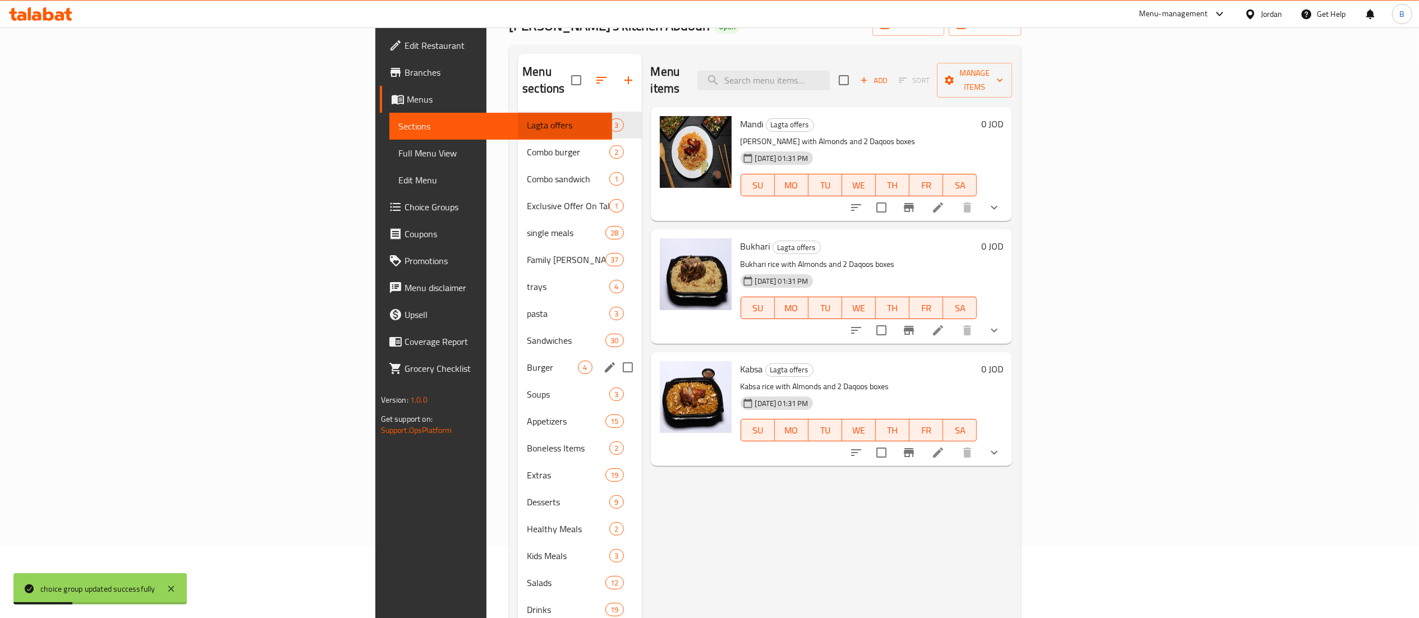
scroll to position [158, 0]
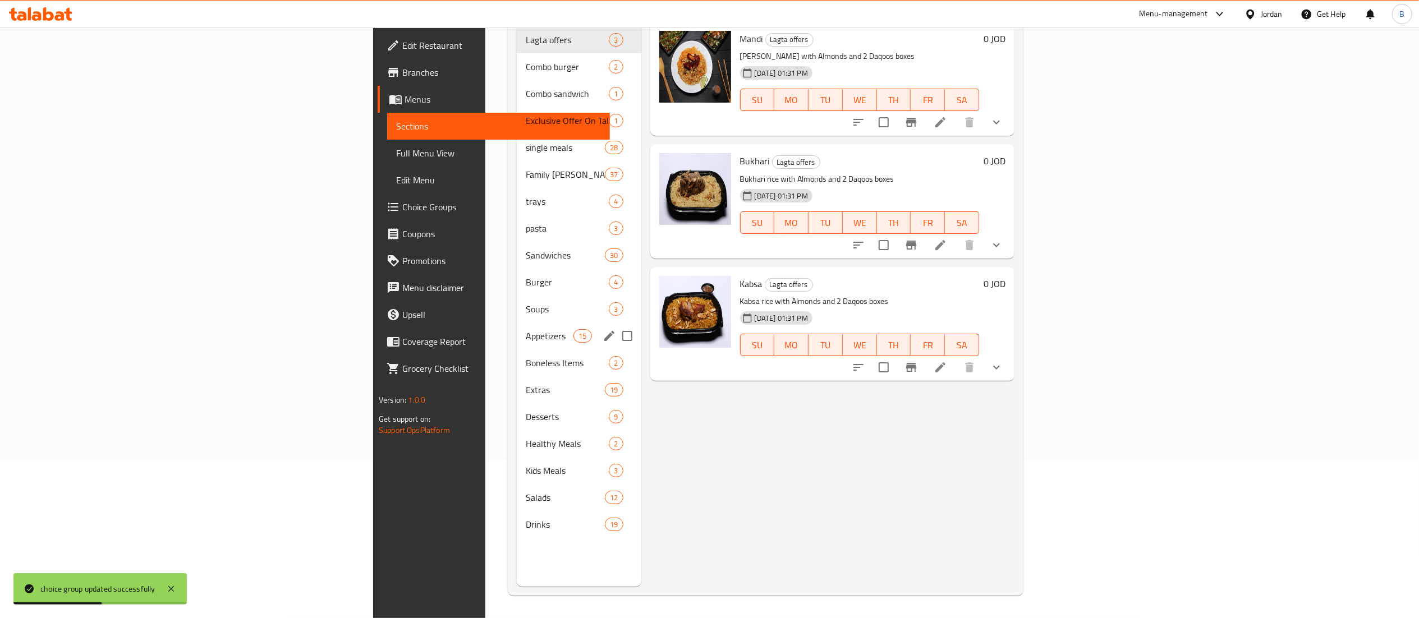
click at [526, 329] on span "Appetizers" at bounding box center [550, 335] width 48 height 13
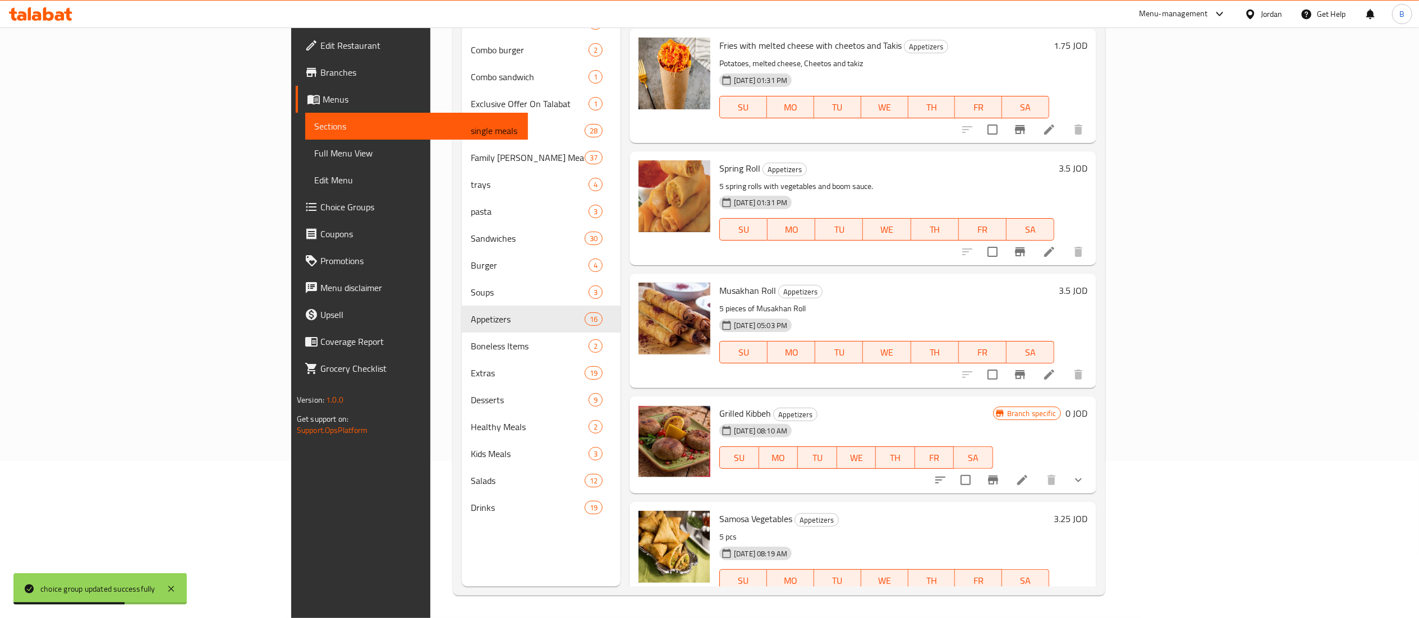
scroll to position [1337, 0]
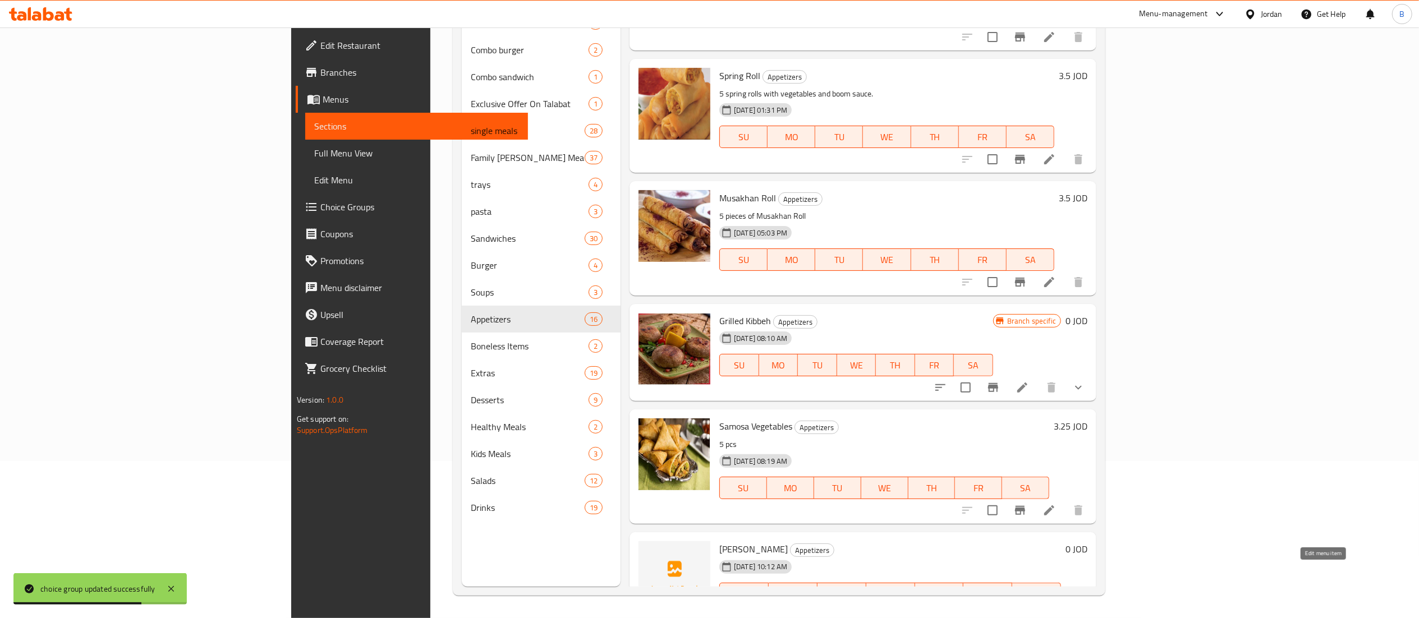
click at [1056, 610] on icon at bounding box center [1049, 616] width 13 height 13
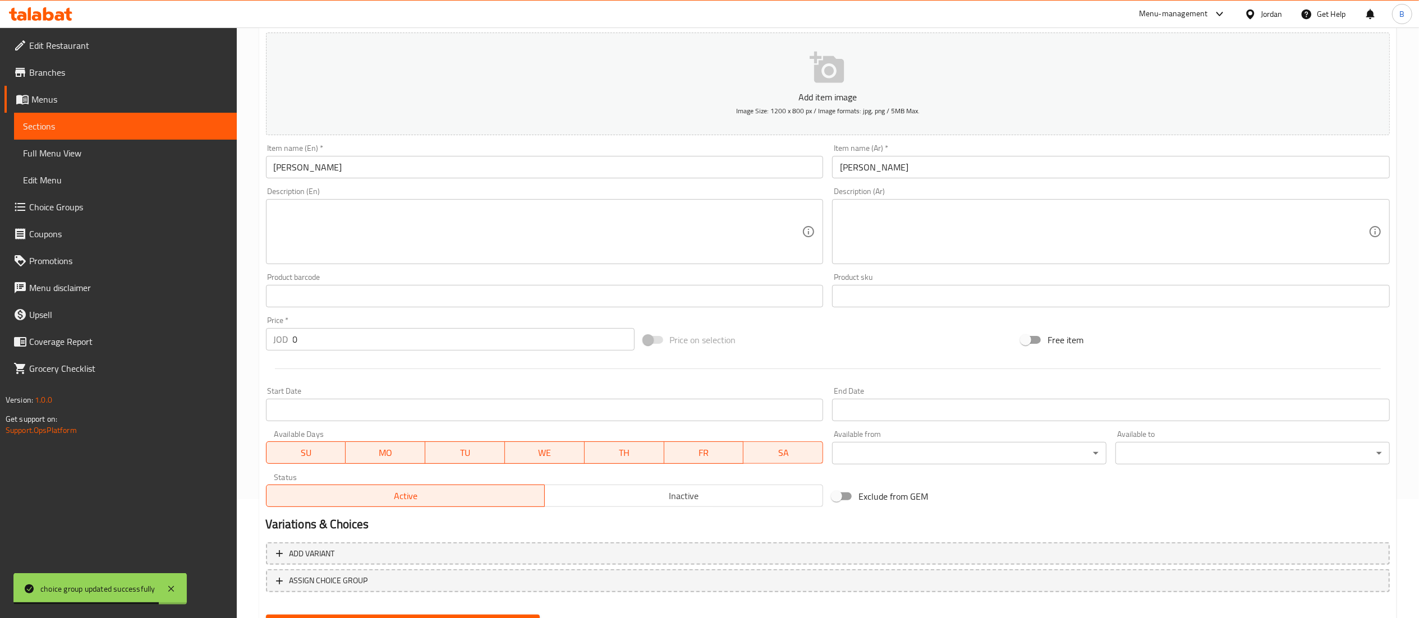
scroll to position [173, 0]
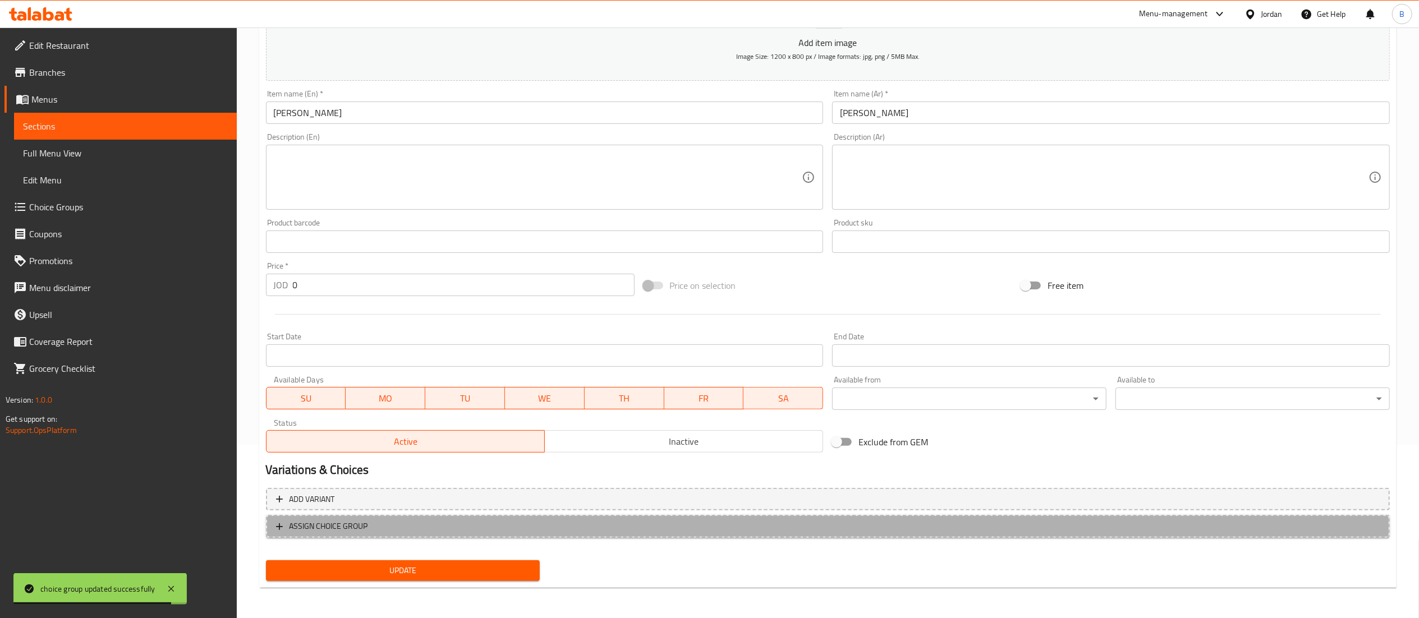
click at [390, 529] on span "ASSIGN CHOICE GROUP" at bounding box center [828, 527] width 1104 height 14
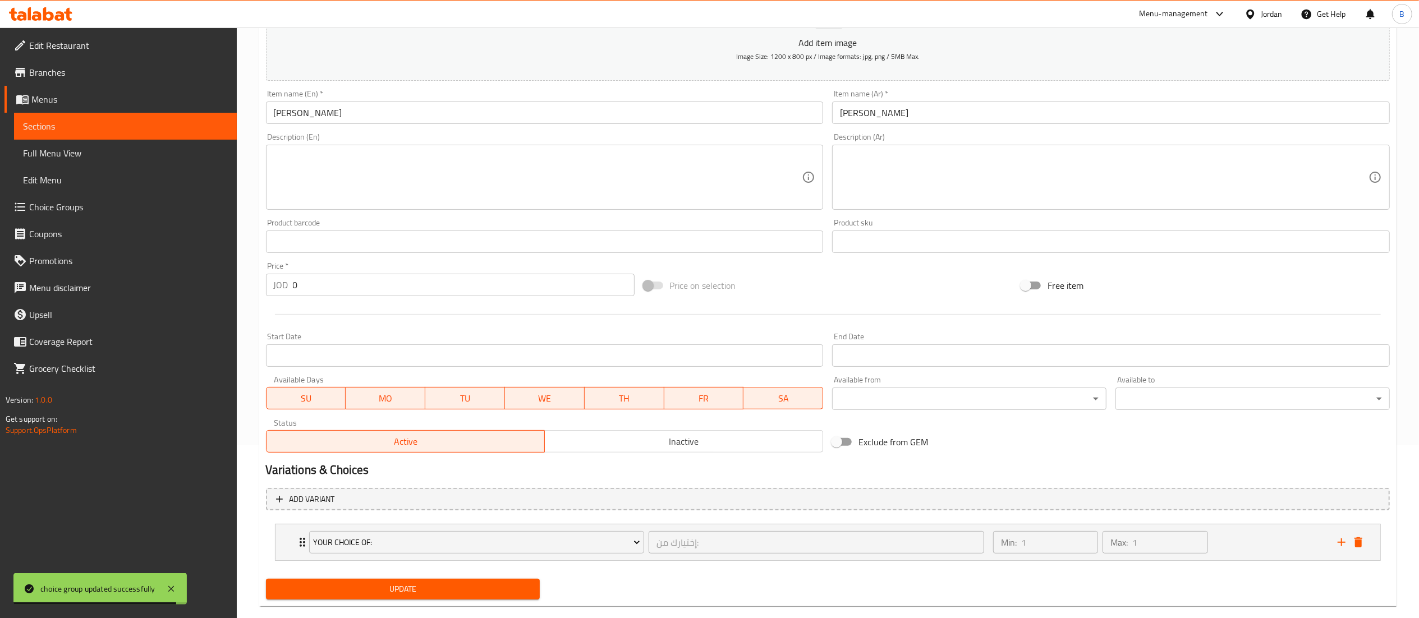
click at [404, 540] on span "Your Choice Of:" at bounding box center [476, 543] width 327 height 14
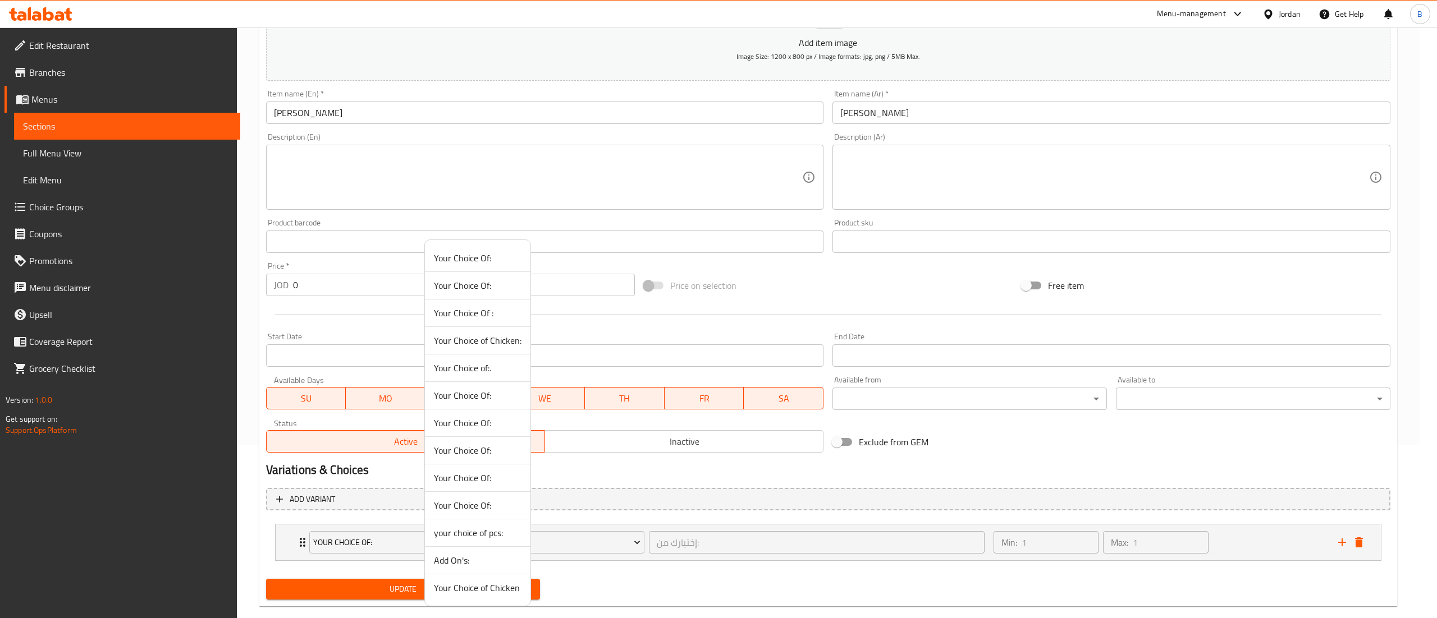
click at [480, 535] on span "your choice of pcs:" at bounding box center [478, 532] width 88 height 13
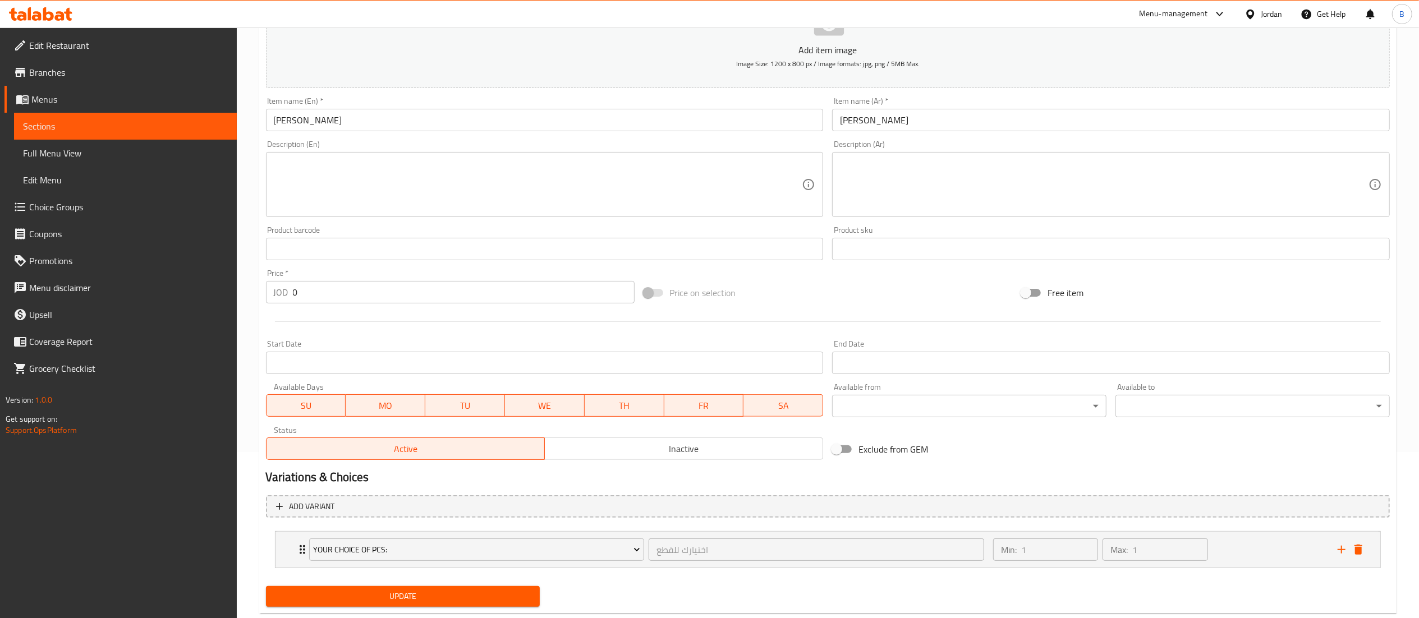
scroll to position [0, 0]
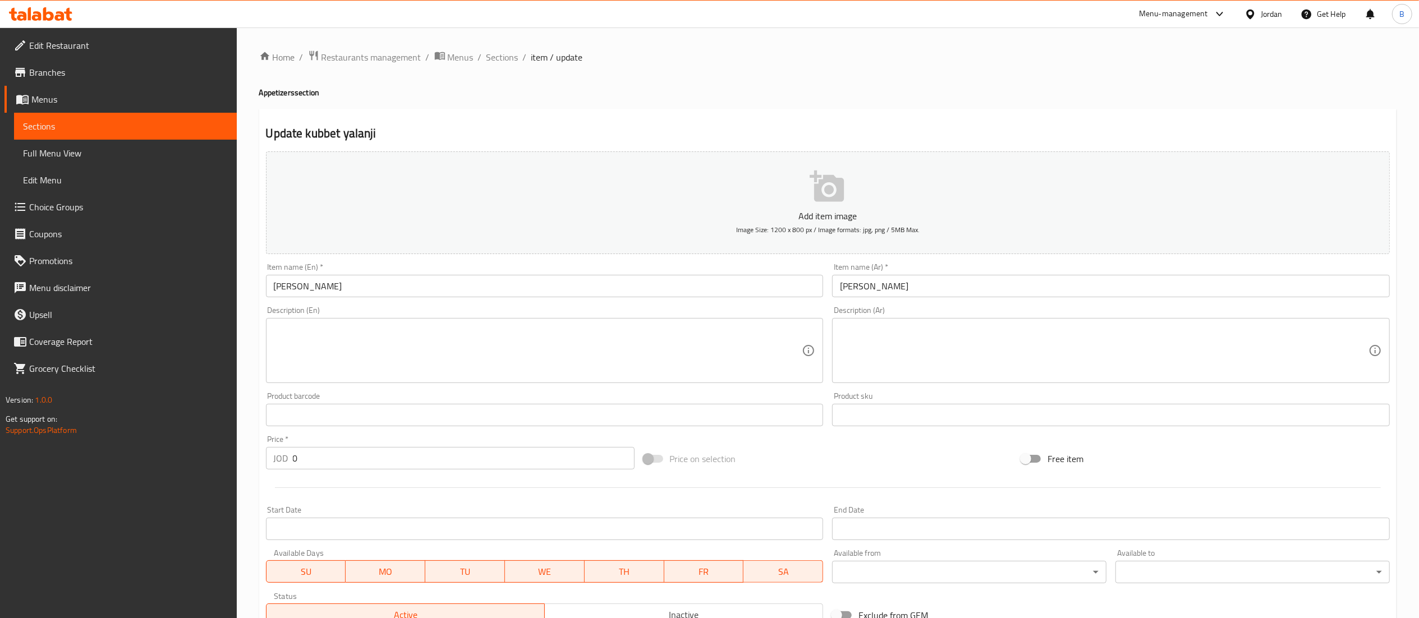
click at [777, 222] on p "Add item image" at bounding box center [827, 215] width 1089 height 13
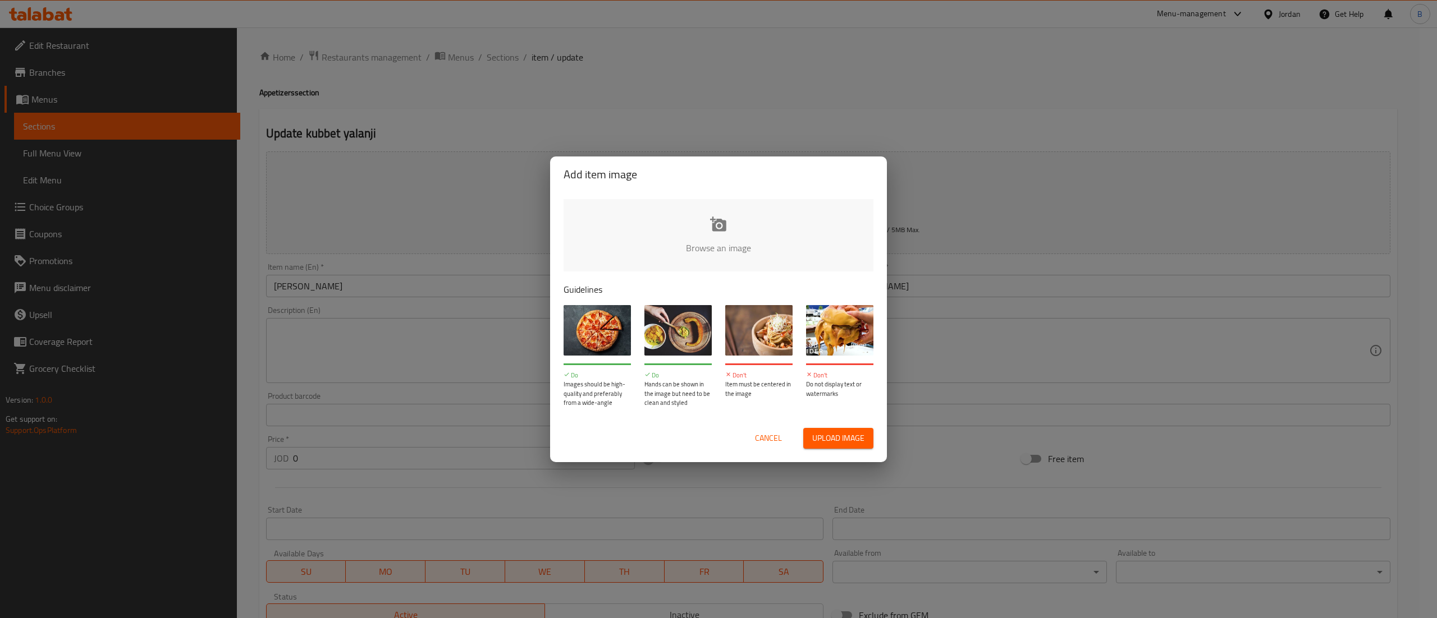
click at [742, 219] on input "file" at bounding box center [1097, 251] width 1069 height 105
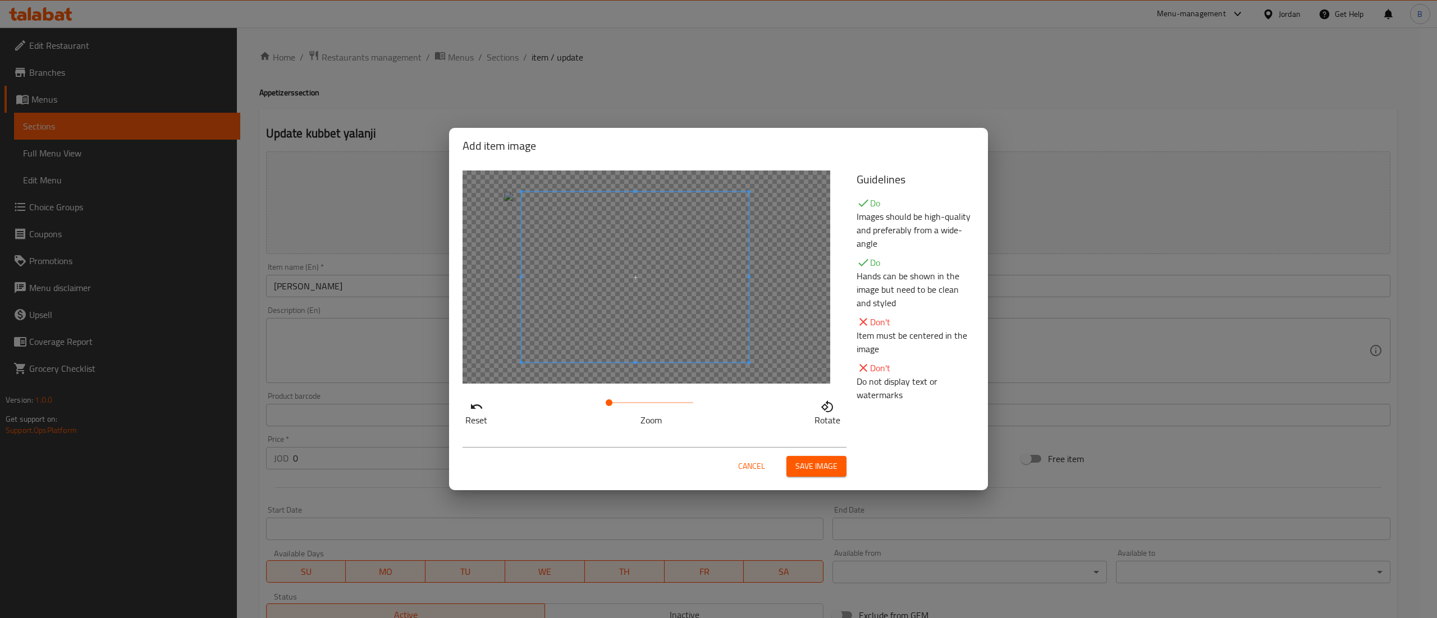
click at [674, 268] on span at bounding box center [634, 277] width 227 height 171
click at [807, 464] on span "Save image" at bounding box center [816, 467] width 42 height 14
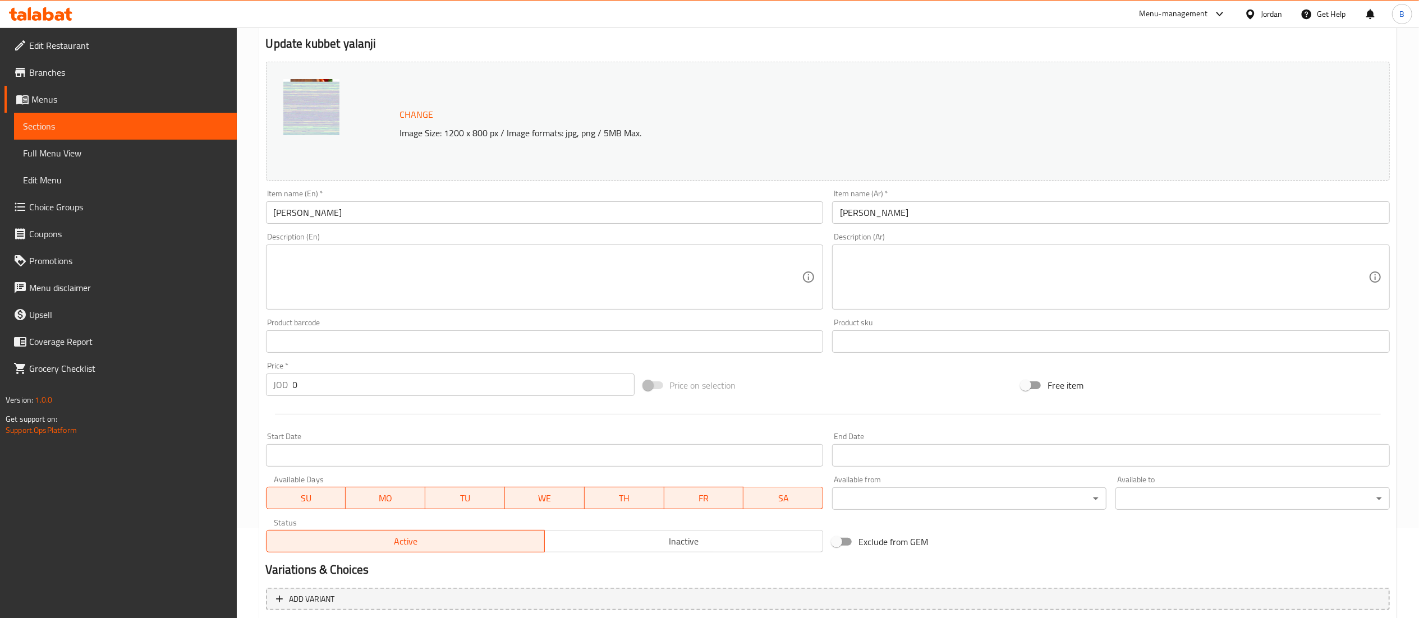
scroll to position [209, 0]
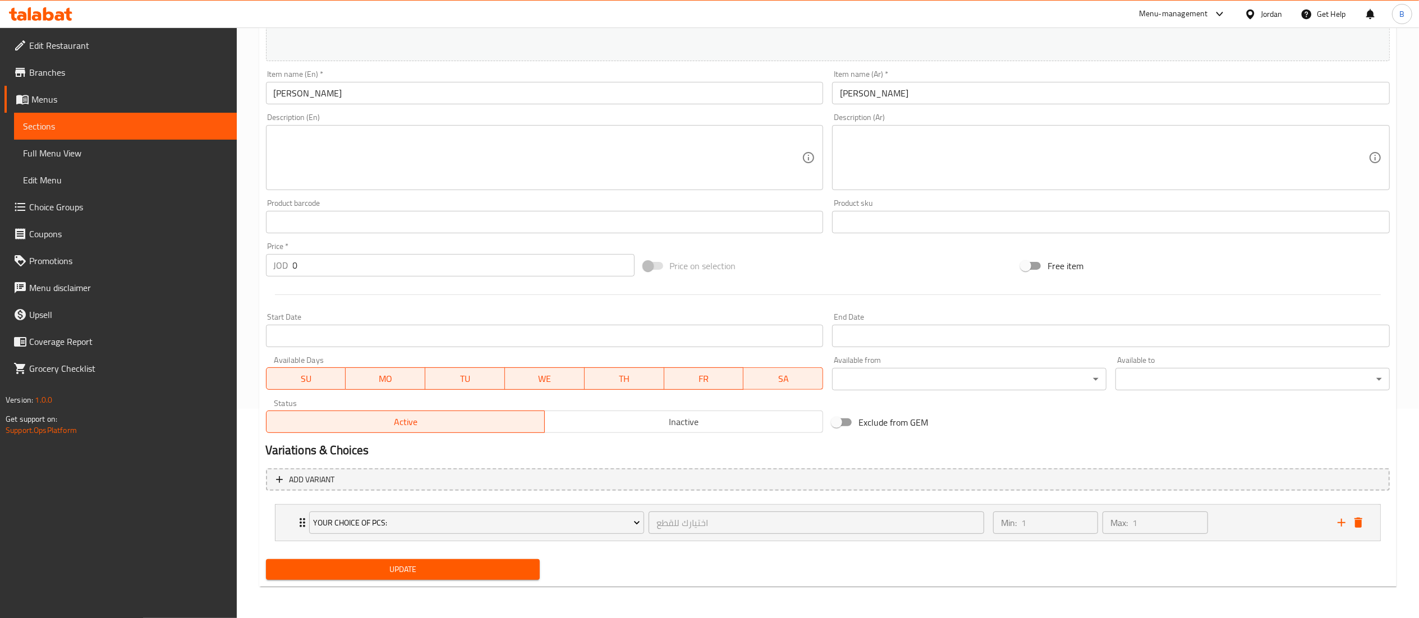
click at [467, 576] on span "Update" at bounding box center [403, 570] width 256 height 14
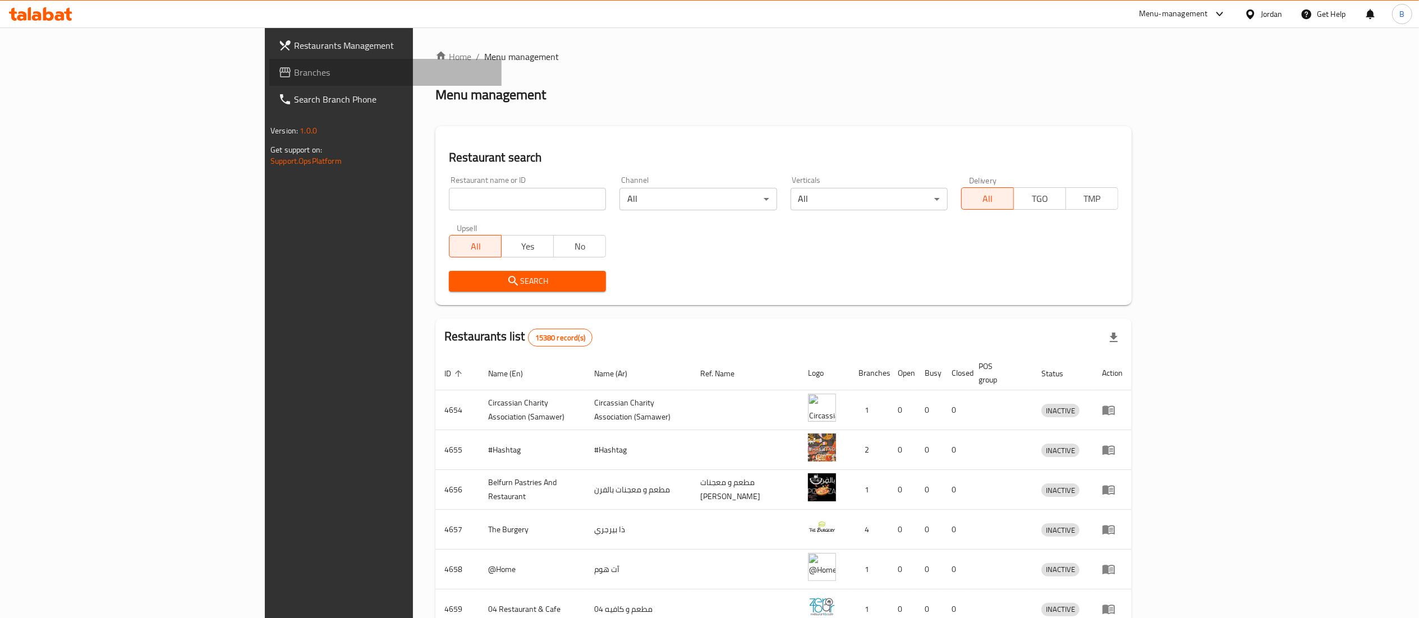
click at [269, 82] on link "Branches" at bounding box center [385, 72] width 232 height 27
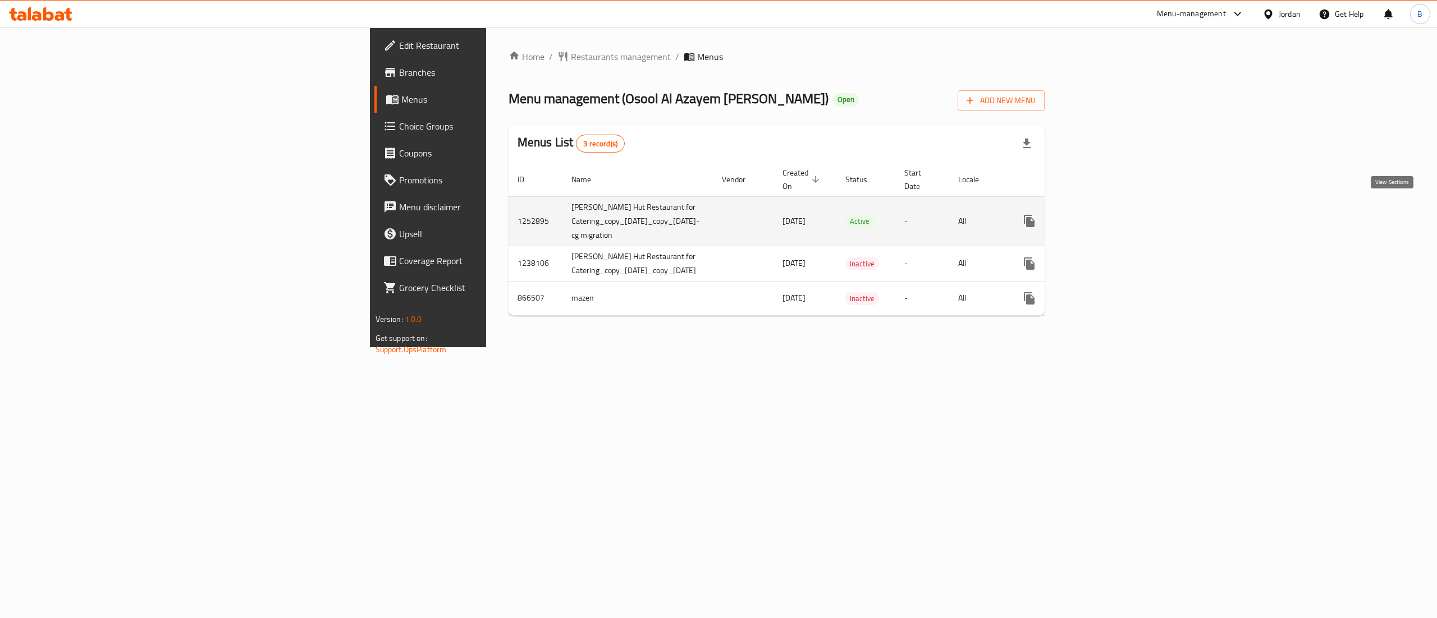
click at [1117, 214] on icon "enhanced table" at bounding box center [1109, 220] width 13 height 13
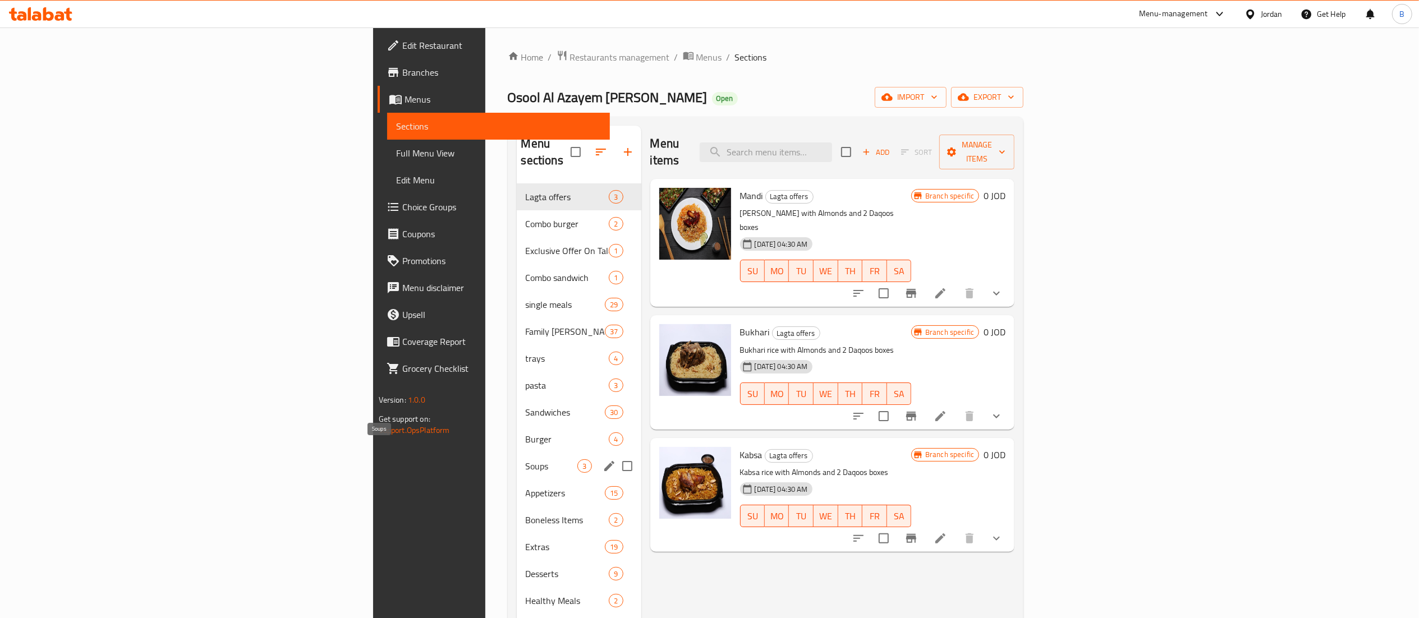
scroll to position [112, 0]
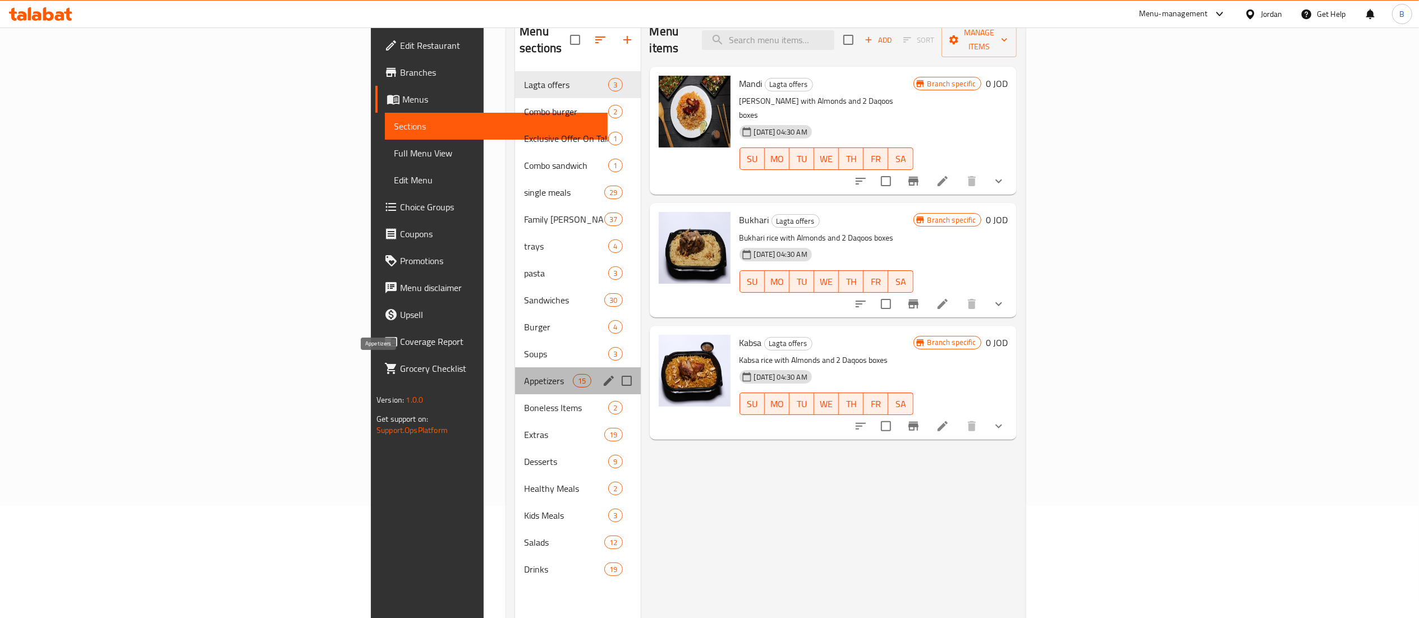
click at [524, 374] on span "Appetizers" at bounding box center [548, 380] width 49 height 13
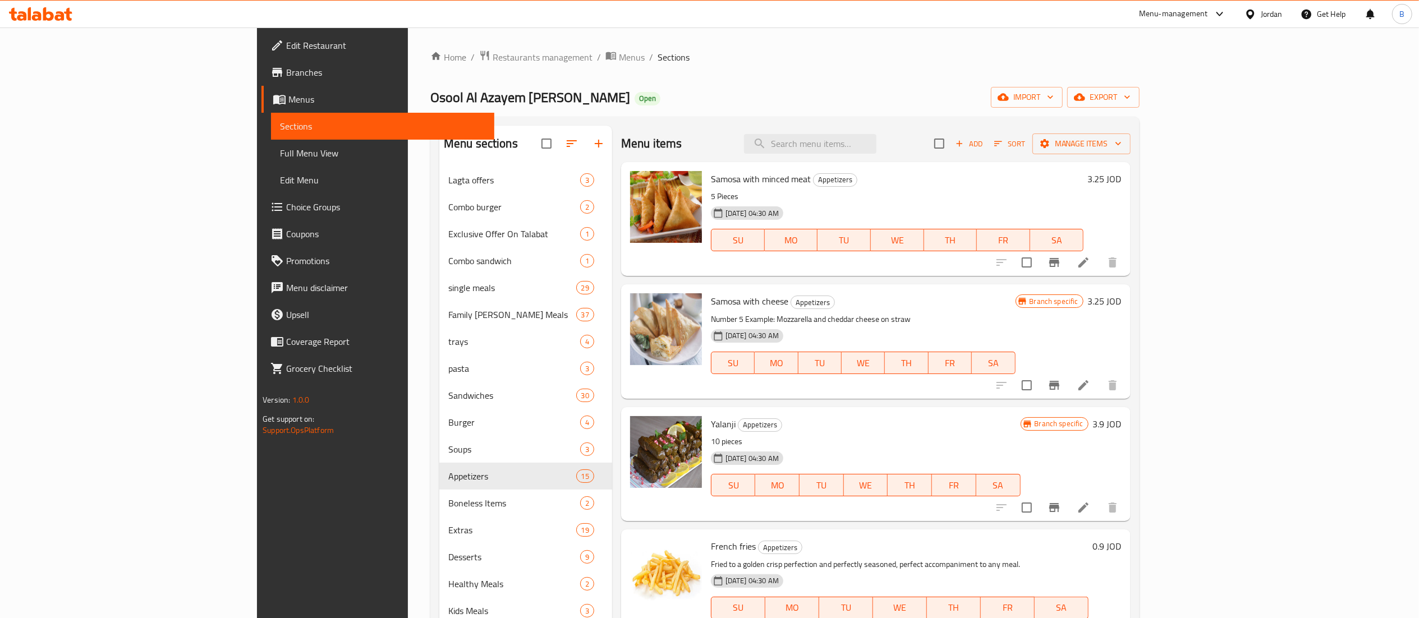
click at [987, 137] on button "Add" at bounding box center [969, 143] width 36 height 17
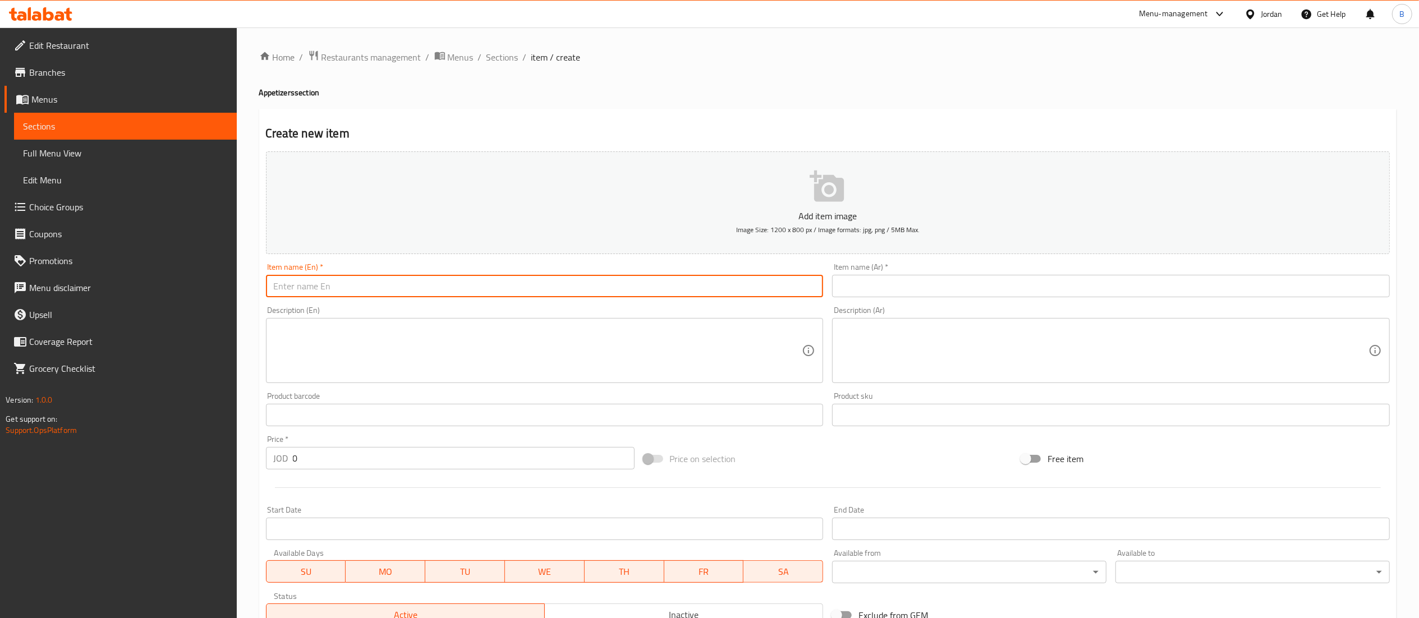
click at [636, 288] on input "text" at bounding box center [545, 286] width 558 height 22
paste input "kubbet yalanji"
type input "kubbet yalanji"
click at [889, 291] on input "text" at bounding box center [1111, 286] width 558 height 22
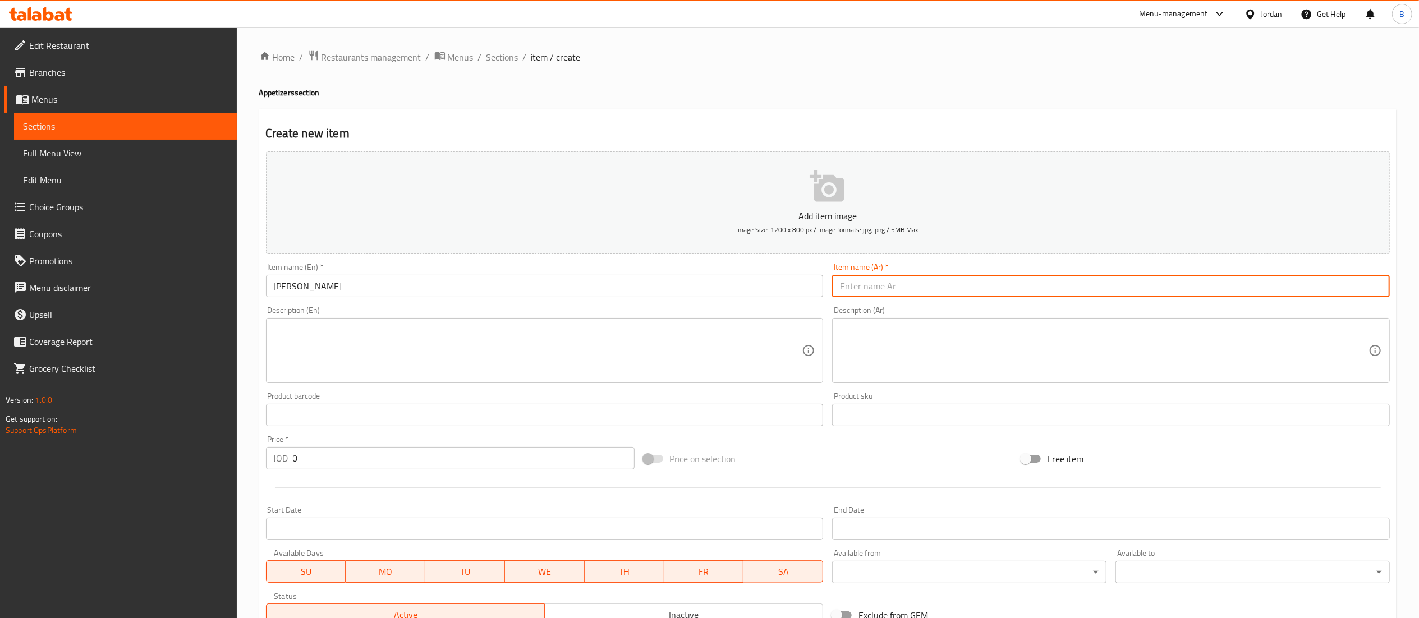
paste input "[PERSON_NAME]"
type input "[PERSON_NAME]"
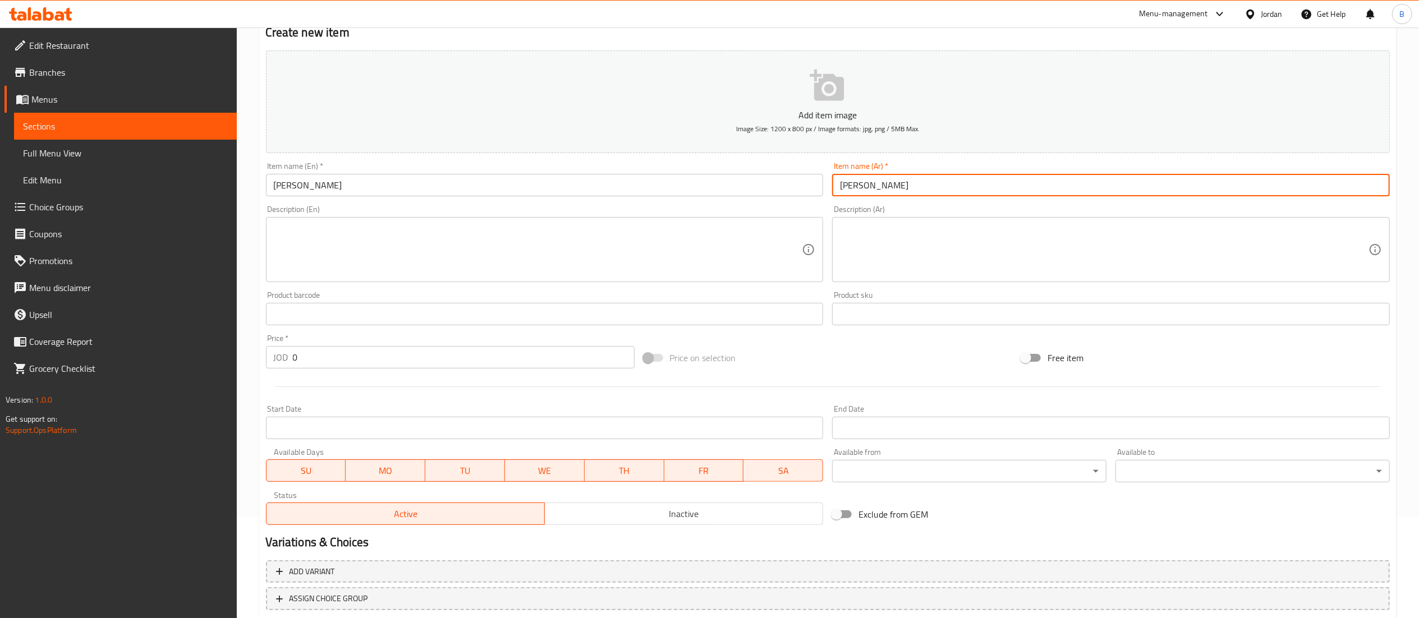
scroll to position [173, 0]
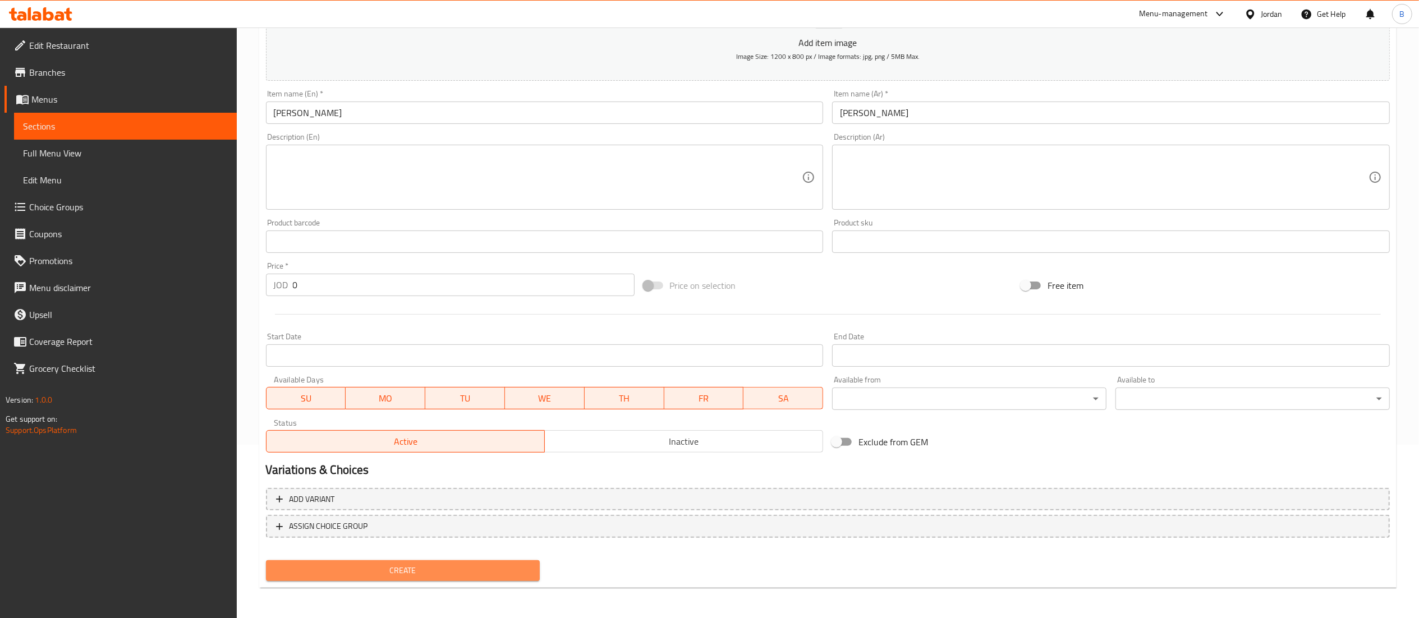
click at [406, 570] on span "Create" at bounding box center [403, 571] width 256 height 14
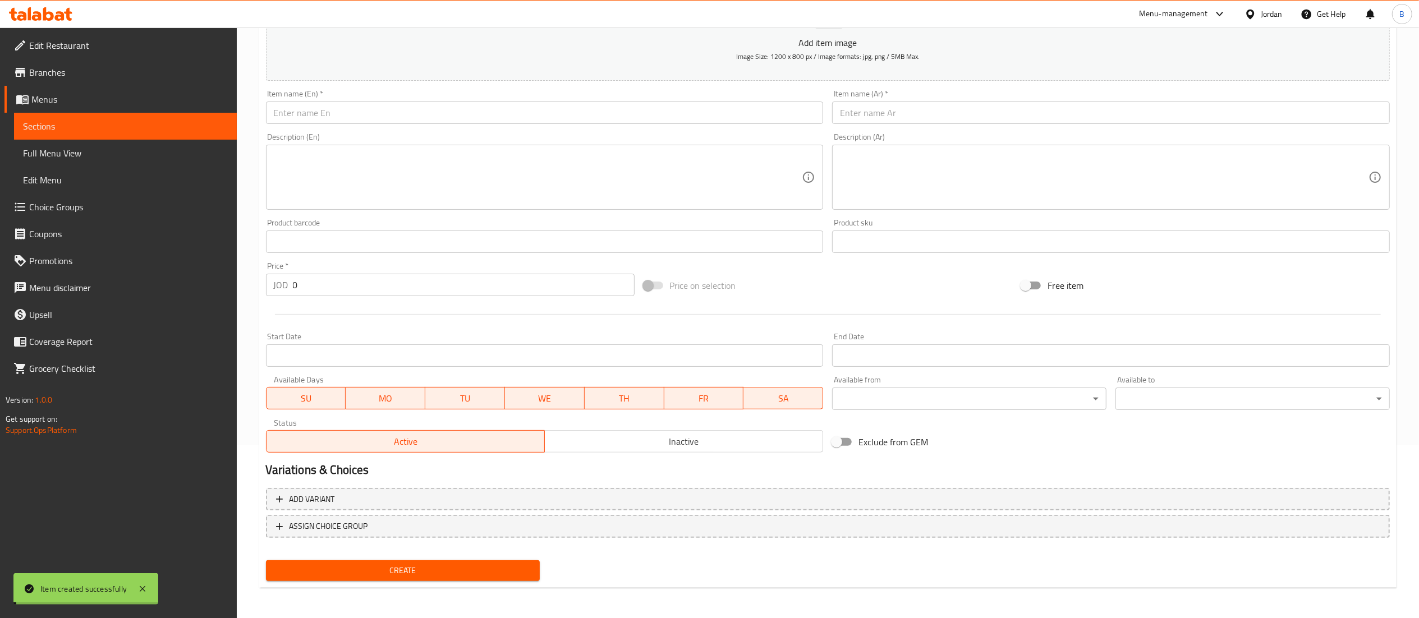
click at [40, 205] on span "Choice Groups" at bounding box center [128, 206] width 199 height 13
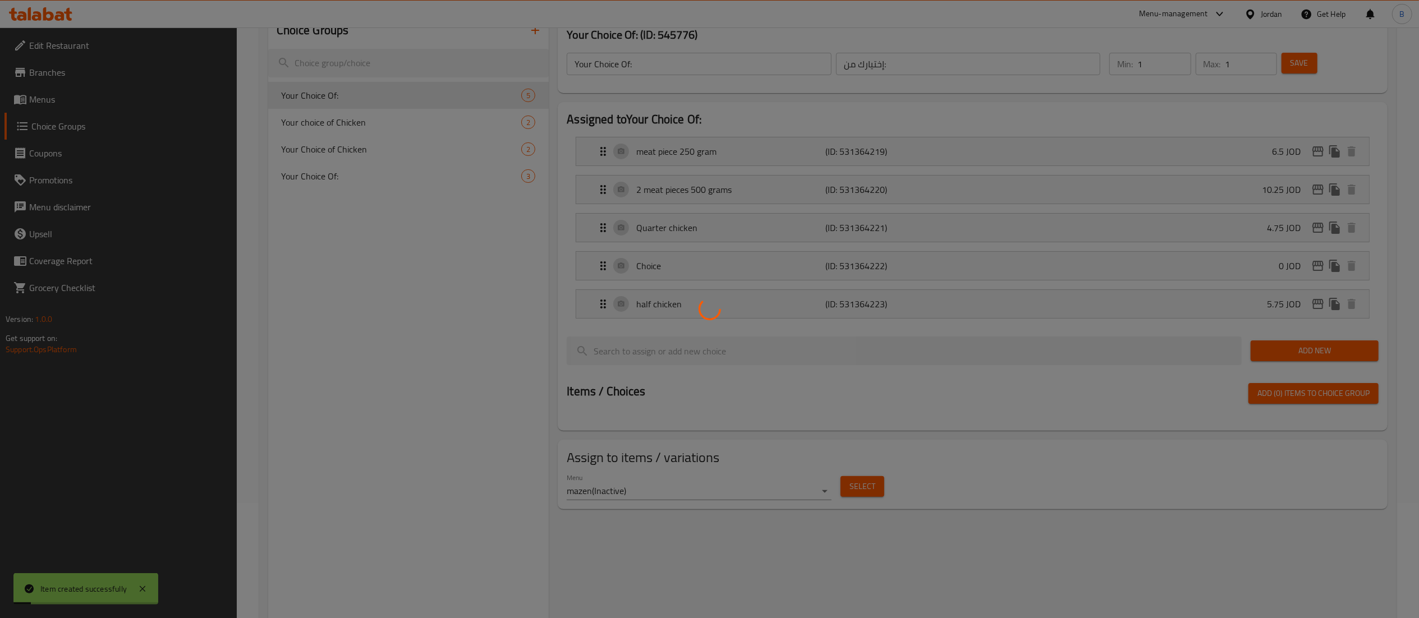
scroll to position [47, 0]
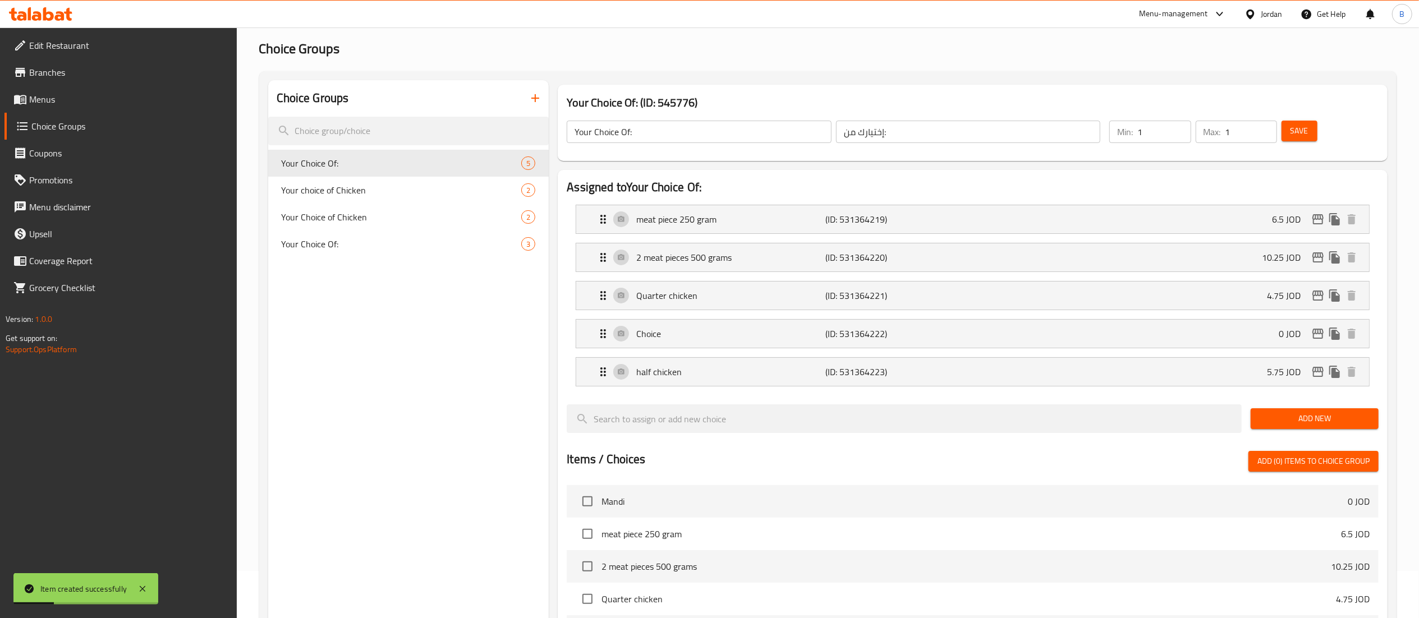
click at [541, 103] on icon "button" at bounding box center [535, 97] width 13 height 13
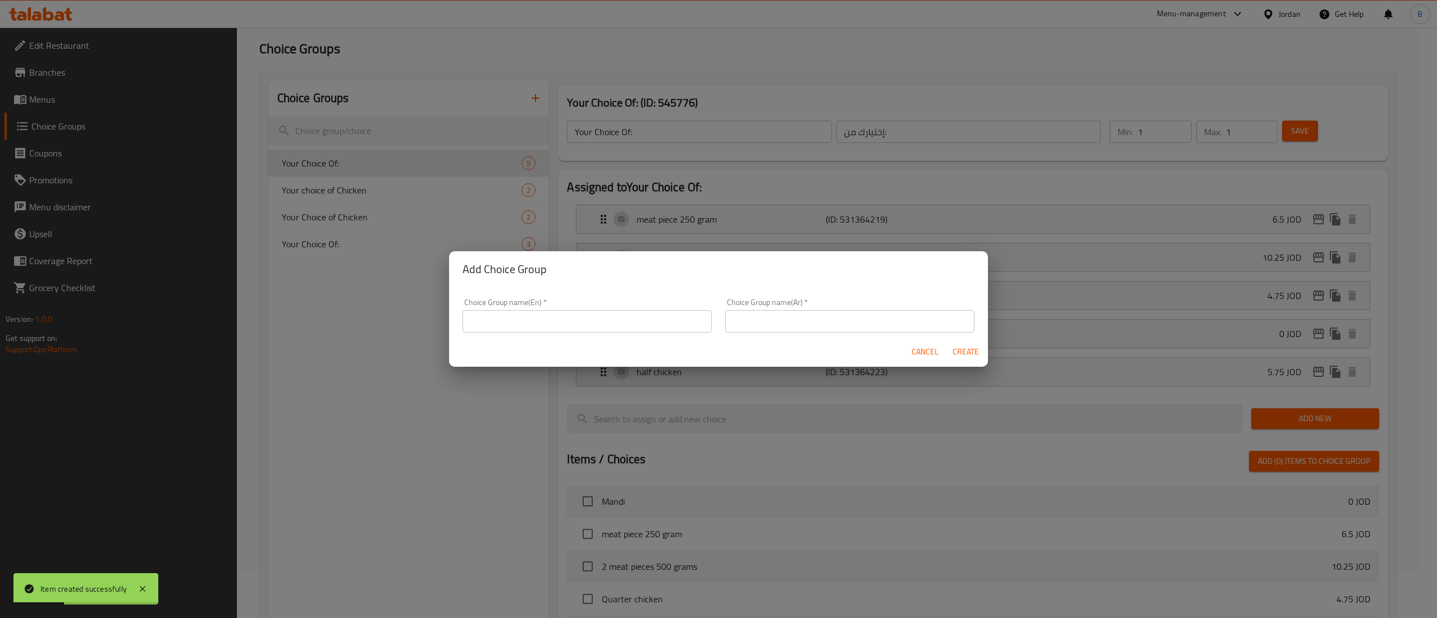
click at [600, 327] on input "text" at bounding box center [586, 321] width 249 height 22
paste input "your choice of pcs:"
type input "your choice of pcs:"
click at [809, 314] on input "text" at bounding box center [849, 321] width 249 height 22
paste input "اختيارك للقطع"
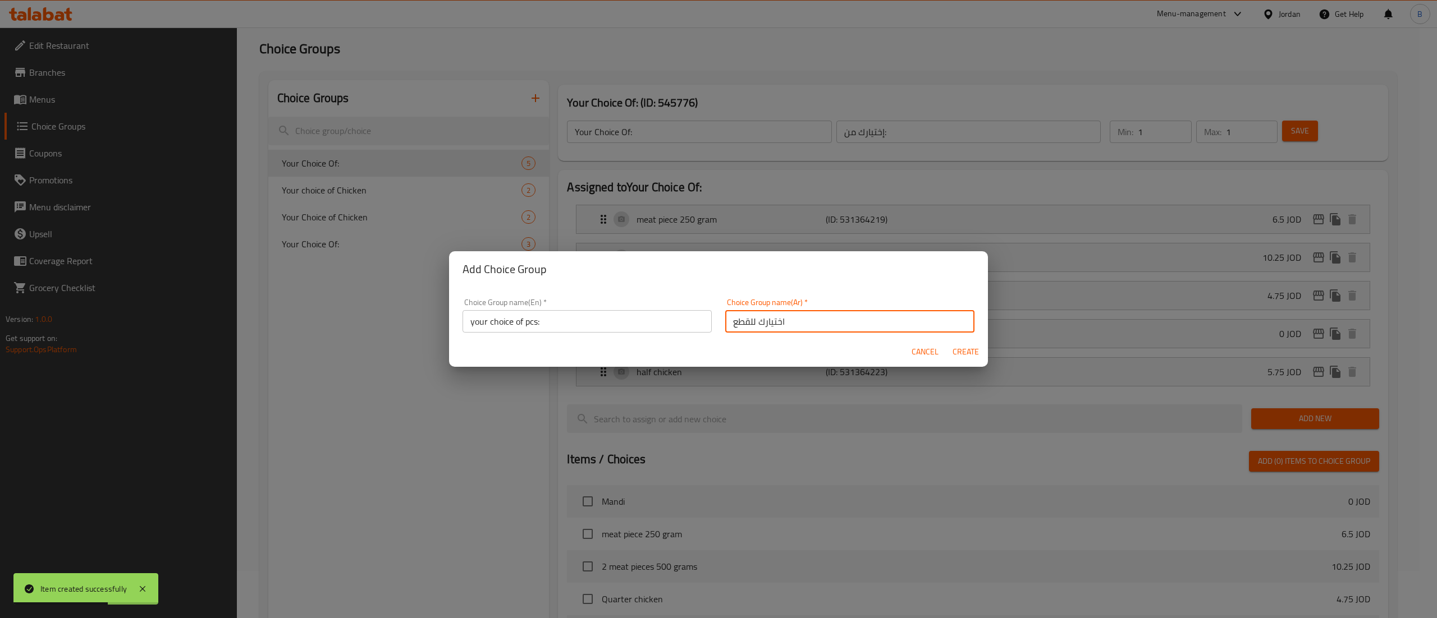
type input "اختيارك للقطع"
click at [966, 350] on span "Create" at bounding box center [965, 352] width 27 height 14
type input "your choice of pcs:"
type input "اختيارك للقطع"
type input "0"
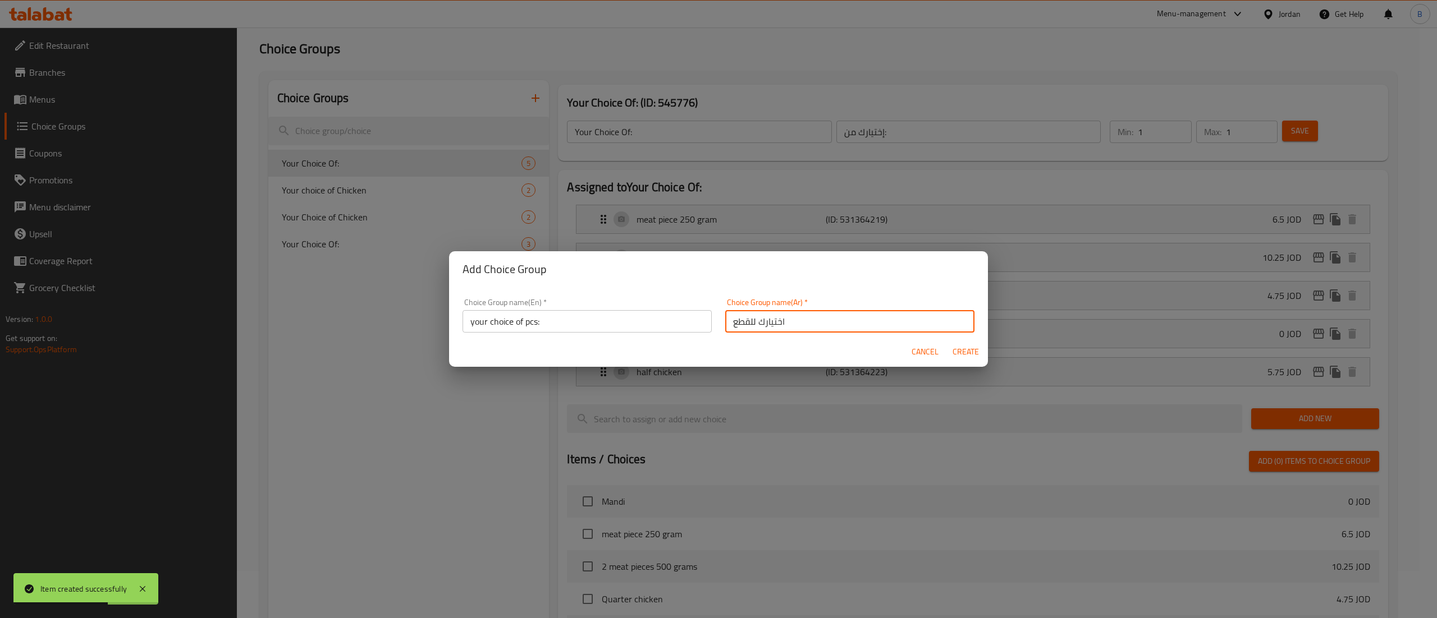
type input "0"
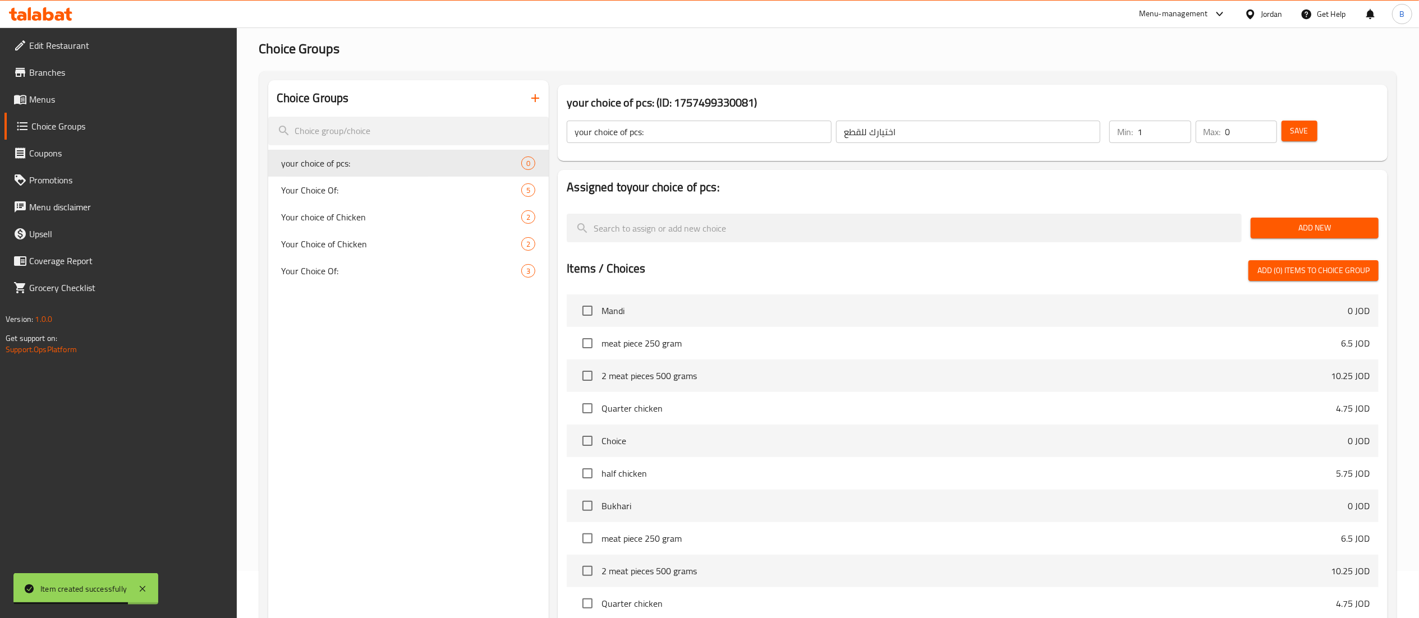
type input "1"
click at [1179, 126] on input "1" at bounding box center [1164, 132] width 53 height 22
type input "1"
click at [1267, 129] on input "1" at bounding box center [1252, 132] width 52 height 22
click at [1291, 128] on span "Save" at bounding box center [1300, 131] width 18 height 14
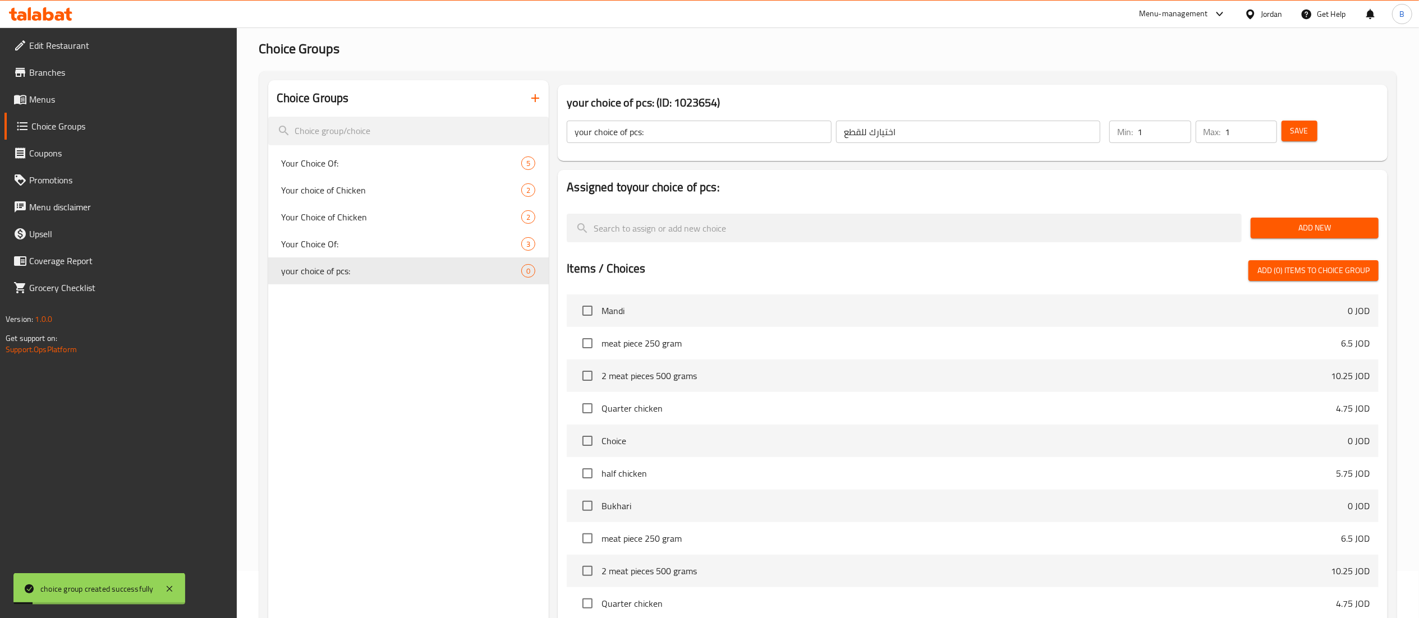
click at [1302, 240] on div "Add New" at bounding box center [1315, 228] width 137 height 38
click at [1318, 224] on span "Add New" at bounding box center [1315, 228] width 110 height 14
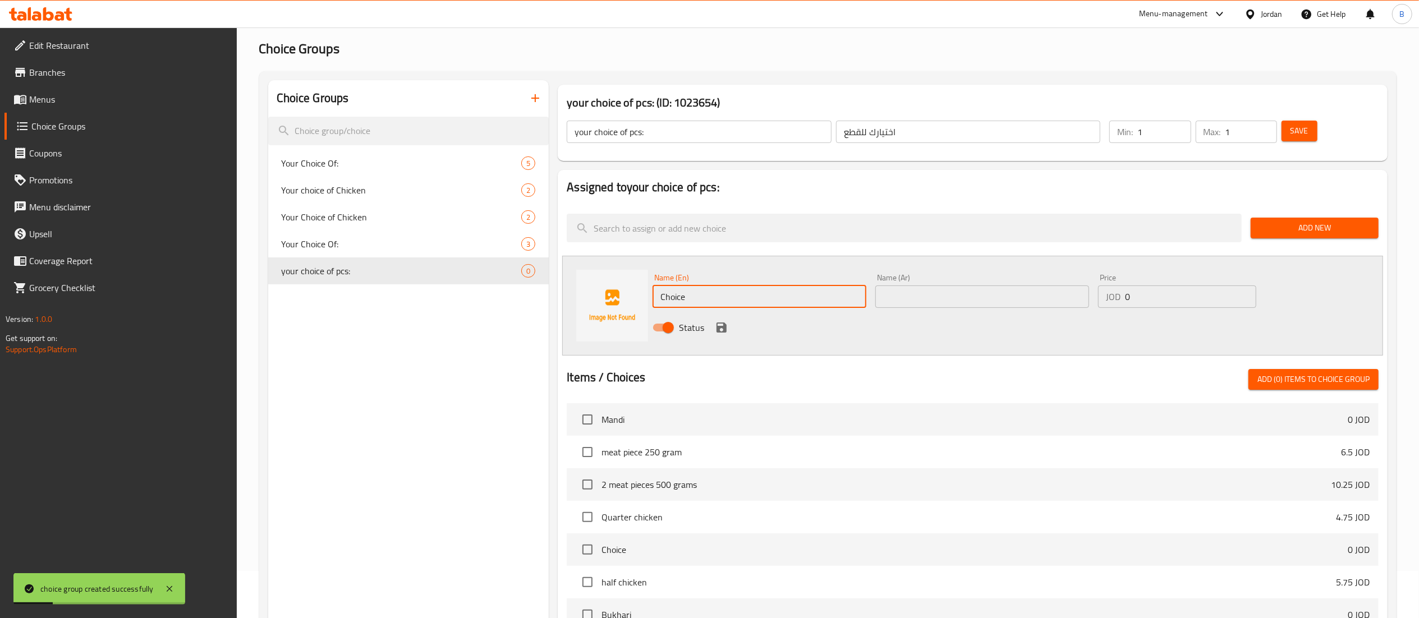
drag, startPoint x: 737, startPoint y: 304, endPoint x: 451, endPoint y: 282, distance: 287.1
click at [543, 284] on div "Choice Groups Your Choice Of: 5 Your choice of Chicken 2 Your Choice of Chicken…" at bounding box center [830, 471] width 1124 height 782
paste input "5 pieces"
type input "5 pieces"
click at [931, 314] on div "Status" at bounding box center [982, 328] width 668 height 30
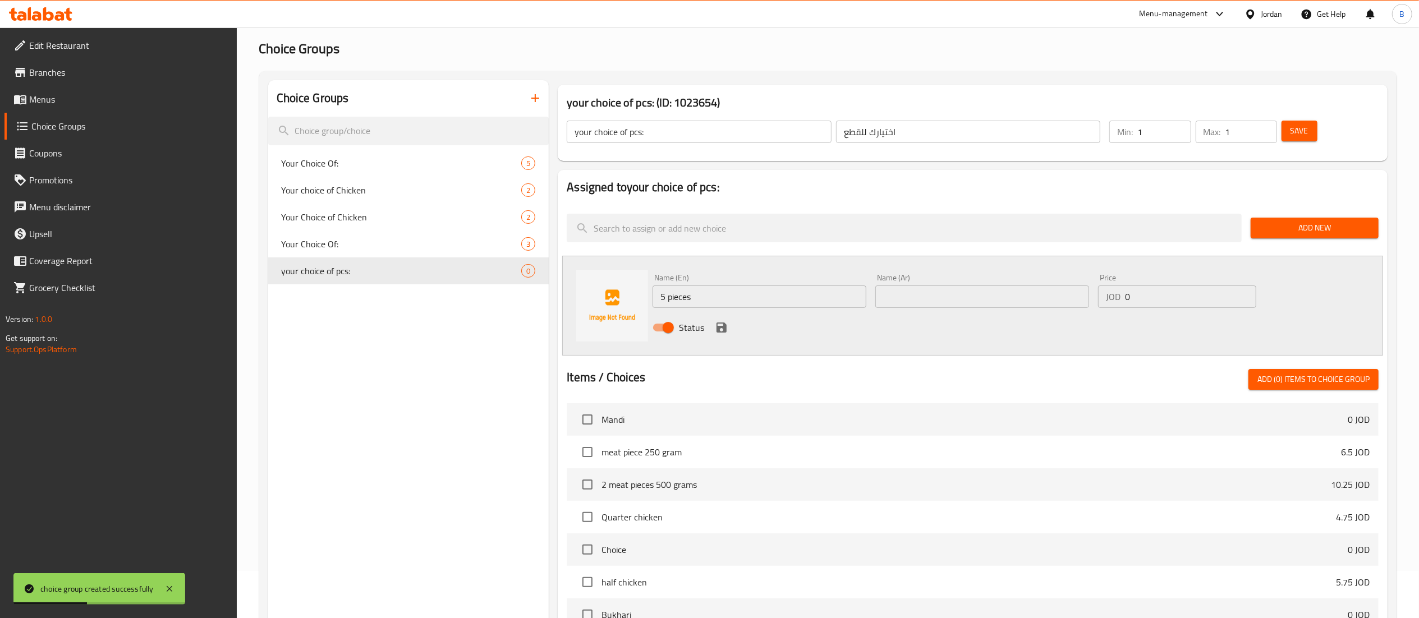
click at [936, 303] on input "text" at bounding box center [983, 297] width 214 height 22
paste input "5 قطع"
type input "5 قطع"
drag, startPoint x: 1157, startPoint y: 306, endPoint x: 816, endPoint y: 296, distance: 340.8
click at [978, 290] on div "Name (En) 5 pieces Name (En) Name (Ar) 5 قطع Name (Ar) Price JOD 0 Price Status" at bounding box center [982, 306] width 668 height 74
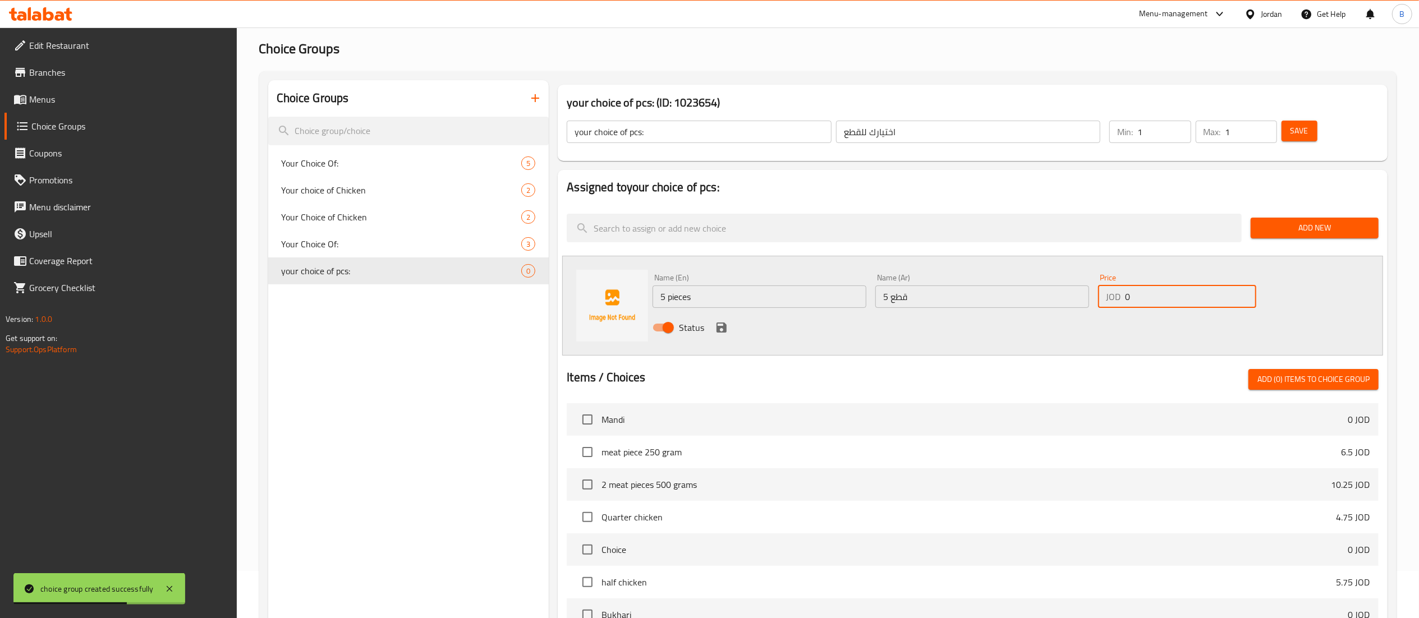
paste input "3.5"
type input "3.5"
click at [714, 325] on button "save" at bounding box center [721, 327] width 17 height 17
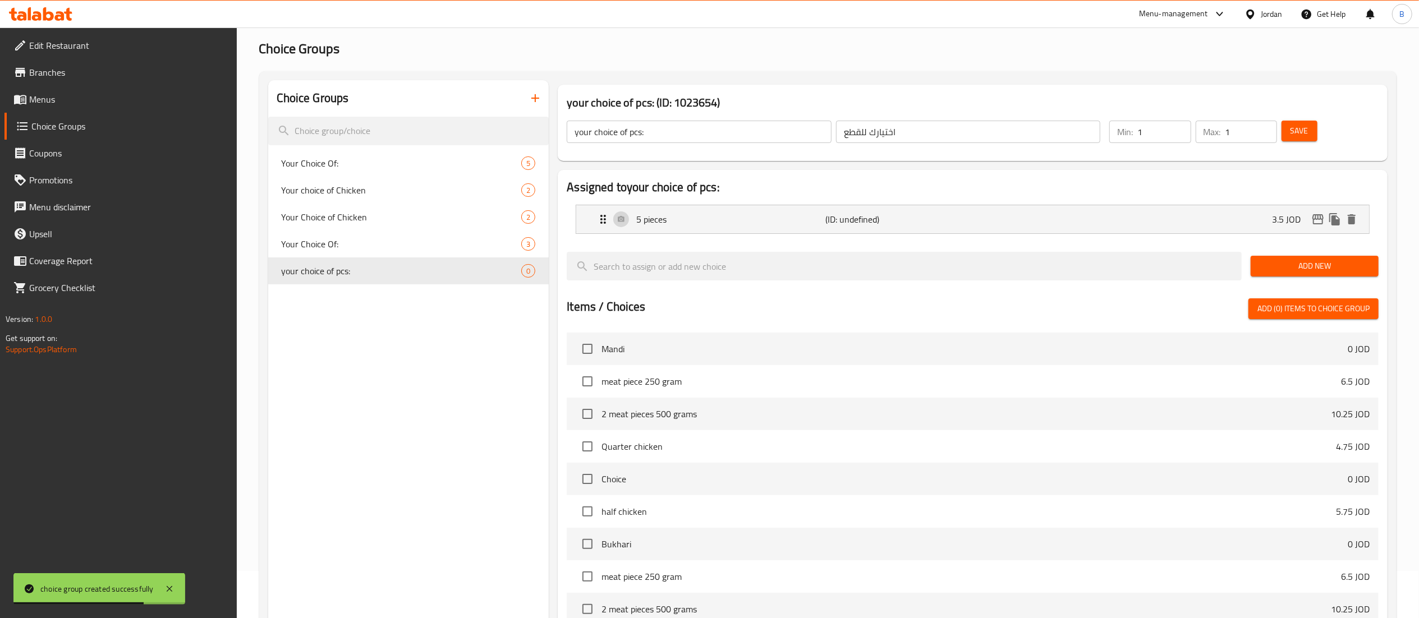
click at [1321, 275] on button "Add New" at bounding box center [1315, 266] width 128 height 21
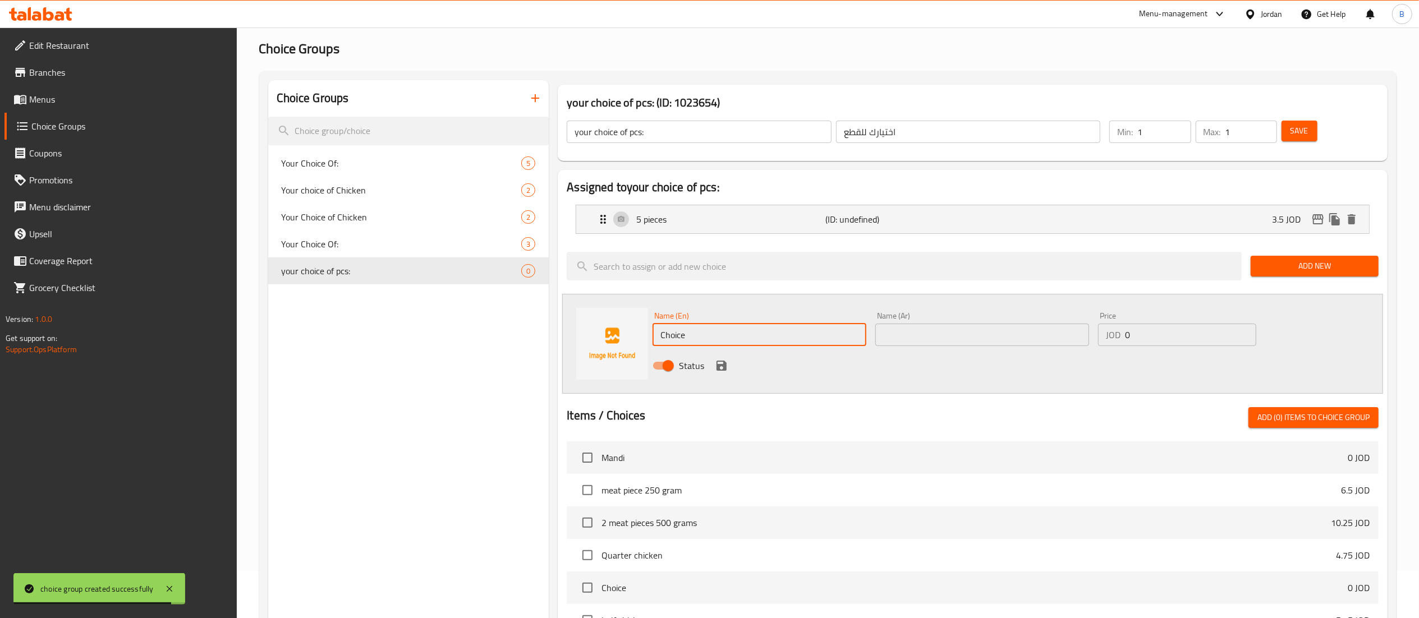
drag, startPoint x: 742, startPoint y: 336, endPoint x: 493, endPoint y: 355, distance: 249.9
click at [580, 346] on div "Name (En) Choice Name (En) Name (Ar) Name (Ar) Price JOD 0 Price Status" at bounding box center [972, 344] width 821 height 100
paste input "10 pieces"
type input "10 pieces"
click at [939, 326] on input "text" at bounding box center [983, 335] width 214 height 22
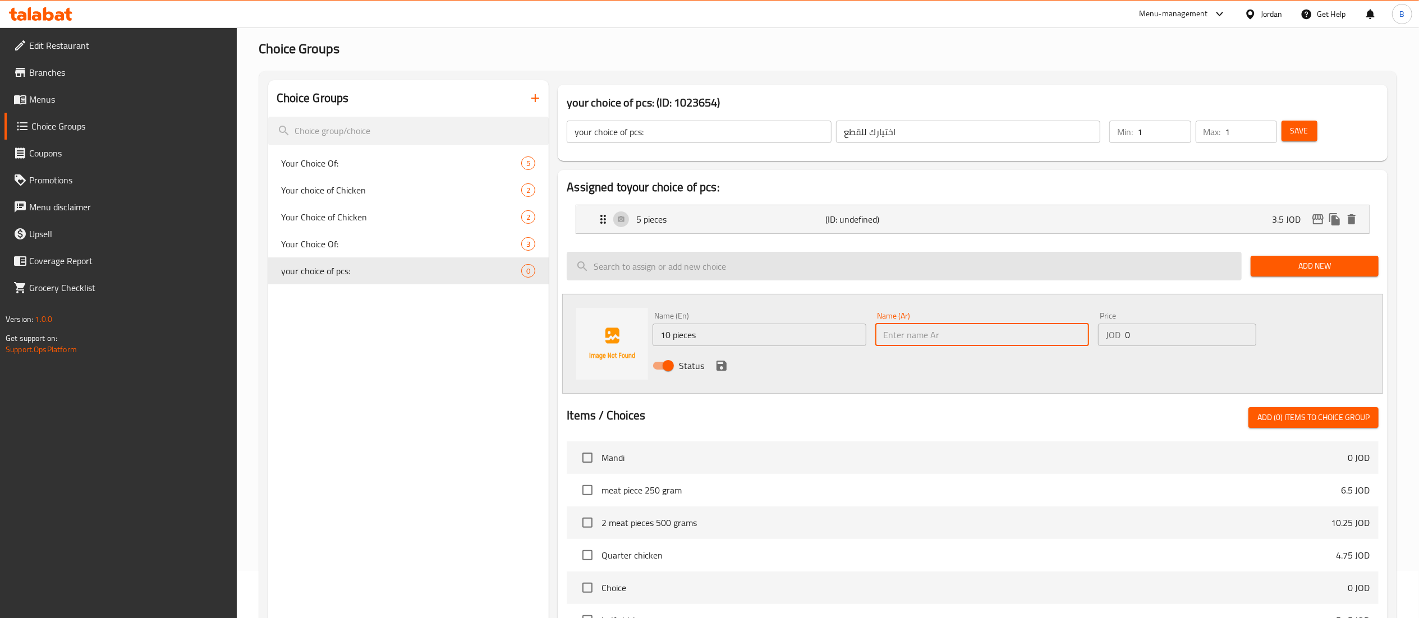
paste input "10 قطع"
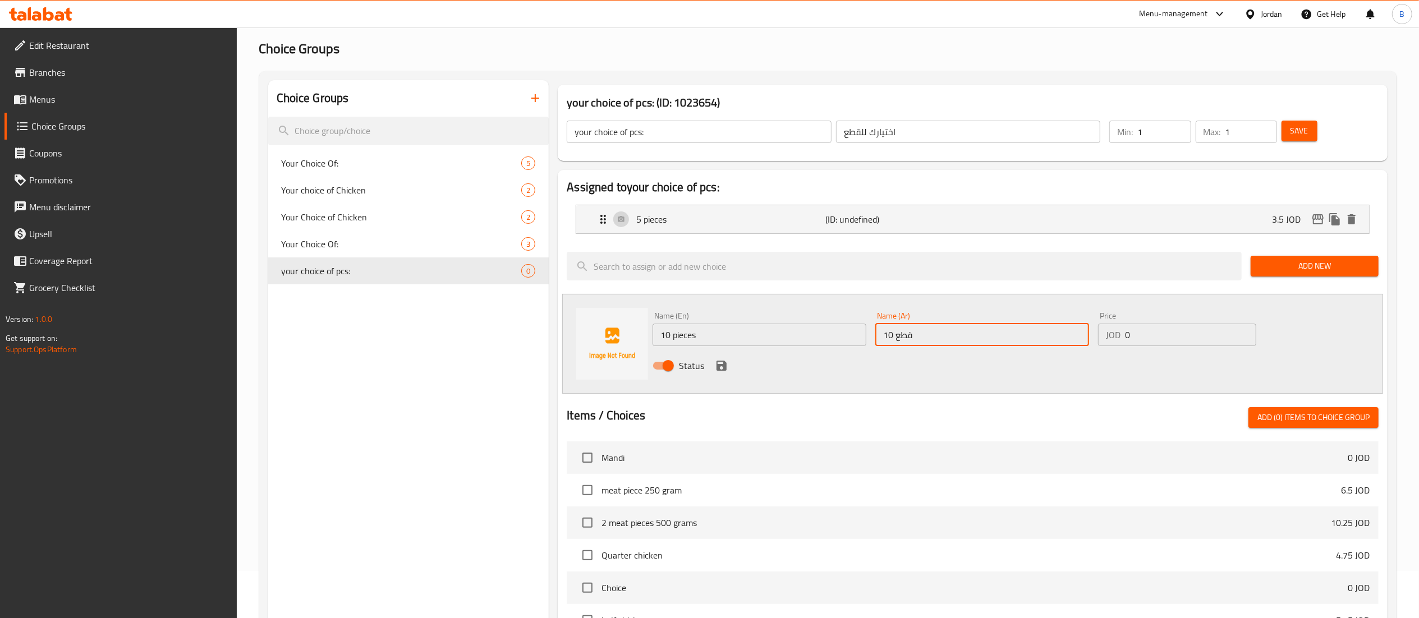
type input "10 قطع"
drag, startPoint x: 1185, startPoint y: 329, endPoint x: 878, endPoint y: 337, distance: 307.6
click at [984, 329] on div "Name (En) 10 pieces Name (En) Name (Ar) 10 قطع Name (Ar) Price JOD 0 Price Stat…" at bounding box center [982, 345] width 668 height 74
paste input "7"
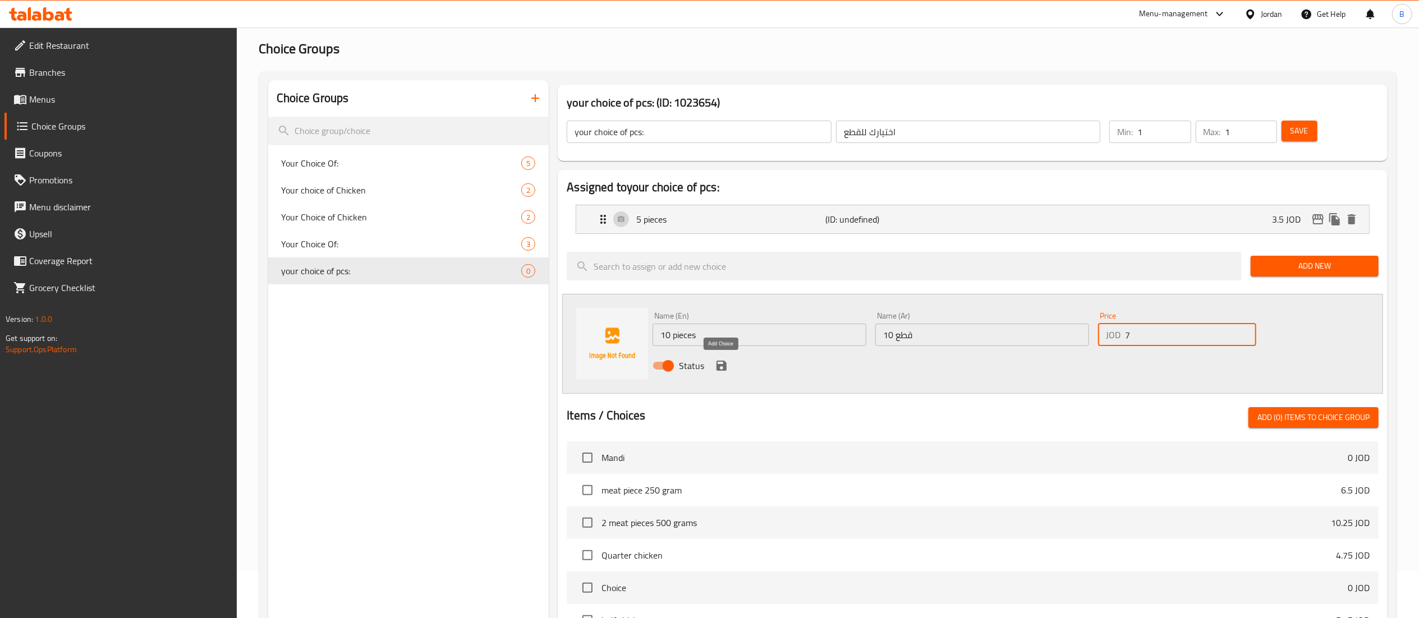
type input "7"
click at [724, 368] on icon "save" at bounding box center [722, 366] width 10 height 10
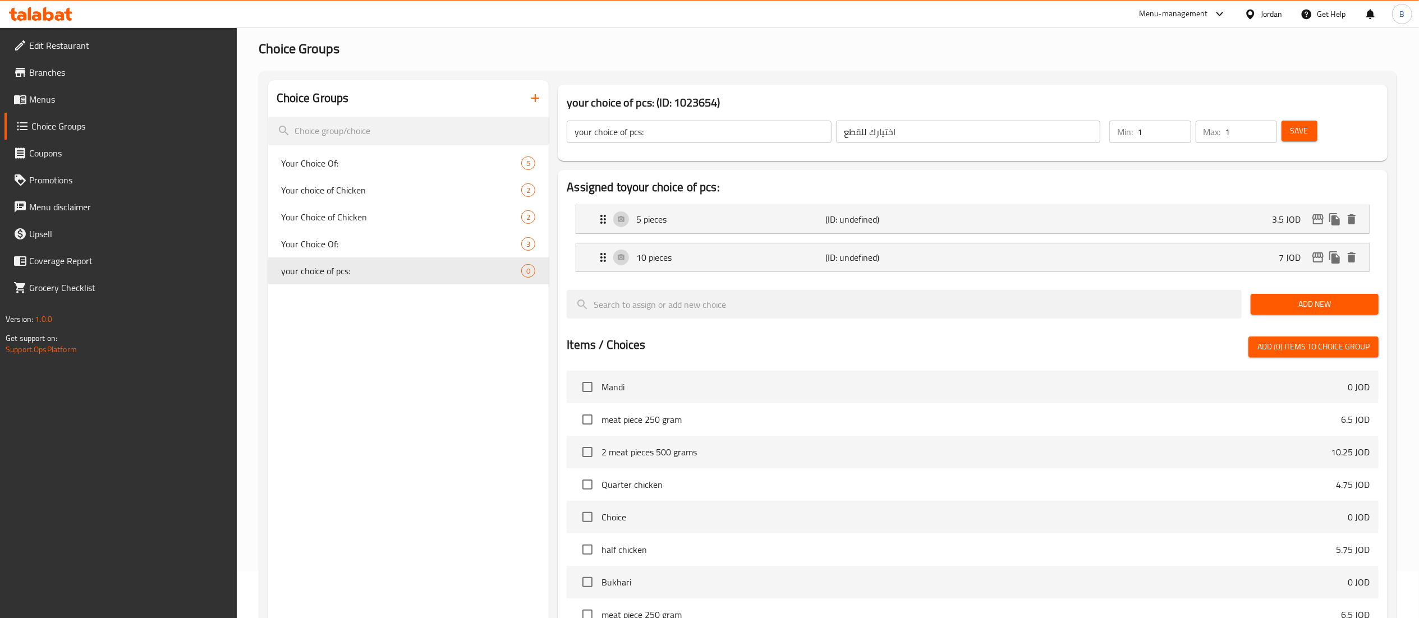
click at [1294, 311] on span "Add New" at bounding box center [1315, 304] width 110 height 14
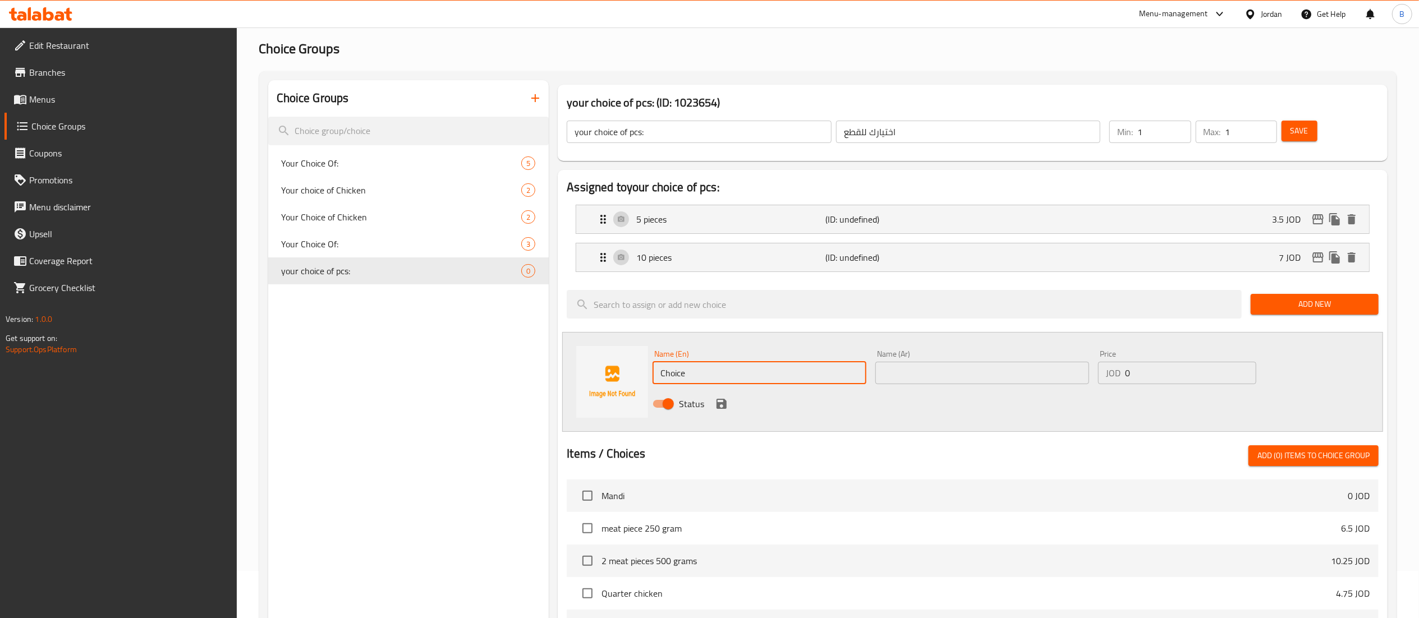
drag, startPoint x: 748, startPoint y: 383, endPoint x: 392, endPoint y: 374, distance: 356.0
click at [593, 376] on div "Name (En) Choice Name (En) Name (Ar) Name (Ar) Price JOD 0 Price Status" at bounding box center [972, 382] width 821 height 100
paste input "20 pieces"
type input "20 pieces"
click at [960, 378] on input "text" at bounding box center [983, 373] width 214 height 22
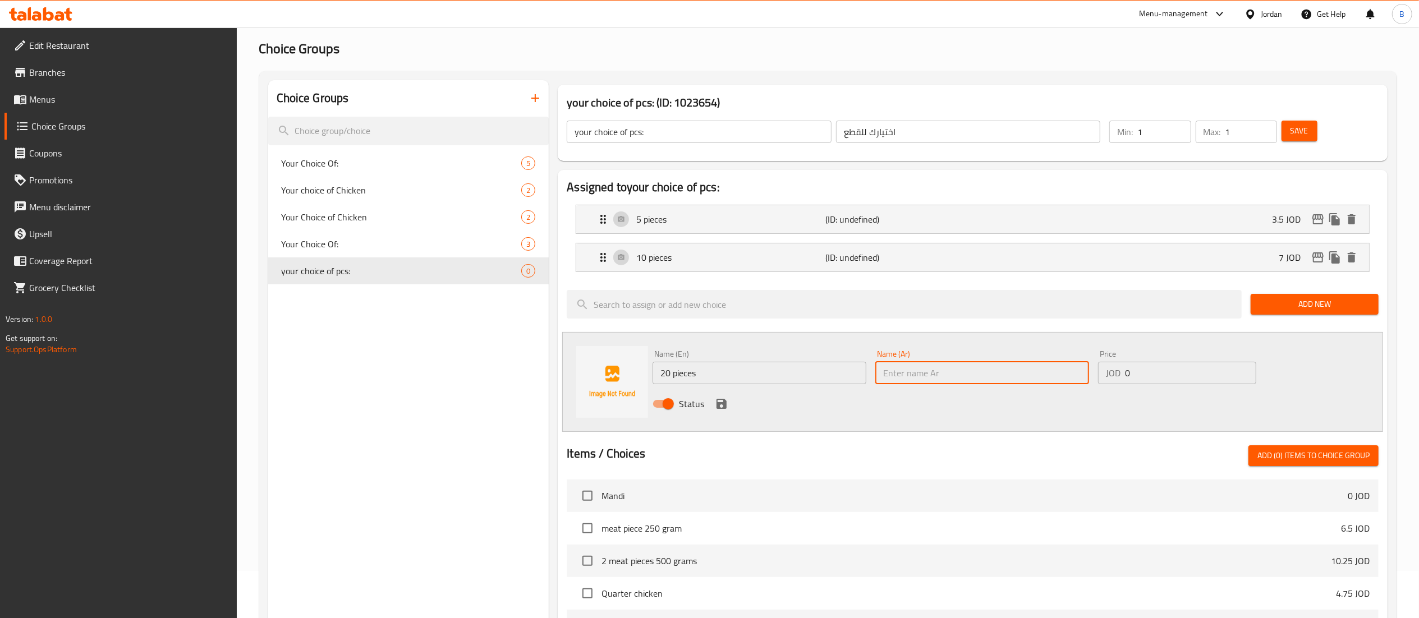
paste input "20 قطعة"
type input "20 قطعة"
drag, startPoint x: 1157, startPoint y: 377, endPoint x: 832, endPoint y: 382, distance: 325.6
click at [1018, 370] on div "Name (En) 20 pieces Name (En) Name (Ar) 20 قطعة Name (Ar) Price JOD 0 Price Sta…" at bounding box center [982, 383] width 668 height 74
type input "14"
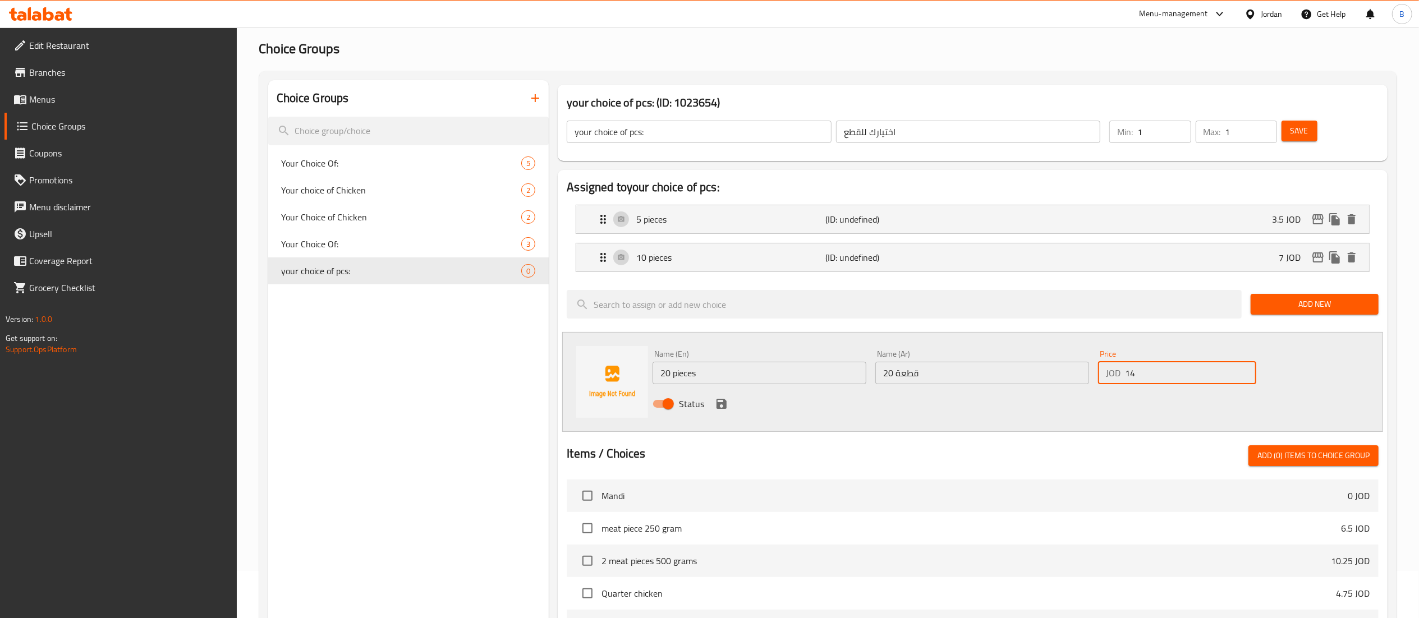
click at [721, 408] on icon "save" at bounding box center [721, 403] width 13 height 13
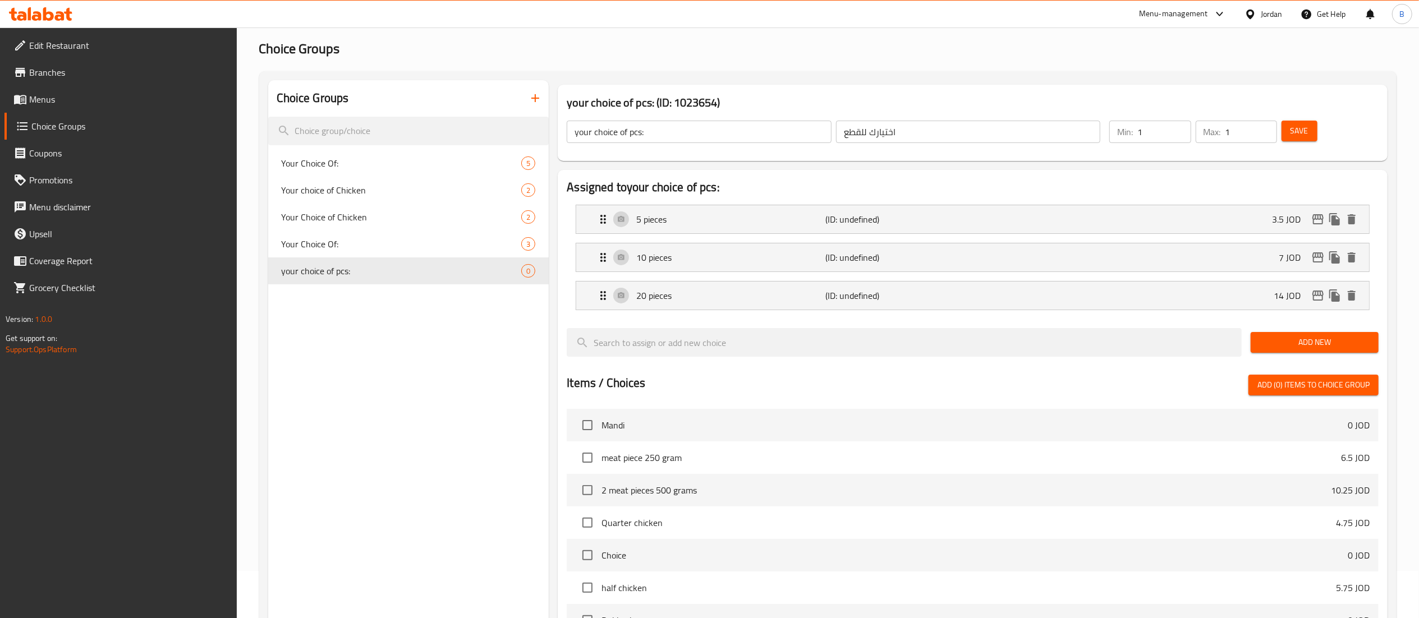
click at [1298, 130] on span "Save" at bounding box center [1300, 131] width 18 height 14
drag, startPoint x: 67, startPoint y: 107, endPoint x: 84, endPoint y: 107, distance: 16.3
click at [67, 107] on link "Menus" at bounding box center [120, 99] width 232 height 27
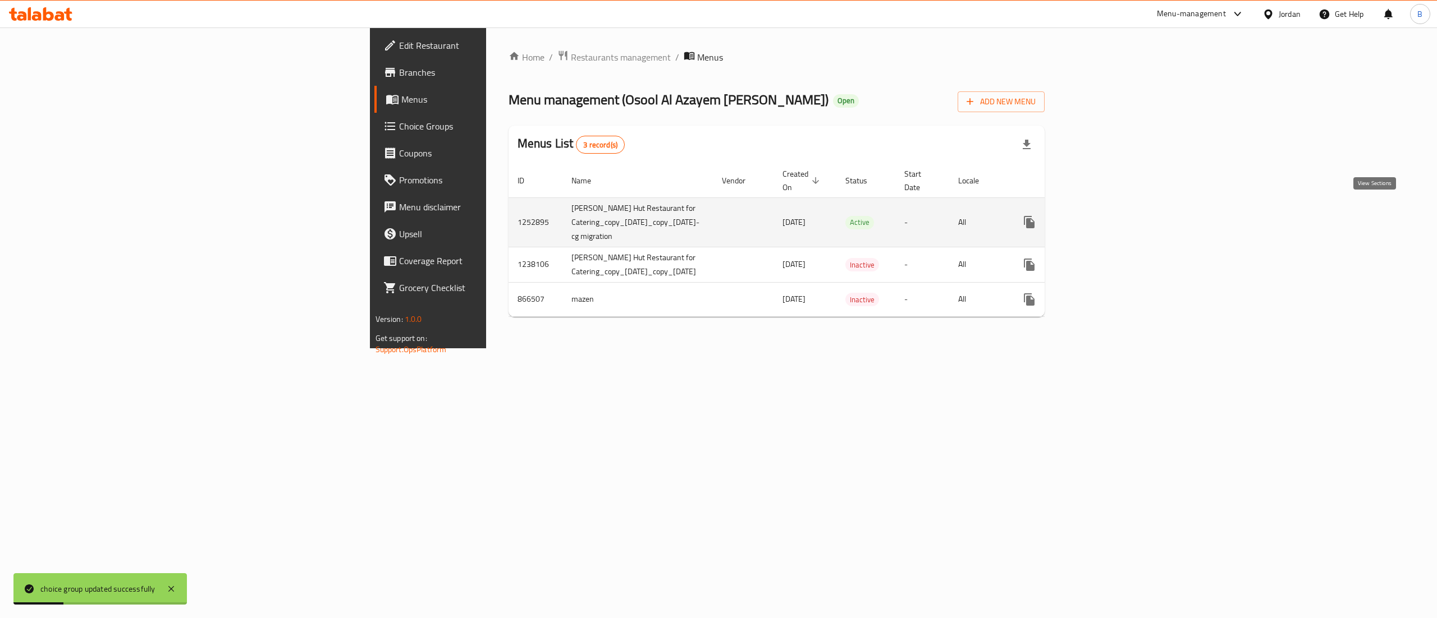
click at [1117, 216] on icon "enhanced table" at bounding box center [1109, 222] width 13 height 13
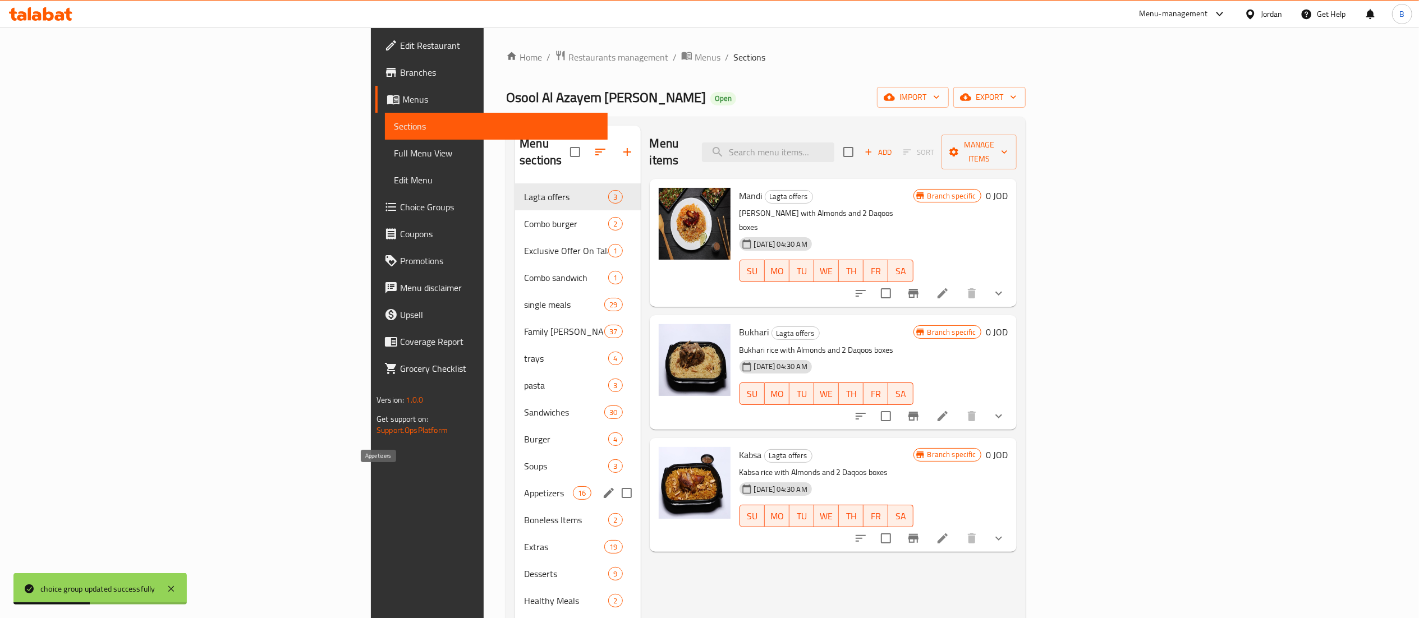
click at [524, 487] on span "Appetizers" at bounding box center [548, 493] width 49 height 13
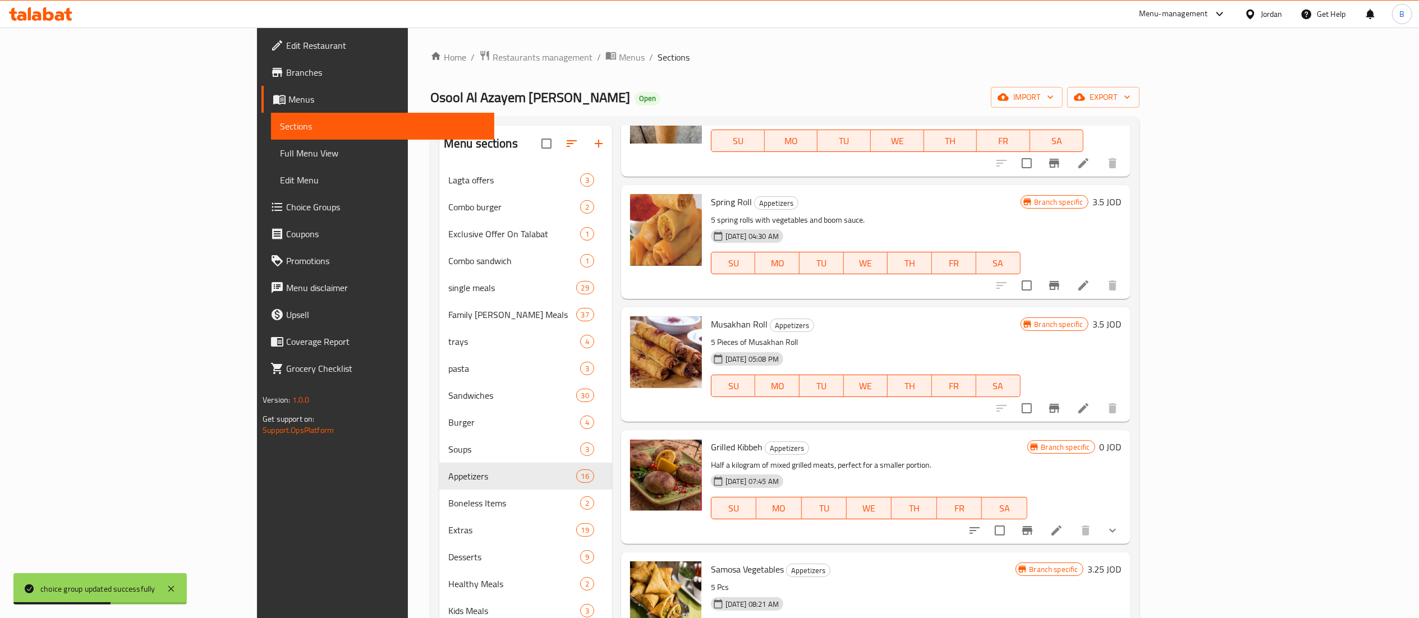
scroll to position [158, 0]
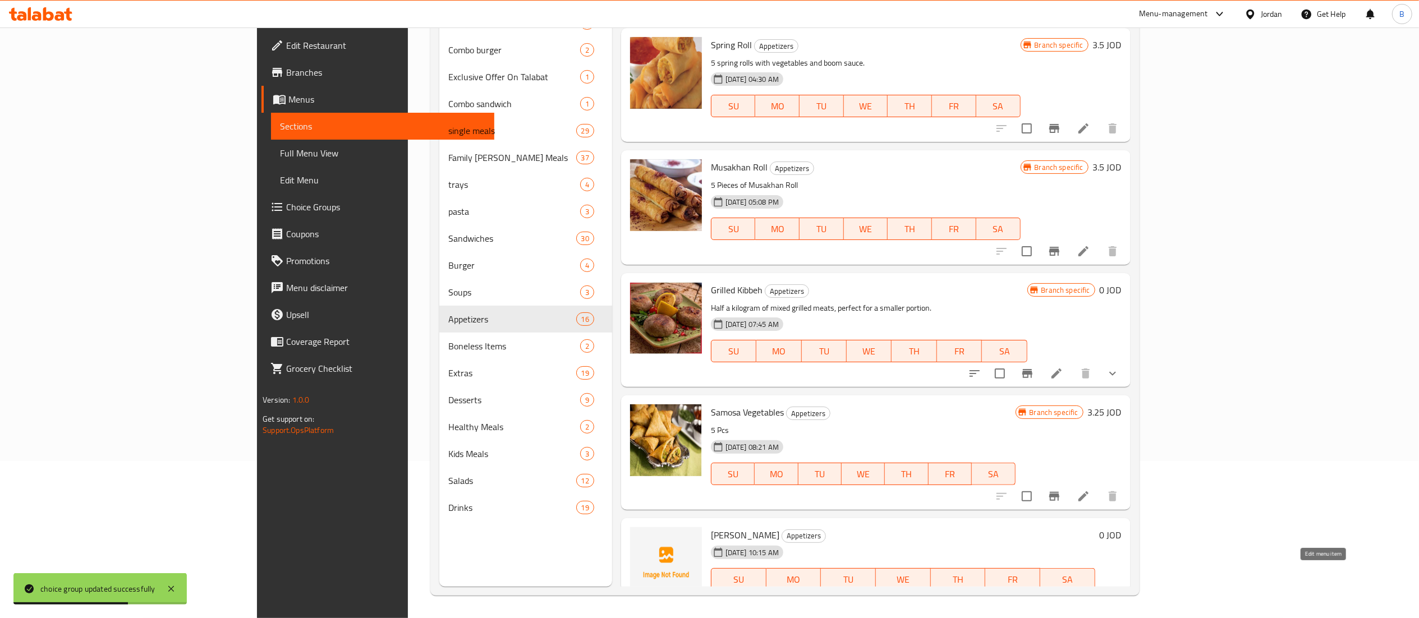
click at [1090, 595] on icon at bounding box center [1083, 601] width 13 height 13
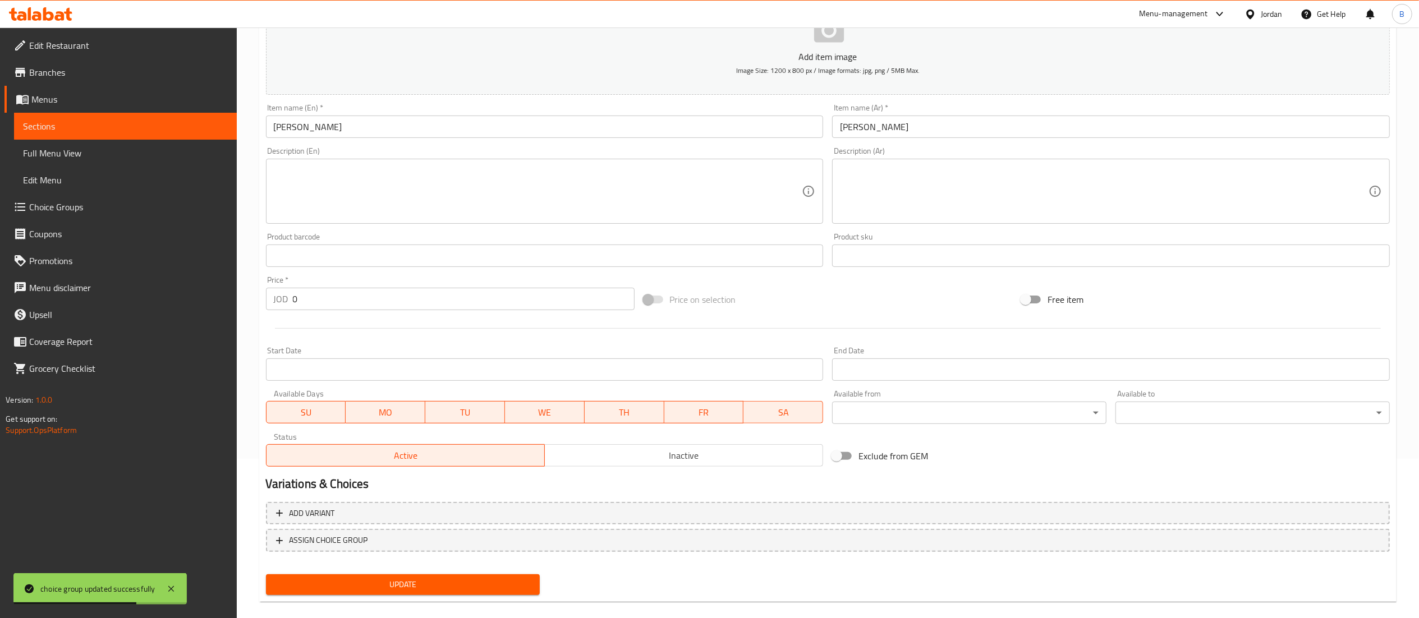
scroll to position [173, 0]
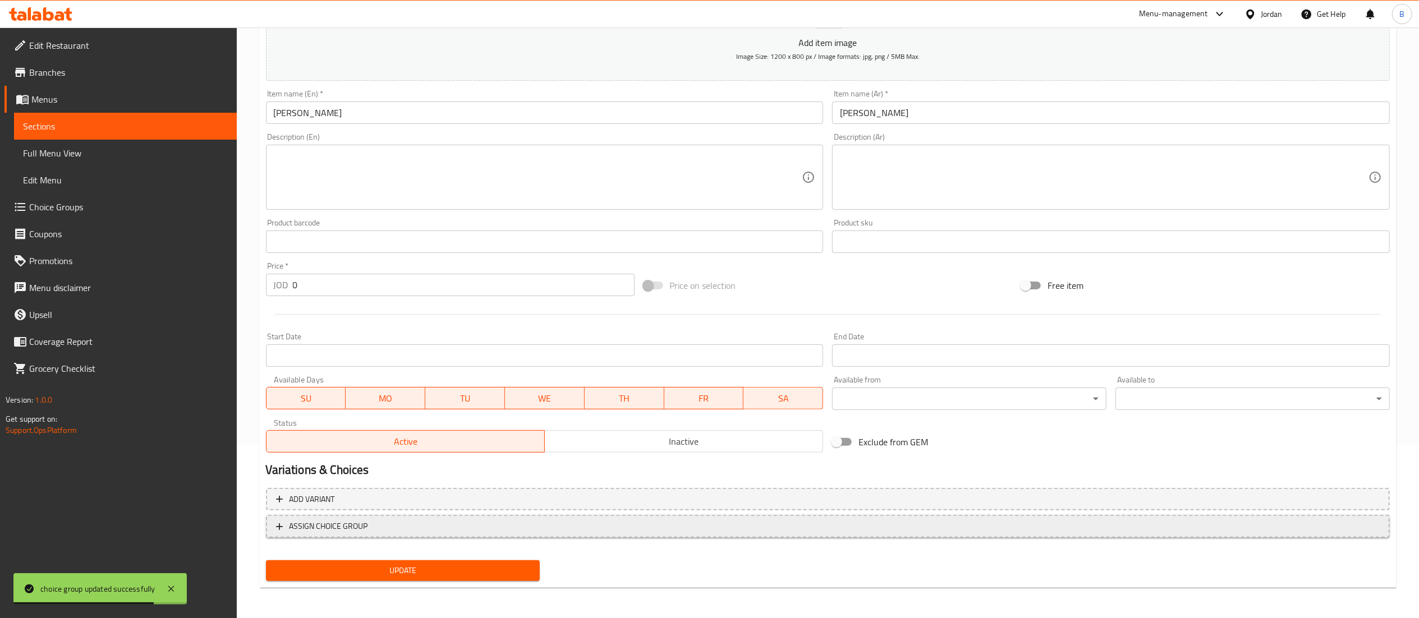
click at [388, 531] on span "ASSIGN CHOICE GROUP" at bounding box center [828, 527] width 1104 height 14
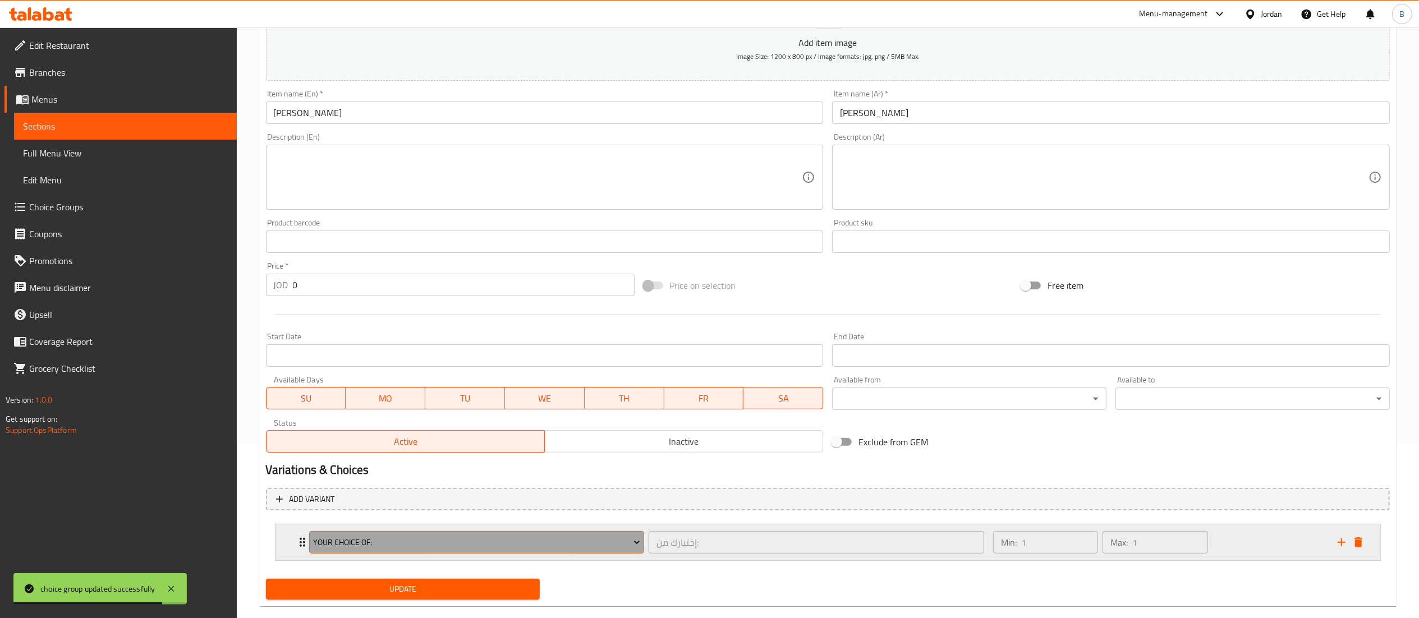
click at [422, 550] on button "Your Choice Of:" at bounding box center [477, 542] width 336 height 22
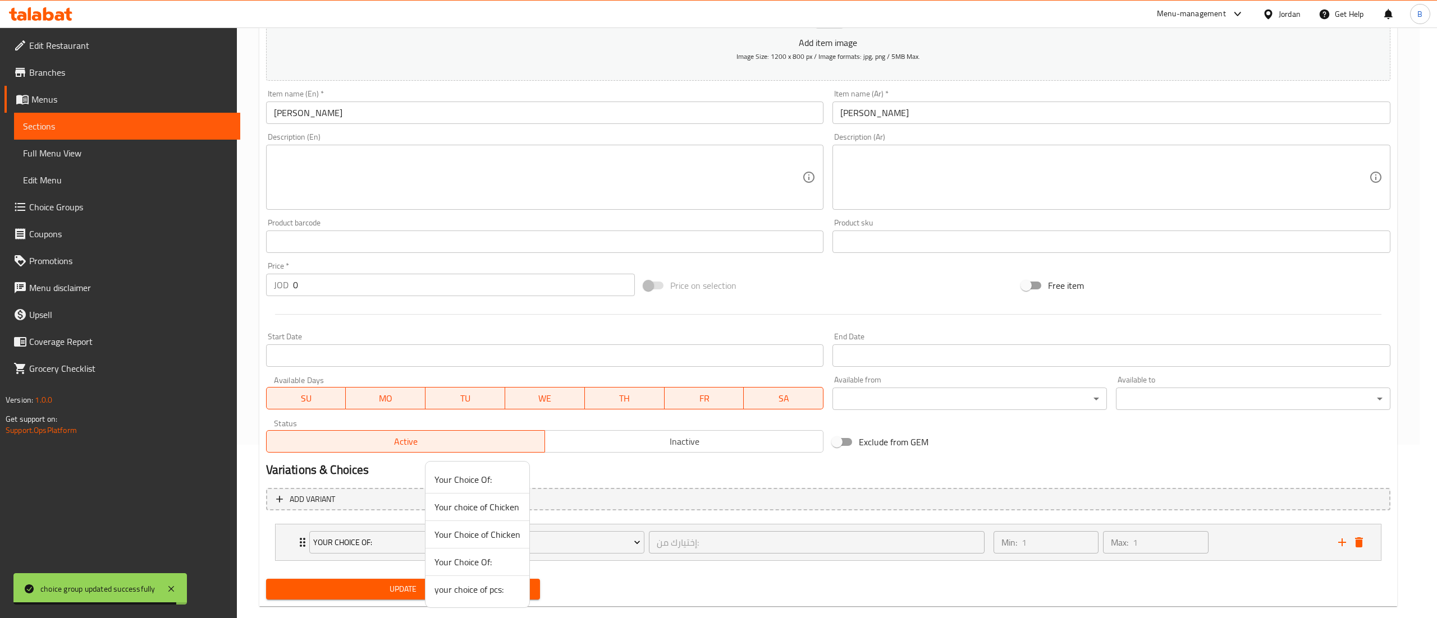
click at [480, 588] on span "your choice of pcs:" at bounding box center [477, 589] width 86 height 13
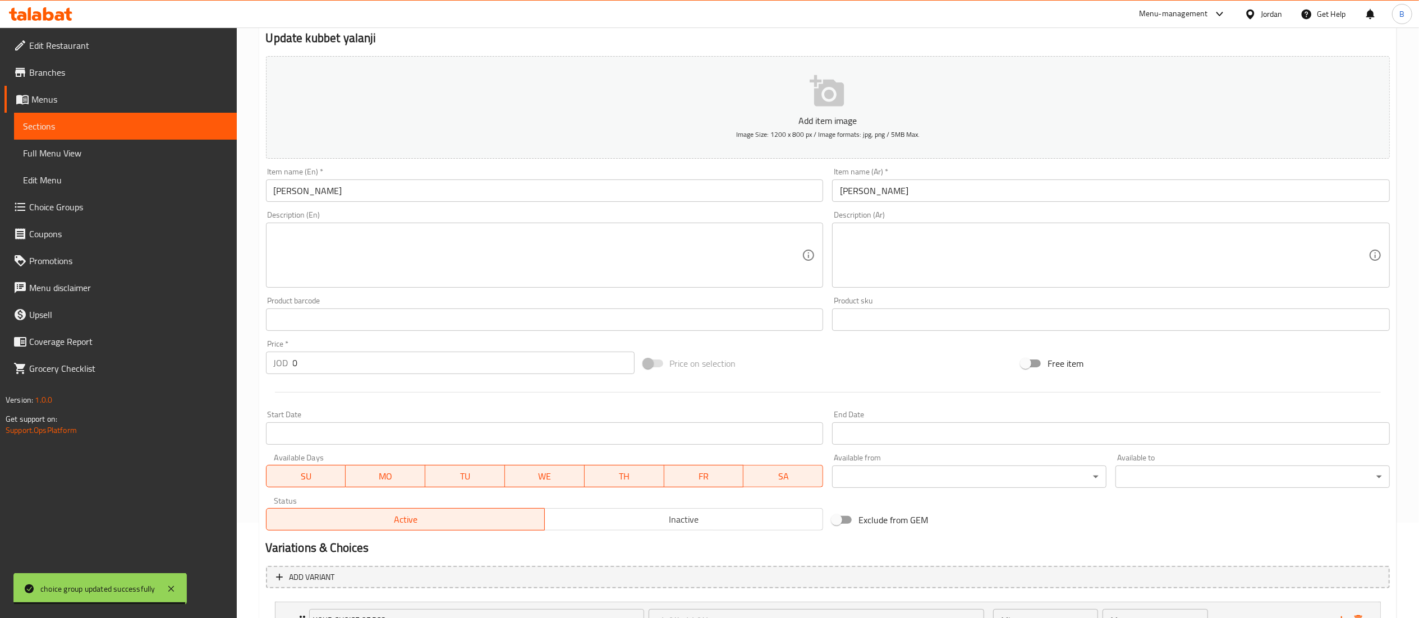
scroll to position [0, 0]
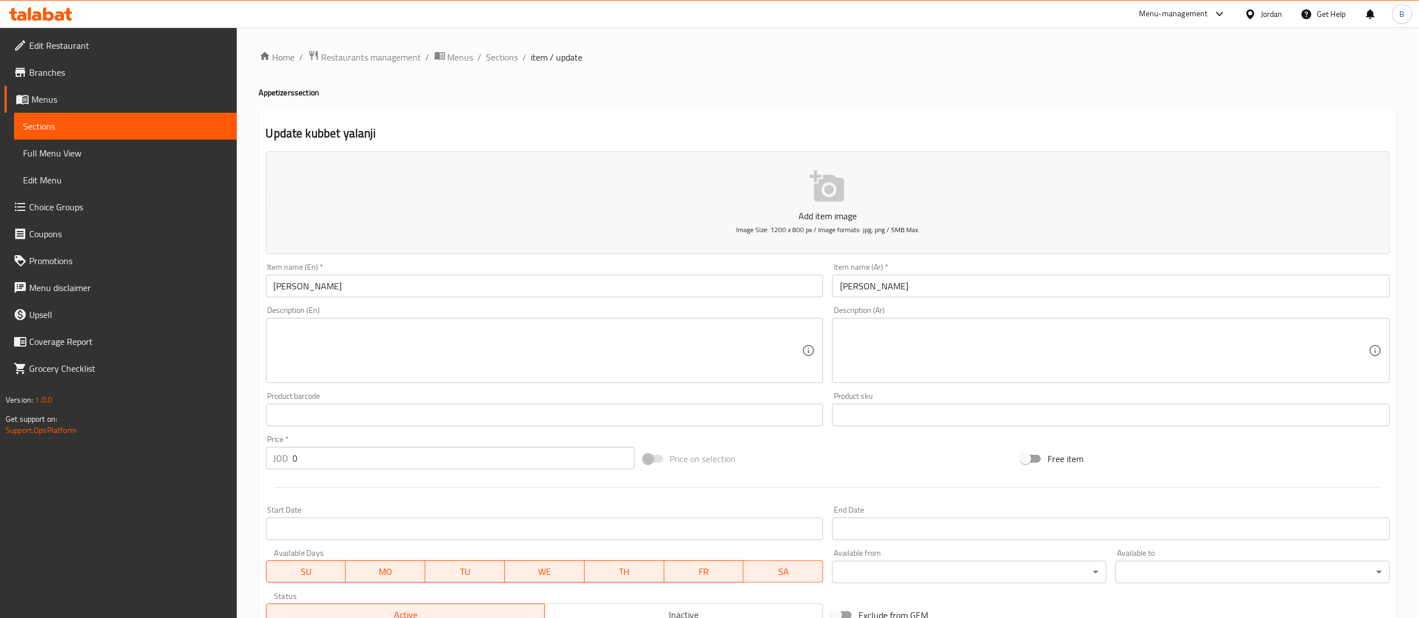
click at [760, 195] on button "Add item image Image Size: 1200 x 800 px / Image formats: jpg, png / 5MB Max." at bounding box center [828, 203] width 1124 height 103
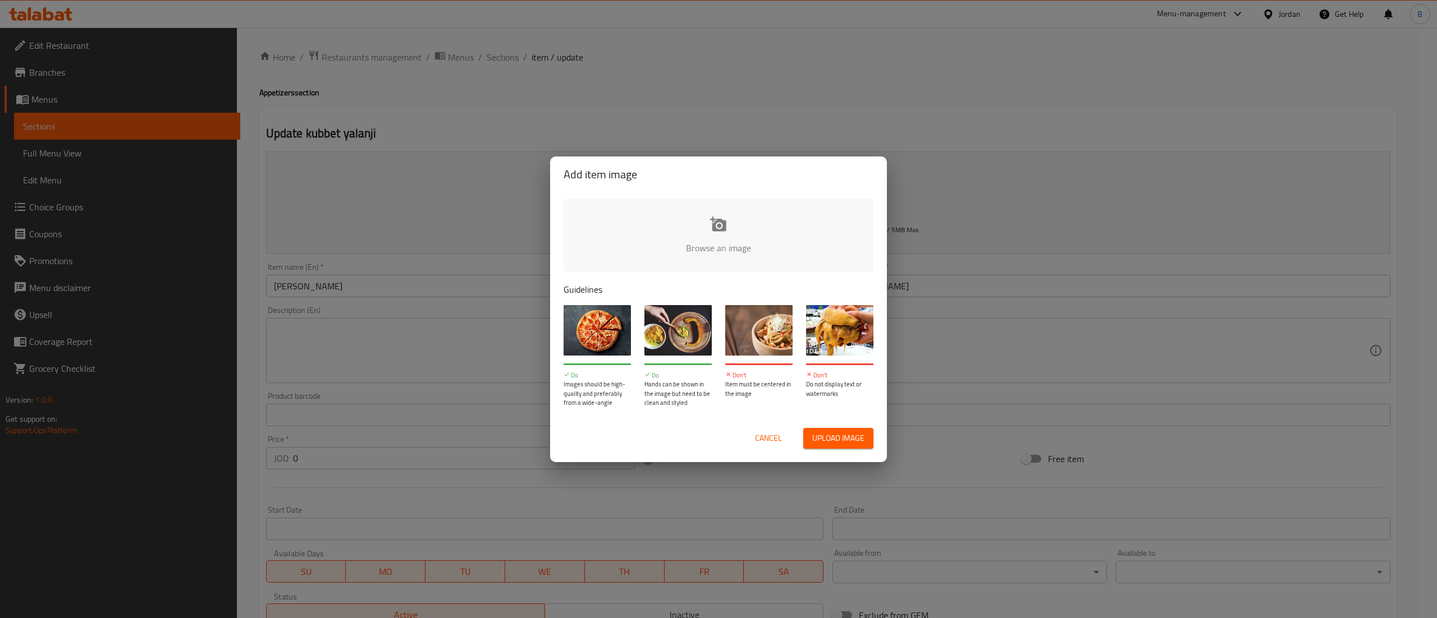
click at [691, 226] on input "file" at bounding box center [1097, 251] width 1069 height 105
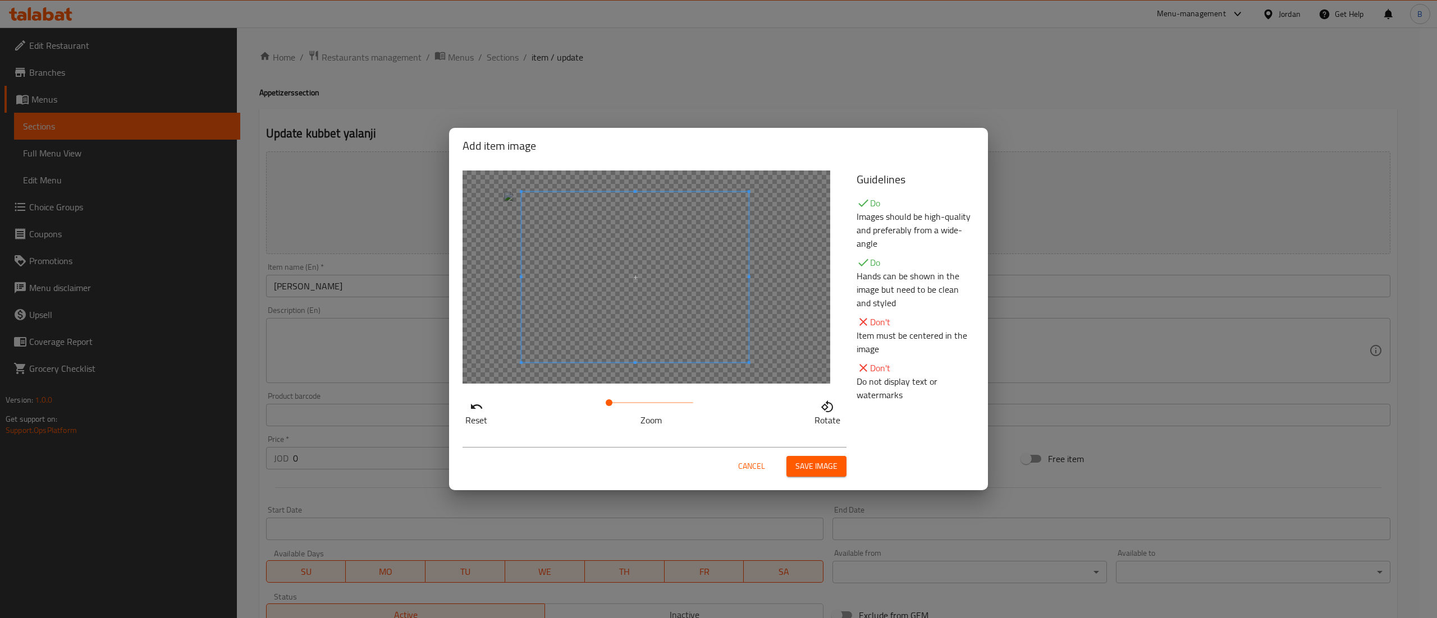
click at [645, 306] on span at bounding box center [634, 277] width 227 height 171
click at [815, 458] on button "Save image" at bounding box center [816, 466] width 60 height 21
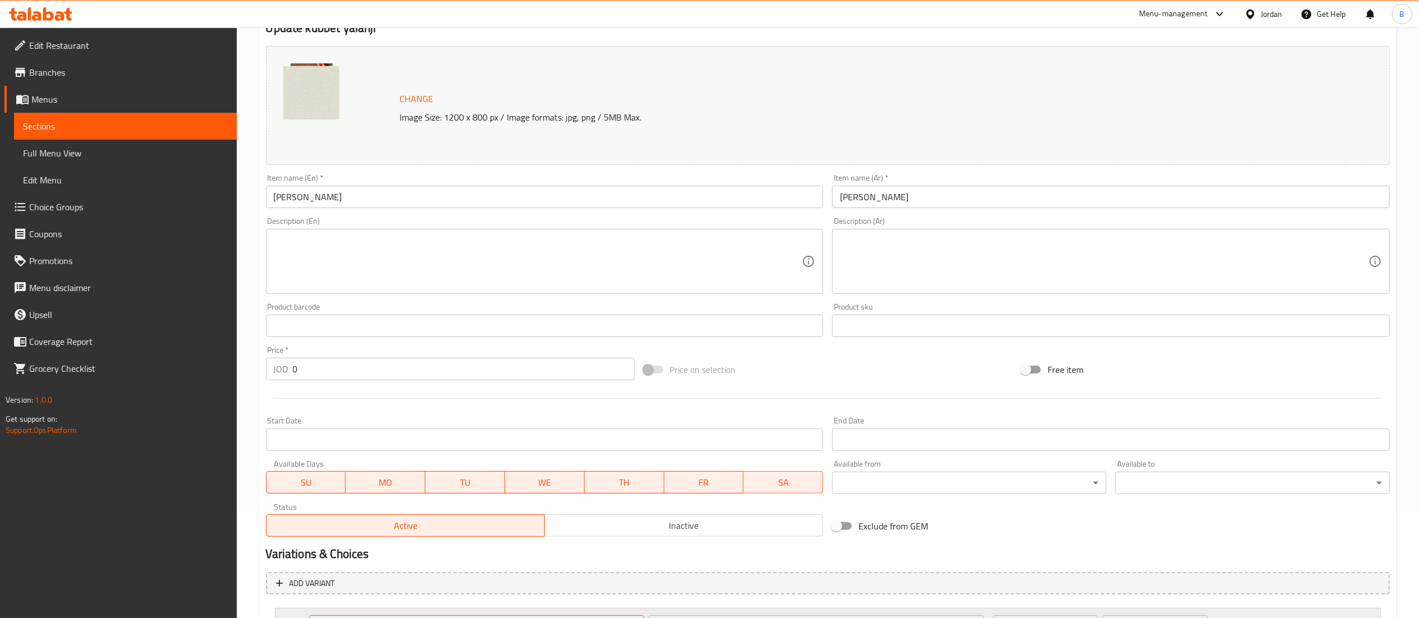
scroll to position [209, 0]
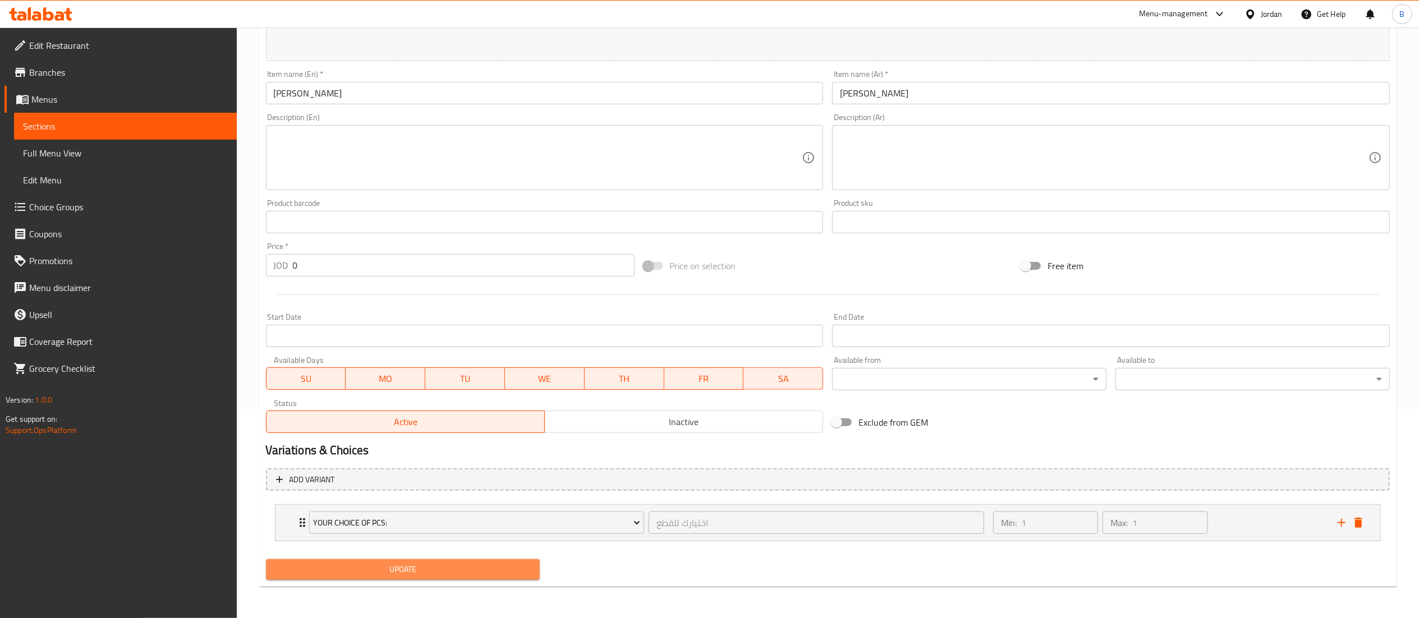
click at [443, 574] on span "Update" at bounding box center [403, 570] width 256 height 14
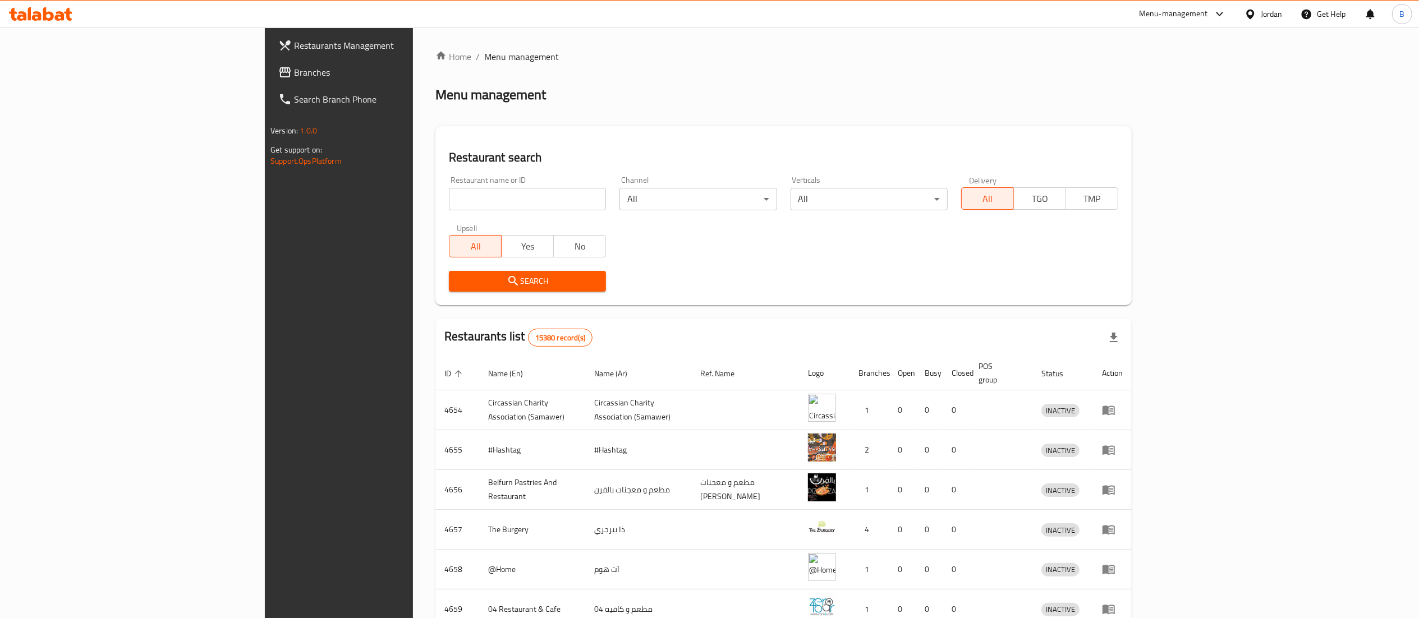
drag, startPoint x: 71, startPoint y: 74, endPoint x: 90, endPoint y: 76, distance: 19.8
click at [294, 74] on span "Branches" at bounding box center [393, 72] width 199 height 13
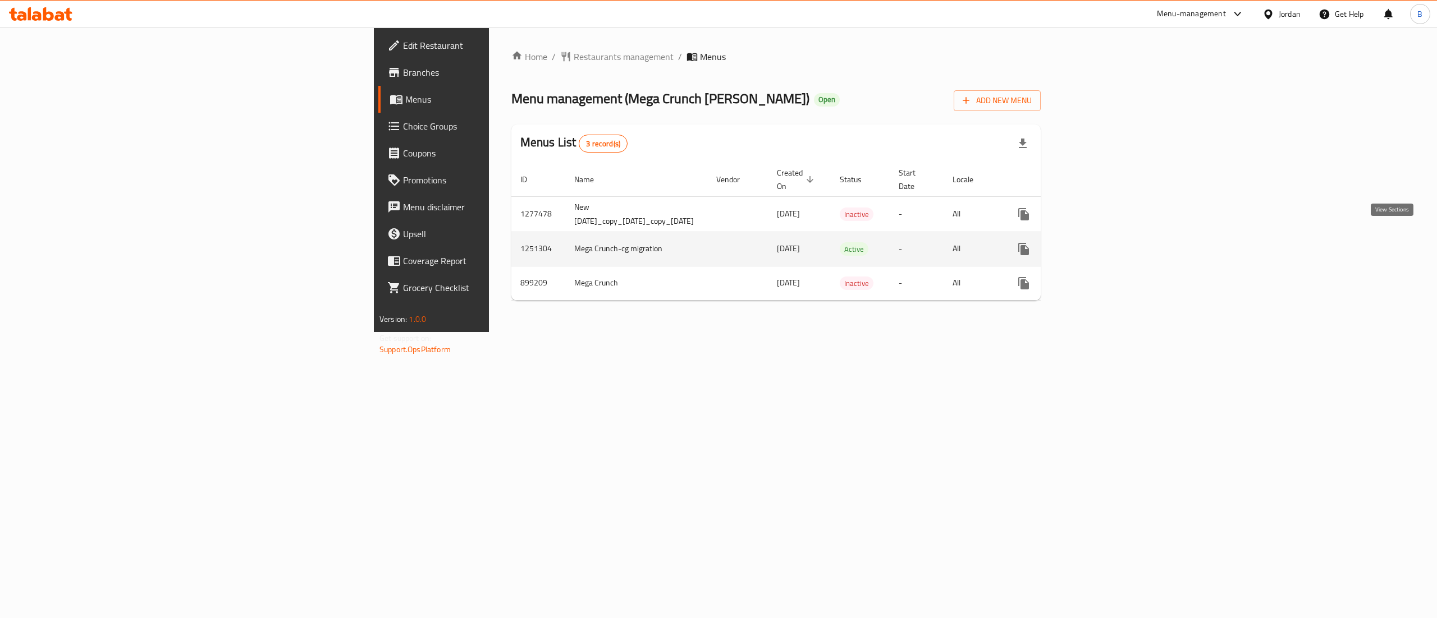
click at [1111, 242] on icon "enhanced table" at bounding box center [1104, 248] width 13 height 13
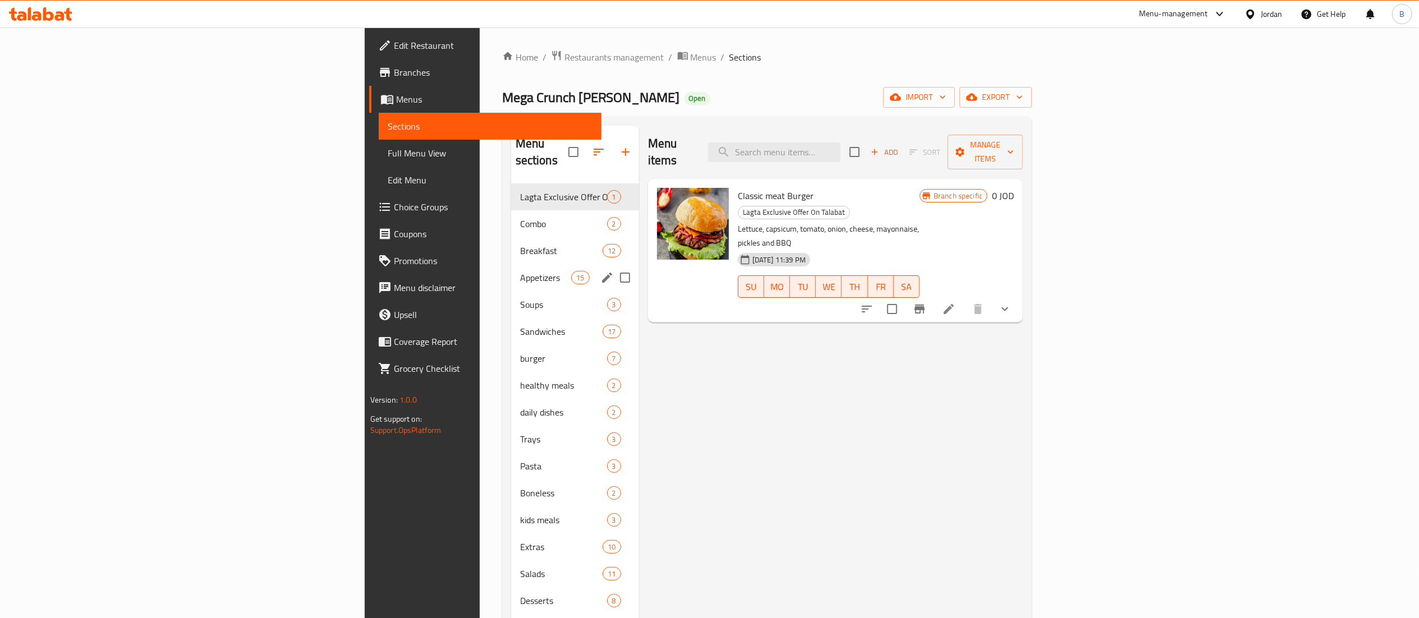
click at [520, 271] on span "Appetizers" at bounding box center [546, 277] width 52 height 13
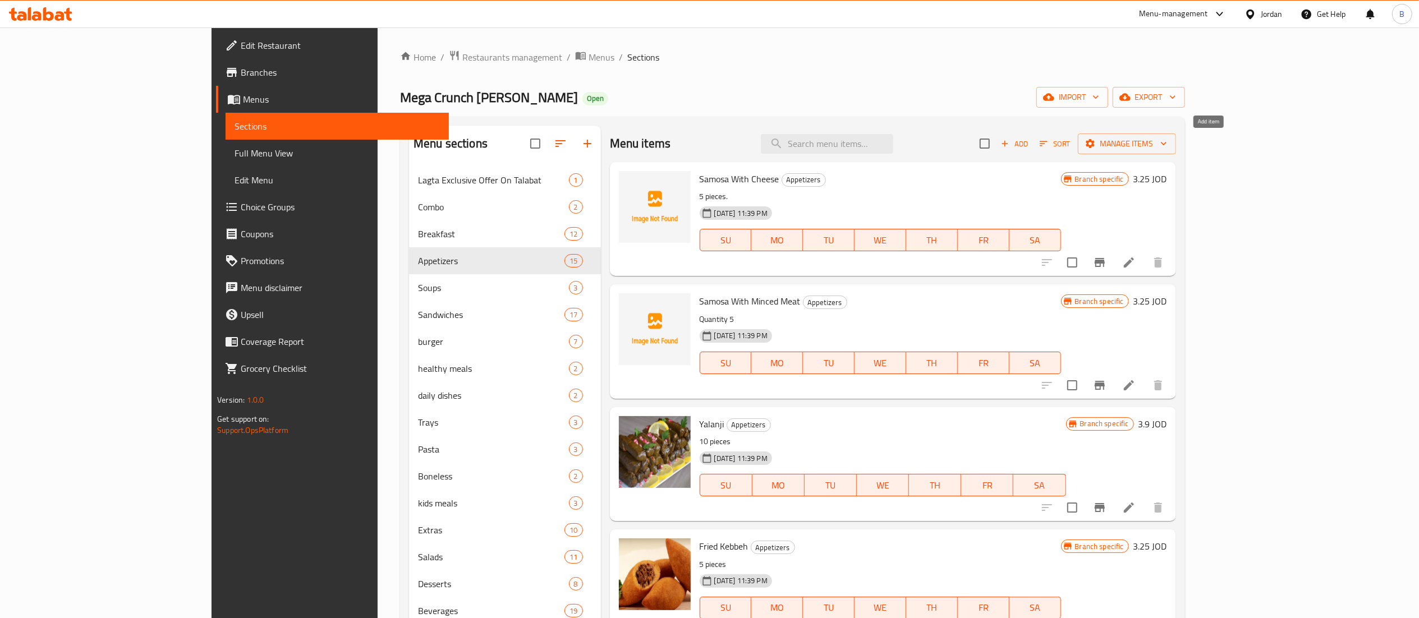
click at [1030, 150] on span "Add" at bounding box center [1015, 144] width 30 height 13
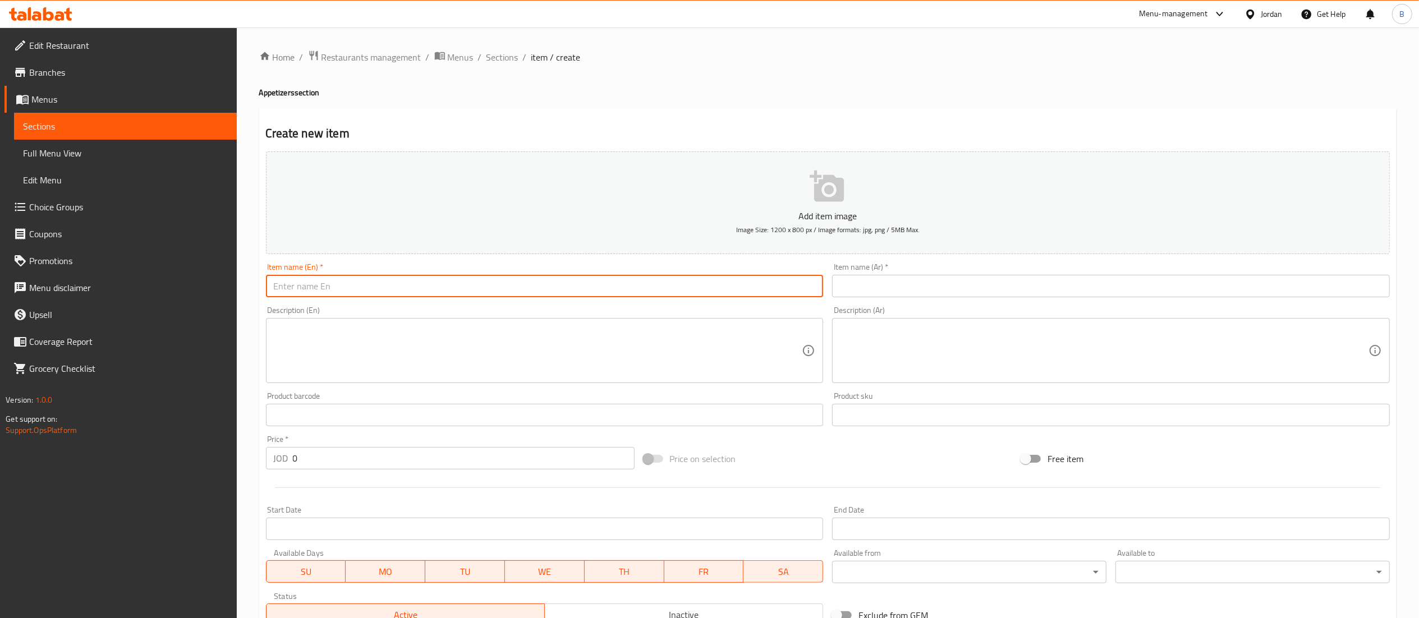
click at [597, 283] on input "text" at bounding box center [545, 286] width 558 height 22
paste input "[PERSON_NAME]"
type input "[PERSON_NAME]"
click at [941, 297] on input "text" at bounding box center [1111, 286] width 558 height 22
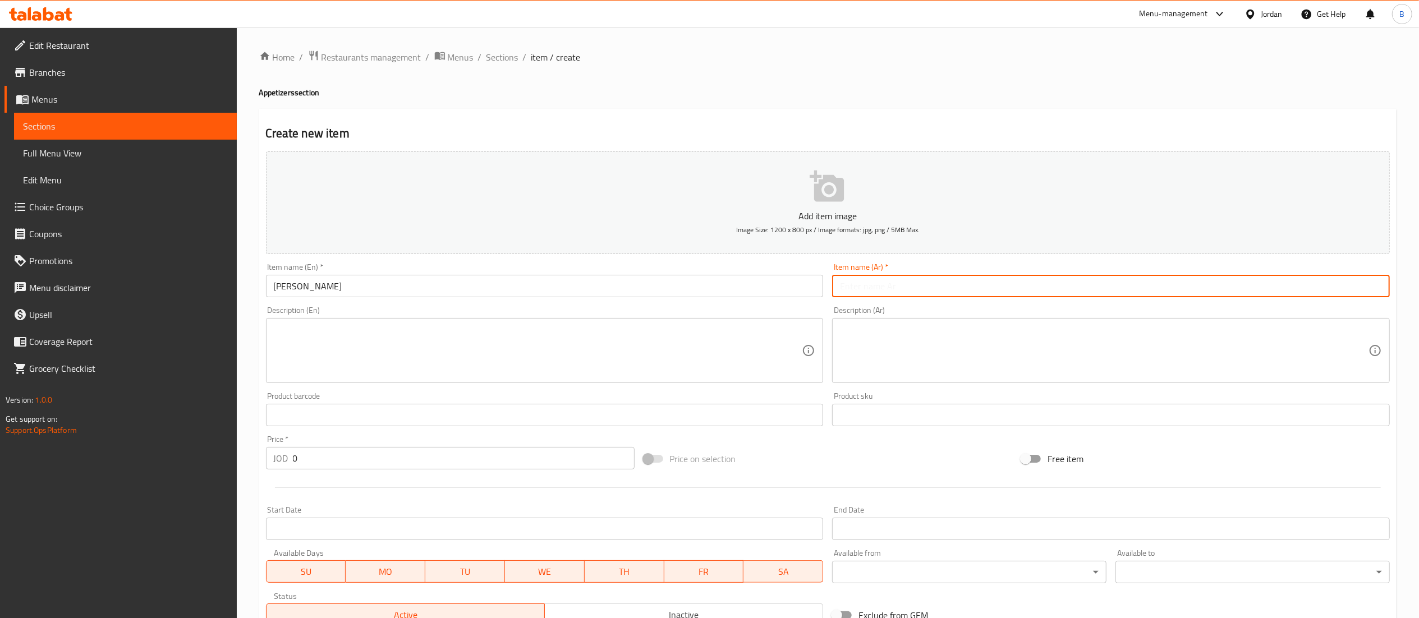
paste input "[PERSON_NAME]"
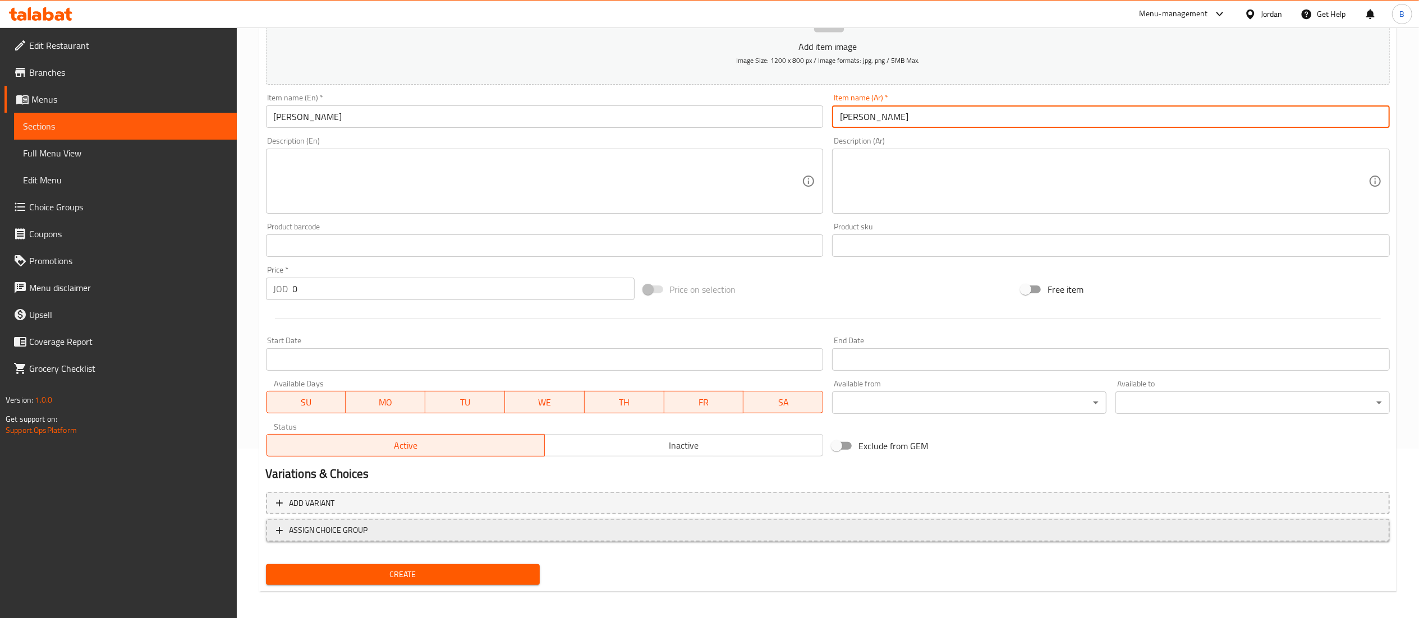
scroll to position [173, 0]
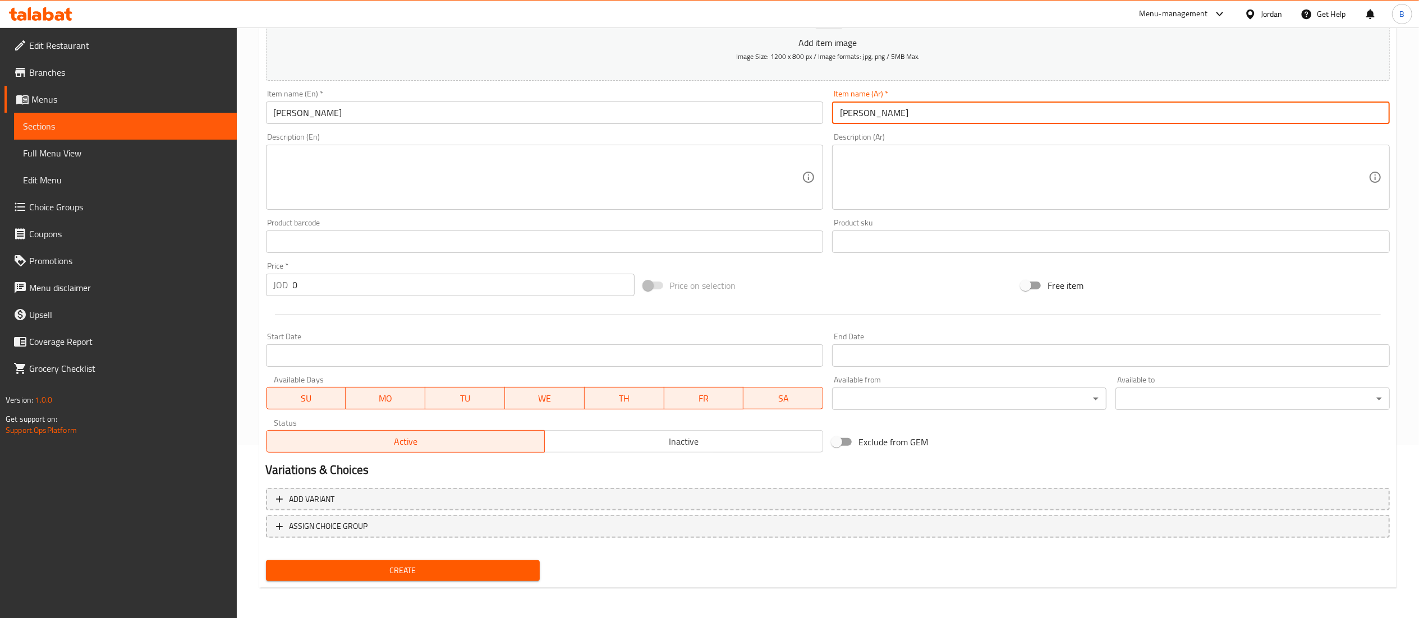
type input "[PERSON_NAME]"
click at [438, 572] on span "Create" at bounding box center [403, 571] width 256 height 14
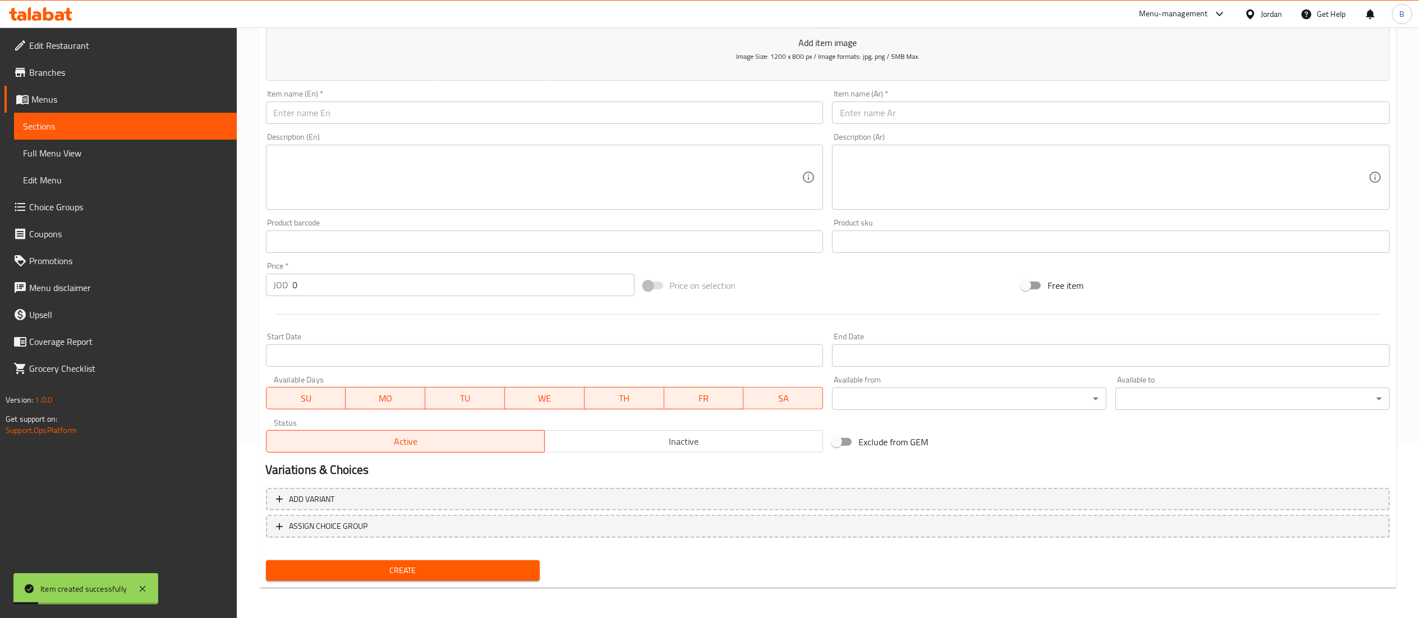
click at [134, 208] on span "Choice Groups" at bounding box center [128, 206] width 199 height 13
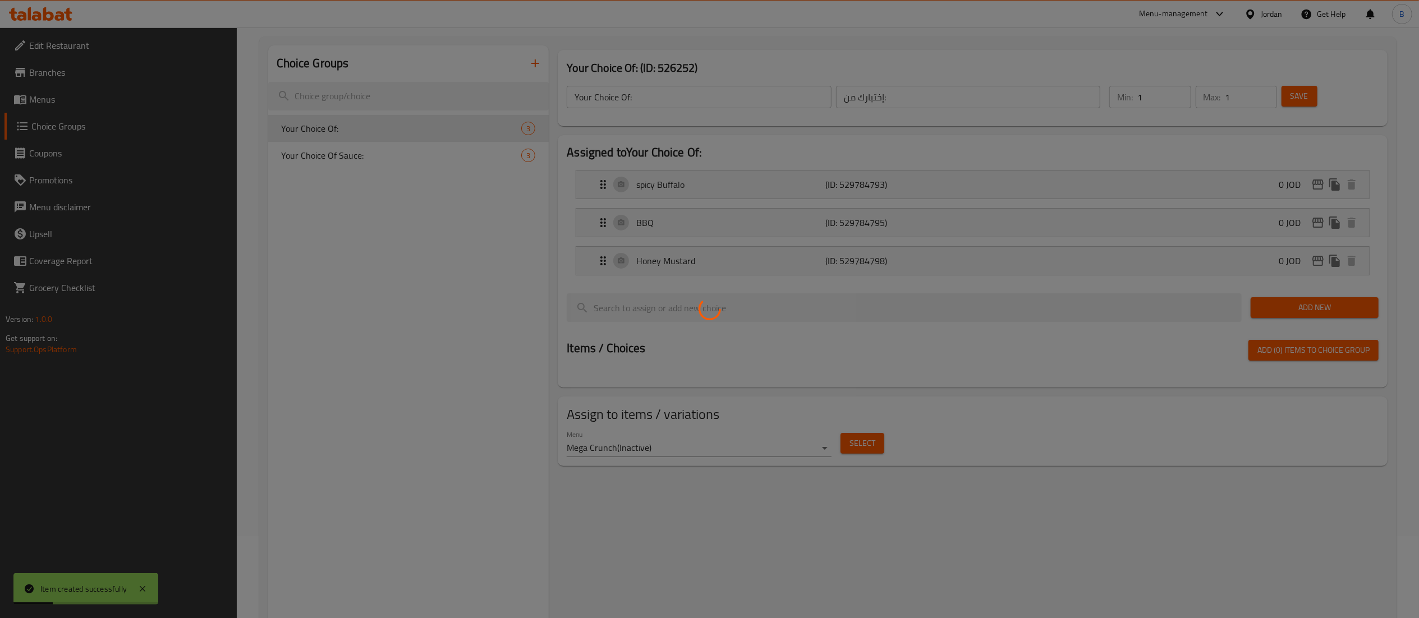
scroll to position [47, 0]
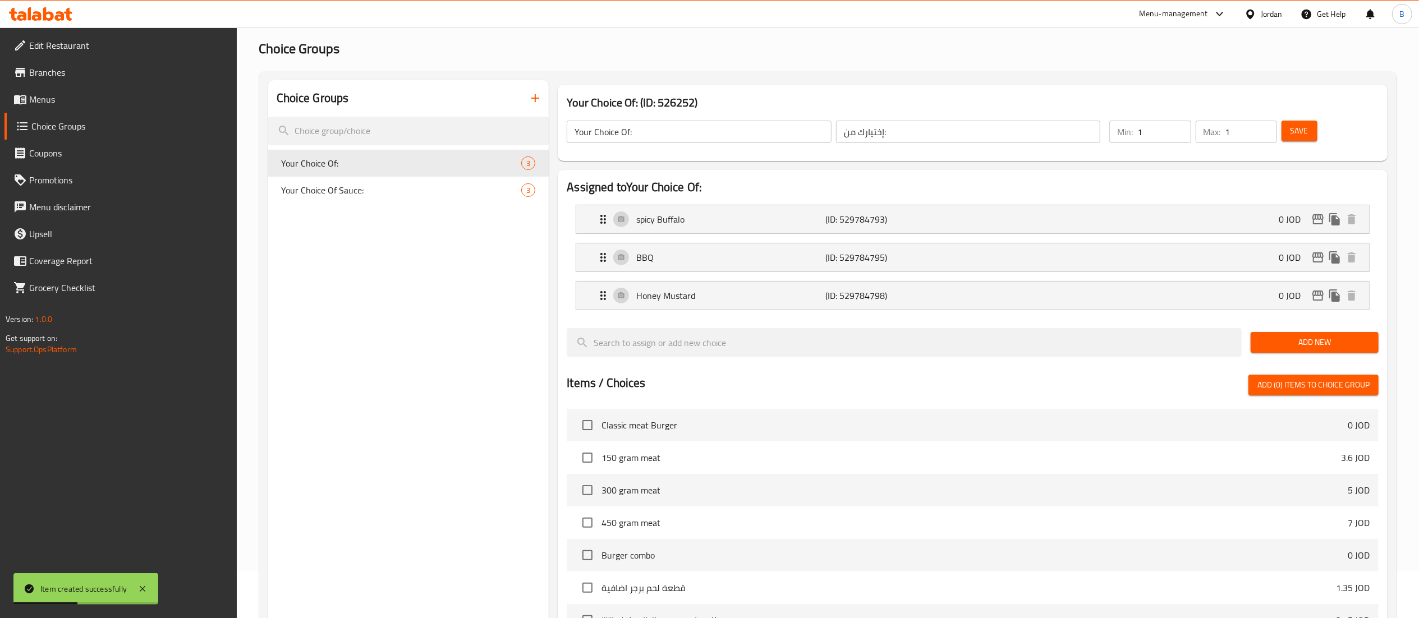
click at [535, 100] on icon "button" at bounding box center [535, 98] width 8 height 8
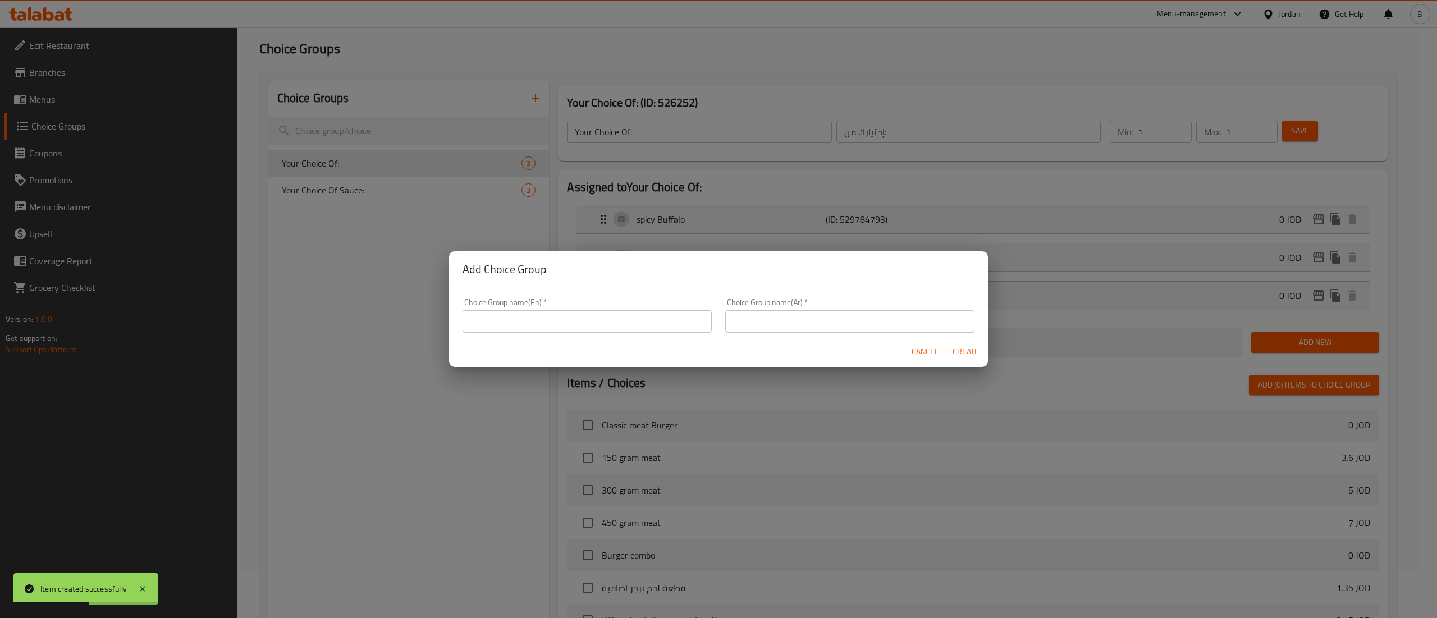
click at [526, 322] on input "text" at bounding box center [586, 321] width 249 height 22
paste input "your choice of pcs:"
type input "your choice of pcs:"
click at [817, 325] on input "text" at bounding box center [849, 321] width 249 height 22
paste input "اختيارك للقطع"
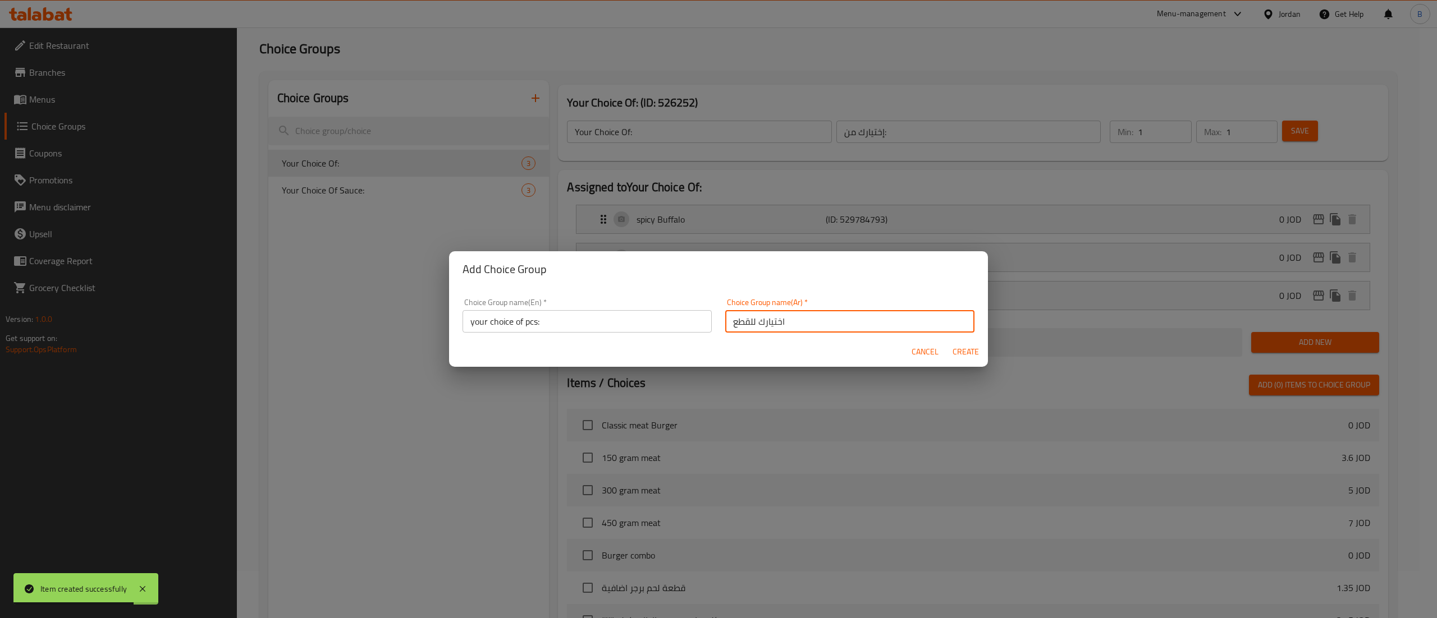
type input "اختيارك للقطع"
click at [972, 345] on span "Create" at bounding box center [965, 352] width 27 height 14
type input "your choice of pcs:"
type input "اختيارك للقطع"
type input "0"
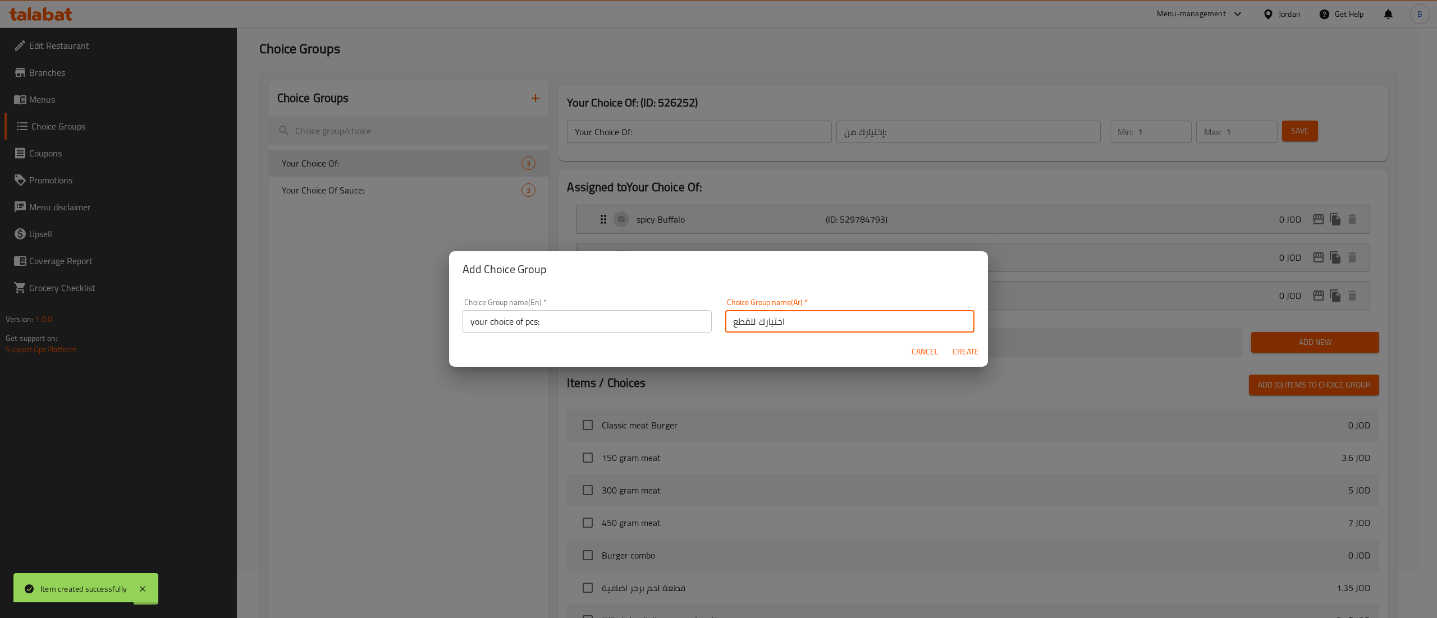
type input "0"
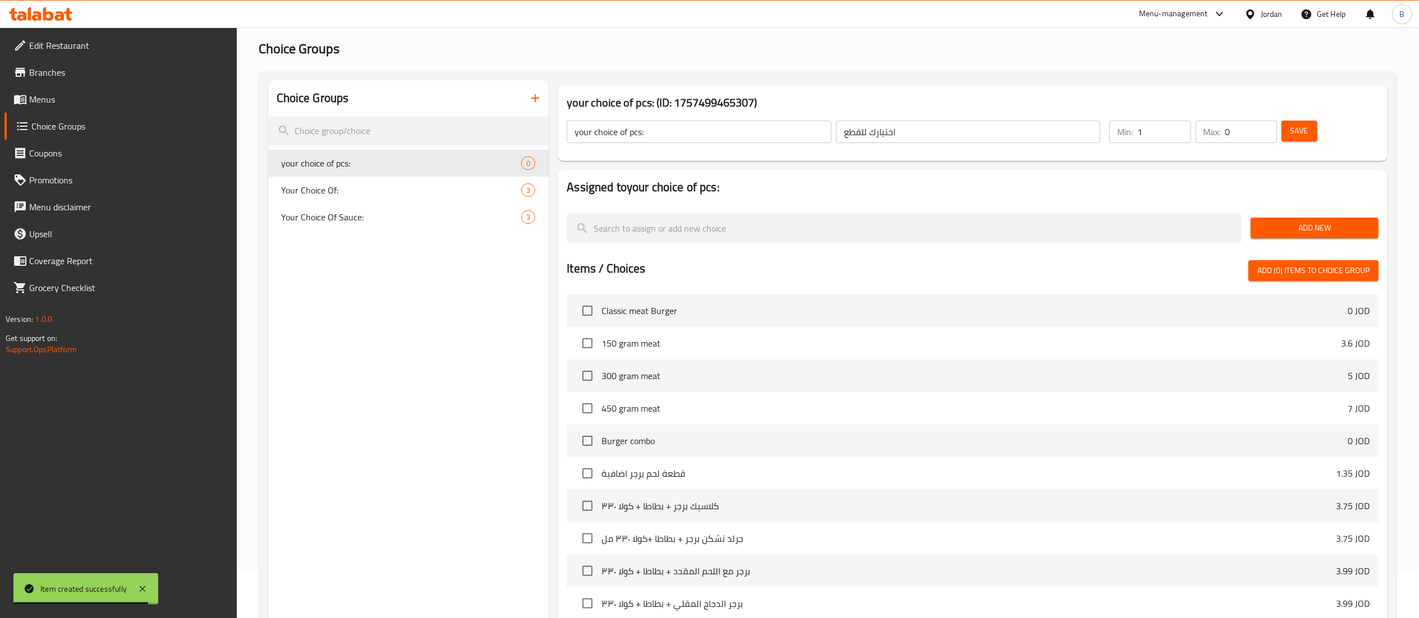
type input "1"
click at [1175, 123] on input "1" at bounding box center [1164, 132] width 53 height 22
type input "1"
click at [1266, 129] on input "1" at bounding box center [1252, 132] width 52 height 22
click at [1294, 127] on span "Save" at bounding box center [1300, 131] width 18 height 14
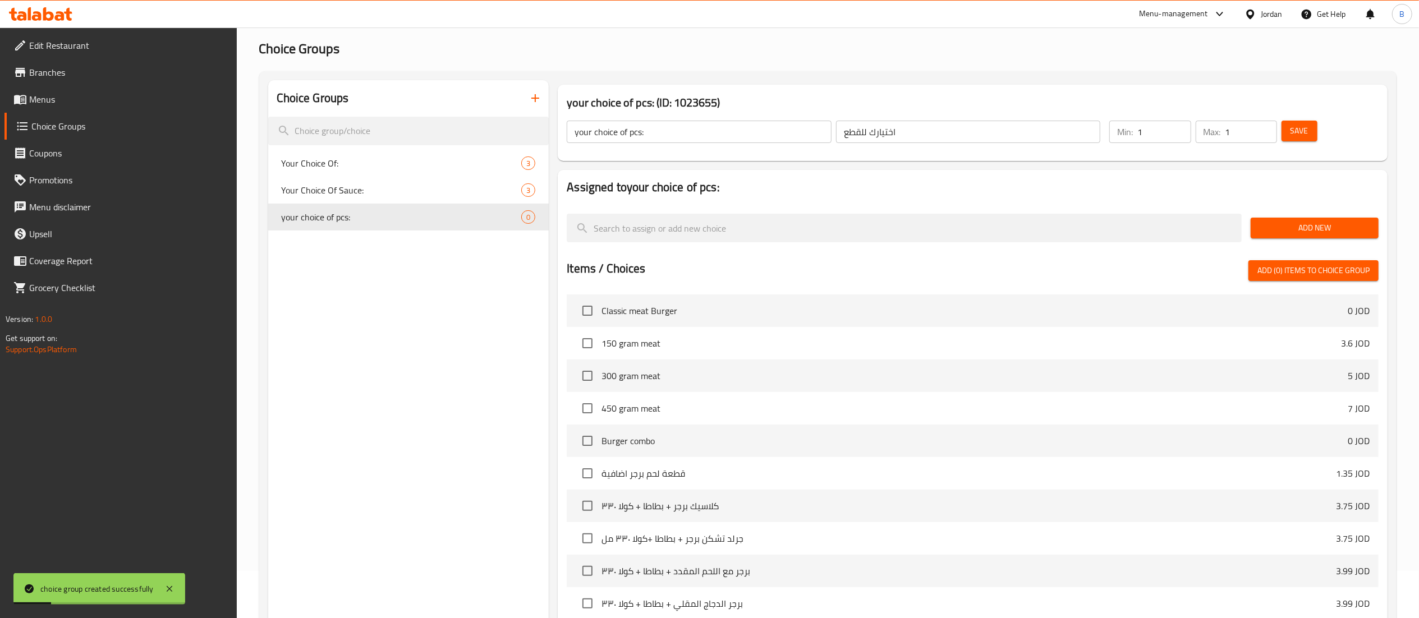
click at [1330, 233] on span "Add New" at bounding box center [1315, 228] width 110 height 14
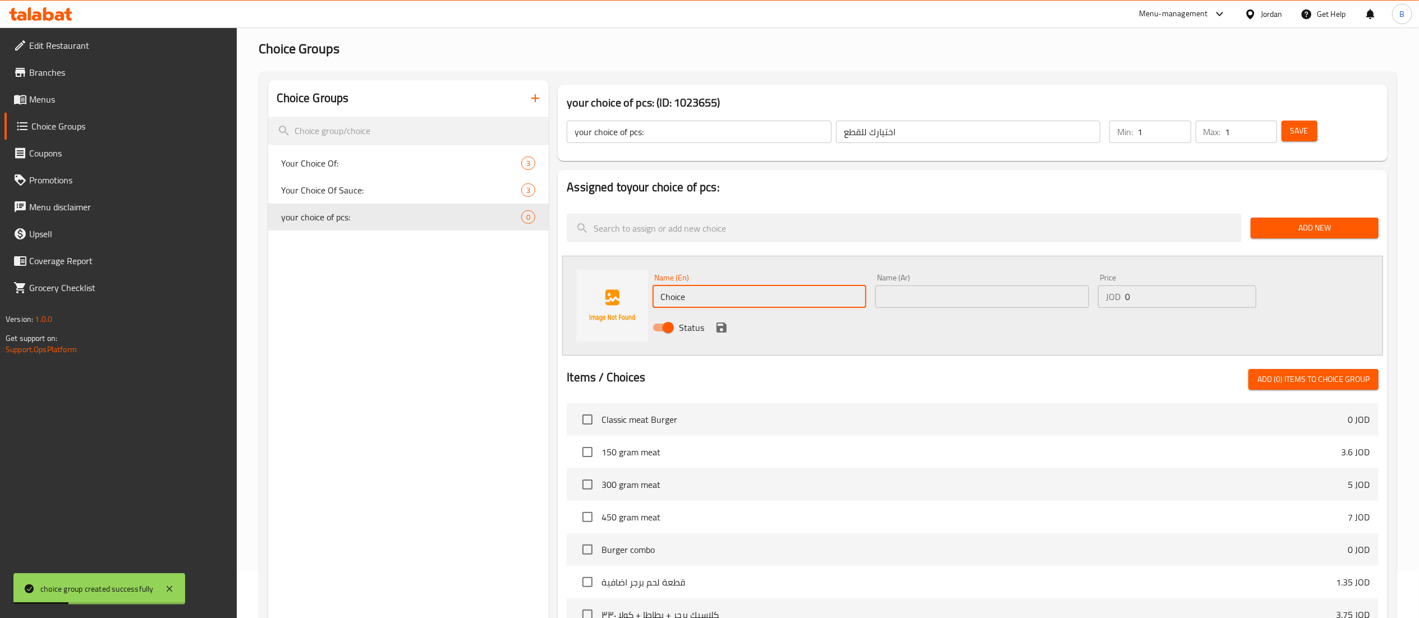
drag, startPoint x: 785, startPoint y: 296, endPoint x: 567, endPoint y: 292, distance: 217.8
click at [629, 295] on div "Name (En) Choice Name (En) Name (Ar) Name (Ar) Price JOD 0 Price Status" at bounding box center [972, 306] width 821 height 100
paste input "5 pieces"
type input "5 pieces"
click at [962, 310] on div "Name (Ar) Name (Ar)" at bounding box center [982, 290] width 223 height 43
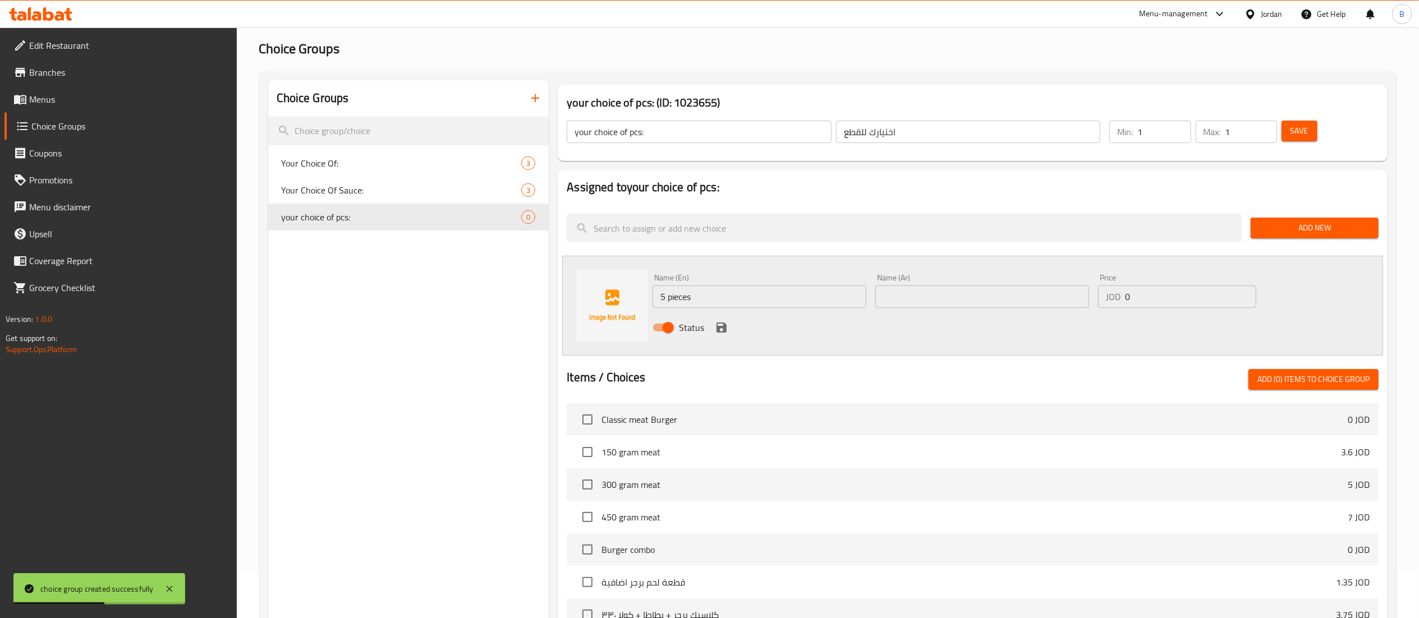
drag, startPoint x: 1042, startPoint y: 305, endPoint x: 1080, endPoint y: 304, distance: 38.2
click at [1042, 304] on input "text" at bounding box center [983, 297] width 214 height 22
paste input "5 قطع"
type input "5 قطع"
drag, startPoint x: 1199, startPoint y: 300, endPoint x: 937, endPoint y: 307, distance: 262.2
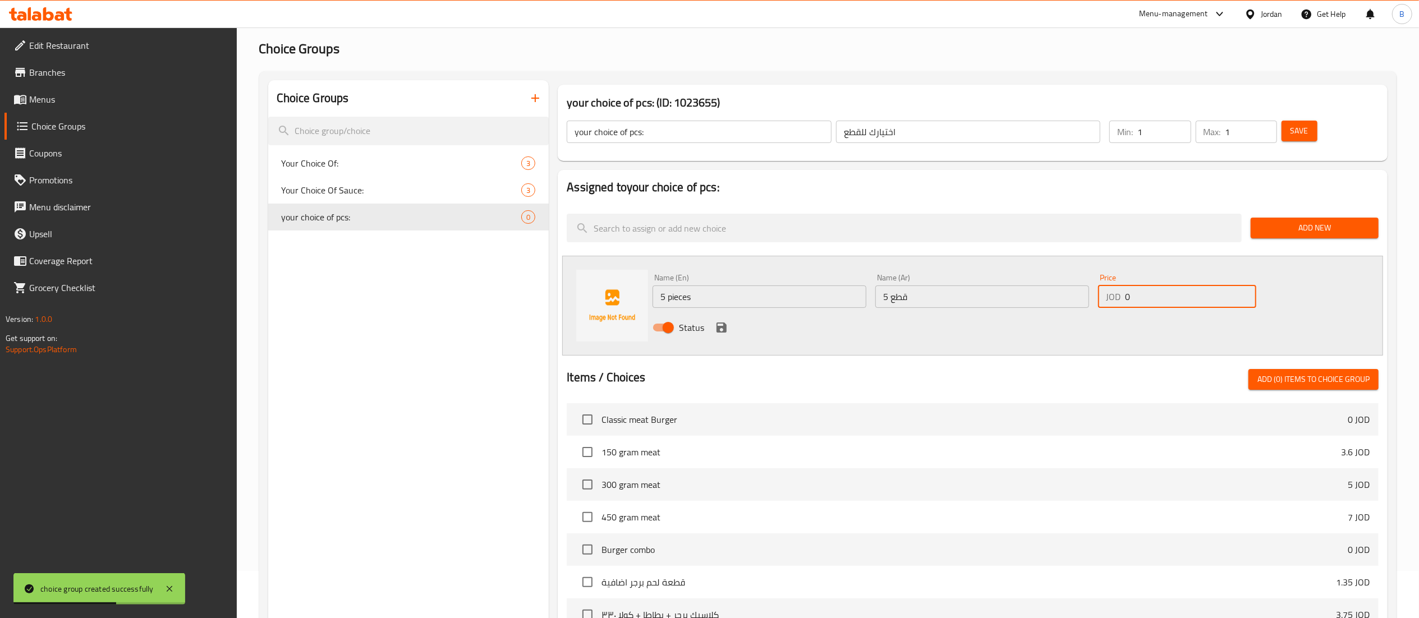
click at [1039, 303] on div "Name (En) 5 pieces Name (En) Name (Ar) 5 قطع Name (Ar) Price JOD 0 Price Status" at bounding box center [982, 306] width 668 height 74
type input "3.5"
click at [719, 330] on icon "save" at bounding box center [722, 328] width 10 height 10
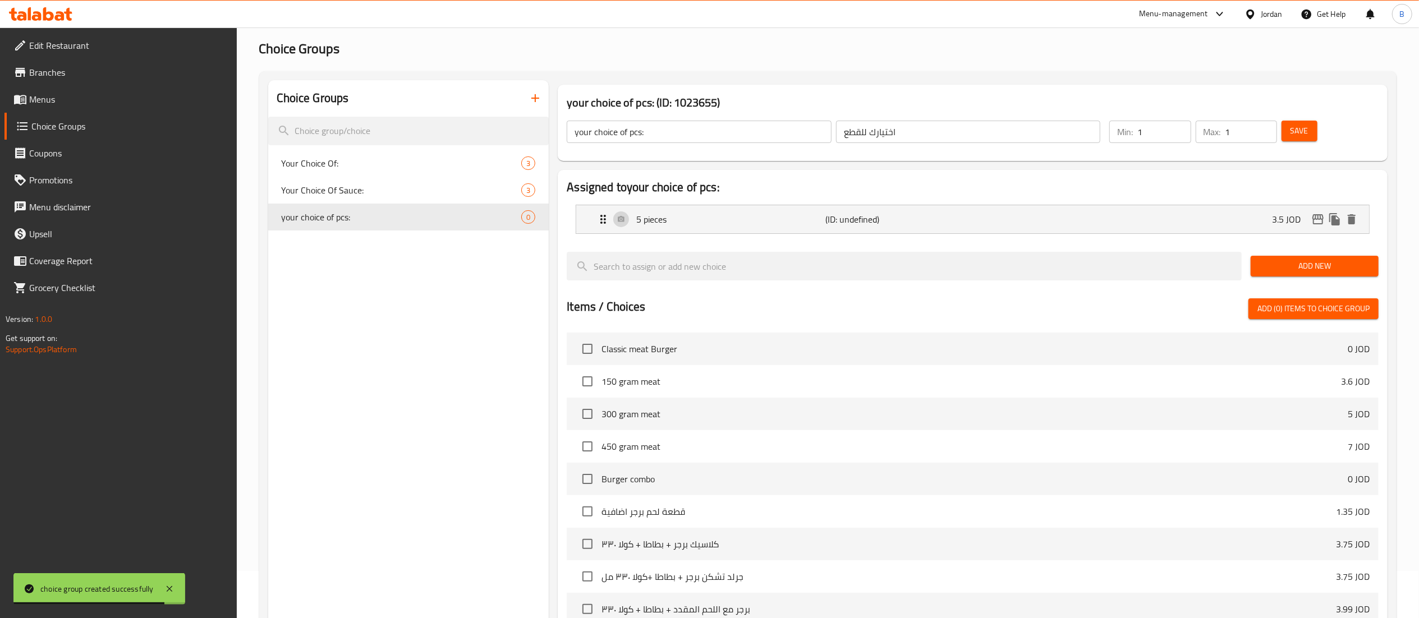
click at [1327, 268] on span "Add New" at bounding box center [1315, 266] width 110 height 14
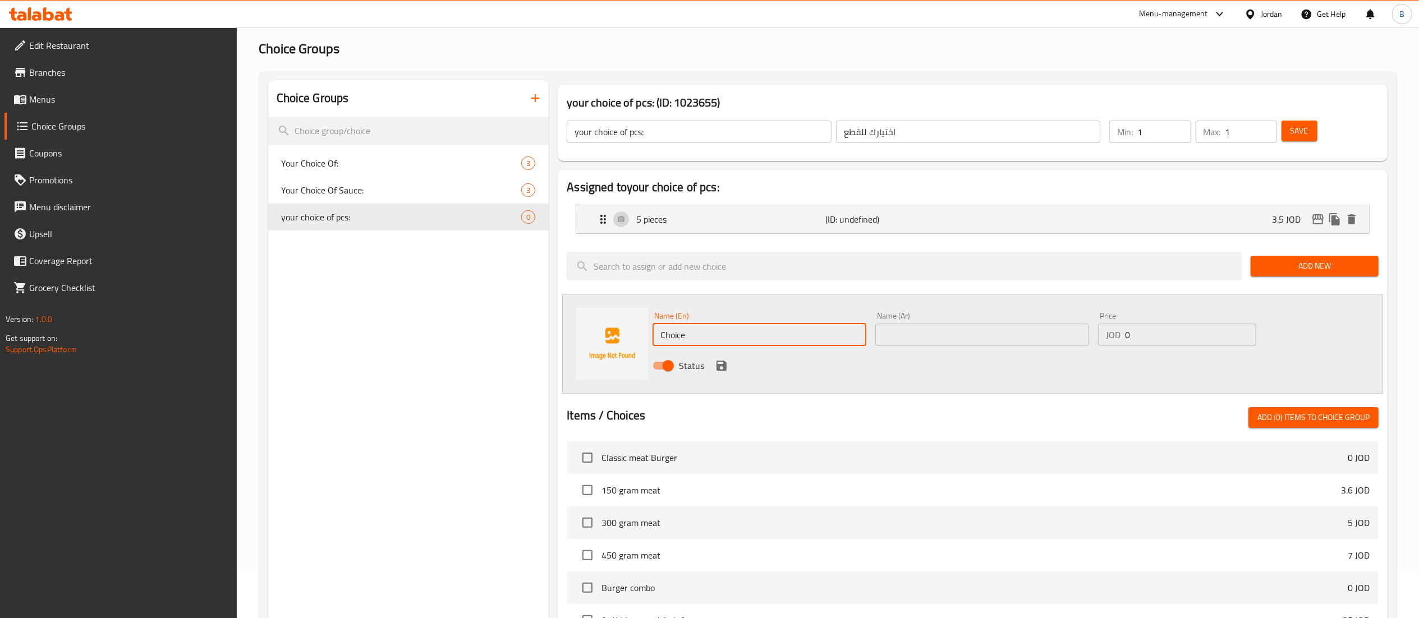
drag, startPoint x: 811, startPoint y: 330, endPoint x: 558, endPoint y: 332, distance: 253.1
click at [558, 332] on div "Assigned to your choice of pcs: 5 pieces (ID: undefined) 3.5 JOD Name (En) 5 pi…" at bounding box center [973, 493] width 830 height 647
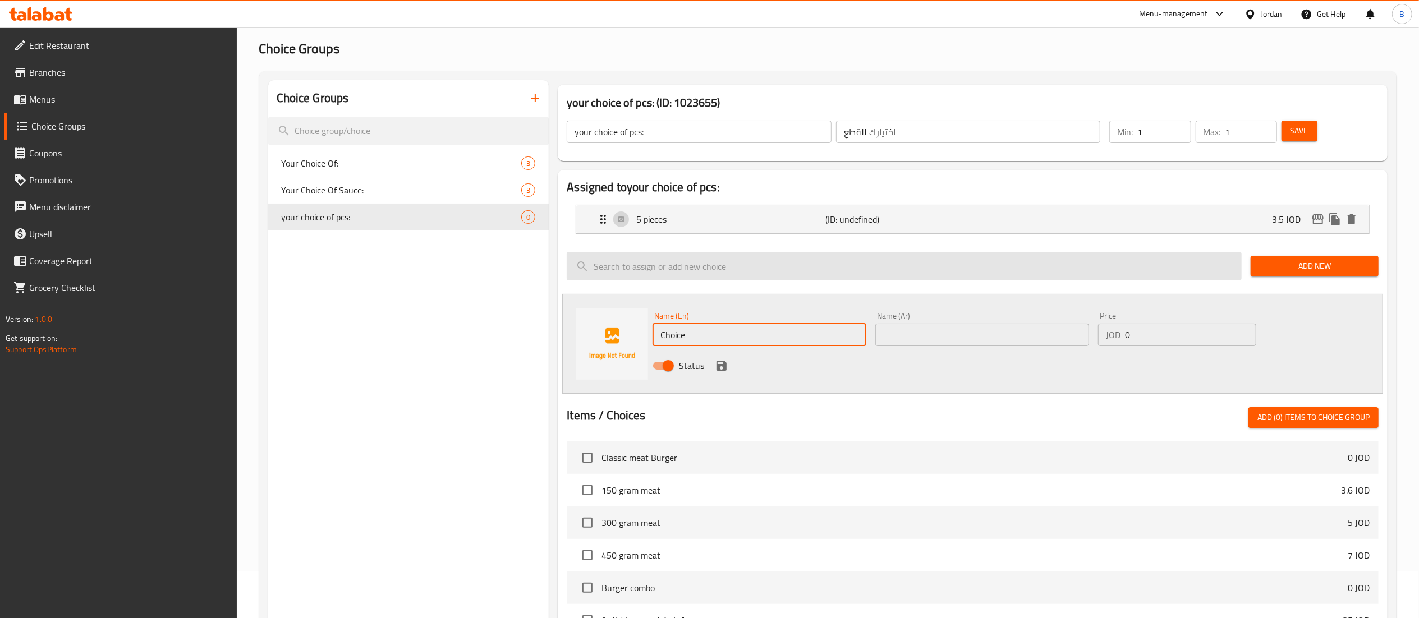
paste input "10 pieces"
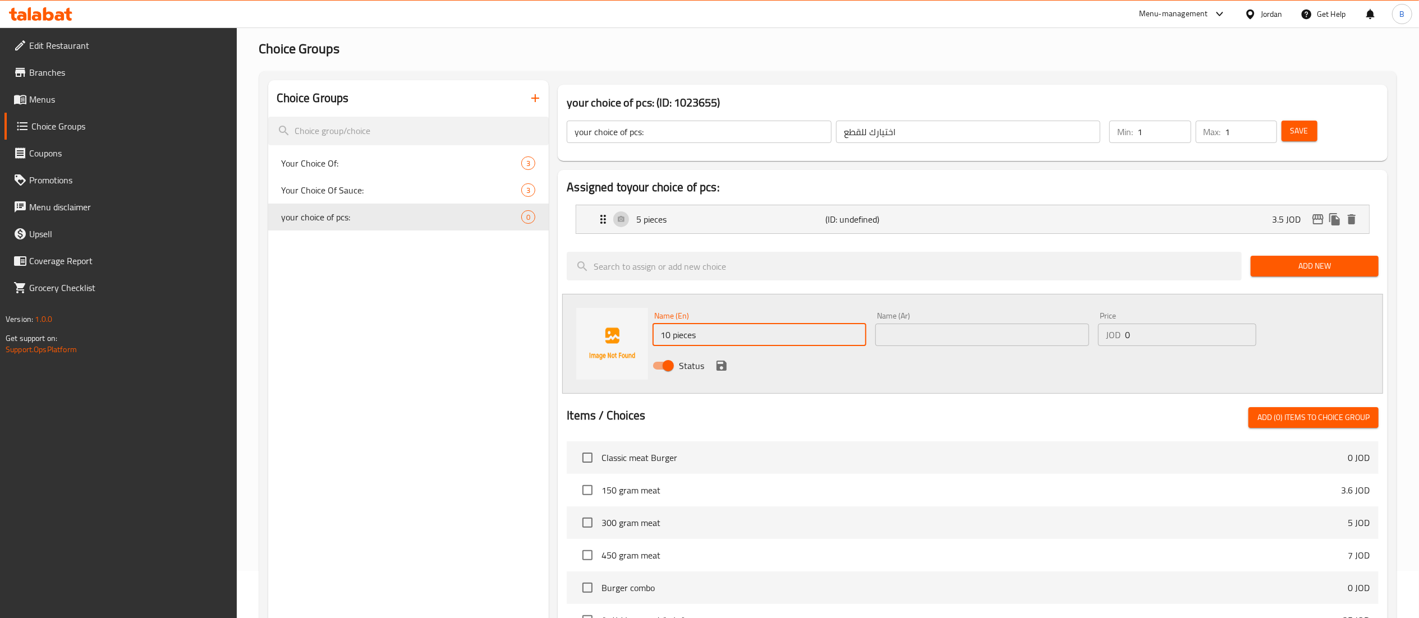
paste input "10 pieces"
drag, startPoint x: 762, startPoint y: 336, endPoint x: 562, endPoint y: 331, distance: 199.9
click at [625, 332] on div "Name (En) 10 pieces 10 pieces Name (En) Name (Ar) Name (Ar) Price JOD 0 Price S…" at bounding box center [972, 344] width 821 height 100
paste input "text"
type input "10 pieces"
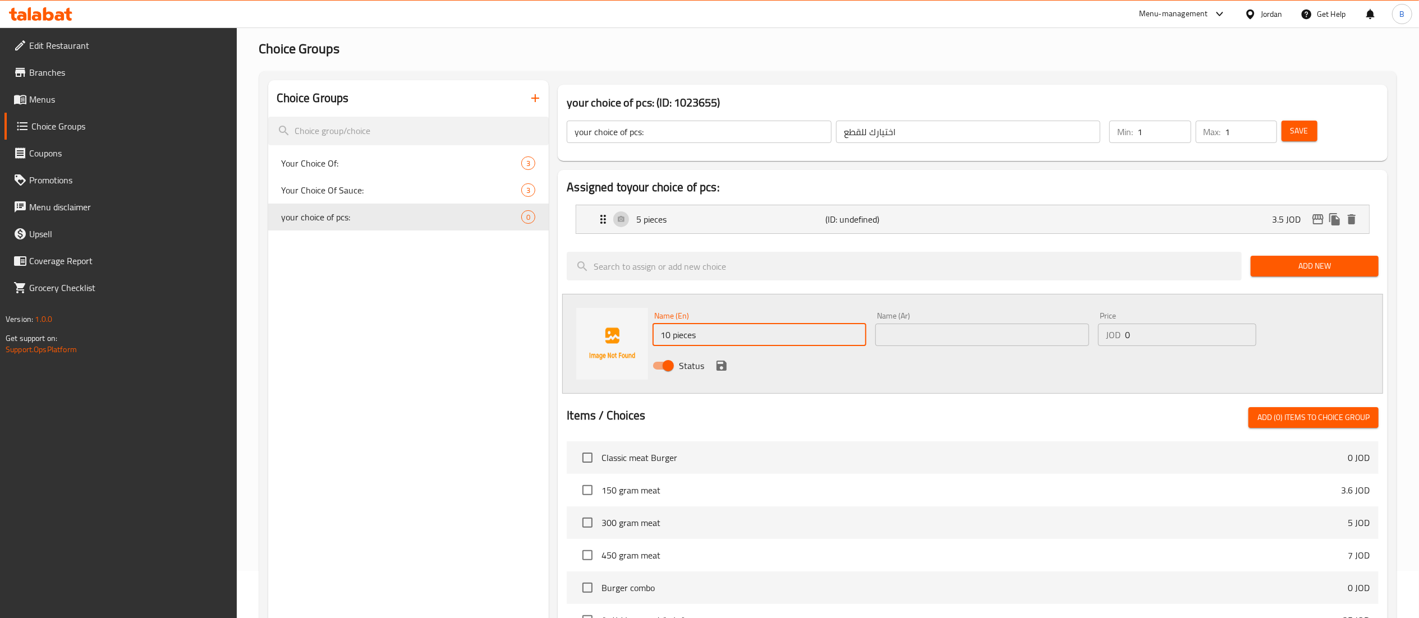
click at [1027, 333] on input "text" at bounding box center [983, 335] width 214 height 22
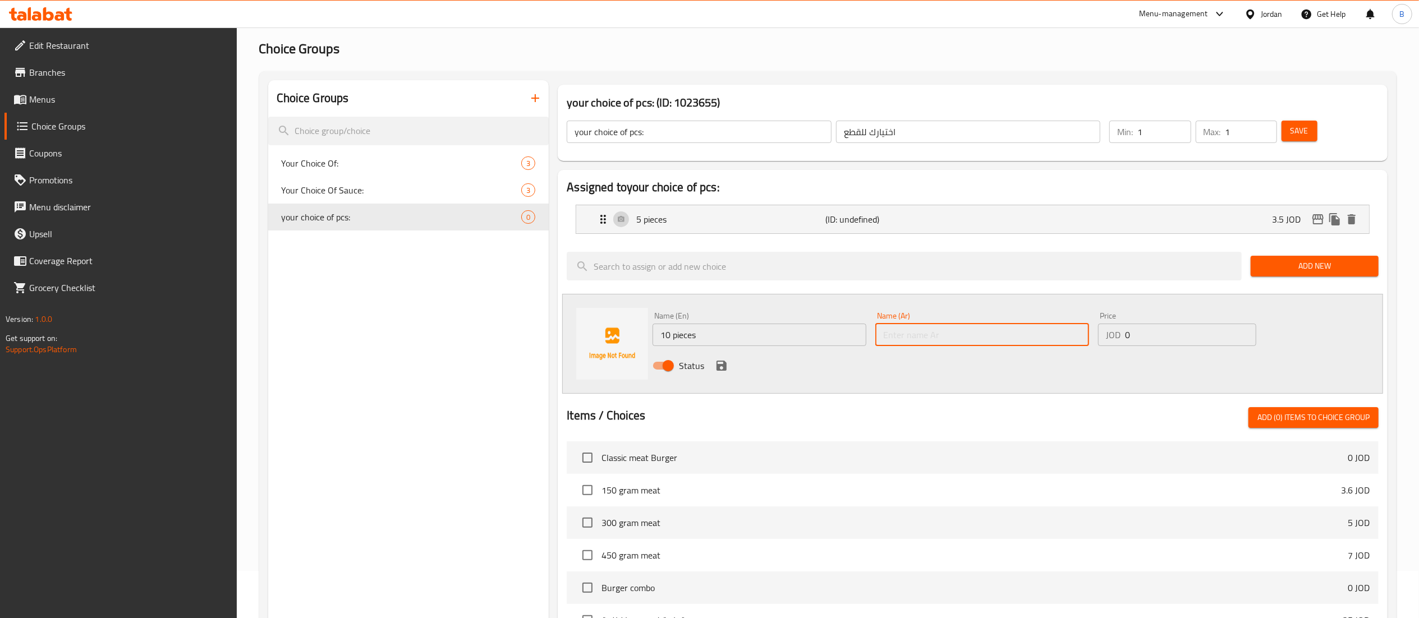
paste input "10 قطع"
type input "10 قطع"
drag, startPoint x: 1162, startPoint y: 342, endPoint x: 993, endPoint y: 341, distance: 168.4
click at [1016, 341] on div "Name (En) 10 pieces Name (En) Name (Ar) 10 قطع Name (Ar) Price JOD 0 Price Stat…" at bounding box center [982, 345] width 668 height 74
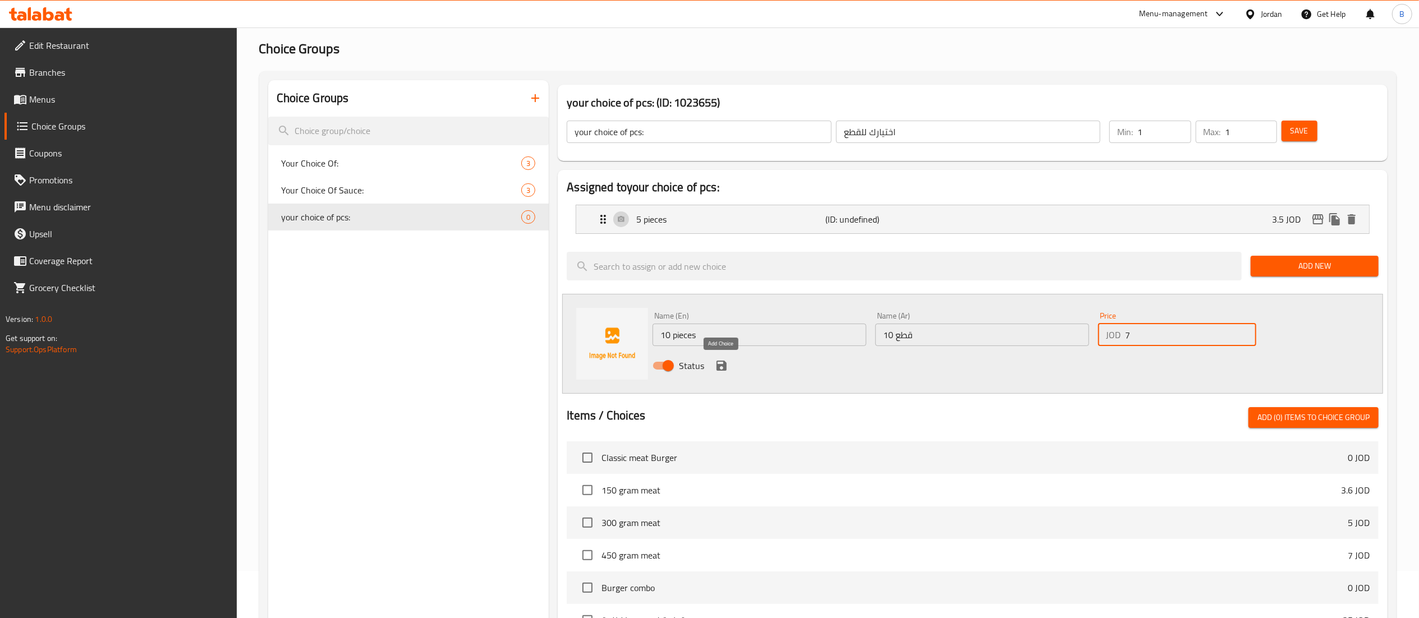
type input "7"
click at [717, 365] on icon "save" at bounding box center [722, 366] width 10 height 10
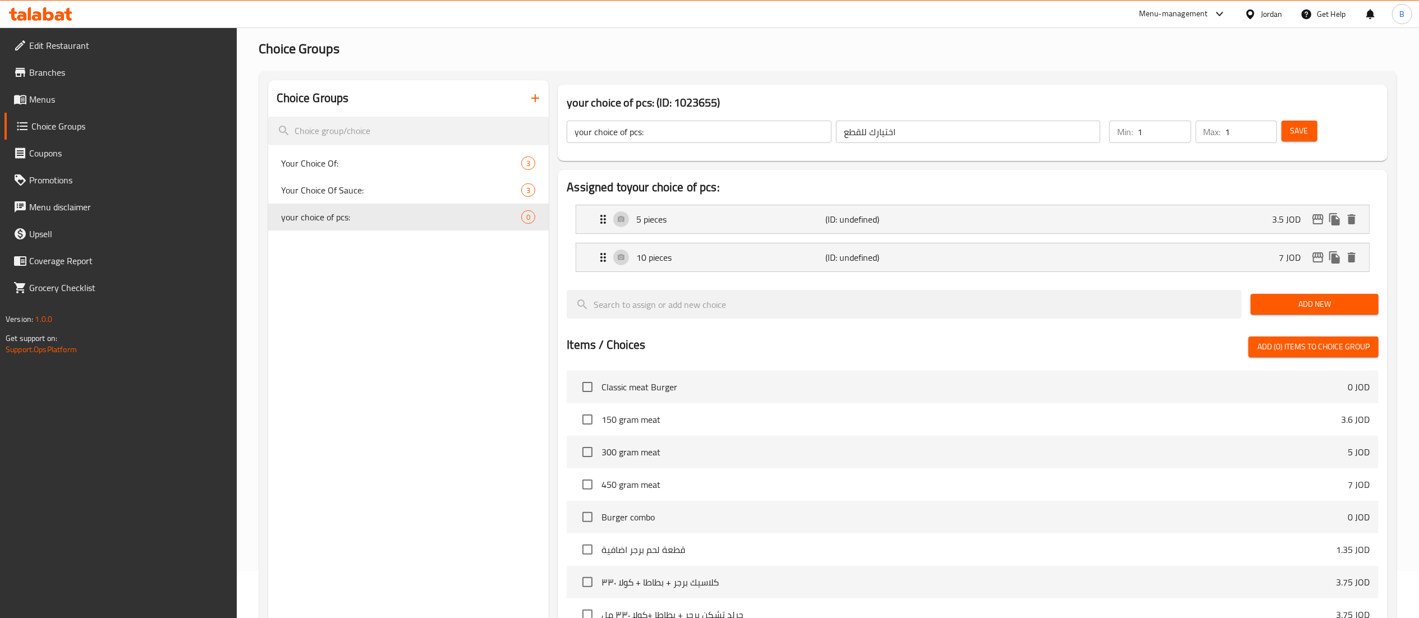
drag, startPoint x: 1314, startPoint y: 311, endPoint x: 1175, endPoint y: 242, distance: 155.9
click at [1314, 311] on span "Add New" at bounding box center [1315, 304] width 110 height 14
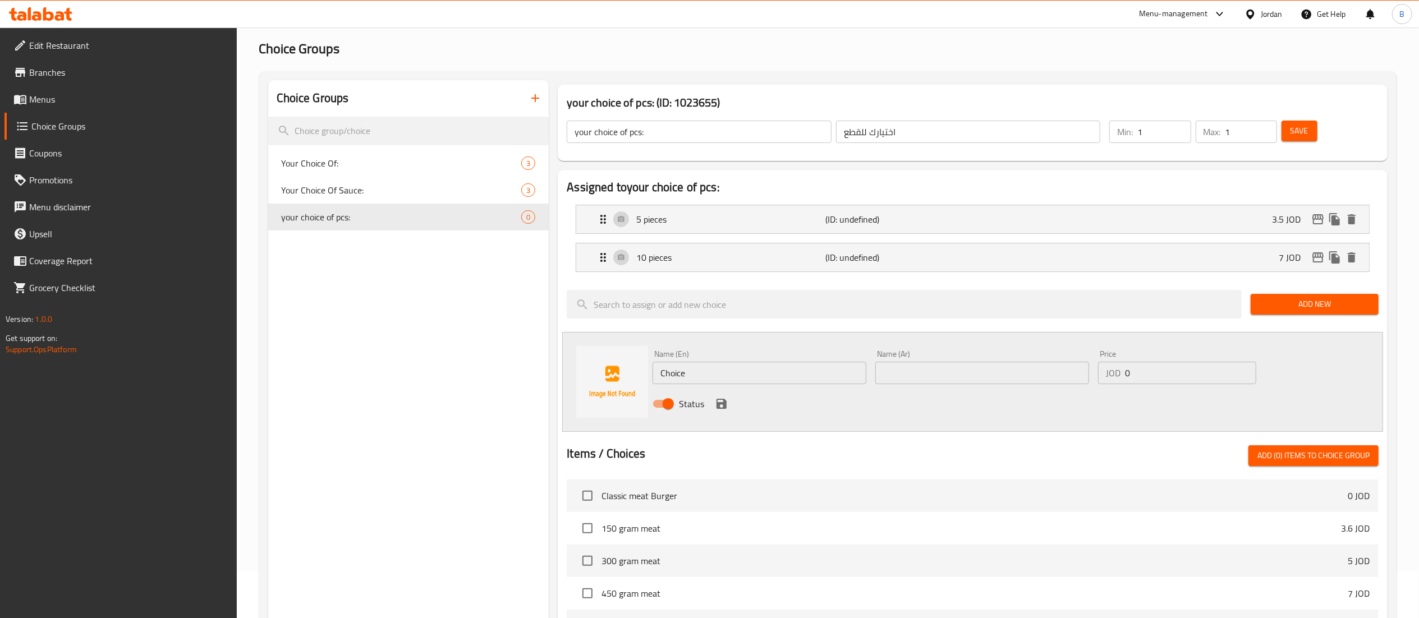
drag, startPoint x: 757, startPoint y: 379, endPoint x: 632, endPoint y: 374, distance: 124.7
click at [672, 374] on input "Choice" at bounding box center [760, 373] width 214 height 22
paste input "20 pieces"
drag, startPoint x: 748, startPoint y: 374, endPoint x: 542, endPoint y: 374, distance: 206.5
click at [569, 374] on div "Name (En) Ch20 pieces Name (En) Name (Ar) Name (Ar) Price JOD 0 Price Status" at bounding box center [972, 382] width 821 height 100
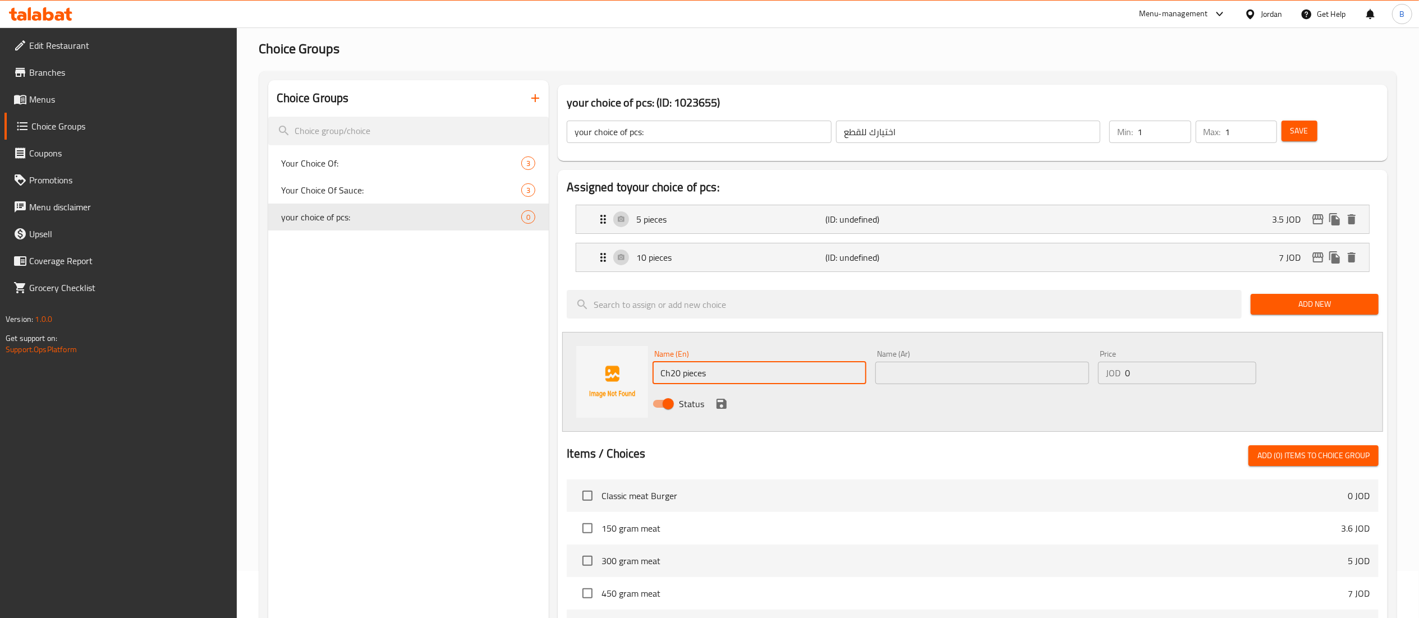
paste input "text"
type input "20 pieces"
click at [997, 390] on div "Status" at bounding box center [982, 404] width 668 height 30
click at [999, 383] on input "text" at bounding box center [983, 373] width 214 height 22
paste input "20 قطعة"
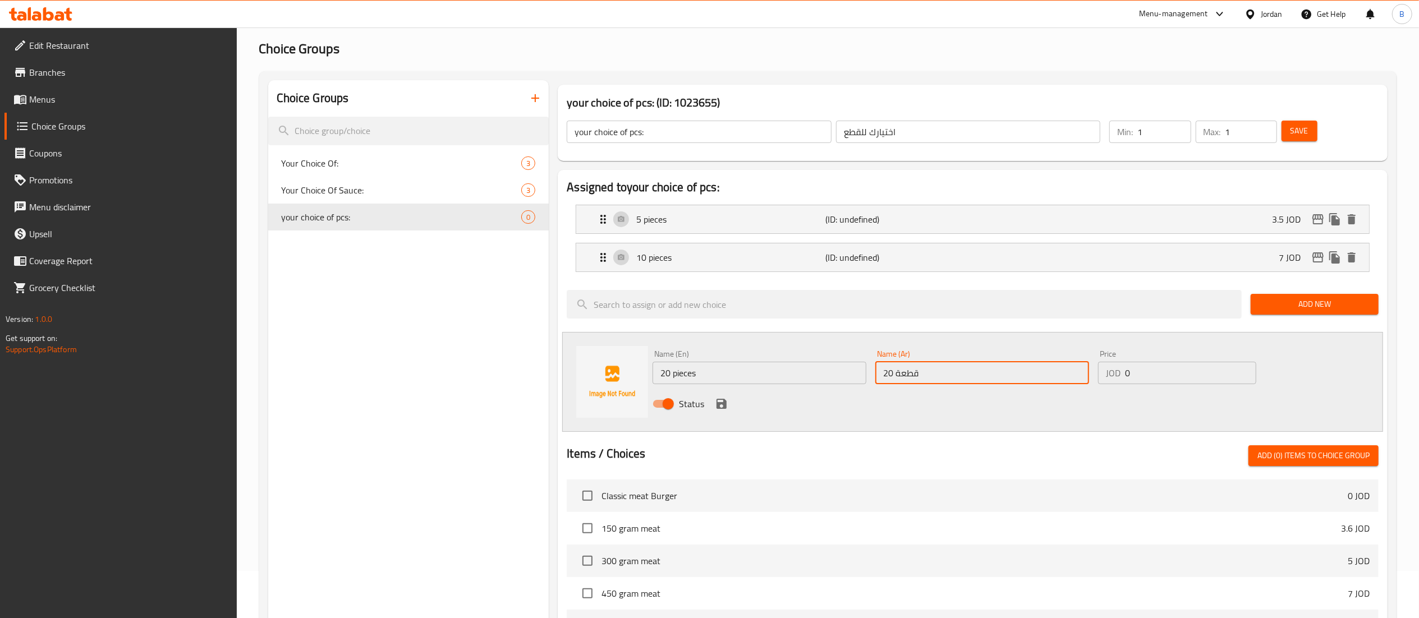
type input "20 قطعة"
drag, startPoint x: 1184, startPoint y: 374, endPoint x: 948, endPoint y: 385, distance: 236.5
click at [1027, 385] on div "Name (En) 20 pieces Name (En) Name (Ar) 20 قطعة Name (Ar) Price JOD 0 Price Sta…" at bounding box center [982, 383] width 668 height 74
type input "14"
click at [722, 409] on icon "save" at bounding box center [722, 404] width 10 height 10
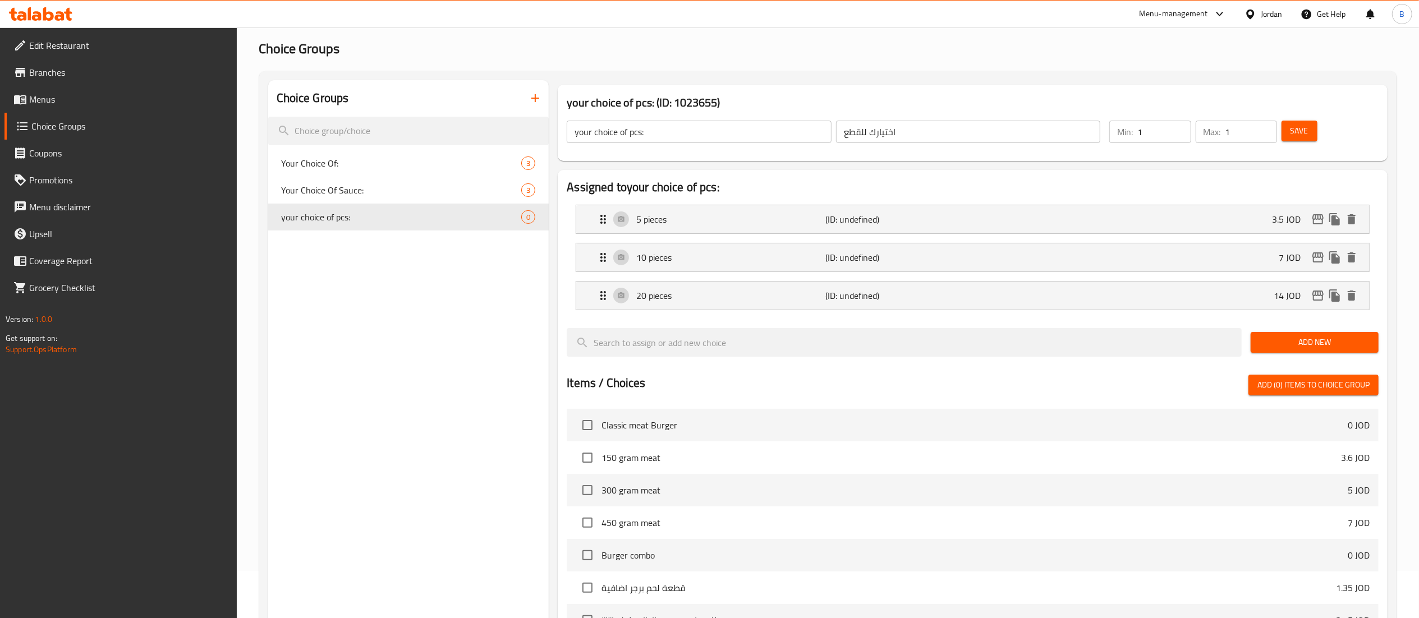
click at [1305, 136] on span "Save" at bounding box center [1300, 131] width 18 height 14
drag, startPoint x: 81, startPoint y: 103, endPoint x: 103, endPoint y: 109, distance: 22.7
click at [81, 103] on span "Menus" at bounding box center [128, 99] width 199 height 13
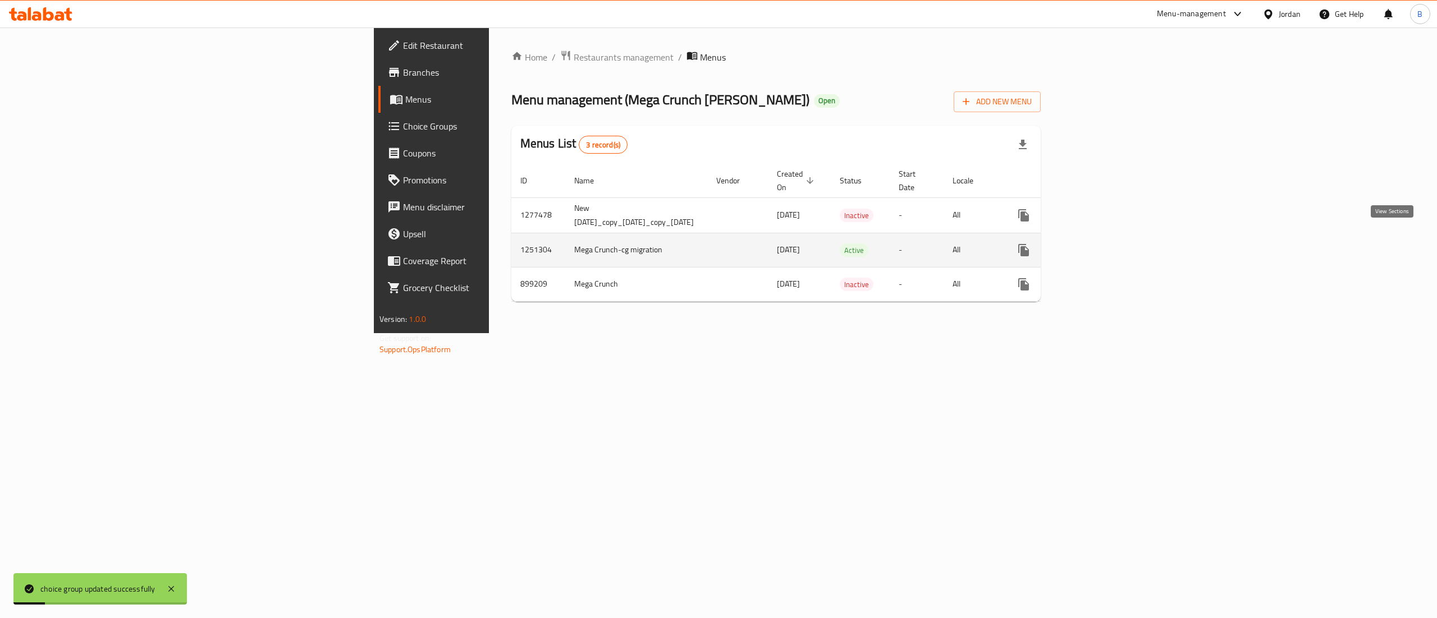
click at [1118, 245] on link "enhanced table" at bounding box center [1104, 250] width 27 height 27
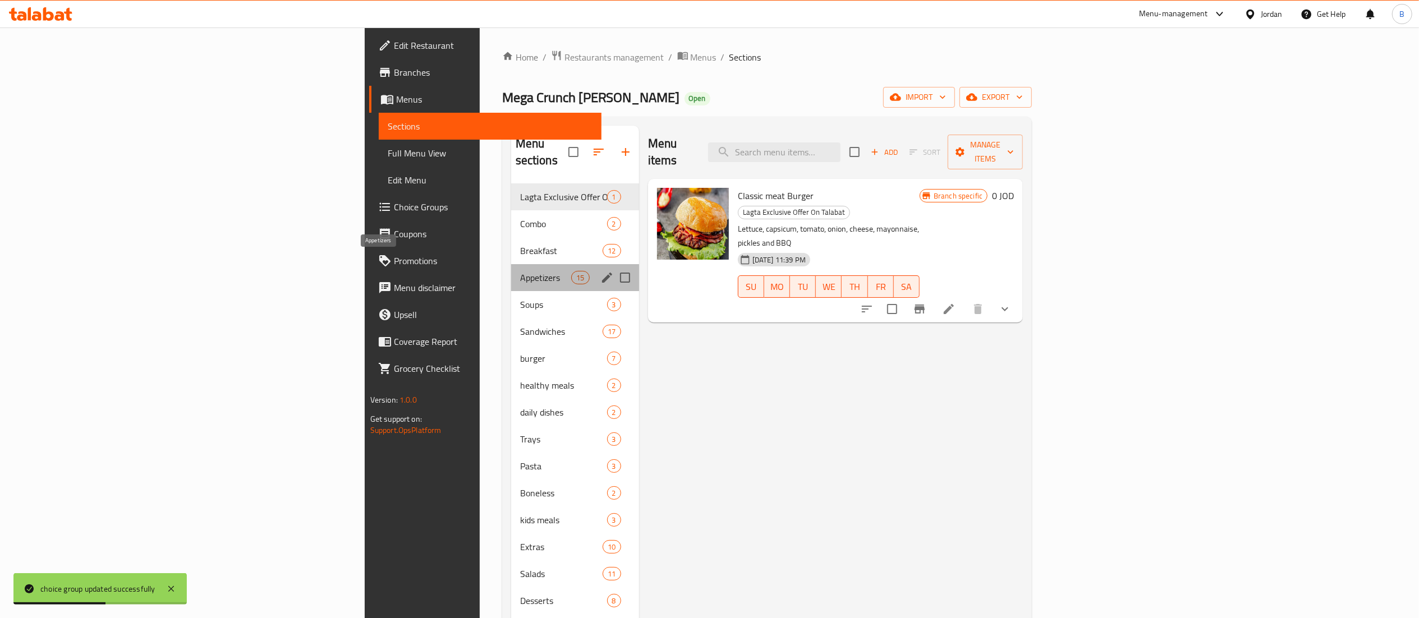
click at [520, 271] on span "Appetizers" at bounding box center [546, 277] width 52 height 13
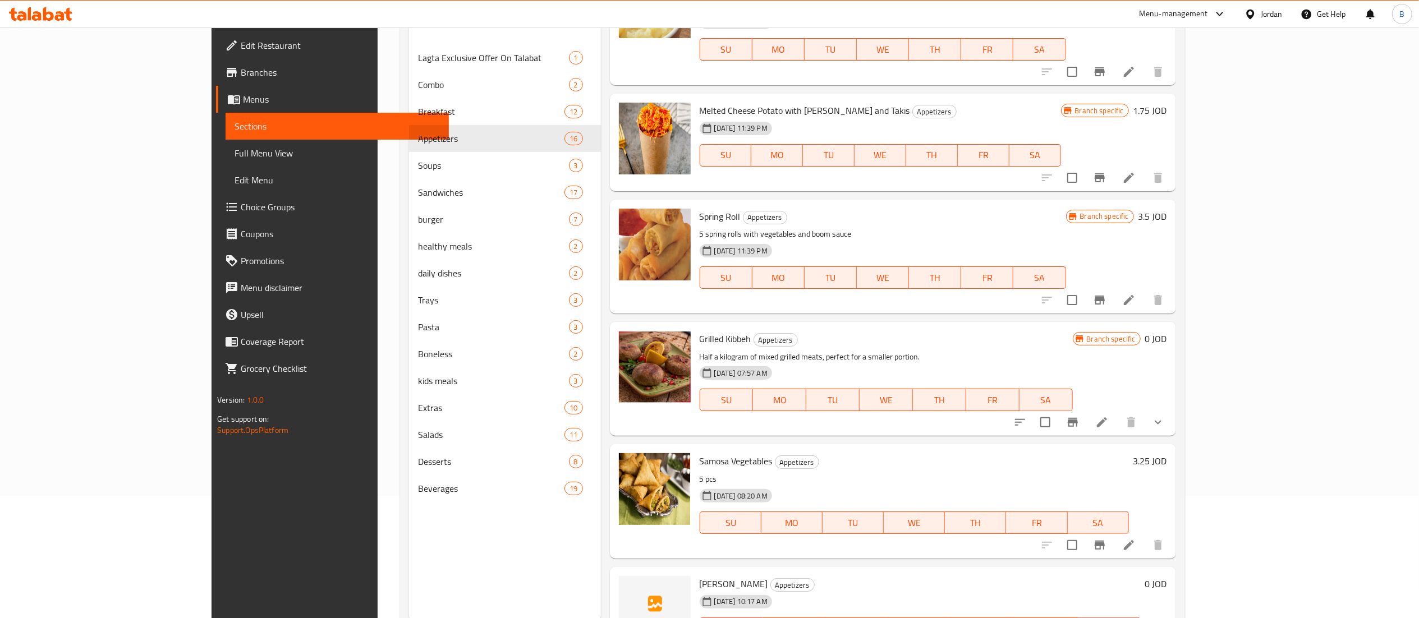
scroll to position [158, 0]
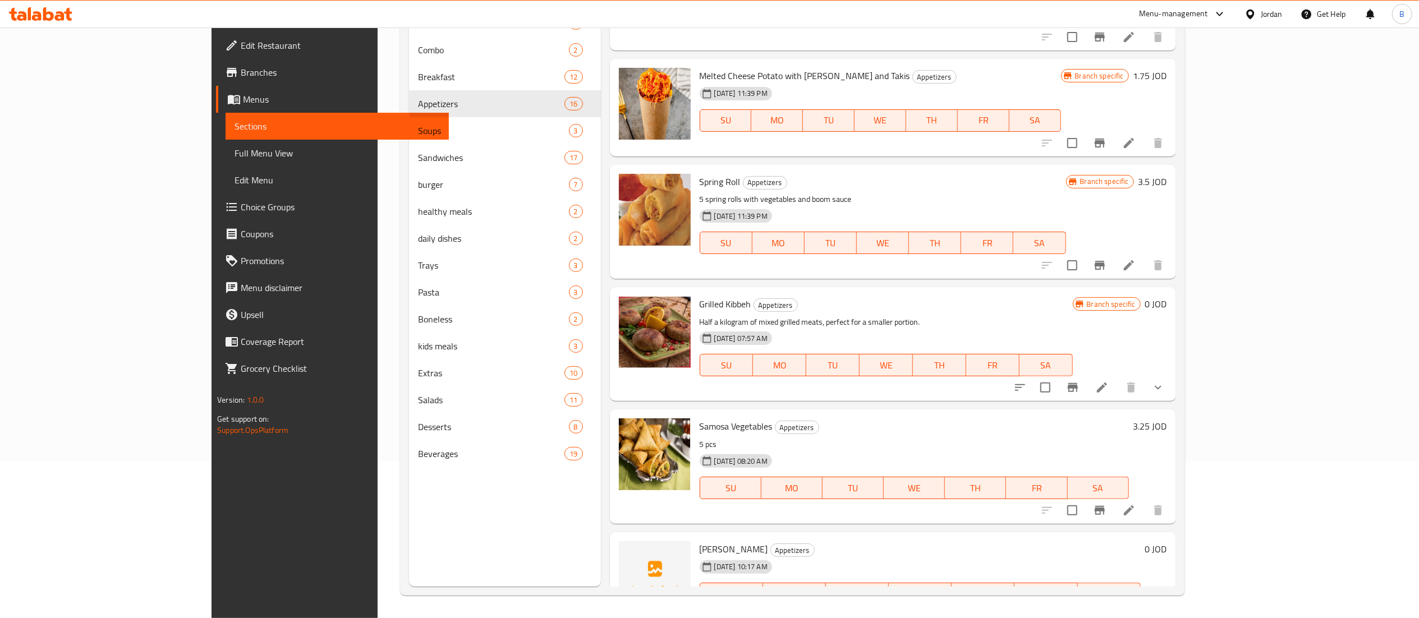
click at [1136, 610] on icon at bounding box center [1128, 616] width 13 height 13
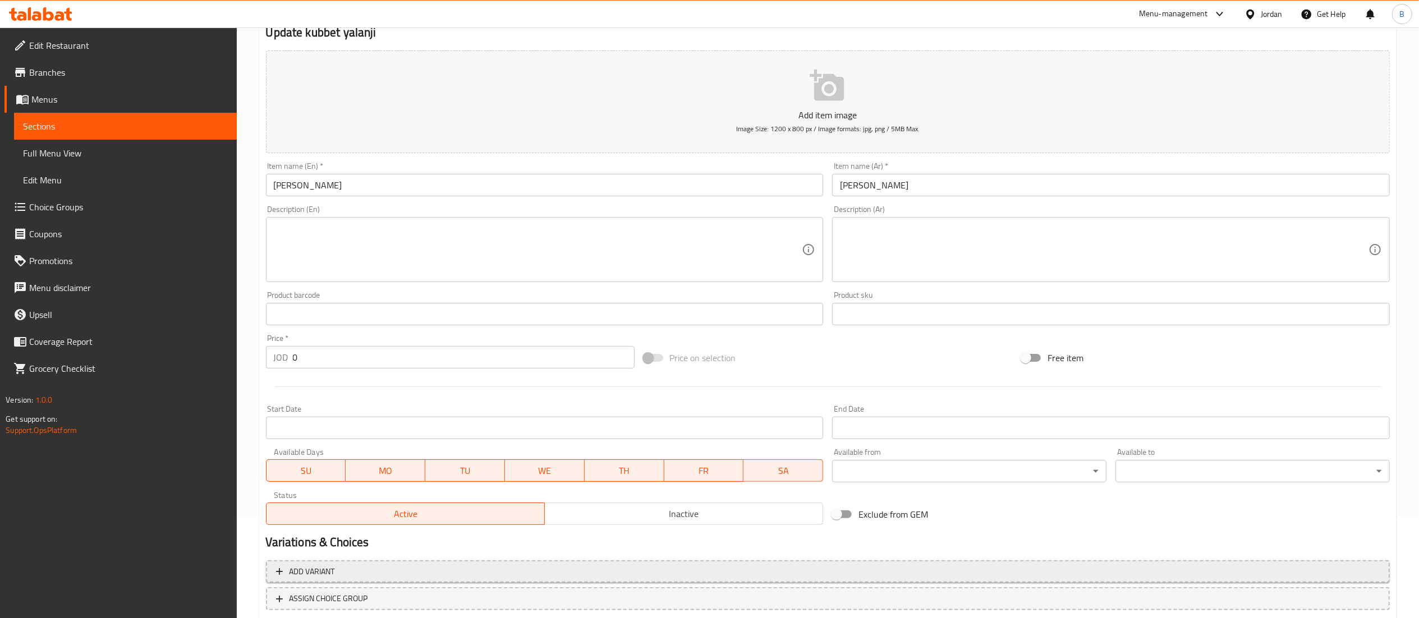
scroll to position [173, 0]
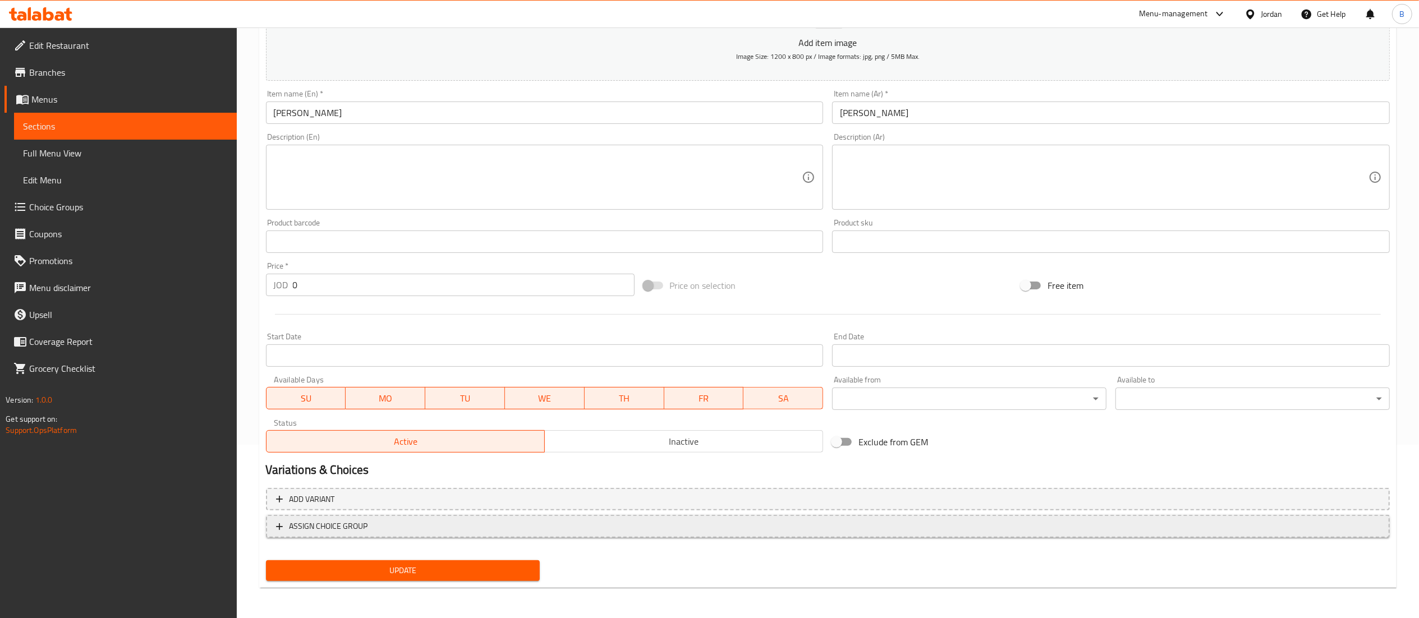
click at [389, 527] on span "ASSIGN CHOICE GROUP" at bounding box center [828, 527] width 1104 height 14
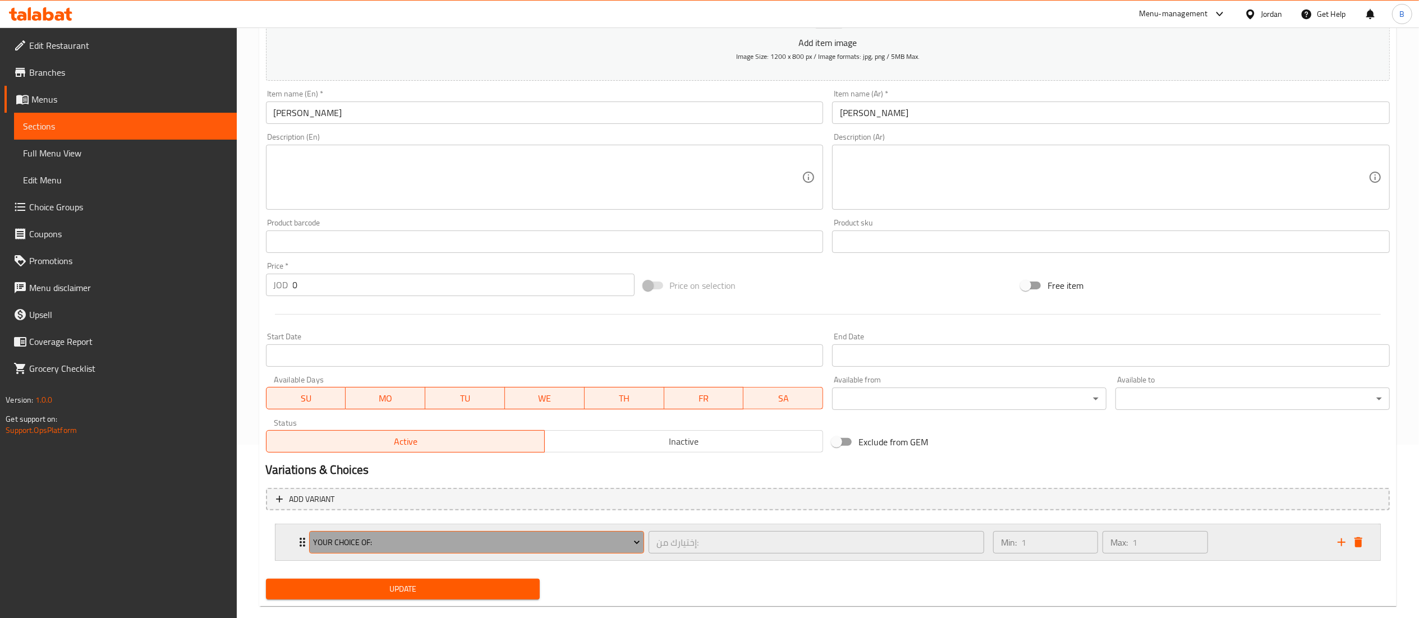
click at [438, 547] on span "Your Choice Of:" at bounding box center [476, 543] width 327 height 14
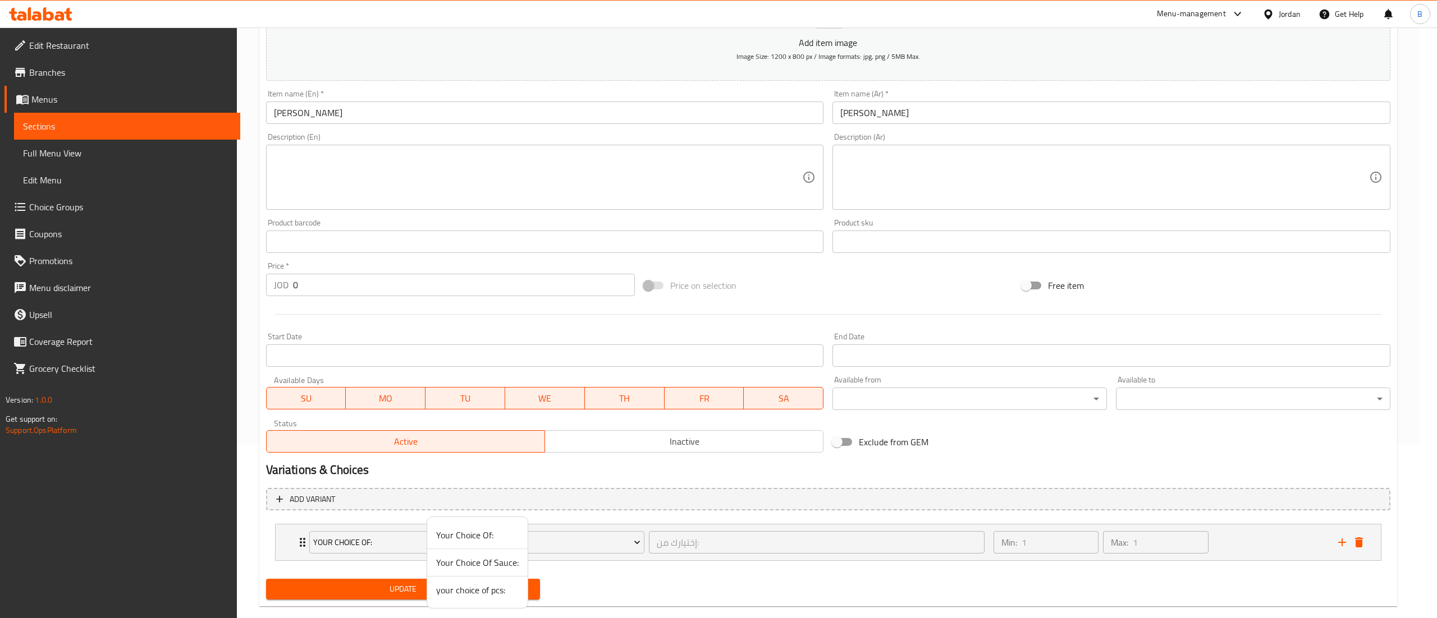
click at [489, 584] on span "your choice of pcs:" at bounding box center [477, 590] width 83 height 13
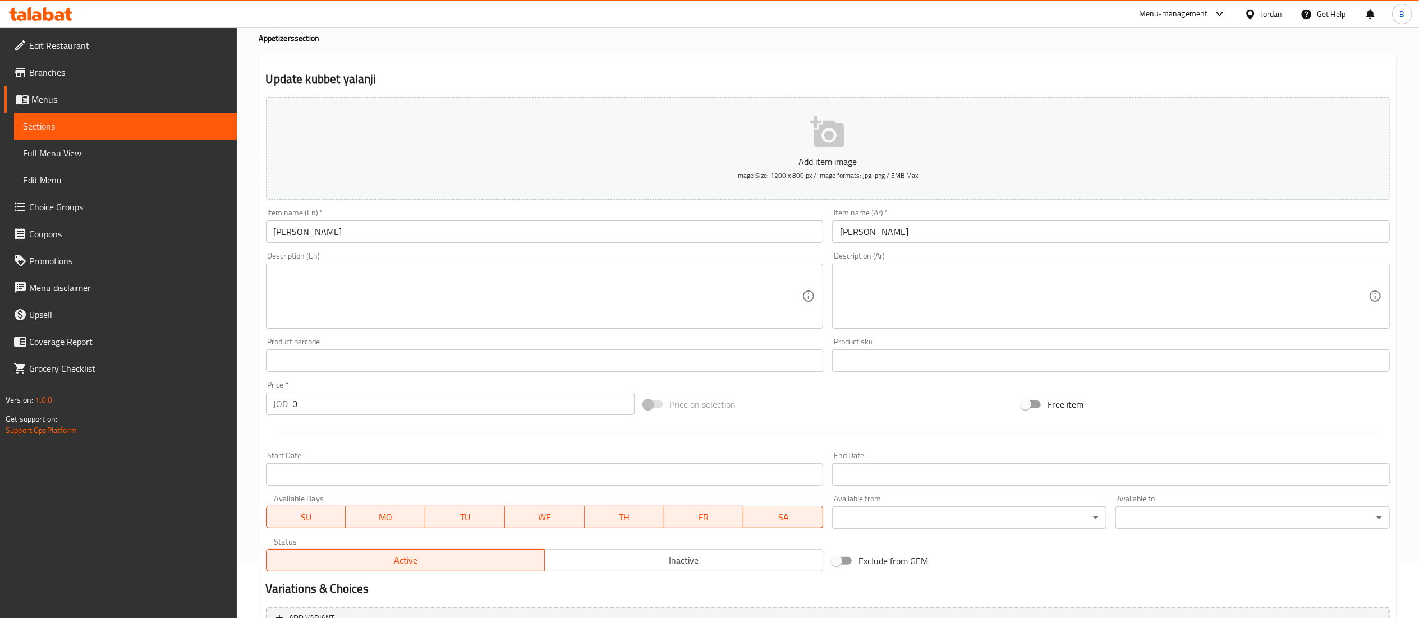
scroll to position [0, 0]
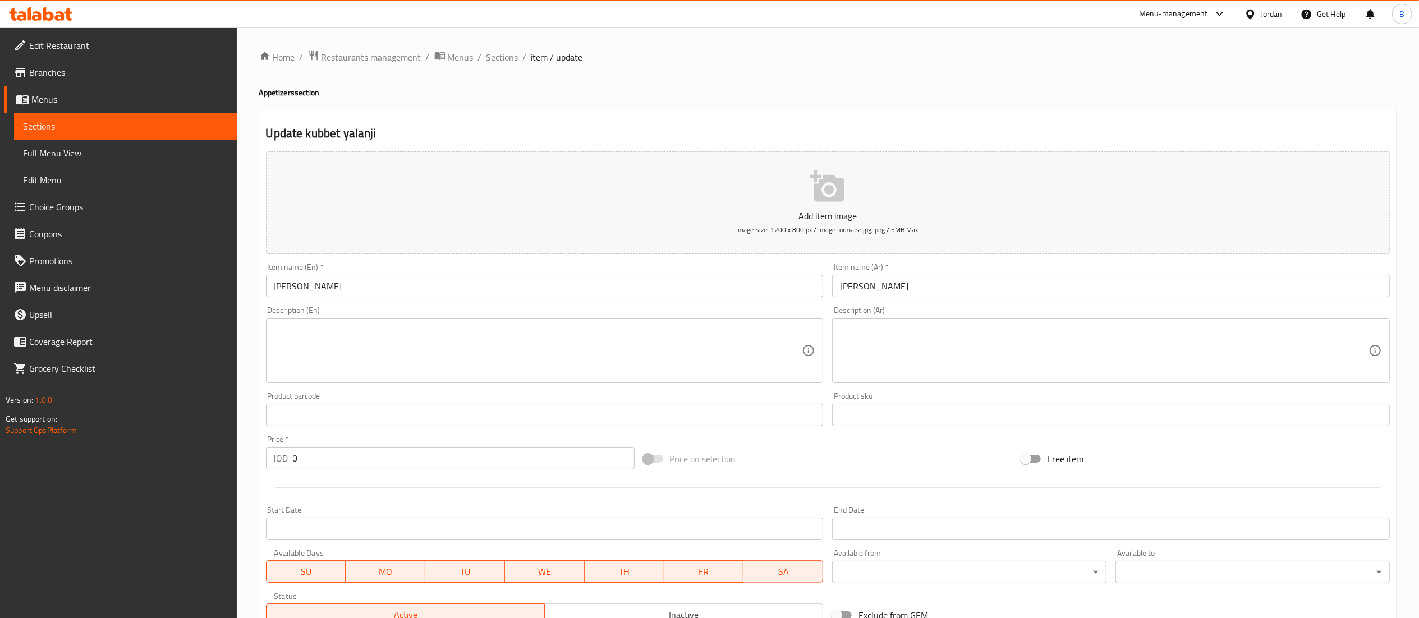
click at [804, 195] on button "Add item image Image Size: 1200 x 800 px / Image formats: jpg, png / 5MB Max." at bounding box center [828, 203] width 1124 height 103
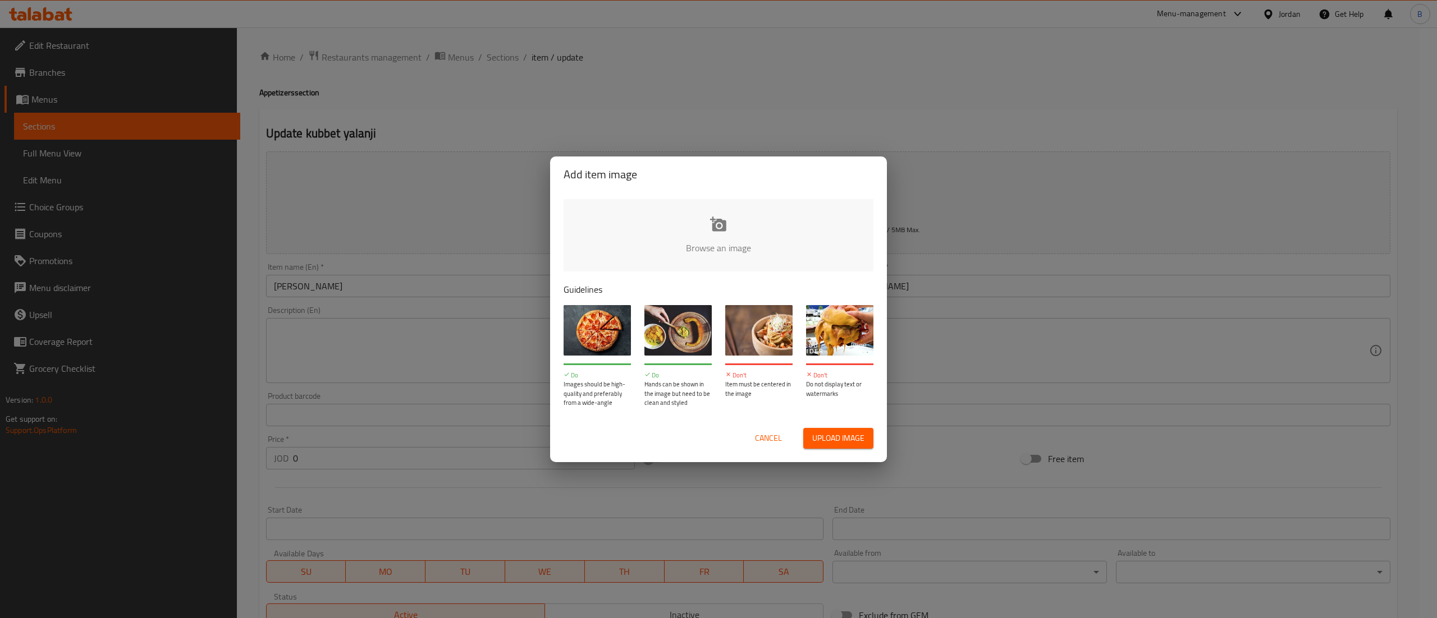
click at [742, 210] on input "file" at bounding box center [1097, 251] width 1069 height 105
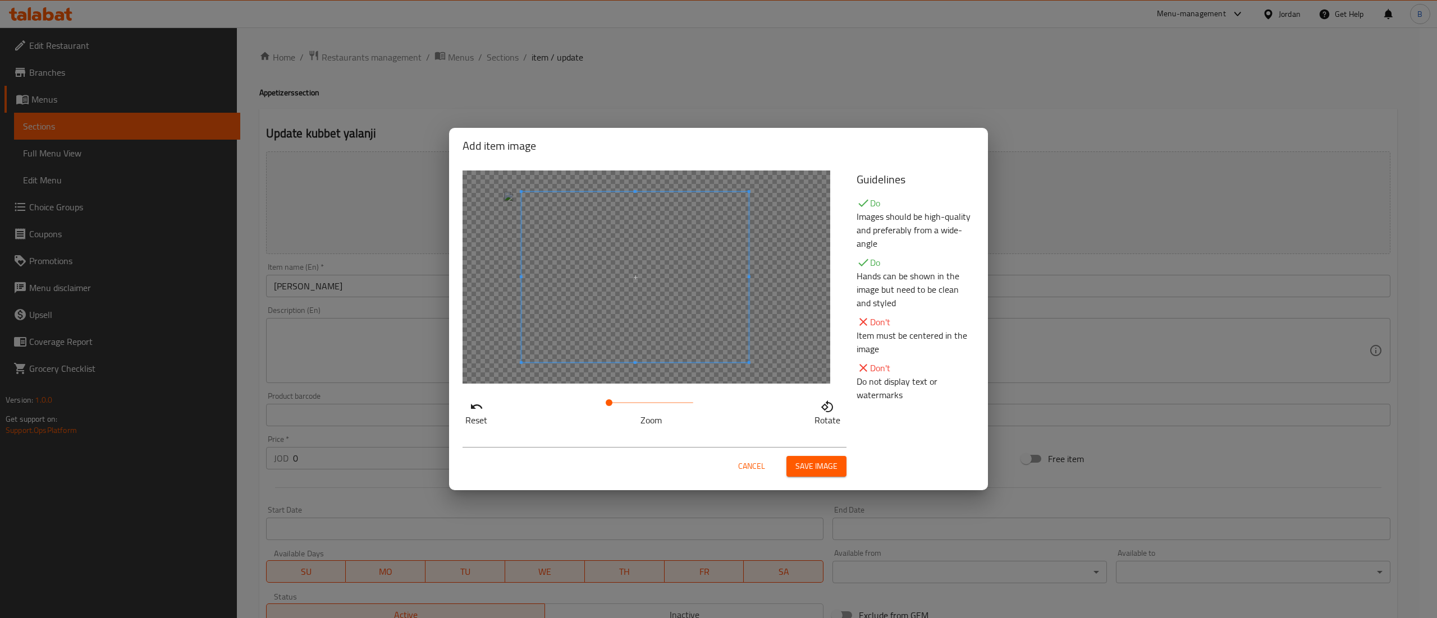
click at [697, 276] on span at bounding box center [634, 277] width 227 height 171
click at [807, 469] on span "Save image" at bounding box center [816, 467] width 42 height 14
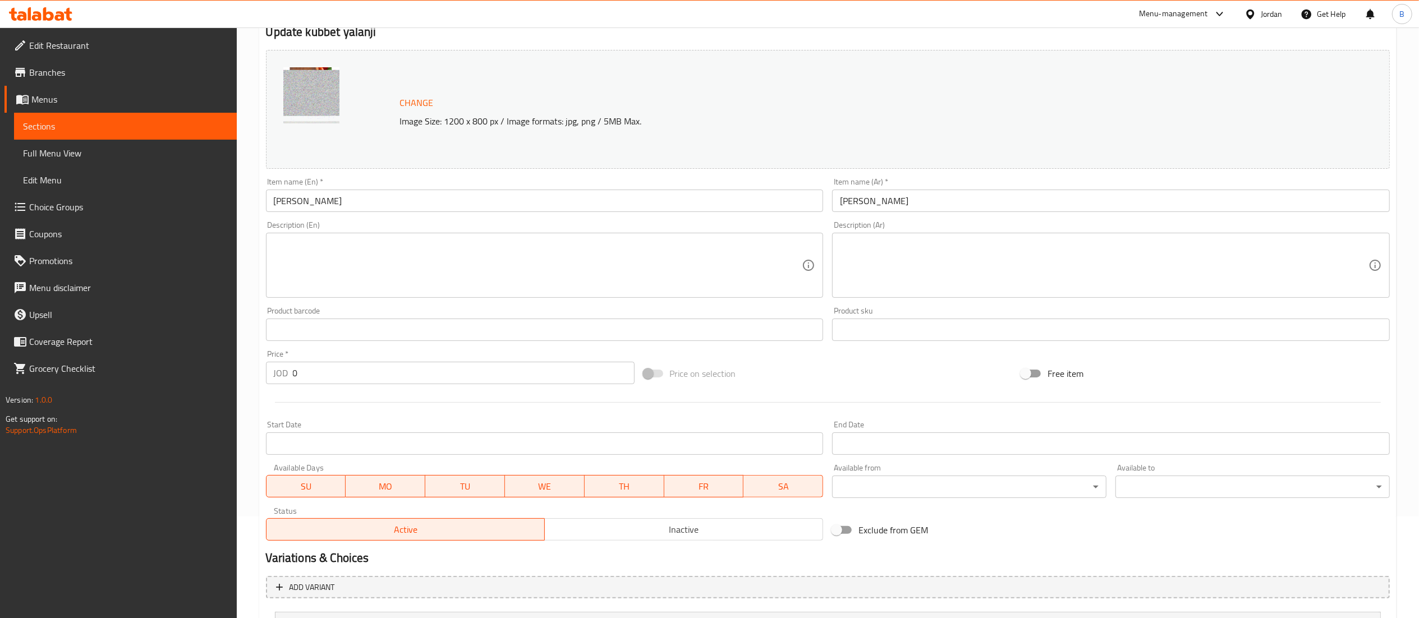
scroll to position [209, 0]
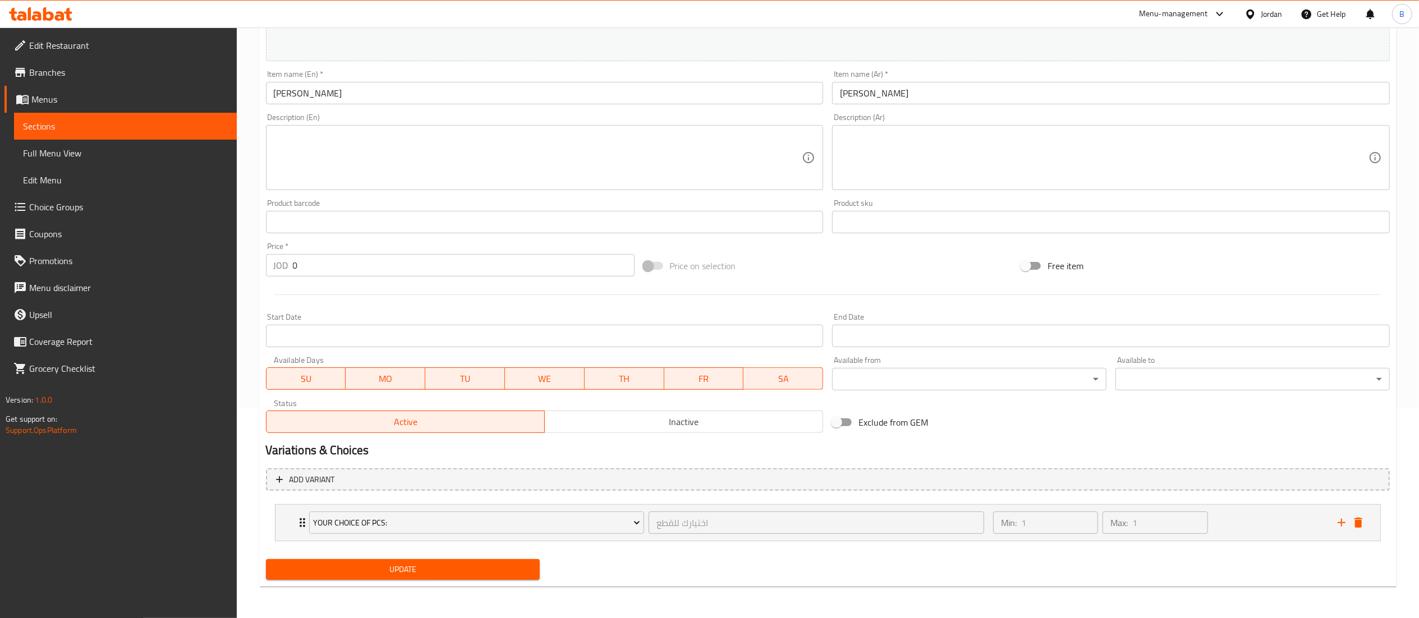
click at [449, 570] on span "Update" at bounding box center [403, 570] width 256 height 14
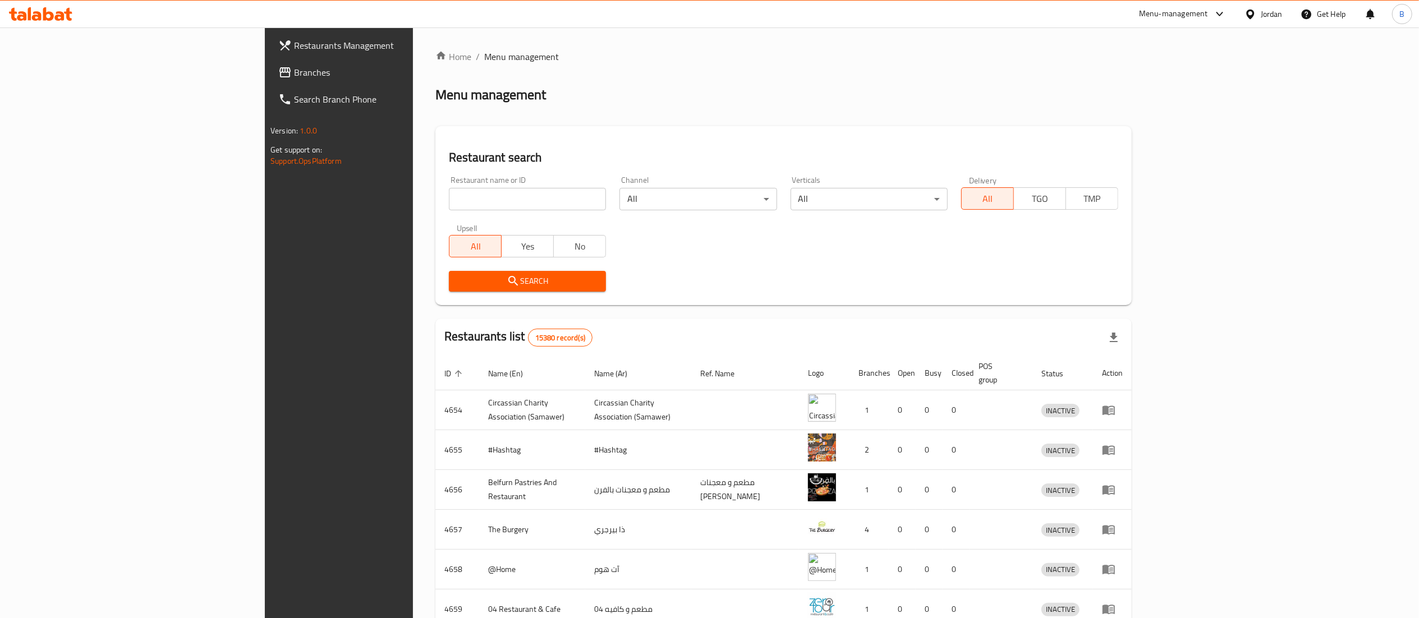
click at [294, 72] on span "Branches" at bounding box center [393, 72] width 199 height 13
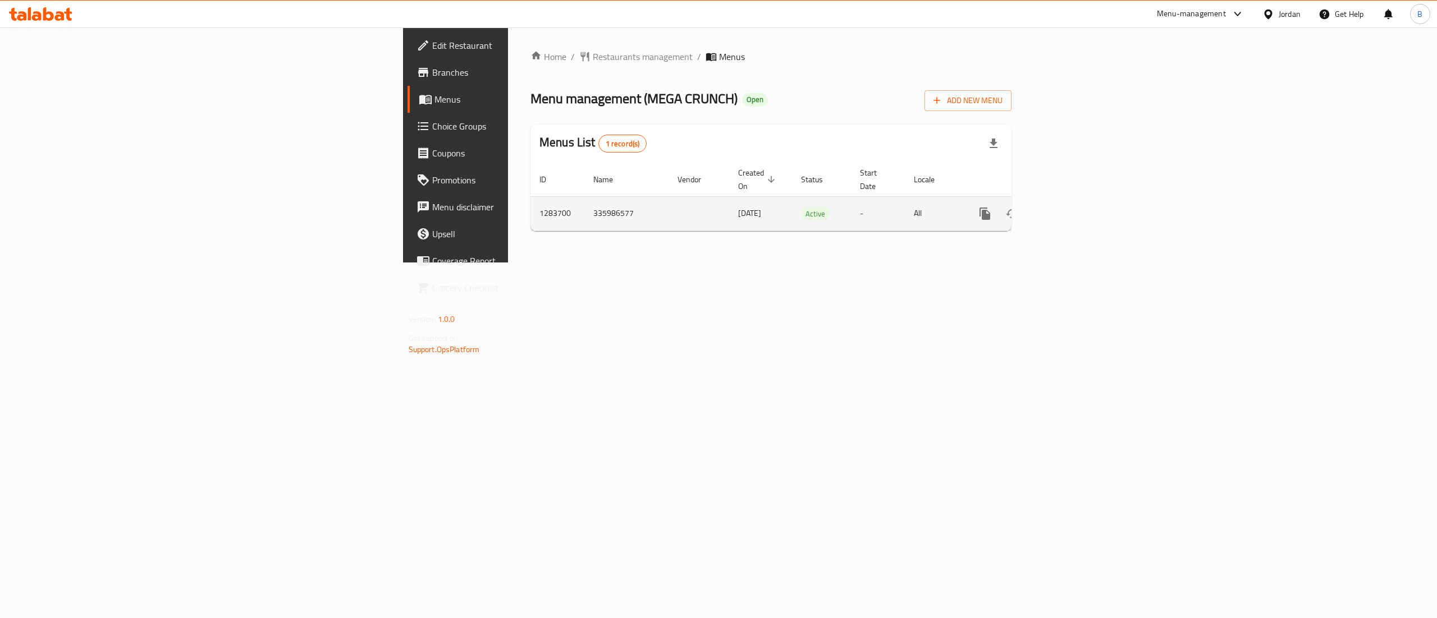
click at [1079, 201] on link "enhanced table" at bounding box center [1065, 213] width 27 height 27
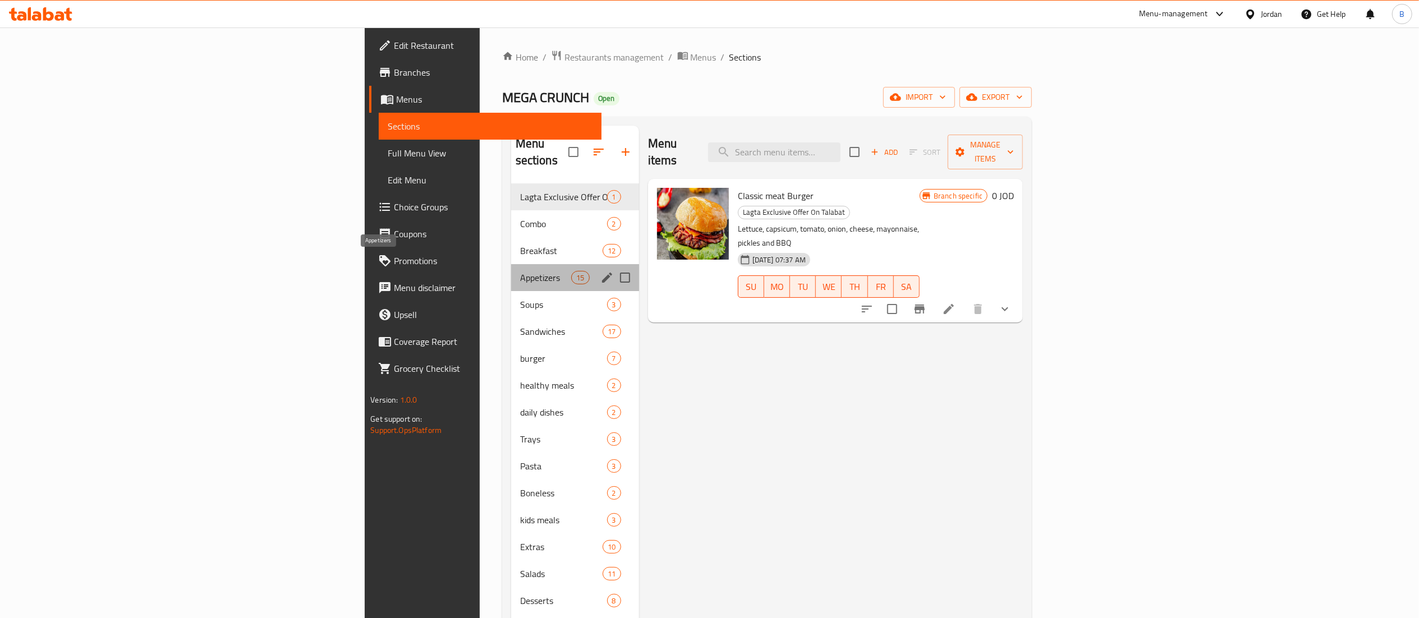
click at [520, 271] on span "Appetizers" at bounding box center [546, 277] width 52 height 13
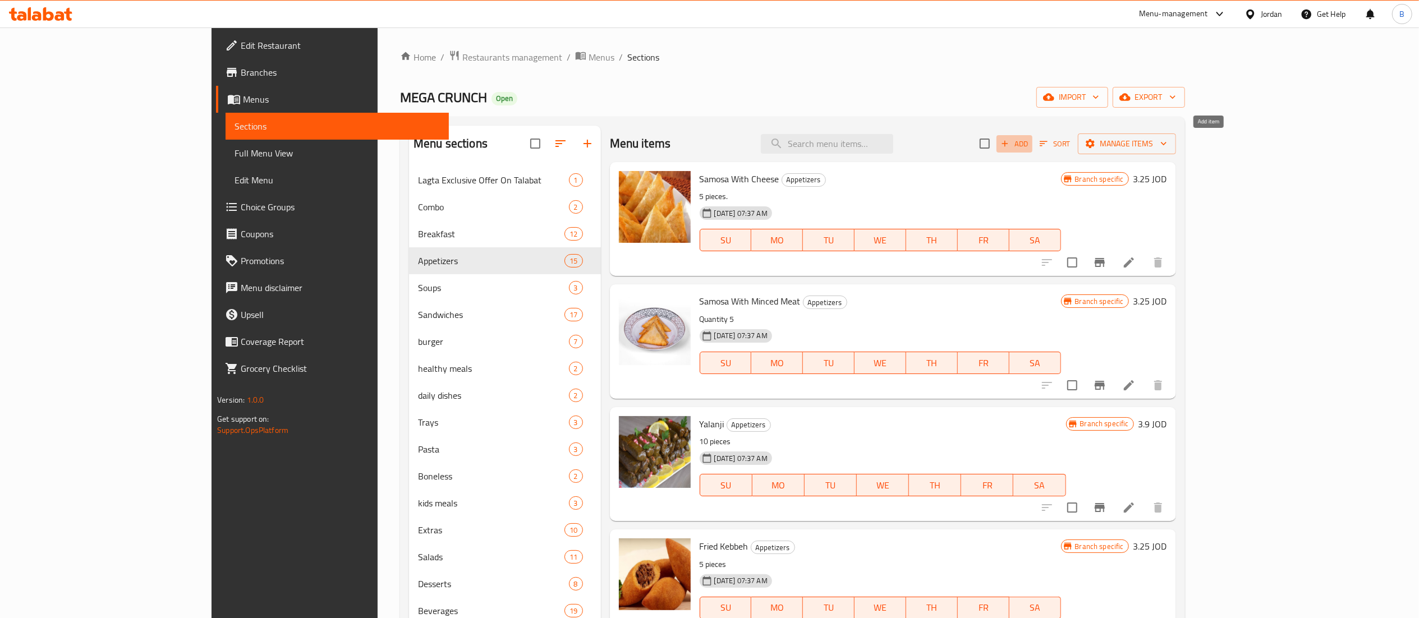
click at [1030, 145] on span "Add" at bounding box center [1015, 144] width 30 height 13
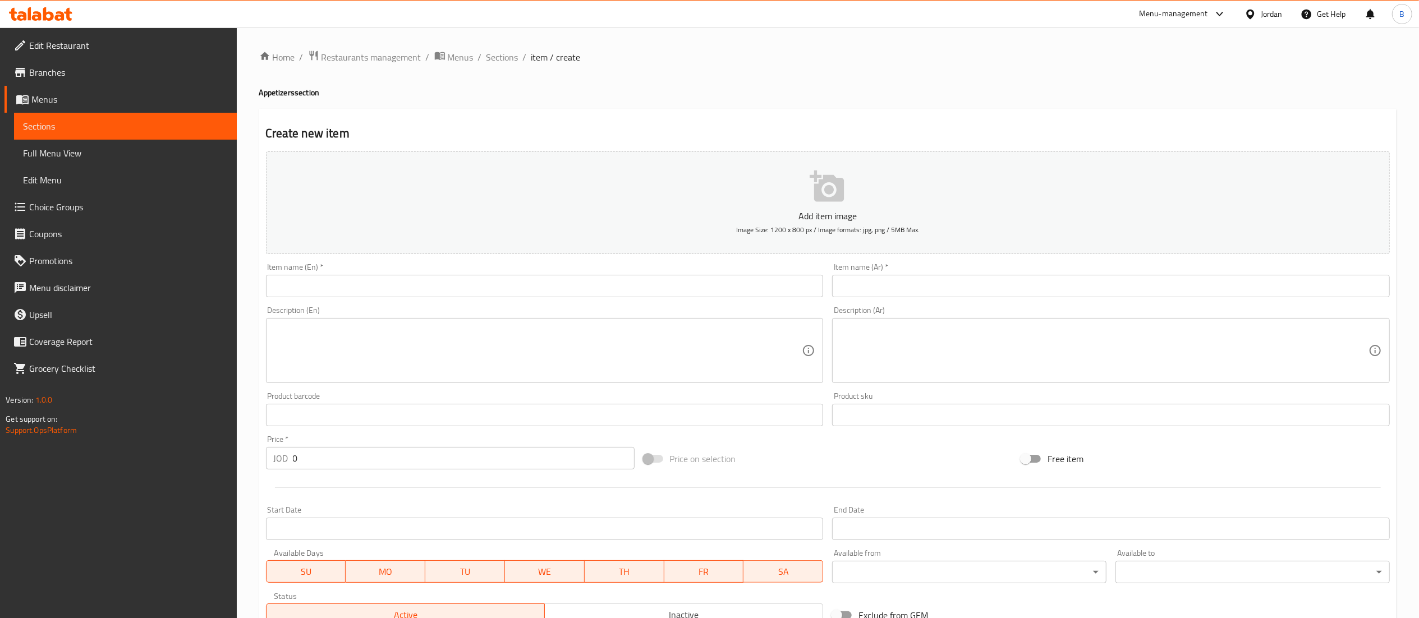
click at [479, 297] on input "text" at bounding box center [545, 286] width 558 height 22
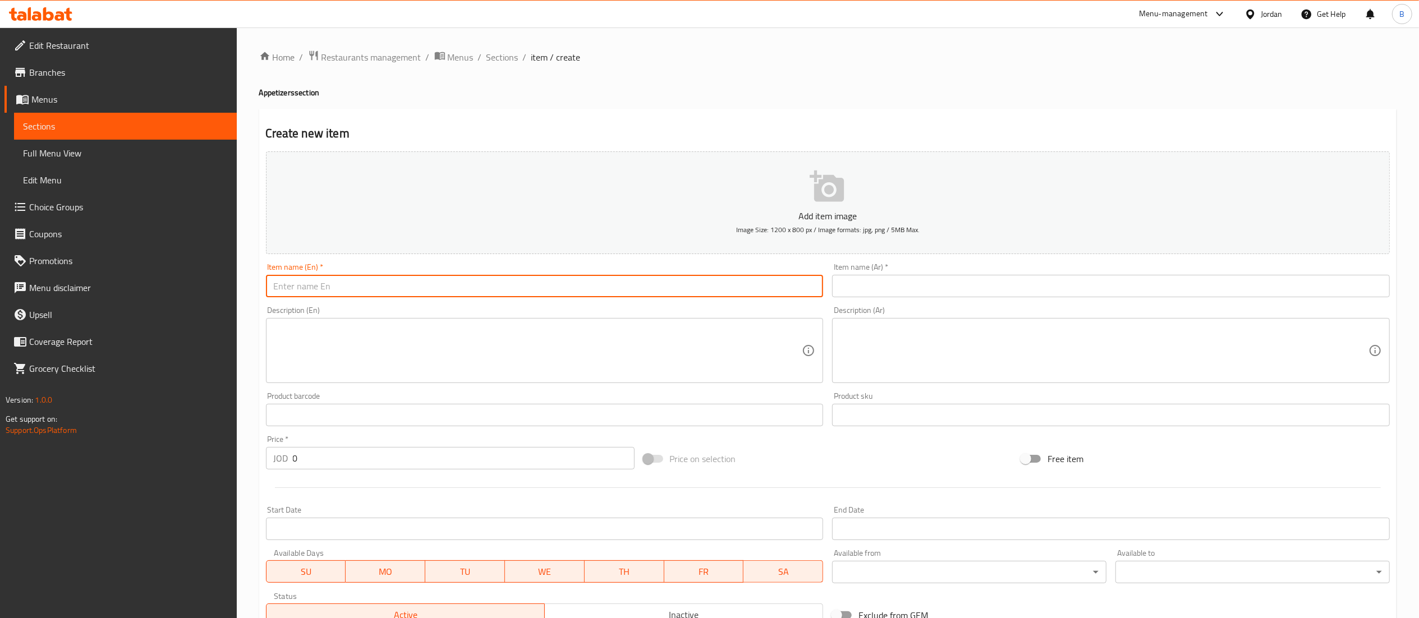
paste input "[PERSON_NAME]"
type input "[PERSON_NAME]"
click at [889, 282] on input "text" at bounding box center [1111, 286] width 558 height 22
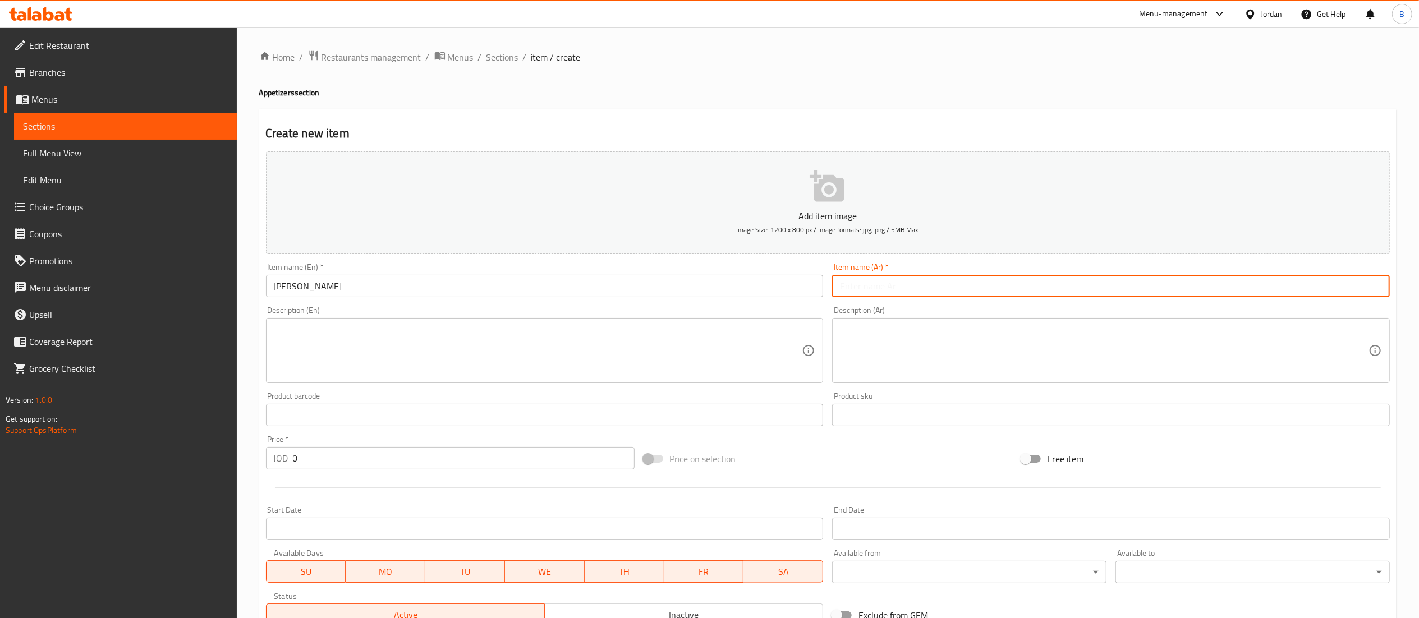
paste input "[PERSON_NAME]"
type input "[PERSON_NAME]"
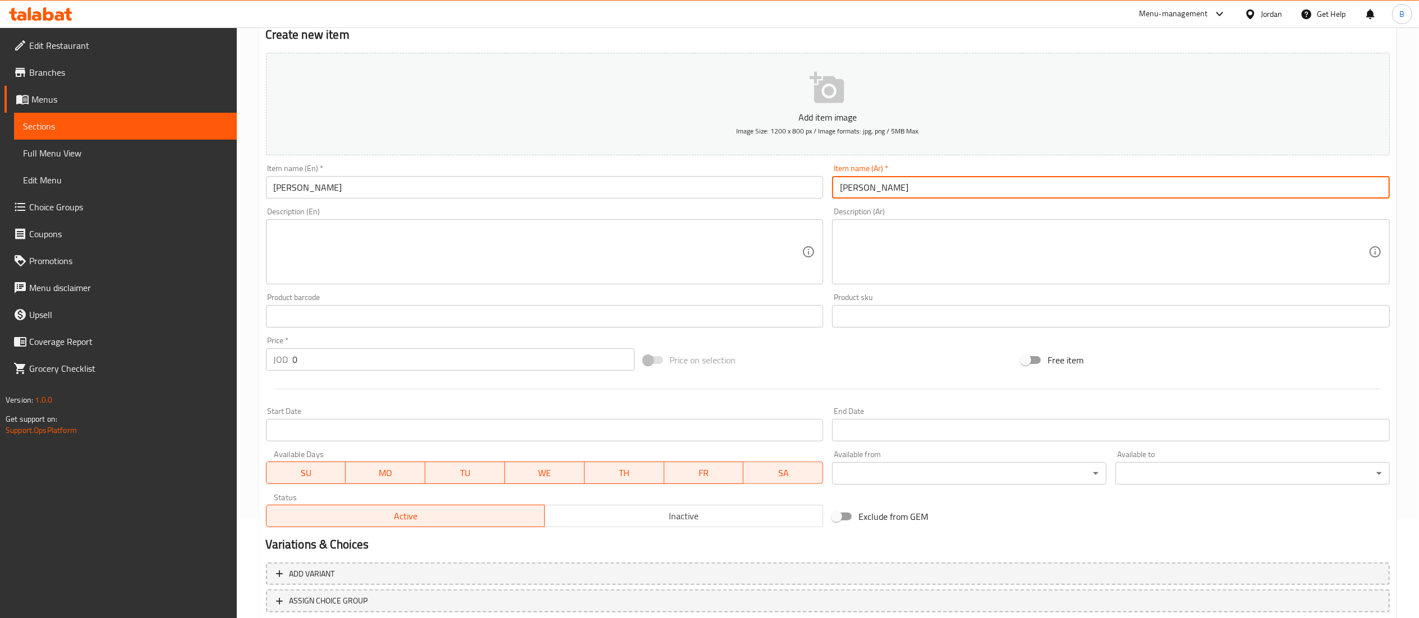
scroll to position [173, 0]
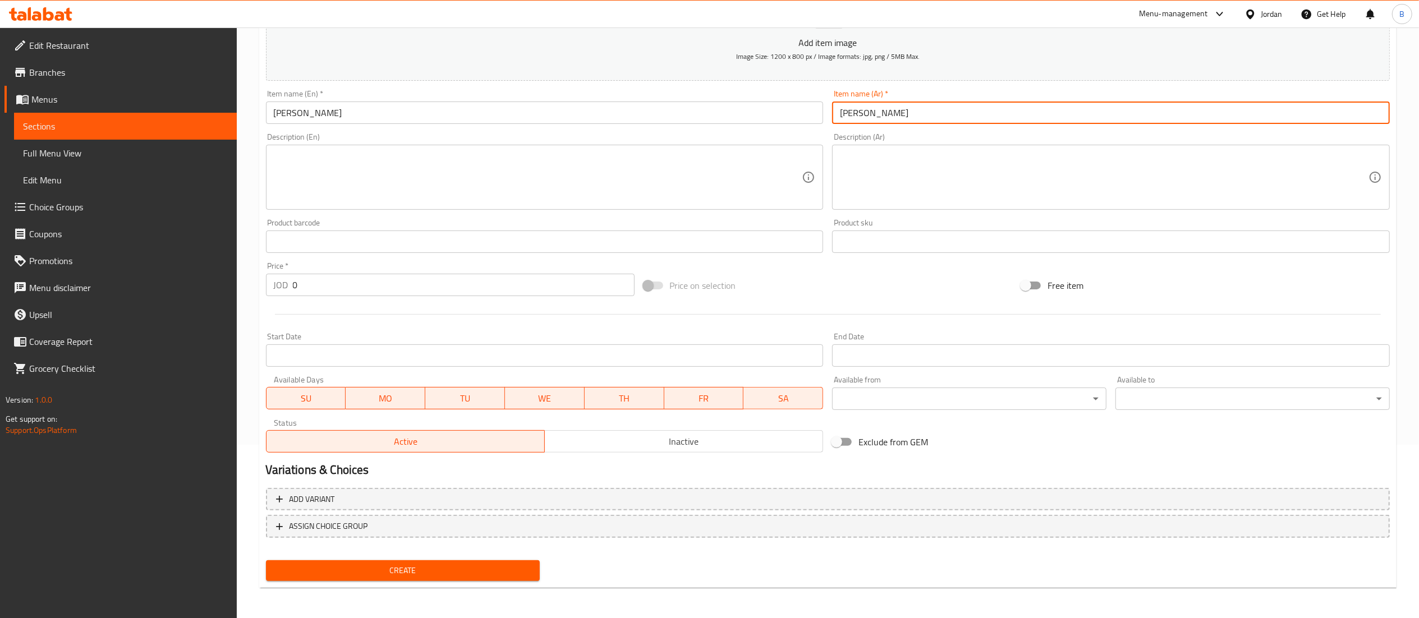
click at [459, 567] on span "Create" at bounding box center [403, 571] width 256 height 14
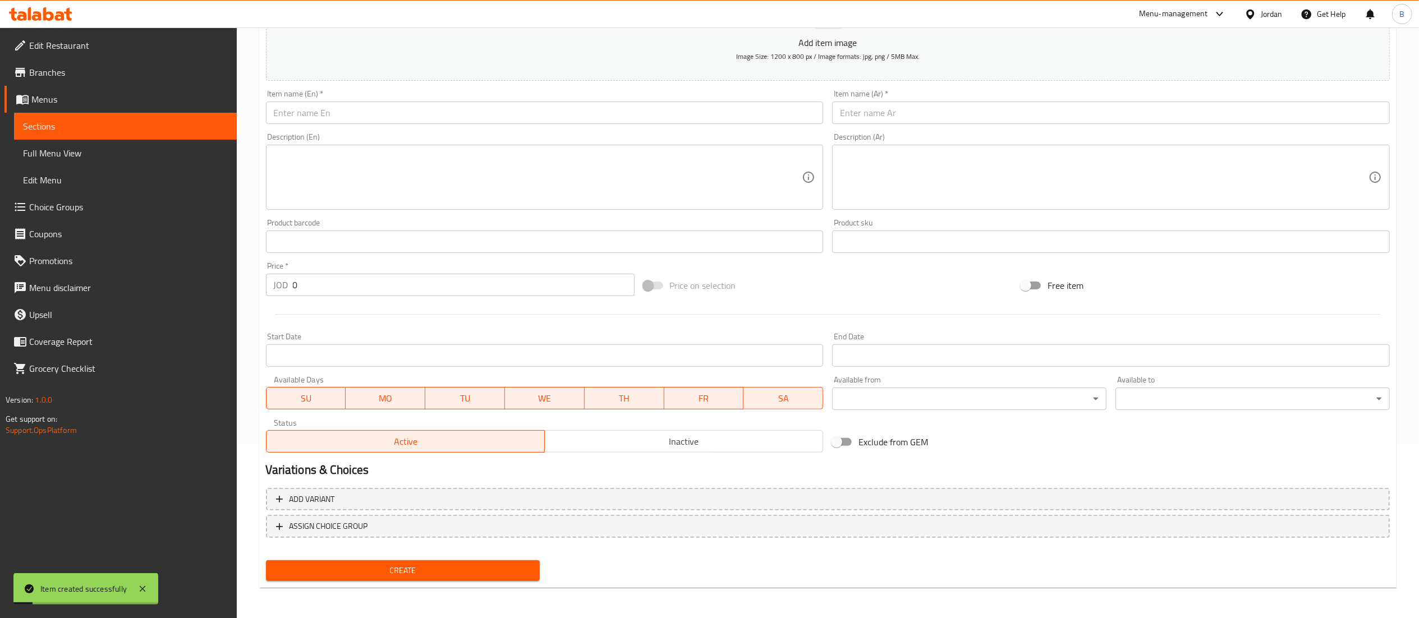
click at [59, 208] on span "Choice Groups" at bounding box center [128, 206] width 199 height 13
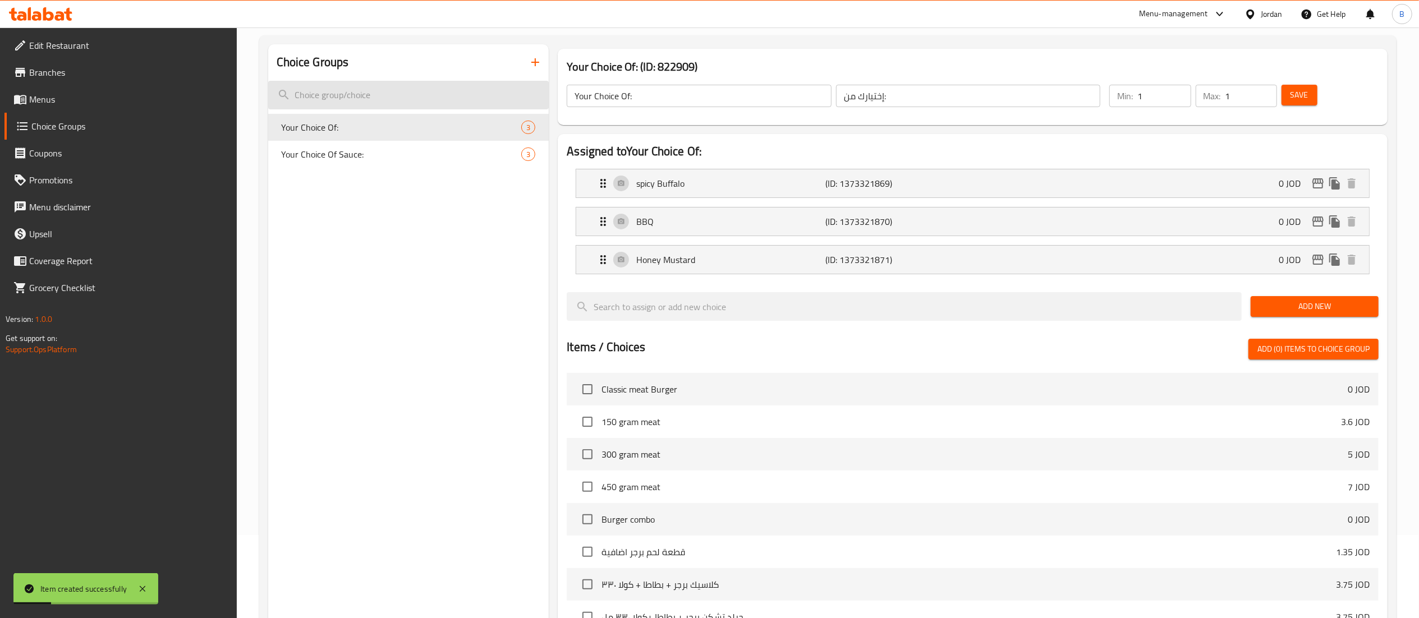
scroll to position [47, 0]
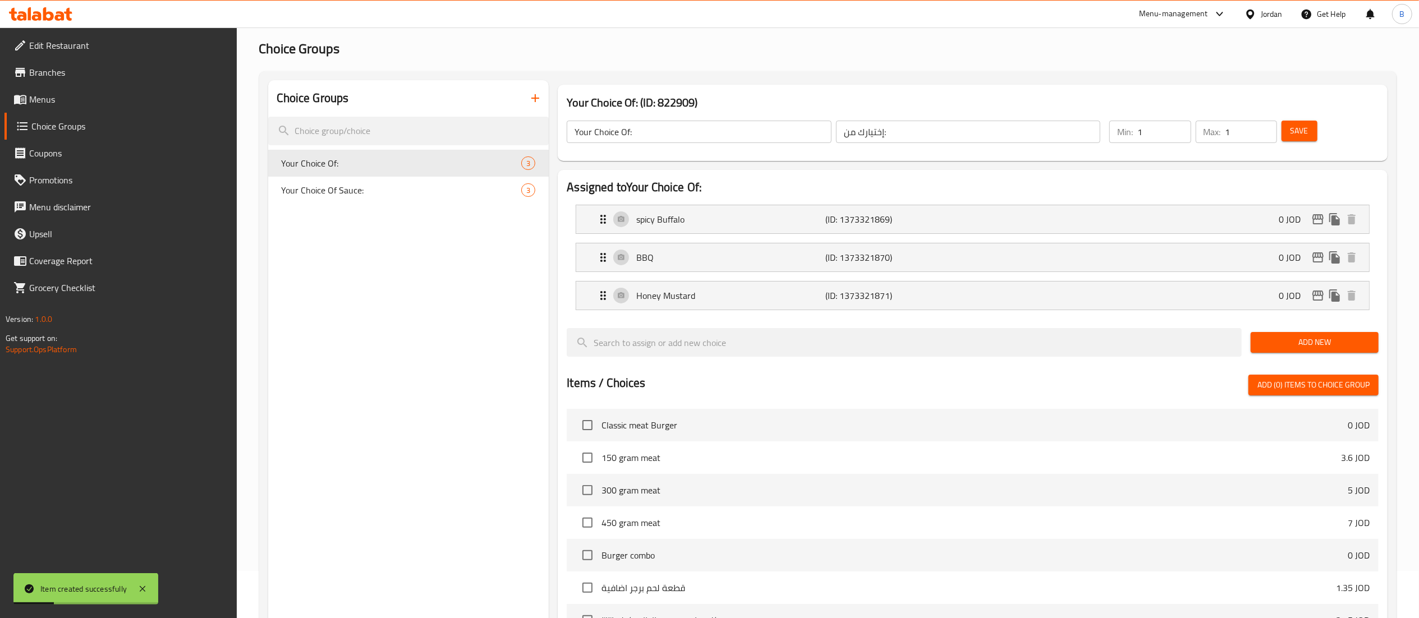
drag, startPoint x: 555, startPoint y: 90, endPoint x: 544, endPoint y: 87, distance: 10.5
click at [555, 88] on div "Your Choice Of: (ID: 822909) Your Choice Of: ​ إختيارك من: ​ Min: 1 ​ Max: 1 ​ …" at bounding box center [972, 122] width 839 height 85
click at [537, 87] on button "button" at bounding box center [535, 98] width 27 height 27
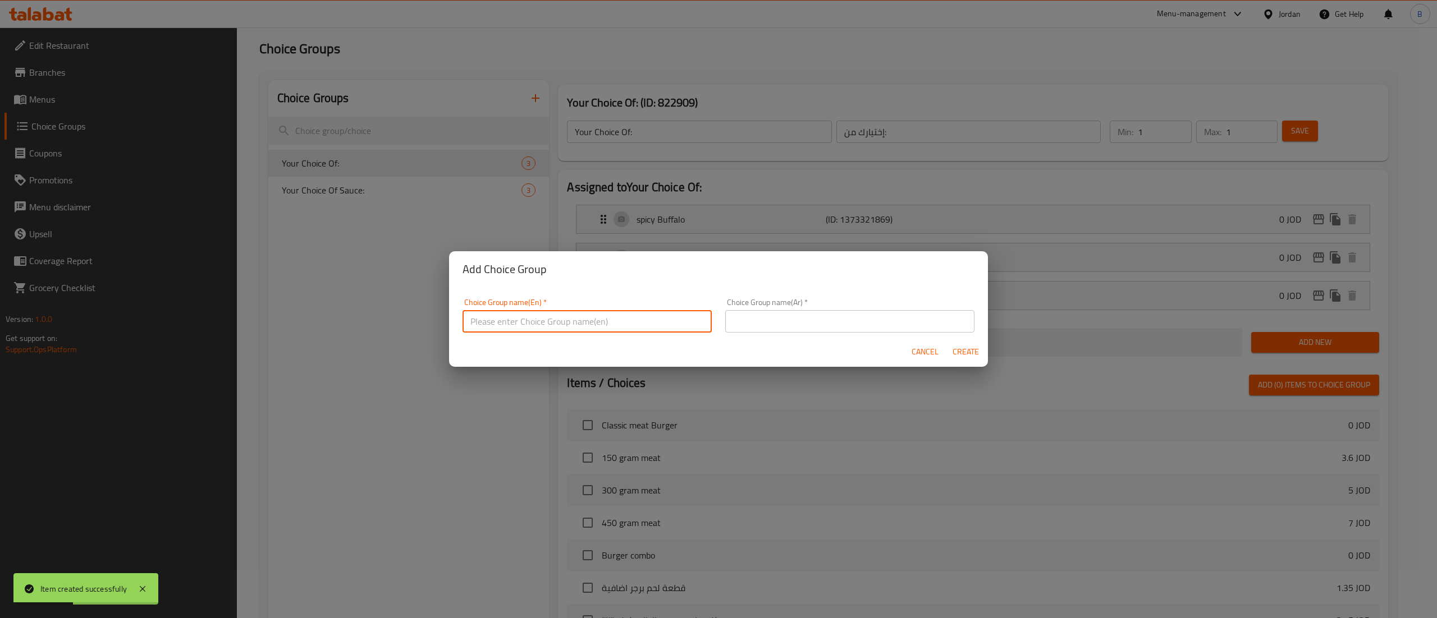
click at [511, 327] on input "text" at bounding box center [586, 321] width 249 height 22
paste input "your choice of pcs:"
type input "your choice of pcs:"
click at [807, 311] on div "Choice Group name(Ar)   * Choice Group name(Ar) *" at bounding box center [849, 316] width 249 height 34
click at [805, 322] on input "text" at bounding box center [849, 321] width 249 height 22
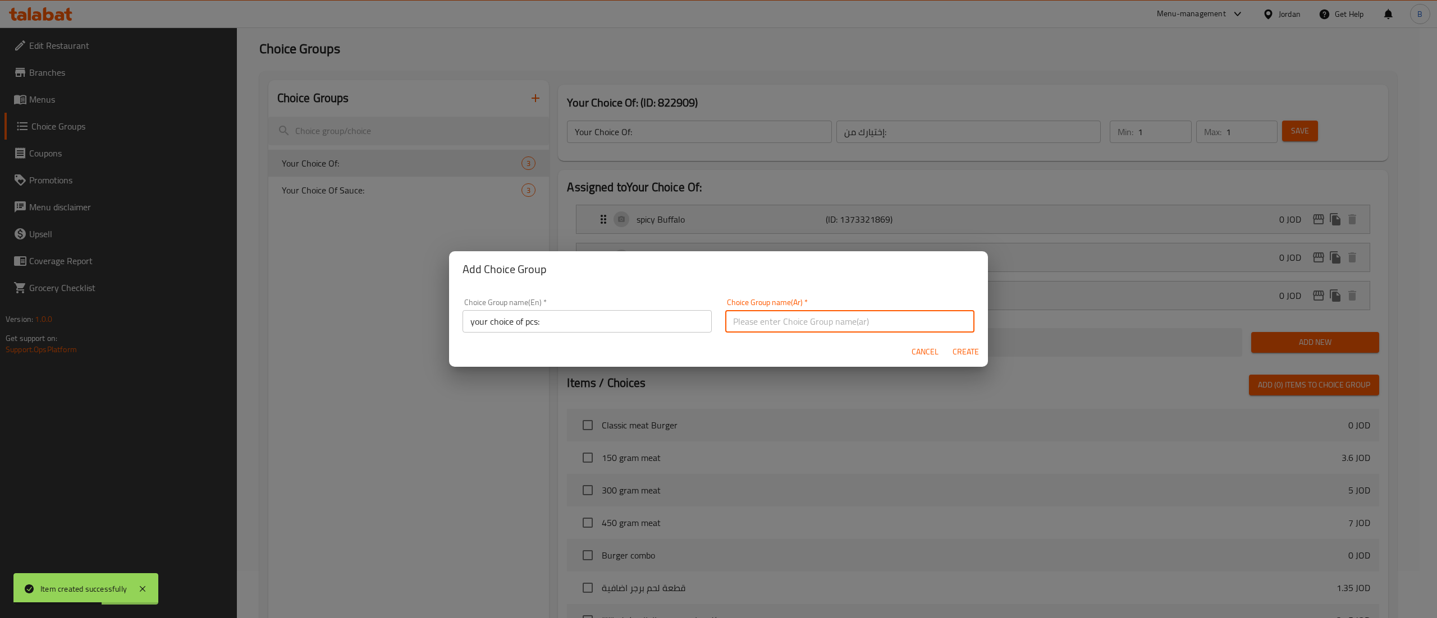
paste input "اختيارك للقطع"
type input "اختيارك للقطع"
click at [960, 350] on span "Create" at bounding box center [965, 352] width 27 height 14
type input "your choice of pcs:"
type input "اختيارك للقطع"
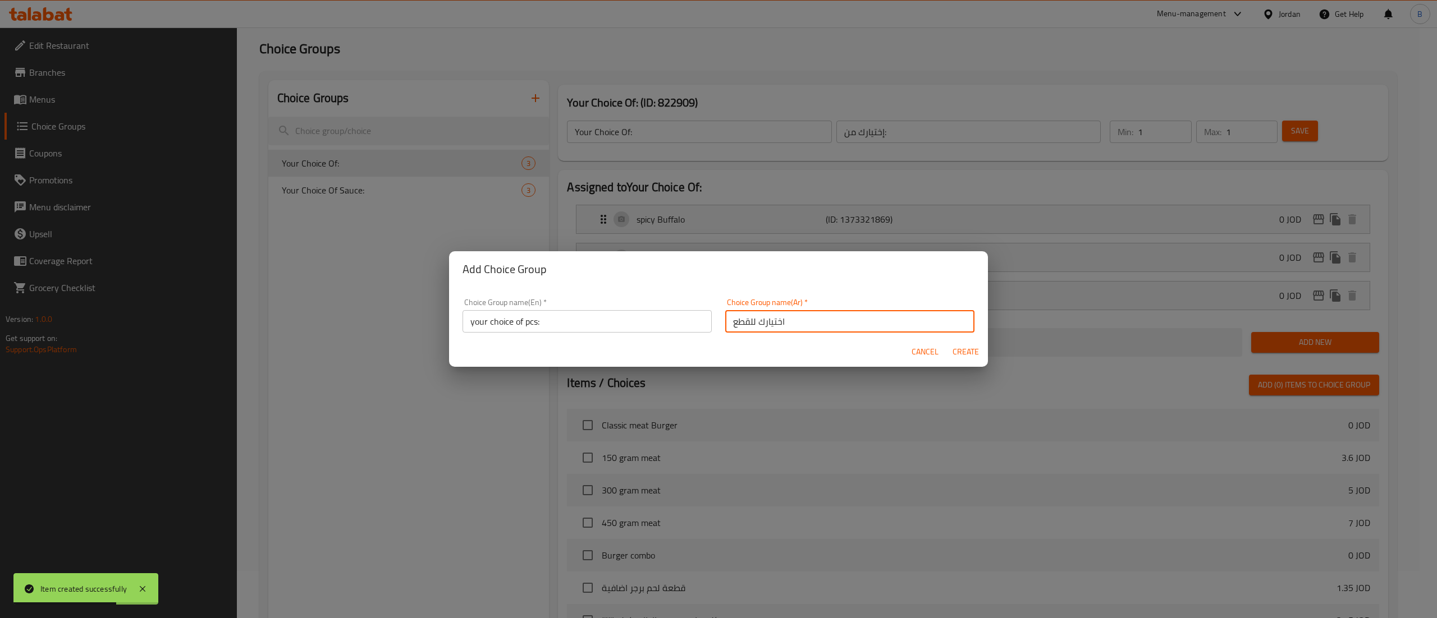
type input "0"
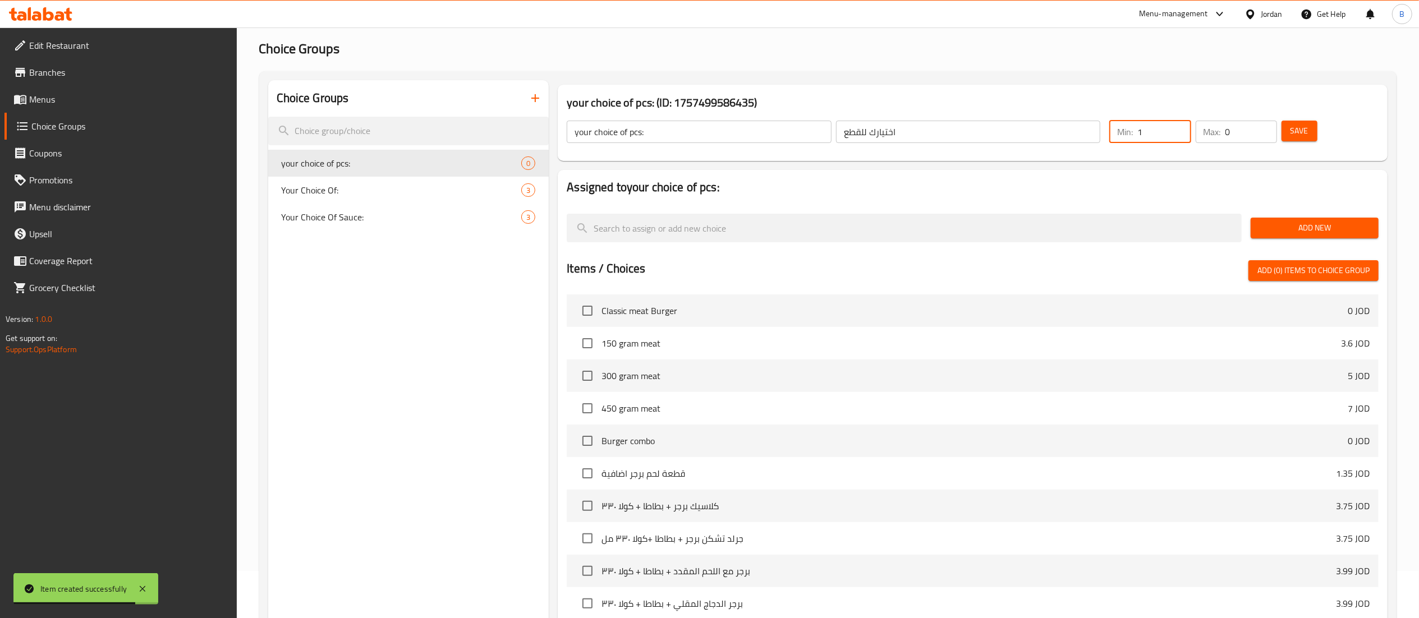
type input "1"
click at [1181, 130] on input "1" at bounding box center [1164, 132] width 53 height 22
click at [1271, 126] on input "0" at bounding box center [1252, 132] width 52 height 22
click at [1269, 134] on input "0" at bounding box center [1252, 132] width 52 height 22
click at [1296, 130] on span "Save" at bounding box center [1300, 131] width 18 height 14
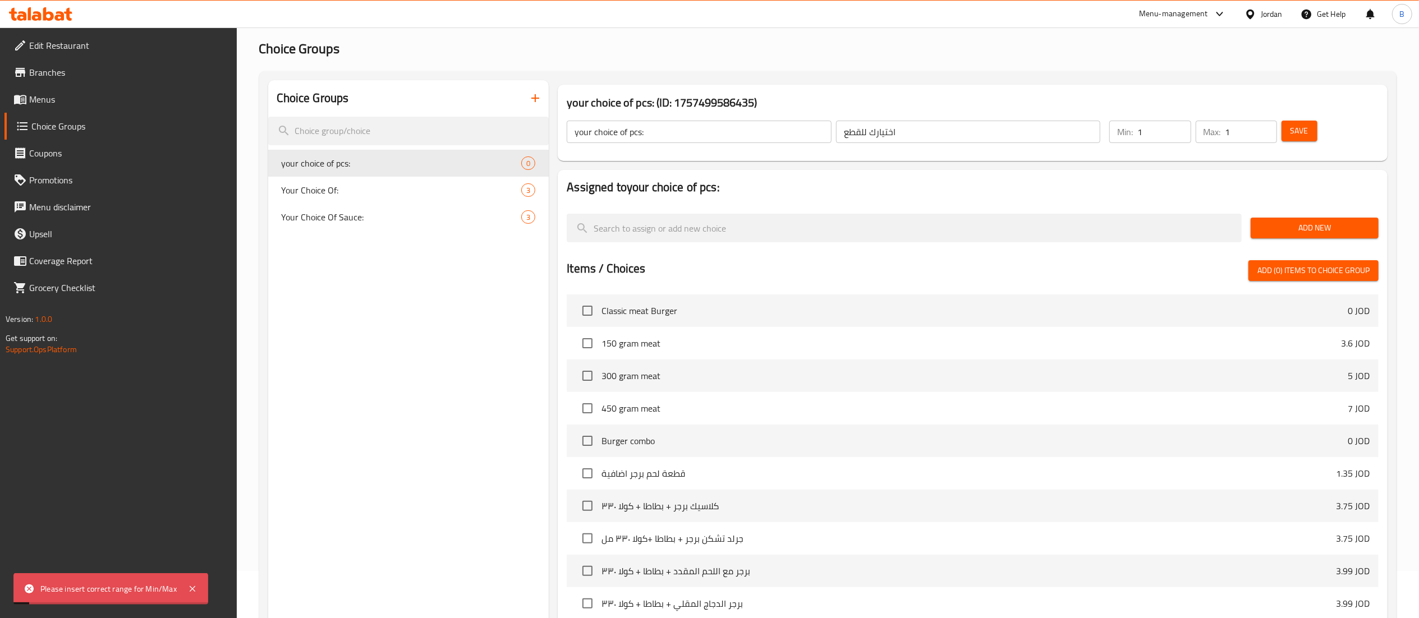
type input "1"
click at [1265, 125] on input "1" at bounding box center [1252, 132] width 52 height 22
click at [1295, 127] on span "Save" at bounding box center [1300, 131] width 18 height 14
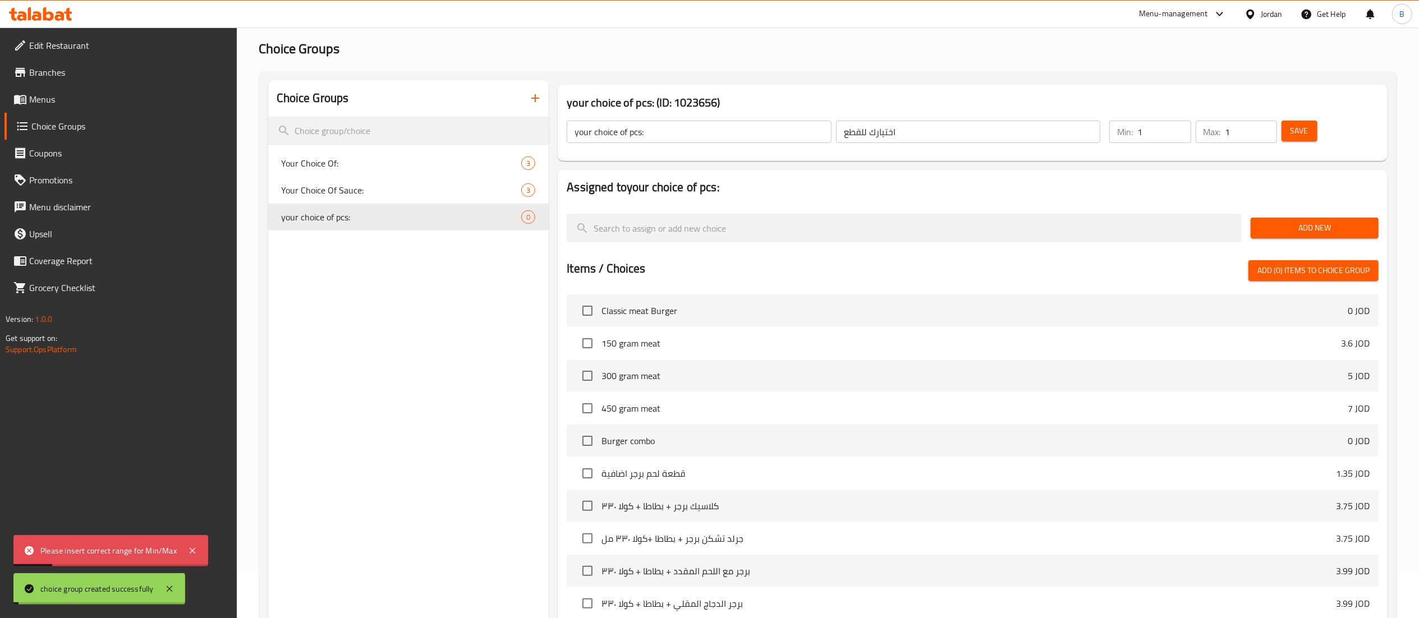
click at [1292, 229] on span "Add New" at bounding box center [1315, 228] width 110 height 14
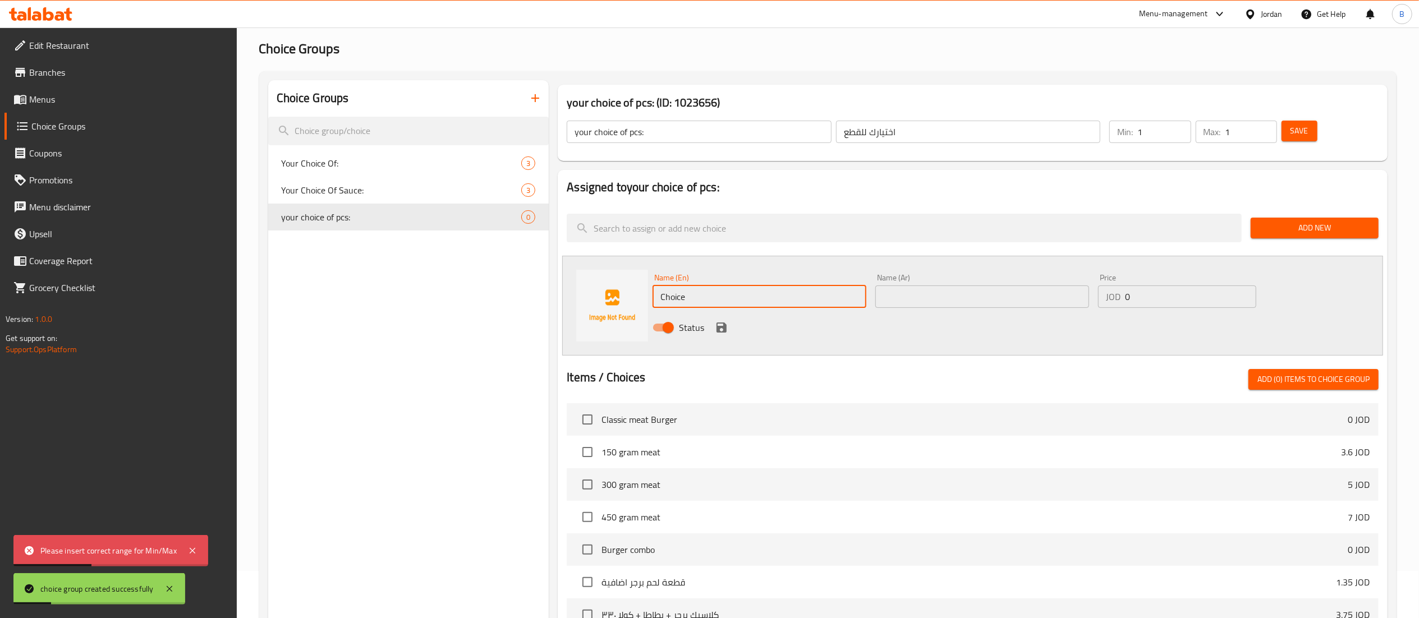
drag, startPoint x: 712, startPoint y: 297, endPoint x: 410, endPoint y: 297, distance: 301.9
click at [530, 297] on div "Choice Groups Your Choice Of: 3 Your Choice Of Sauce: 3 your choice of pcs: 0 y…" at bounding box center [830, 471] width 1124 height 782
paste input "5 pieces"
type input "5 pieces"
click at [1000, 292] on input "text" at bounding box center [983, 297] width 214 height 22
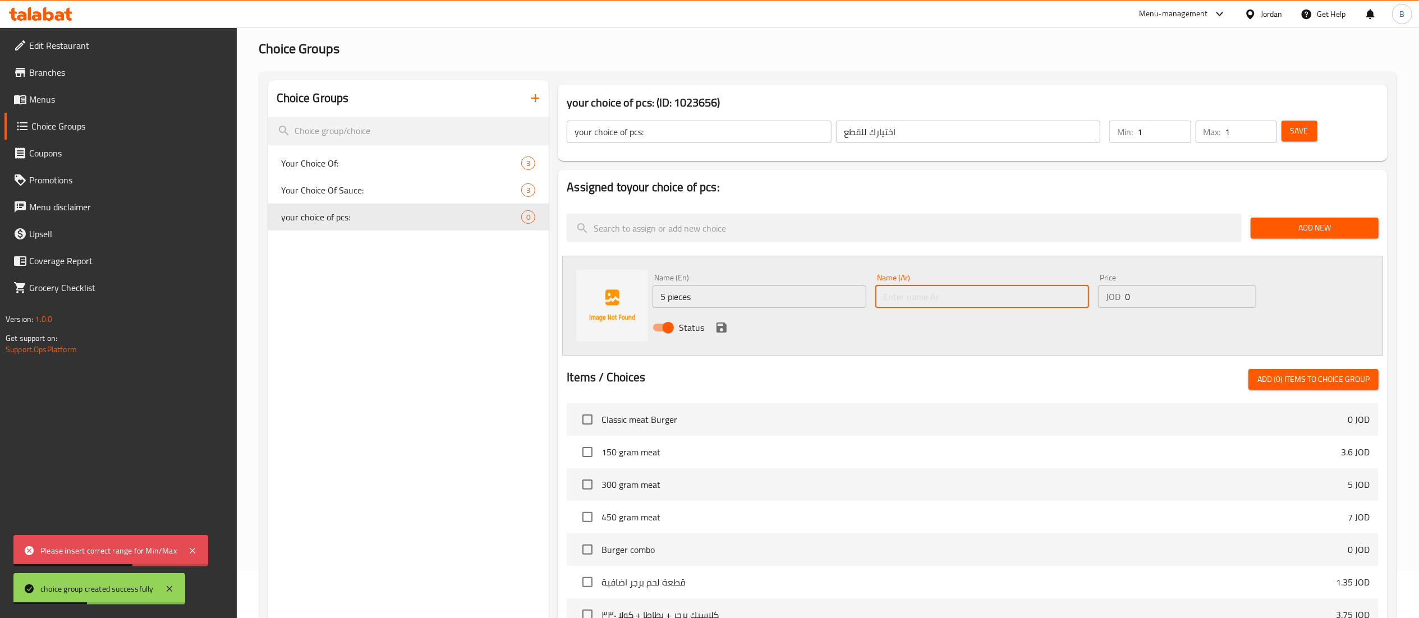
paste input "5 قطع"
type input "5 قطع"
drag, startPoint x: 1172, startPoint y: 287, endPoint x: 996, endPoint y: 315, distance: 179.1
click at [1015, 313] on div "Name (En) 5 pieces Name (En) Name (Ar) 5 قطع Name (Ar) Price JOD 0 Price Status" at bounding box center [982, 306] width 668 height 74
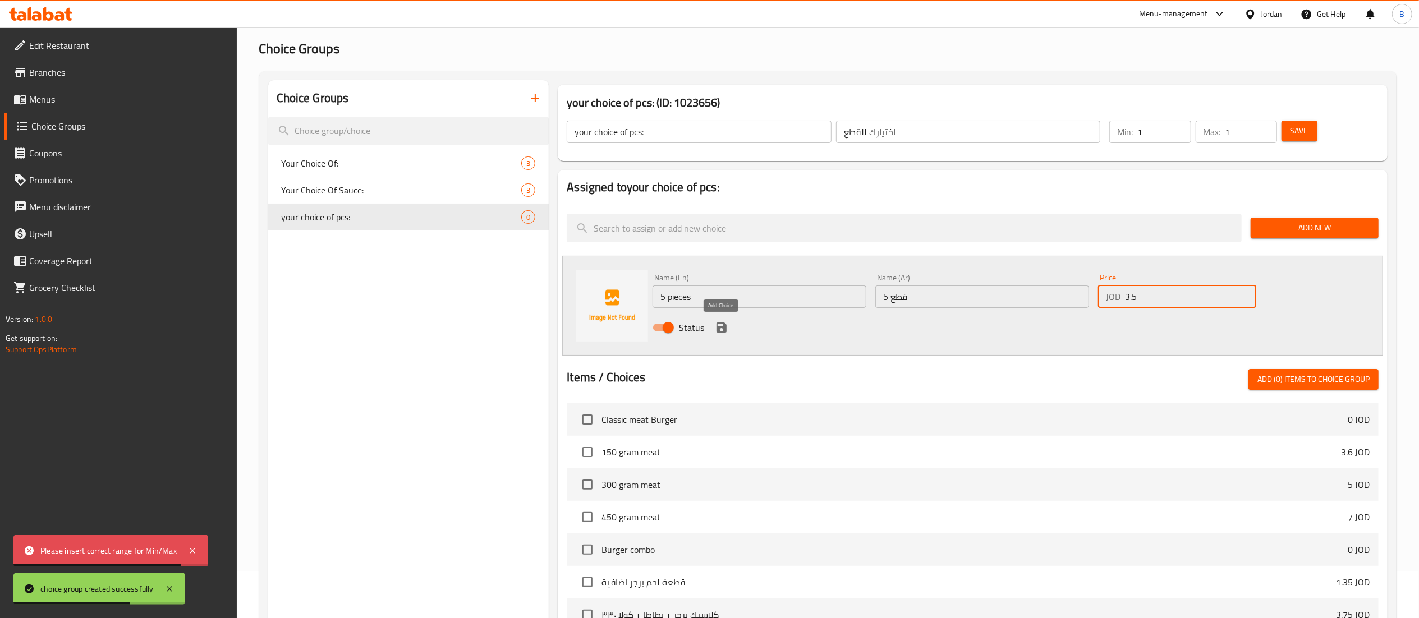
type input "3.5"
click at [726, 332] on icon "save" at bounding box center [722, 328] width 10 height 10
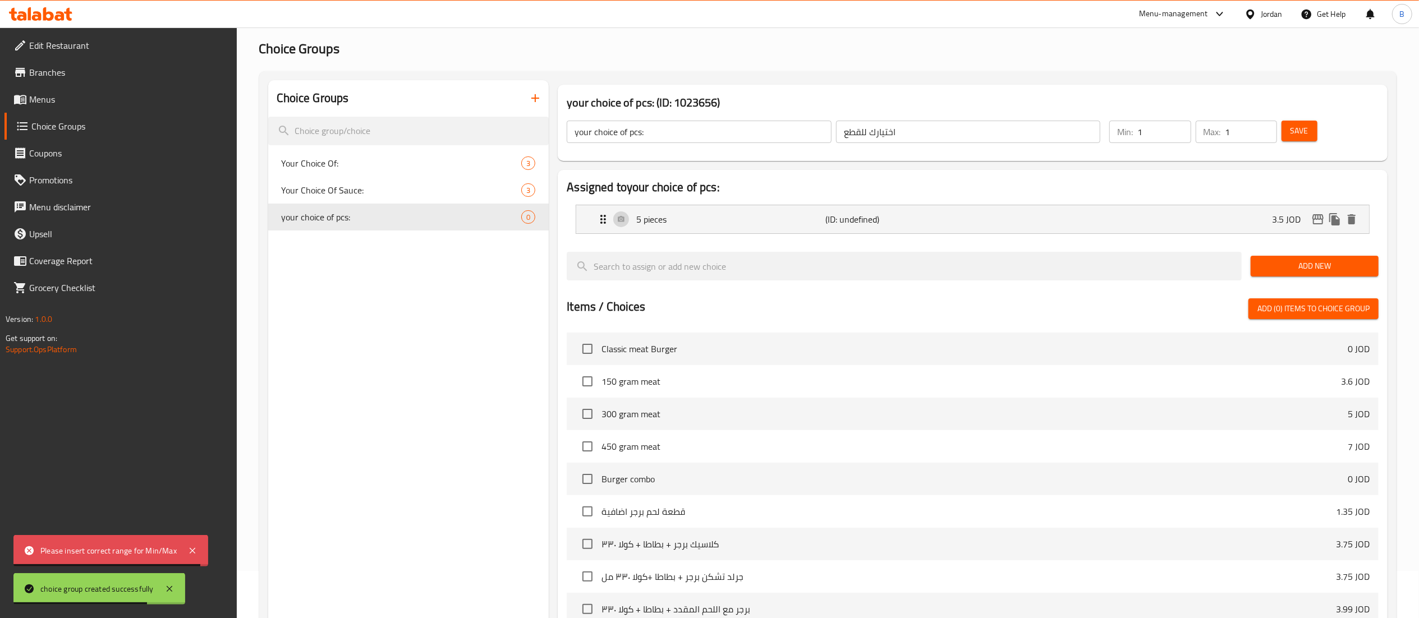
click at [1286, 265] on span "Add New" at bounding box center [1315, 266] width 110 height 14
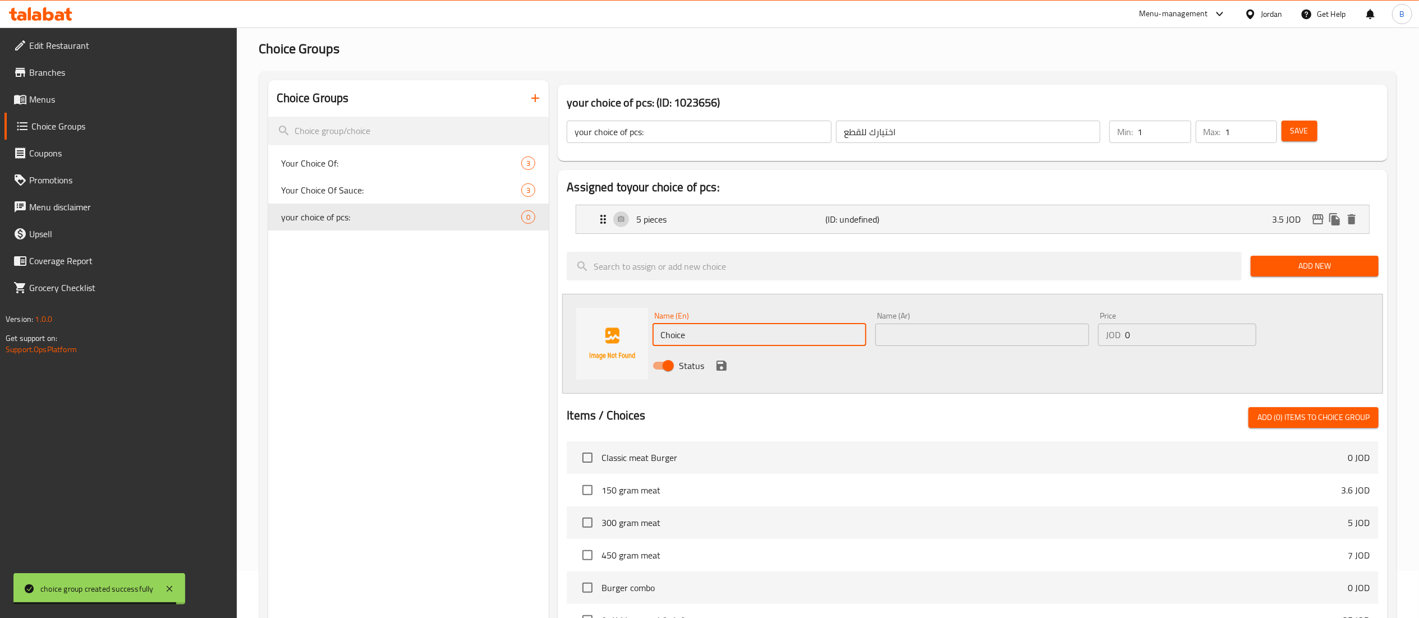
click at [726, 346] on input "Choice" at bounding box center [760, 335] width 214 height 22
drag, startPoint x: 736, startPoint y: 327, endPoint x: 427, endPoint y: 336, distance: 309.4
click at [455, 336] on div "Choice Groups Your Choice Of: 3 Your Choice Of Sauce: 3 your choice of pcs: 0 y…" at bounding box center [830, 490] width 1124 height 820
paste input "10 pieces"
type input "10 pieces"
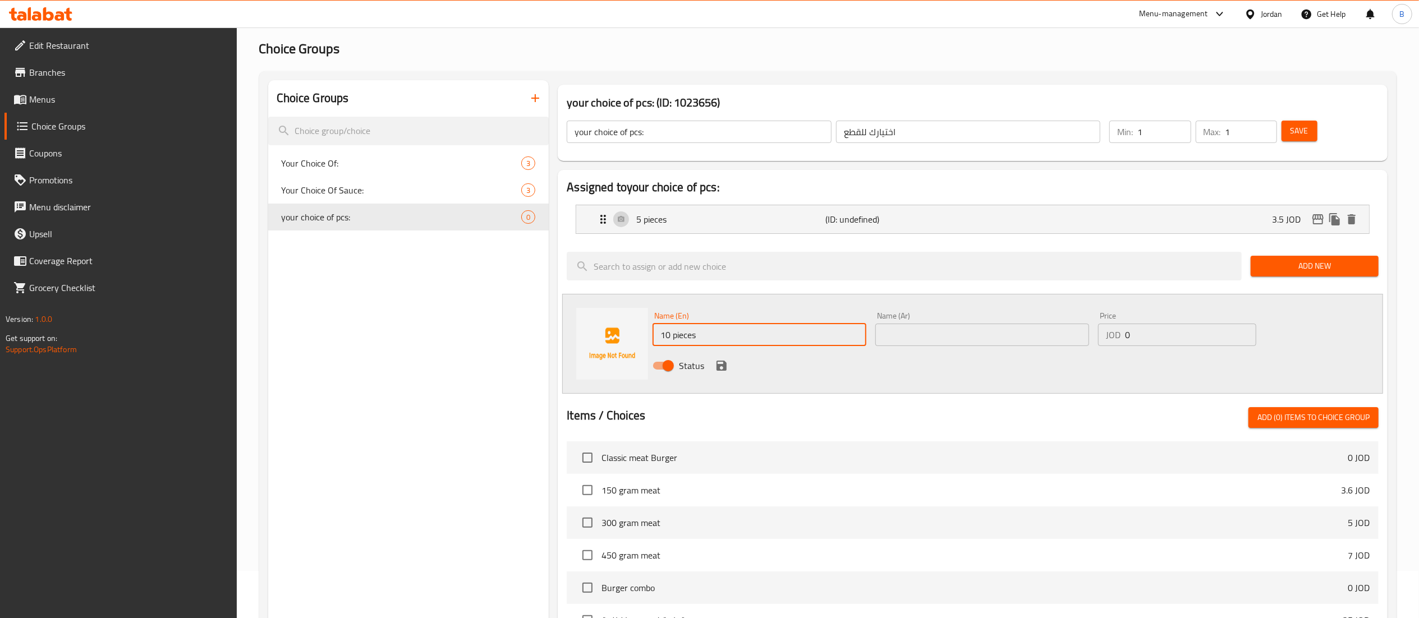
click at [973, 318] on div "Name (Ar) Name (Ar)" at bounding box center [983, 329] width 214 height 34
click at [991, 326] on input "text" at bounding box center [983, 335] width 214 height 22
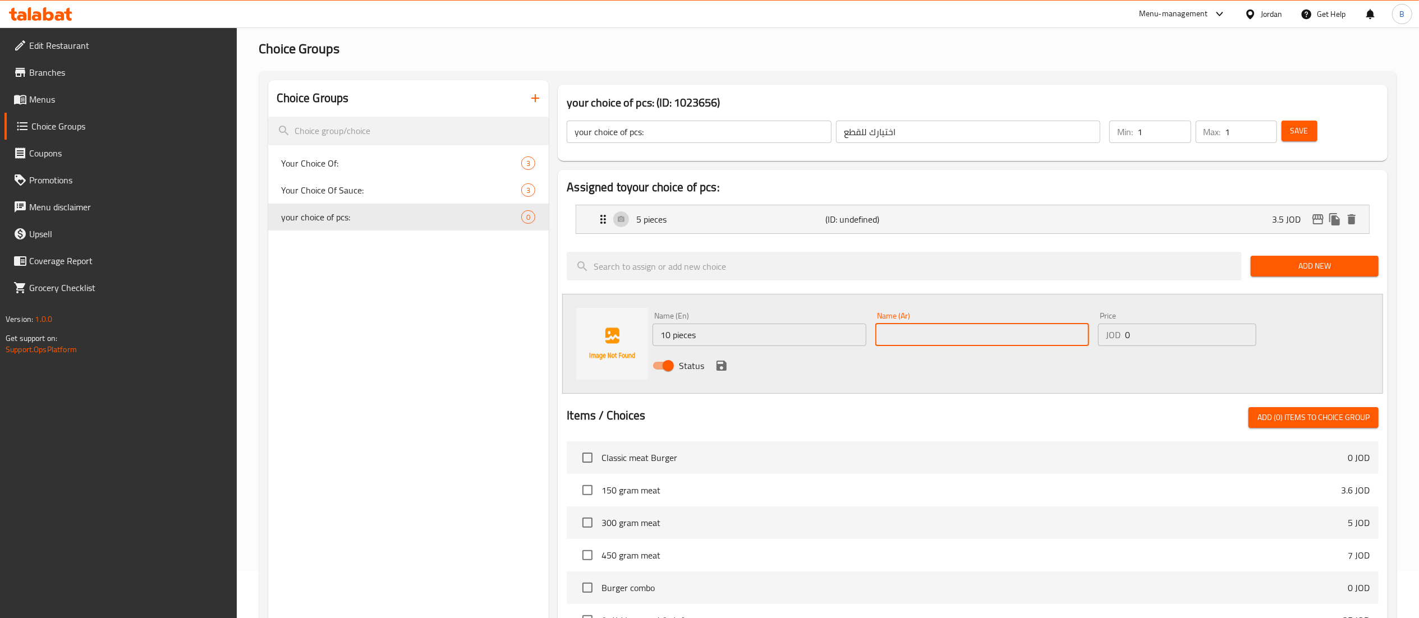
paste input "10 قطع"
type input "10 قطع"
drag, startPoint x: 1179, startPoint y: 331, endPoint x: 912, endPoint y: 330, distance: 267.2
click at [1030, 330] on div "Name (En) 10 pieces Name (En) Name (Ar) 10 قطع Name (Ar) Price JOD 0 Price Stat…" at bounding box center [982, 345] width 668 height 74
type input "7"
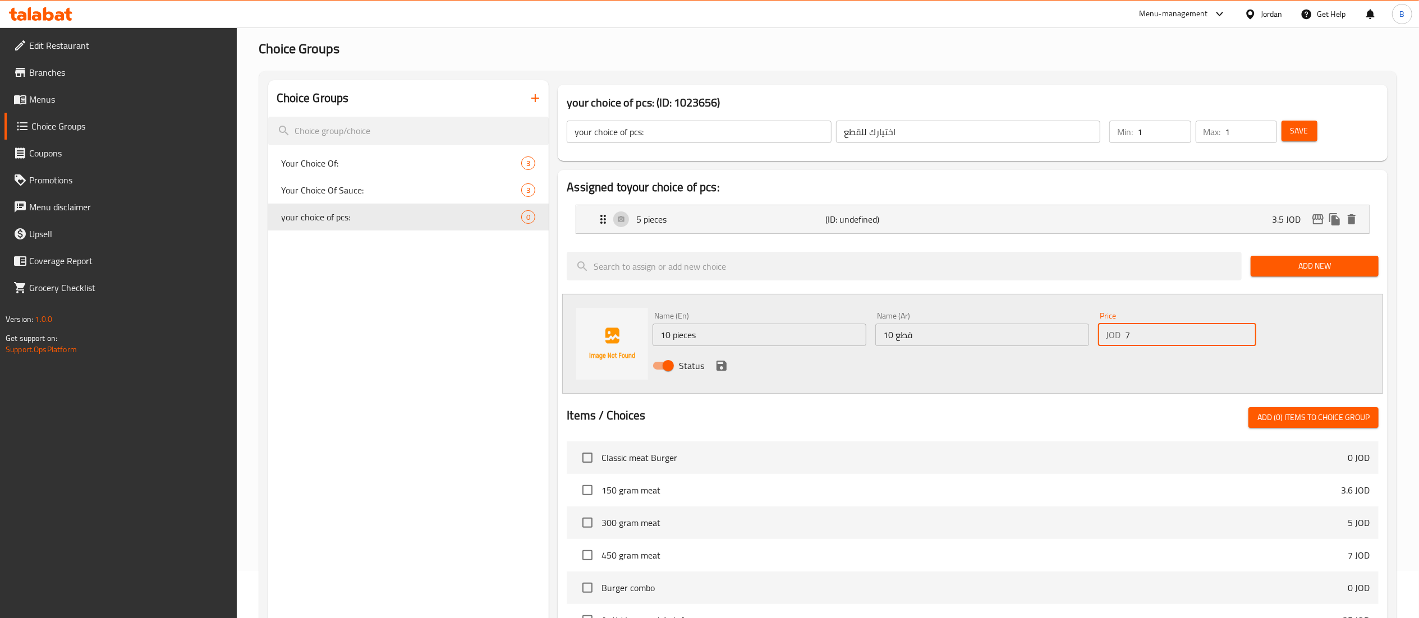
click at [719, 371] on icon "save" at bounding box center [722, 366] width 10 height 10
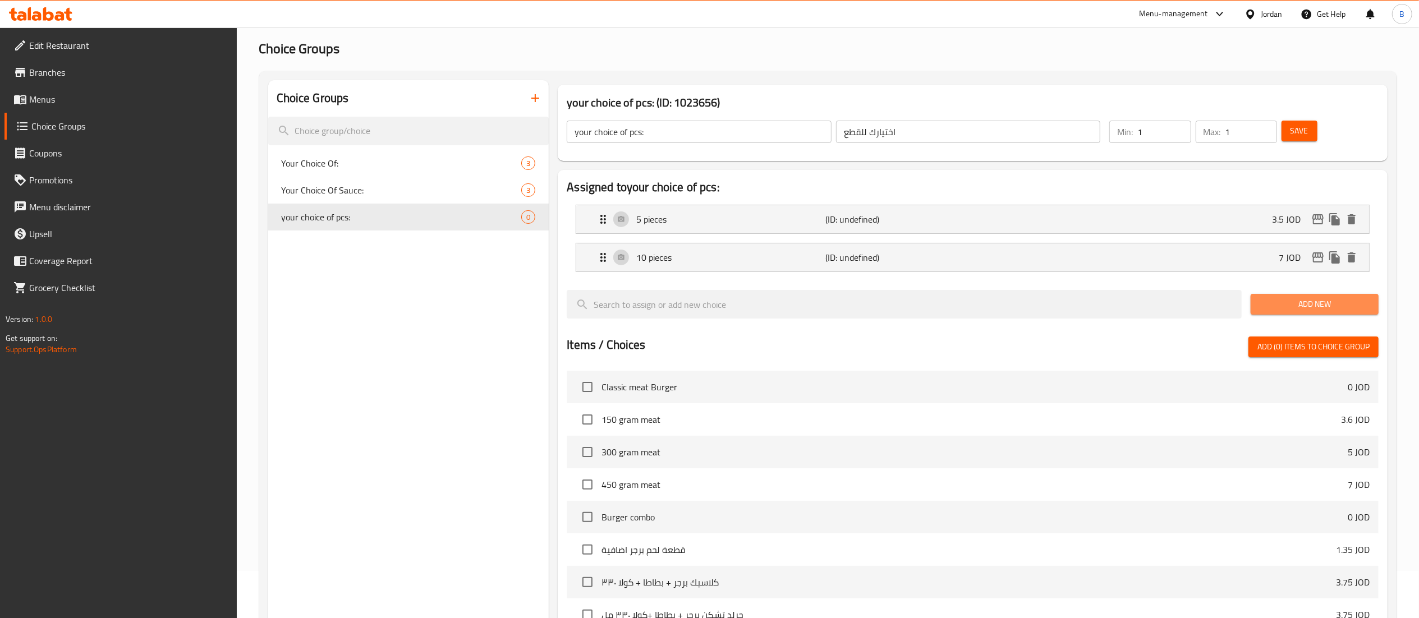
click at [1266, 305] on span "Add New" at bounding box center [1315, 304] width 110 height 14
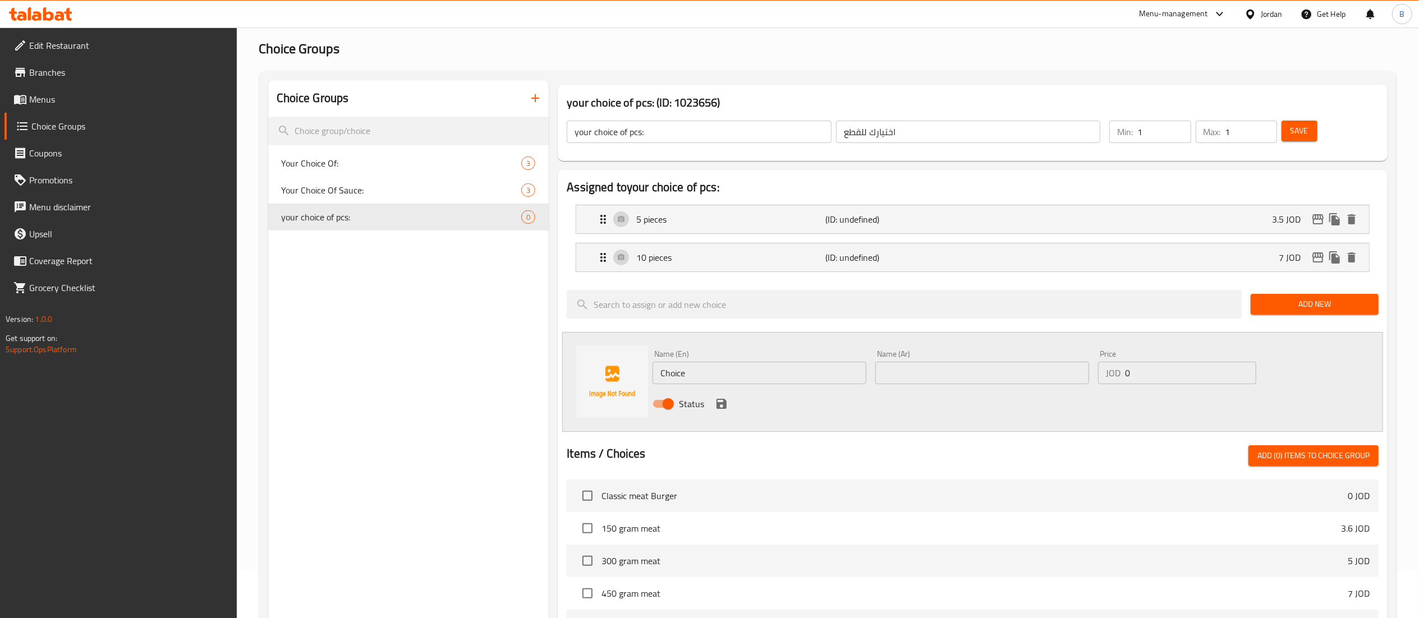
drag, startPoint x: 735, startPoint y: 379, endPoint x: 455, endPoint y: 378, distance: 280.6
click at [535, 378] on div "Choice Groups Your Choice Of: 3 Your Choice Of Sauce: 3 your choice of pcs: 0 y…" at bounding box center [830, 509] width 1124 height 858
paste input "20 pieces"
type input "20 pieces"
click at [991, 384] on input "text" at bounding box center [983, 373] width 214 height 22
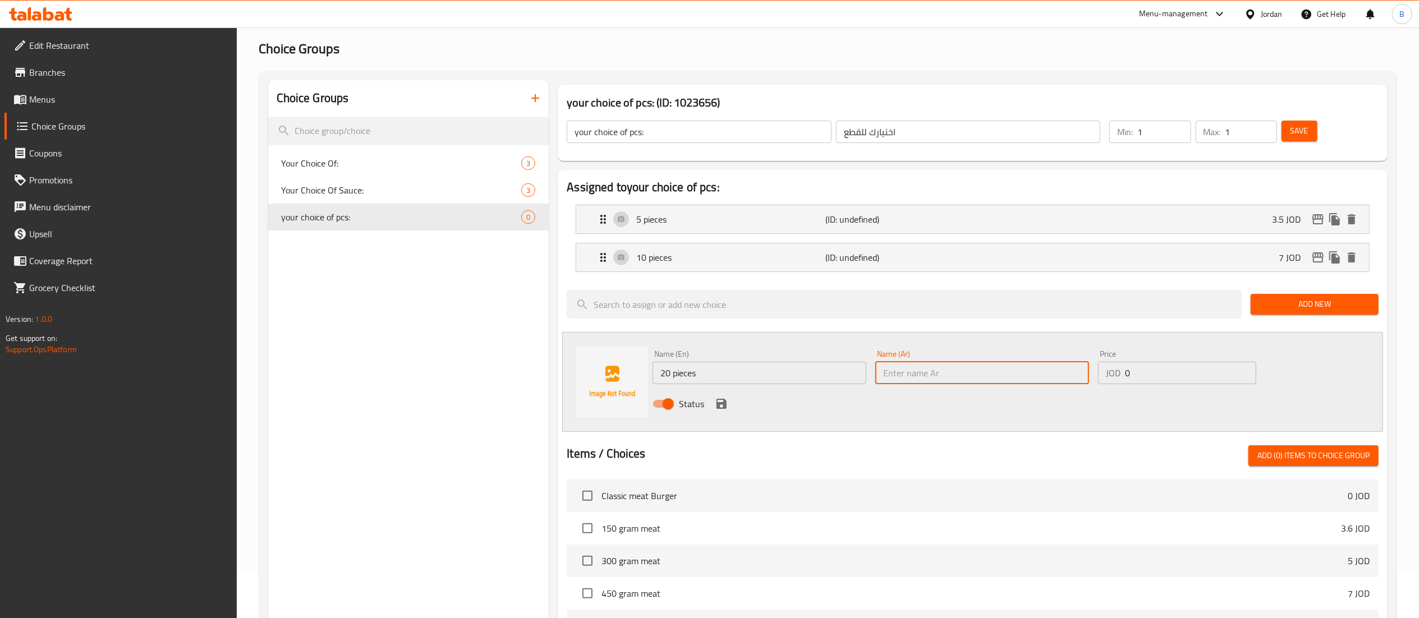
paste input "20 قطعة"
type input "20 قطعة"
drag, startPoint x: 1160, startPoint y: 377, endPoint x: 966, endPoint y: 383, distance: 193.7
click at [970, 381] on div "Name (En) 20 pieces Name (En) Name (Ar) 20 قطعة Name (Ar) Price JOD 0 Price Sta…" at bounding box center [982, 383] width 668 height 74
type input "14"
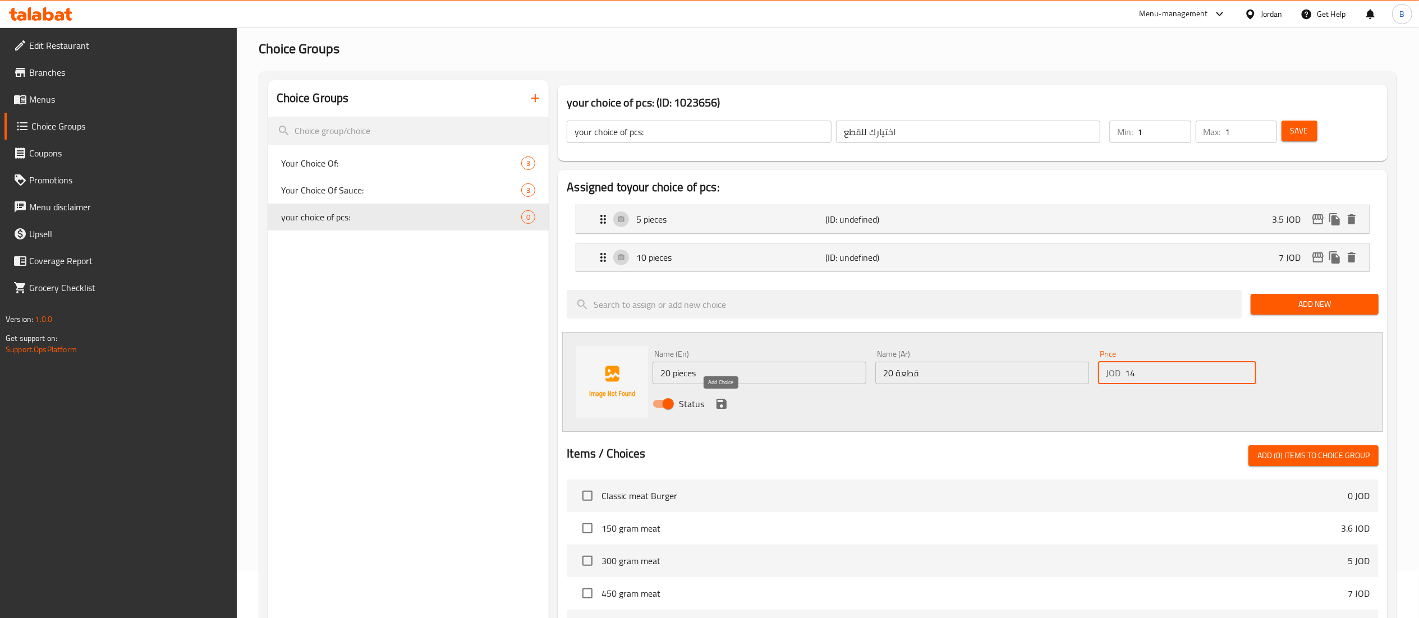
click at [722, 403] on icon "save" at bounding box center [721, 403] width 13 height 13
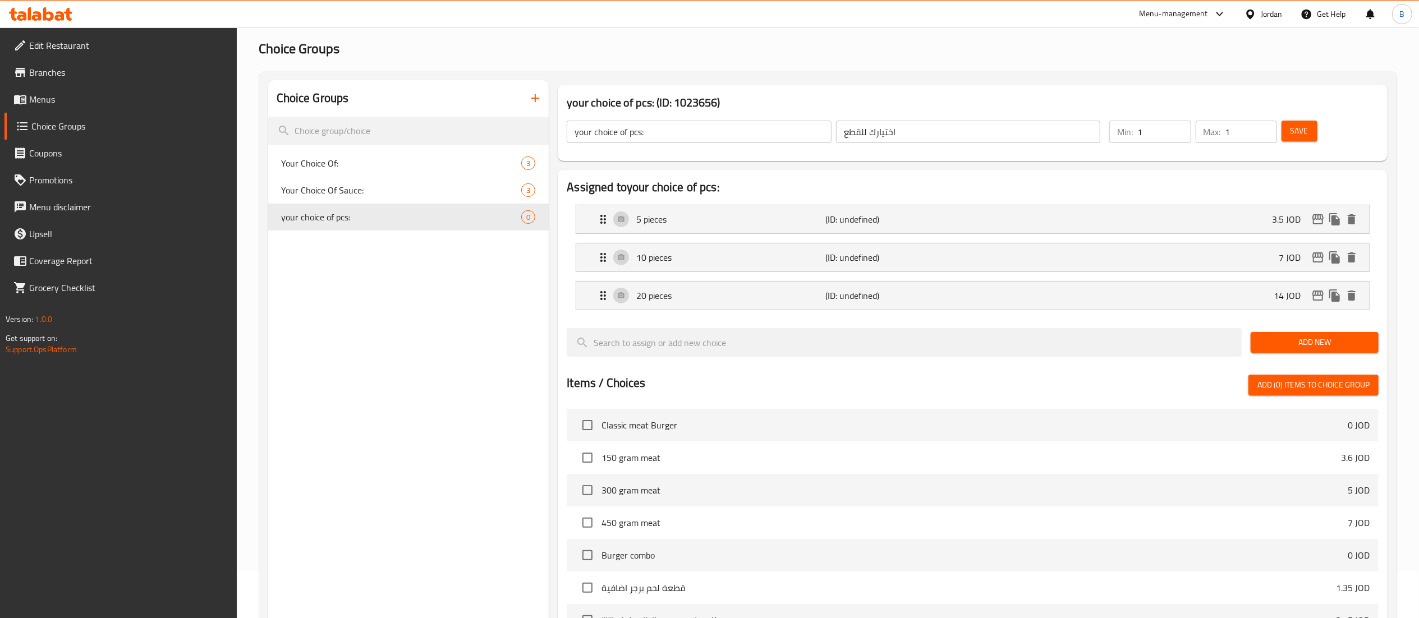
click at [1303, 132] on span "Save" at bounding box center [1300, 131] width 18 height 14
click at [54, 95] on span "Menus" at bounding box center [128, 99] width 199 height 13
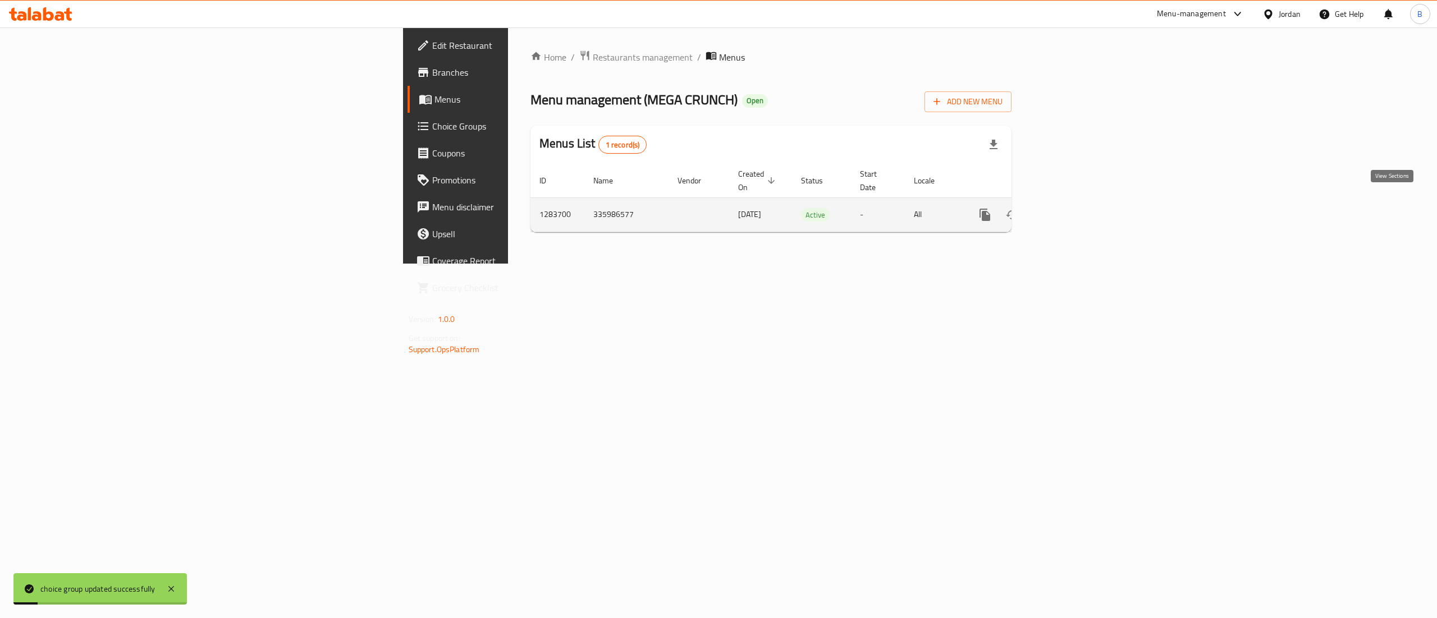
click at [1079, 210] on link "enhanced table" at bounding box center [1065, 214] width 27 height 27
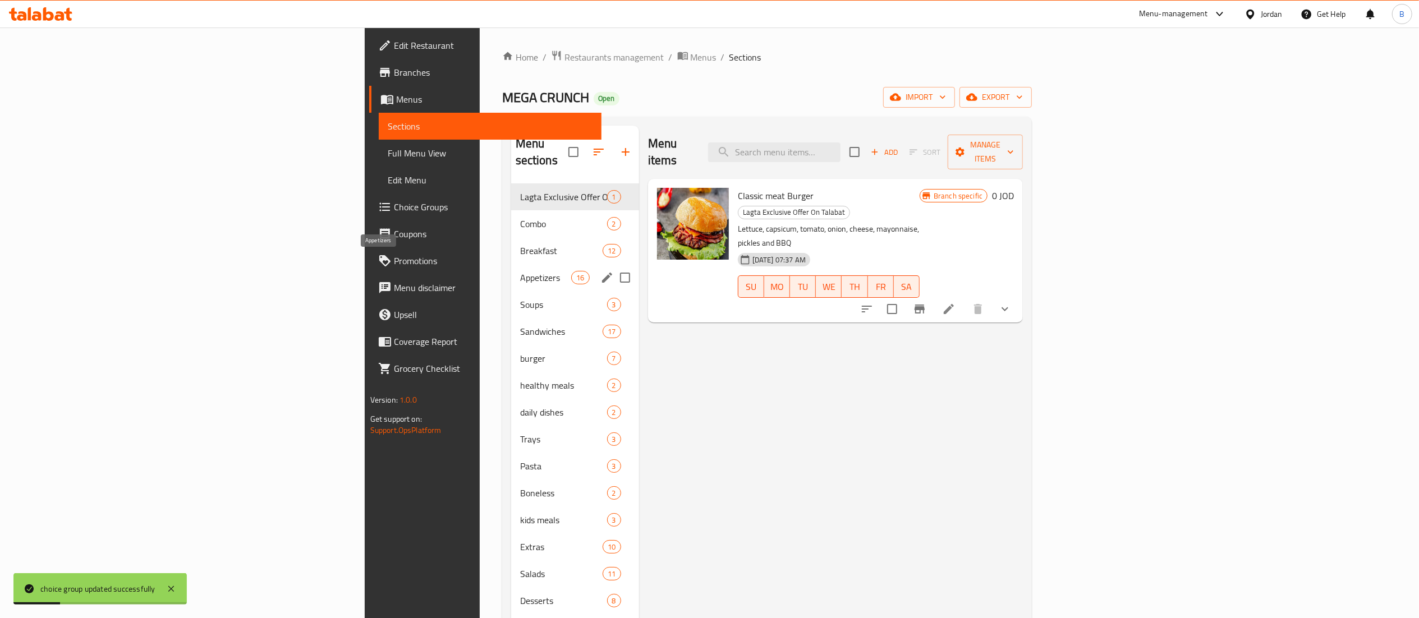
click at [520, 271] on span "Appetizers" at bounding box center [546, 277] width 52 height 13
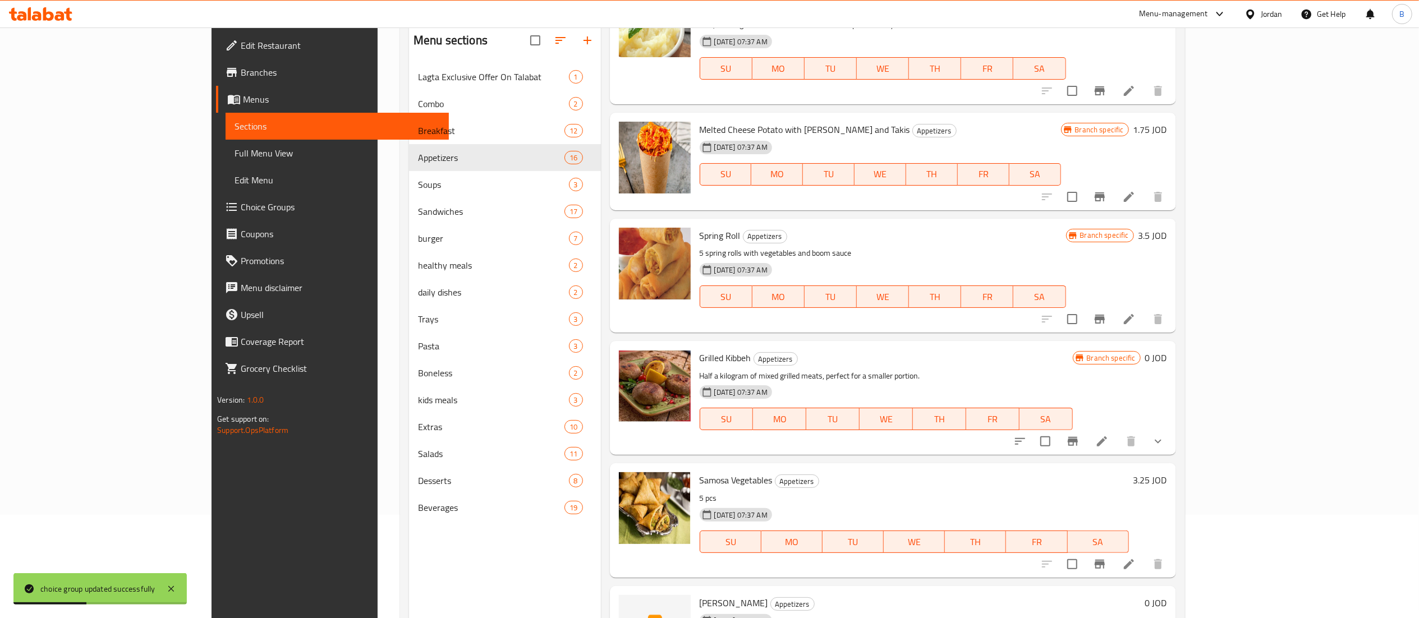
scroll to position [158, 0]
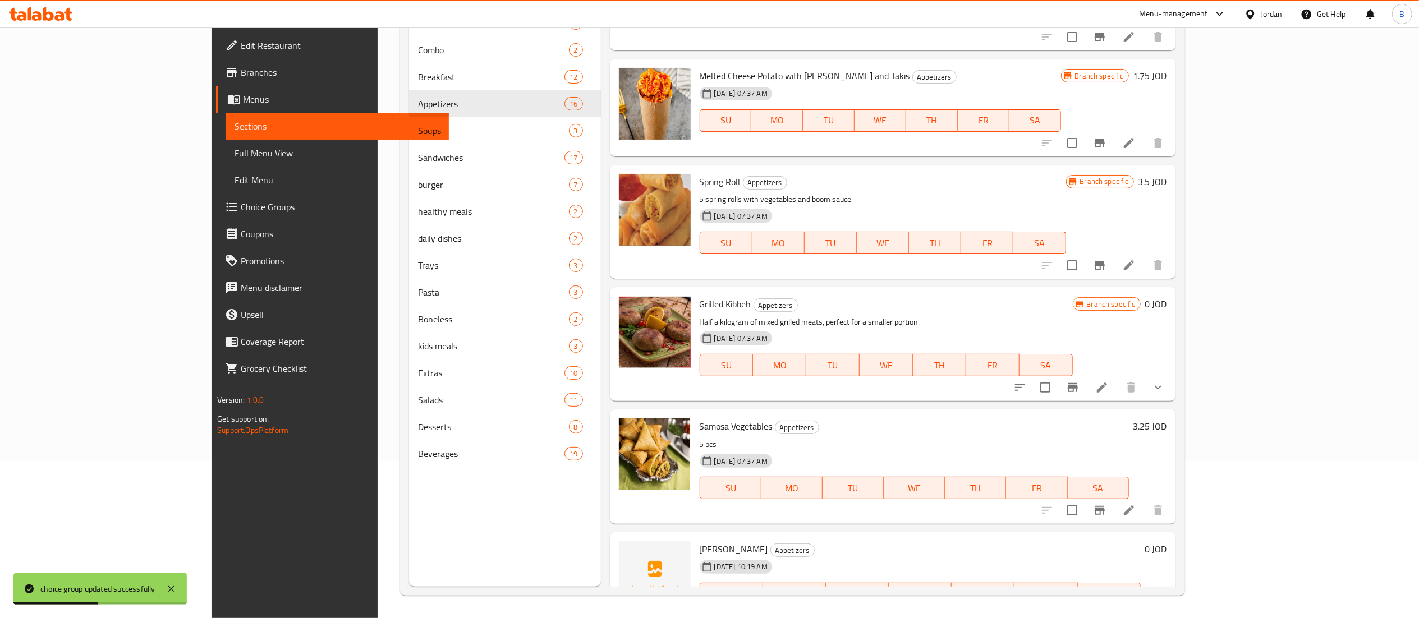
click at [1145, 607] on li at bounding box center [1129, 617] width 31 height 20
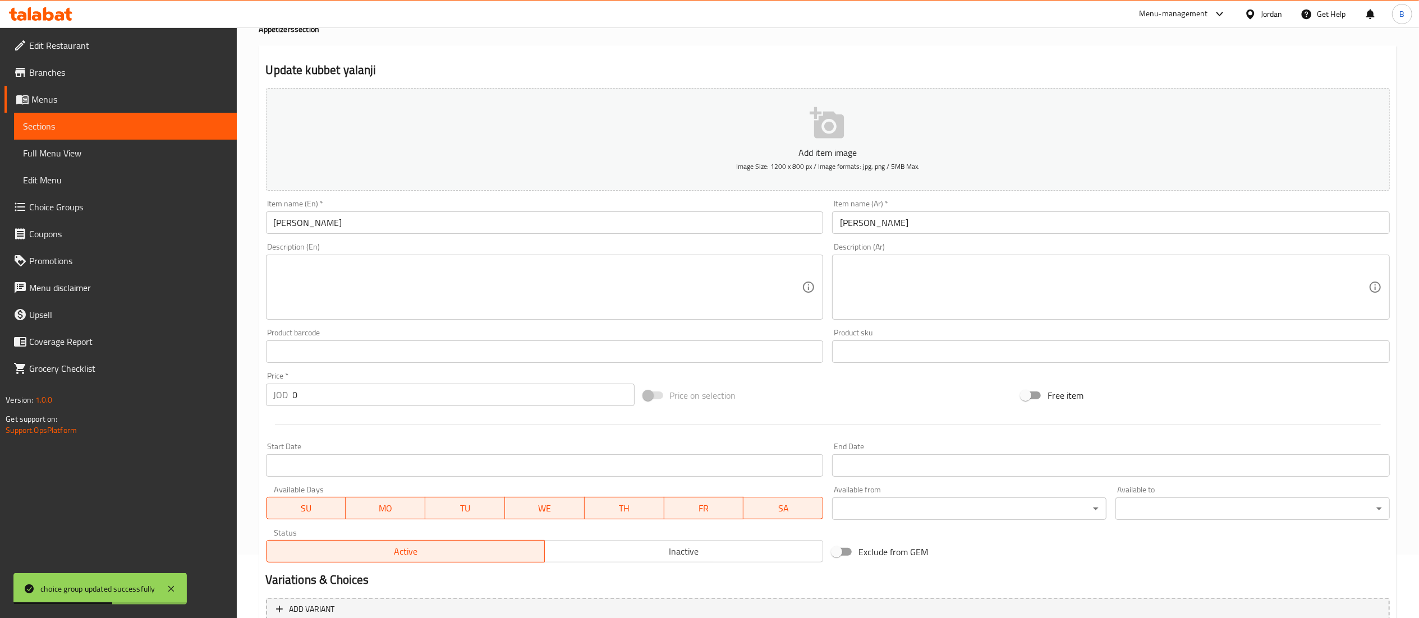
scroll to position [173, 0]
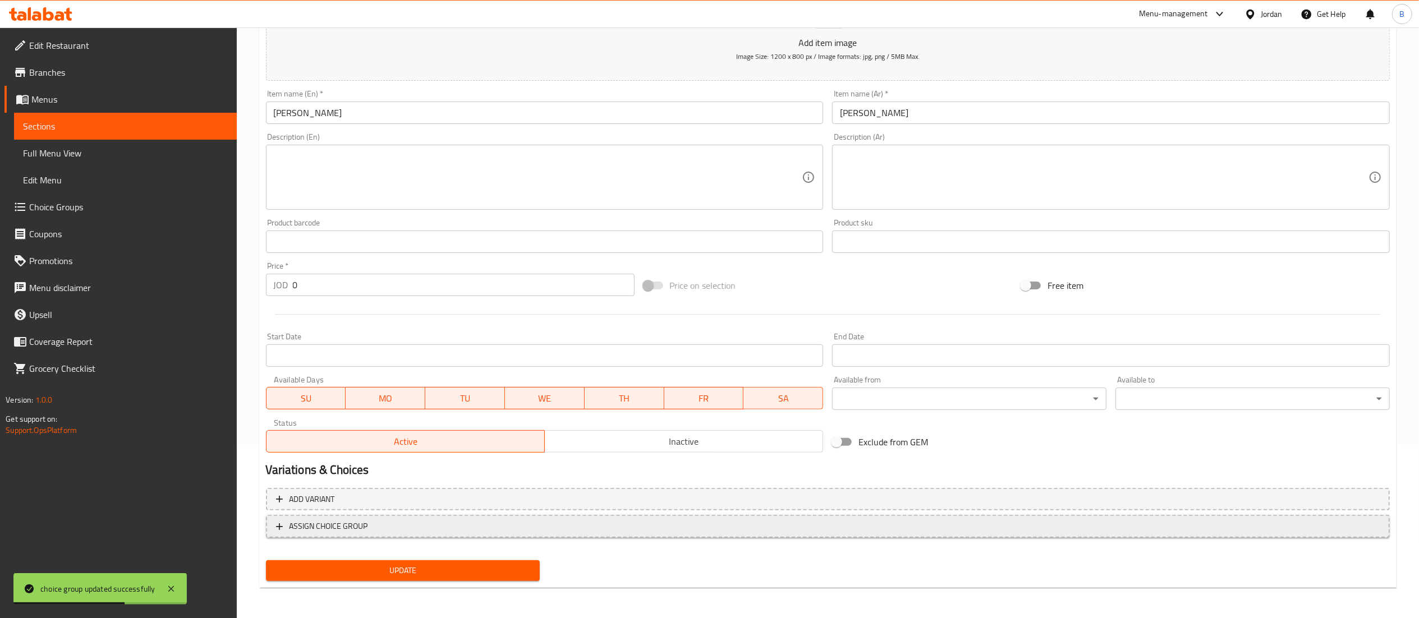
click at [349, 520] on span "ASSIGN CHOICE GROUP" at bounding box center [329, 527] width 79 height 14
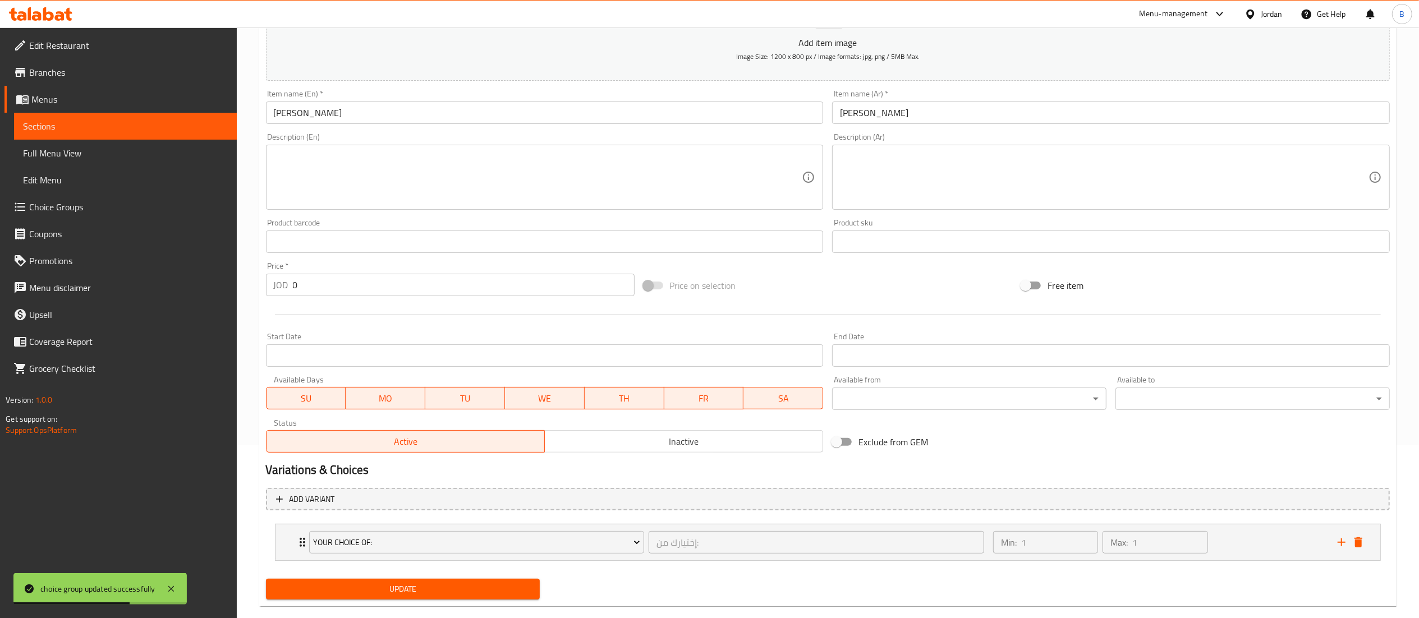
click at [423, 543] on span "Your Choice Of:" at bounding box center [476, 543] width 327 height 14
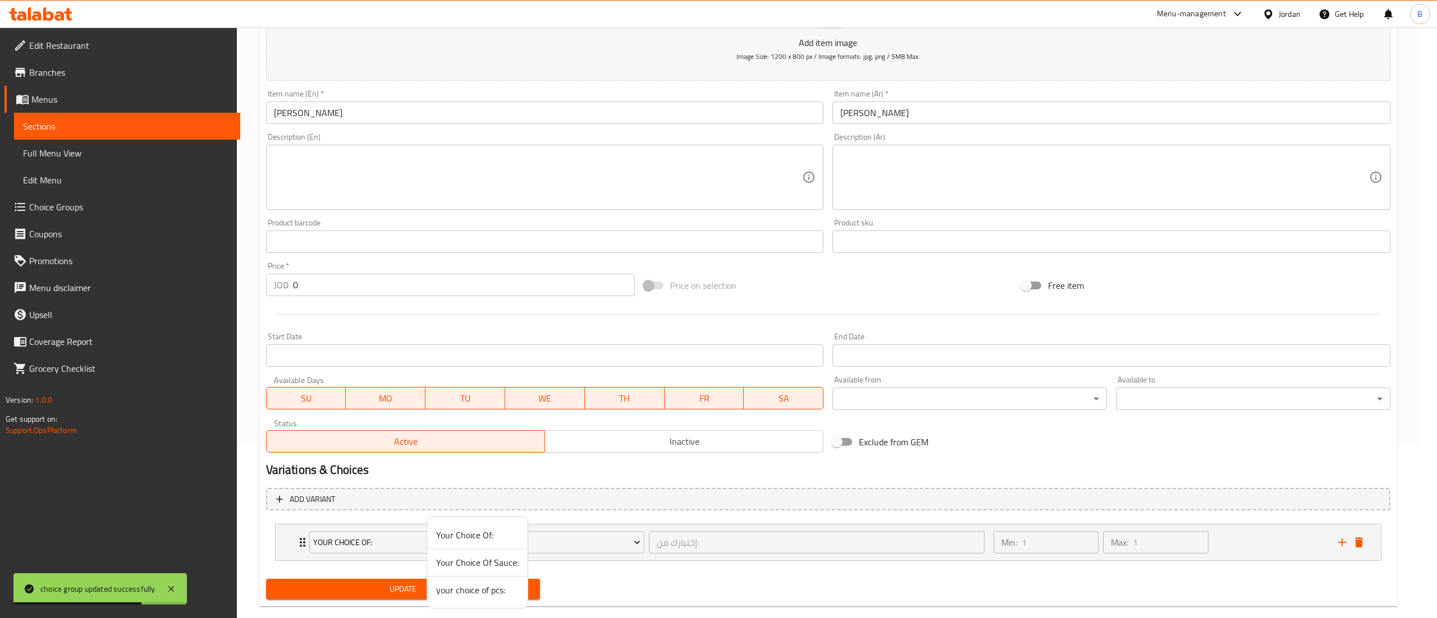
click at [490, 595] on span "your choice of pcs:" at bounding box center [477, 590] width 83 height 13
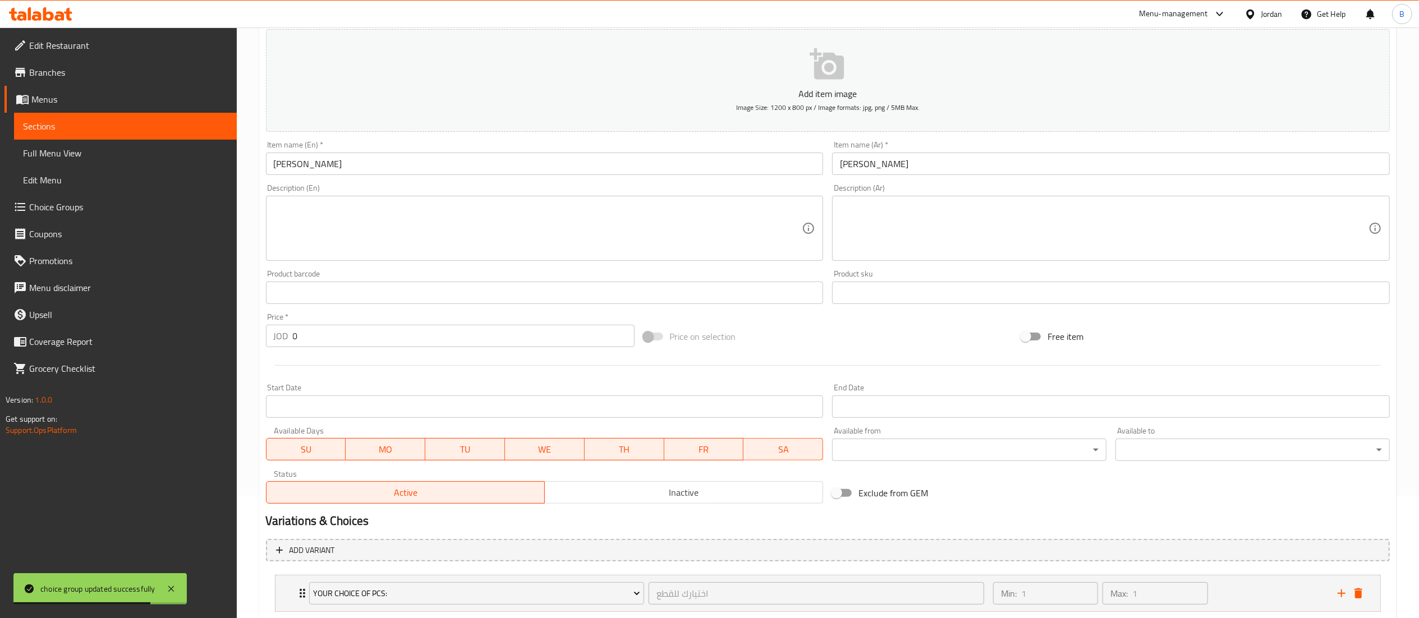
scroll to position [112, 0]
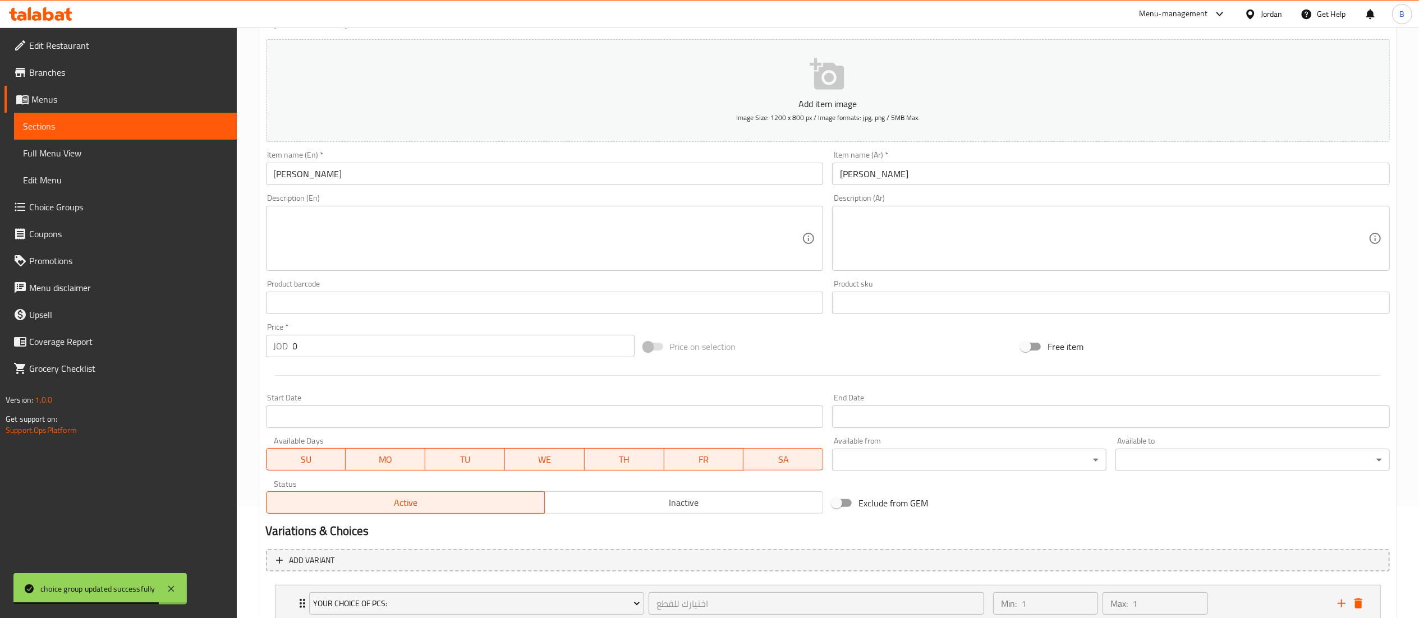
click at [798, 97] on p "Add item image" at bounding box center [827, 103] width 1089 height 13
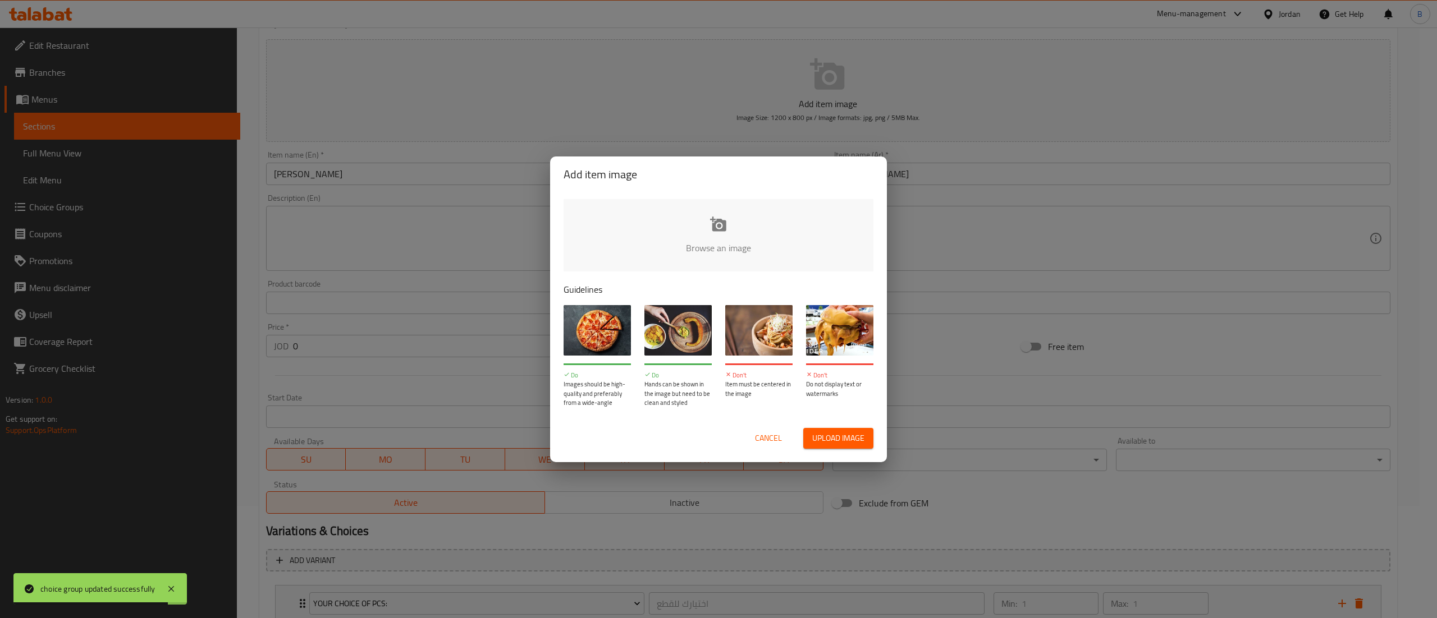
click at [705, 219] on input "file" at bounding box center [1097, 251] width 1069 height 105
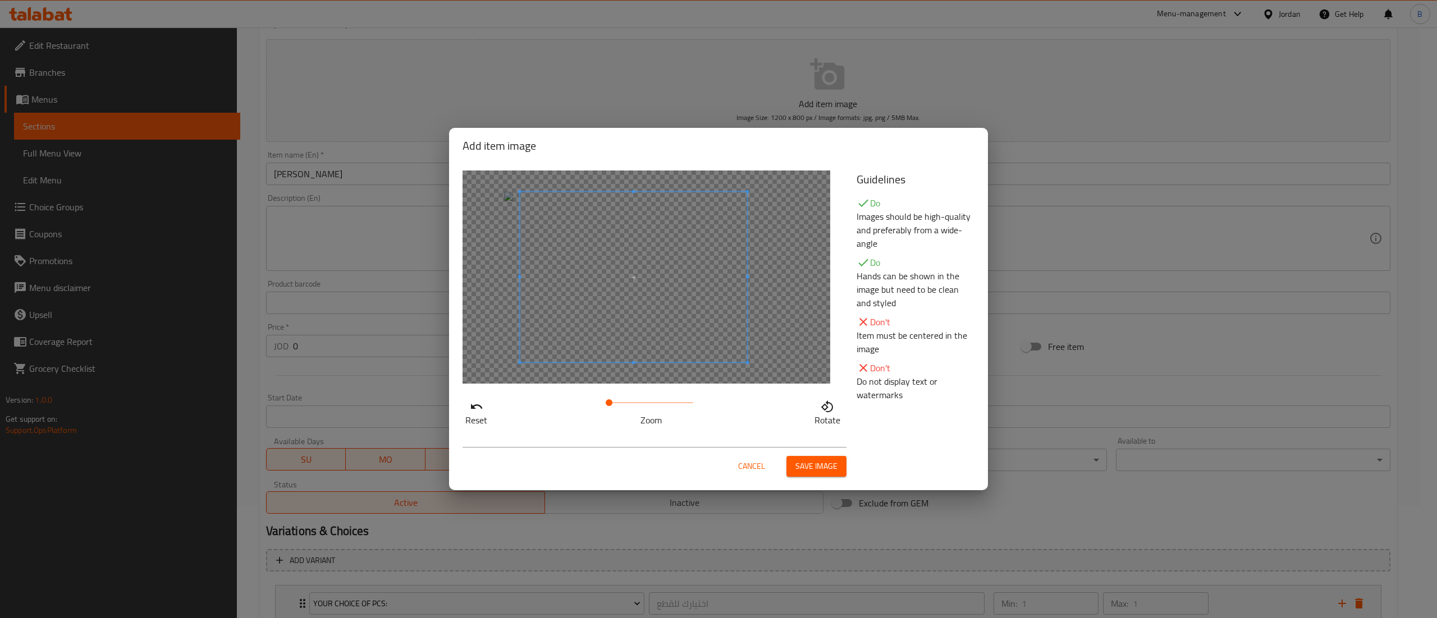
click at [626, 275] on span at bounding box center [633, 277] width 227 height 171
click at [822, 468] on span "Save image" at bounding box center [816, 467] width 42 height 14
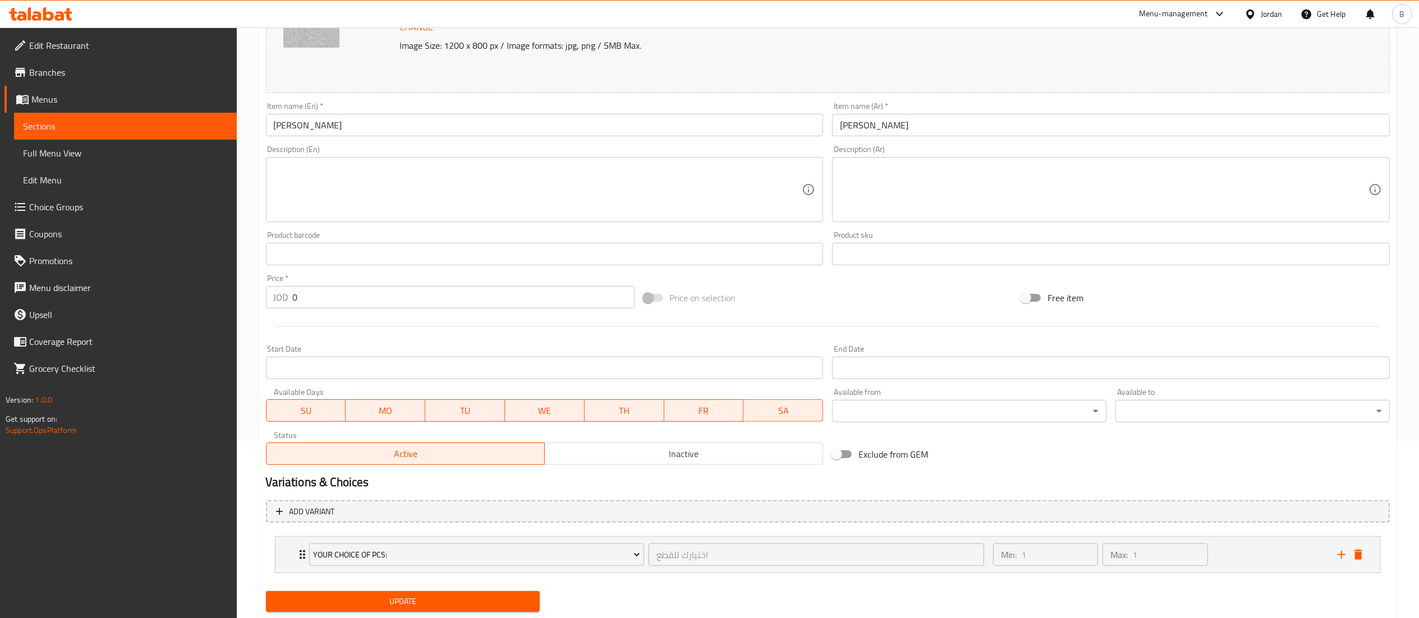
scroll to position [209, 0]
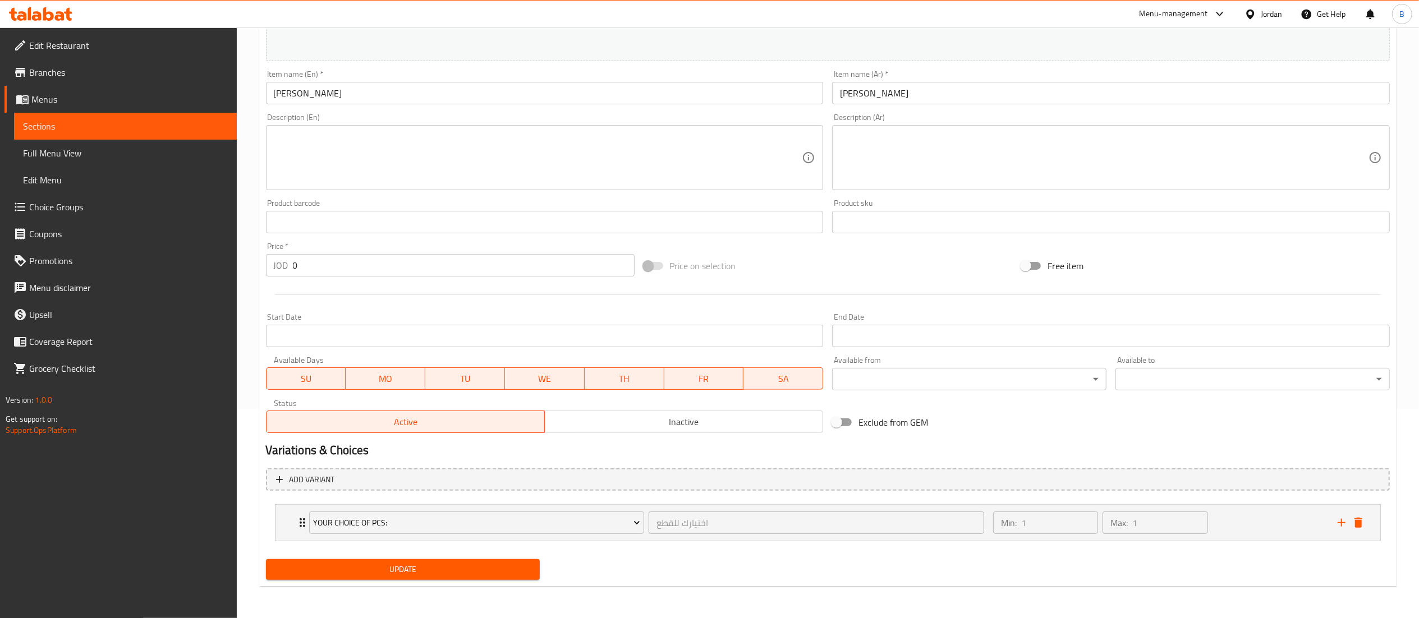
click at [489, 561] on button "Update" at bounding box center [403, 570] width 274 height 21
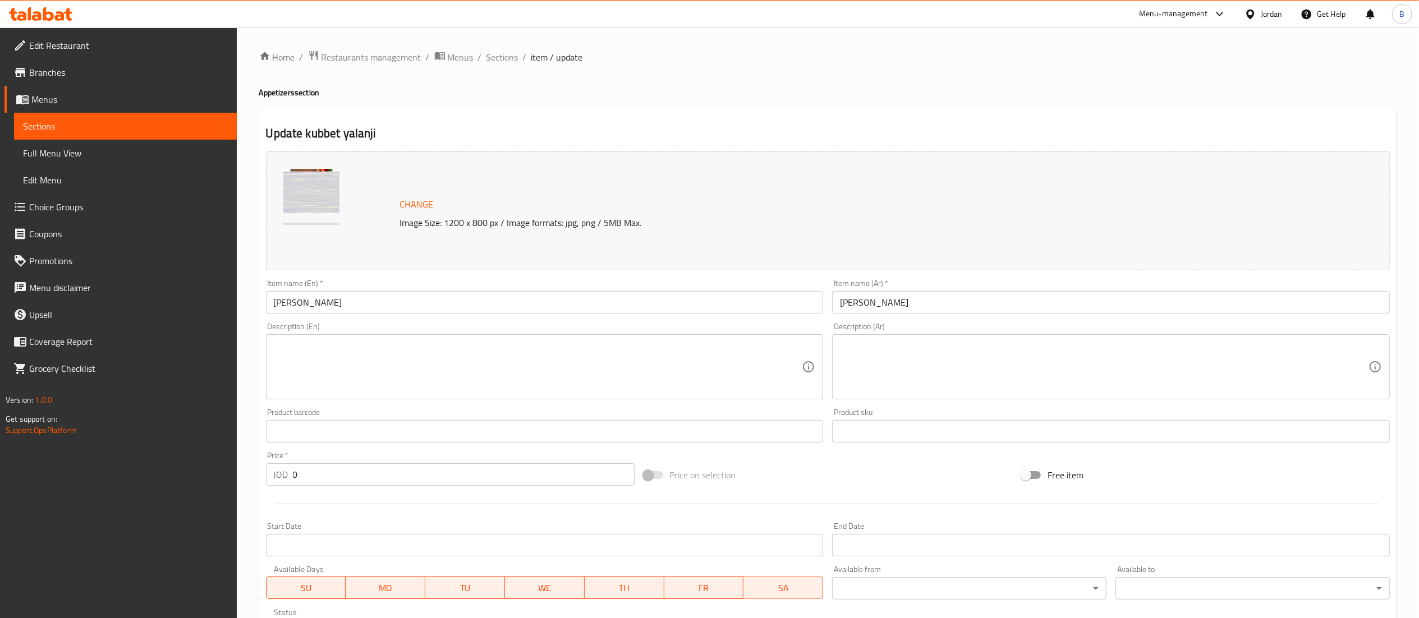
drag, startPoint x: 342, startPoint y: 303, endPoint x: 129, endPoint y: 304, distance: 213.3
click at [140, 302] on div "Edit Restaurant Branches Menus Sections Full Menu View Edit Menu Choice Groups …" at bounding box center [709, 428] width 1419 height 800
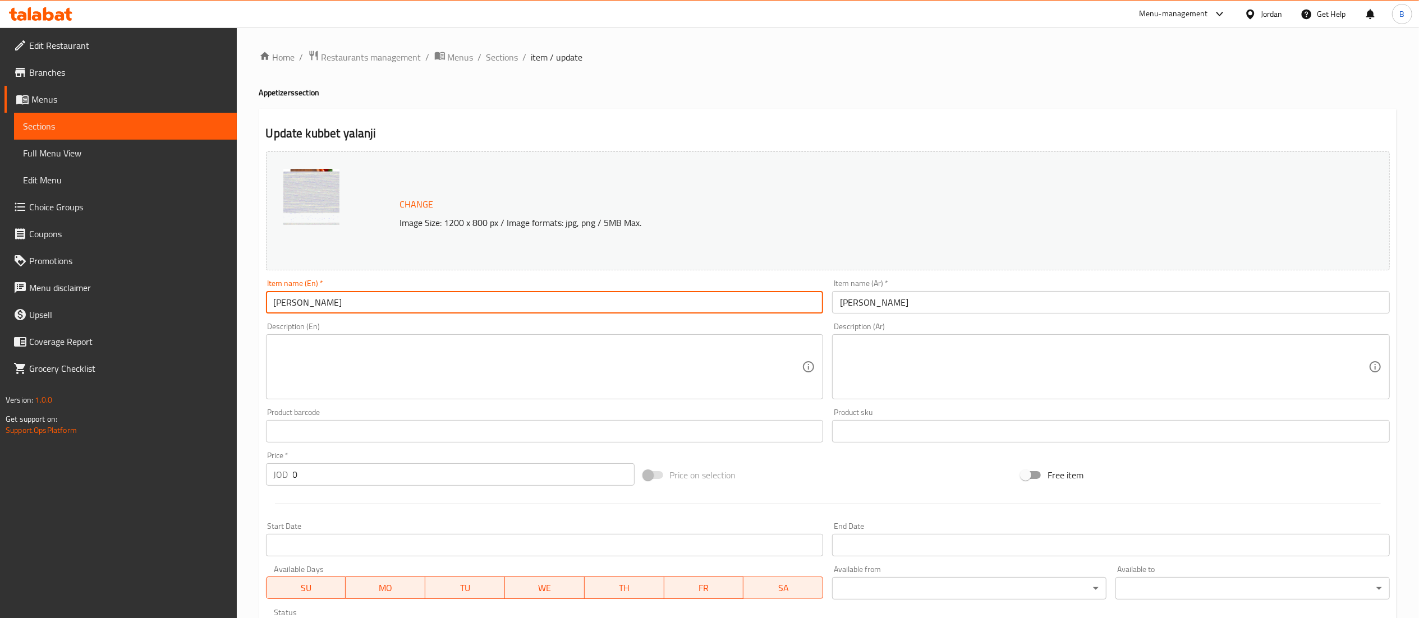
drag, startPoint x: 917, startPoint y: 311, endPoint x: 718, endPoint y: 314, distance: 198.7
click at [746, 314] on div "Change Image Size: 1200 x 800 px / Image formats: jpg, png / 5MB Max. Item name…" at bounding box center [828, 397] width 1133 height 500
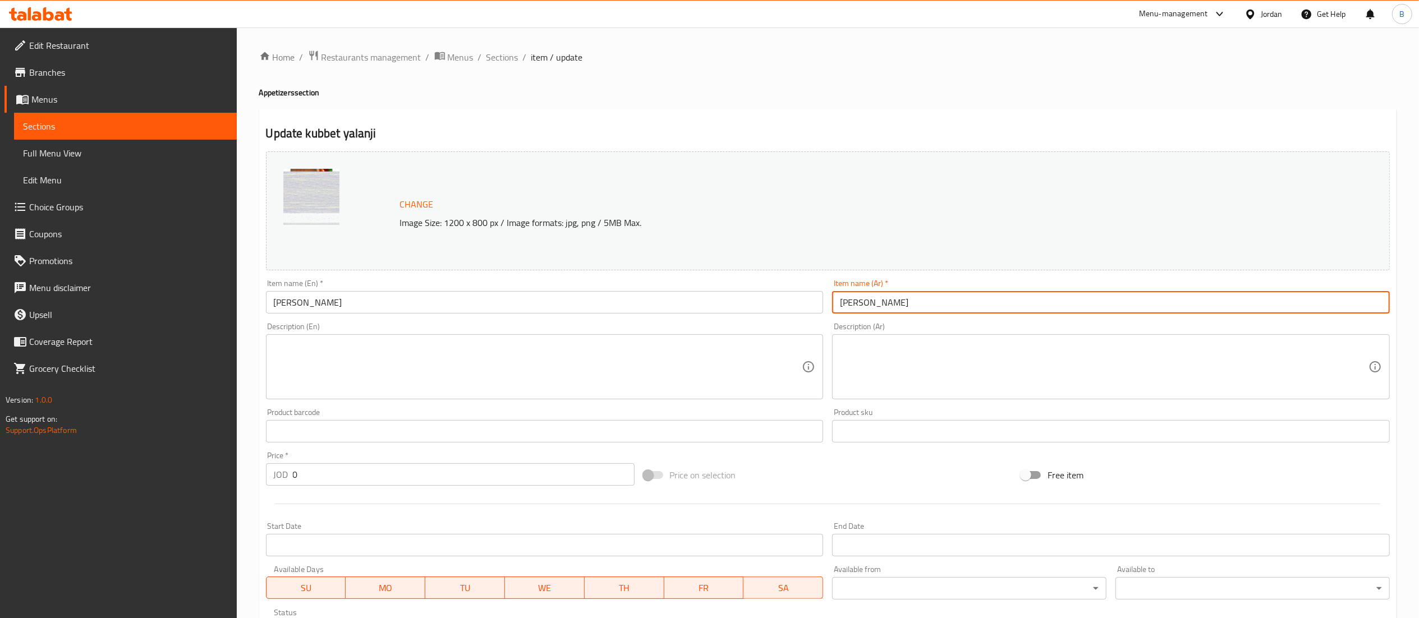
drag, startPoint x: 97, startPoint y: 215, endPoint x: 107, endPoint y: 220, distance: 10.8
click at [97, 215] on link "Choice Groups" at bounding box center [120, 207] width 232 height 27
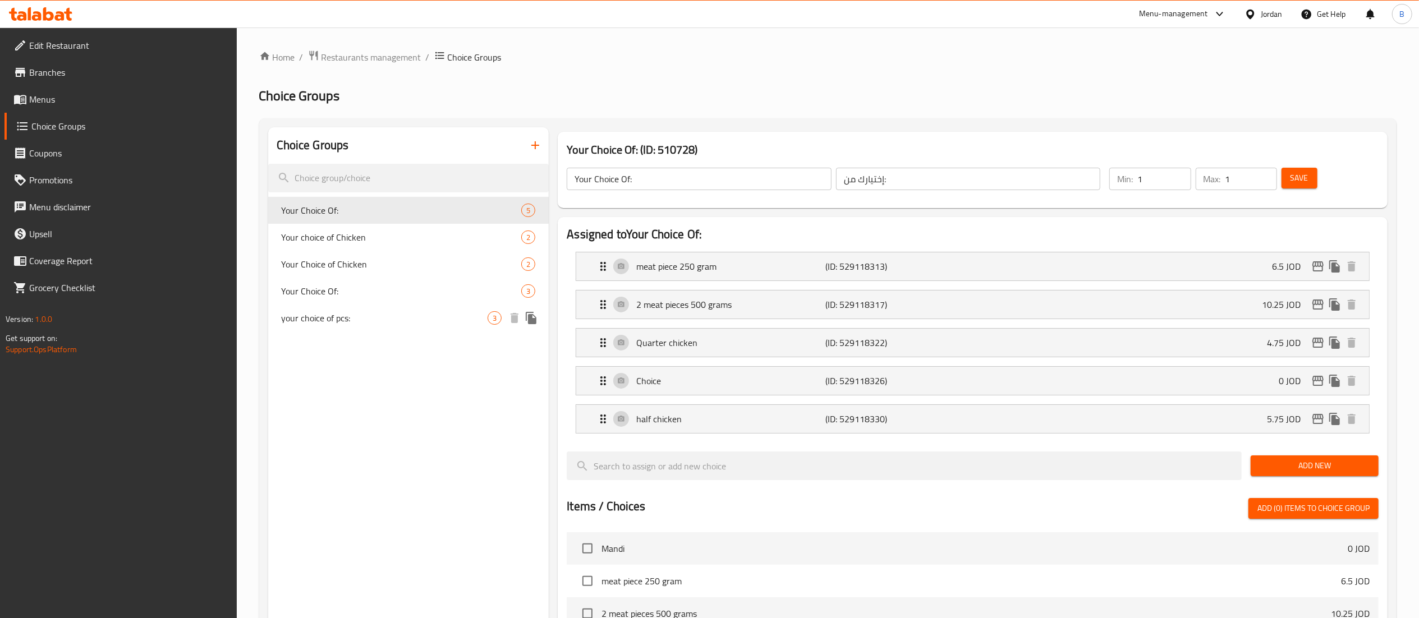
click at [342, 318] on span "your choice of pcs:" at bounding box center [385, 317] width 207 height 13
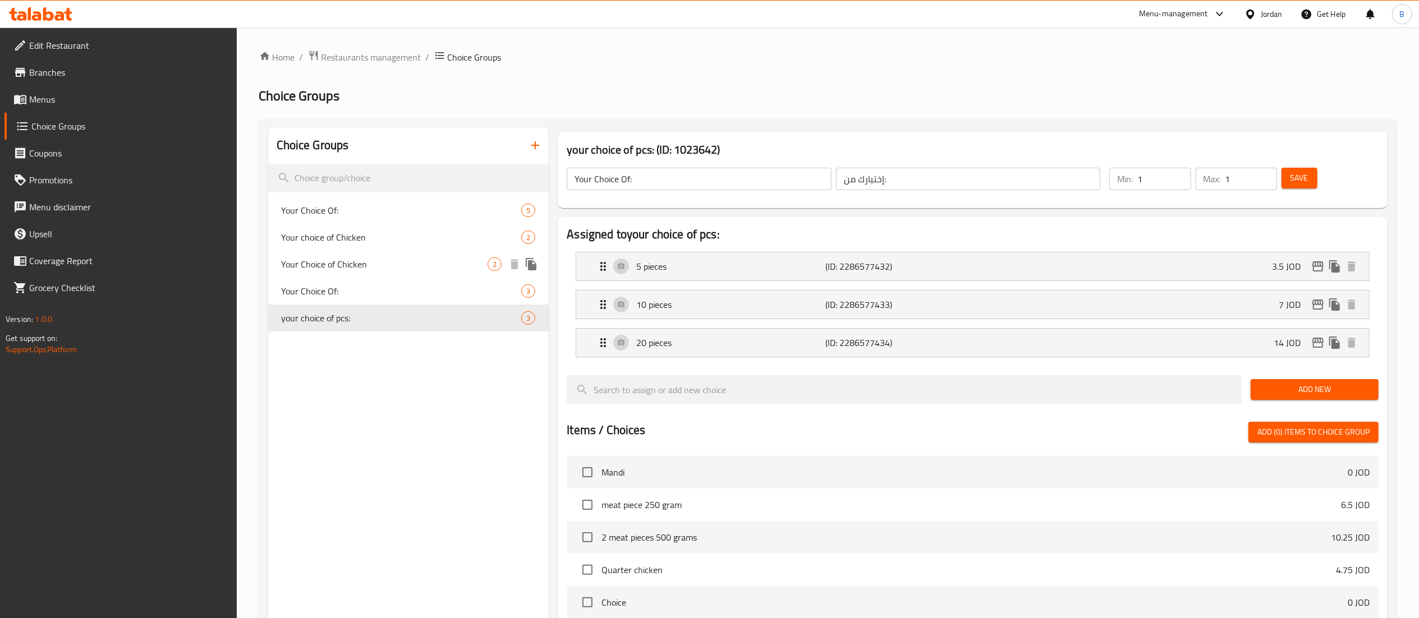
type input "your choice of pcs:"
type input "اختيارك للقطع"
drag, startPoint x: 482, startPoint y: 175, endPoint x: 373, endPoint y: 185, distance: 109.3
click at [433, 181] on div "Choice Groups Your Choice Of: 5 Your choice of Chicken 2 Your Choice of Chicken…" at bounding box center [830, 520] width 1124 height 787
drag, startPoint x: 953, startPoint y: 177, endPoint x: 589, endPoint y: 176, distance: 364.2
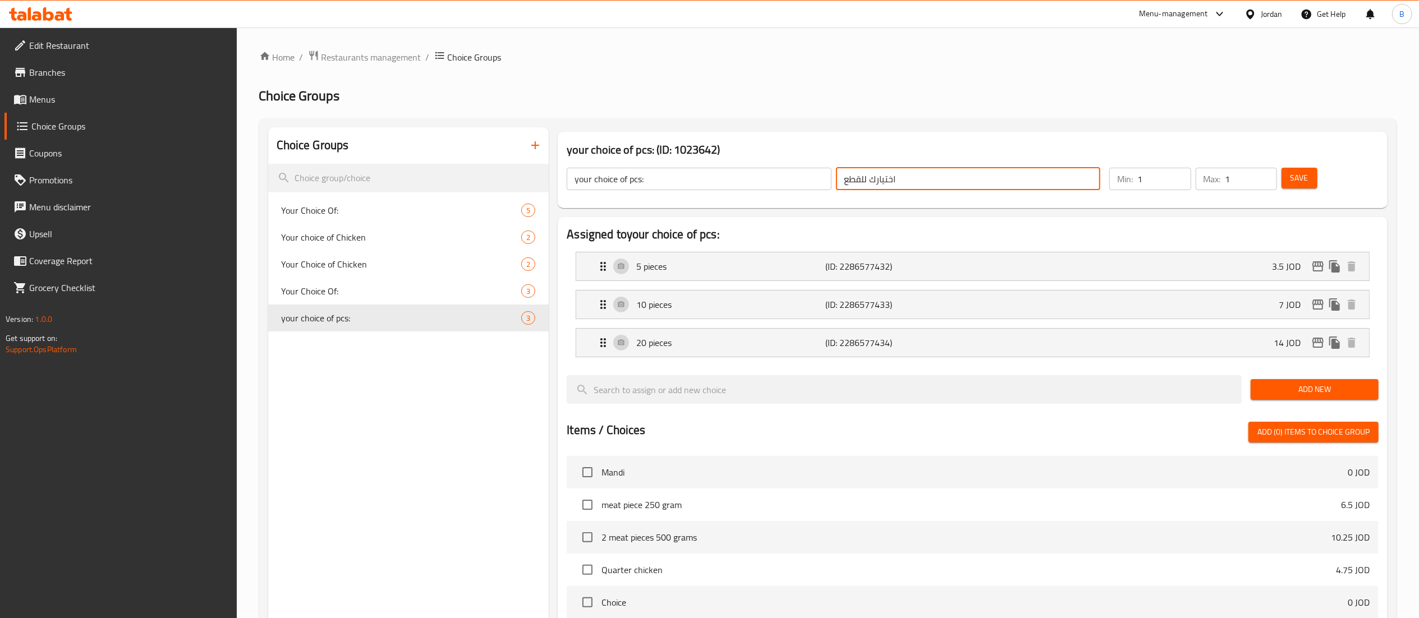
click at [687, 176] on div "your choice of pcs: ​ اختيارك للقطع ​" at bounding box center [833, 179] width 547 height 36
click at [708, 279] on div "5 pieces (ID: 2286577432) 3.5 JOD" at bounding box center [976, 267] width 759 height 28
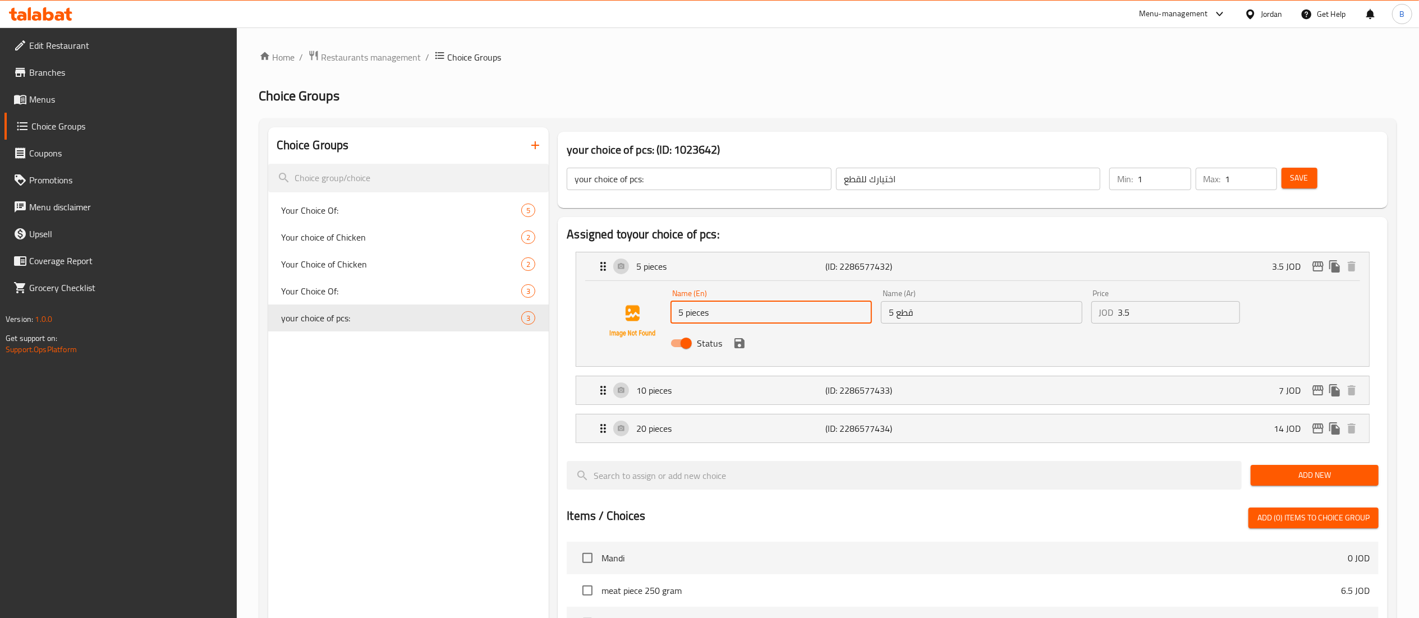
drag, startPoint x: 730, startPoint y: 318, endPoint x: 542, endPoint y: 320, distance: 188.0
click at [602, 320] on div "Name (En) 5 pieces Name (En) Name (Ar) 5 قطع Name (Ar) Price JOD 3.5 Price Stat…" at bounding box center [972, 321] width 757 height 76
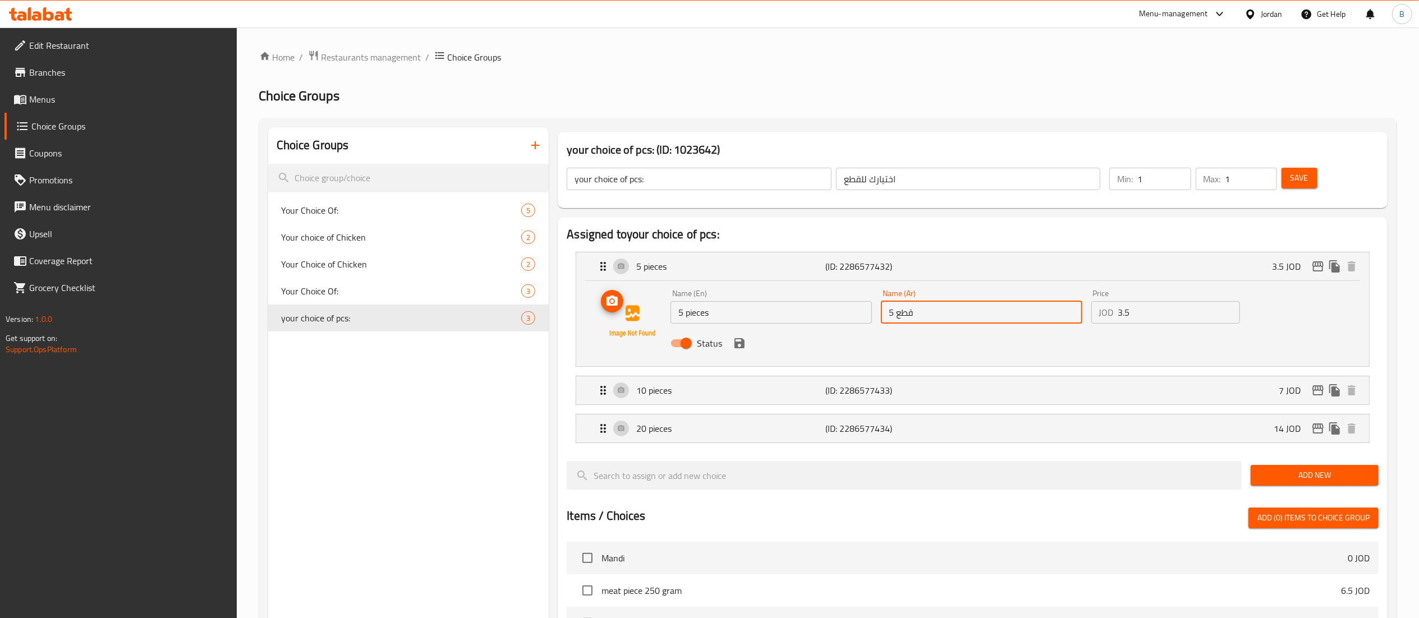
drag, startPoint x: 956, startPoint y: 314, endPoint x: 648, endPoint y: 293, distance: 309.4
click at [648, 293] on div "Name (En) 5 pieces Name (En) Name (Ar) 5 قطع Name (Ar) Price JOD 3.5 Price Stat…" at bounding box center [972, 321] width 757 height 76
drag, startPoint x: 1148, startPoint y: 312, endPoint x: 890, endPoint y: 309, distance: 258.2
click at [1000, 309] on div "Name (En) 5 pieces Name (En) Name (Ar) 5 قطع Name (Ar) Price JOD 3.5 Price Stat…" at bounding box center [981, 322] width 631 height 74
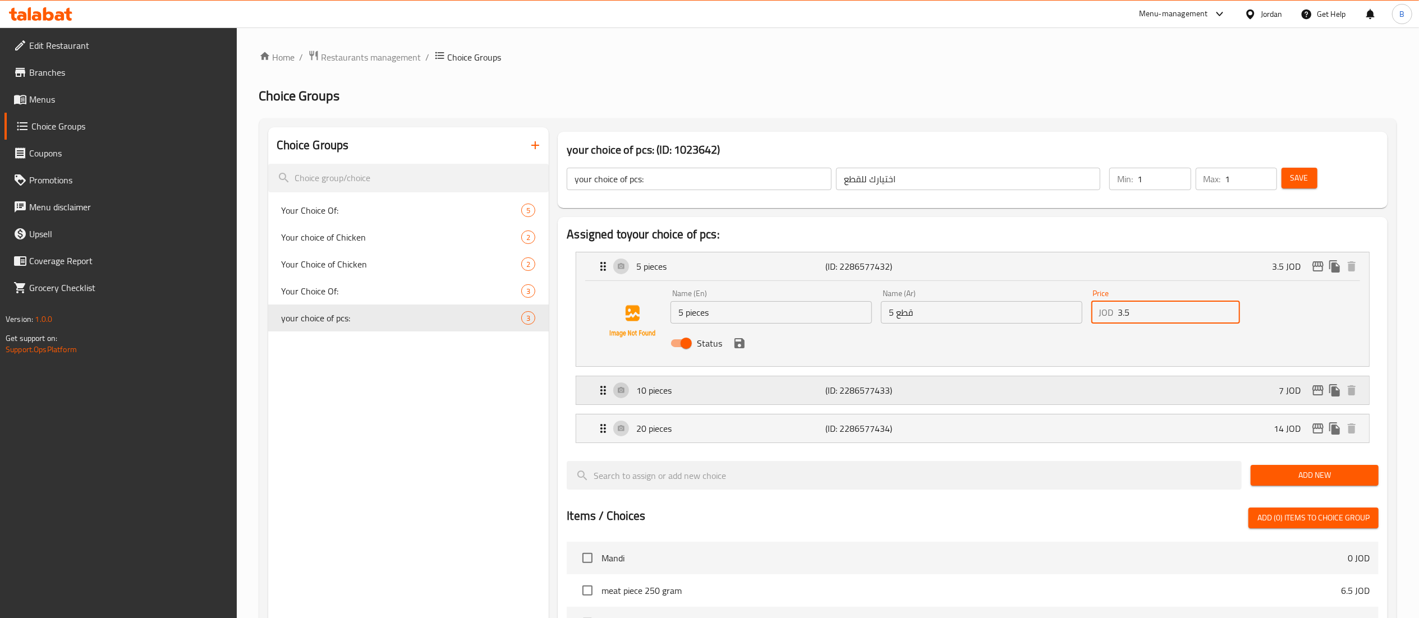
click at [651, 394] on p "10 pieces" at bounding box center [730, 390] width 189 height 13
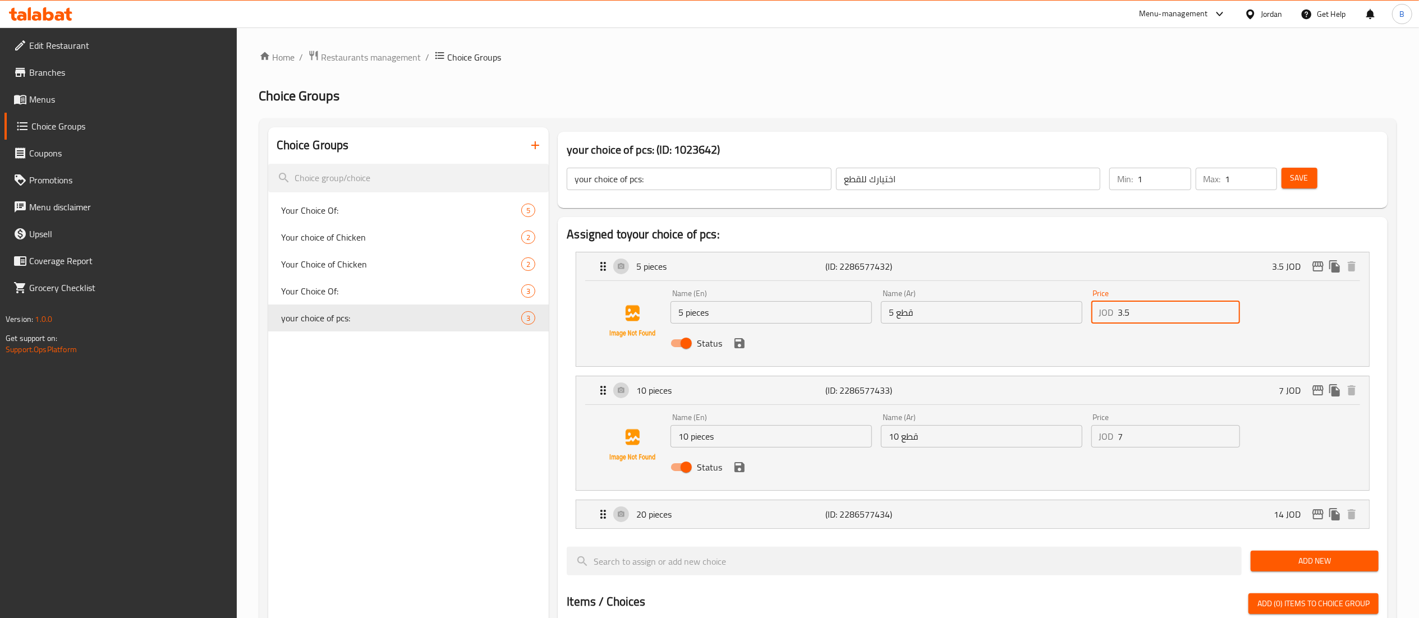
drag, startPoint x: 777, startPoint y: 438, endPoint x: 510, endPoint y: 437, distance: 266.6
click at [563, 437] on div "Assigned to your choice of pcs: 5 pieces (ID: 2286577432) 3.5 JOD Name (En) 5 p…" at bounding box center [973, 610] width 830 height 786
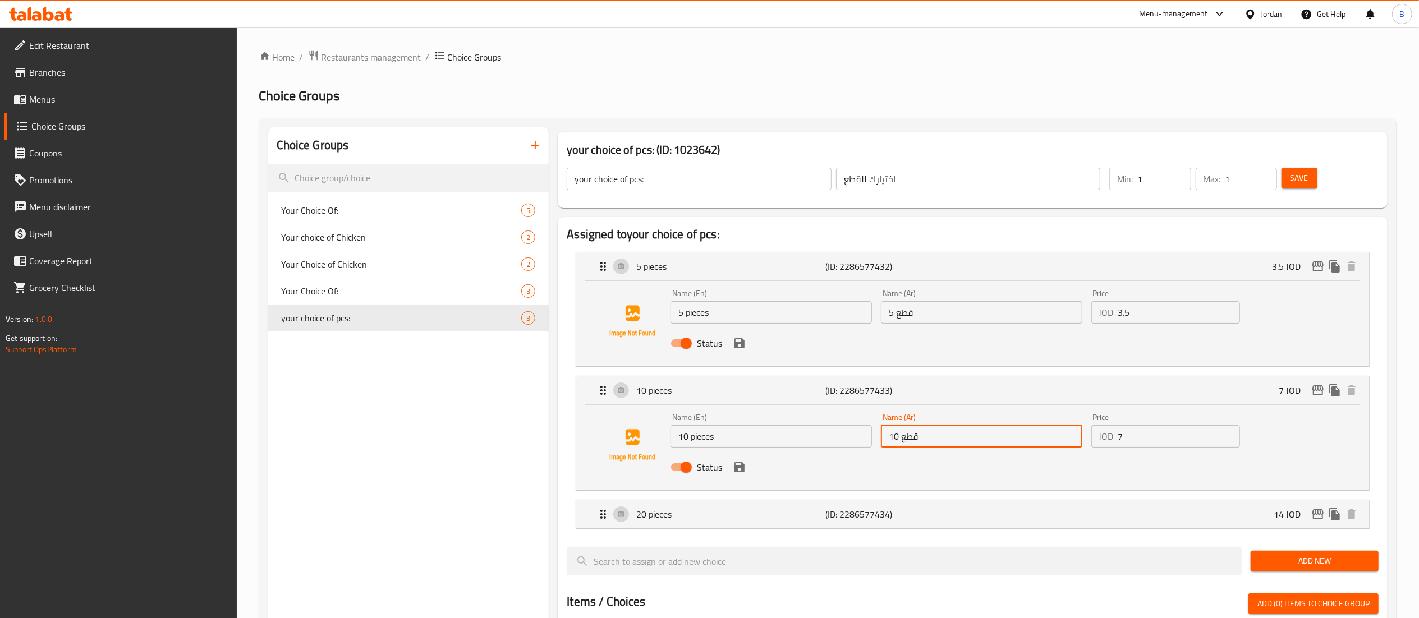
drag, startPoint x: 978, startPoint y: 442, endPoint x: 678, endPoint y: 442, distance: 299.7
click at [780, 442] on div "Name (En) 10 pieces Name (En) Name (Ar) 10 قطع Name (Ar) Price JOD 7 Price Stat…" at bounding box center [981, 446] width 631 height 74
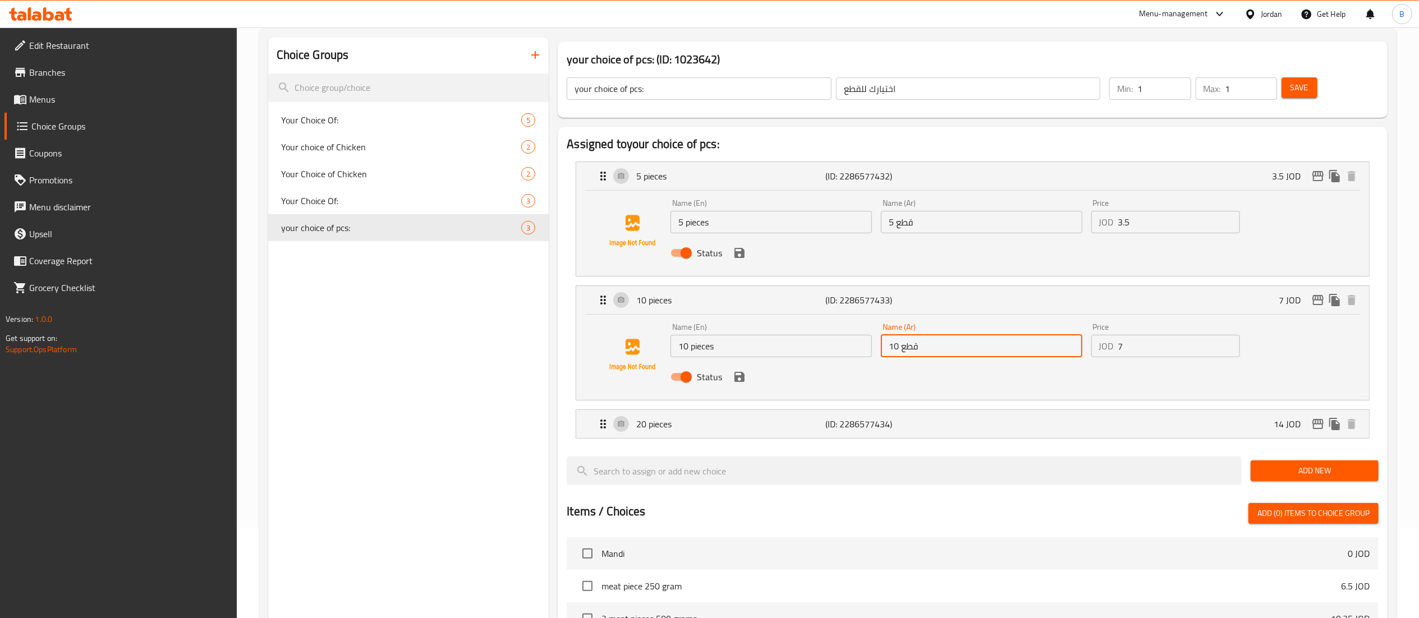
scroll to position [112, 0]
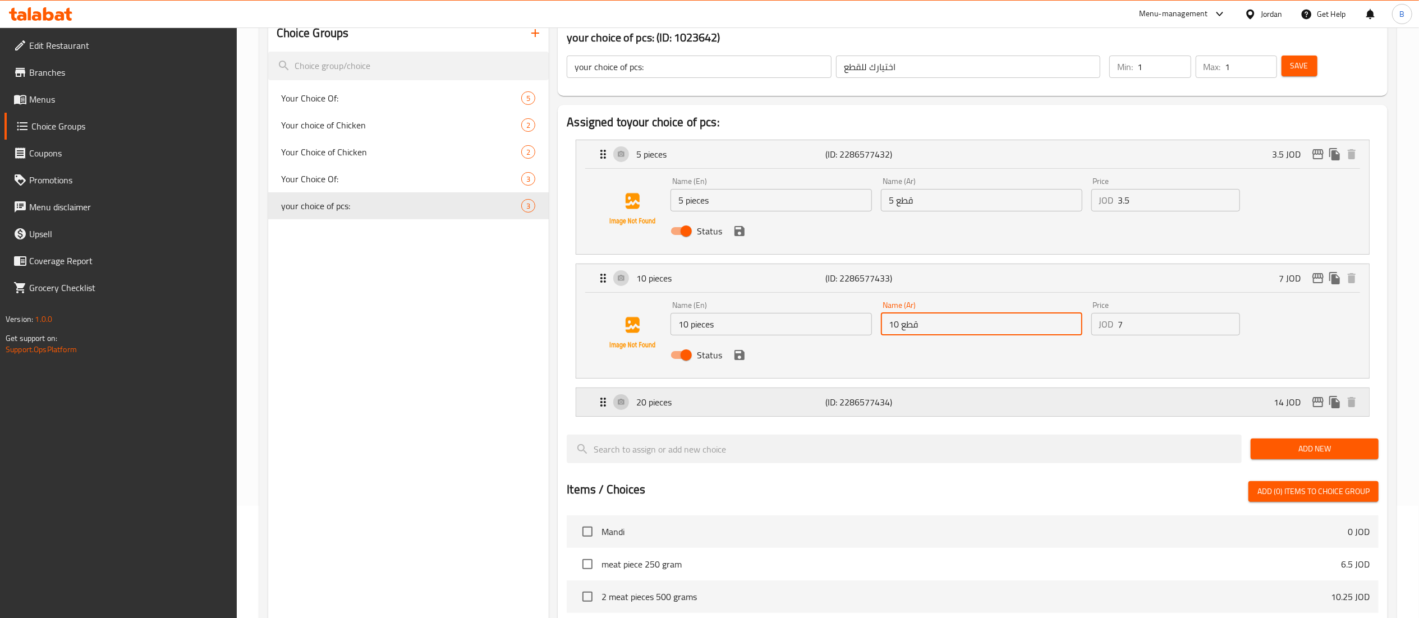
click at [685, 395] on div "20 pieces (ID: 2286577434) 14 JOD" at bounding box center [976, 402] width 759 height 28
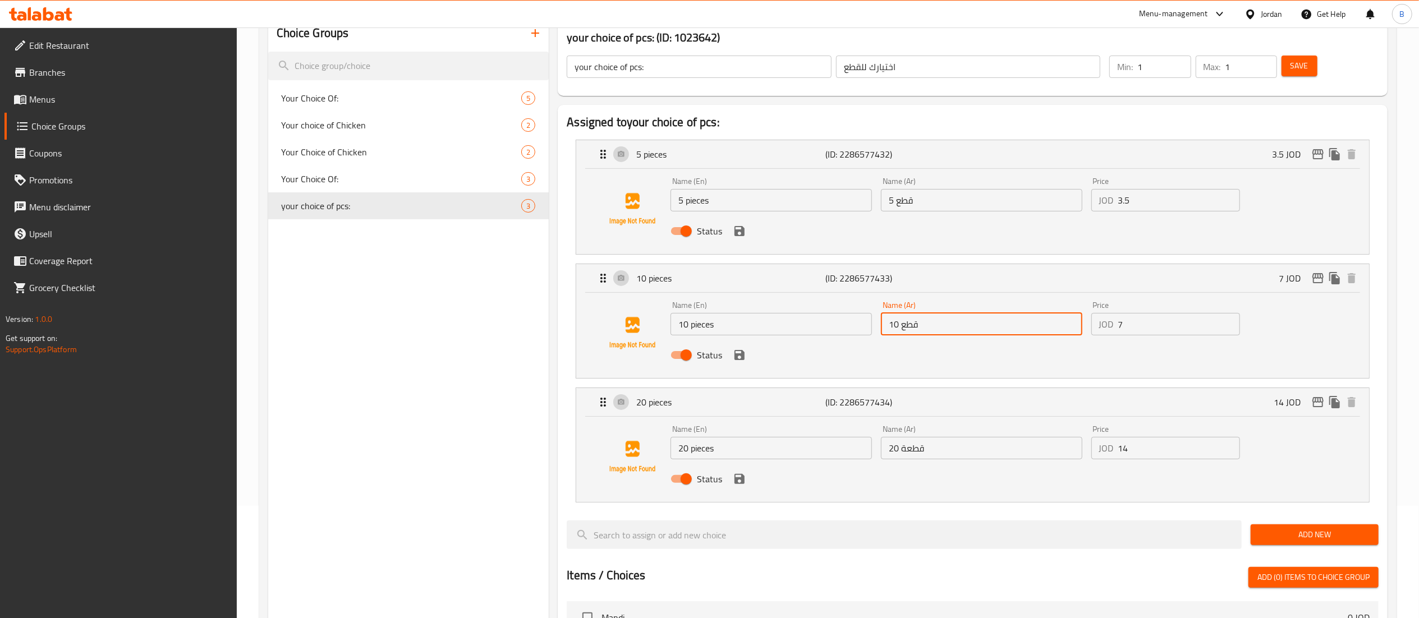
drag, startPoint x: 775, startPoint y: 446, endPoint x: 606, endPoint y: 461, distance: 169.1
click at [657, 448] on div "Name (En) 20 pieces Name (En) Name (Ar) 20 قطعة Name (Ar) Price JOD 14 Price St…" at bounding box center [972, 457] width 757 height 76
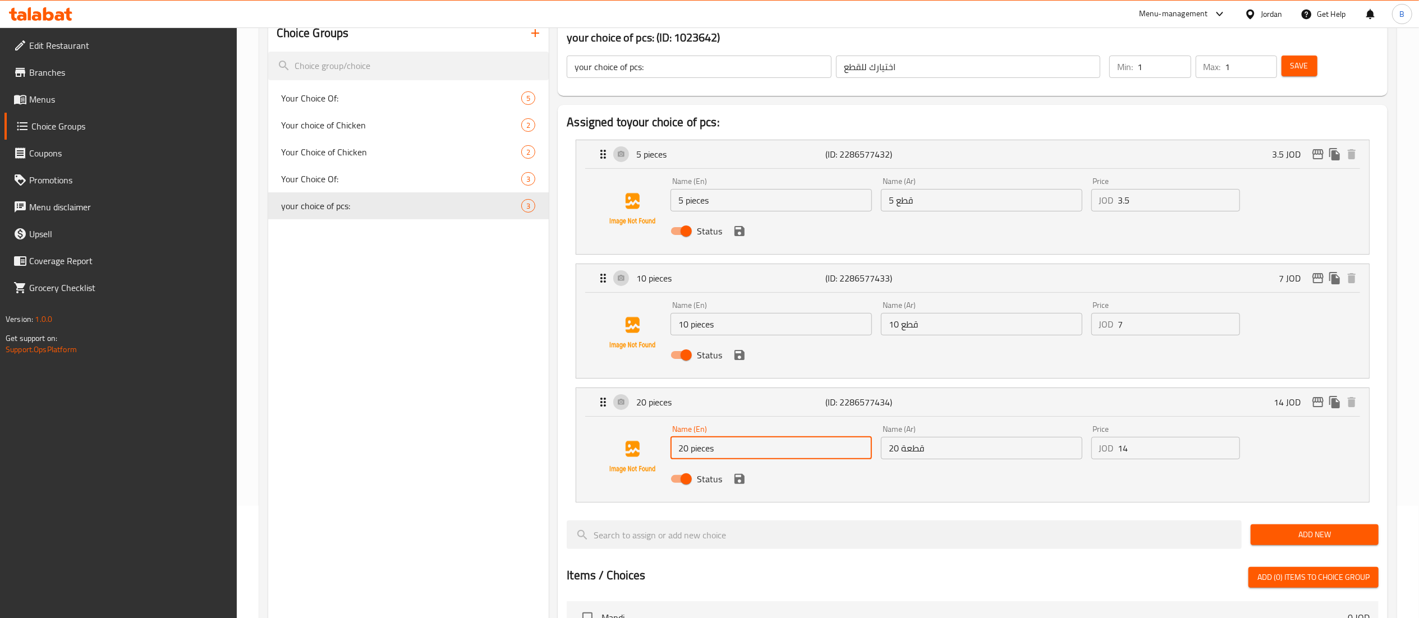
drag, startPoint x: 989, startPoint y: 457, endPoint x: 678, endPoint y: 455, distance: 310.9
click at [706, 455] on div "Name (En) 20 pieces Name (En) Name (Ar) 20 قطعة Name (Ar) Price JOD 14 Price St…" at bounding box center [981, 458] width 631 height 74
click at [46, 106] on span "Menus" at bounding box center [128, 99] width 199 height 13
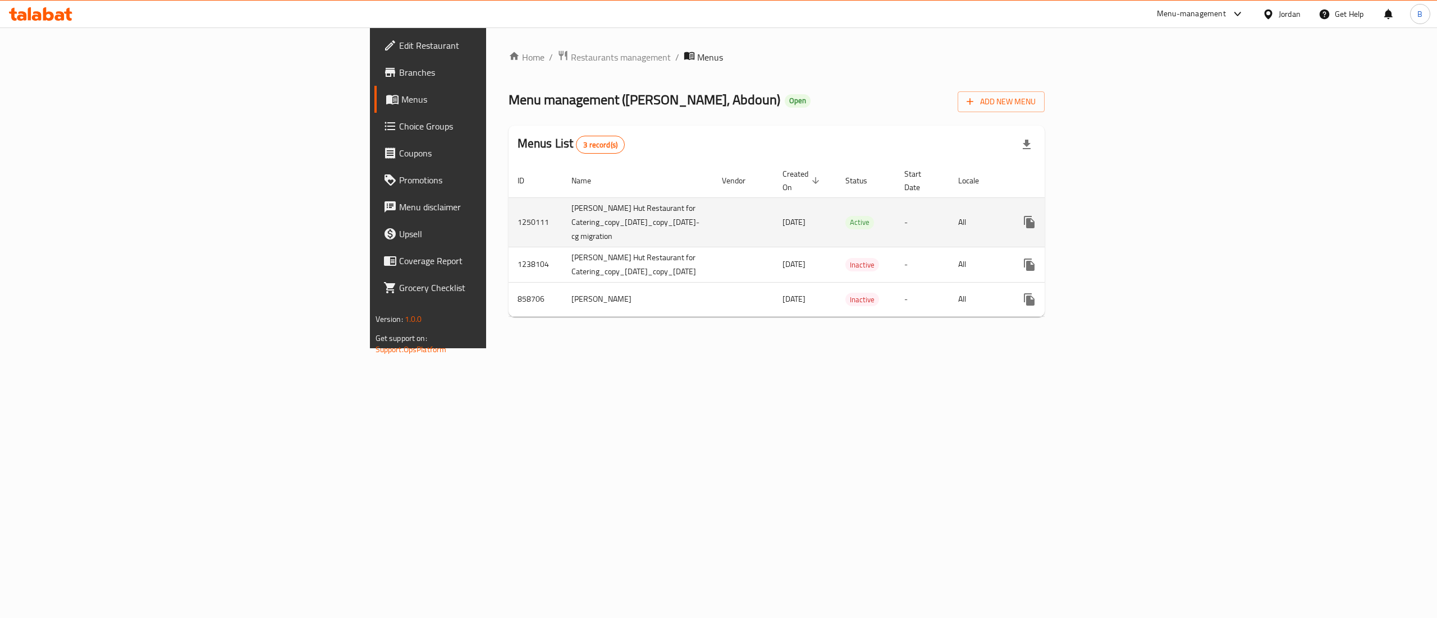
click at [1117, 216] on icon "enhanced table" at bounding box center [1109, 222] width 13 height 13
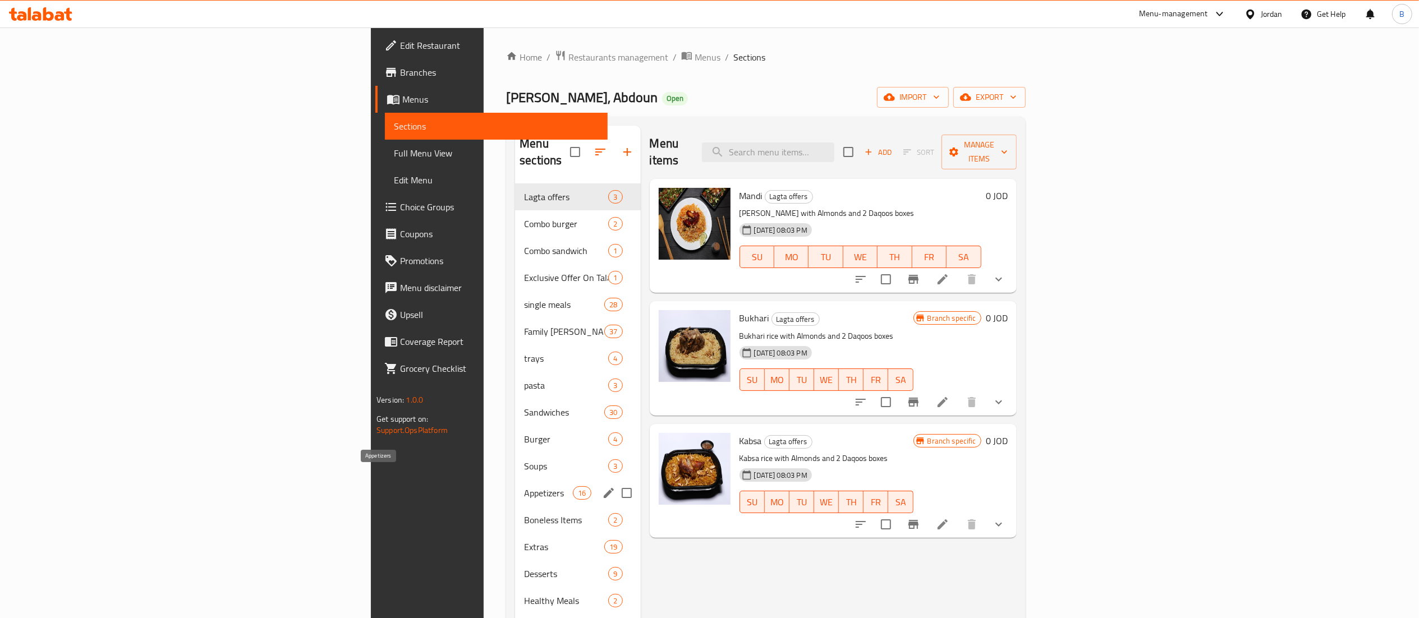
click at [524, 487] on span "Appetizers" at bounding box center [548, 493] width 49 height 13
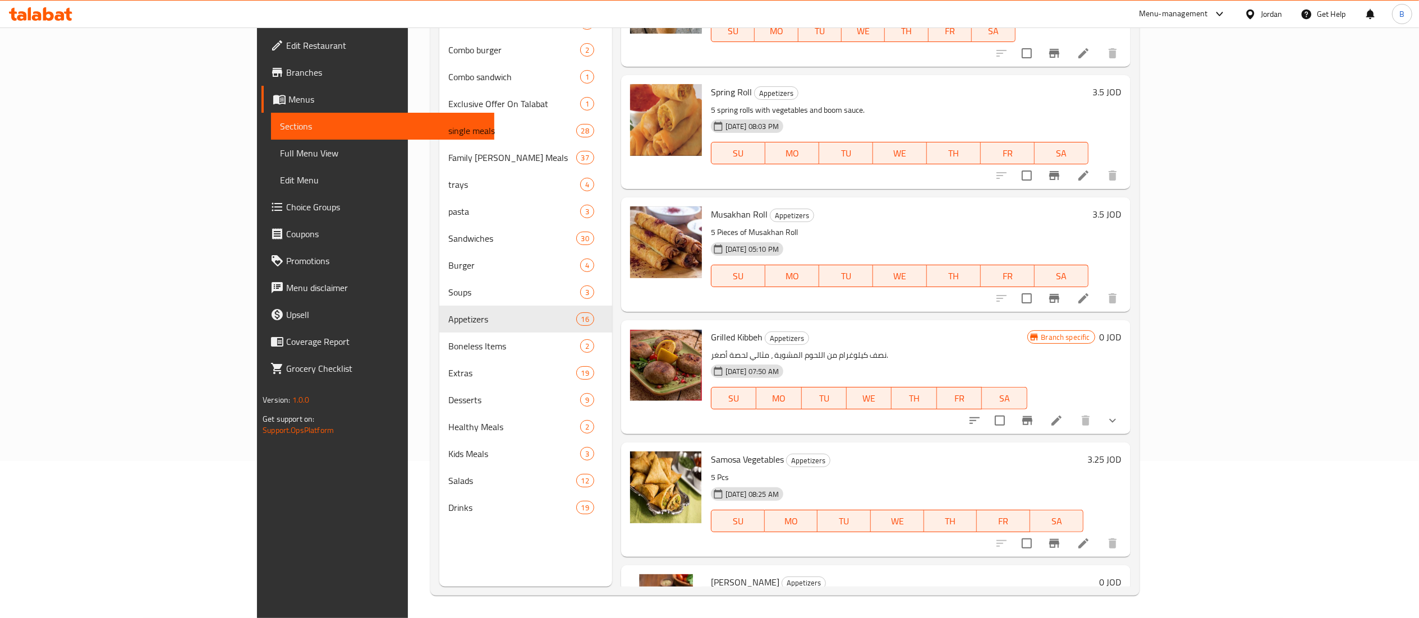
scroll to position [1354, 0]
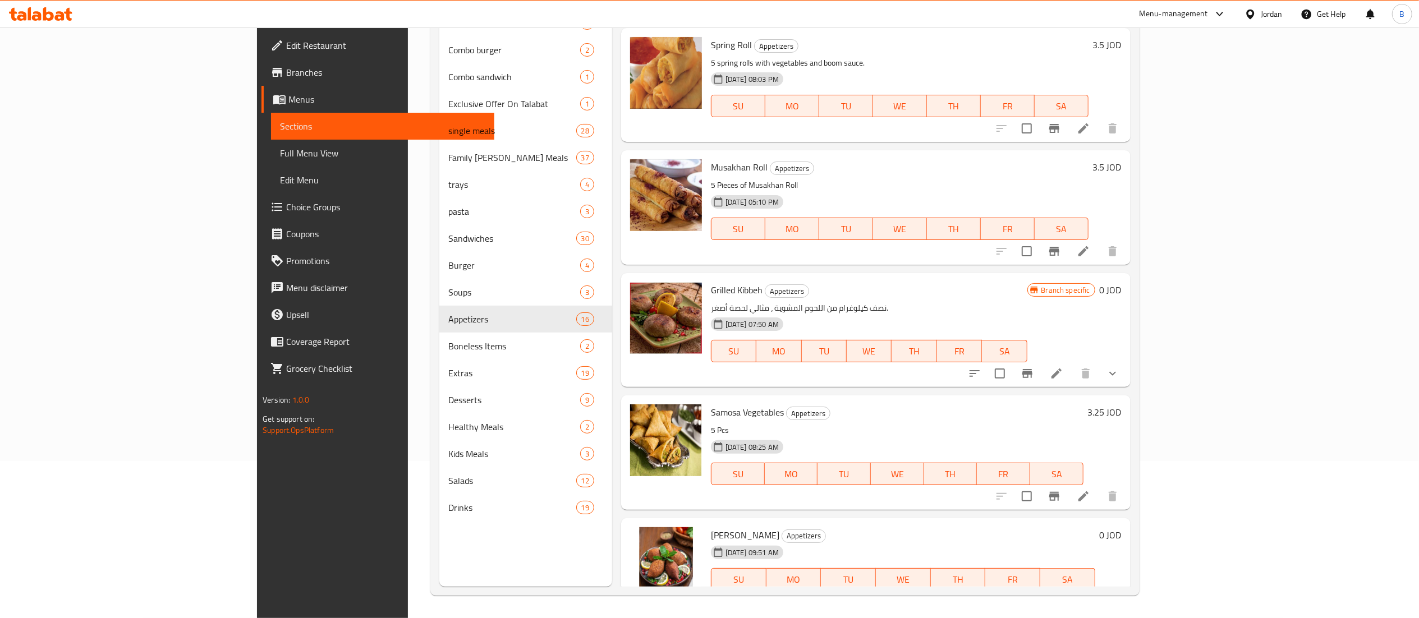
click at [1073, 592] on li at bounding box center [1056, 602] width 31 height 20
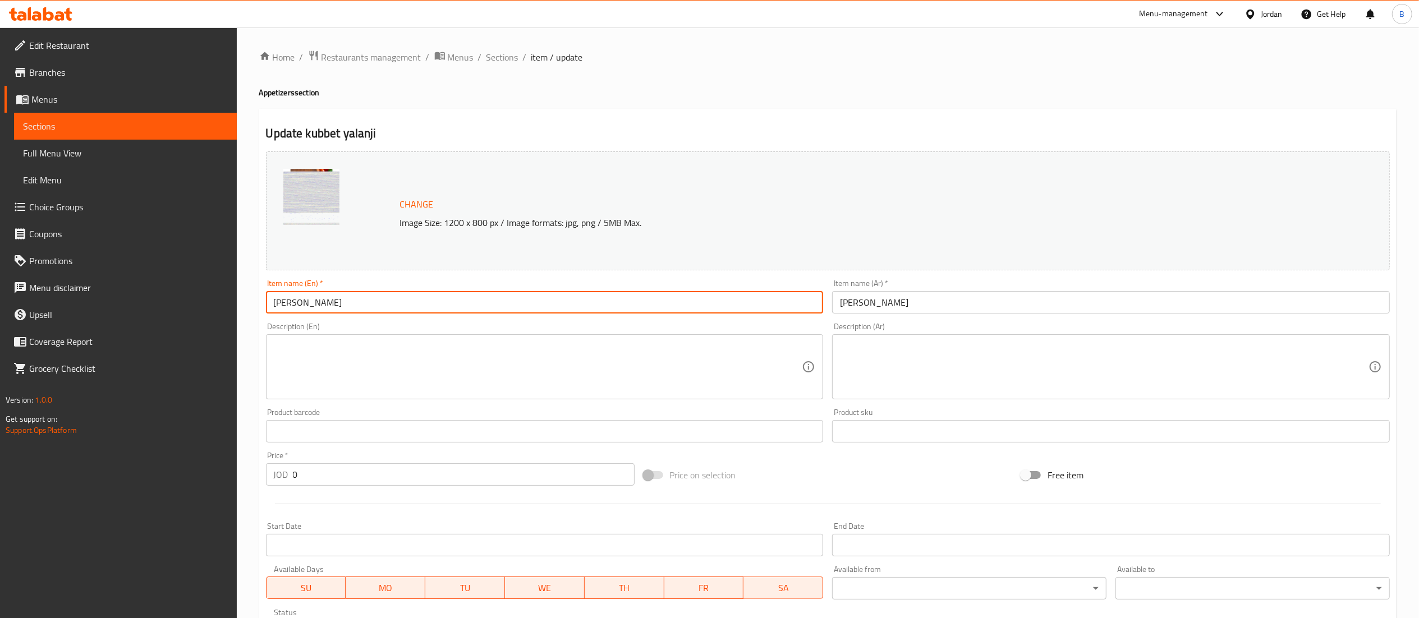
drag, startPoint x: 405, startPoint y: 301, endPoint x: 129, endPoint y: 298, distance: 276.7
click at [163, 298] on div "Edit Restaurant Branches Menus Sections Full Menu View Edit Menu Choice Groups …" at bounding box center [709, 428] width 1419 height 800
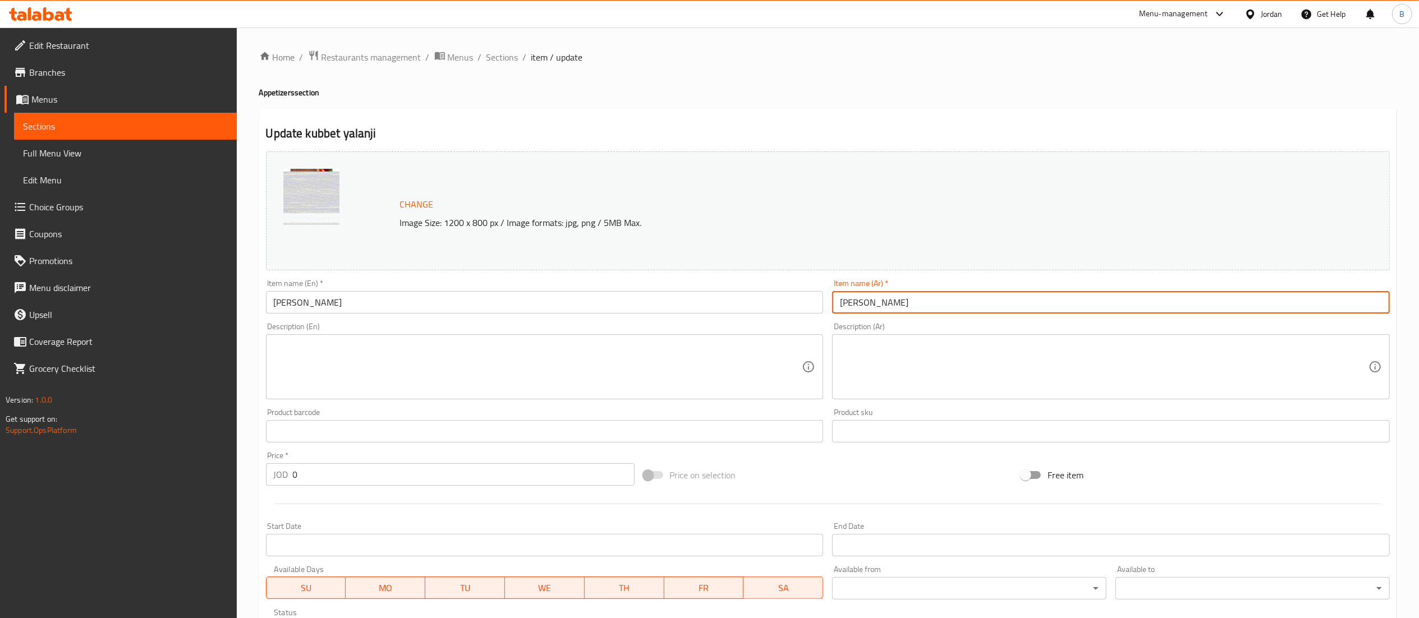
drag, startPoint x: 899, startPoint y: 313, endPoint x: 587, endPoint y: 282, distance: 313.6
click at [654, 287] on div "Change Image Size: 1200 x 800 px / Image formats: jpg, png / 5MB Max. Item name…" at bounding box center [828, 397] width 1133 height 500
click at [65, 211] on span "Choice Groups" at bounding box center [128, 206] width 199 height 13
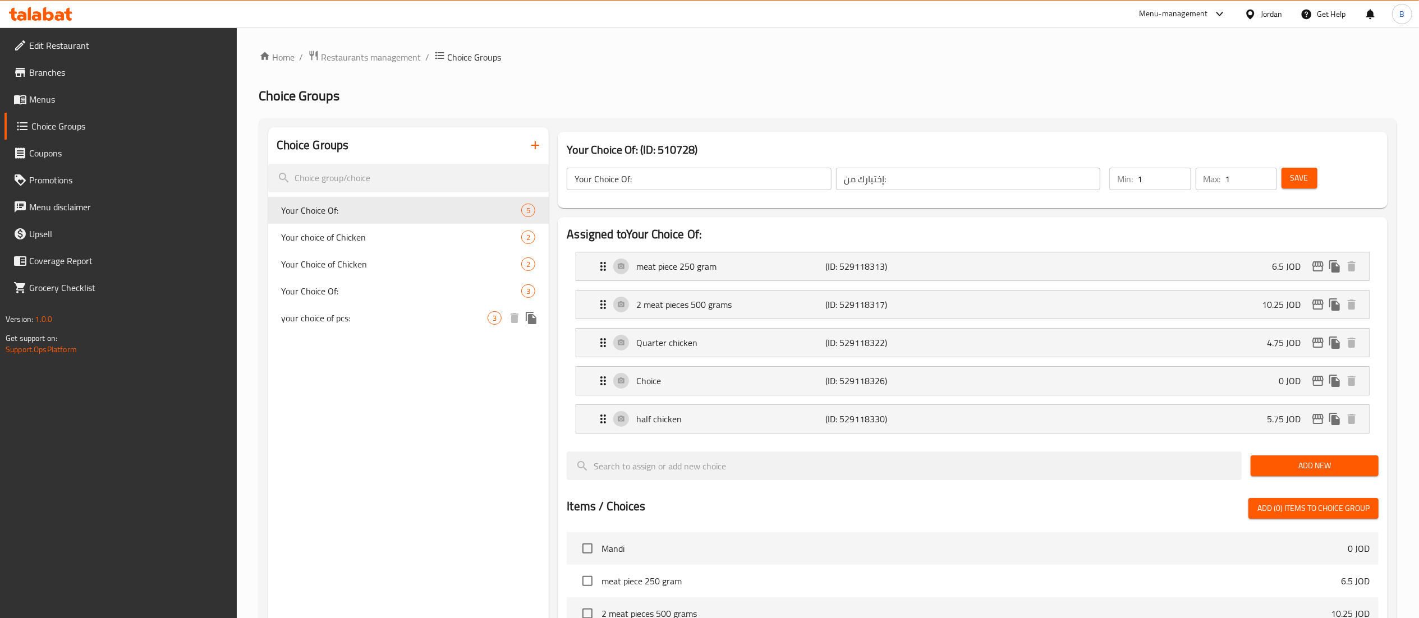
click at [353, 323] on span "your choice of pcs:" at bounding box center [385, 317] width 207 height 13
type input "your choice of pcs:"
type input "اختيارك للقطع"
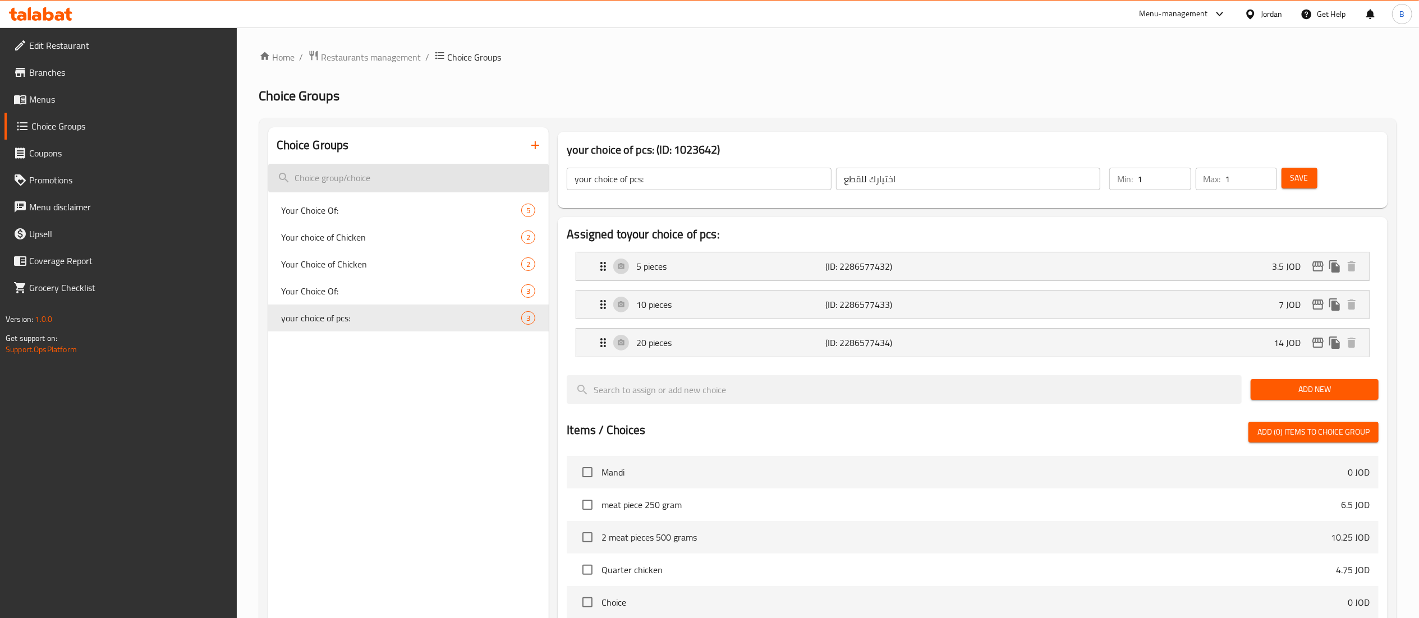
drag, startPoint x: 679, startPoint y: 182, endPoint x: 366, endPoint y: 182, distance: 312.0
click at [437, 182] on div "Choice Groups Your Choice Of: 5 Your choice of Chicken 2 Your Choice of Chicken…" at bounding box center [830, 520] width 1124 height 787
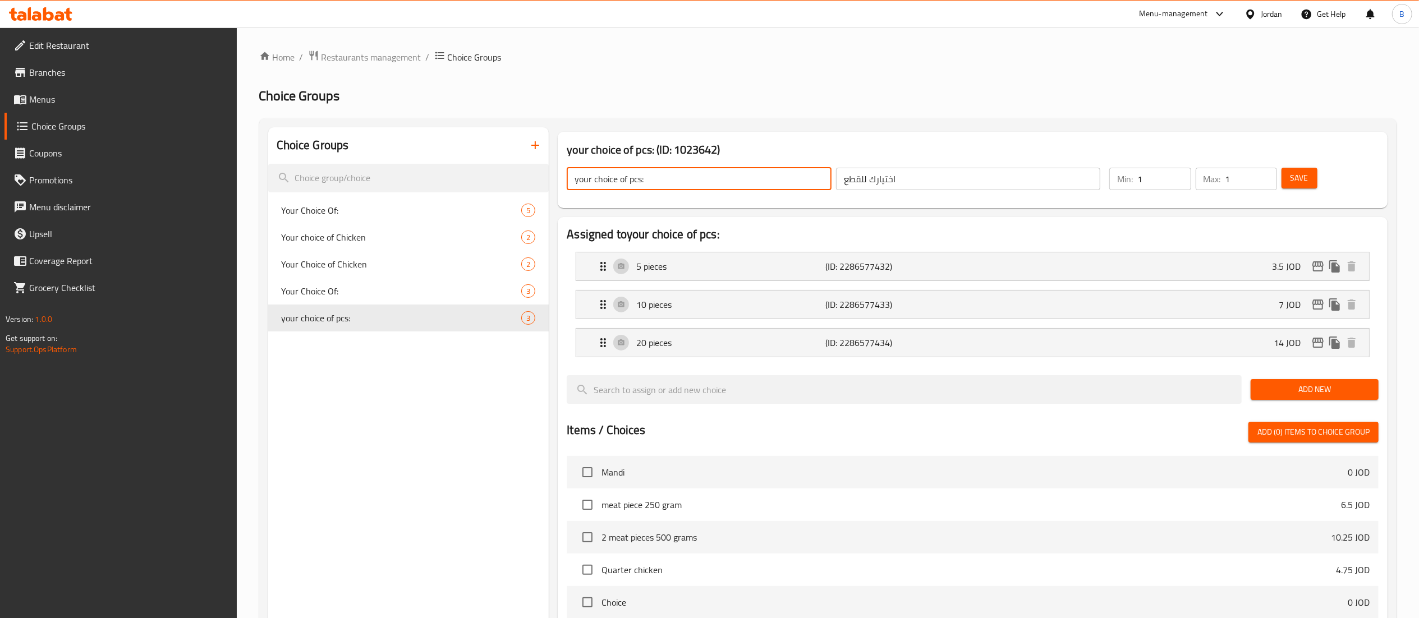
drag, startPoint x: 920, startPoint y: 175, endPoint x: 607, endPoint y: 159, distance: 313.6
click at [714, 172] on div "your choice of pcs: ​ اختيارك للقطع ​" at bounding box center [833, 179] width 547 height 36
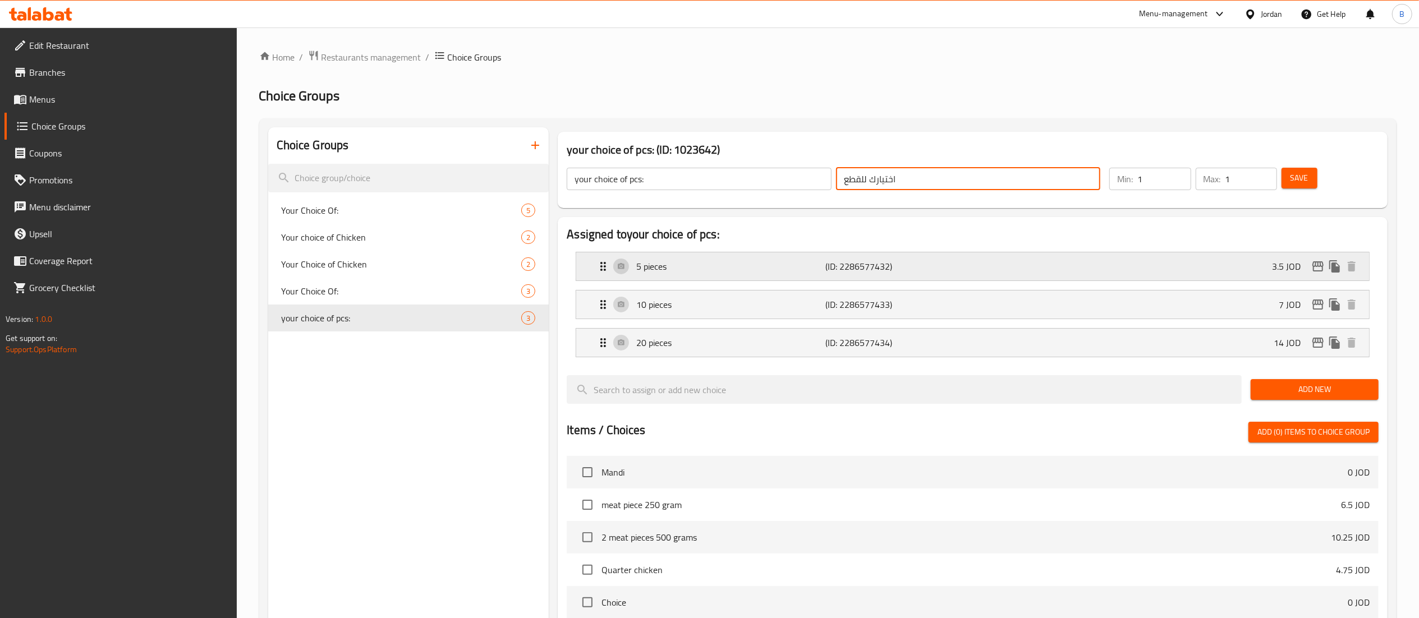
click at [642, 271] on p "5 pieces" at bounding box center [730, 266] width 189 height 13
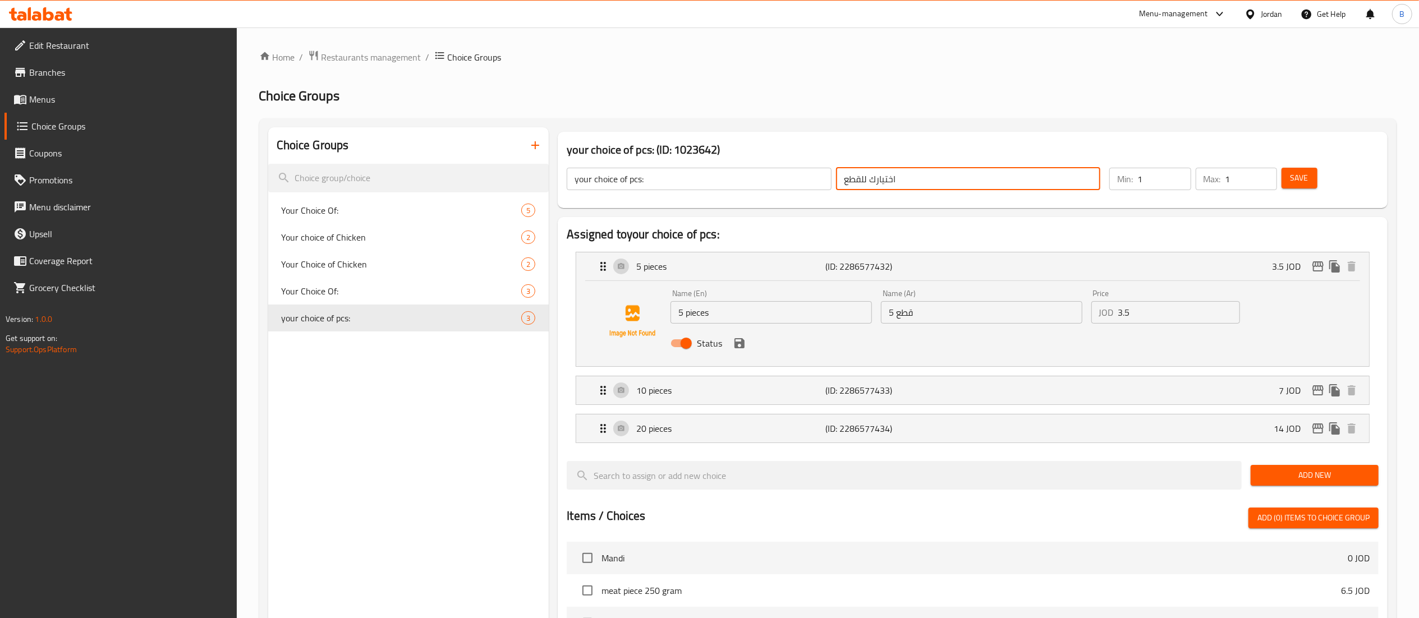
drag, startPoint x: 751, startPoint y: 311, endPoint x: 498, endPoint y: 290, distance: 253.5
click at [542, 296] on div "Choice Groups Your Choice Of: 5 Your choice of Chicken 2 Your Choice of Chicken…" at bounding box center [830, 563] width 1124 height 873
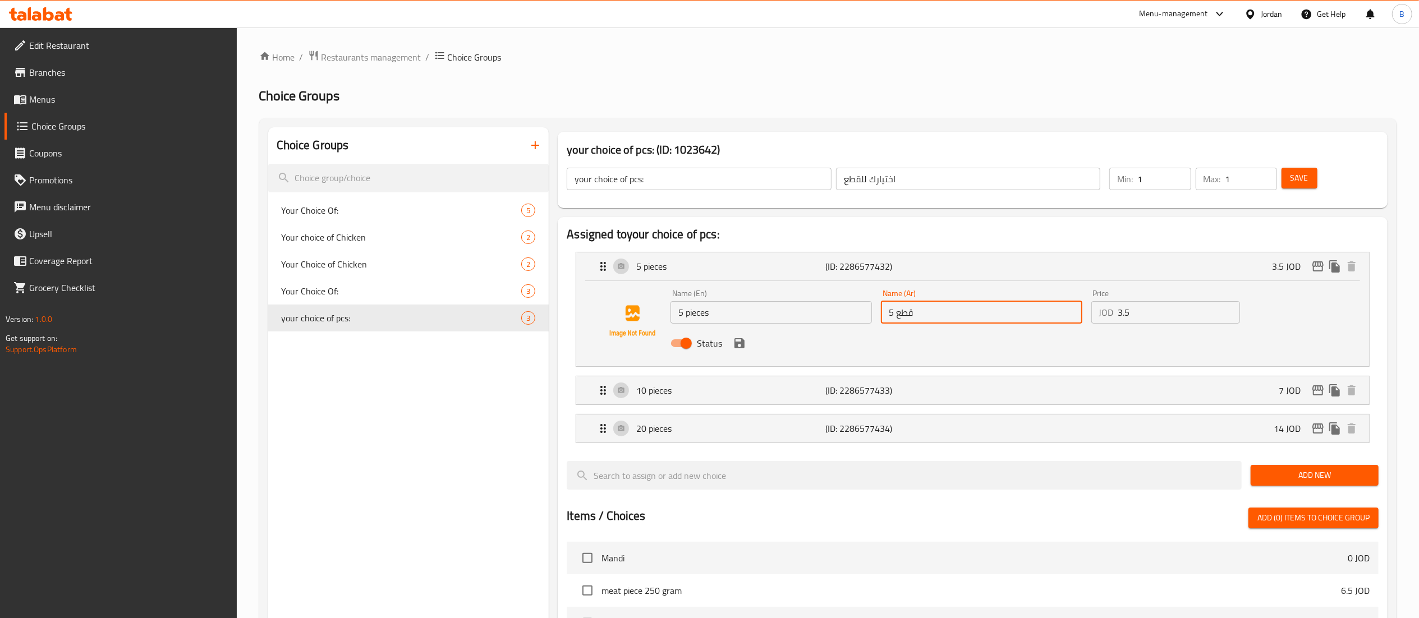
drag, startPoint x: 946, startPoint y: 315, endPoint x: 688, endPoint y: 318, distance: 258.7
click at [732, 320] on div "Name (En) 5 pieces Name (En) Name (Ar) 5 قطع Name (Ar) Price JOD 3.5 Price Stat…" at bounding box center [981, 322] width 631 height 74
click at [727, 388] on p "10 pieces" at bounding box center [730, 390] width 189 height 13
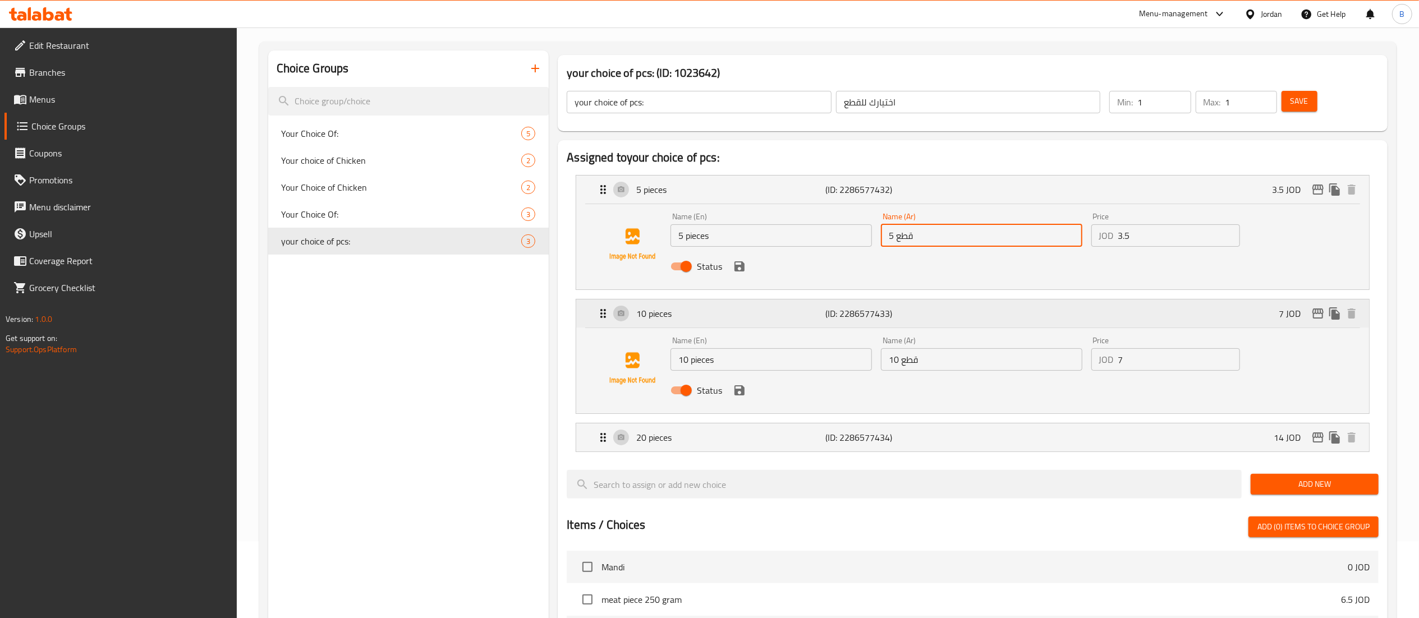
scroll to position [112, 0]
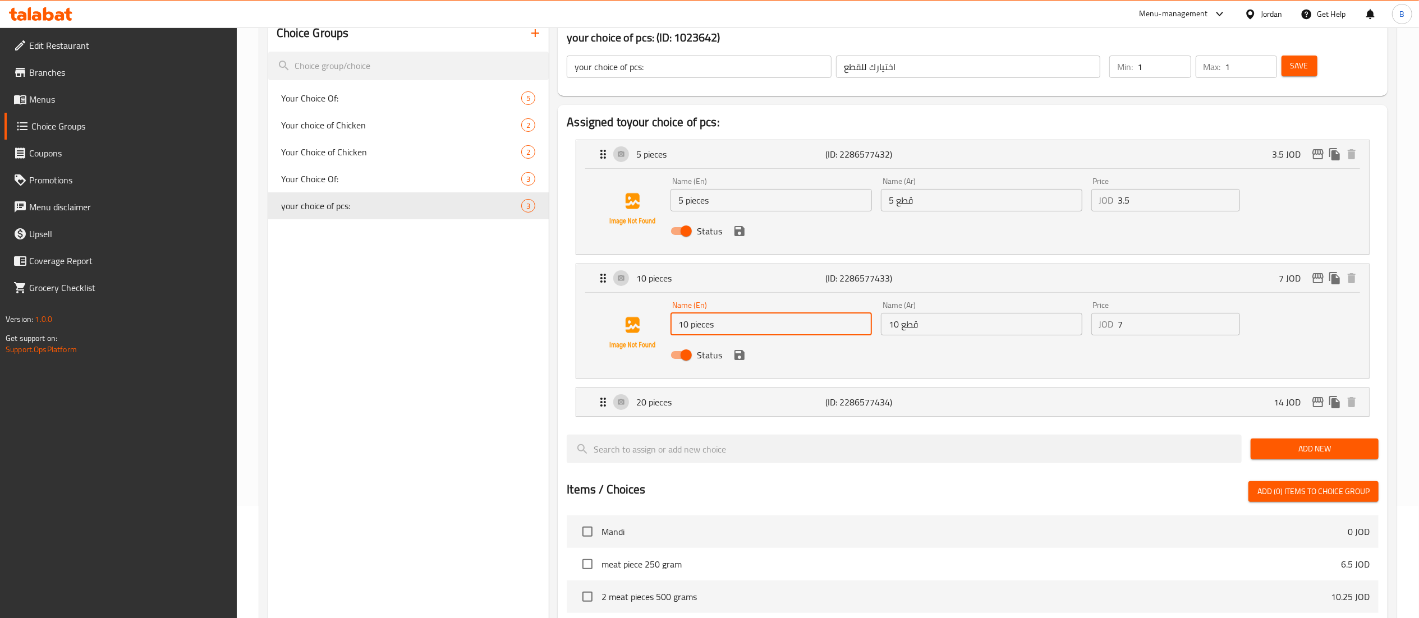
drag, startPoint x: 748, startPoint y: 323, endPoint x: 618, endPoint y: 322, distance: 129.6
click at [623, 322] on div "Name (En) 10 pieces Name (En) Name (Ar) 10 قطع Name (Ar) Price JOD 7 Price Stat…" at bounding box center [972, 333] width 757 height 76
drag, startPoint x: 995, startPoint y: 321, endPoint x: 693, endPoint y: 320, distance: 302.5
click at [722, 320] on div "Name (En) 10 pieces Name (En) Name (Ar) 10 قطع Name (Ar) Price JOD 7 Price Stat…" at bounding box center [981, 334] width 631 height 74
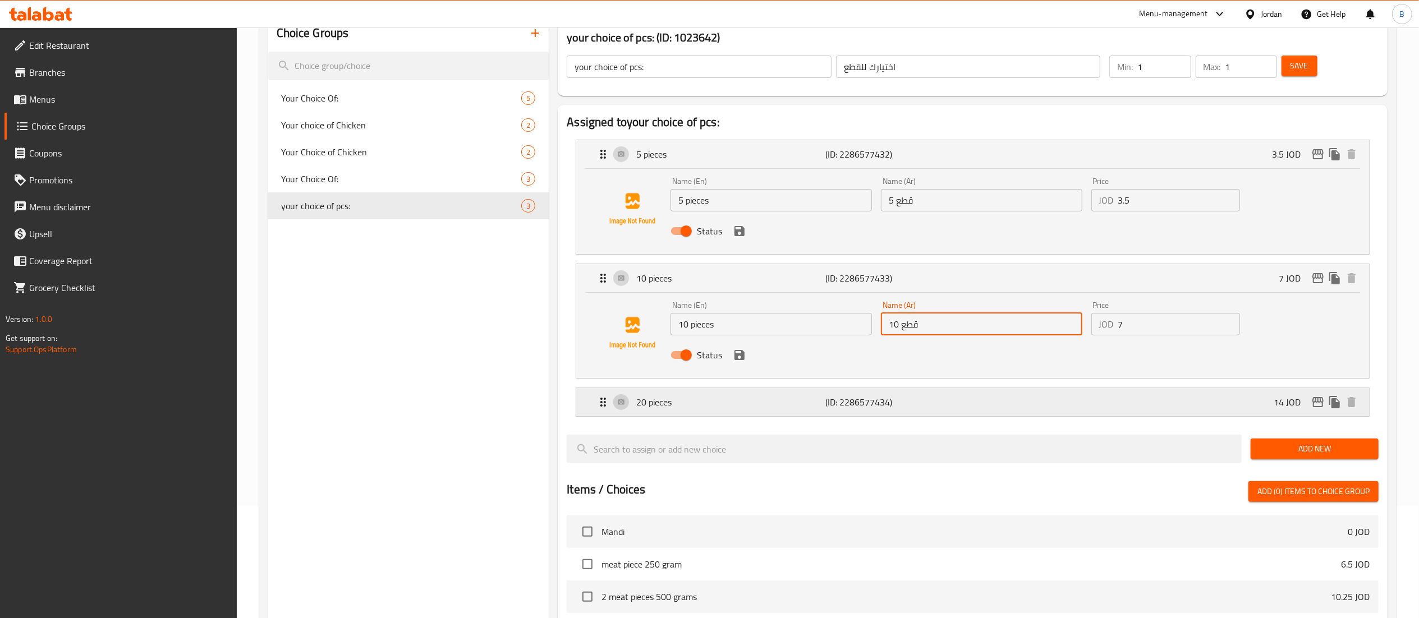
click at [679, 413] on div "20 pieces (ID: 2286577434) 14 JOD" at bounding box center [976, 402] width 759 height 28
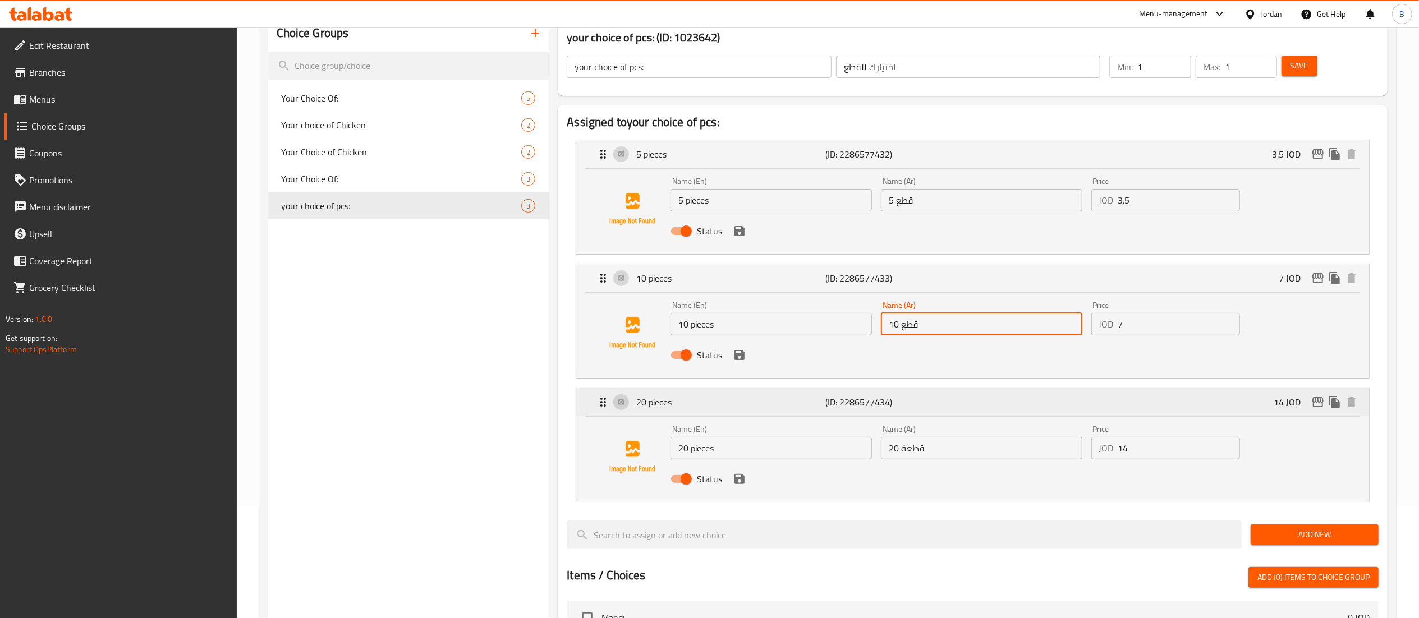
scroll to position [224, 0]
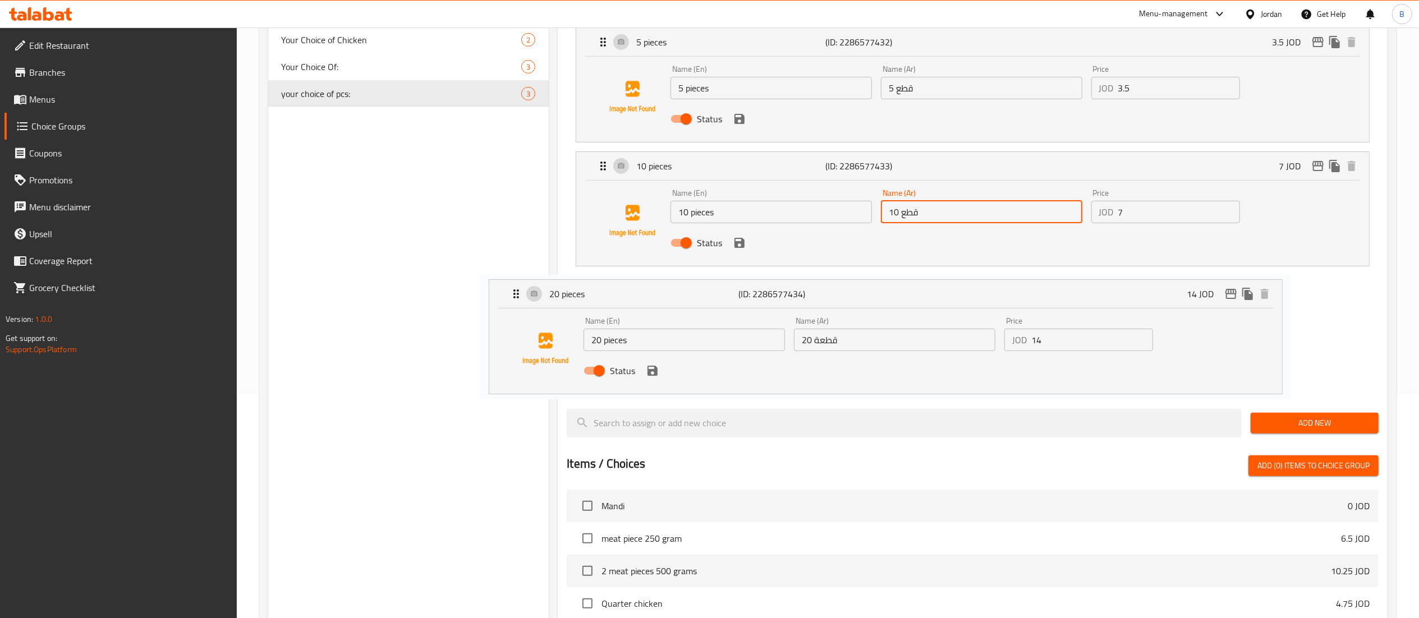
drag, startPoint x: 717, startPoint y: 349, endPoint x: 658, endPoint y: 352, distance: 58.4
click at [658, 352] on nav "5 pieces (ID: 2286577432) 3.5 JOD Name (En) 5 pieces Name (En) Name (Ar) 5 قطع …" at bounding box center [973, 210] width 812 height 382
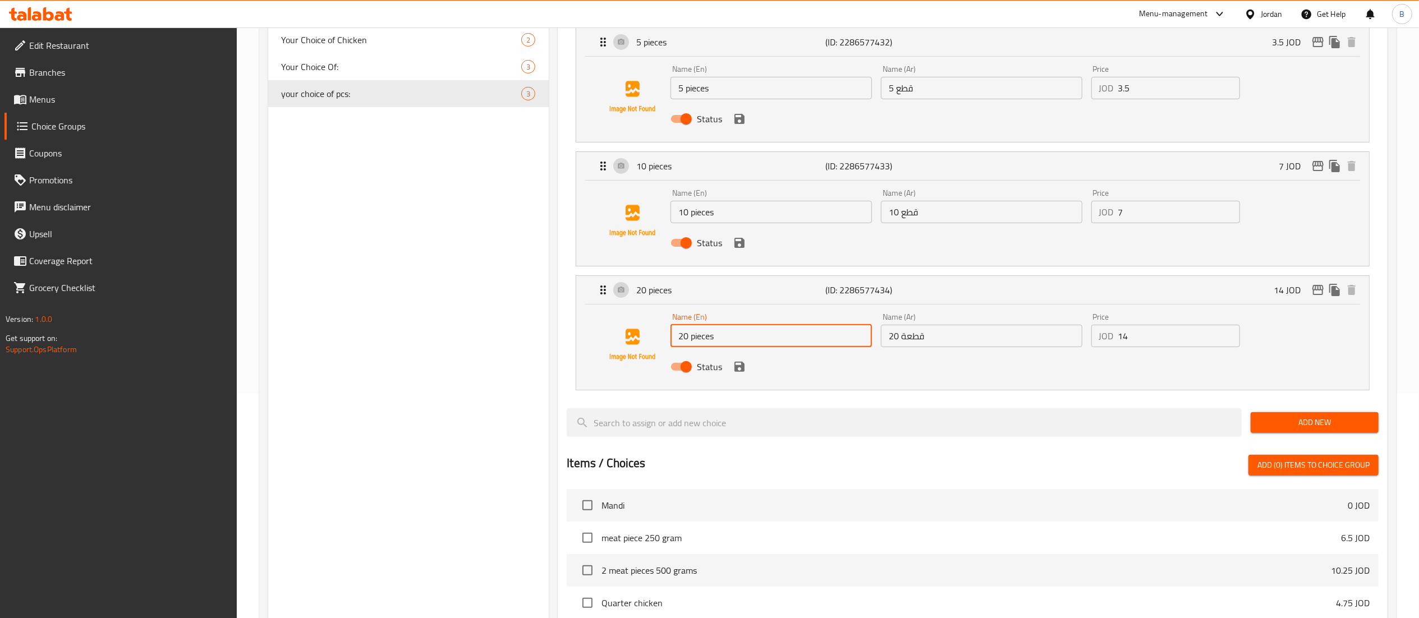
click at [723, 339] on input "20 pieces" at bounding box center [771, 336] width 201 height 22
drag, startPoint x: 732, startPoint y: 338, endPoint x: 493, endPoint y: 338, distance: 239.1
click at [503, 338] on div "Choice Groups Your Choice Of: 5 Your choice of Chicken 2 Your Choice of Chicken…" at bounding box center [830, 425] width 1124 height 1045
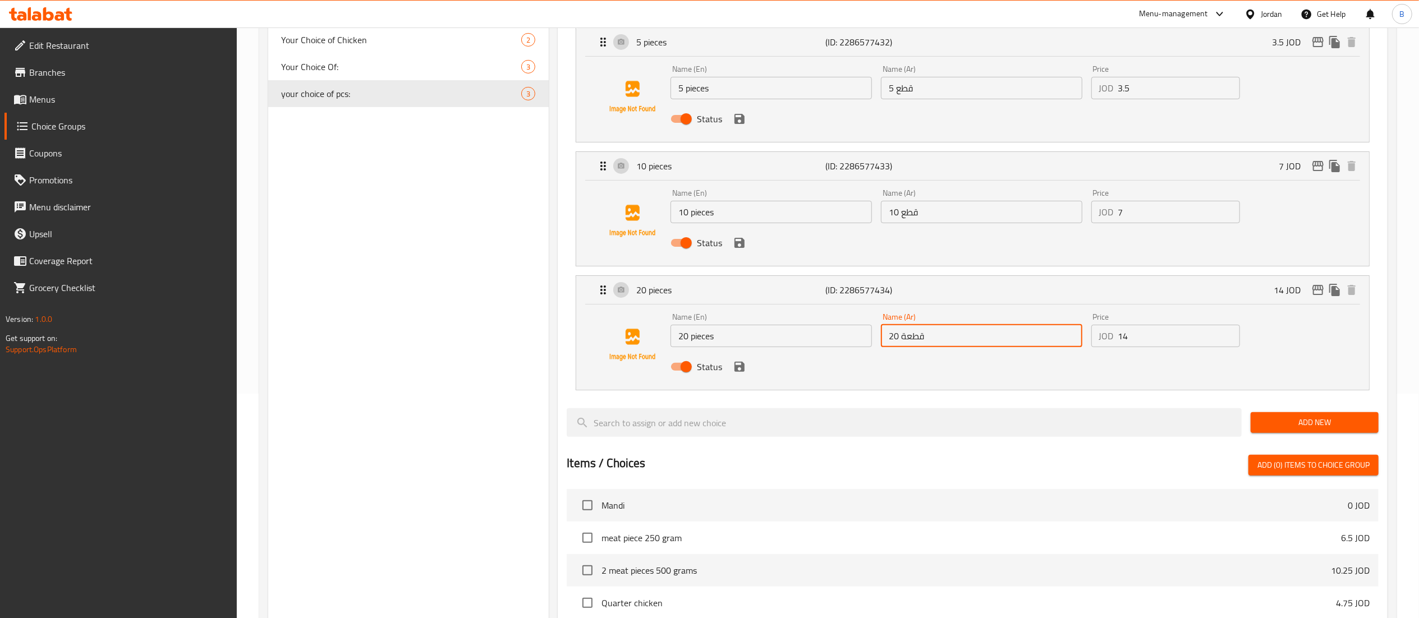
drag, startPoint x: 1024, startPoint y: 346, endPoint x: 675, endPoint y: 338, distance: 349.2
click at [675, 338] on div "Name (En) 20 pieces Name (En) Name (Ar) 20 قطعة Name (Ar) Price JOD 14 Price St…" at bounding box center [981, 346] width 631 height 74
drag, startPoint x: 76, startPoint y: 94, endPoint x: 185, endPoint y: 103, distance: 109.3
click at [76, 94] on span "Menus" at bounding box center [128, 99] width 199 height 13
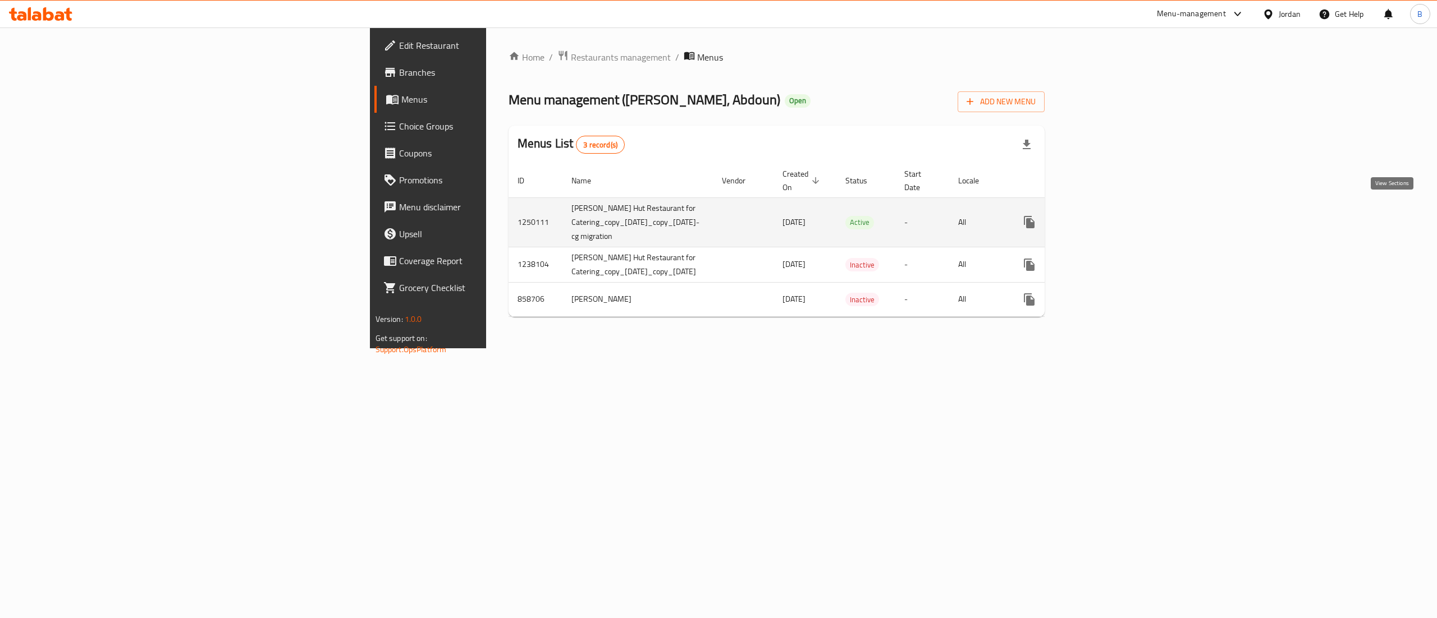
click at [1117, 216] on icon "enhanced table" at bounding box center [1109, 222] width 13 height 13
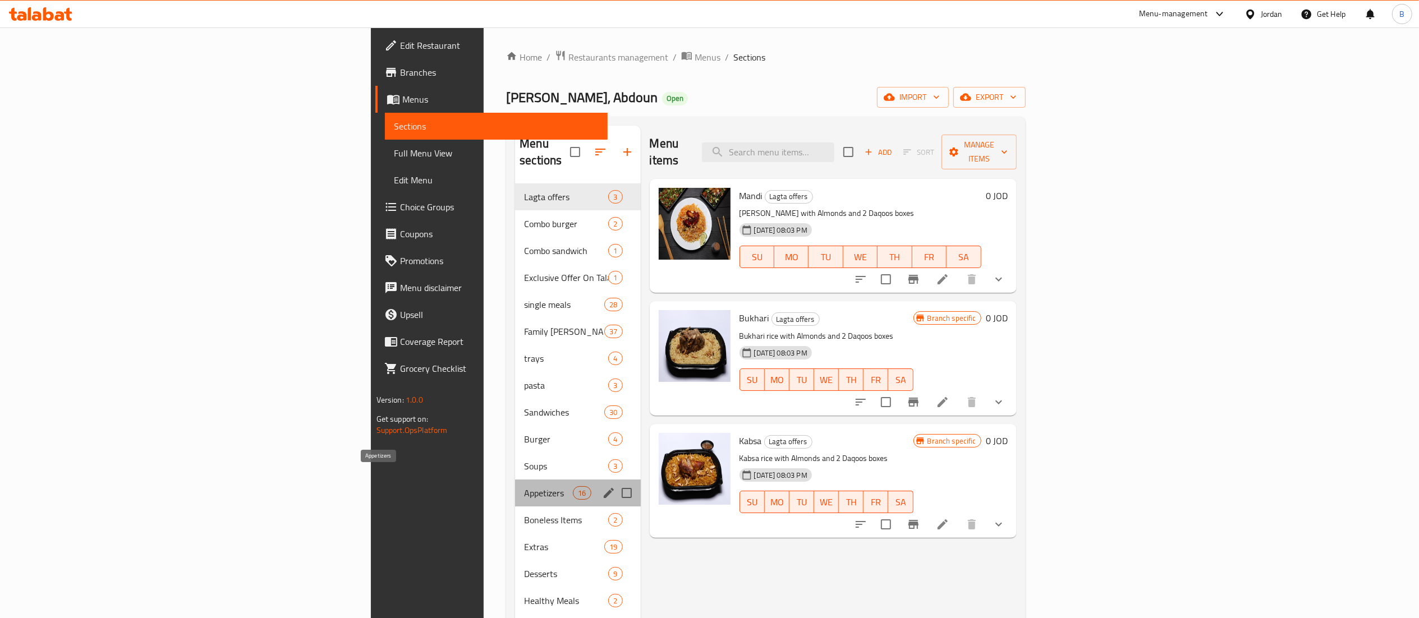
click at [524, 487] on span "Appetizers" at bounding box center [548, 493] width 49 height 13
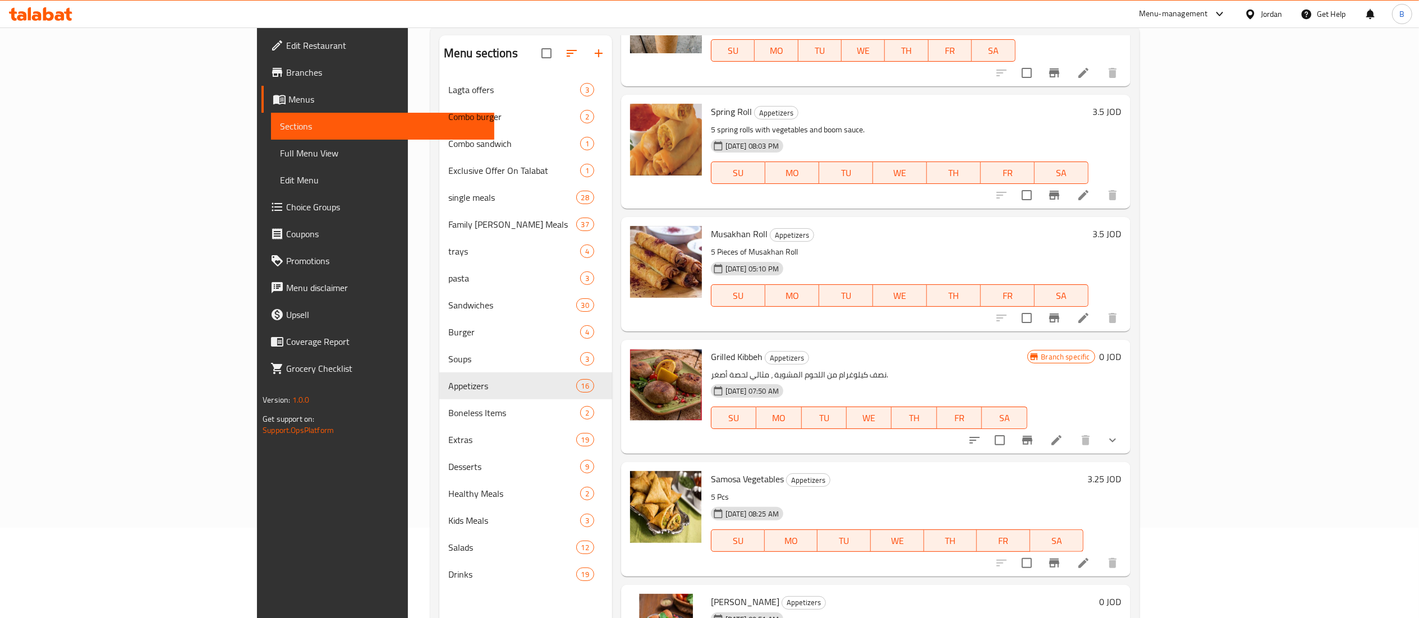
scroll to position [158, 0]
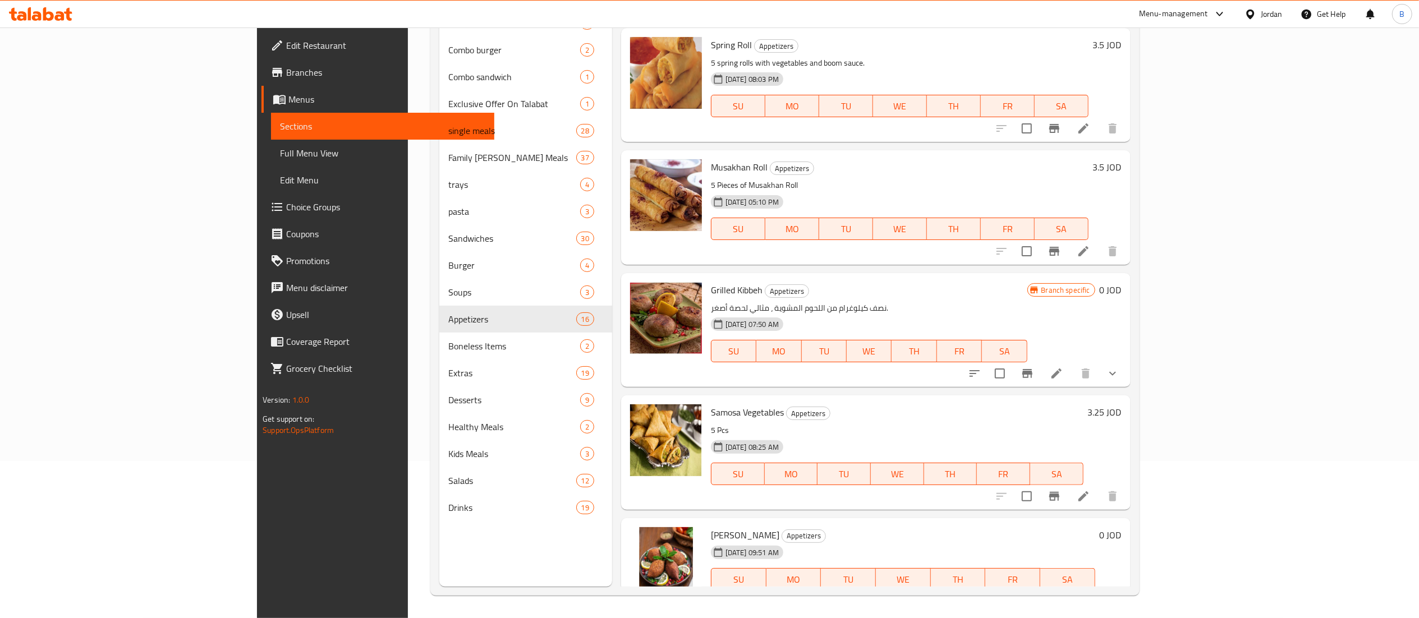
click at [1073, 592] on li at bounding box center [1056, 602] width 31 height 20
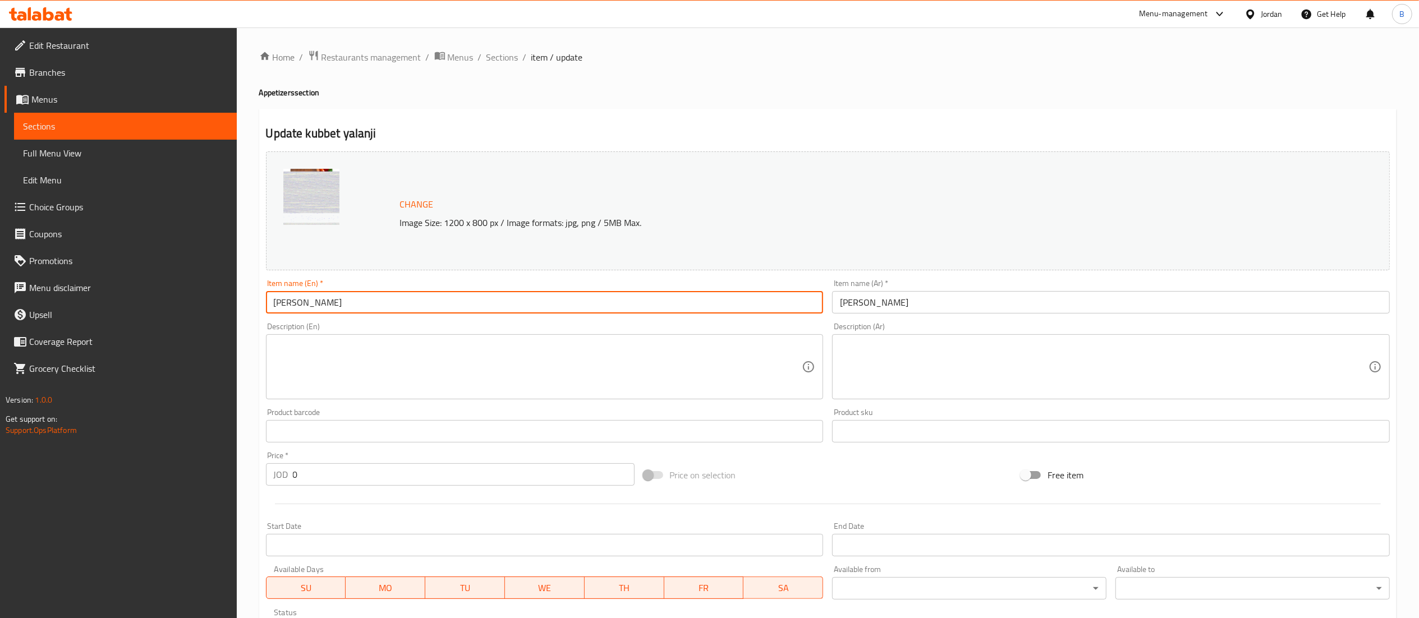
drag, startPoint x: 437, startPoint y: 305, endPoint x: 43, endPoint y: 302, distance: 393.4
click at [66, 302] on div "Edit Restaurant Branches Menus Sections Full Menu View Edit Menu Choice Groups …" at bounding box center [709, 428] width 1419 height 800
drag, startPoint x: 893, startPoint y: 294, endPoint x: 472, endPoint y: 297, distance: 421.5
click at [583, 297] on div "Change Image Size: 1200 x 800 px / Image formats: jpg, png / 5MB Max. Item name…" at bounding box center [828, 397] width 1133 height 500
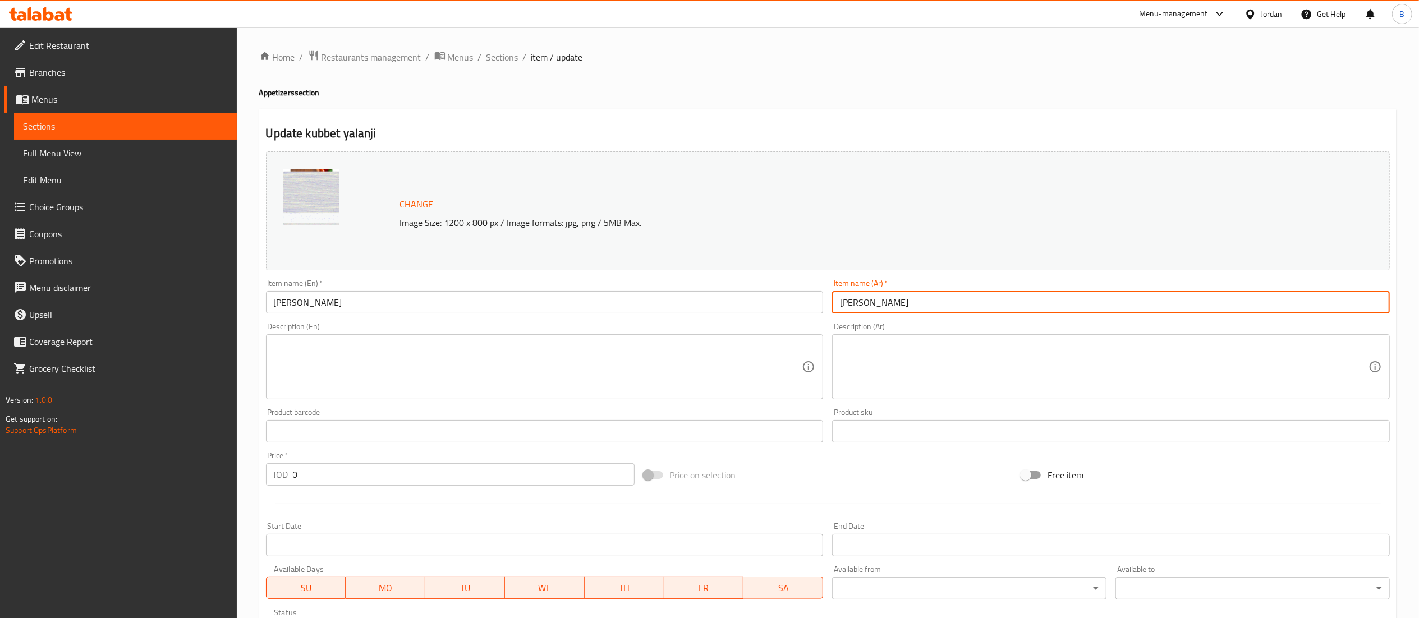
click at [59, 192] on link "Edit Menu" at bounding box center [125, 180] width 223 height 27
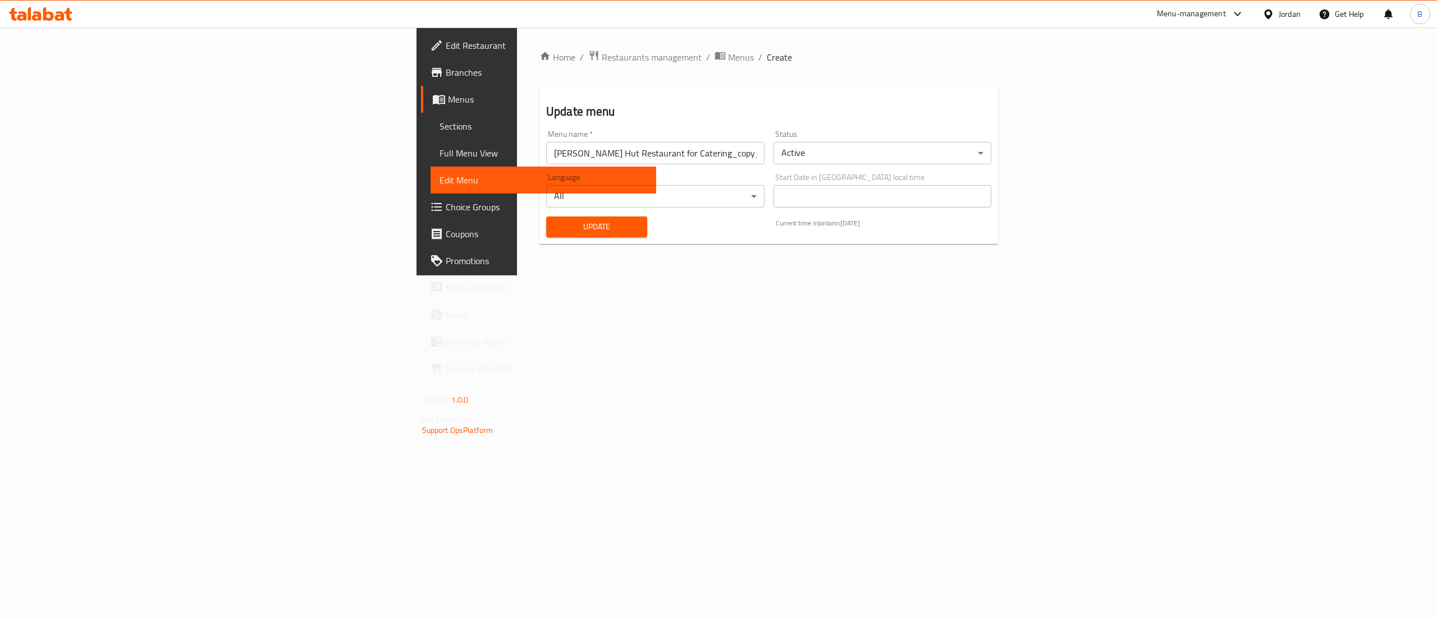
click at [446, 205] on span "Choice Groups" at bounding box center [547, 206] width 202 height 13
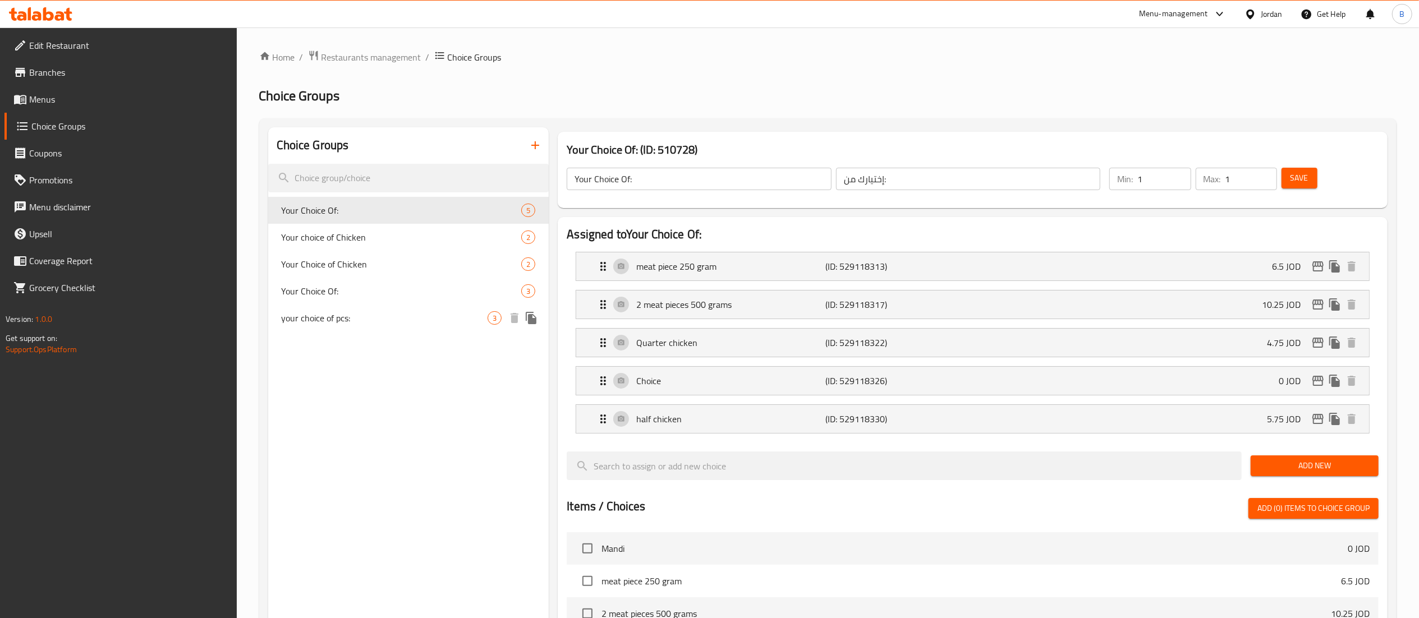
click at [364, 315] on span "your choice of pcs:" at bounding box center [385, 317] width 207 height 13
type input "your choice of pcs:"
type input "اختيارك للقطع"
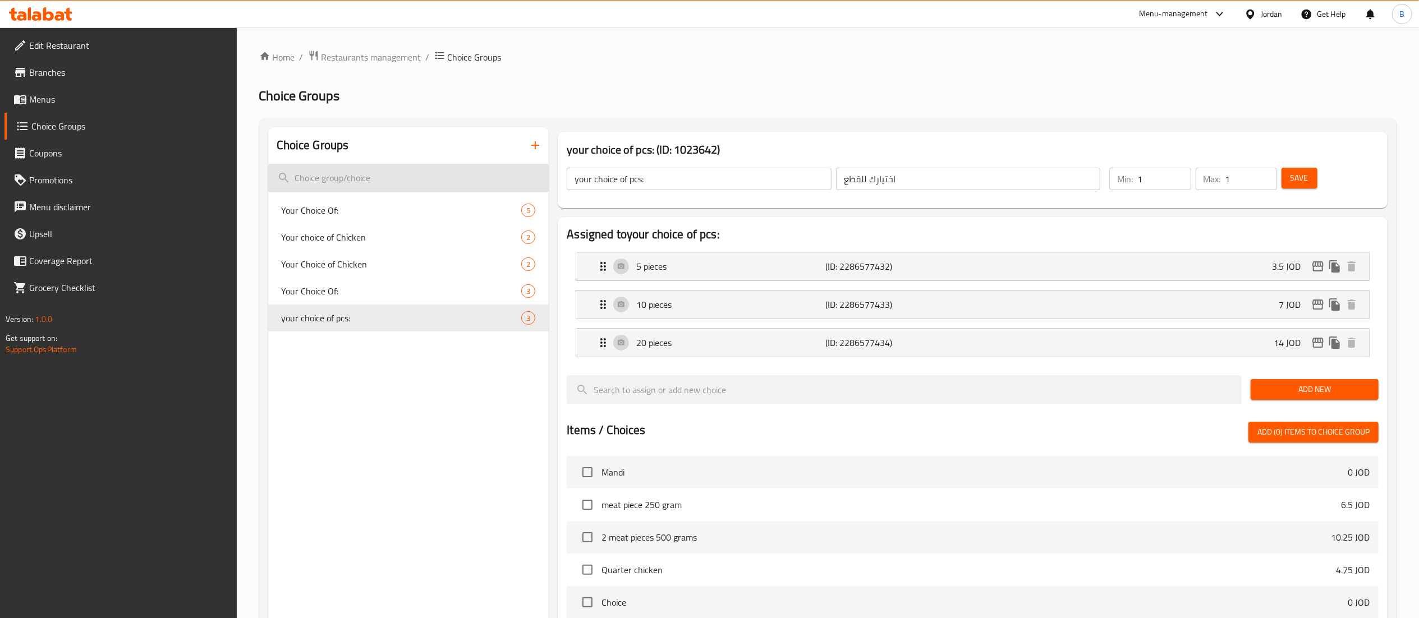
drag, startPoint x: 721, startPoint y: 186, endPoint x: 394, endPoint y: 184, distance: 326.6
click at [424, 184] on div "Choice Groups Your Choice Of: 5 Your choice of Chicken 2 Your Choice of Chicken…" at bounding box center [830, 520] width 1124 height 787
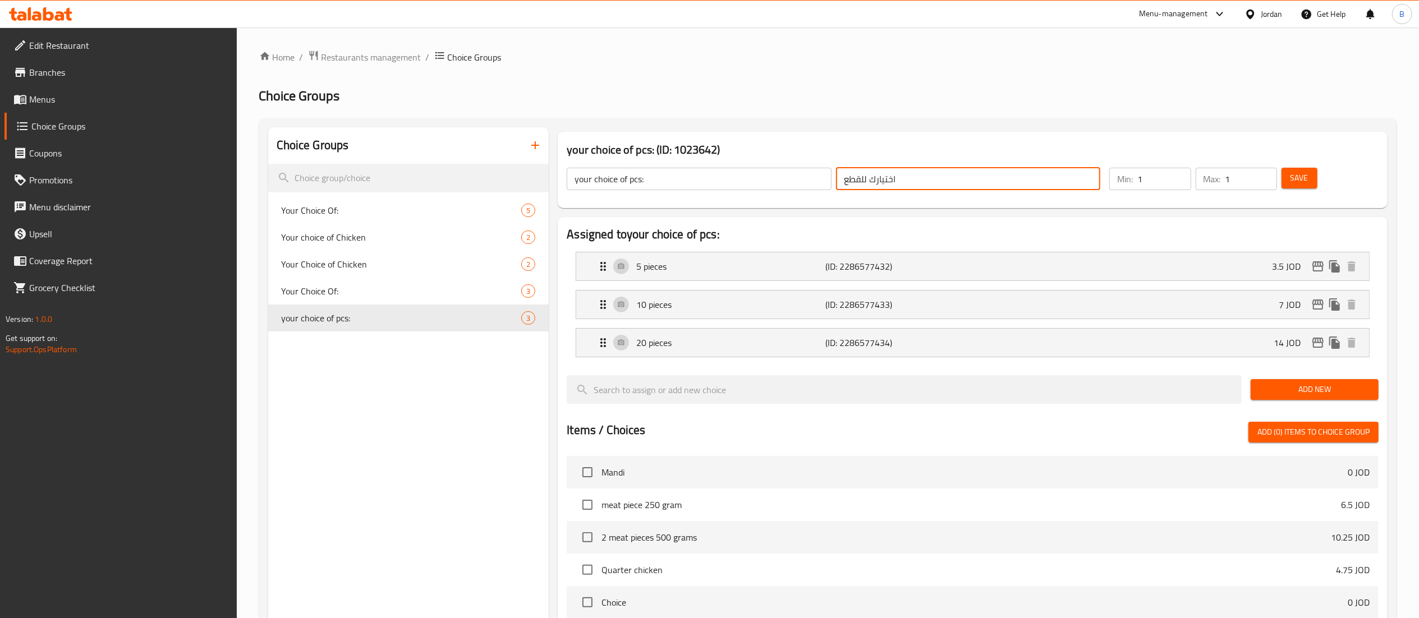
drag, startPoint x: 927, startPoint y: 177, endPoint x: 571, endPoint y: 180, distance: 355.8
click at [631, 179] on div "your choice of pcs: ​ اختيارك للقطع ​" at bounding box center [833, 179] width 547 height 36
click at [631, 264] on div "5 pieces (ID: 2286577432) 3.5 JOD" at bounding box center [976, 267] width 759 height 28
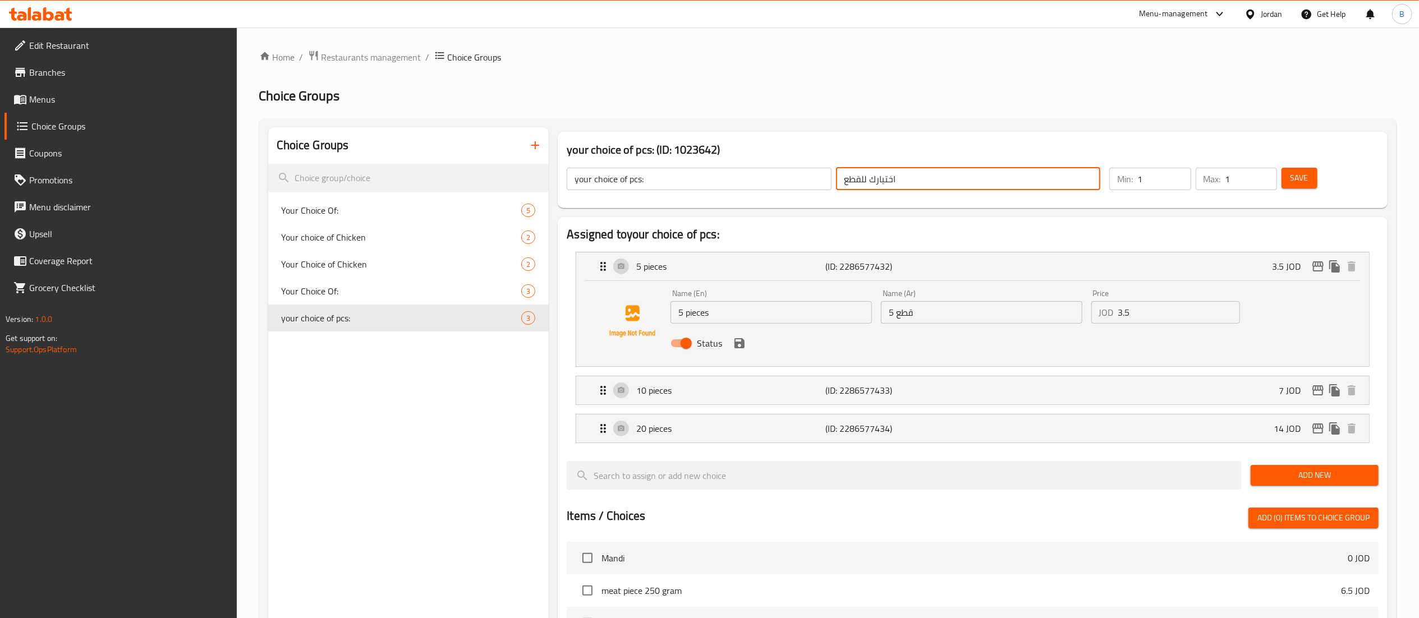
drag, startPoint x: 771, startPoint y: 321, endPoint x: 415, endPoint y: 320, distance: 355.8
click at [487, 320] on div "Choice Groups Your Choice Of: 5 Your choice of Chicken 2 Your Choice of Chicken…" at bounding box center [830, 563] width 1124 height 873
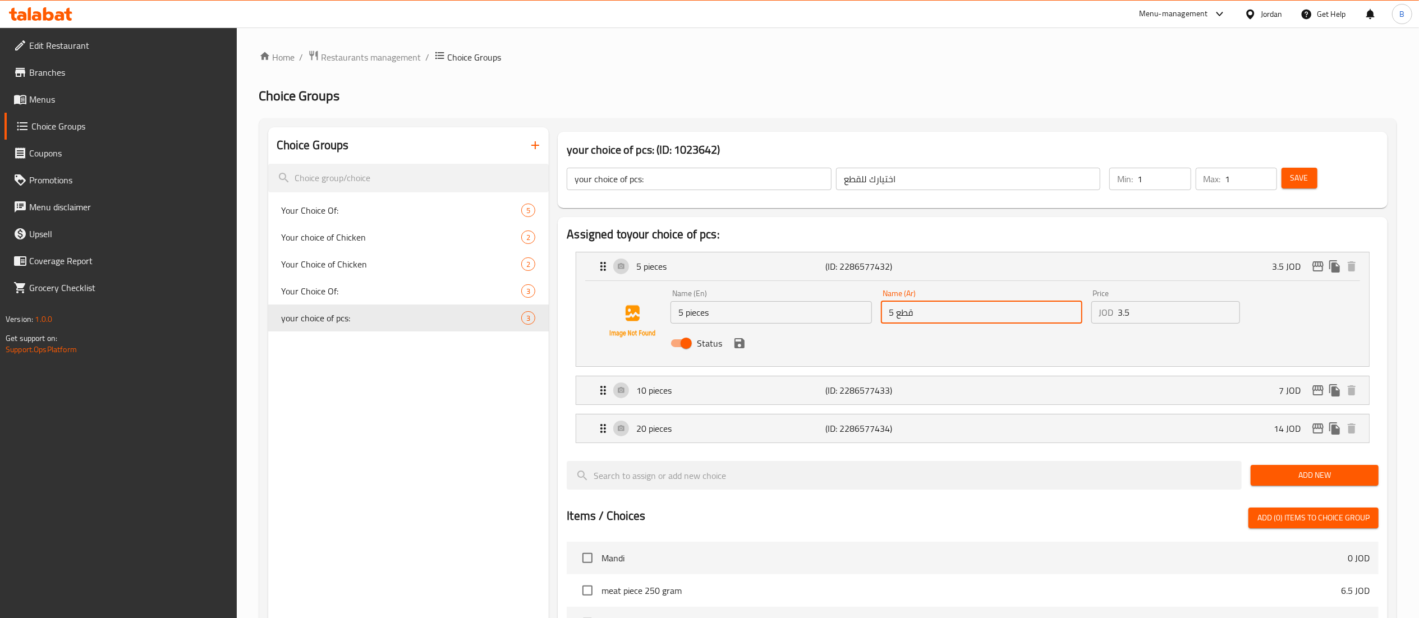
drag, startPoint x: 965, startPoint y: 323, endPoint x: 552, endPoint y: 333, distance: 413.2
click at [618, 333] on div "Name (En) 5 pieces Name (En) Name (Ar) 5 قطع Name (Ar) Price JOD 3.5 Price Stat…" at bounding box center [972, 321] width 757 height 76
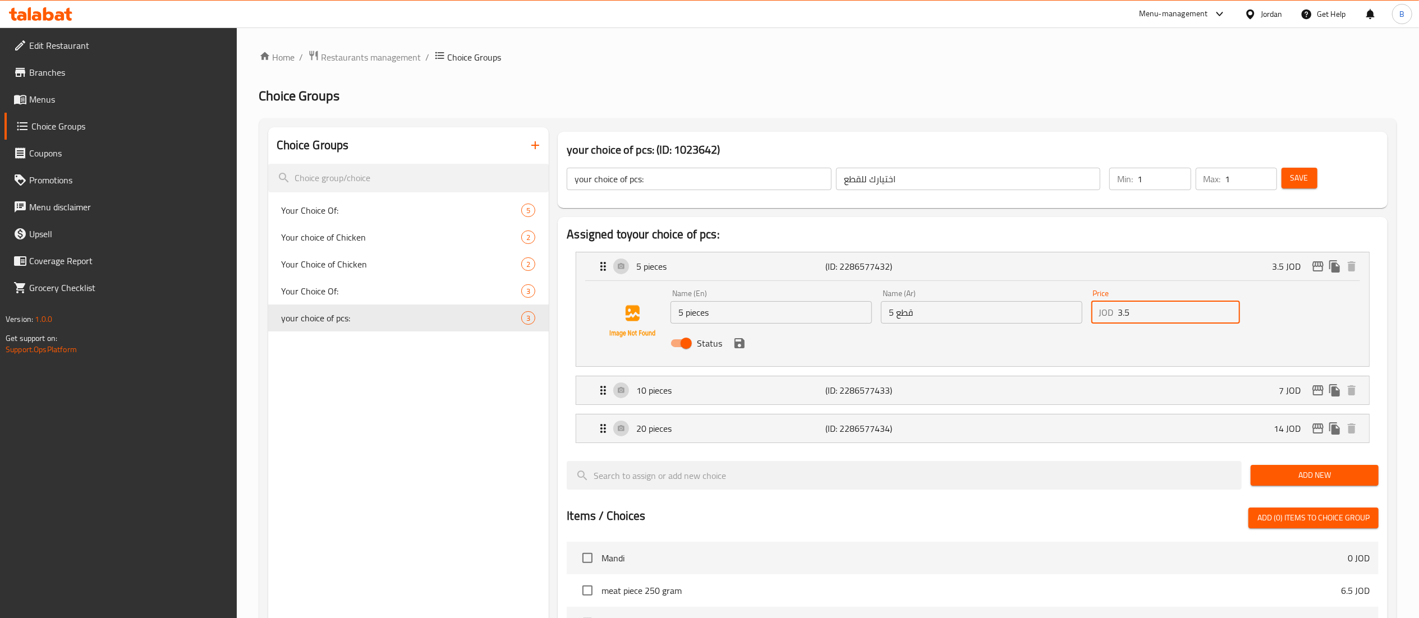
drag, startPoint x: 1154, startPoint y: 305, endPoint x: 830, endPoint y: 303, distance: 324.4
click at [876, 305] on div "Name (En) 5 pieces Name (En) Name (Ar) 5 قطع Name (Ar) Price JOD 3.5 Price Stat…" at bounding box center [981, 322] width 631 height 74
click at [656, 397] on p "10 pieces" at bounding box center [730, 390] width 189 height 13
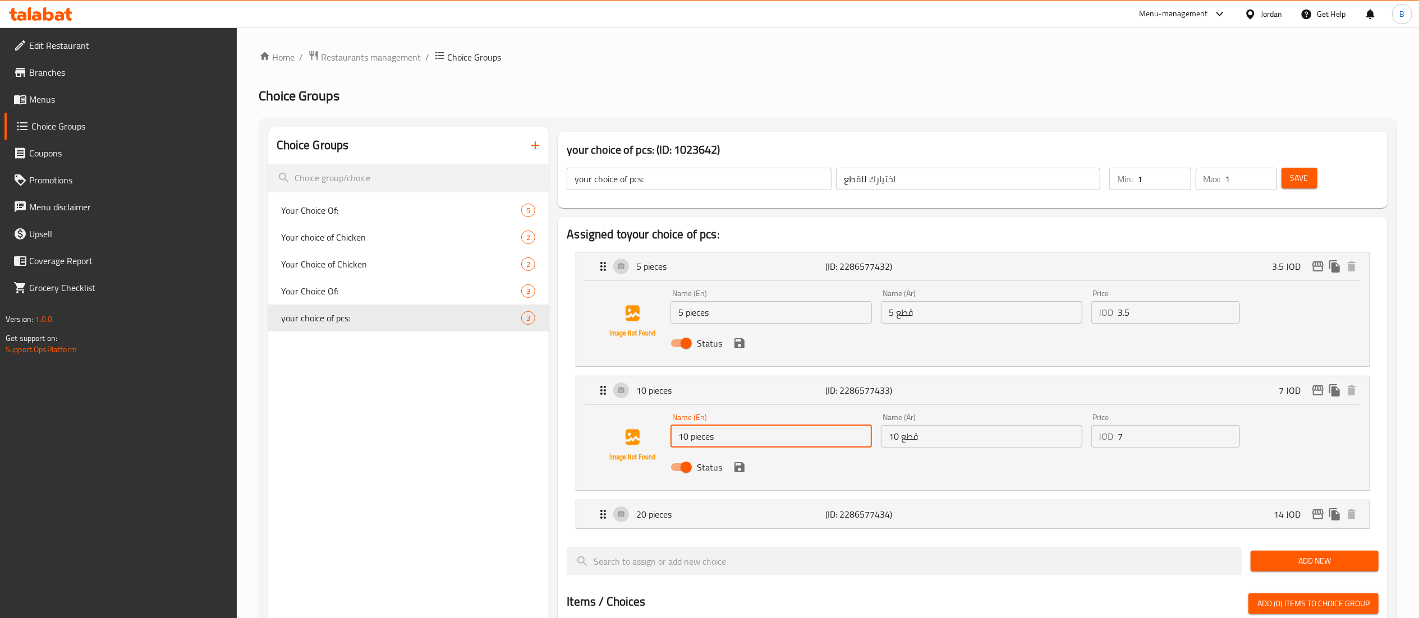
drag, startPoint x: 768, startPoint y: 429, endPoint x: 418, endPoint y: 405, distance: 350.4
click at [480, 413] on div "Choice Groups Your Choice Of: 5 Your choice of Chicken 2 Your Choice of Chicken…" at bounding box center [830, 606] width 1124 height 959
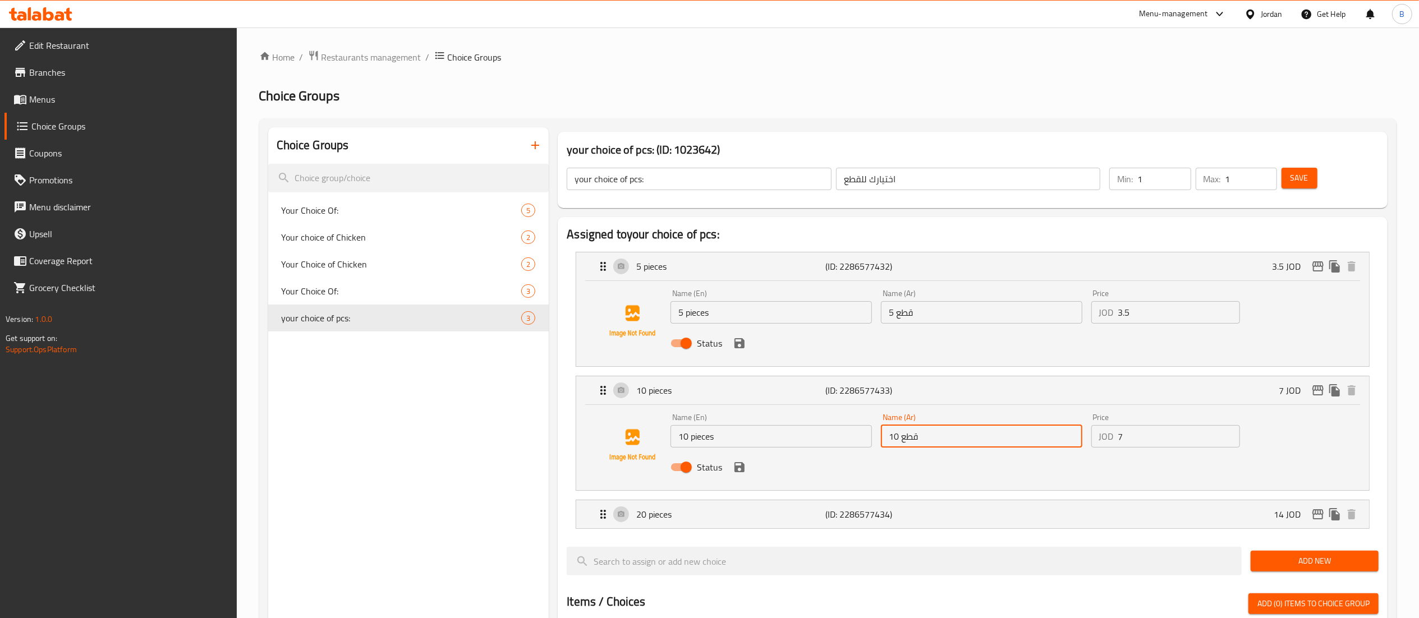
drag, startPoint x: 932, startPoint y: 445, endPoint x: 673, endPoint y: 445, distance: 258.7
click at [780, 445] on div "Name (En) 10 pieces Name (En) Name (Ar) 10 قطع Name (Ar) Price JOD 7 Price Stat…" at bounding box center [981, 446] width 631 height 74
click at [673, 515] on p "20 pieces" at bounding box center [730, 514] width 189 height 13
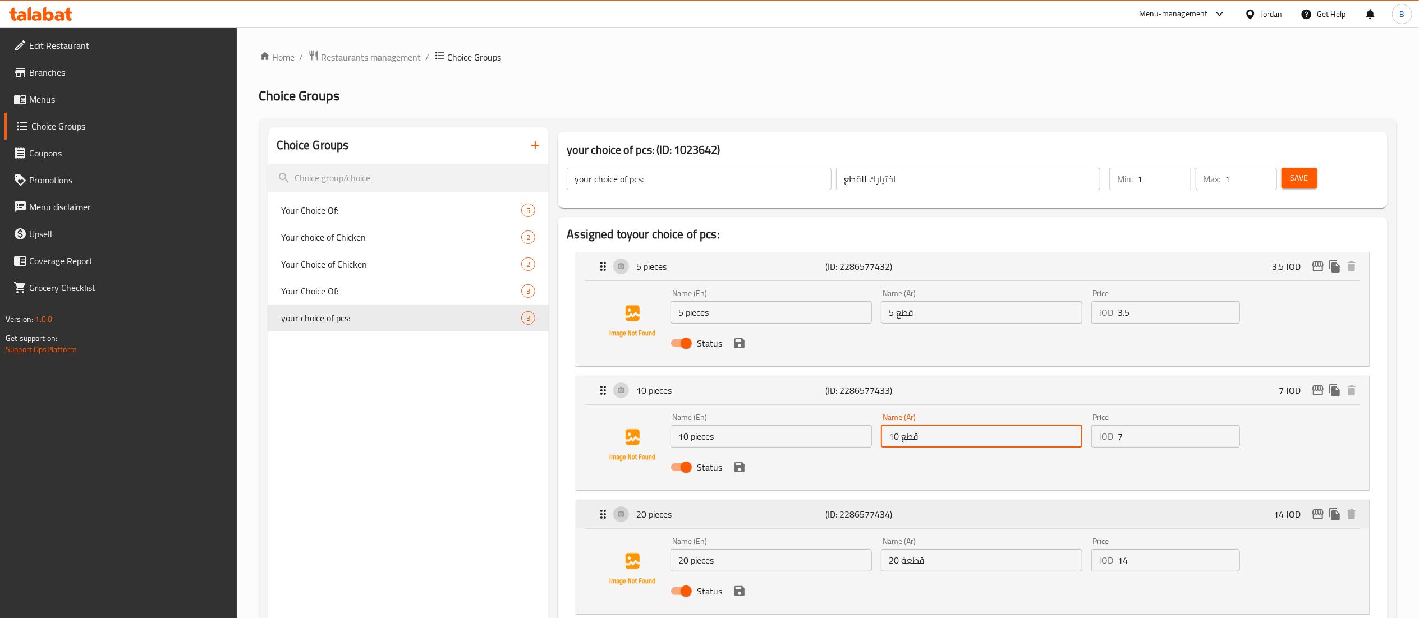
scroll to position [112, 0]
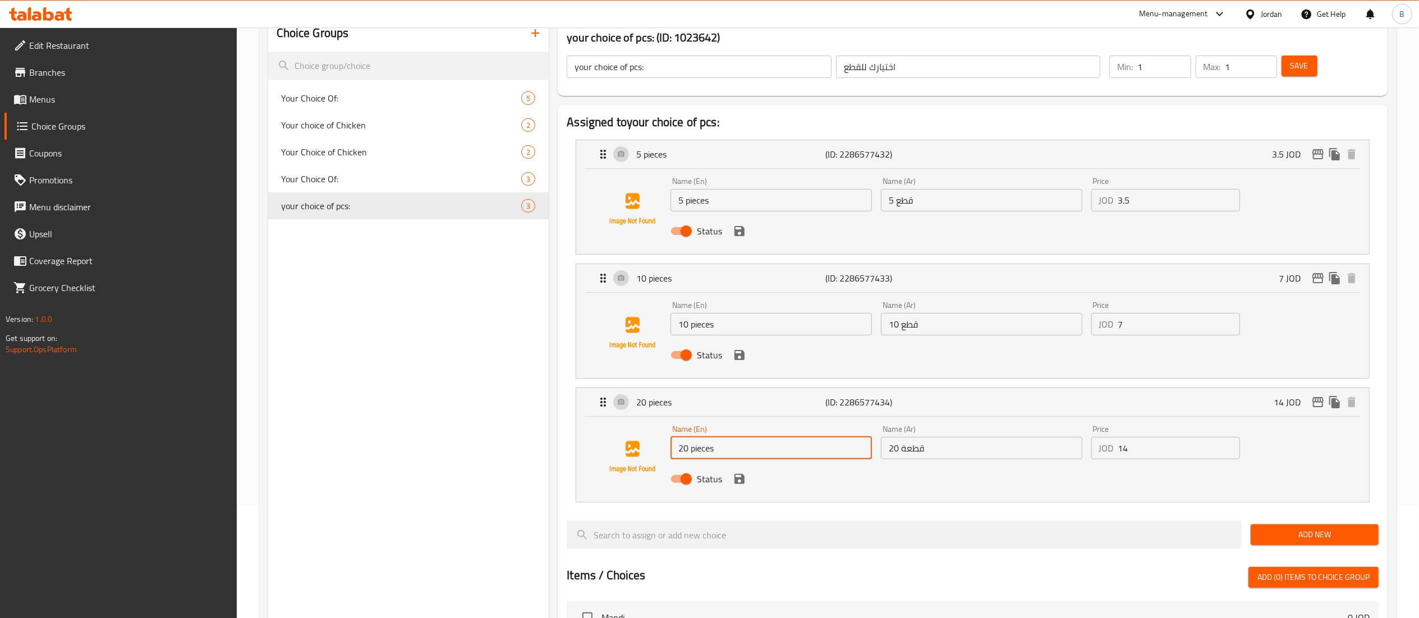
drag, startPoint x: 767, startPoint y: 445, endPoint x: 375, endPoint y: 400, distance: 393.8
click at [411, 402] on div "Choice Groups Your Choice Of: 5 Your choice of Chicken 2 Your Choice of Chicken…" at bounding box center [830, 537] width 1124 height 1045
drag, startPoint x: 966, startPoint y: 457, endPoint x: 601, endPoint y: 453, distance: 365.4
click at [829, 455] on div "Name (En) 20 pieces Name (En) Name (Ar) 20 قطعة Name (Ar) Price JOD 14 Price St…" at bounding box center [981, 458] width 631 height 74
drag, startPoint x: 85, startPoint y: 96, endPoint x: 98, endPoint y: 104, distance: 14.9
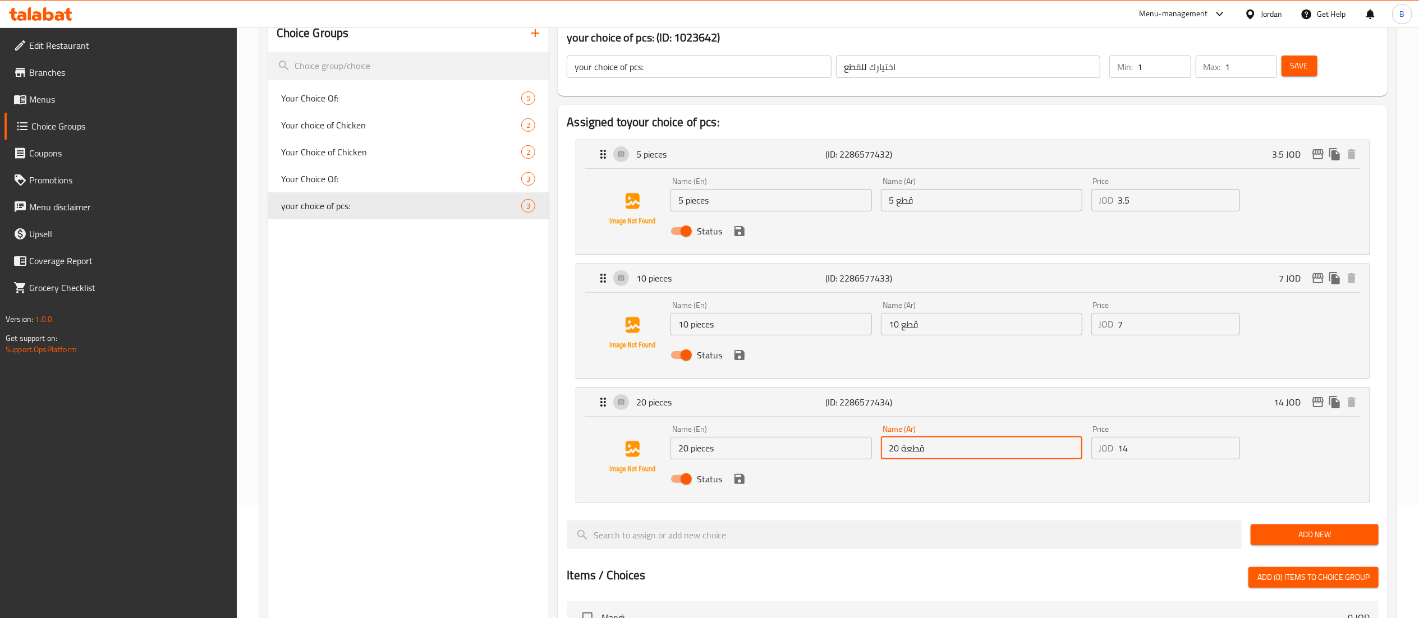
click at [85, 96] on span "Menus" at bounding box center [128, 99] width 199 height 13
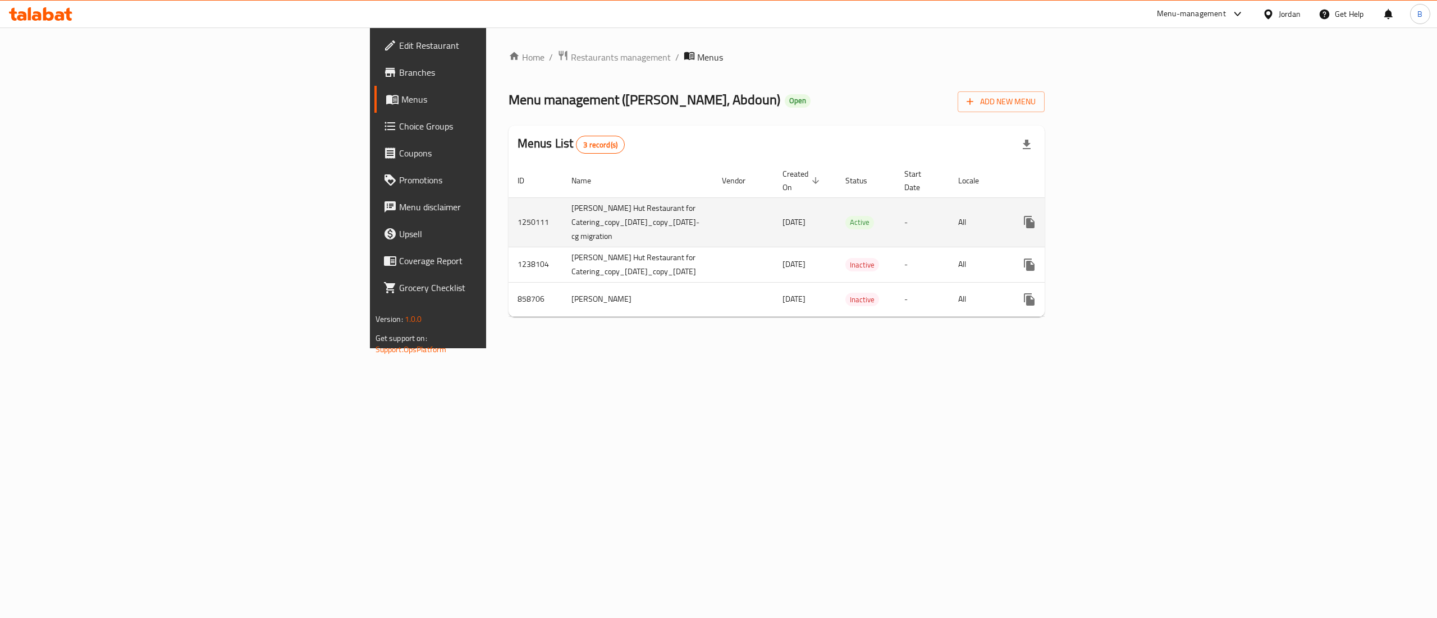
click at [1124, 218] on link "enhanced table" at bounding box center [1110, 222] width 27 height 27
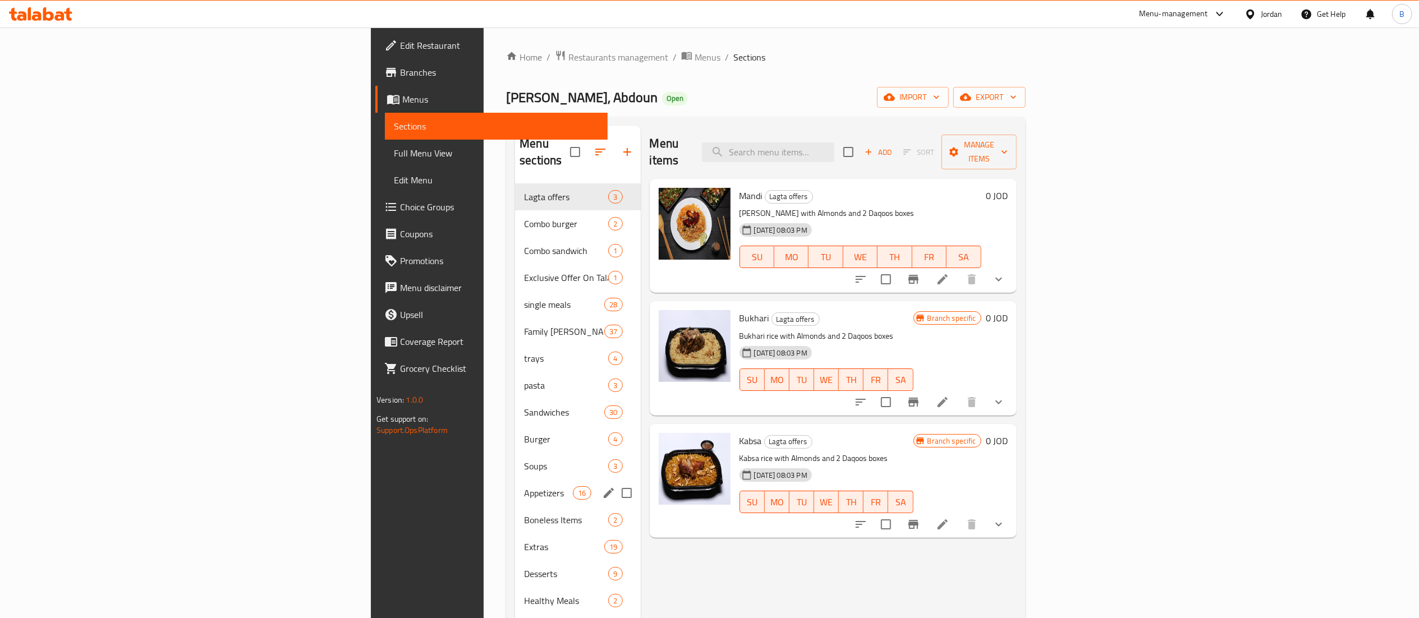
click at [515, 485] on div "Appetizers 16" at bounding box center [577, 493] width 125 height 27
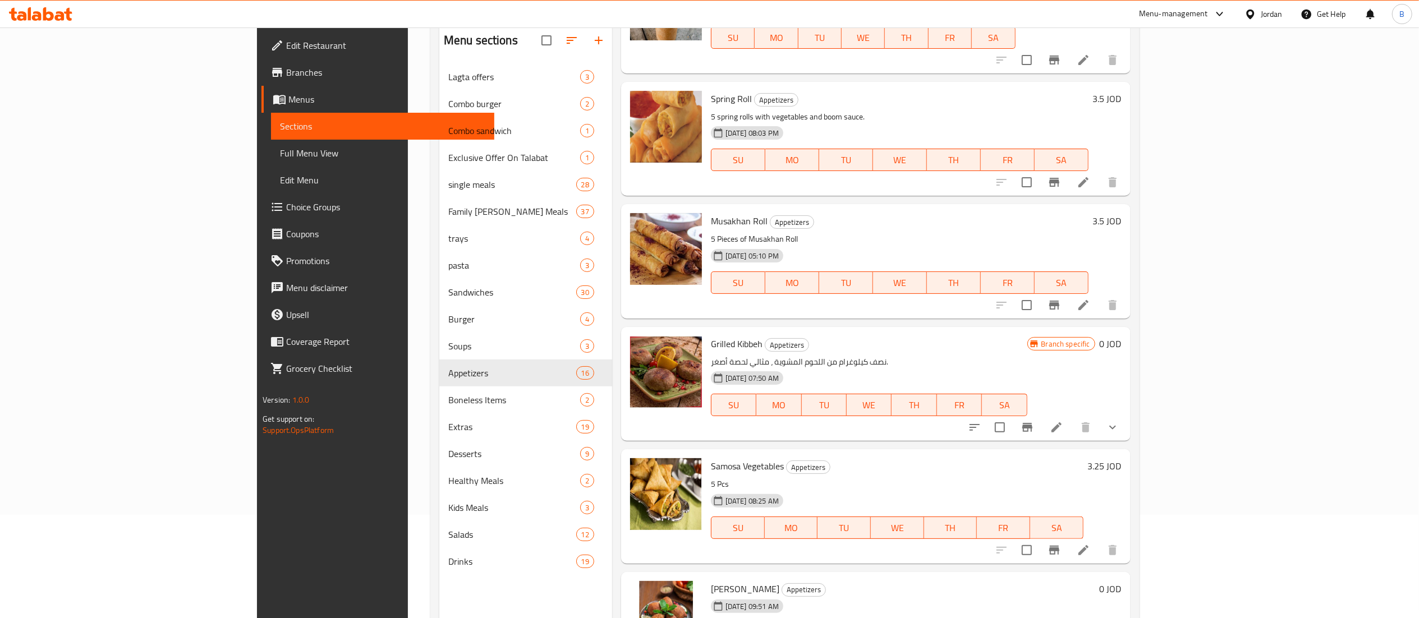
scroll to position [158, 0]
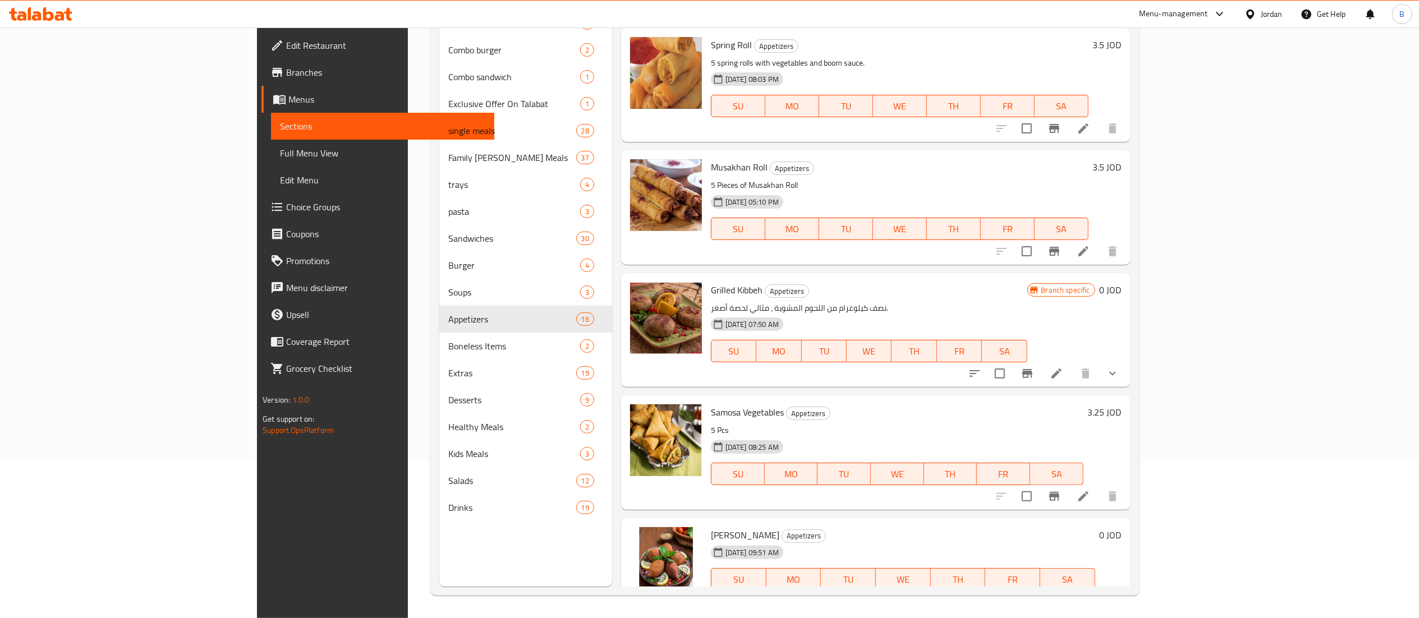
click at [1073, 592] on li at bounding box center [1056, 602] width 31 height 20
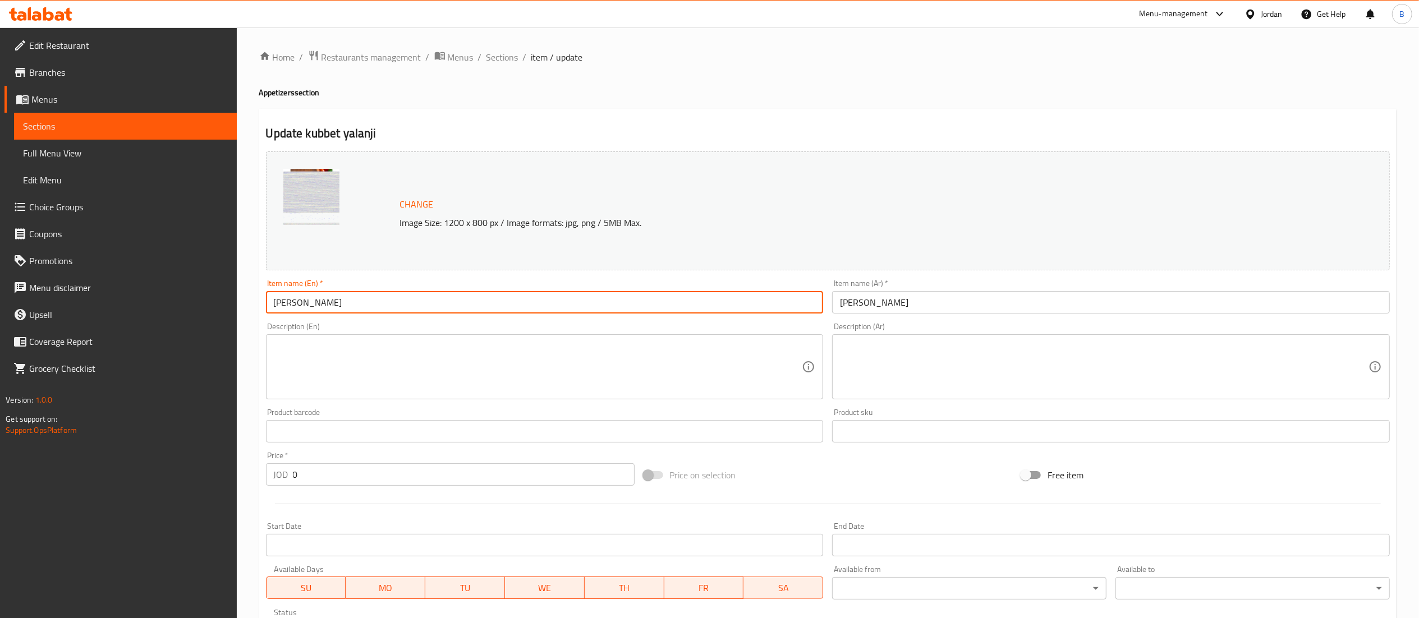
drag, startPoint x: 470, startPoint y: 305, endPoint x: 68, endPoint y: 296, distance: 401.4
click at [97, 296] on div "Edit Restaurant Branches Menus Sections Full Menu View Edit Menu Choice Groups …" at bounding box center [709, 428] width 1419 height 800
drag, startPoint x: 901, startPoint y: 309, endPoint x: 720, endPoint y: 309, distance: 181.3
click at [735, 309] on div "Change Image Size: 1200 x 800 px / Image formats: jpg, png / 5MB Max. Item name…" at bounding box center [828, 397] width 1133 height 500
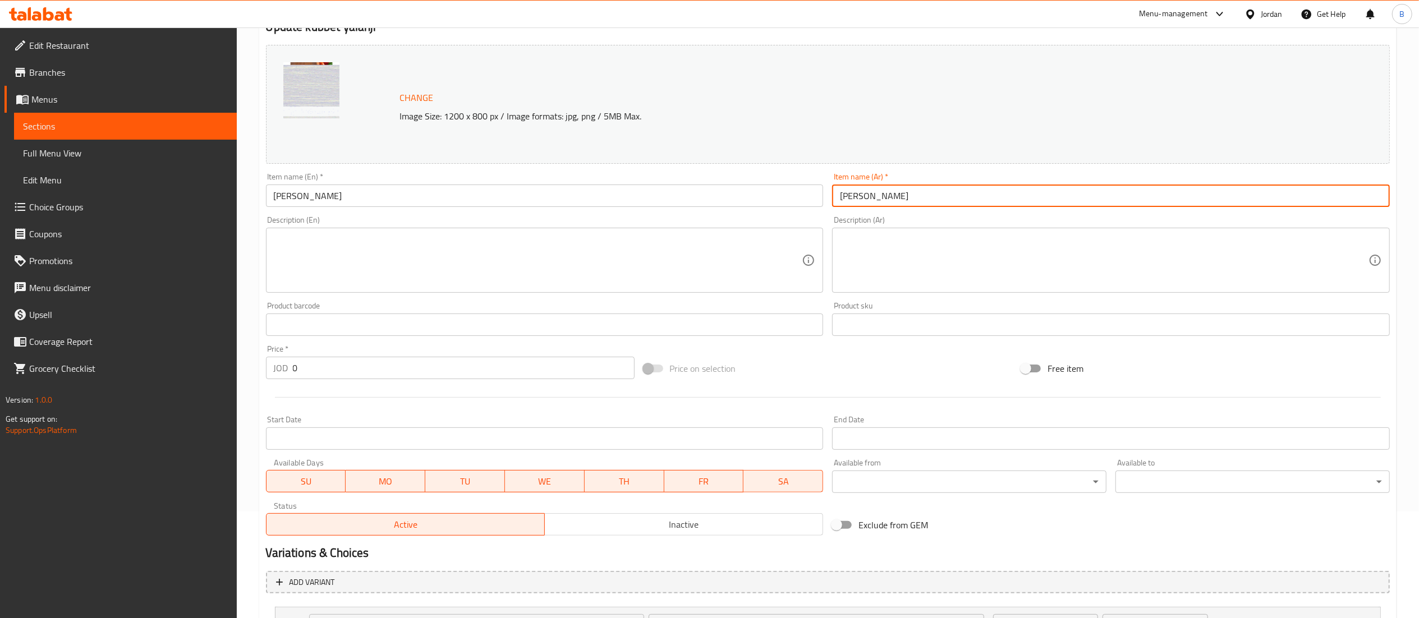
scroll to position [209, 0]
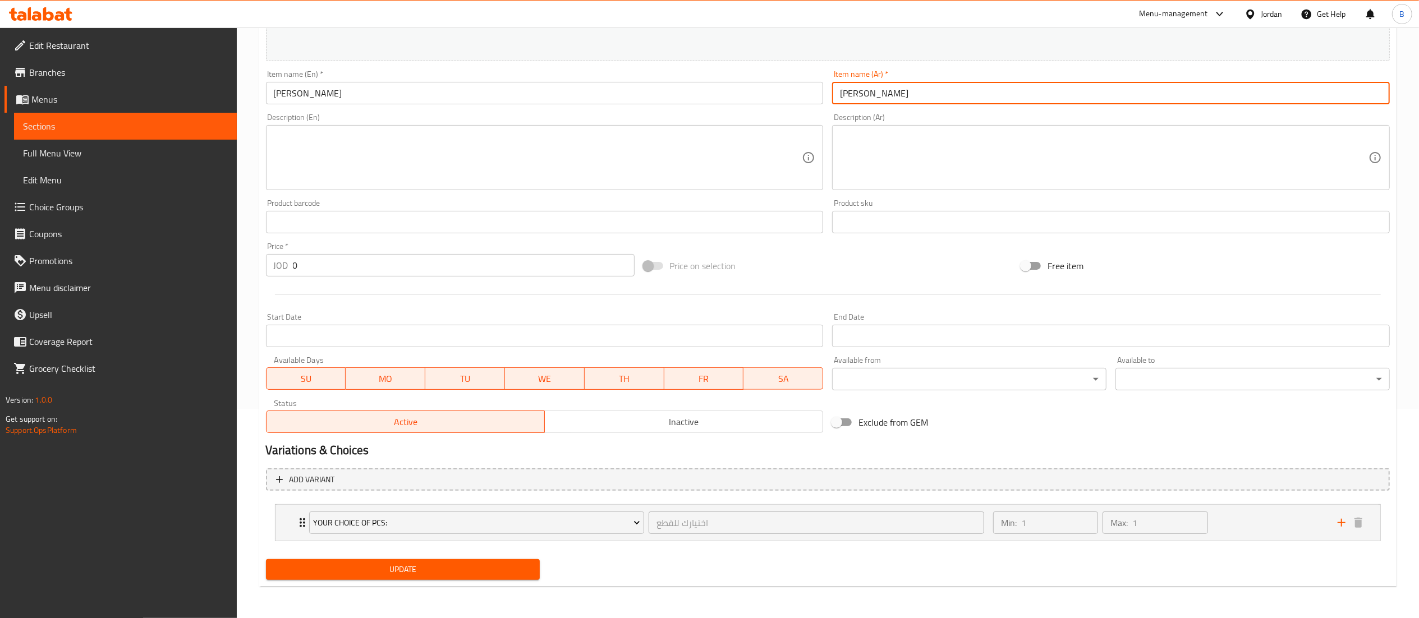
drag, startPoint x: 67, startPoint y: 213, endPoint x: 131, endPoint y: 222, distance: 64.1
click at [67, 213] on span "Choice Groups" at bounding box center [128, 206] width 199 height 13
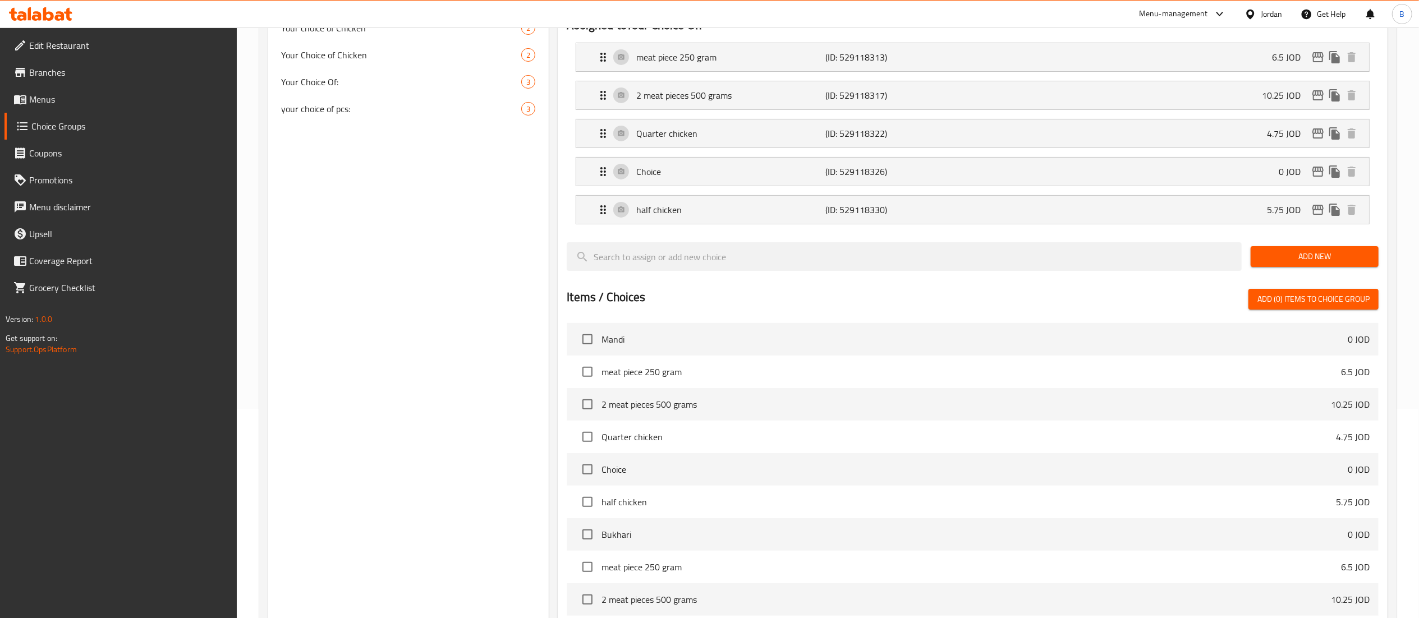
click at [357, 116] on span "your choice of pcs:" at bounding box center [402, 108] width 240 height 13
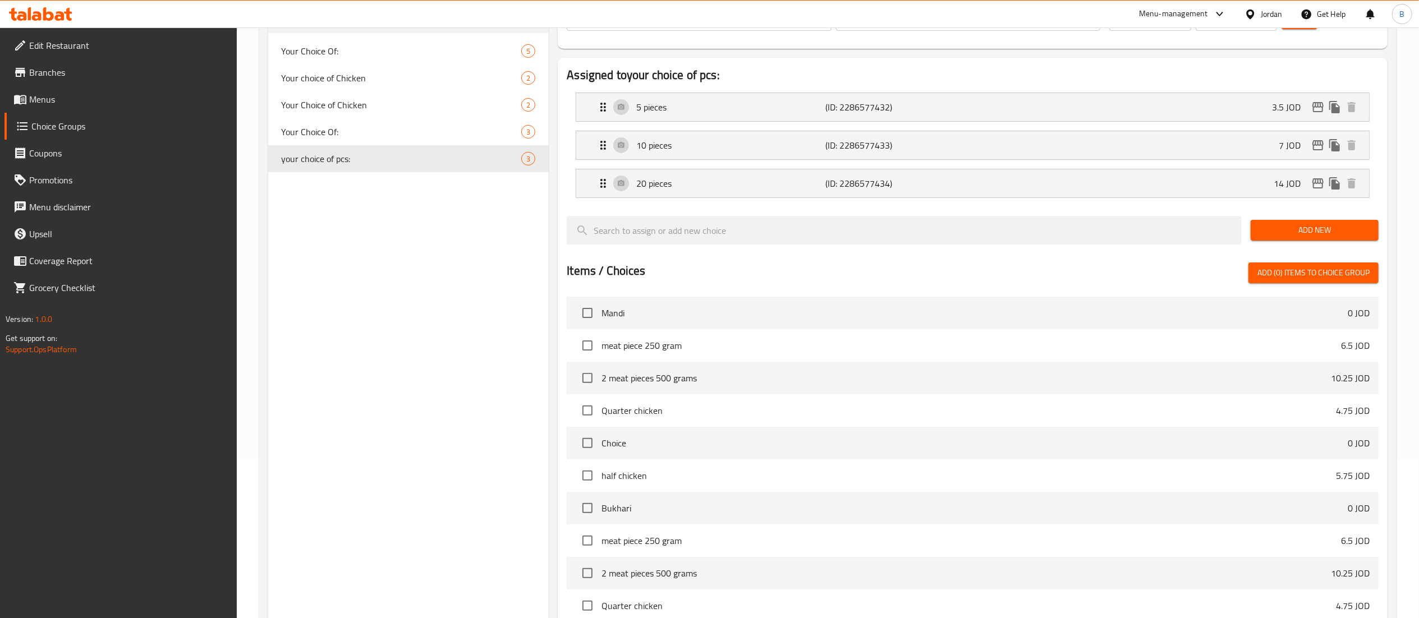
type input "your choice of pcs:"
type input "اختيارك للقطع"
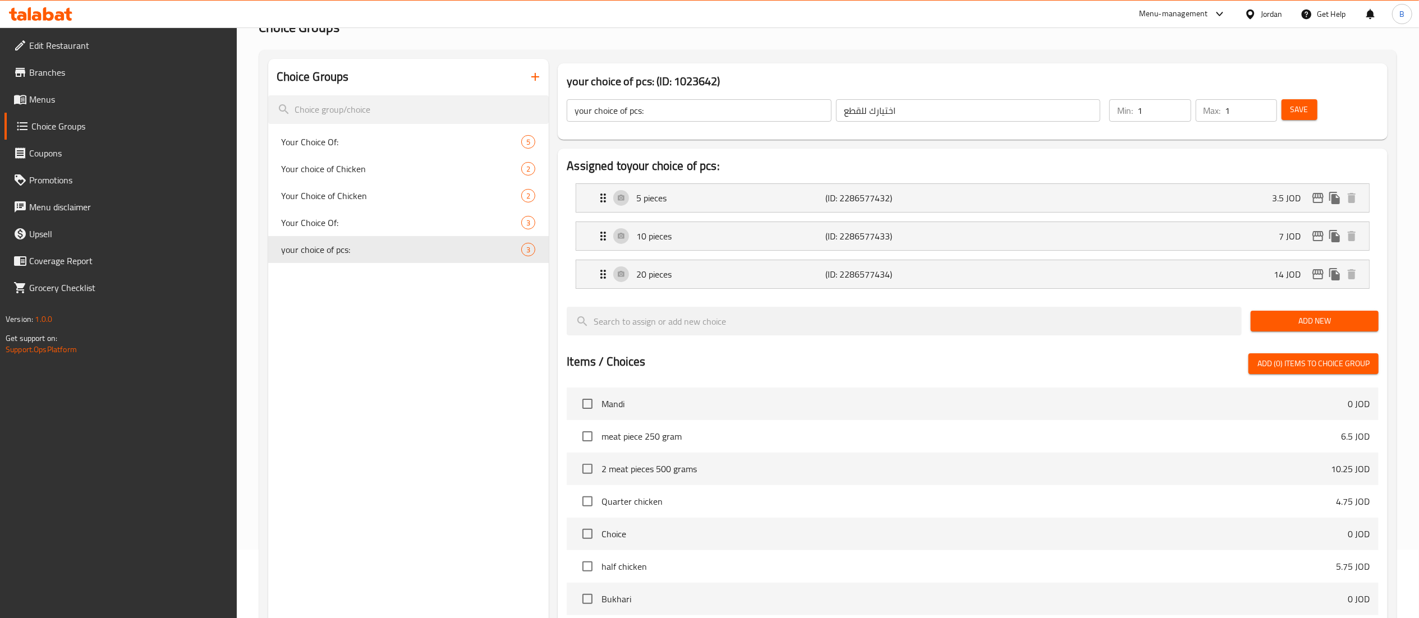
scroll to position [47, 0]
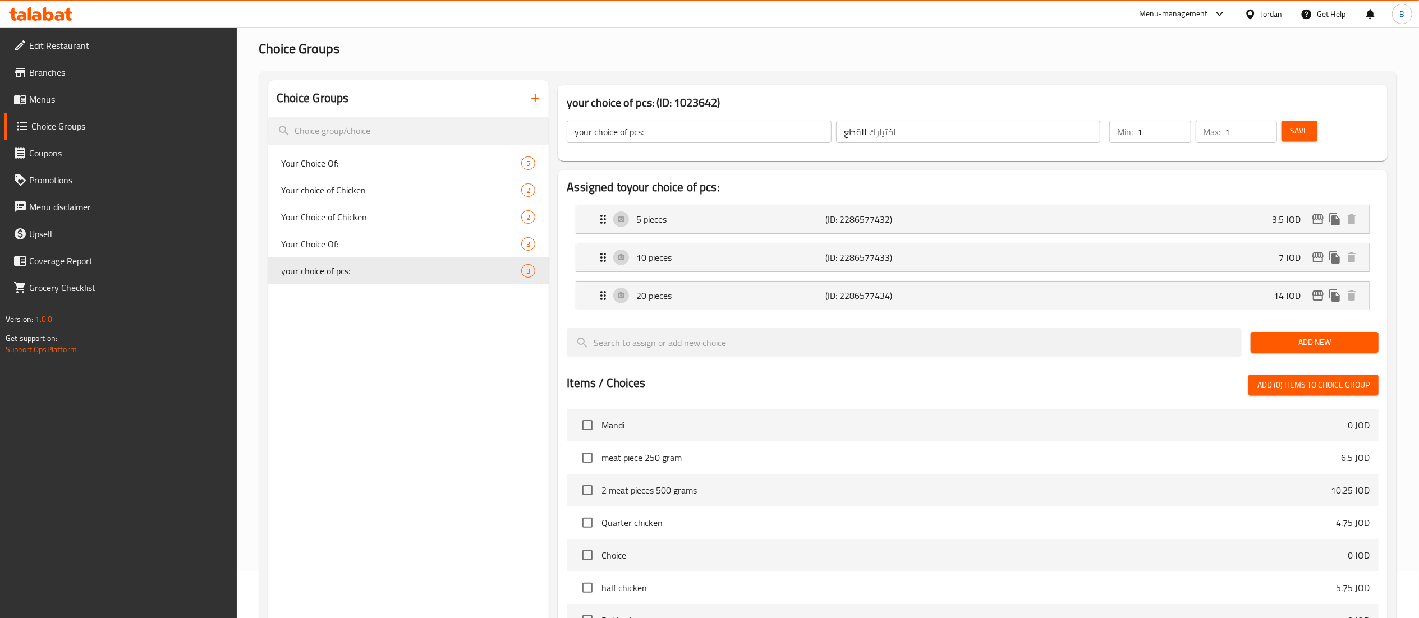
drag, startPoint x: 703, startPoint y: 134, endPoint x: 361, endPoint y: 100, distance: 342.9
click at [398, 100] on div "Choice Groups Your Choice Of: 5 Your choice of Chicken 2 Your Choice of Chicken…" at bounding box center [830, 473] width 1124 height 787
drag, startPoint x: 929, startPoint y: 132, endPoint x: 661, endPoint y: 121, distance: 269.0
click at [723, 121] on div "your choice of pcs: ​ اختيارك للقطع ​" at bounding box center [833, 132] width 547 height 36
click at [693, 228] on div "5 pieces (ID: 2286577432) 3.5 JOD" at bounding box center [976, 219] width 759 height 28
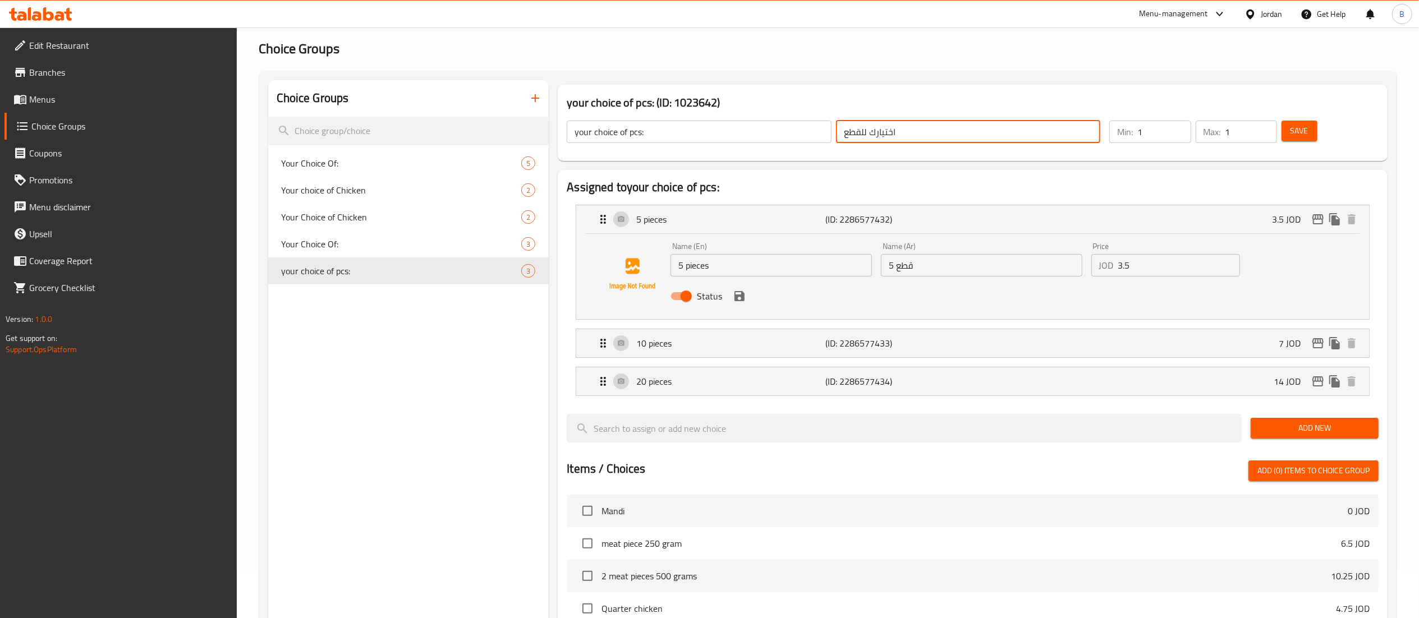
drag, startPoint x: 762, startPoint y: 267, endPoint x: 456, endPoint y: 251, distance: 305.7
click at [500, 255] on div "Choice Groups Your Choice Of: 5 Your choice of Chicken 2 Your Choice of Chicken…" at bounding box center [830, 516] width 1124 height 873
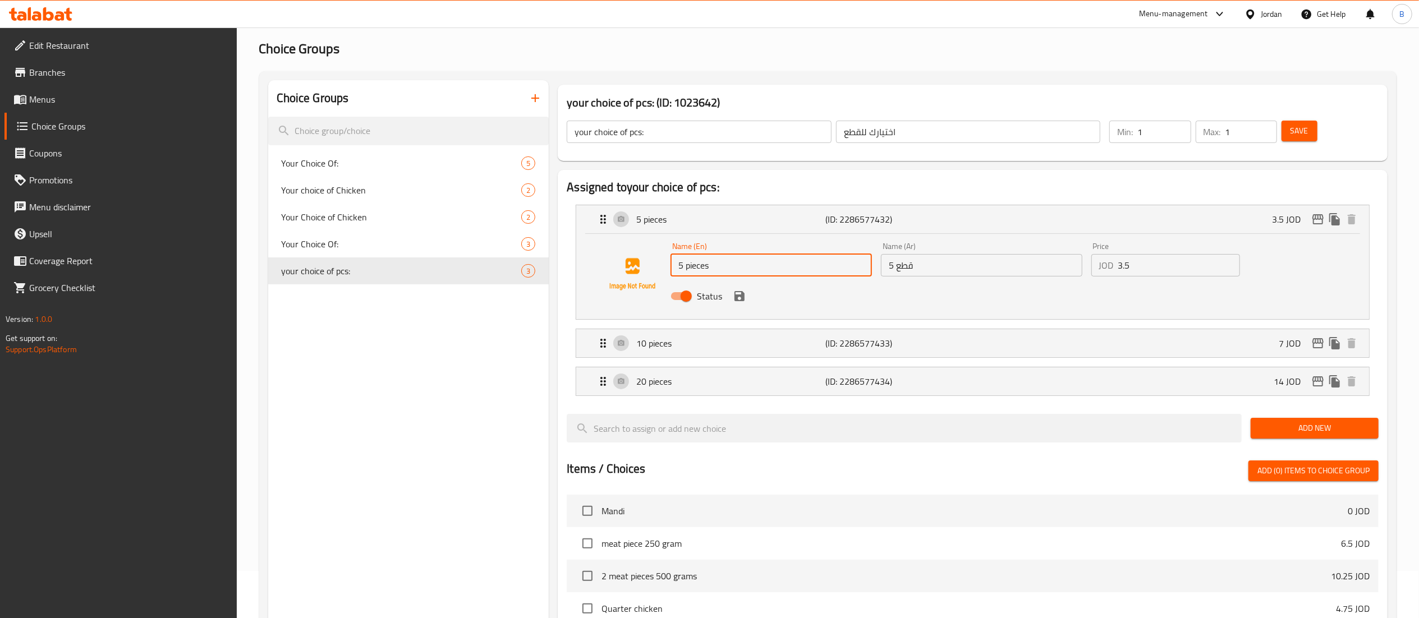
drag, startPoint x: 975, startPoint y: 277, endPoint x: 647, endPoint y: 275, distance: 328.3
click at [744, 275] on nav "5 pieces (ID: 2286577432) 3.5 JOD Name (En) 5 pieces Name (En) Name (Ar) 5 قطع …" at bounding box center [973, 300] width 812 height 209
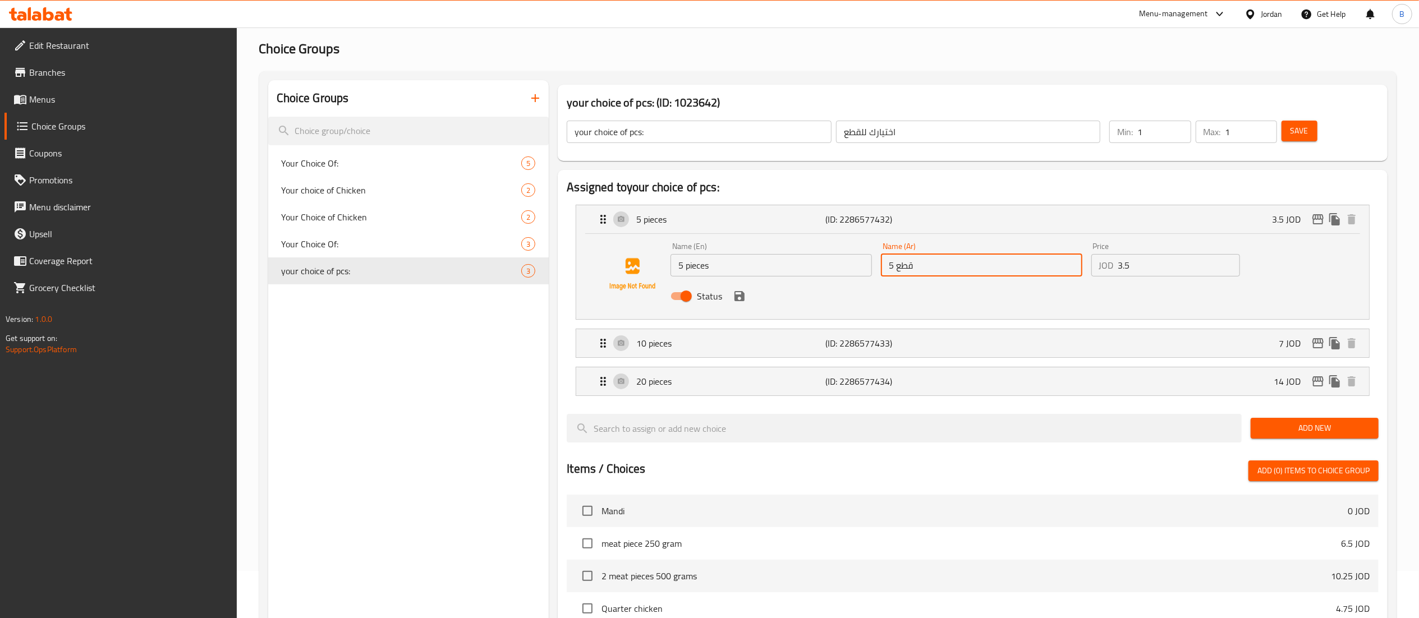
drag, startPoint x: 787, startPoint y: 264, endPoint x: 613, endPoint y: 260, distance: 173.5
click at [624, 262] on div "Name (En) 5 pieces Name (En) Name (Ar) 5 قطع Name (Ar) Price JOD 3.5 Price Stat…" at bounding box center [972, 274] width 757 height 76
click at [714, 346] on p "10 pieces" at bounding box center [730, 343] width 189 height 13
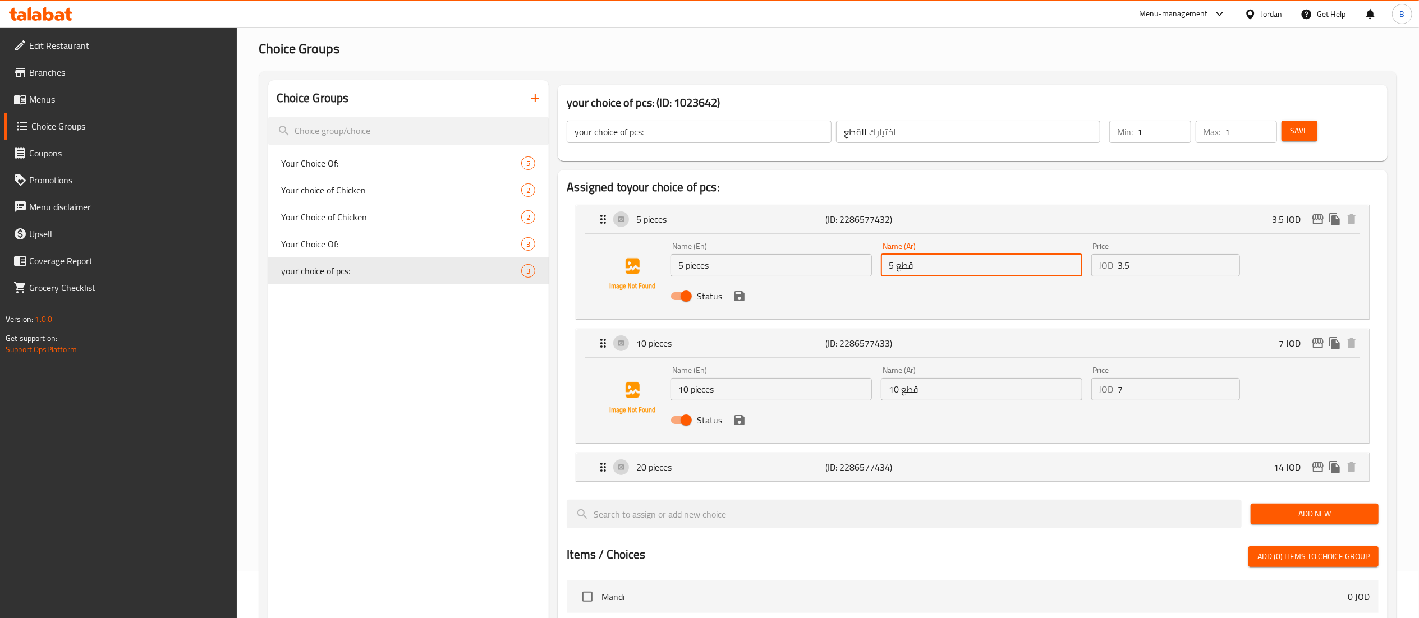
drag, startPoint x: 717, startPoint y: 400, endPoint x: 592, endPoint y: 400, distance: 125.7
click at [604, 400] on div "Name (En) 10 pieces Name (En) Name (Ar) 10 قطع Name (Ar) Price JOD 7 Price Stat…" at bounding box center [972, 398] width 757 height 76
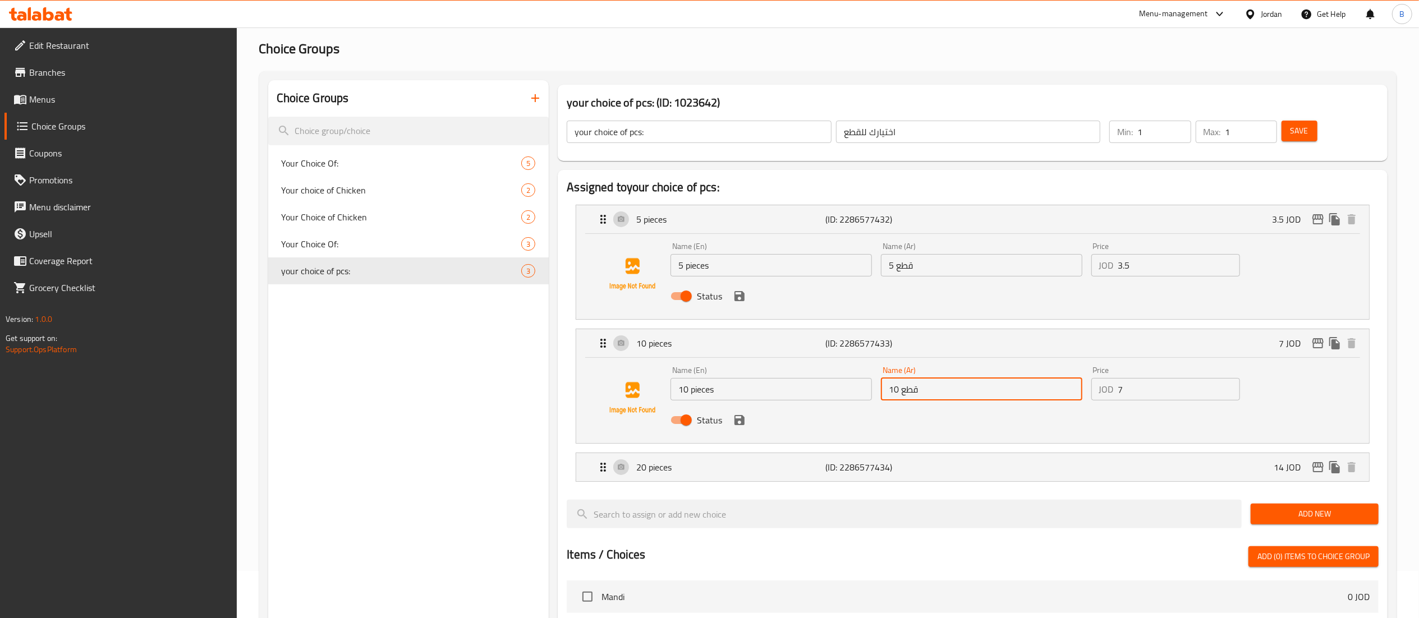
drag, startPoint x: 892, startPoint y: 391, endPoint x: 656, endPoint y: 381, distance: 236.5
click at [713, 381] on div "Name (En) 10 pieces Name (En) Name (Ar) 10 قطع Name (Ar) Price JOD 7 Price Stat…" at bounding box center [981, 399] width 631 height 74
click at [660, 461] on p "20 pieces" at bounding box center [730, 467] width 189 height 13
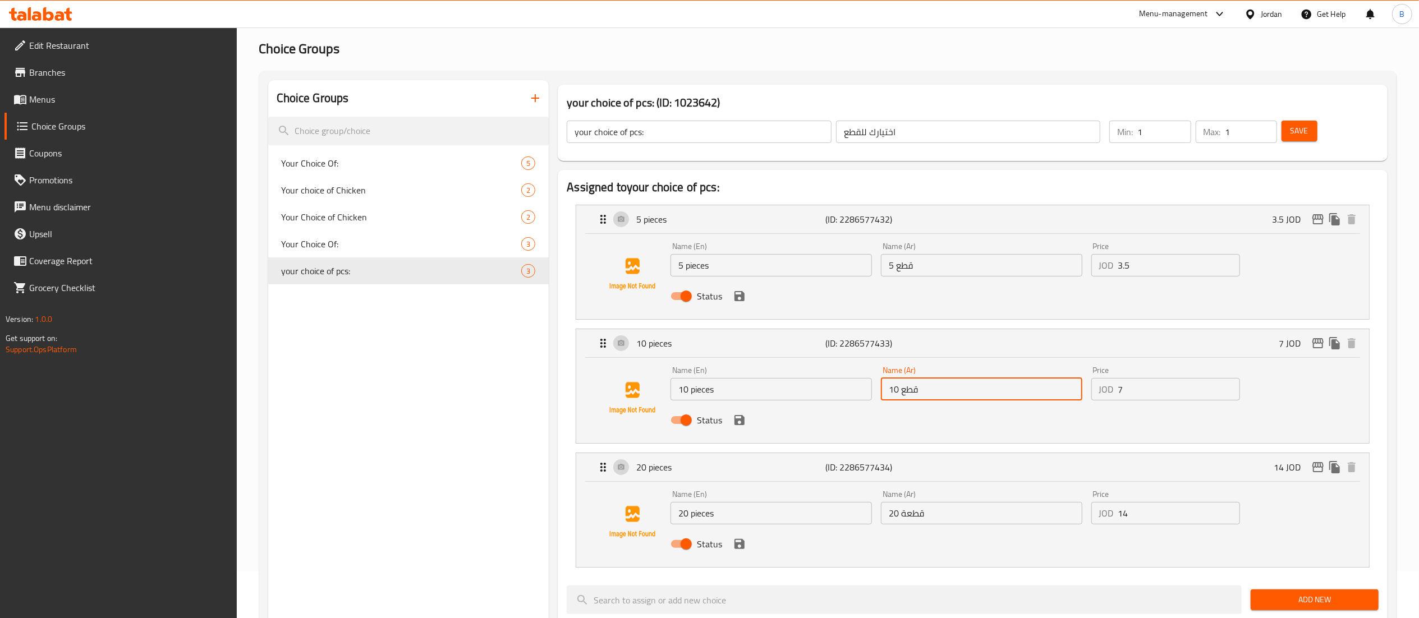
drag, startPoint x: 647, startPoint y: 509, endPoint x: 483, endPoint y: 509, distance: 163.3
click at [549, 509] on div "your choice of pcs: (ID: 1023642) your choice of pcs: ​ اختيارك للقطع ​ Min: 1 …" at bounding box center [971, 602] width 844 height 1045
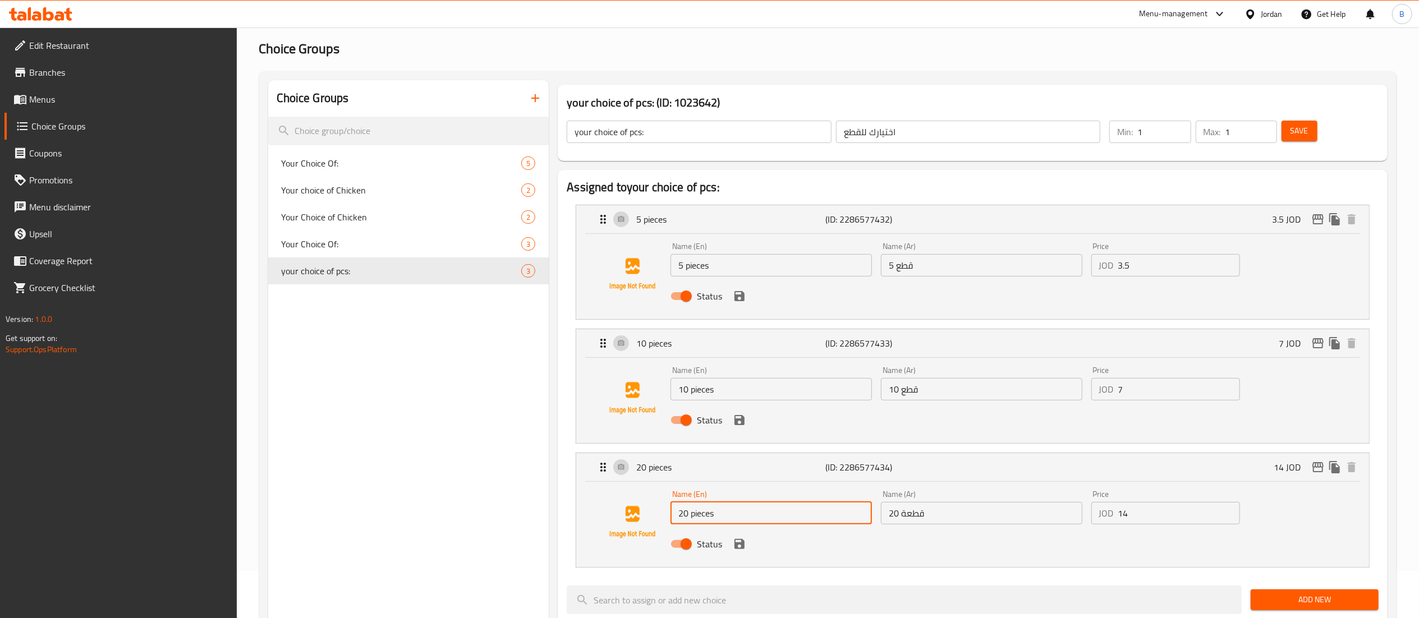
drag, startPoint x: 915, startPoint y: 512, endPoint x: 604, endPoint y: 509, distance: 310.4
click at [781, 509] on div "Name (En) 20 pieces Name (En) Name (Ar) 20 قطعة Name (Ar) Price JOD 14 Price St…" at bounding box center [981, 523] width 631 height 74
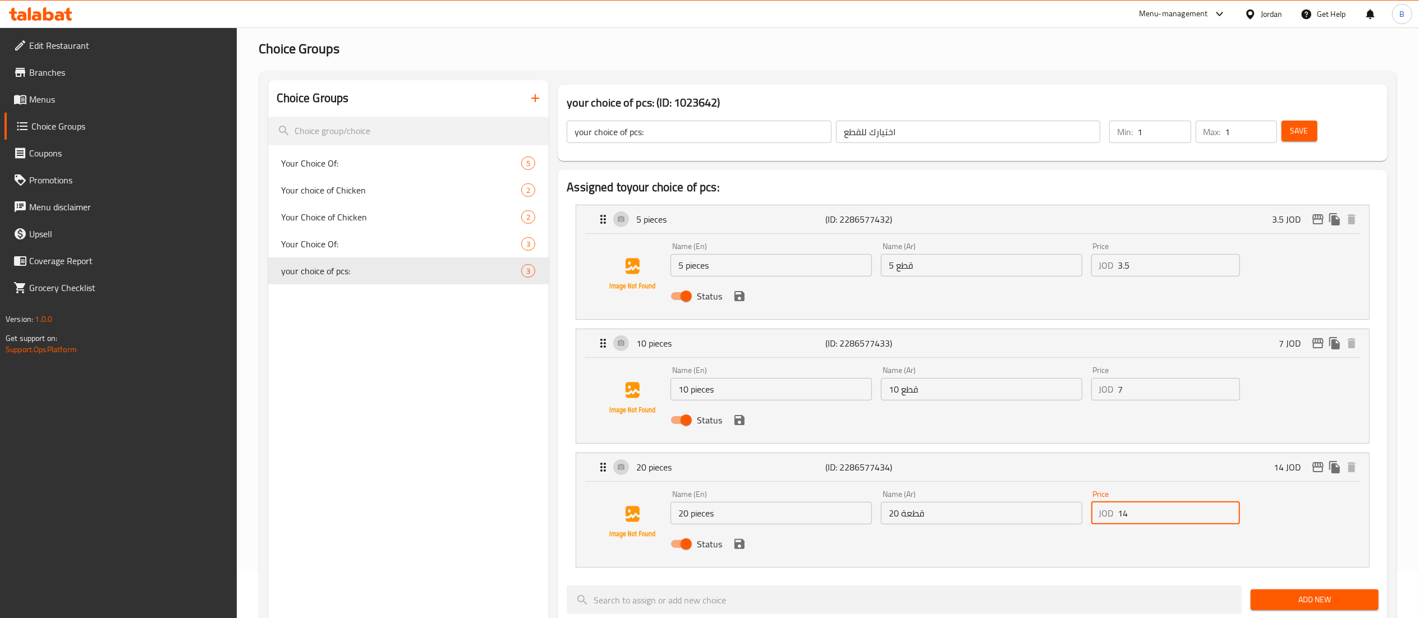
drag, startPoint x: 1110, startPoint y: 514, endPoint x: 1025, endPoint y: 513, distance: 85.3
click at [1054, 514] on div "Name (En) 20 pieces Name (En) Name (Ar) 20 قطعة Name (Ar) Price JOD 14 Price St…" at bounding box center [981, 523] width 631 height 74
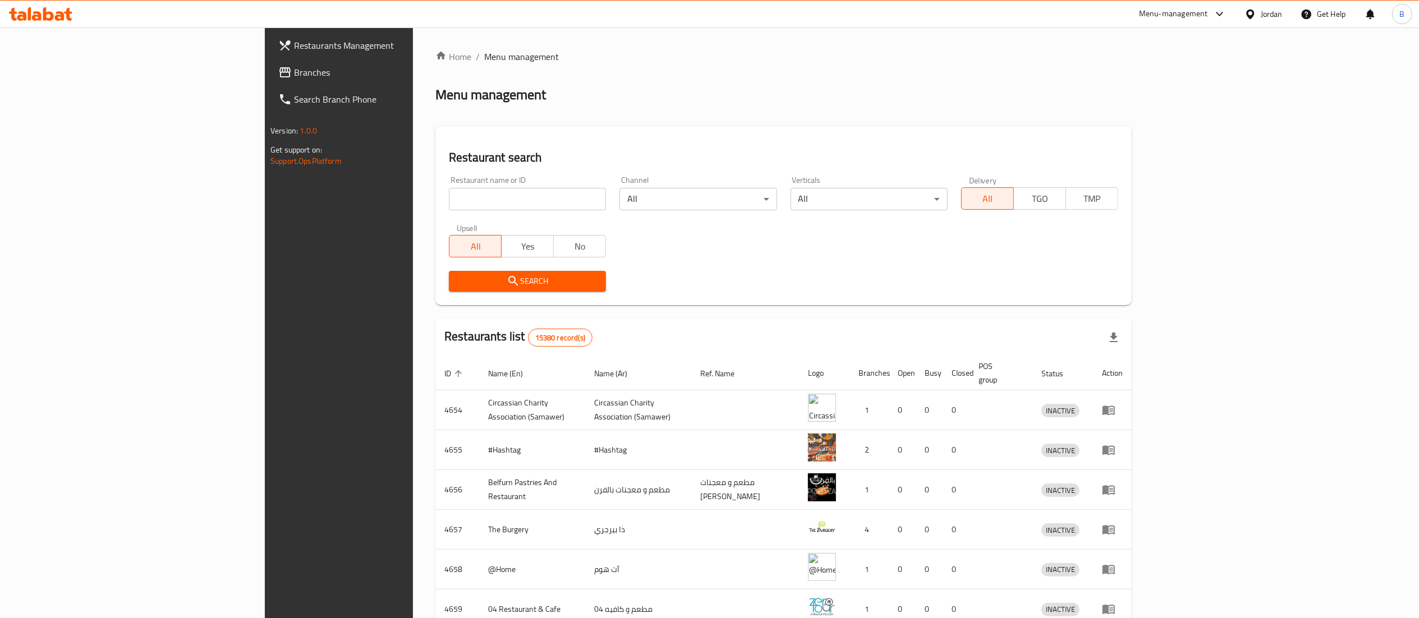
click at [294, 75] on span "Branches" at bounding box center [393, 72] width 199 height 13
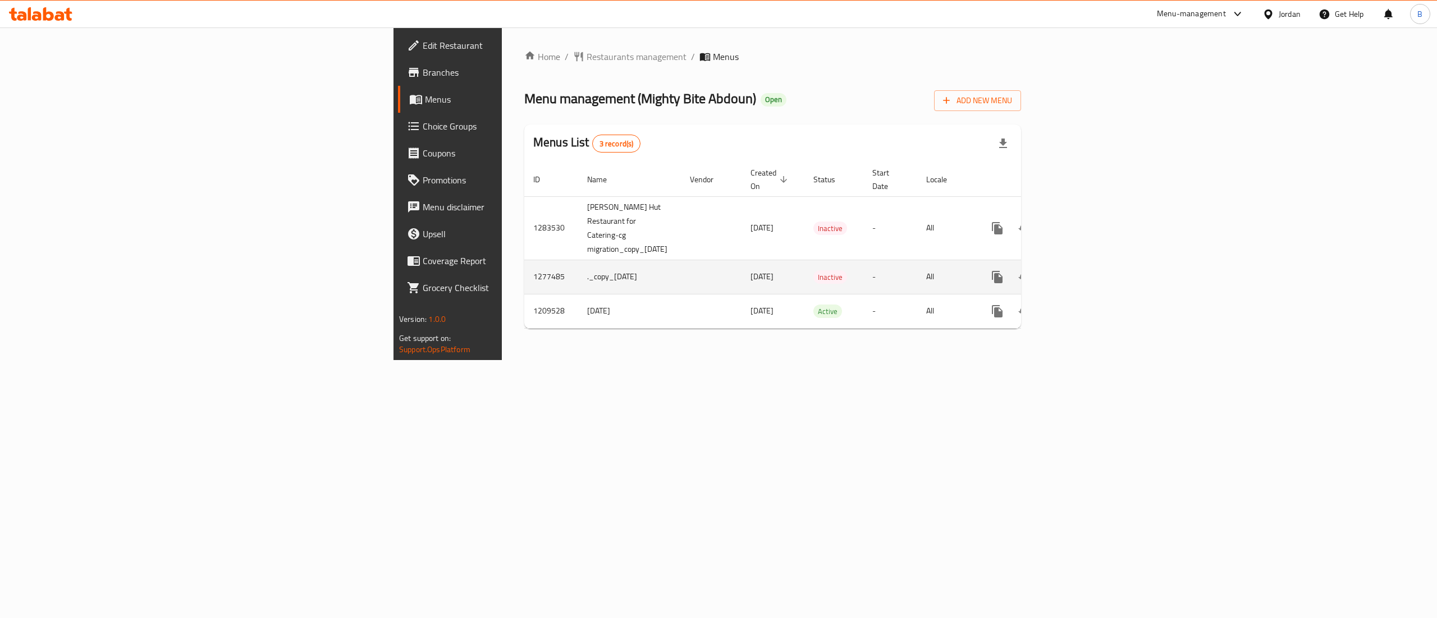
click at [1092, 264] on link "enhanced table" at bounding box center [1078, 277] width 27 height 27
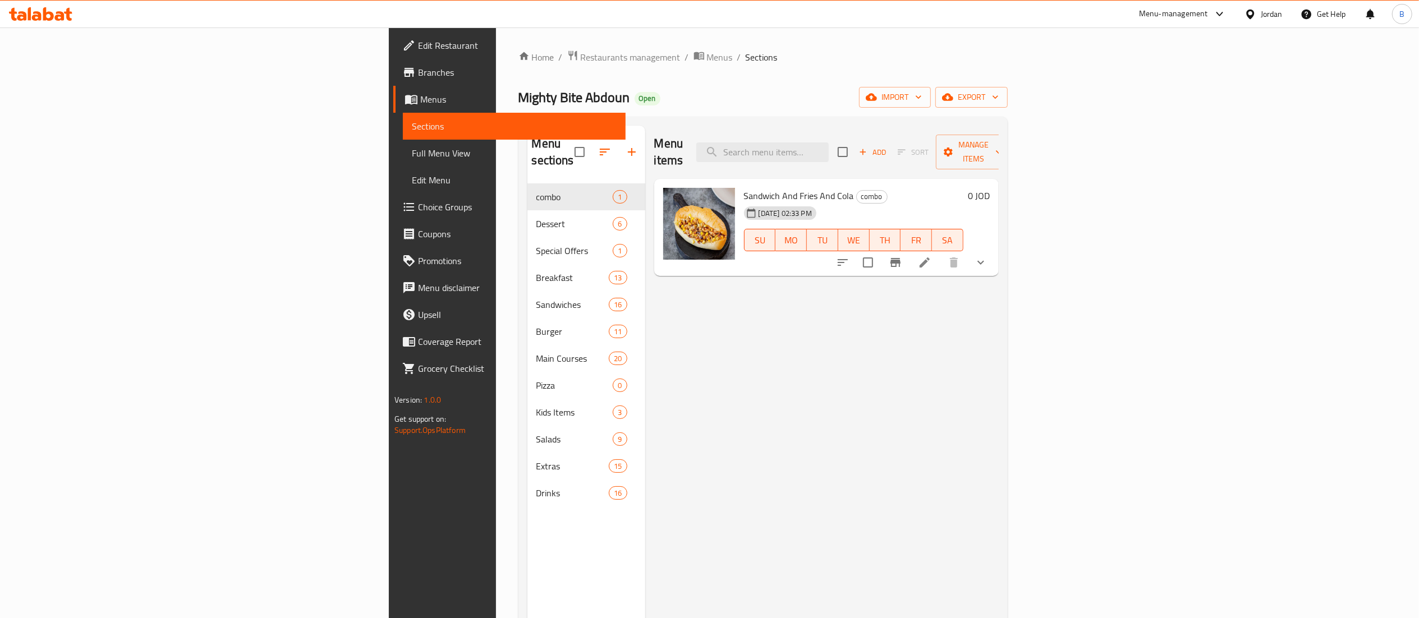
click at [420, 103] on span "Menus" at bounding box center [518, 99] width 196 height 13
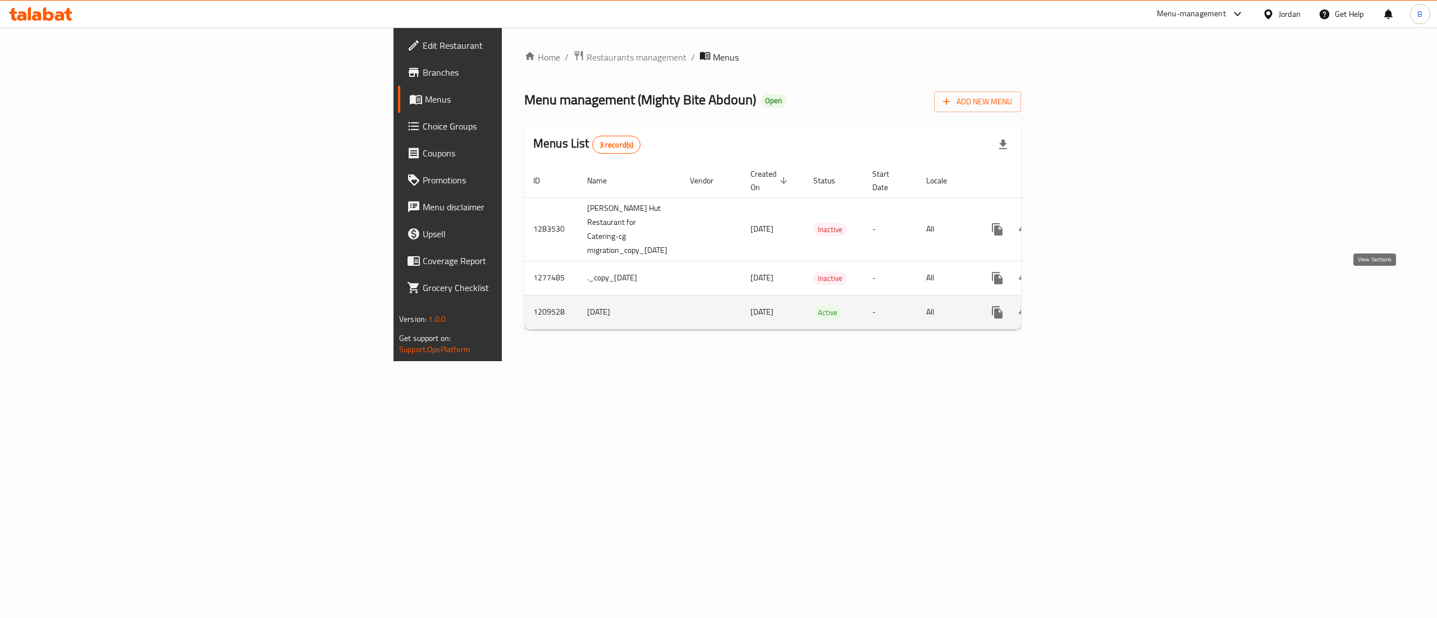
click at [1092, 299] on link "enhanced table" at bounding box center [1078, 312] width 27 height 27
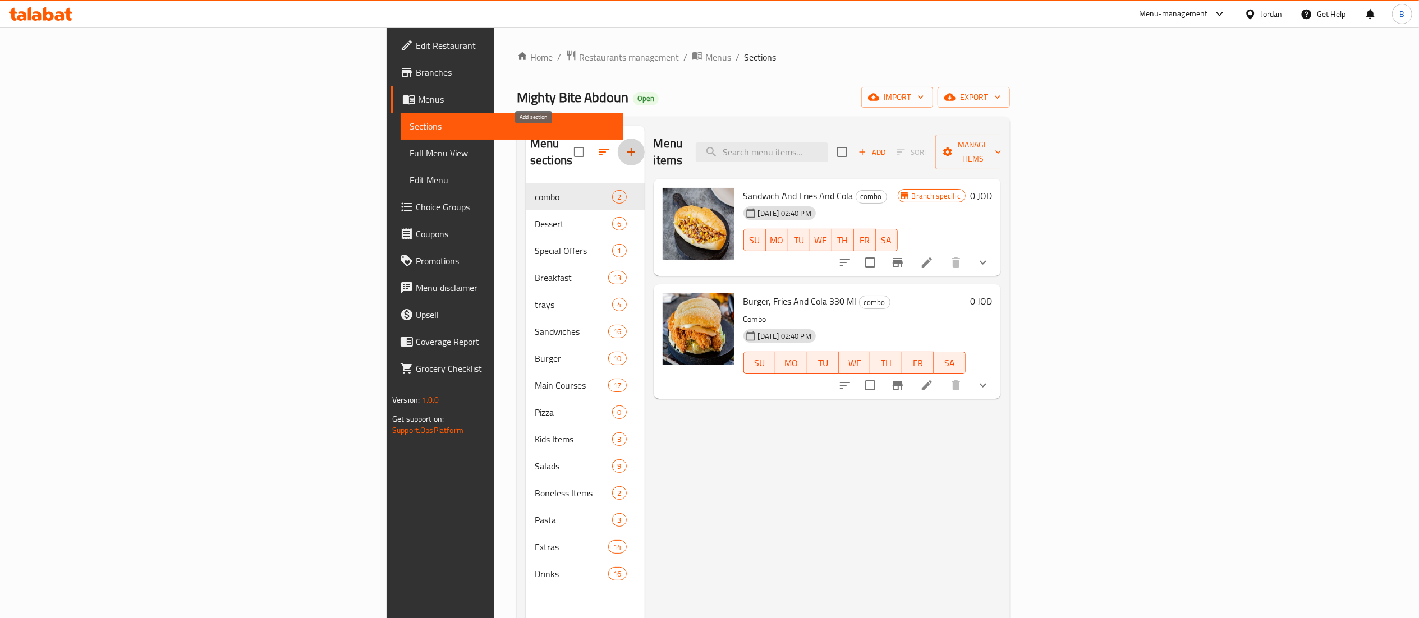
click at [625, 145] on icon "button" at bounding box center [631, 151] width 13 height 13
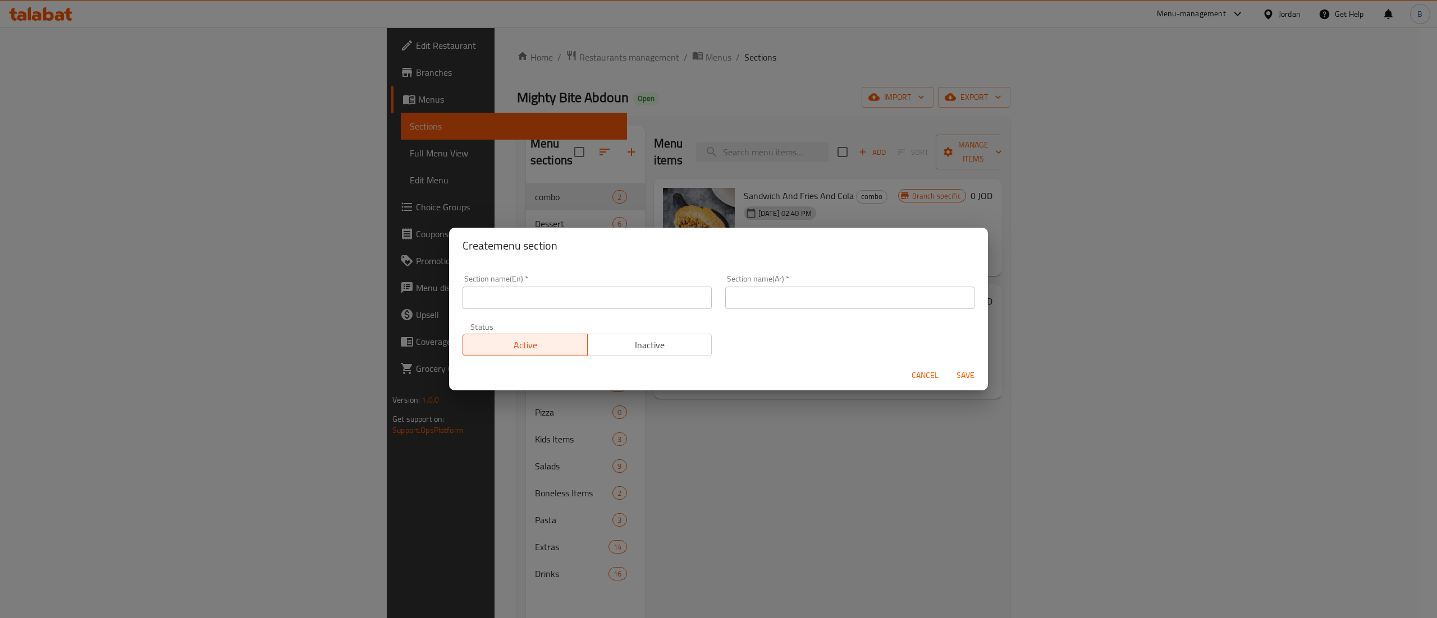
click at [562, 299] on input "text" at bounding box center [586, 298] width 249 height 22
type input "Appetizers"
click at [817, 300] on input "text" at bounding box center [849, 298] width 249 height 22
type input "المقبلات"
click at [968, 370] on span "Save" at bounding box center [965, 376] width 27 height 14
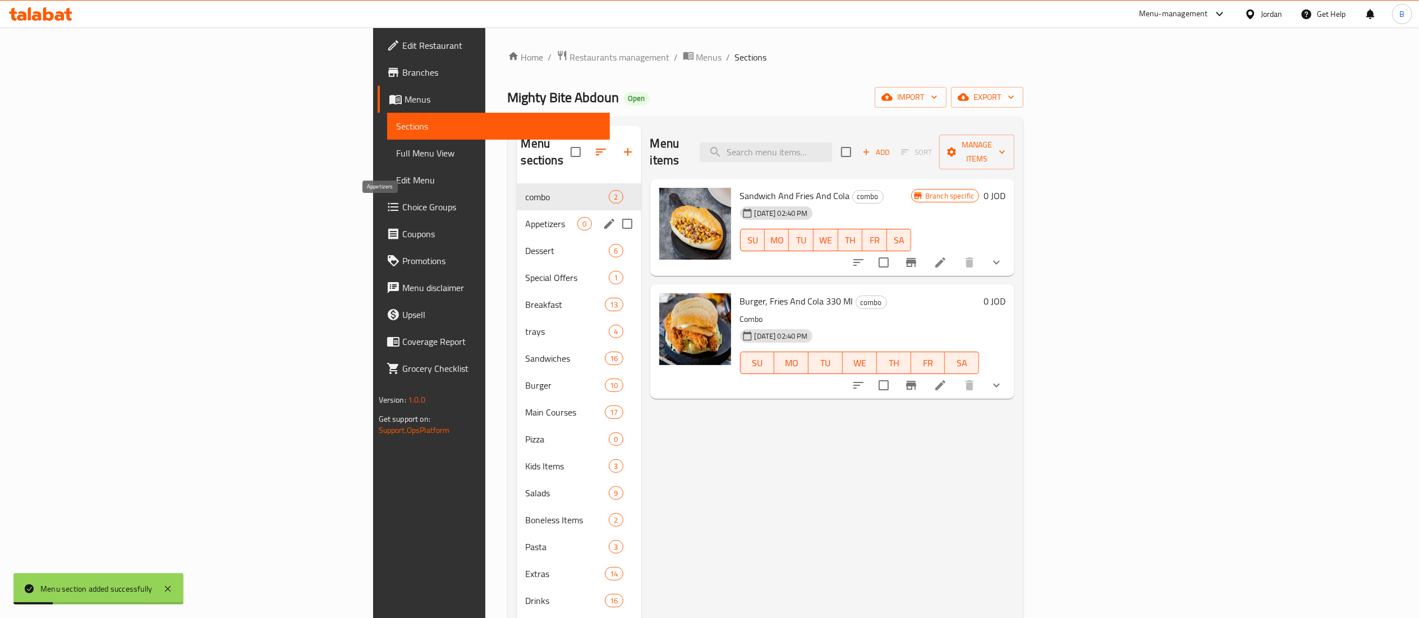
click at [526, 217] on span "Appetizers" at bounding box center [552, 223] width 52 height 13
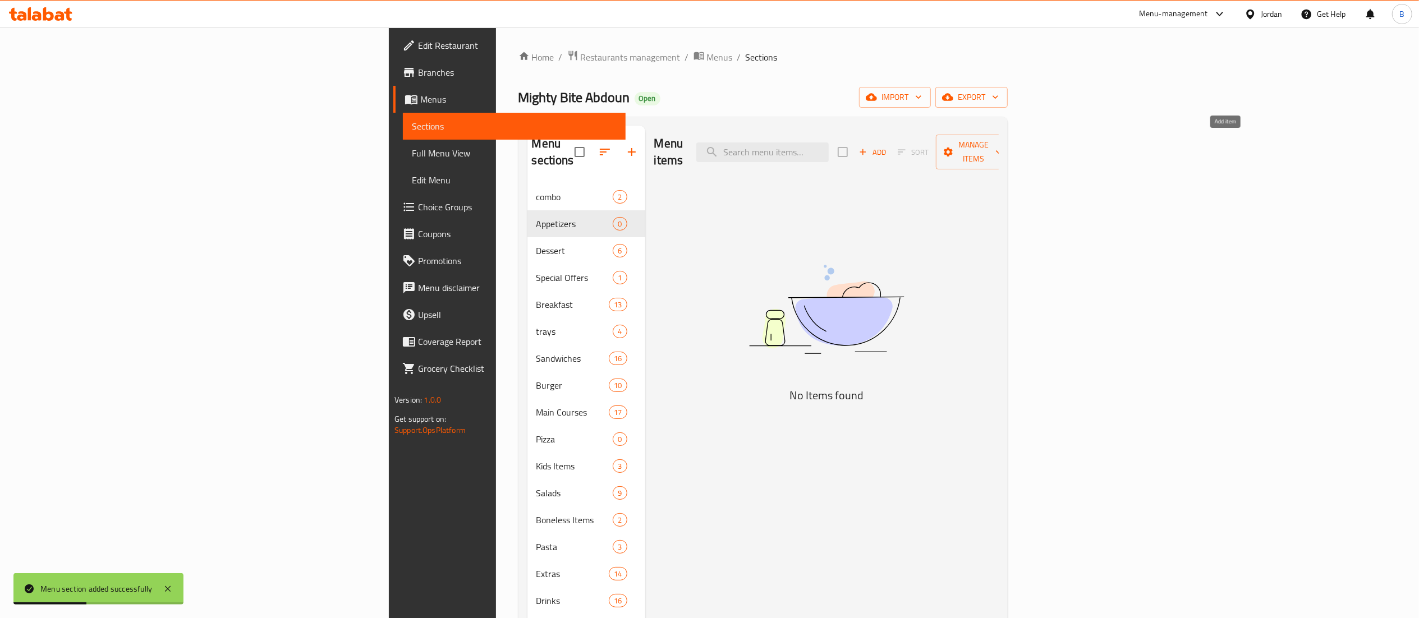
click at [888, 146] on span "Add" at bounding box center [873, 152] width 30 height 13
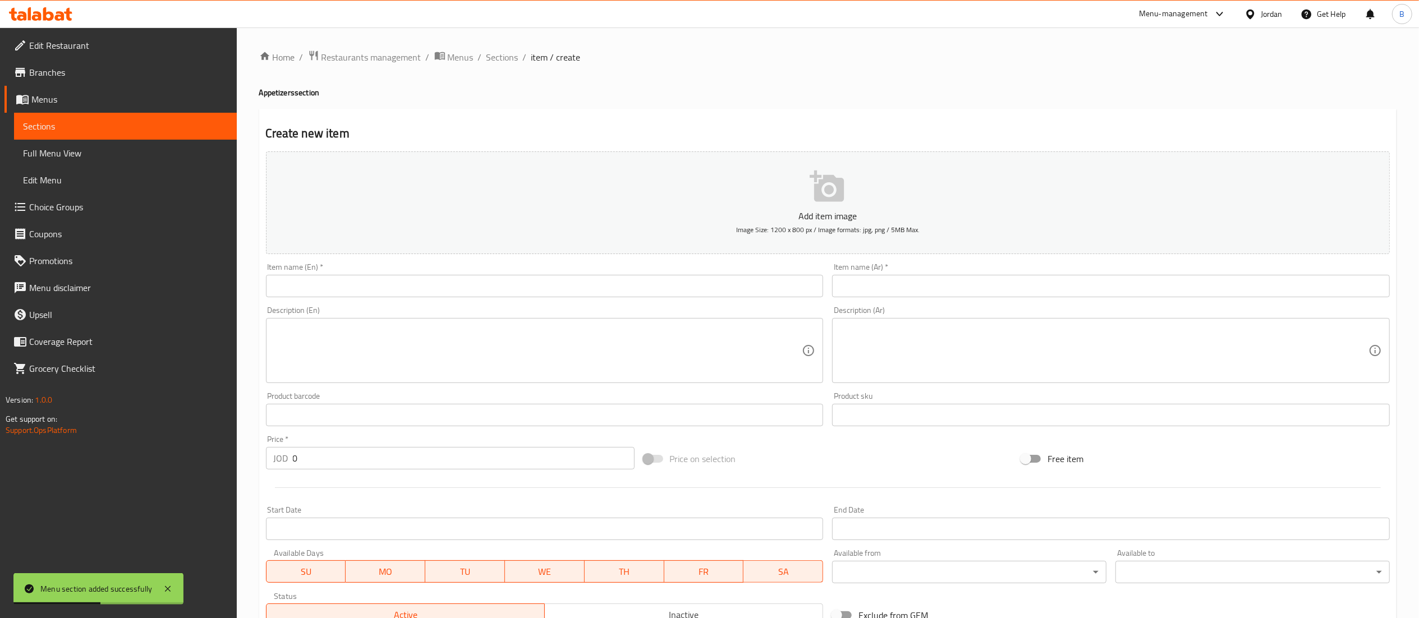
click at [665, 293] on input "text" at bounding box center [545, 286] width 558 height 22
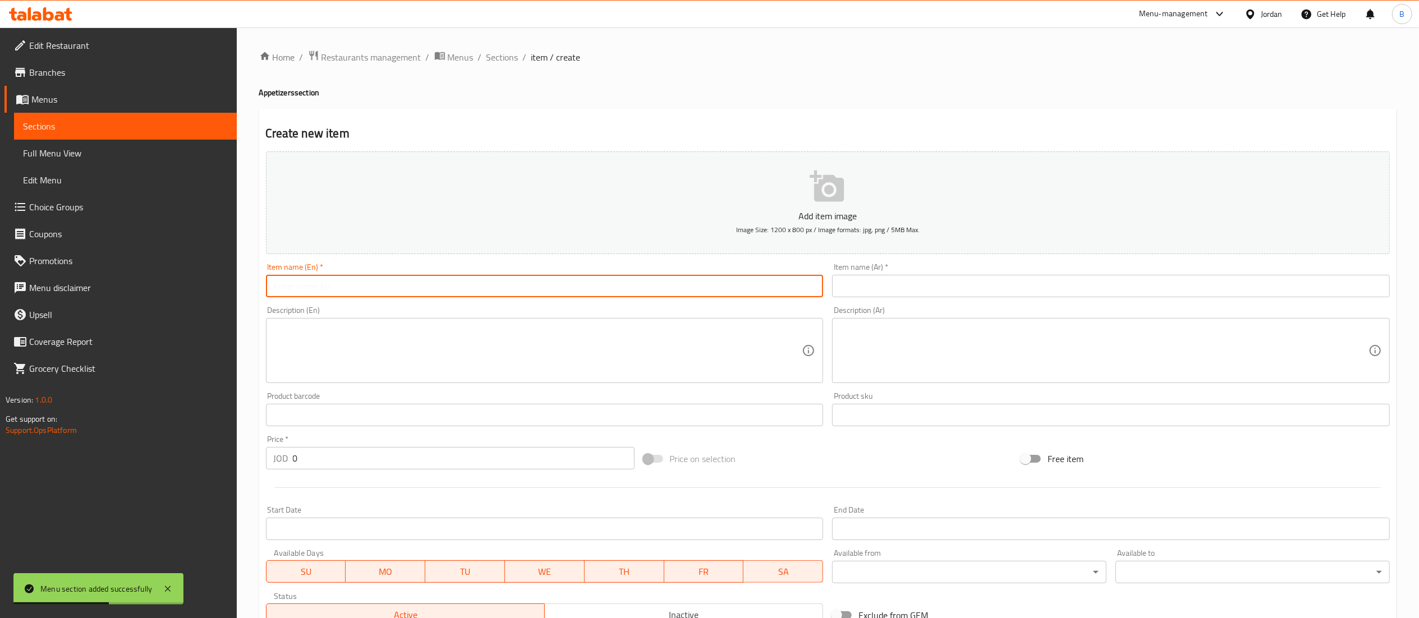
paste input "[PERSON_NAME]"
type input "[PERSON_NAME]"
click at [917, 282] on input "text" at bounding box center [1111, 286] width 558 height 22
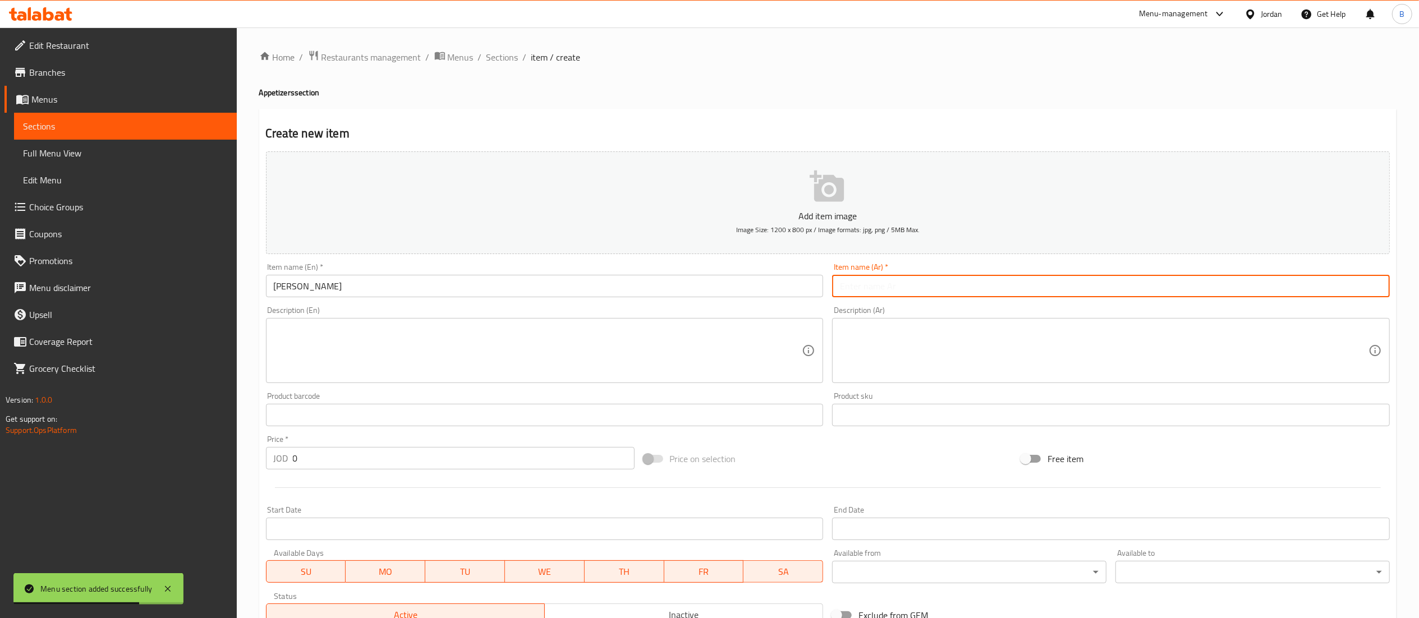
paste input "[PERSON_NAME]"
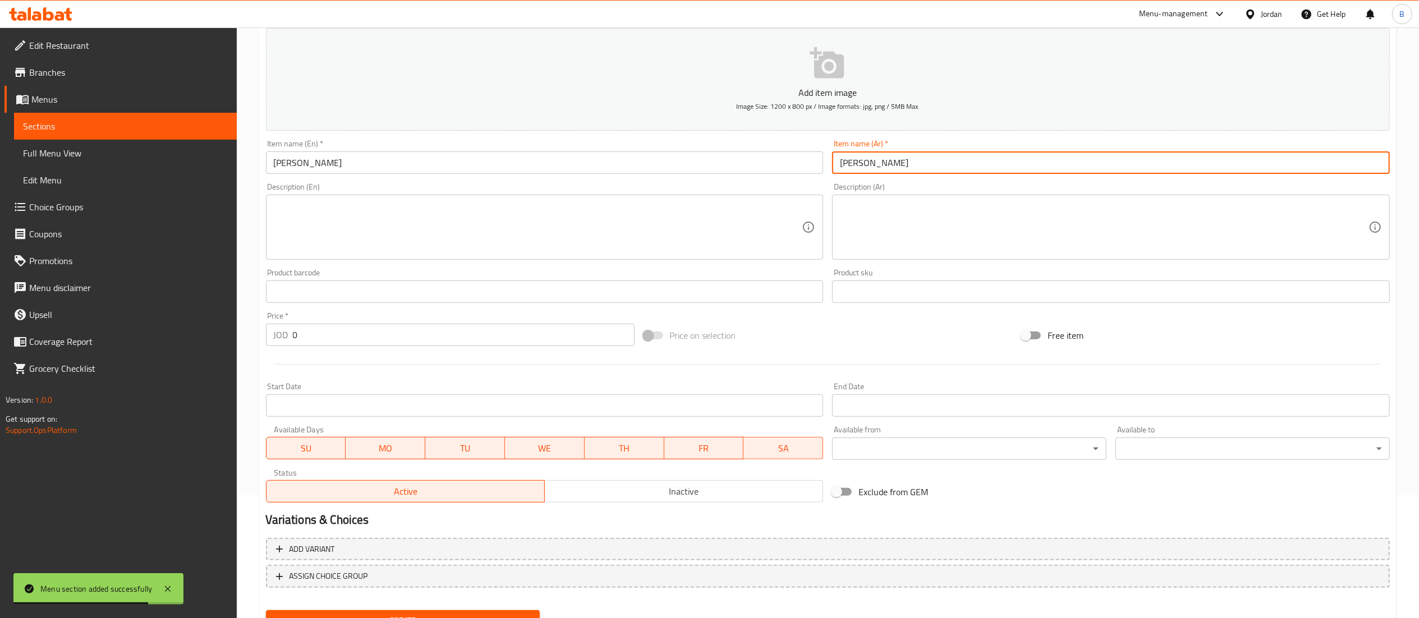
scroll to position [173, 0]
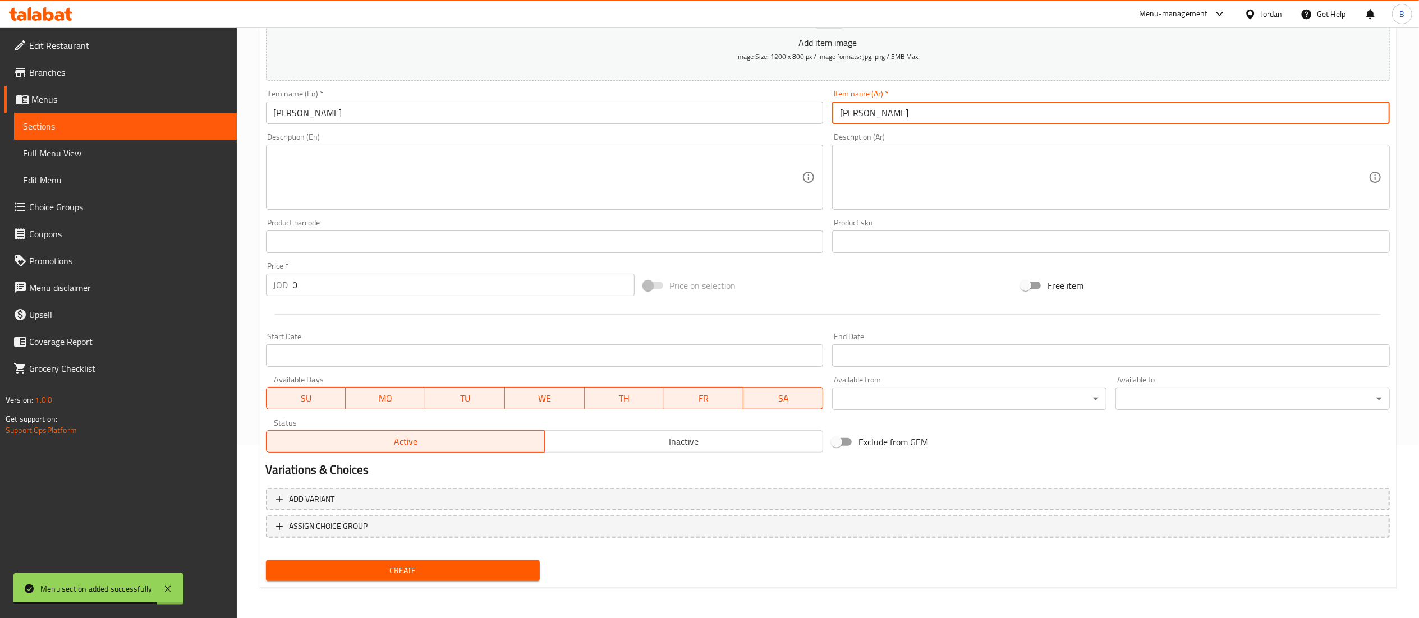
type input "[PERSON_NAME]"
click at [483, 565] on span "Create" at bounding box center [403, 571] width 256 height 14
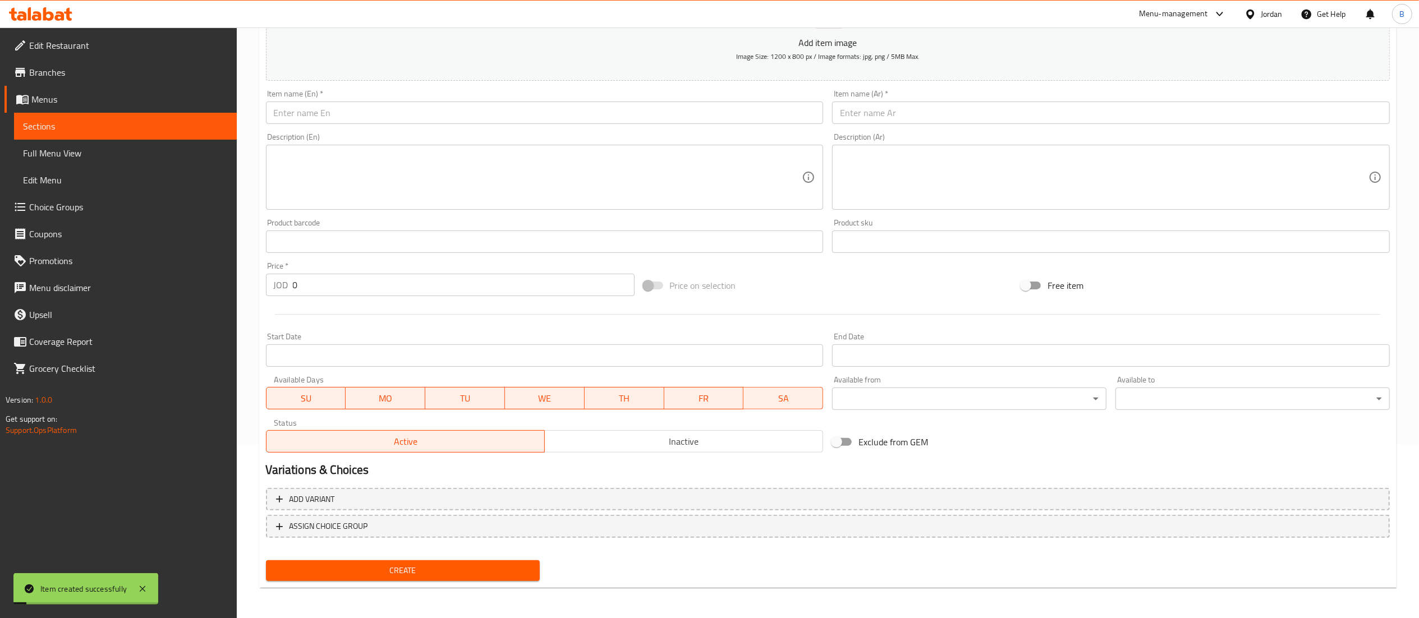
click at [84, 212] on span "Choice Groups" at bounding box center [128, 206] width 199 height 13
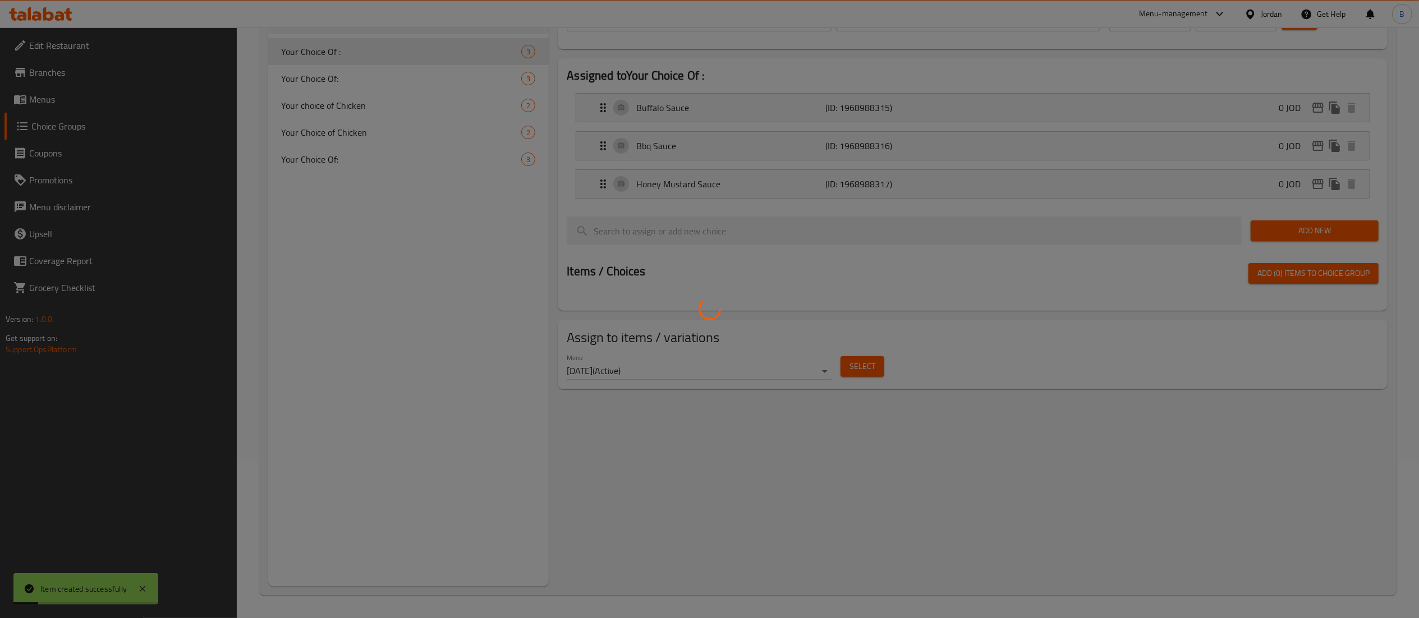
scroll to position [47, 0]
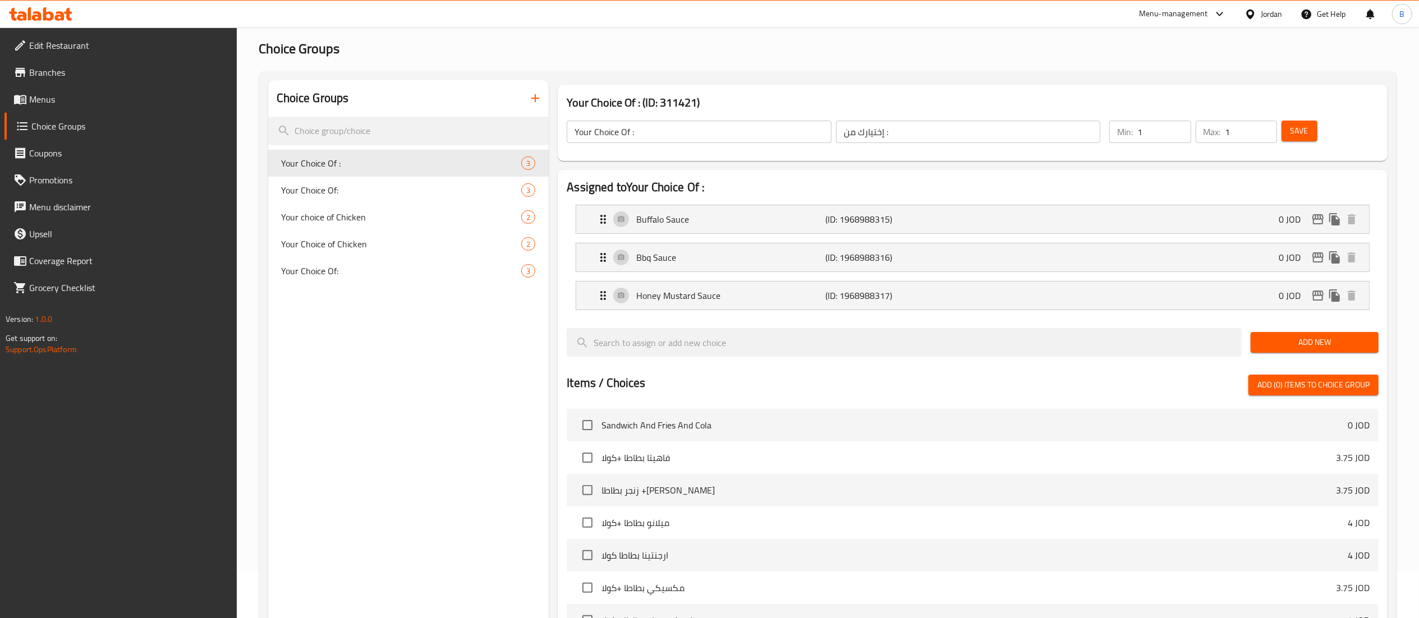
click at [537, 100] on icon "button" at bounding box center [535, 97] width 13 height 13
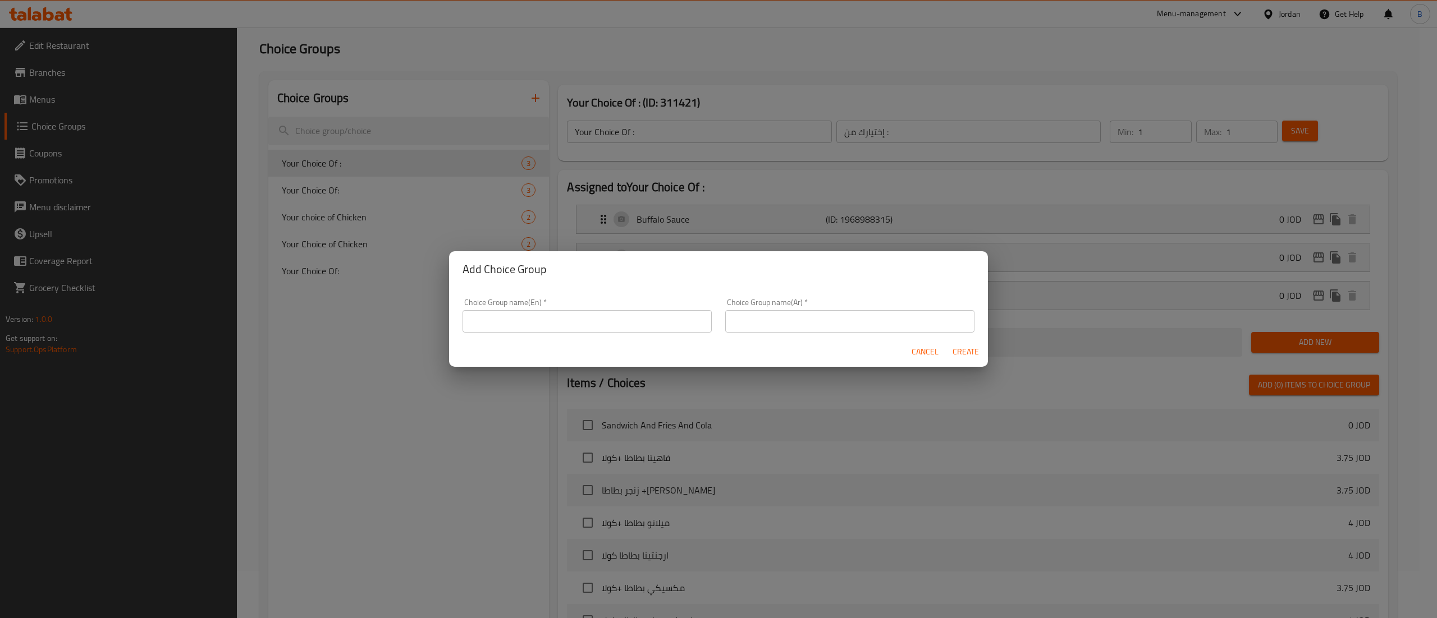
click at [546, 323] on input "text" at bounding box center [586, 321] width 249 height 22
paste input "your choice of pcs:"
type input "your choice of pcs:"
click at [826, 319] on input "text" at bounding box center [849, 321] width 249 height 22
paste input "اختيارك للقطع"
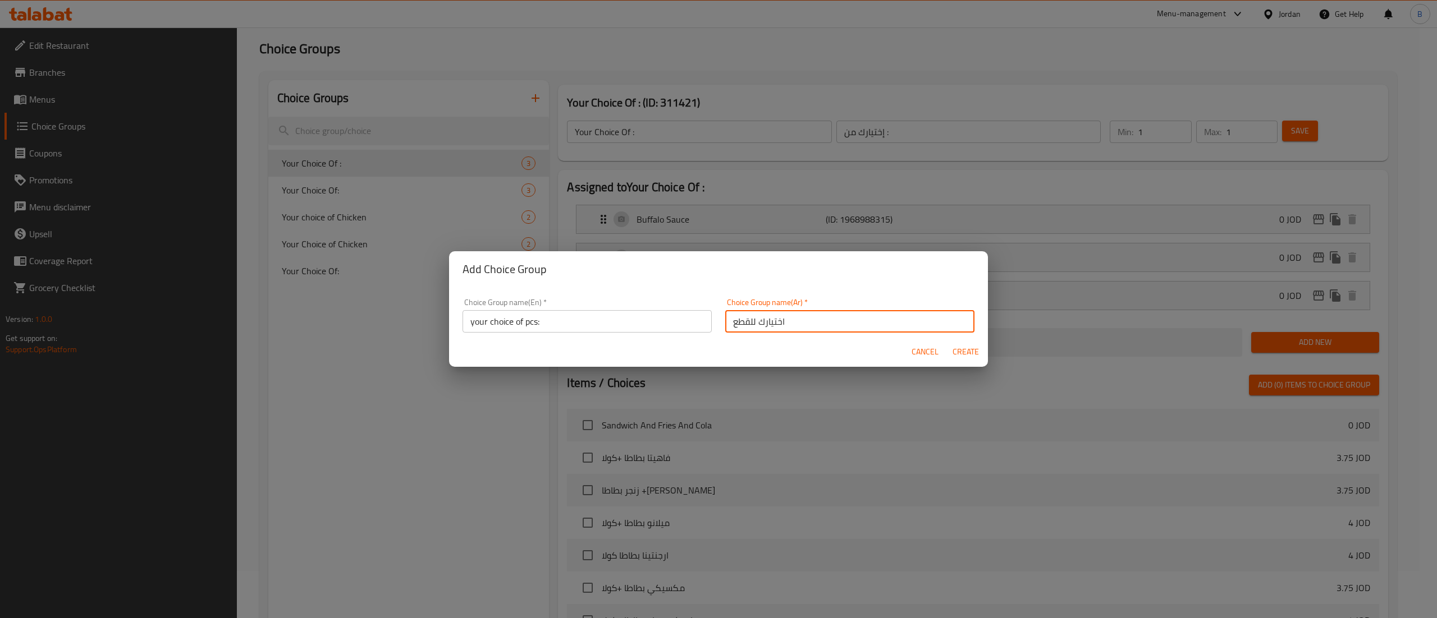
type input "اختيارك للقطع"
click at [973, 355] on span "Create" at bounding box center [965, 352] width 27 height 14
type input "your choice of pcs:"
type input "اختيارك للقطع"
type input "0"
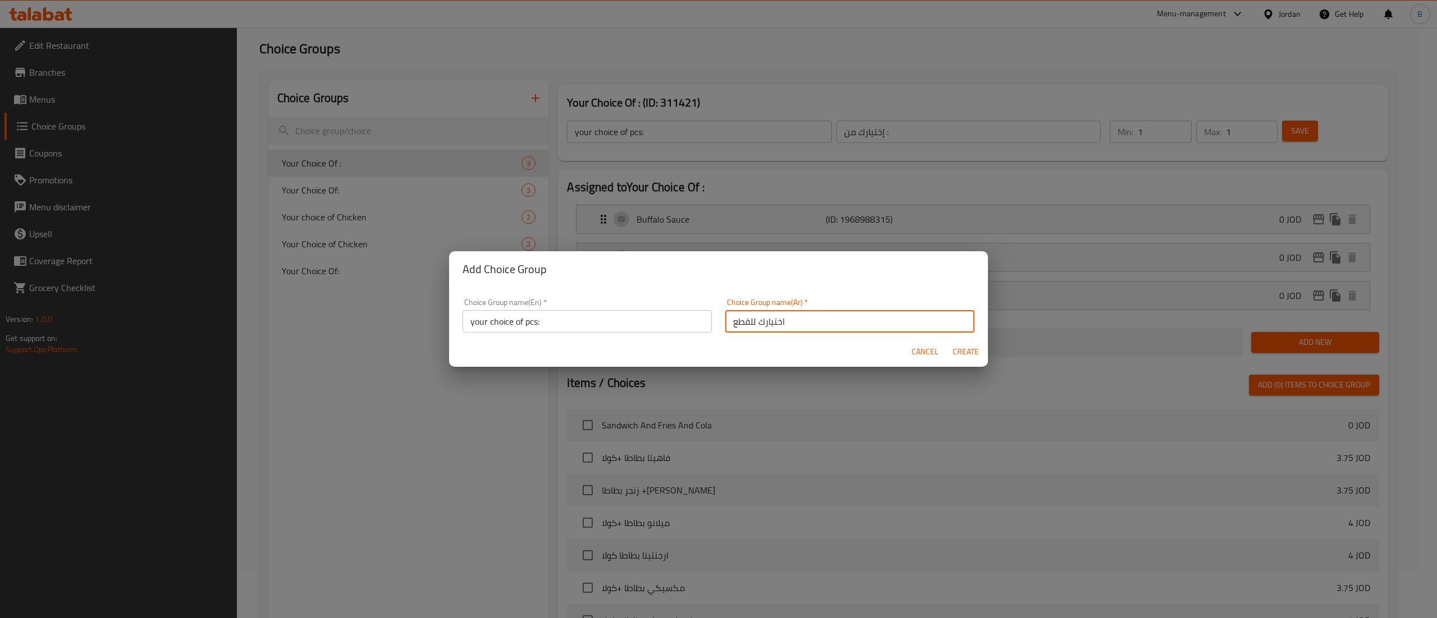
type input "0"
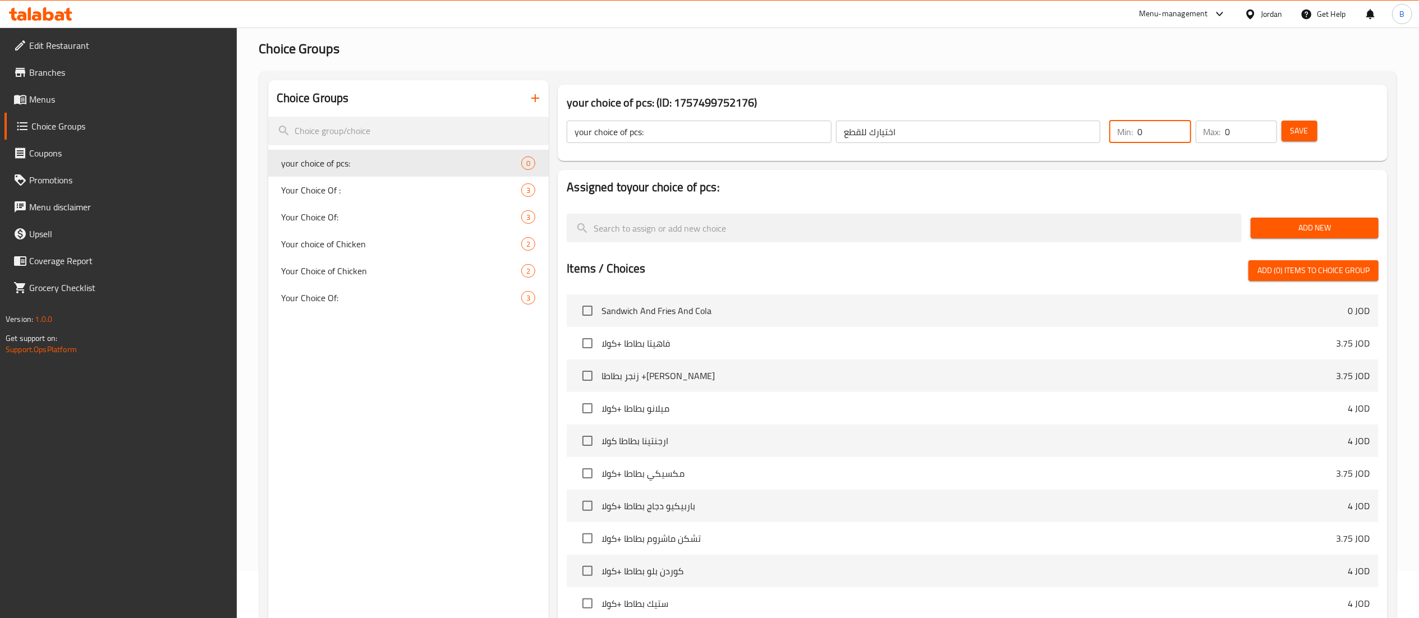
click at [1188, 130] on input "0" at bounding box center [1164, 132] width 53 height 22
type input "1"
click at [1177, 130] on input "1" at bounding box center [1164, 132] width 53 height 22
type input "1"
click at [1267, 130] on input "1" at bounding box center [1252, 132] width 52 height 22
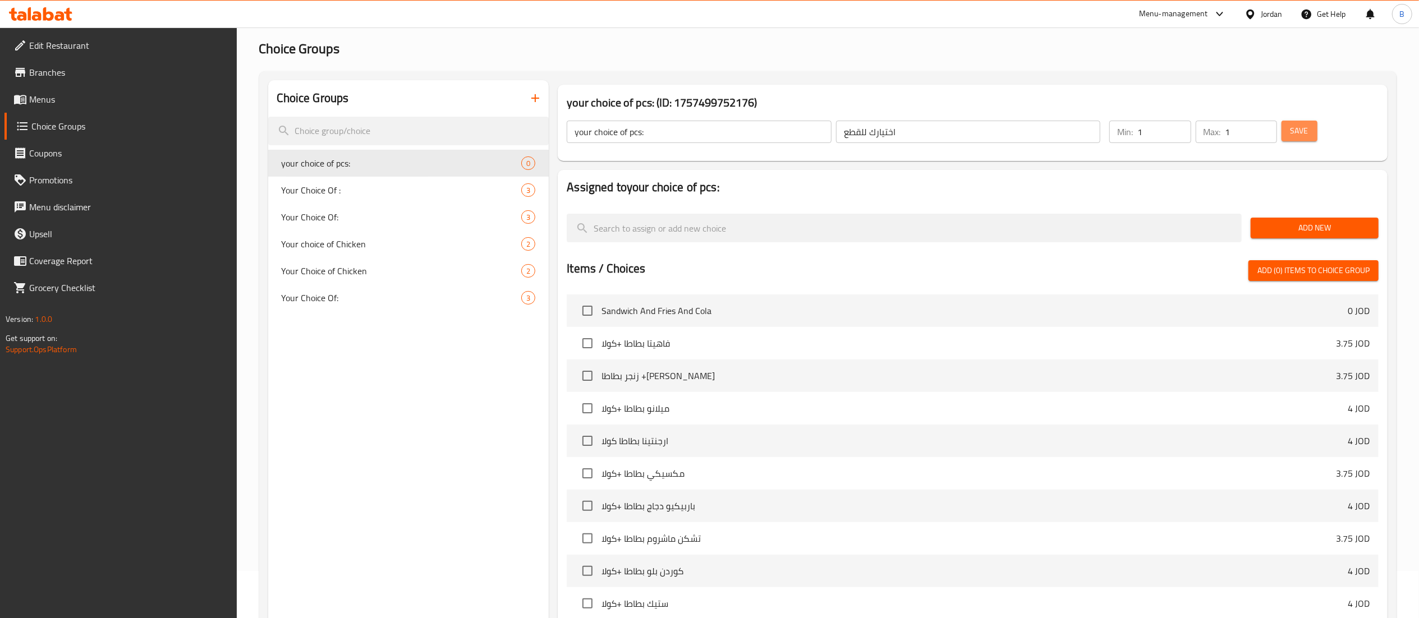
click at [1295, 129] on span "Save" at bounding box center [1300, 131] width 18 height 14
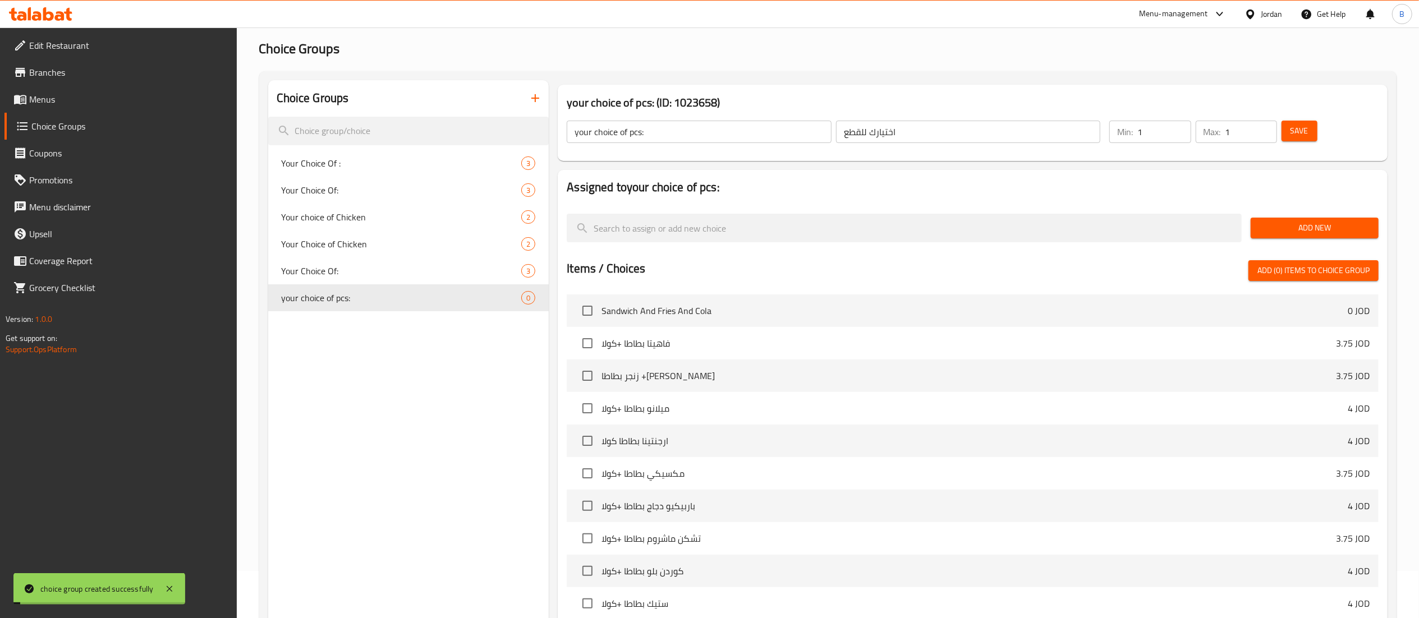
click at [1291, 229] on span "Add New" at bounding box center [1315, 228] width 110 height 14
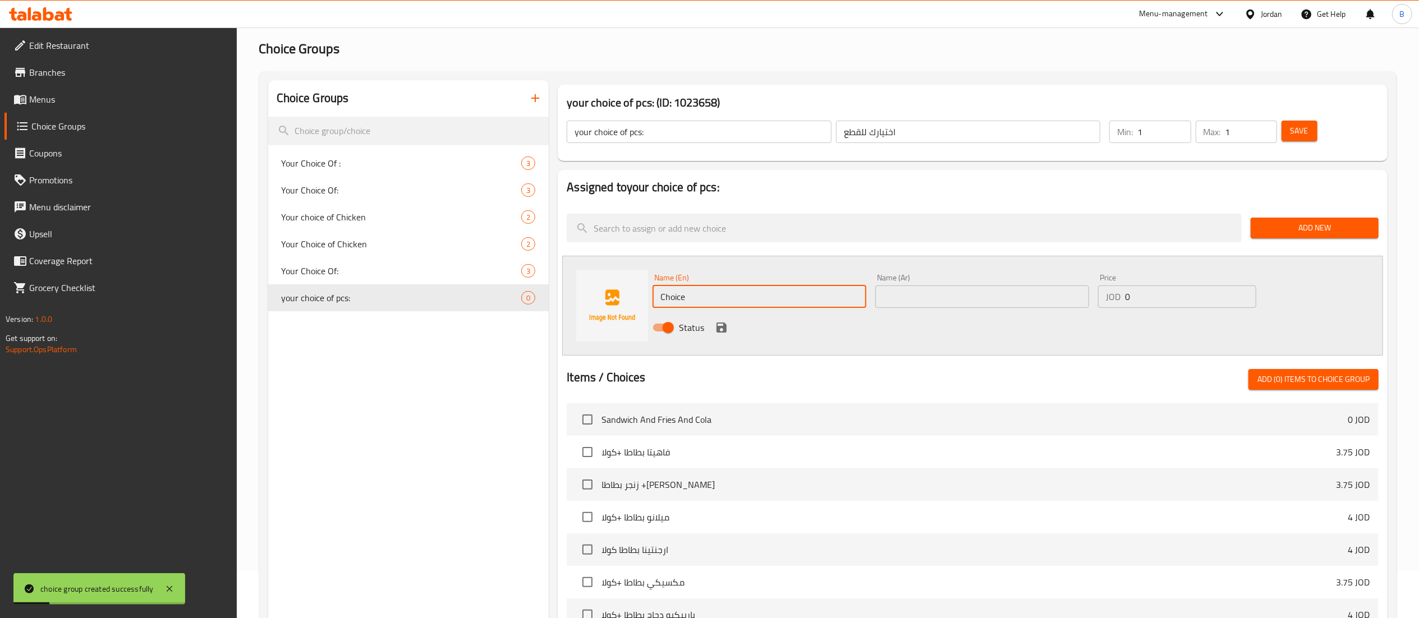
drag, startPoint x: 732, startPoint y: 298, endPoint x: 584, endPoint y: 311, distance: 148.2
click at [673, 300] on input "Choice" at bounding box center [760, 297] width 214 height 22
click at [717, 287] on input "Choice" at bounding box center [760, 297] width 214 height 22
paste input "5 pieces"
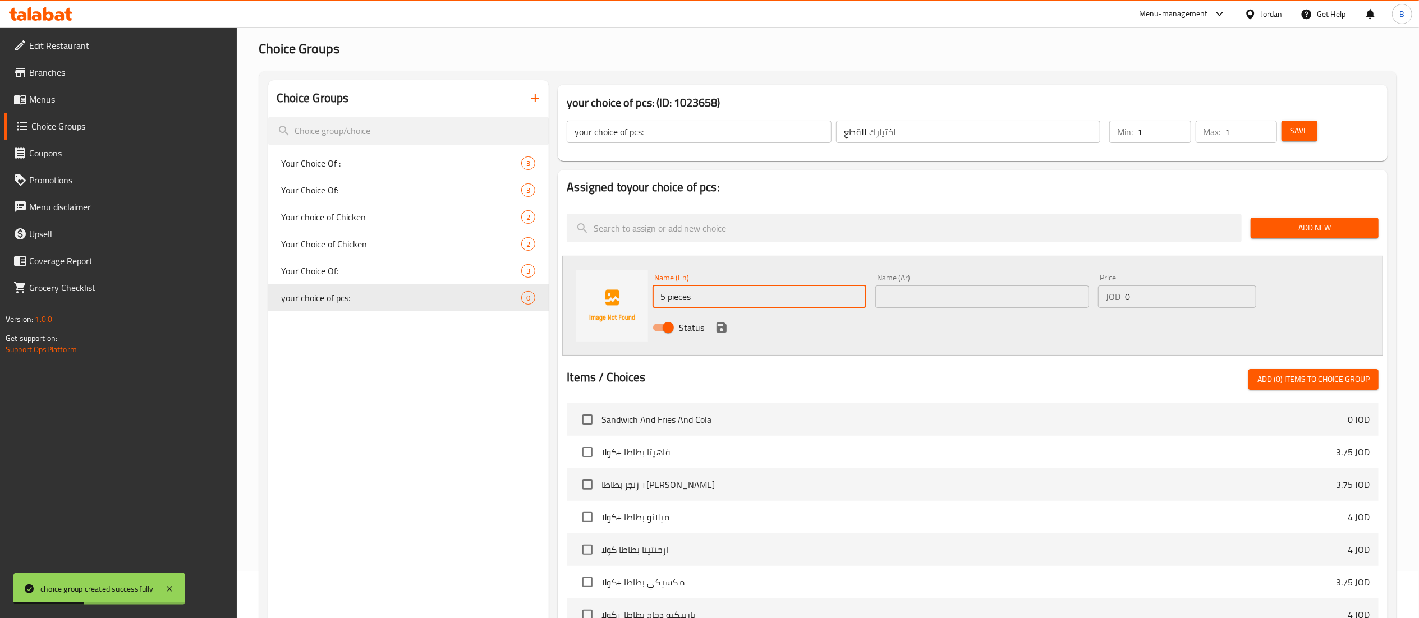
type input "5 pieces"
drag, startPoint x: 926, startPoint y: 279, endPoint x: 928, endPoint y: 294, distance: 14.8
click at [927, 279] on div "Name (Ar) Name (Ar)" at bounding box center [983, 291] width 214 height 34
click at [932, 304] on input "text" at bounding box center [983, 297] width 214 height 22
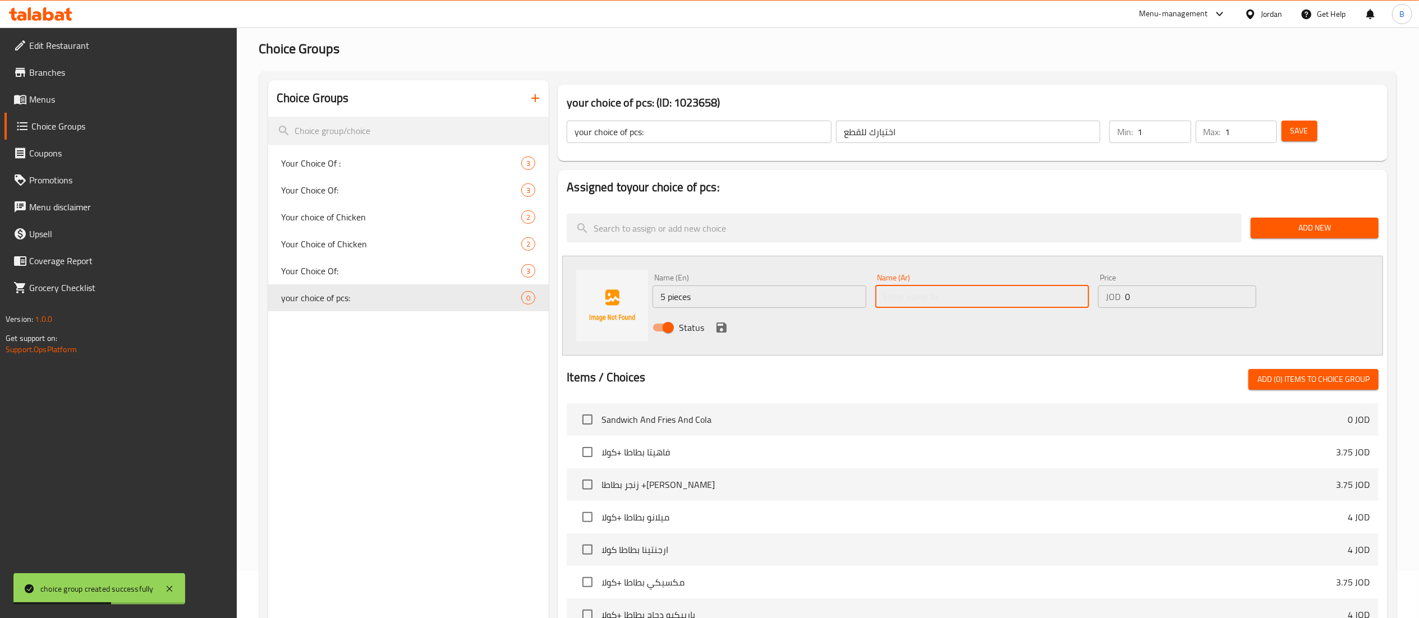
paste input "5 قطع"
type input "5 قطع"
drag, startPoint x: 1165, startPoint y: 293, endPoint x: 933, endPoint y: 309, distance: 232.9
click at [1057, 294] on div "Name (En) 5 pieces Name (En) Name (Ar) 5 قطع Name (Ar) Price JOD 0 Price Status" at bounding box center [982, 306] width 668 height 74
paste input "3.5"
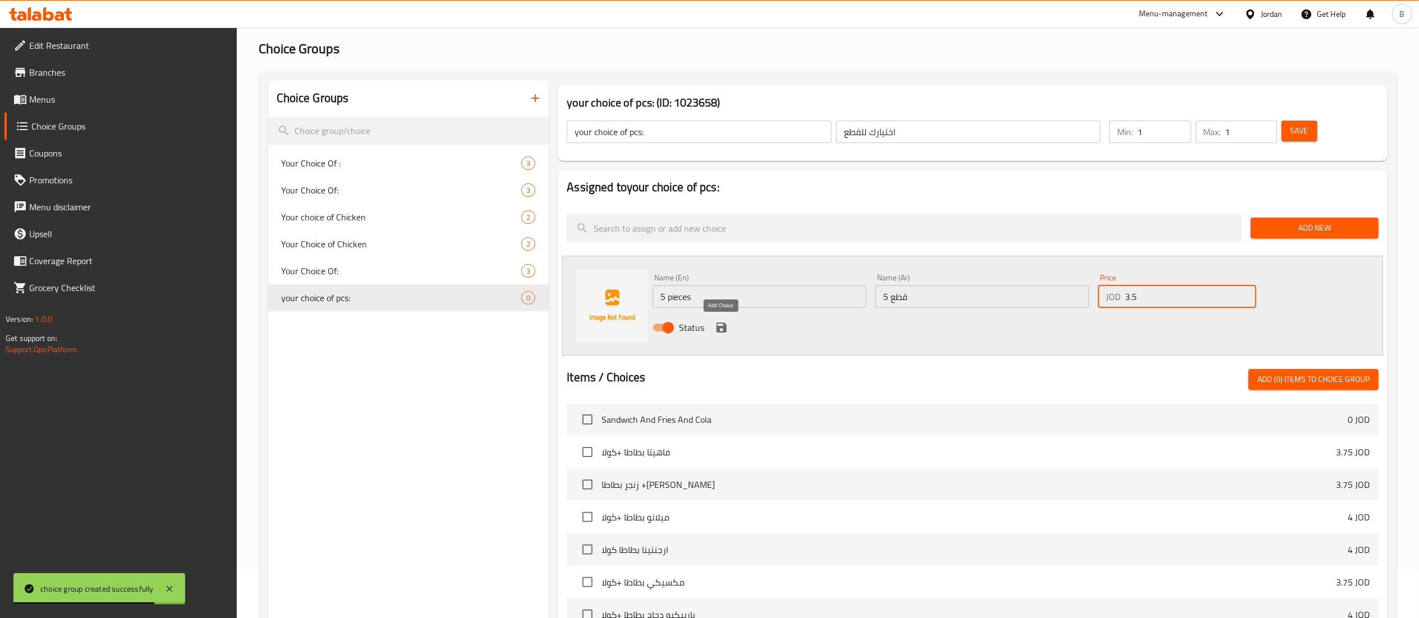
type input "3.5"
click at [728, 323] on icon "save" at bounding box center [721, 327] width 13 height 13
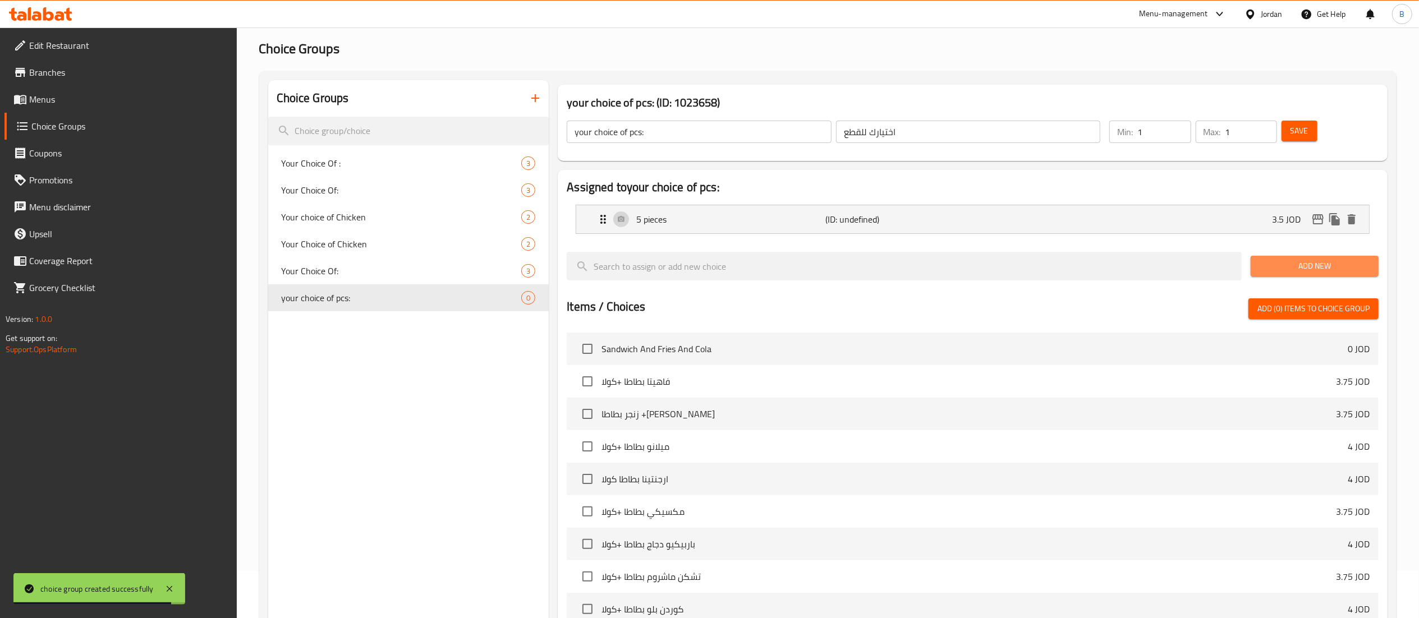
click at [1328, 263] on span "Add New" at bounding box center [1315, 266] width 110 height 14
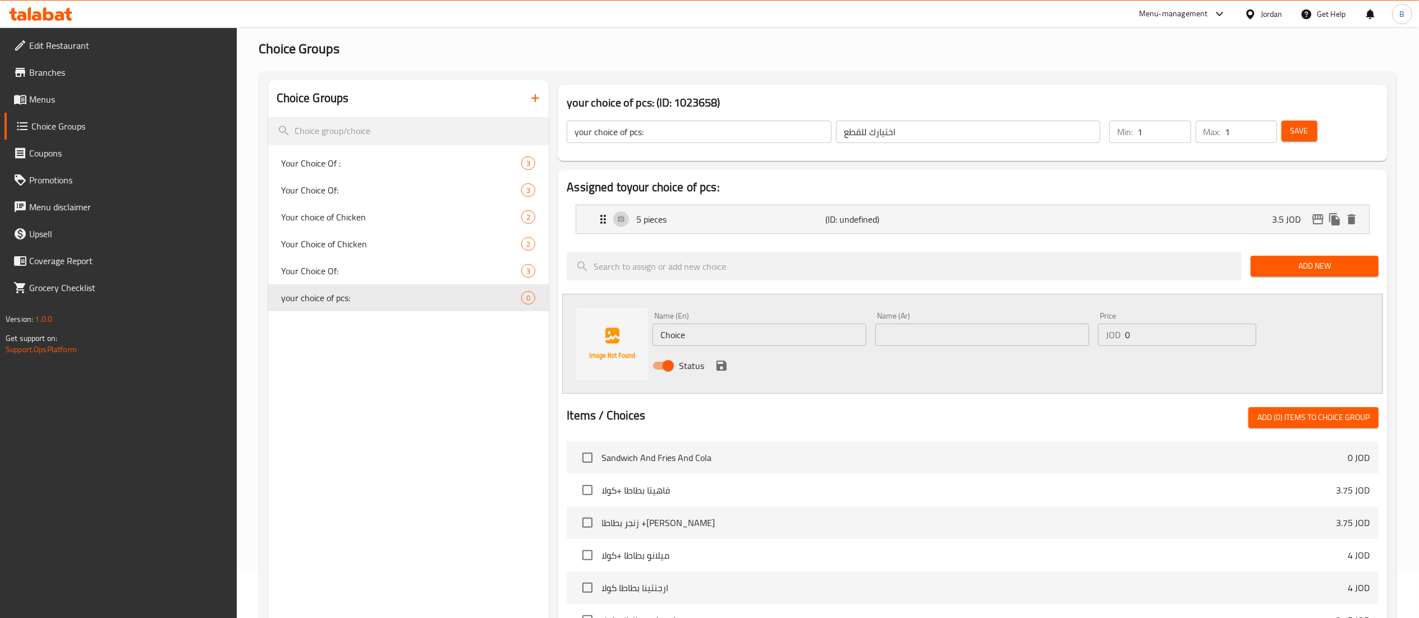
drag, startPoint x: 744, startPoint y: 327, endPoint x: 454, endPoint y: 336, distance: 289.7
click at [503, 336] on div "Choice Groups Your Choice Of : 3 Your Choice Of: 3 Your choice of Chicken 2 You…" at bounding box center [830, 490] width 1124 height 820
paste input "10 pieces"
type input "10 pieces"
drag, startPoint x: 998, startPoint y: 329, endPoint x: 1025, endPoint y: 346, distance: 31.5
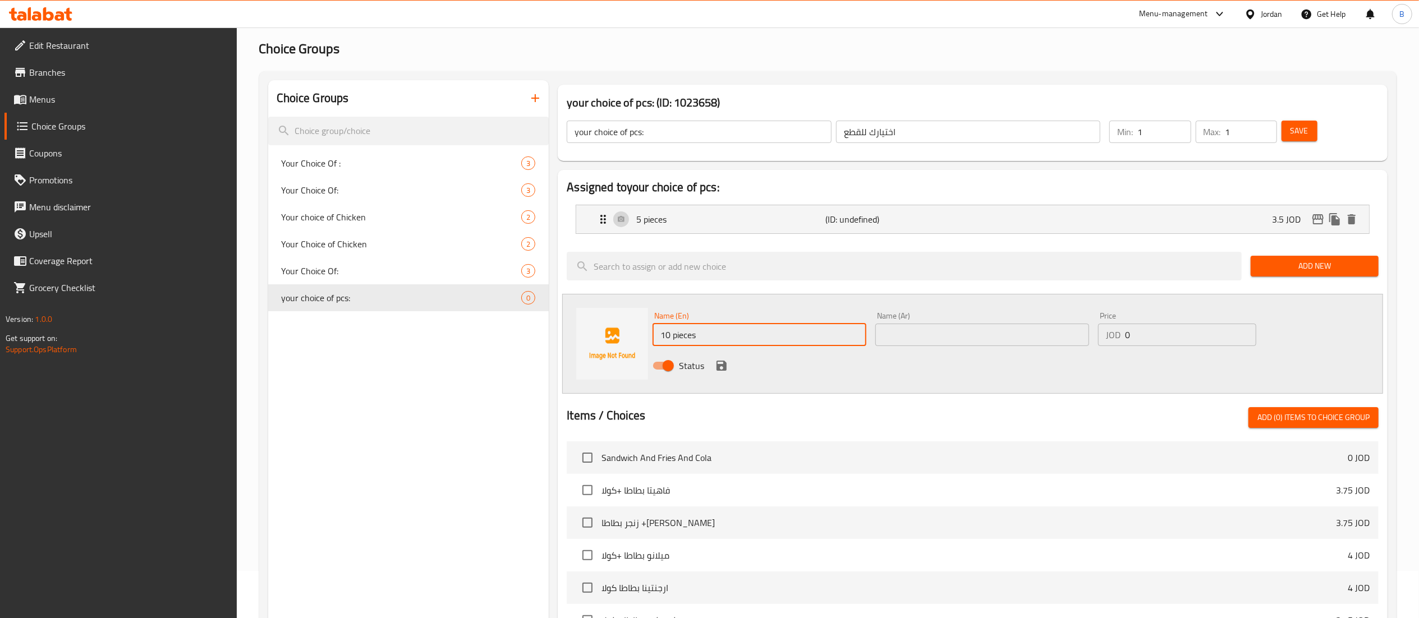
click at [998, 329] on input "text" at bounding box center [983, 335] width 214 height 22
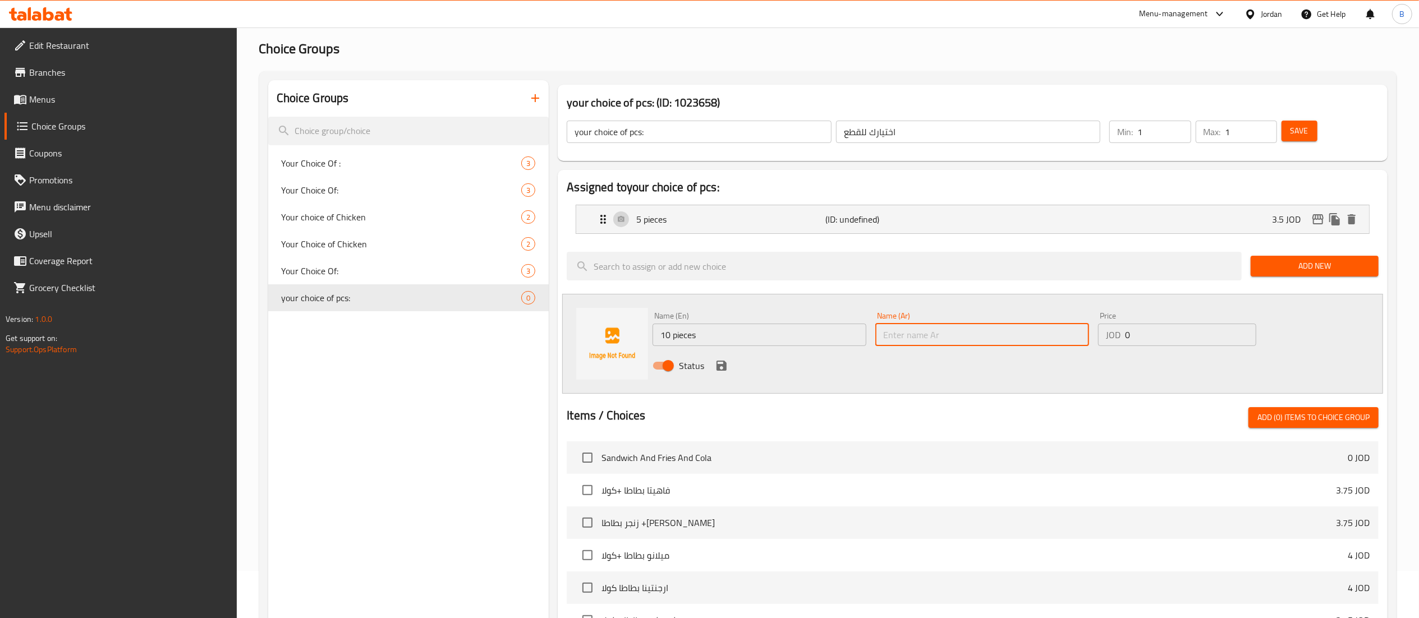
paste input "10 قطع"
type input "10 قطع"
drag, startPoint x: 1165, startPoint y: 321, endPoint x: 920, endPoint y: 336, distance: 245.2
click at [913, 334] on div "Name (En) 10 pieces Name (En) Name (Ar) 10 قطع Name (Ar) Price JOD 0 Price Stat…" at bounding box center [982, 345] width 668 height 74
click at [1132, 337] on input "0" at bounding box center [1190, 335] width 131 height 22
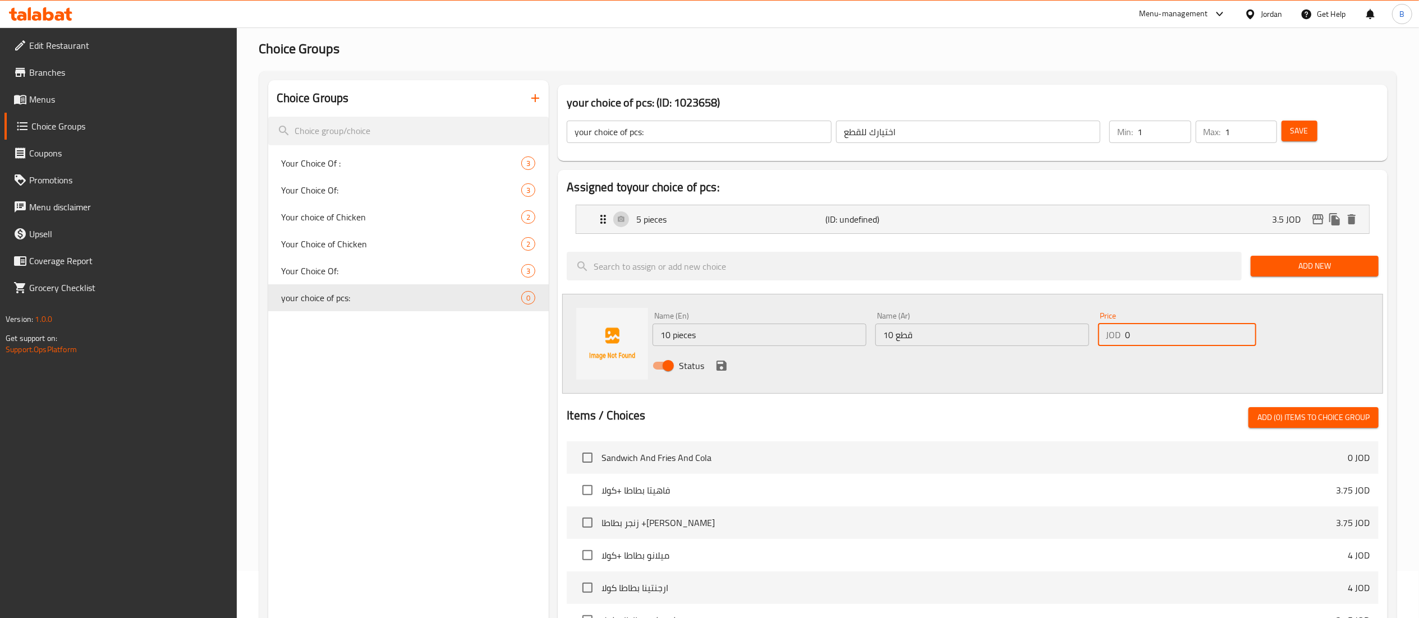
click at [1132, 338] on input "0" at bounding box center [1190, 335] width 131 height 22
drag, startPoint x: 1131, startPoint y: 340, endPoint x: 1062, endPoint y: 341, distance: 69.6
click at [1062, 341] on div "Name (En) 10 pieces Name (En) Name (Ar) 10 قطع Name (Ar) Price JOD 0 Price Stat…" at bounding box center [982, 345] width 668 height 74
type input "7"
click at [725, 369] on icon "save" at bounding box center [722, 366] width 10 height 10
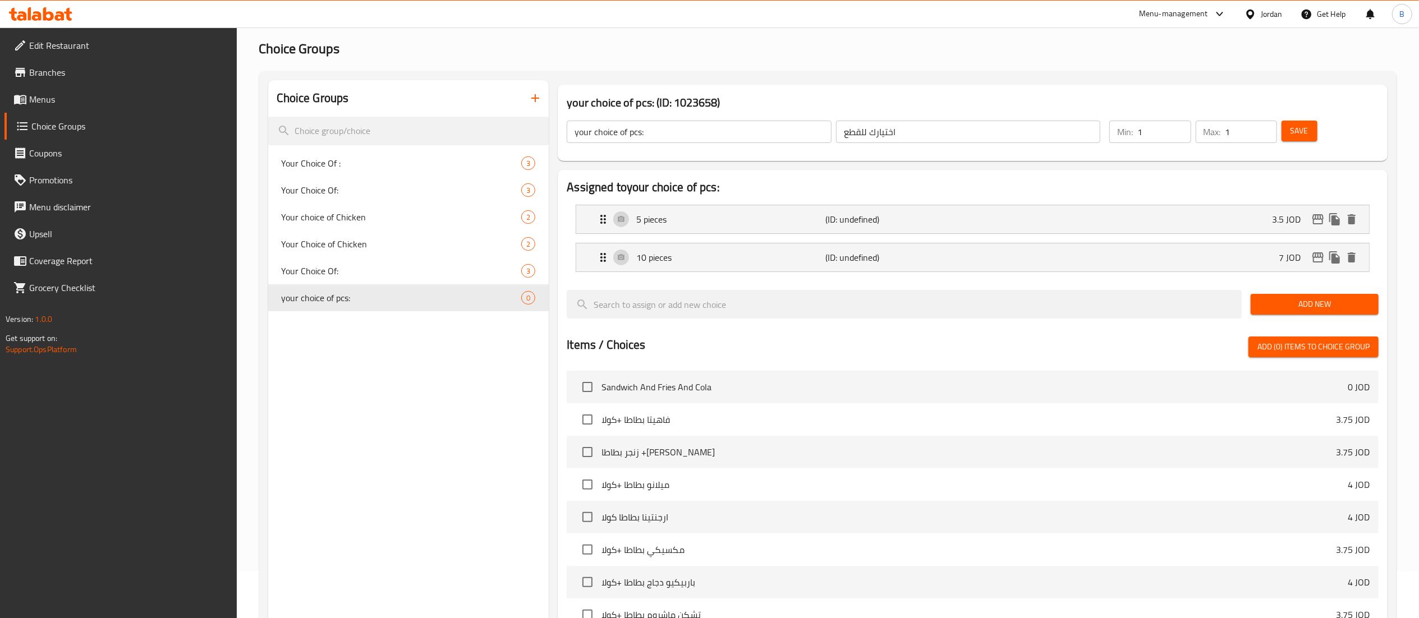
click at [1312, 300] on span "Add New" at bounding box center [1315, 304] width 110 height 14
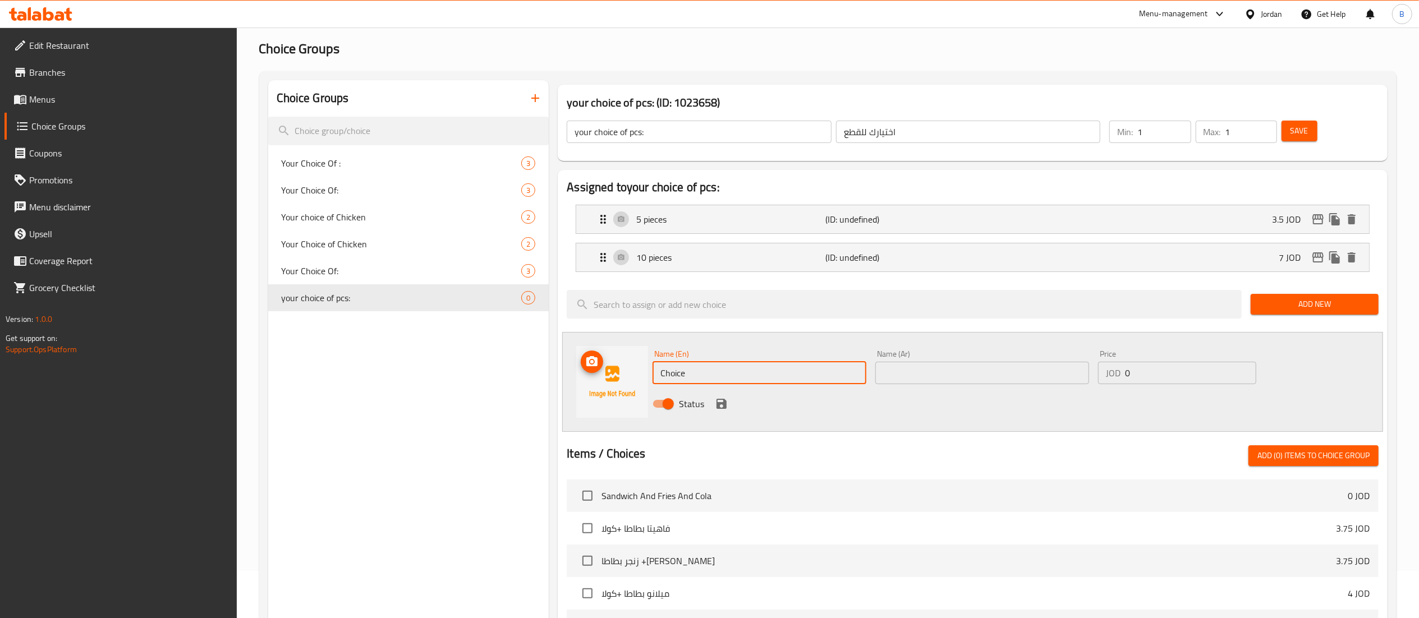
drag, startPoint x: 723, startPoint y: 368, endPoint x: 321, endPoint y: 343, distance: 402.6
click at [386, 346] on div "Choice Groups Your Choice Of : 3 Your Choice Of: 3 Your choice of Chicken 2 You…" at bounding box center [830, 509] width 1124 height 858
paste input "20 pieces"
type input "20 pieces"
click at [981, 372] on input "text" at bounding box center [983, 373] width 214 height 22
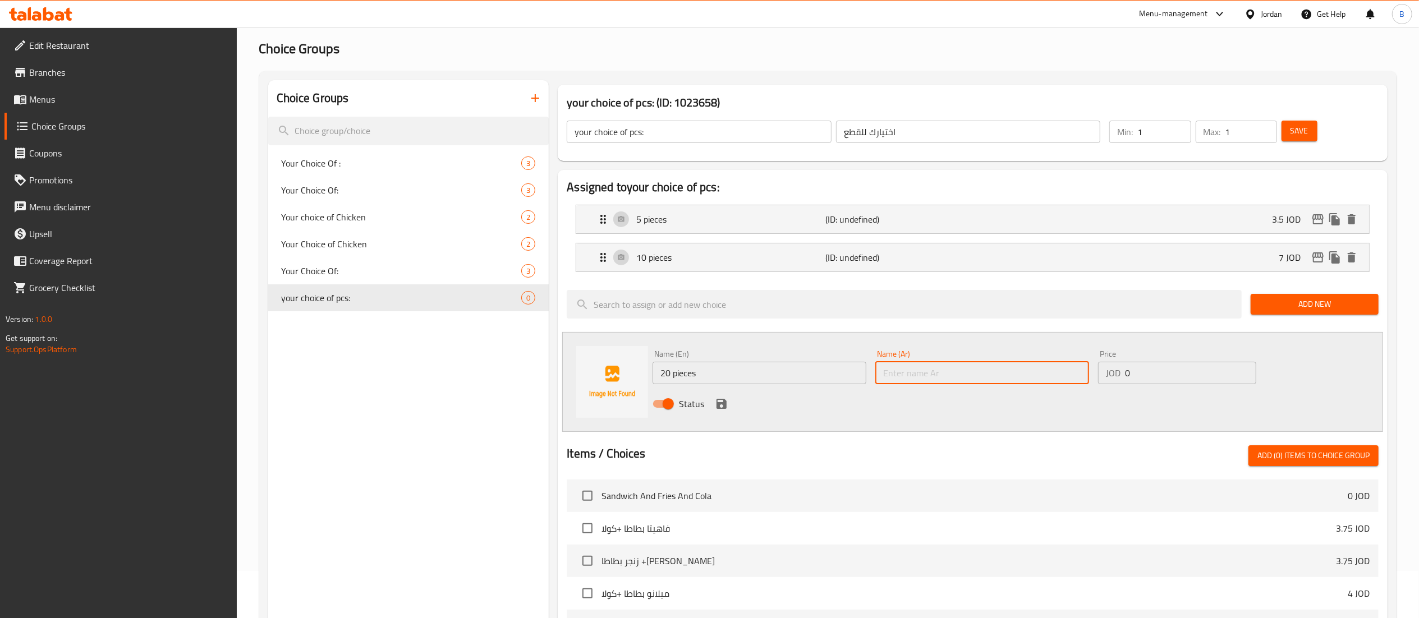
paste input "20 قطعة"
type input "20 قطعة"
drag, startPoint x: 1179, startPoint y: 375, endPoint x: 982, endPoint y: 375, distance: 196.4
click at [1025, 375] on div "Name (En) 20 pieces Name (En) Name (Ar) 20 قطعة Name (Ar) Price JOD 0 Price Sta…" at bounding box center [982, 383] width 668 height 74
type input "14"
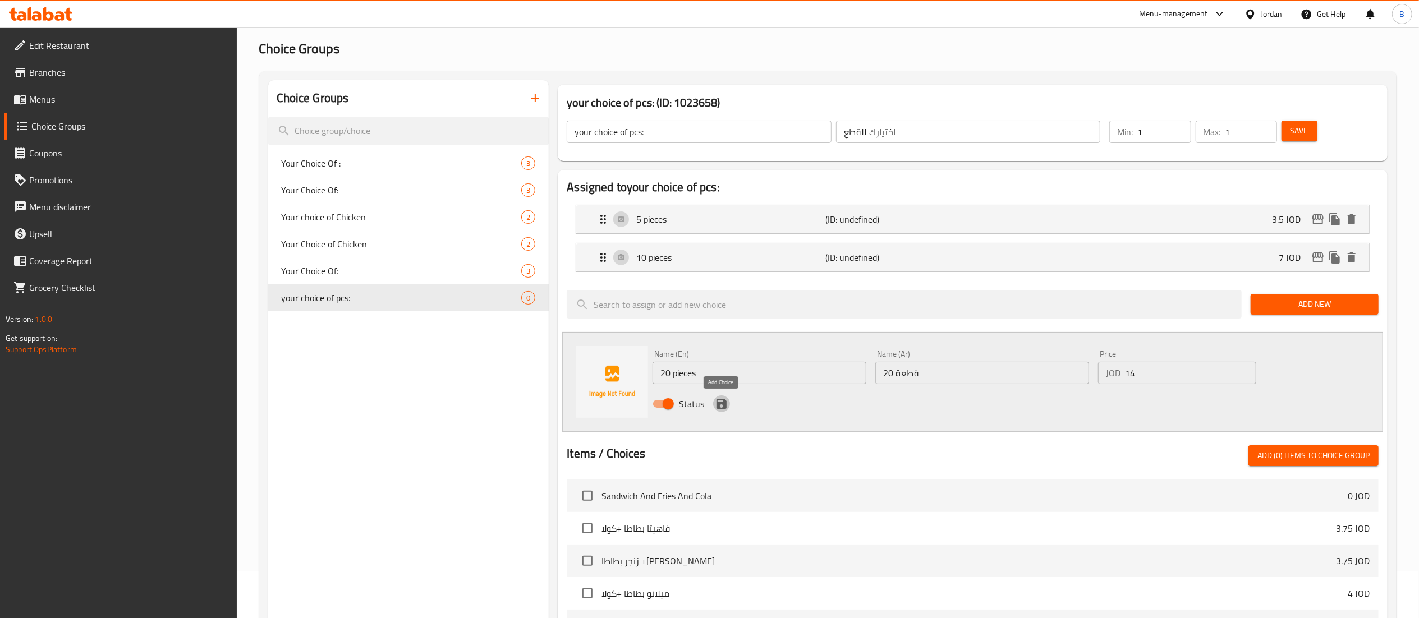
click at [723, 407] on icon "save" at bounding box center [722, 404] width 10 height 10
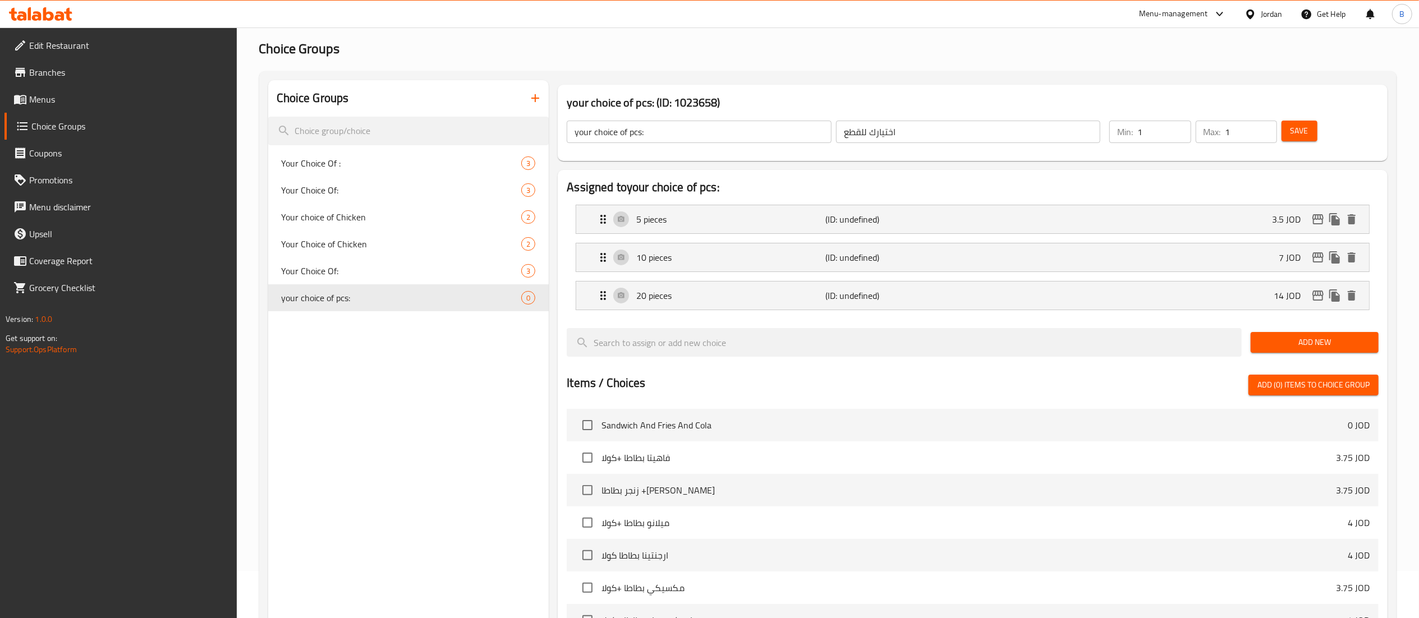
click at [1296, 130] on span "Save" at bounding box center [1300, 131] width 18 height 14
drag, startPoint x: 36, startPoint y: 97, endPoint x: 190, endPoint y: 119, distance: 155.4
click at [36, 97] on span "Menus" at bounding box center [128, 99] width 199 height 13
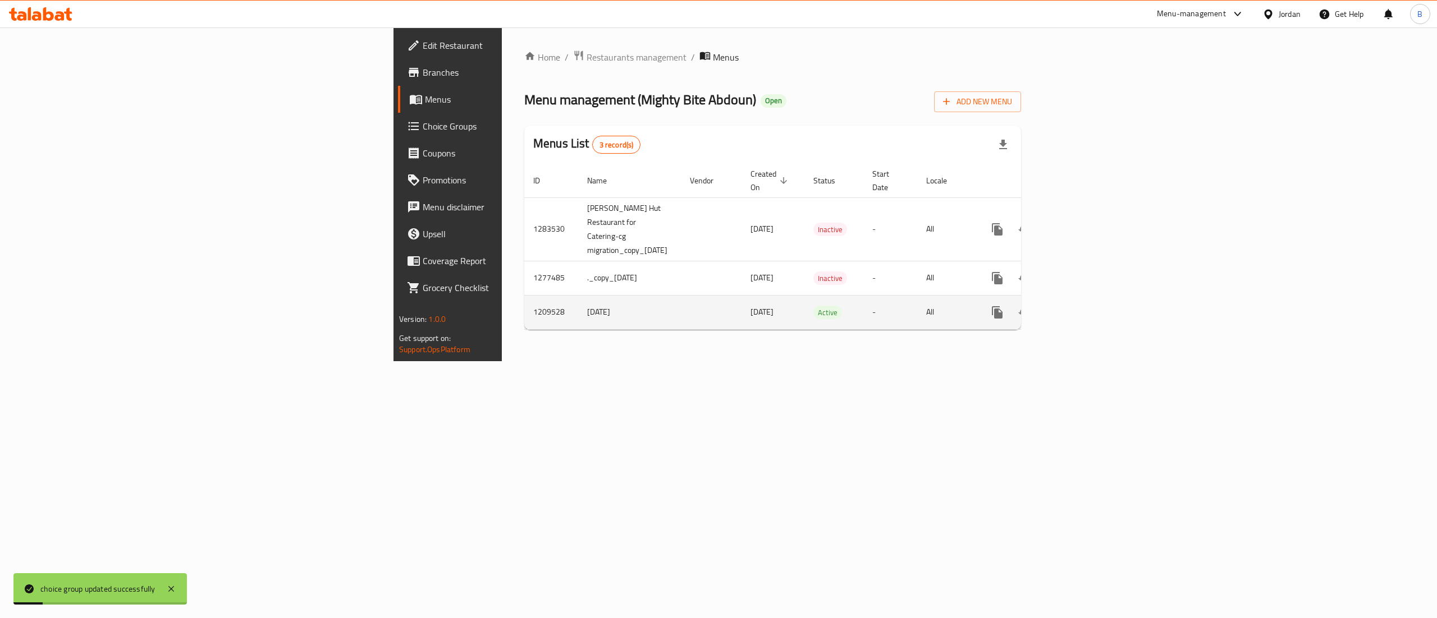
click at [1092, 299] on link "enhanced table" at bounding box center [1078, 312] width 27 height 27
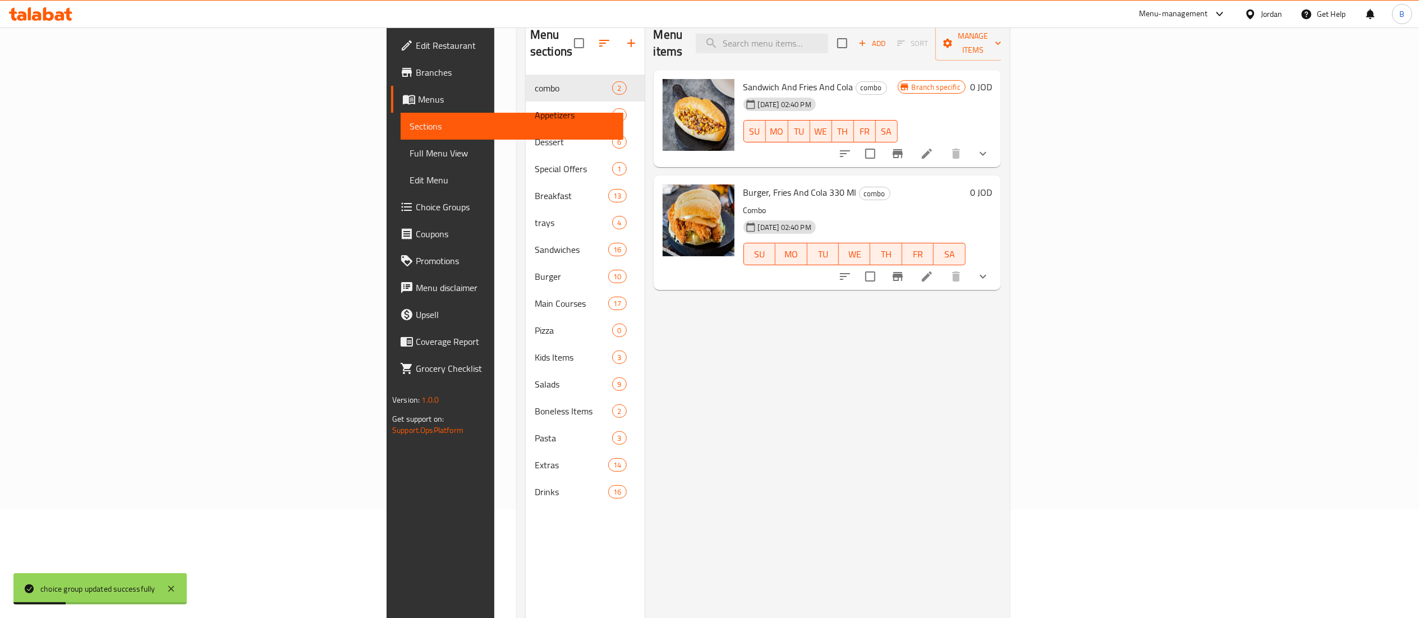
scroll to position [158, 0]
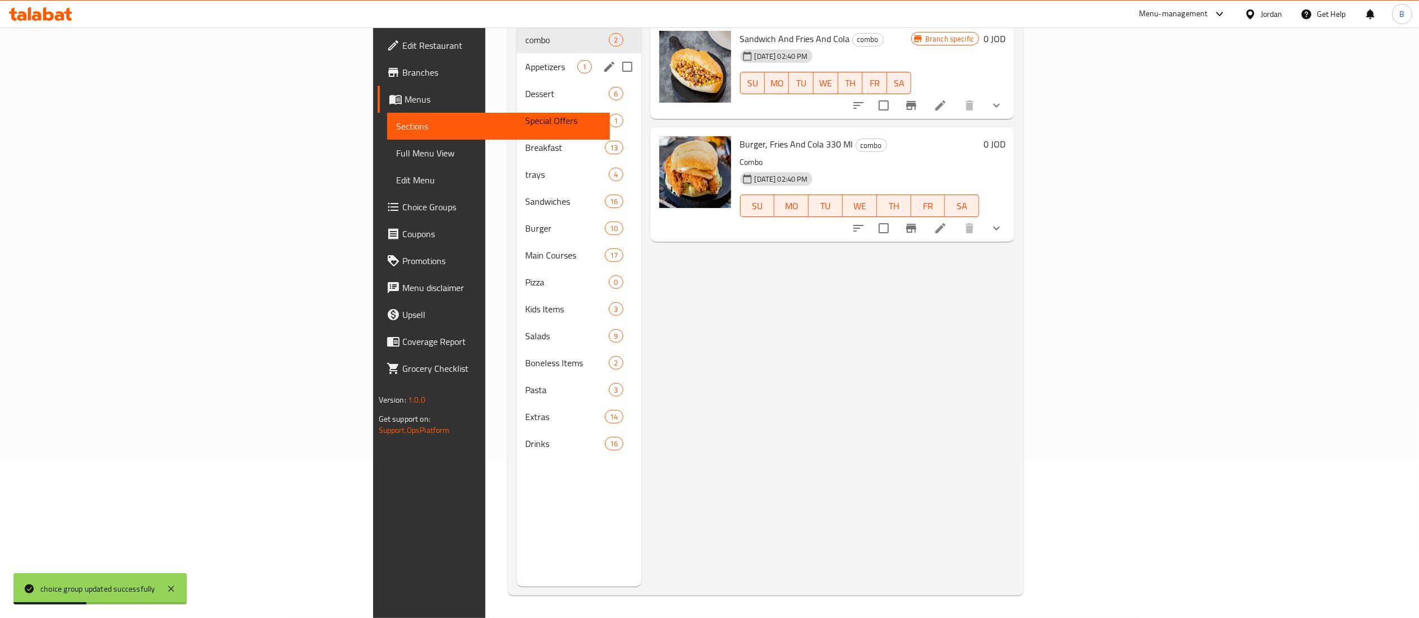
click at [526, 60] on span "Appetizers" at bounding box center [552, 66] width 52 height 13
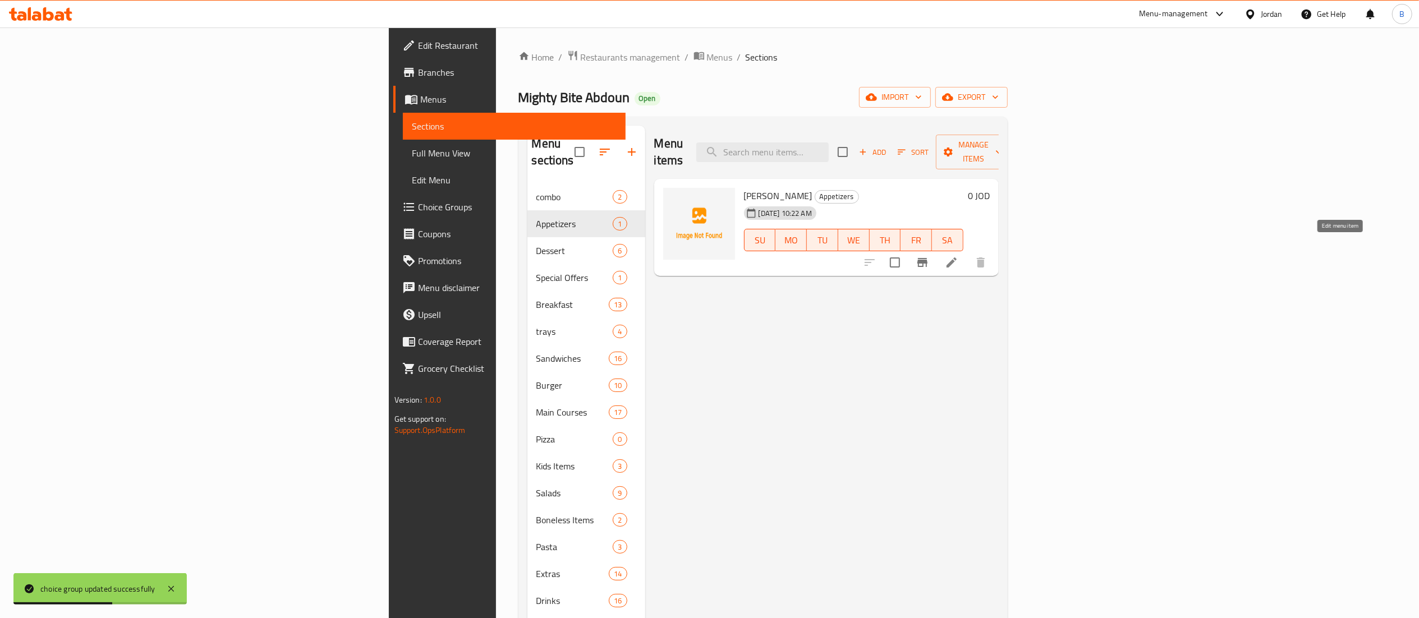
click at [957, 258] on icon at bounding box center [952, 263] width 10 height 10
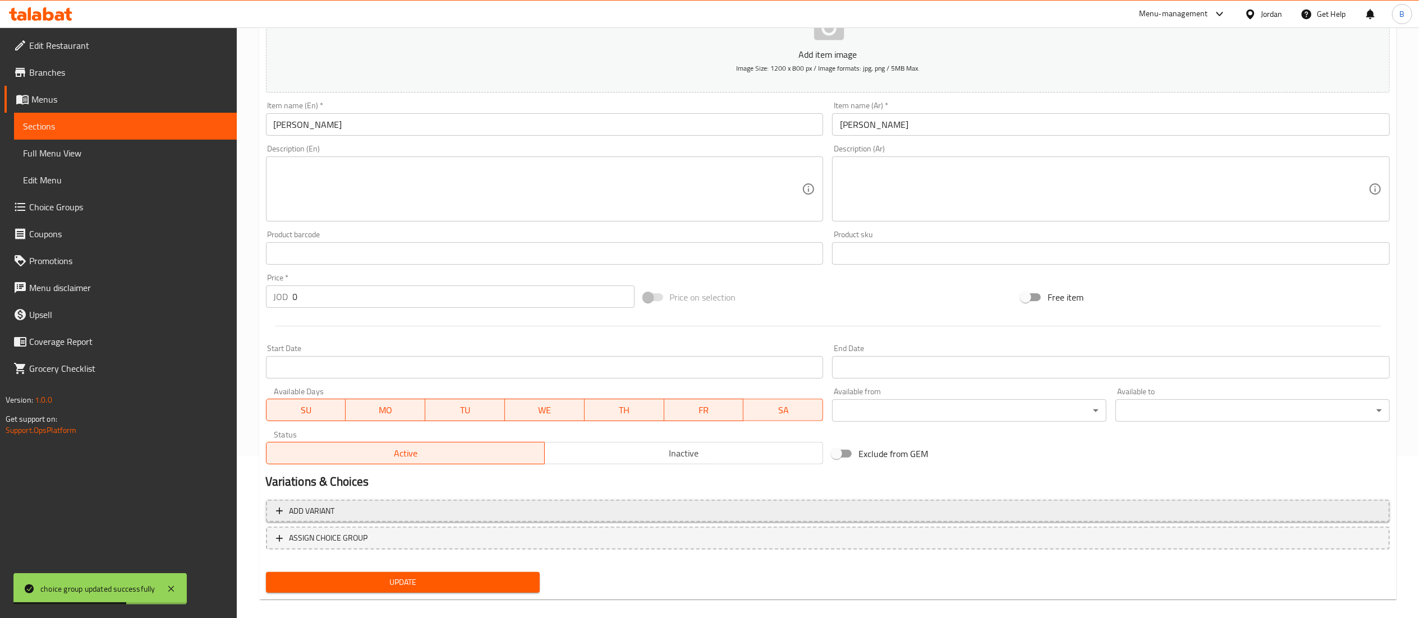
scroll to position [173, 0]
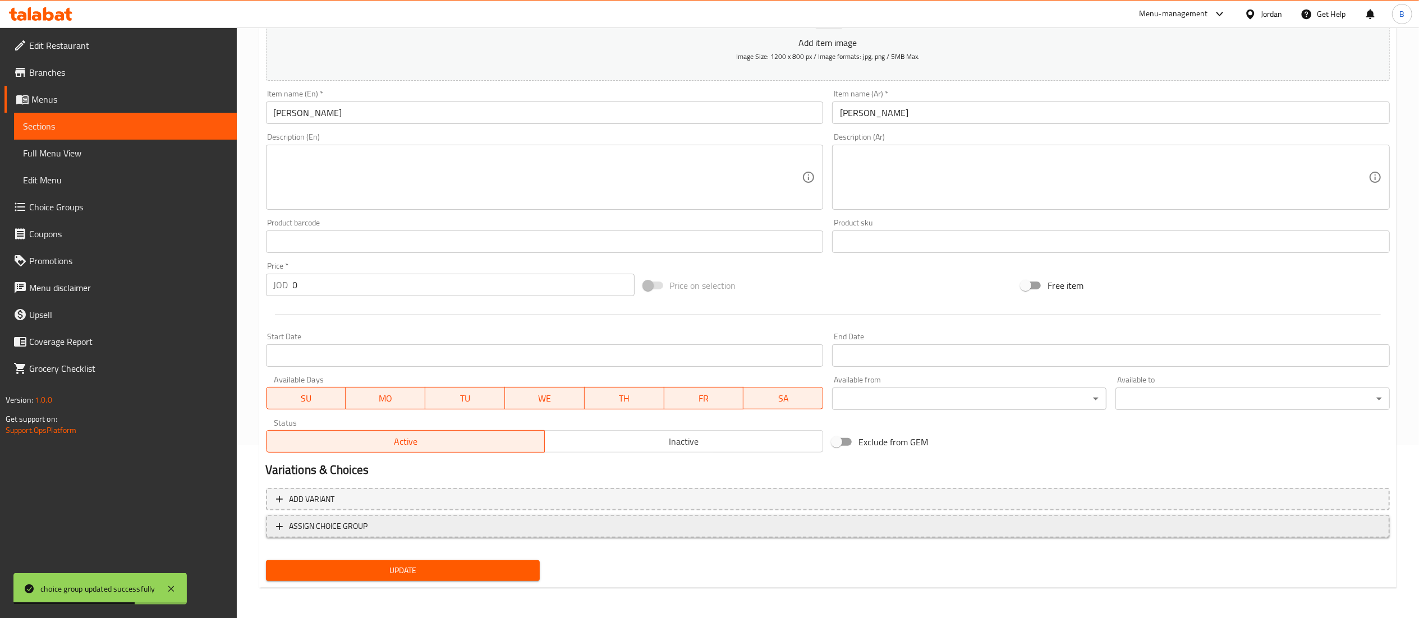
click at [405, 531] on span "ASSIGN CHOICE GROUP" at bounding box center [828, 527] width 1104 height 14
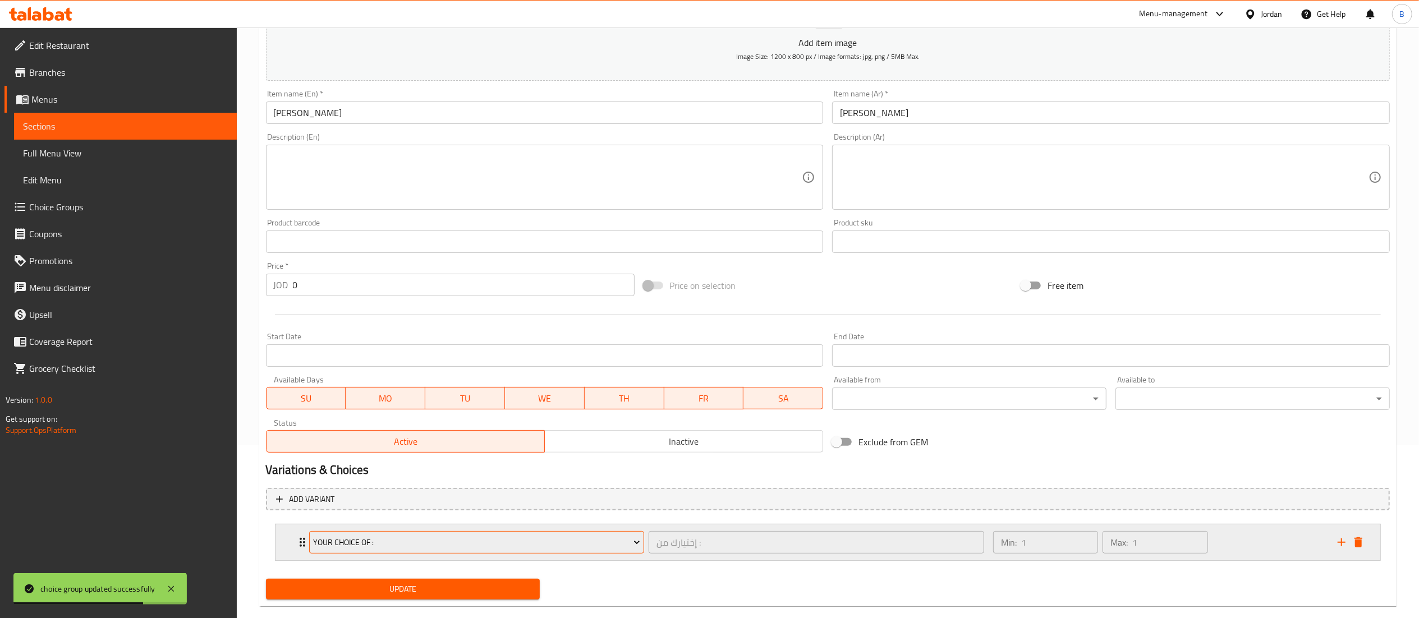
click at [413, 540] on span "Your Choice Of :" at bounding box center [476, 543] width 327 height 14
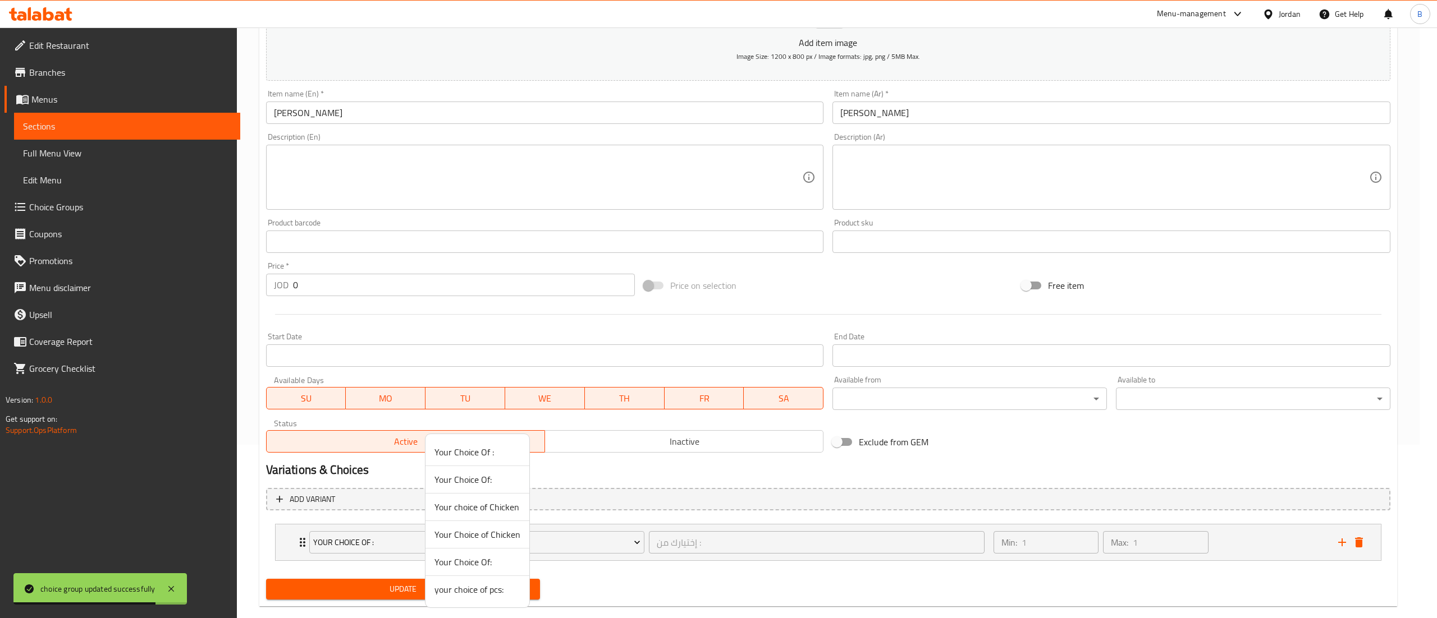
click at [491, 597] on span "your choice of pcs:" at bounding box center [477, 589] width 86 height 13
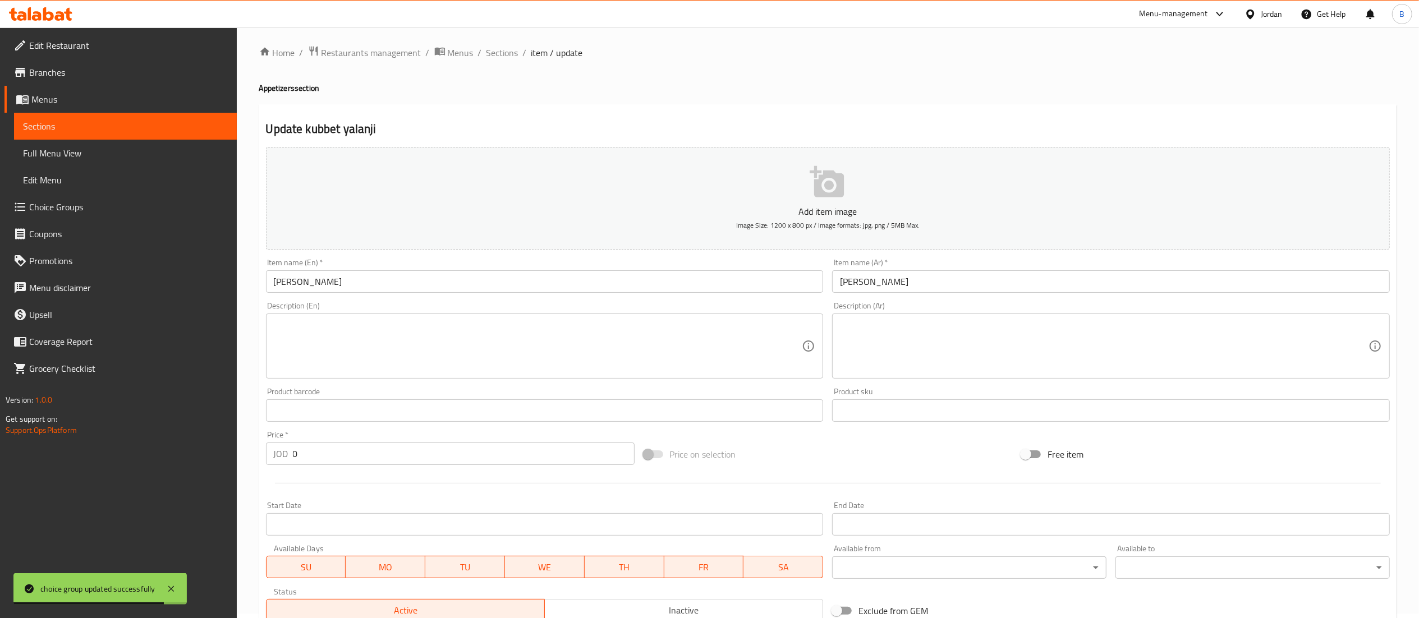
scroll to position [0, 0]
click at [748, 202] on button "Add item image Image Size: 1200 x 800 px / Image formats: jpg, png / 5MB Max." at bounding box center [828, 203] width 1124 height 103
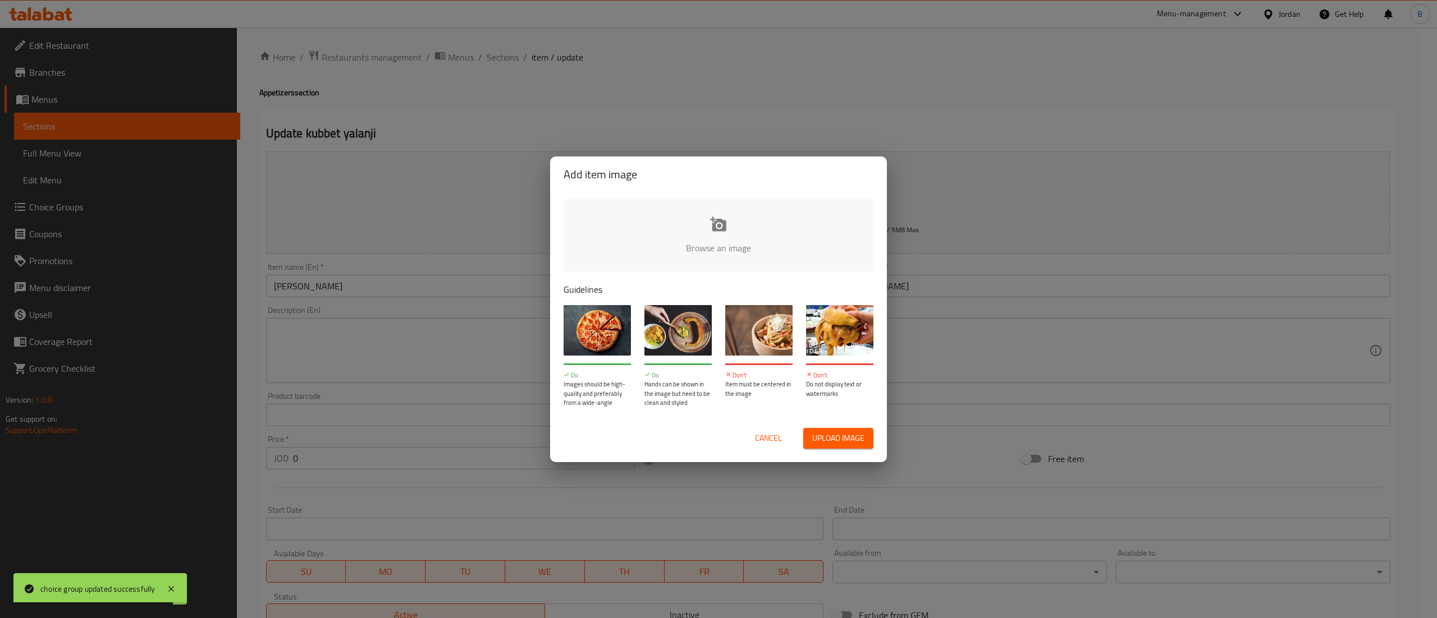
click at [719, 206] on input "file" at bounding box center [1097, 251] width 1069 height 105
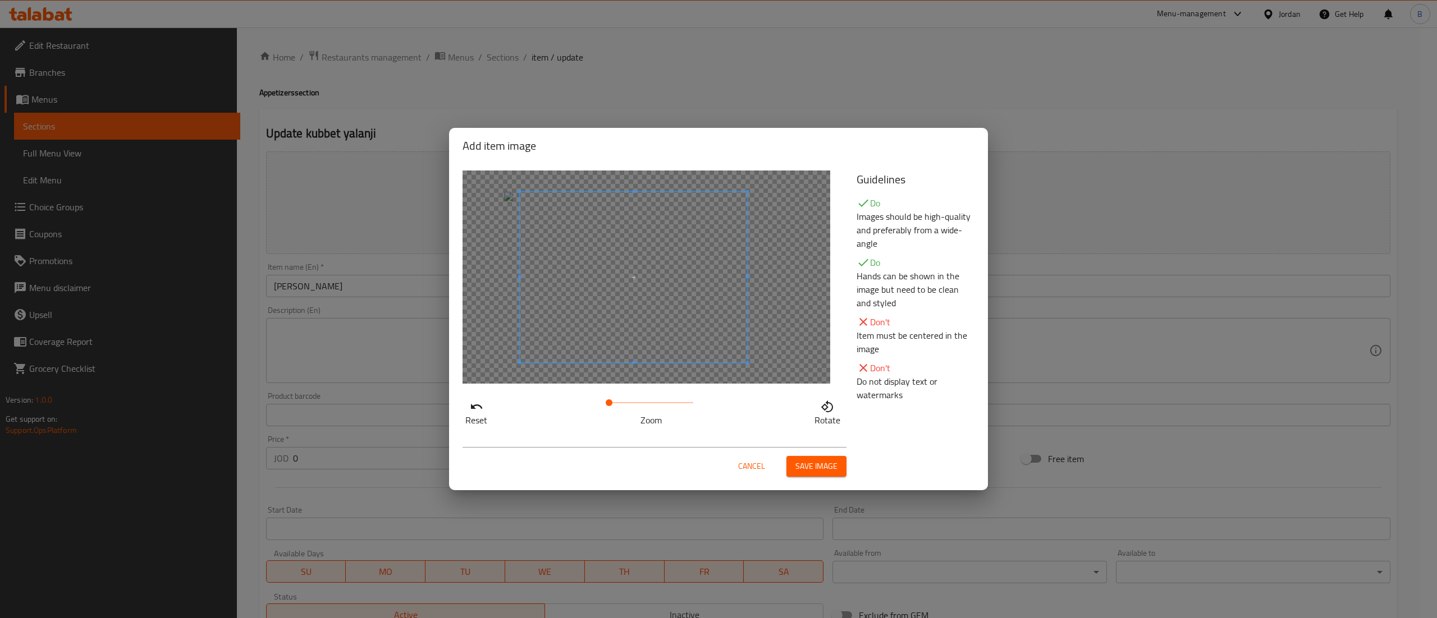
click at [708, 264] on span at bounding box center [633, 277] width 227 height 171
click at [817, 470] on span "Save image" at bounding box center [816, 467] width 42 height 14
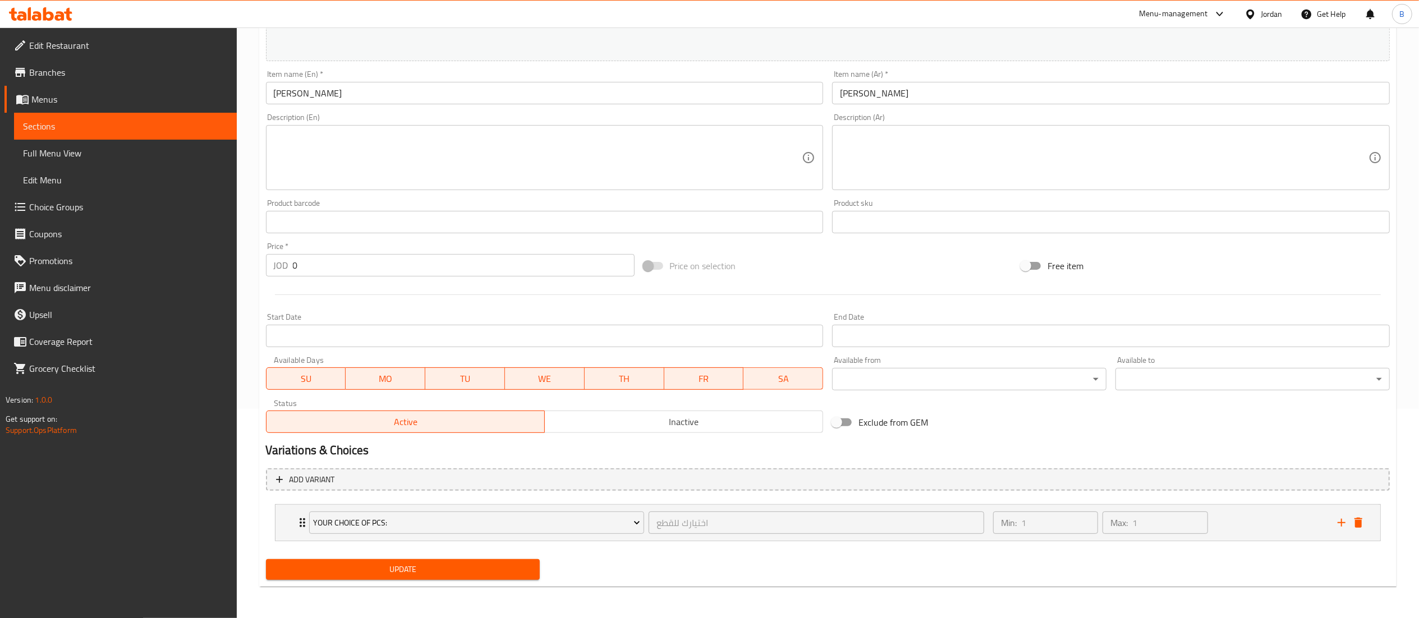
click at [497, 574] on span "Update" at bounding box center [403, 570] width 256 height 14
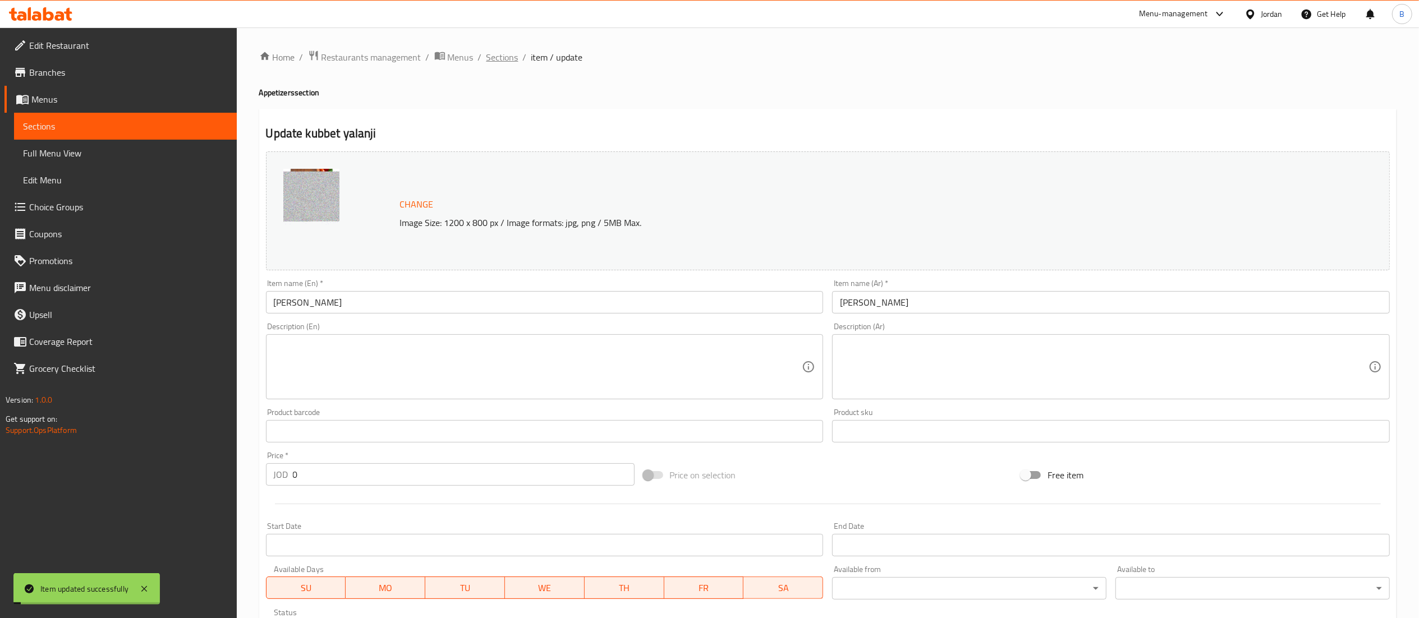
click at [503, 54] on span "Sections" at bounding box center [503, 57] width 32 height 13
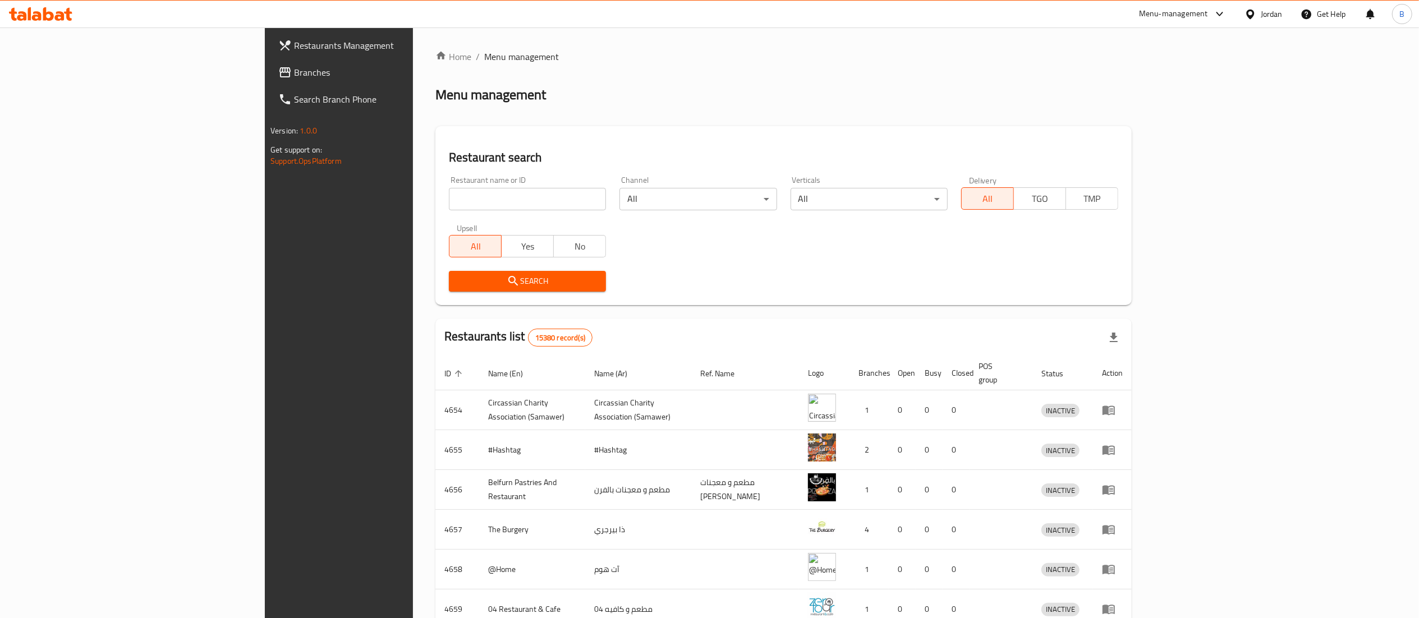
click at [294, 79] on span "Branches" at bounding box center [393, 72] width 199 height 13
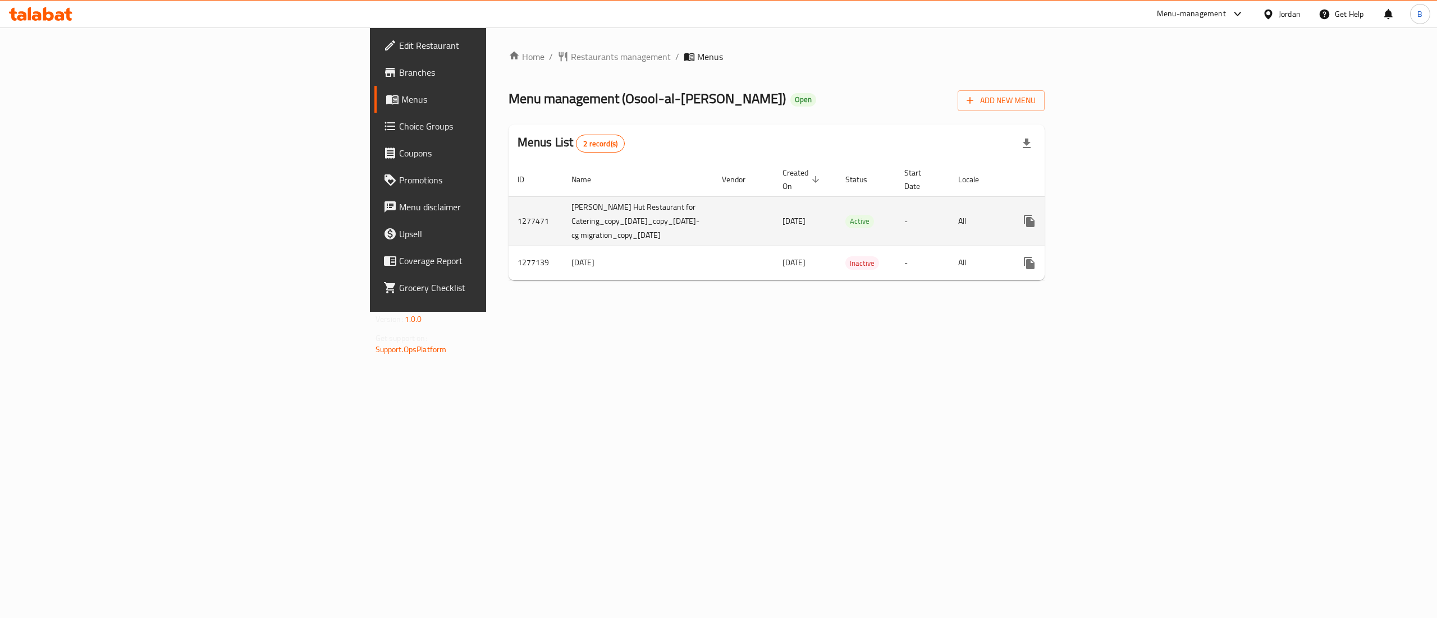
click at [1117, 214] on icon "enhanced table" at bounding box center [1109, 220] width 13 height 13
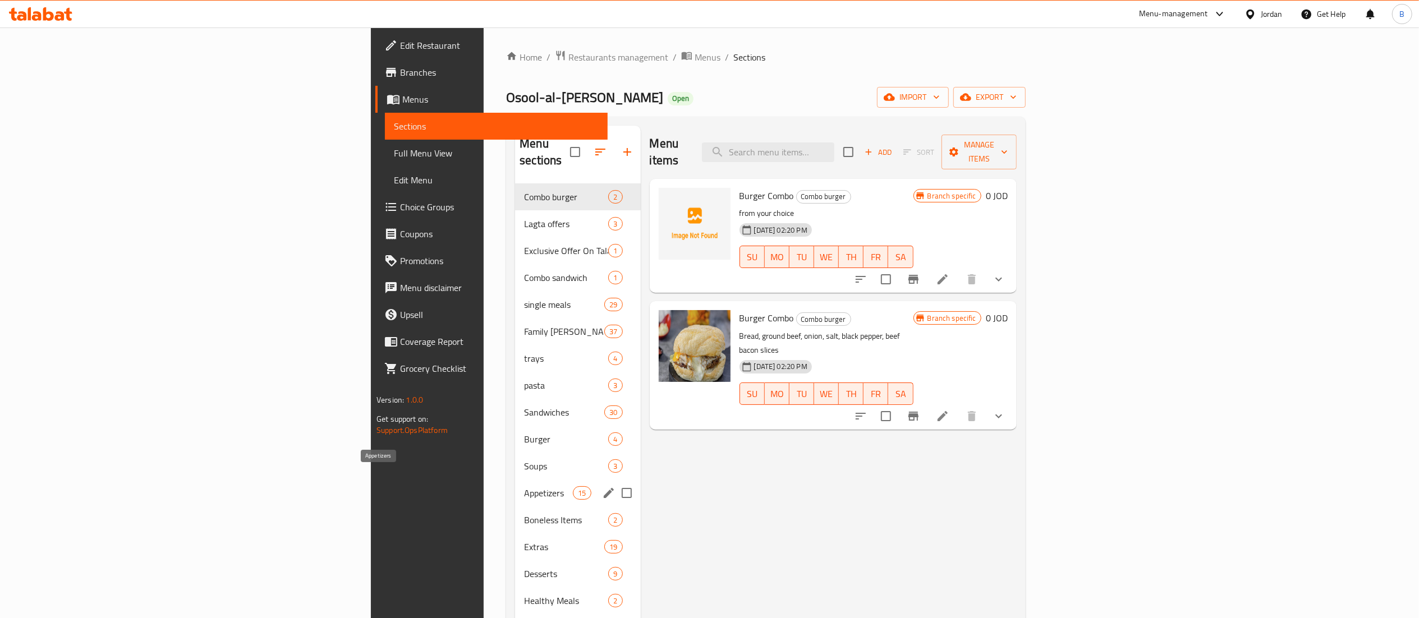
click at [524, 487] on span "Appetizers" at bounding box center [548, 493] width 49 height 13
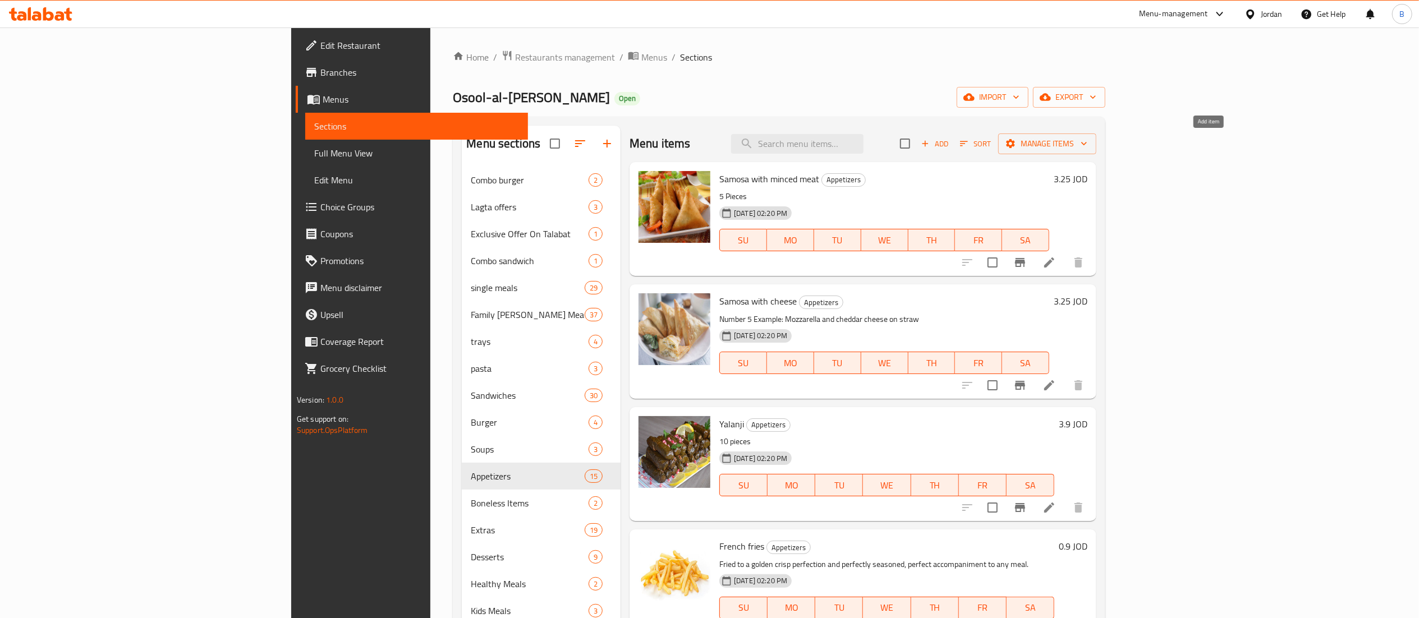
click at [950, 148] on span "Add" at bounding box center [935, 144] width 30 height 13
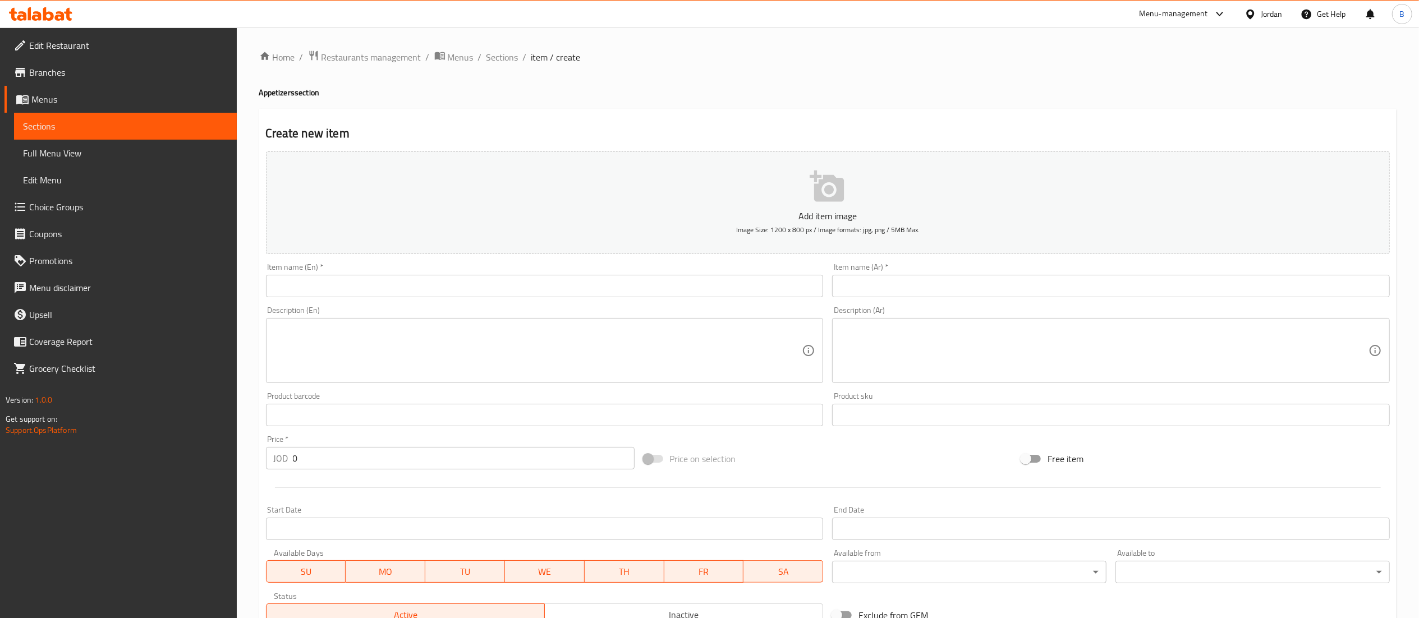
click at [577, 286] on input "text" at bounding box center [545, 286] width 558 height 22
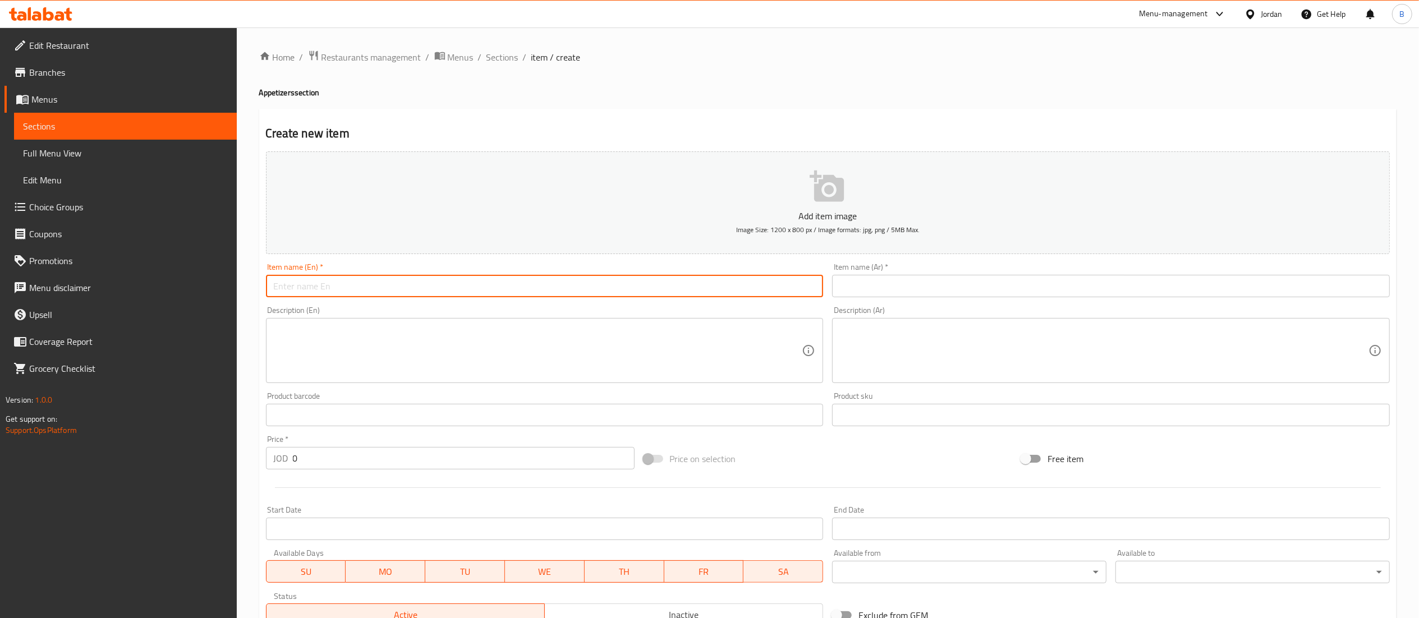
paste input "[PERSON_NAME]"
type input "[PERSON_NAME]"
click at [908, 283] on input "text" at bounding box center [1111, 286] width 558 height 22
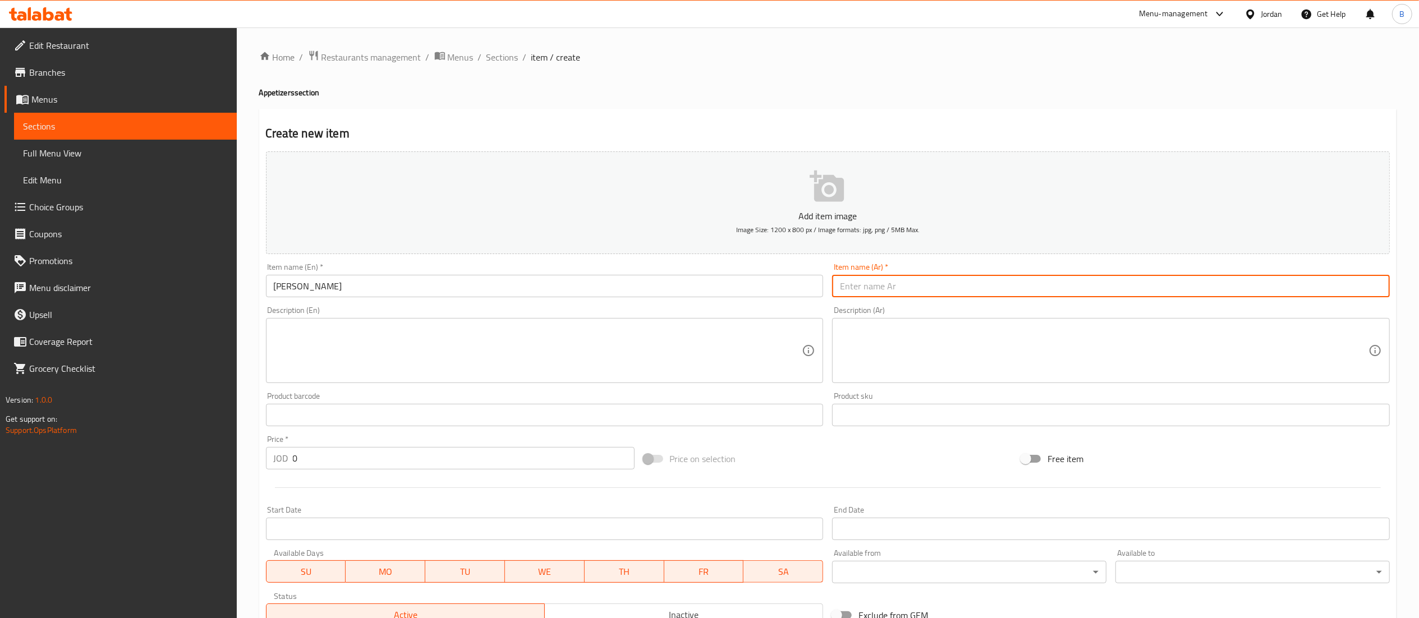
paste input "[PERSON_NAME]"
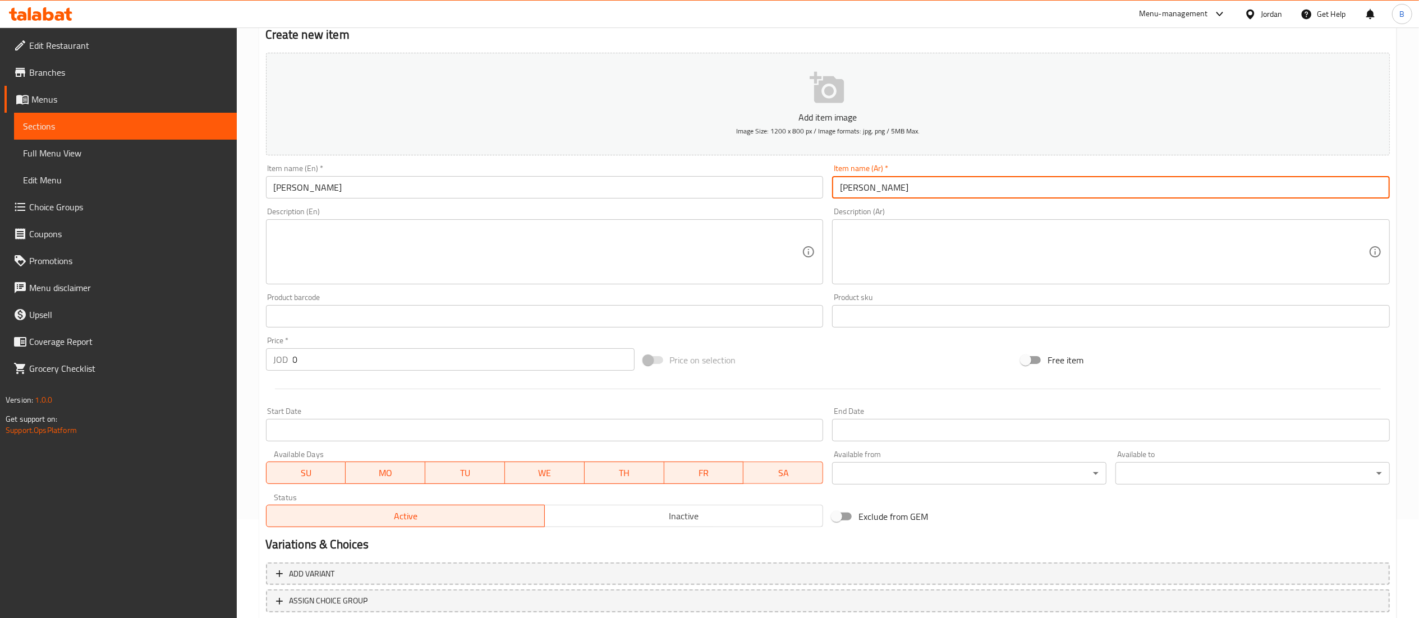
scroll to position [173, 0]
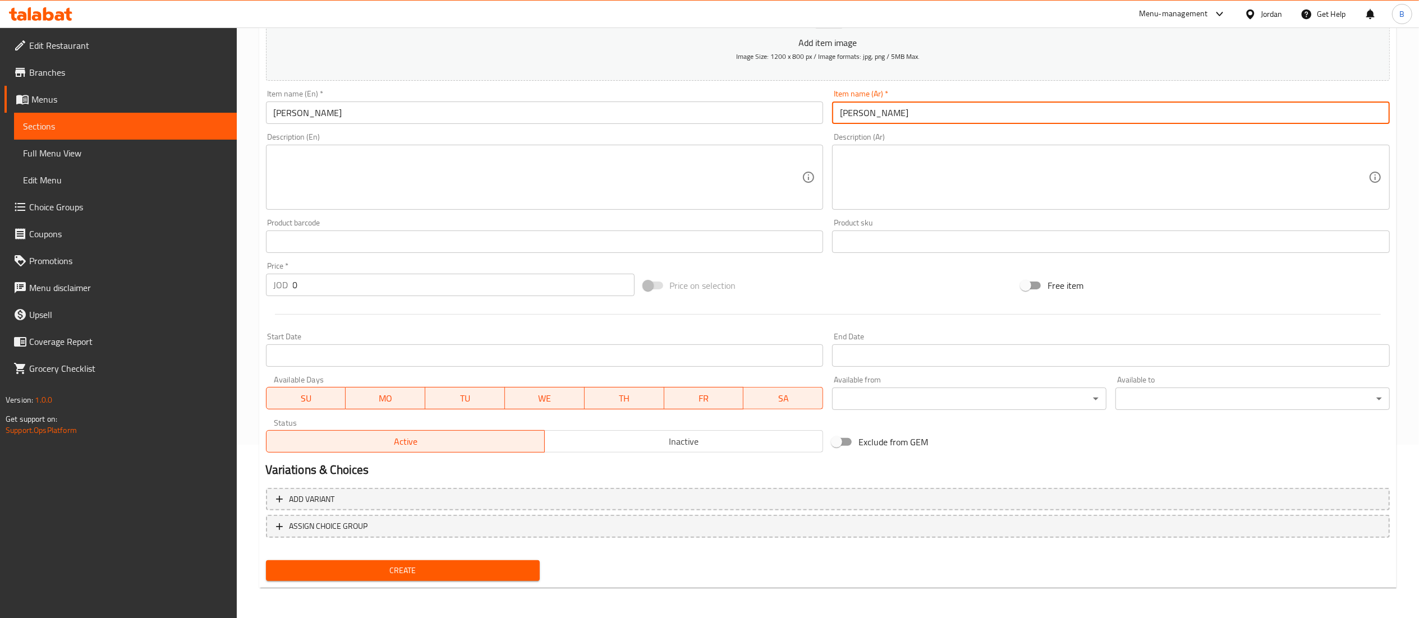
type input "[PERSON_NAME]"
click at [441, 568] on span "Create" at bounding box center [403, 571] width 256 height 14
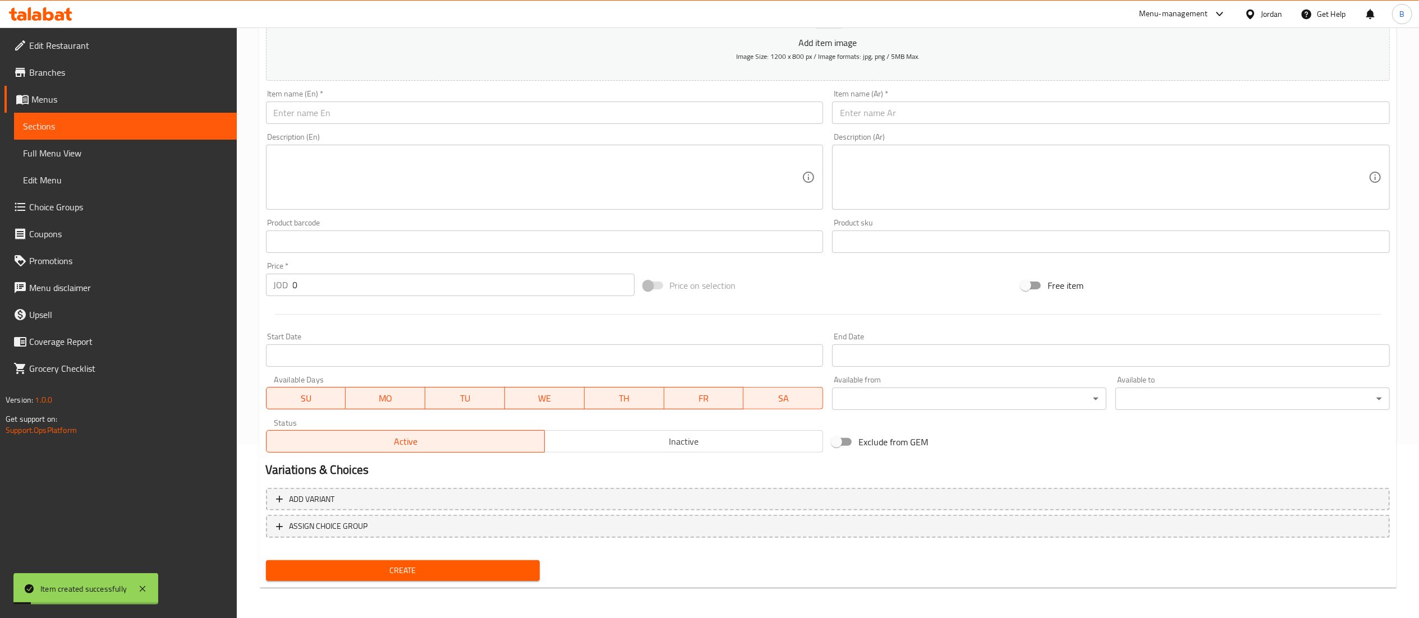
click at [68, 210] on span "Choice Groups" at bounding box center [128, 206] width 199 height 13
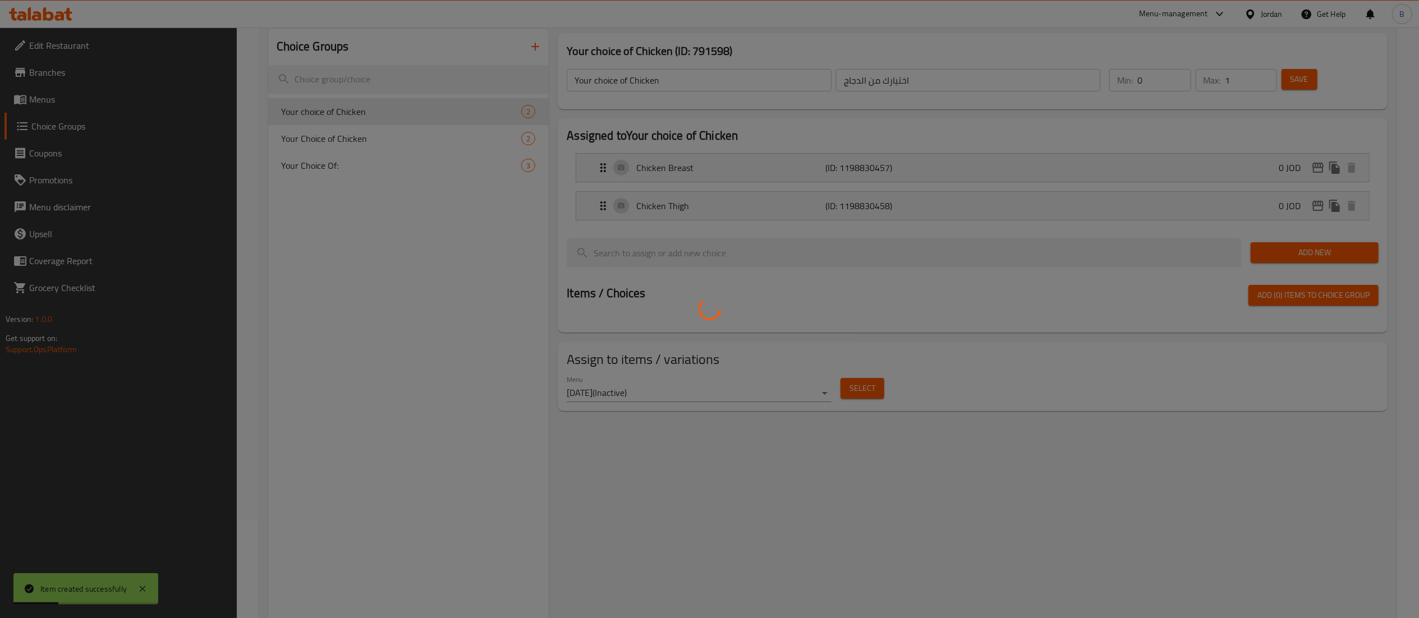
scroll to position [47, 0]
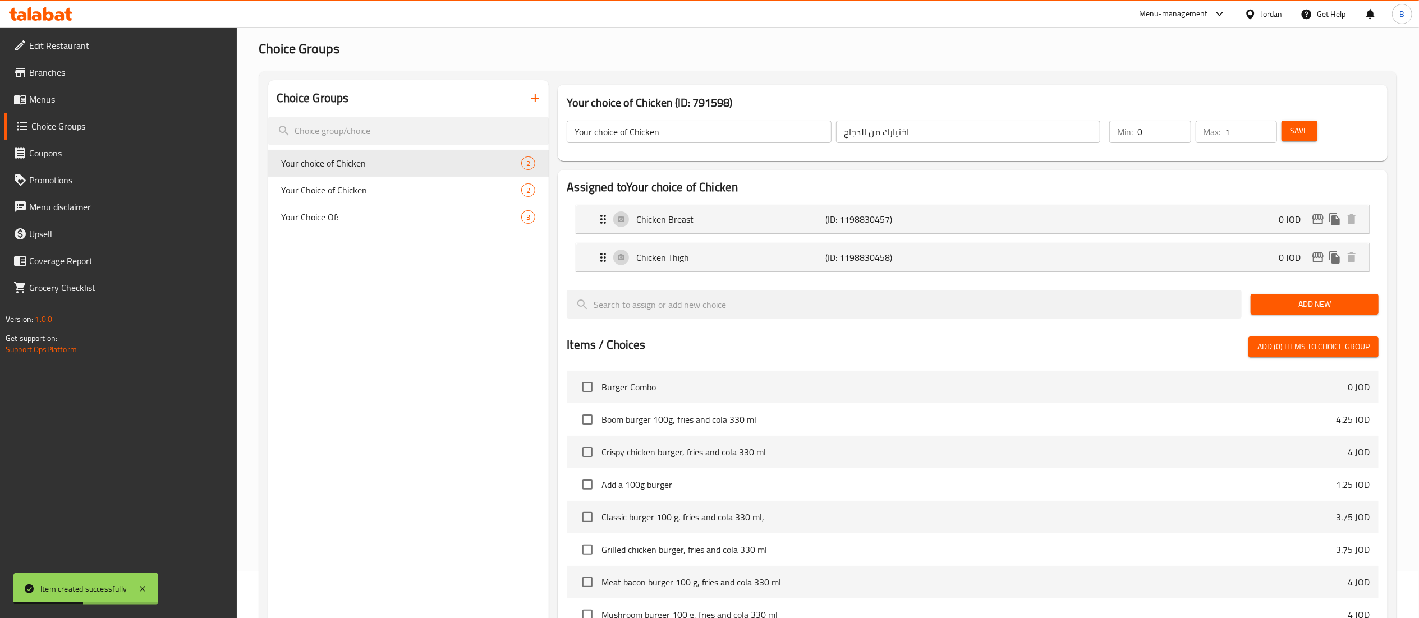
click at [533, 98] on icon "button" at bounding box center [535, 98] width 8 height 8
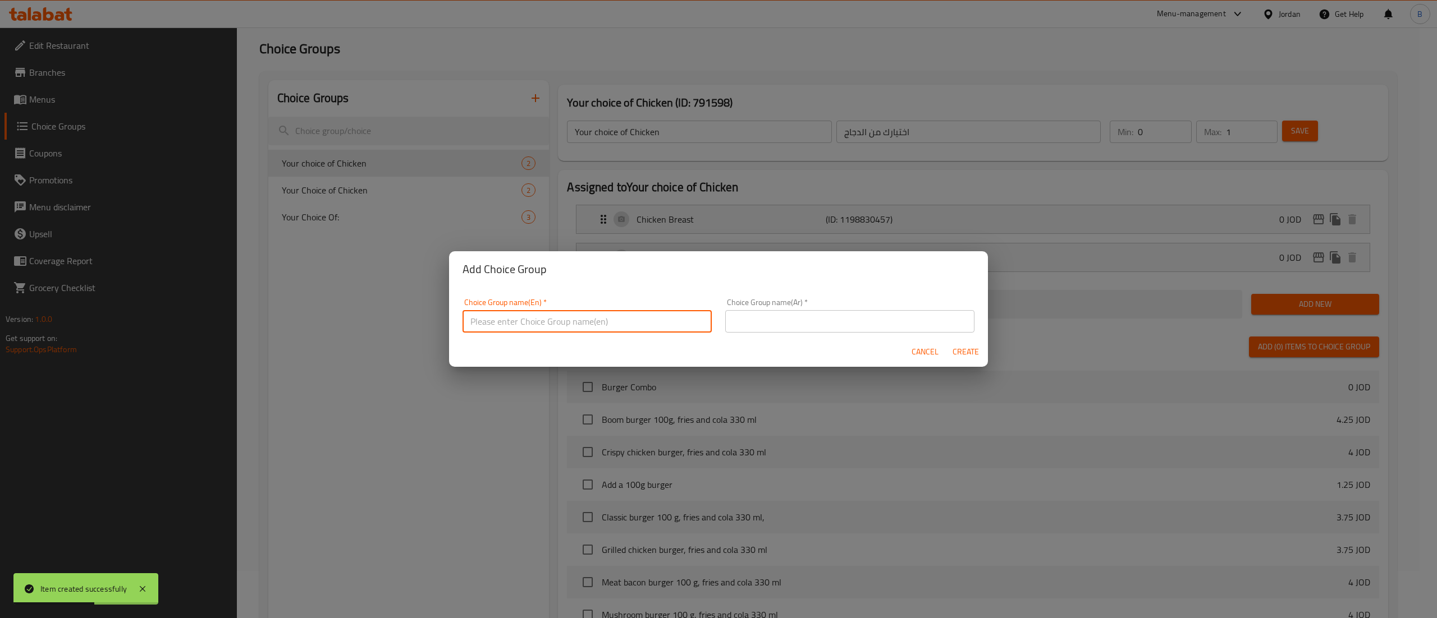
click at [549, 323] on input "text" at bounding box center [586, 321] width 249 height 22
paste input "your choice of pcs:"
type input "your choice of pcs:"
click at [788, 328] on input "text" at bounding box center [849, 321] width 249 height 22
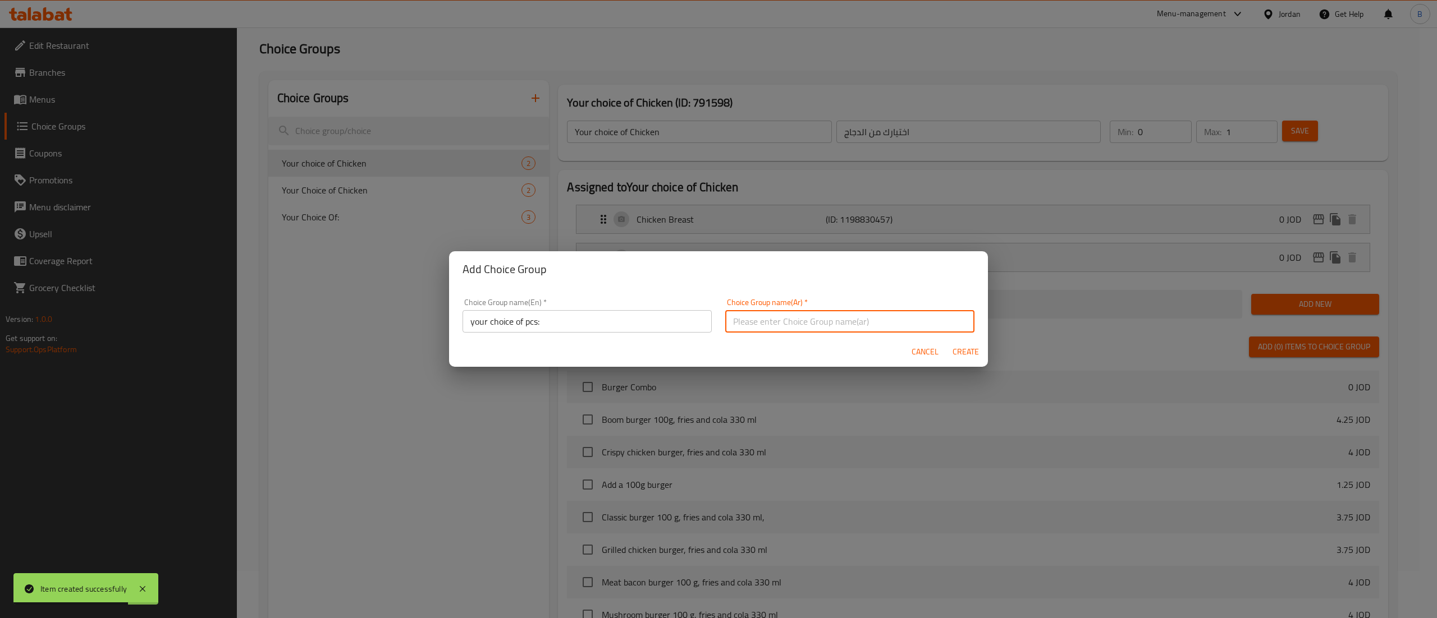
paste input "اختيارك للقطع"
type input "اختيارك للقطع"
click at [963, 350] on span "Create" at bounding box center [965, 352] width 27 height 14
type input "your choice of pcs:"
type input "اختيارك للقطع"
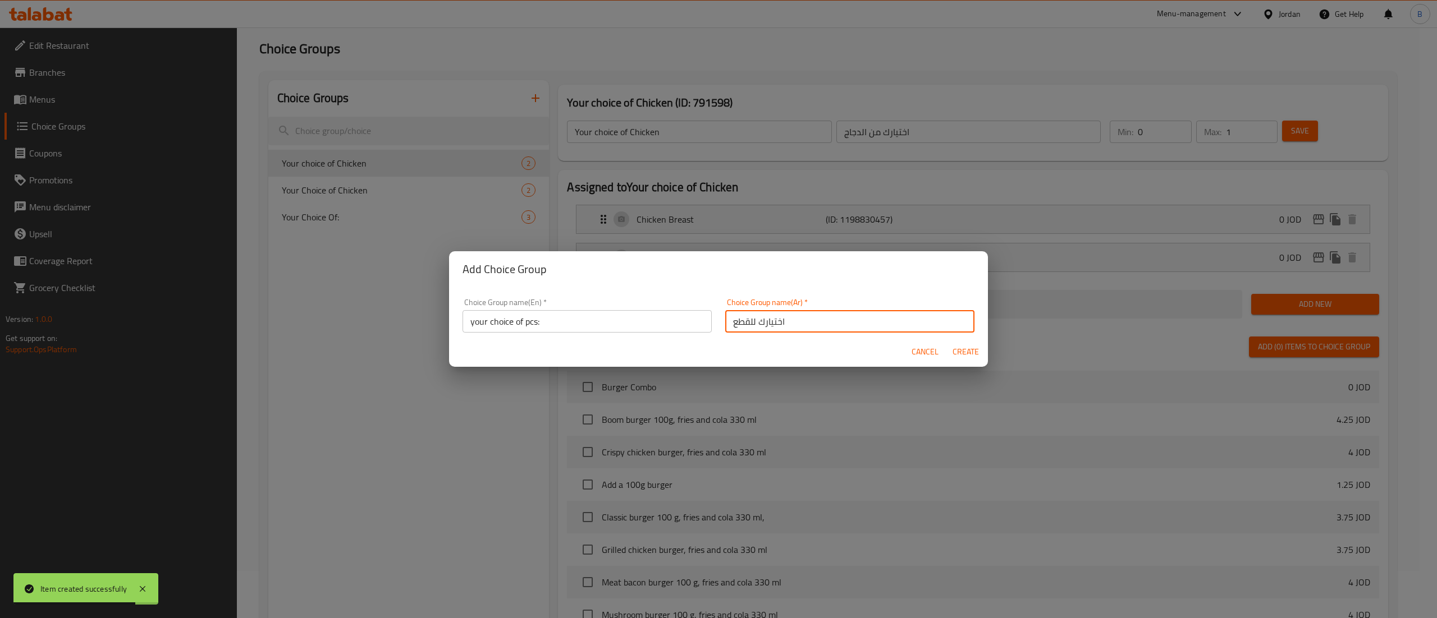
type input "0"
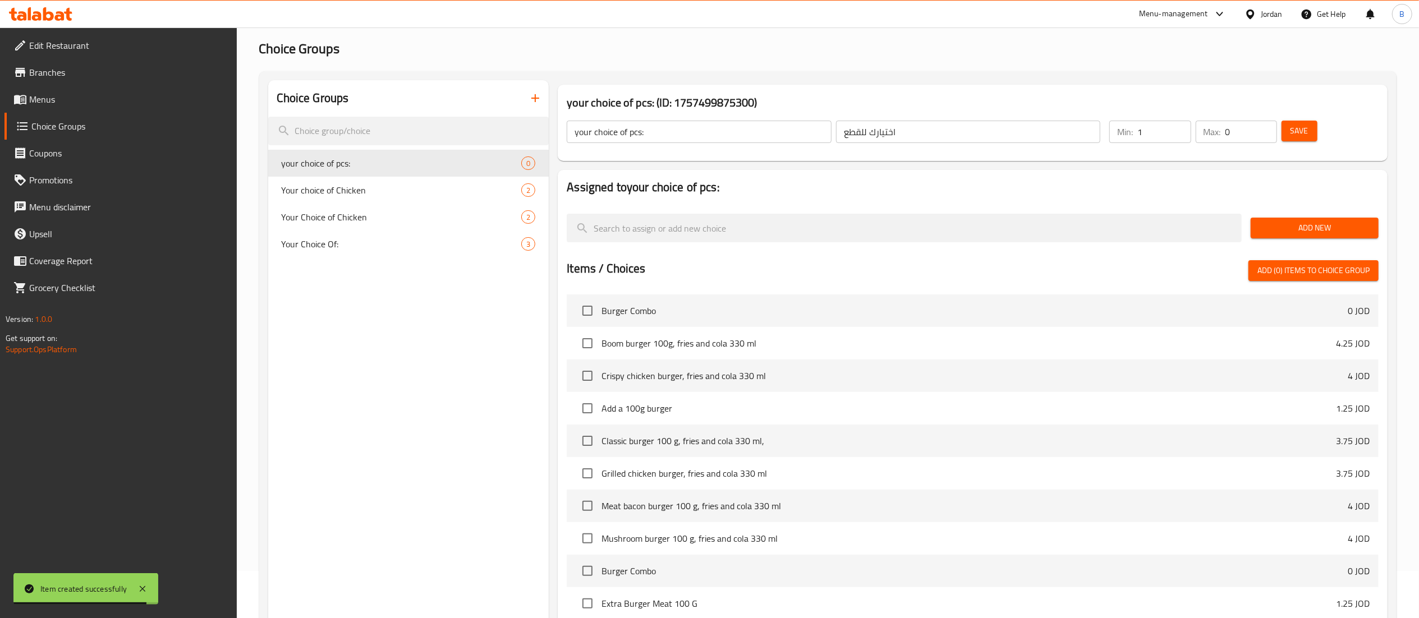
type input "1"
click at [1177, 125] on input "1" at bounding box center [1164, 132] width 53 height 22
type input "1"
click at [1264, 129] on input "1" at bounding box center [1252, 132] width 52 height 22
click at [1312, 129] on button "Save" at bounding box center [1300, 131] width 36 height 21
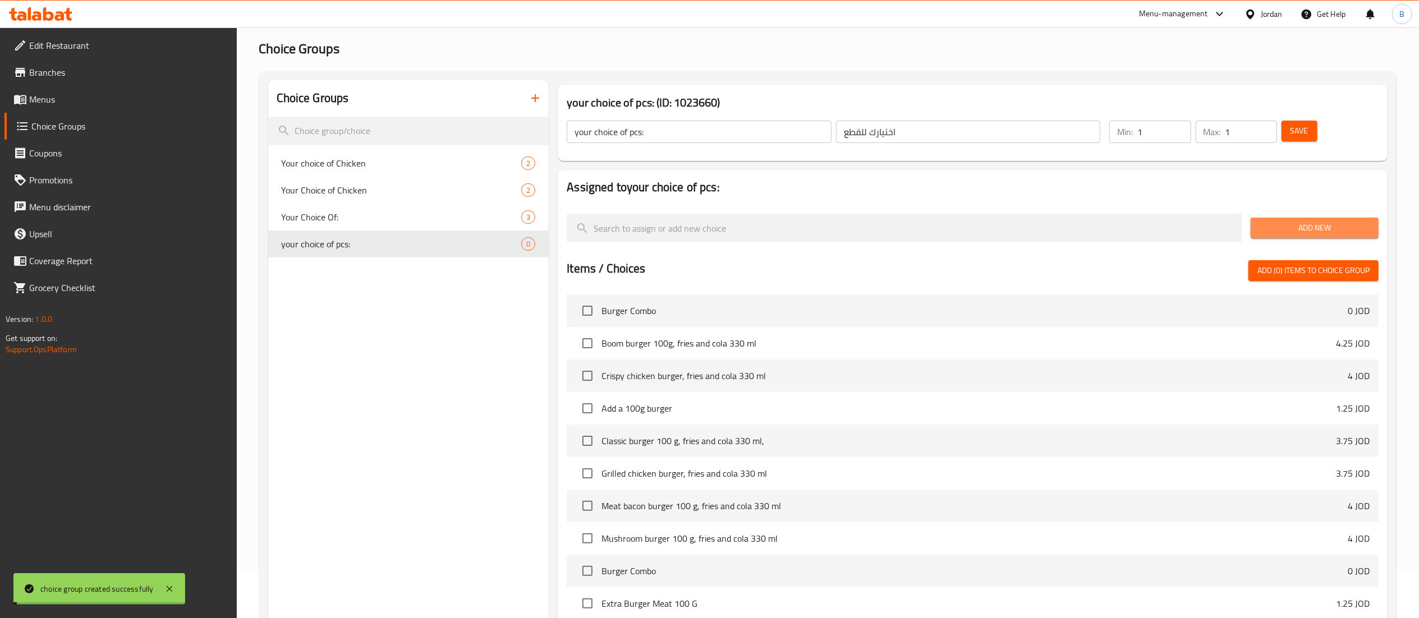
click at [1309, 230] on span "Add New" at bounding box center [1315, 228] width 110 height 14
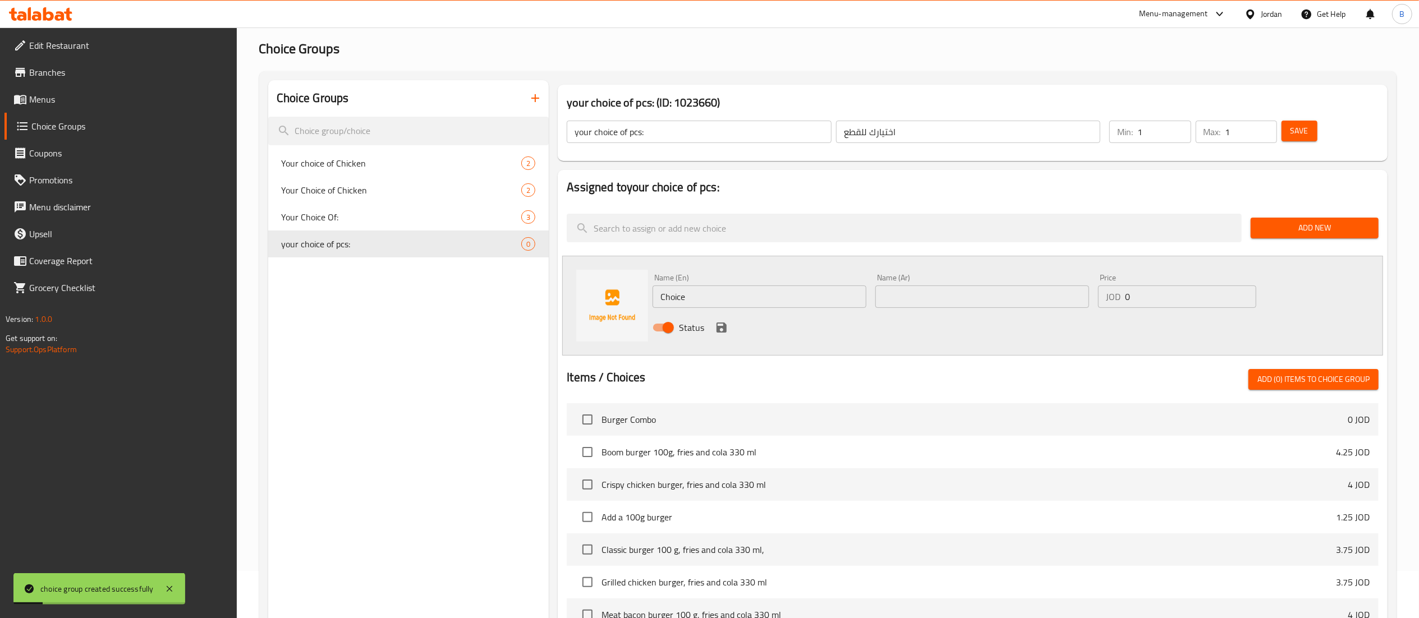
click at [592, 297] on div "Name (En) Choice Name (En) Name (Ar) Name (Ar) Price JOD 0 Price Status" at bounding box center [972, 306] width 821 height 100
paste input "5 pieces"
type input "5 pieces"
click at [999, 310] on div "Name (Ar) Name (Ar)" at bounding box center [982, 290] width 223 height 43
click at [1023, 283] on div "Name (Ar) Name (Ar)" at bounding box center [983, 291] width 214 height 34
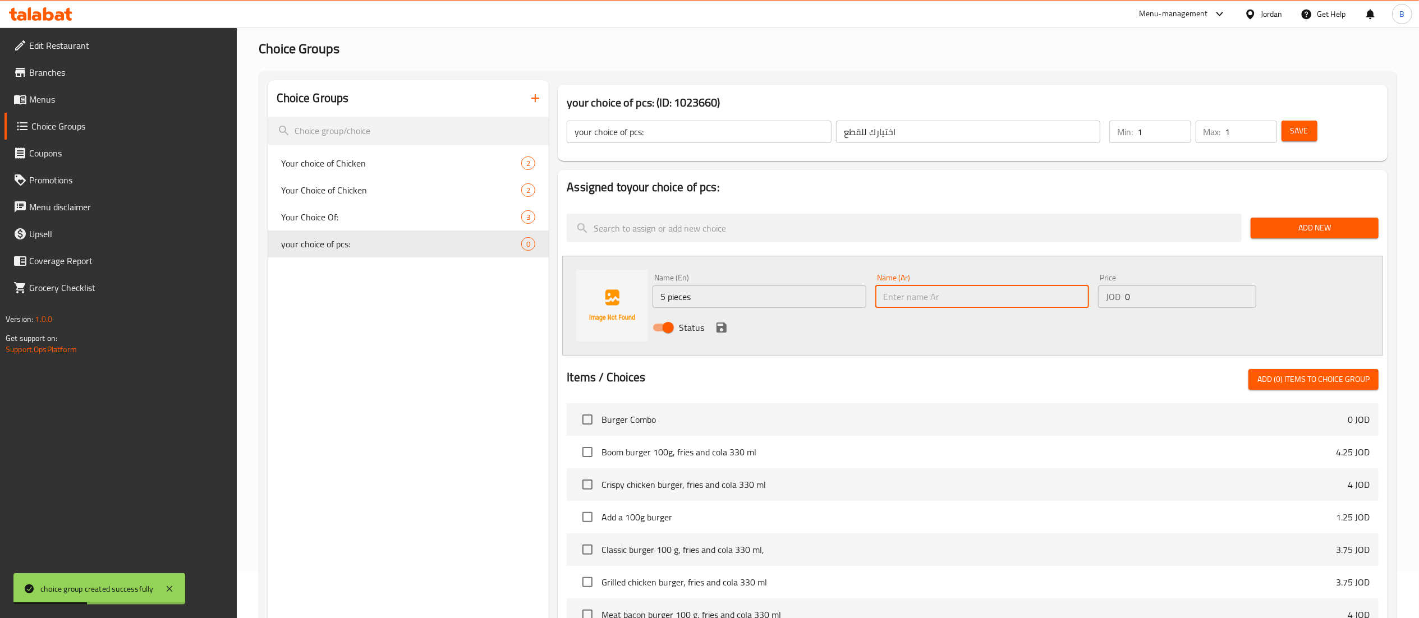
click at [1016, 300] on input "text" at bounding box center [983, 297] width 214 height 22
paste input "5 قطع"
type input "5 قطع"
drag, startPoint x: 1160, startPoint y: 289, endPoint x: 954, endPoint y: 303, distance: 205.9
click at [955, 303] on div "Name (En) 5 pieces Name (En) Name (Ar) 5 قطع Name (Ar) Price JOD 0 Price Status" at bounding box center [982, 306] width 668 height 74
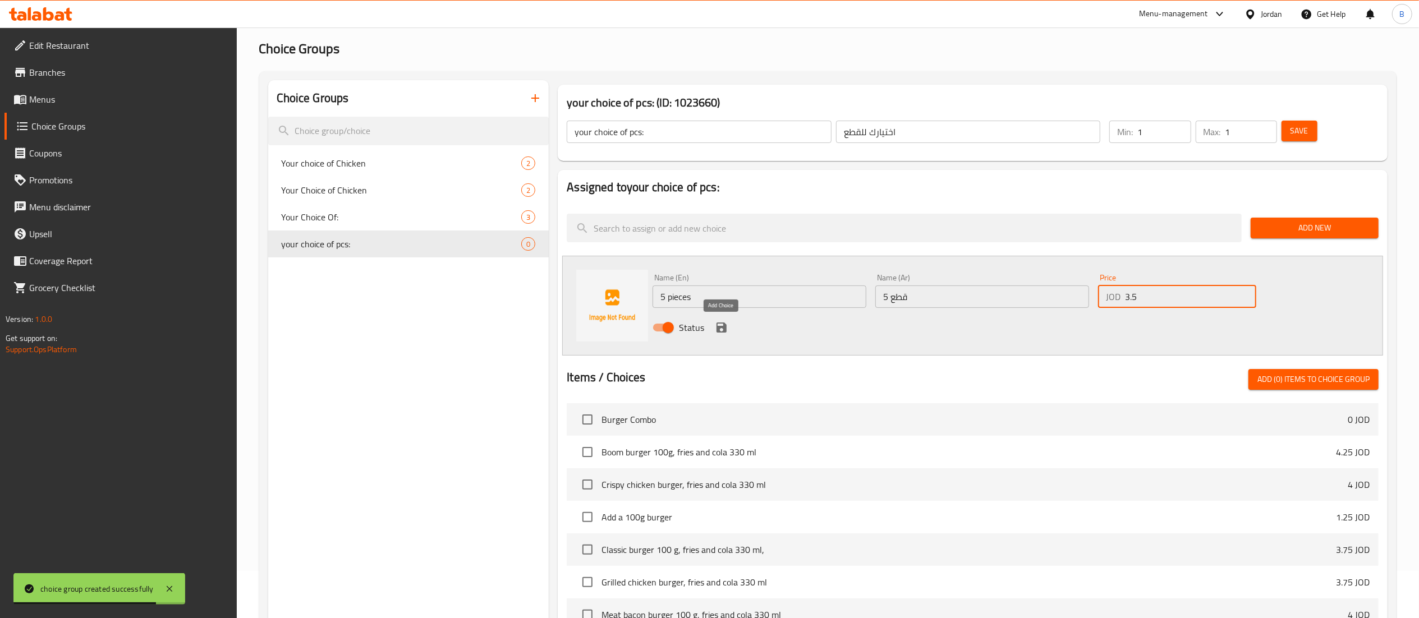
type input "3.5"
click at [720, 325] on icon "save" at bounding box center [721, 327] width 13 height 13
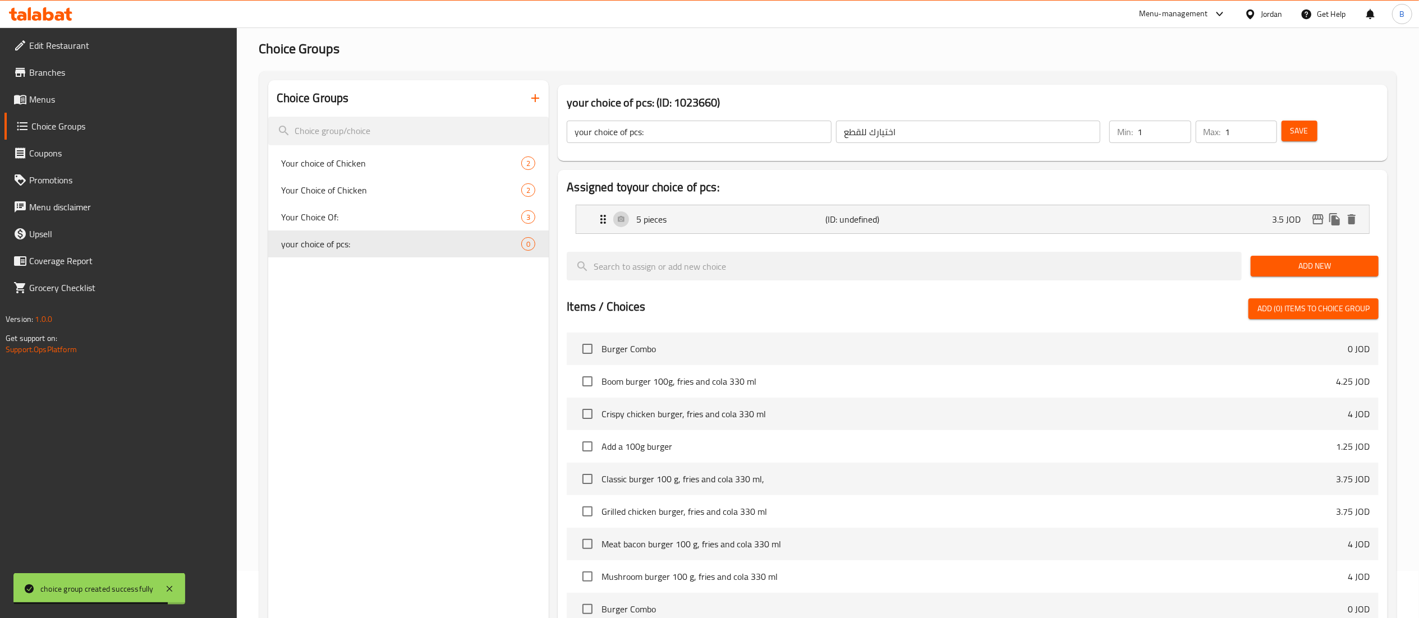
click at [1314, 264] on span "Add New" at bounding box center [1315, 266] width 110 height 14
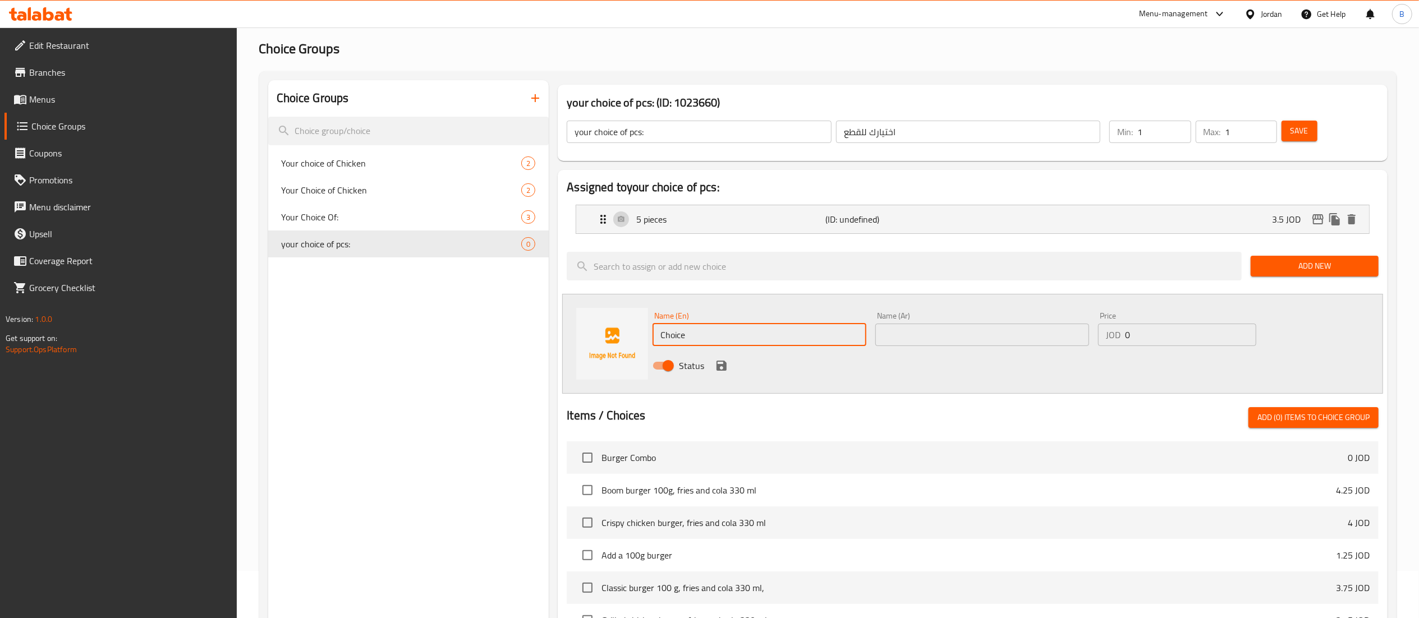
drag, startPoint x: 700, startPoint y: 333, endPoint x: 407, endPoint y: 333, distance: 293.5
click at [511, 333] on div "Choice Groups Your choice of Chicken 2 Your Choice of Chicken 2 Your Choice Of:…" at bounding box center [830, 490] width 1124 height 820
paste input "10 pieces"
type input "10 pieces"
click at [1002, 331] on input "text" at bounding box center [983, 335] width 214 height 22
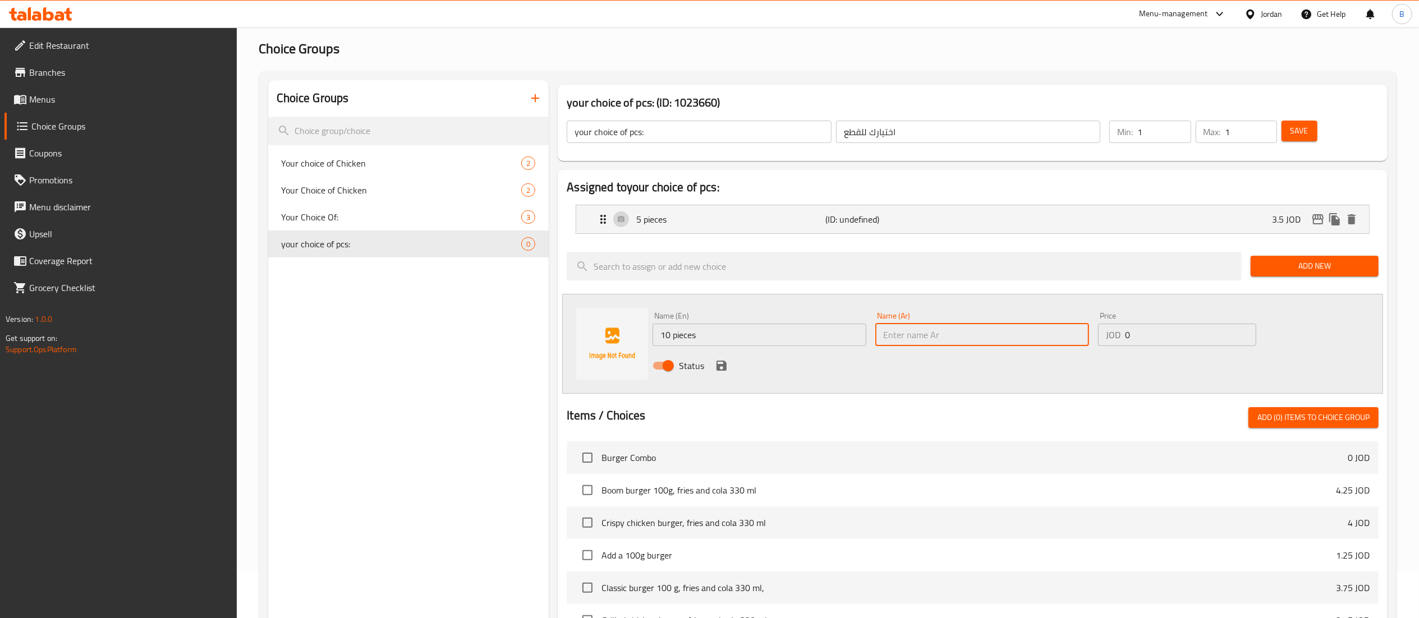
paste input "10 قطع"
type input "10 قطع"
drag, startPoint x: 1161, startPoint y: 337, endPoint x: 892, endPoint y: 345, distance: 269.0
click at [992, 337] on div "Name (En) 10 pieces Name (En) Name (Ar) 10 قطع Name (Ar) Price JOD 0 Price Stat…" at bounding box center [982, 345] width 668 height 74
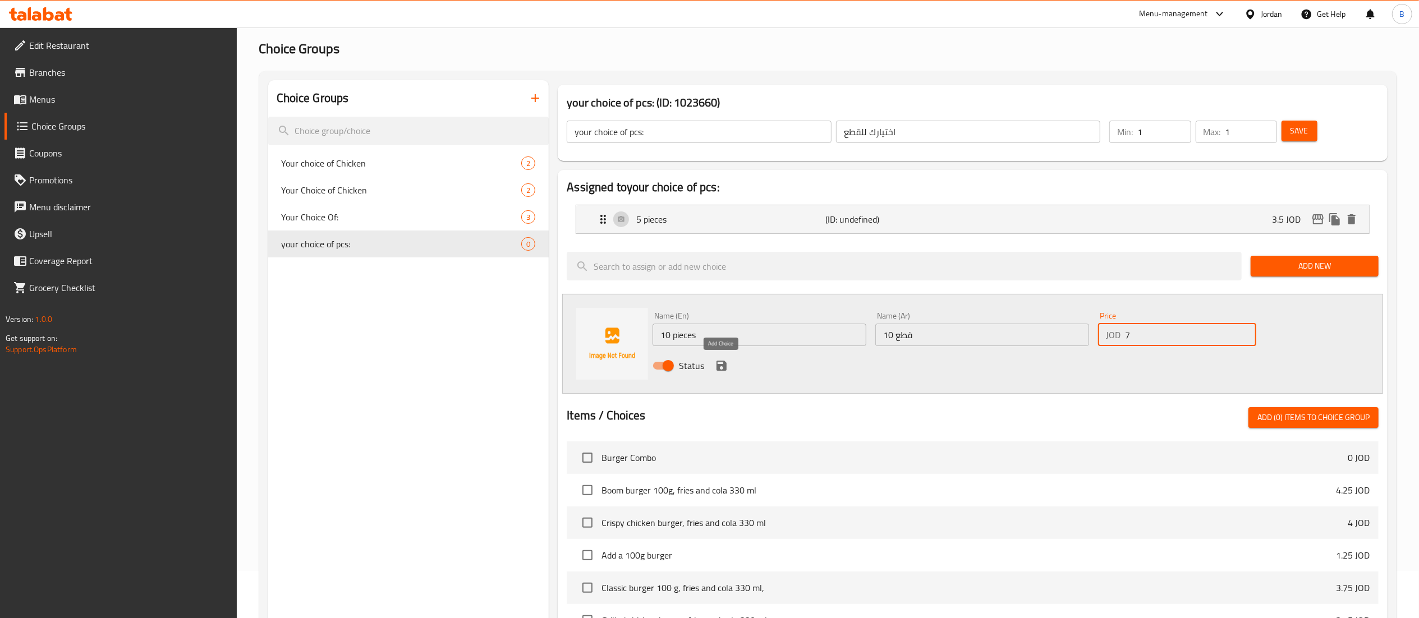
type input "7"
click at [717, 370] on icon "save" at bounding box center [722, 366] width 10 height 10
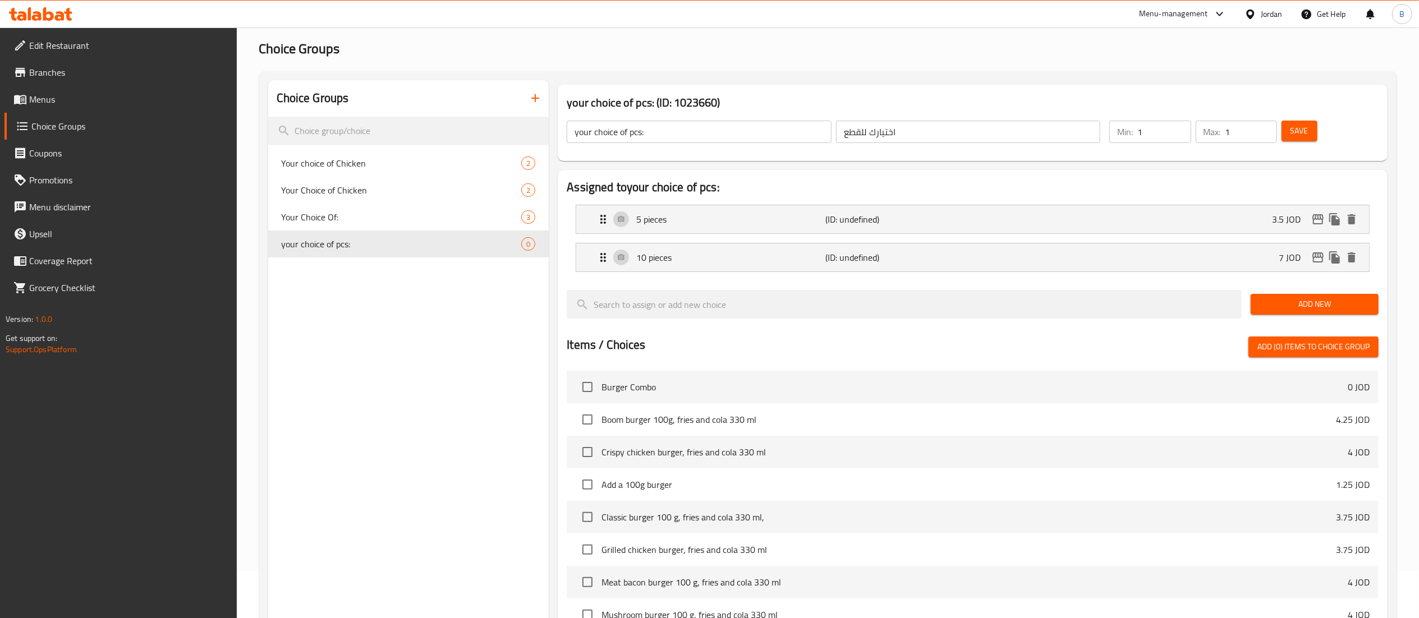
click at [1285, 309] on span "Add New" at bounding box center [1315, 304] width 110 height 14
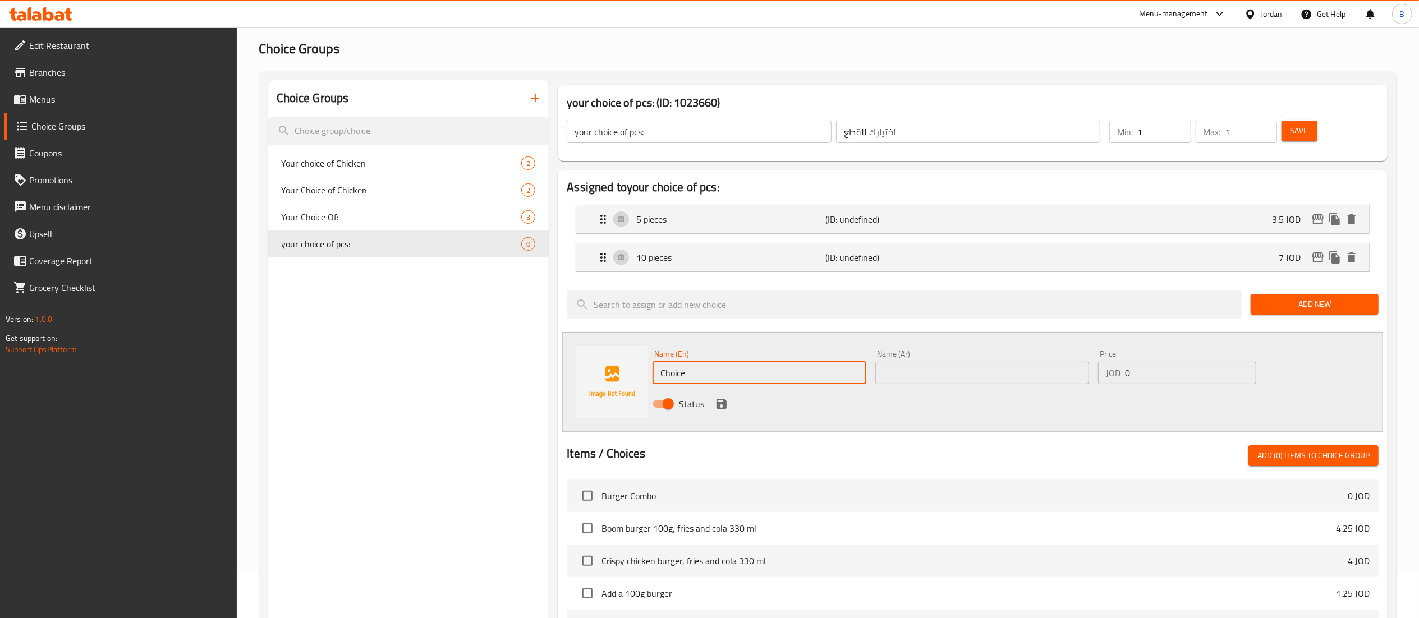
drag, startPoint x: 667, startPoint y: 381, endPoint x: 486, endPoint y: 359, distance: 182.0
click at [540, 365] on div "Choice Groups Your choice of Chicken 2 Your Choice of Chicken 2 Your Choice Of:…" at bounding box center [830, 509] width 1124 height 858
paste input "20 pieces"
type input "20 pieces"
drag, startPoint x: 940, startPoint y: 376, endPoint x: 962, endPoint y: 372, distance: 22.9
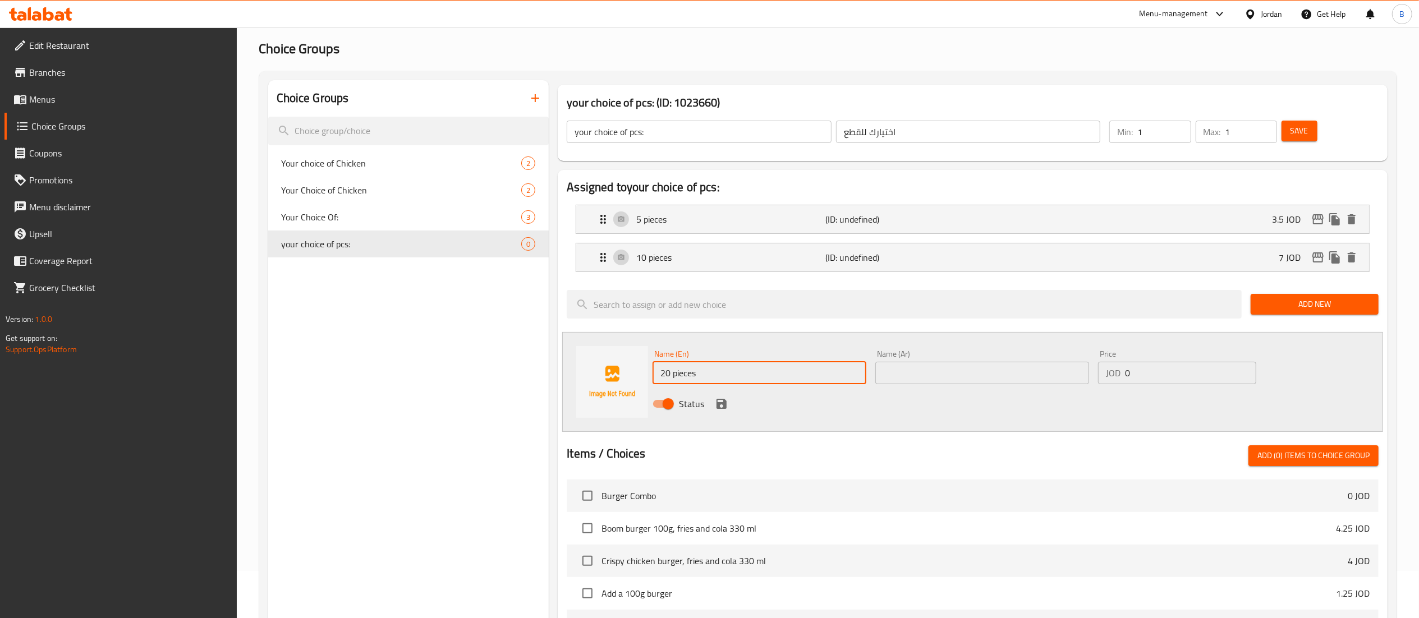
click at [940, 377] on input "text" at bounding box center [983, 373] width 214 height 22
paste input "20 قطعة"
type input "20 قطعة"
drag, startPoint x: 1179, startPoint y: 369, endPoint x: 984, endPoint y: 365, distance: 194.8
click at [1035, 365] on div "Name (En) 20 pieces Name (En) Name (Ar) 20 قطعة Name (Ar) Price JOD 0 Price Sta…" at bounding box center [982, 383] width 668 height 74
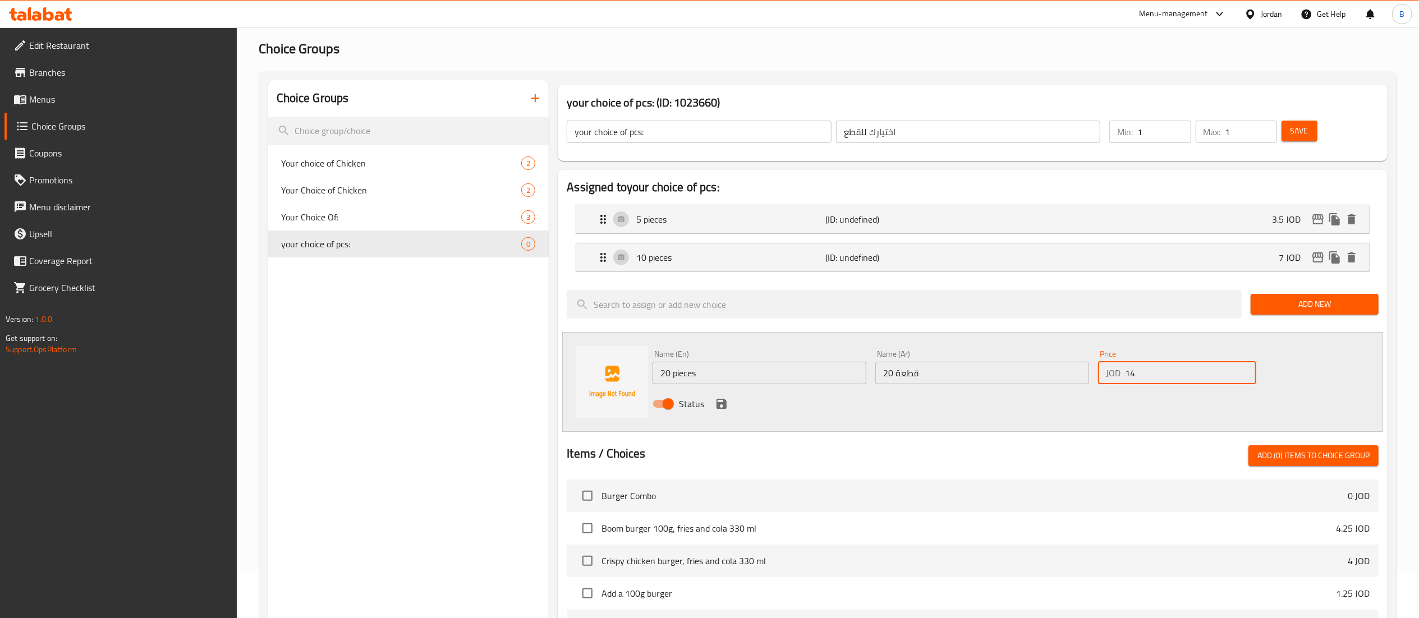
type input "14"
click at [728, 397] on icon "save" at bounding box center [721, 403] width 13 height 13
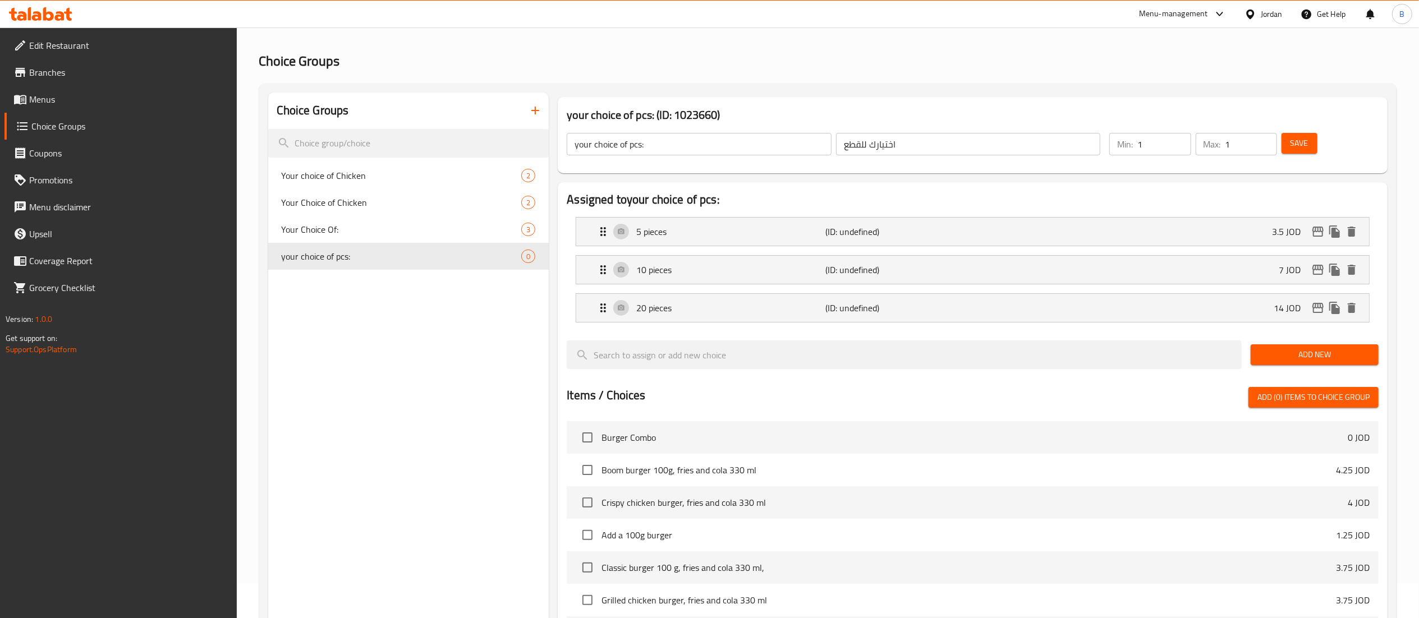
scroll to position [0, 0]
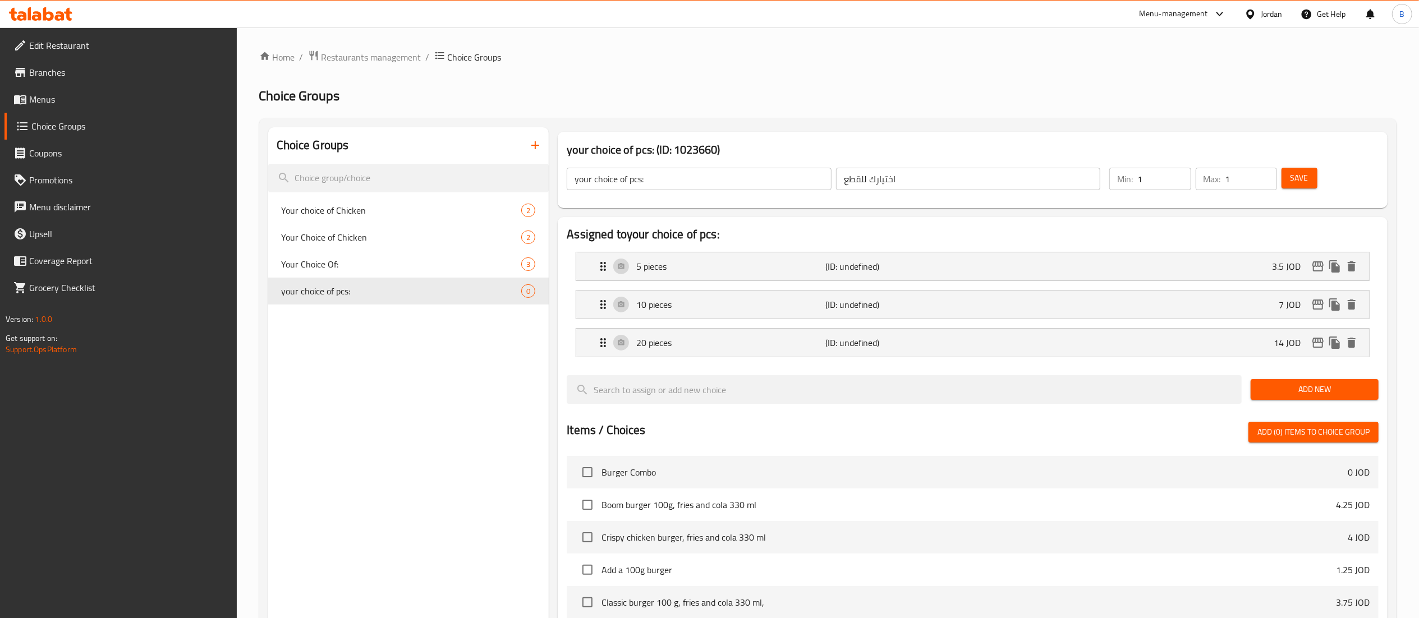
click at [1294, 173] on span "Save" at bounding box center [1300, 178] width 18 height 14
click at [63, 98] on span "Menus" at bounding box center [128, 99] width 199 height 13
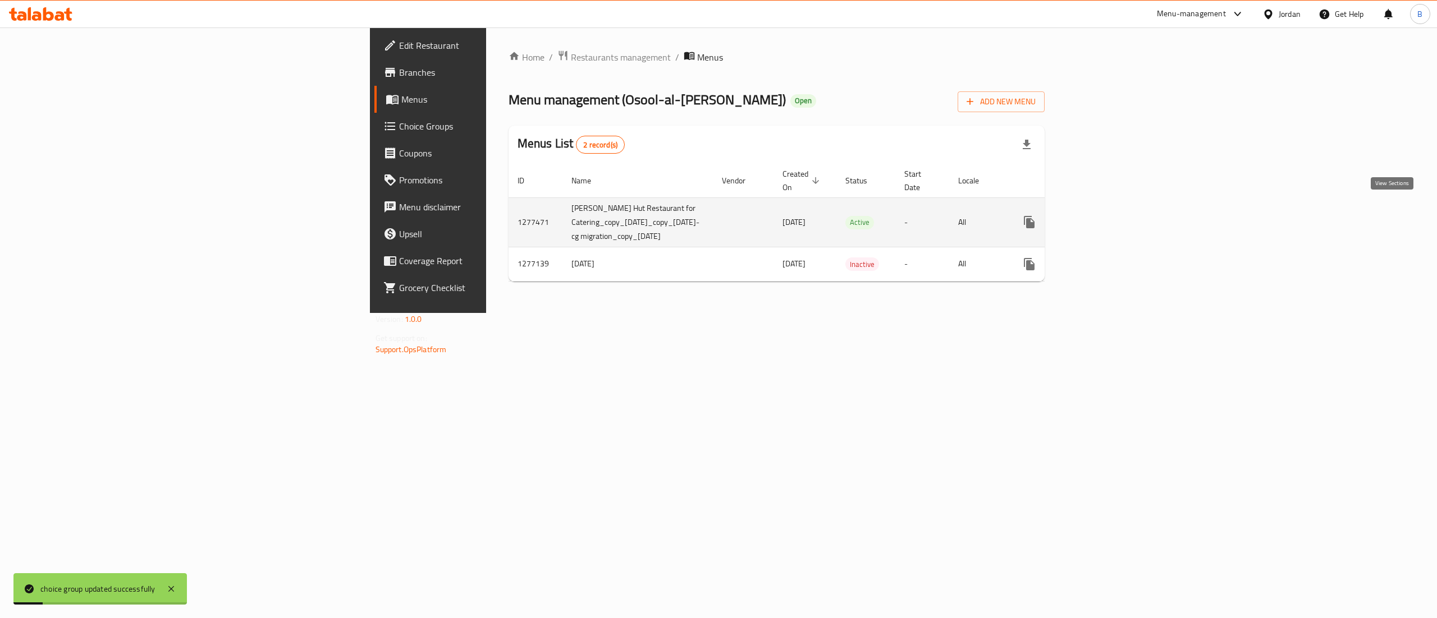
click at [1117, 216] on icon "enhanced table" at bounding box center [1109, 222] width 13 height 13
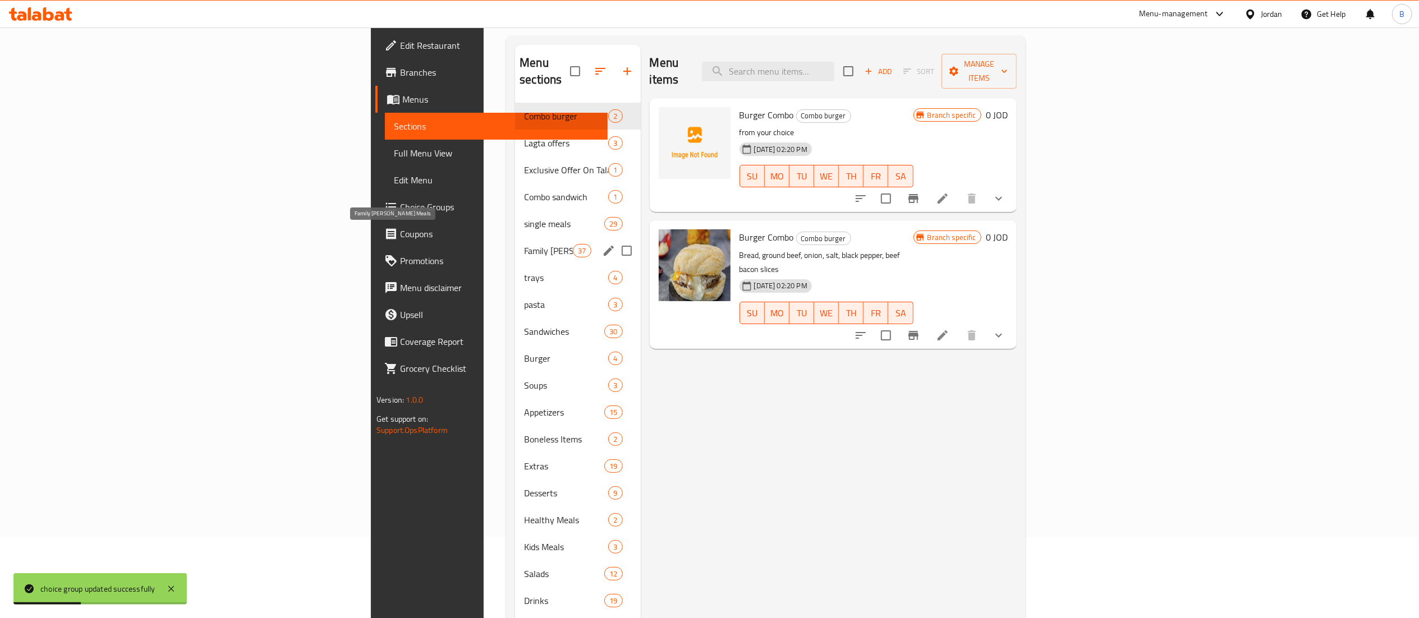
scroll to position [45, 0]
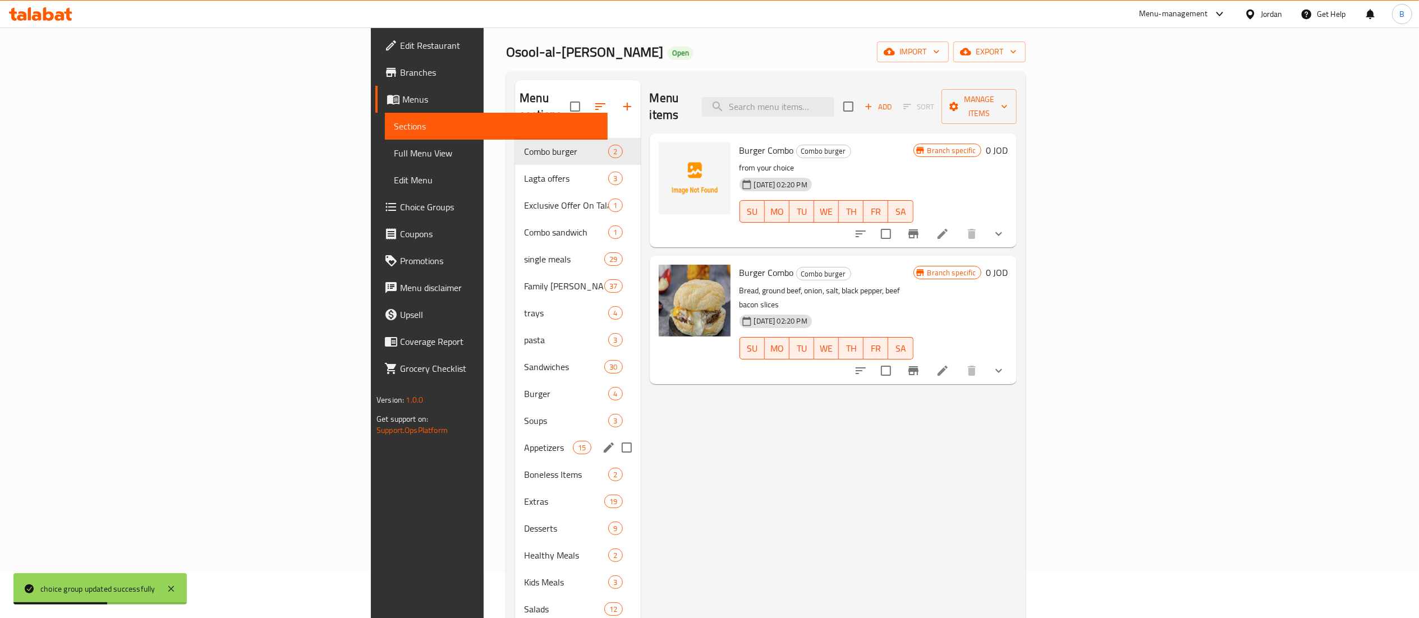
click at [515, 442] on div "Appetizers 15" at bounding box center [577, 447] width 125 height 27
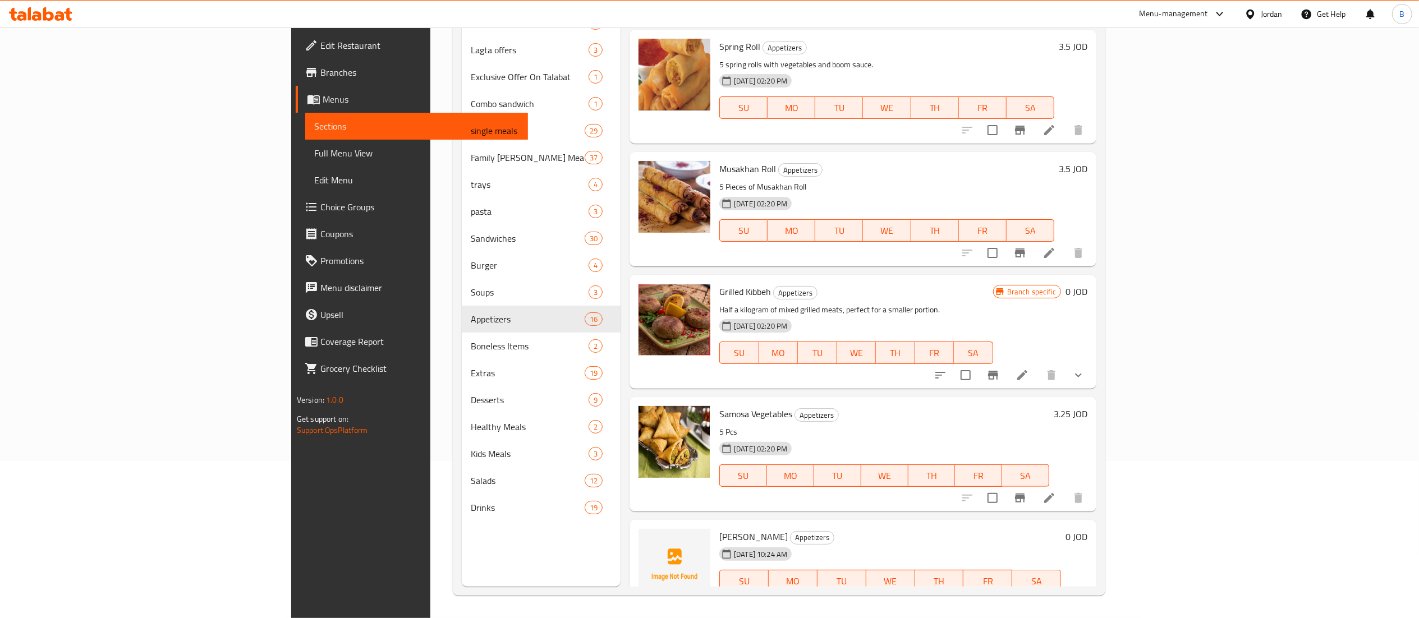
scroll to position [1354, 0]
click at [1056, 595] on icon at bounding box center [1049, 601] width 13 height 13
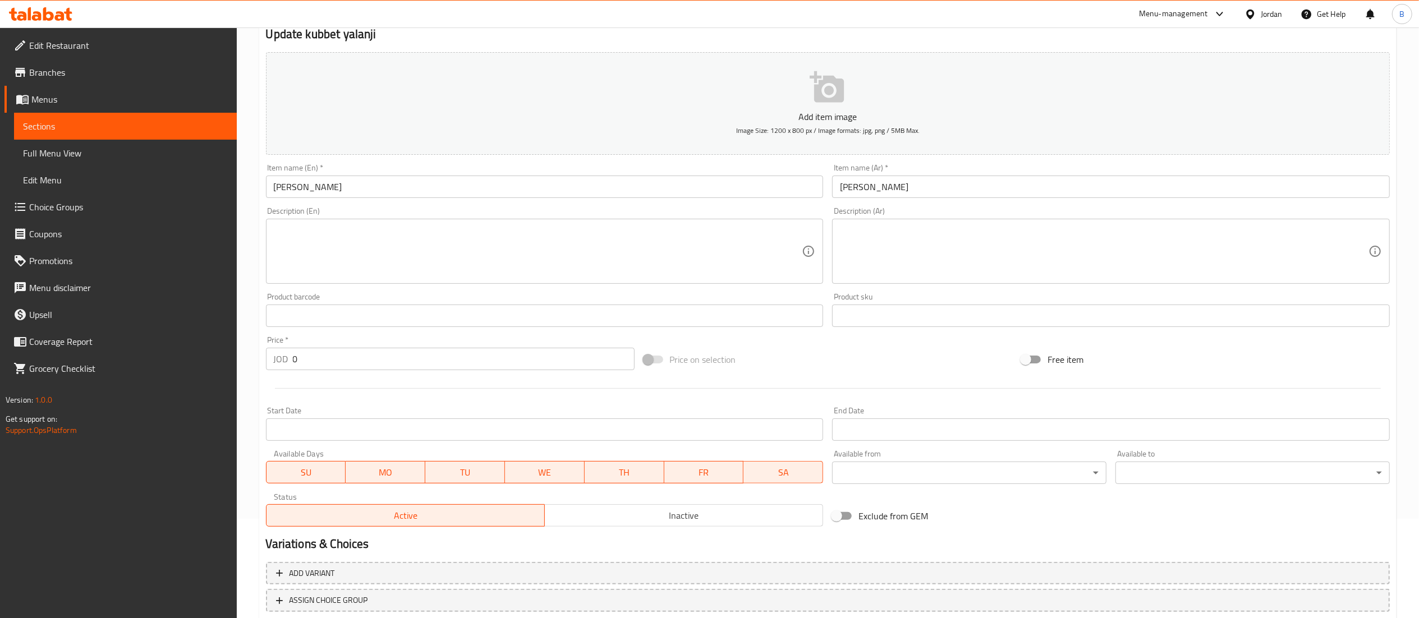
scroll to position [173, 0]
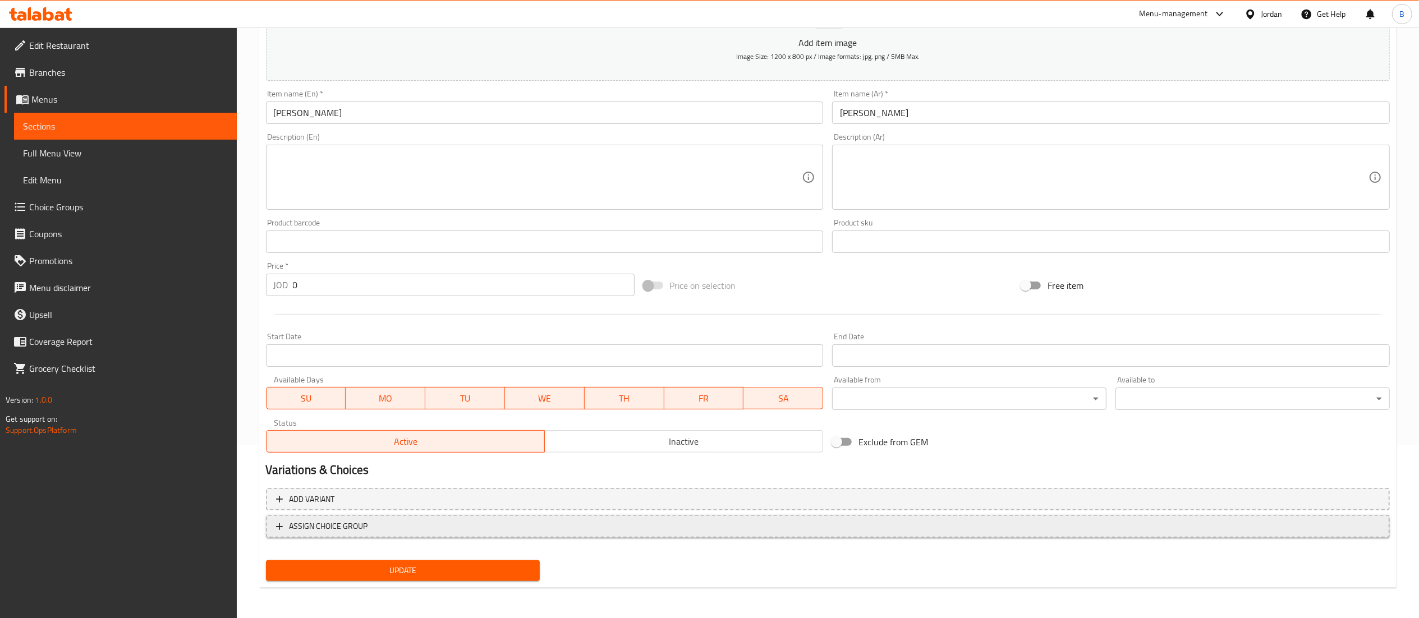
click at [402, 531] on span "ASSIGN CHOICE GROUP" at bounding box center [828, 527] width 1104 height 14
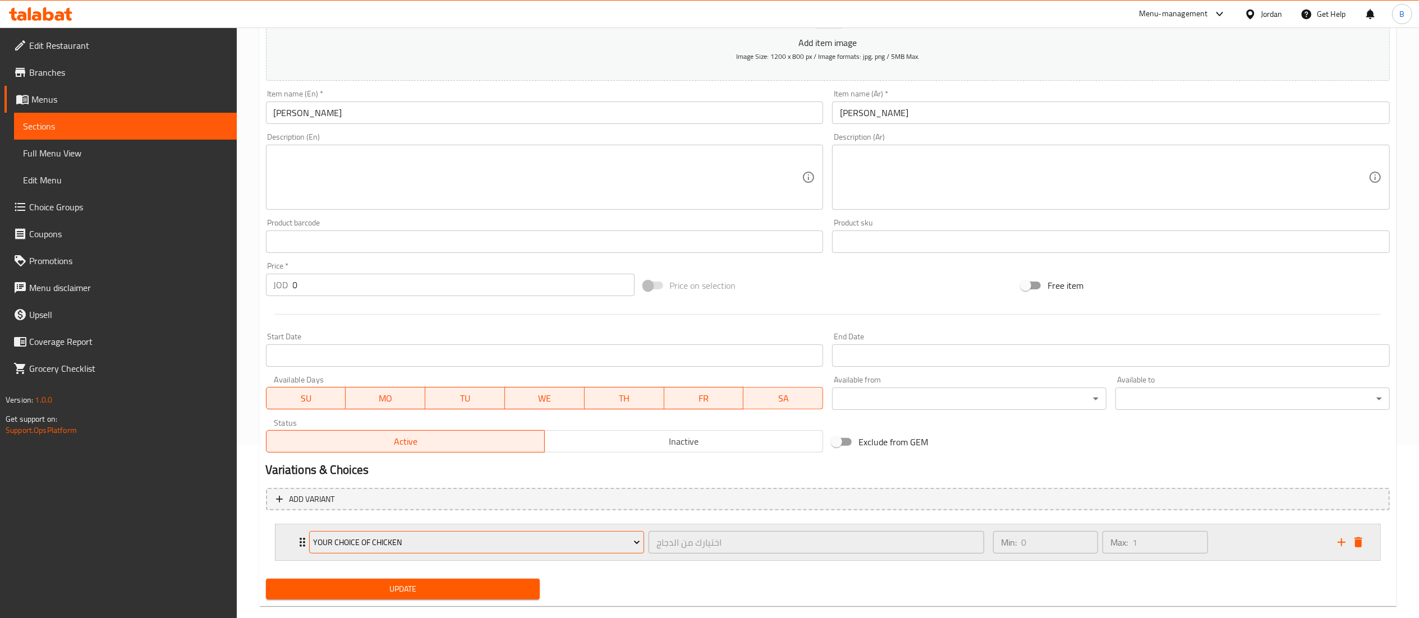
click at [425, 549] on span "Your choice of Chicken" at bounding box center [476, 543] width 327 height 14
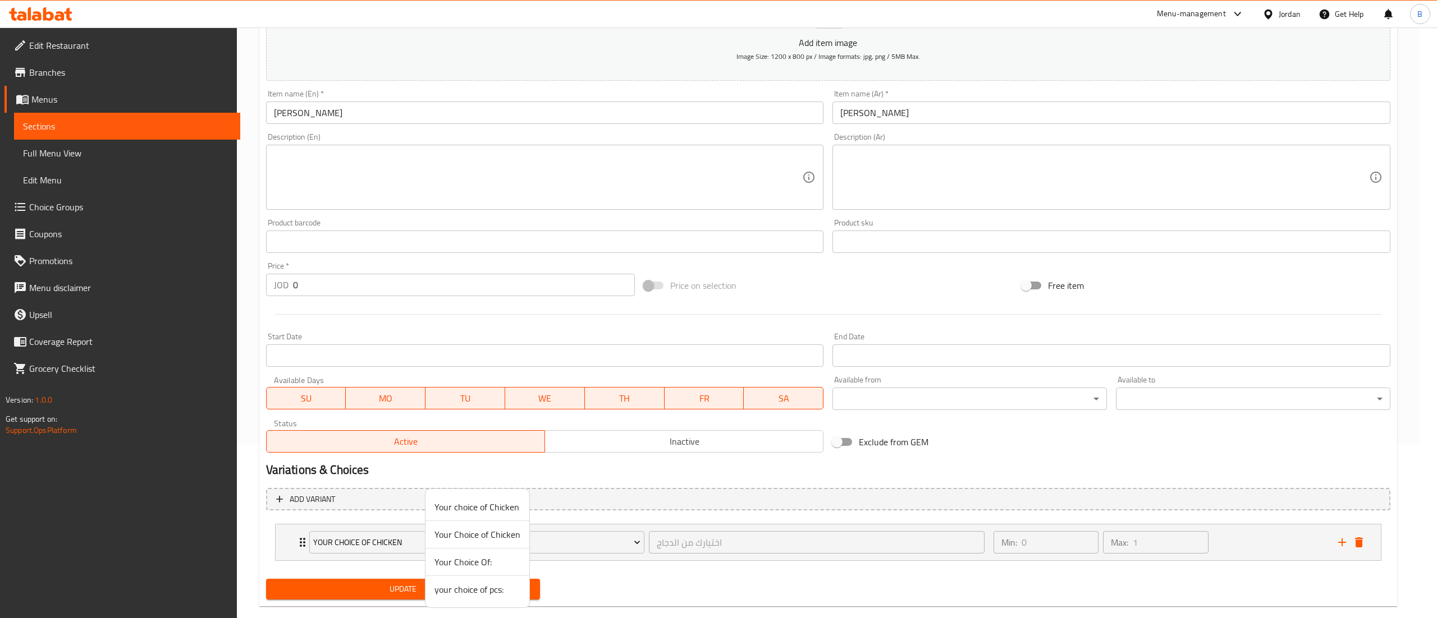
click at [468, 592] on span "your choice of pcs:" at bounding box center [477, 589] width 86 height 13
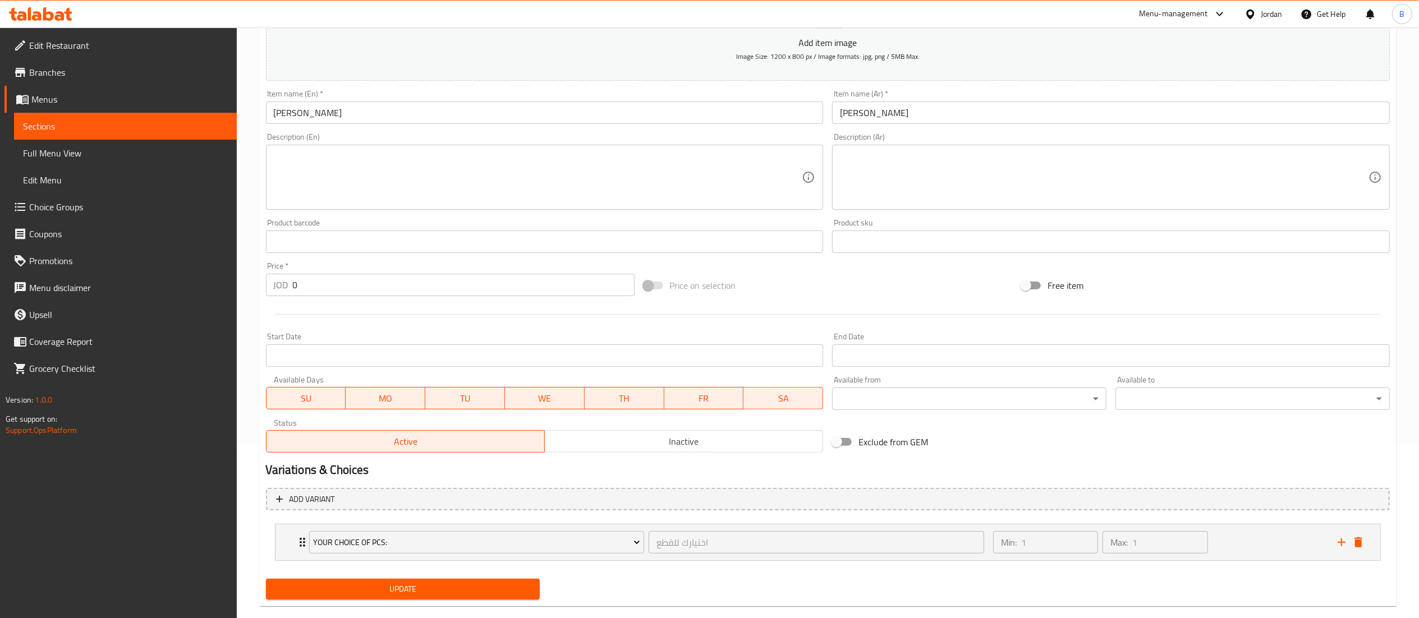
scroll to position [0, 0]
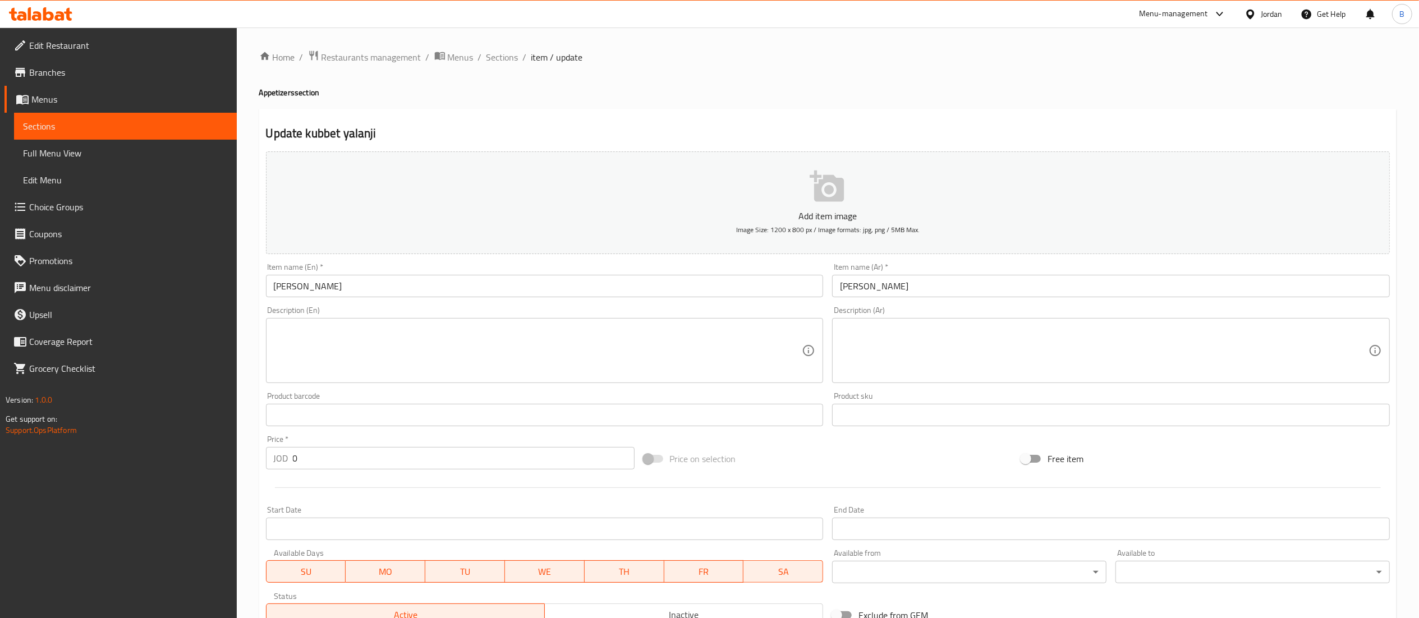
click at [807, 196] on button "Add item image Image Size: 1200 x 800 px / Image formats: jpg, png / 5MB Max." at bounding box center [828, 203] width 1124 height 103
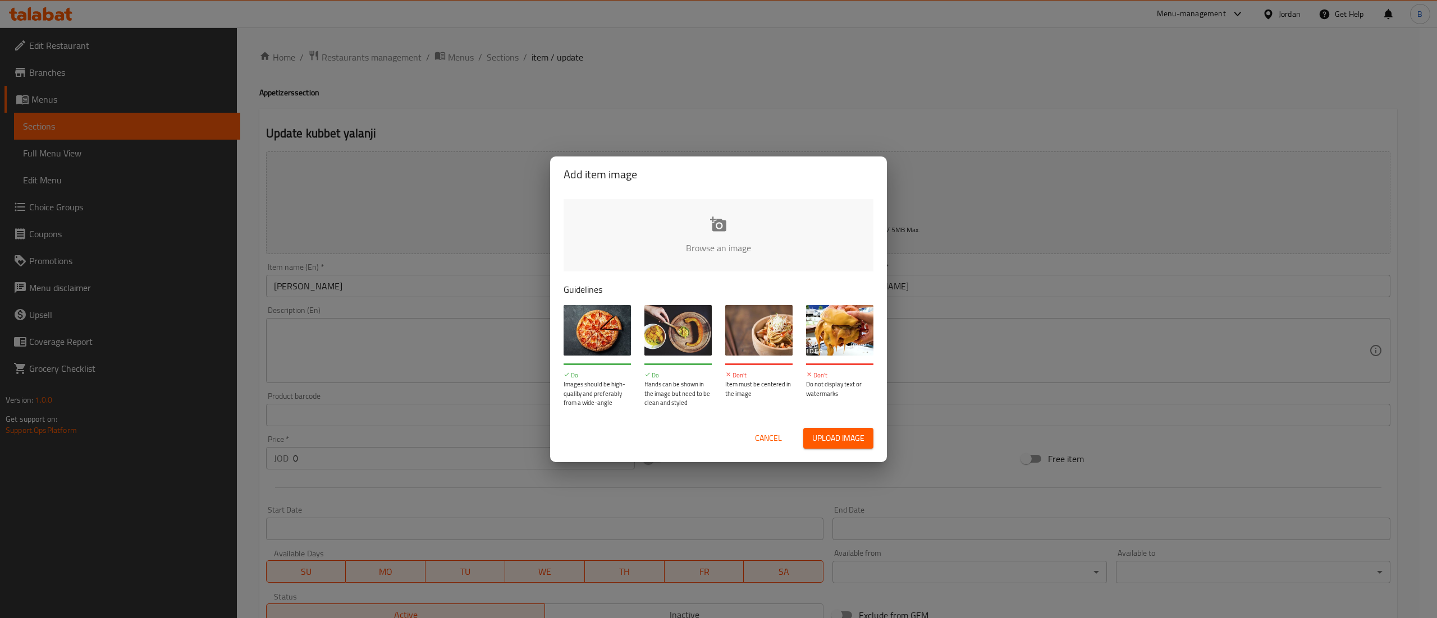
click at [705, 249] on input "file" at bounding box center [1097, 251] width 1069 height 105
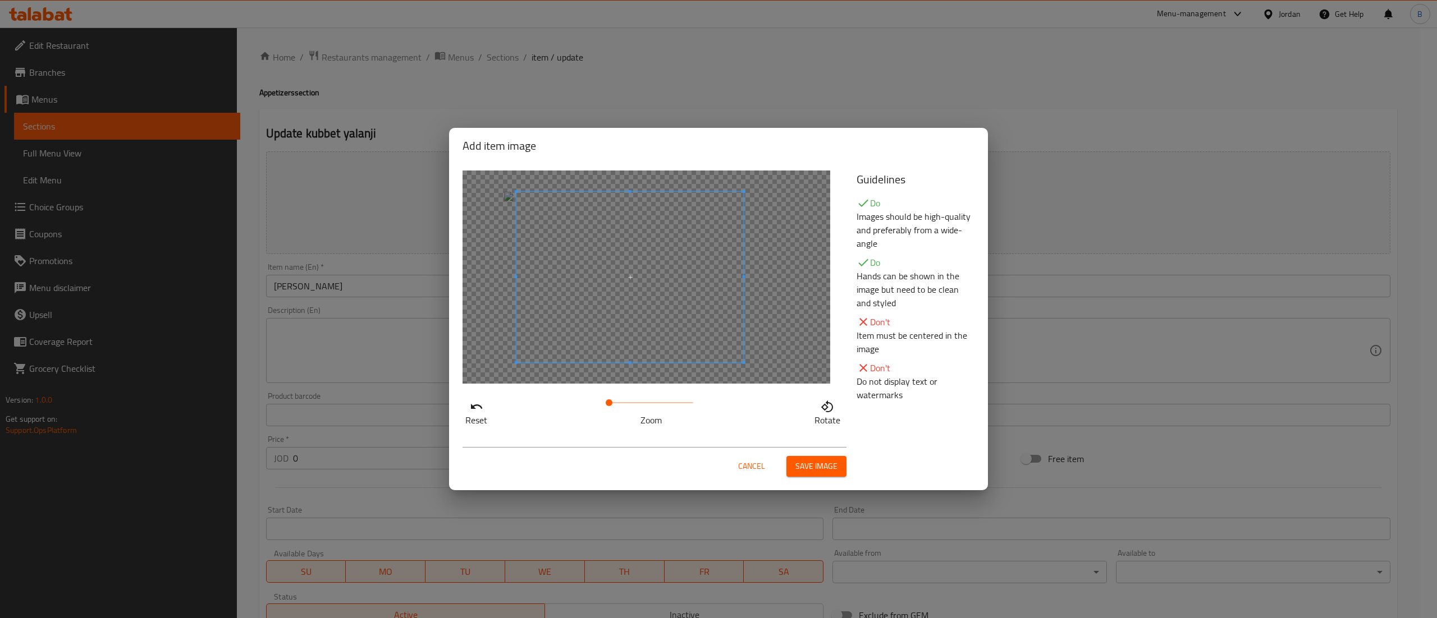
click at [707, 276] on span at bounding box center [629, 277] width 227 height 171
click at [713, 276] on span at bounding box center [634, 277] width 227 height 171
click at [822, 457] on button "Save image" at bounding box center [816, 466] width 60 height 21
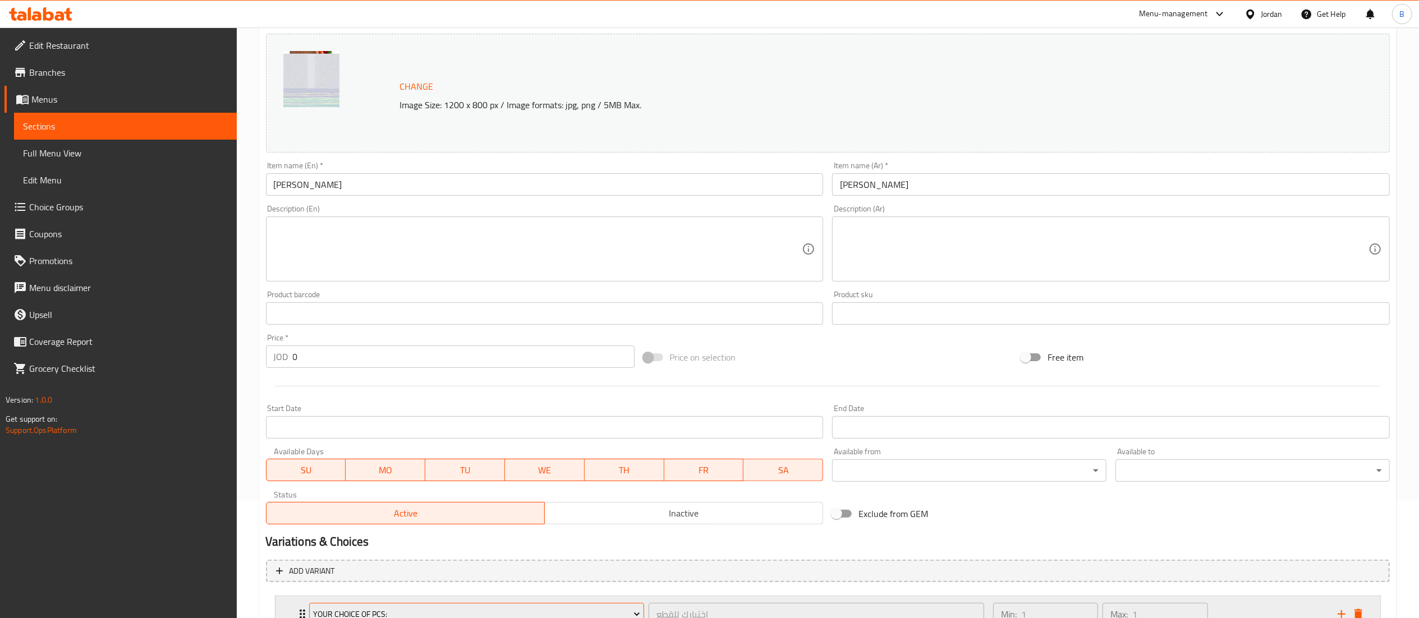
scroll to position [209, 0]
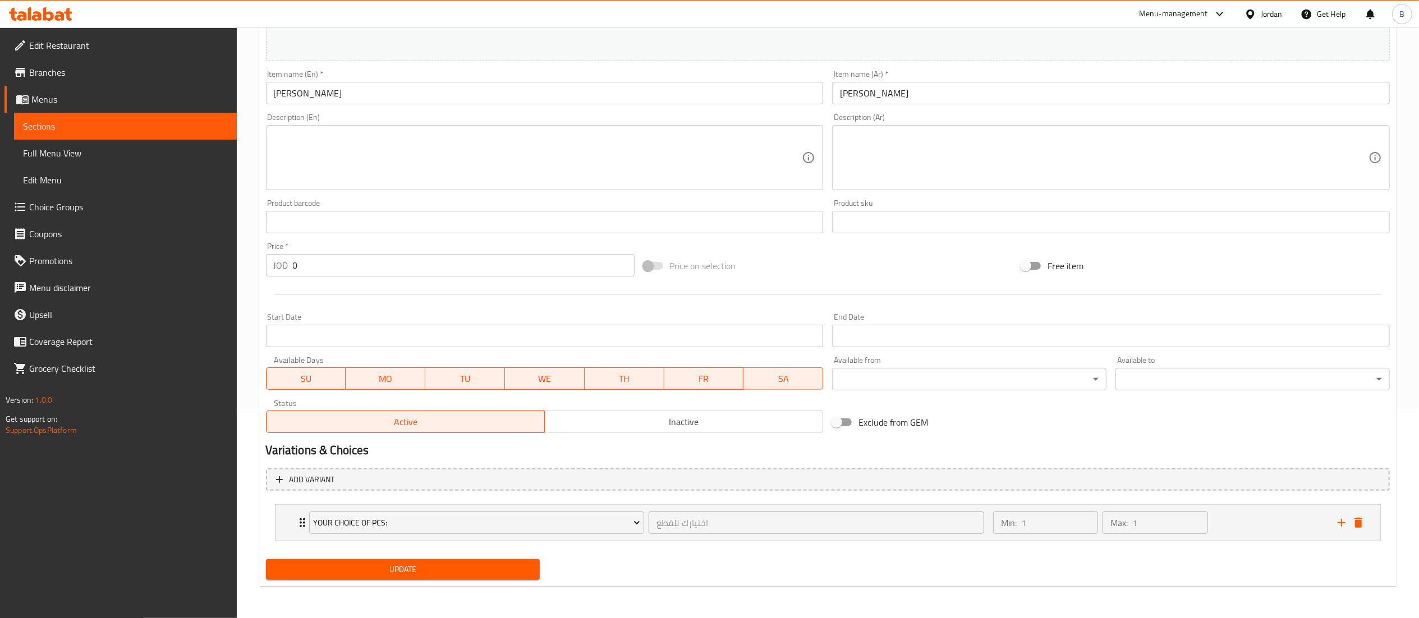
click at [459, 569] on span "Update" at bounding box center [403, 570] width 256 height 14
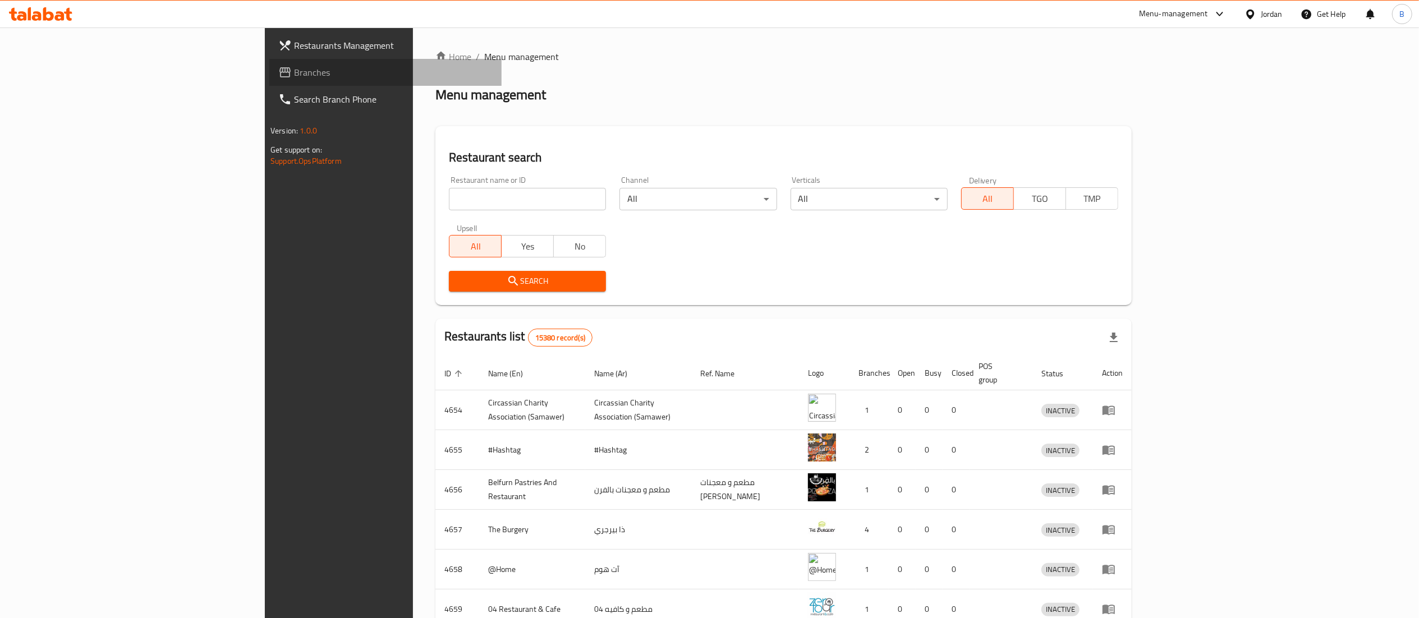
click at [294, 74] on span "Branches" at bounding box center [393, 72] width 199 height 13
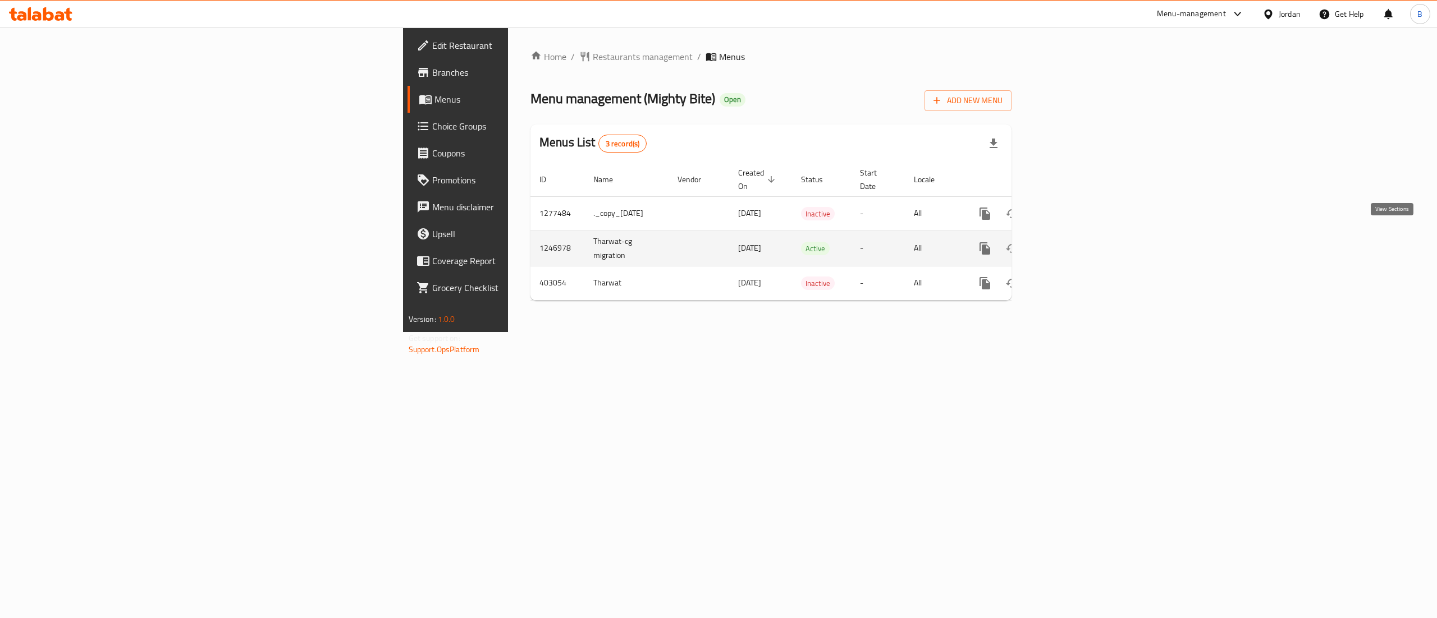
click at [1079, 235] on link "enhanced table" at bounding box center [1065, 248] width 27 height 27
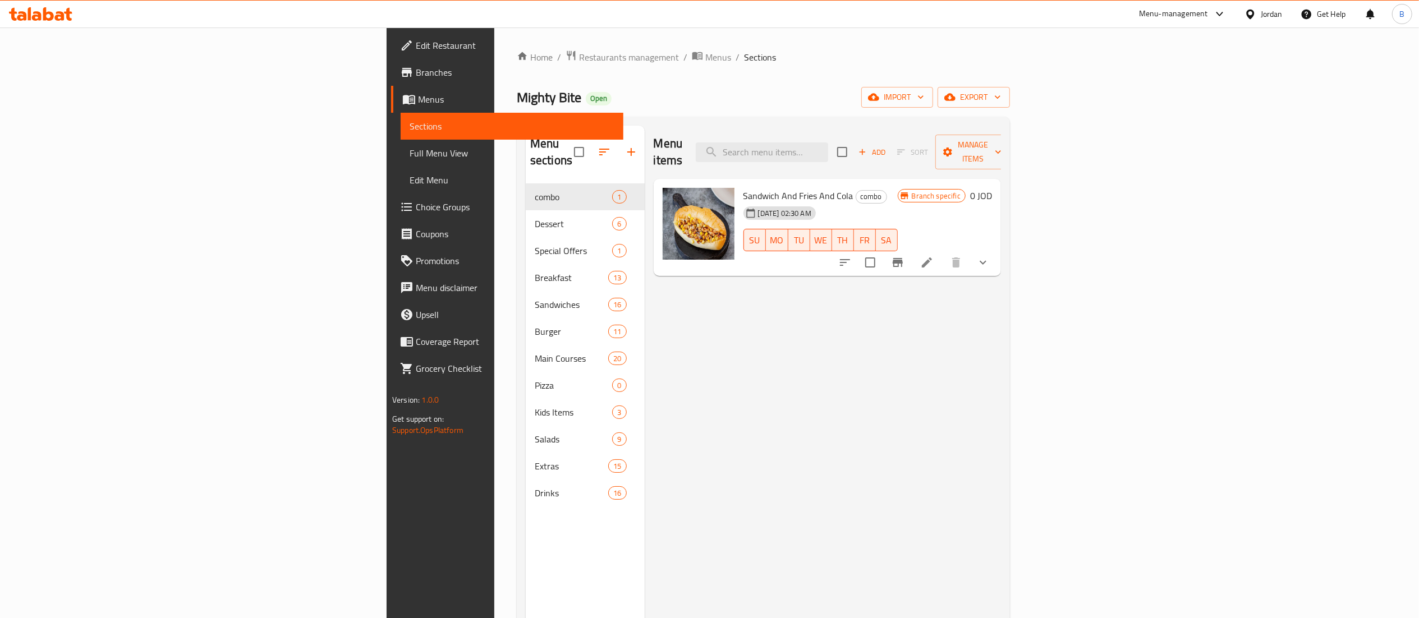
click at [532, 159] on div "Menu sections" at bounding box center [585, 152] width 119 height 53
click at [618, 139] on button "button" at bounding box center [631, 152] width 27 height 27
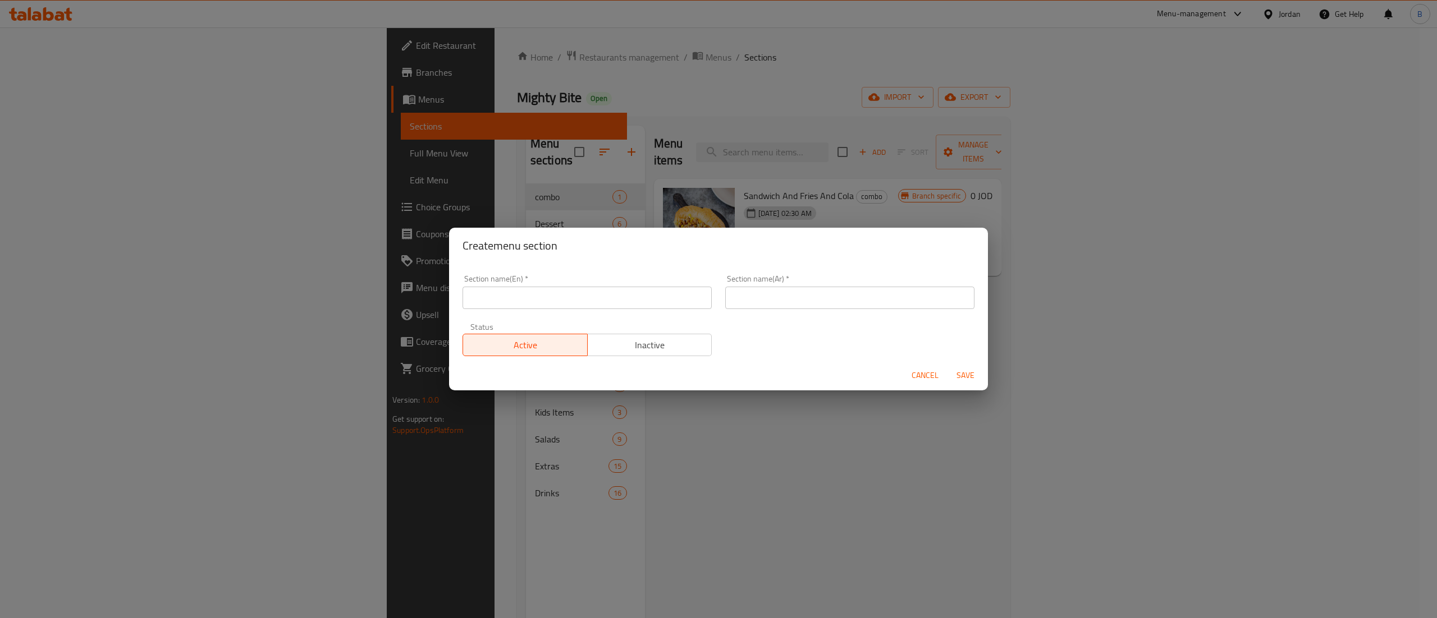
click at [579, 301] on input "text" at bounding box center [586, 298] width 249 height 22
type input "Appetizers"
click at [783, 277] on div "Section name(Ar)   * Section name(Ar) *" at bounding box center [849, 292] width 249 height 34
click at [771, 294] on input "text" at bounding box center [849, 298] width 249 height 22
type input "المقبلات"
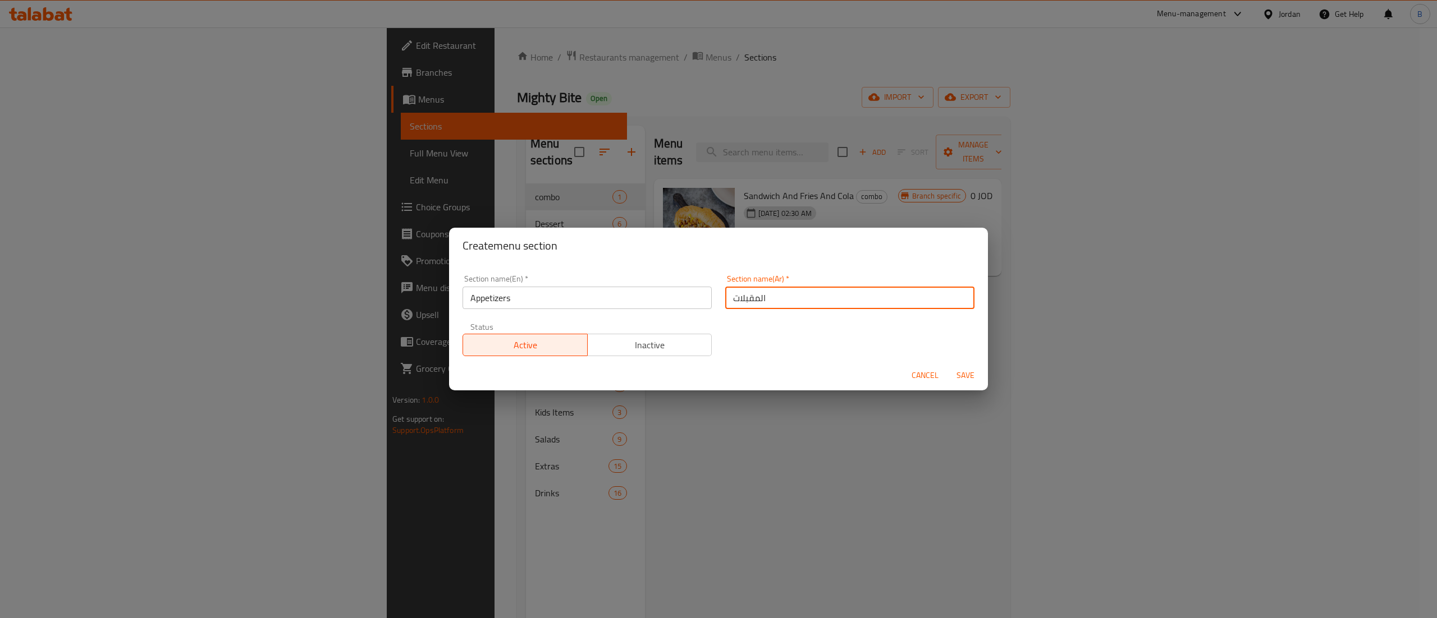
click at [956, 374] on span "Save" at bounding box center [965, 376] width 27 height 14
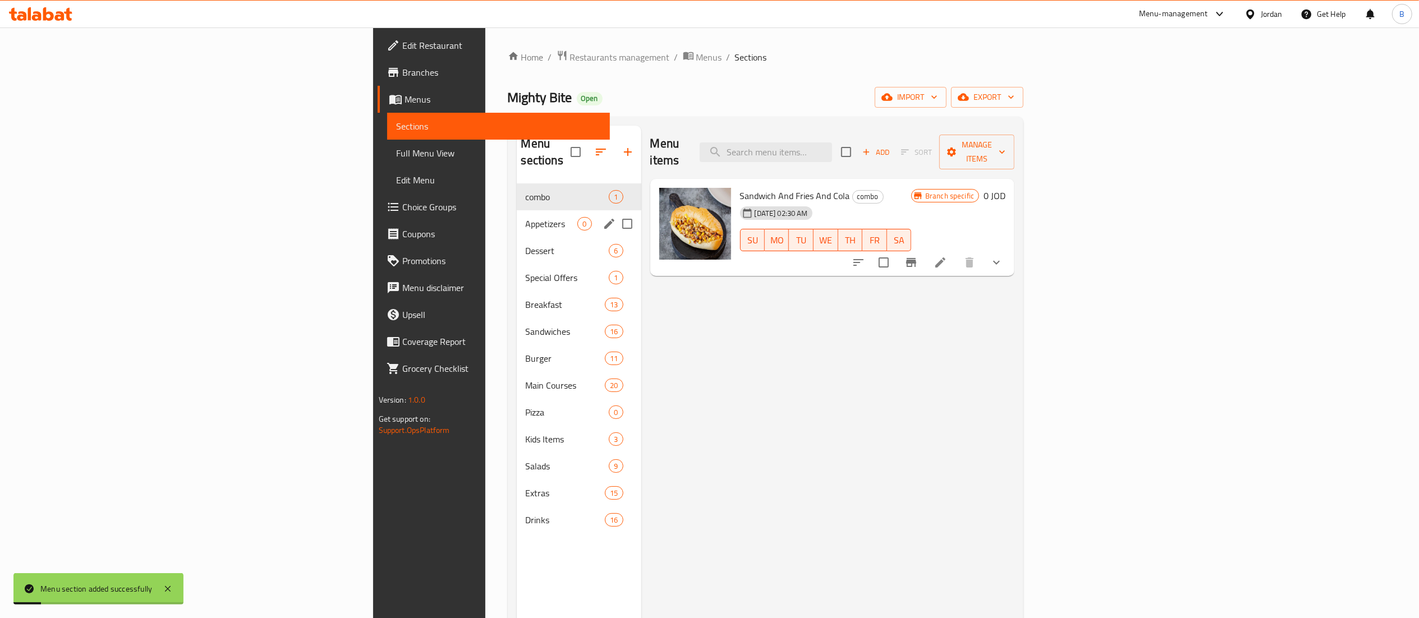
click at [526, 217] on span "Appetizers" at bounding box center [552, 223] width 52 height 13
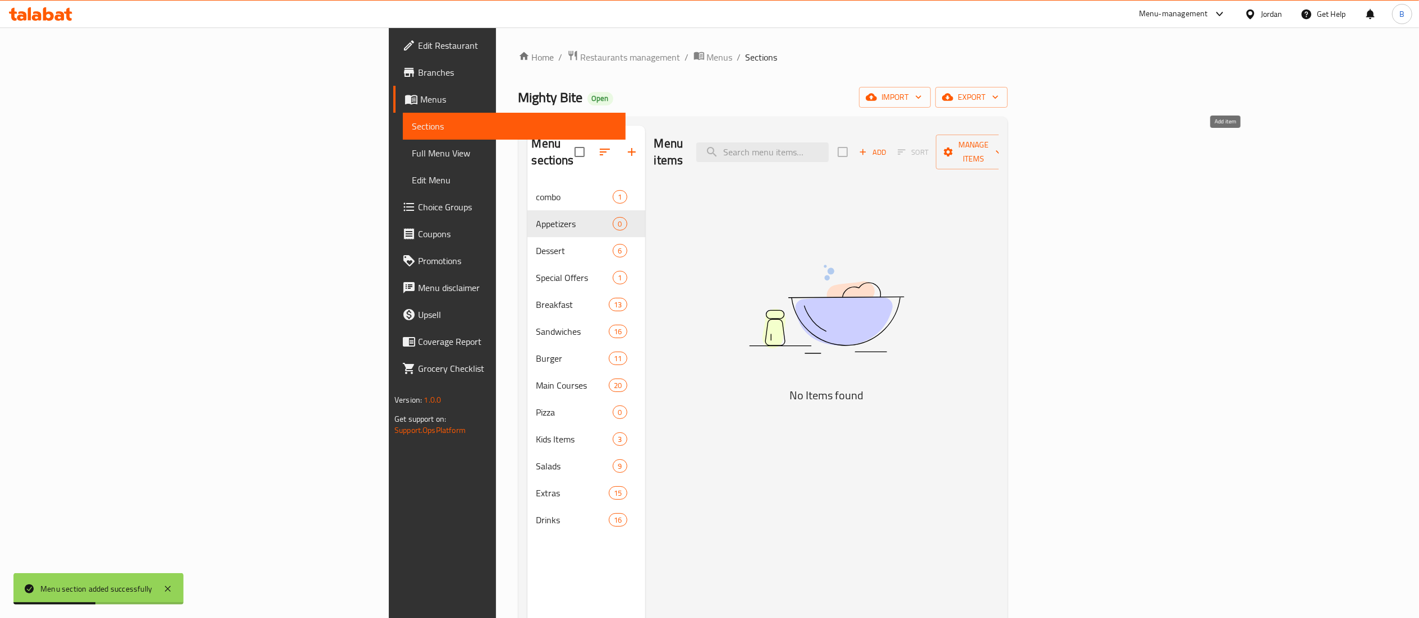
click at [888, 146] on span "Add" at bounding box center [873, 152] width 30 height 13
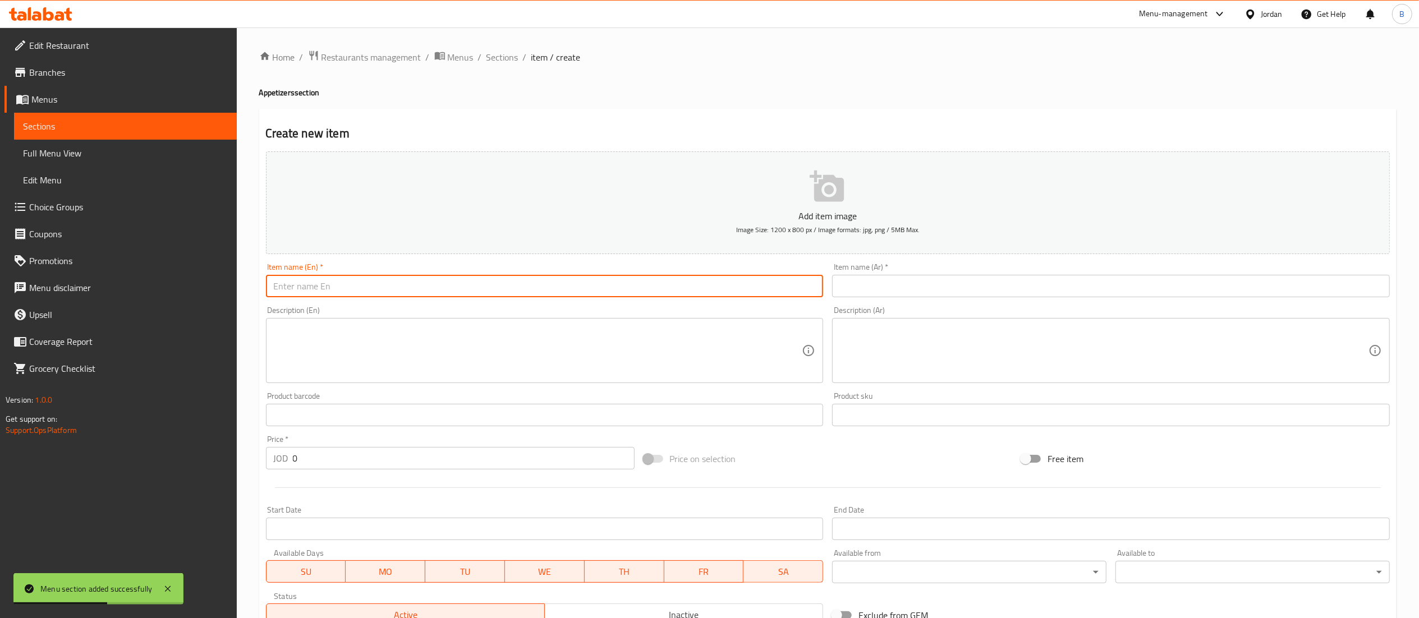
click at [592, 278] on input "text" at bounding box center [545, 286] width 558 height 22
paste input "[PERSON_NAME]"
type input "[PERSON_NAME]"
click at [938, 284] on input "text" at bounding box center [1111, 286] width 558 height 22
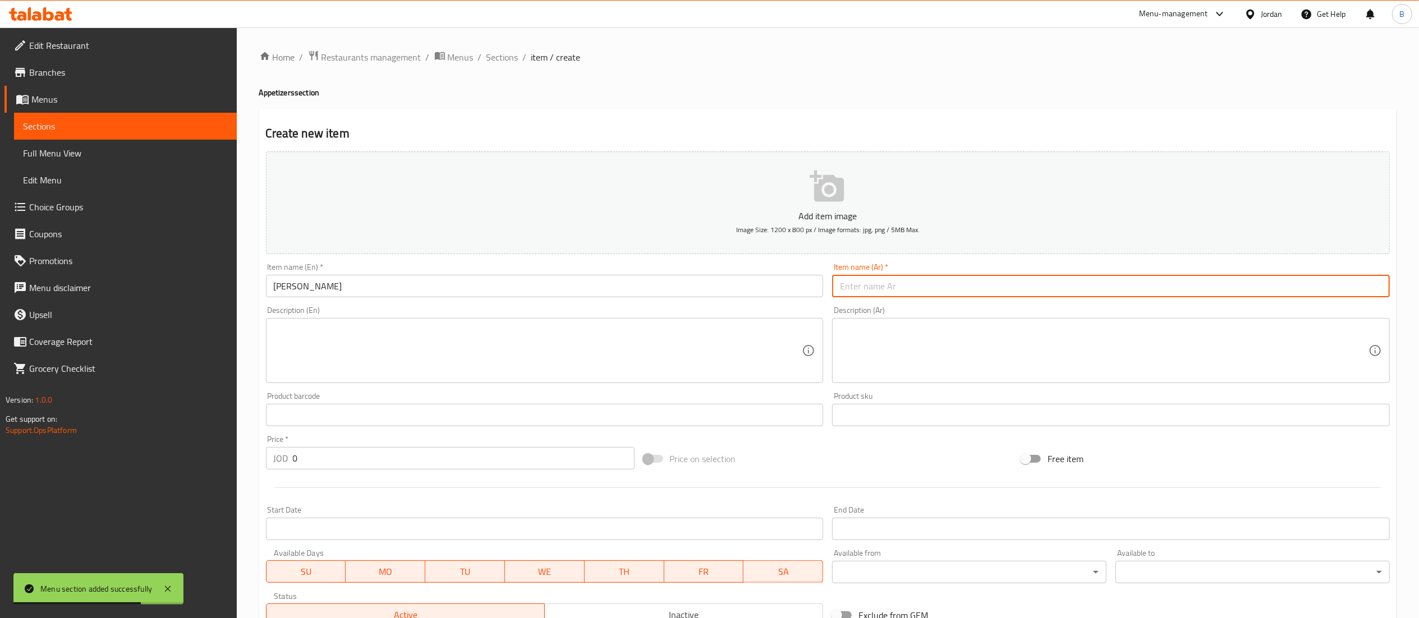
paste input "[PERSON_NAME]"
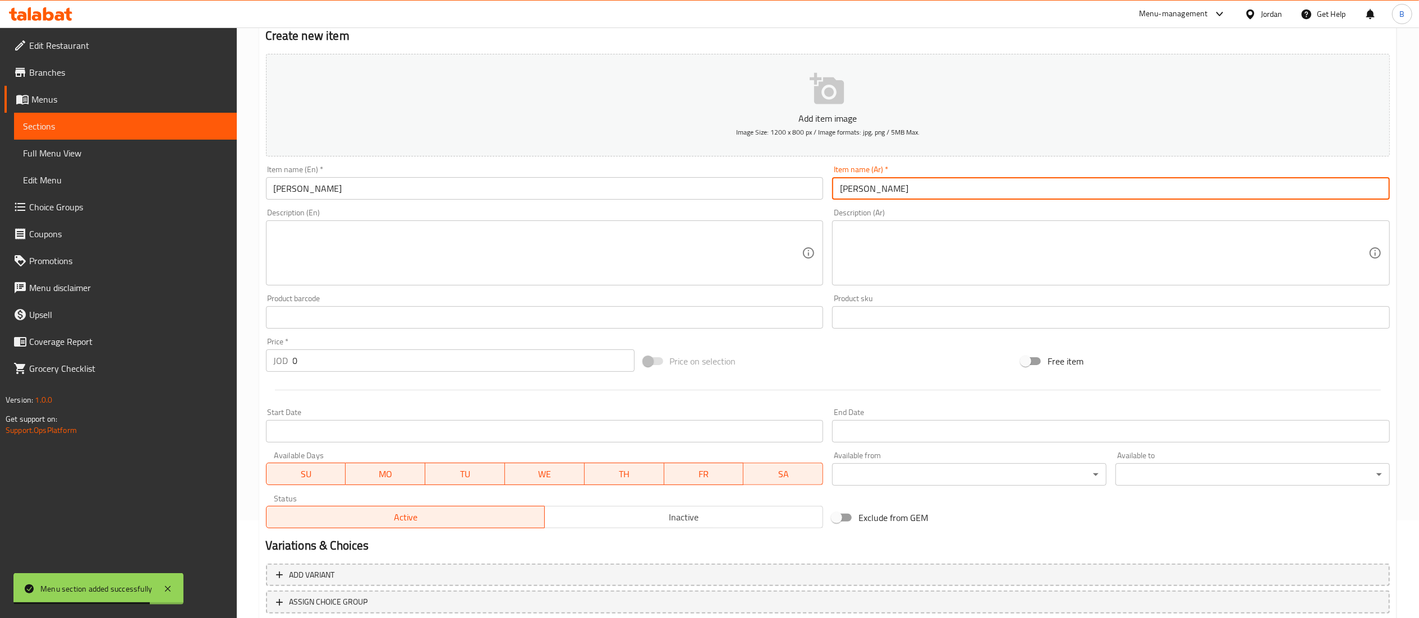
scroll to position [173, 0]
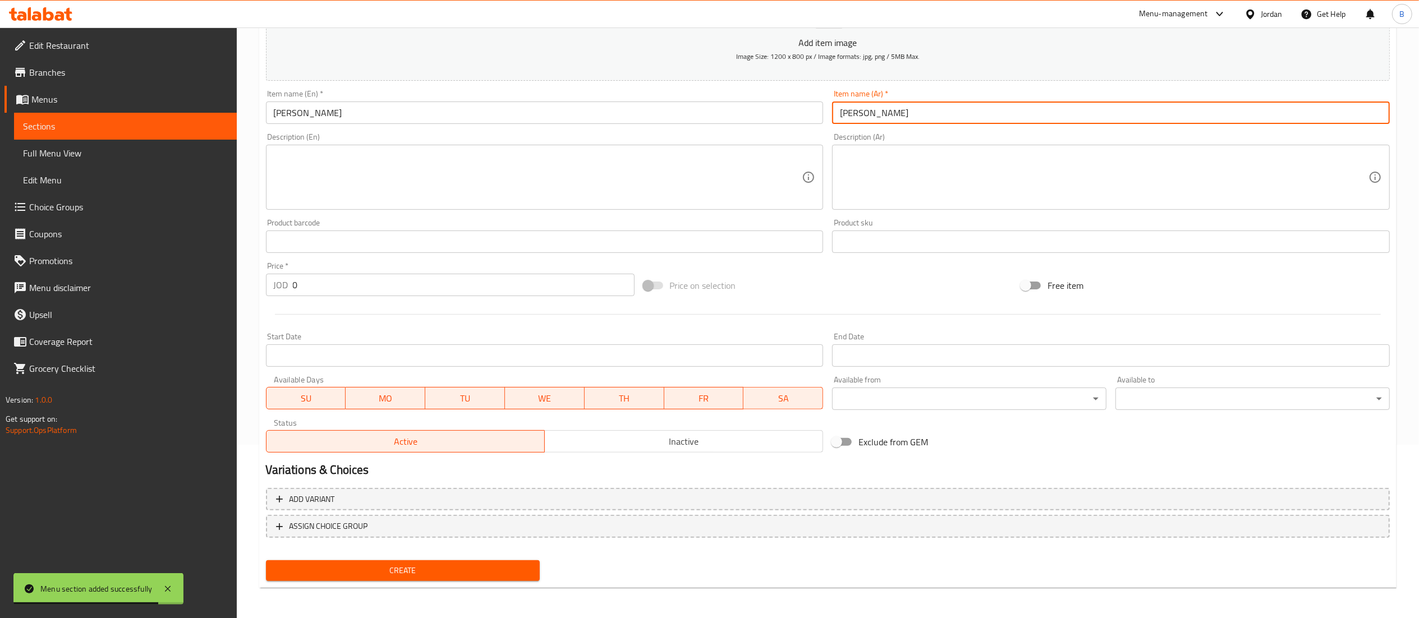
type input "[PERSON_NAME]"
click at [441, 572] on span "Create" at bounding box center [403, 571] width 256 height 14
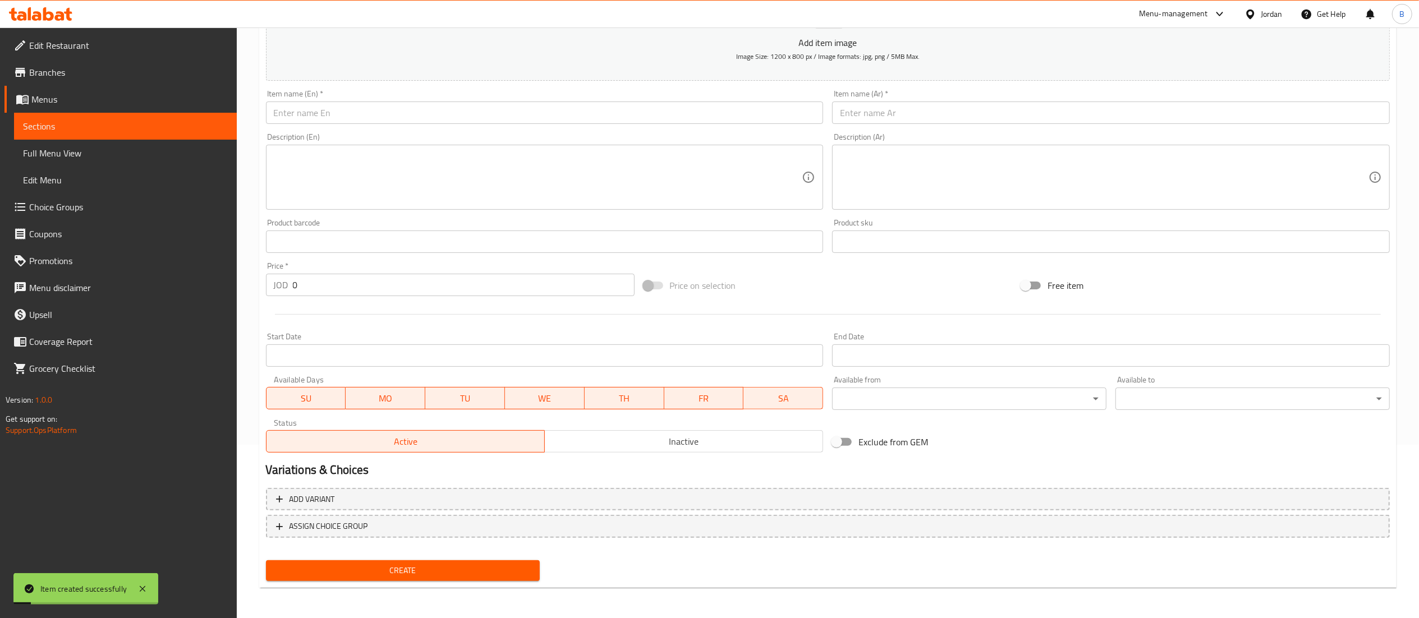
click at [93, 208] on span "Choice Groups" at bounding box center [128, 206] width 199 height 13
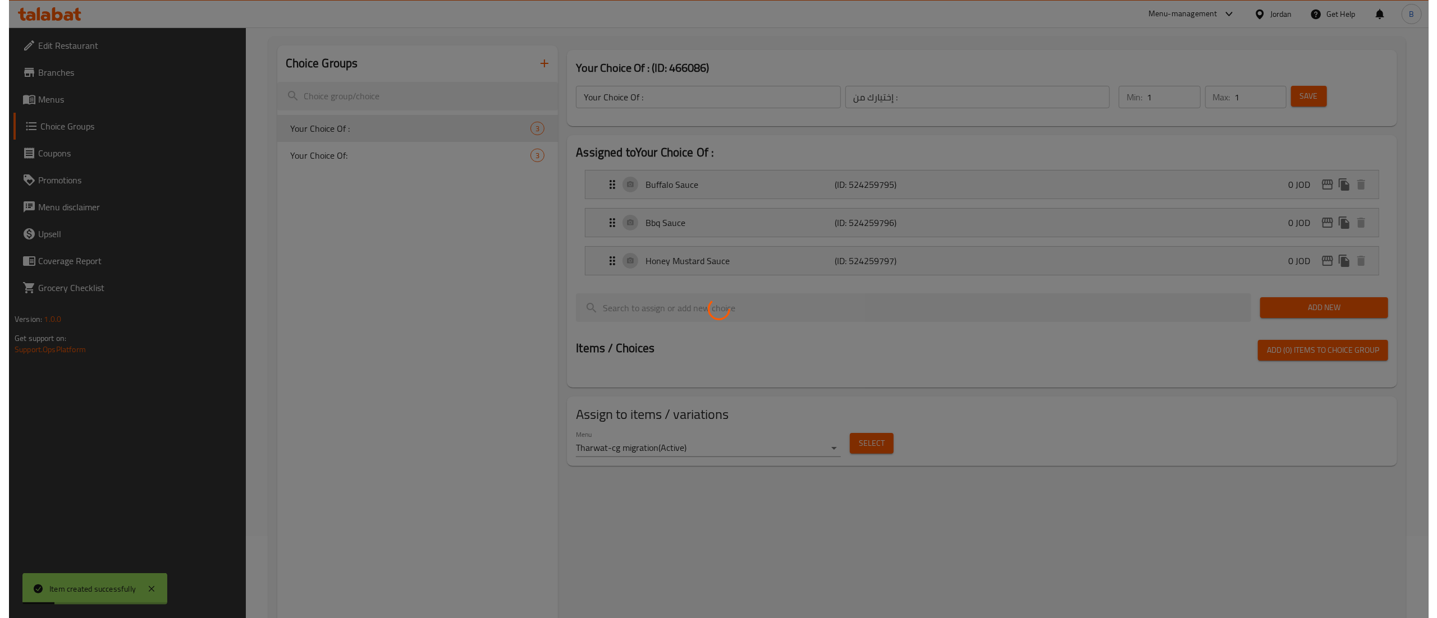
scroll to position [47, 0]
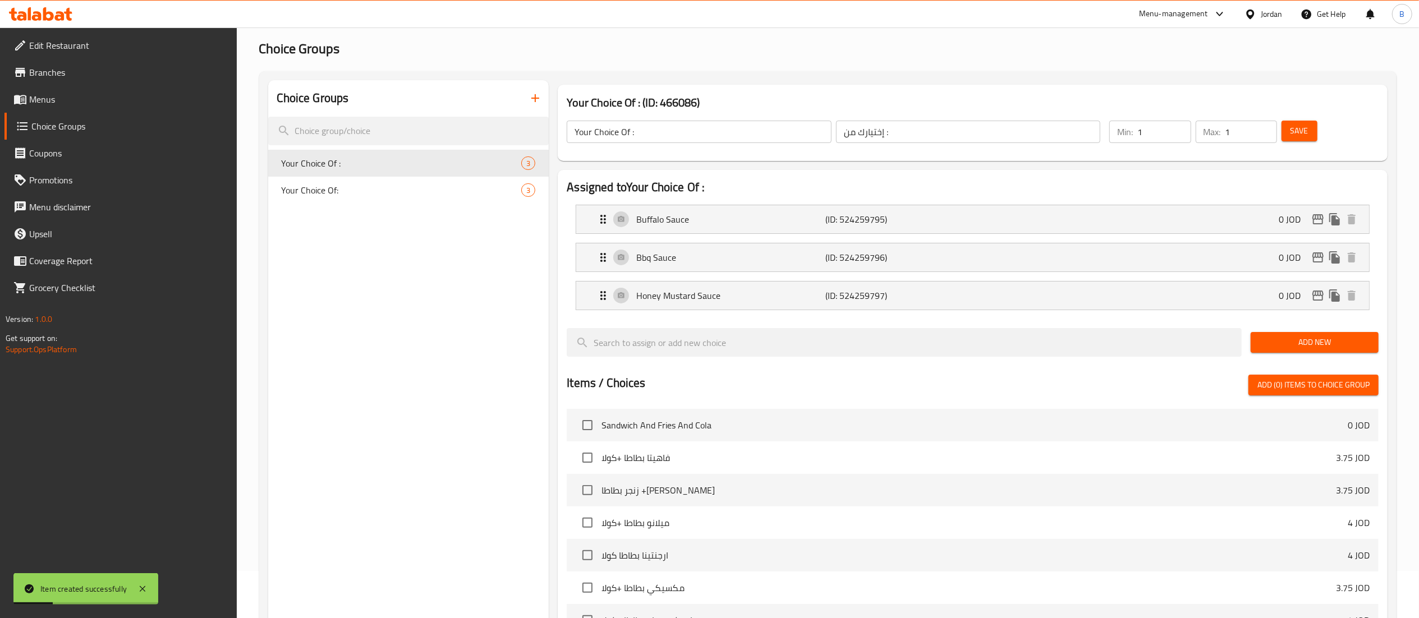
click at [534, 101] on icon "button" at bounding box center [535, 97] width 13 height 13
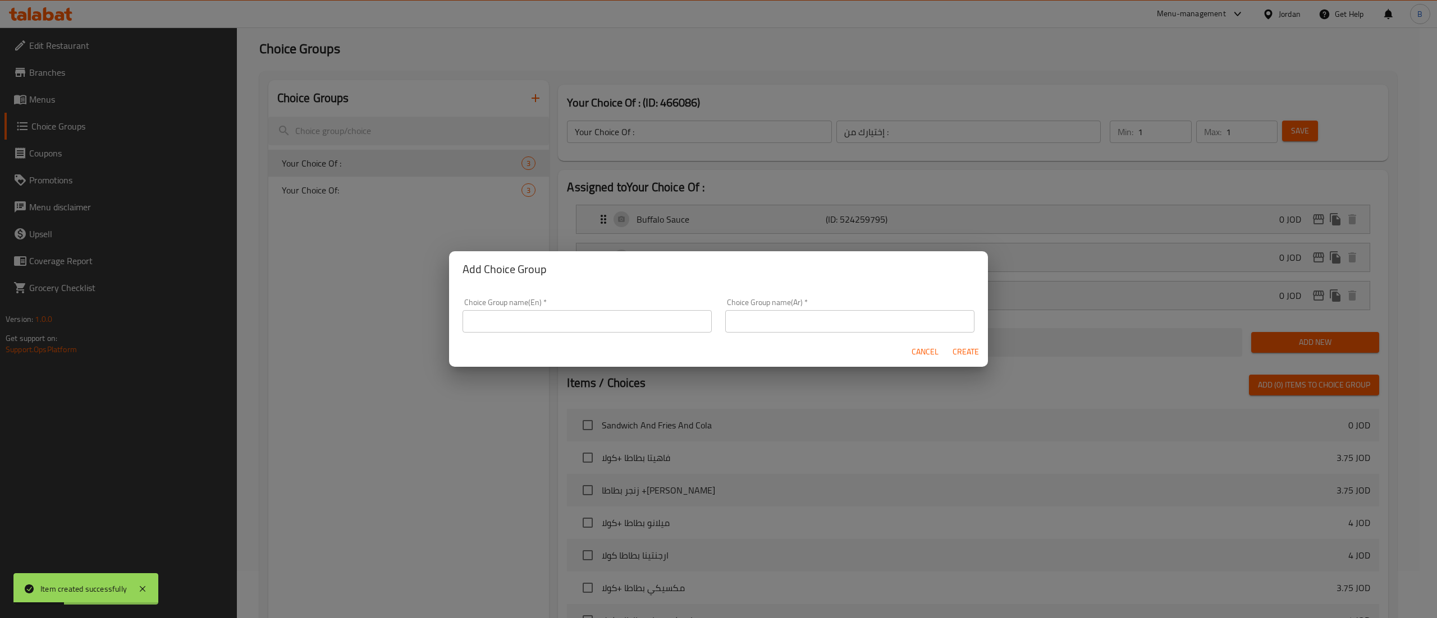
click at [553, 319] on input "text" at bounding box center [586, 321] width 249 height 22
paste input "[PERSON_NAME]"
click at [355, 319] on div "Add Choice Group Choice Group name(En)   * كبة يلنجي Choice Group name(En) * Ch…" at bounding box center [718, 309] width 1437 height 618
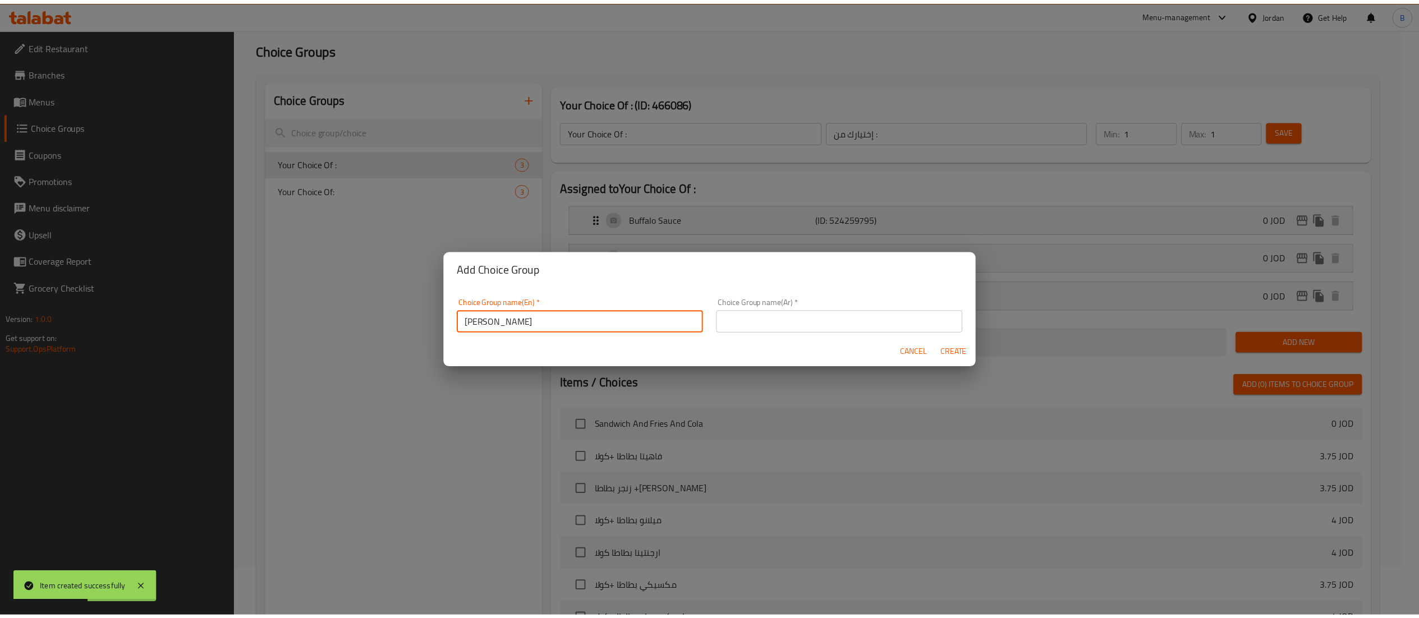
scroll to position [3, 0]
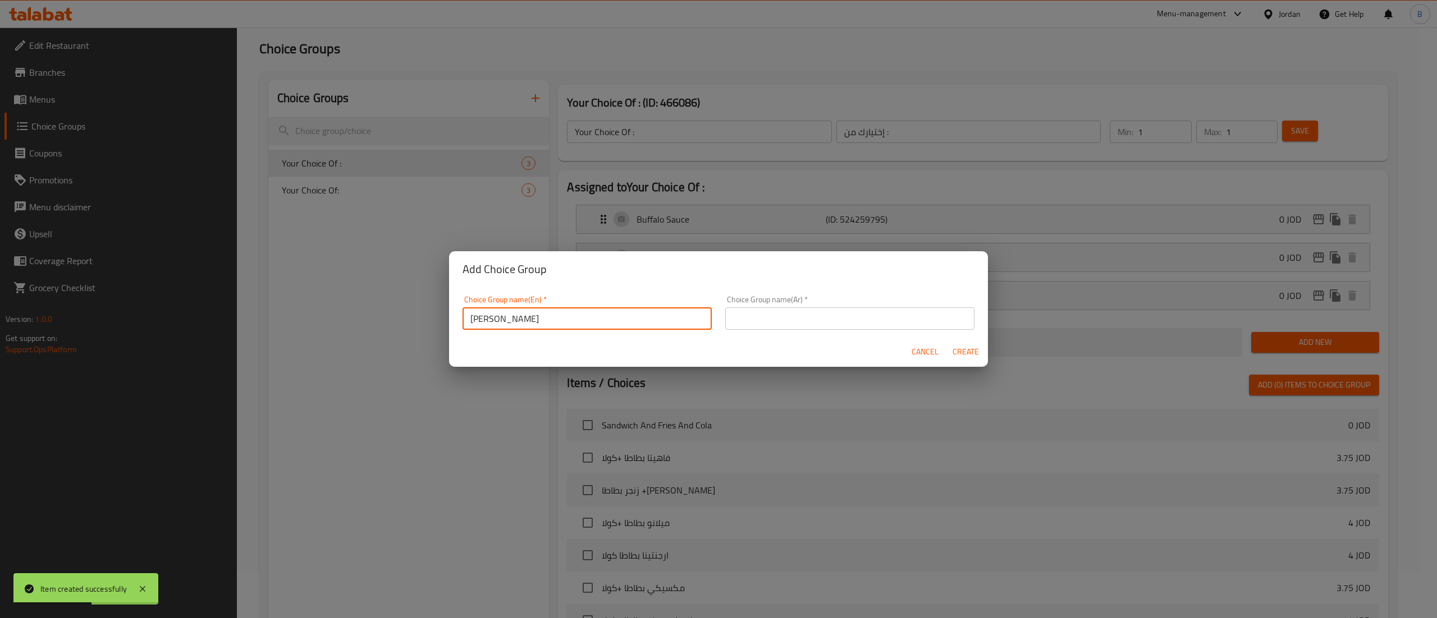
paste input "your choice of pcs:"
type input "your choice of pcs:"
click at [844, 318] on input "text" at bounding box center [849, 319] width 249 height 22
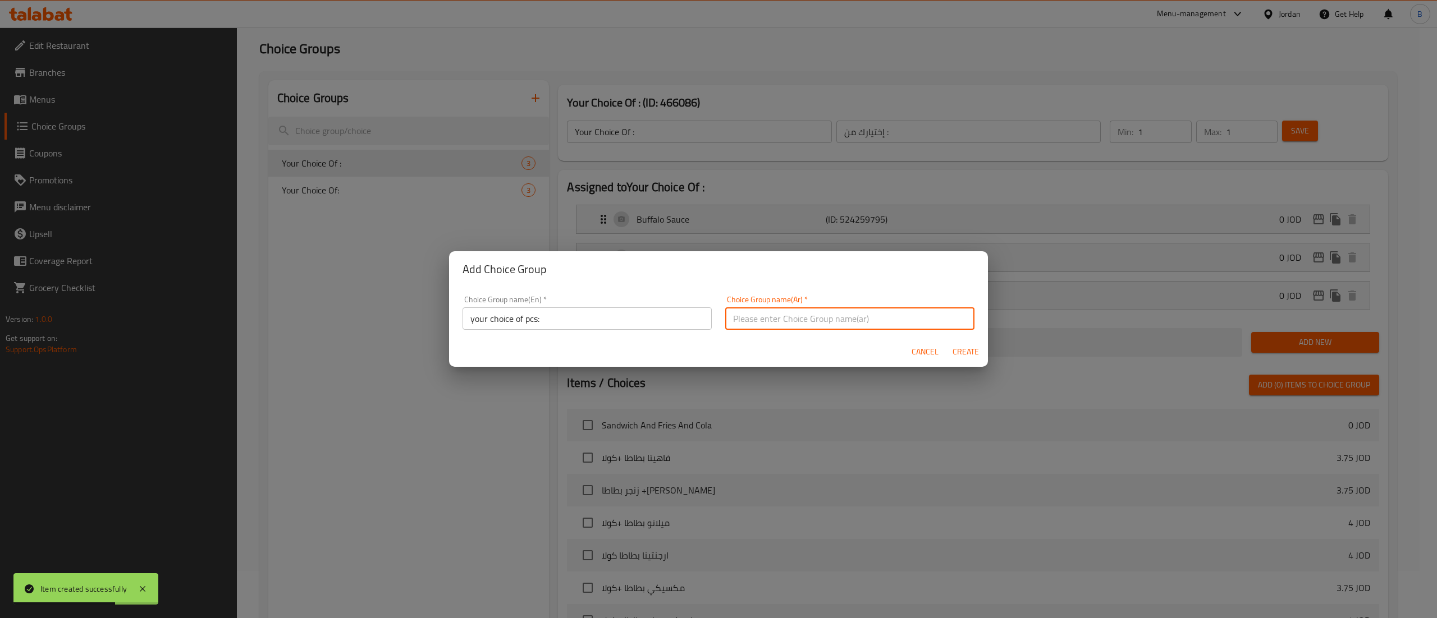
paste input "اختيارك للقطع"
type input "اختيارك للقطع"
click at [973, 359] on button "Create" at bounding box center [965, 352] width 36 height 21
type input "your choice of pcs:"
type input "اختيارك للقطع"
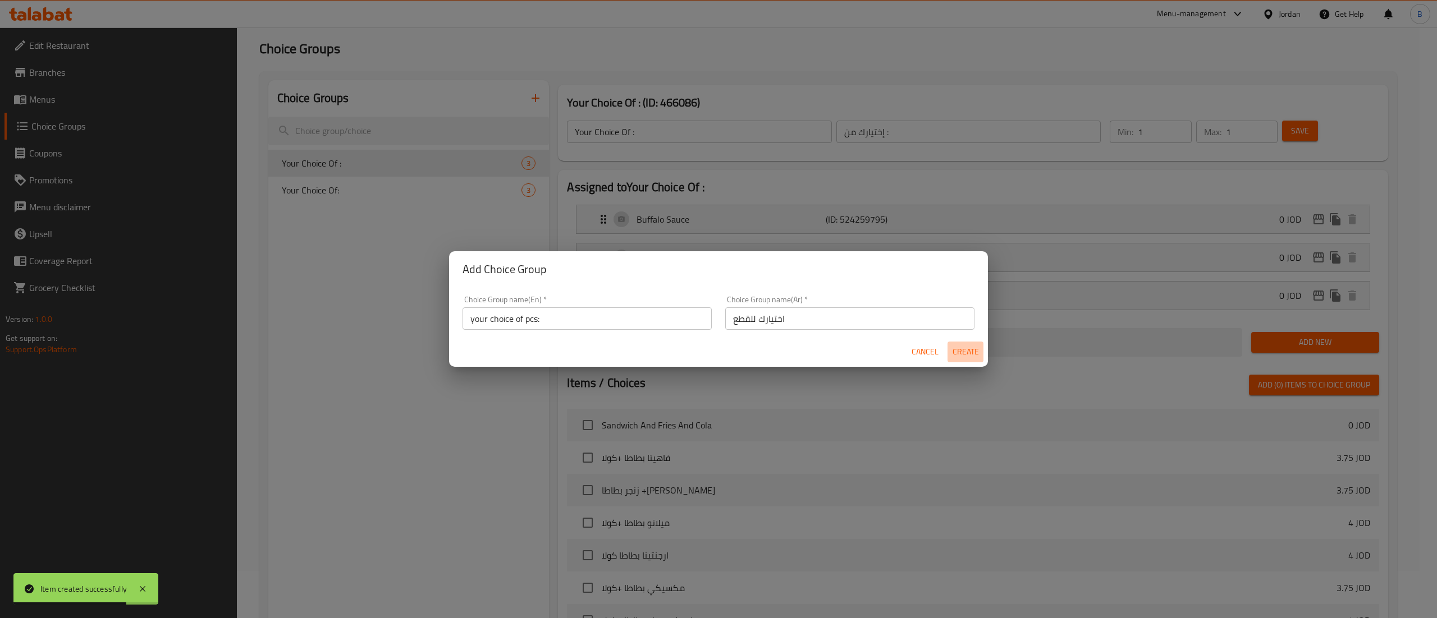
type input "0"
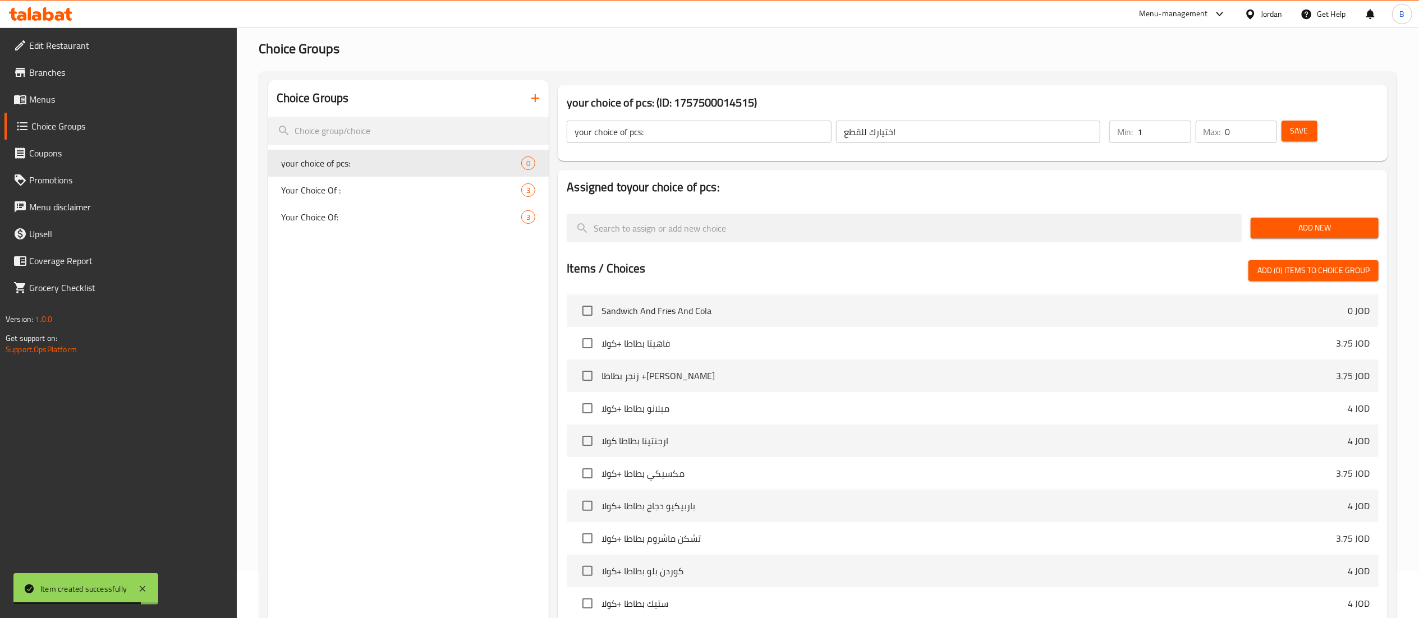
type input "1"
click at [1183, 127] on input "1" at bounding box center [1164, 132] width 53 height 22
click at [1272, 123] on input "0" at bounding box center [1252, 132] width 52 height 22
click at [1298, 125] on span "Save" at bounding box center [1300, 131] width 18 height 14
type input "1"
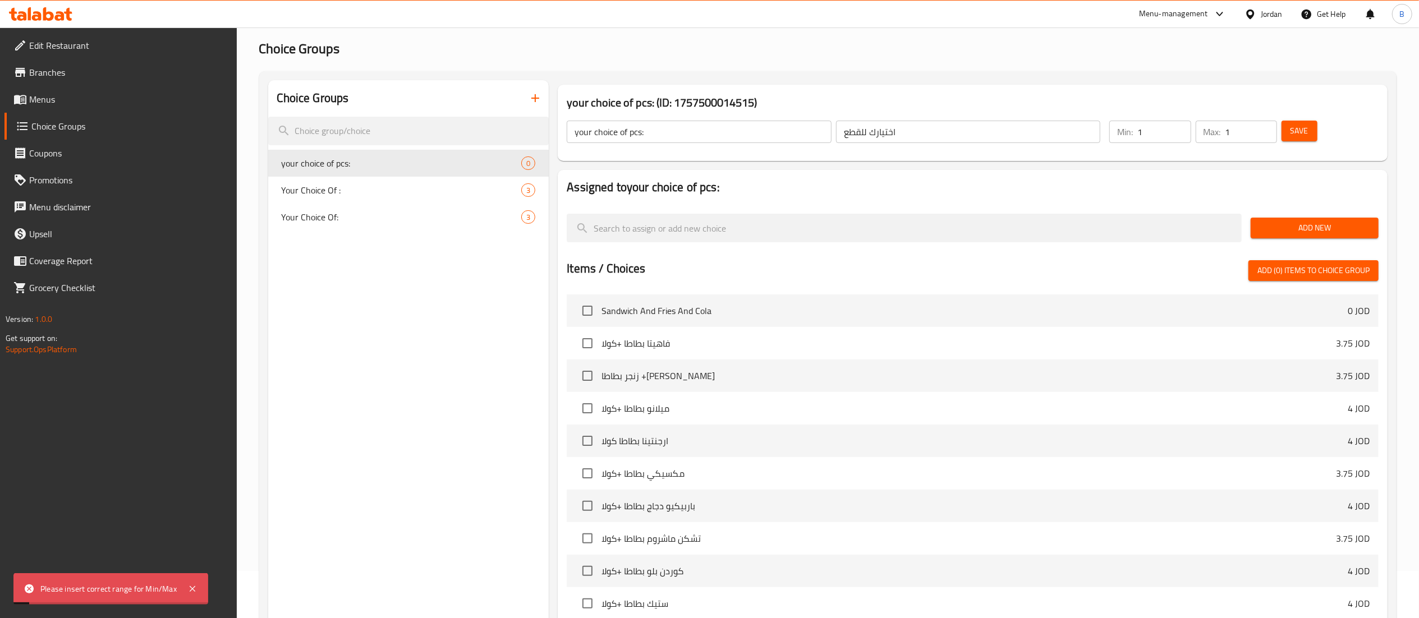
click at [1265, 127] on input "1" at bounding box center [1252, 132] width 52 height 22
click at [1289, 127] on button "Save" at bounding box center [1300, 131] width 36 height 21
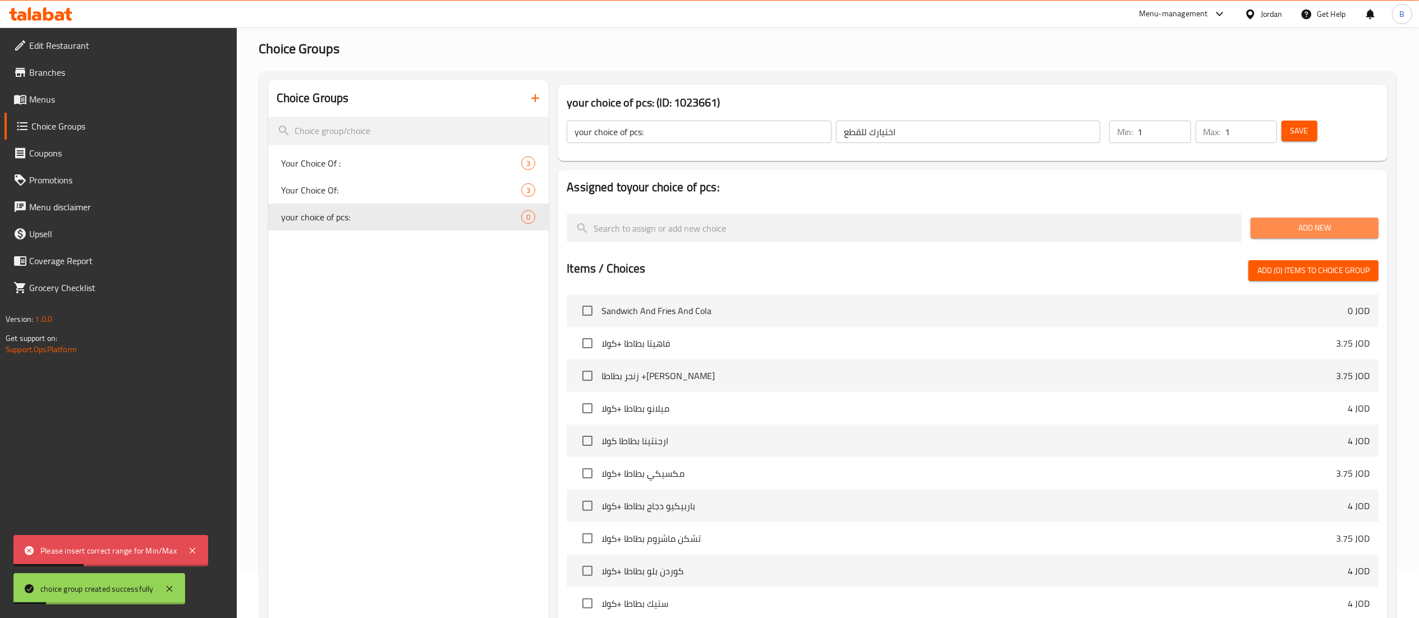
click at [1314, 232] on span "Add New" at bounding box center [1315, 228] width 110 height 14
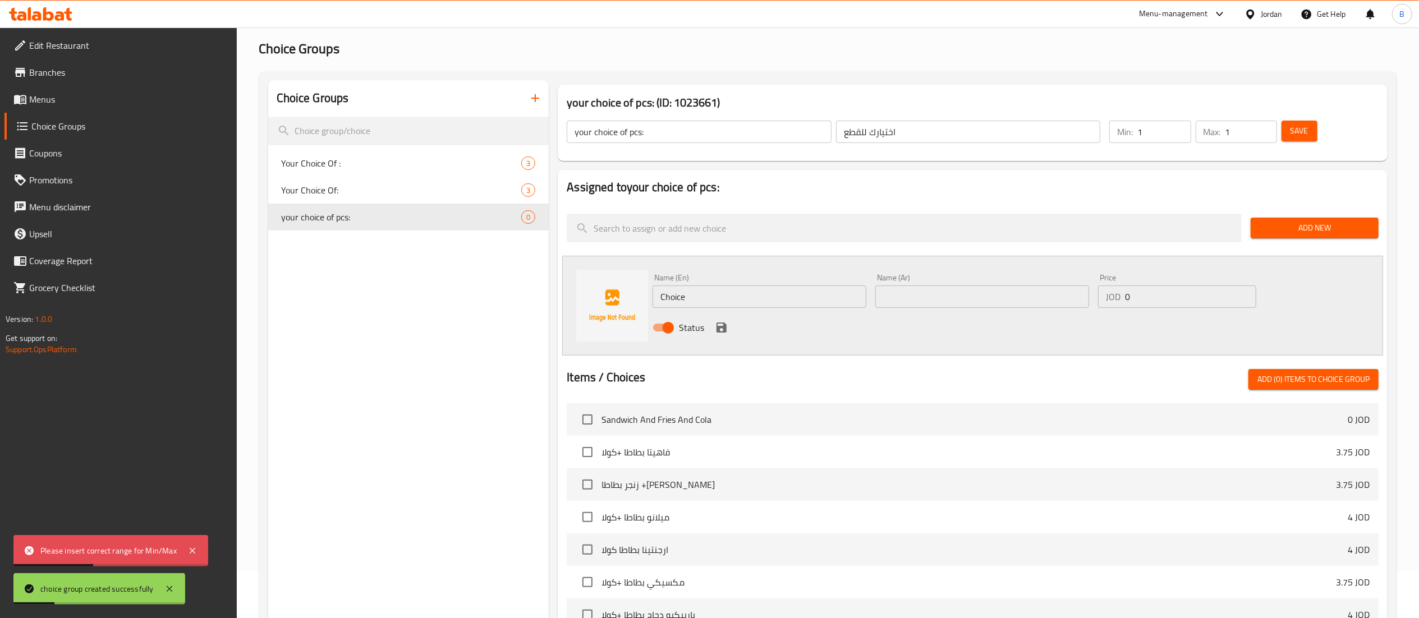
click at [481, 280] on div "Choice Groups Your Choice Of : 3 Your Choice Of: 3 your choice of pcs: 0 your c…" at bounding box center [830, 471] width 1124 height 782
paste input "5 pieces"
type input "5 pieces"
click at [961, 311] on div "Name (Ar) Name (Ar)" at bounding box center [982, 290] width 223 height 43
click at [961, 300] on input "text" at bounding box center [983, 297] width 214 height 22
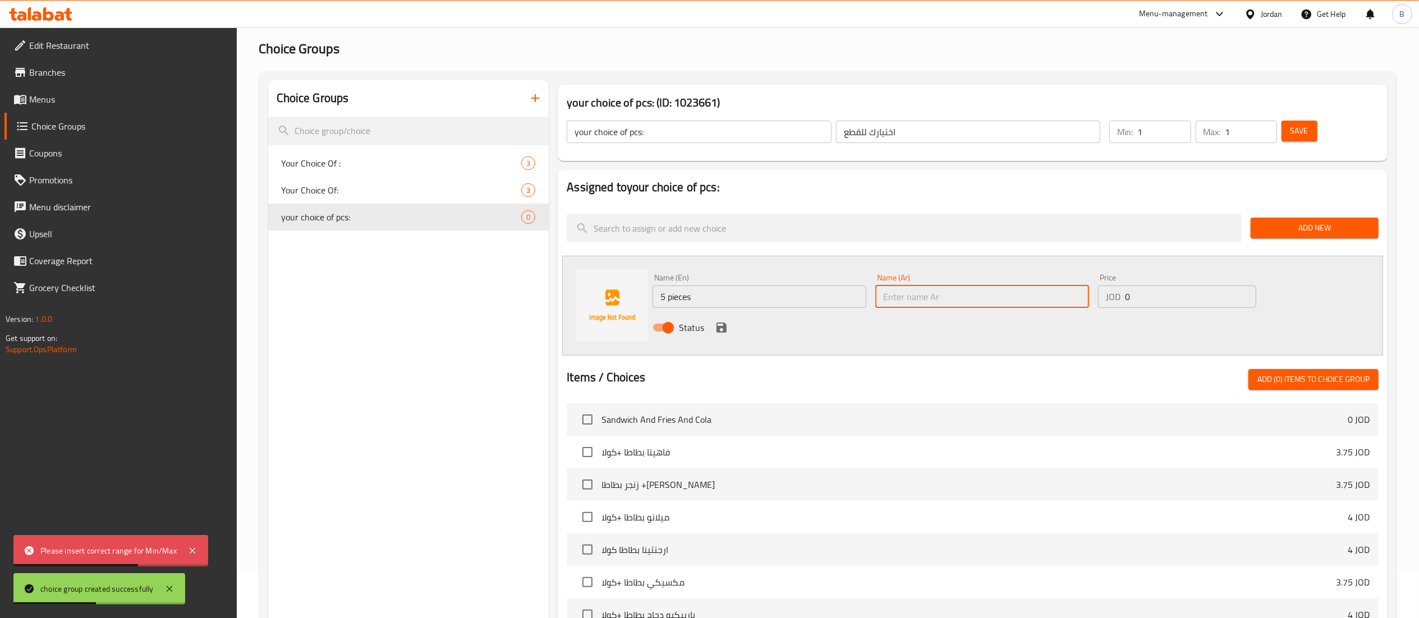
paste input "5 قطع"
type input "5 قطع"
drag, startPoint x: 1152, startPoint y: 278, endPoint x: 1011, endPoint y: 285, distance: 141.1
click at [1041, 283] on div "Name (En) 5 pieces Name (En) Name (Ar) 5 قطع Name (Ar) Price JOD 0 Price Status" at bounding box center [982, 306] width 668 height 74
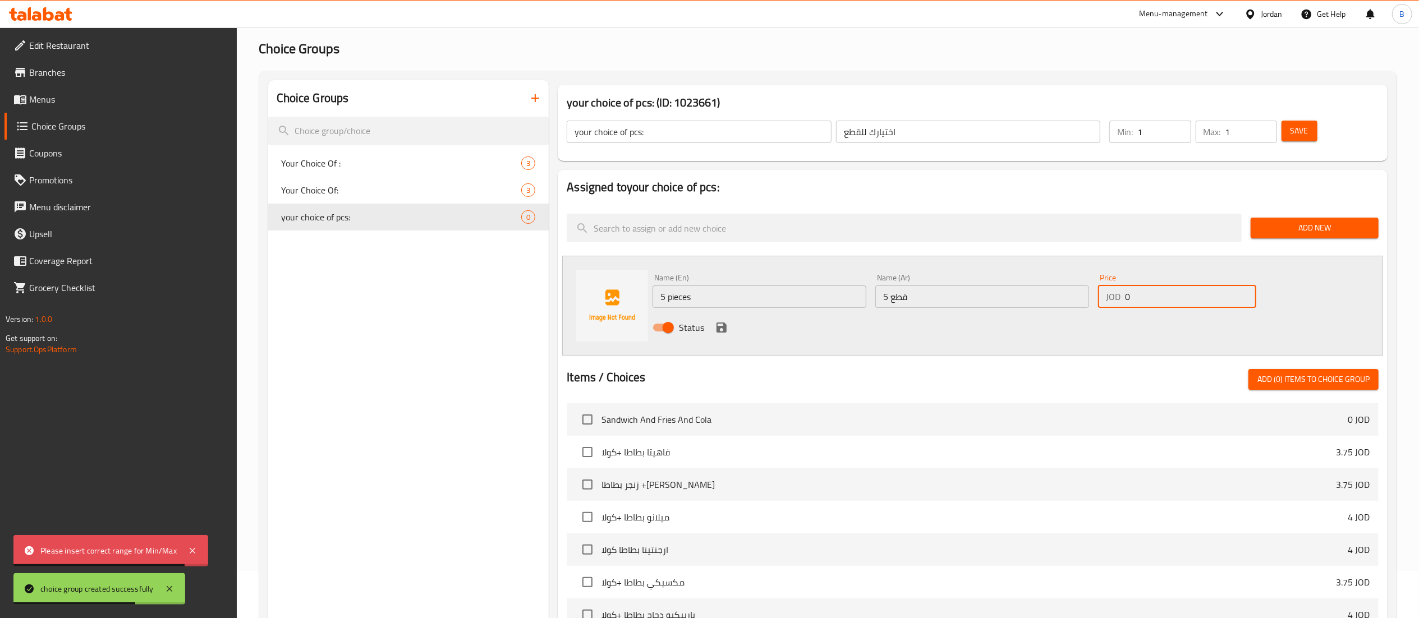
drag, startPoint x: 1179, startPoint y: 294, endPoint x: 1013, endPoint y: 297, distance: 165.6
click at [1014, 297] on div "Name (En) 5 pieces Name (En) Name (Ar) 5 قطع Name (Ar) Price JOD 0 Price Status" at bounding box center [982, 306] width 668 height 74
paste input "3.5"
type input "3.5"
click at [724, 328] on icon "save" at bounding box center [722, 328] width 10 height 10
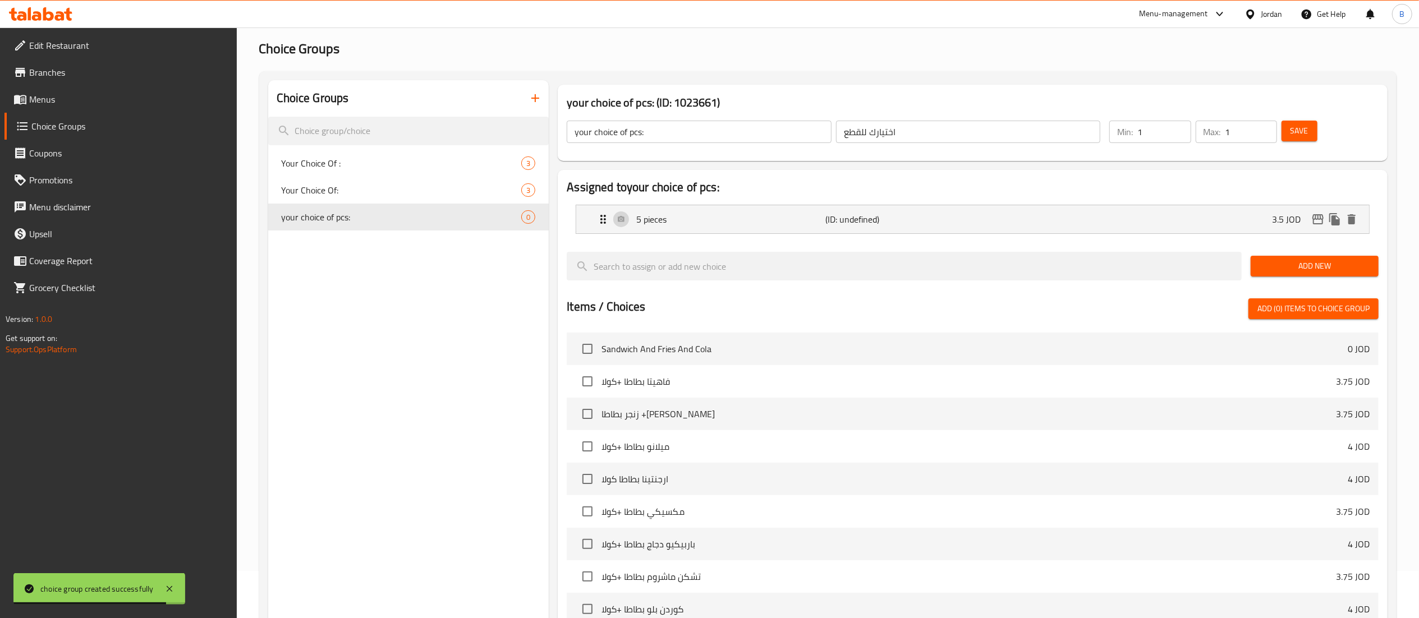
click at [1291, 266] on span "Add New" at bounding box center [1315, 266] width 110 height 14
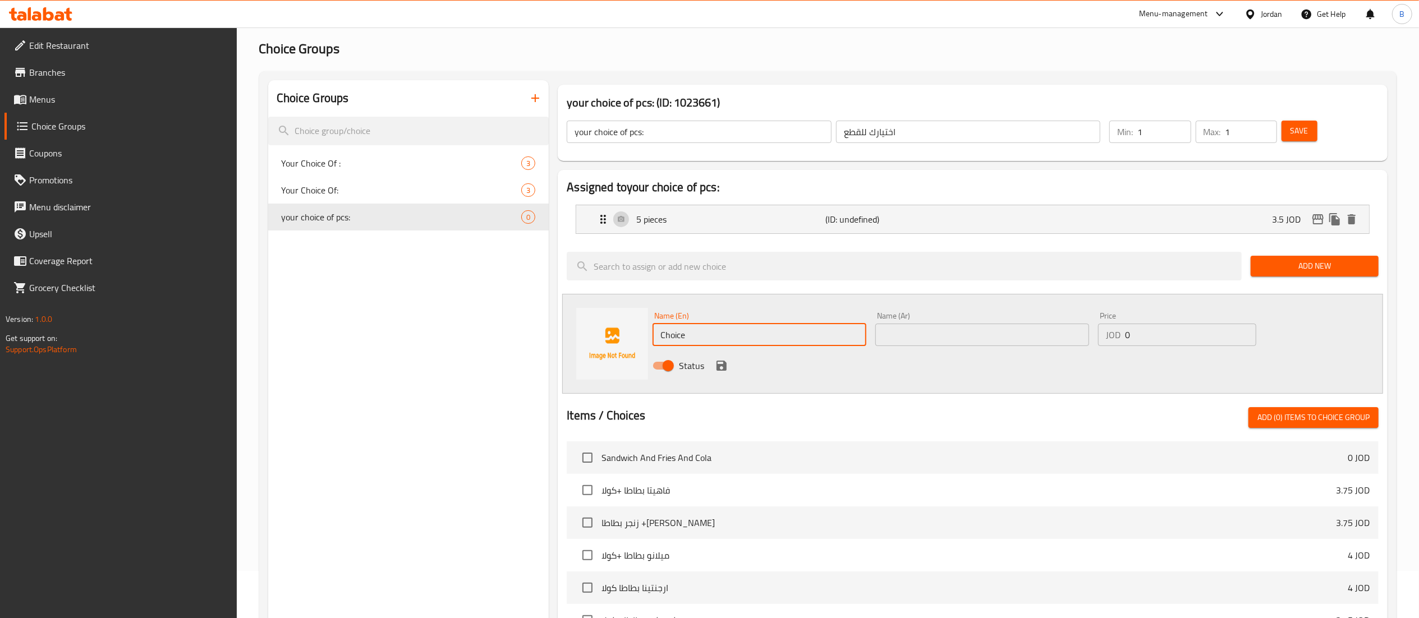
drag, startPoint x: 724, startPoint y: 336, endPoint x: 331, endPoint y: 278, distance: 397.2
click at [510, 311] on div "Choice Groups Your Choice Of : 3 Your Choice Of: 3 your choice of pcs: 0 your c…" at bounding box center [830, 490] width 1124 height 820
paste input "10 pieces"
type input "10 pieces"
click at [1036, 345] on input "text" at bounding box center [983, 335] width 214 height 22
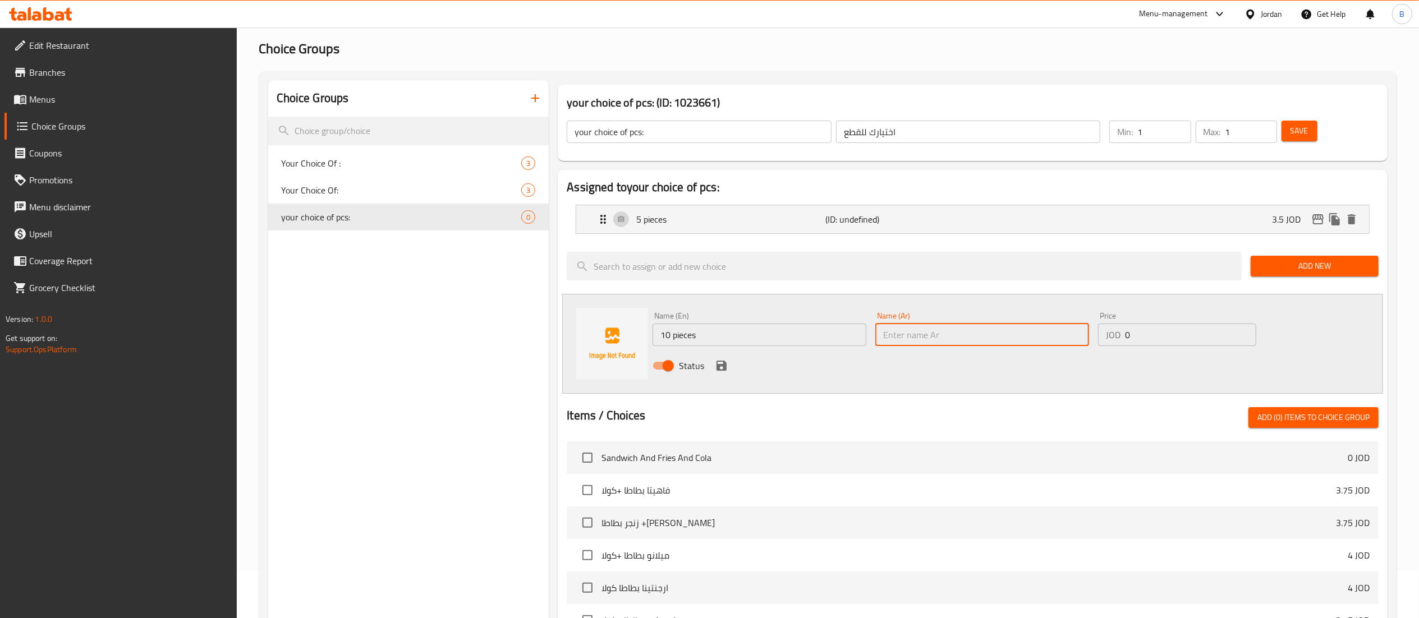
paste input "10 قطع"
type input "10 قطع"
drag, startPoint x: 1161, startPoint y: 324, endPoint x: 914, endPoint y: 341, distance: 247.5
click at [914, 341] on div "Name (En) 10 pieces Name (En) Name (Ar) 10 قطع Name (Ar) Price JOD 0 Price Stat…" at bounding box center [982, 345] width 668 height 74
type input "7"
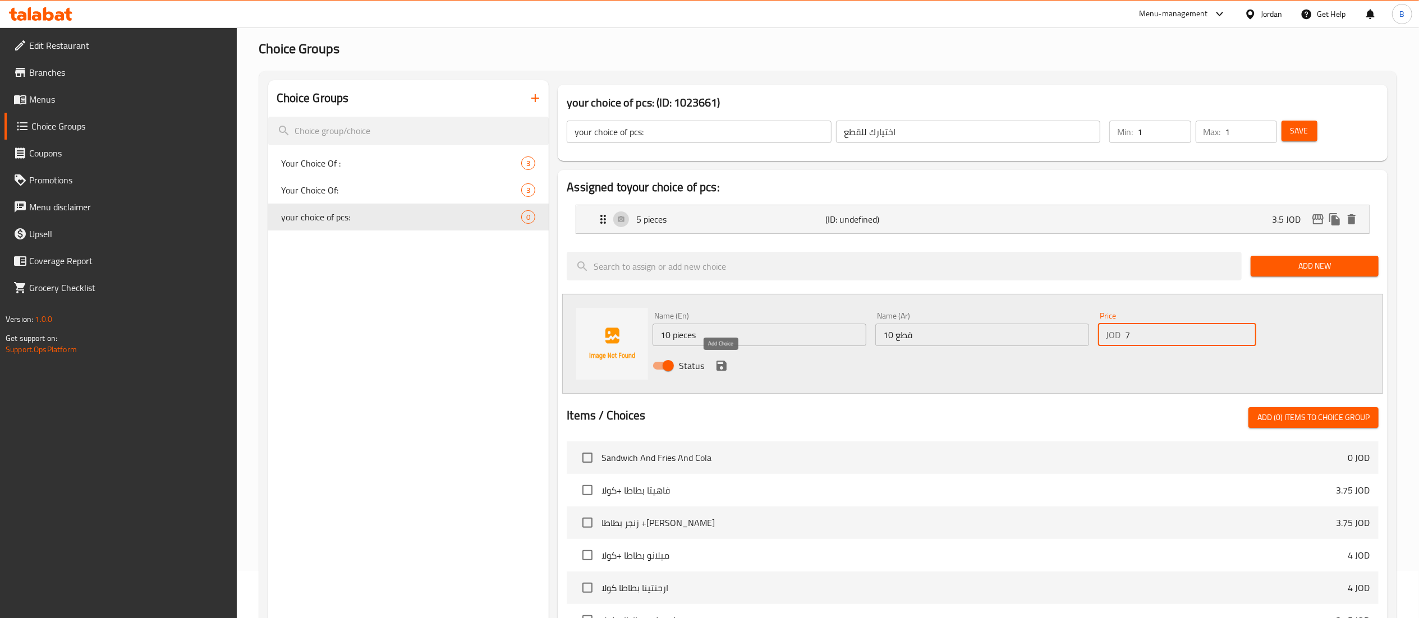
click at [718, 369] on icon "save" at bounding box center [722, 366] width 10 height 10
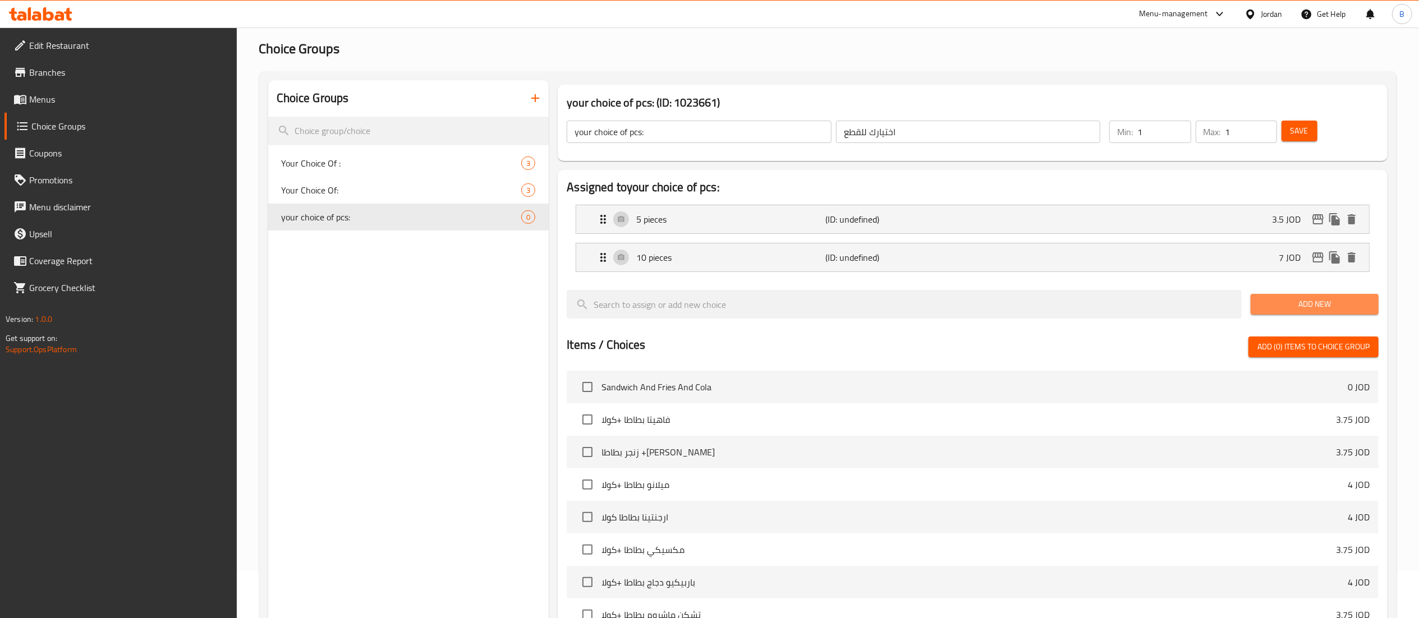
click at [1272, 302] on span "Add New" at bounding box center [1315, 304] width 110 height 14
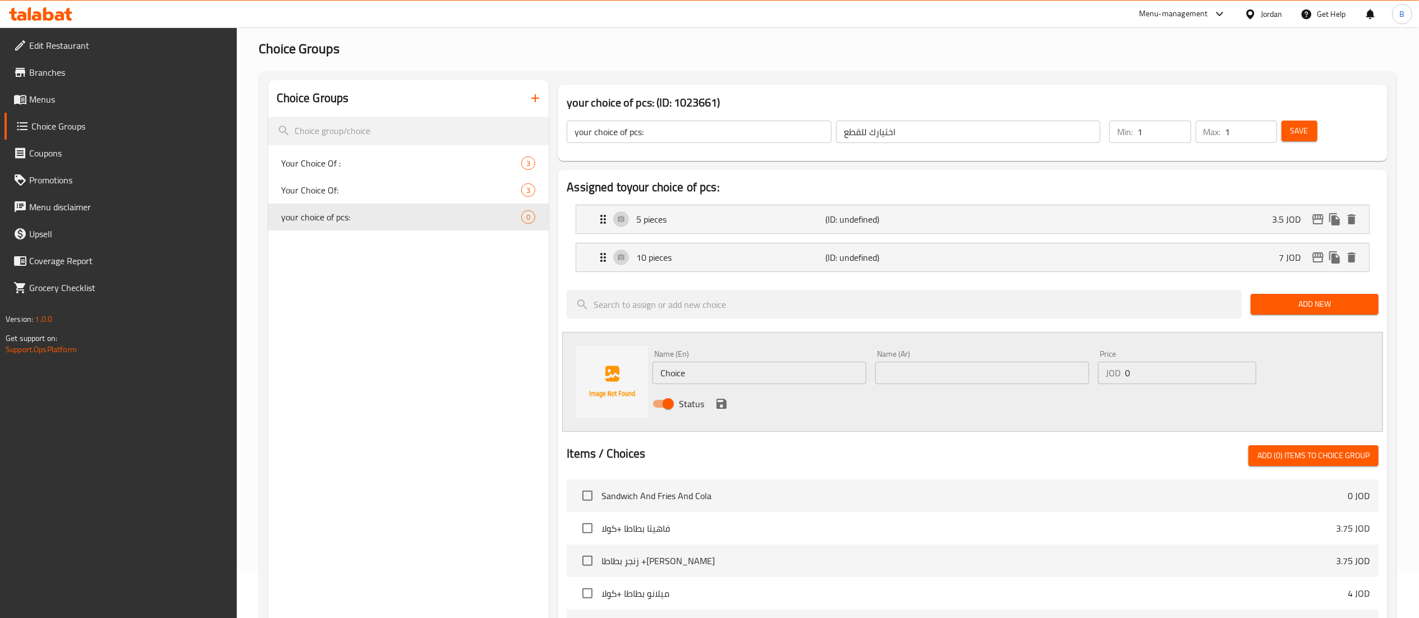
drag, startPoint x: 816, startPoint y: 381, endPoint x: 223, endPoint y: 287, distance: 600.6
click at [362, 314] on div "Choice Groups Your Choice Of : 3 Your Choice Of: 3 your choice of pcs: 0 your c…" at bounding box center [830, 509] width 1124 height 858
paste input "20 pieces"
type input "20 pieces"
click at [999, 358] on div "Name (Ar) Name (Ar)" at bounding box center [983, 367] width 214 height 34
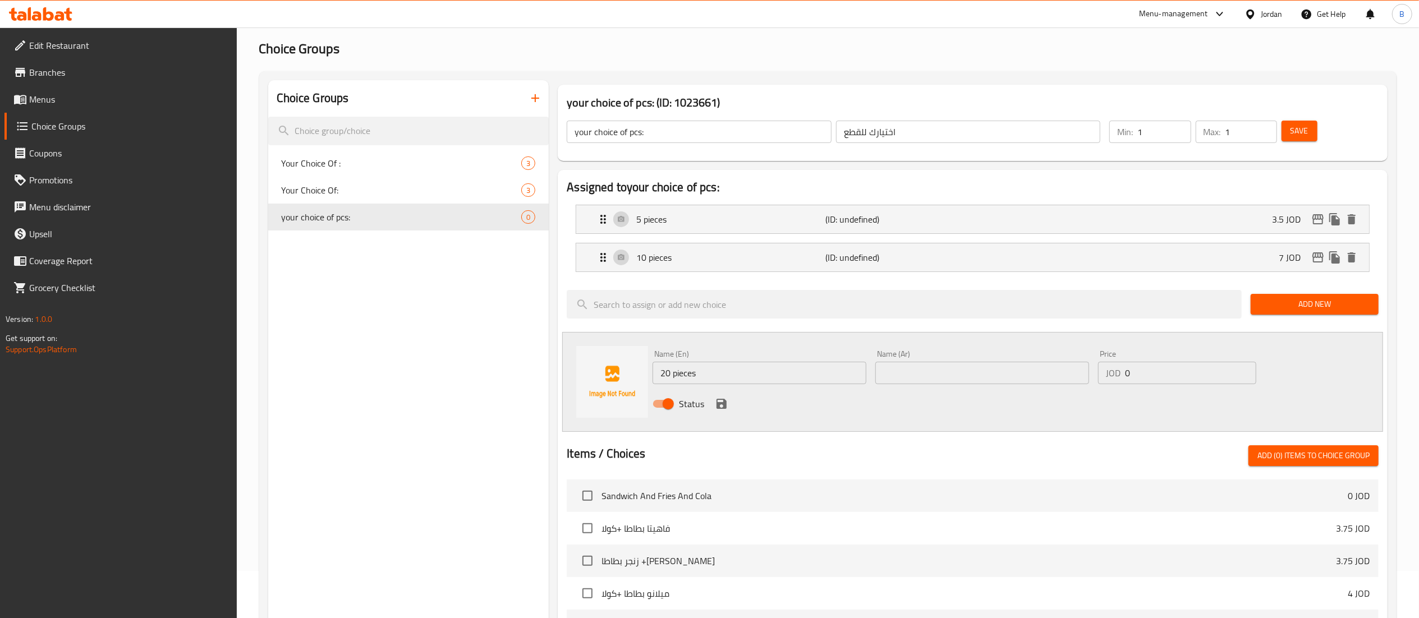
click at [999, 373] on input "text" at bounding box center [983, 373] width 214 height 22
paste input "20 قطعة"
type input "20 قطعة"
drag, startPoint x: 1162, startPoint y: 368, endPoint x: 1078, endPoint y: 376, distance: 84.0
click at [1106, 372] on div "JOD 0 Price" at bounding box center [1177, 373] width 158 height 22
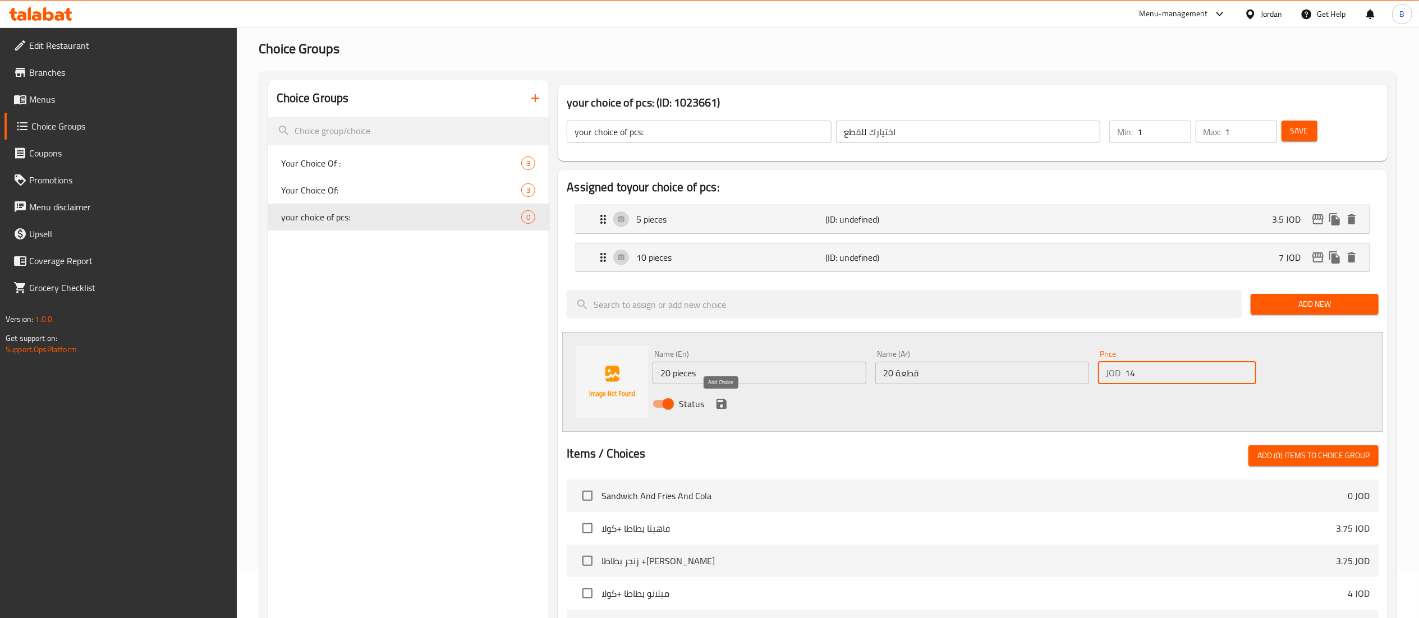
type input "14"
click at [723, 407] on icon "save" at bounding box center [722, 404] width 10 height 10
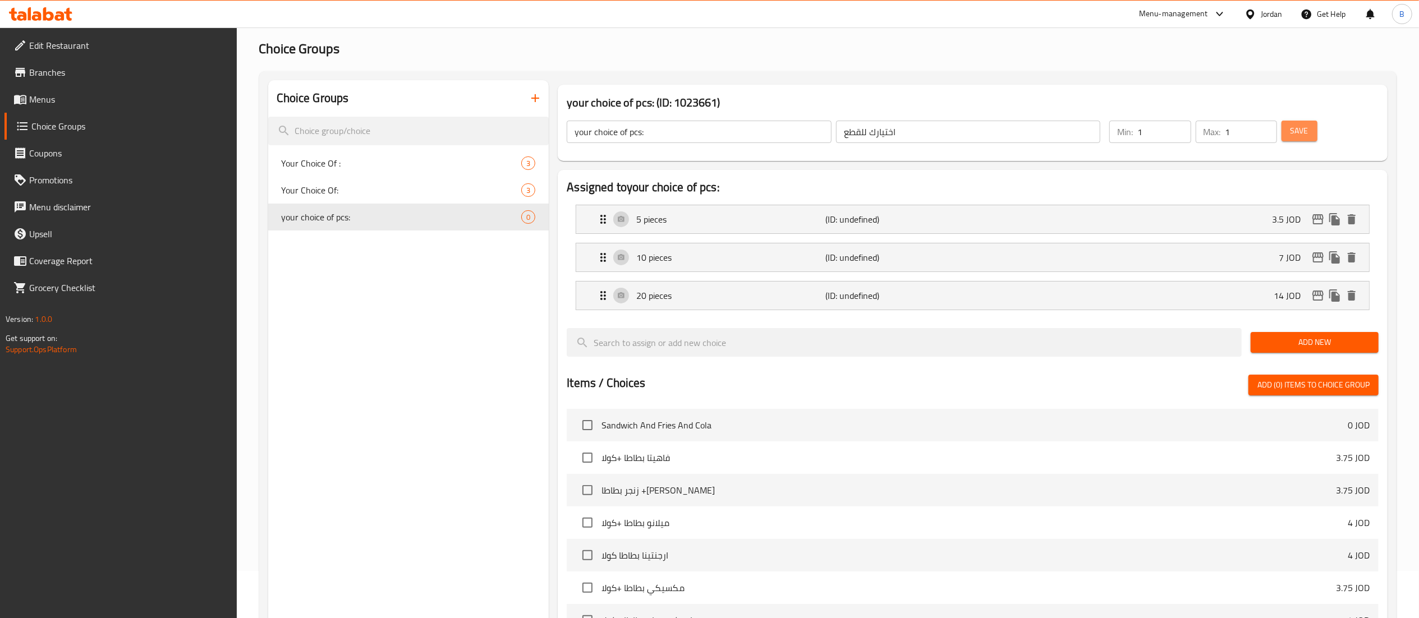
click at [1312, 129] on button "Save" at bounding box center [1300, 131] width 36 height 21
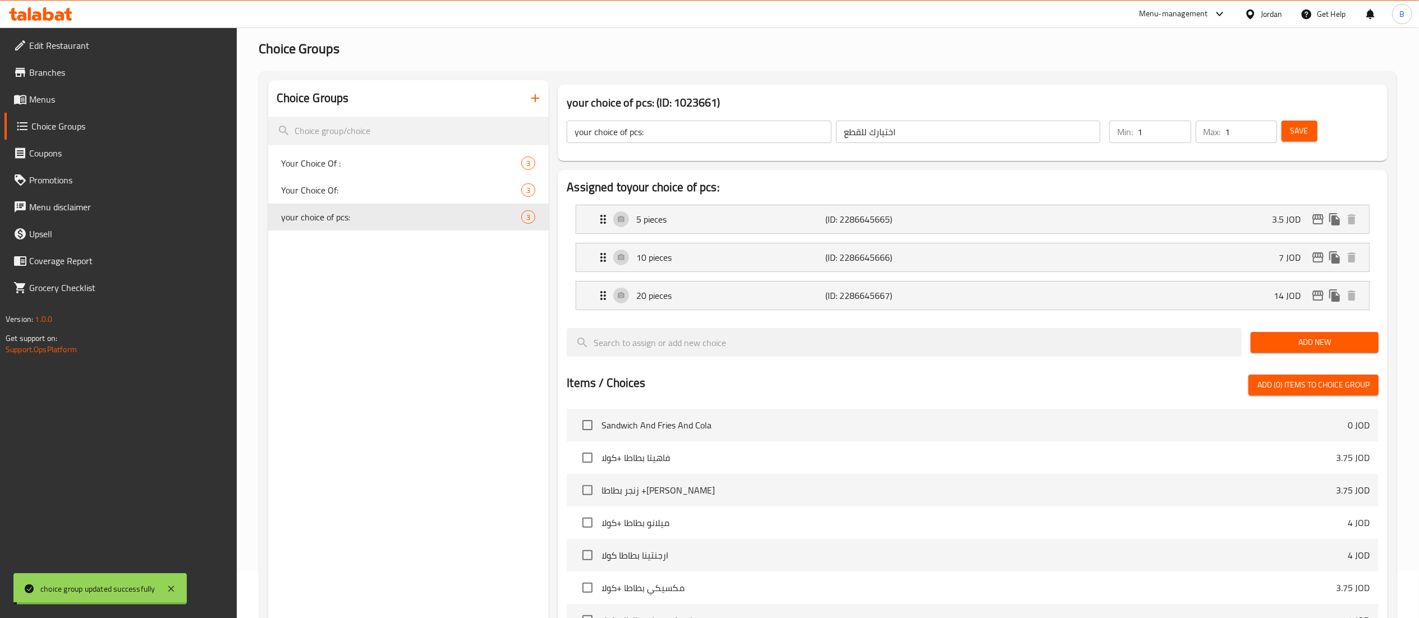
click at [66, 105] on span "Menus" at bounding box center [128, 99] width 199 height 13
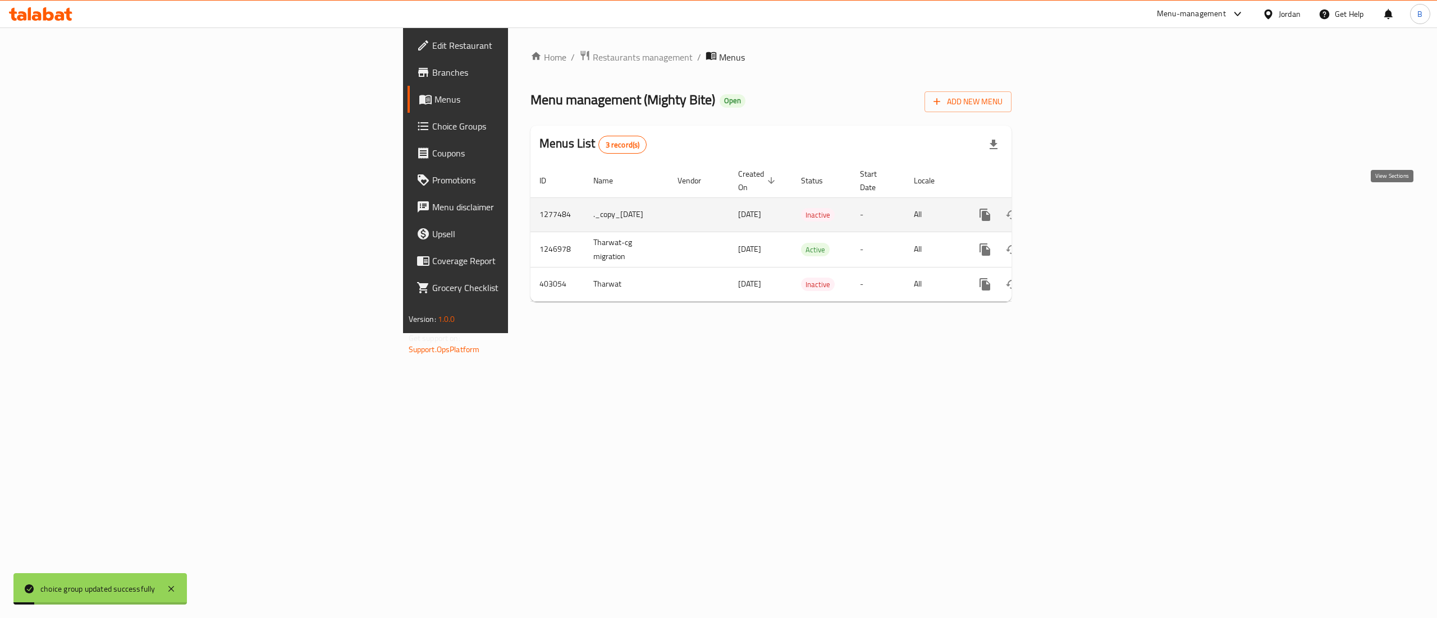
click at [1071, 210] on icon "enhanced table" at bounding box center [1066, 215] width 10 height 10
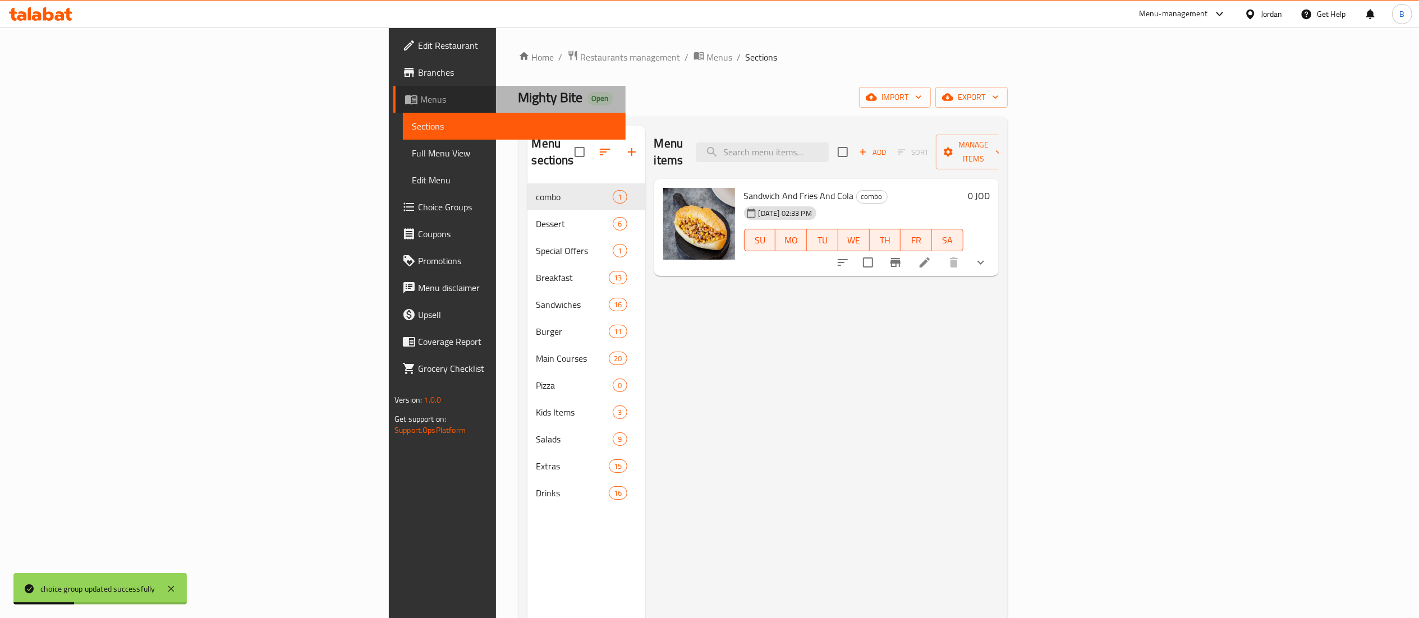
click at [420, 100] on span "Menus" at bounding box center [518, 99] width 196 height 13
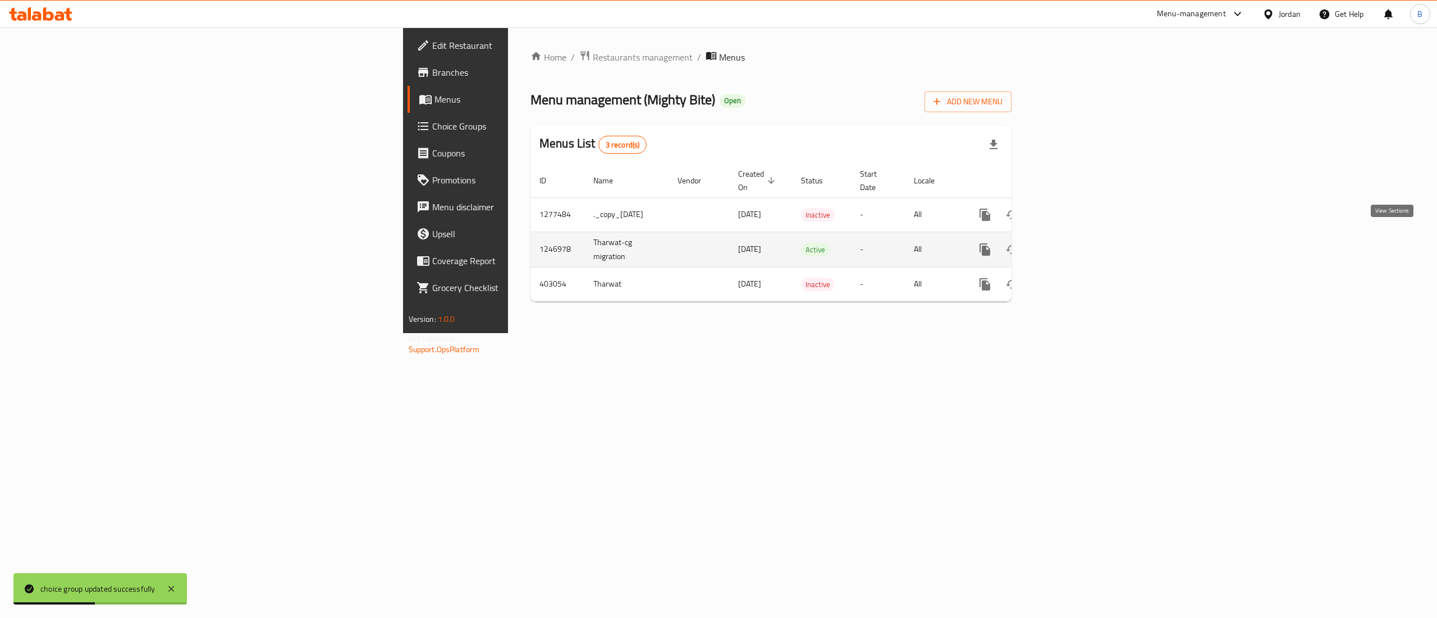
click at [1071, 245] on icon "enhanced table" at bounding box center [1066, 250] width 10 height 10
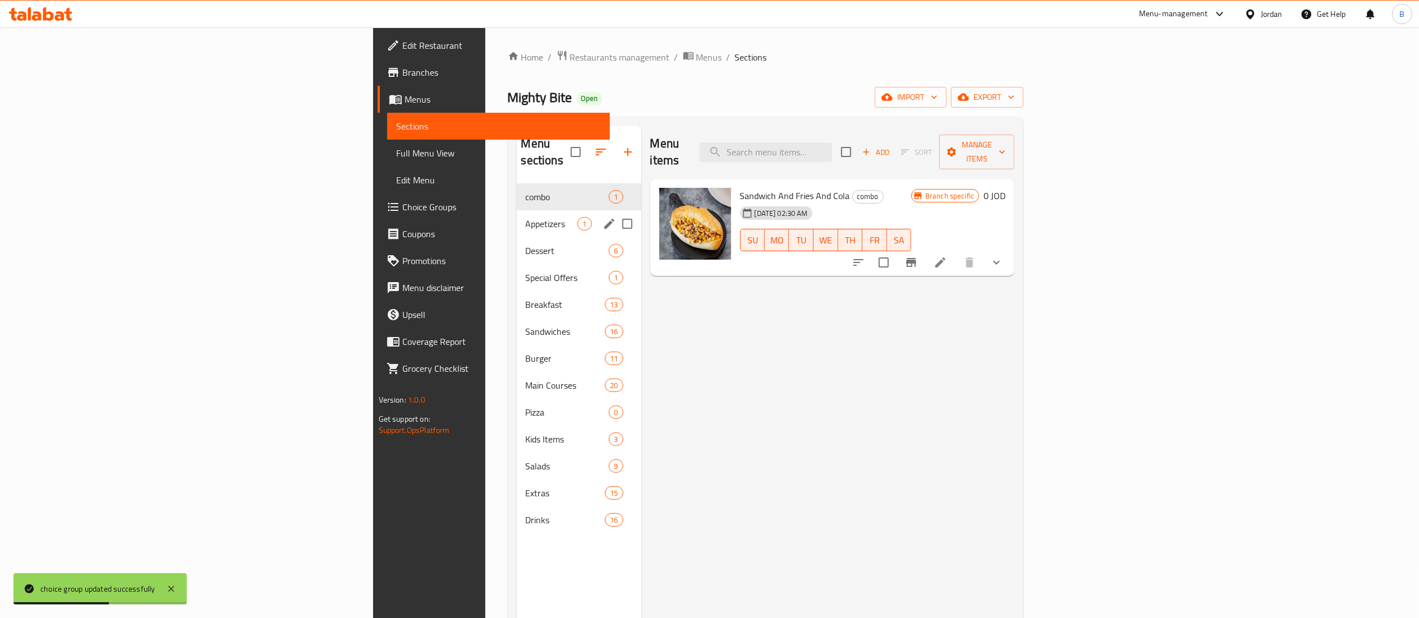
click at [526, 217] on span "Appetizers" at bounding box center [552, 223] width 52 height 13
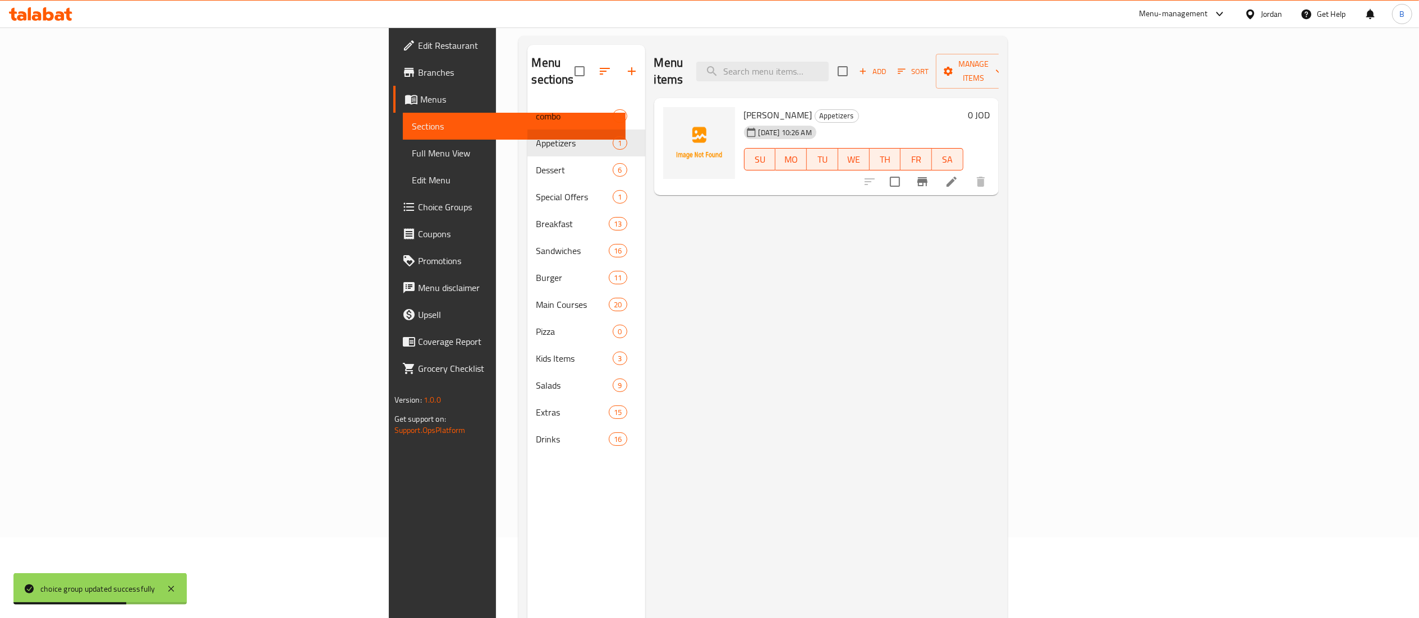
scroll to position [45, 0]
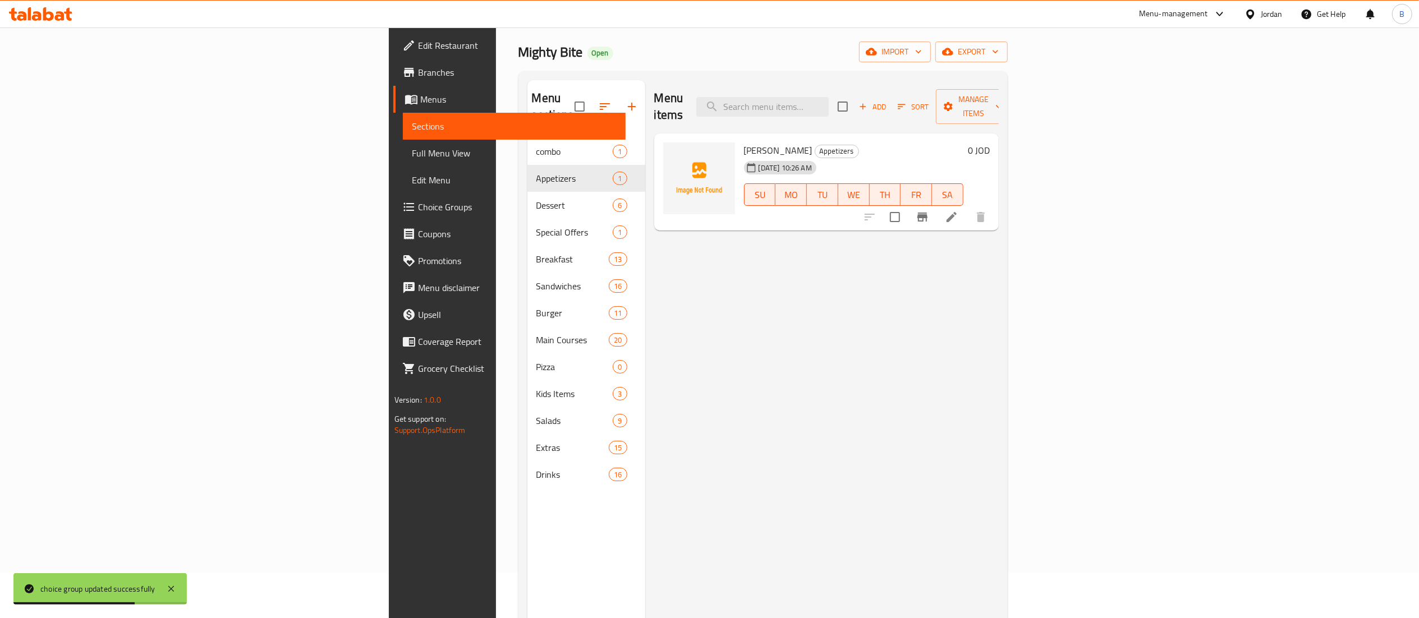
click at [959, 210] on icon at bounding box center [951, 216] width 13 height 13
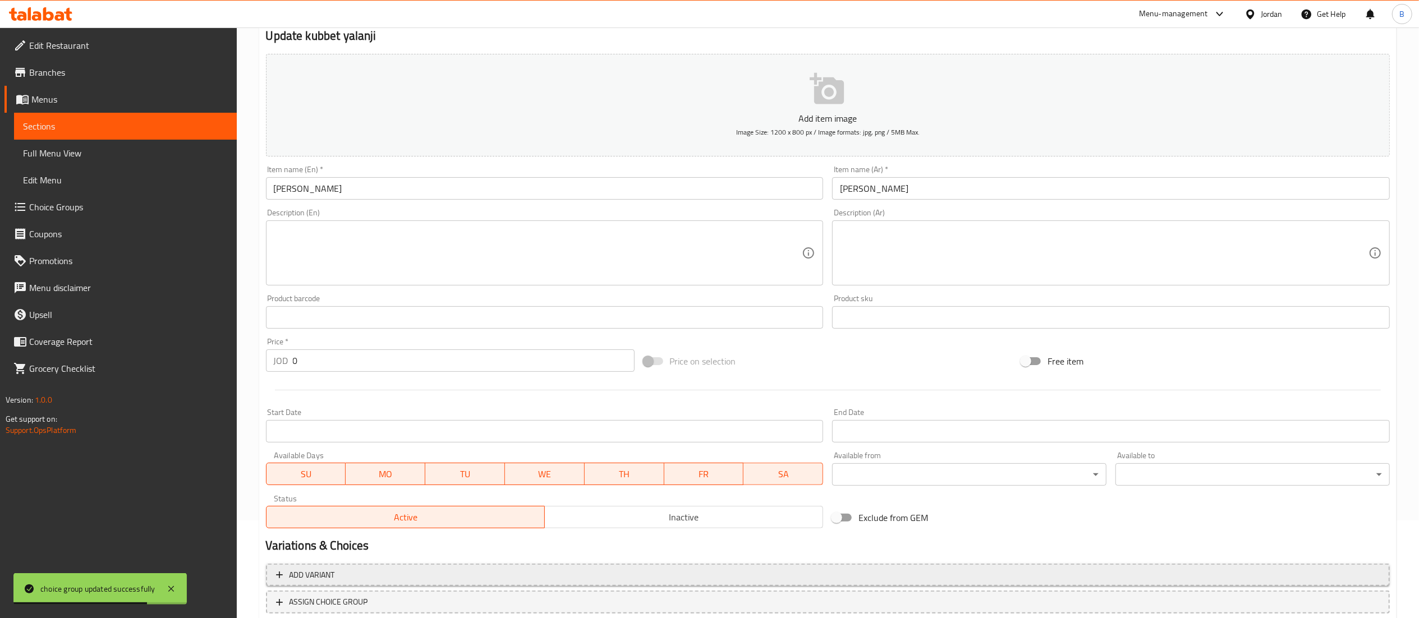
scroll to position [173, 0]
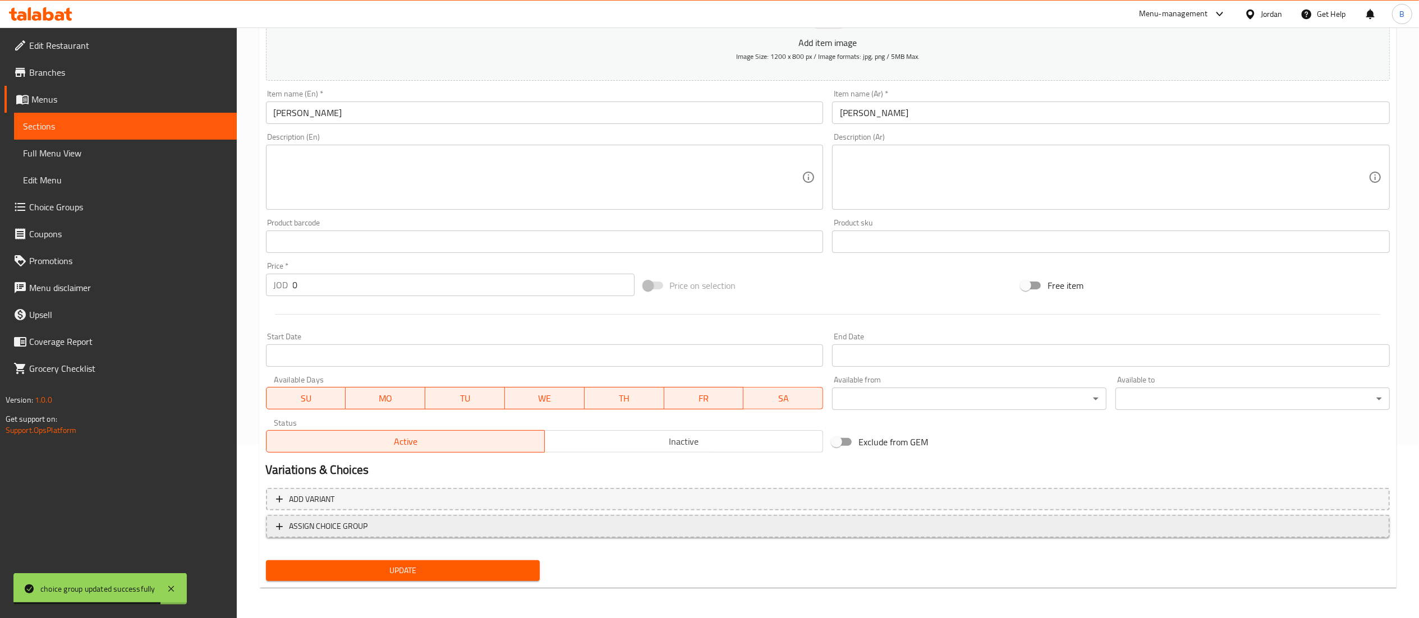
click at [387, 526] on span "ASSIGN CHOICE GROUP" at bounding box center [828, 527] width 1104 height 14
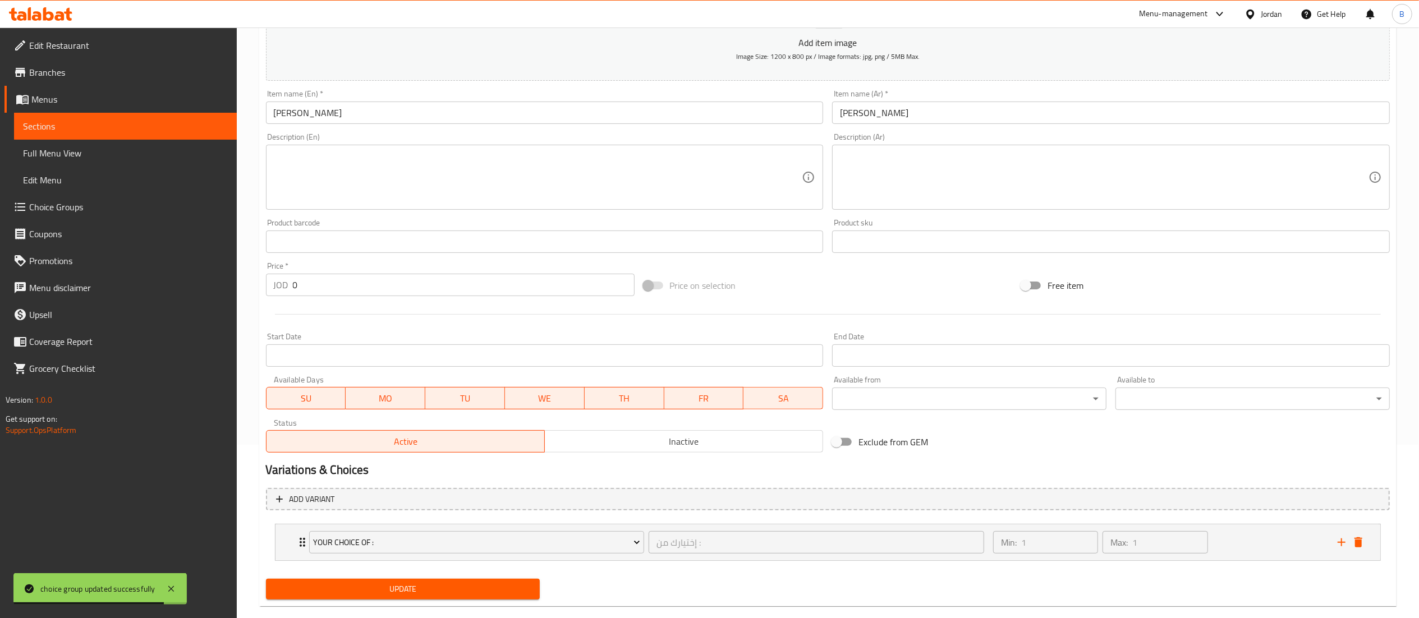
click at [398, 539] on span "Your Choice Of :" at bounding box center [476, 543] width 327 height 14
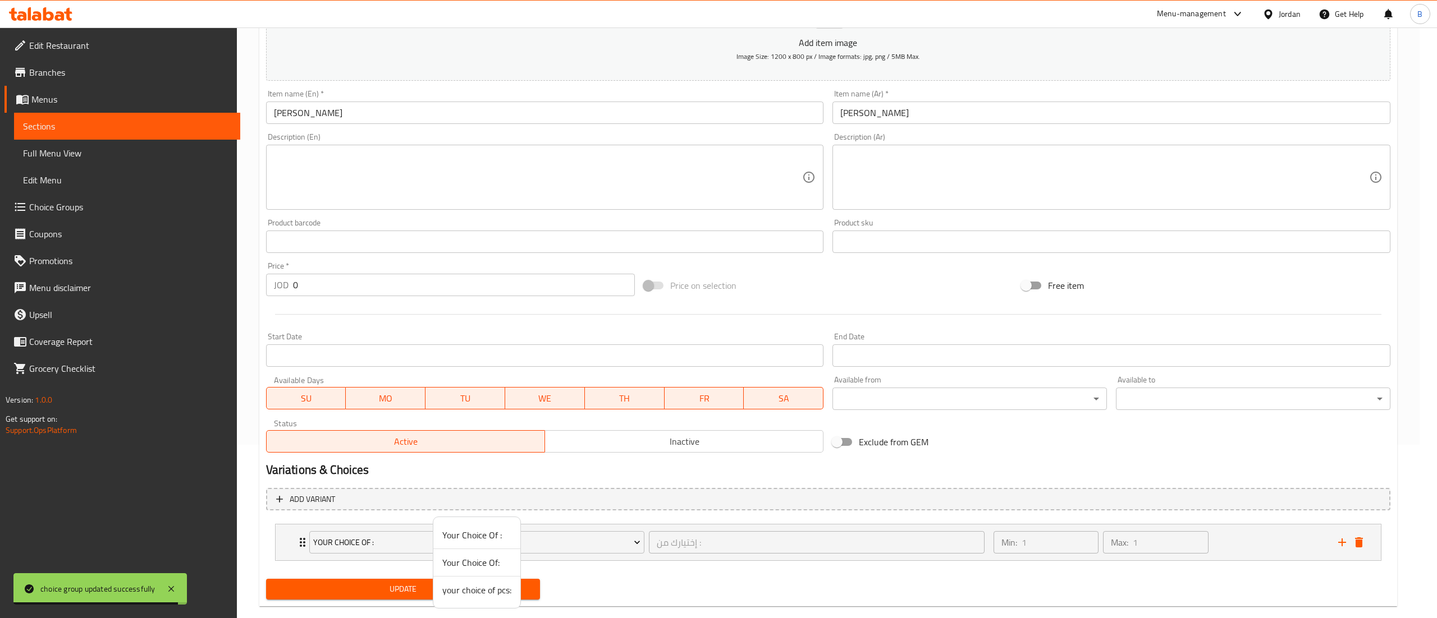
click at [484, 594] on span "your choice of pcs:" at bounding box center [476, 590] width 69 height 13
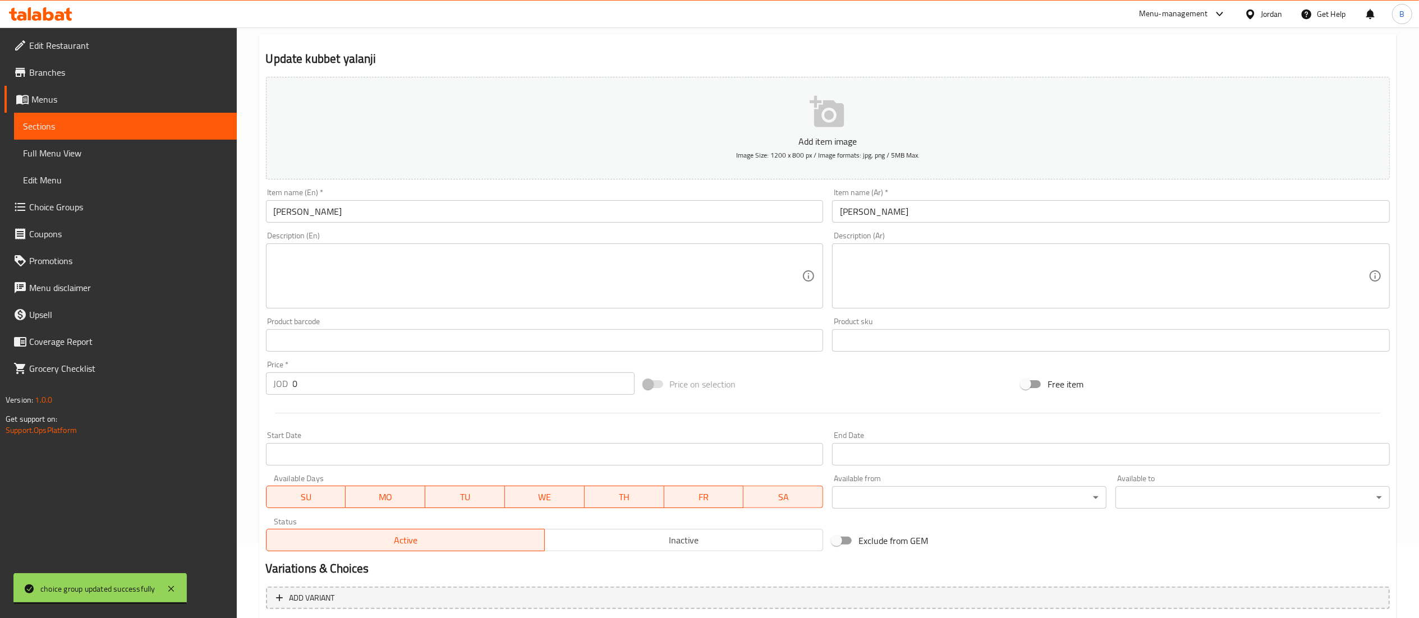
scroll to position [0, 0]
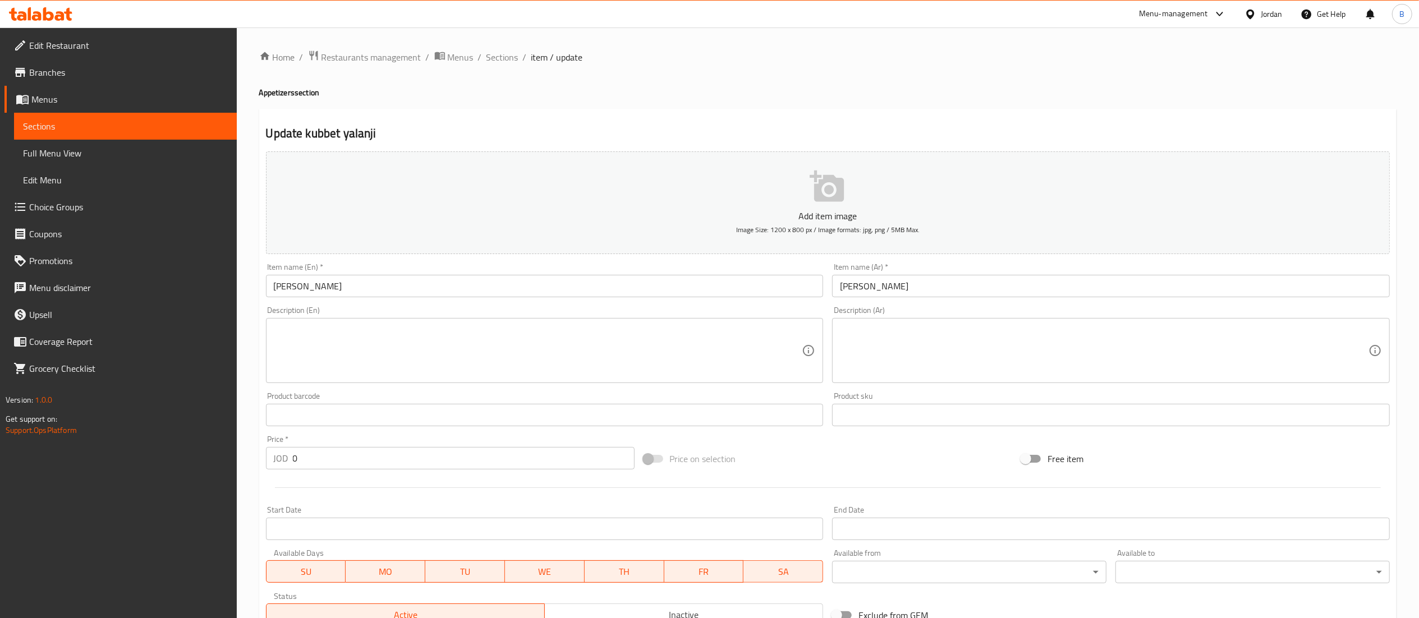
click at [827, 211] on p "Add item image" at bounding box center [827, 215] width 1089 height 13
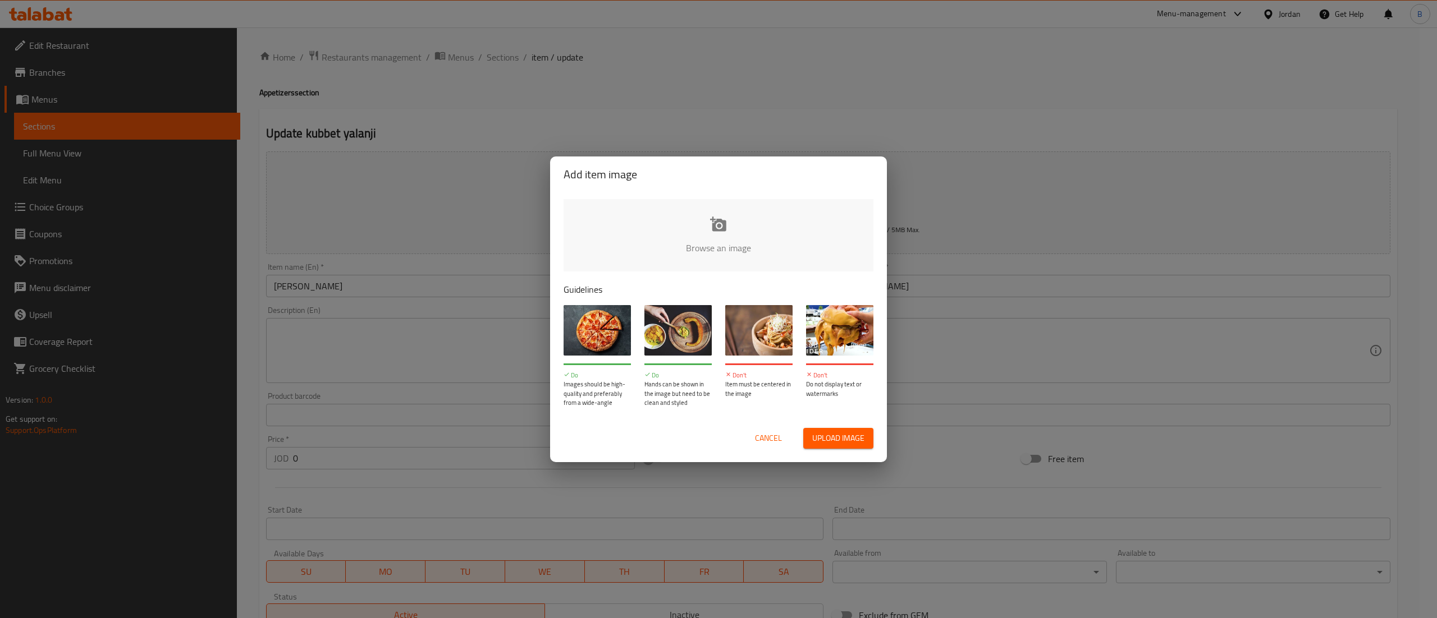
click at [717, 235] on input "file" at bounding box center [1097, 251] width 1069 height 105
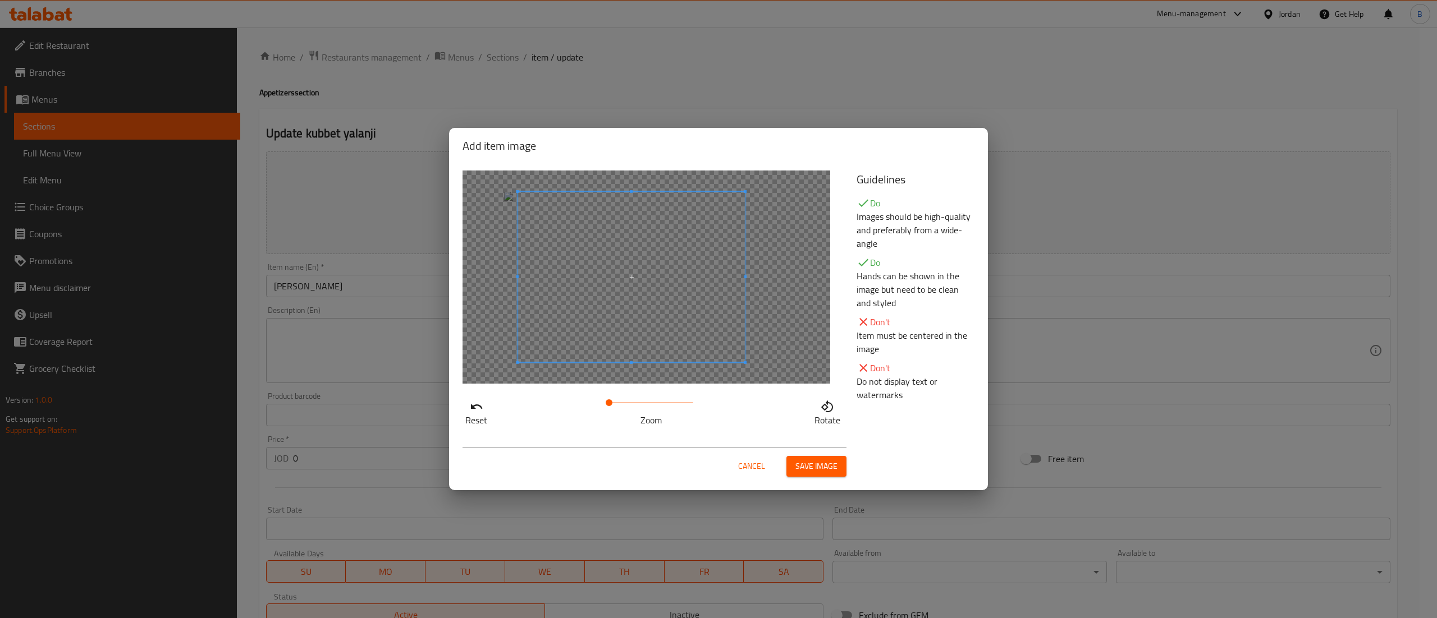
click at [705, 269] on span at bounding box center [630, 277] width 227 height 171
click at [811, 462] on span "Save image" at bounding box center [816, 467] width 42 height 14
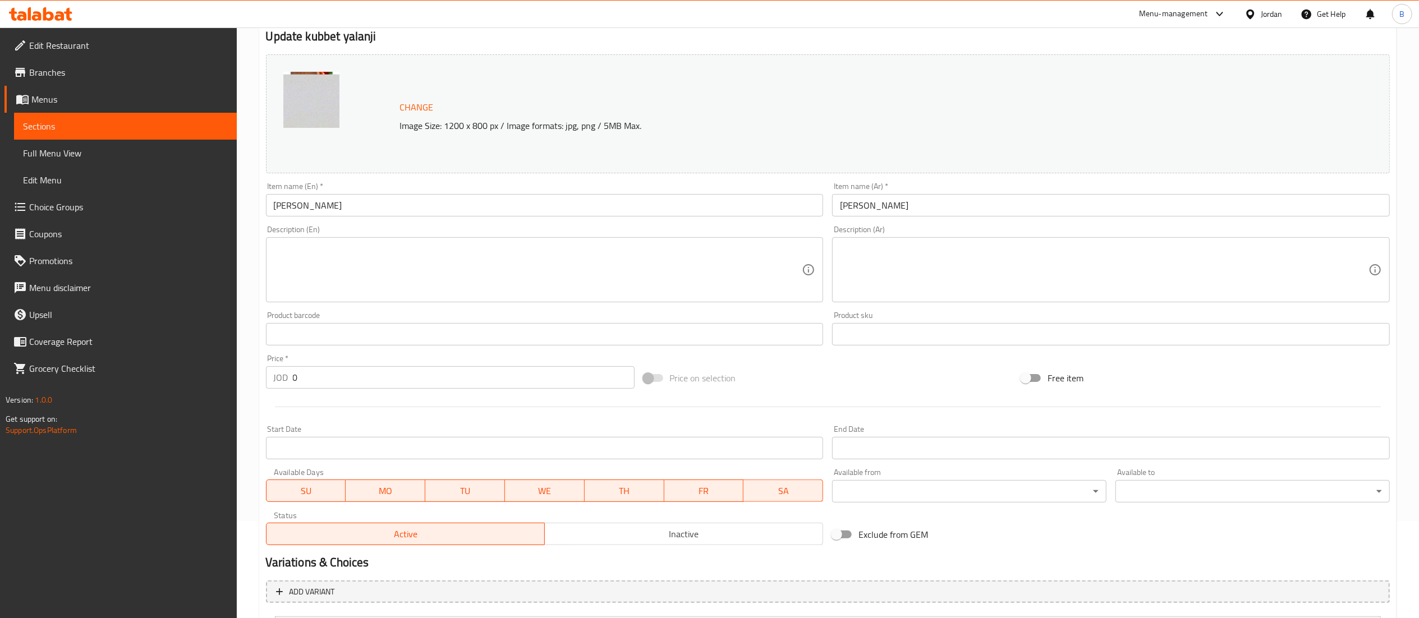
scroll to position [209, 0]
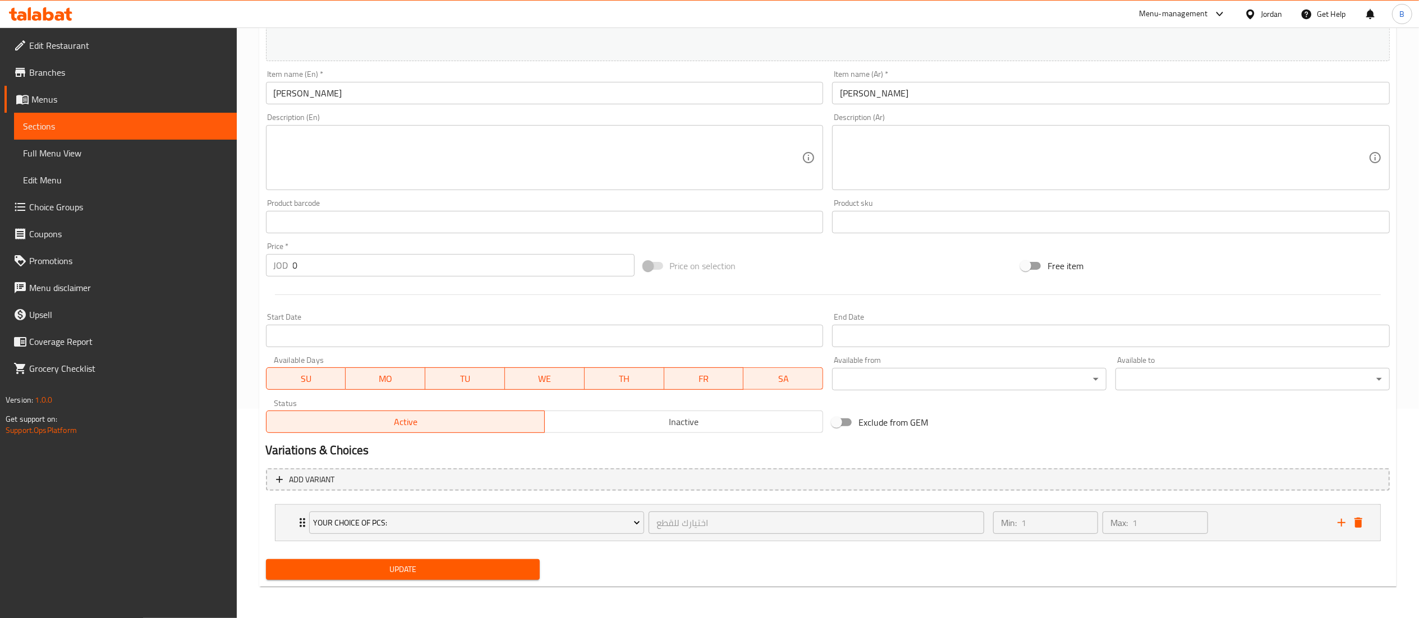
click at [483, 551] on nav "your choice of pcs: اختيارك للقطع ​ Min: 1 ​ Max: 1 ​ 5 pieces (ID: 2286645665)…" at bounding box center [828, 523] width 1124 height 55
click at [483, 561] on button "Update" at bounding box center [403, 570] width 274 height 21
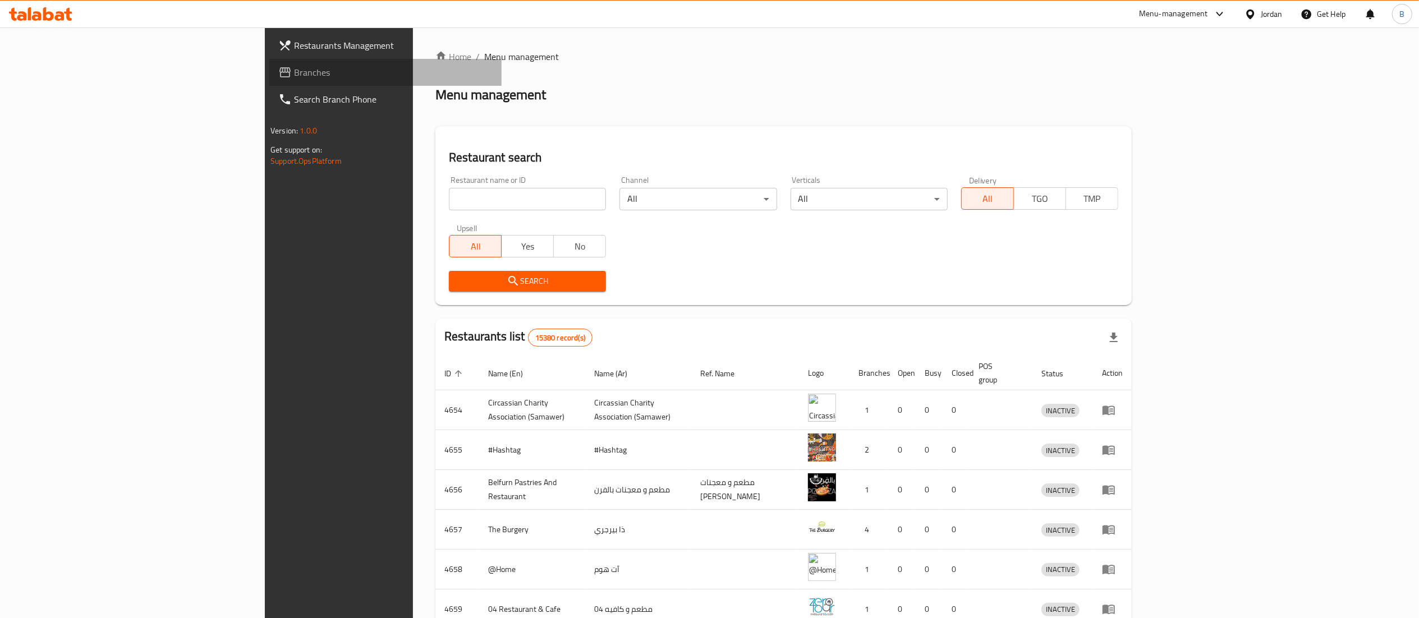
click at [294, 74] on span "Branches" at bounding box center [393, 72] width 199 height 13
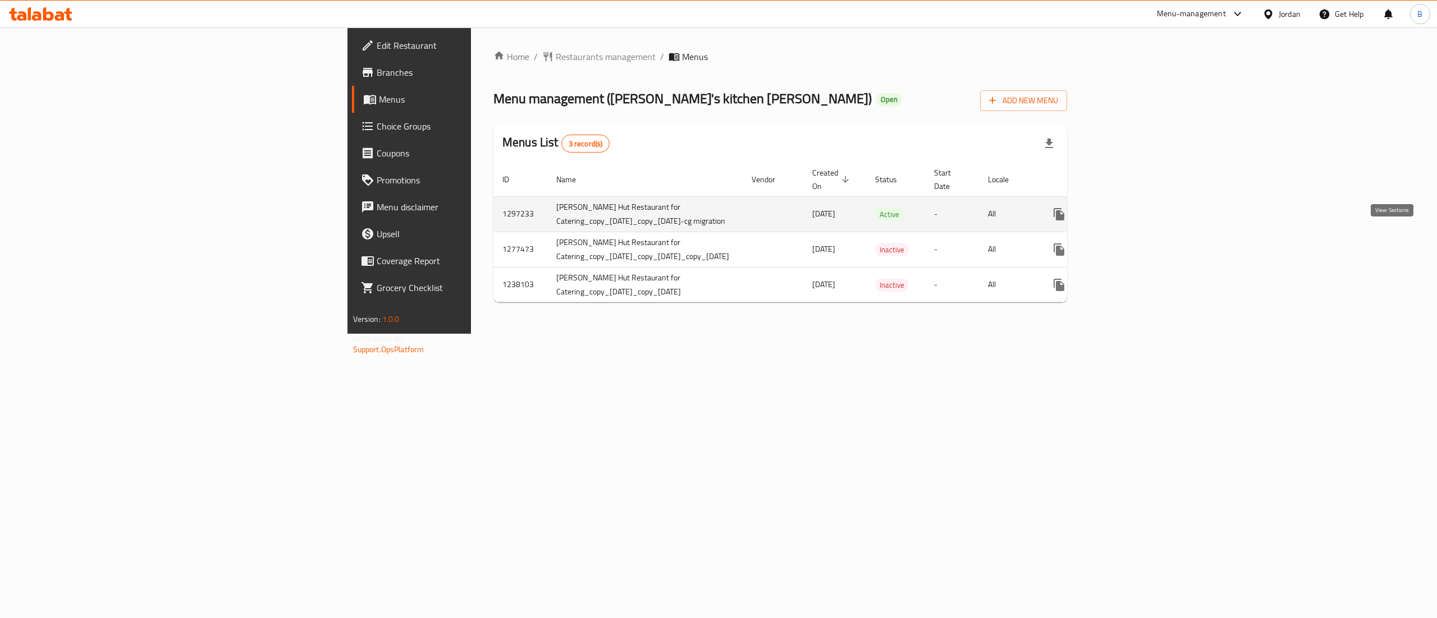
click at [1153, 203] on link "enhanced table" at bounding box center [1139, 214] width 27 height 27
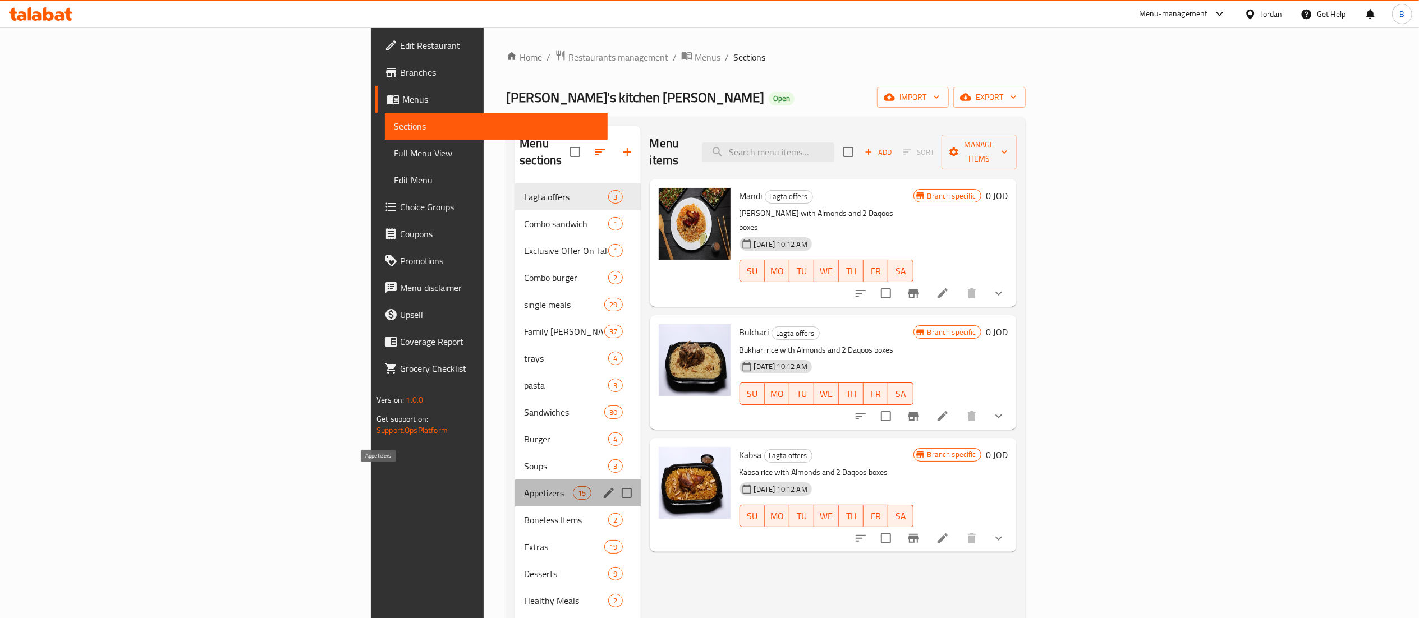
click at [524, 487] on span "Appetizers" at bounding box center [548, 493] width 49 height 13
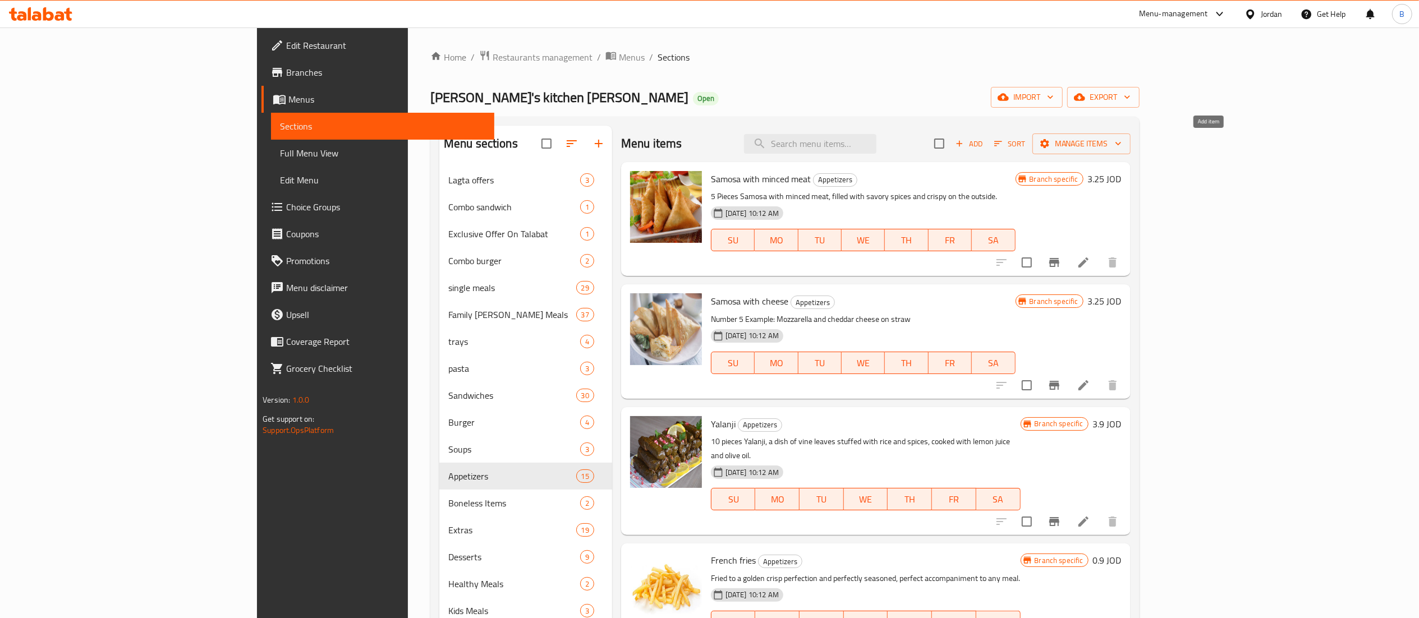
click at [984, 144] on span "Add" at bounding box center [969, 144] width 30 height 13
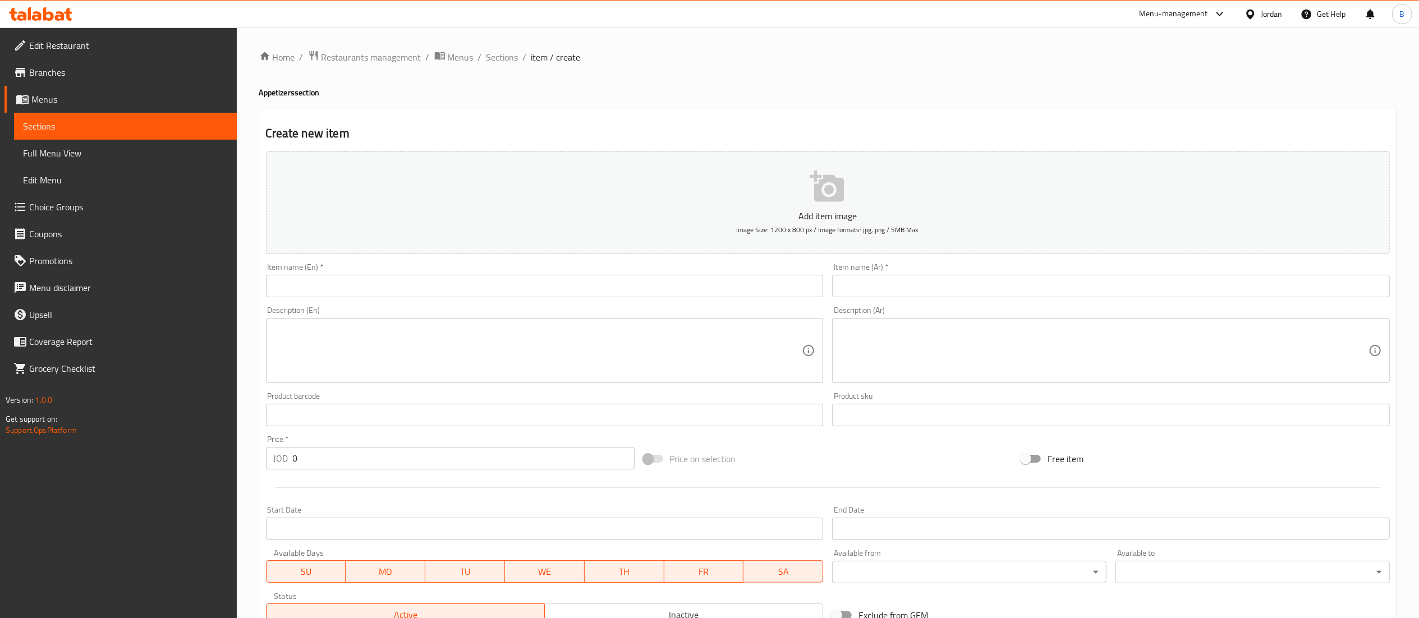
click at [602, 286] on input "text" at bounding box center [545, 286] width 558 height 22
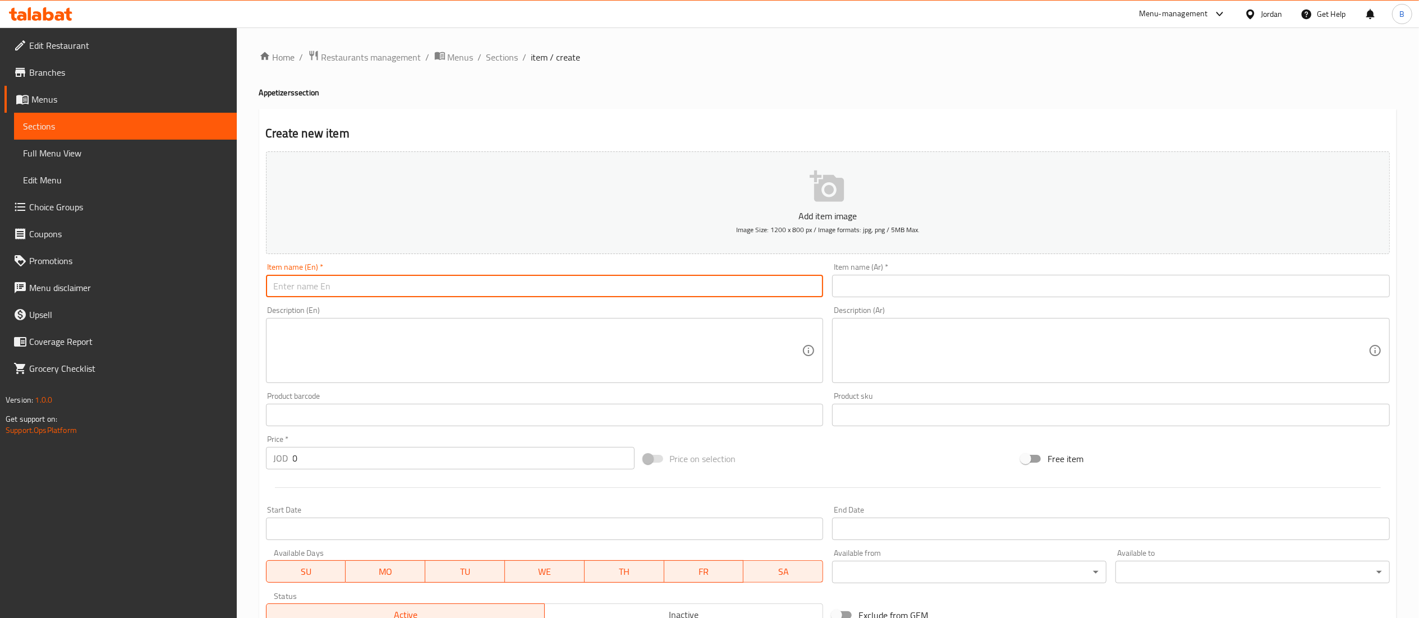
paste input "[PERSON_NAME]"
type input "[PERSON_NAME]"
click at [956, 287] on input "text" at bounding box center [1111, 286] width 558 height 22
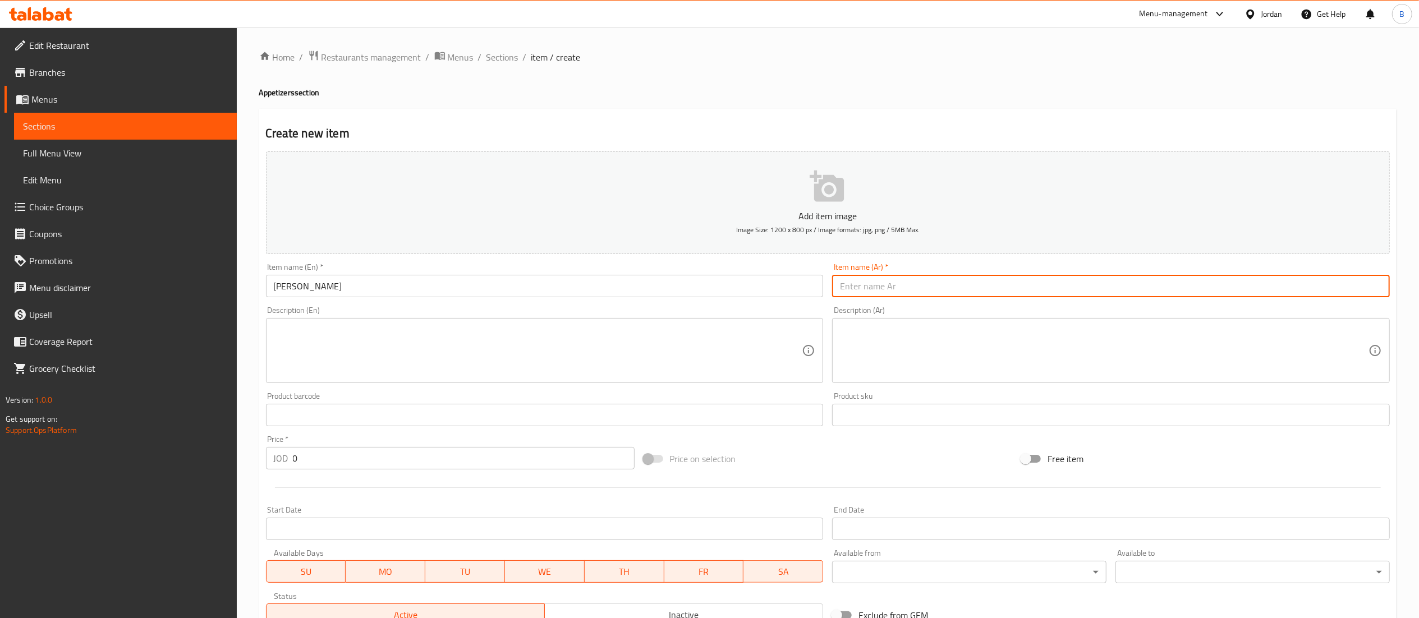
paste input "[PERSON_NAME]"
type input "[PERSON_NAME]"
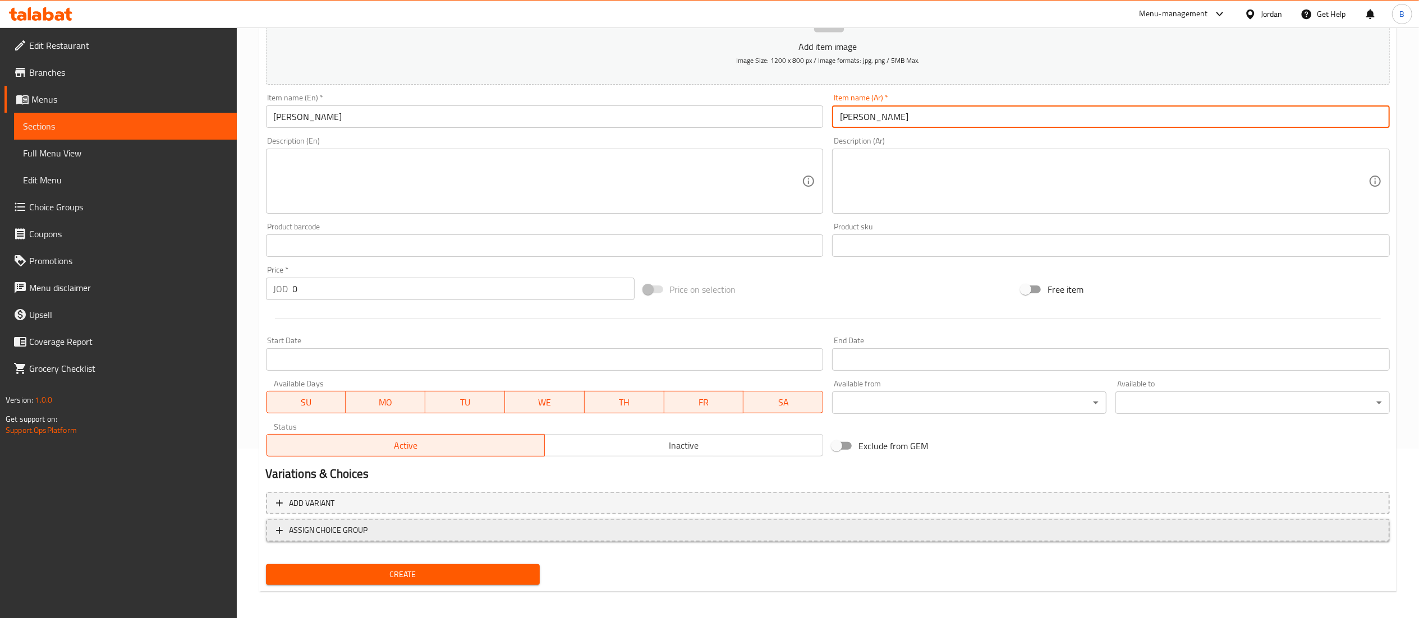
scroll to position [173, 0]
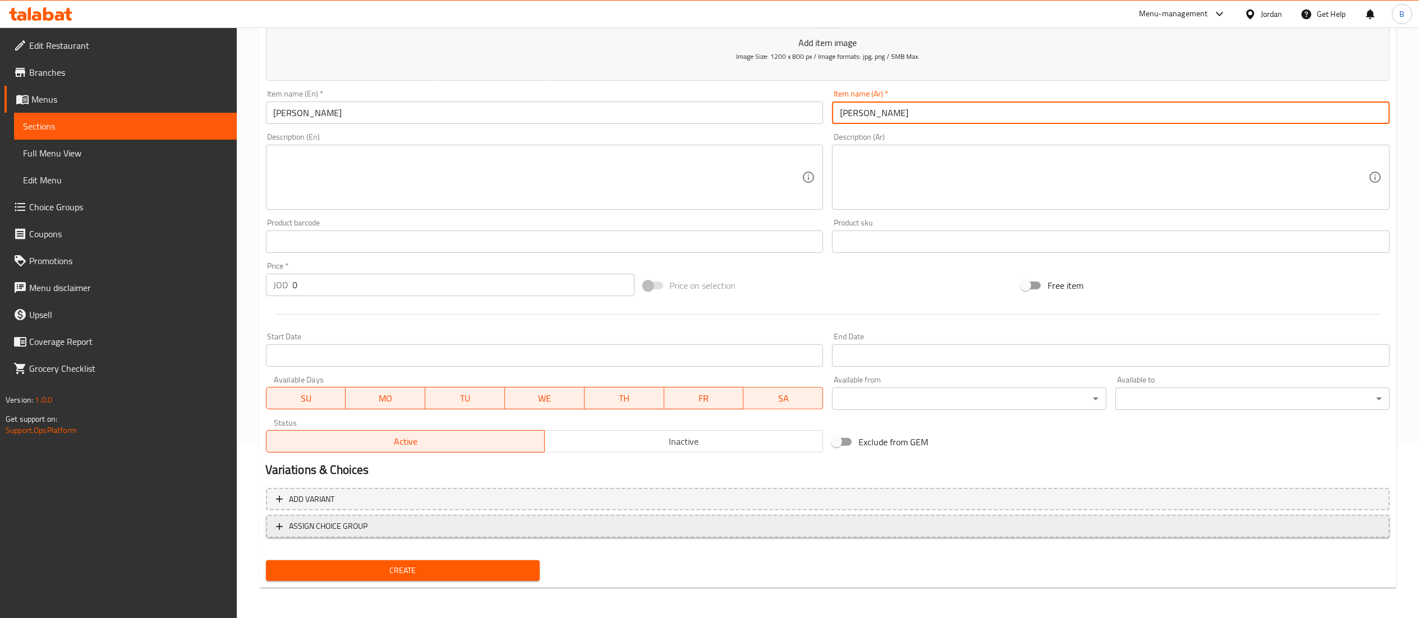
click at [385, 533] on span "ASSIGN CHOICE GROUP" at bounding box center [828, 527] width 1104 height 14
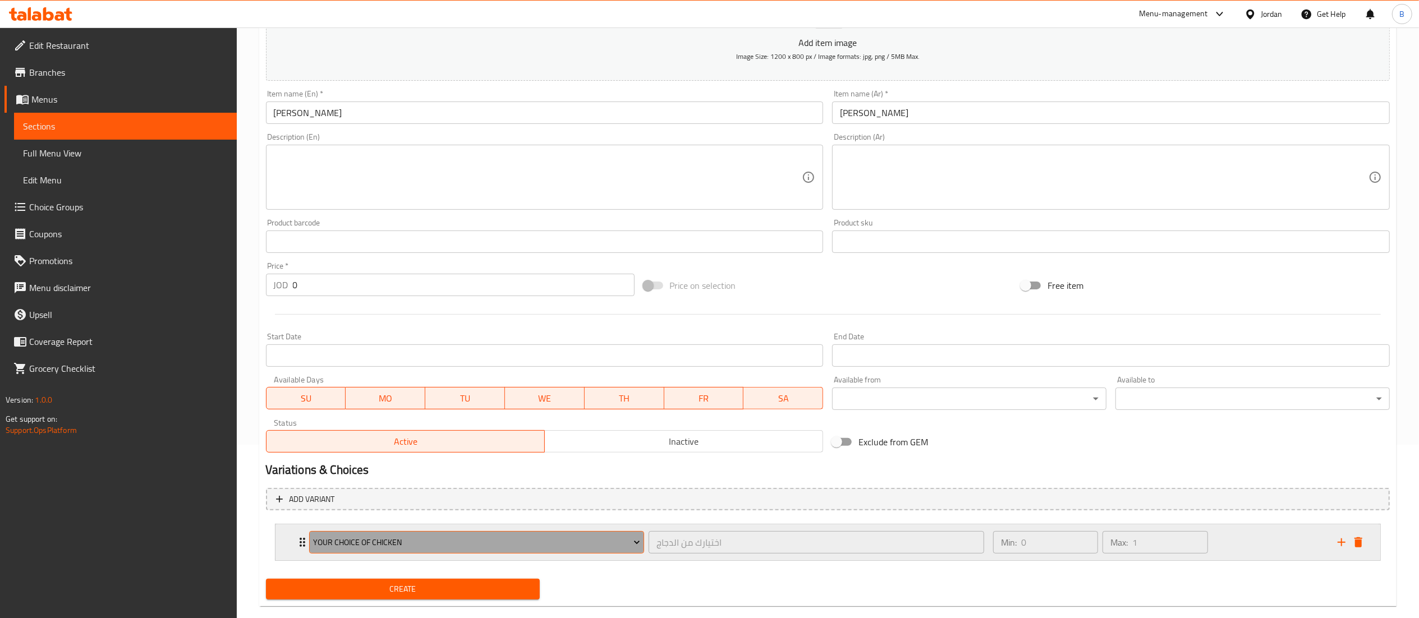
click at [411, 540] on span "Your choice of Chicken" at bounding box center [476, 543] width 327 height 14
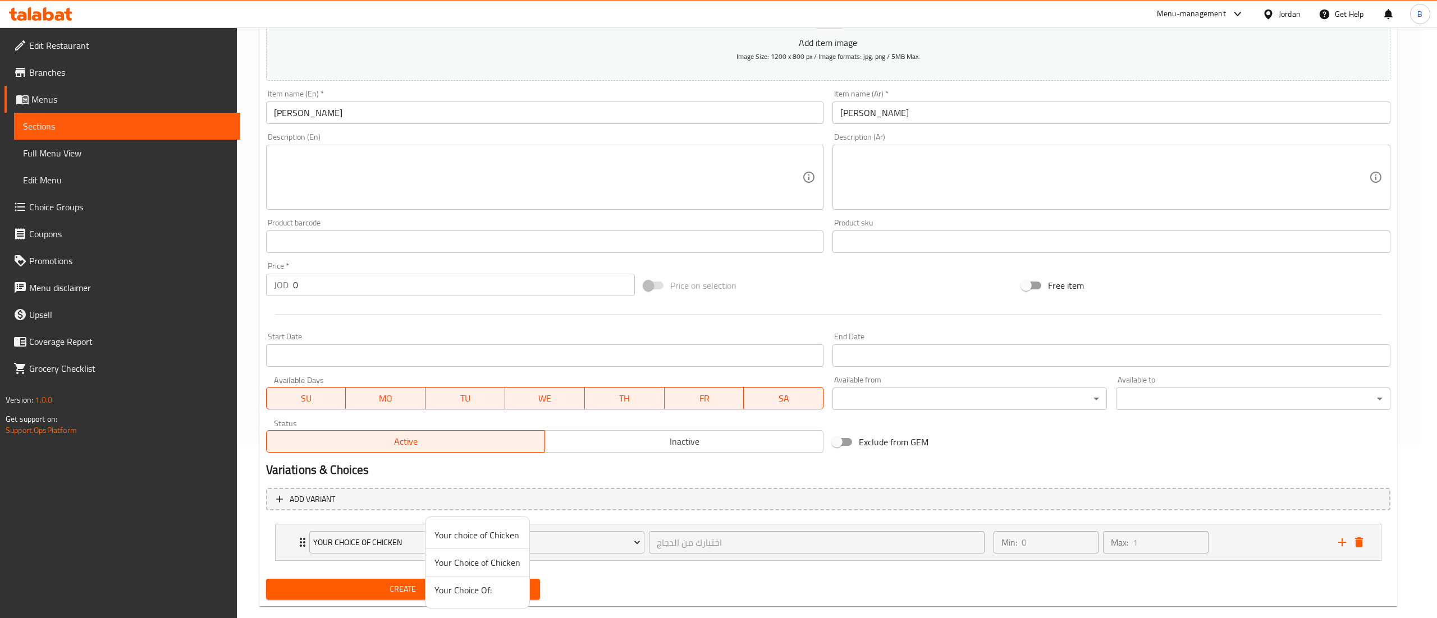
click at [714, 311] on div at bounding box center [718, 309] width 1437 height 618
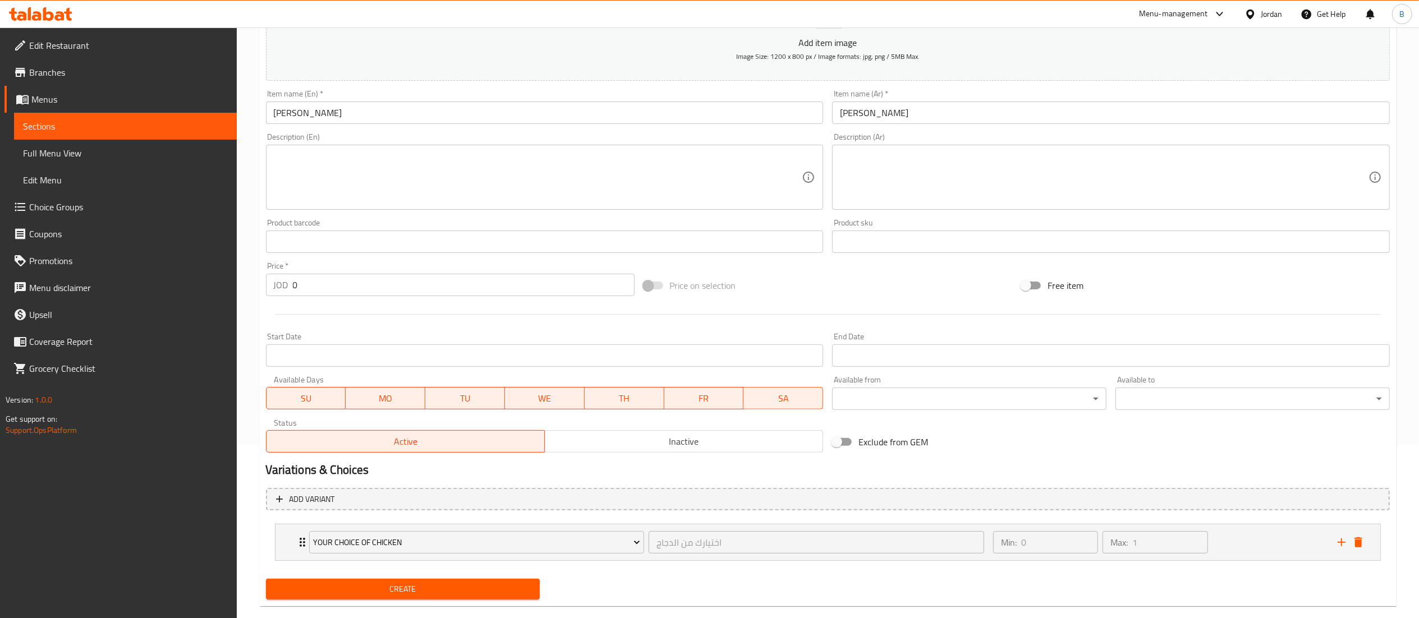
click at [412, 606] on div "Create new item Add item image Image Size: 1200 x 800 px / Image formats: jpg, …" at bounding box center [828, 271] width 1138 height 672
click at [423, 597] on button "Create" at bounding box center [403, 589] width 274 height 21
click at [1363, 545] on icon "delete" at bounding box center [1358, 542] width 13 height 13
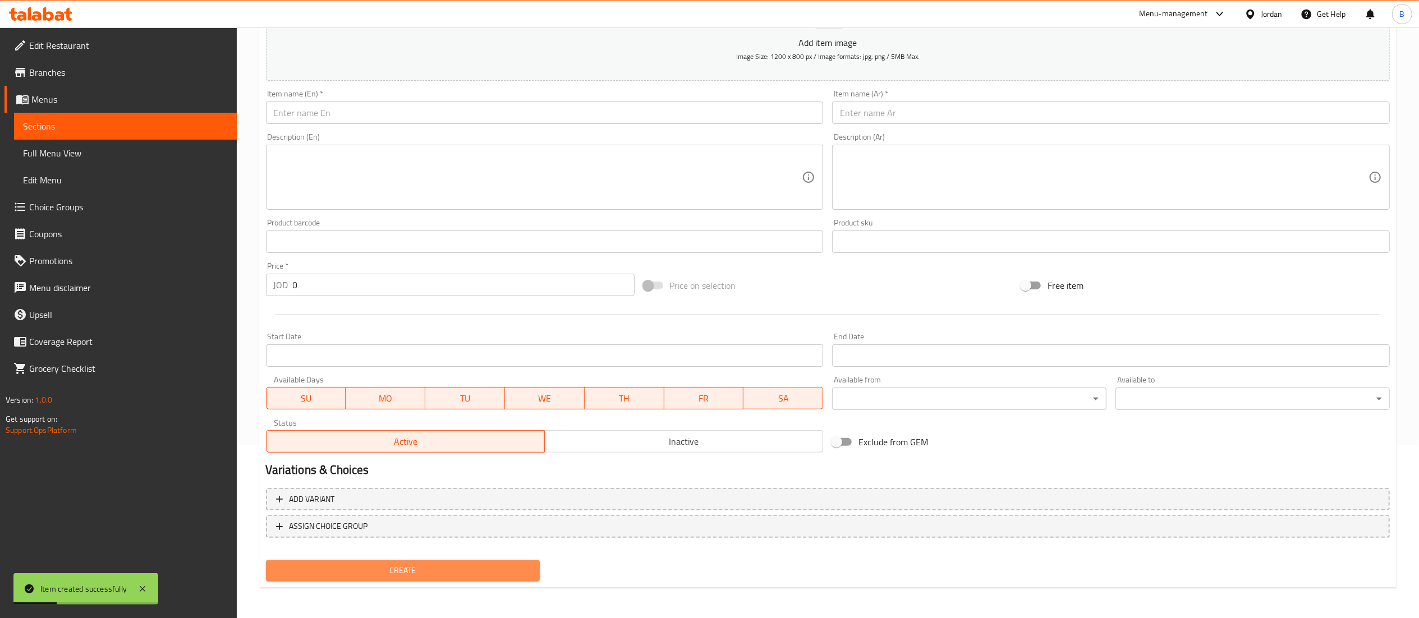
click at [452, 567] on span "Create" at bounding box center [403, 571] width 256 height 14
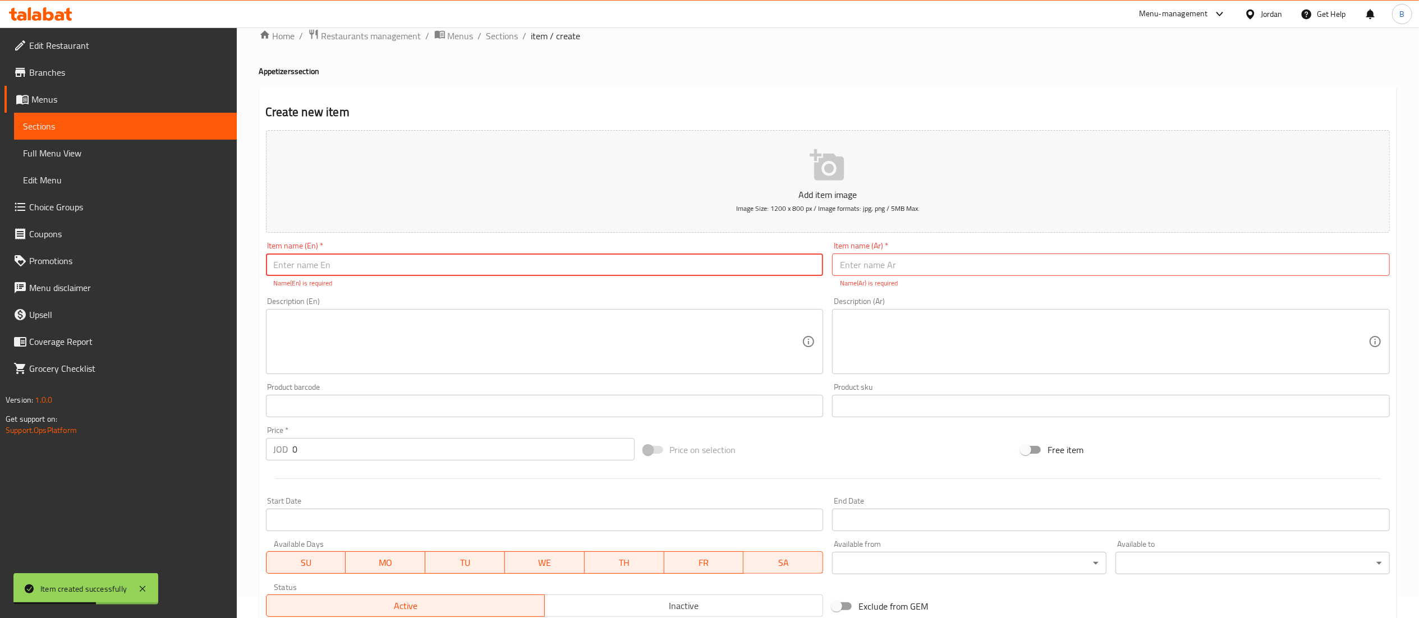
scroll to position [0, 0]
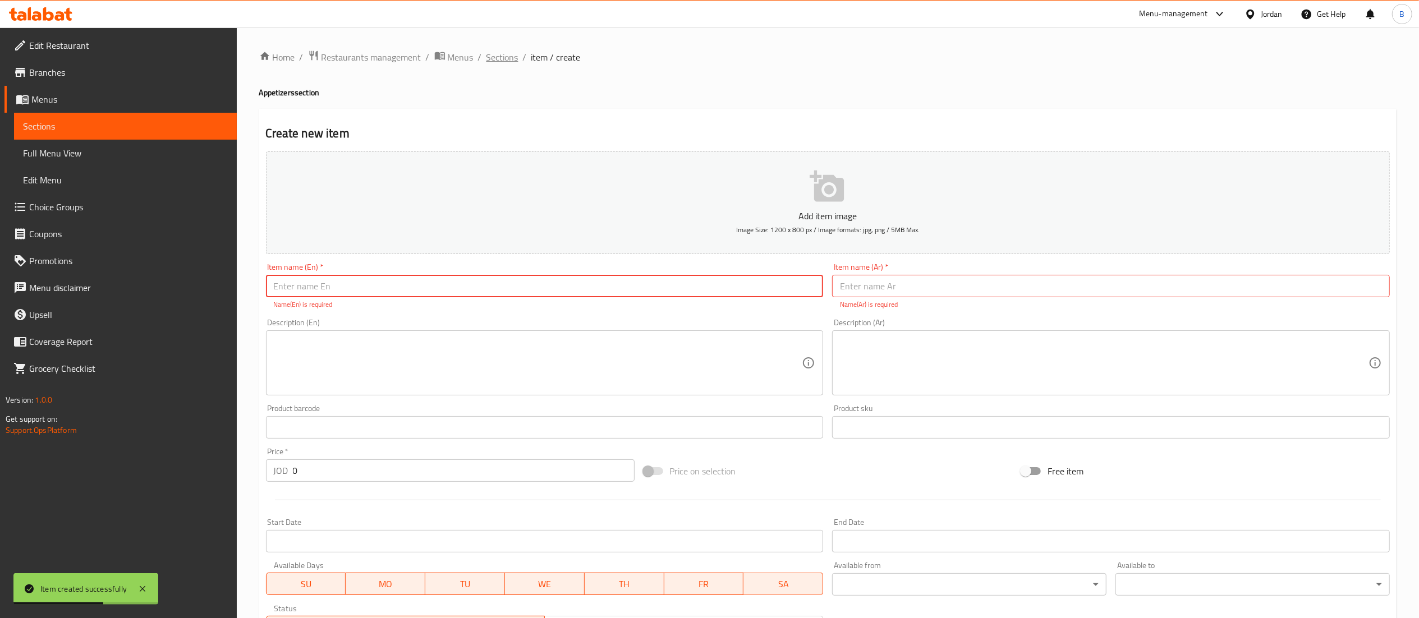
click at [501, 53] on span "Sections" at bounding box center [503, 57] width 32 height 13
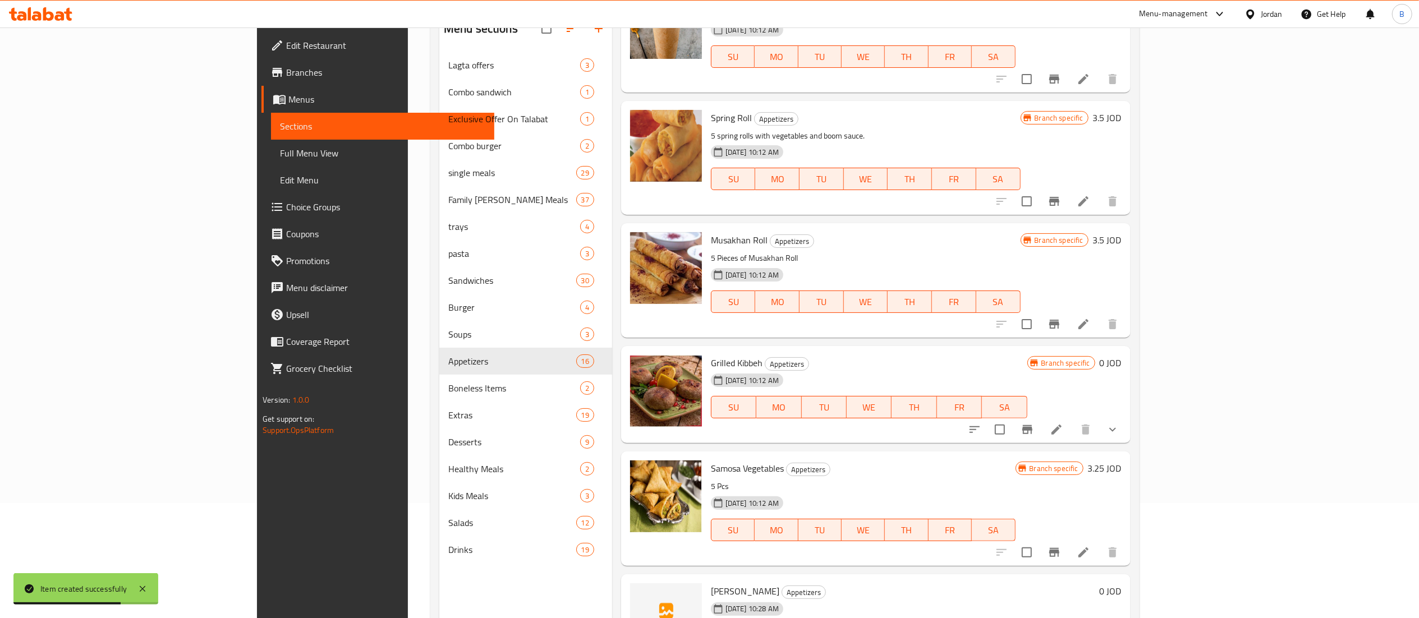
scroll to position [158, 0]
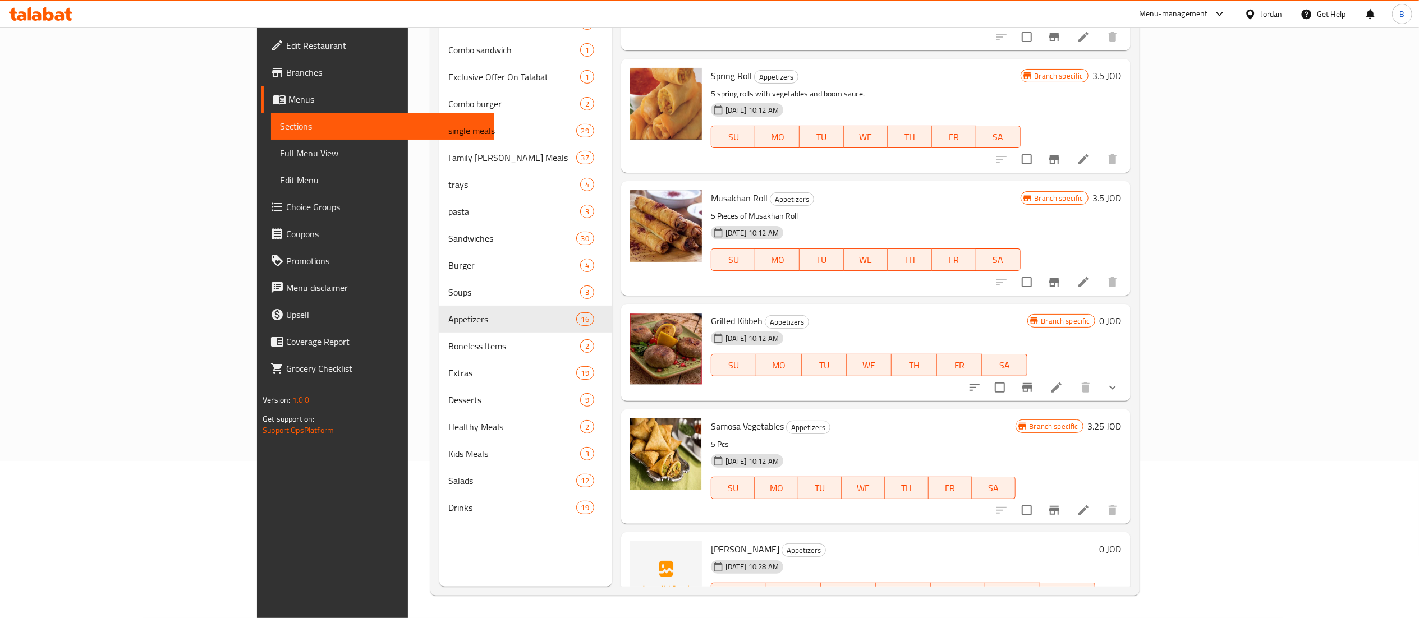
click at [286, 210] on span "Choice Groups" at bounding box center [385, 206] width 199 height 13
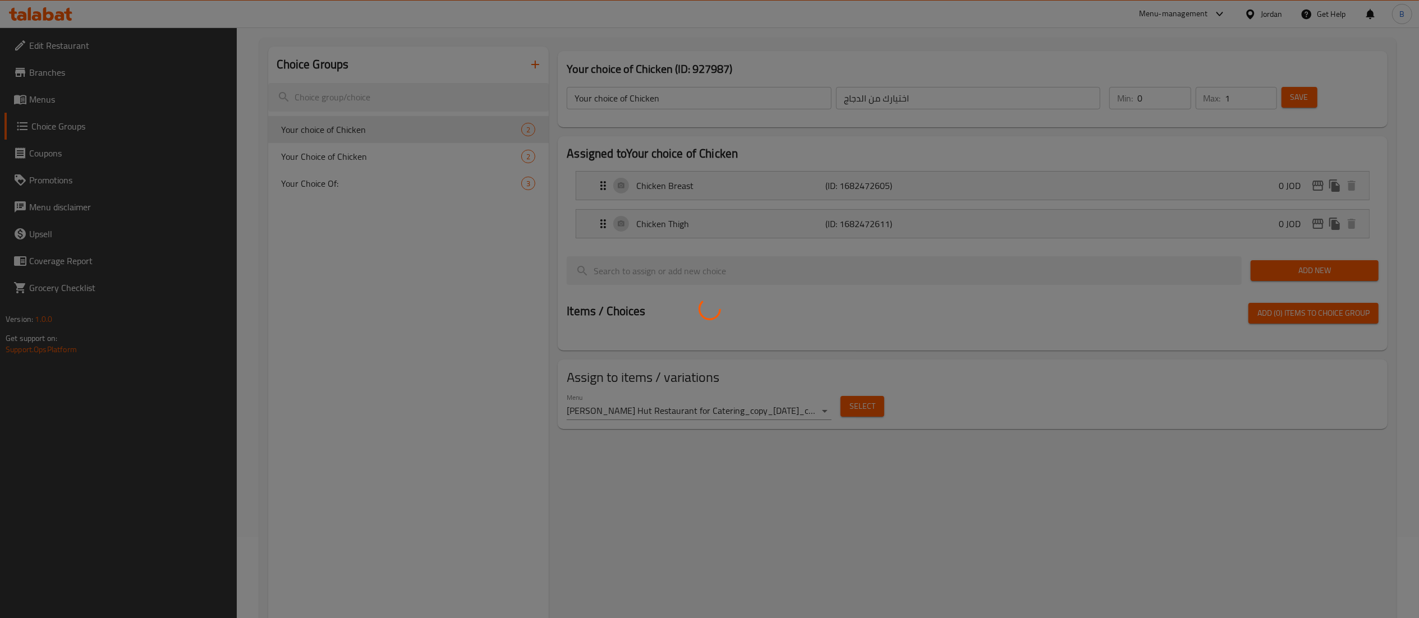
scroll to position [45, 0]
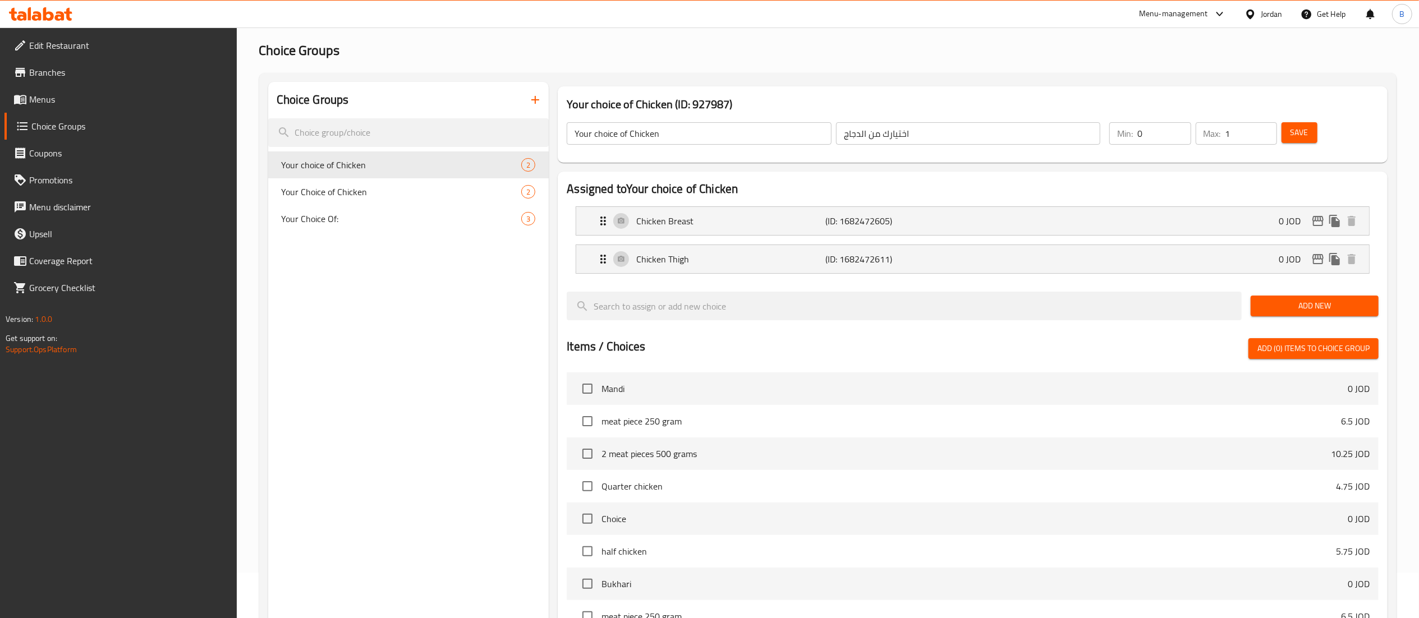
click at [528, 100] on button "button" at bounding box center [535, 99] width 27 height 27
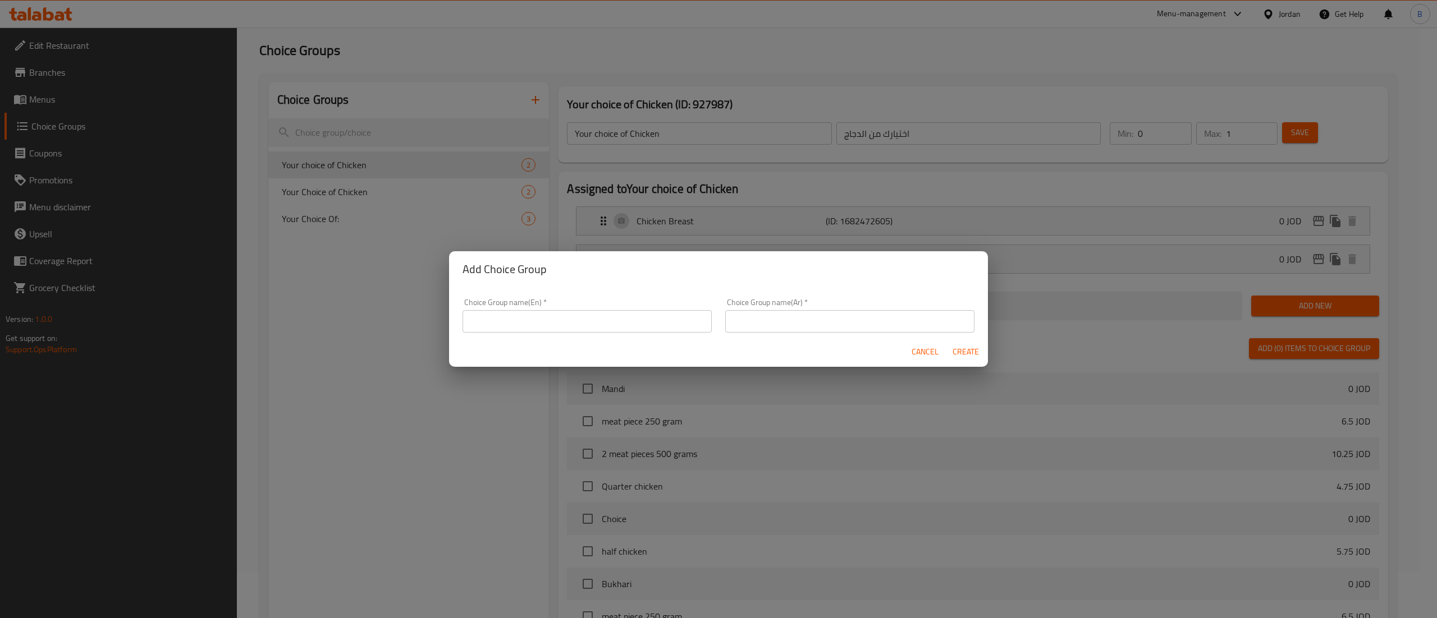
click at [533, 314] on input "text" at bounding box center [586, 321] width 249 height 22
paste input "your choice of pcs:"
type input "your choice of pcs:"
click at [840, 317] on input "text" at bounding box center [849, 321] width 249 height 22
paste input "اختيارك للقطع"
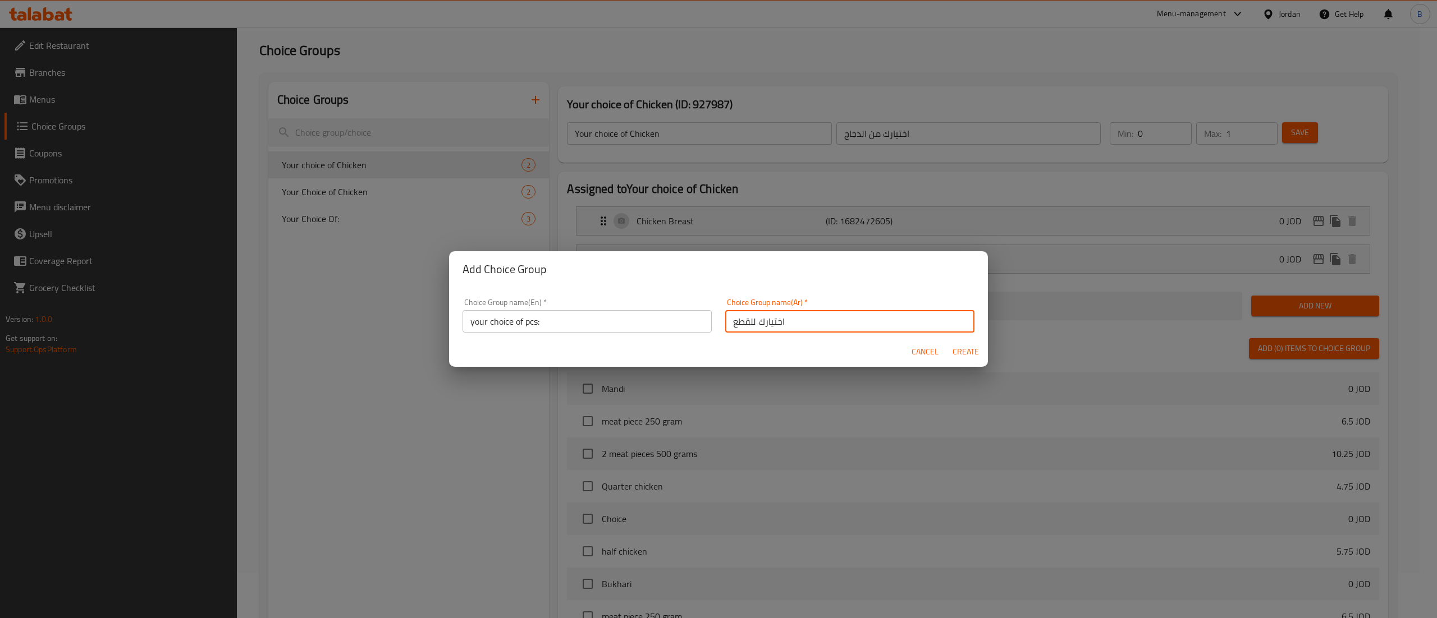
type input "اختيارك للقطع"
click at [955, 350] on span "Create" at bounding box center [965, 352] width 27 height 14
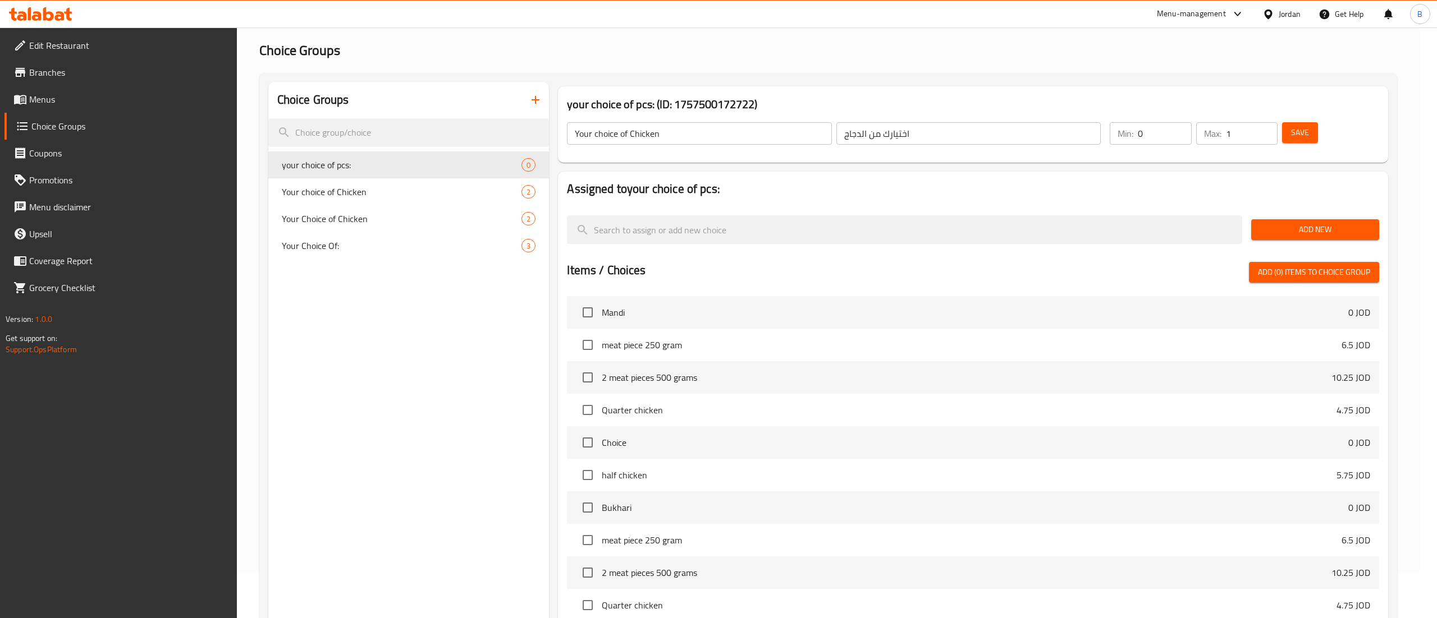
type input "your choice of pcs:"
type input "اختيارك للقطع"
type input "0"
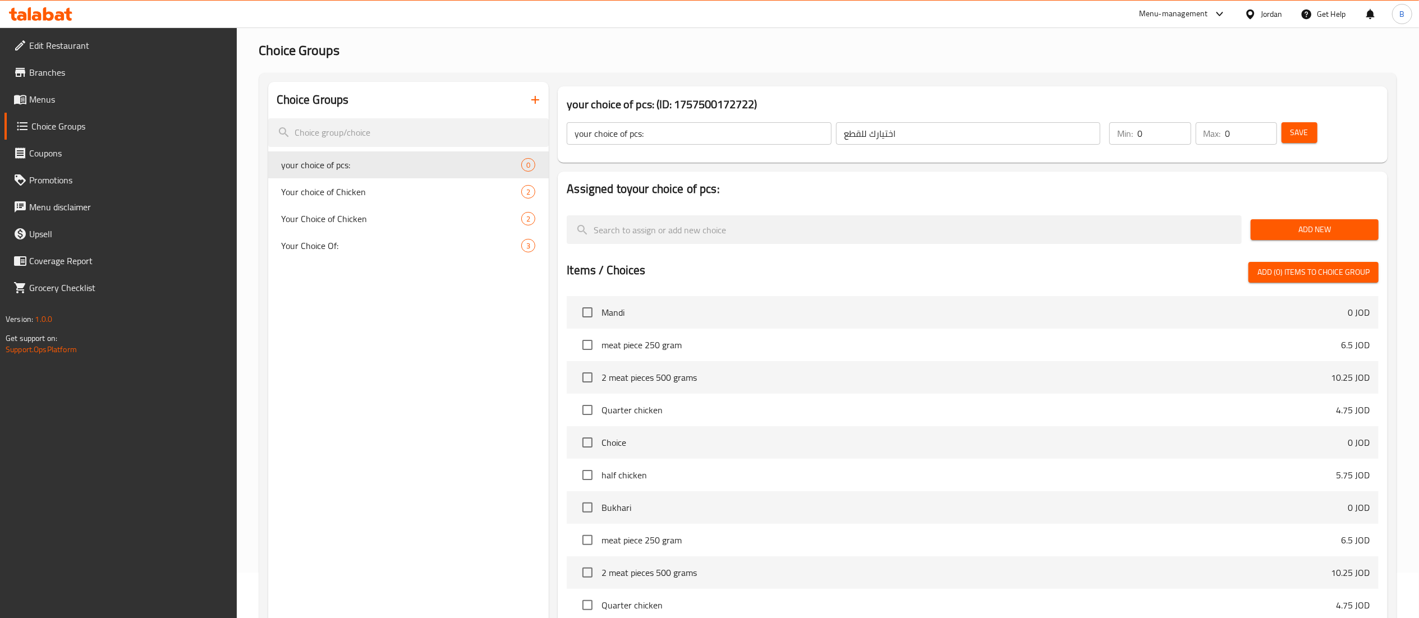
click at [1170, 130] on input "0" at bounding box center [1164, 133] width 53 height 22
type input "1"
click at [1177, 130] on input "1" at bounding box center [1164, 133] width 53 height 22
type input "1"
click at [1263, 128] on input "1" at bounding box center [1252, 133] width 52 height 22
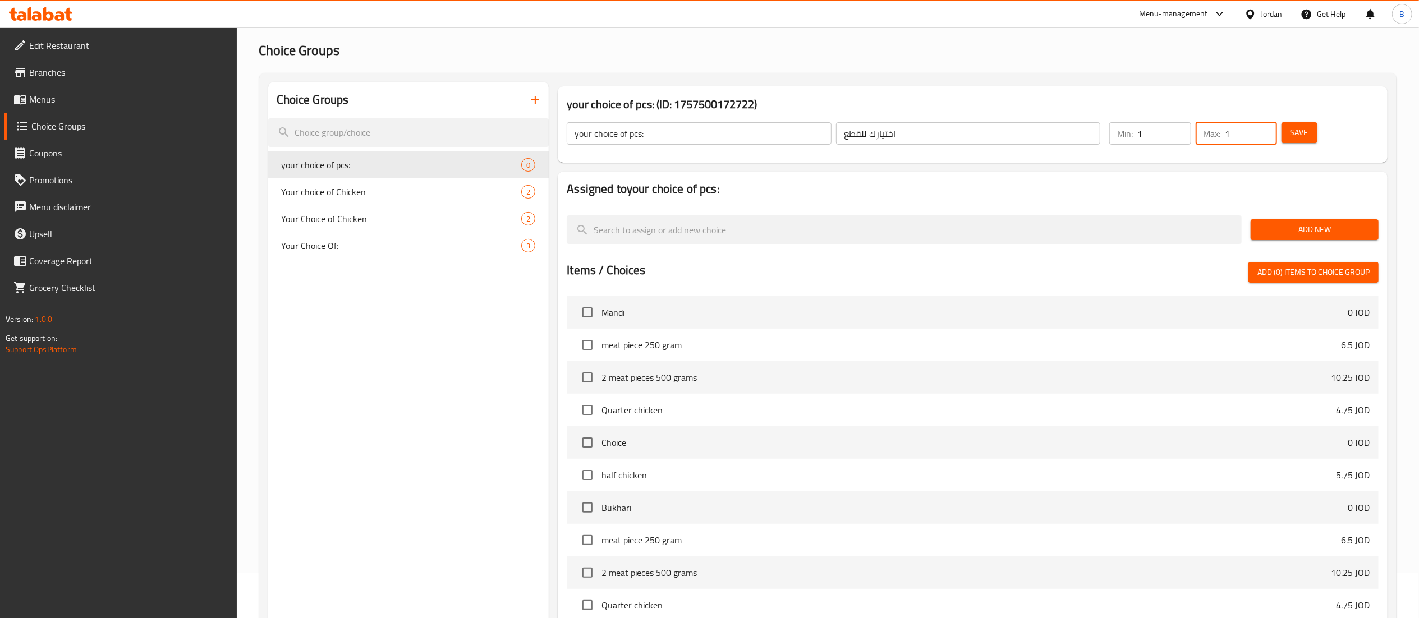
click at [1289, 128] on button "Save" at bounding box center [1300, 132] width 36 height 21
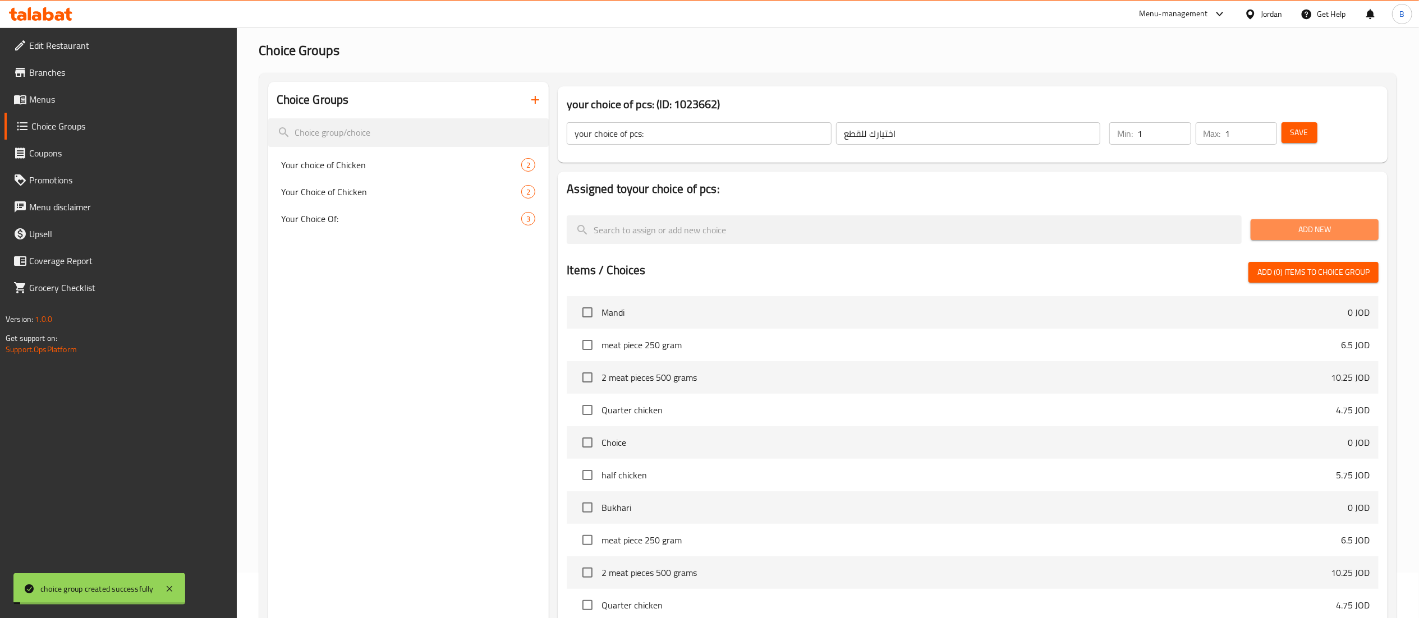
click at [1304, 231] on span "Add New" at bounding box center [1315, 230] width 110 height 14
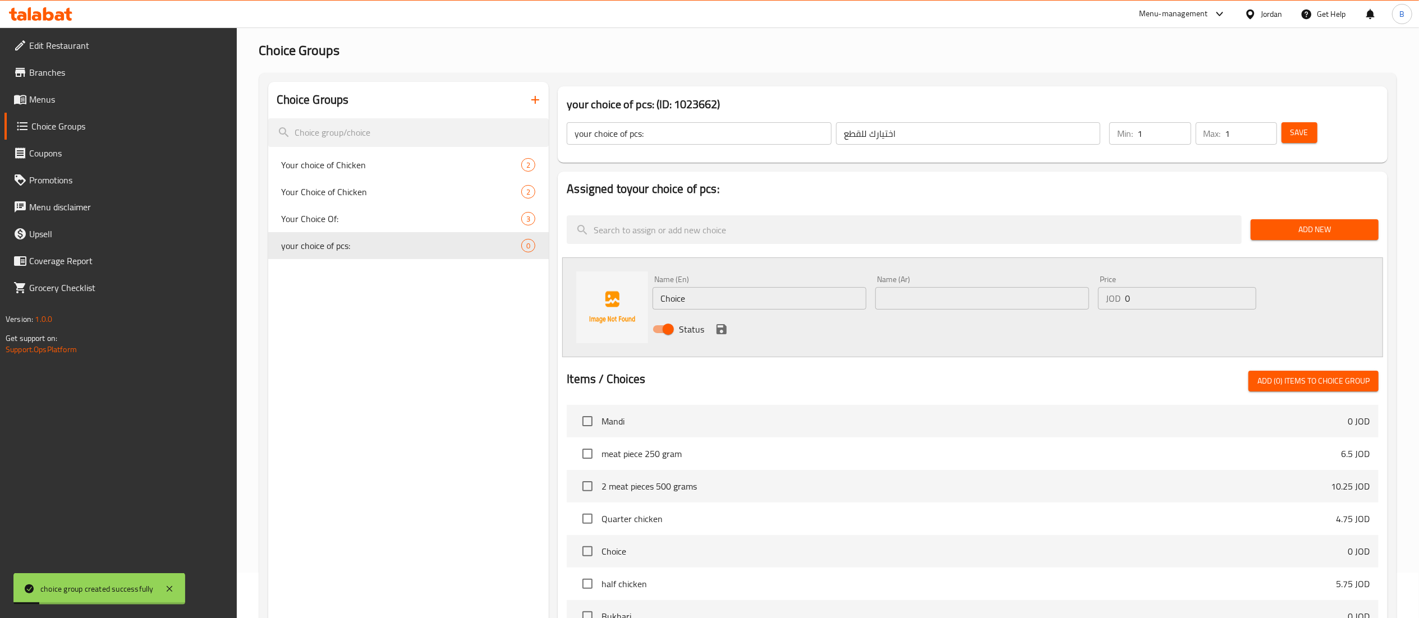
drag, startPoint x: 722, startPoint y: 292, endPoint x: 550, endPoint y: 292, distance: 171.7
click at [608, 292] on div "Name (En) Choice Name (En) Name (Ar) Name (Ar) Price JOD 0 Price Status" at bounding box center [972, 308] width 821 height 100
paste input "5 pieces"
type input "5 pieces"
click at [905, 286] on div "Name (Ar) Name (Ar)" at bounding box center [983, 293] width 214 height 34
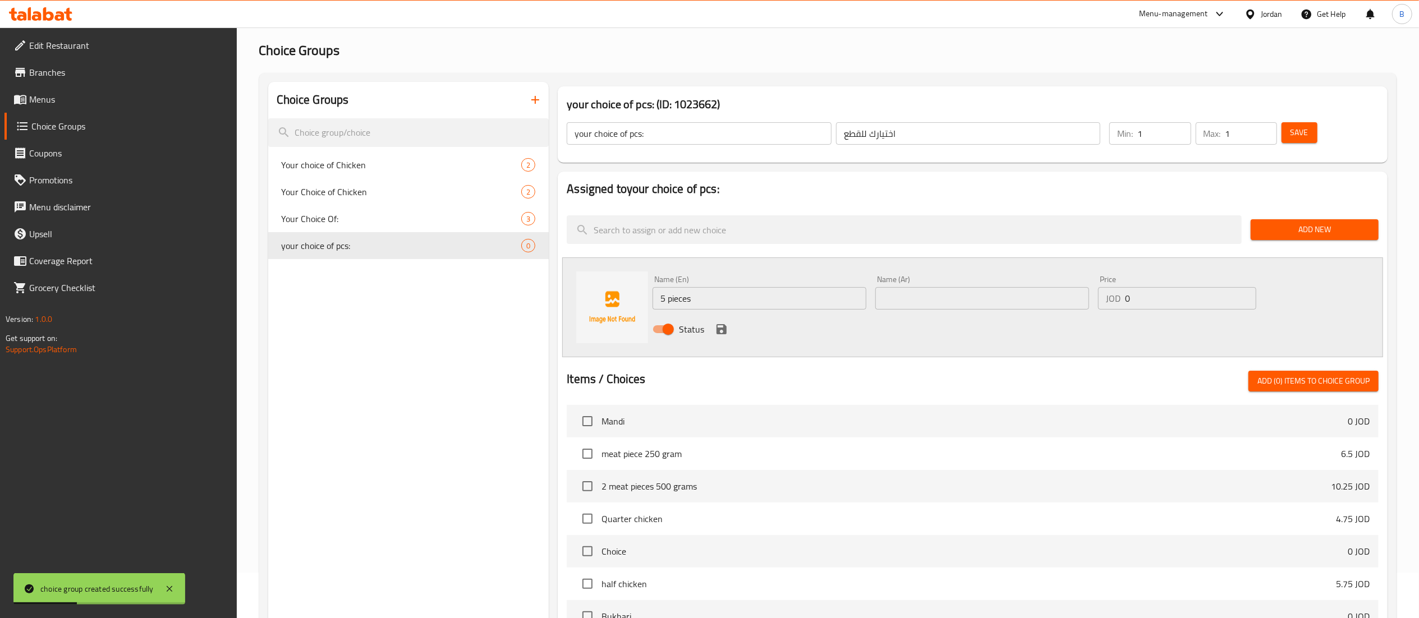
click at [979, 303] on input "text" at bounding box center [983, 298] width 214 height 22
paste input "5 قطع"
type input "5 قطع"
drag, startPoint x: 1162, startPoint y: 296, endPoint x: 792, endPoint y: 297, distance: 369.3
click at [920, 296] on div "Name (En) 5 pieces Name (En) Name (Ar) 5 قطع Name (Ar) Price JOD 0 Price Status" at bounding box center [982, 308] width 668 height 74
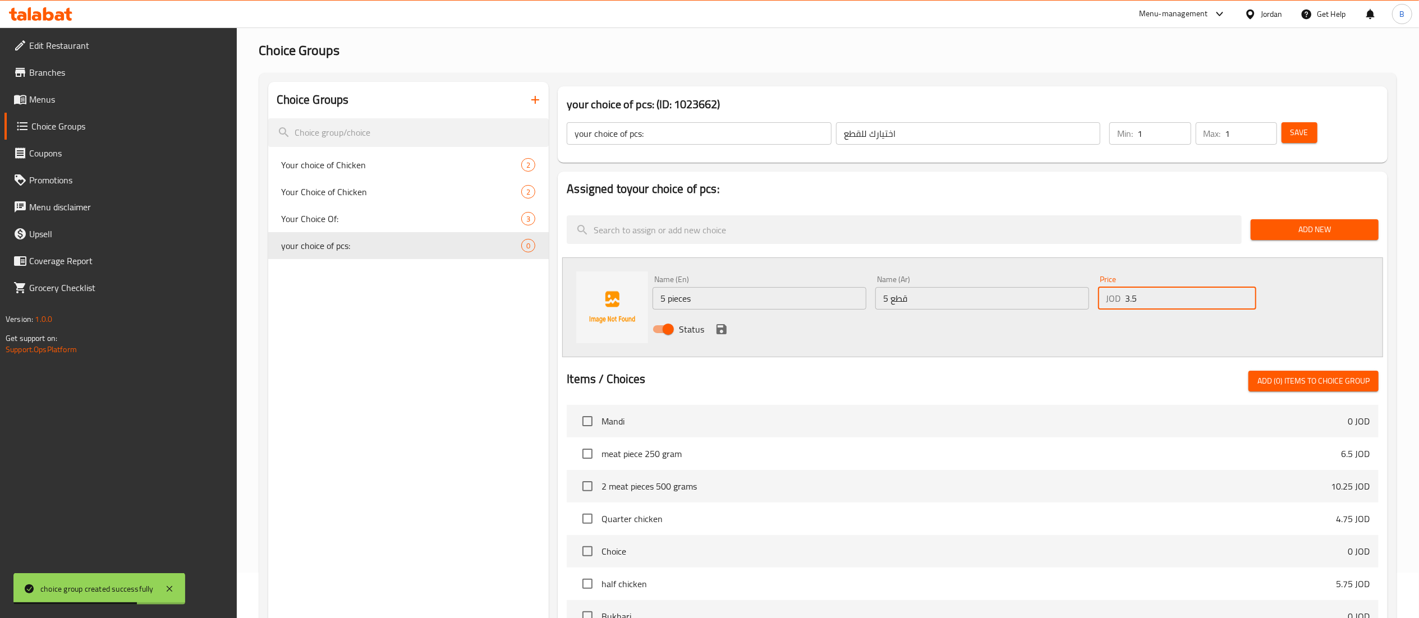
type input "3.5"
click at [722, 331] on icon "save" at bounding box center [721, 329] width 13 height 13
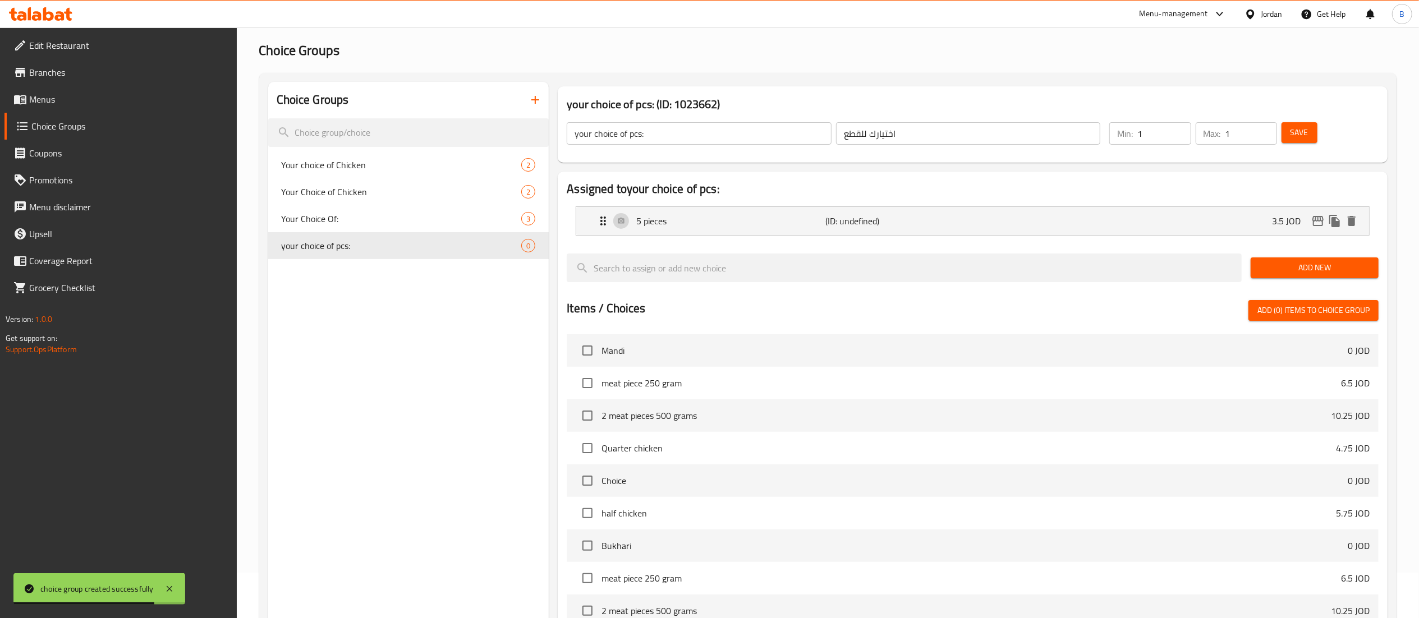
click at [1293, 259] on button "Add New" at bounding box center [1315, 268] width 128 height 21
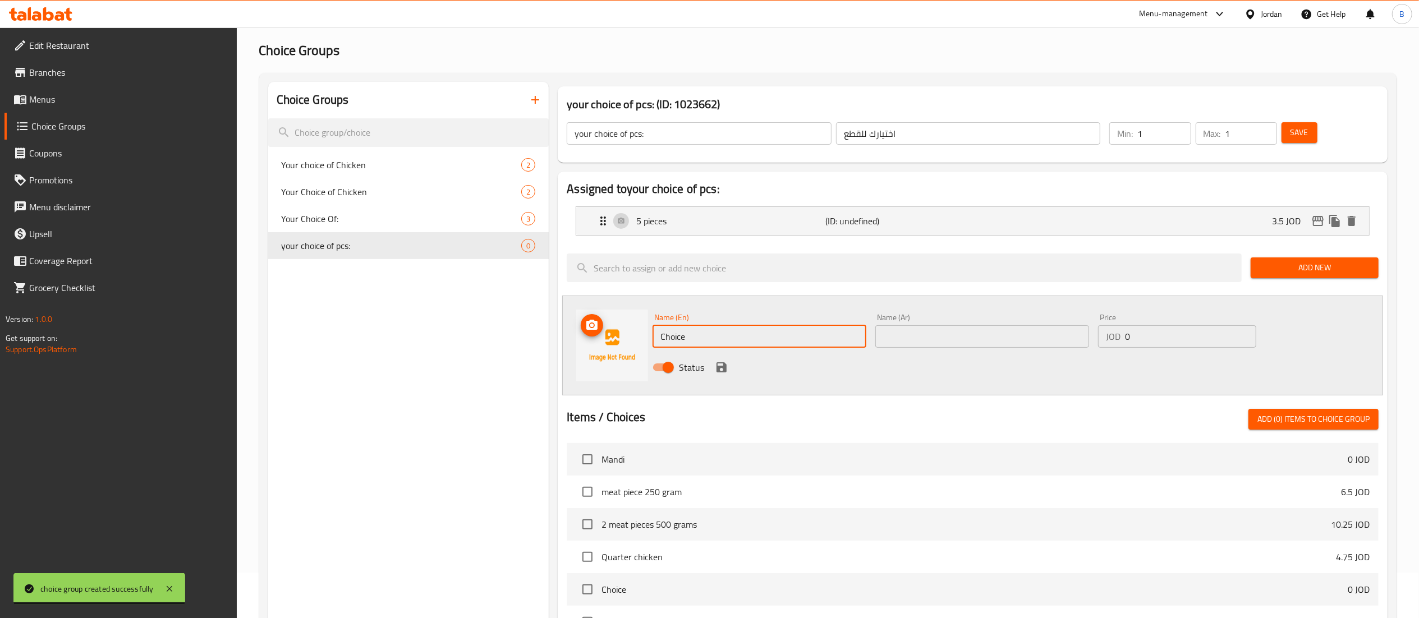
drag, startPoint x: 724, startPoint y: 338, endPoint x: 463, endPoint y: 311, distance: 262.4
click at [531, 320] on div "Choice Groups Your choice of Chicken 2 Your Choice of Chicken 2 Your Choice Of:…" at bounding box center [830, 492] width 1124 height 820
paste input "10 pieces"
type input "10 pieces"
click at [989, 338] on input "text" at bounding box center [983, 337] width 214 height 22
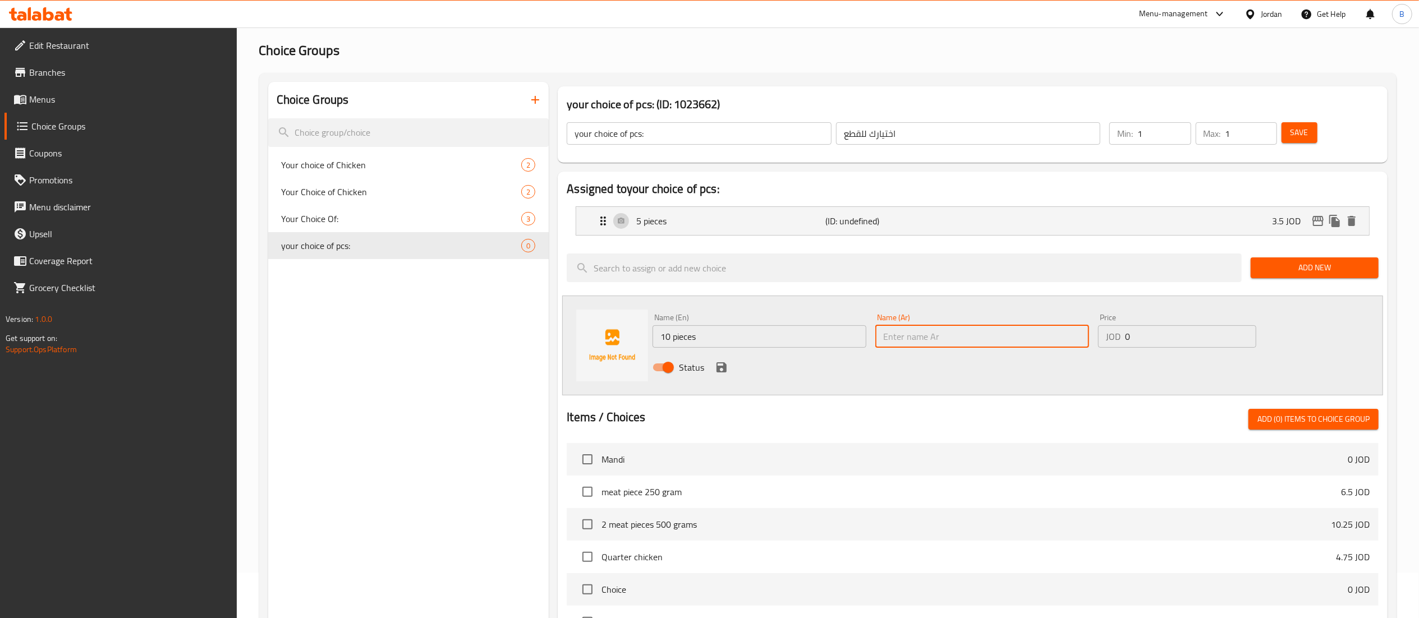
paste input "10 قطع"
type input "10 قطع"
drag, startPoint x: 1165, startPoint y: 338, endPoint x: 973, endPoint y: 337, distance: 192.5
click at [993, 337] on div "Name (En) 10 pieces Name (En) Name (Ar) 10 قطع Name (Ar) Price JOD 0 Price Stat…" at bounding box center [982, 346] width 668 height 74
type input "7"
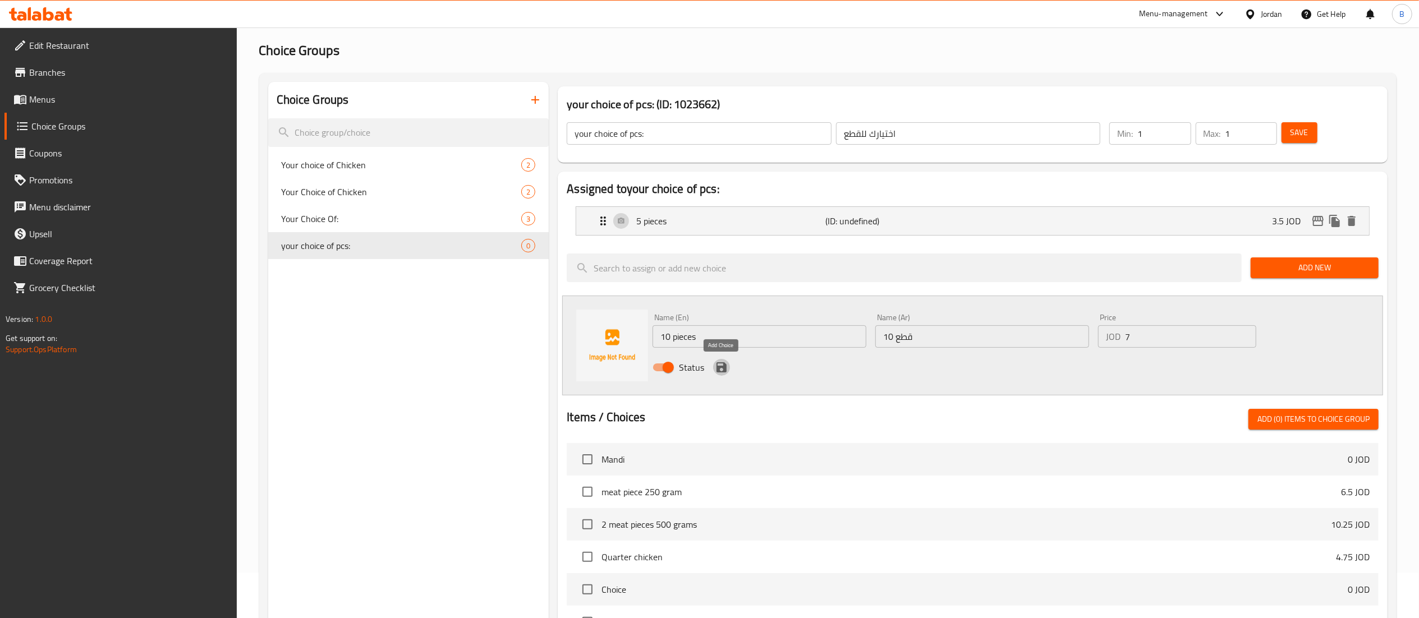
click at [725, 368] on icon "save" at bounding box center [722, 368] width 10 height 10
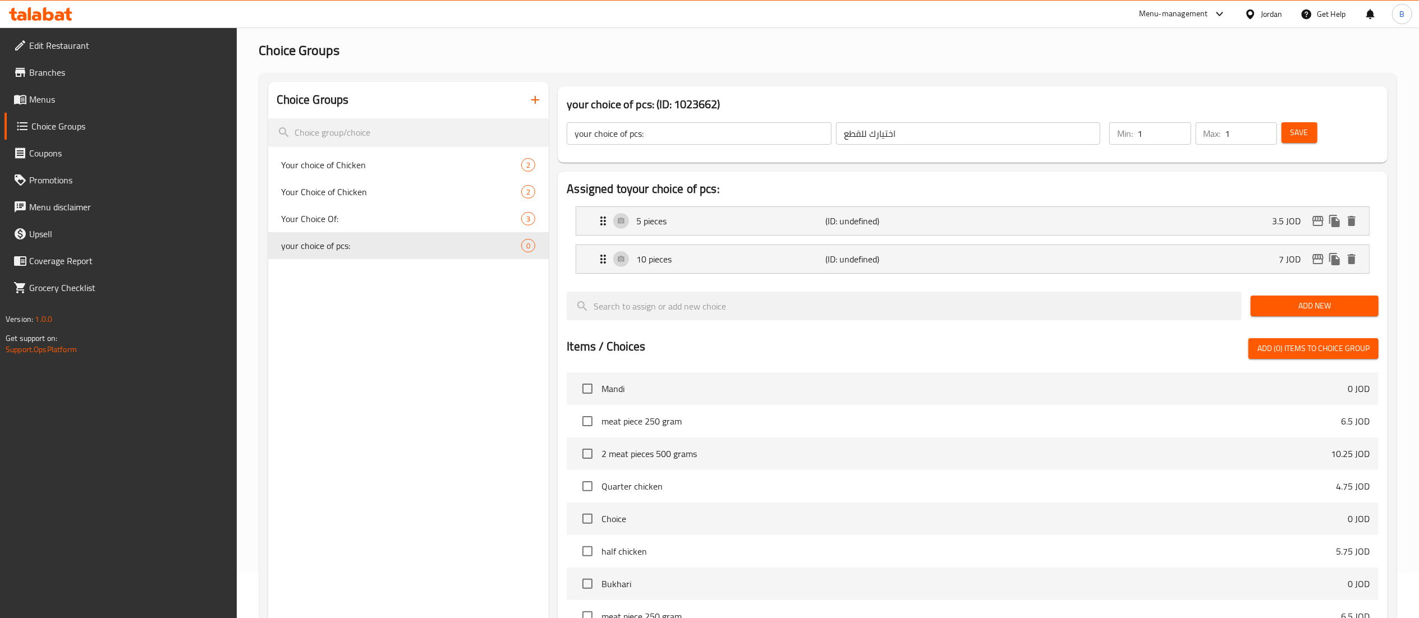
click at [1323, 311] on span "Add New" at bounding box center [1315, 306] width 110 height 14
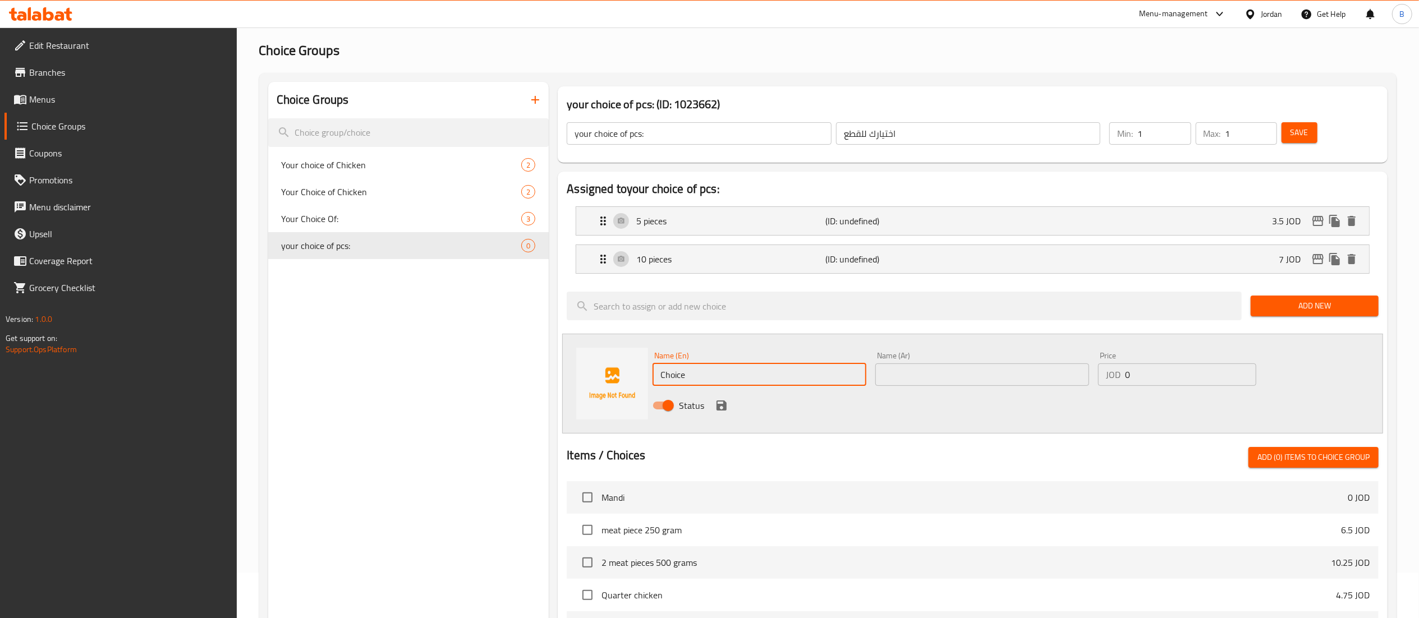
drag, startPoint x: 723, startPoint y: 370, endPoint x: 440, endPoint y: 370, distance: 282.9
click at [485, 370] on div "Choice Groups Your choice of Chicken 2 Your Choice of Chicken 2 Your Choice Of:…" at bounding box center [830, 511] width 1124 height 858
paste input "20 pieces"
type input "20 pieces"
click at [943, 385] on input "text" at bounding box center [983, 375] width 214 height 22
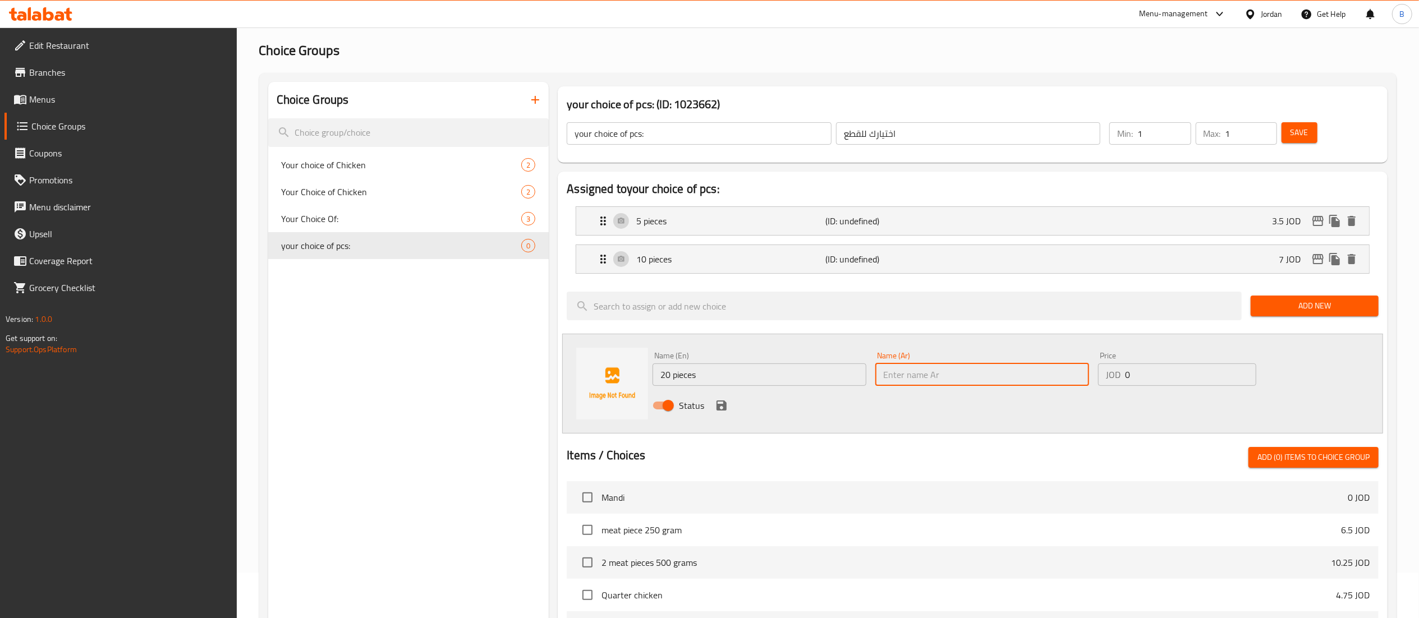
paste input "20 قطعة"
type input "20 قطعة"
drag, startPoint x: 1169, startPoint y: 382, endPoint x: 908, endPoint y: 370, distance: 261.2
click at [1096, 375] on div "Price JOD 0 Price" at bounding box center [1177, 368] width 167 height 43
paste input "14"
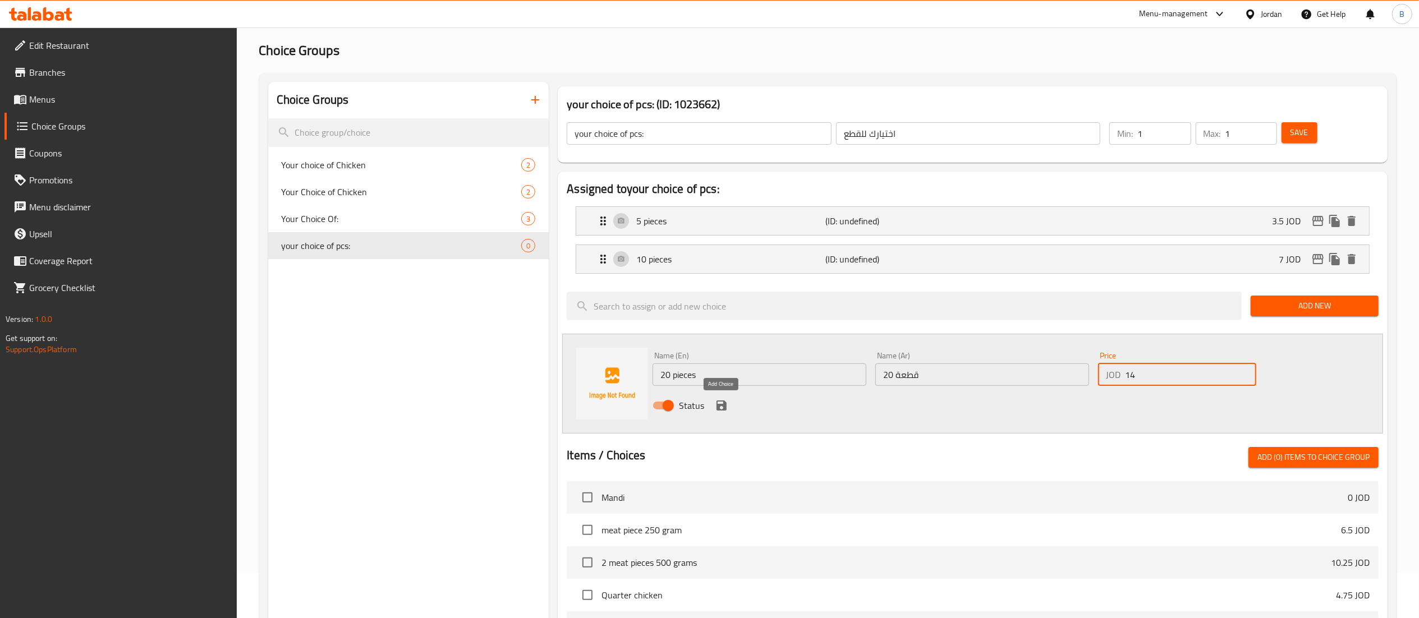
type input "14"
click at [718, 408] on icon "save" at bounding box center [722, 406] width 10 height 10
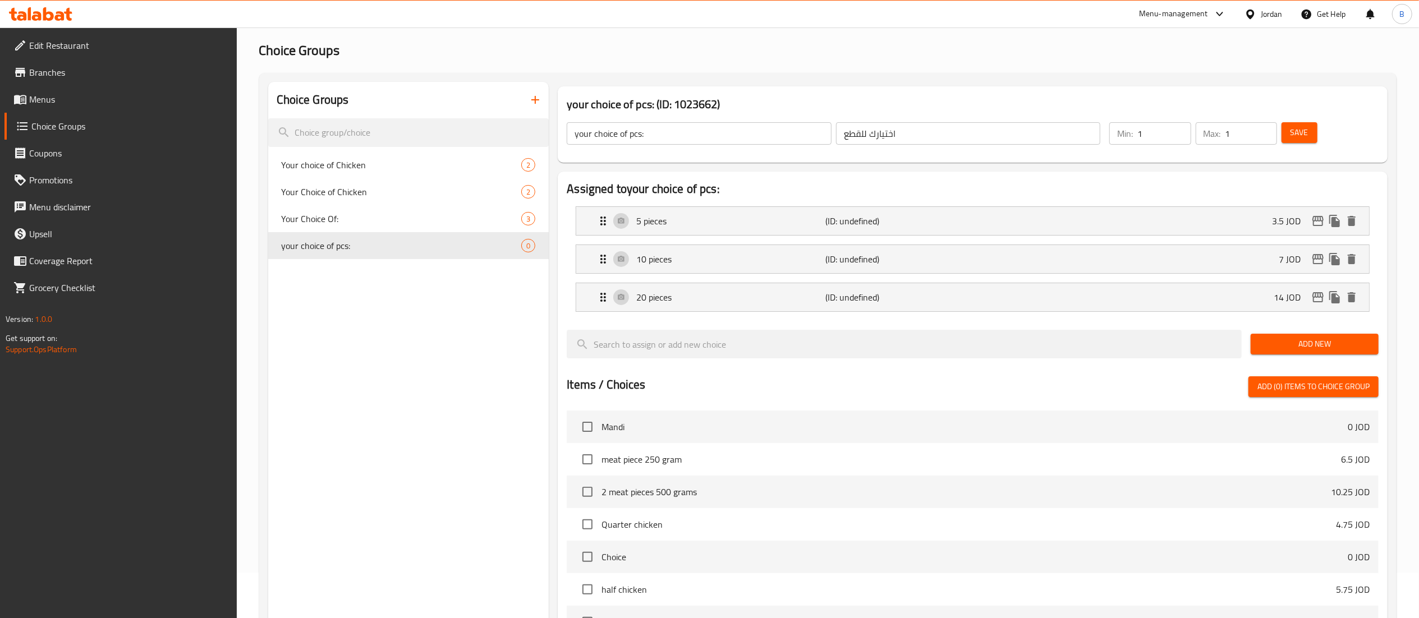
click at [1307, 138] on span "Save" at bounding box center [1300, 133] width 18 height 14
click at [39, 102] on span "Menus" at bounding box center [128, 99] width 199 height 13
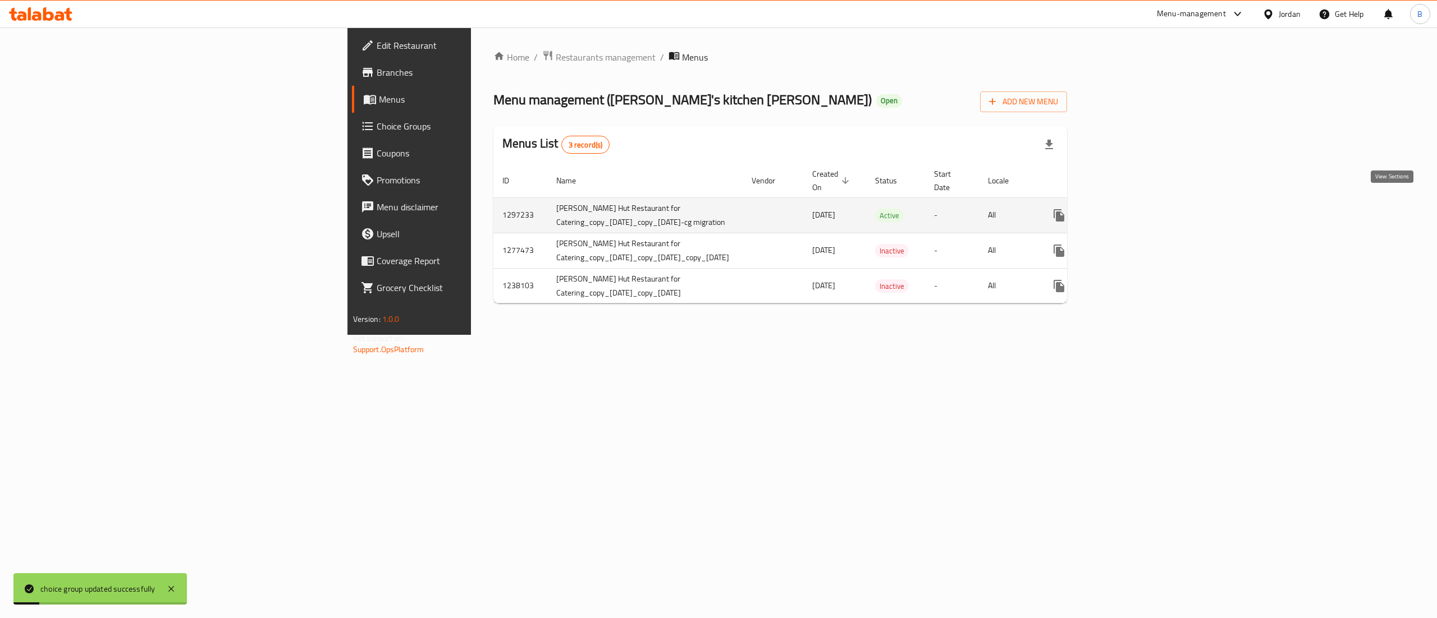
click at [1147, 209] on icon "enhanced table" at bounding box center [1139, 215] width 13 height 13
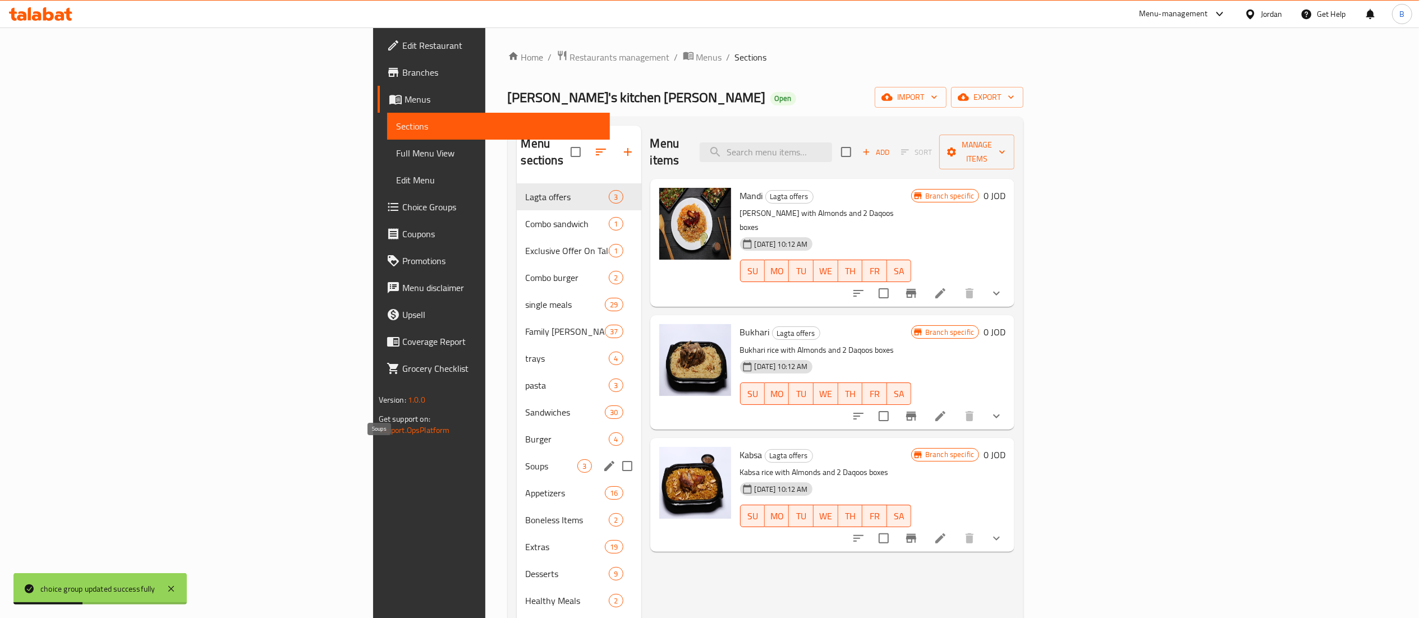
click at [526, 487] on span "Appetizers" at bounding box center [566, 493] width 80 height 13
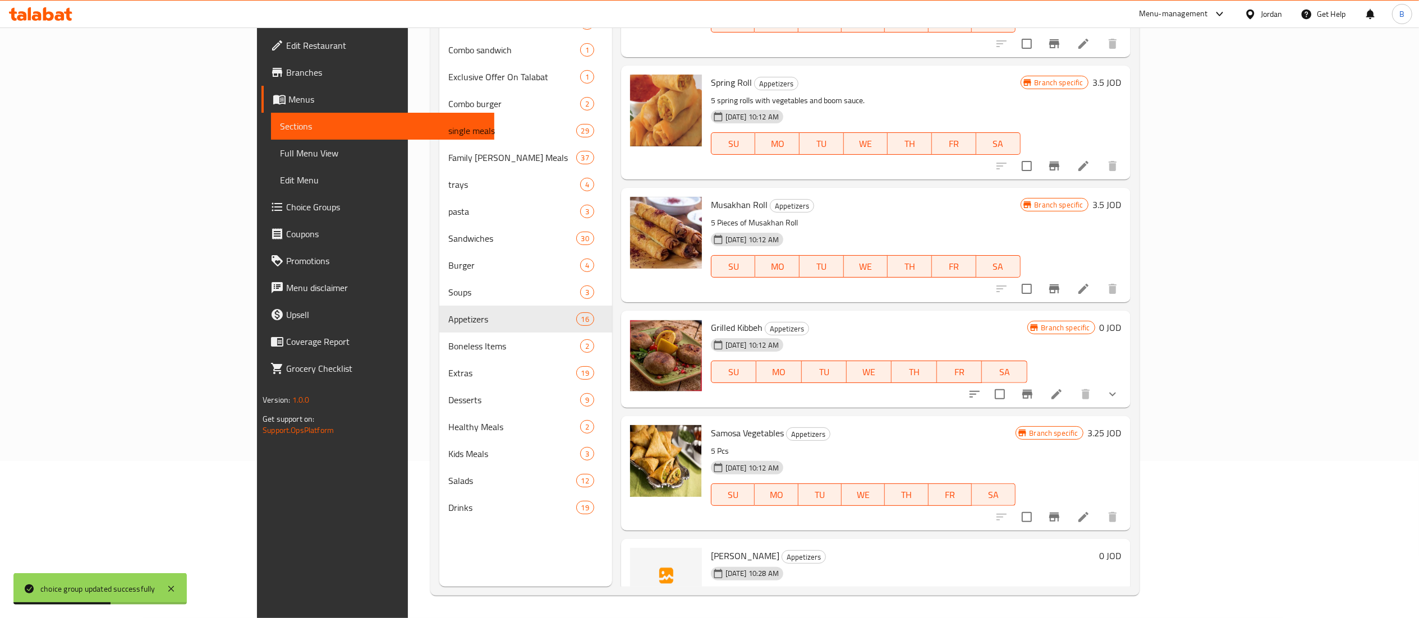
scroll to position [1337, 0]
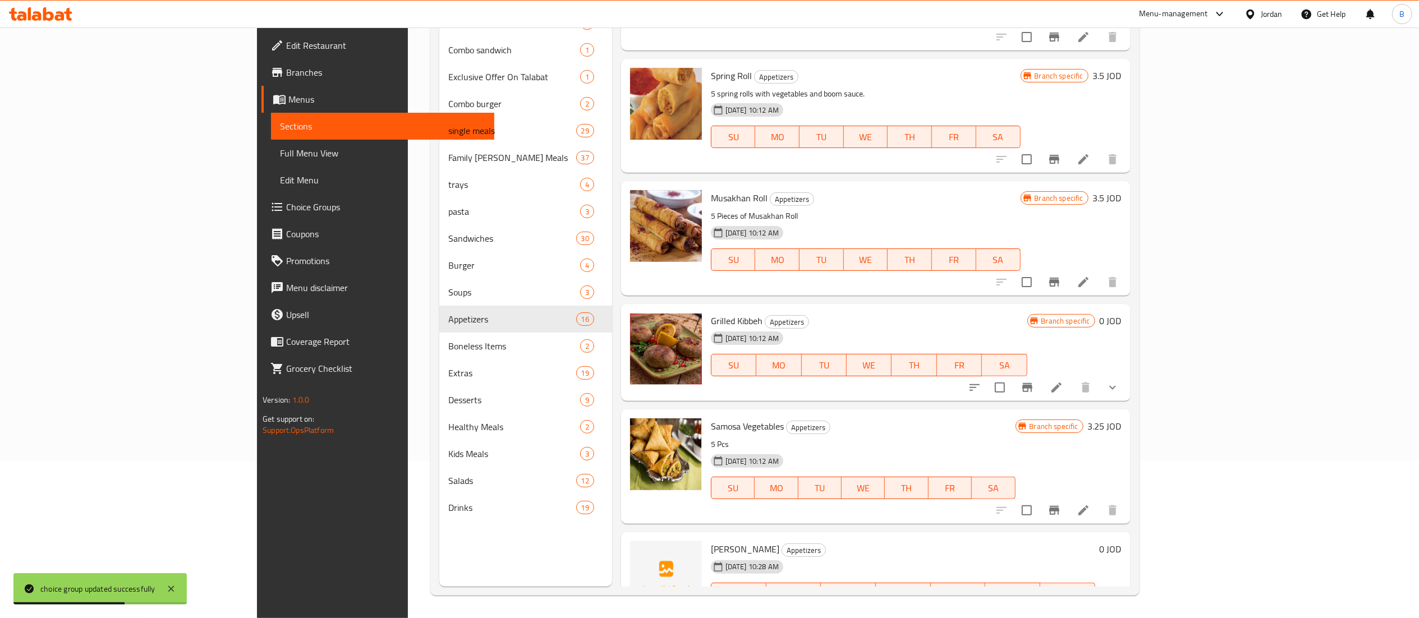
click at [1073, 607] on li at bounding box center [1056, 617] width 31 height 20
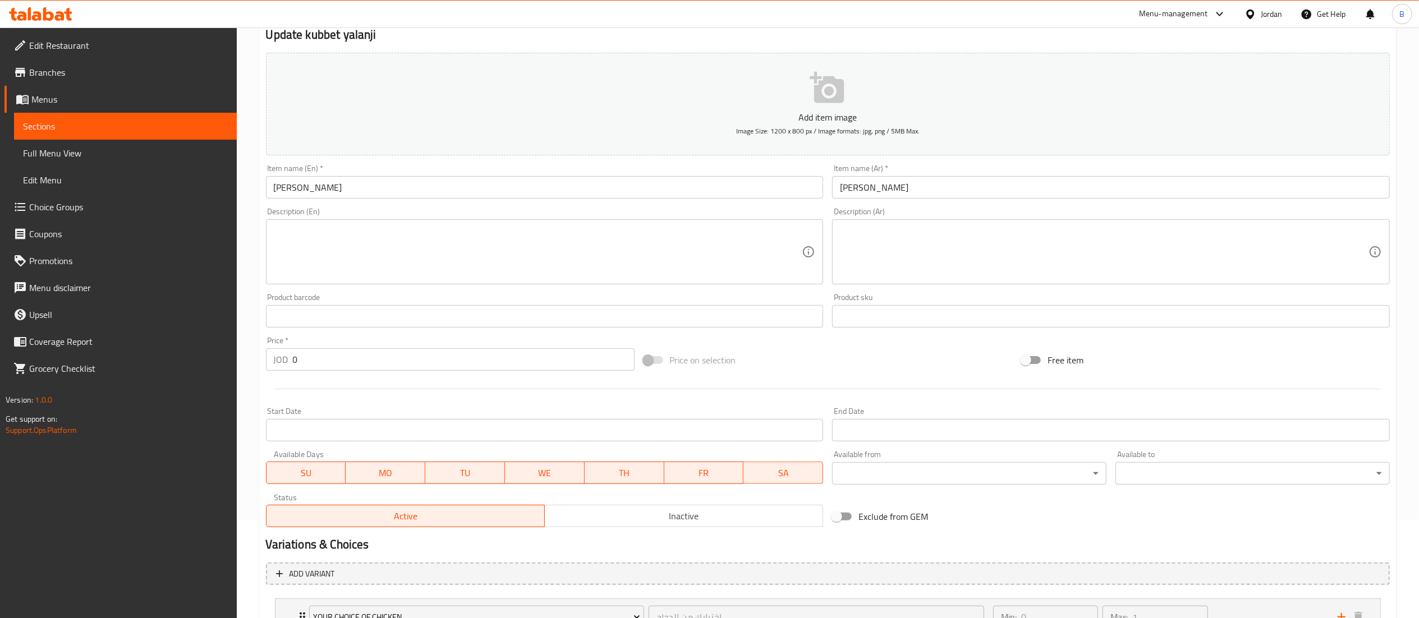
scroll to position [194, 0]
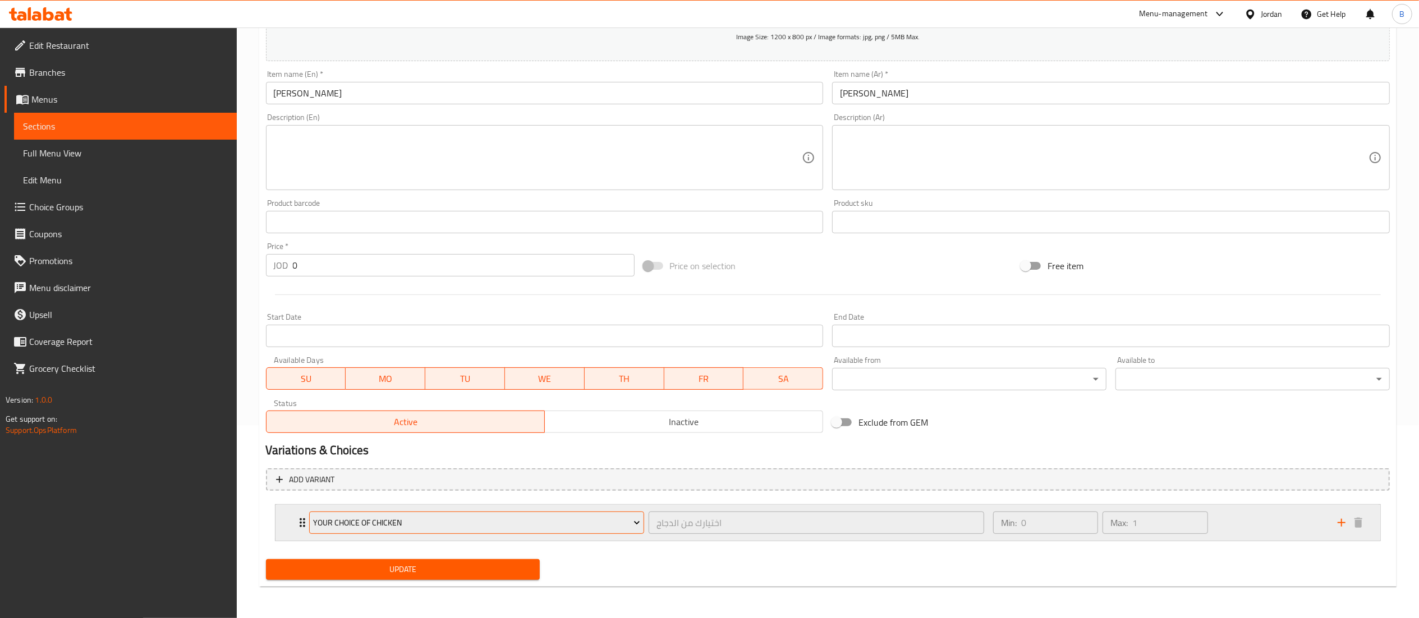
click at [565, 525] on span "Your choice of Chicken" at bounding box center [476, 523] width 327 height 14
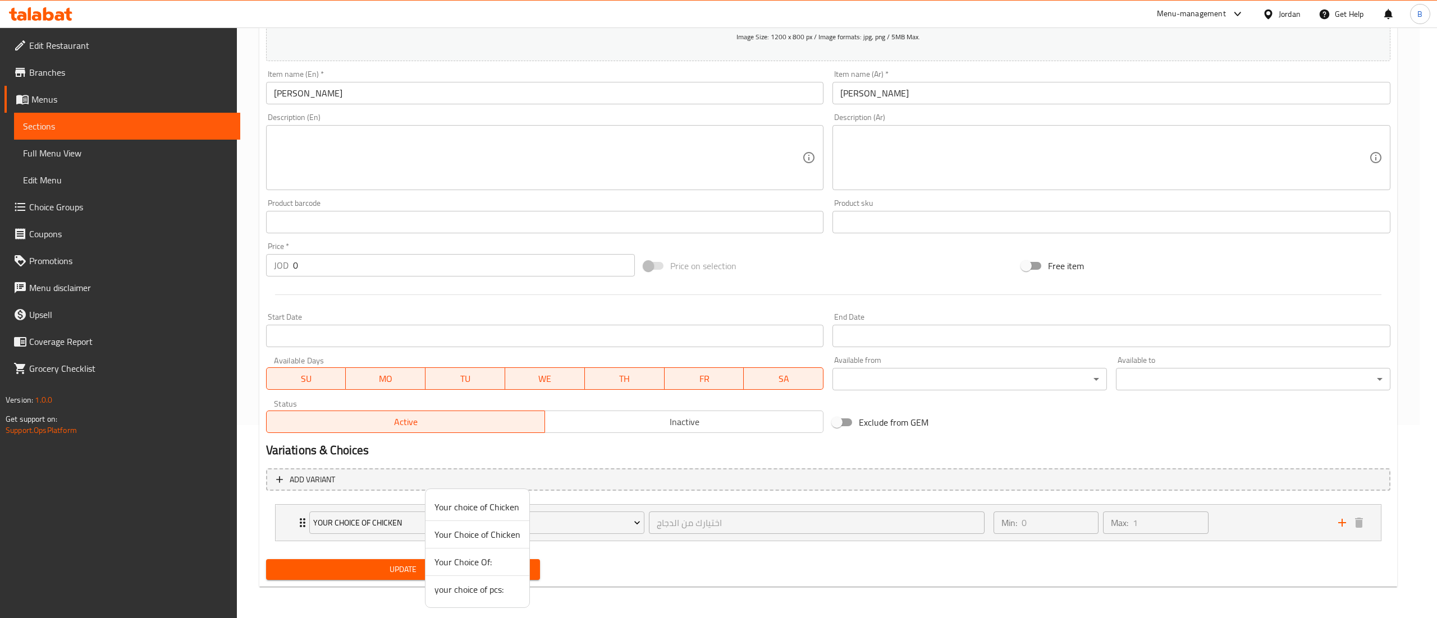
click at [455, 590] on span "your choice of pcs:" at bounding box center [477, 589] width 86 height 13
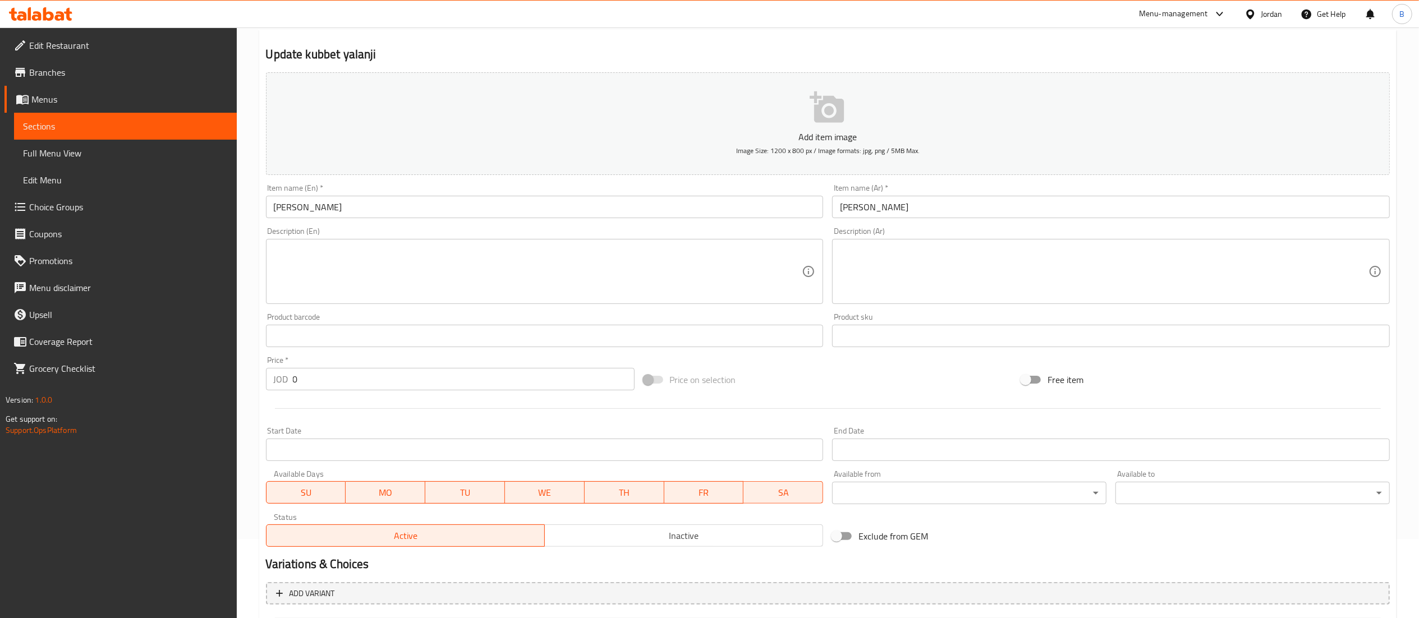
scroll to position [0, 0]
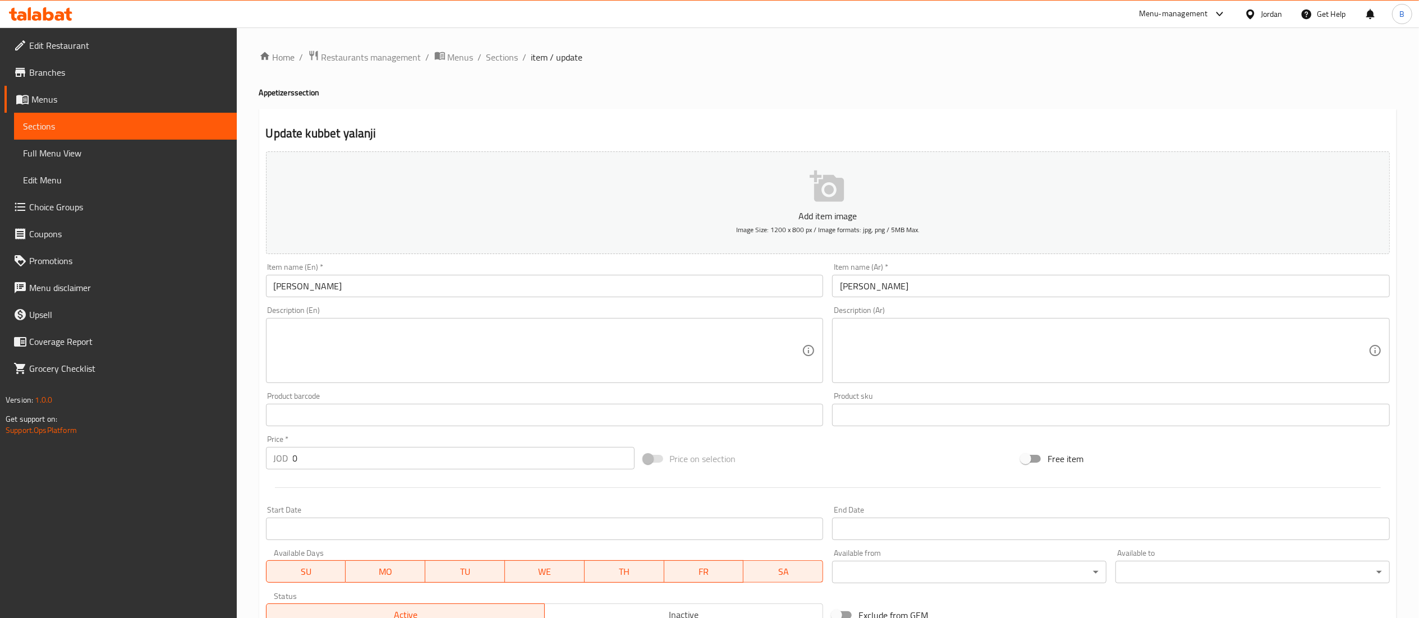
click at [794, 182] on button "Add item image Image Size: 1200 x 800 px / Image formats: jpg, png / 5MB Max." at bounding box center [828, 203] width 1124 height 103
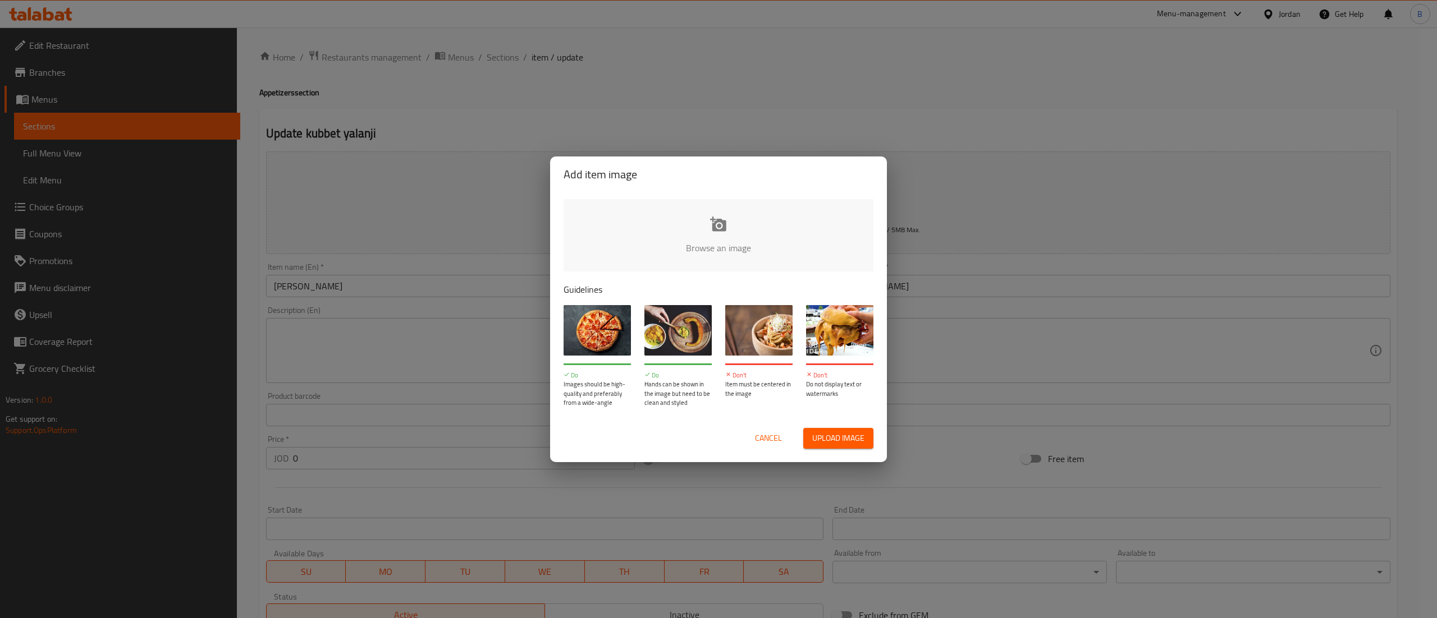
click at [712, 212] on input "file" at bounding box center [1097, 251] width 1069 height 105
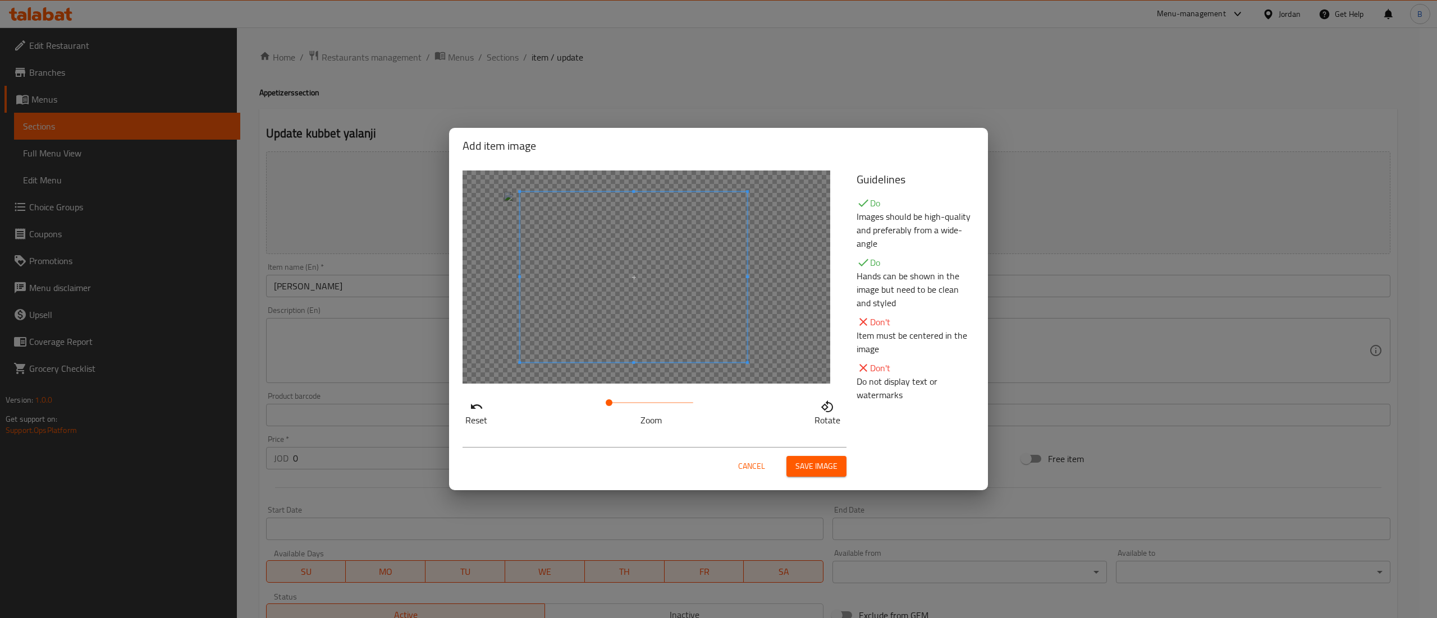
click at [652, 258] on span at bounding box center [633, 277] width 227 height 171
click at [831, 473] on span "Save image" at bounding box center [816, 467] width 42 height 14
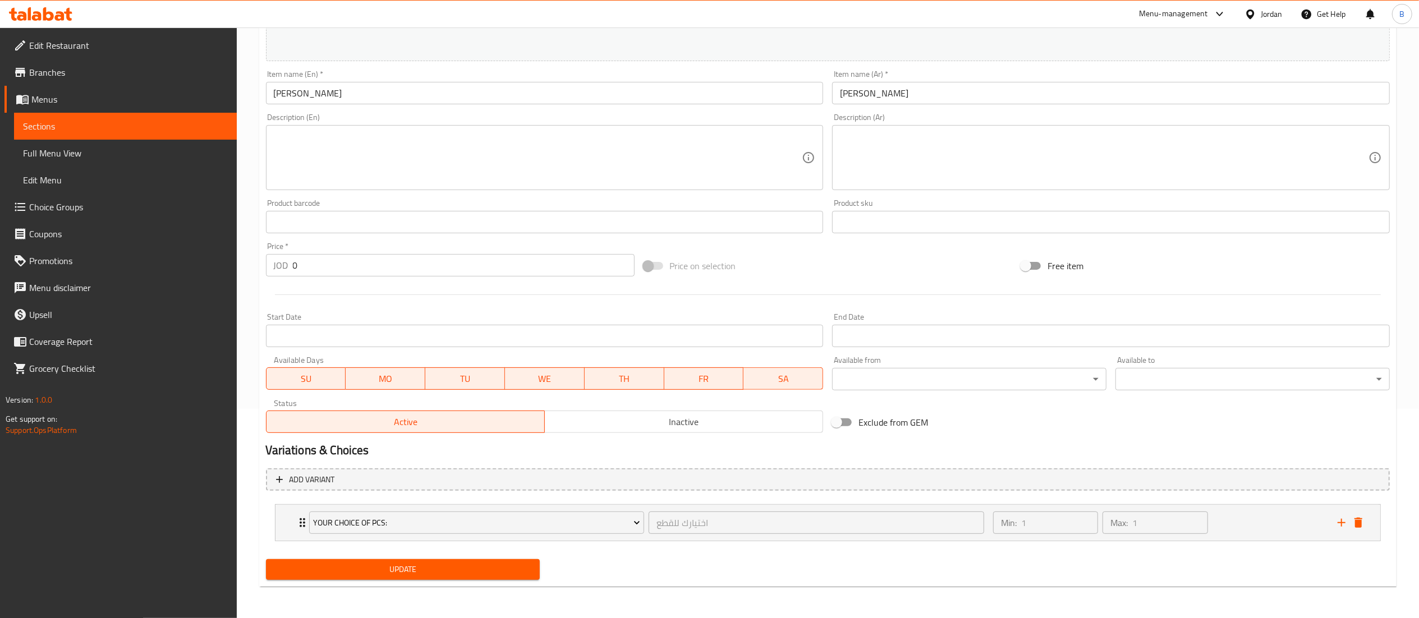
click at [428, 563] on span "Update" at bounding box center [403, 570] width 256 height 14
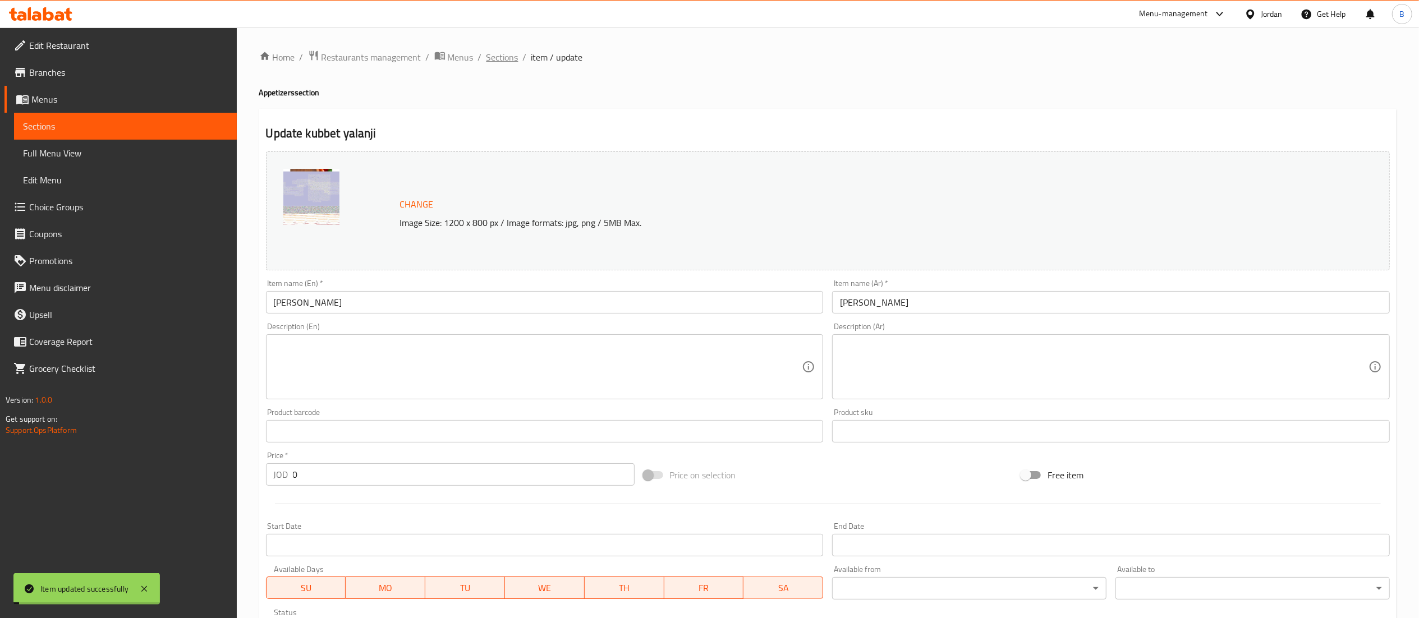
click at [501, 53] on span "Sections" at bounding box center [503, 57] width 32 height 13
